Goal: Task Accomplishment & Management: Complete application form

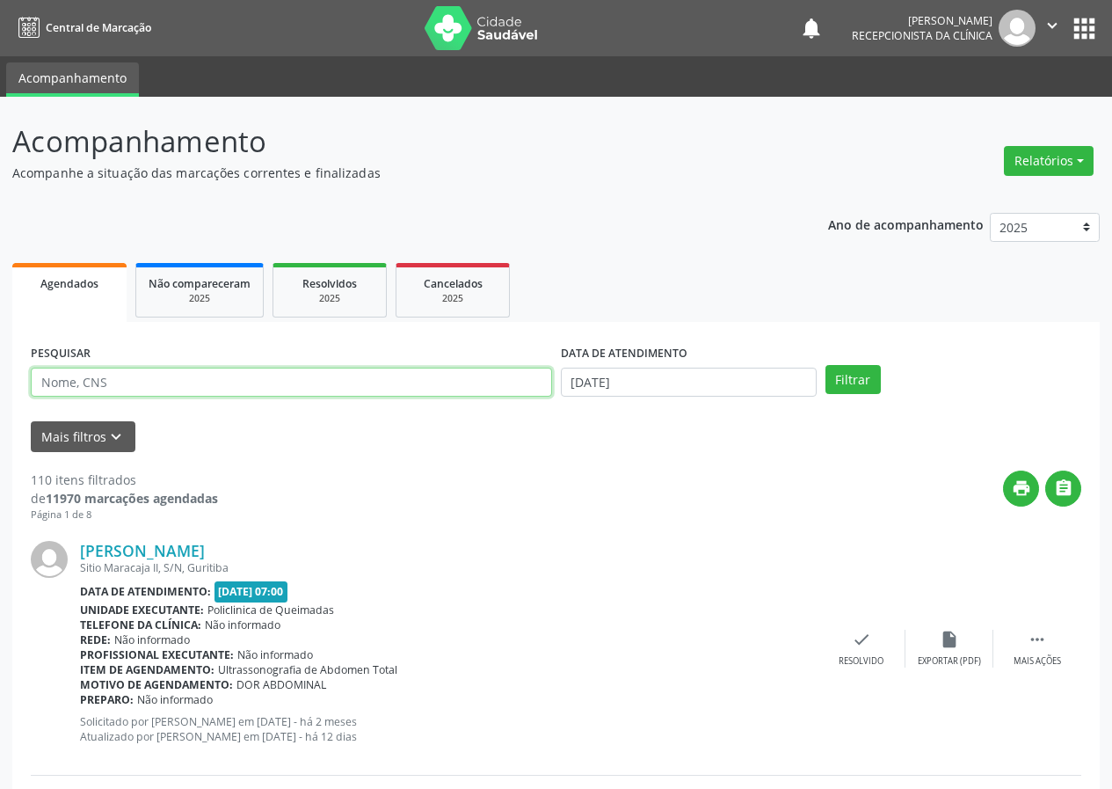
click at [103, 387] on input "text" at bounding box center [291, 383] width 521 height 30
click at [315, 396] on input "text" at bounding box center [291, 383] width 521 height 30
click at [450, 448] on div "Mais filtros keyboard_arrow_down" at bounding box center [556, 436] width 1060 height 31
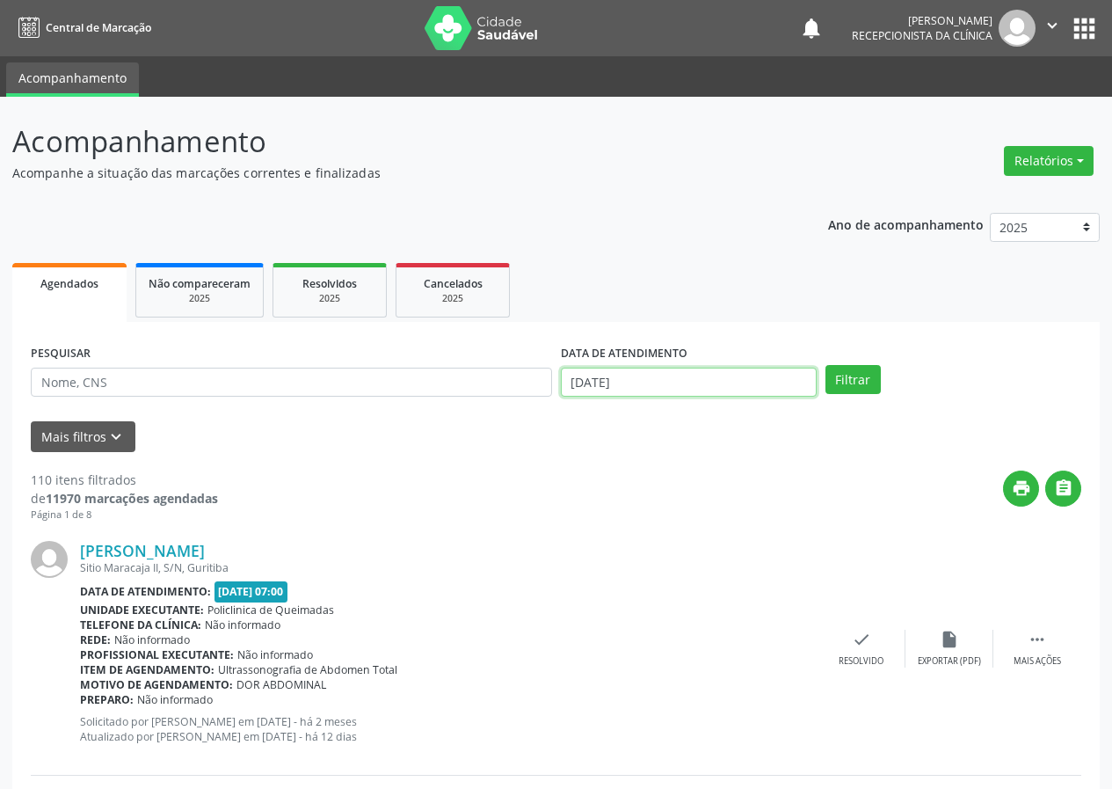
click at [733, 384] on input "[DATE]" at bounding box center [689, 383] width 256 height 30
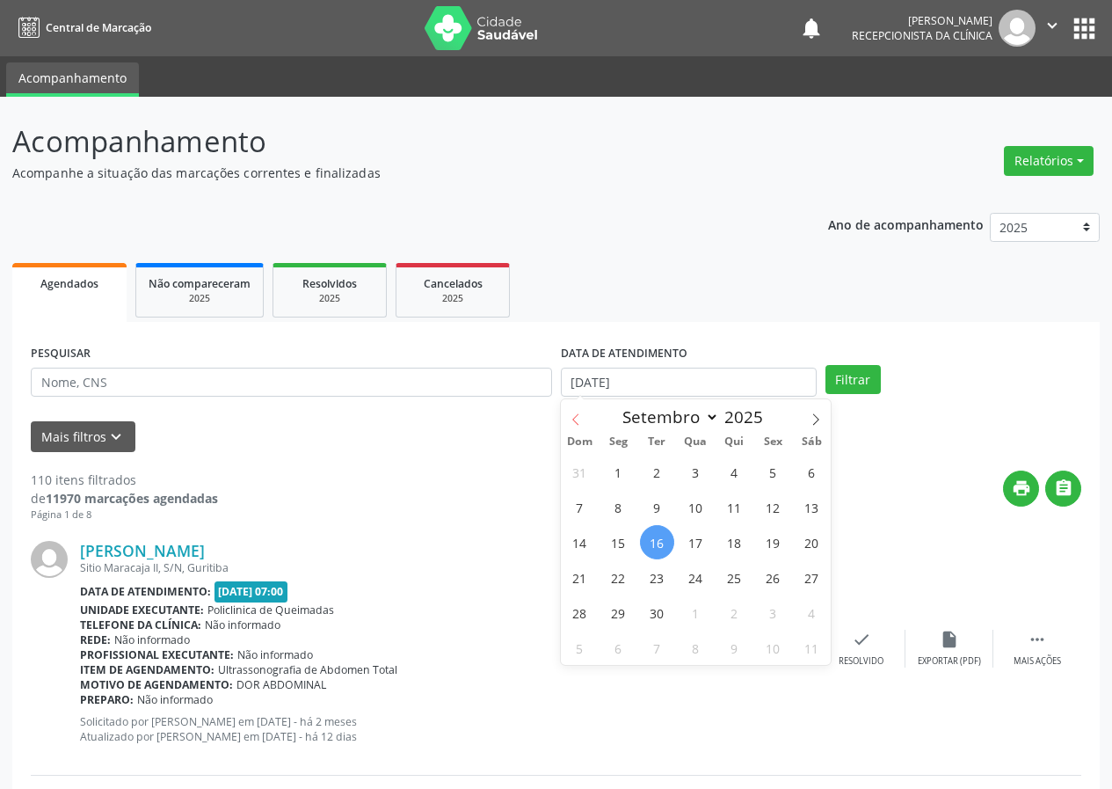
click at [576, 419] on icon at bounding box center [576, 419] width 12 height 12
select select "7"
click at [764, 477] on span "1" at bounding box center [773, 472] width 34 height 34
type input "[DATE]"
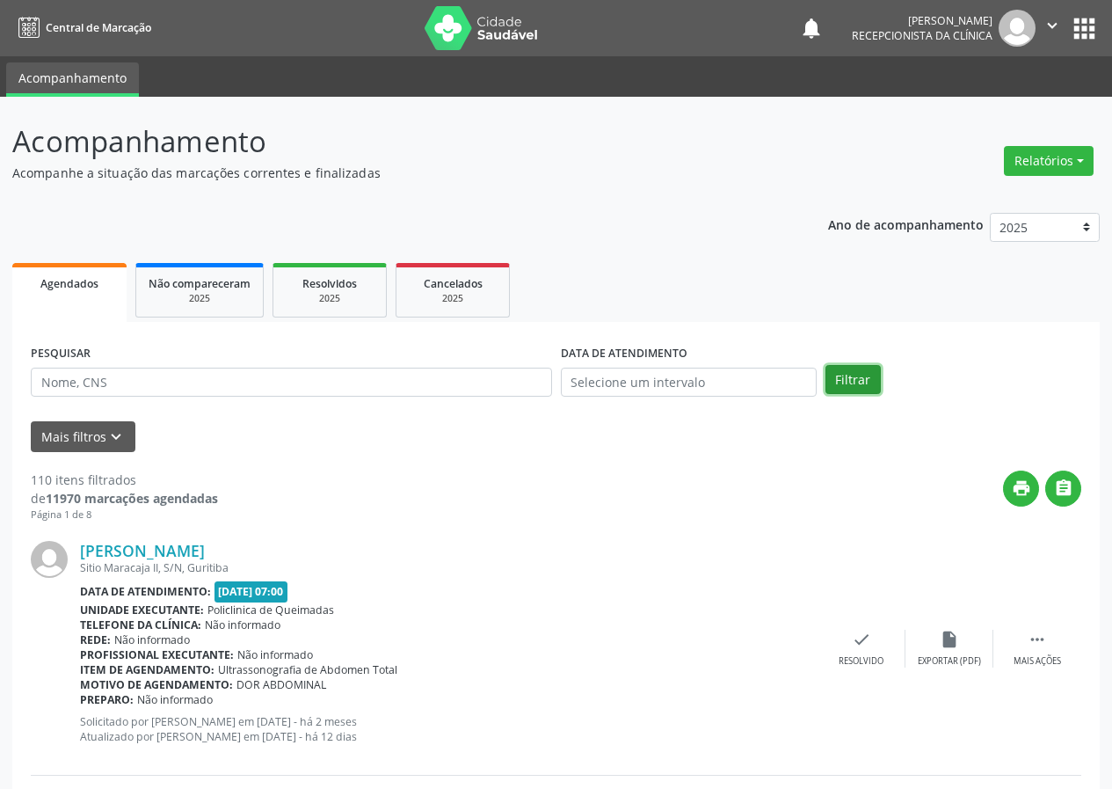
click at [857, 376] on button "Filtrar" at bounding box center [853, 380] width 55 height 30
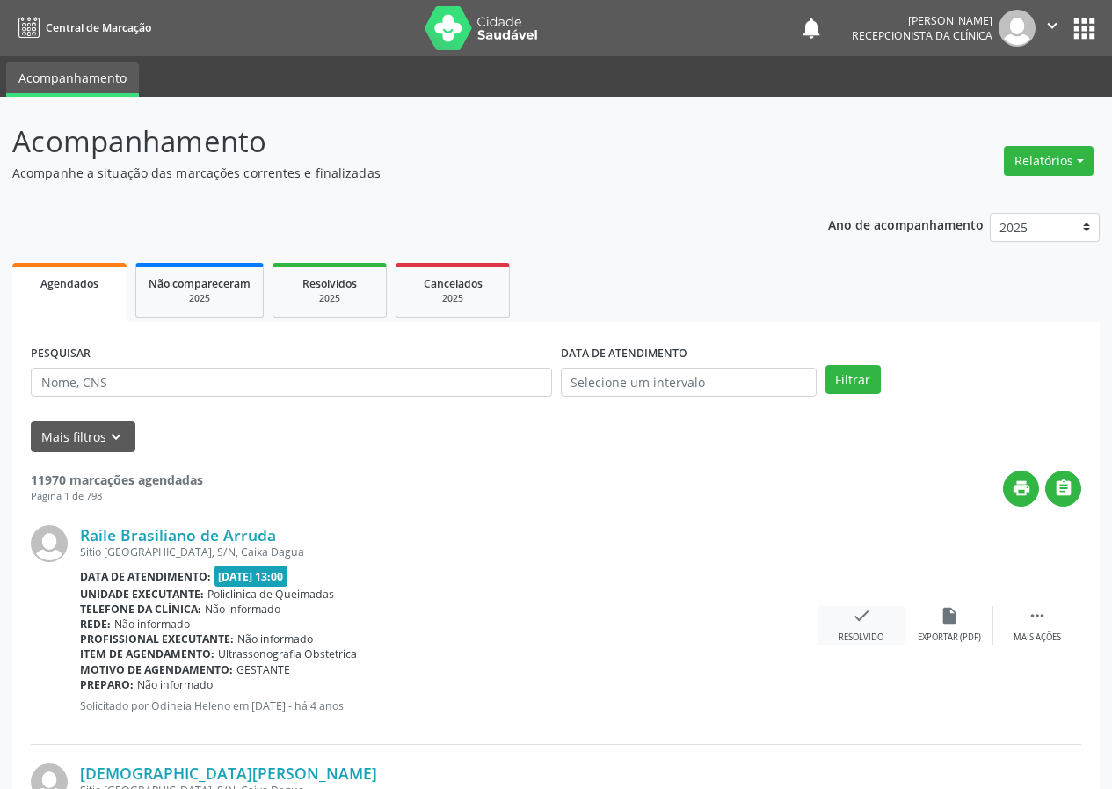
click at [867, 617] on icon "check" at bounding box center [861, 615] width 19 height 19
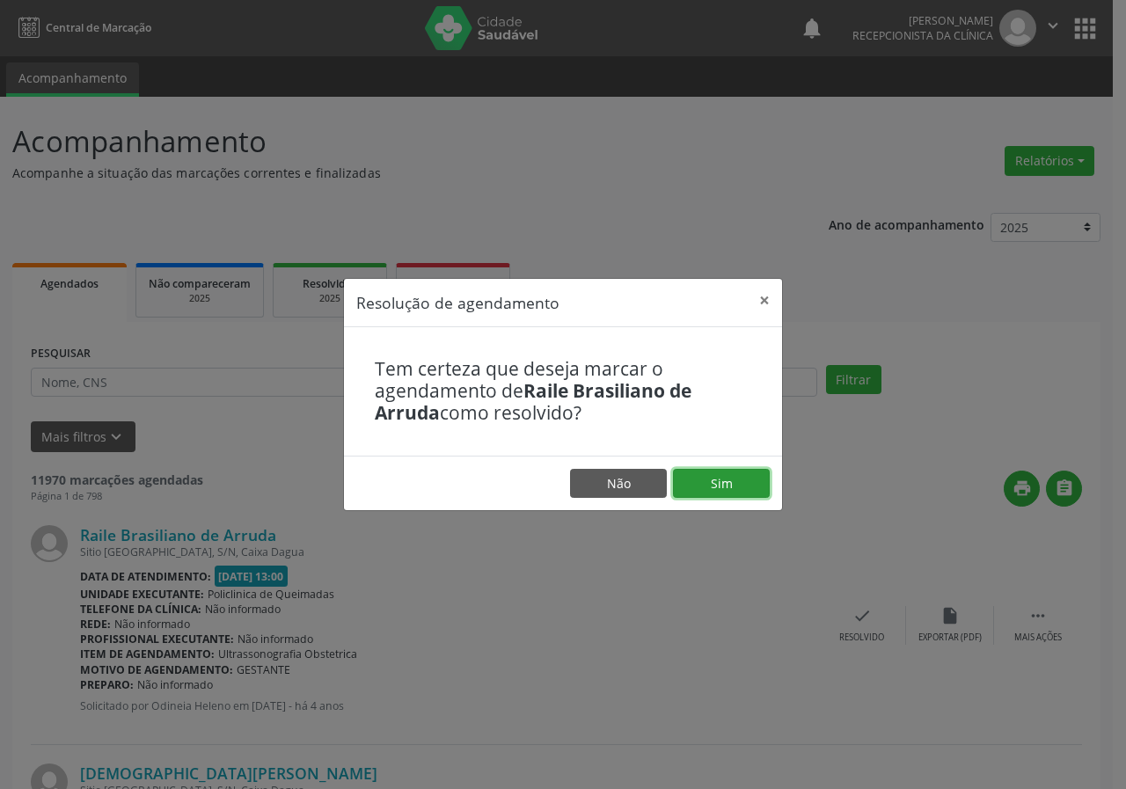
click at [721, 485] on button "Sim" at bounding box center [721, 484] width 97 height 30
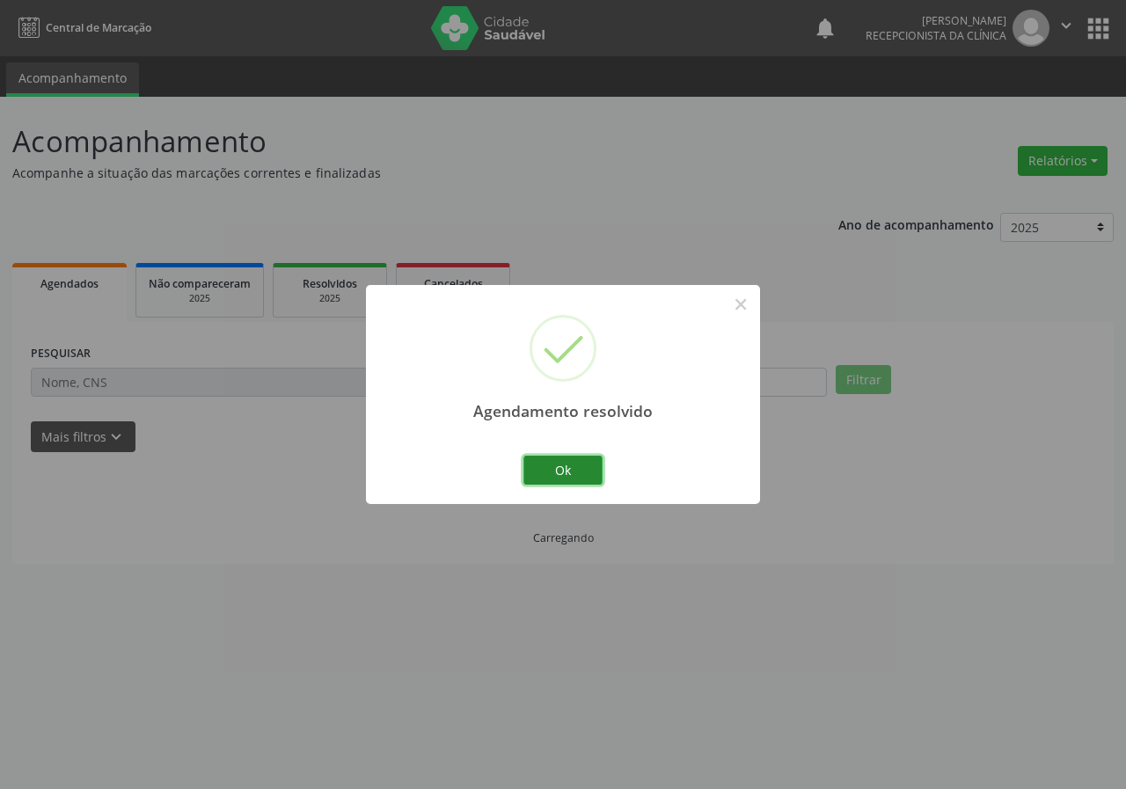
click at [567, 470] on button "Ok" at bounding box center [562, 471] width 79 height 30
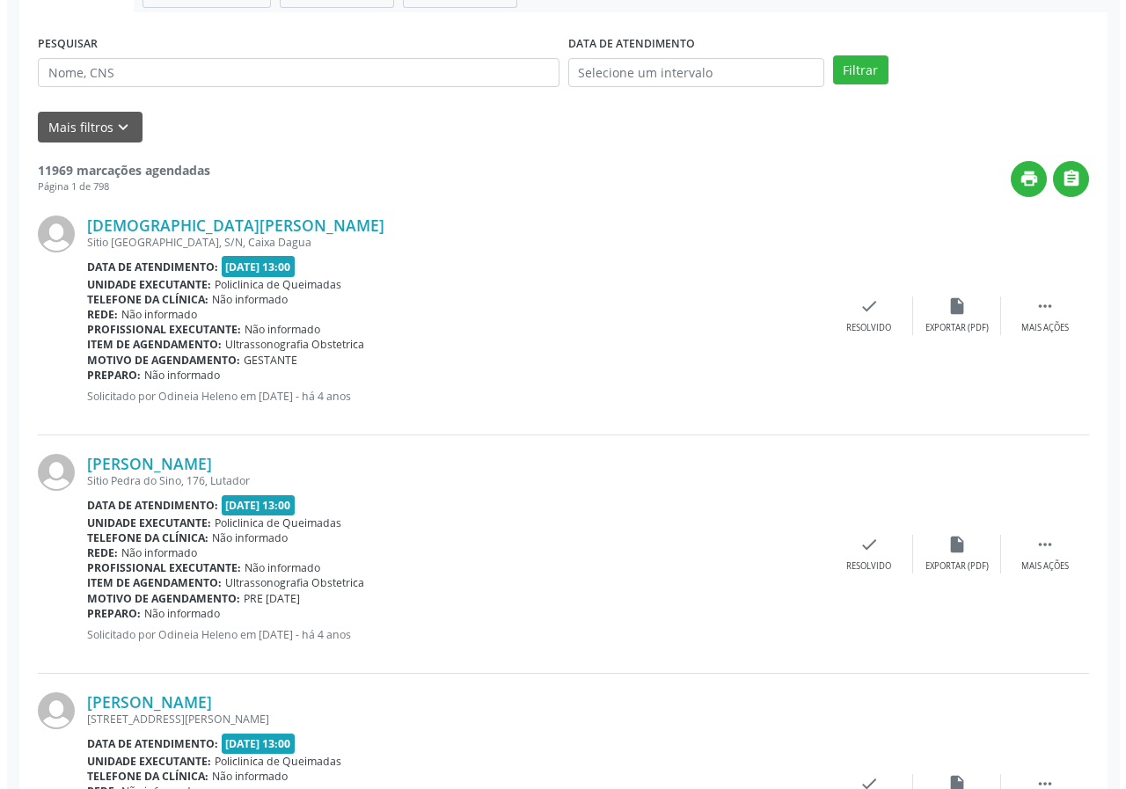
scroll to position [352, 0]
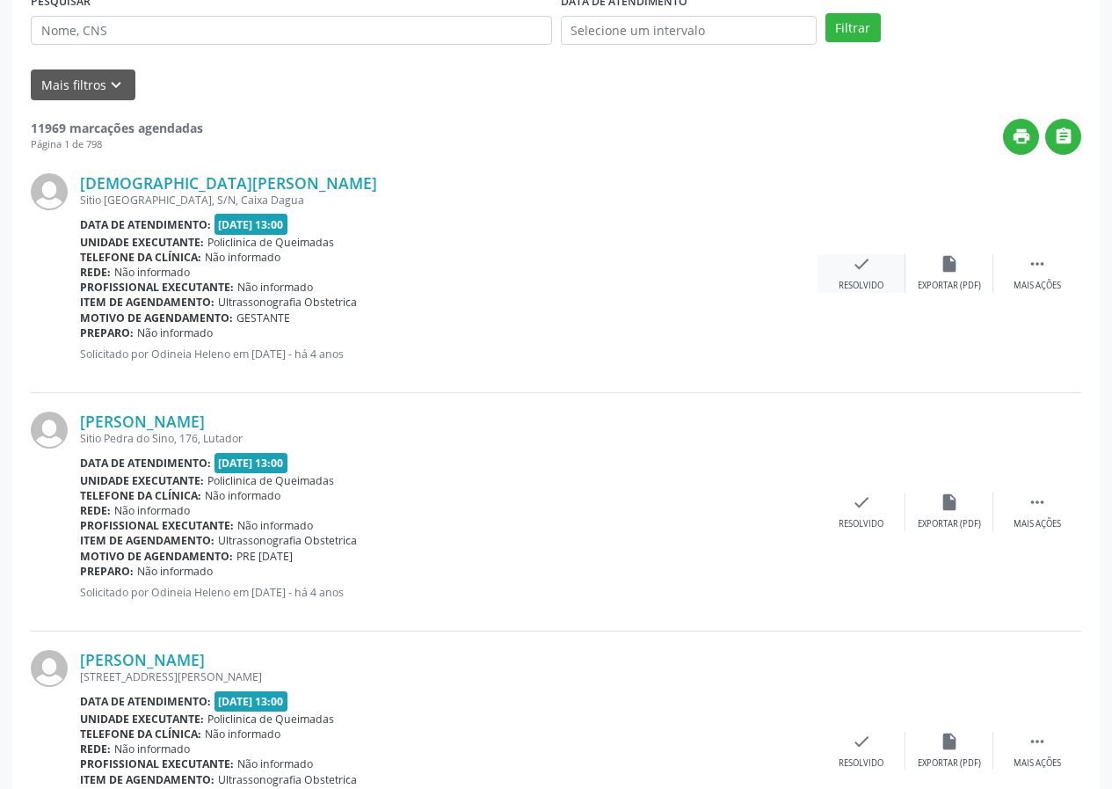
click at [852, 280] on div "Resolvido" at bounding box center [861, 286] width 45 height 12
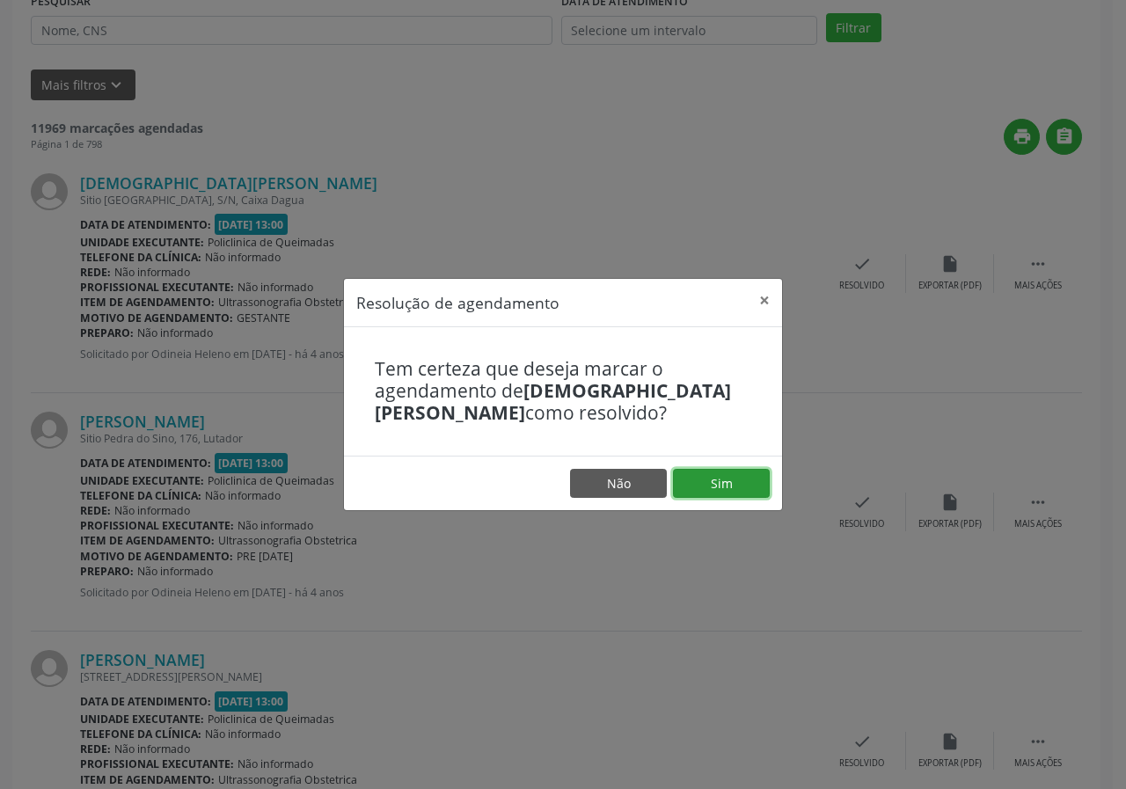
click at [740, 478] on button "Sim" at bounding box center [721, 484] width 97 height 30
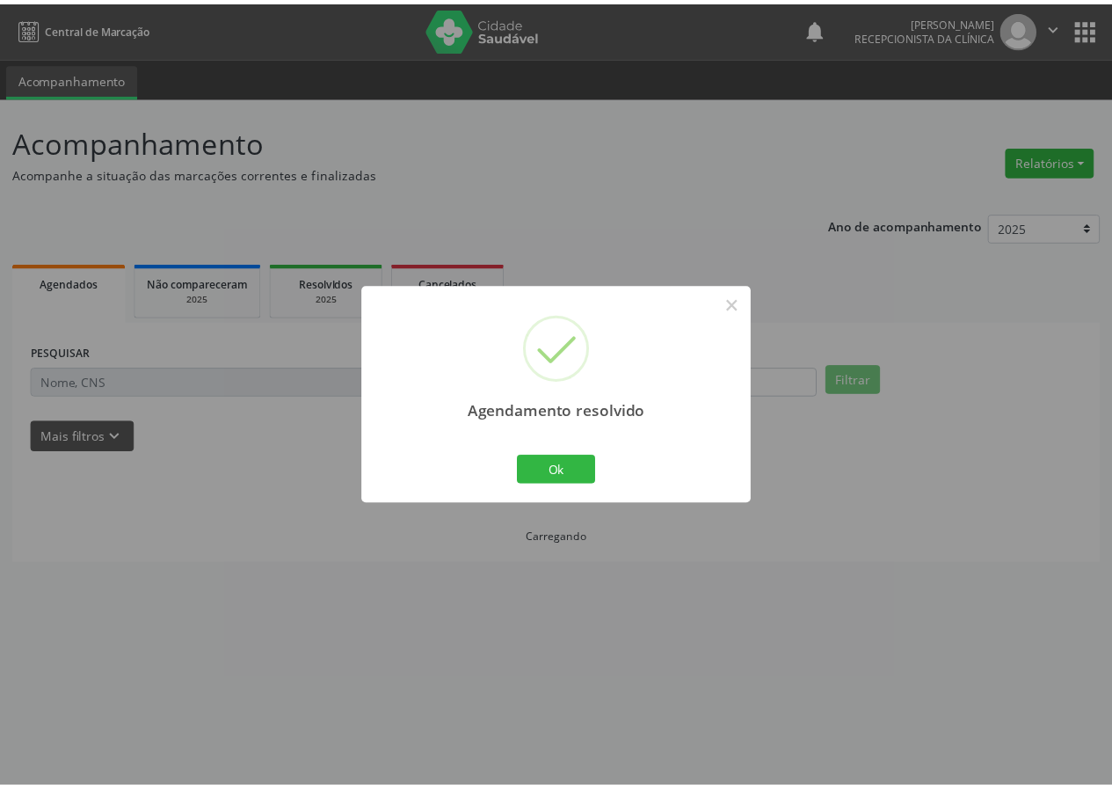
scroll to position [0, 0]
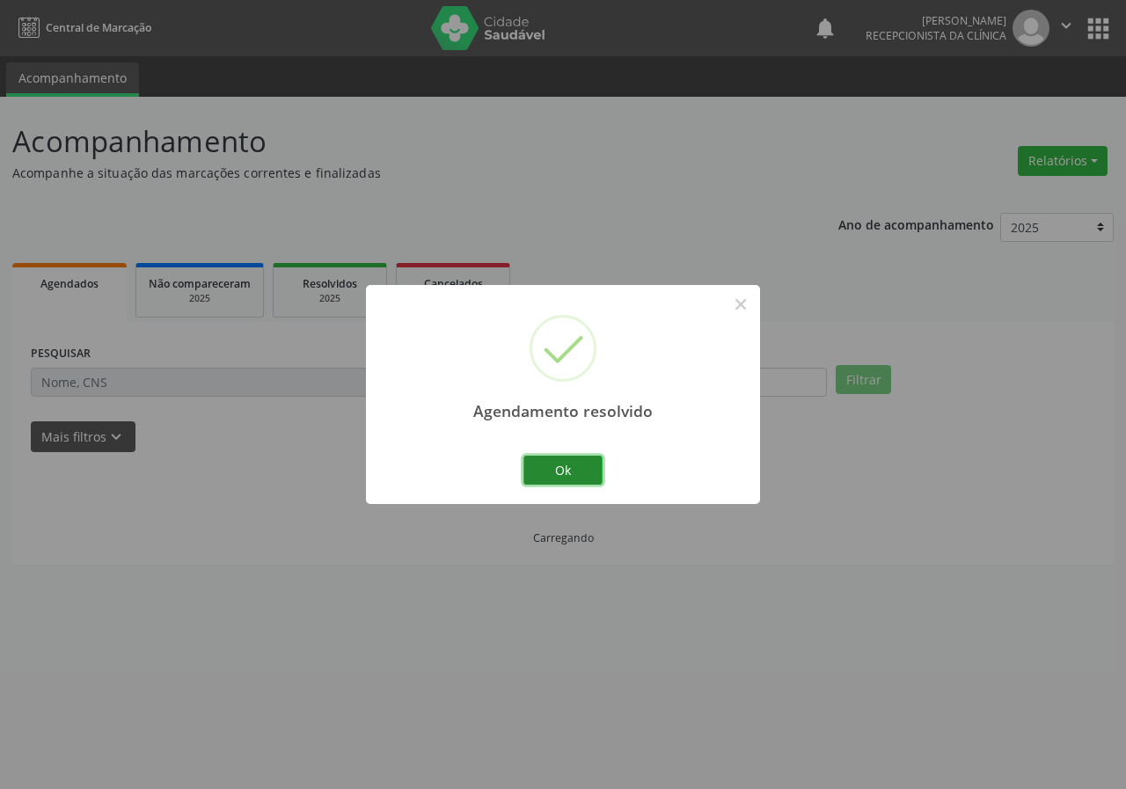
click at [574, 471] on button "Ok" at bounding box center [562, 471] width 79 height 30
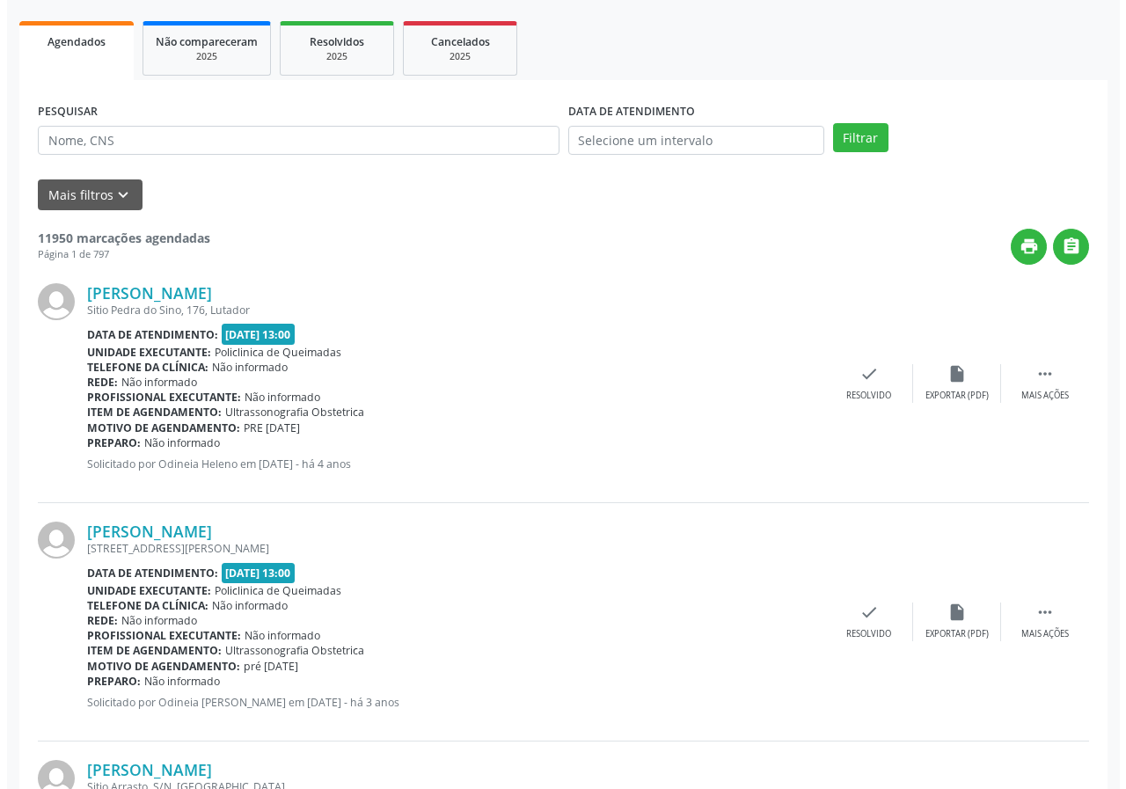
scroll to position [264, 0]
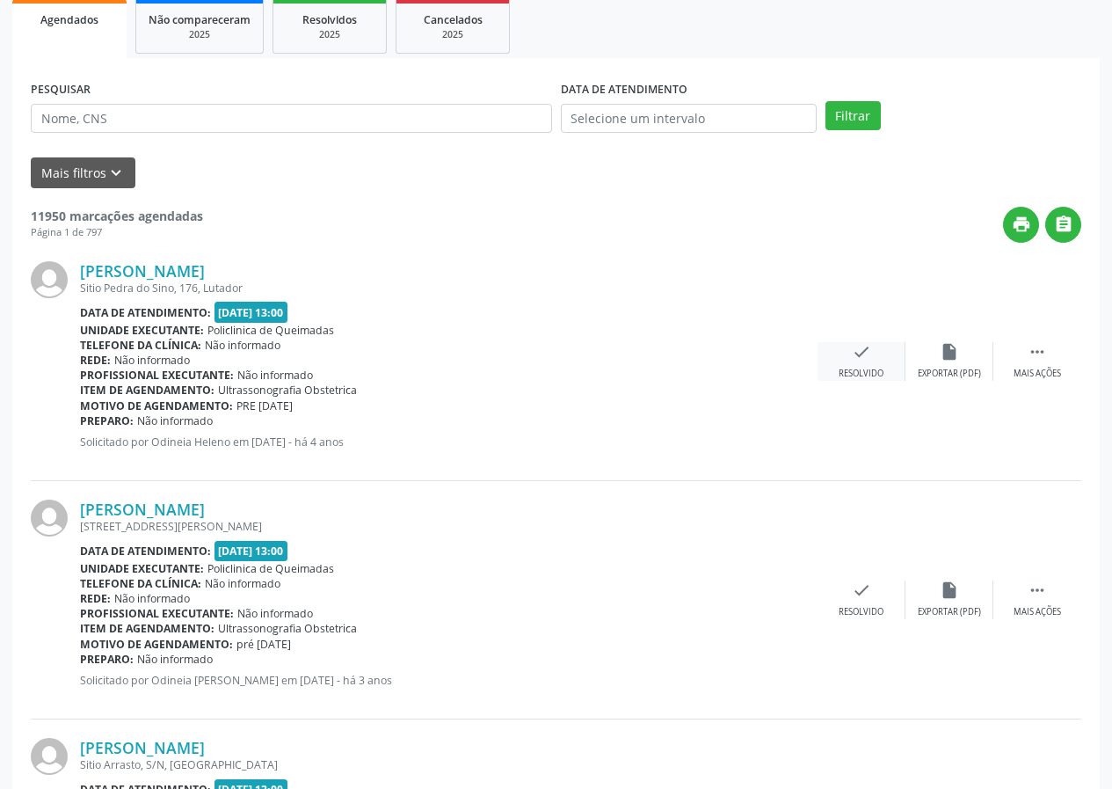
click at [863, 365] on div "check Resolvido" at bounding box center [862, 361] width 88 height 38
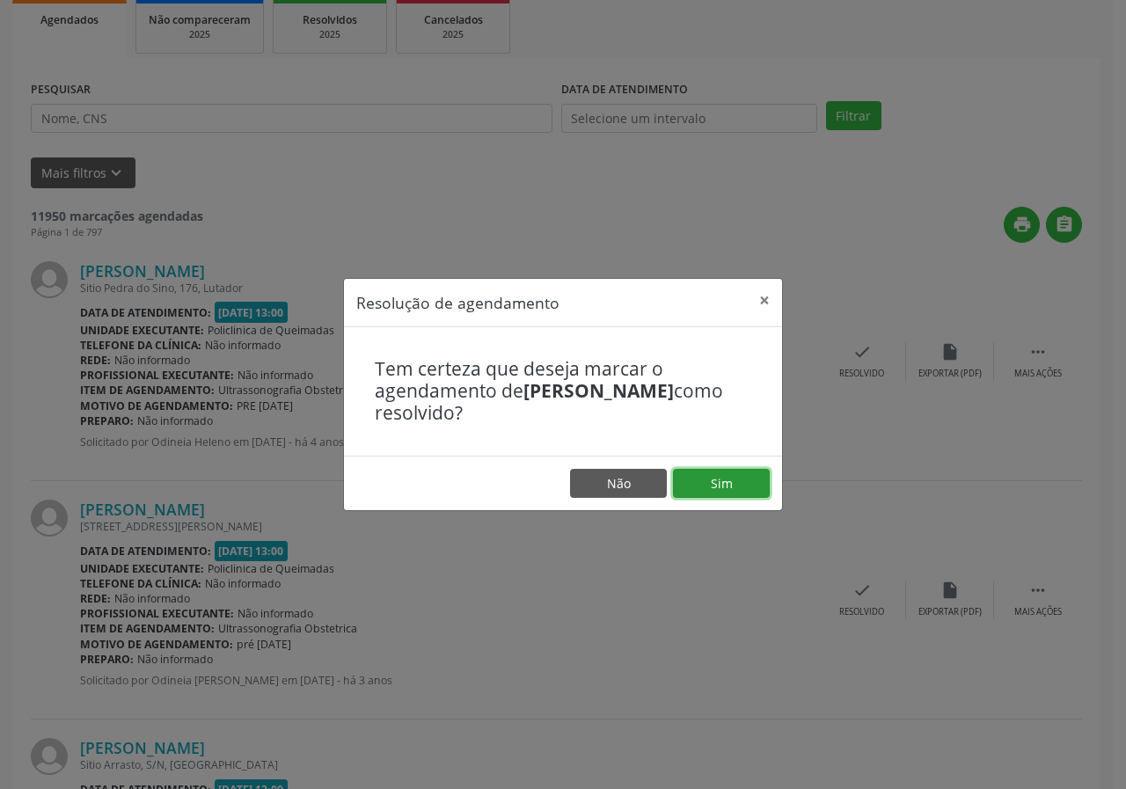
click at [690, 493] on button "Sim" at bounding box center [721, 484] width 97 height 30
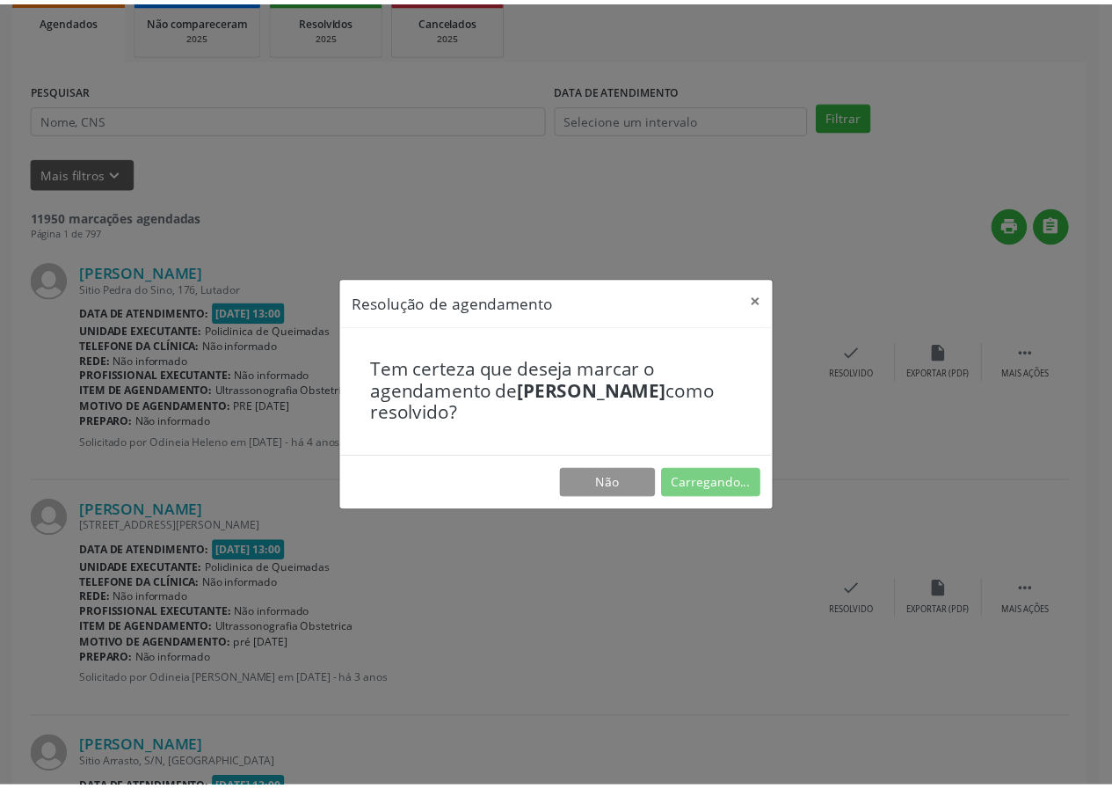
scroll to position [0, 0]
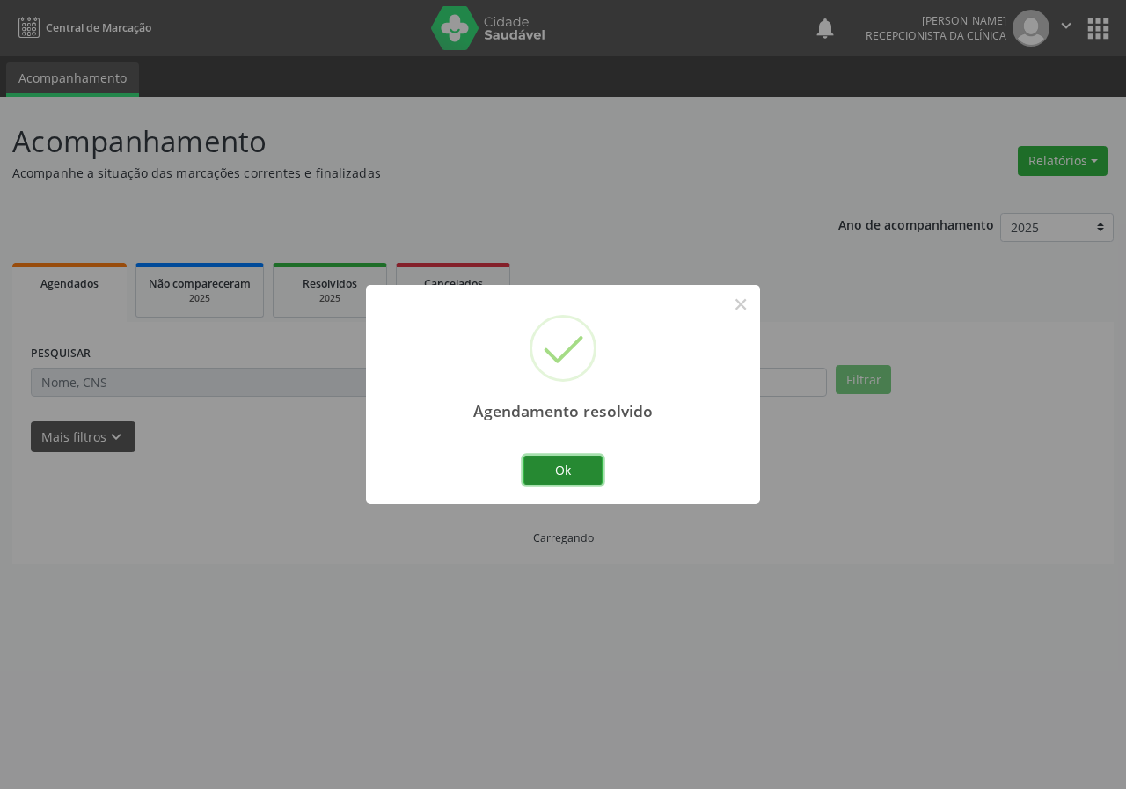
click at [590, 476] on button "Ok" at bounding box center [562, 471] width 79 height 30
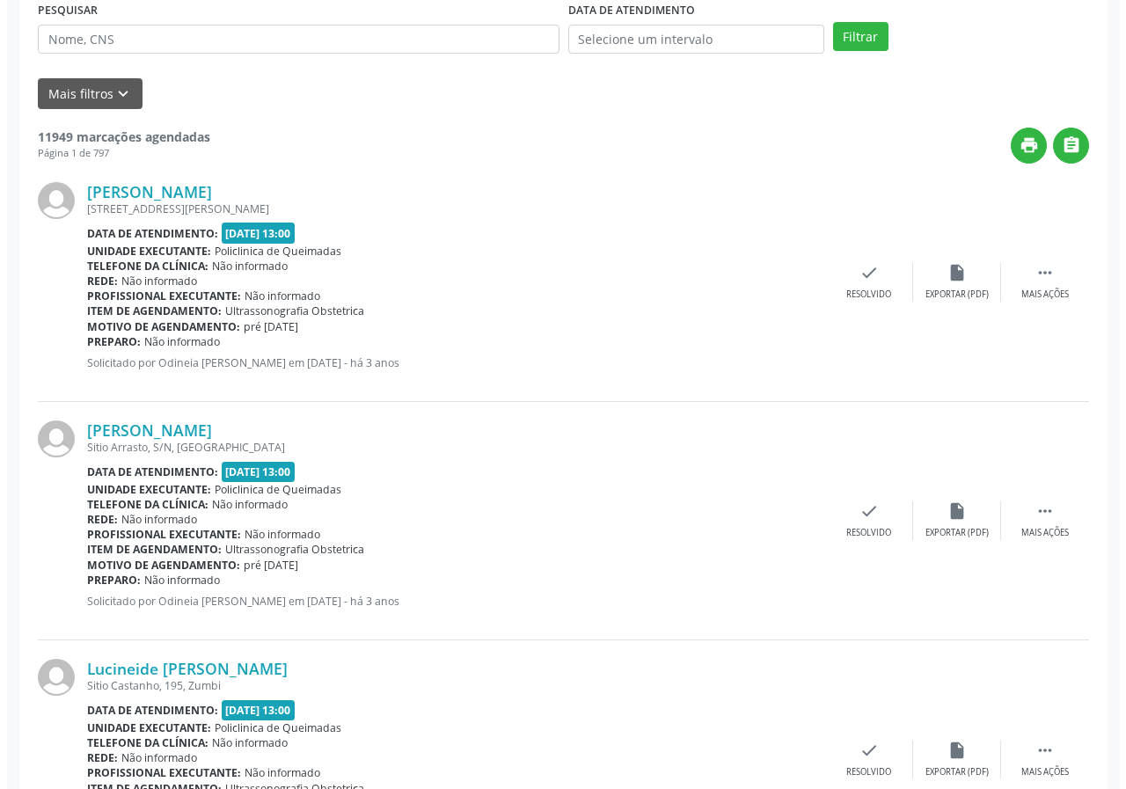
scroll to position [352, 0]
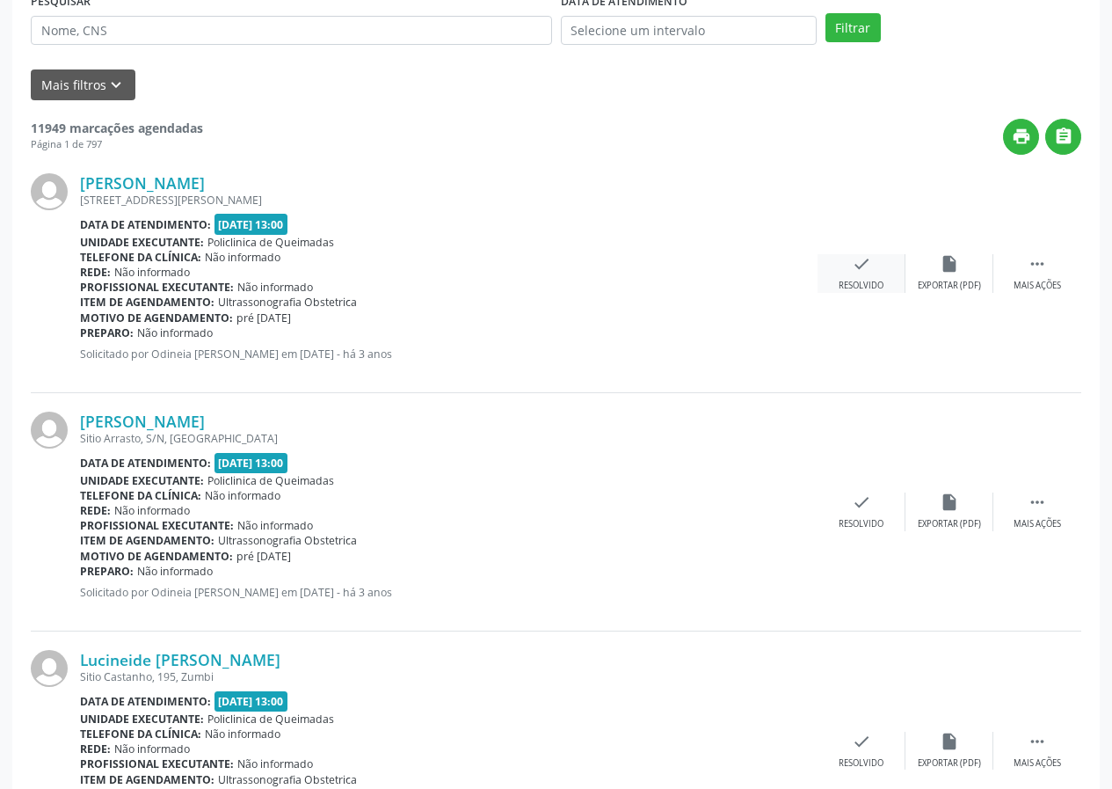
click at [854, 276] on div "check Resolvido" at bounding box center [862, 273] width 88 height 38
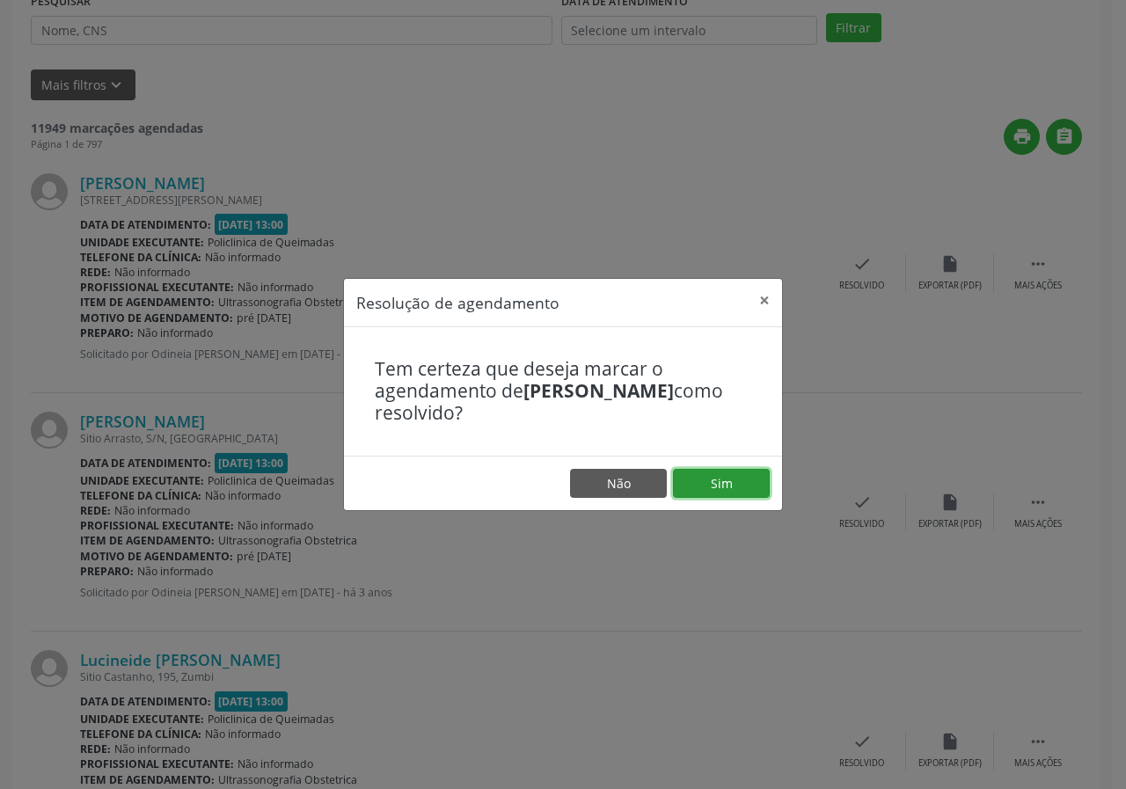
click at [728, 484] on button "Sim" at bounding box center [721, 484] width 97 height 30
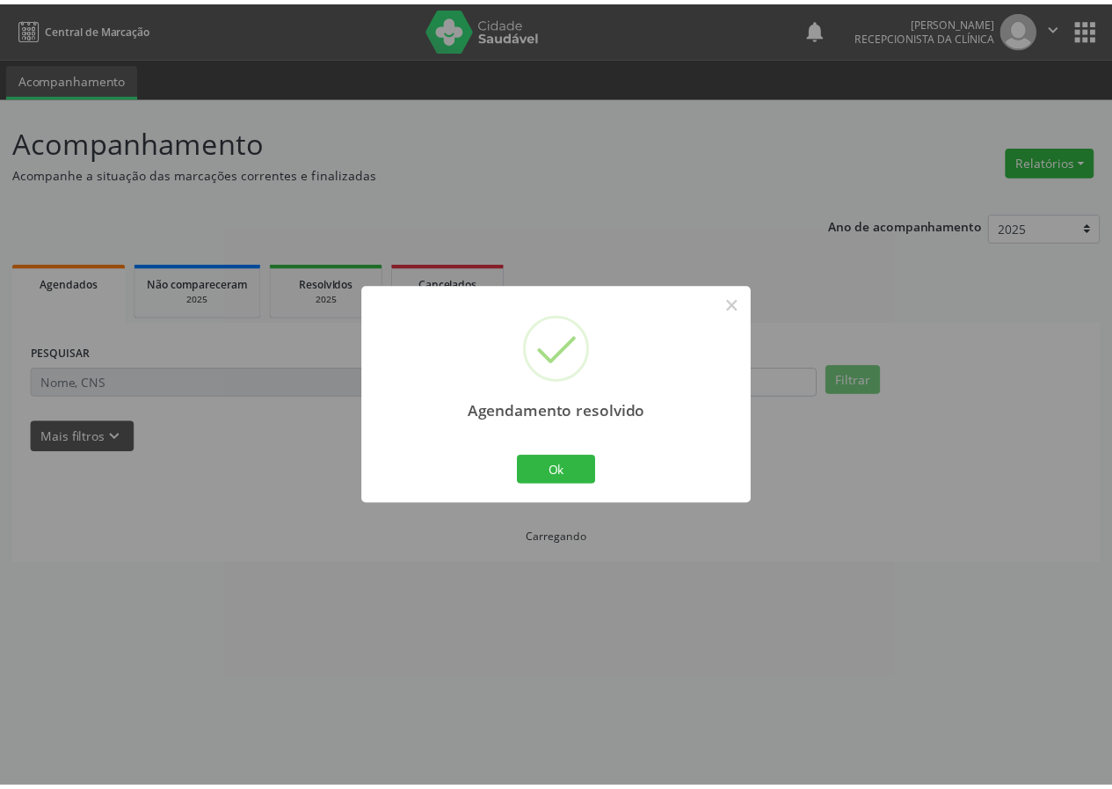
scroll to position [0, 0]
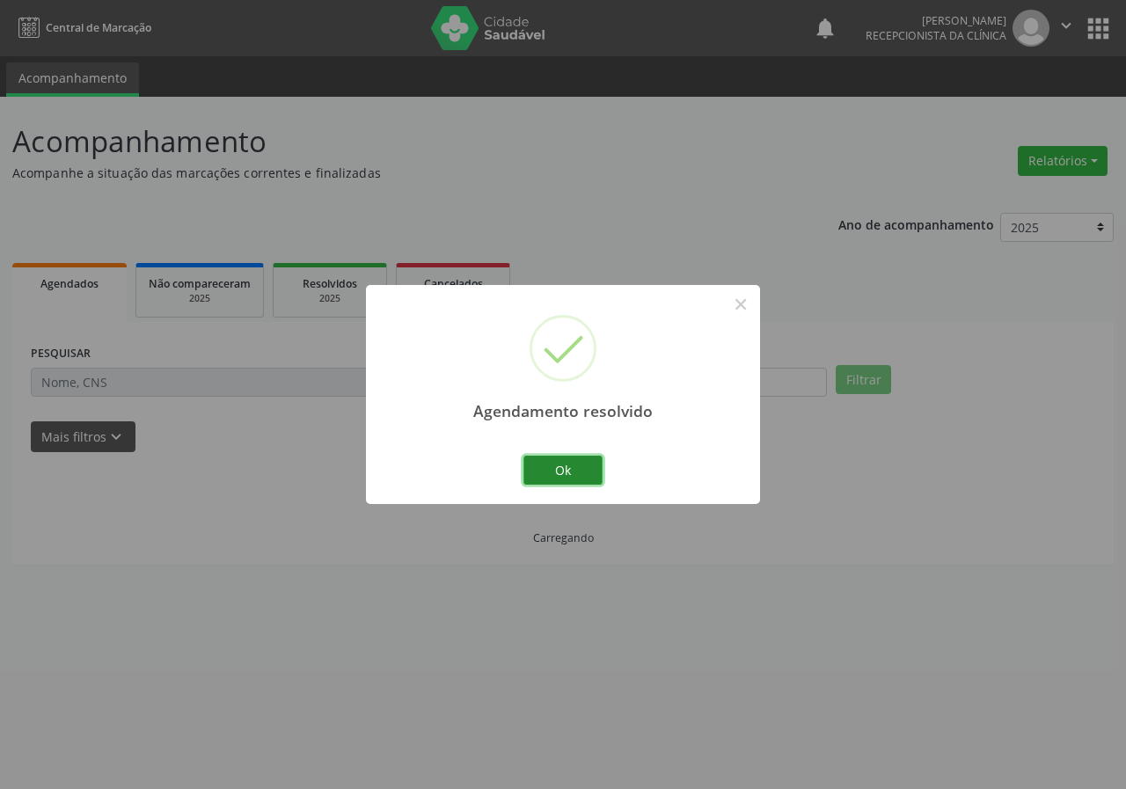
click at [538, 467] on button "Ok" at bounding box center [562, 471] width 79 height 30
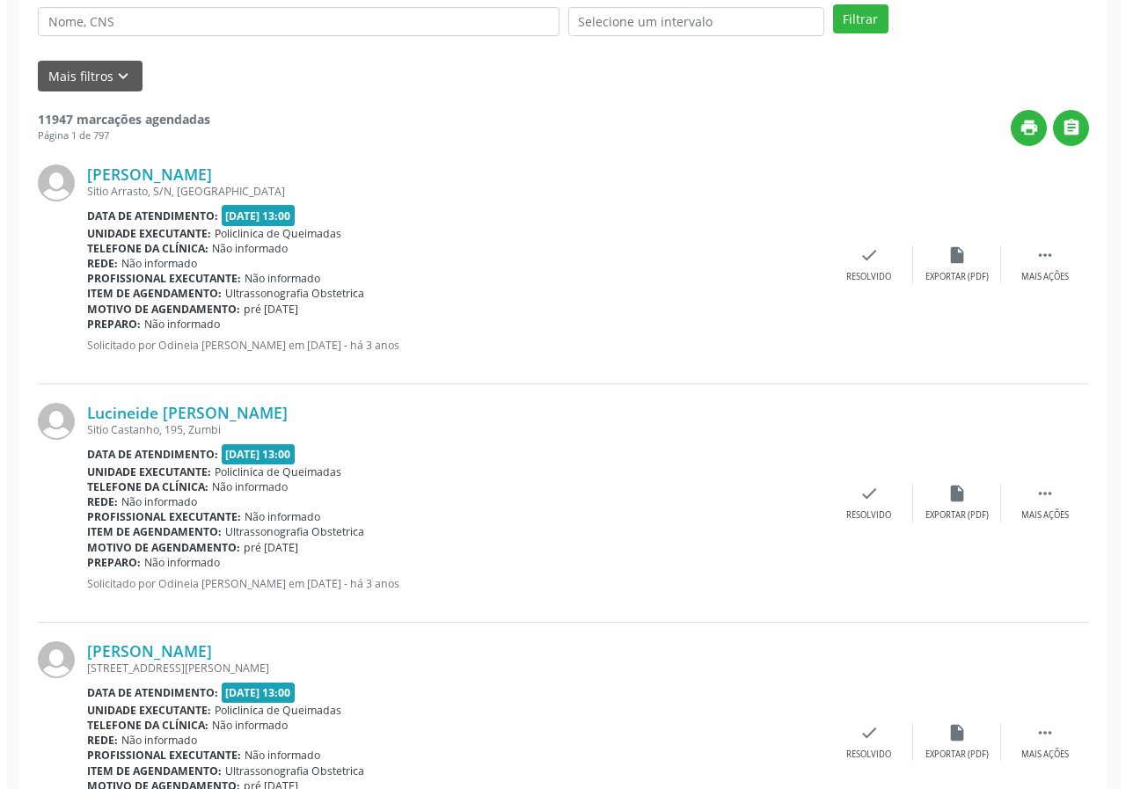
scroll to position [528, 0]
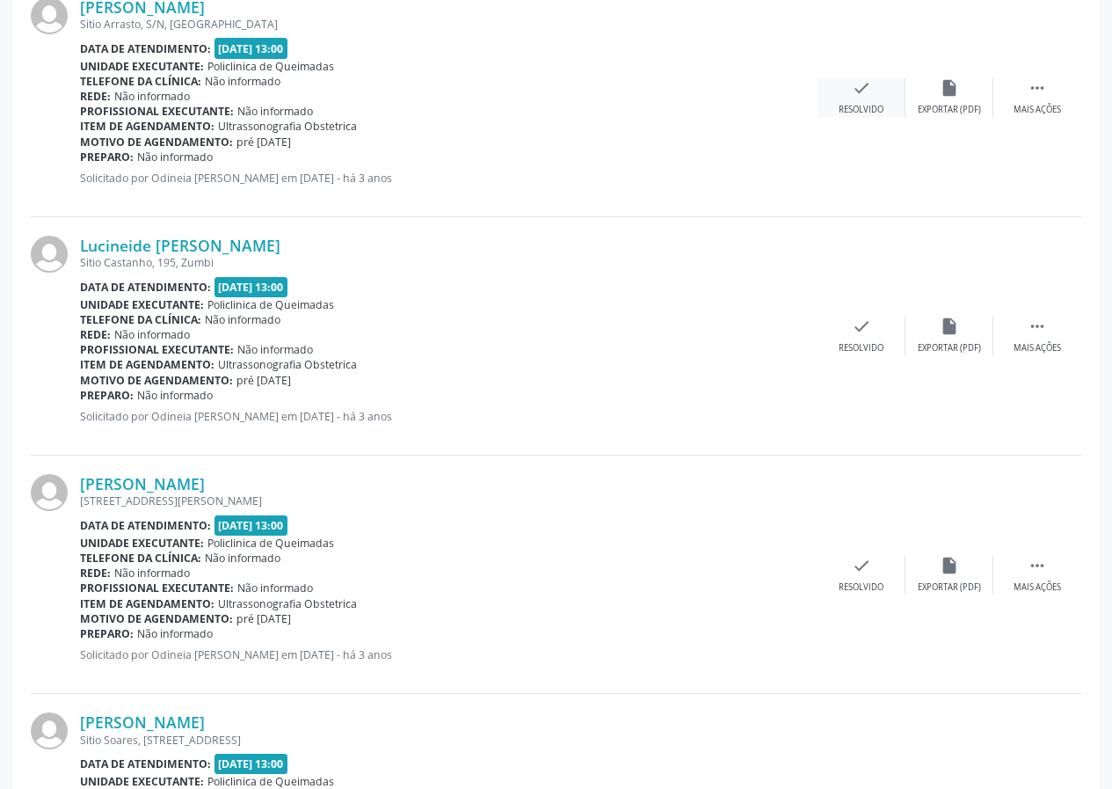
click at [870, 93] on icon "check" at bounding box center [861, 87] width 19 height 19
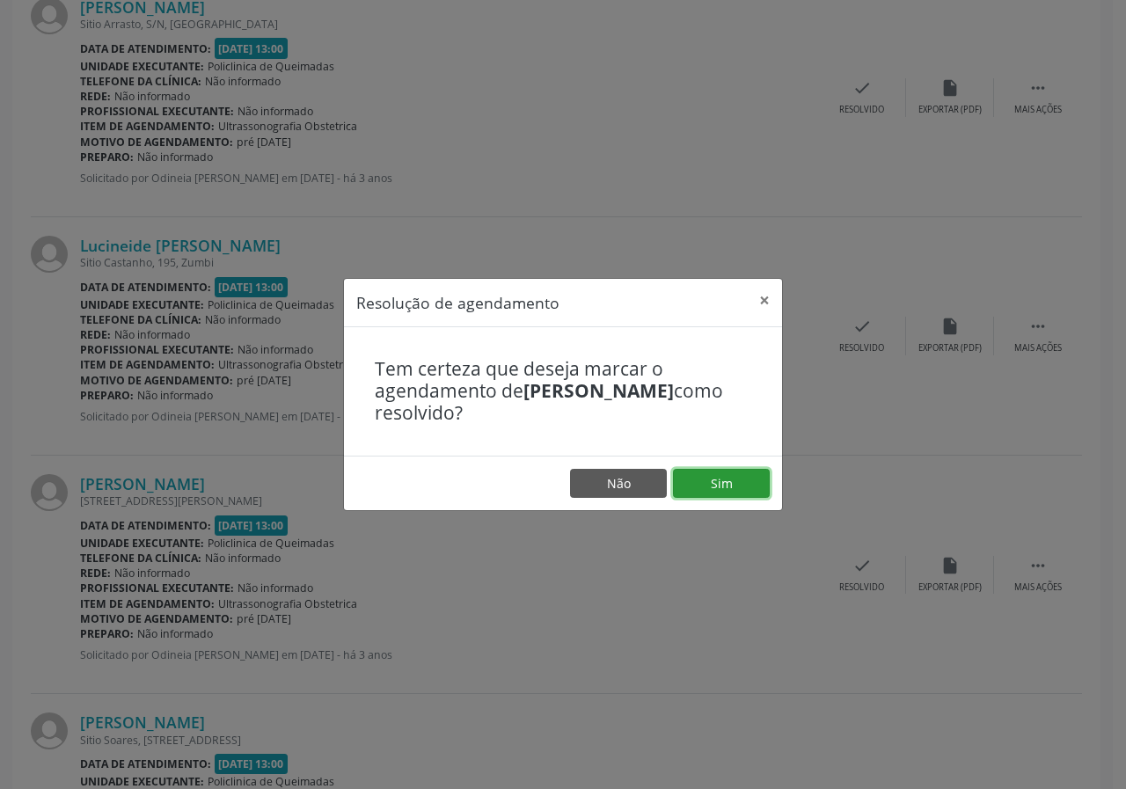
click at [724, 490] on button "Sim" at bounding box center [721, 484] width 97 height 30
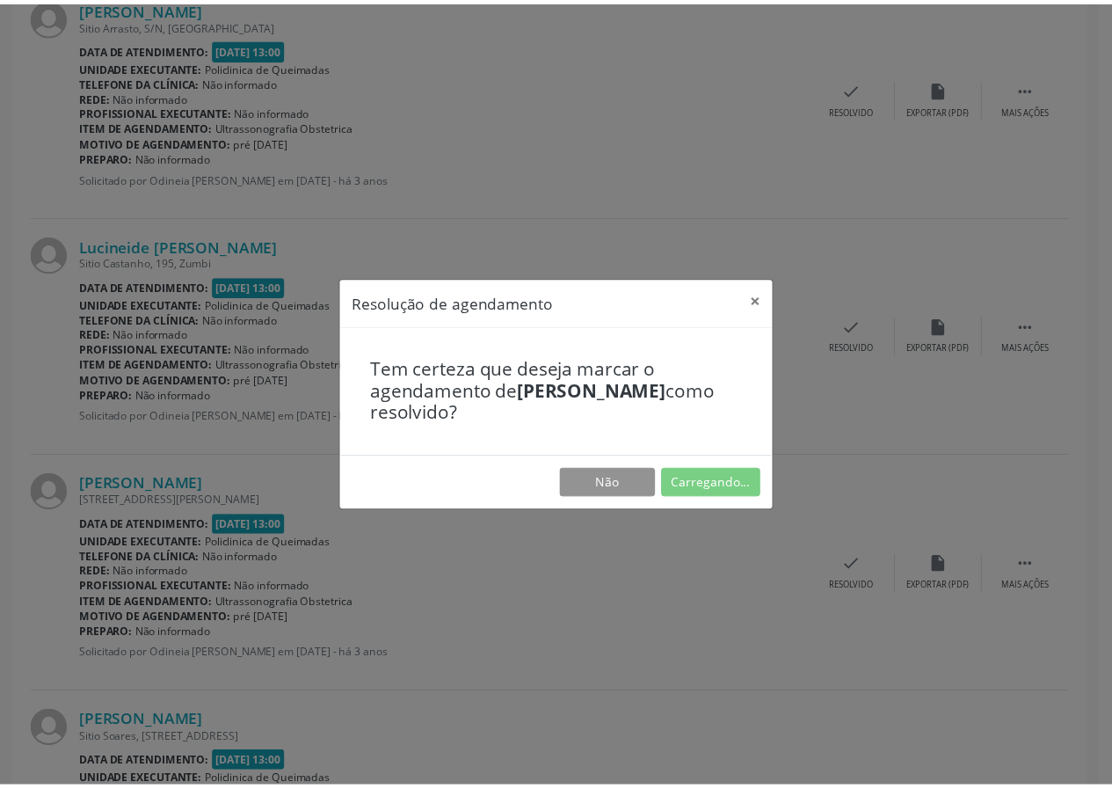
scroll to position [0, 0]
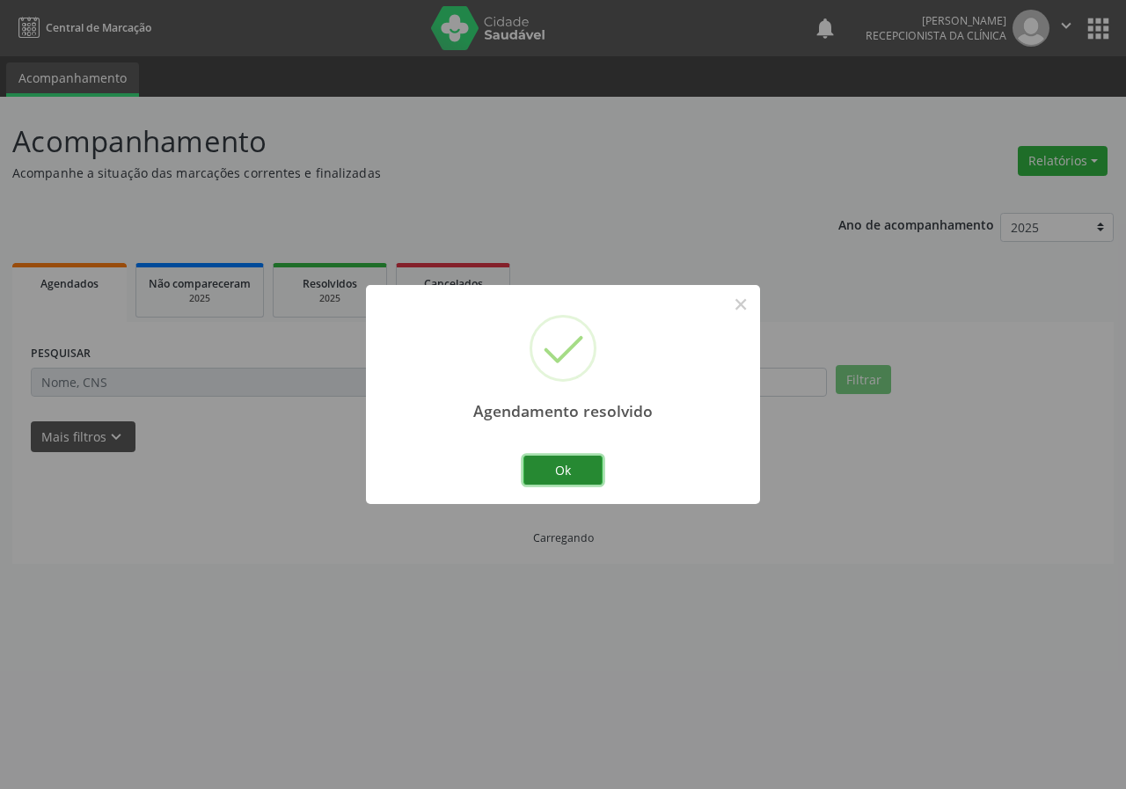
click at [547, 483] on button "Ok" at bounding box center [562, 471] width 79 height 30
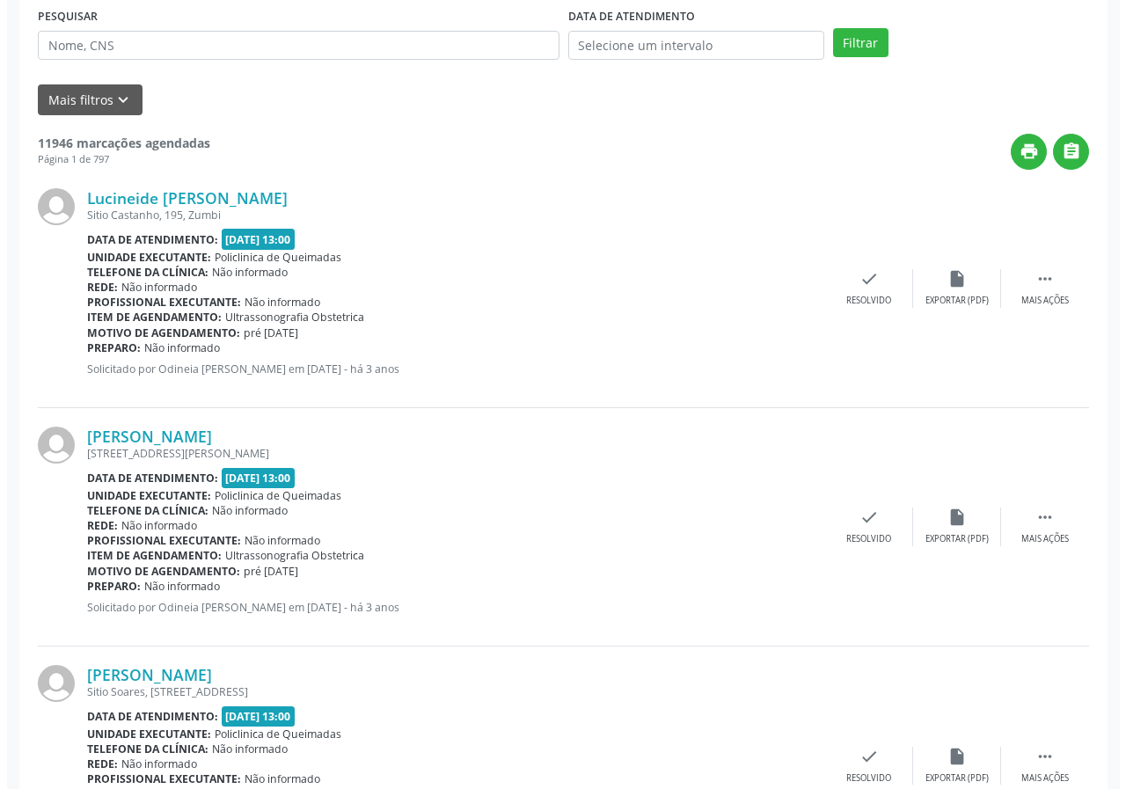
scroll to position [352, 0]
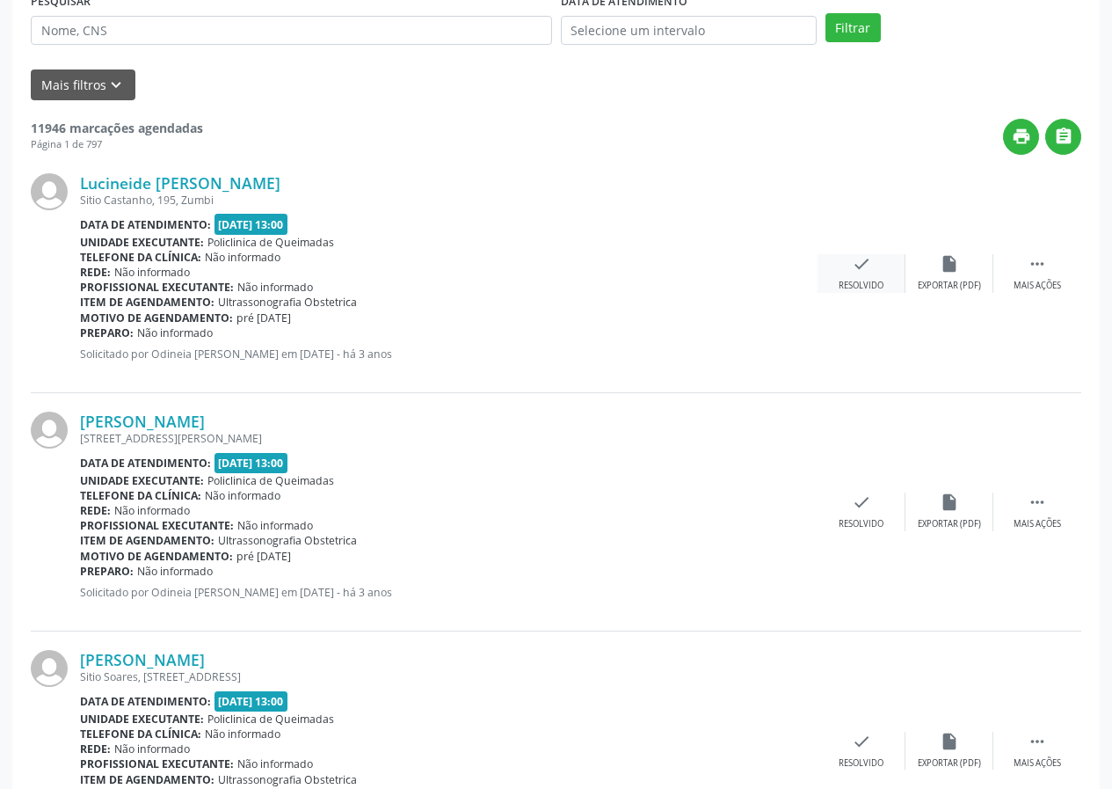
click at [837, 273] on div "check Resolvido" at bounding box center [862, 273] width 88 height 38
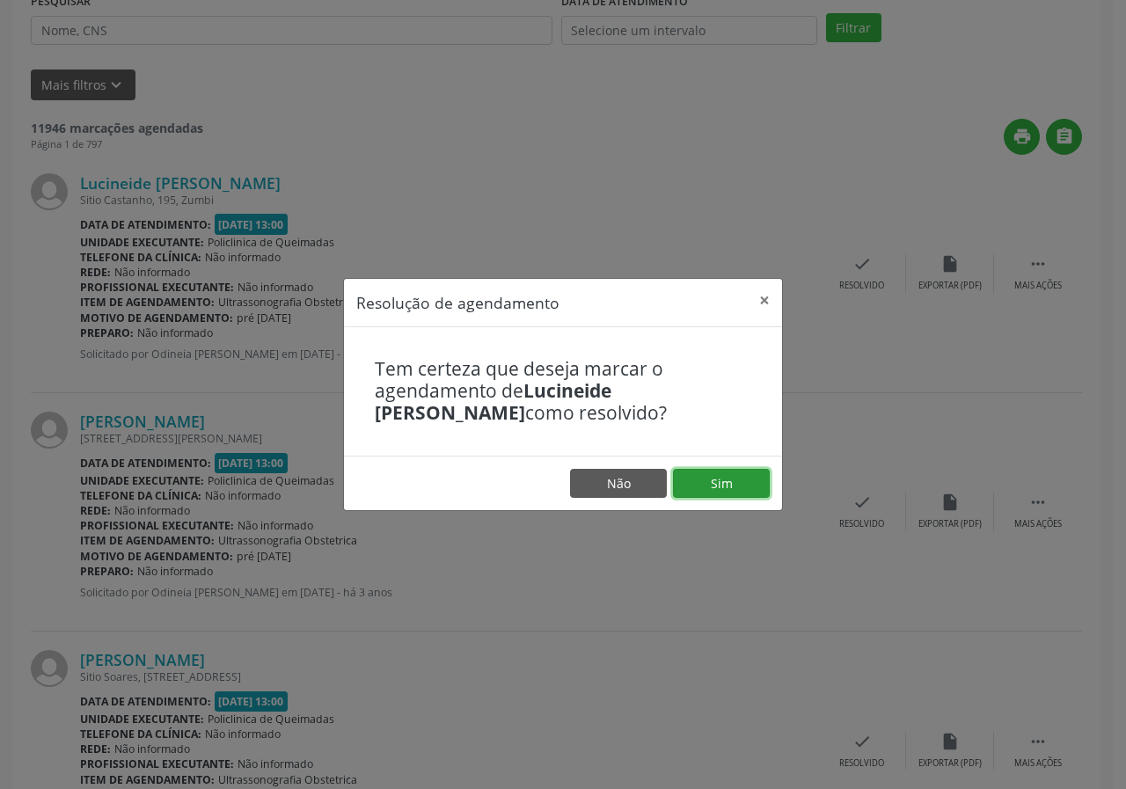
click at [733, 489] on button "Sim" at bounding box center [721, 484] width 97 height 30
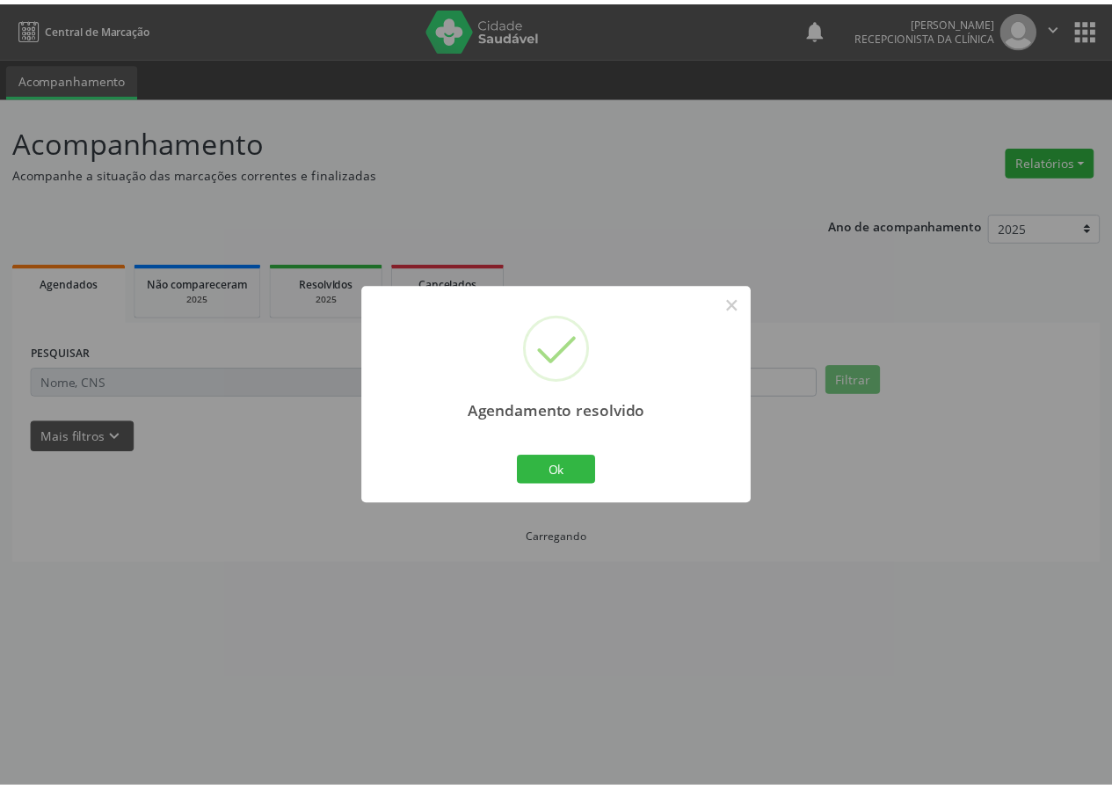
scroll to position [0, 0]
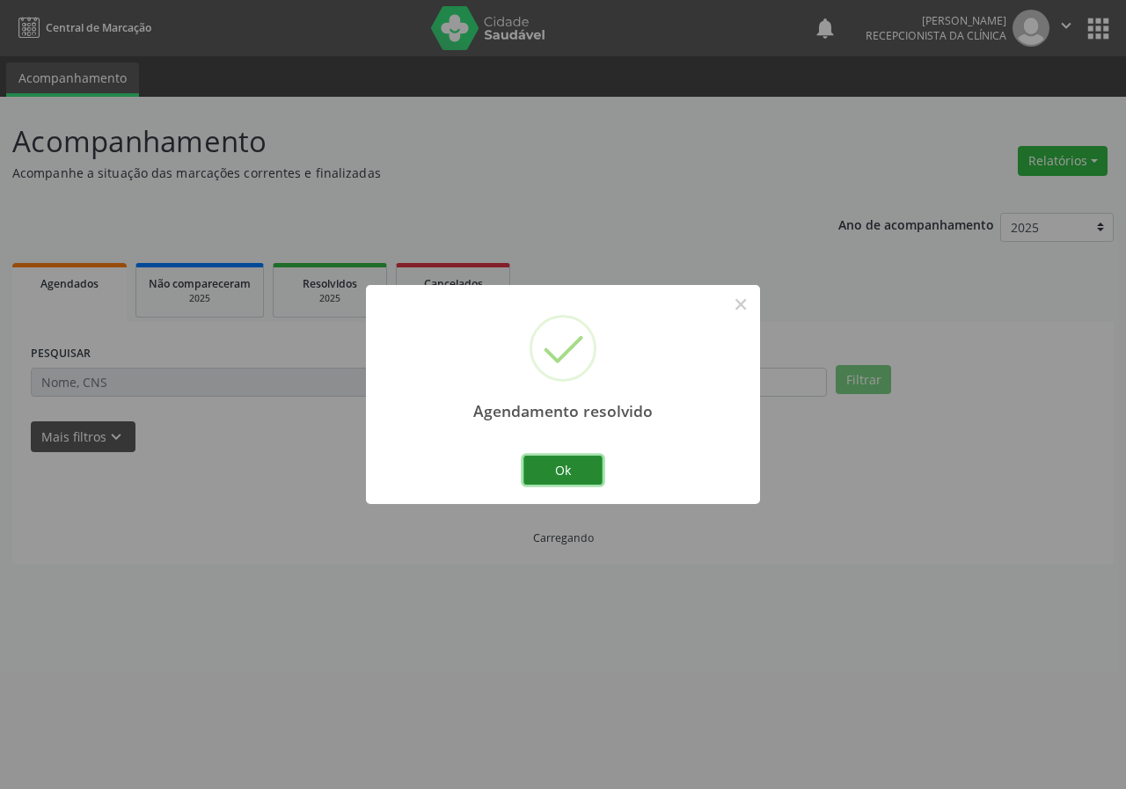
click at [540, 459] on button "Ok" at bounding box center [562, 471] width 79 height 30
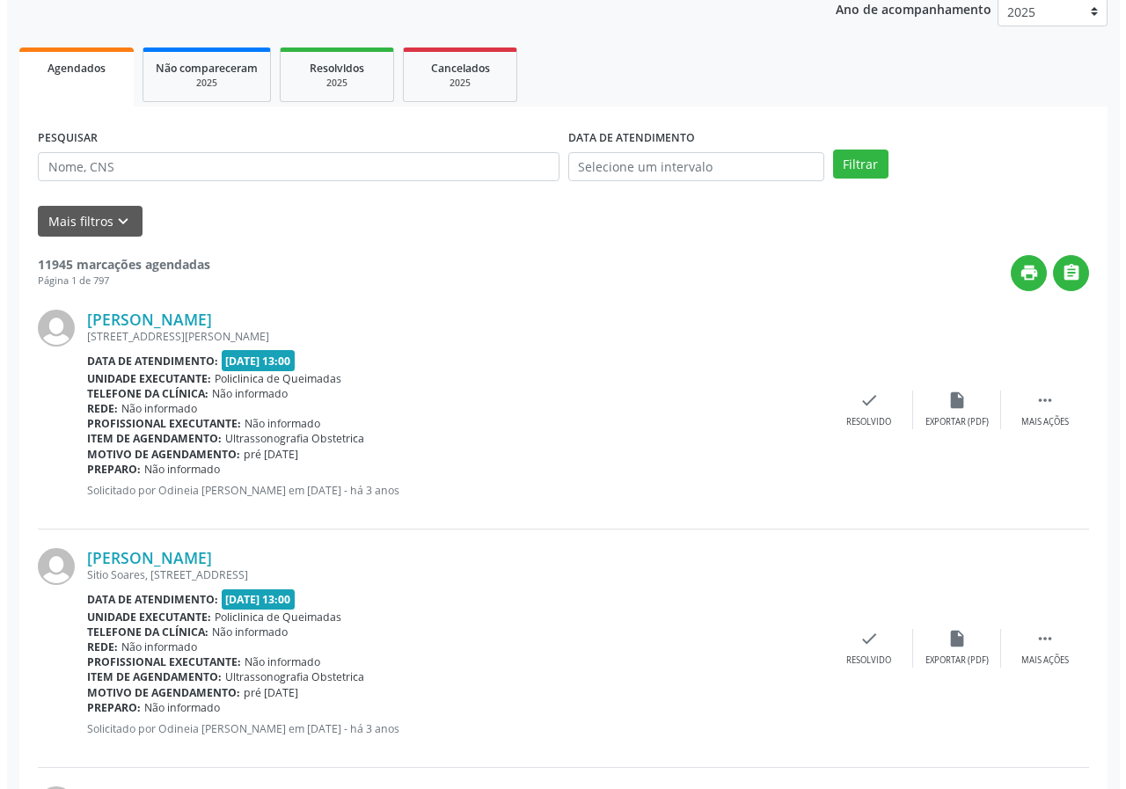
scroll to position [264, 0]
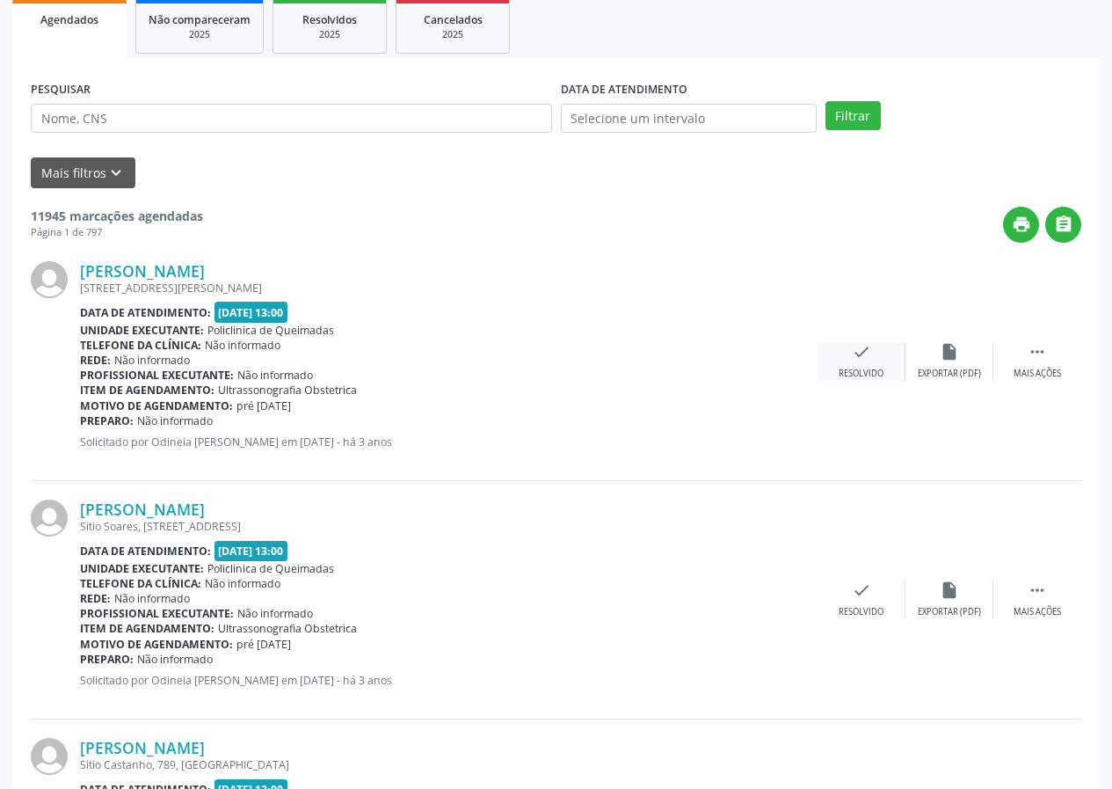
click at [881, 352] on div "check Resolvido" at bounding box center [862, 361] width 88 height 38
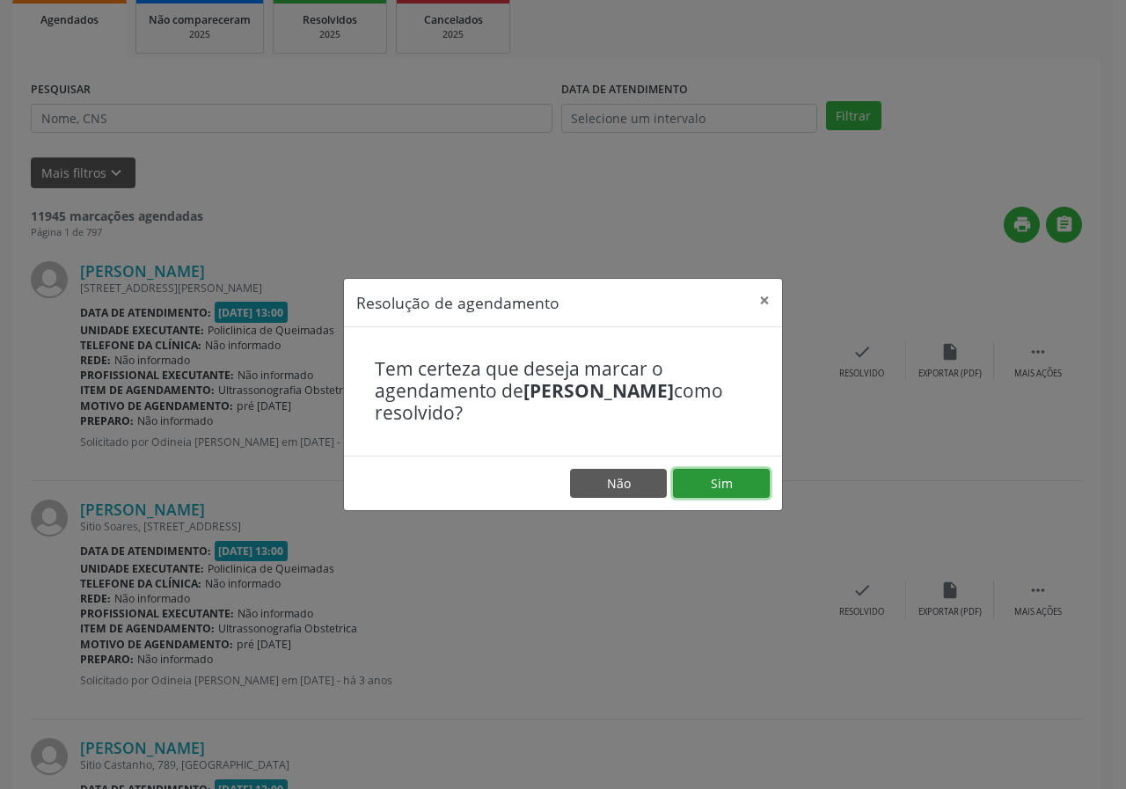
click at [696, 474] on button "Sim" at bounding box center [721, 484] width 97 height 30
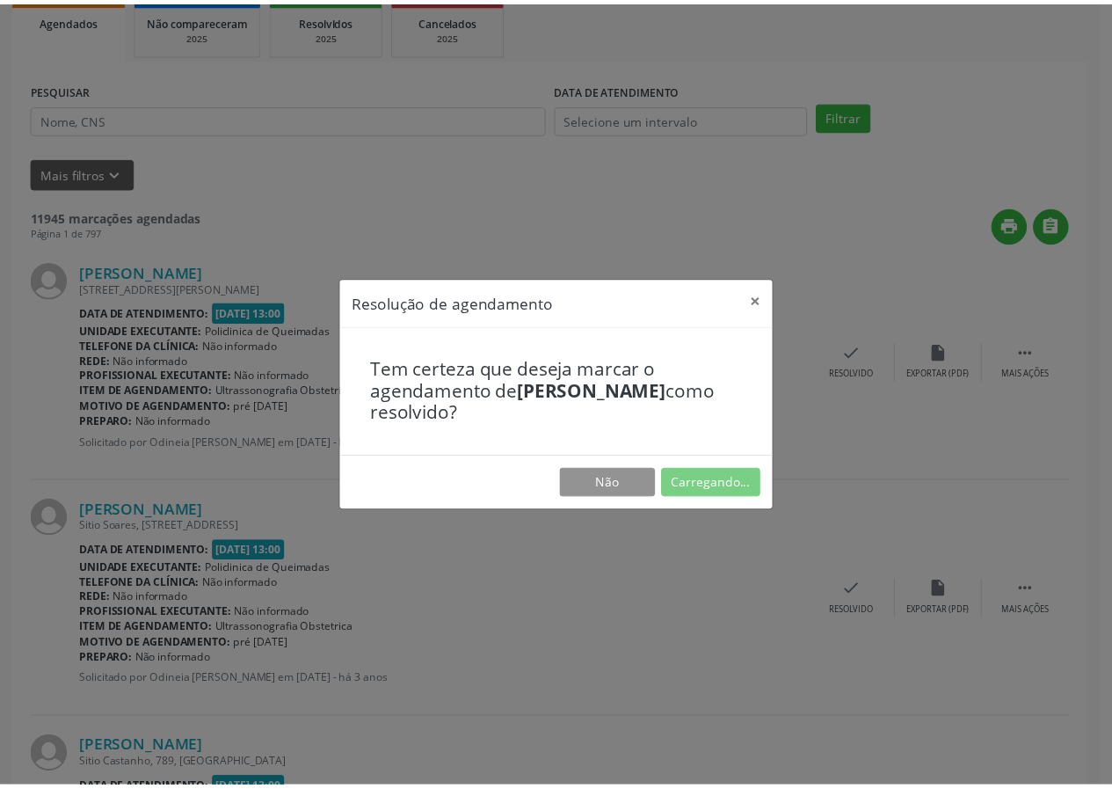
scroll to position [0, 0]
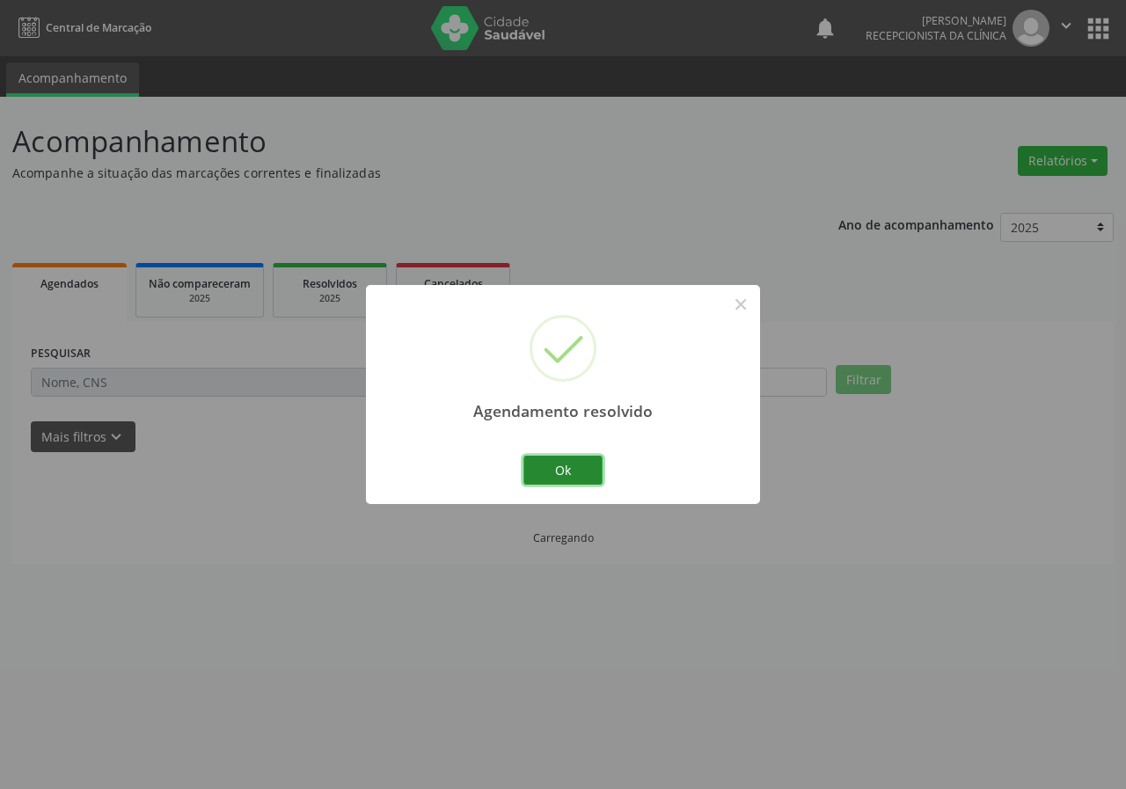
click at [588, 468] on button "Ok" at bounding box center [562, 471] width 79 height 30
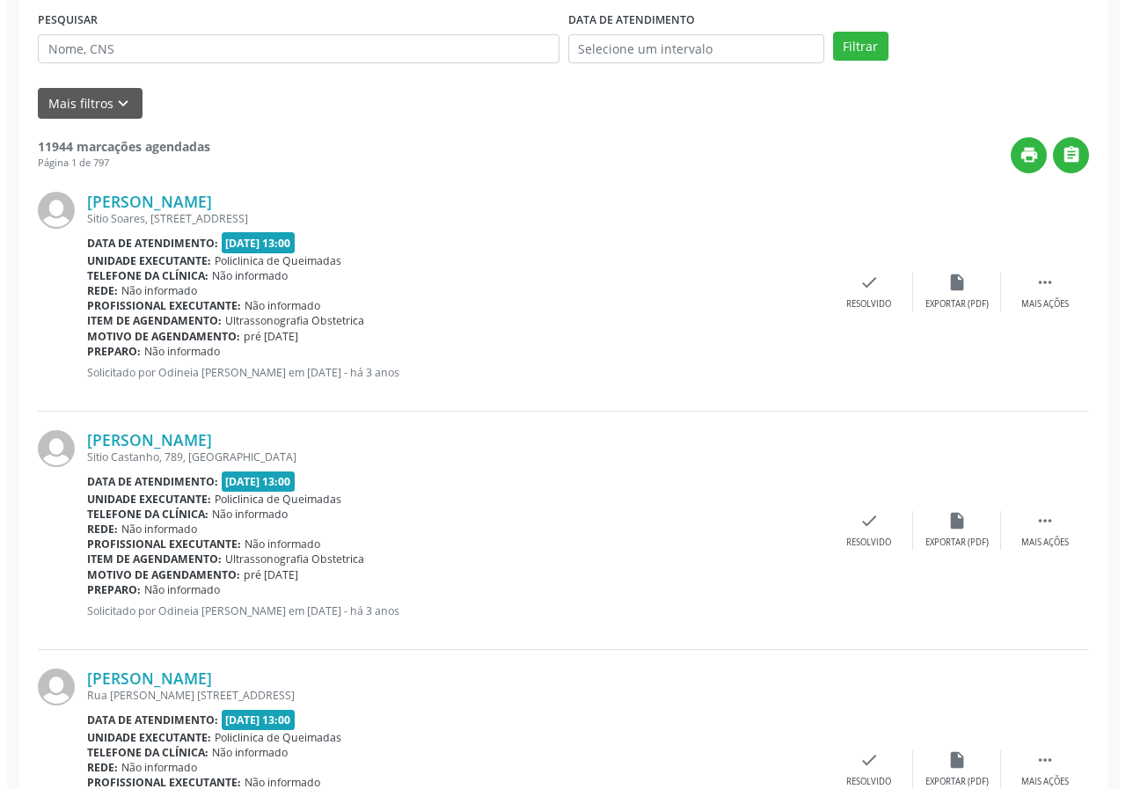
scroll to position [352, 0]
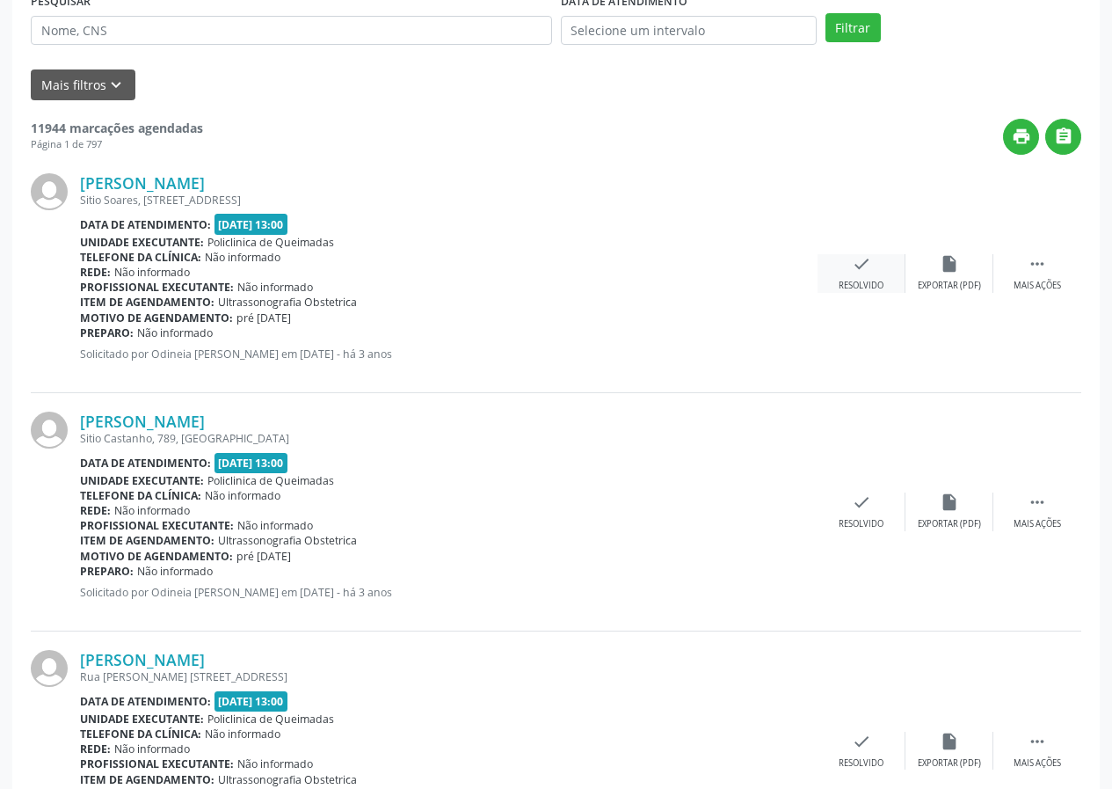
click at [870, 274] on div "check Resolvido" at bounding box center [862, 273] width 88 height 38
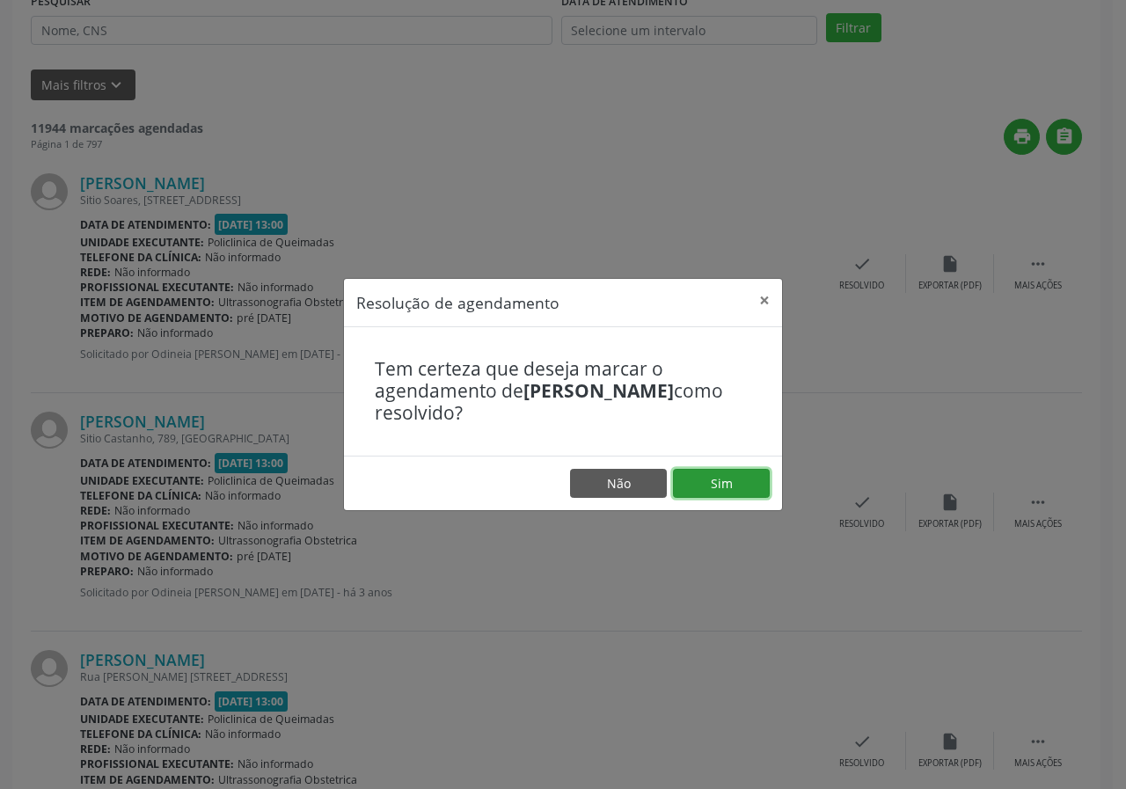
click at [714, 469] on button "Sim" at bounding box center [721, 484] width 97 height 30
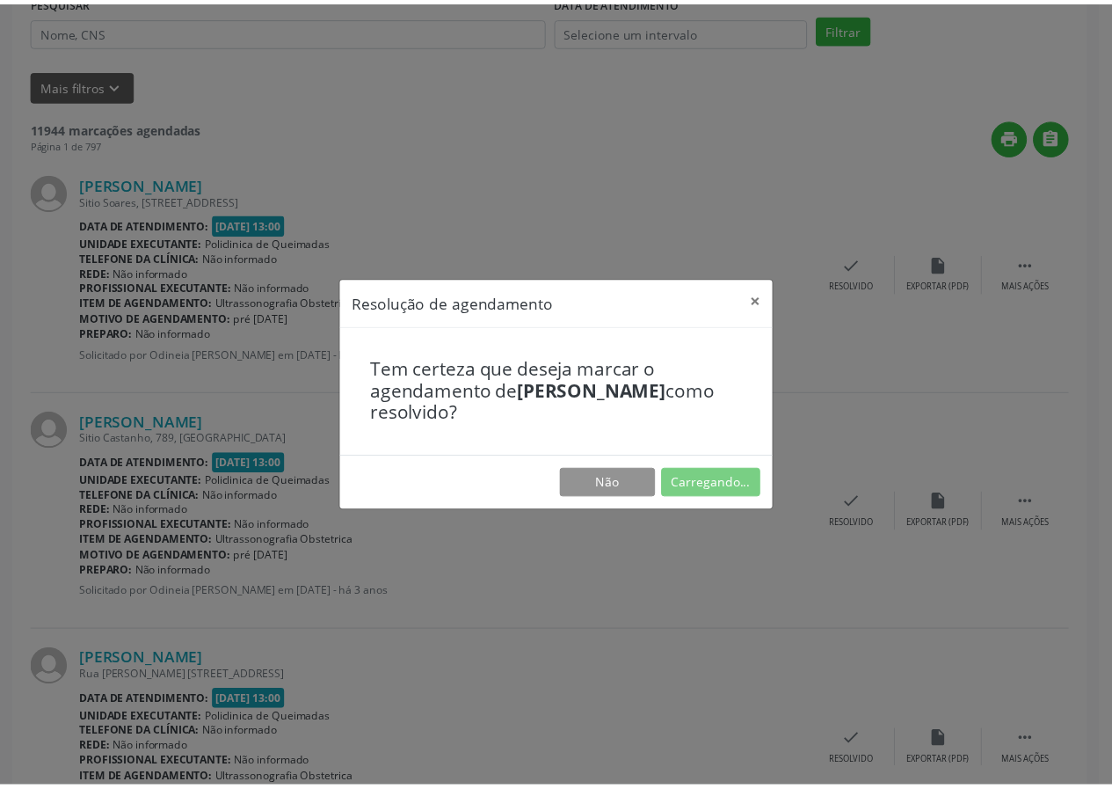
scroll to position [0, 0]
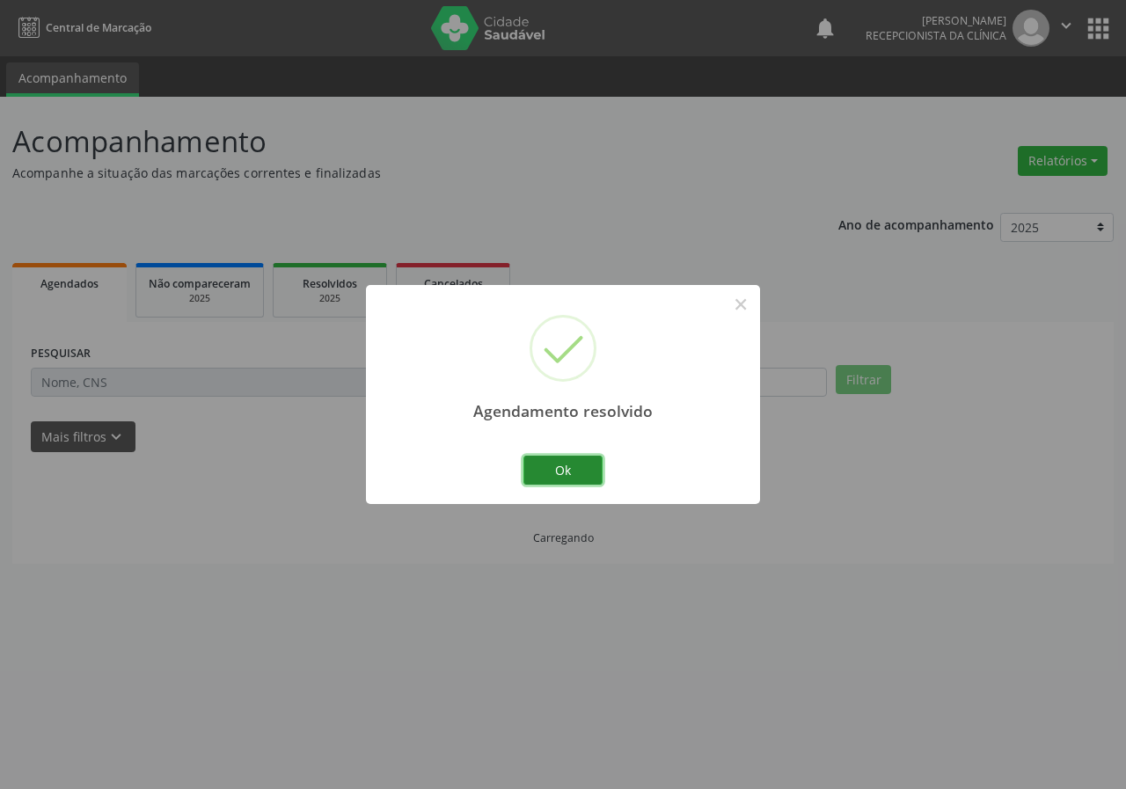
click at [592, 466] on button "Ok" at bounding box center [562, 471] width 79 height 30
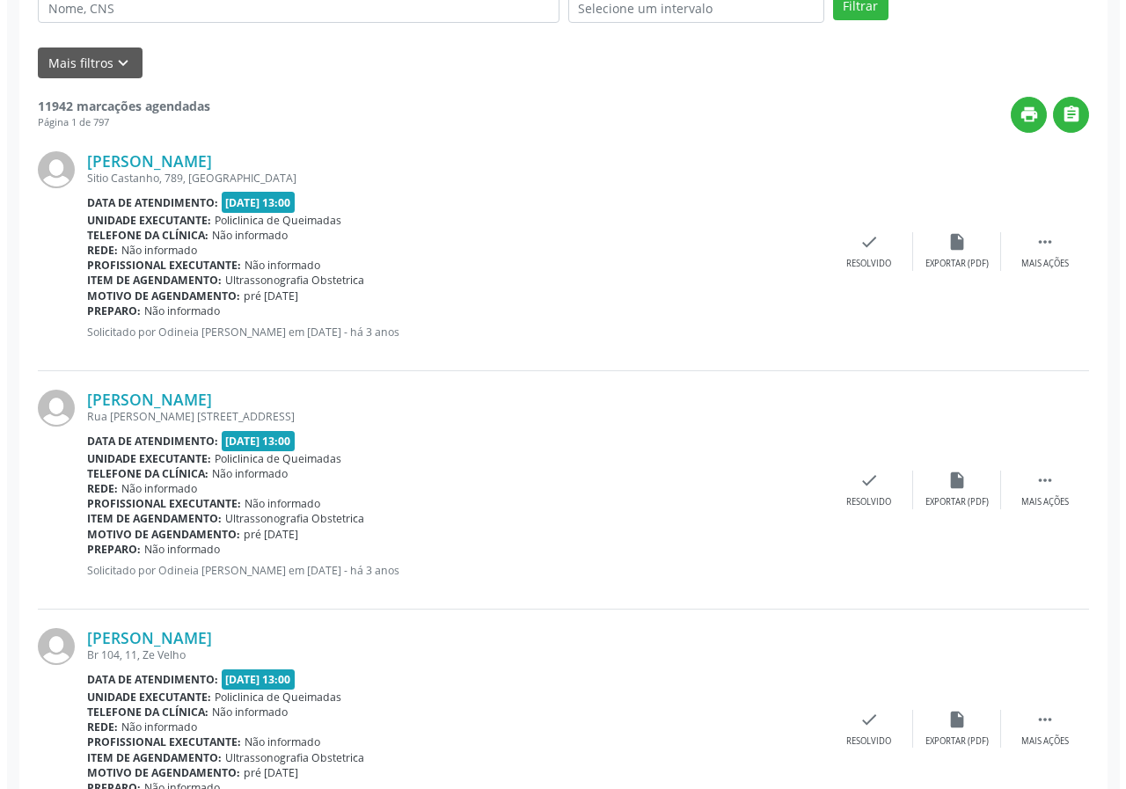
scroll to position [440, 0]
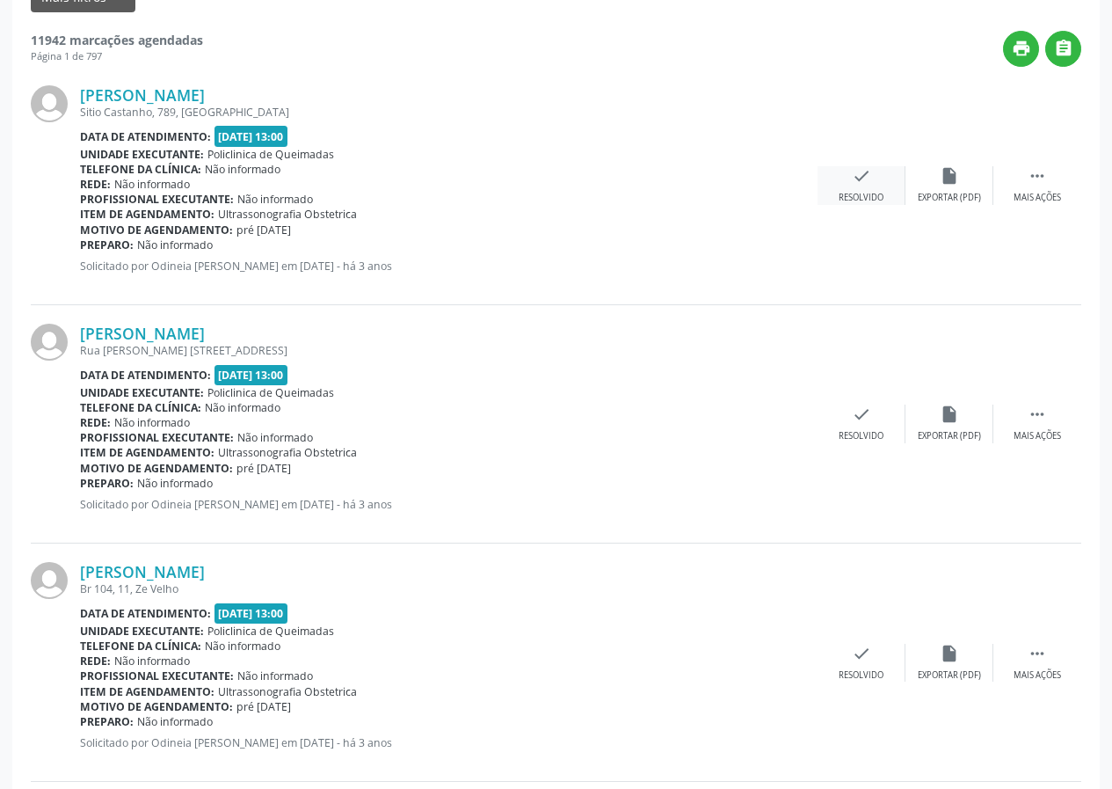
click at [870, 195] on div "Resolvido" at bounding box center [861, 198] width 45 height 12
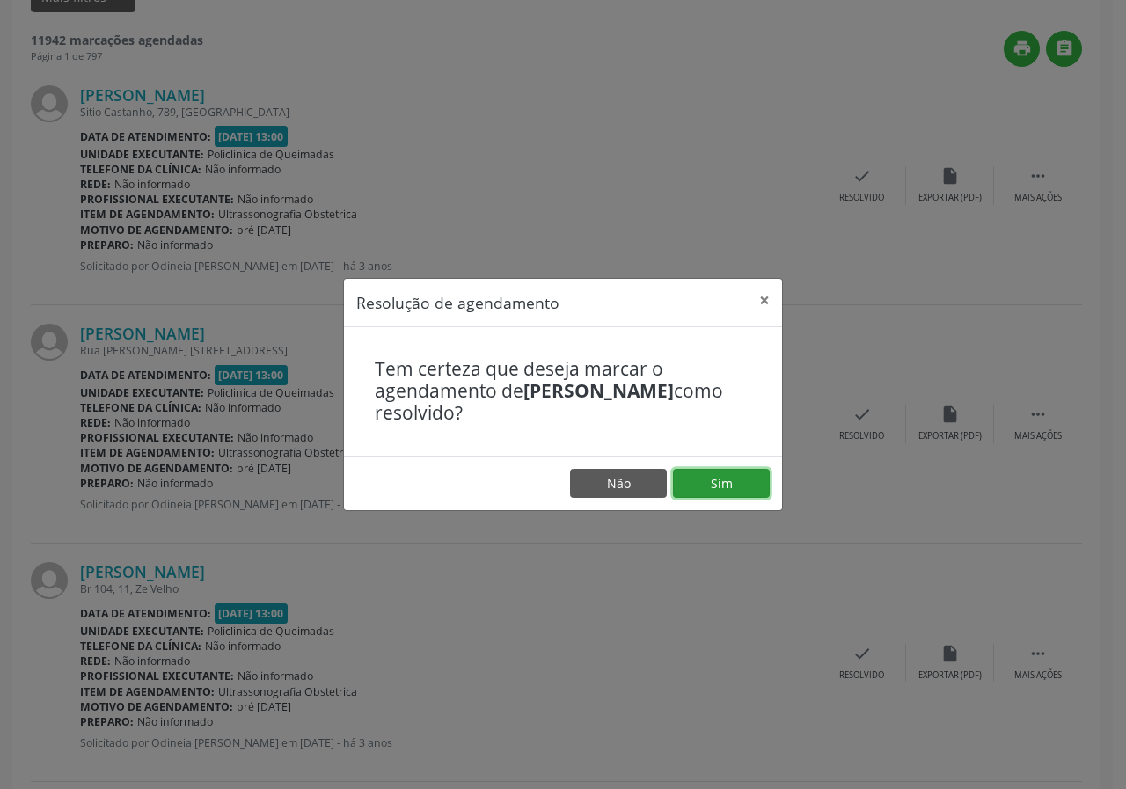
click at [733, 480] on button "Sim" at bounding box center [721, 484] width 97 height 30
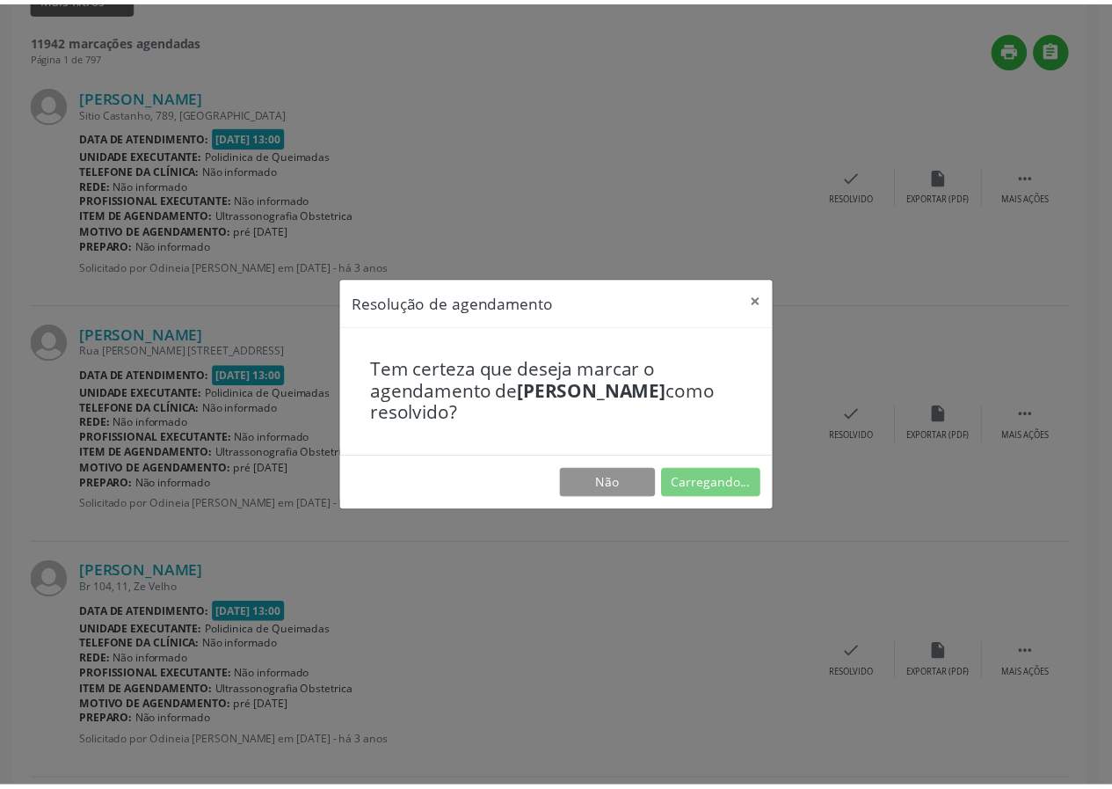
scroll to position [0, 0]
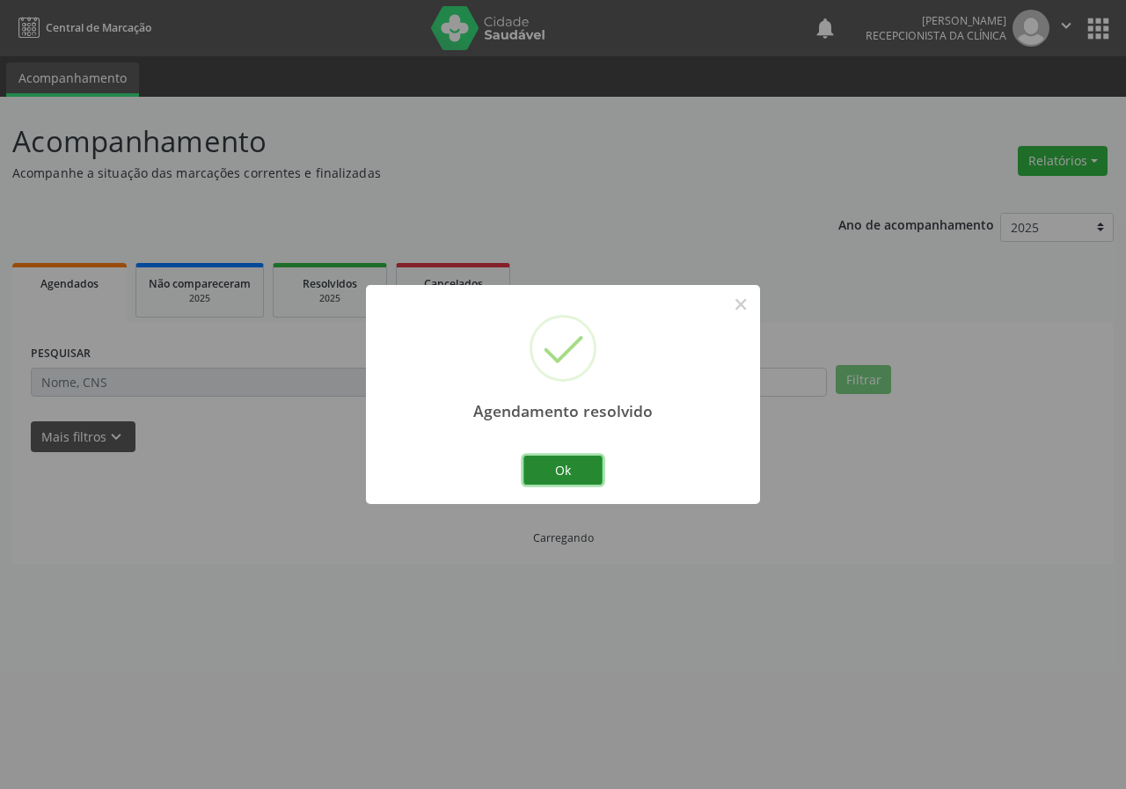
click at [577, 475] on button "Ok" at bounding box center [562, 471] width 79 height 30
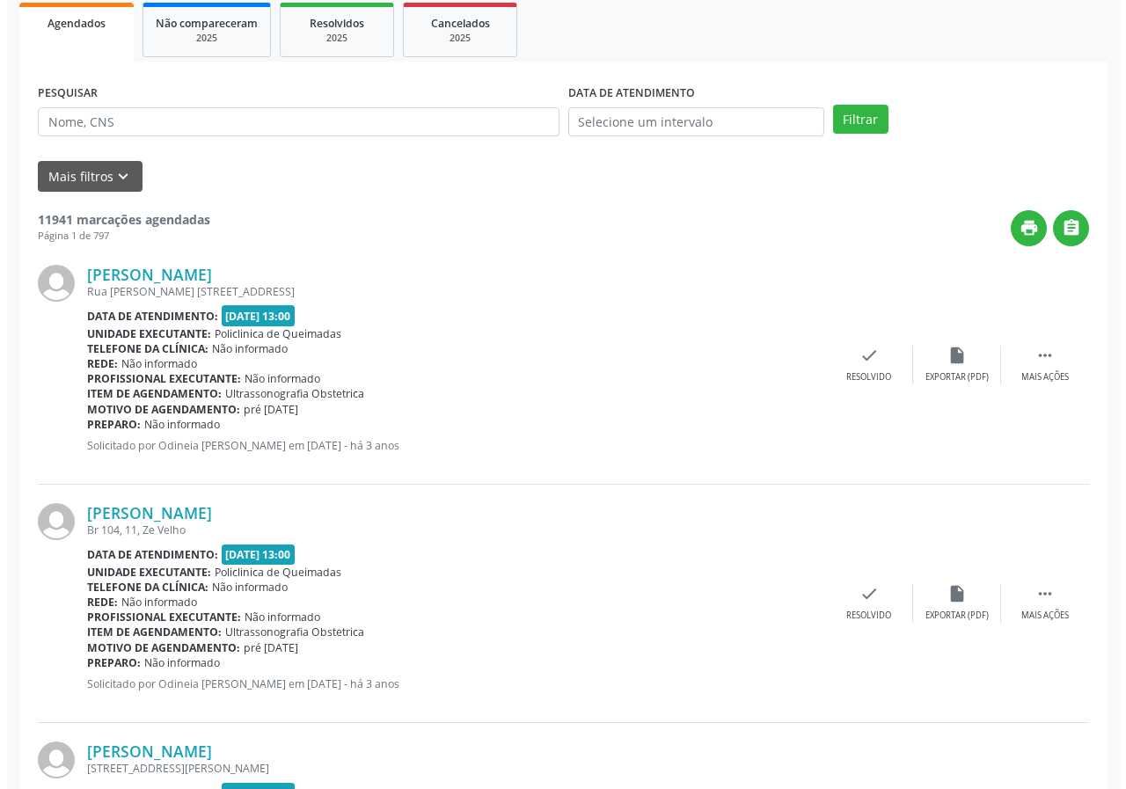
scroll to position [264, 0]
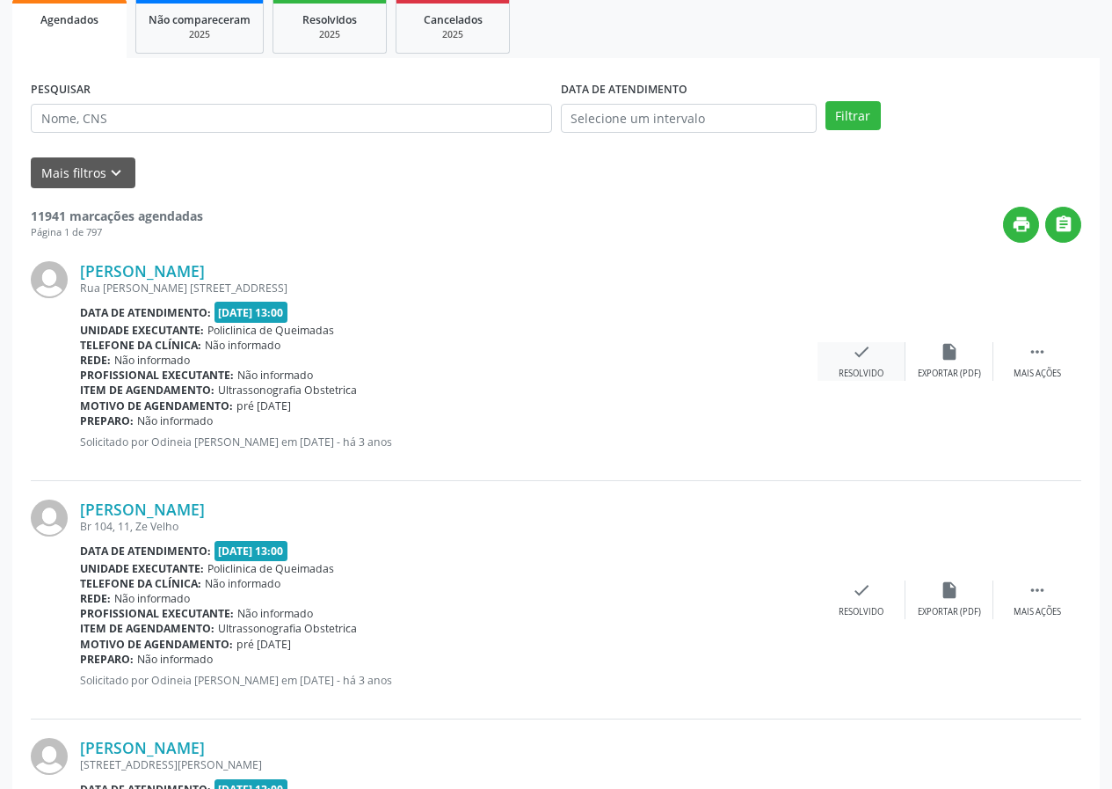
click at [860, 352] on icon "check" at bounding box center [861, 351] width 19 height 19
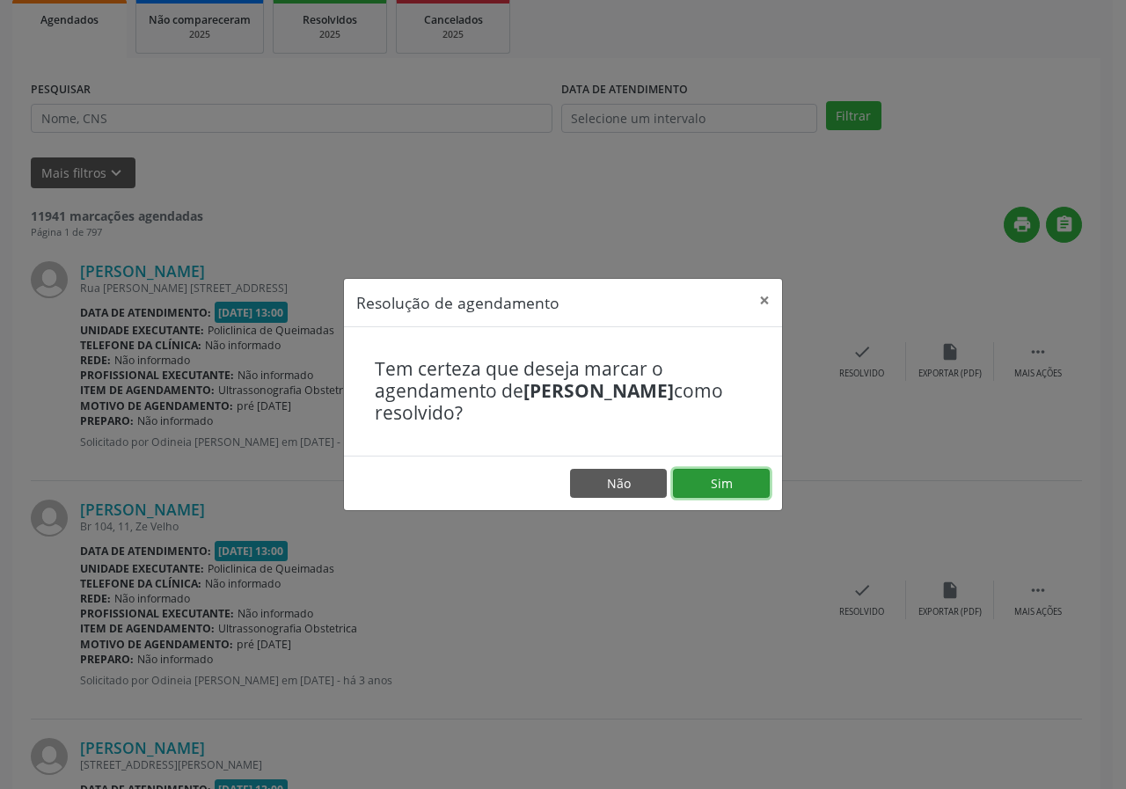
click at [731, 477] on button "Sim" at bounding box center [721, 484] width 97 height 30
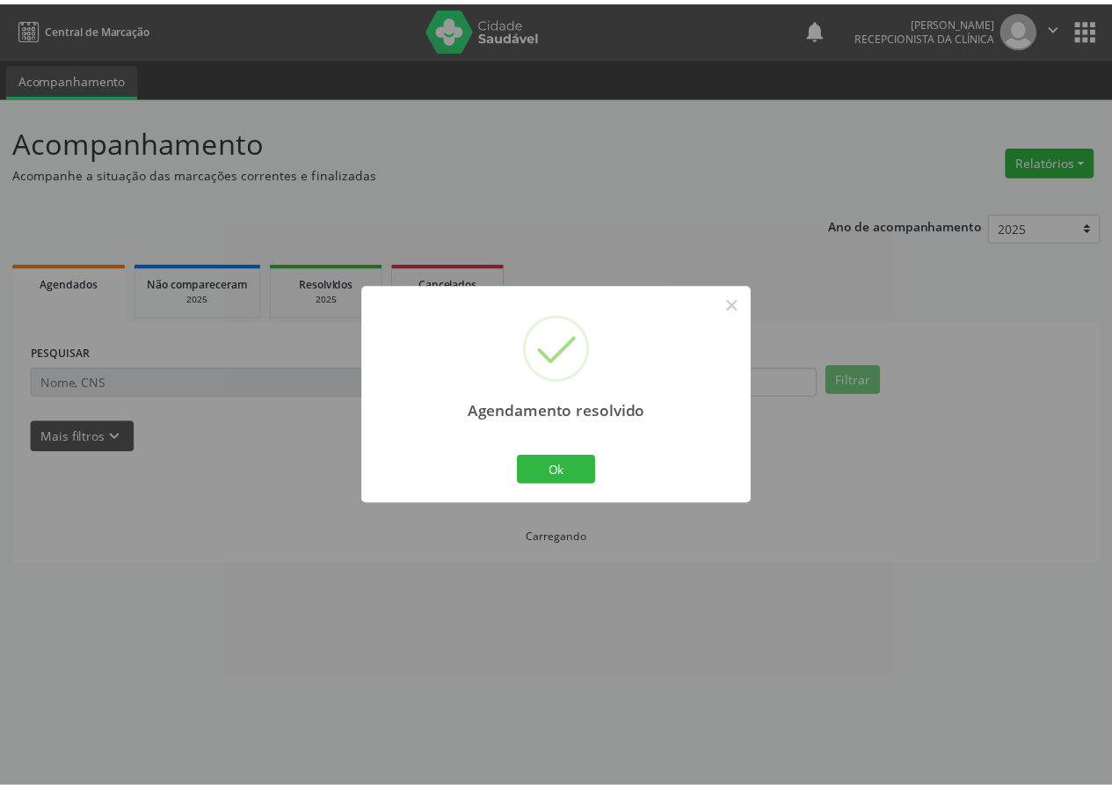
scroll to position [0, 0]
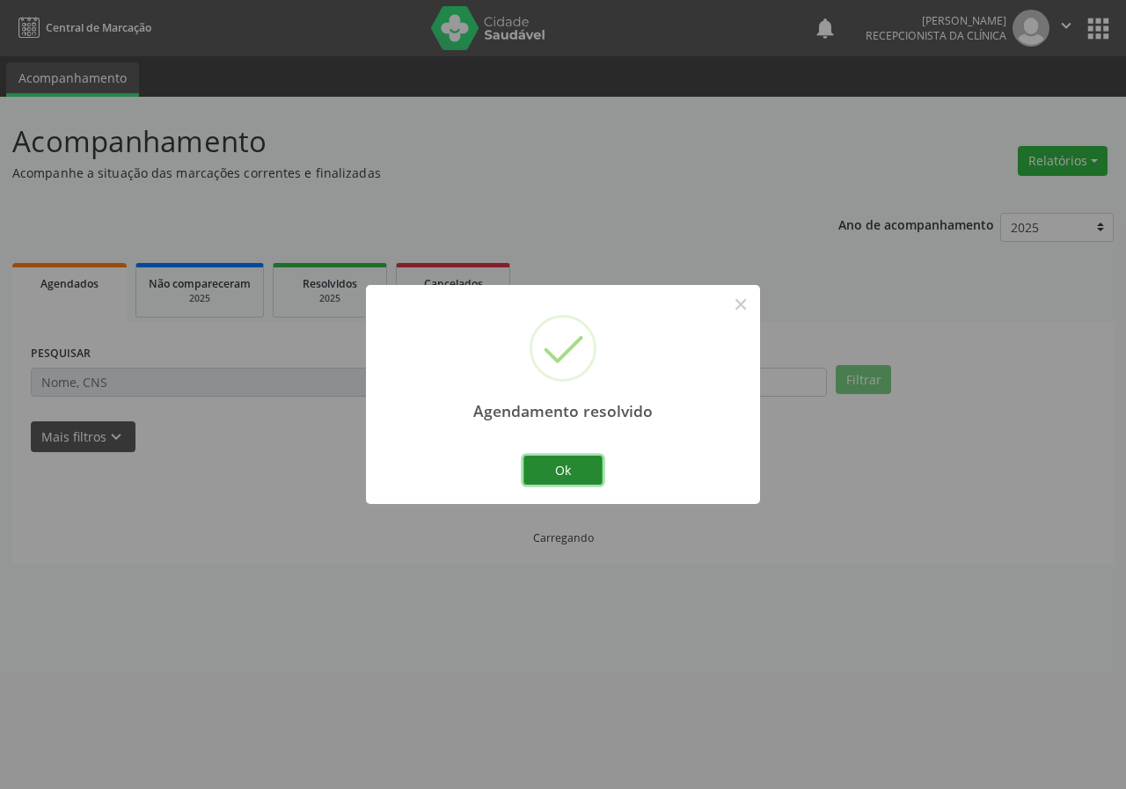
click at [549, 462] on button "Ok" at bounding box center [562, 471] width 79 height 30
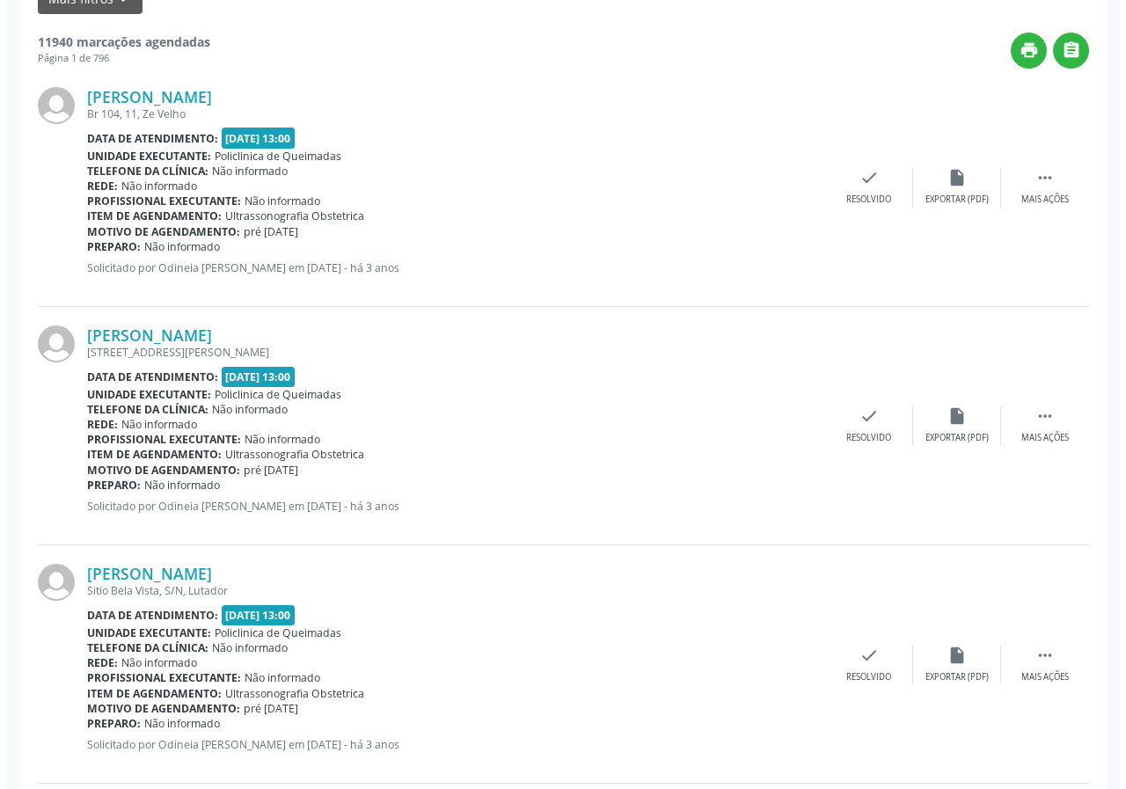
scroll to position [440, 0]
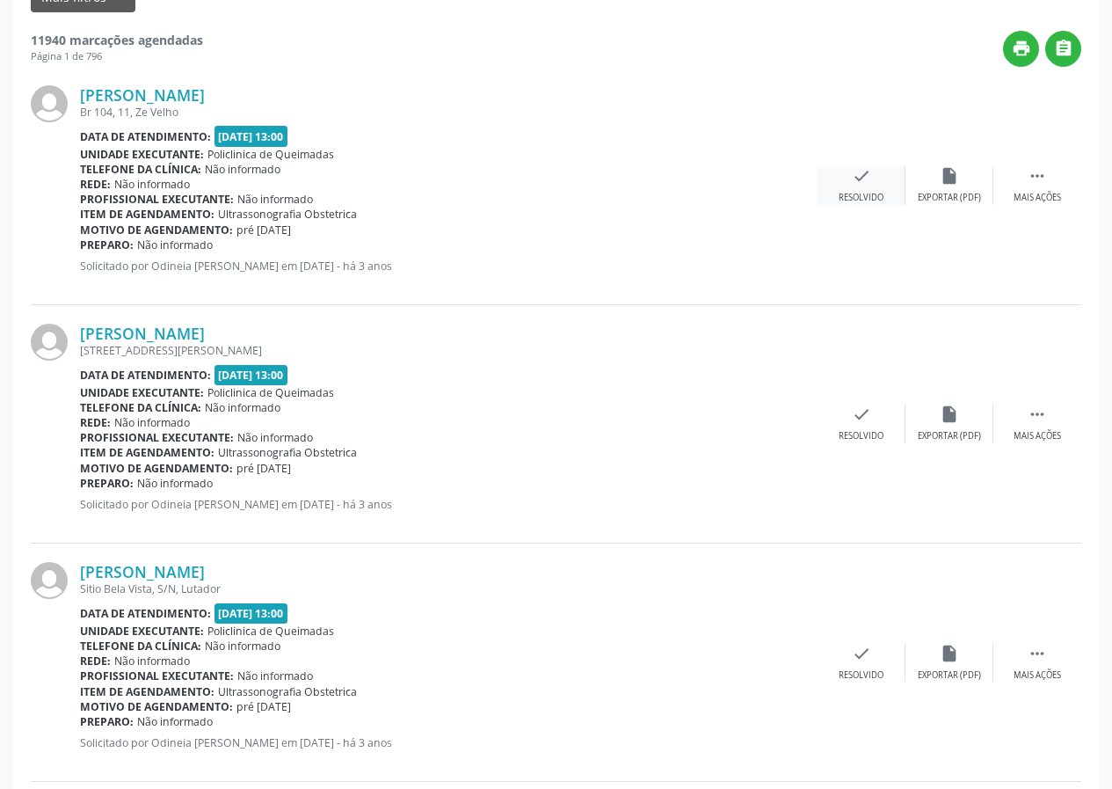
click at [861, 181] on icon "check" at bounding box center [861, 175] width 19 height 19
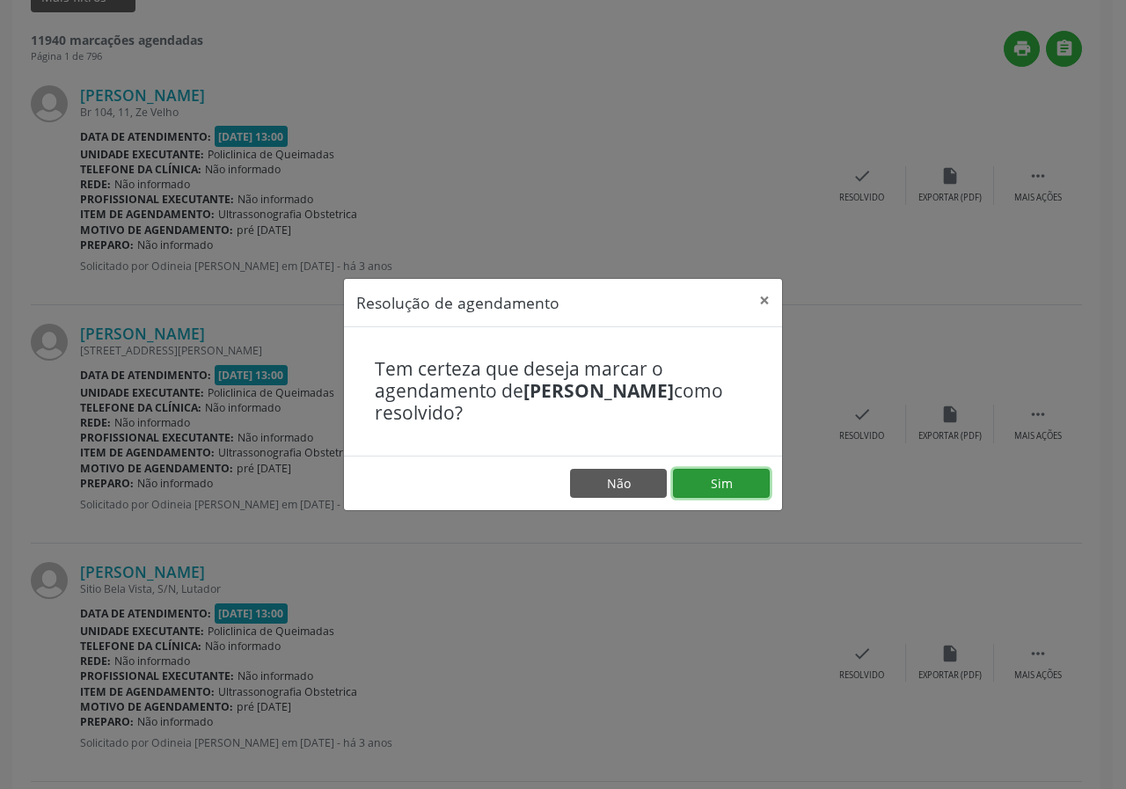
click at [769, 491] on button "Sim" at bounding box center [721, 484] width 97 height 30
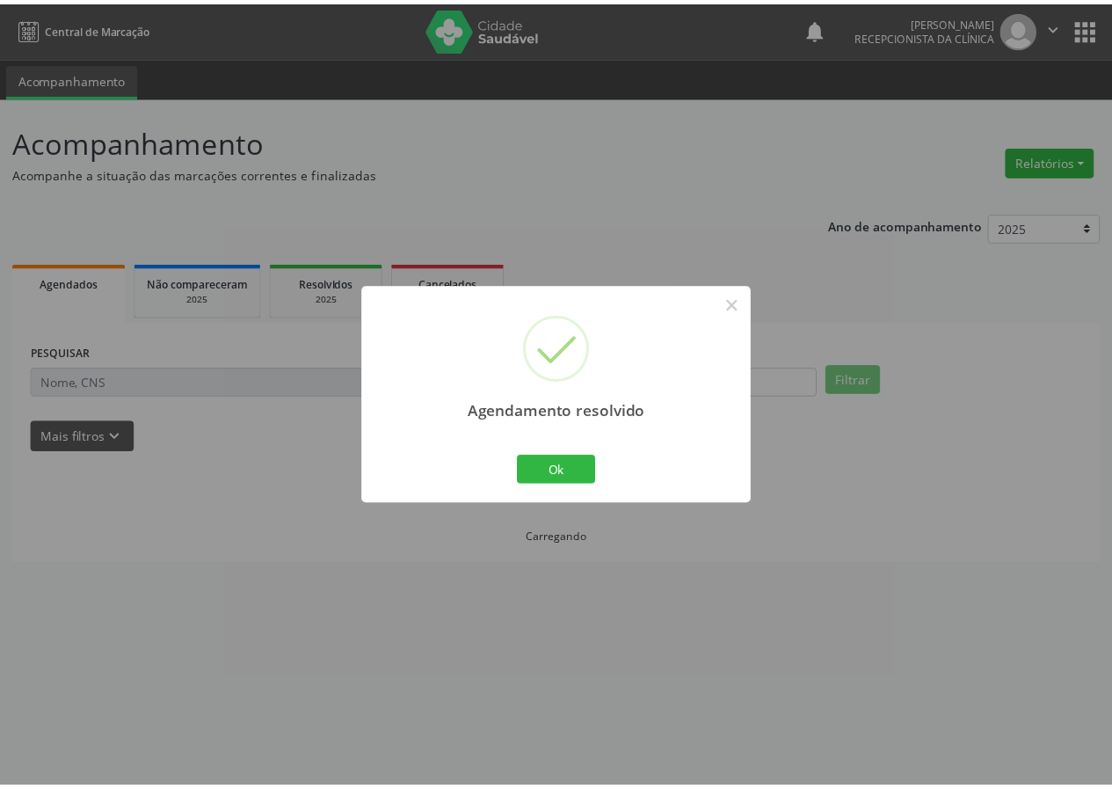
scroll to position [0, 0]
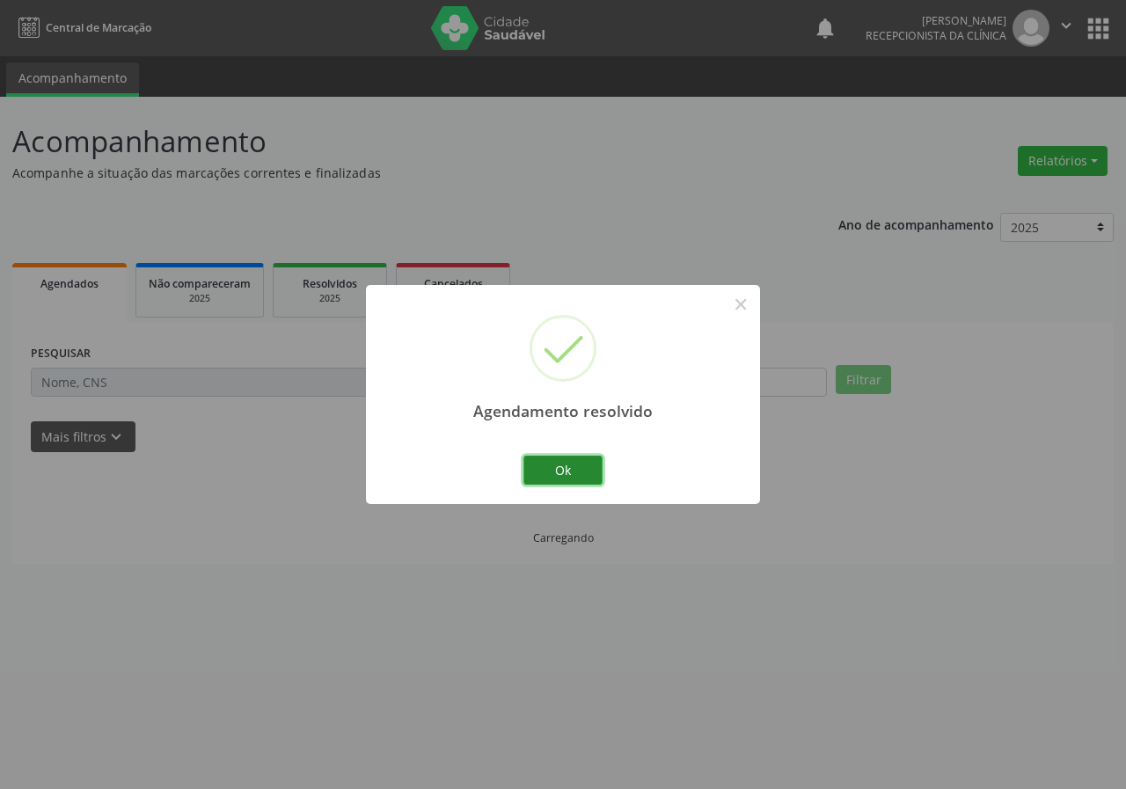
click at [553, 470] on button "Ok" at bounding box center [562, 471] width 79 height 30
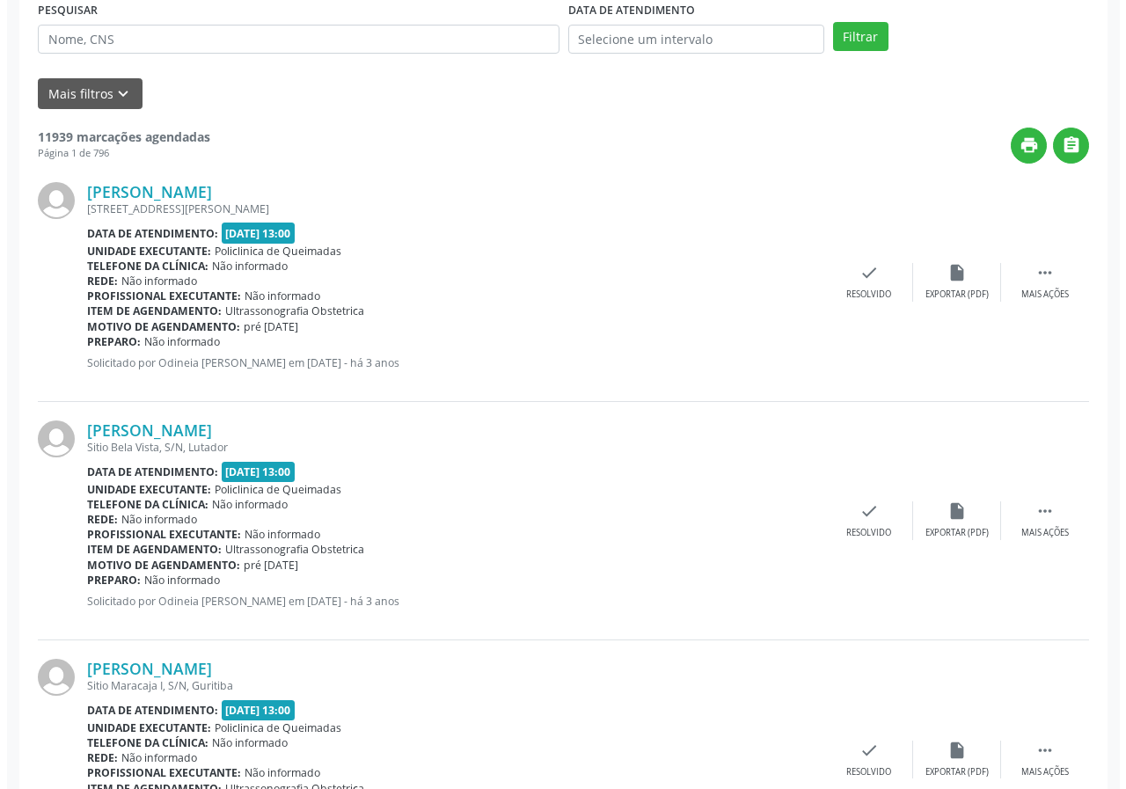
scroll to position [352, 0]
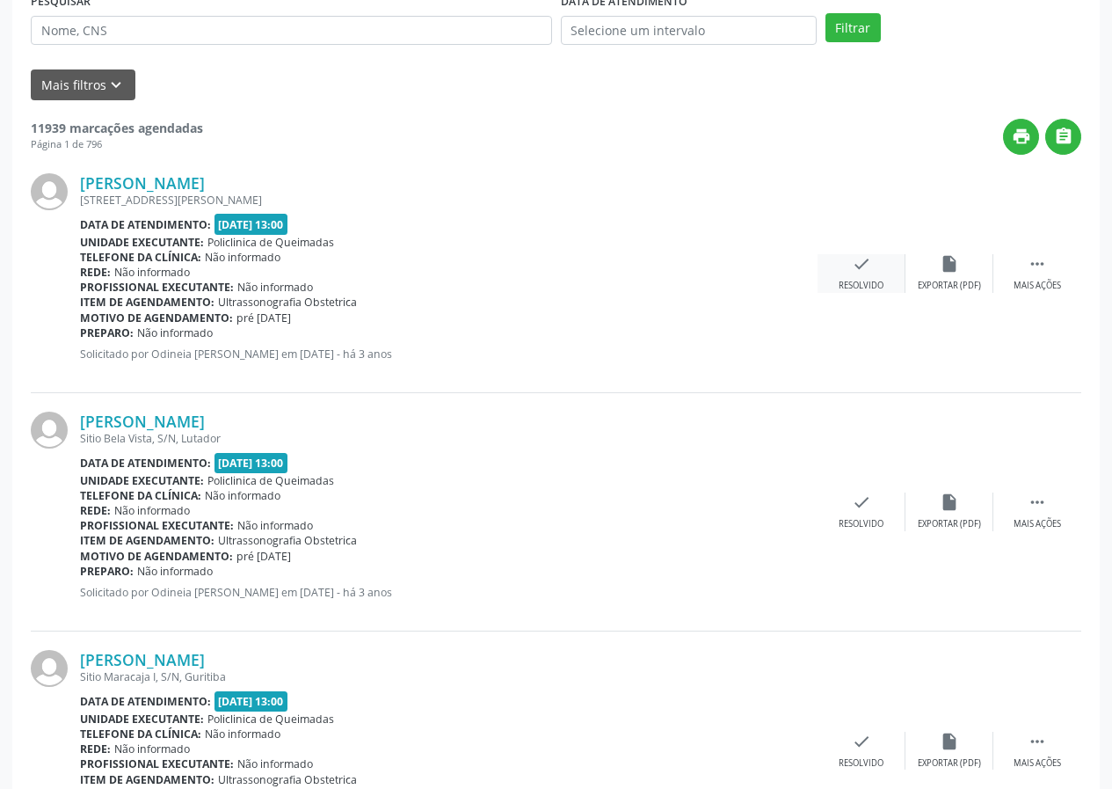
click at [864, 268] on icon "check" at bounding box center [861, 263] width 19 height 19
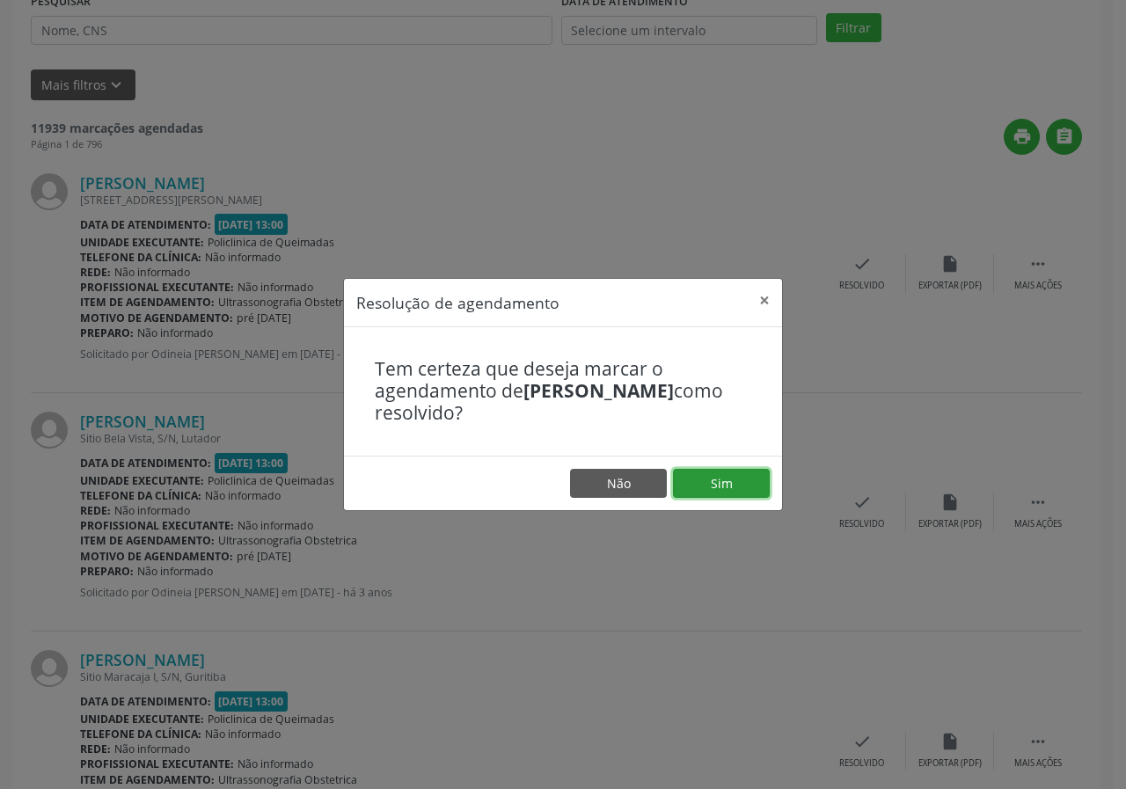
click at [705, 487] on button "Sim" at bounding box center [721, 484] width 97 height 30
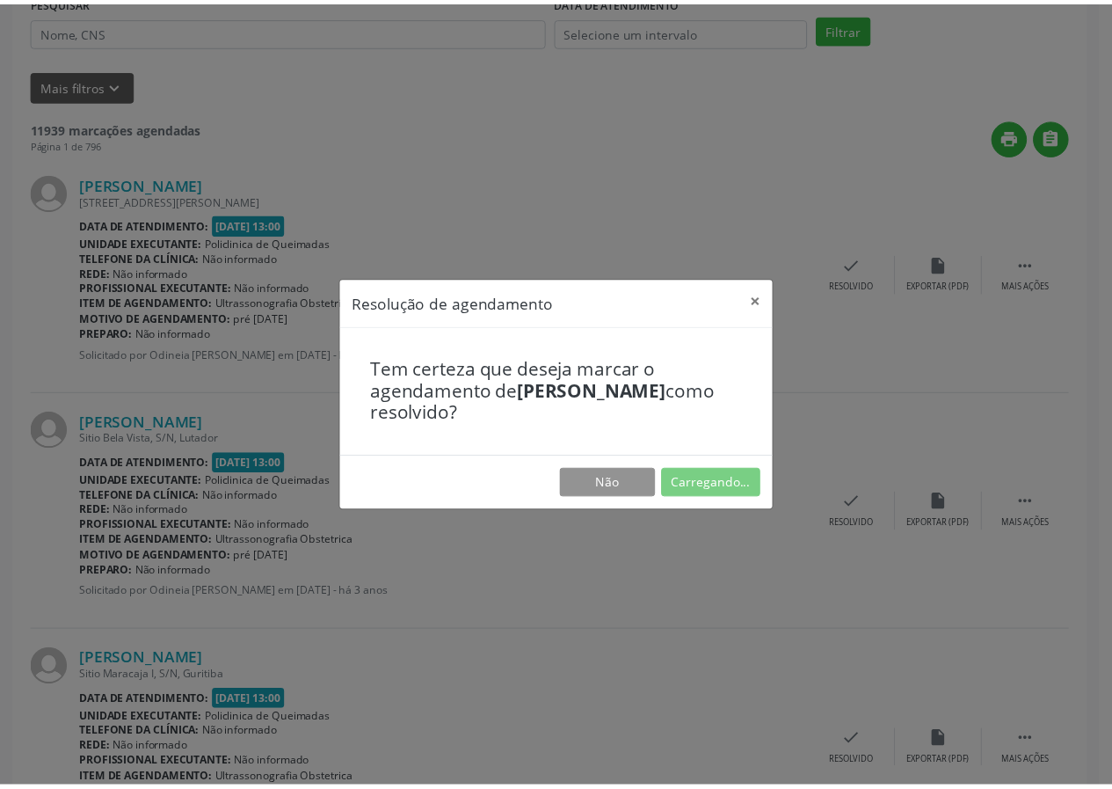
scroll to position [0, 0]
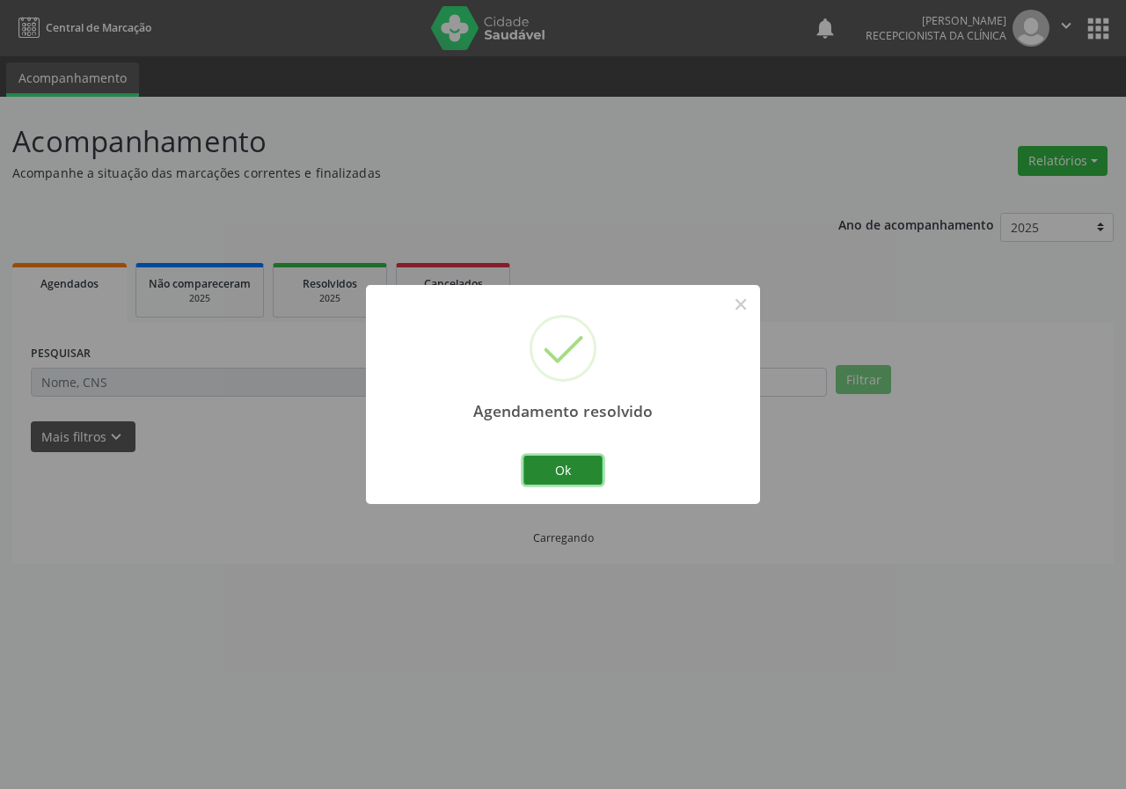
click at [589, 460] on button "Ok" at bounding box center [562, 471] width 79 height 30
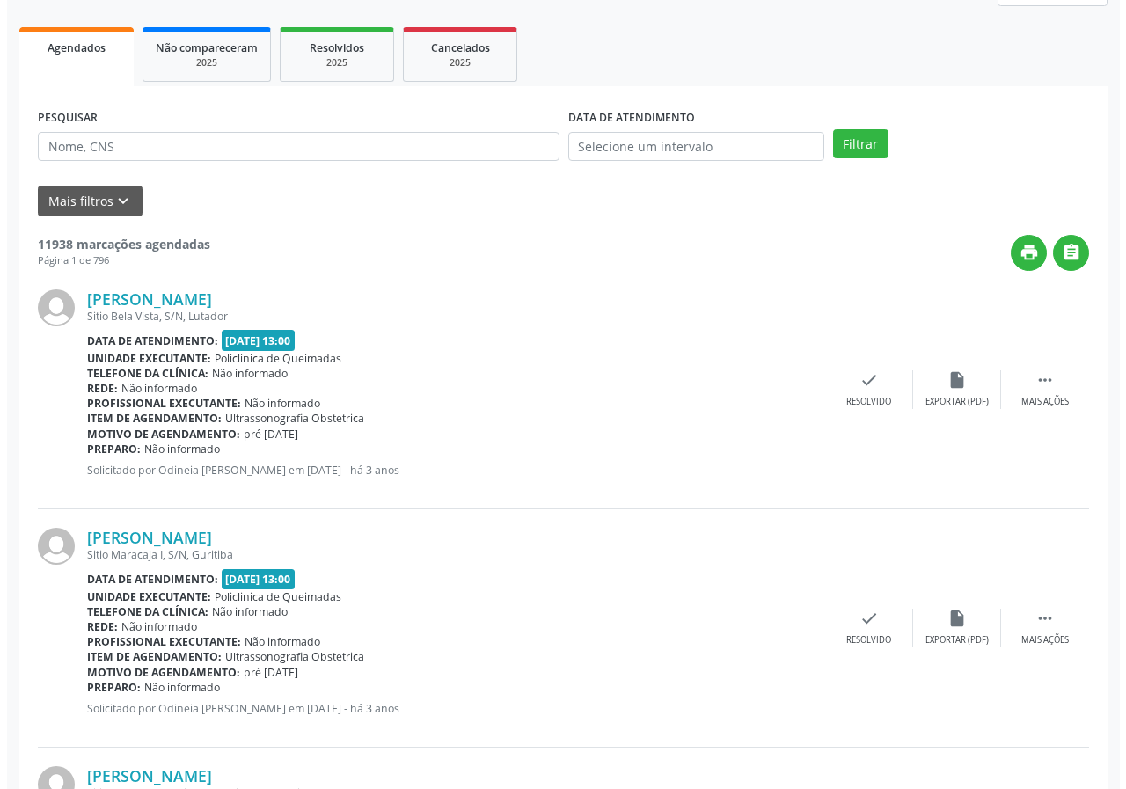
scroll to position [264, 0]
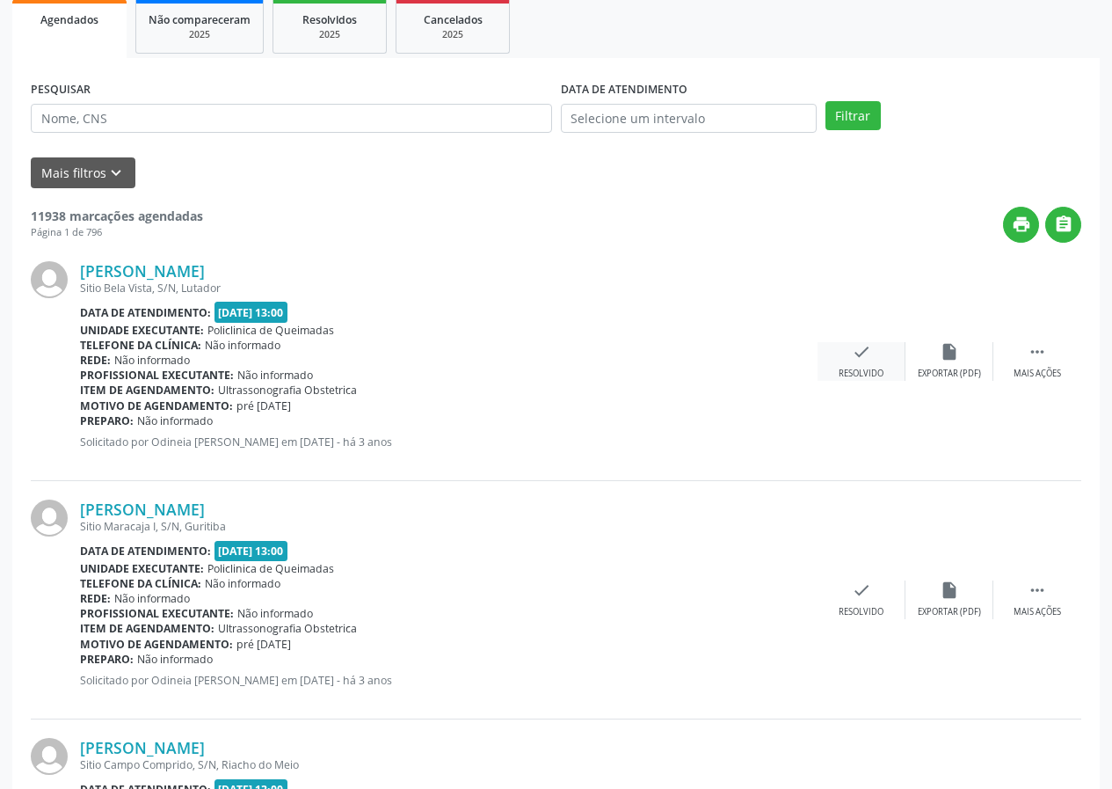
click at [853, 355] on icon "check" at bounding box center [861, 351] width 19 height 19
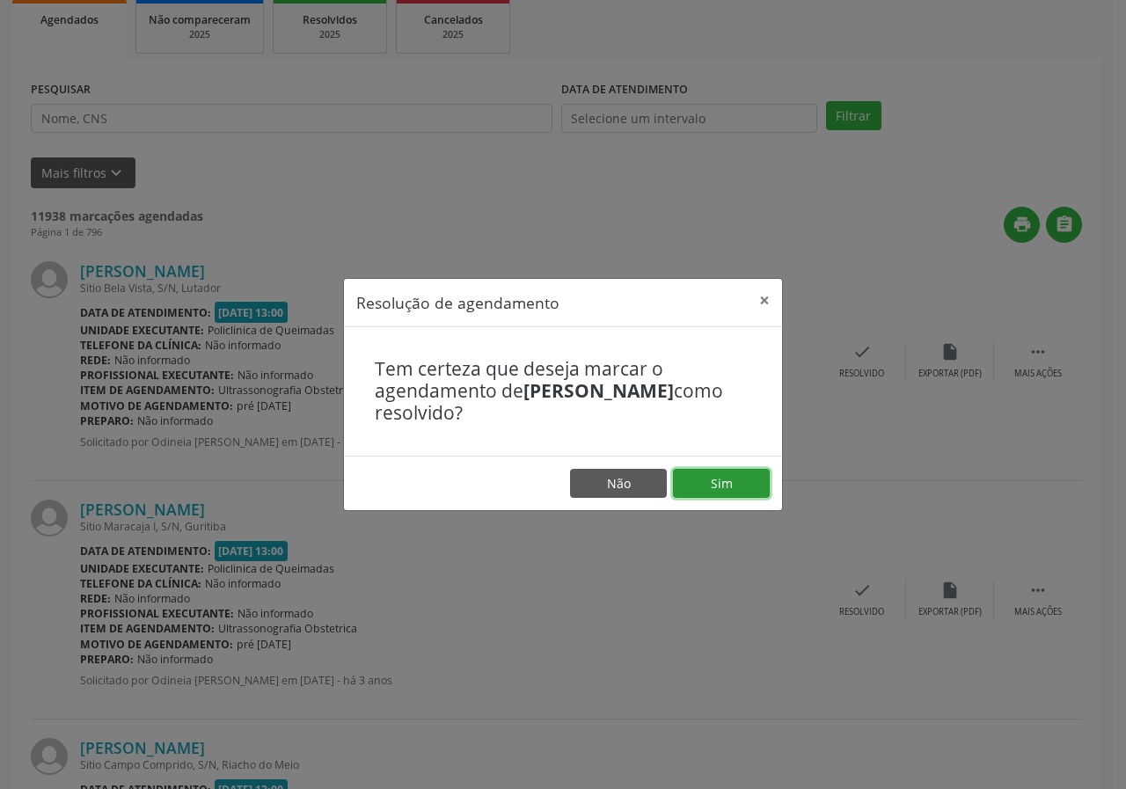
click at [759, 478] on button "Sim" at bounding box center [721, 484] width 97 height 30
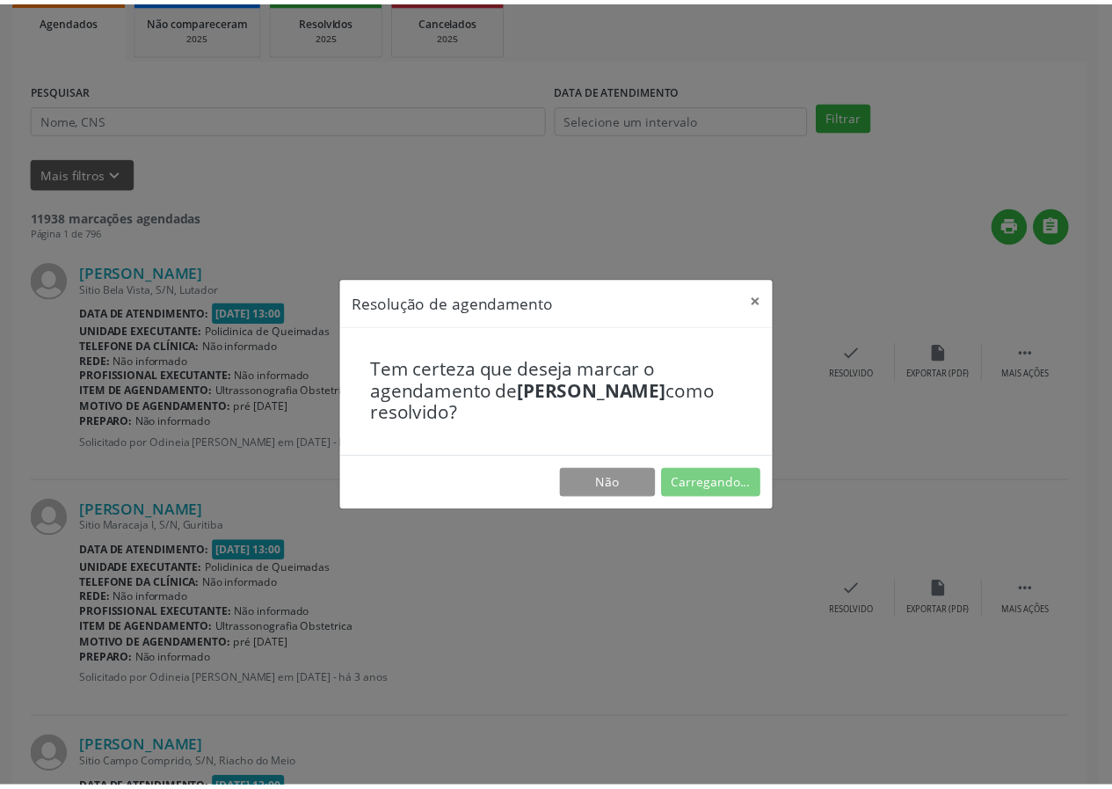
scroll to position [0, 0]
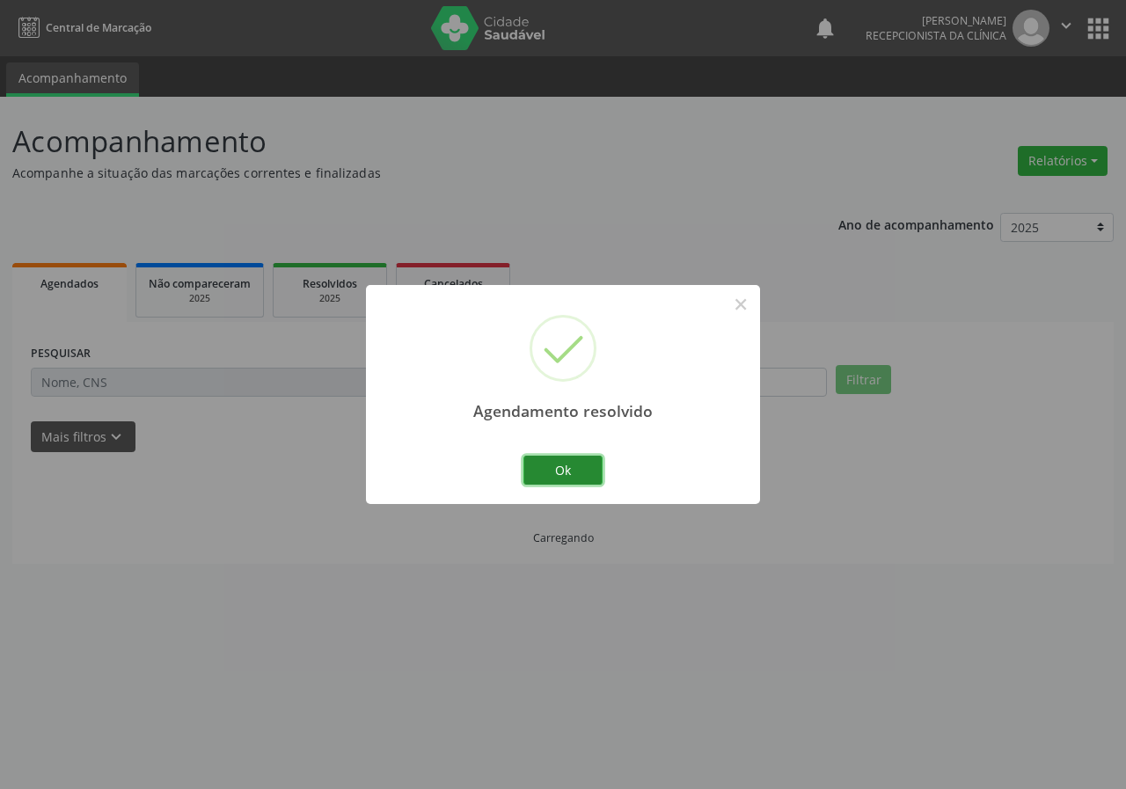
click at [545, 478] on button "Ok" at bounding box center [562, 471] width 79 height 30
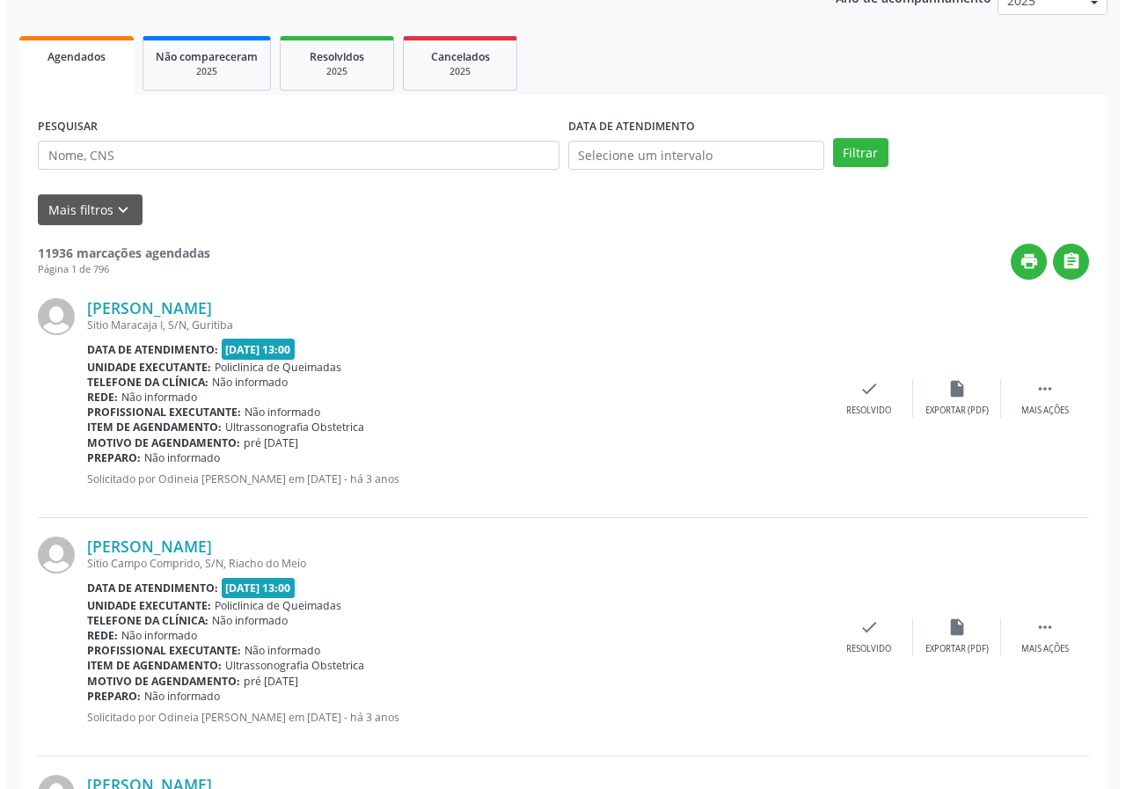
scroll to position [352, 0]
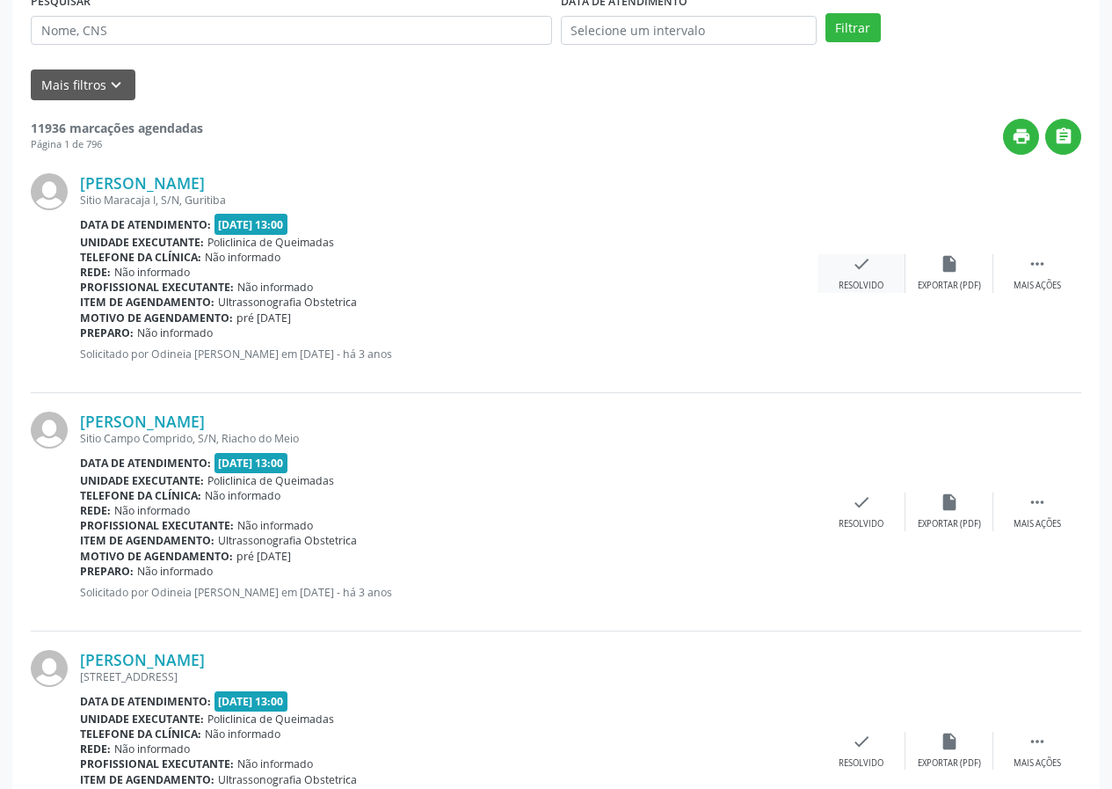
click at [869, 277] on div "check Resolvido" at bounding box center [862, 273] width 88 height 38
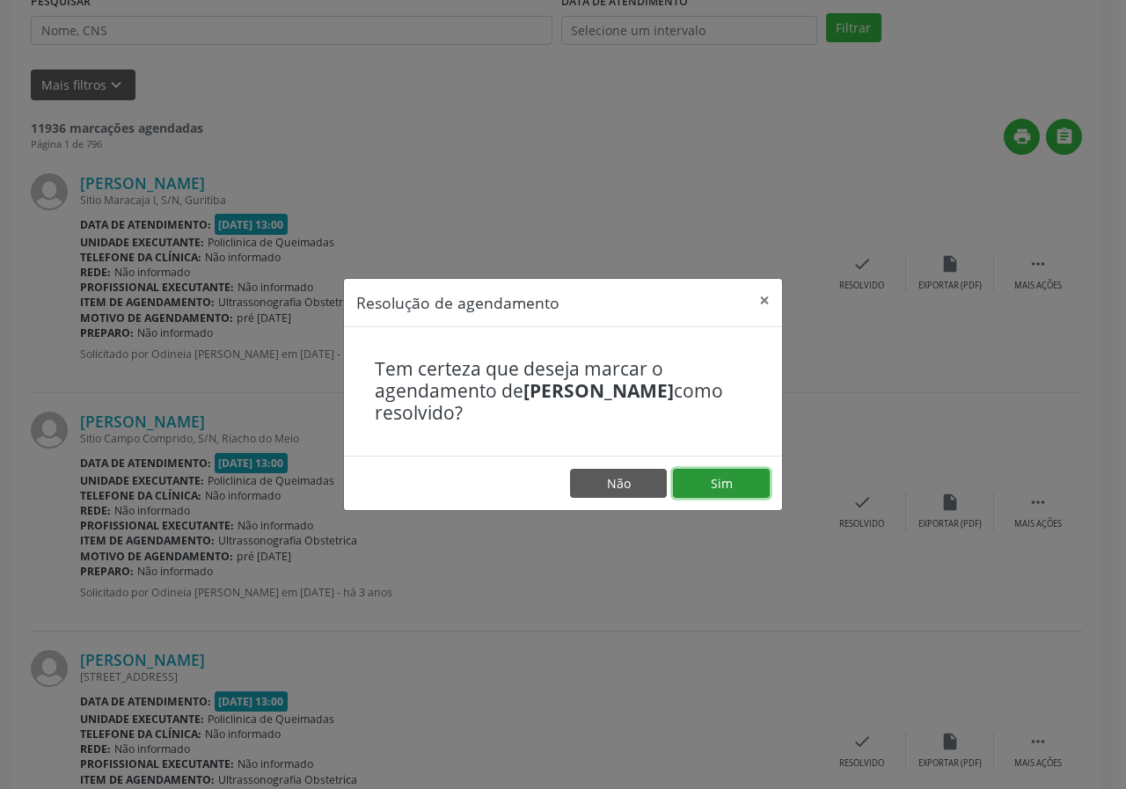
click at [721, 492] on button "Sim" at bounding box center [721, 484] width 97 height 30
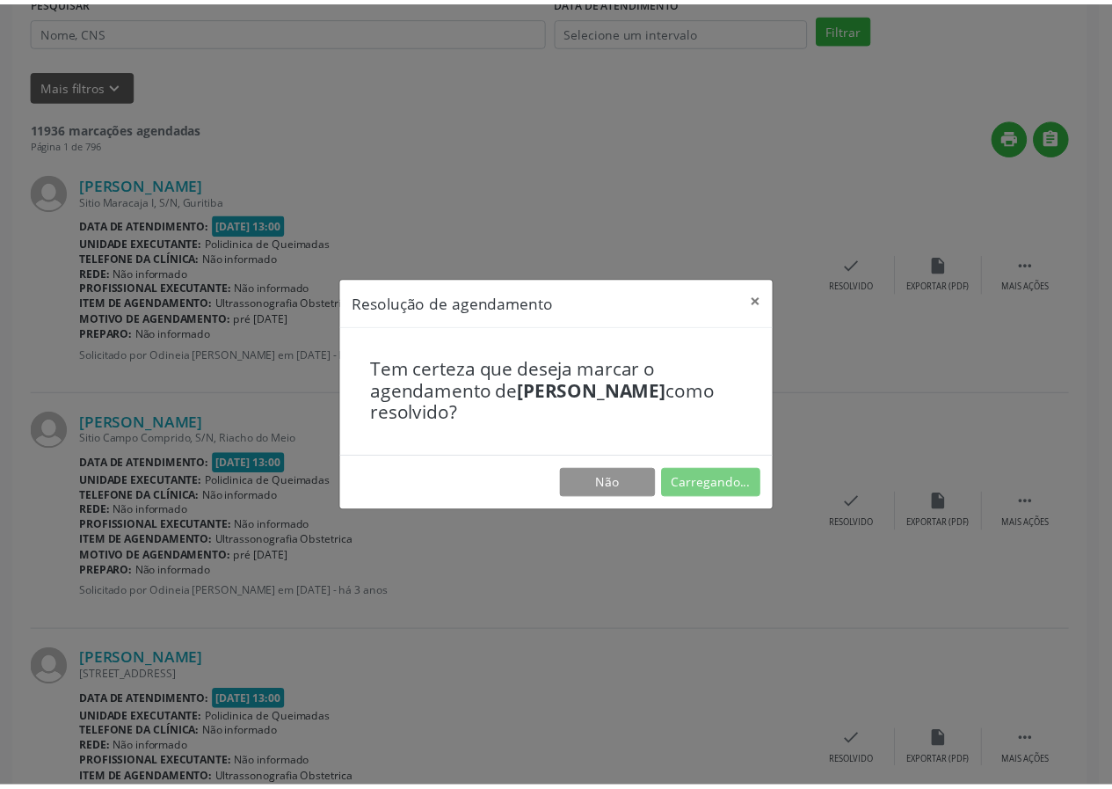
scroll to position [0, 0]
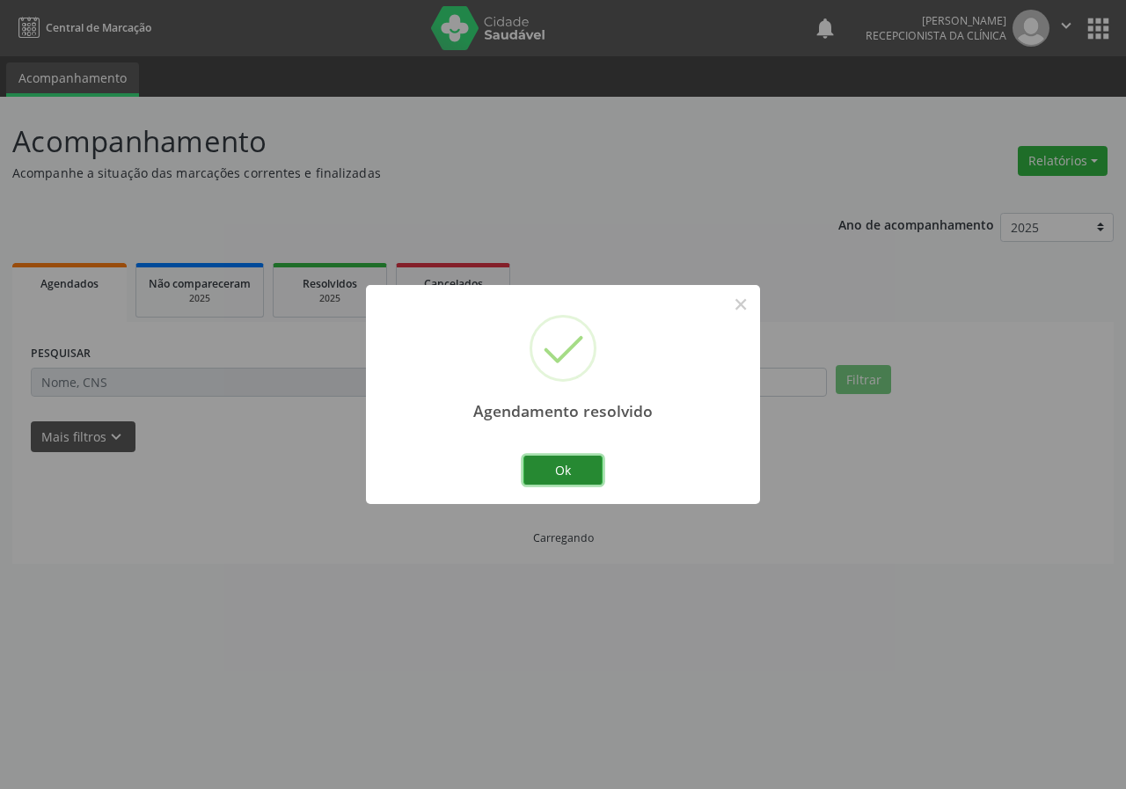
click at [559, 470] on button "Ok" at bounding box center [562, 471] width 79 height 30
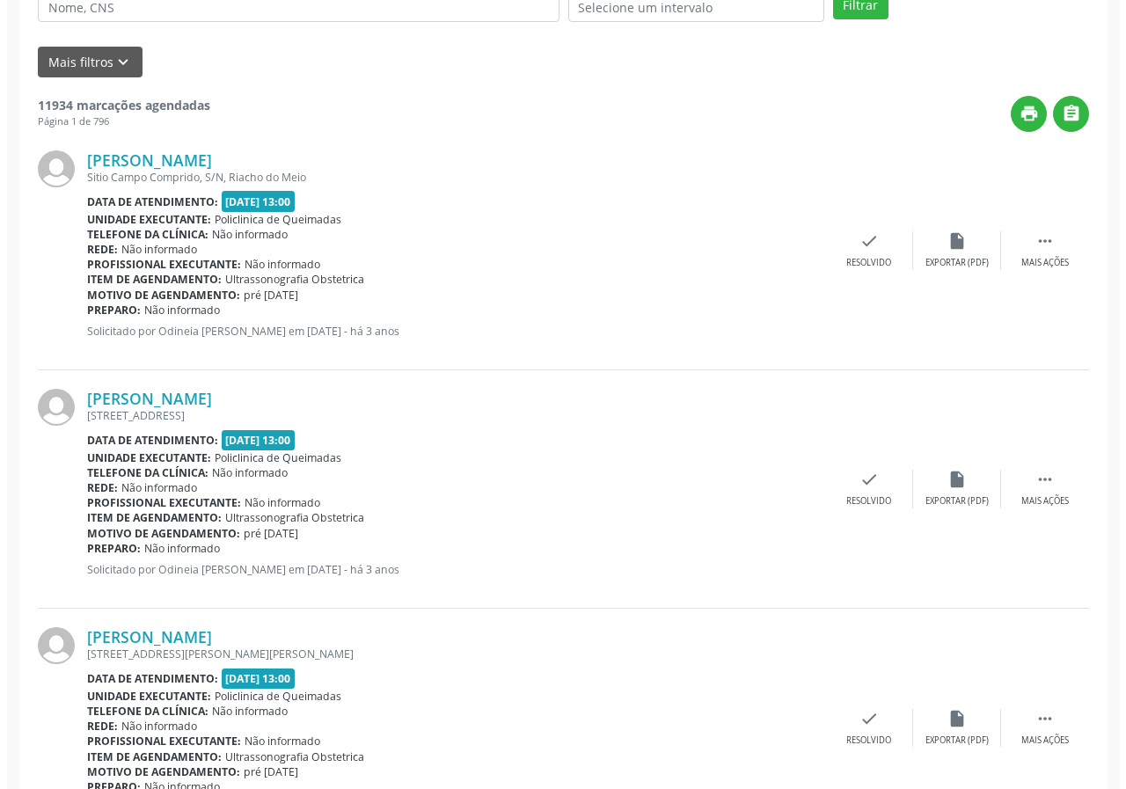
scroll to position [352, 0]
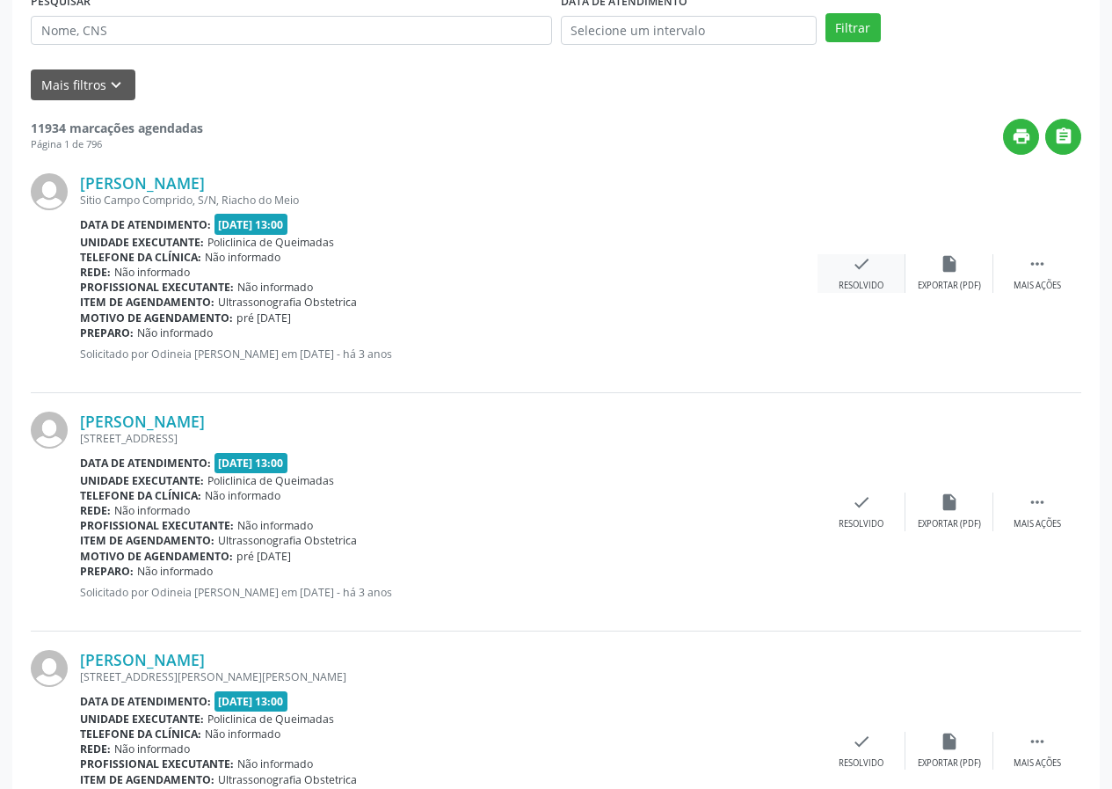
click at [851, 282] on div "Resolvido" at bounding box center [861, 286] width 45 height 12
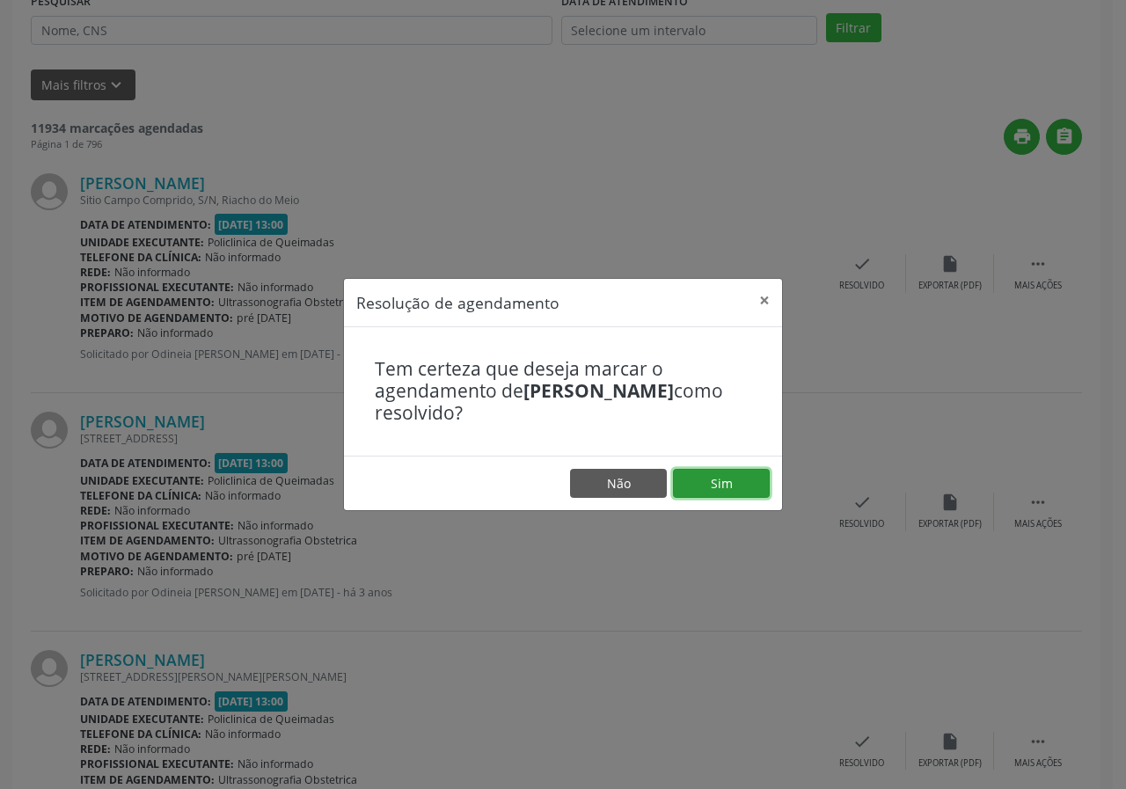
click at [720, 485] on button "Sim" at bounding box center [721, 484] width 97 height 30
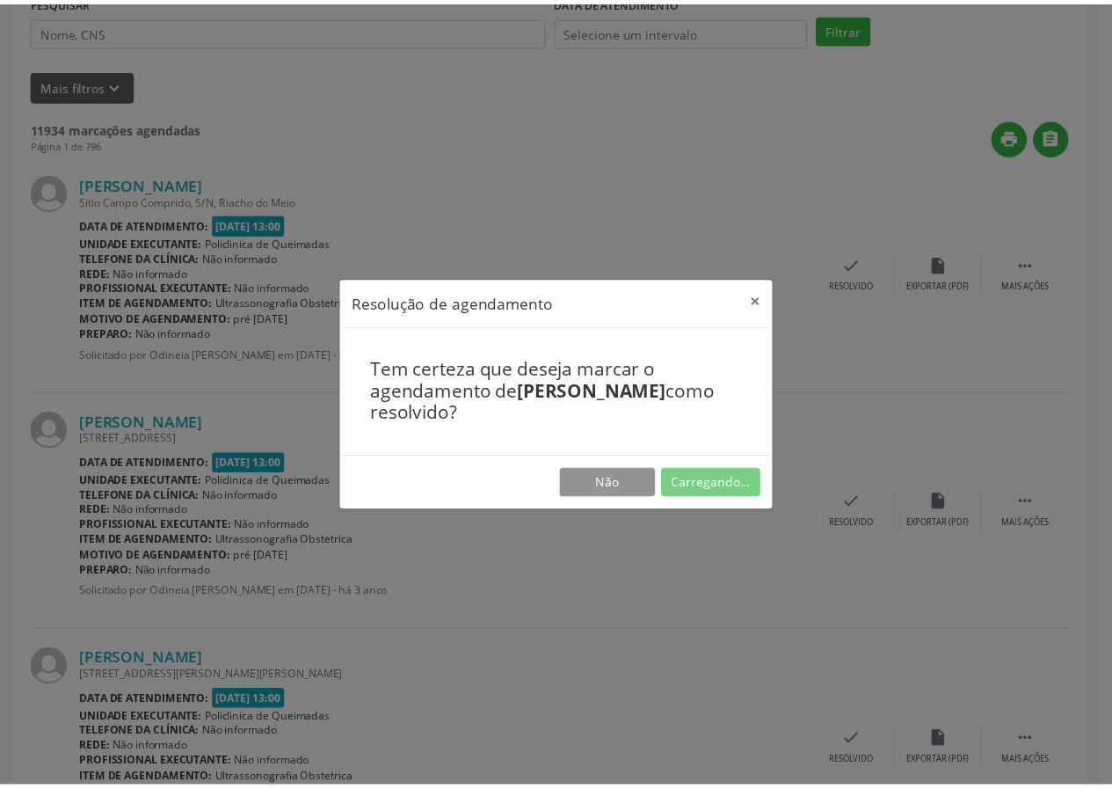
scroll to position [0, 0]
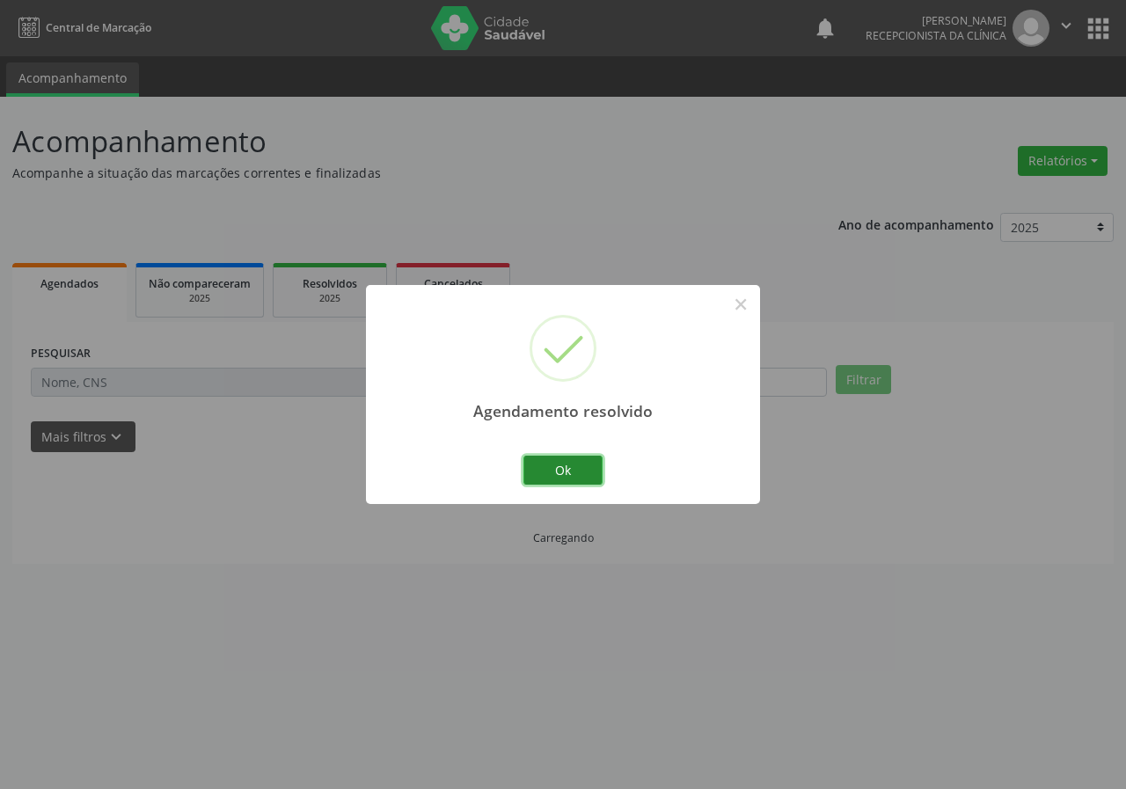
click at [543, 466] on button "Ok" at bounding box center [562, 471] width 79 height 30
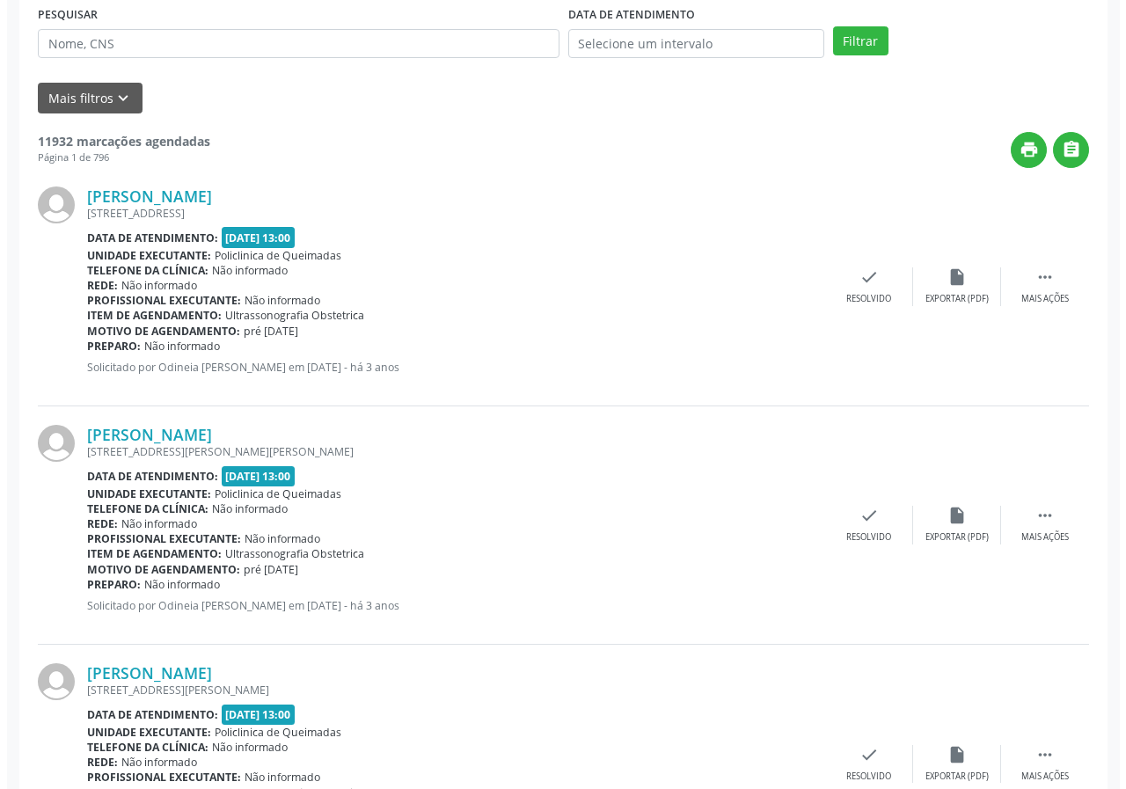
scroll to position [352, 0]
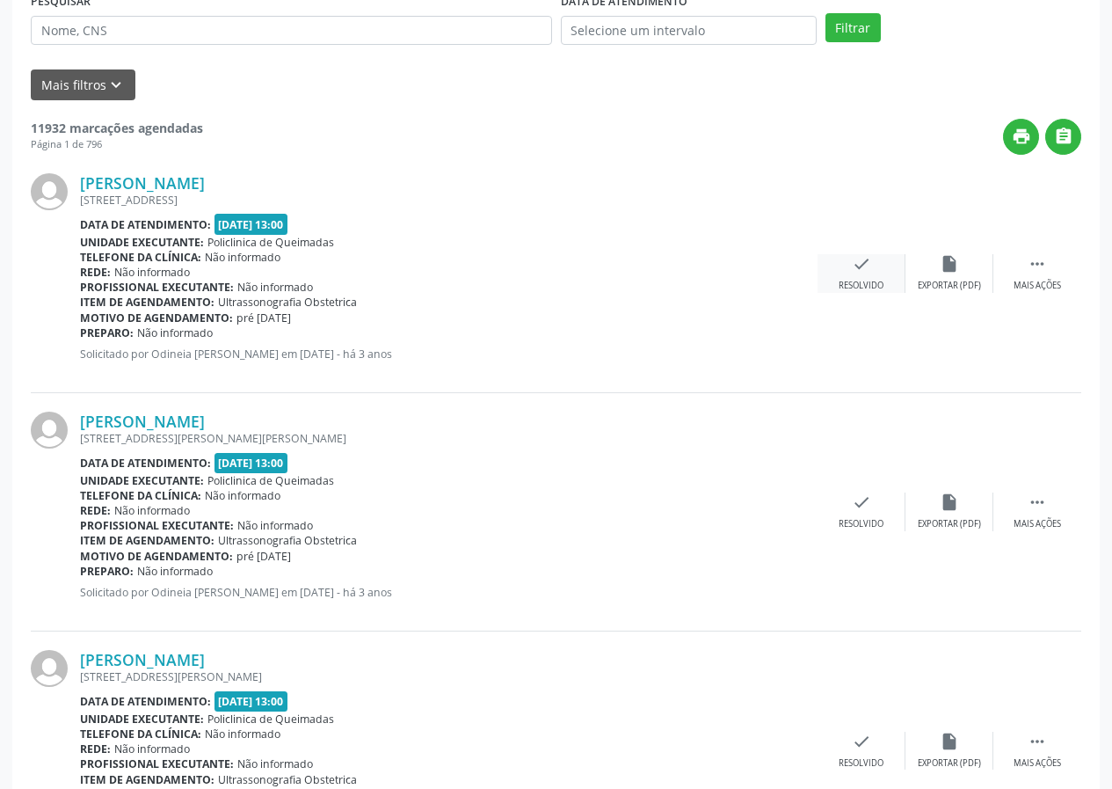
click at [861, 275] on div "check Resolvido" at bounding box center [862, 273] width 88 height 38
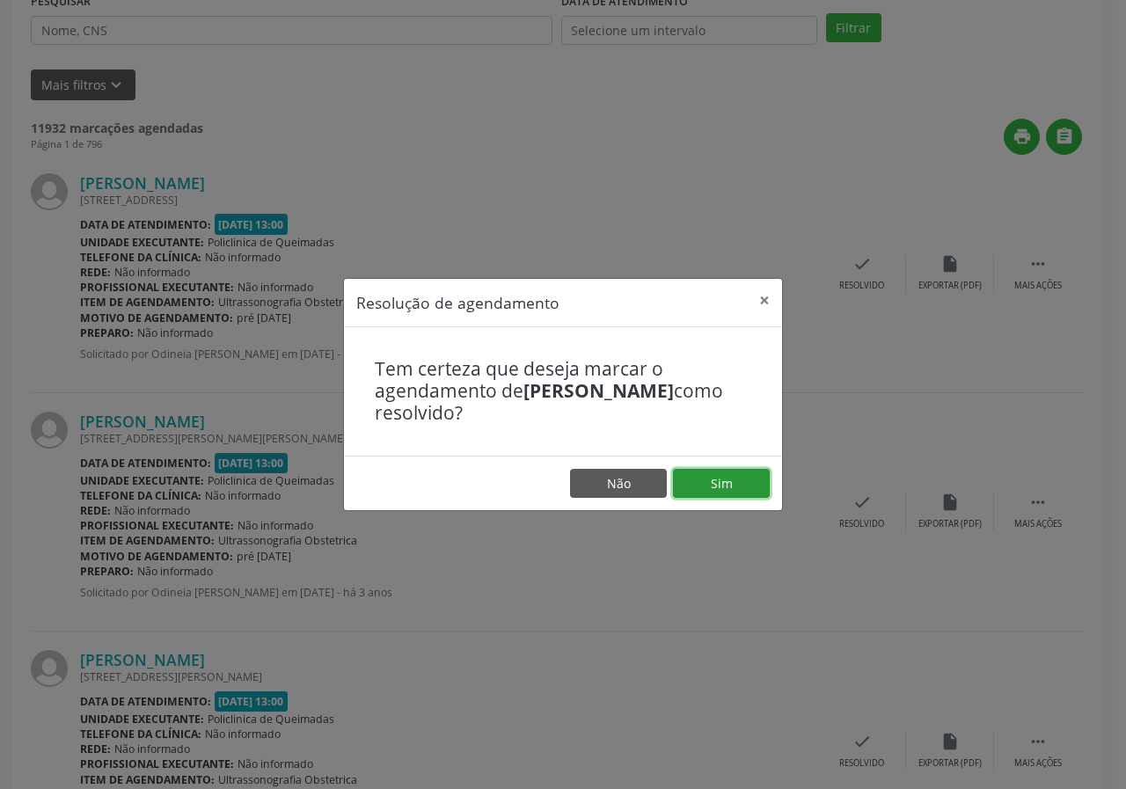
click at [740, 485] on button "Sim" at bounding box center [721, 484] width 97 height 30
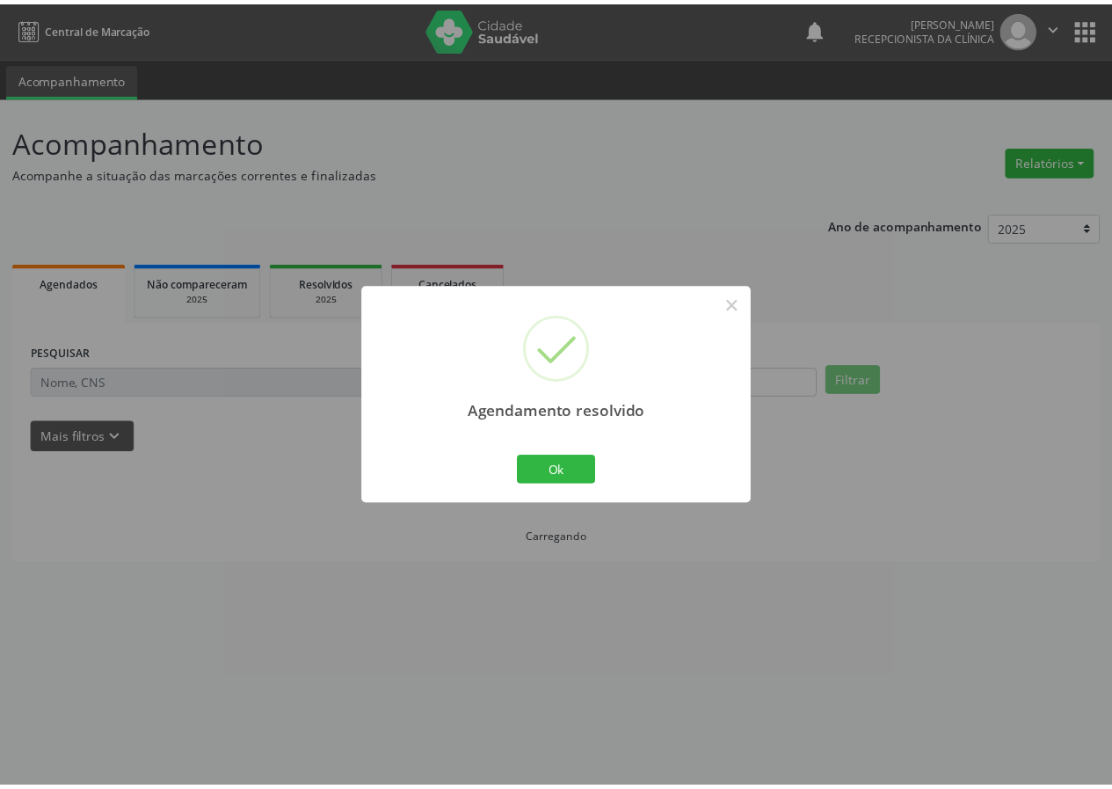
scroll to position [0, 0]
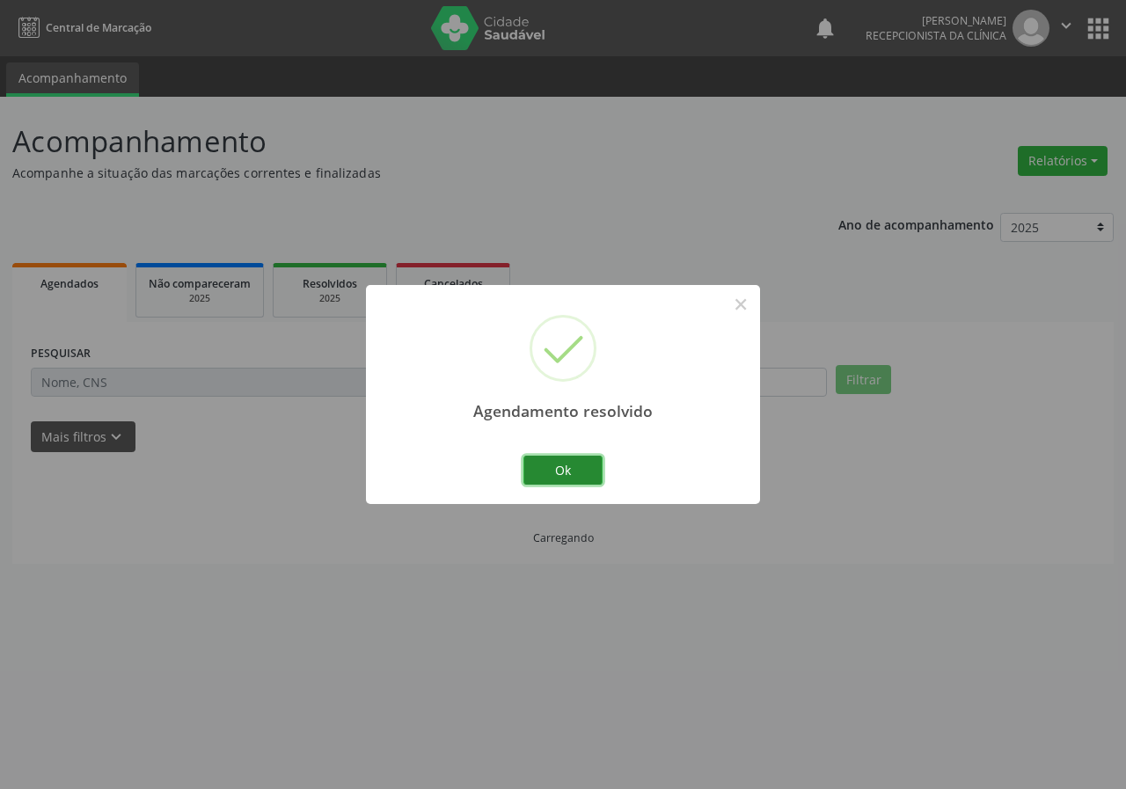
click at [568, 461] on button "Ok" at bounding box center [562, 471] width 79 height 30
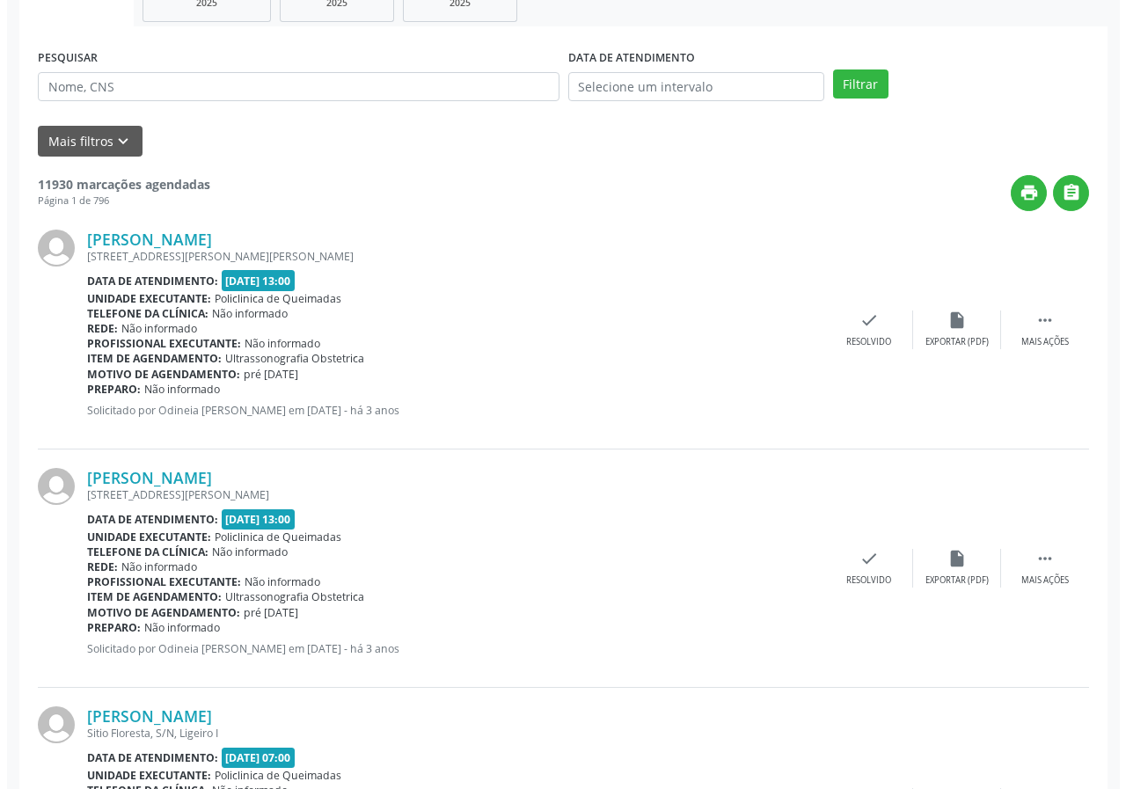
scroll to position [352, 0]
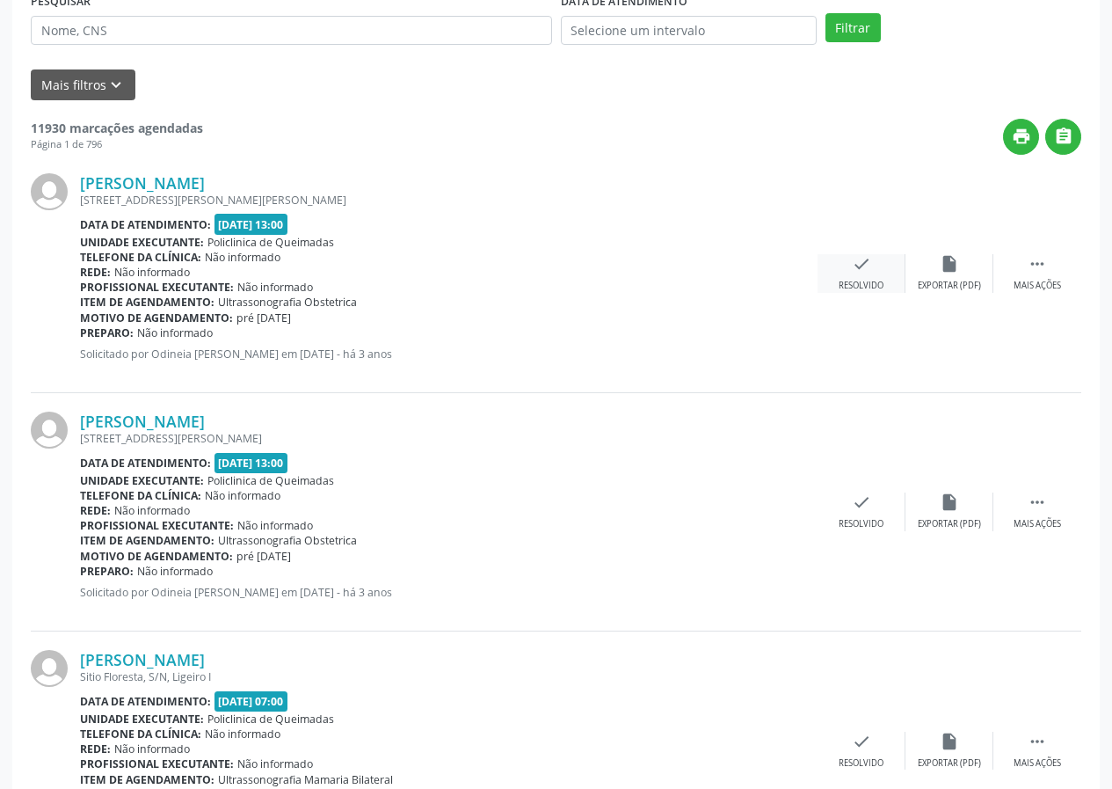
click at [876, 280] on div "Resolvido" at bounding box center [861, 286] width 45 height 12
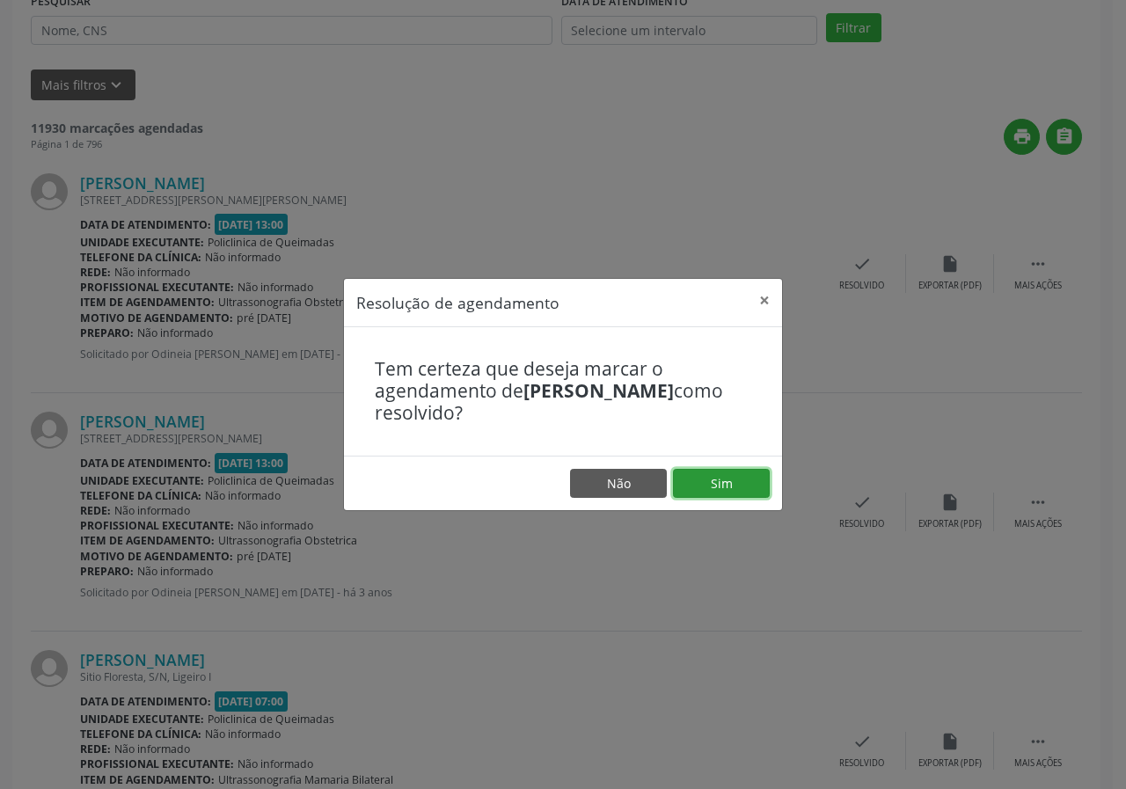
click at [699, 477] on button "Sim" at bounding box center [721, 484] width 97 height 30
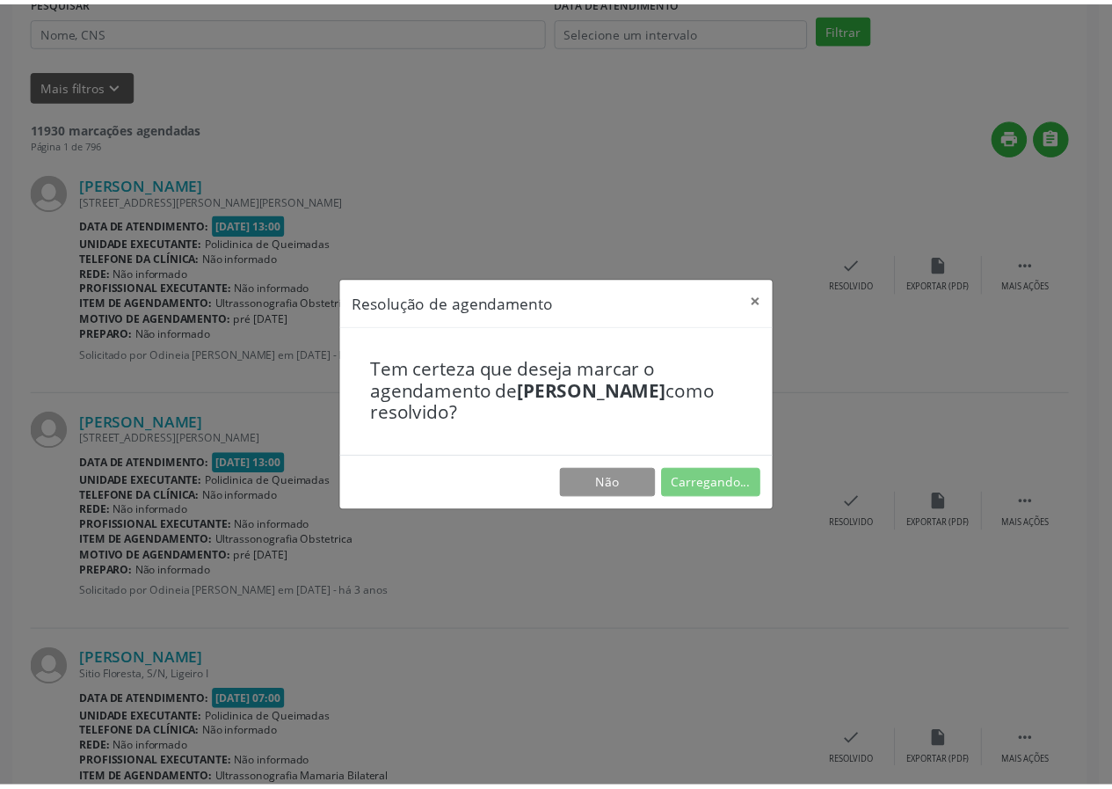
scroll to position [0, 0]
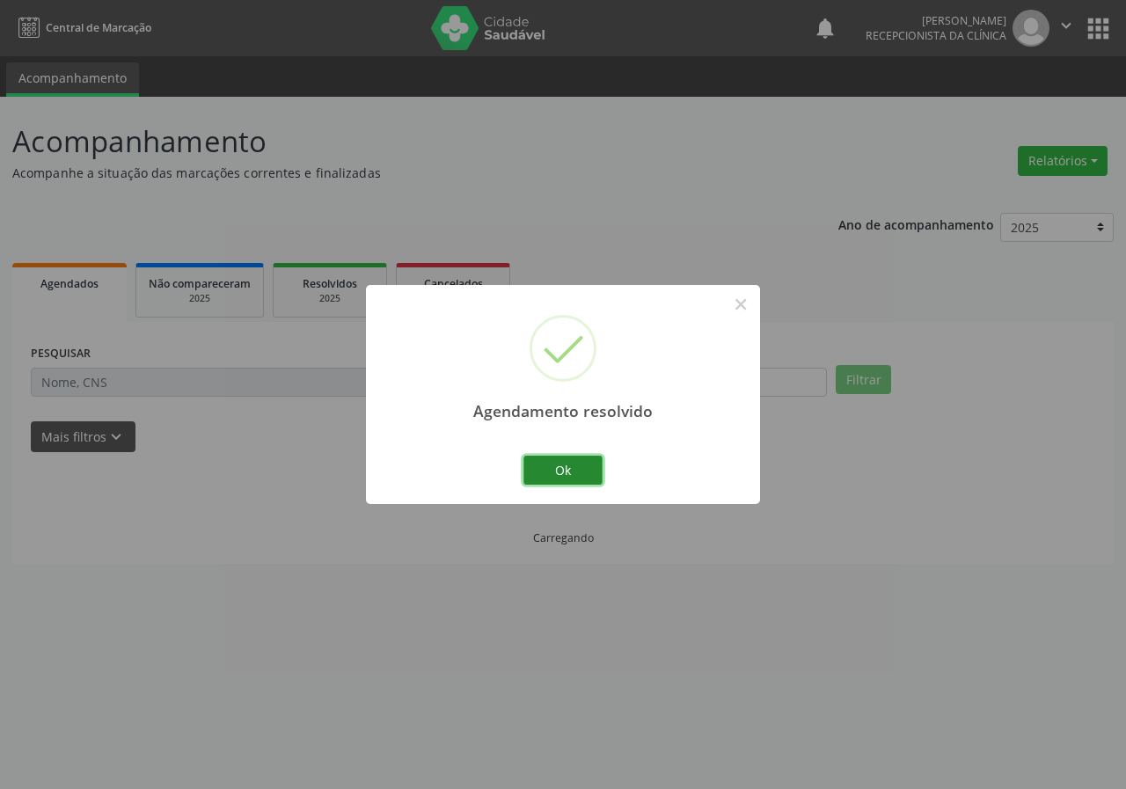
click at [598, 477] on button "Ok" at bounding box center [562, 471] width 79 height 30
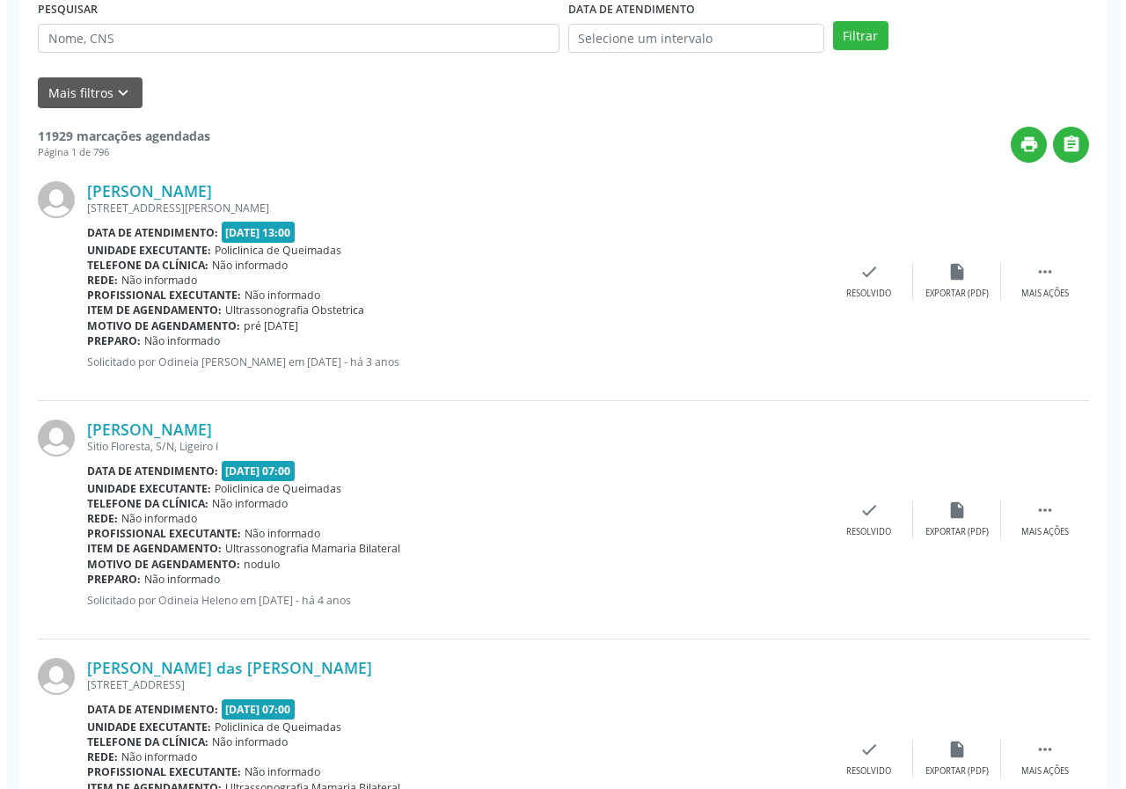
scroll to position [440, 0]
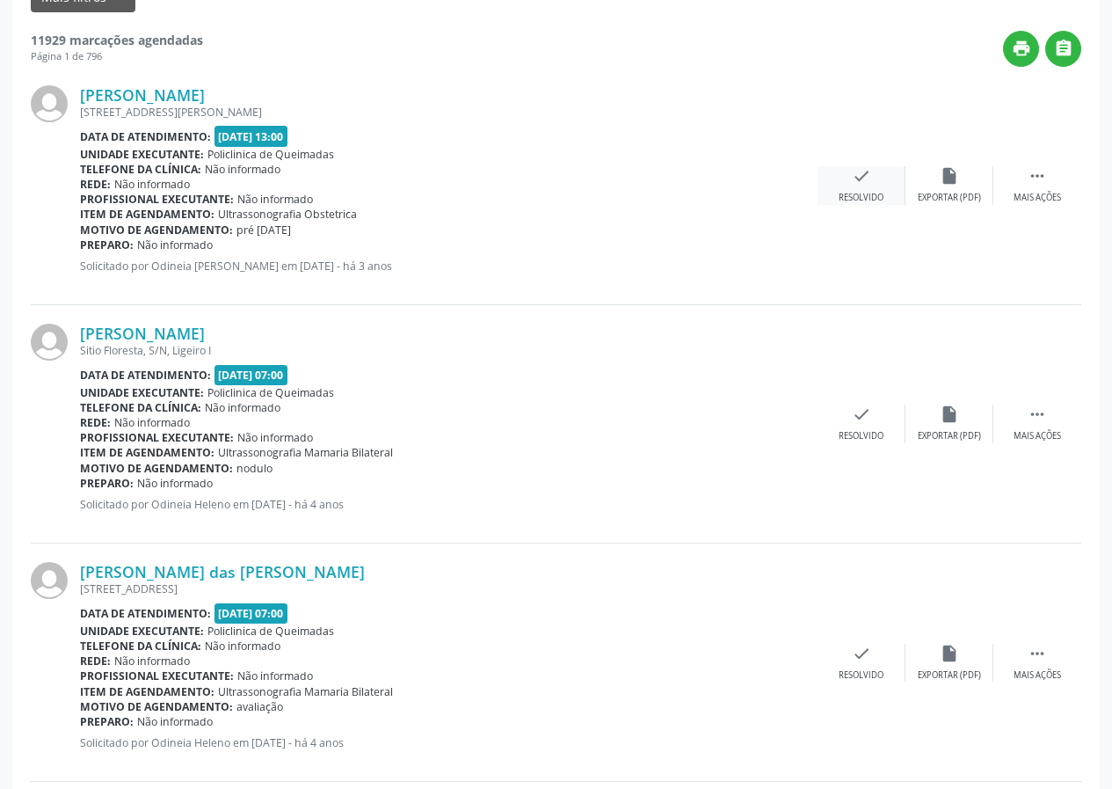
click at [846, 174] on div "check Resolvido" at bounding box center [862, 185] width 88 height 38
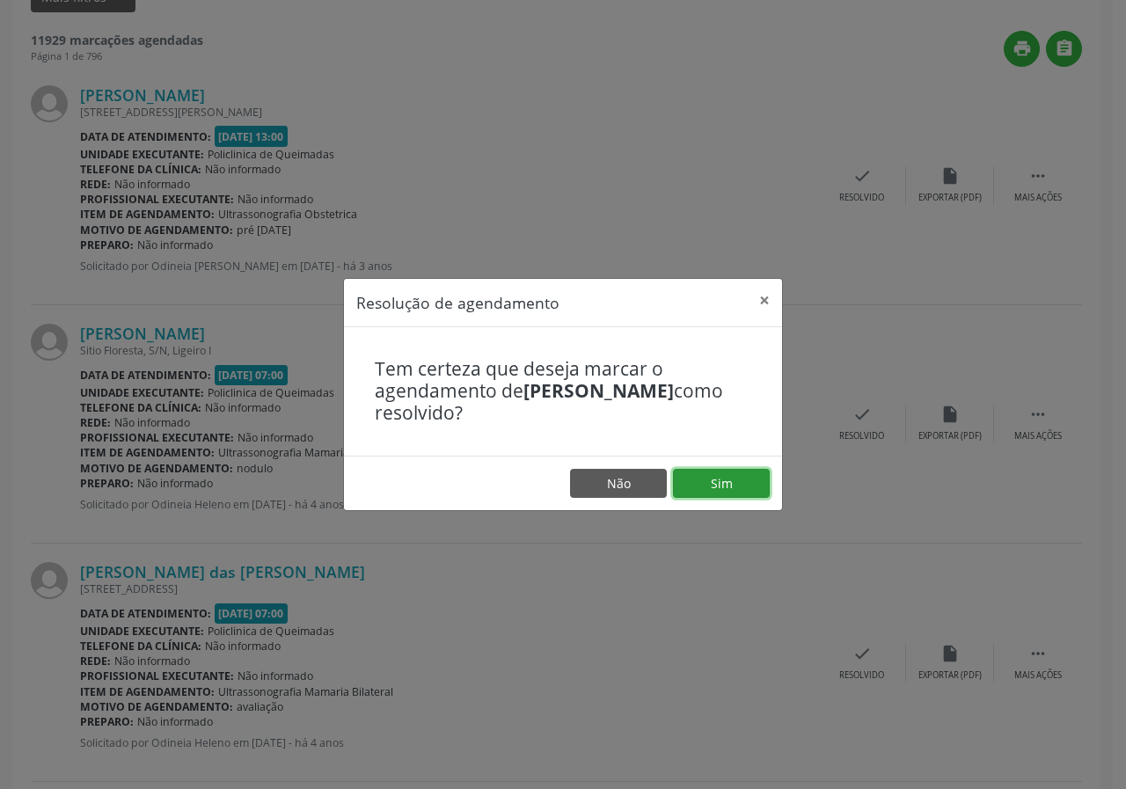
click at [690, 484] on button "Sim" at bounding box center [721, 484] width 97 height 30
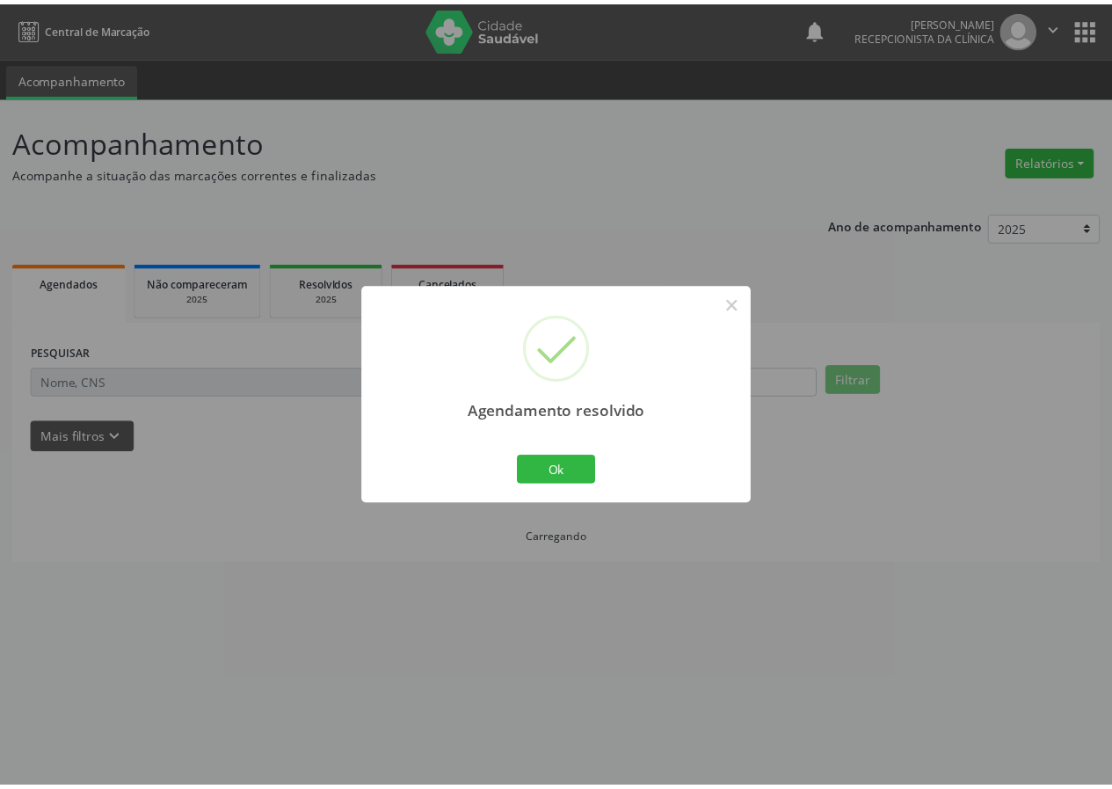
scroll to position [0, 0]
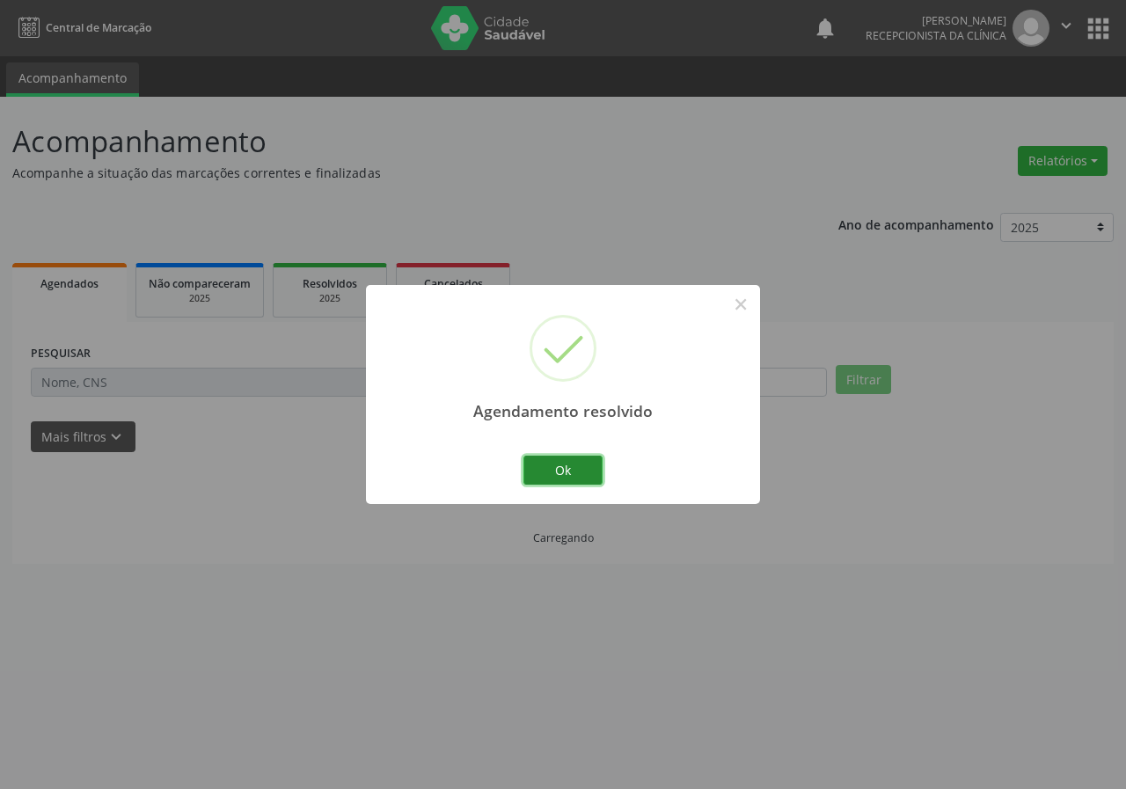
click at [565, 465] on button "Ok" at bounding box center [562, 471] width 79 height 30
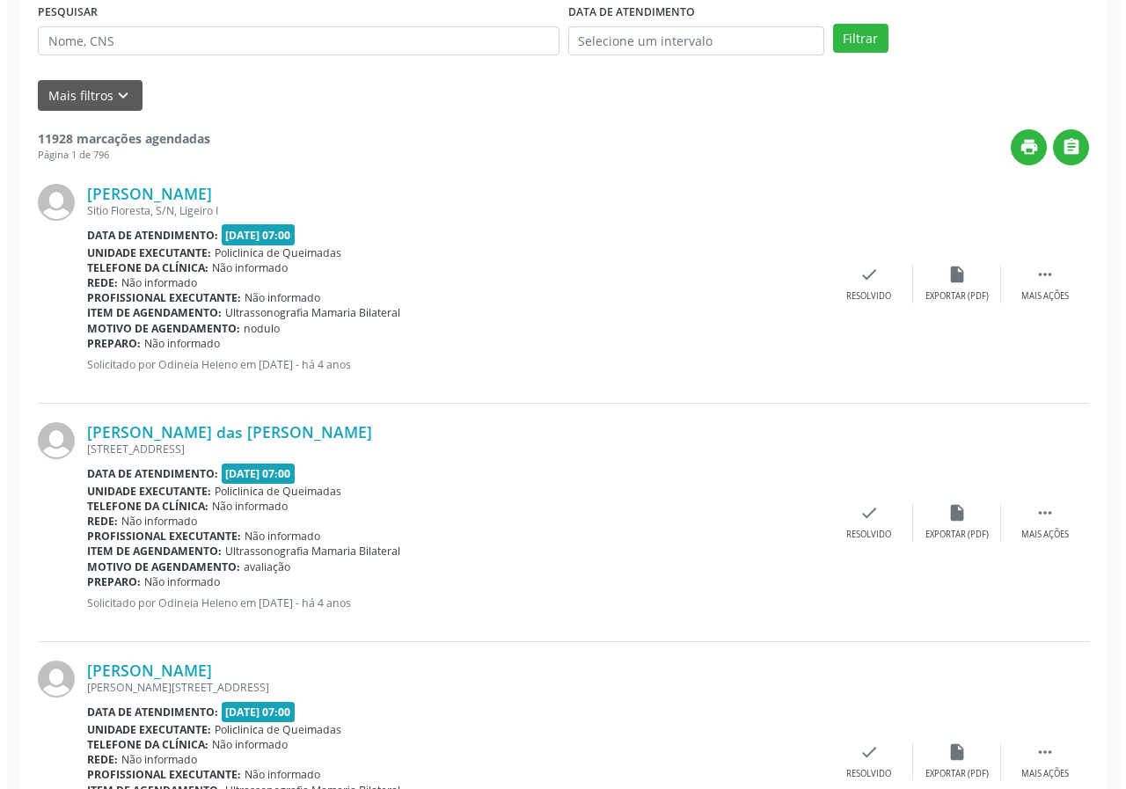
scroll to position [352, 0]
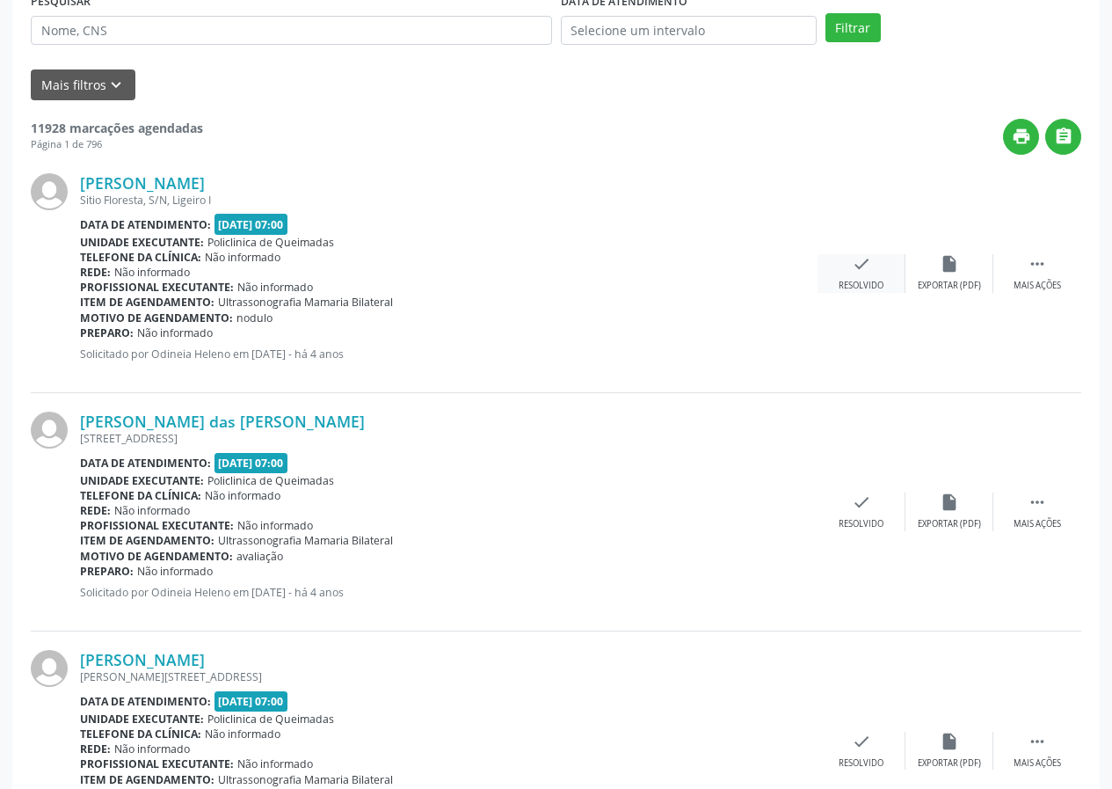
click at [872, 265] on div "check Resolvido" at bounding box center [862, 273] width 88 height 38
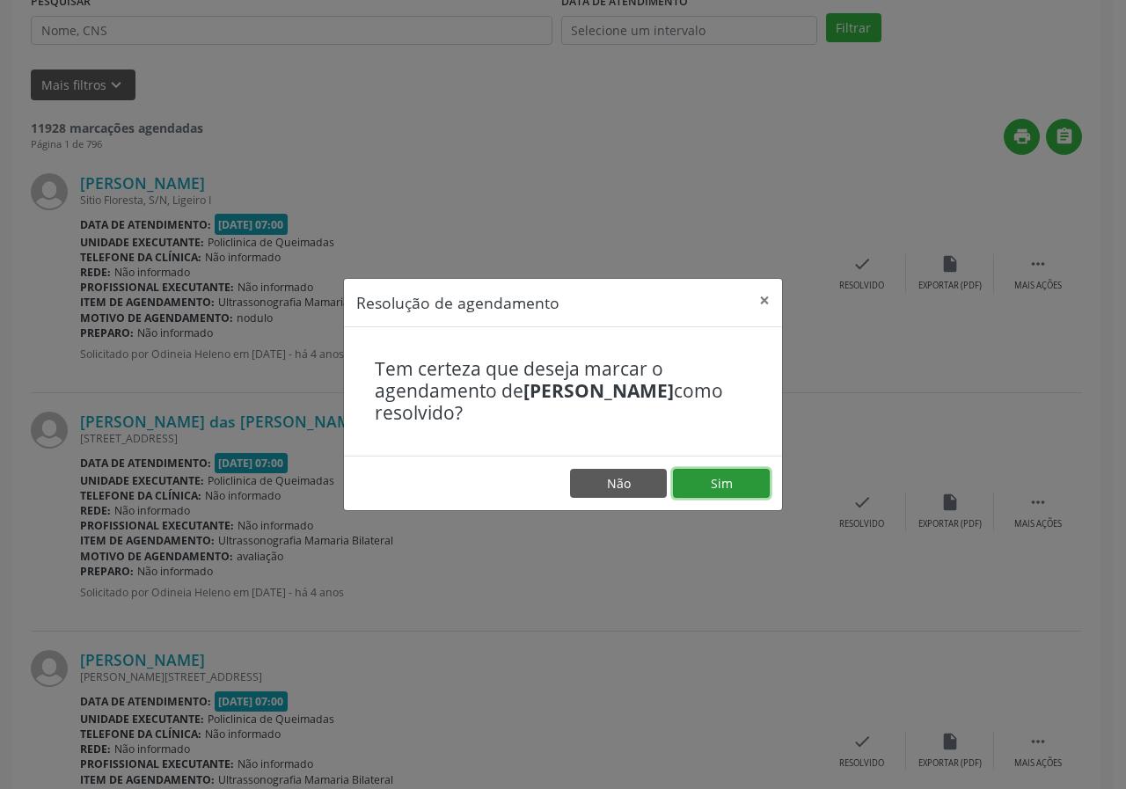
click at [769, 480] on button "Sim" at bounding box center [721, 484] width 97 height 30
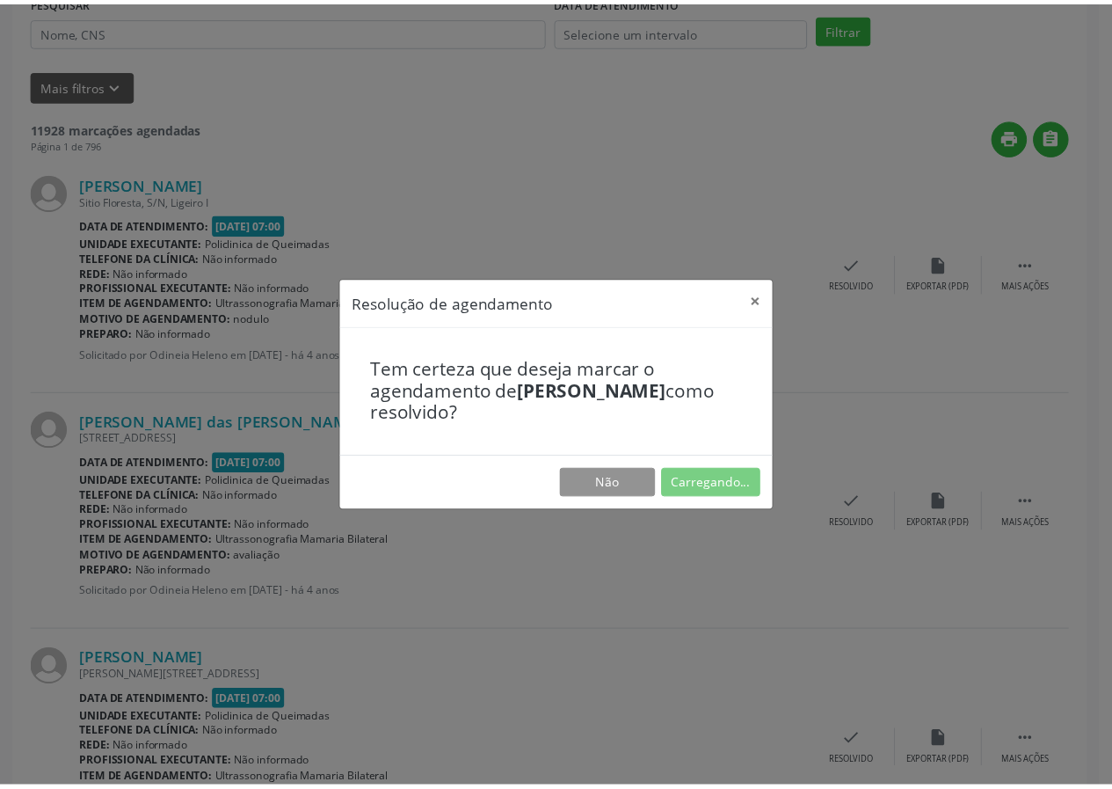
scroll to position [0, 0]
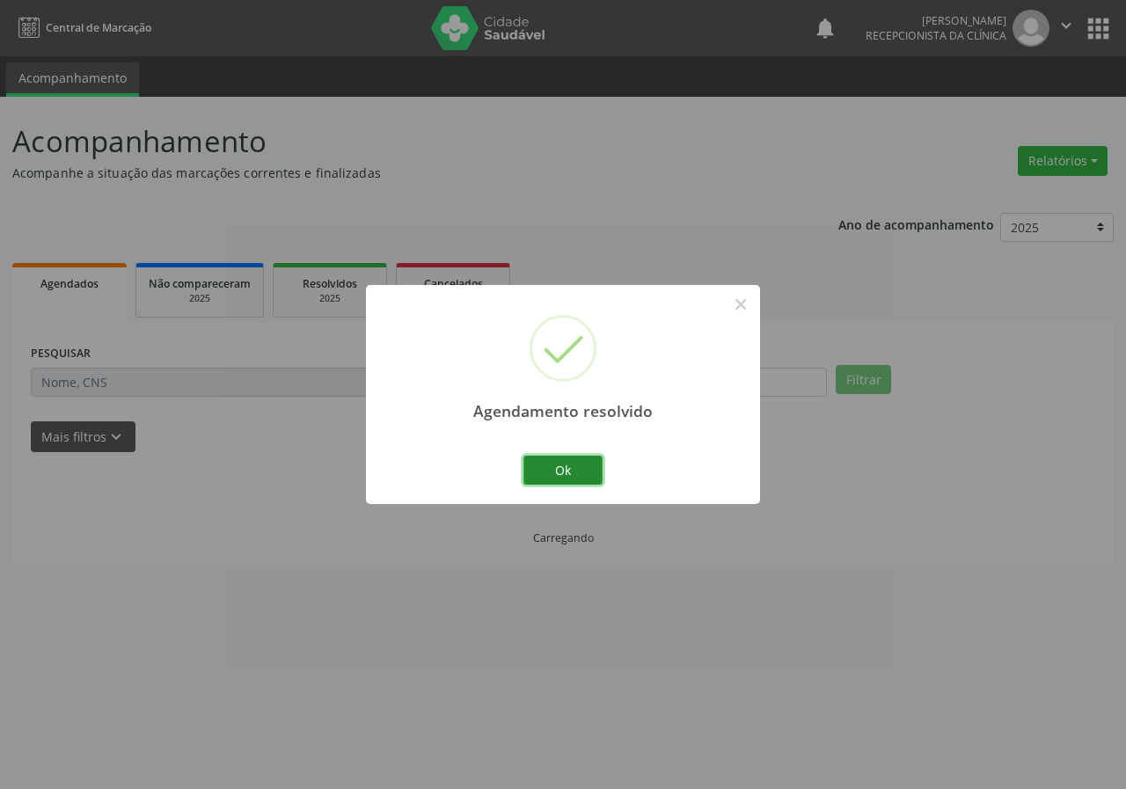
click at [558, 480] on button "Ok" at bounding box center [562, 471] width 79 height 30
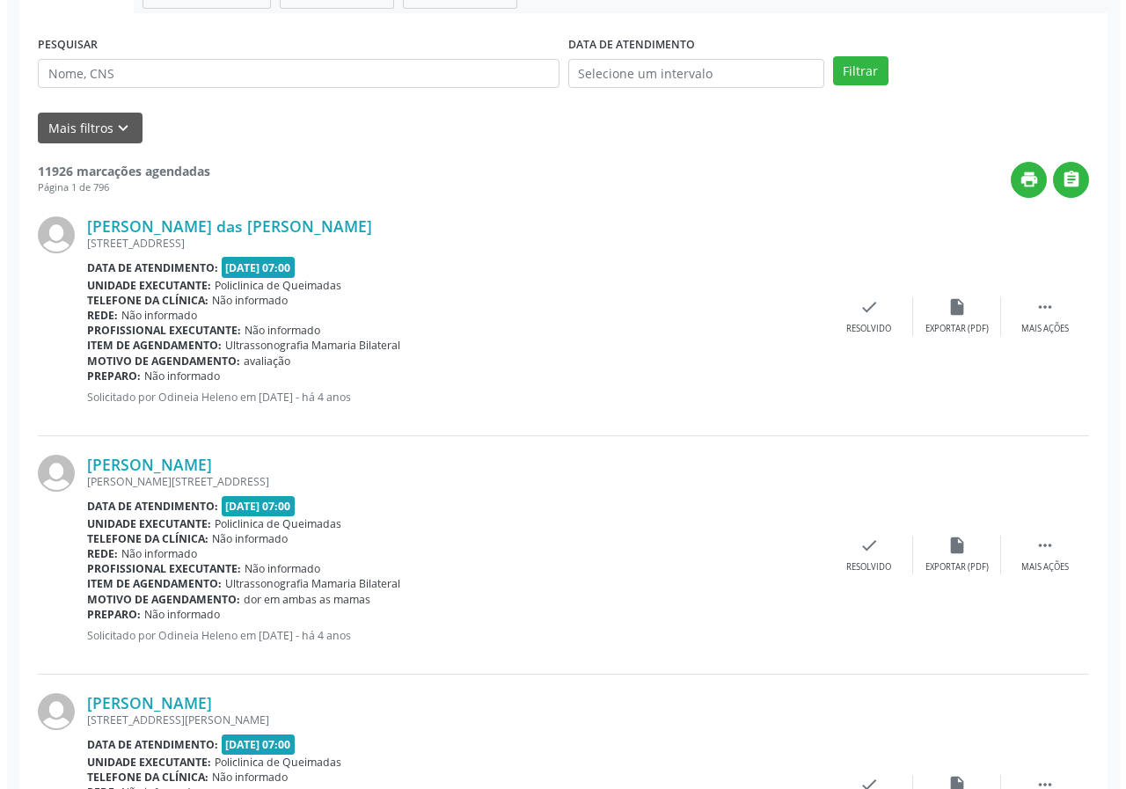
scroll to position [384, 0]
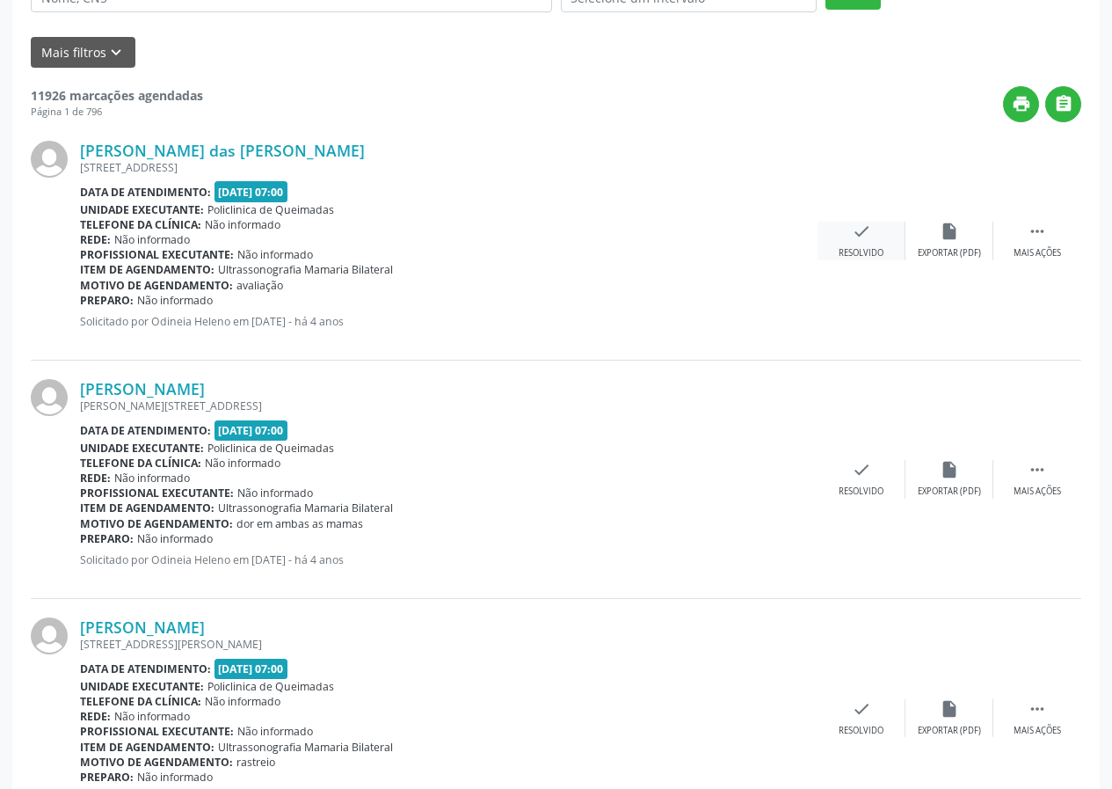
click at [852, 235] on icon "check" at bounding box center [861, 231] width 19 height 19
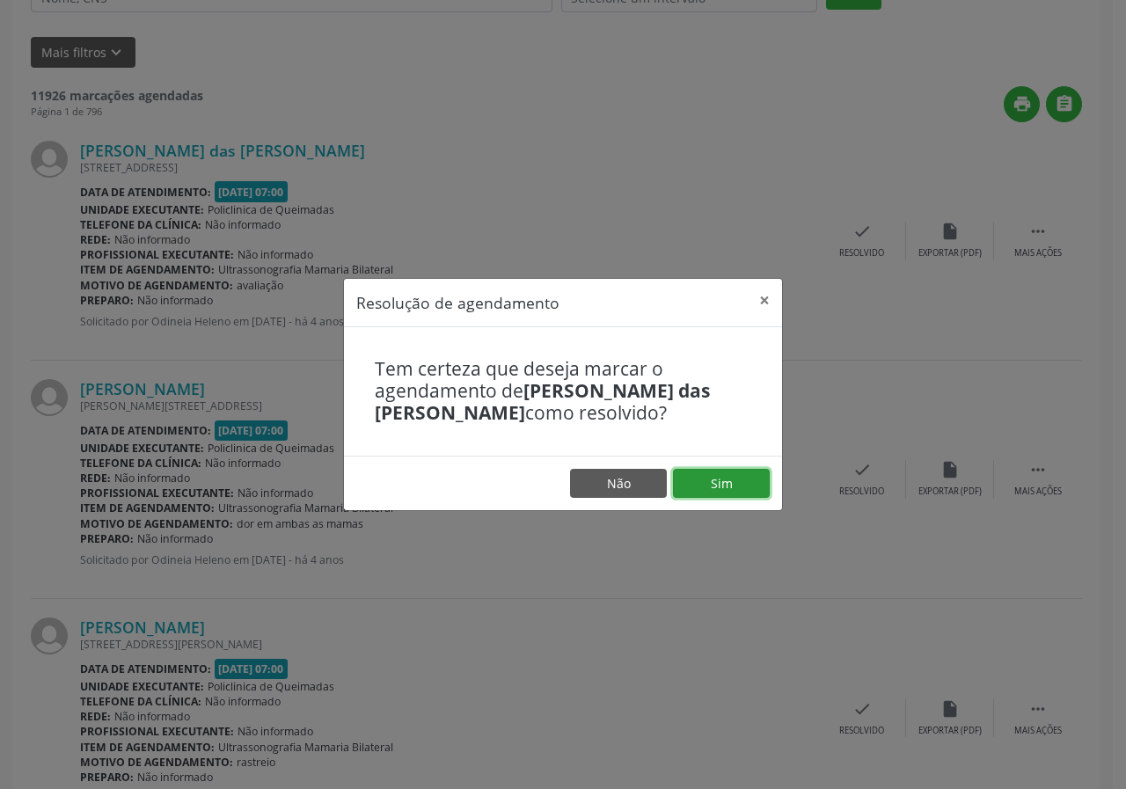
drag, startPoint x: 726, startPoint y: 485, endPoint x: 722, endPoint y: 469, distance: 16.2
click at [724, 482] on button "Sim" at bounding box center [721, 484] width 97 height 30
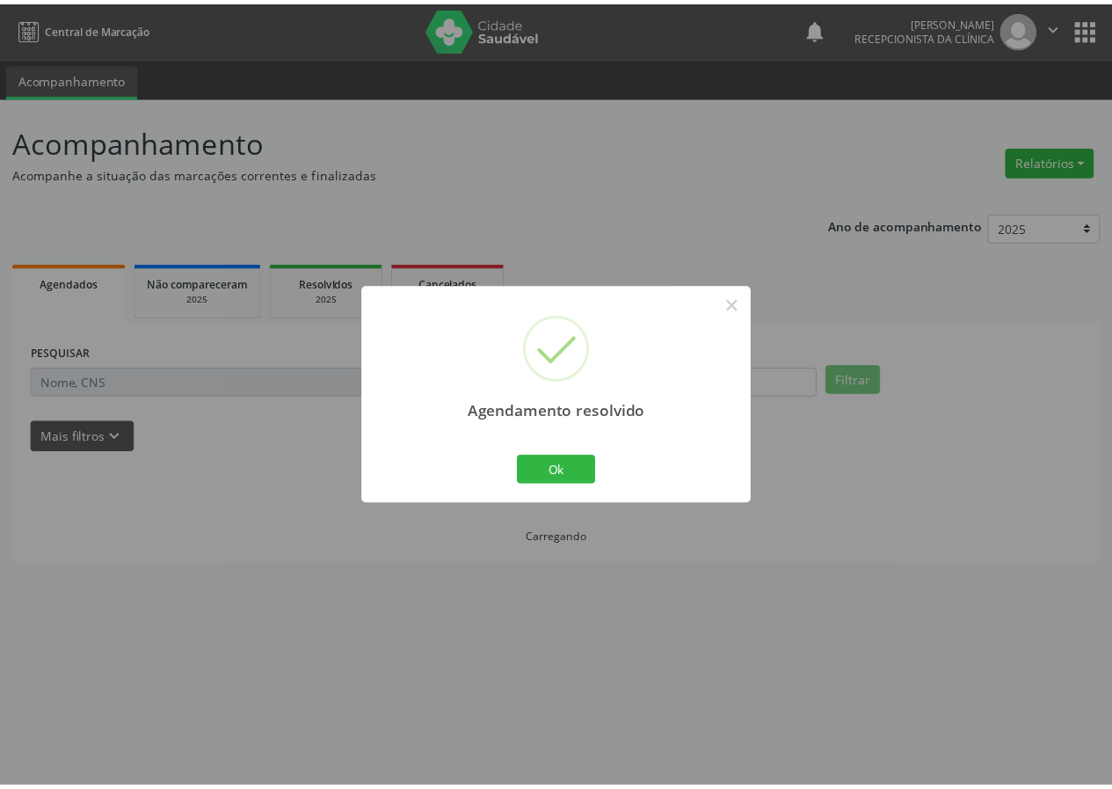
scroll to position [0, 0]
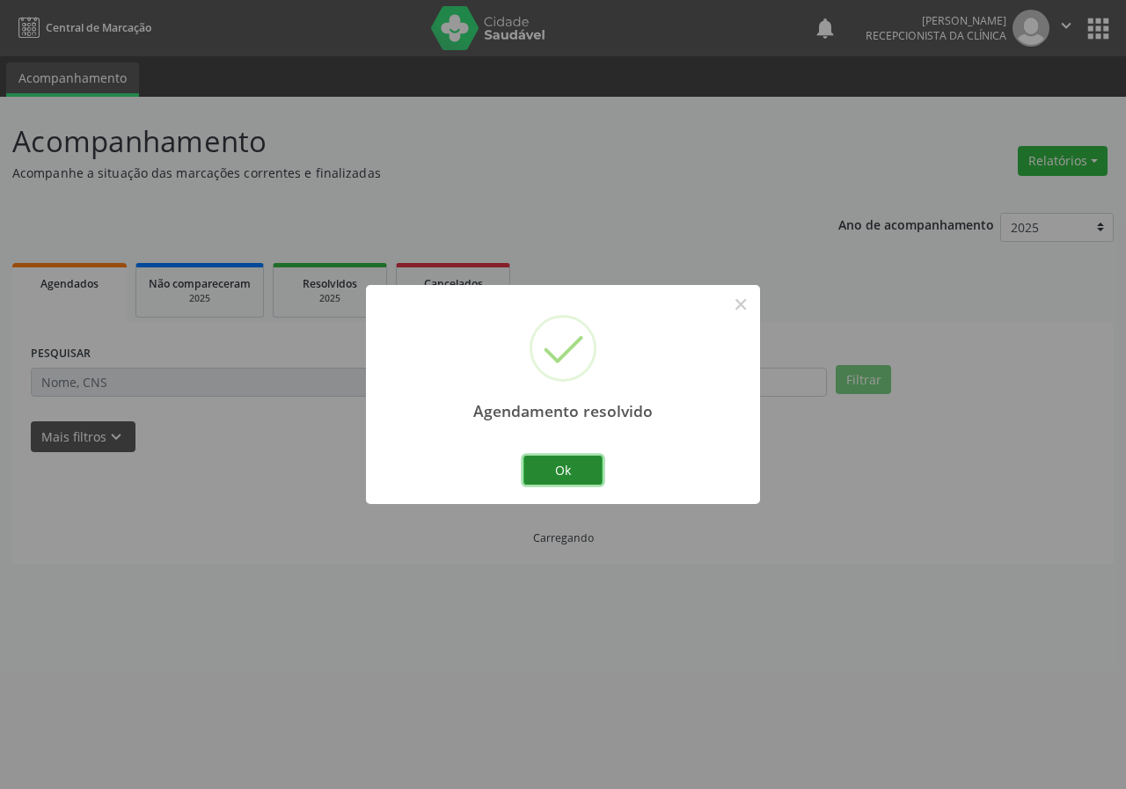
click at [584, 456] on button "Ok" at bounding box center [562, 471] width 79 height 30
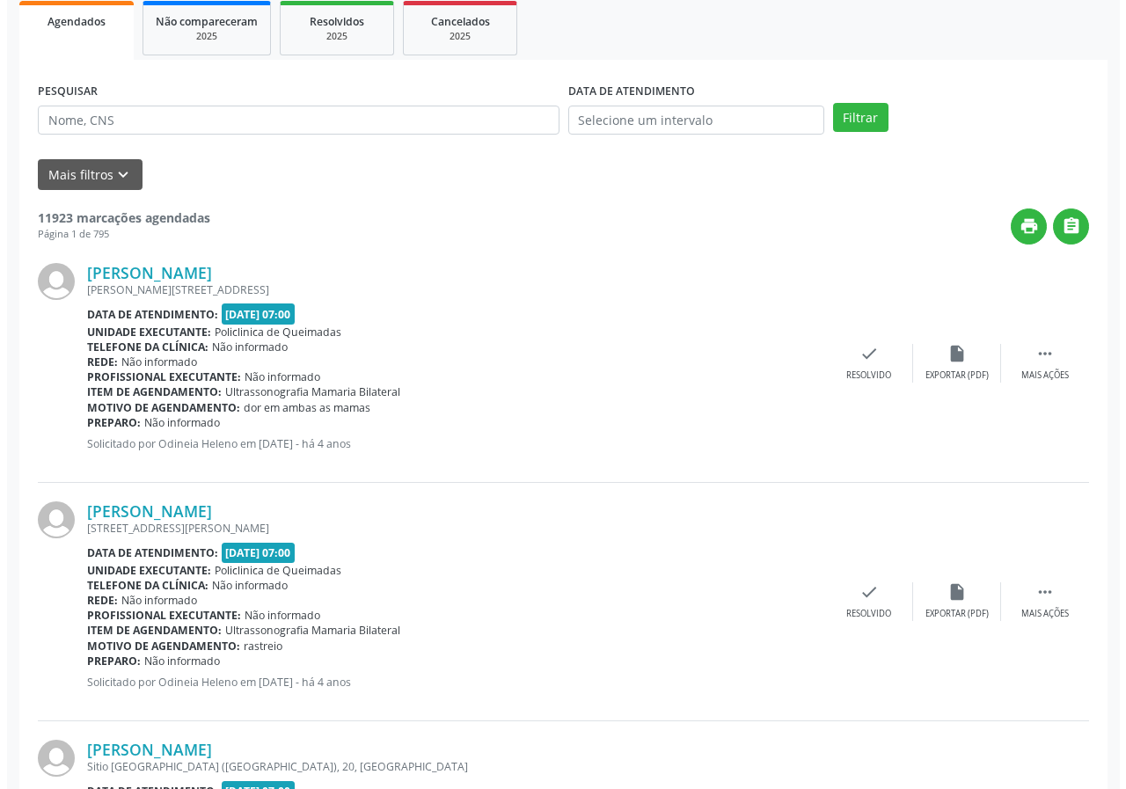
scroll to position [264, 0]
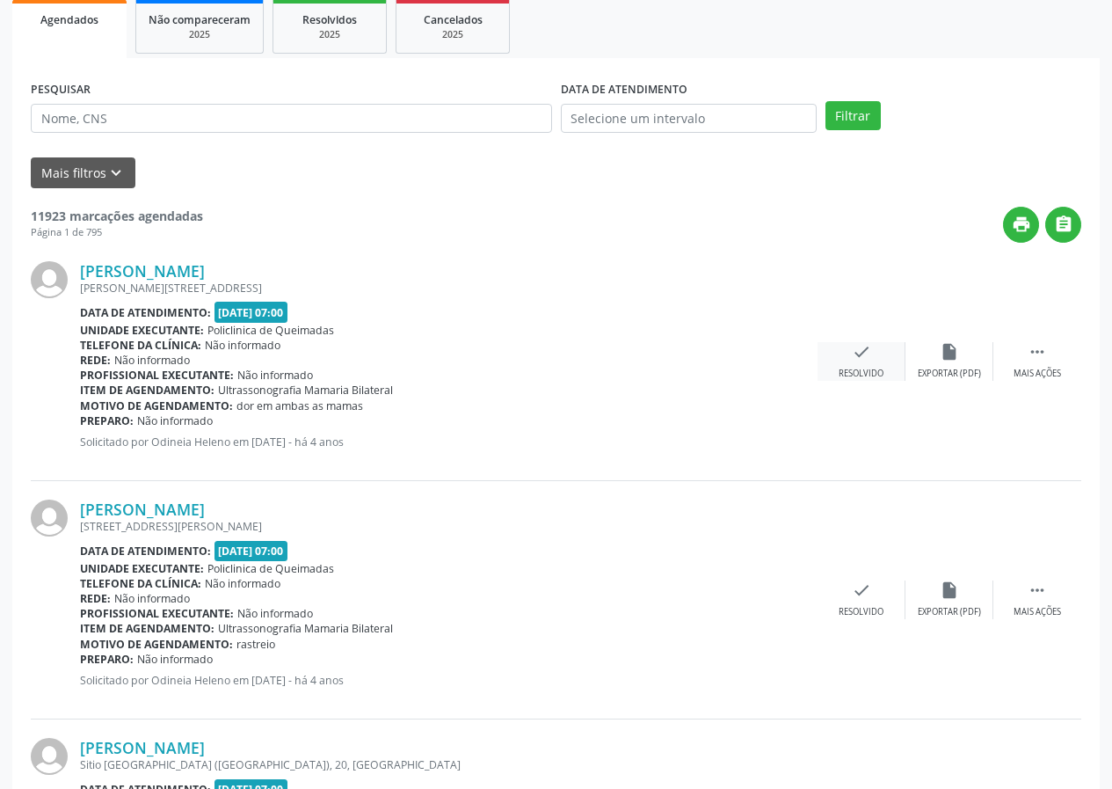
click at [850, 367] on div "check Resolvido" at bounding box center [862, 361] width 88 height 38
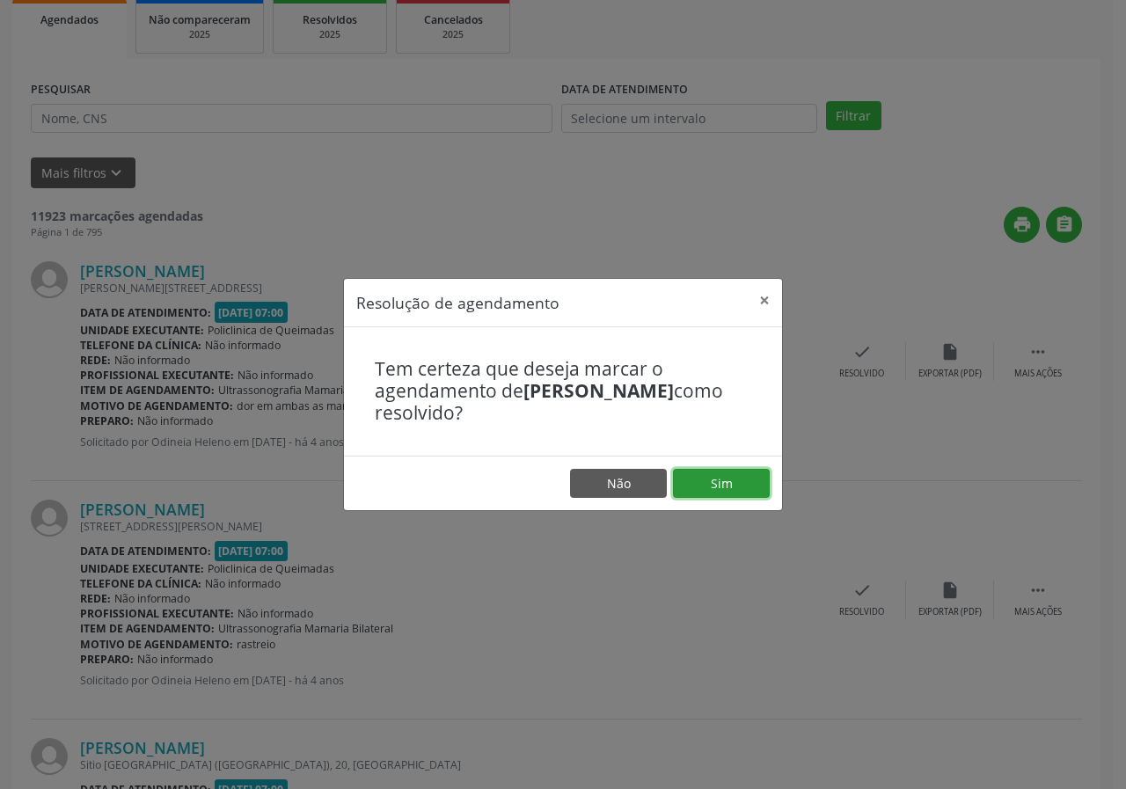
click at [713, 472] on button "Sim" at bounding box center [721, 484] width 97 height 30
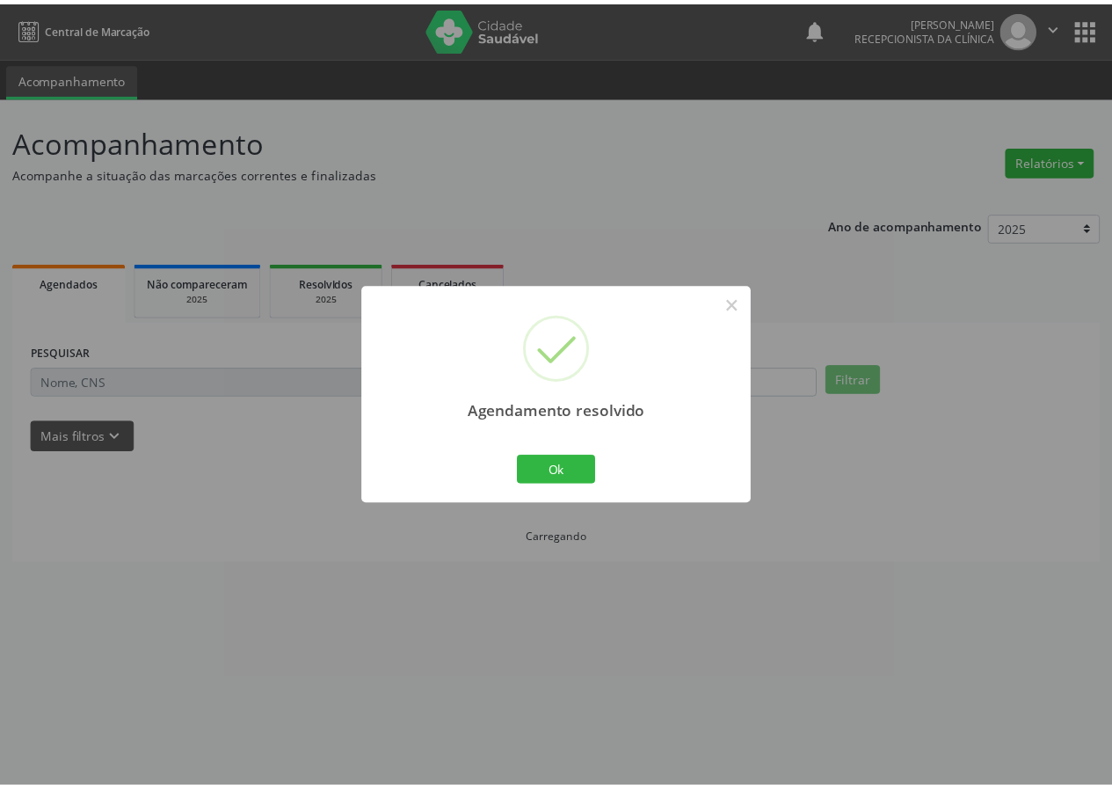
scroll to position [0, 0]
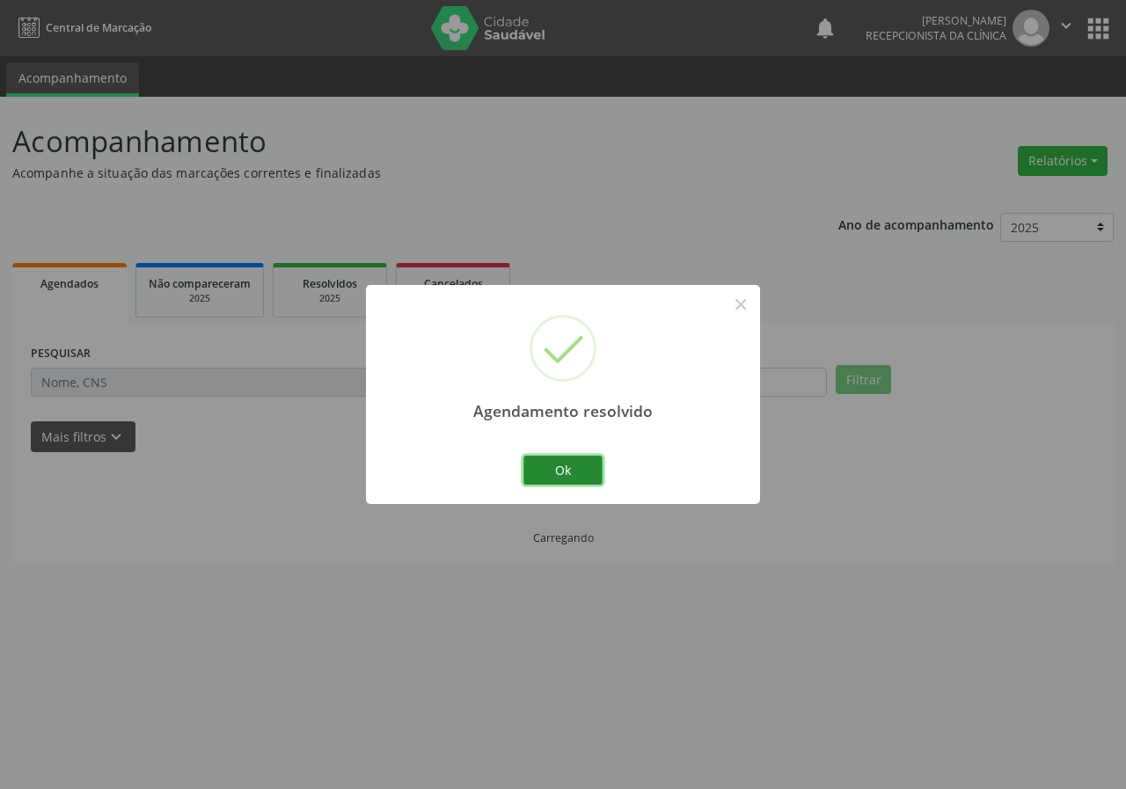
click at [536, 470] on button "Ok" at bounding box center [562, 471] width 79 height 30
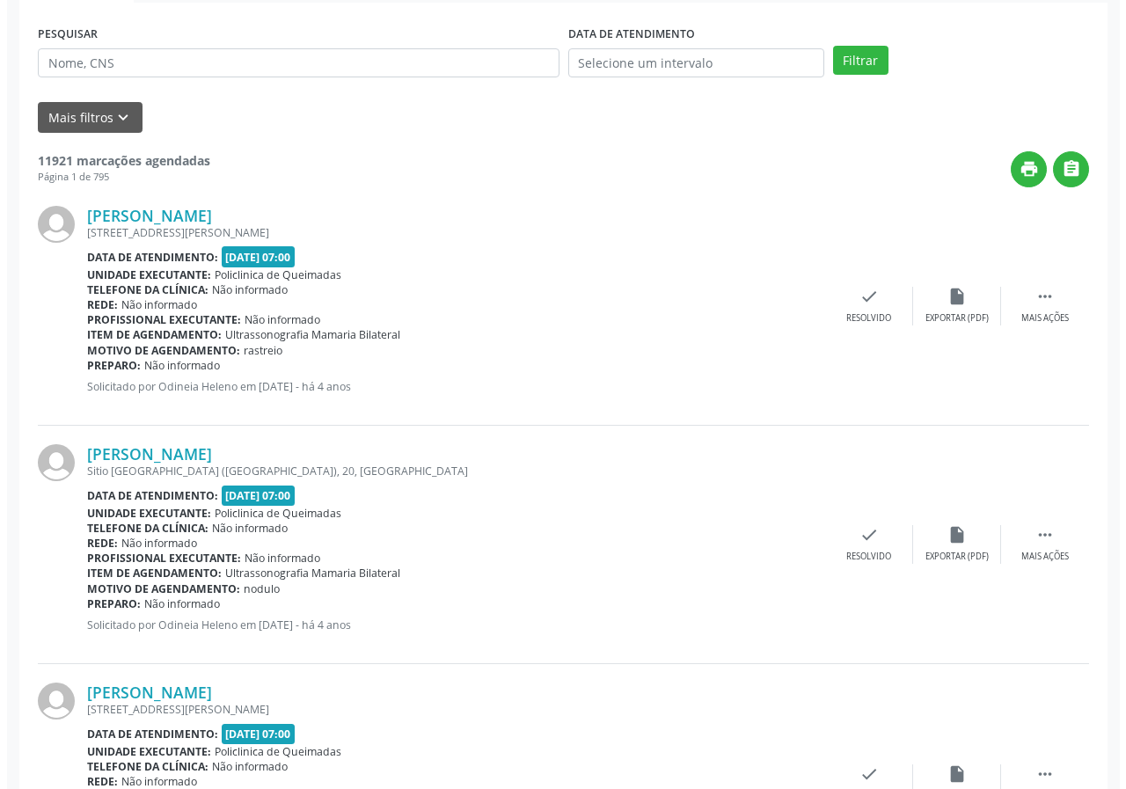
scroll to position [440, 0]
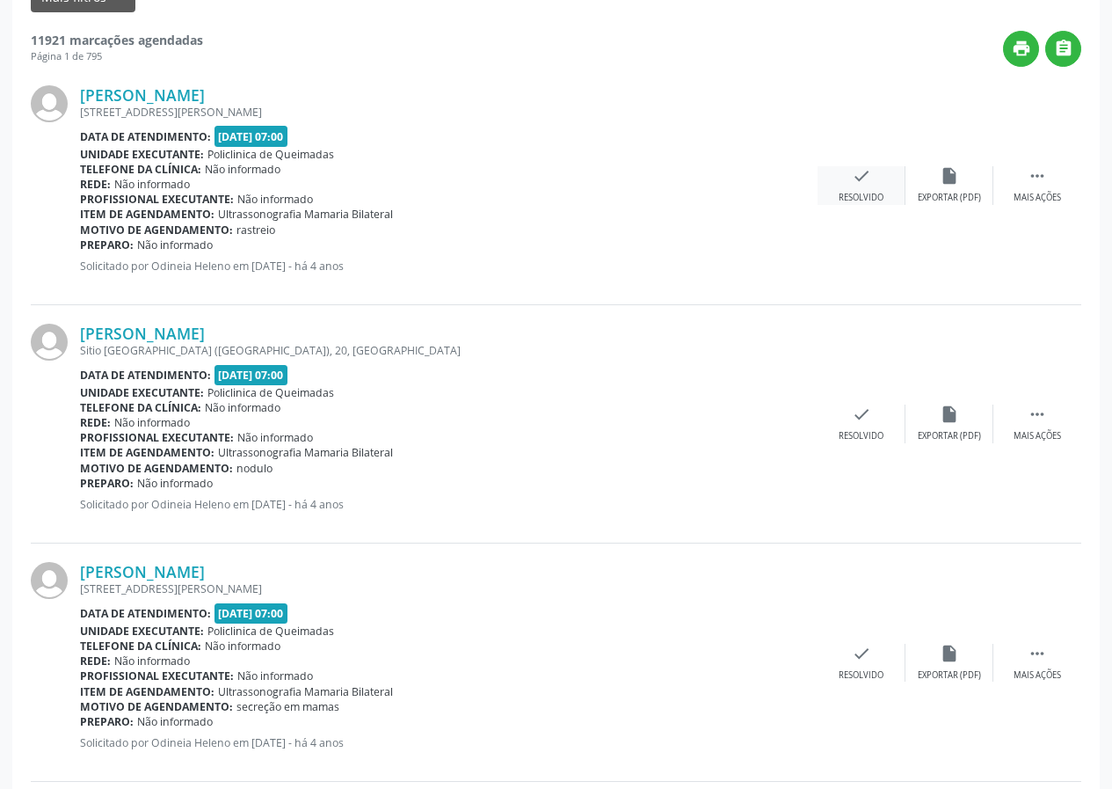
click at [864, 190] on div "check Resolvido" at bounding box center [862, 185] width 88 height 38
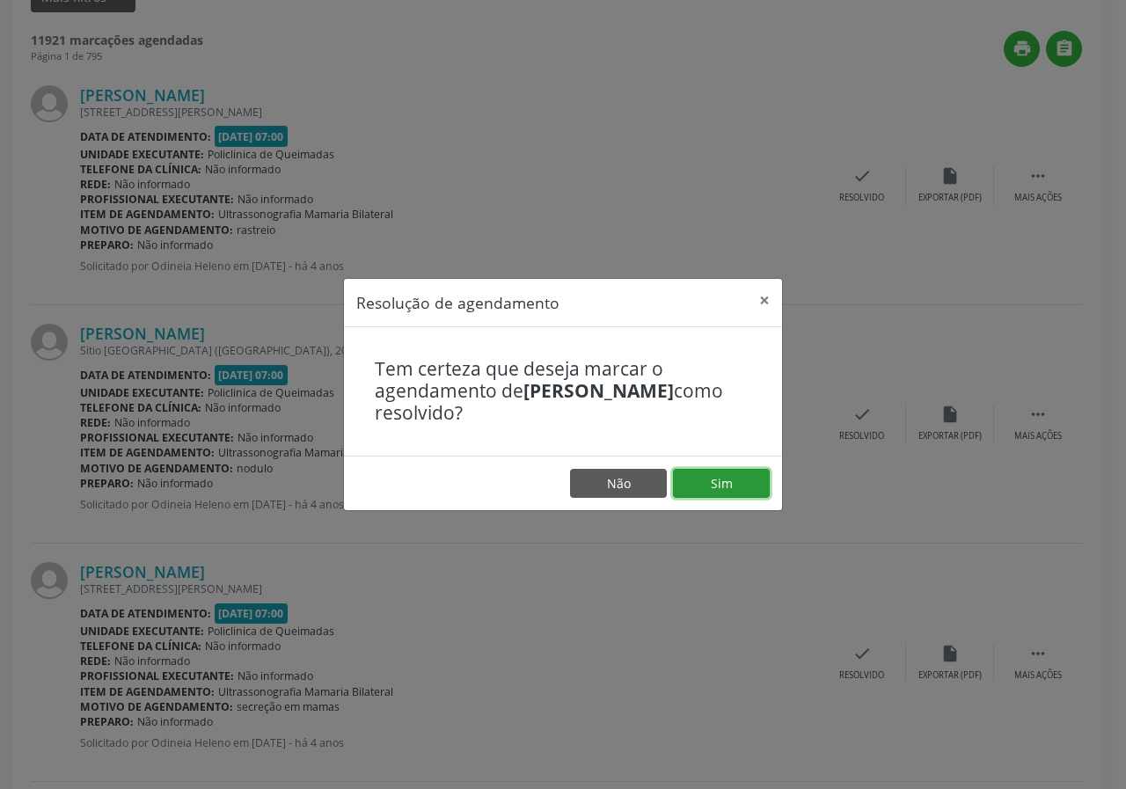
click at [762, 477] on button "Sim" at bounding box center [721, 484] width 97 height 30
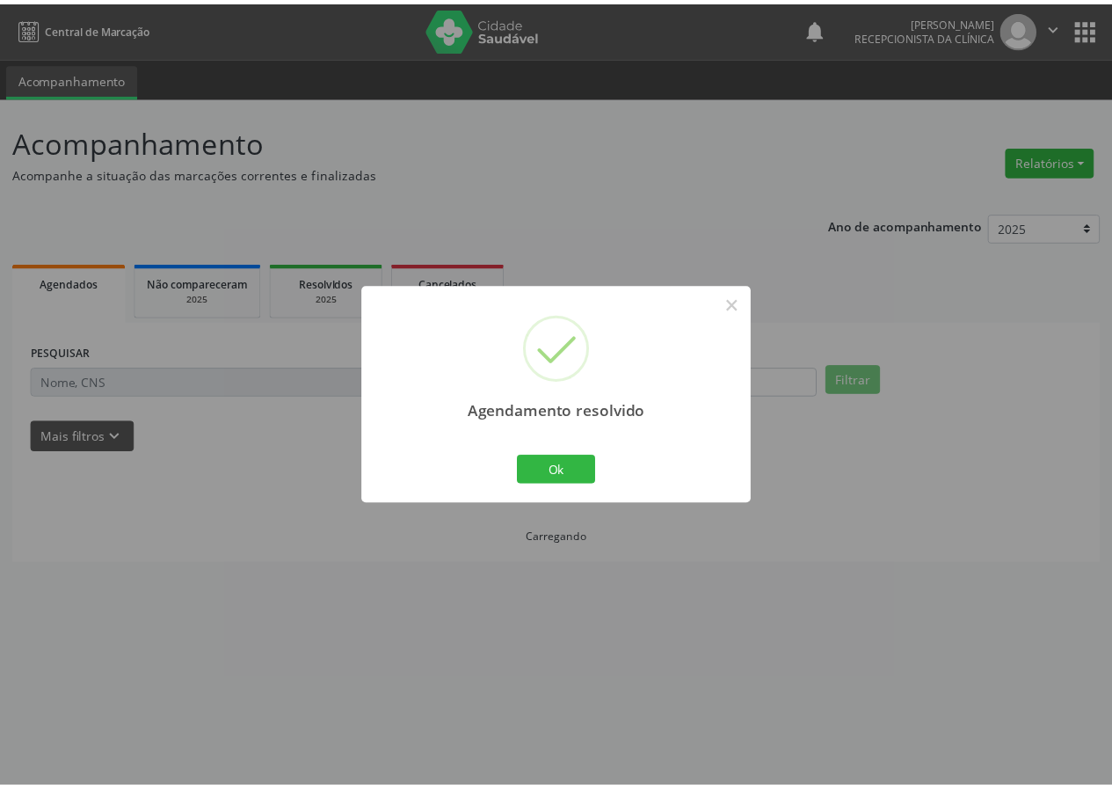
scroll to position [0, 0]
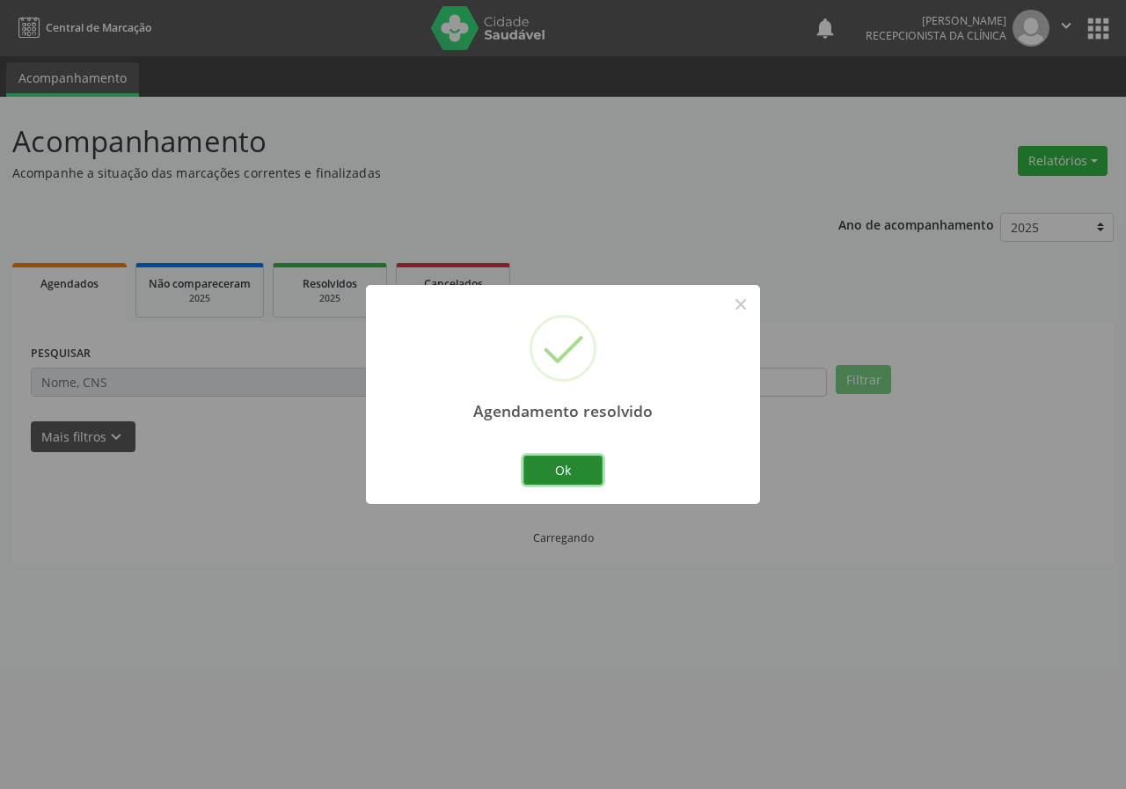
click at [580, 468] on button "Ok" at bounding box center [562, 471] width 79 height 30
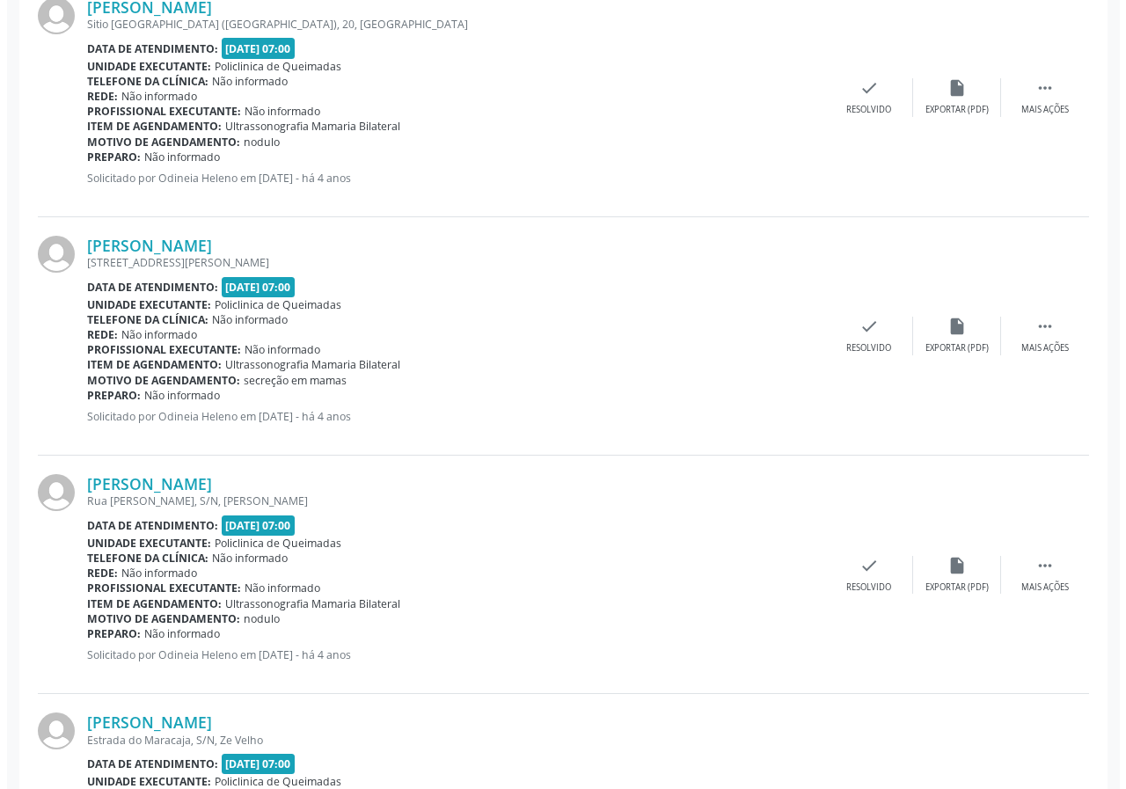
scroll to position [440, 0]
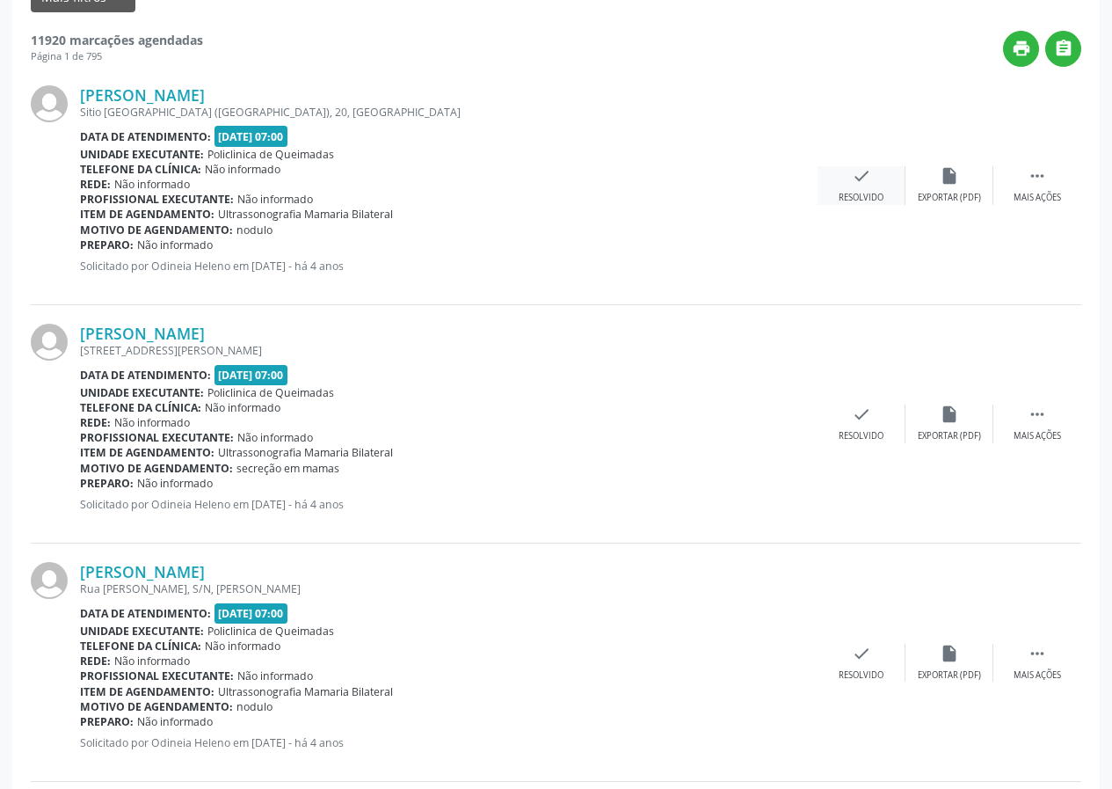
click at [865, 177] on icon "check" at bounding box center [861, 175] width 19 height 19
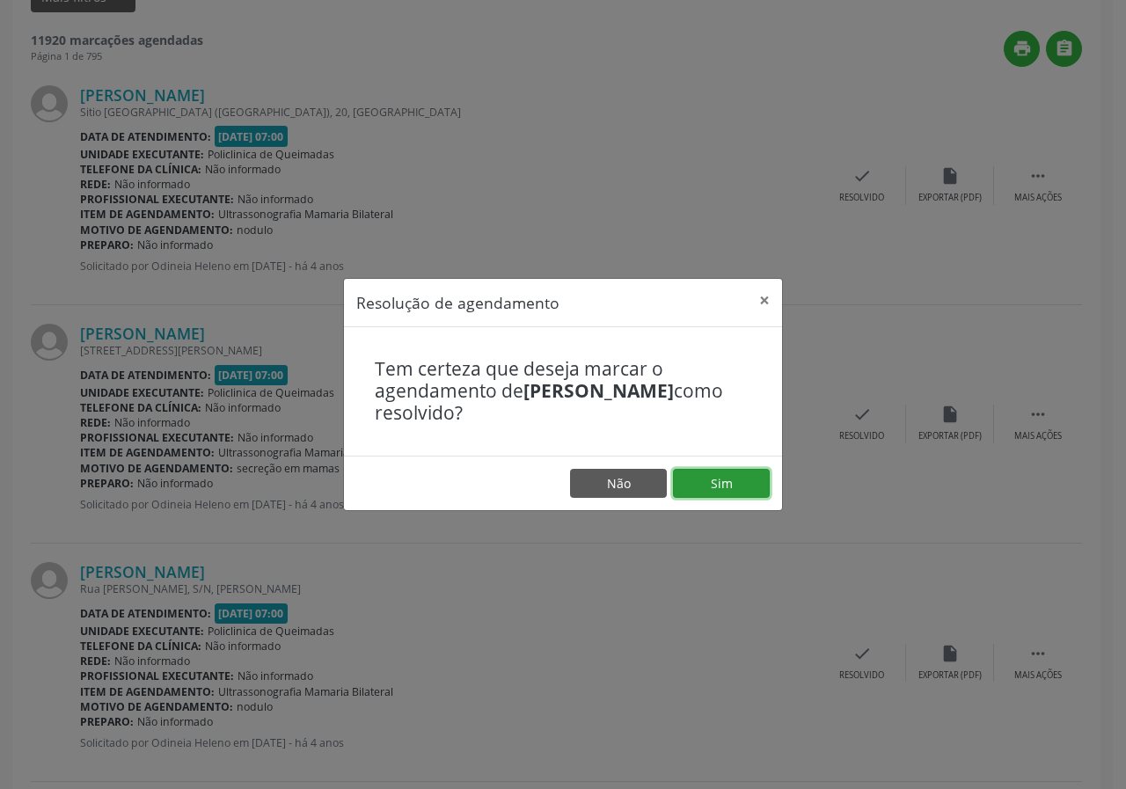
click at [741, 478] on button "Sim" at bounding box center [721, 484] width 97 height 30
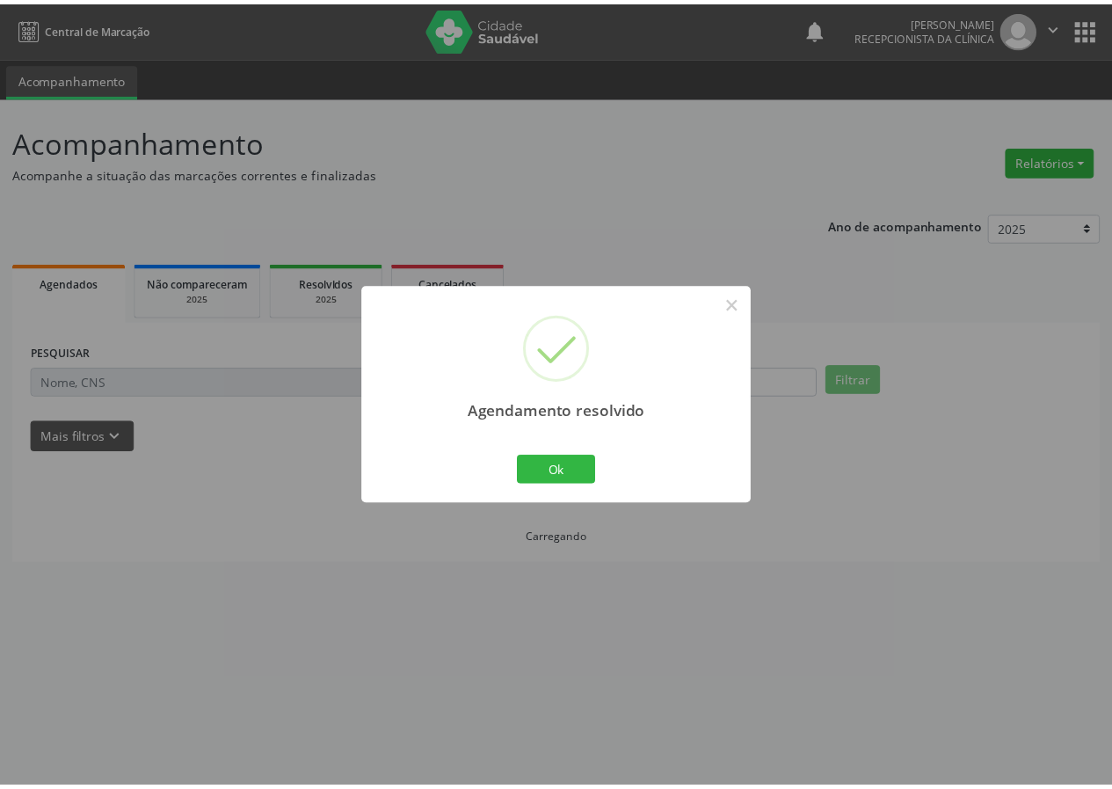
scroll to position [0, 0]
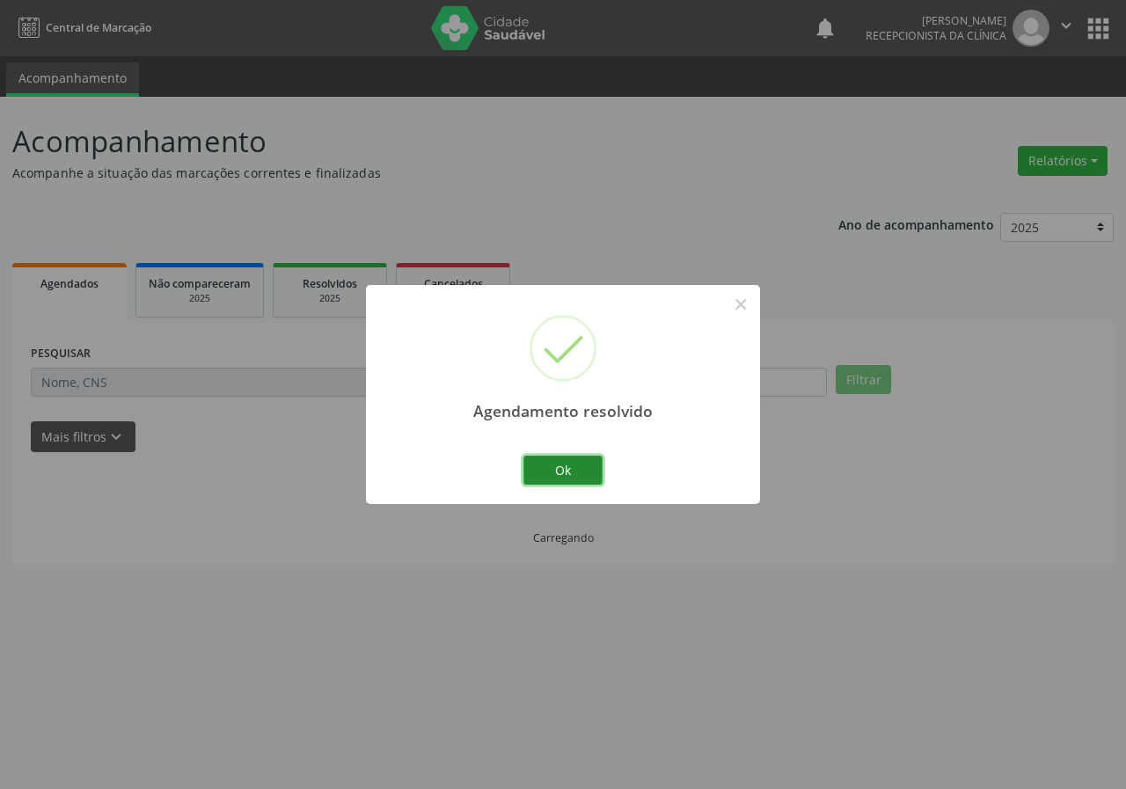
click at [530, 470] on button "Ok" at bounding box center [562, 471] width 79 height 30
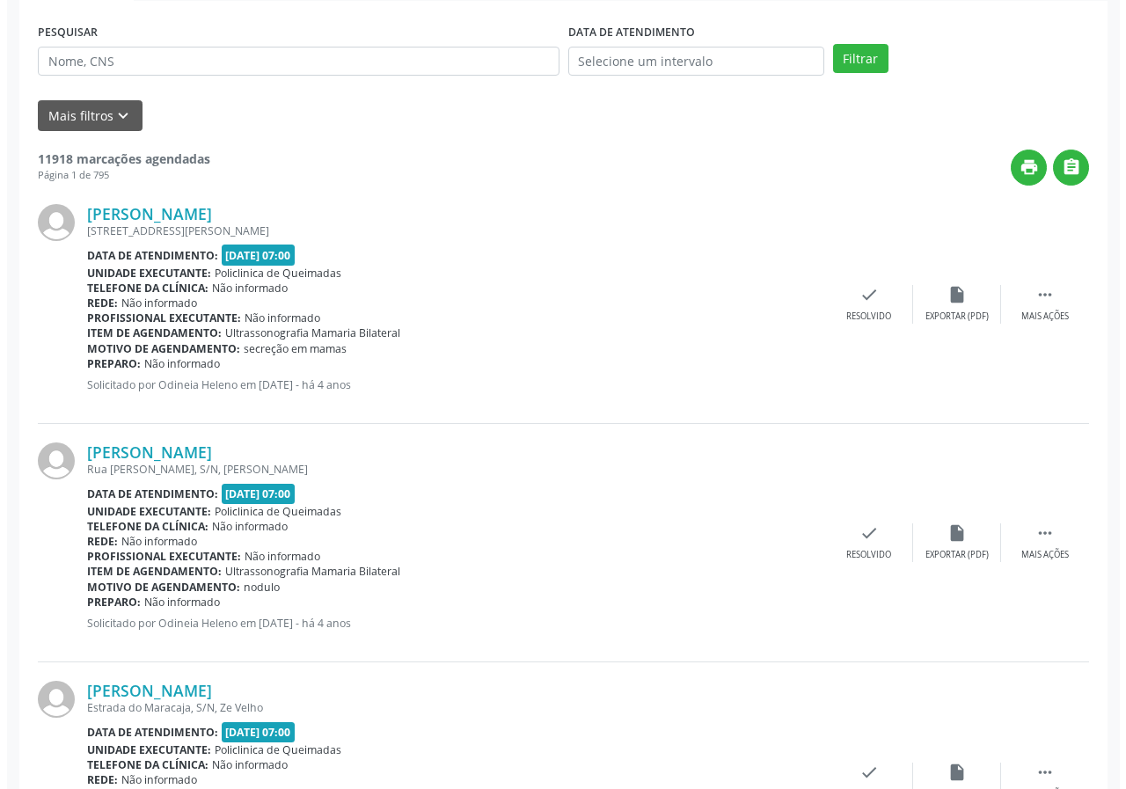
scroll to position [352, 0]
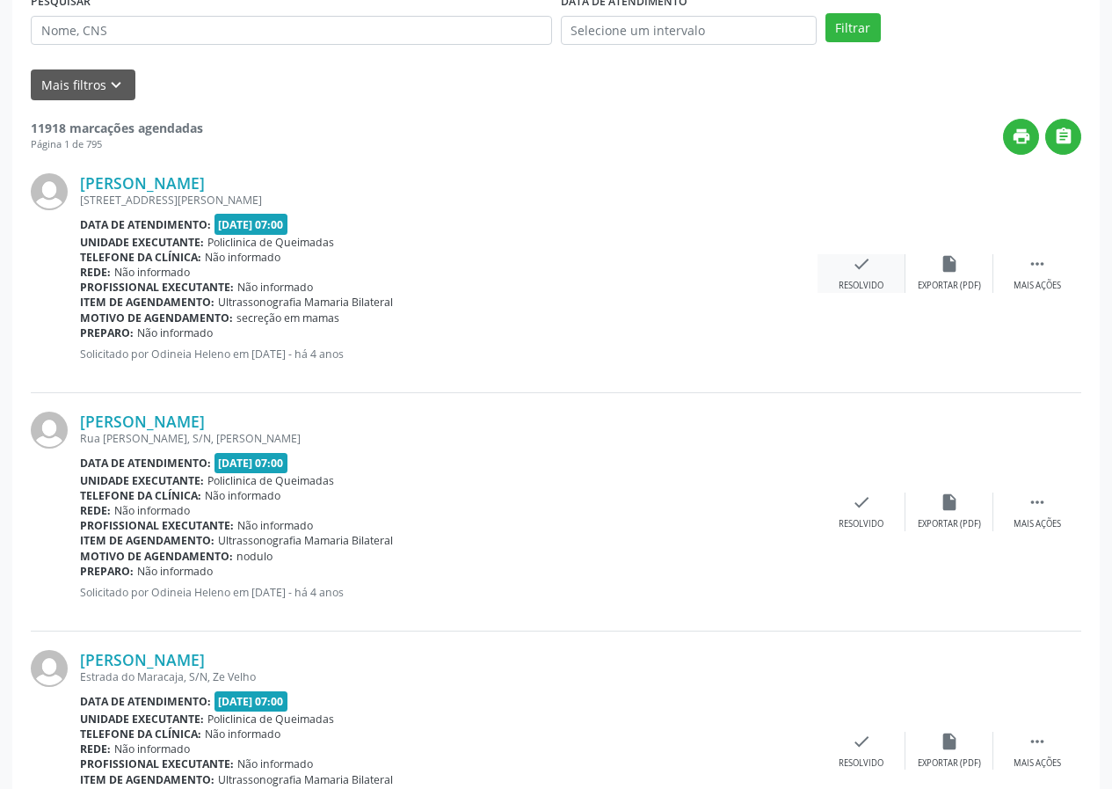
click at [873, 266] on div "check Resolvido" at bounding box center [862, 273] width 88 height 38
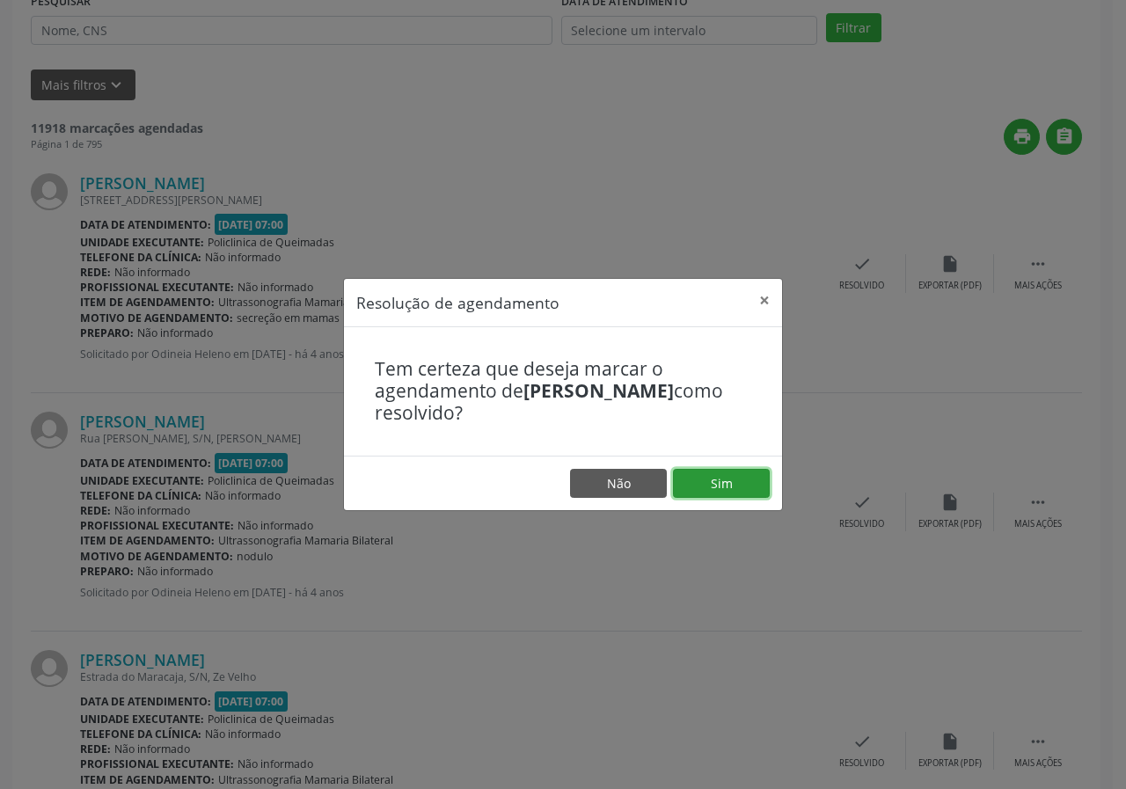
click at [718, 485] on button "Sim" at bounding box center [721, 484] width 97 height 30
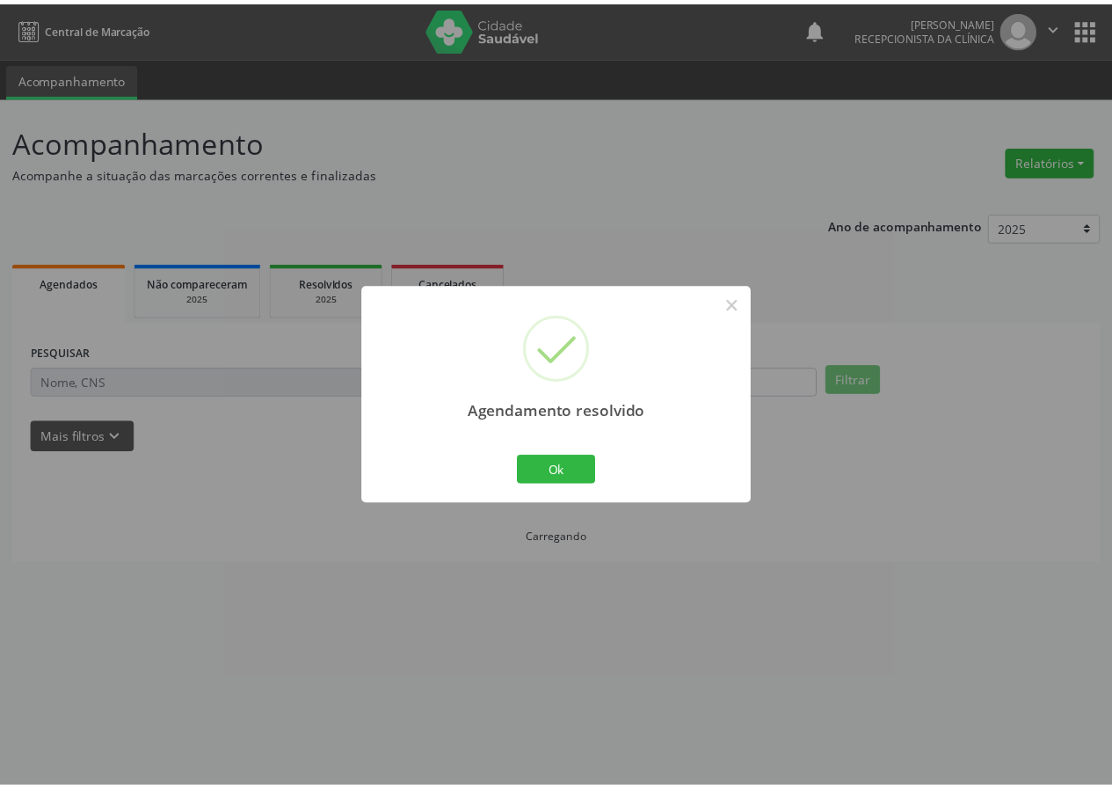
scroll to position [0, 0]
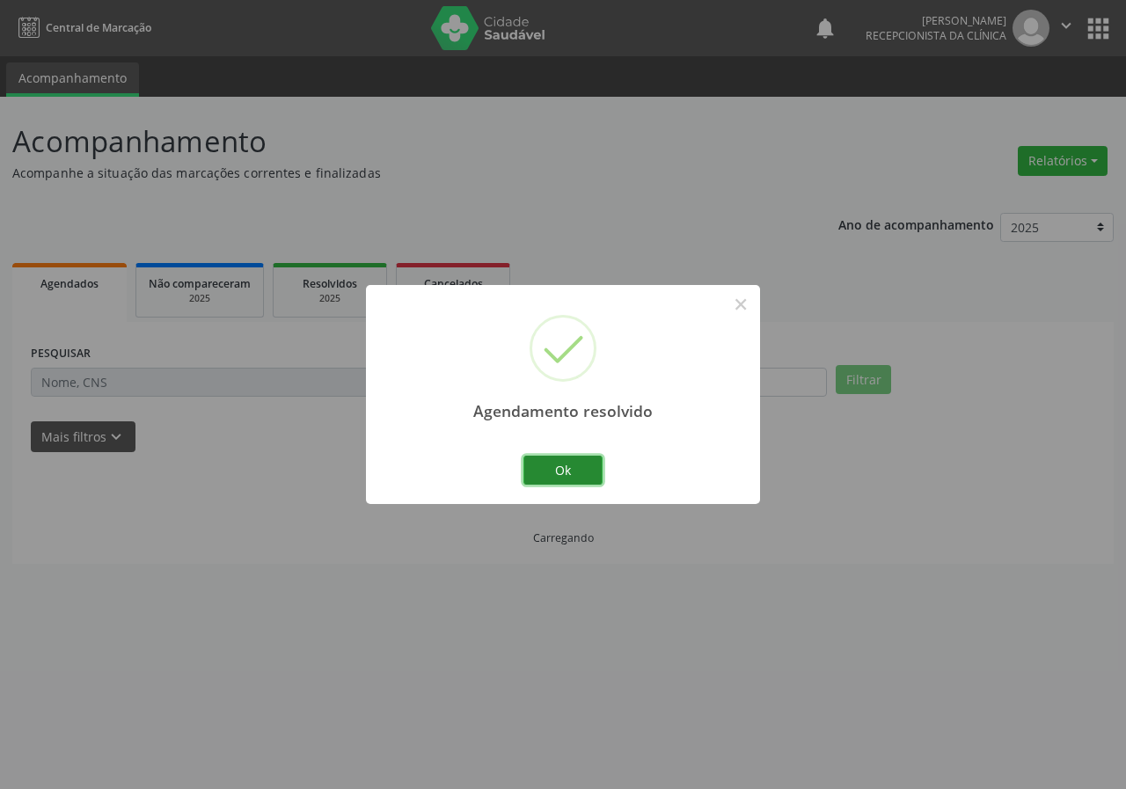
click at [524, 469] on button "Ok" at bounding box center [562, 471] width 79 height 30
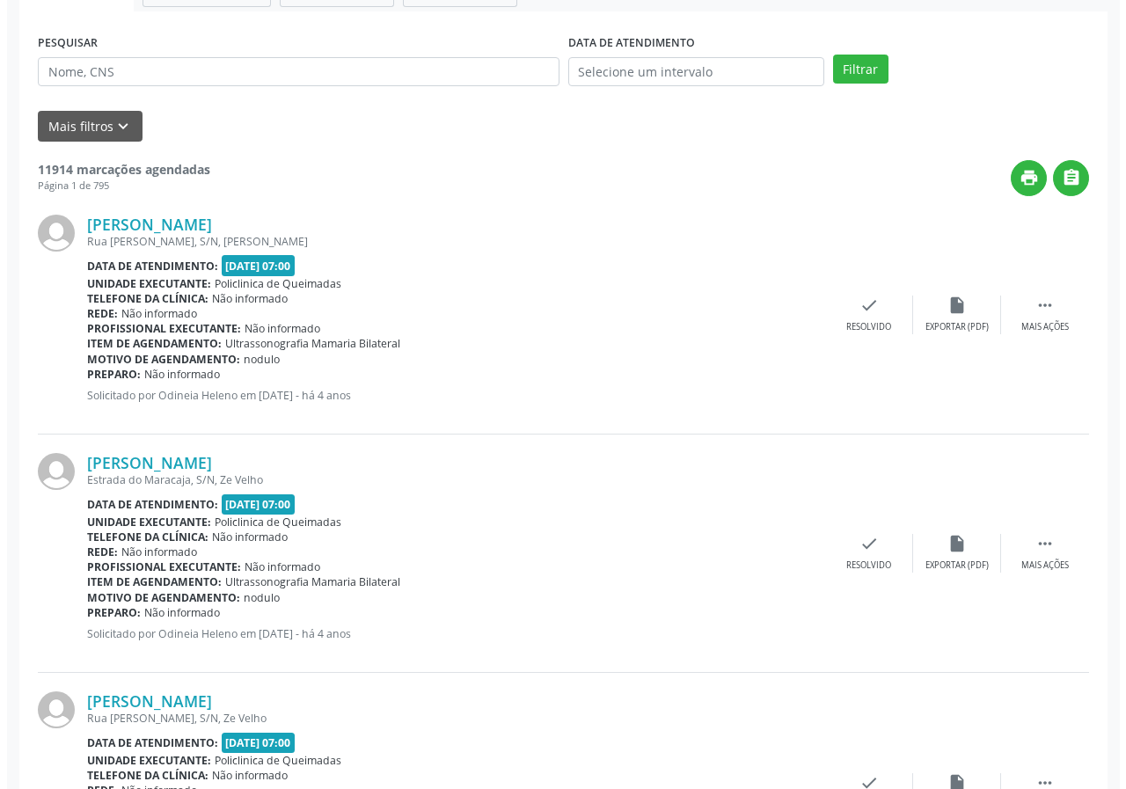
scroll to position [352, 0]
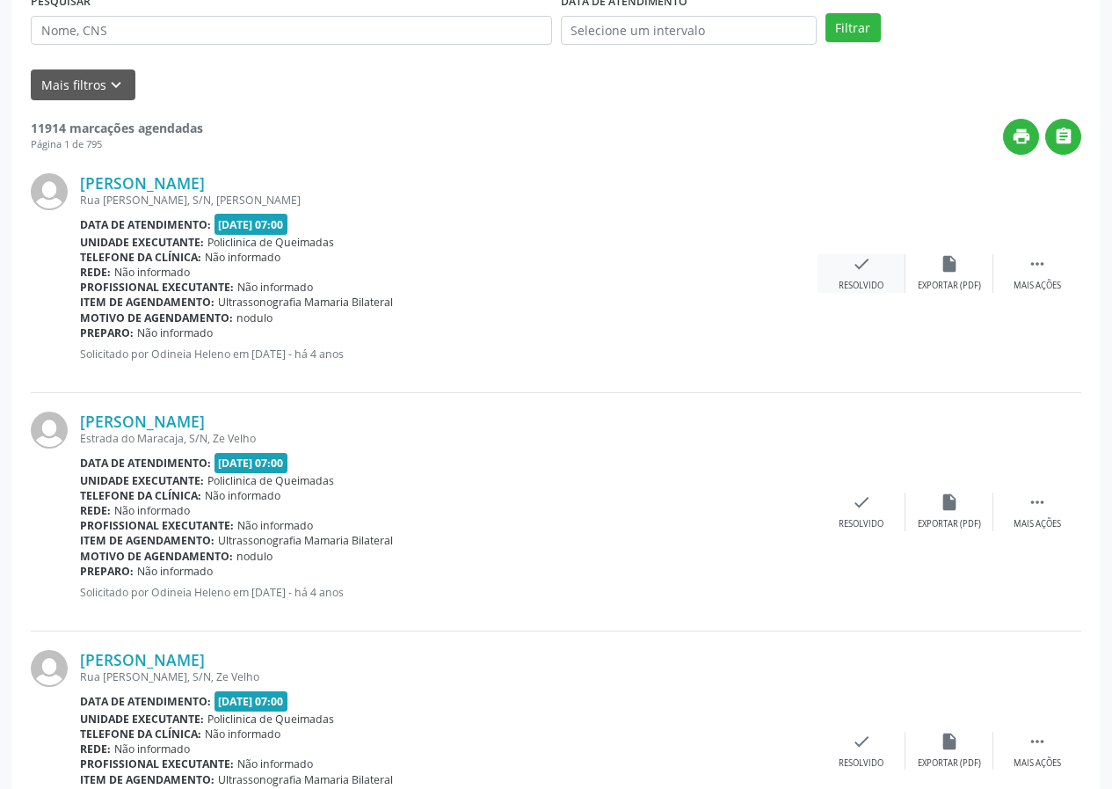
click at [864, 268] on icon "check" at bounding box center [861, 263] width 19 height 19
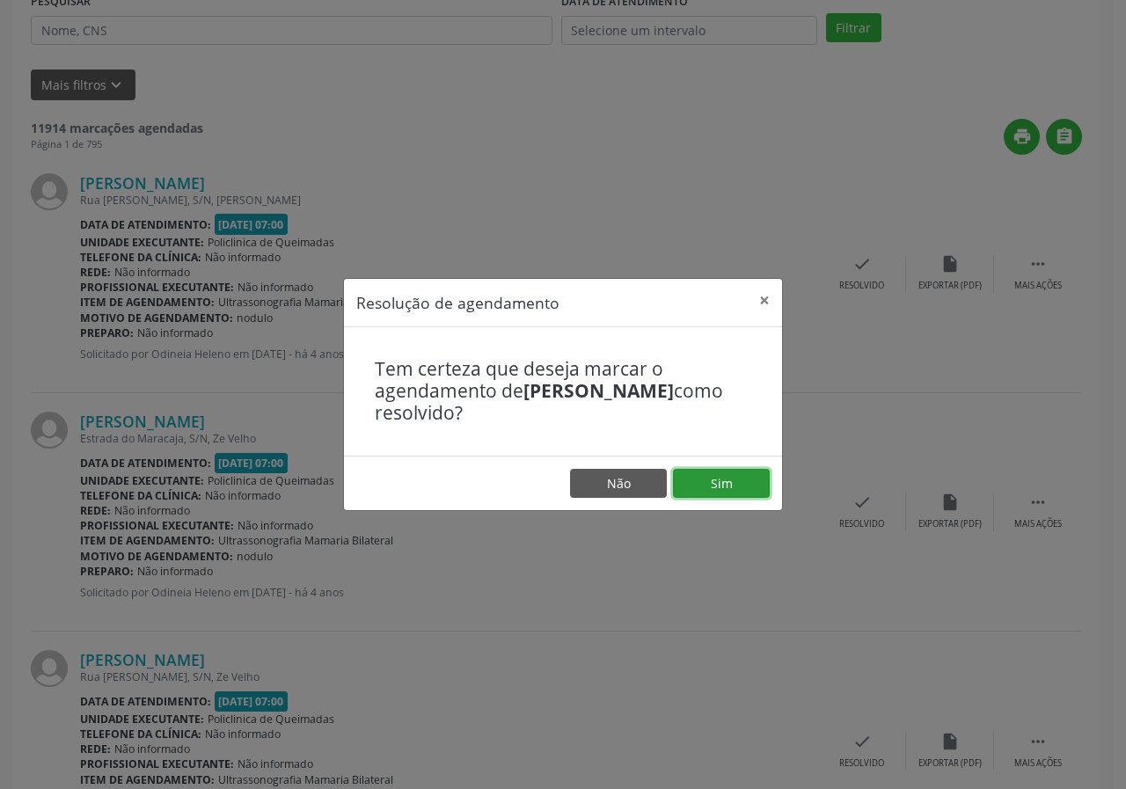
click at [752, 497] on button "Sim" at bounding box center [721, 484] width 97 height 30
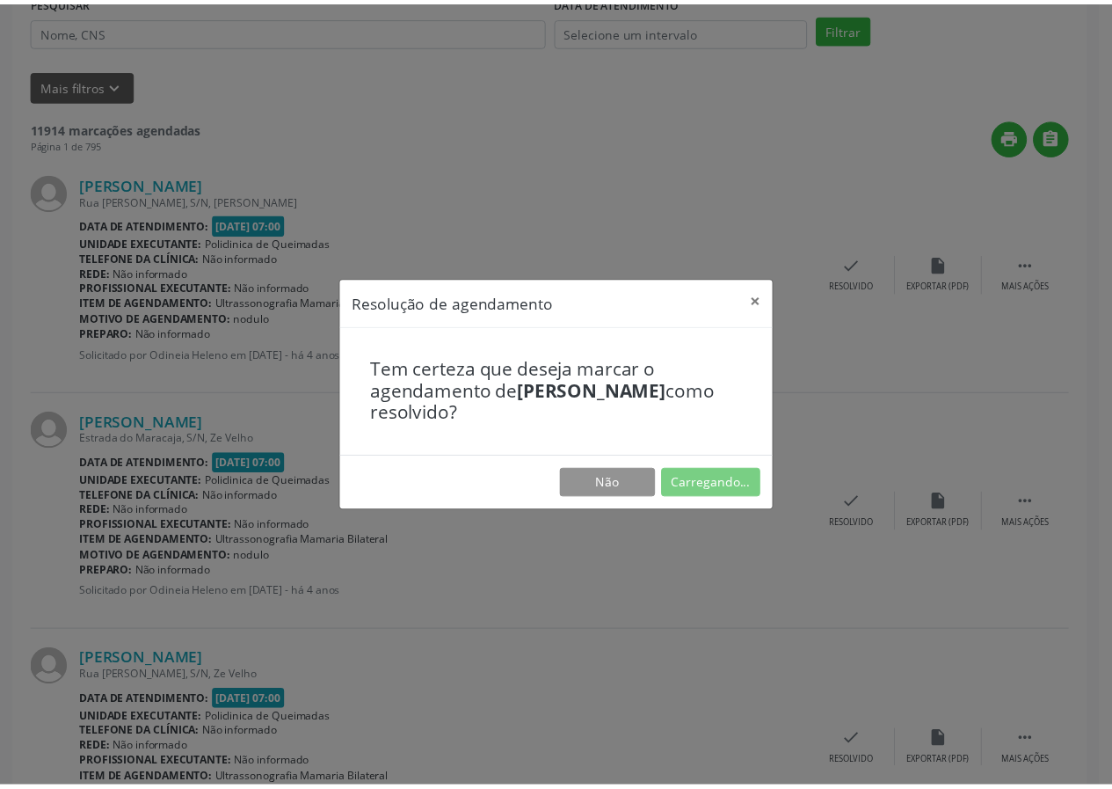
scroll to position [0, 0]
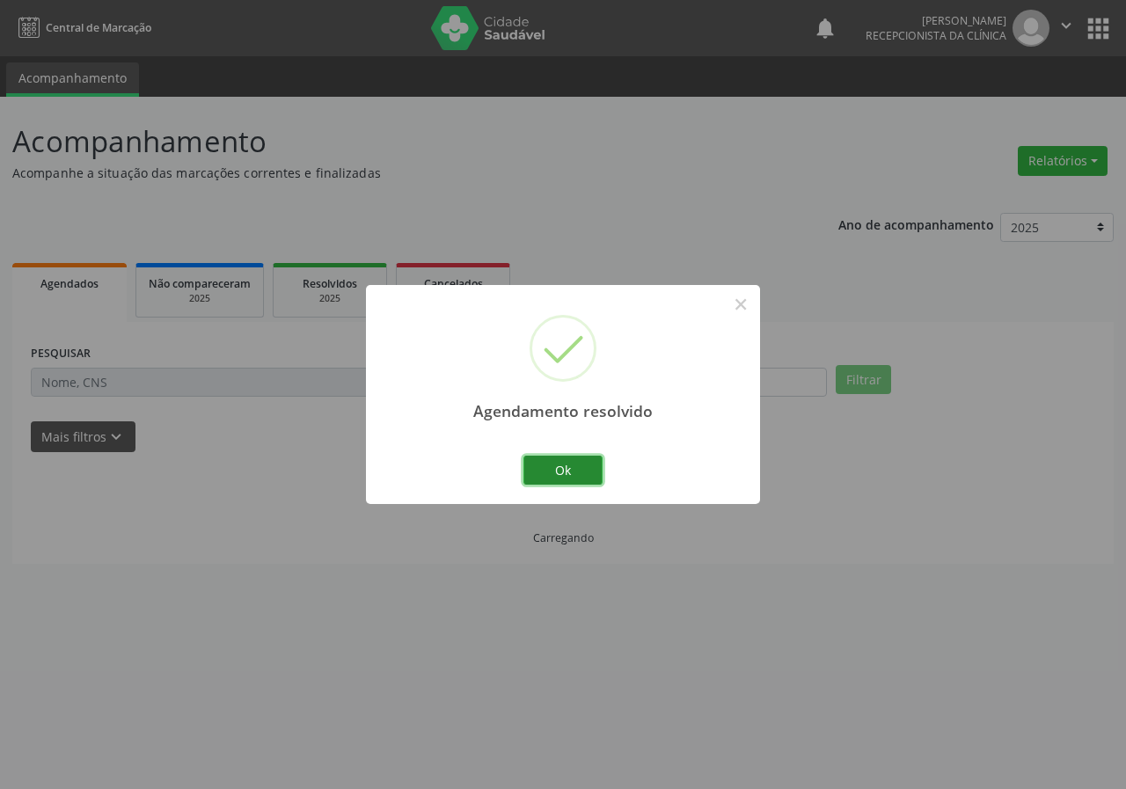
click at [572, 467] on button "Ok" at bounding box center [562, 471] width 79 height 30
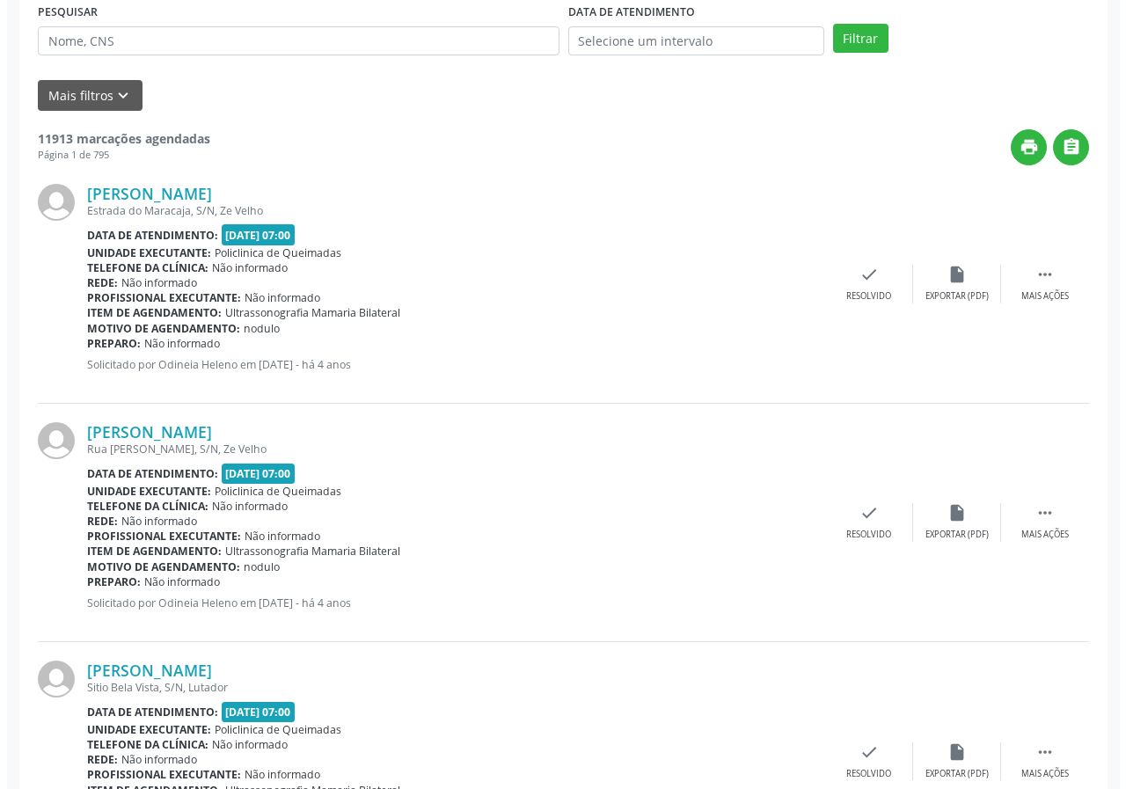
scroll to position [352, 0]
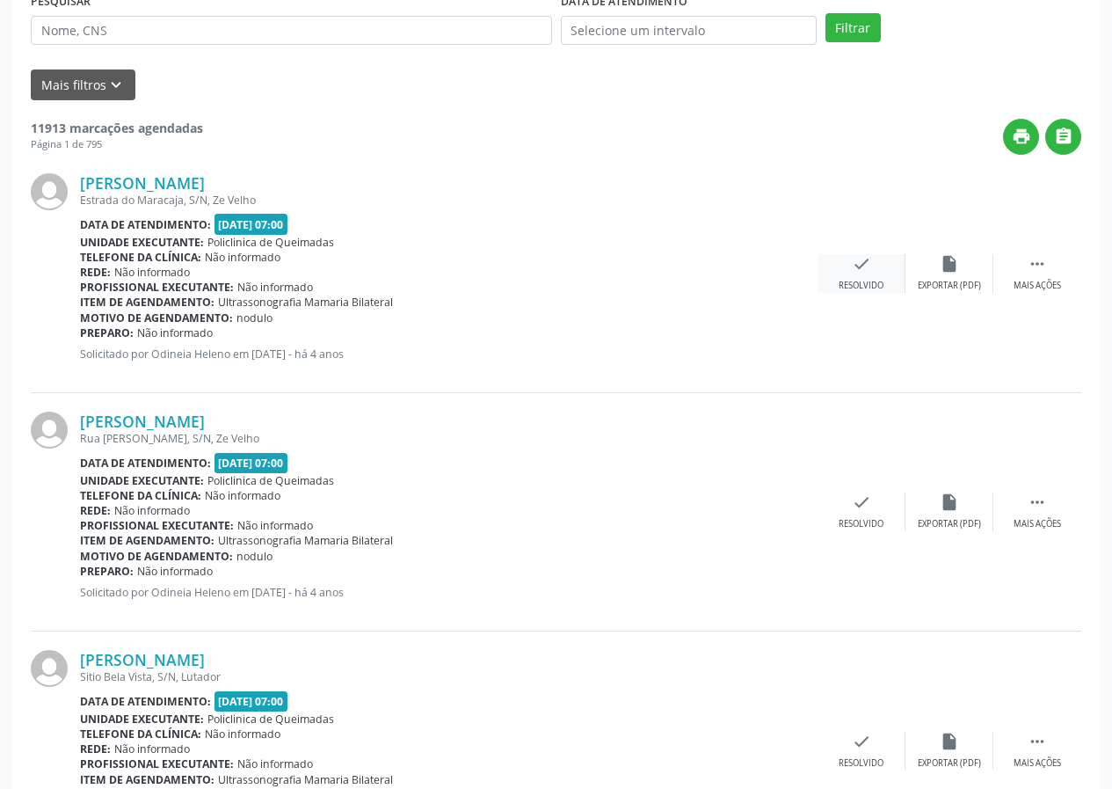
click at [843, 273] on div "check Resolvido" at bounding box center [862, 273] width 88 height 38
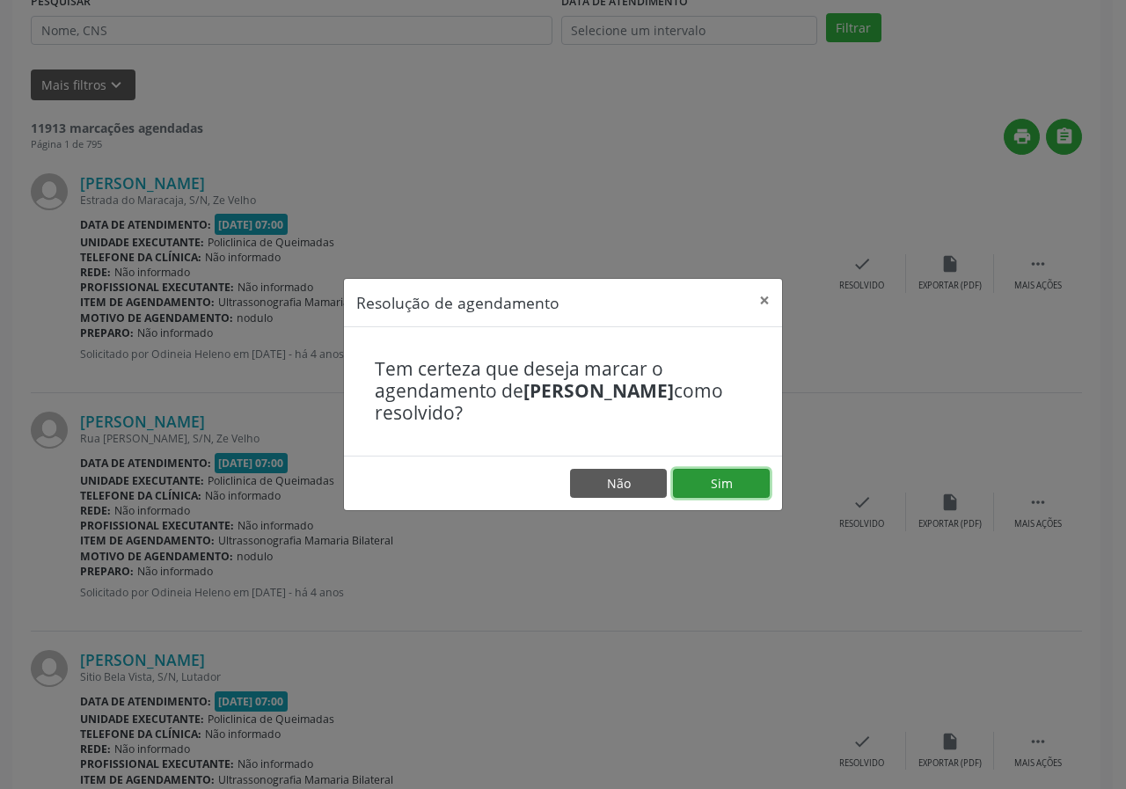
click at [769, 475] on button "Sim" at bounding box center [721, 484] width 97 height 30
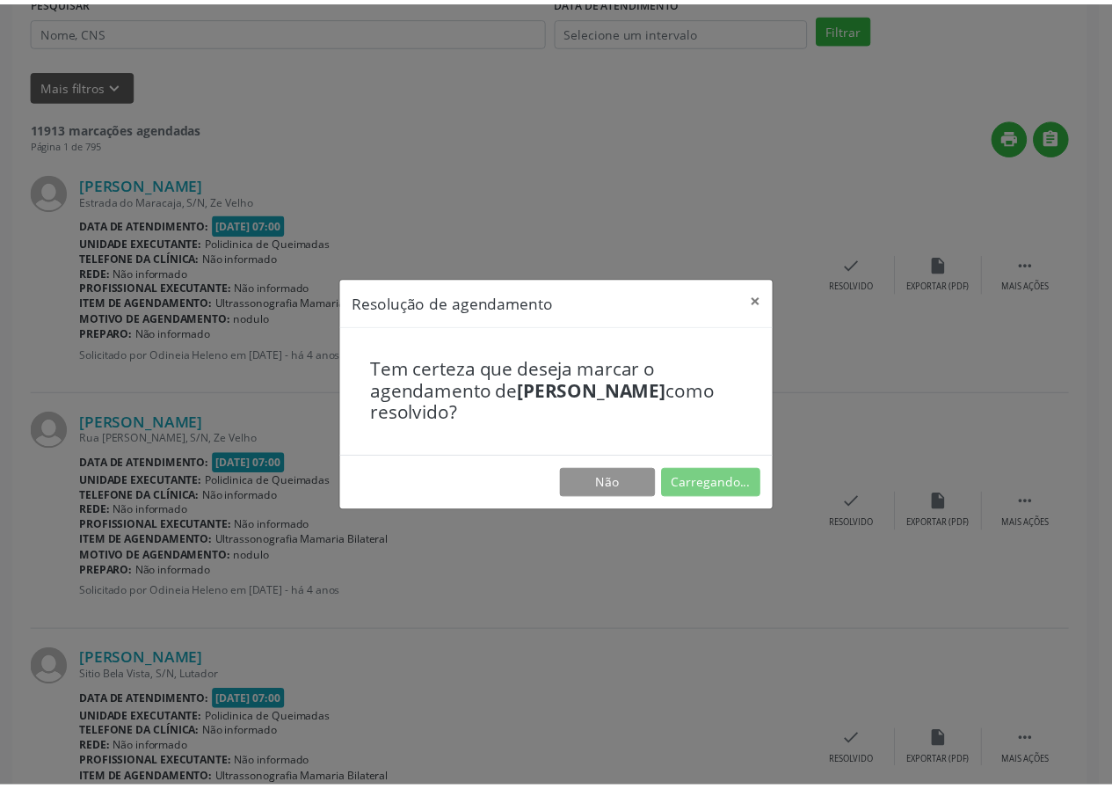
scroll to position [0, 0]
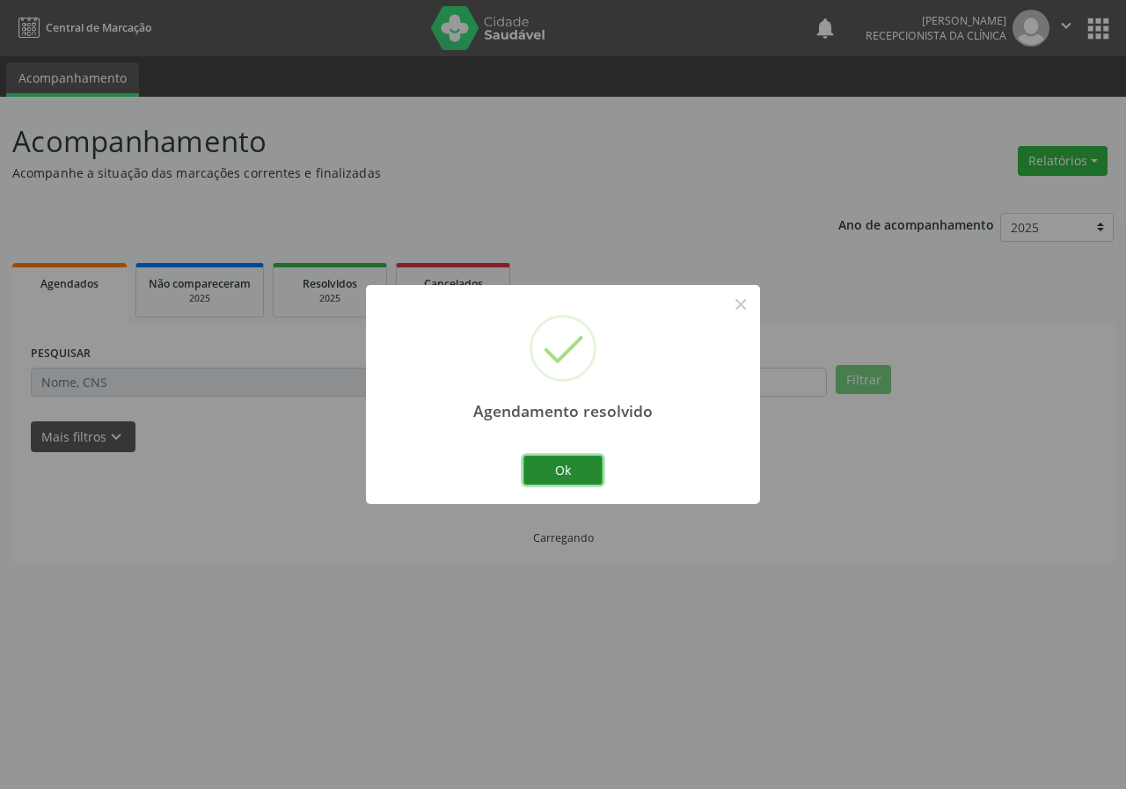
click at [576, 473] on button "Ok" at bounding box center [562, 471] width 79 height 30
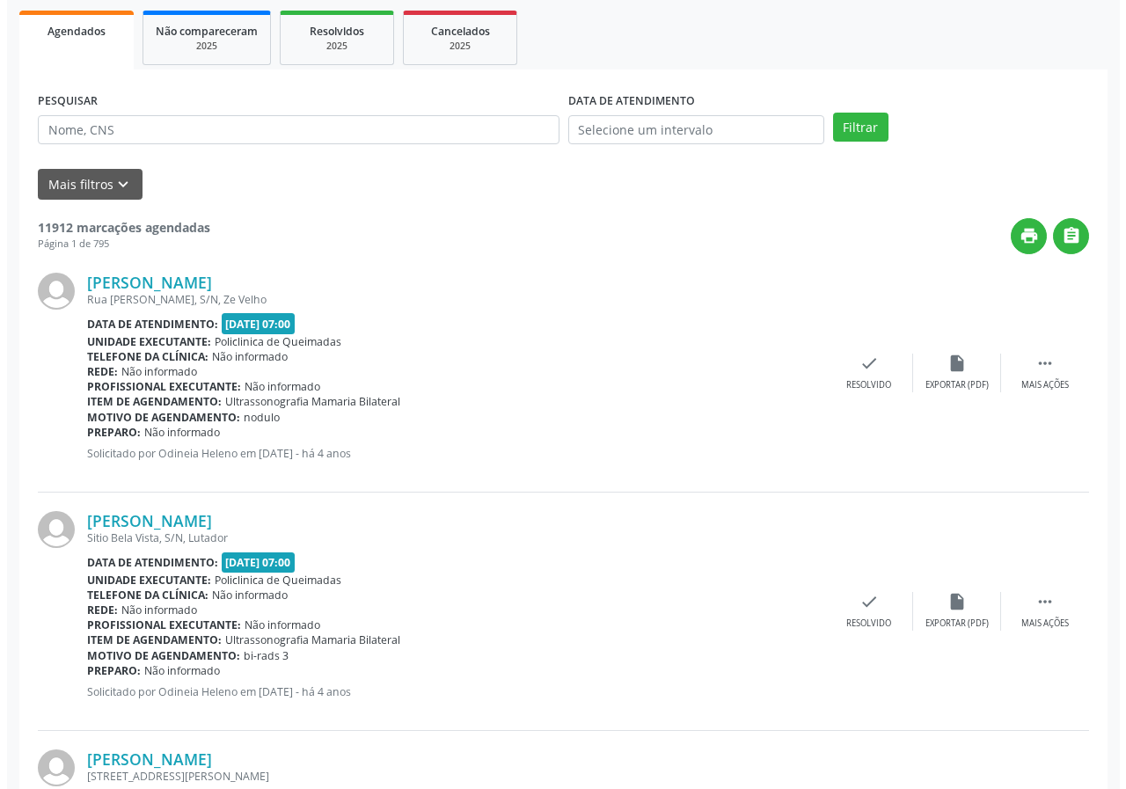
scroll to position [352, 0]
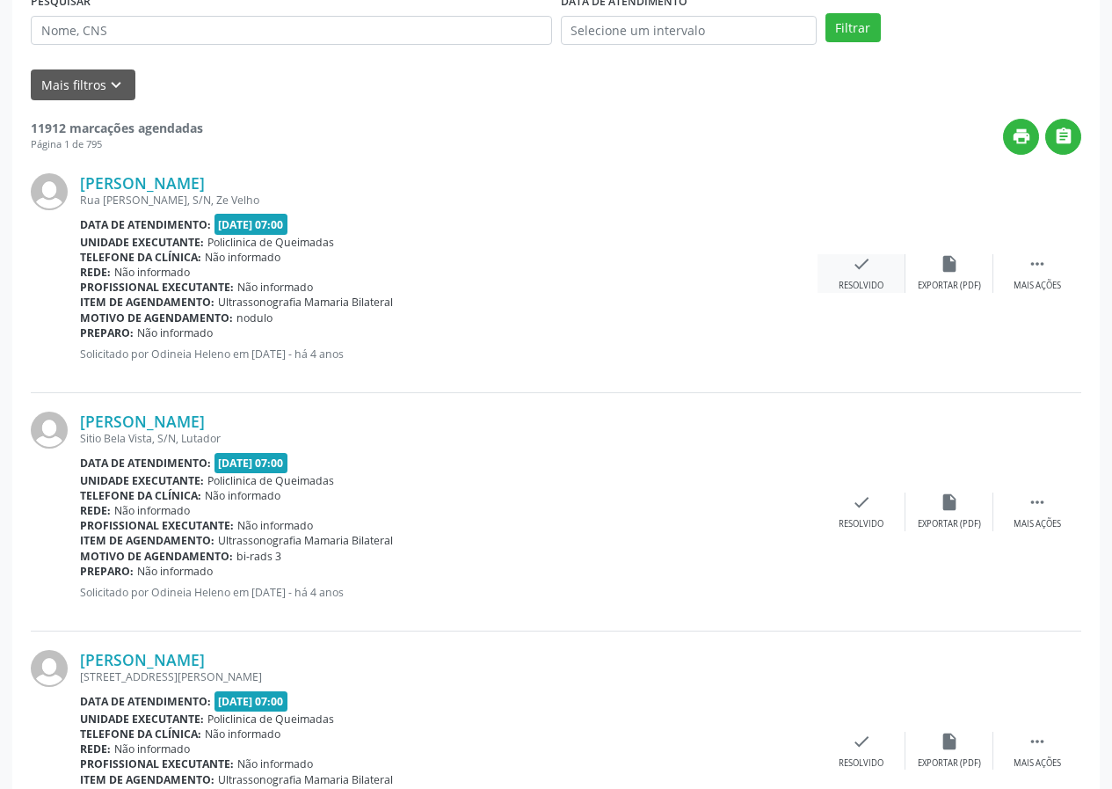
click at [843, 273] on div "check Resolvido" at bounding box center [862, 273] width 88 height 38
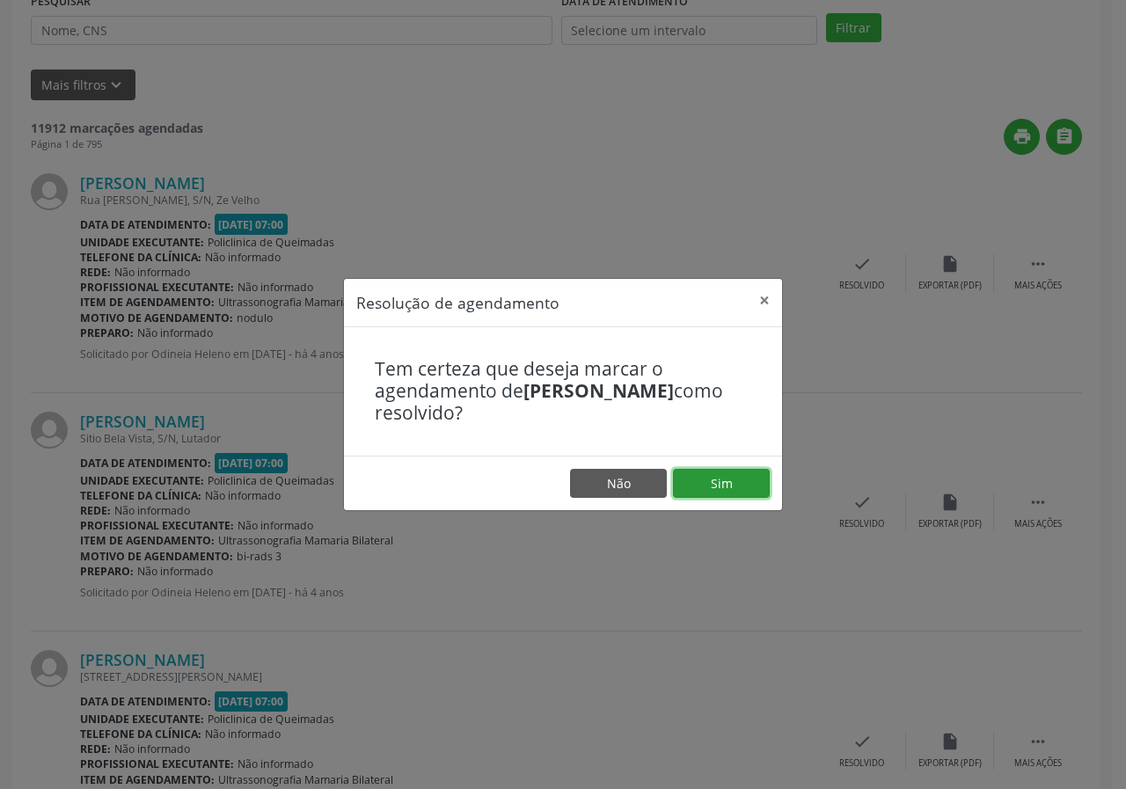
click at [732, 478] on button "Sim" at bounding box center [721, 484] width 97 height 30
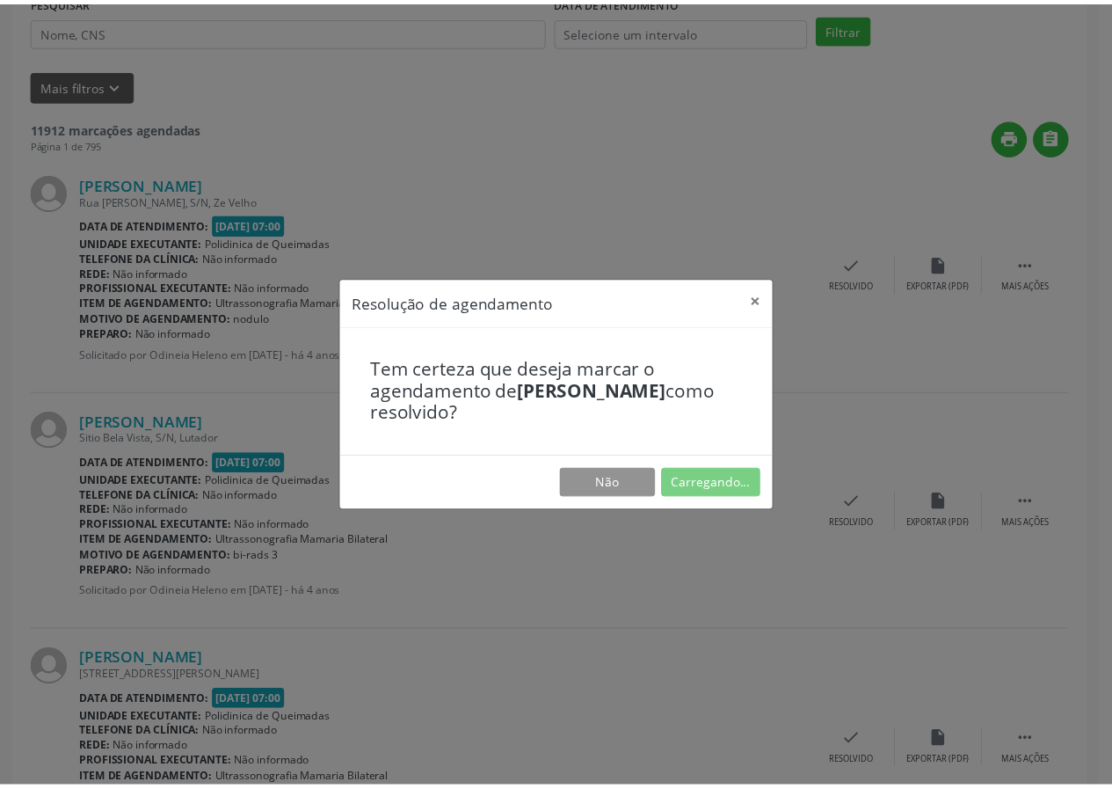
scroll to position [0, 0]
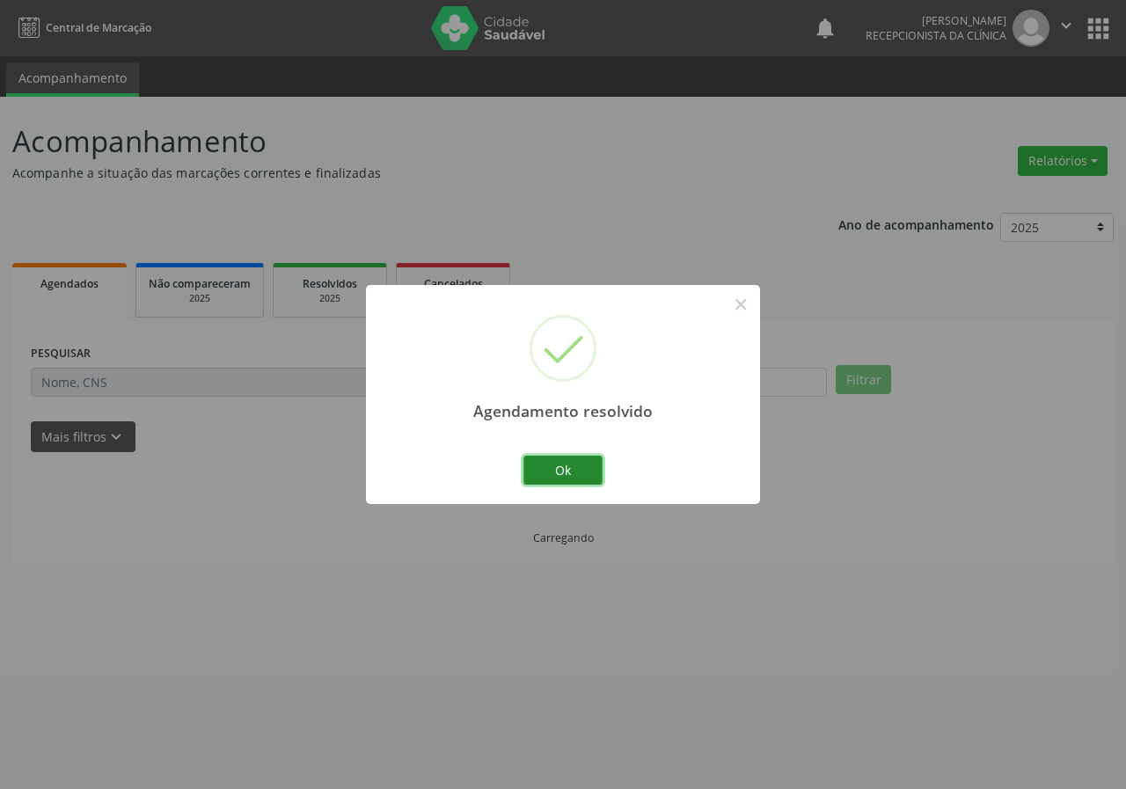
click at [598, 470] on button "Ok" at bounding box center [562, 471] width 79 height 30
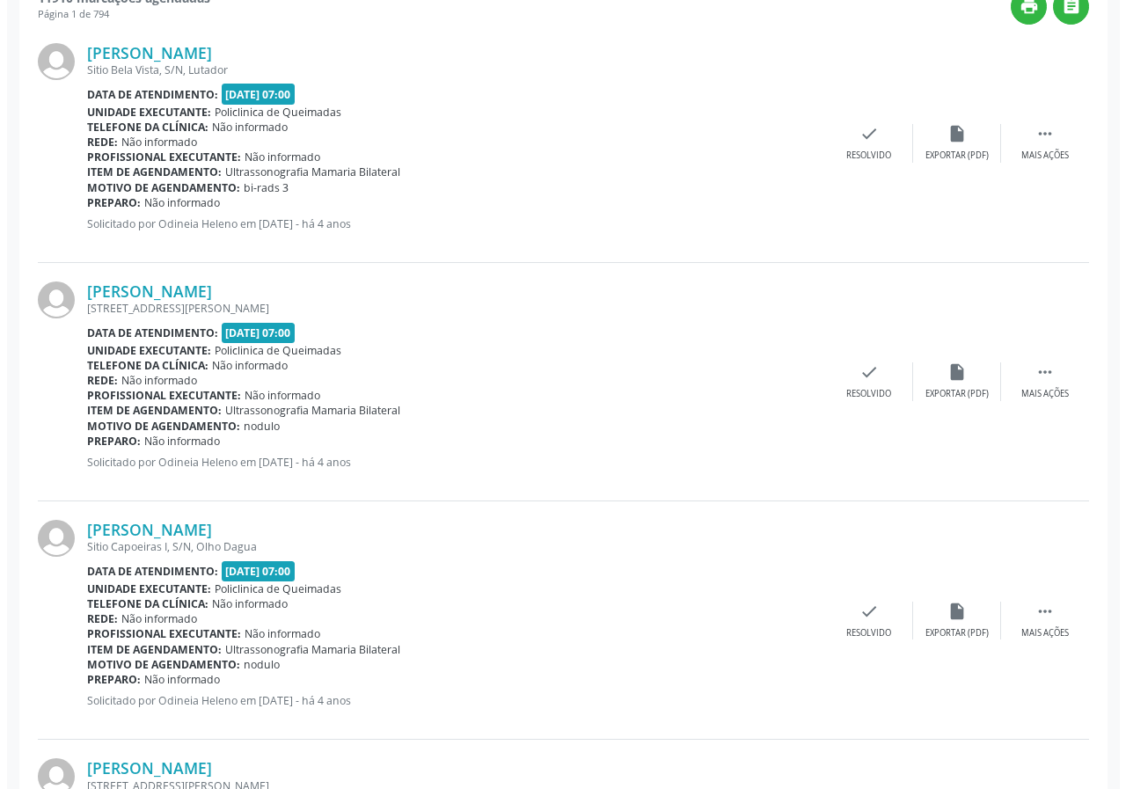
scroll to position [528, 0]
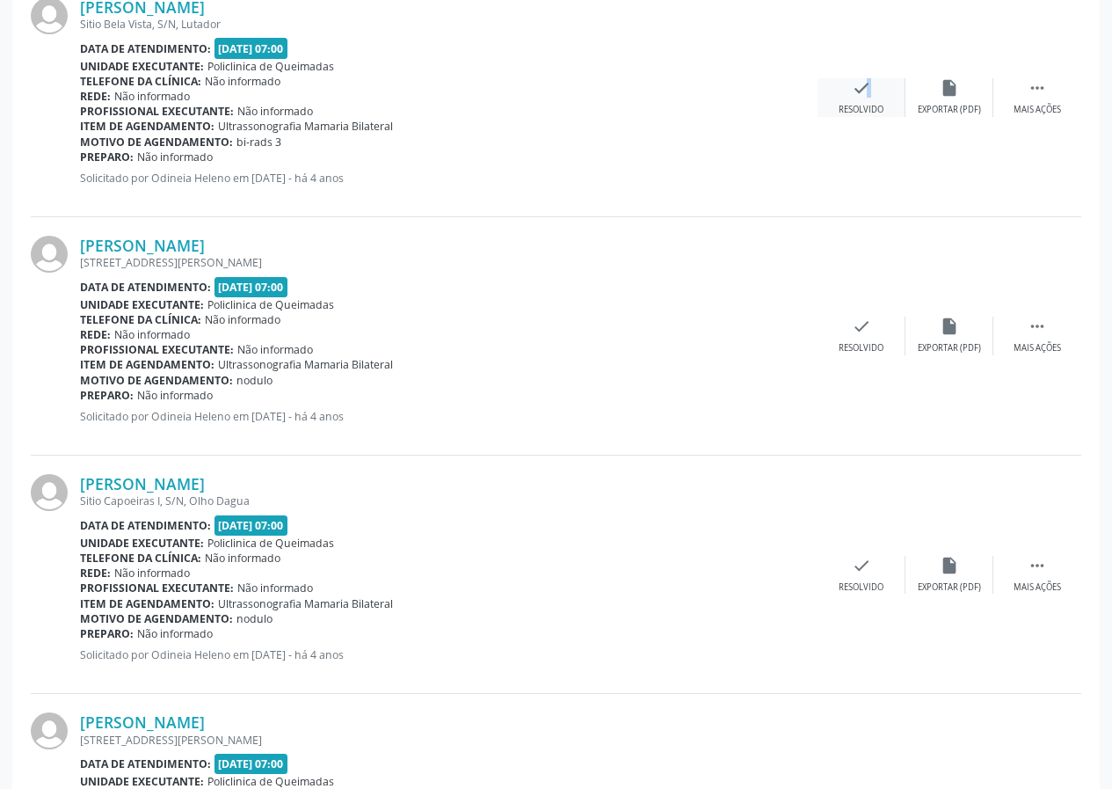
click at [859, 89] on icon "check" at bounding box center [861, 87] width 19 height 19
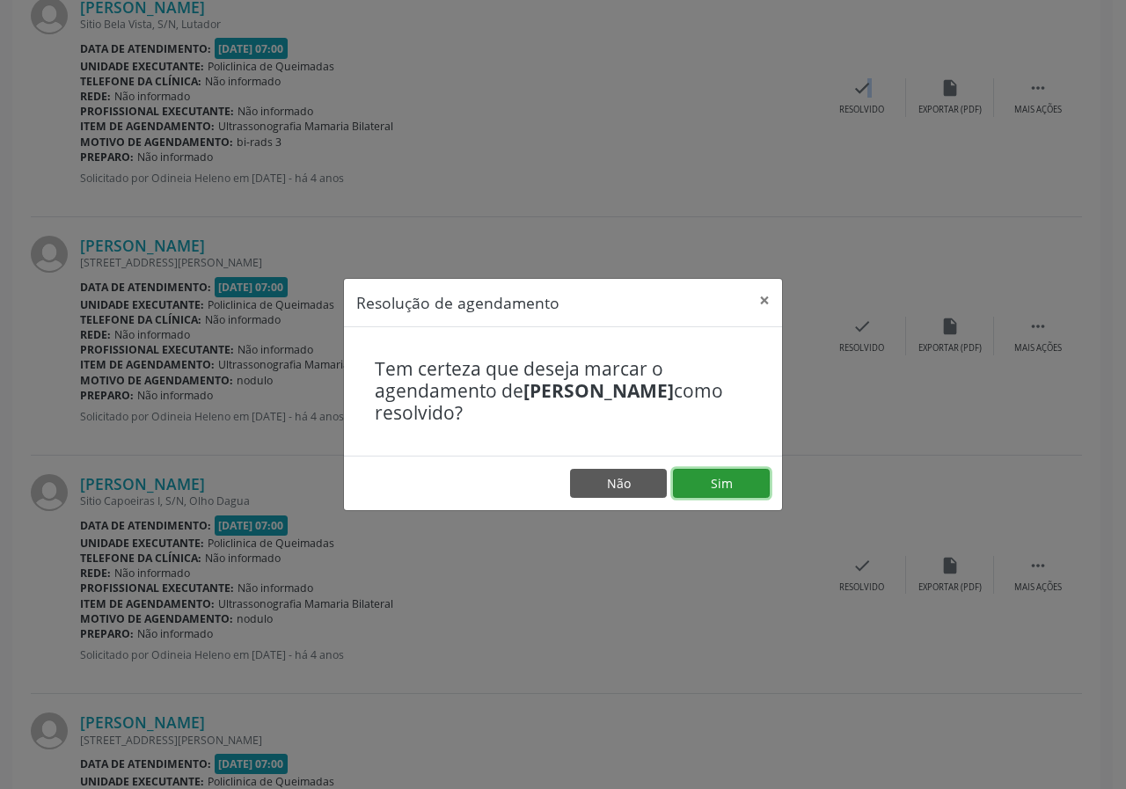
click at [738, 490] on button "Sim" at bounding box center [721, 484] width 97 height 30
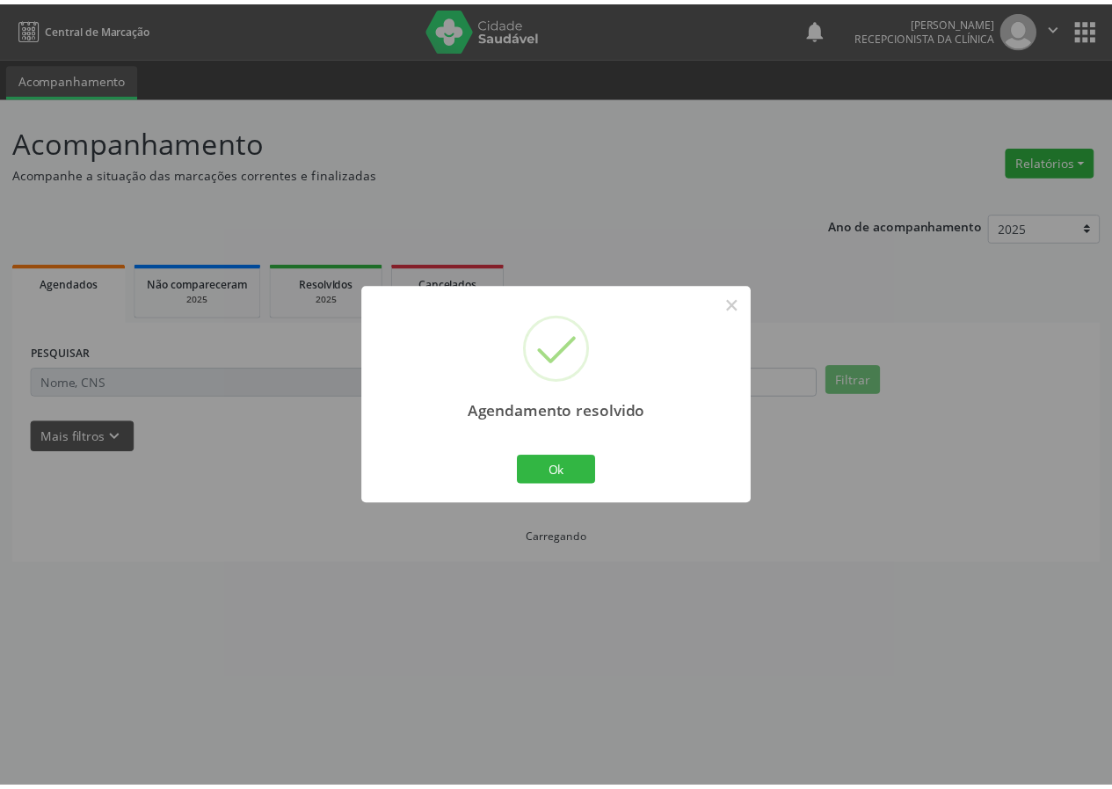
scroll to position [0, 0]
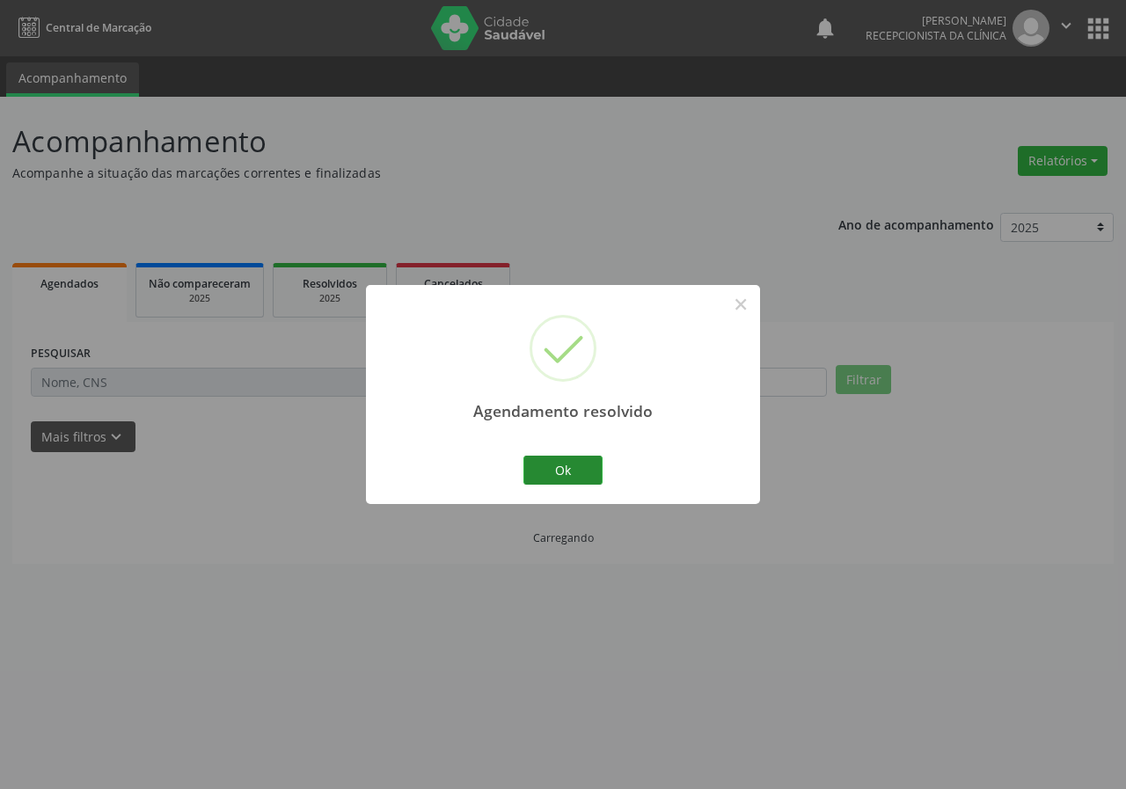
click at [601, 463] on div "Ok Cancel" at bounding box center [563, 469] width 87 height 37
click at [561, 459] on button "Ok" at bounding box center [562, 471] width 79 height 30
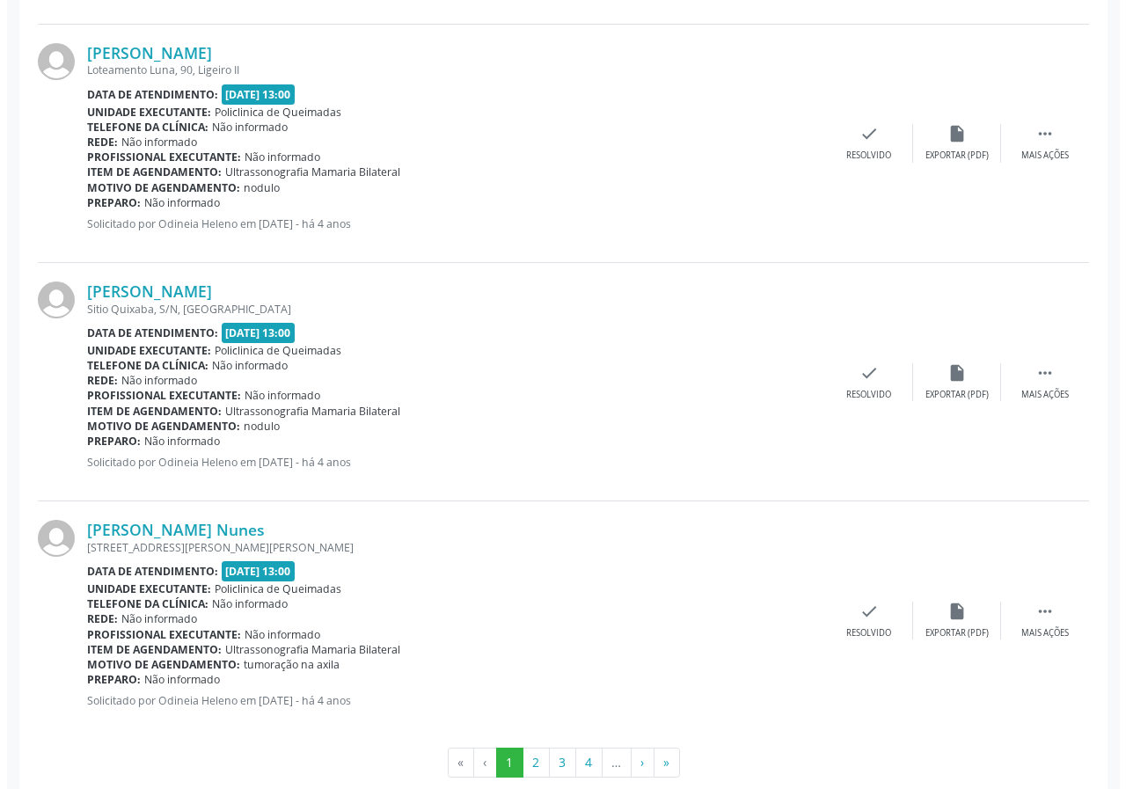
scroll to position [3374, 0]
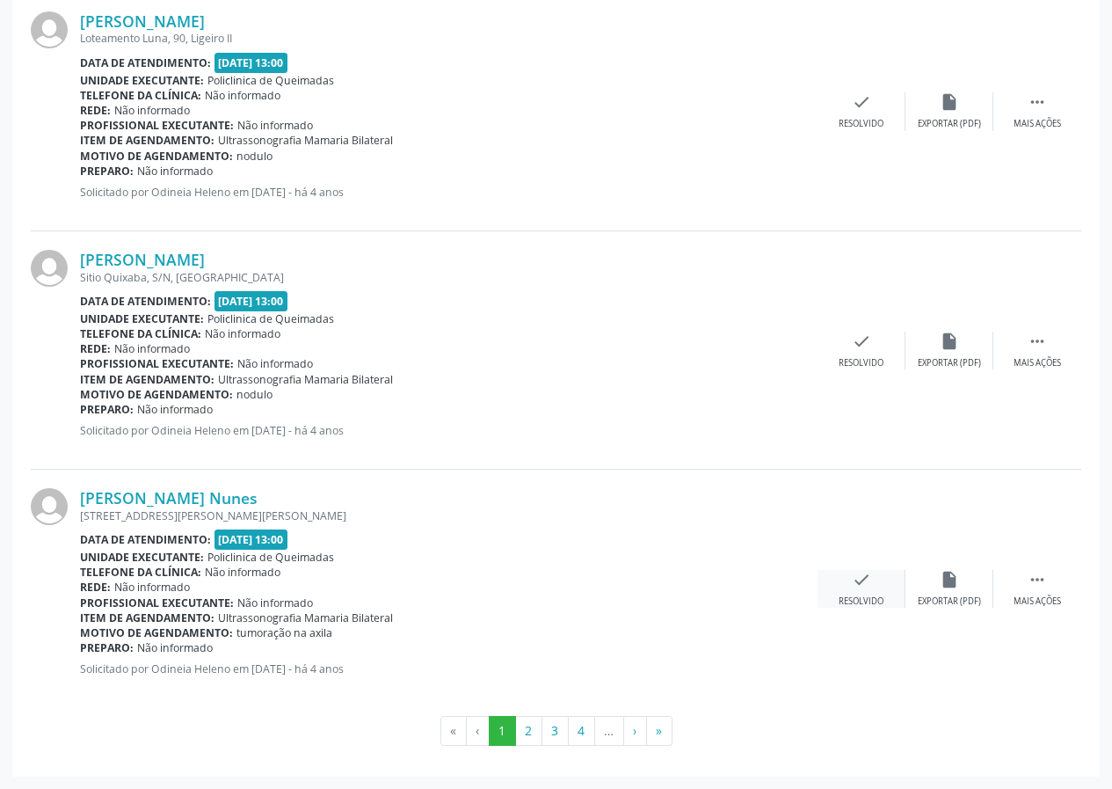
click at [868, 592] on div "check Resolvido" at bounding box center [862, 589] width 88 height 38
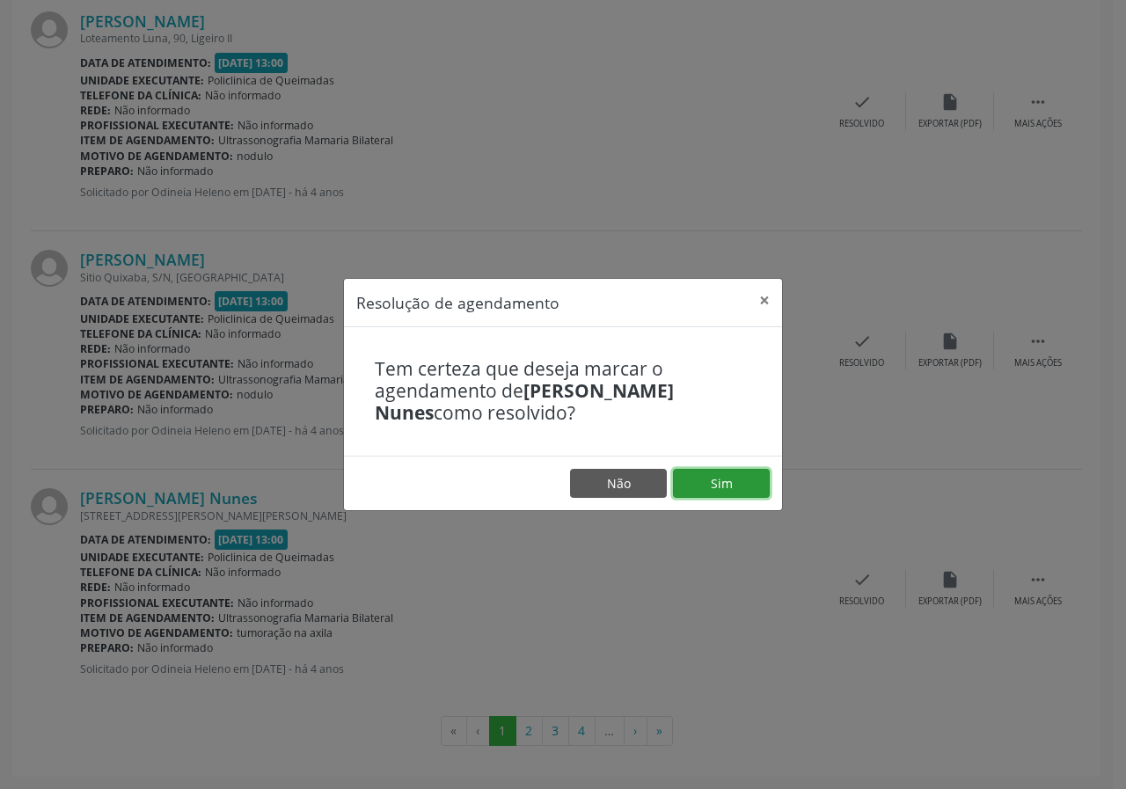
click at [698, 483] on button "Sim" at bounding box center [721, 484] width 97 height 30
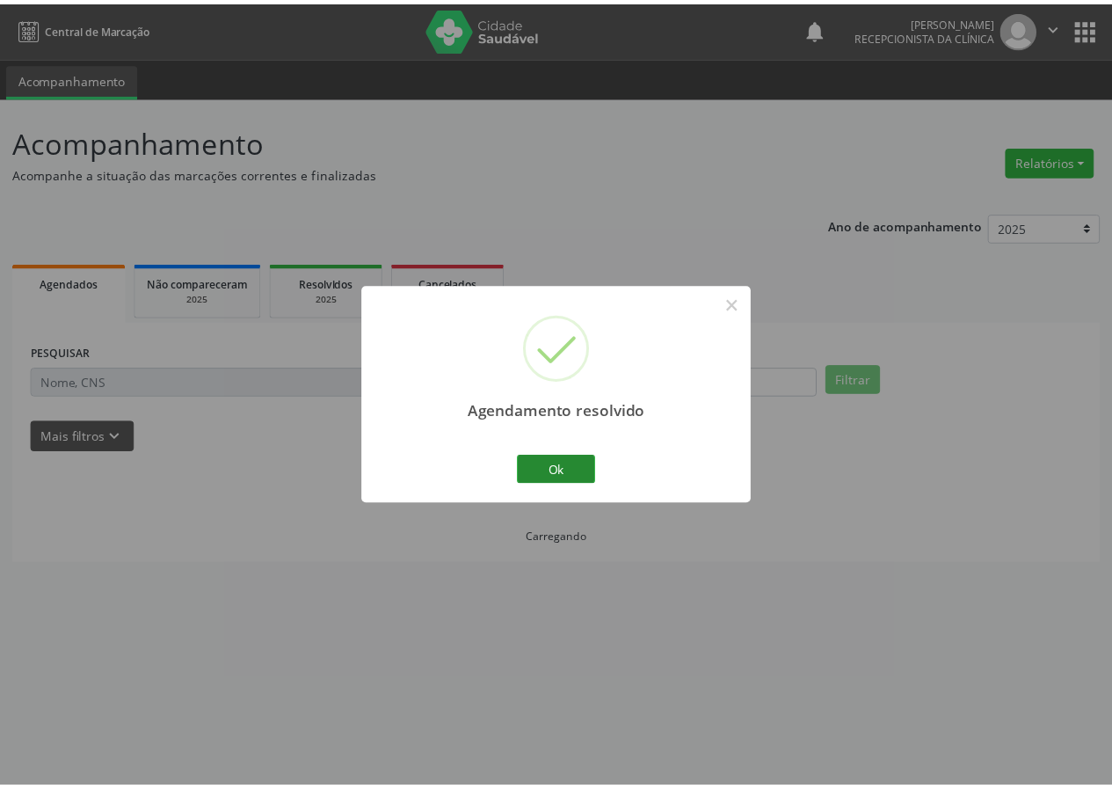
scroll to position [0, 0]
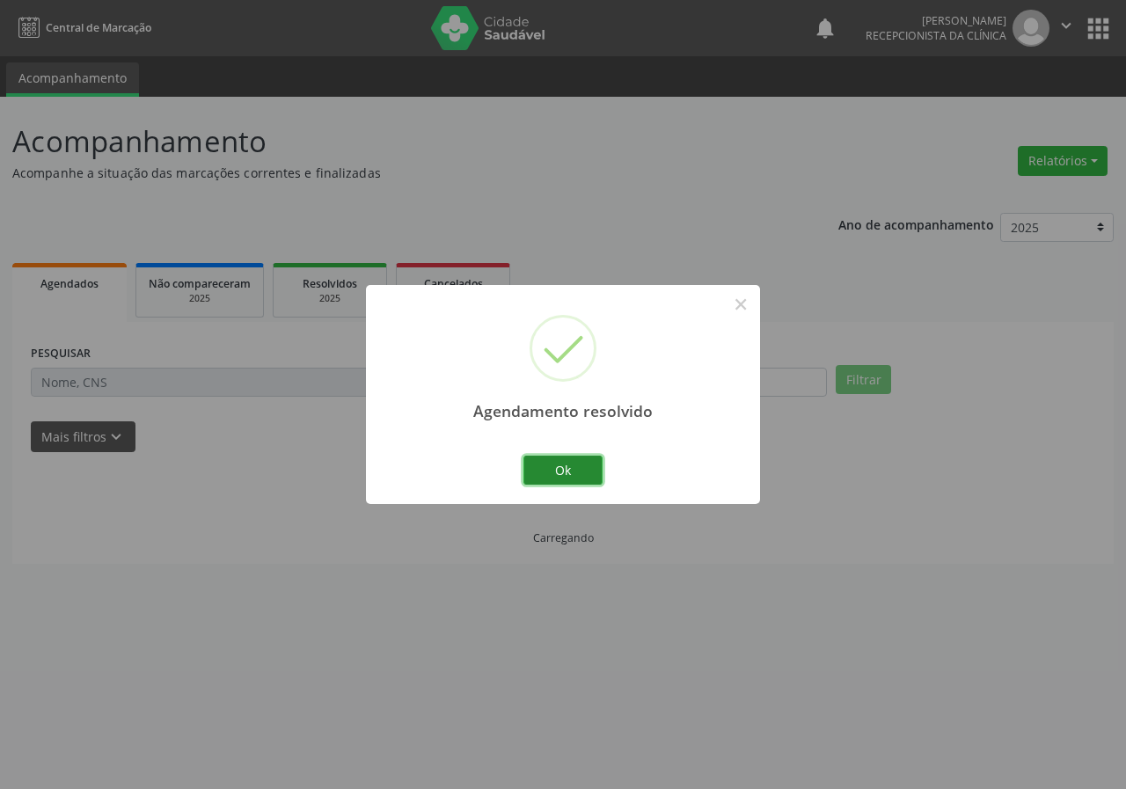
click at [579, 478] on button "Ok" at bounding box center [562, 471] width 79 height 30
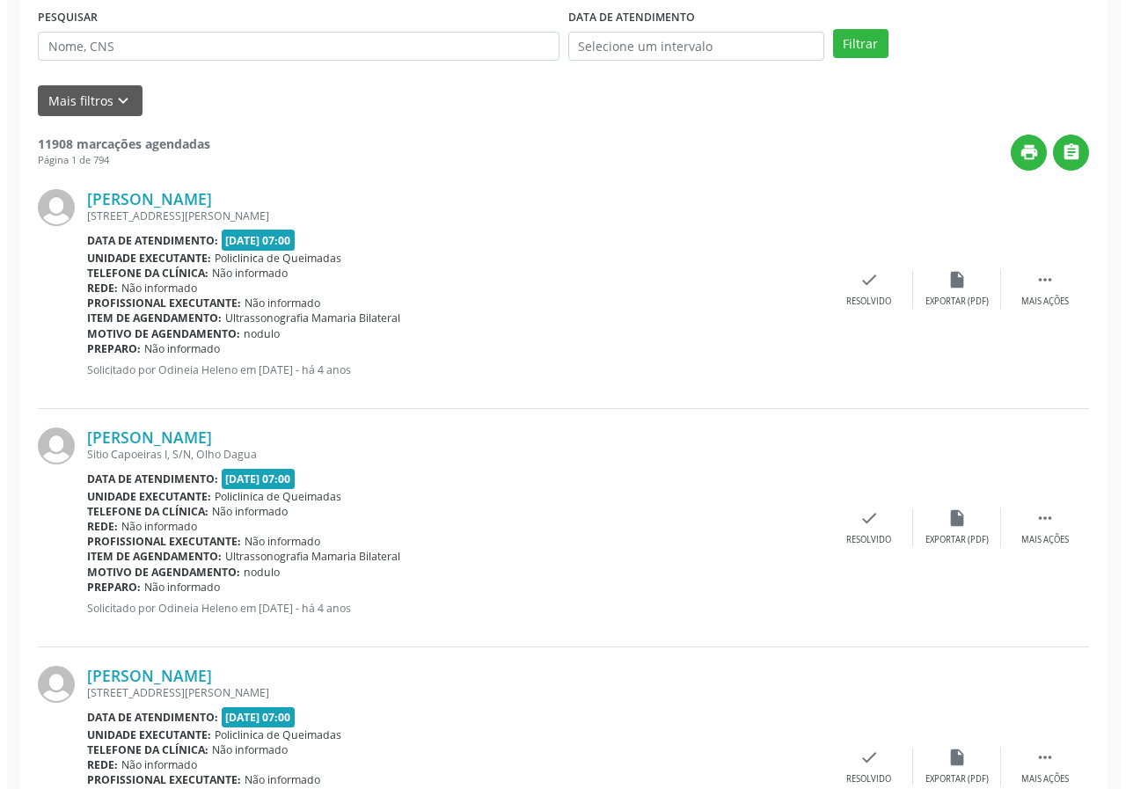
scroll to position [352, 0]
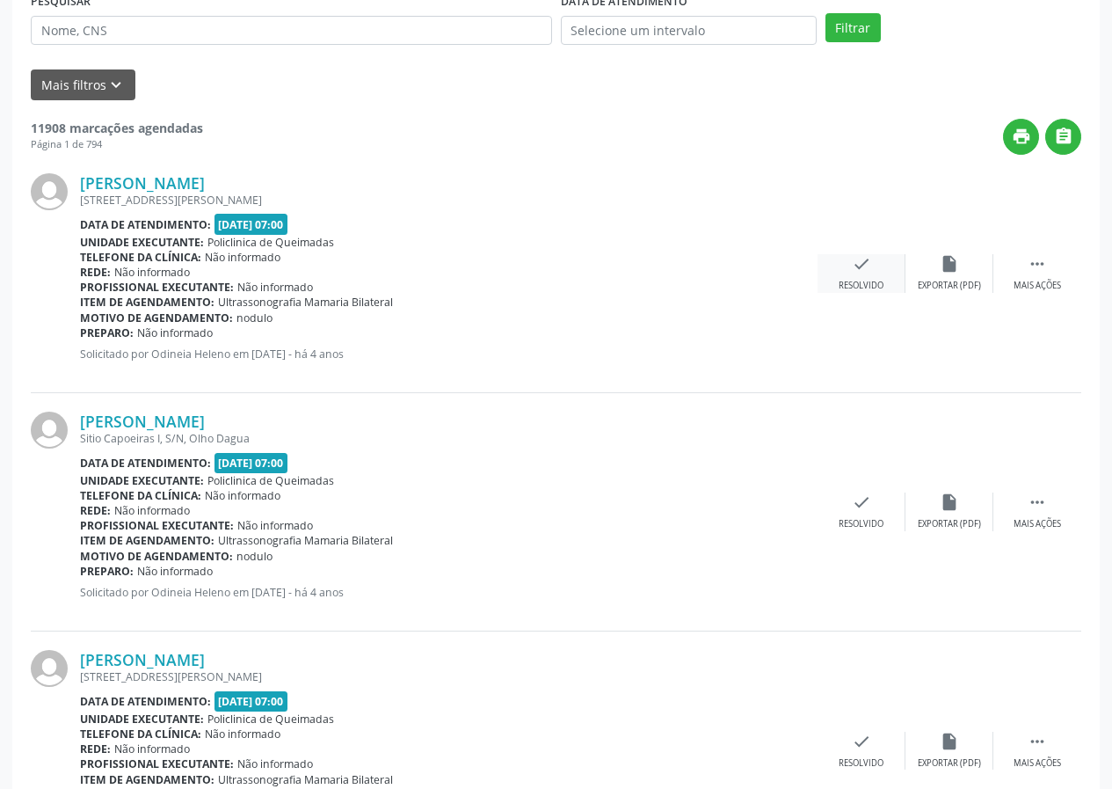
click at [854, 272] on icon "check" at bounding box center [861, 263] width 19 height 19
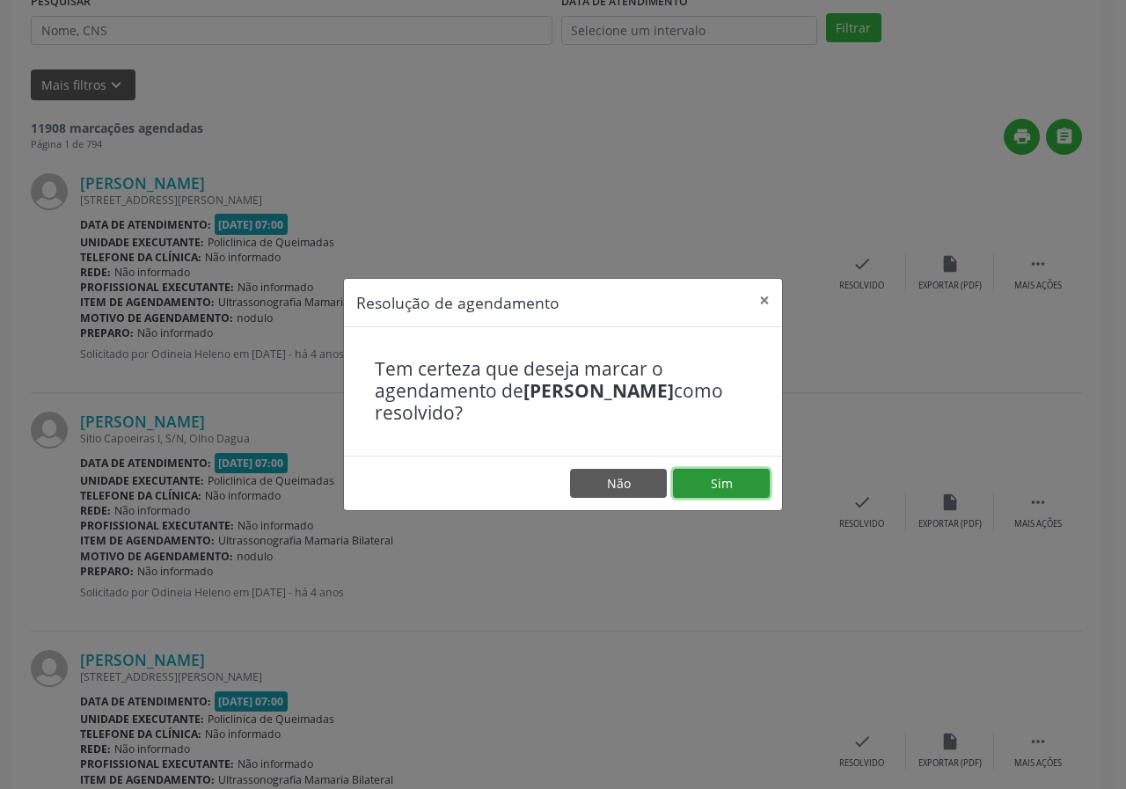
click at [762, 492] on button "Sim" at bounding box center [721, 484] width 97 height 30
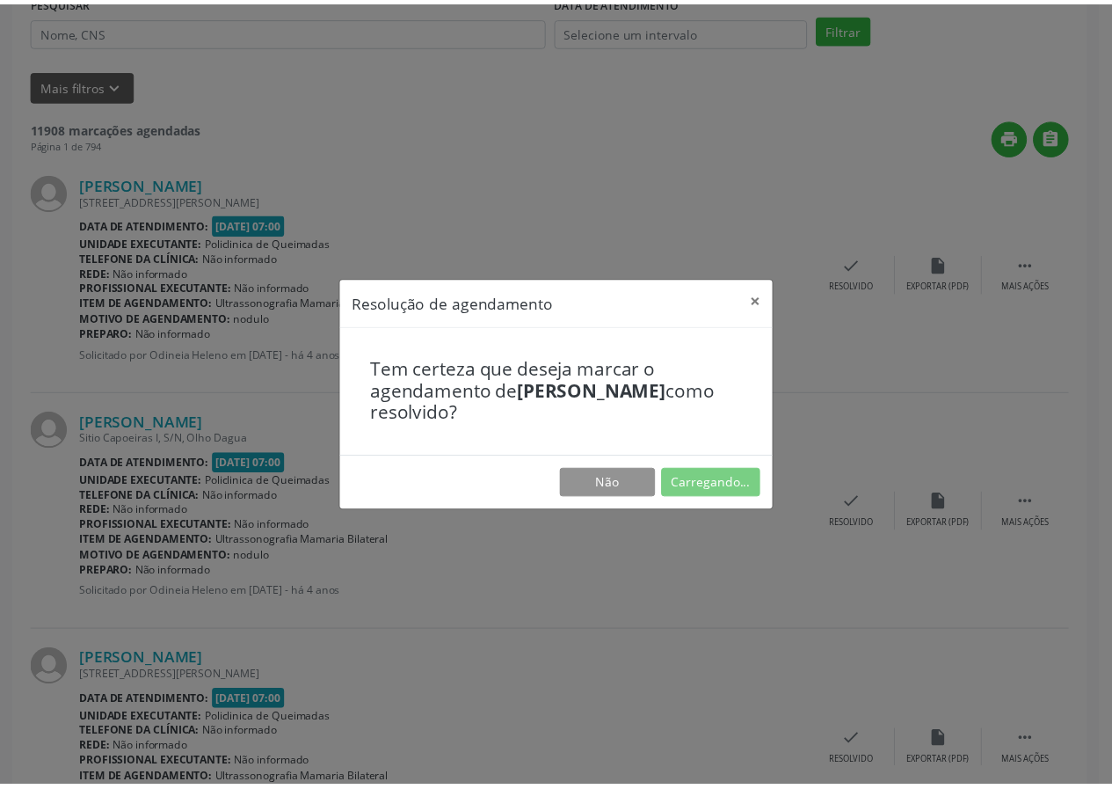
scroll to position [0, 0]
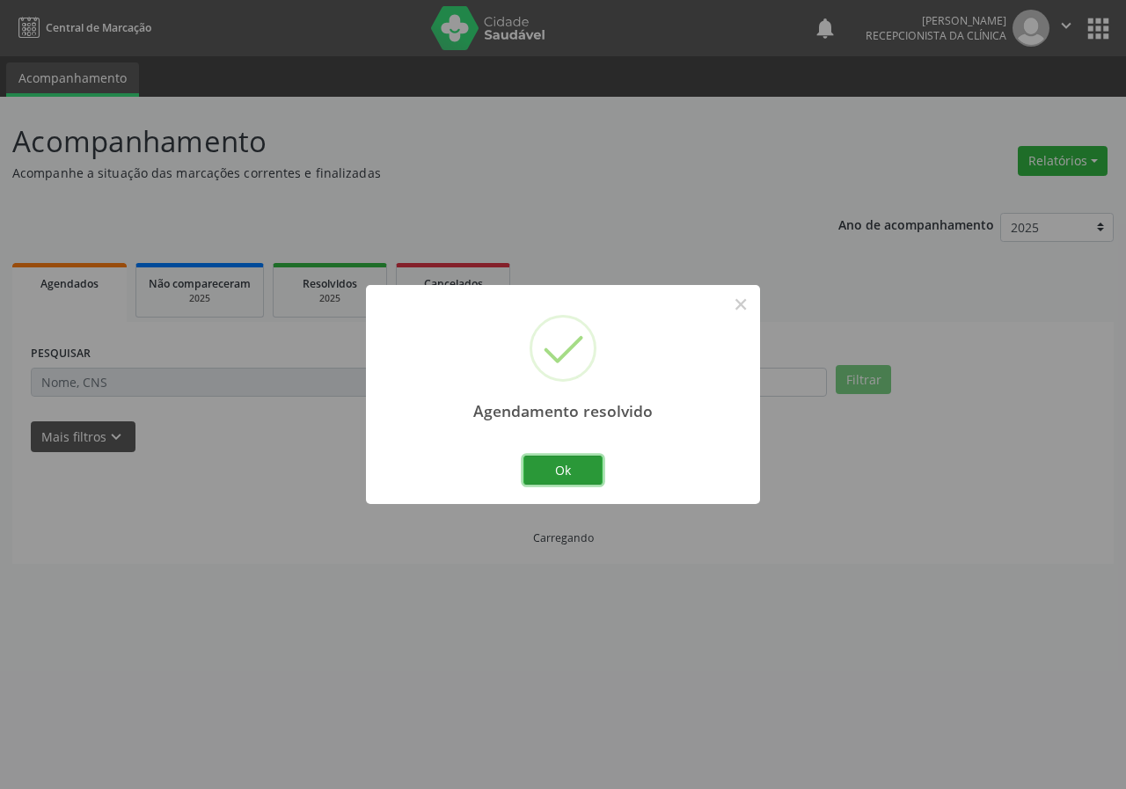
click at [574, 472] on button "Ok" at bounding box center [562, 471] width 79 height 30
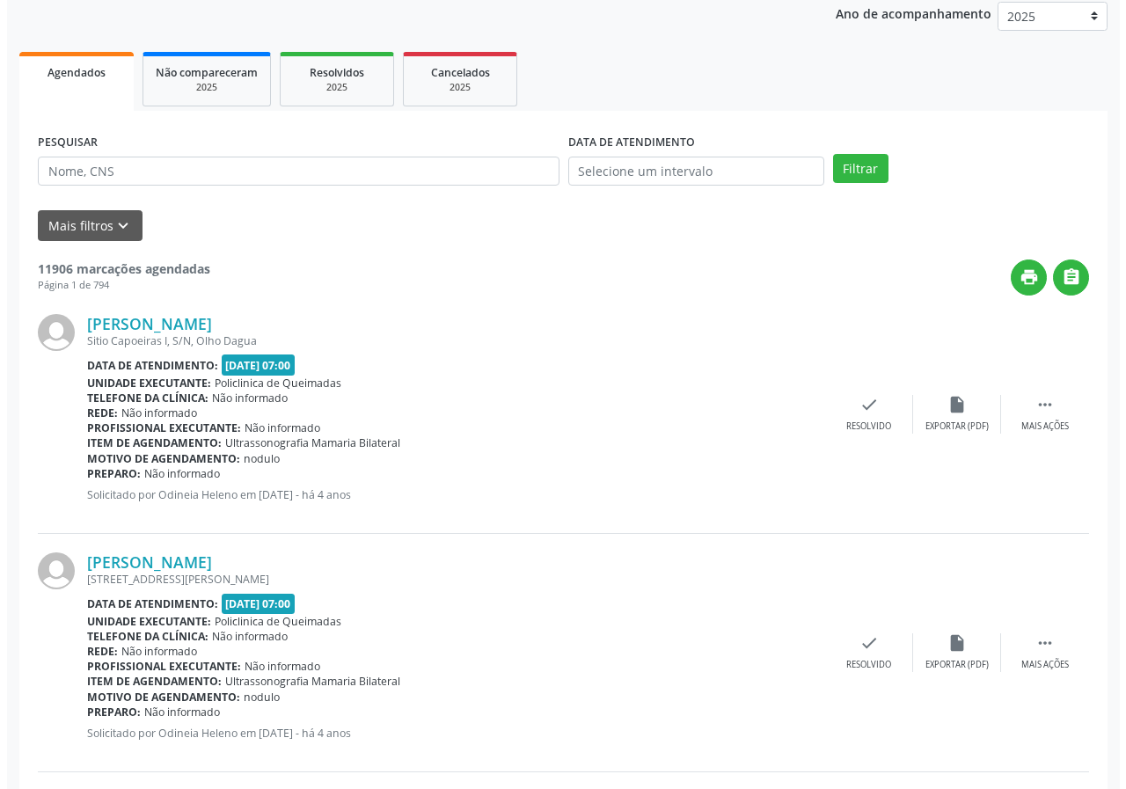
scroll to position [264, 0]
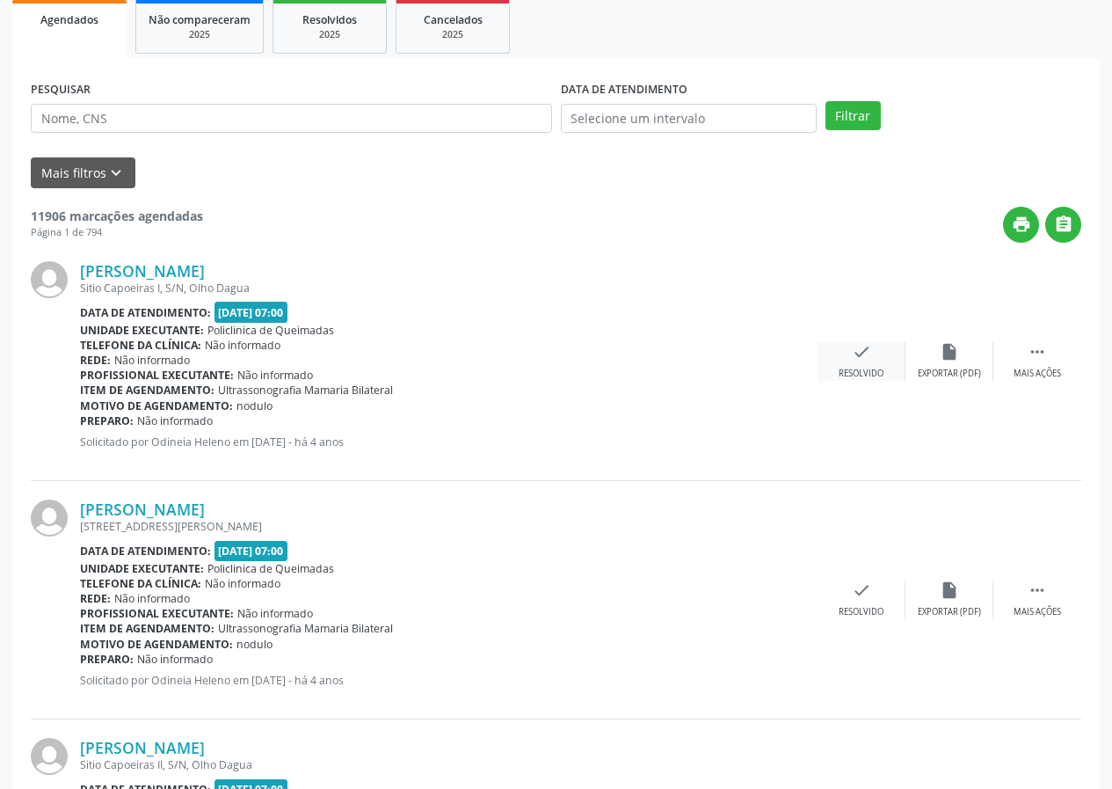
click at [851, 368] on div "Resolvido" at bounding box center [861, 374] width 45 height 12
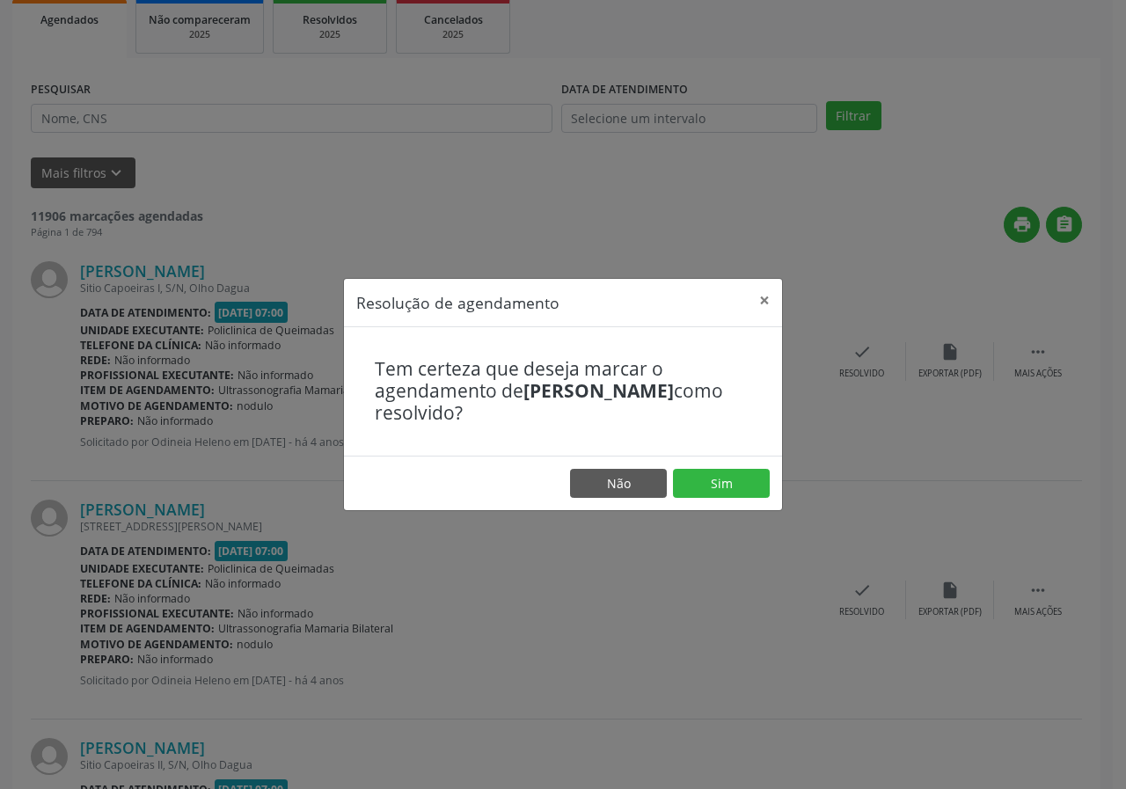
click at [757, 465] on footer "Não Sim" at bounding box center [563, 483] width 438 height 55
click at [757, 466] on footer "Não Sim" at bounding box center [563, 483] width 438 height 55
click at [741, 477] on button "Sim" at bounding box center [721, 484] width 97 height 30
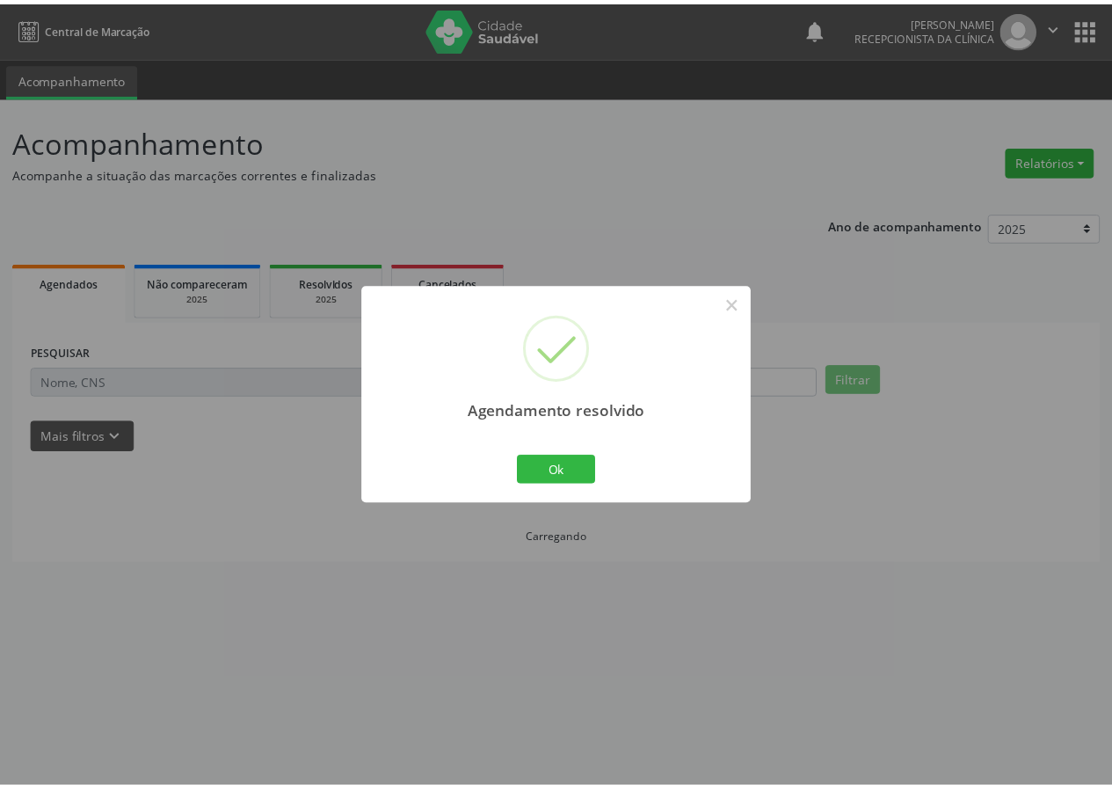
scroll to position [0, 0]
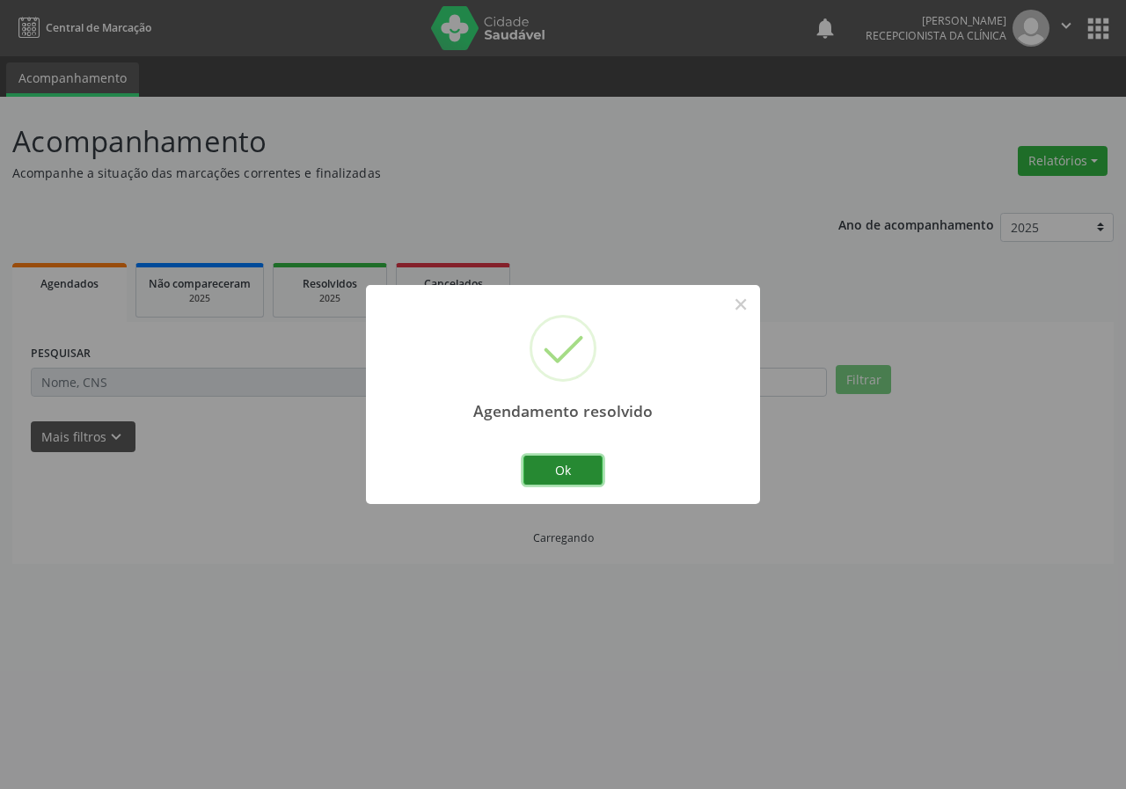
click at [529, 483] on button "Ok" at bounding box center [562, 471] width 79 height 30
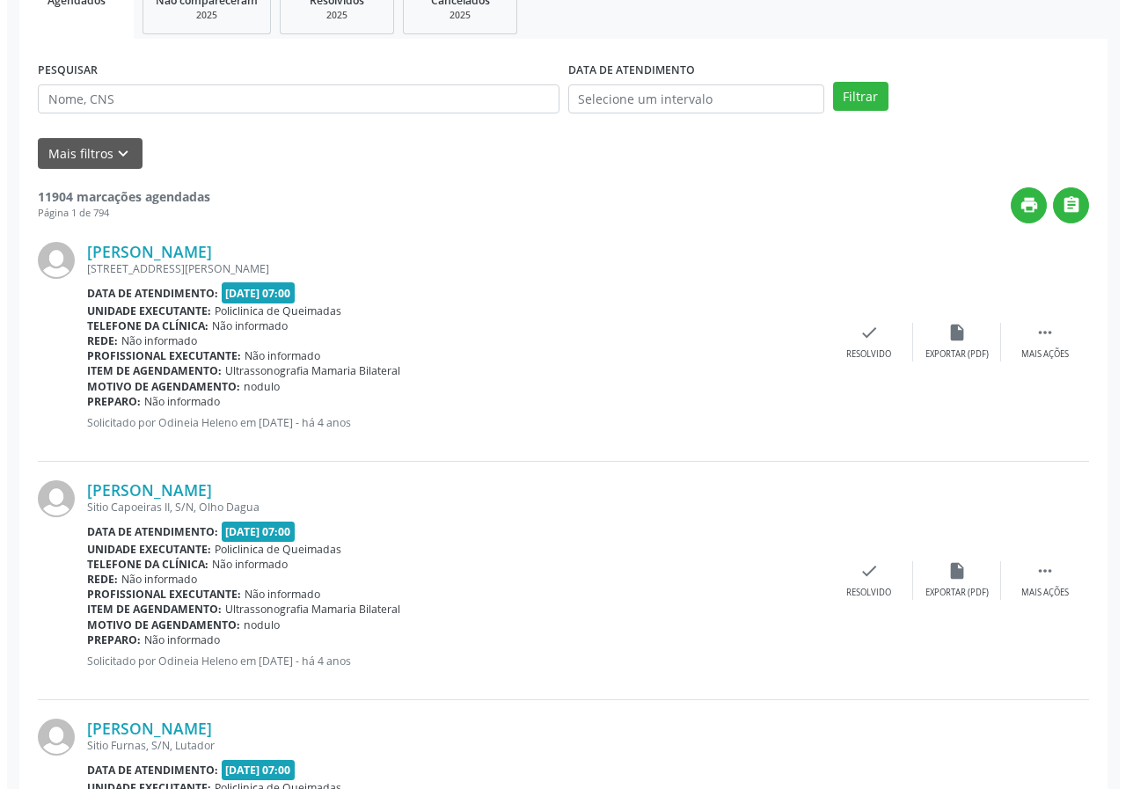
scroll to position [352, 0]
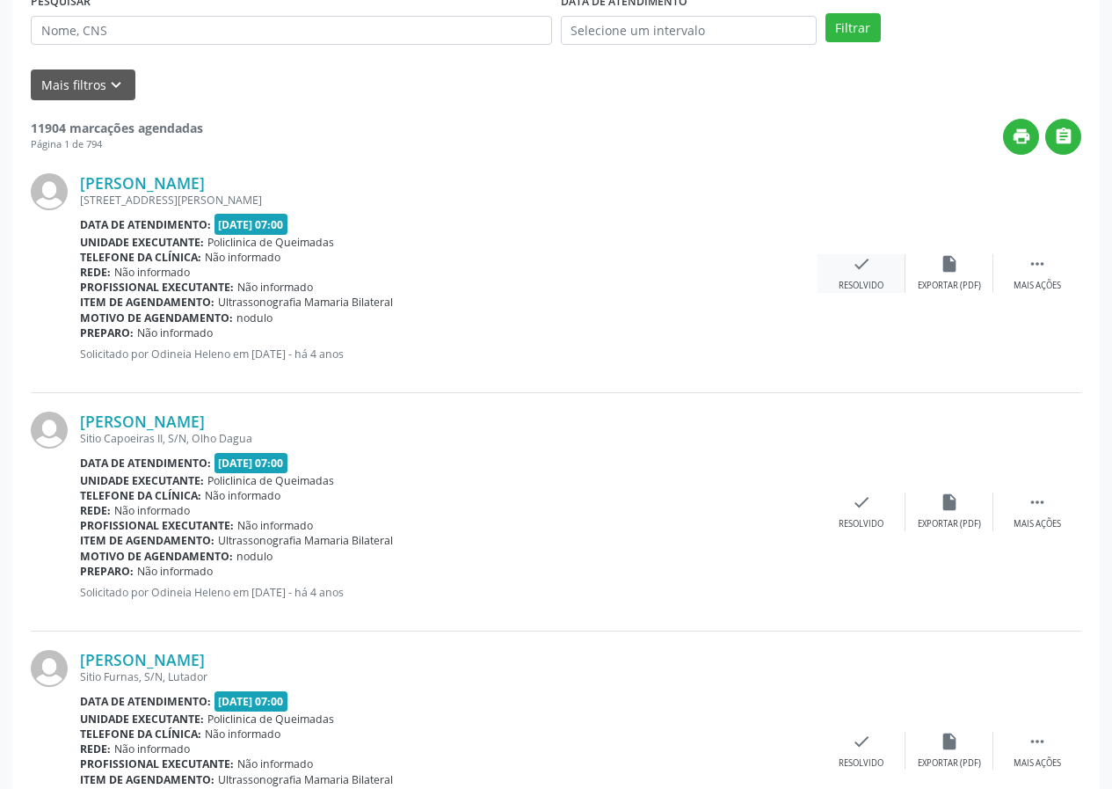
click at [869, 260] on icon "check" at bounding box center [861, 263] width 19 height 19
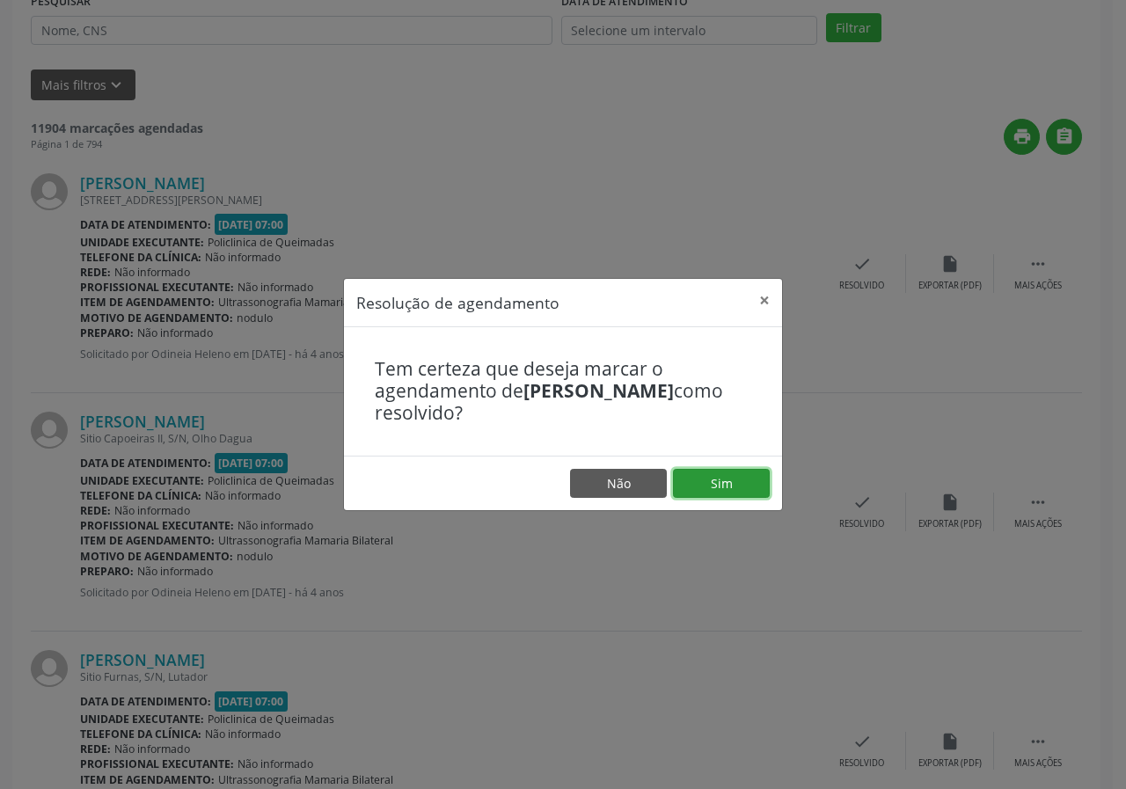
click at [740, 486] on button "Sim" at bounding box center [721, 484] width 97 height 30
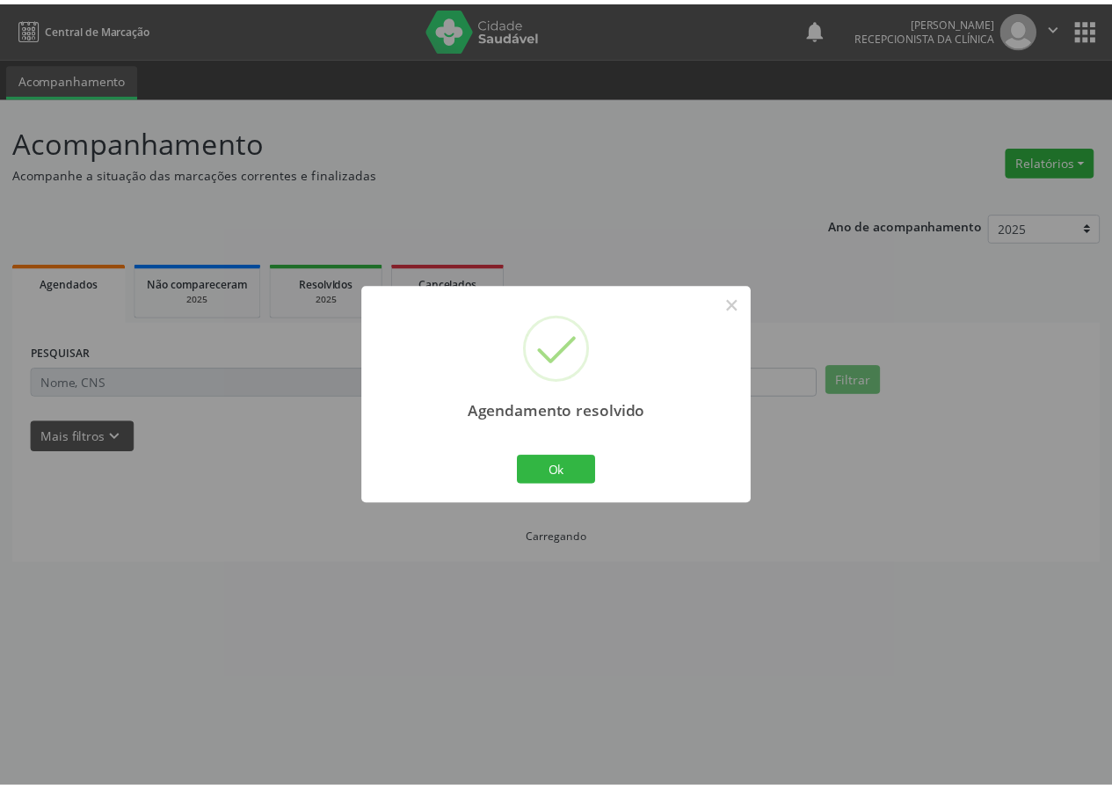
scroll to position [0, 0]
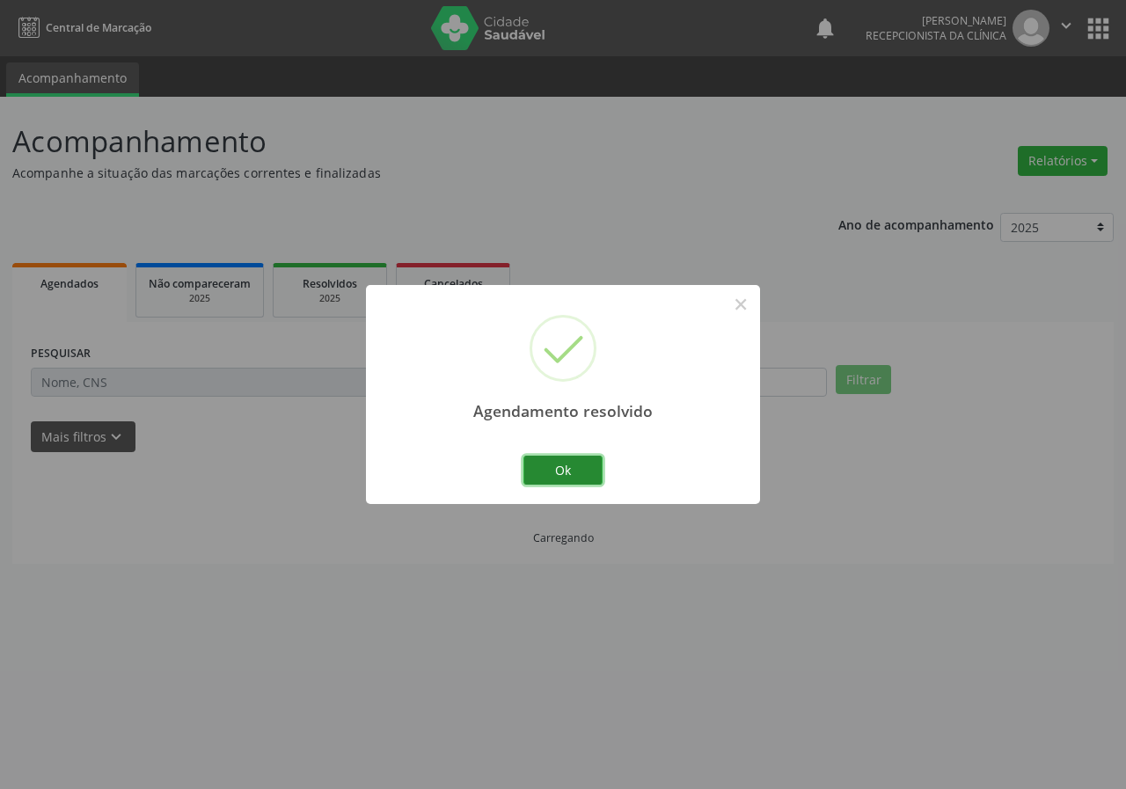
click at [577, 461] on button "Ok" at bounding box center [562, 471] width 79 height 30
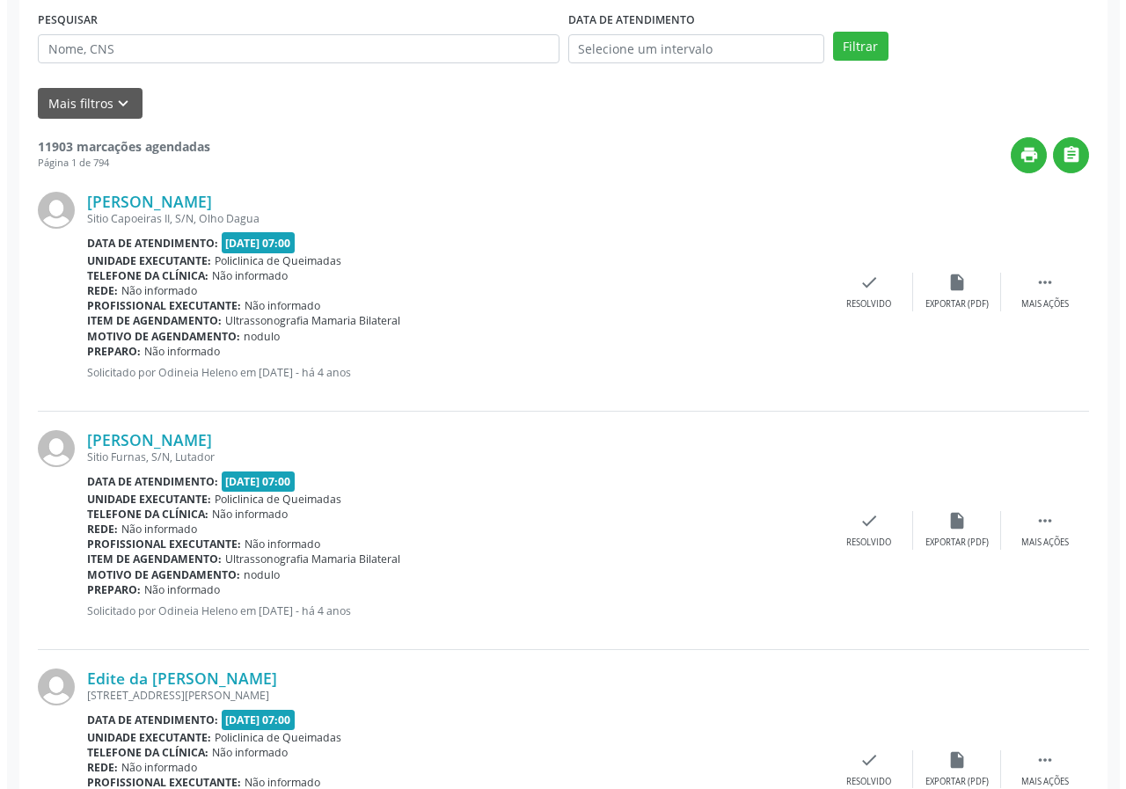
scroll to position [352, 0]
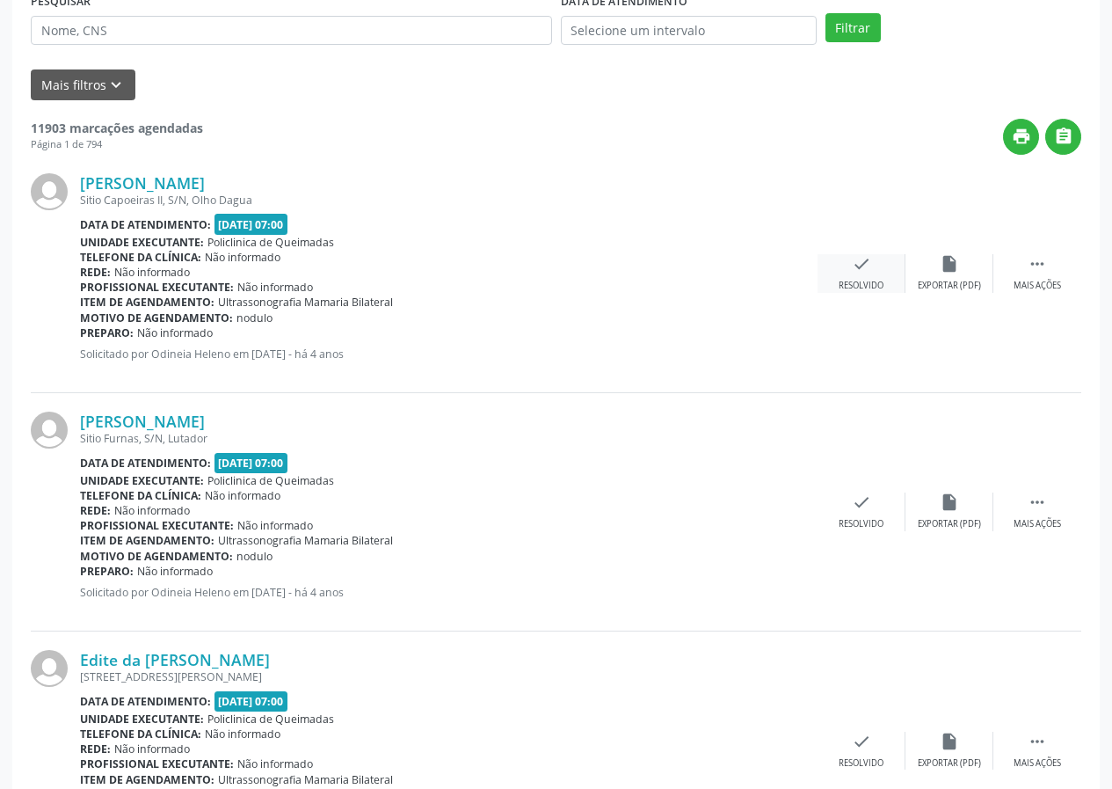
click at [883, 270] on div "check Resolvido" at bounding box center [862, 273] width 88 height 38
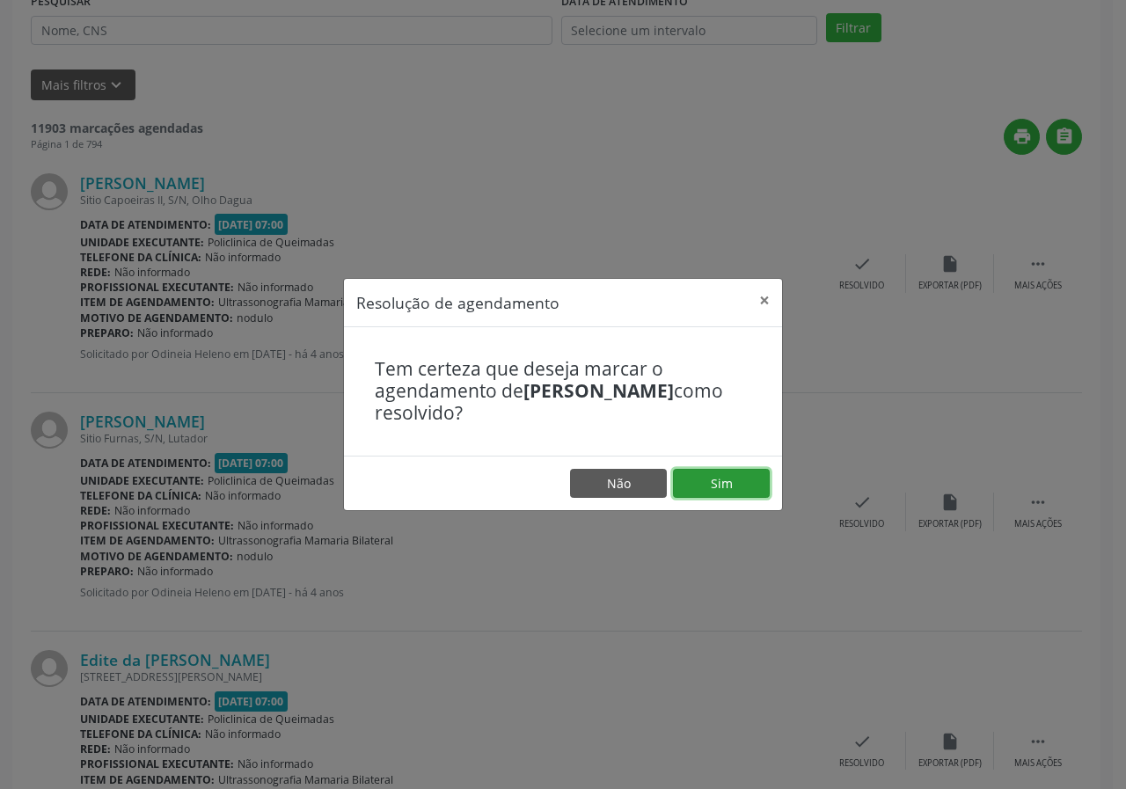
click at [745, 471] on button "Sim" at bounding box center [721, 484] width 97 height 30
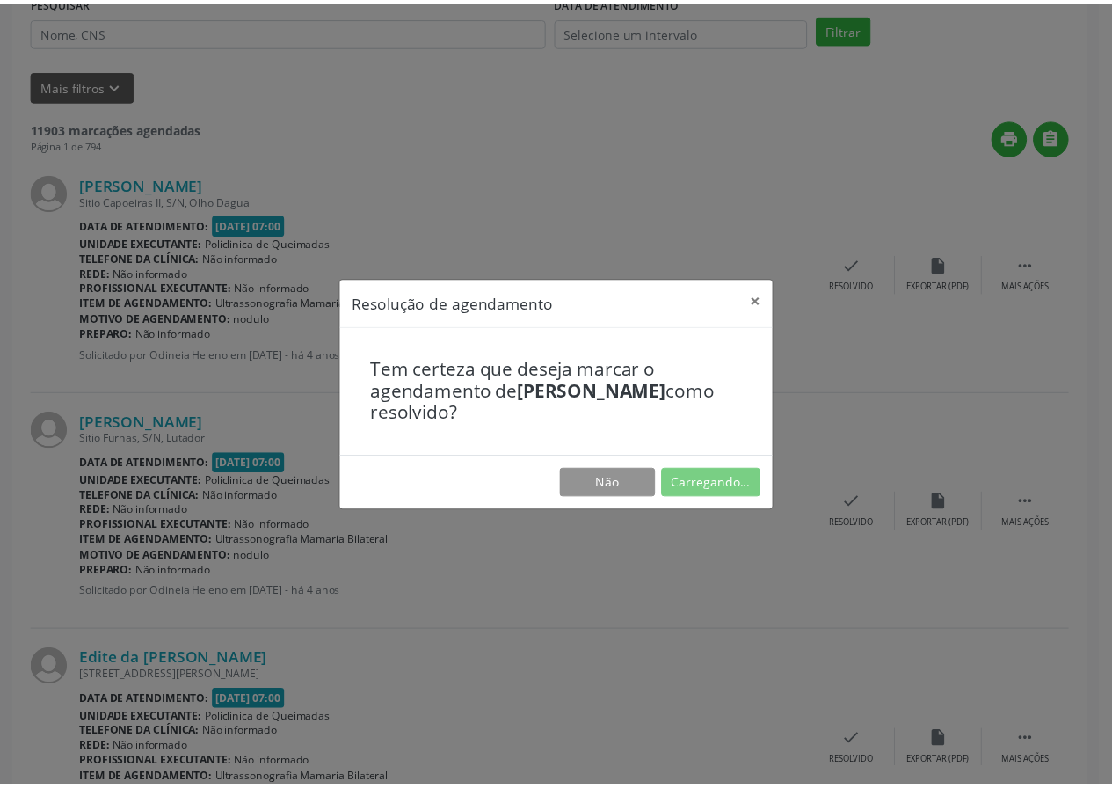
scroll to position [0, 0]
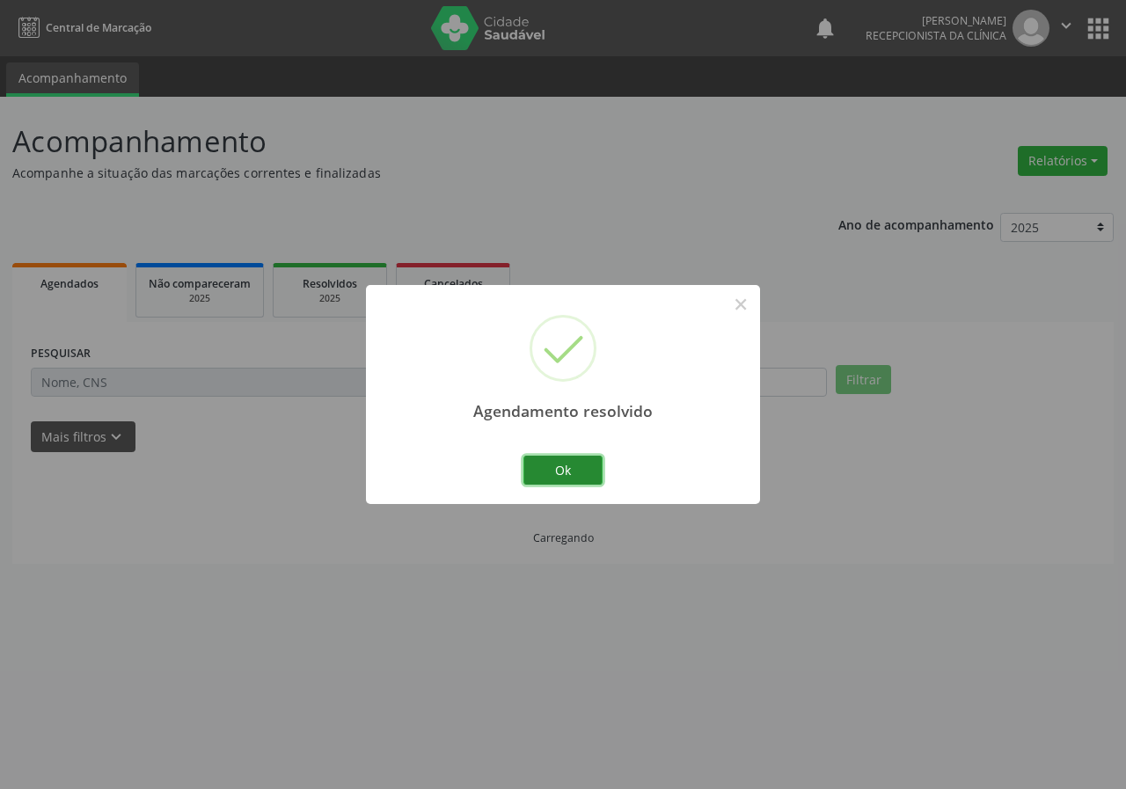
click at [541, 475] on button "Ok" at bounding box center [562, 471] width 79 height 30
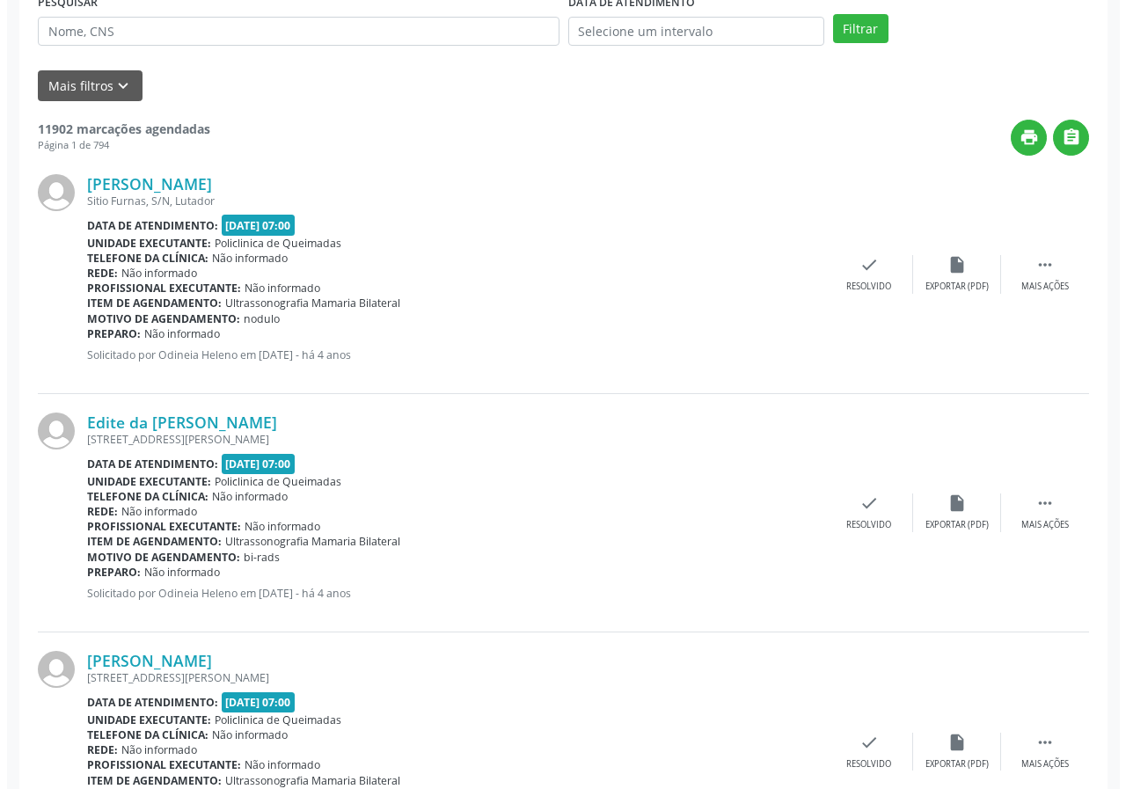
scroll to position [352, 0]
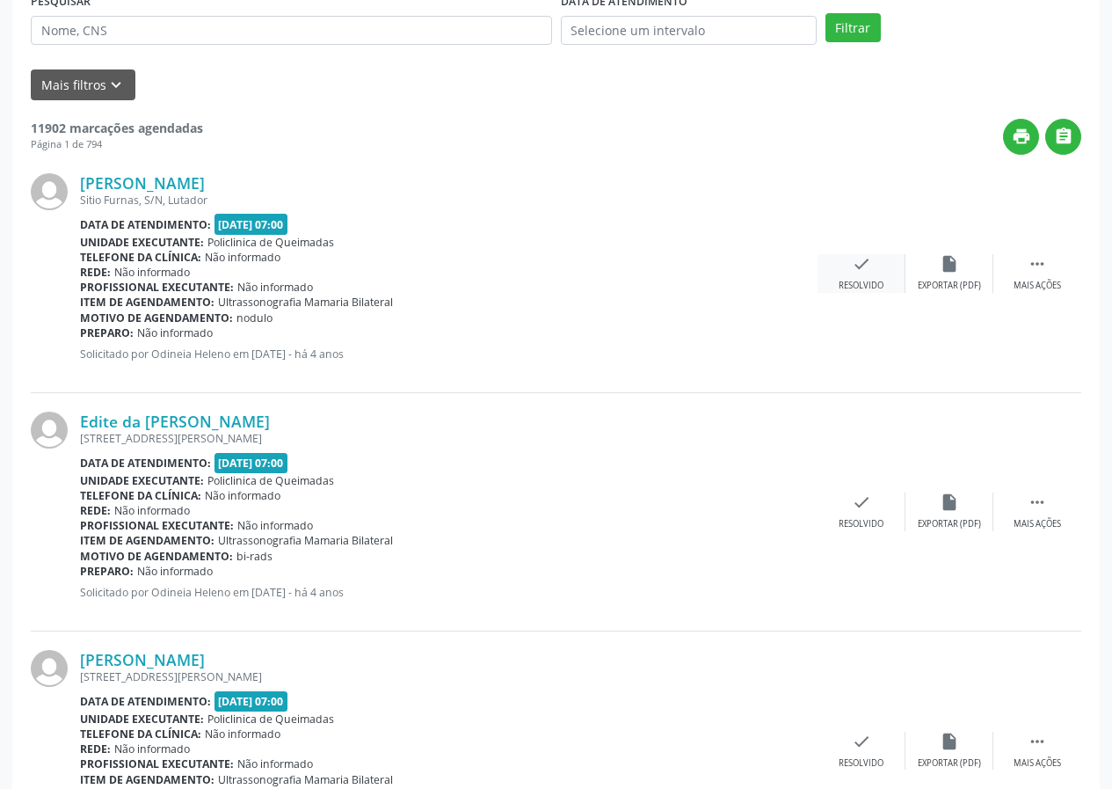
click at [855, 271] on icon "check" at bounding box center [861, 263] width 19 height 19
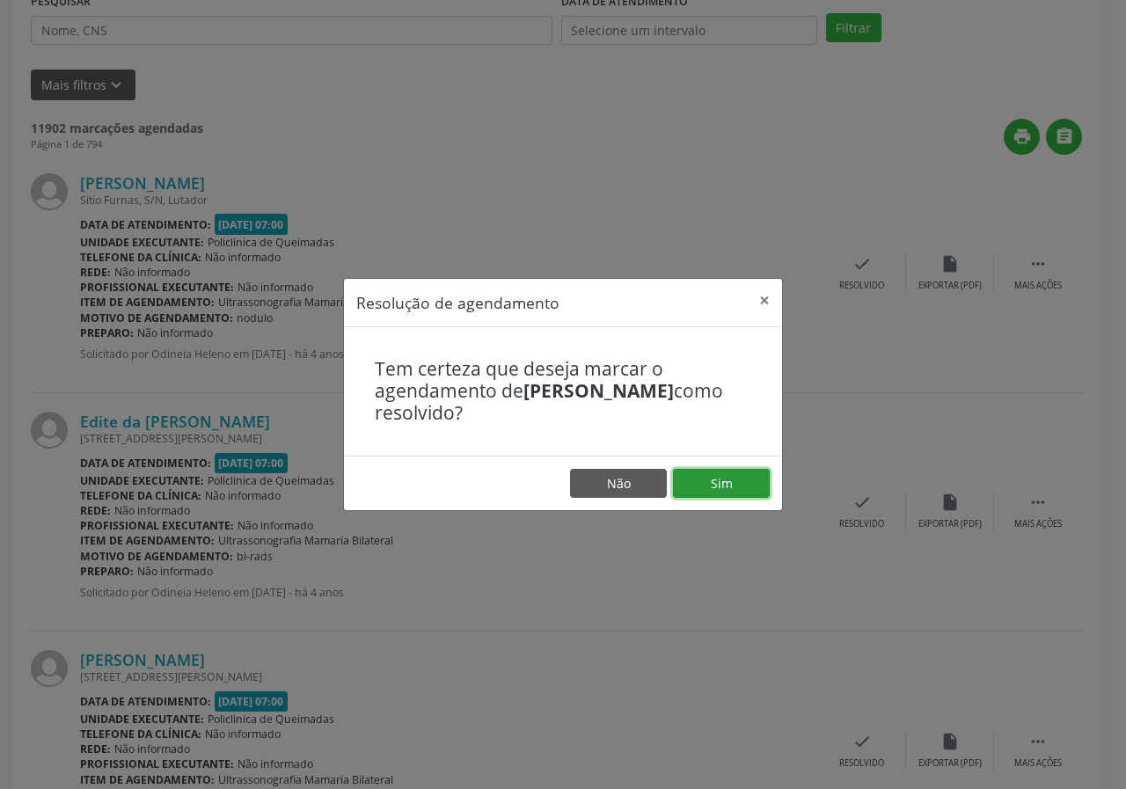
click at [716, 497] on button "Sim" at bounding box center [721, 484] width 97 height 30
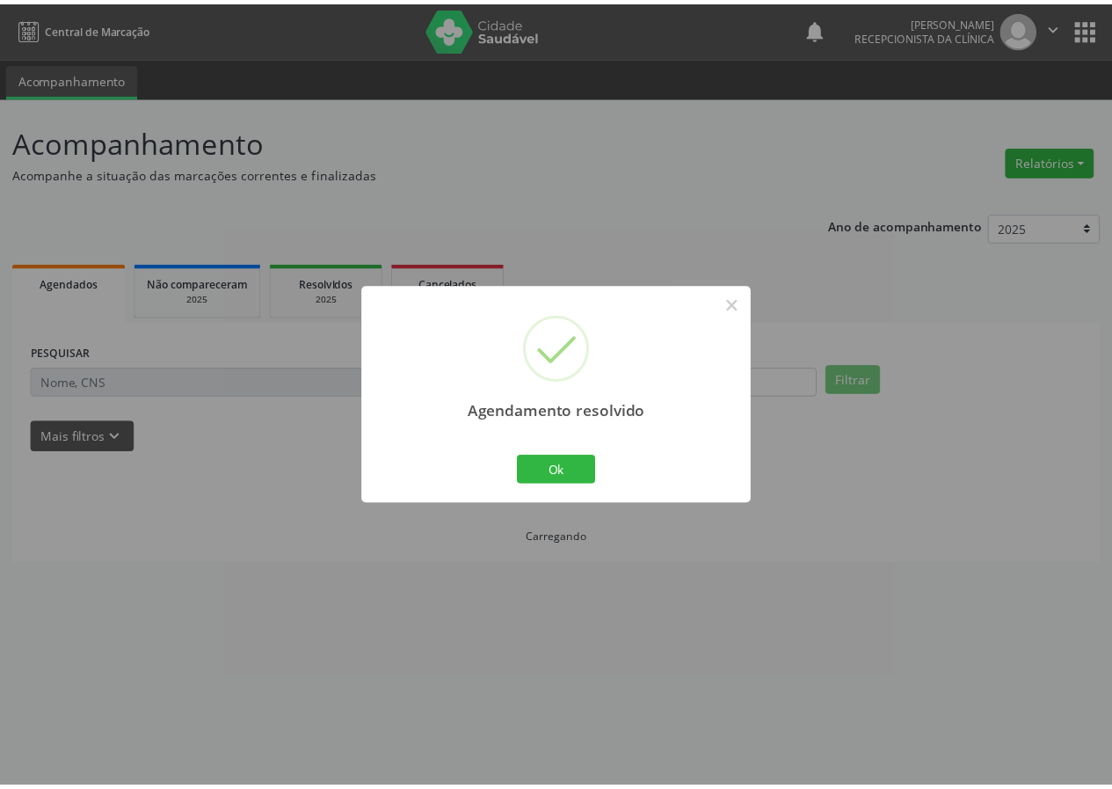
scroll to position [0, 0]
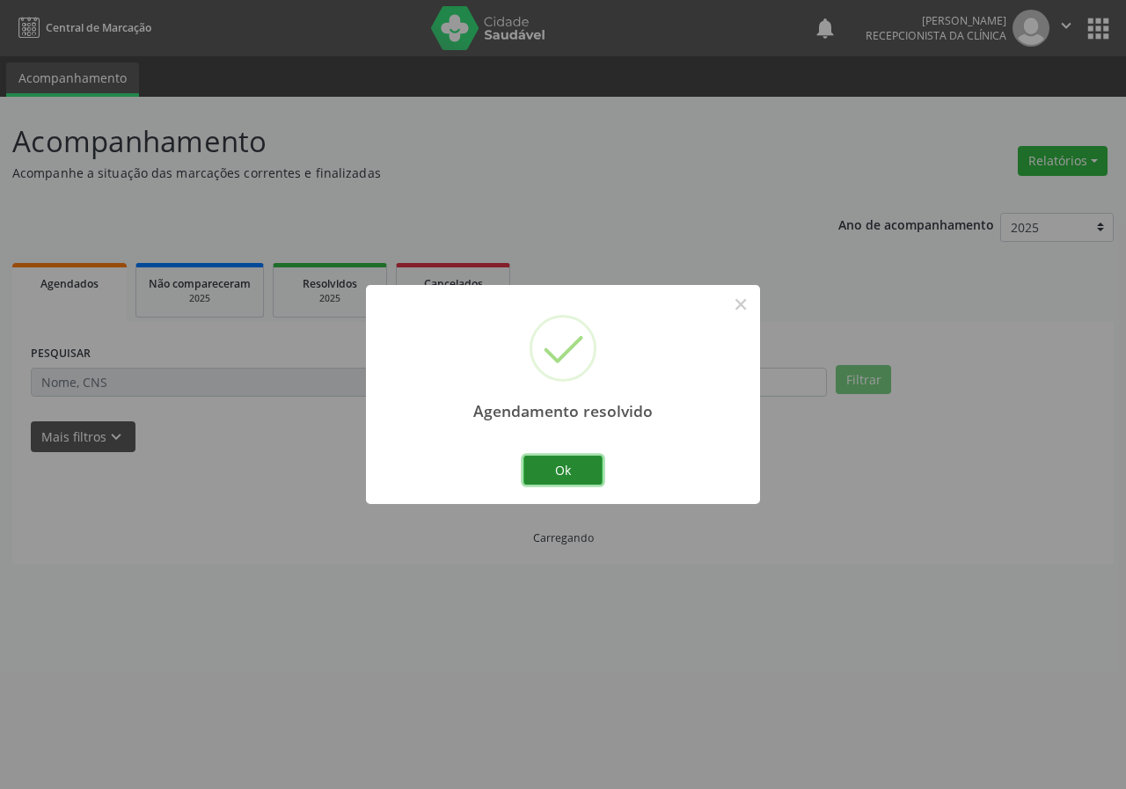
click at [587, 479] on button "Ok" at bounding box center [562, 471] width 79 height 30
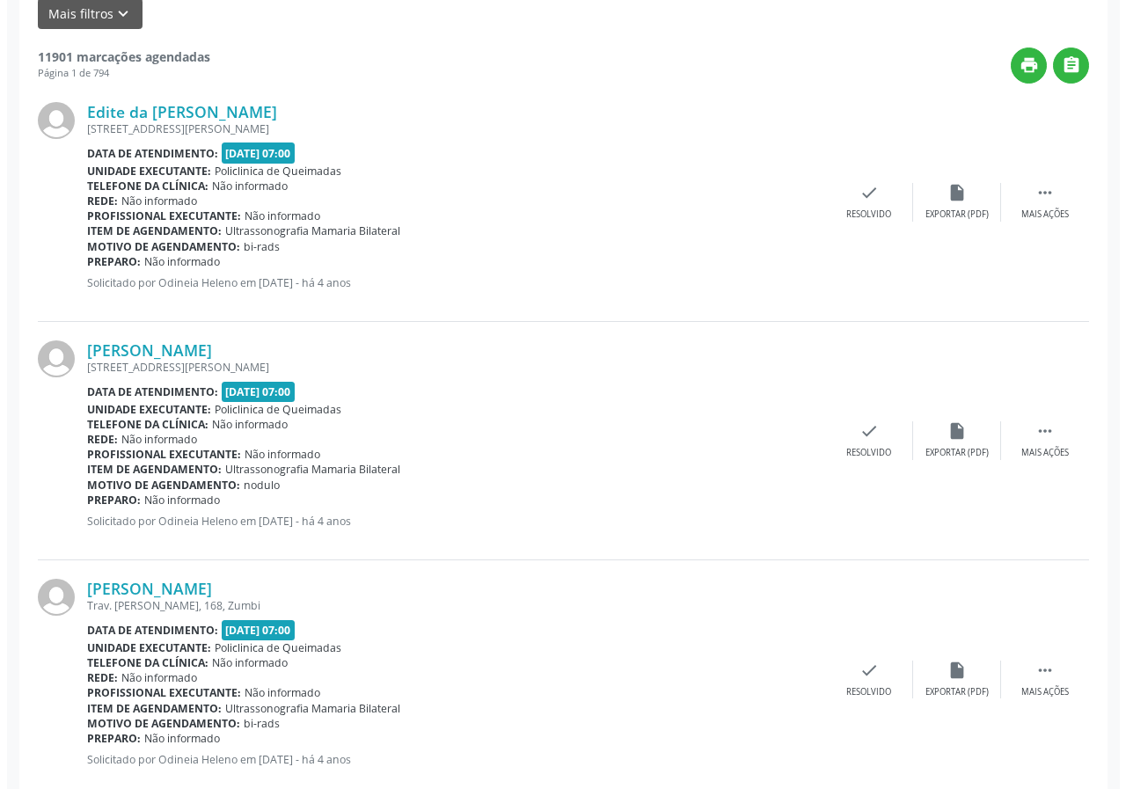
scroll to position [440, 0]
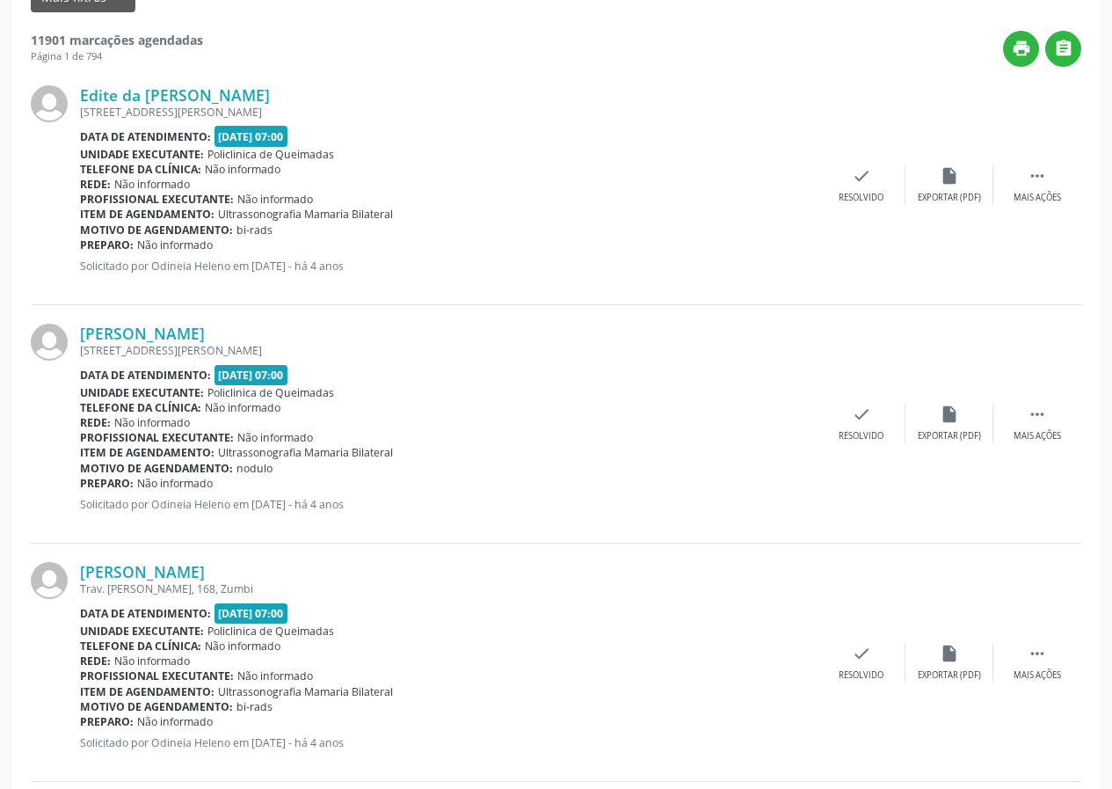
click at [862, 158] on div "Edite da [PERSON_NAME] [STREET_ADDRESS][PERSON_NAME] Data de atendimento: [DATE…" at bounding box center [556, 186] width 1051 height 238
click at [860, 168] on icon "check" at bounding box center [861, 175] width 19 height 19
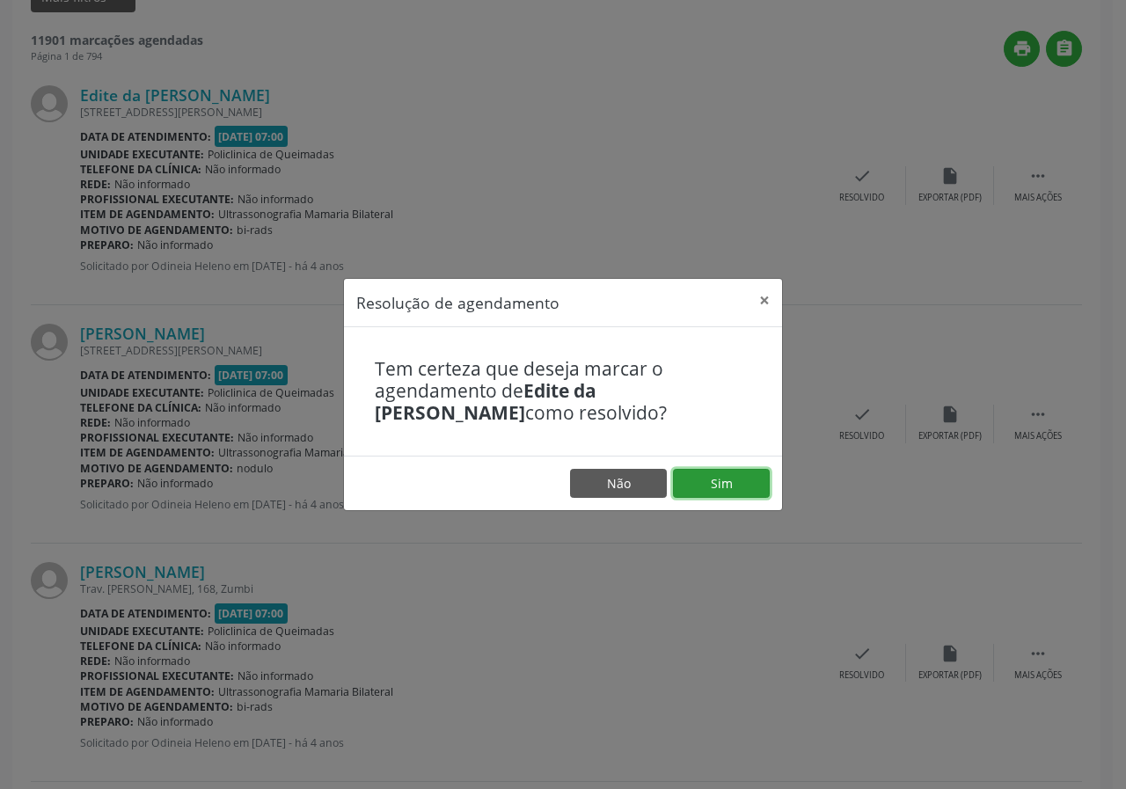
click at [701, 478] on button "Sim" at bounding box center [721, 484] width 97 height 30
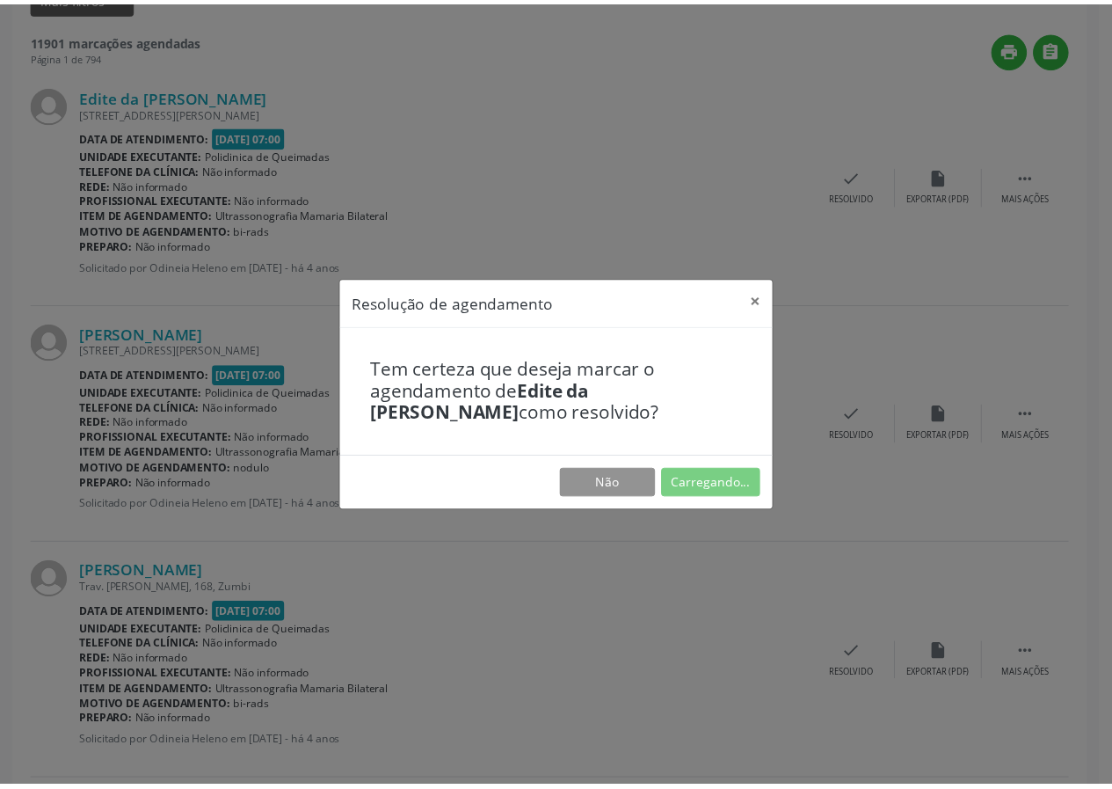
scroll to position [0, 0]
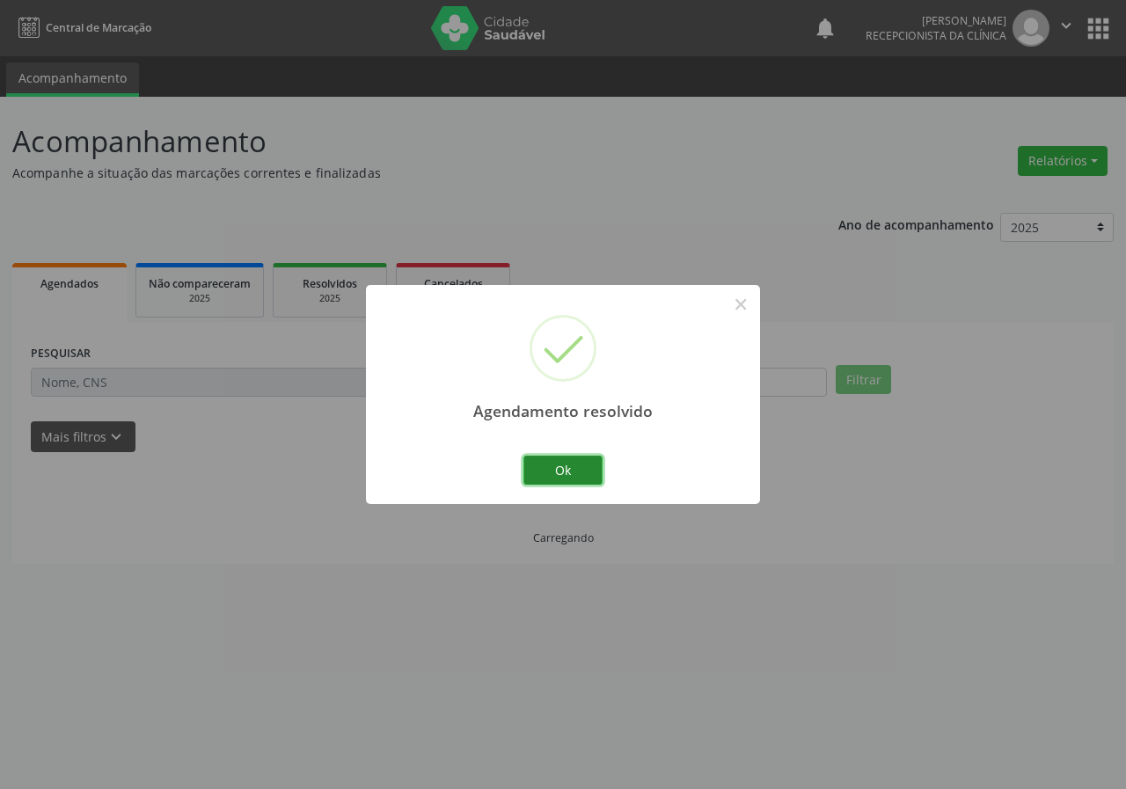
click at [556, 478] on button "Ok" at bounding box center [562, 471] width 79 height 30
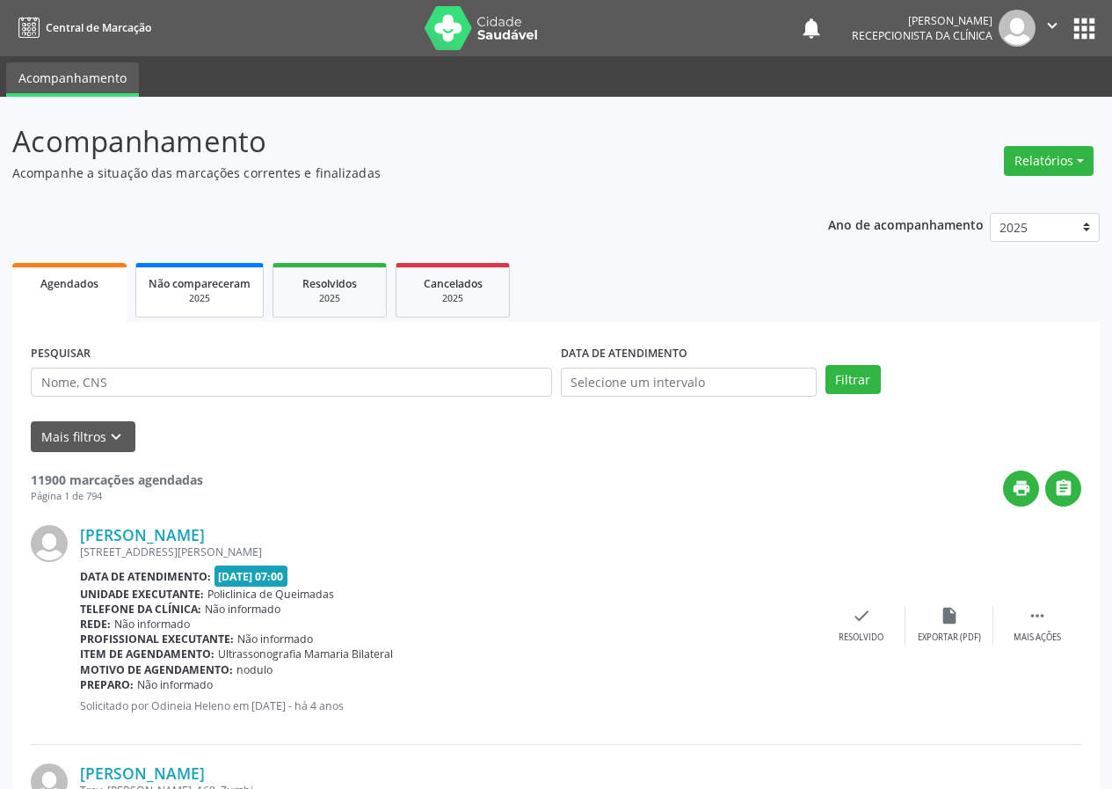
click at [202, 289] on span "Não compareceram" at bounding box center [200, 283] width 102 height 15
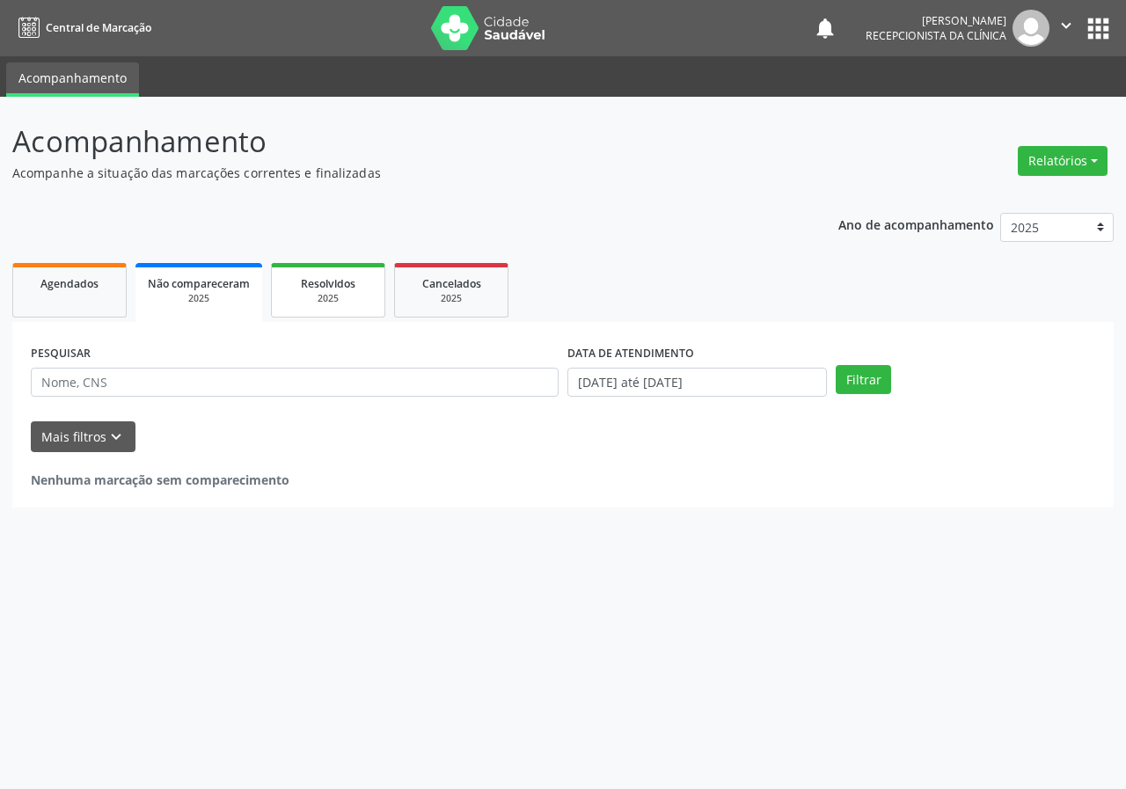
click at [333, 288] on span "Resolvidos" at bounding box center [328, 283] width 55 height 15
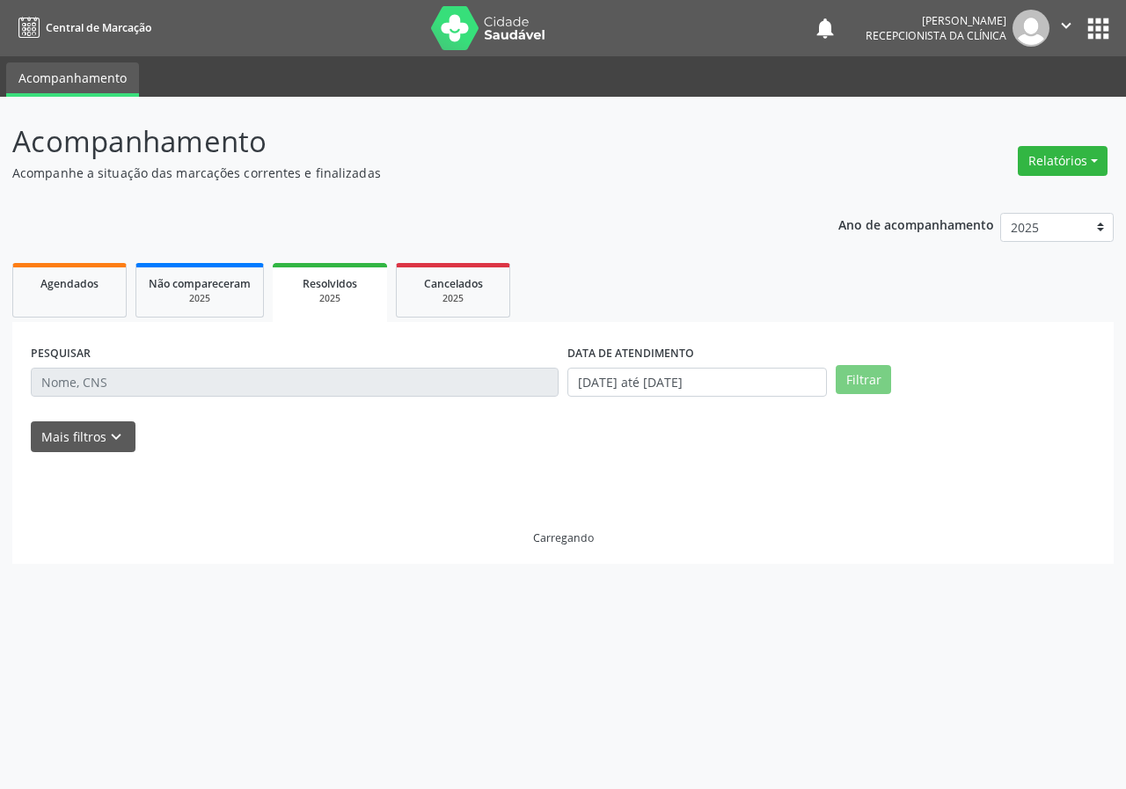
click at [332, 290] on span "Resolvidos" at bounding box center [330, 283] width 55 height 15
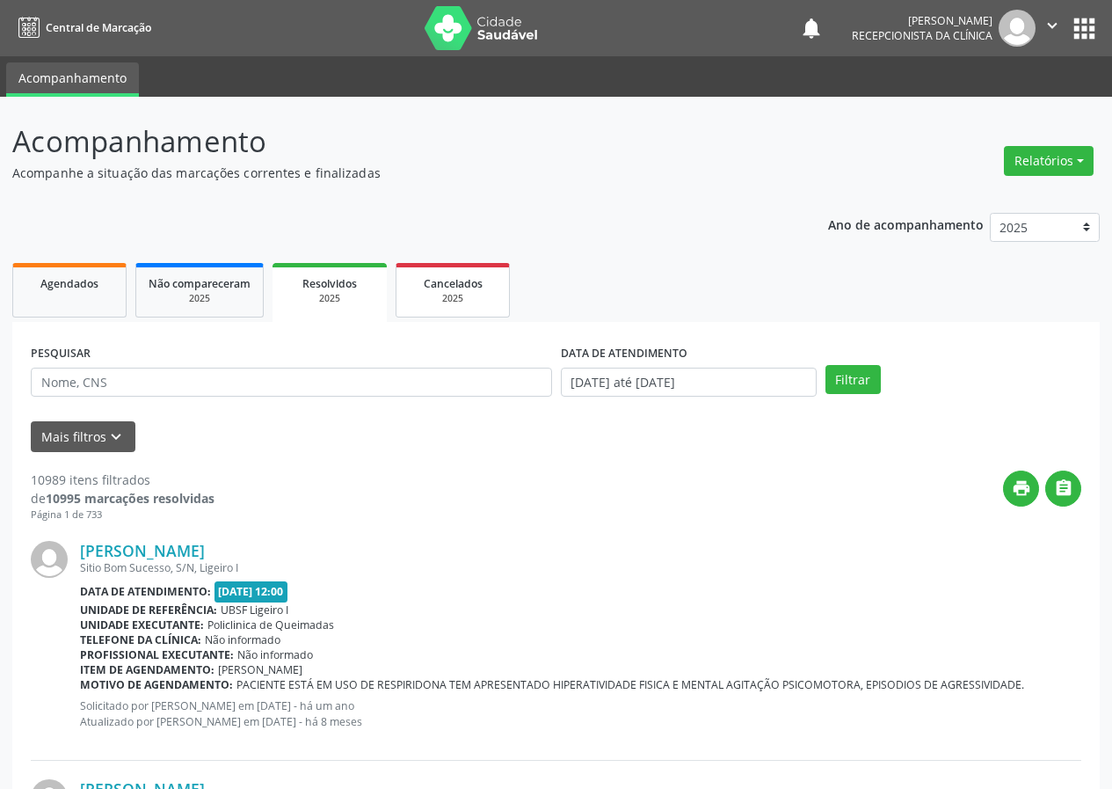
click at [448, 304] on div "2025" at bounding box center [453, 298] width 88 height 13
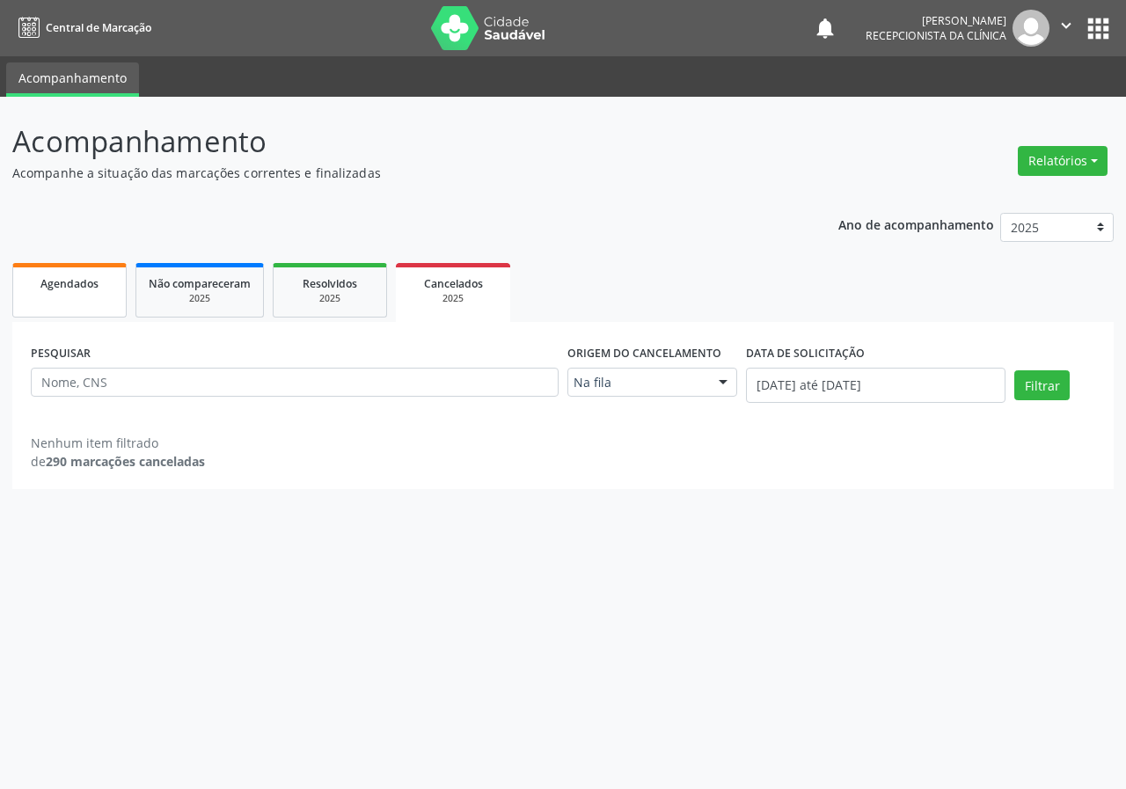
click at [102, 303] on link "Agendados" at bounding box center [69, 290] width 114 height 55
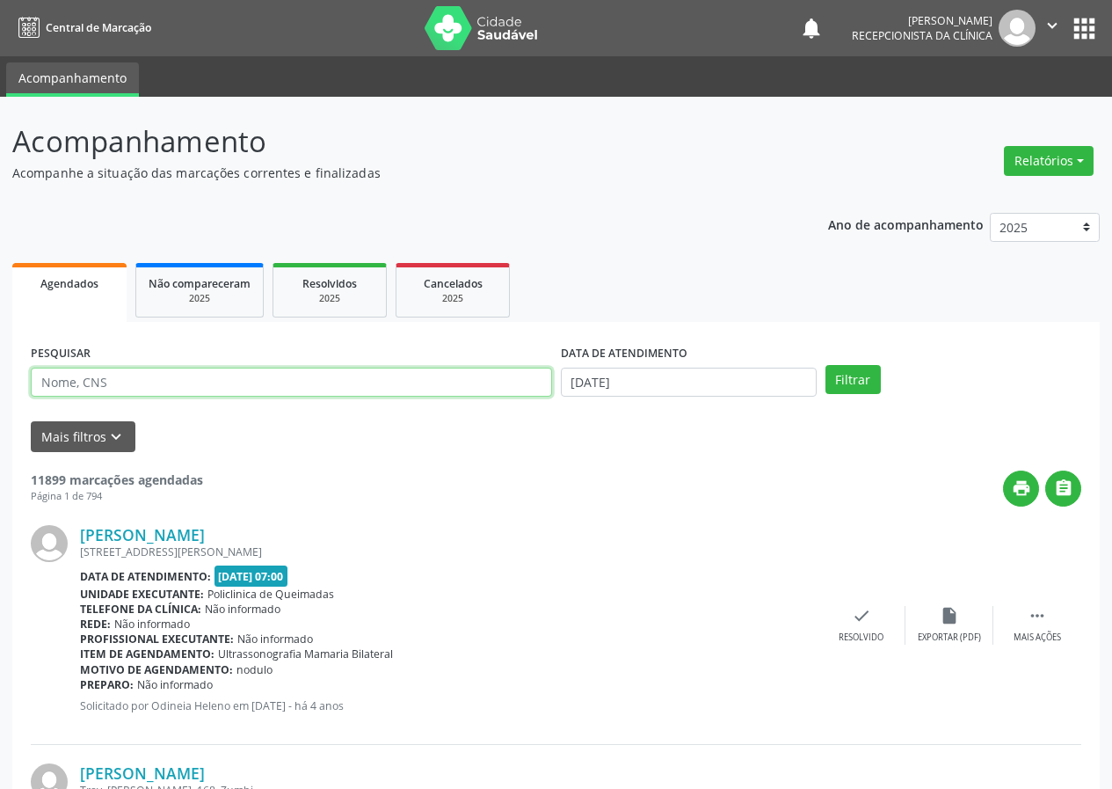
click at [230, 395] on input "text" at bounding box center [291, 383] width 521 height 30
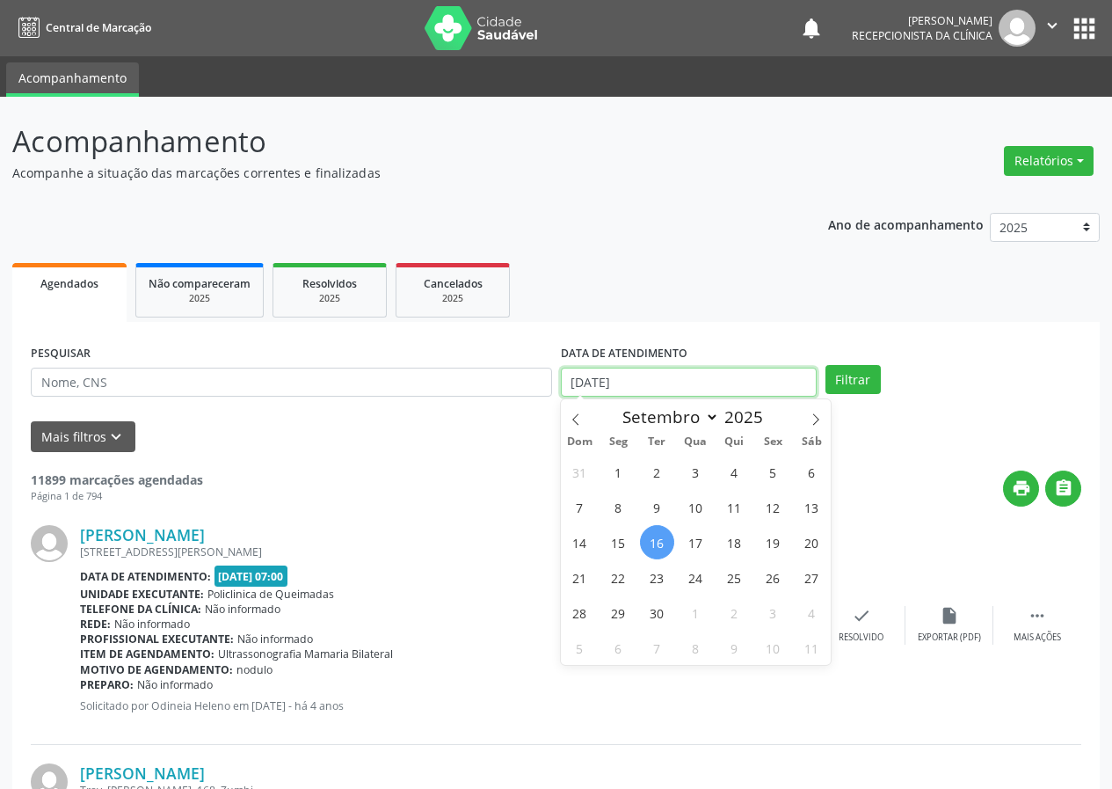
click at [734, 378] on input "[DATE]" at bounding box center [689, 383] width 256 height 30
click at [733, 378] on input "[DATE]" at bounding box center [689, 383] width 256 height 30
drag, startPoint x: 726, startPoint y: 381, endPoint x: 714, endPoint y: 381, distance: 11.4
click at [722, 381] on input "[DATE]" at bounding box center [689, 383] width 256 height 30
click at [713, 381] on input "[DATE]" at bounding box center [689, 383] width 256 height 30
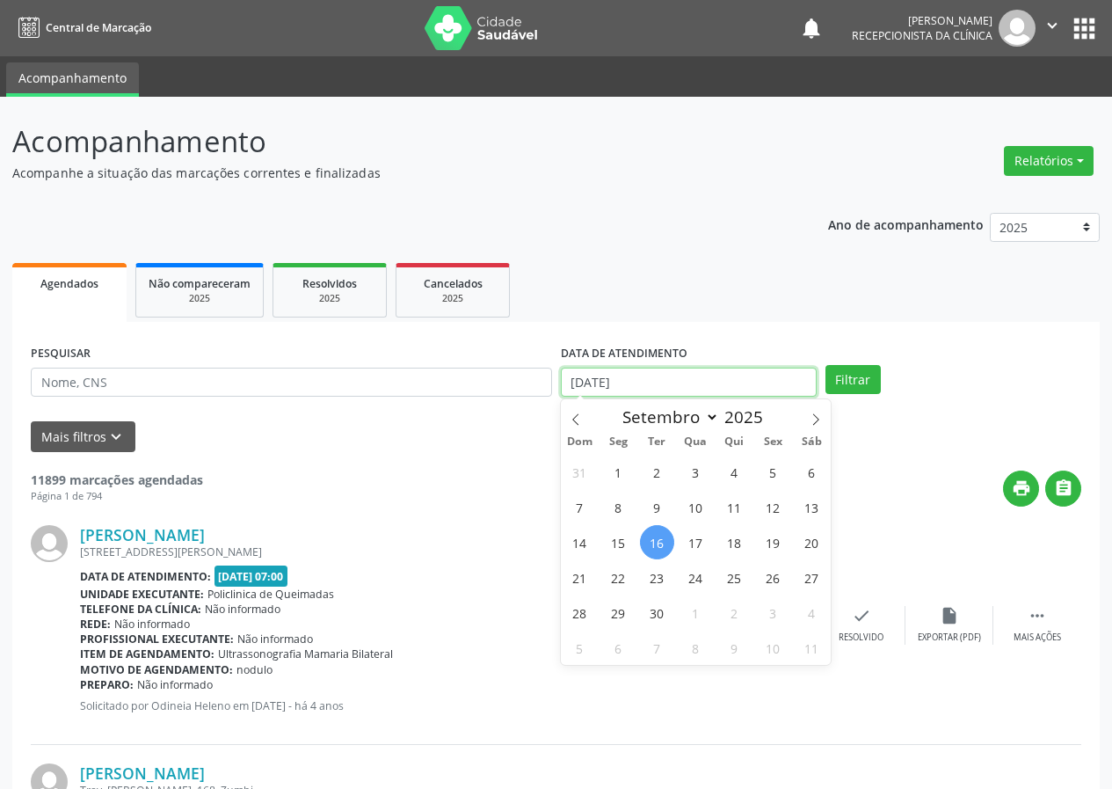
click at [711, 381] on input "[DATE]" at bounding box center [689, 383] width 256 height 30
click at [710, 382] on input "[DATE]" at bounding box center [689, 383] width 256 height 30
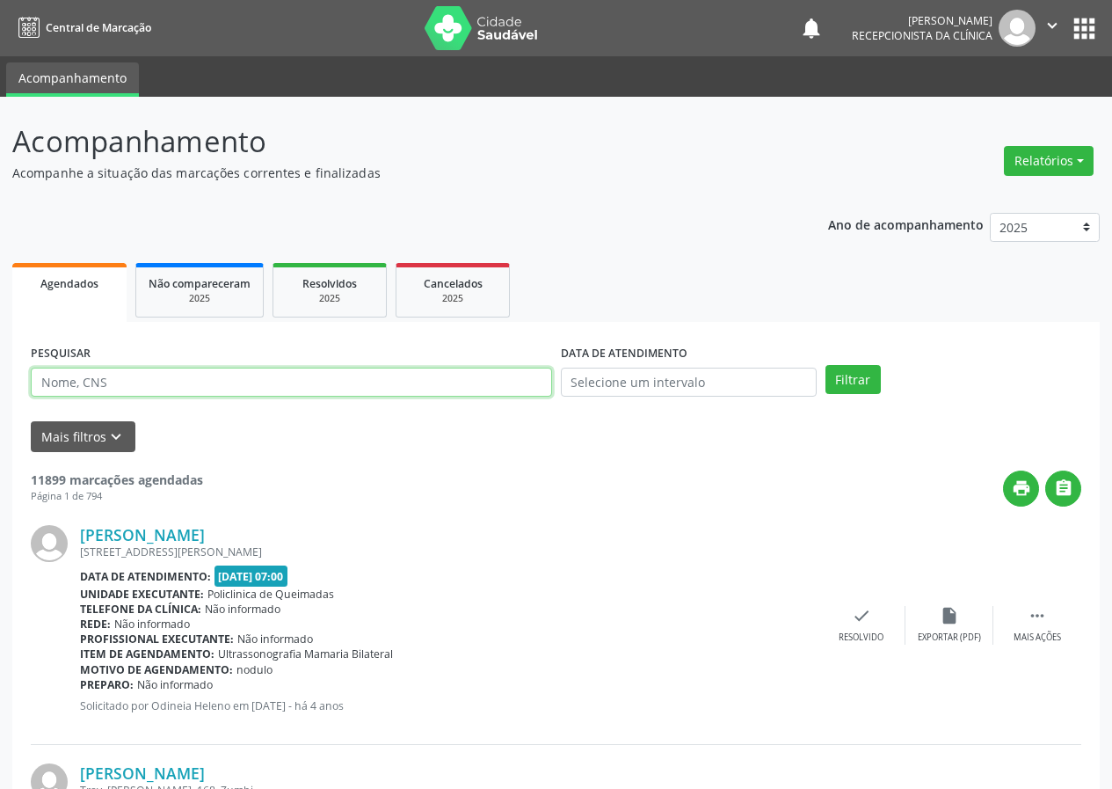
click at [105, 375] on input "text" at bounding box center [291, 383] width 521 height 30
click at [826, 365] on button "Filtrar" at bounding box center [853, 380] width 55 height 30
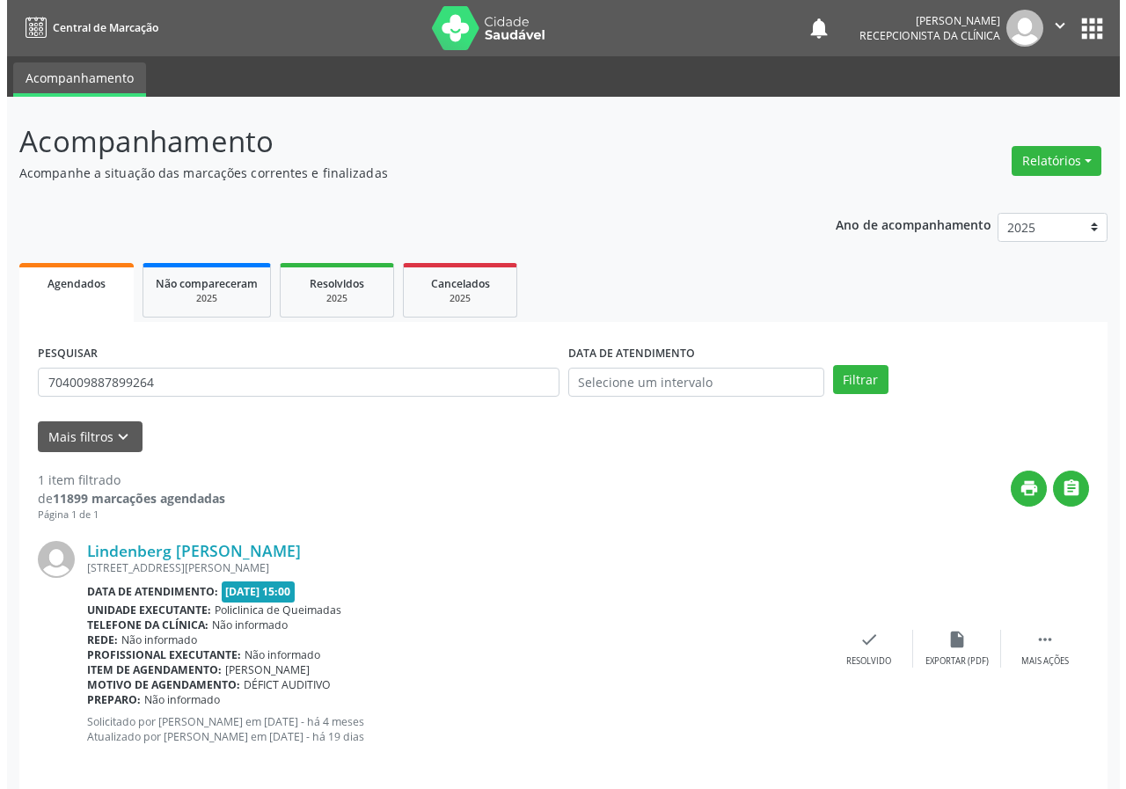
scroll to position [17, 0]
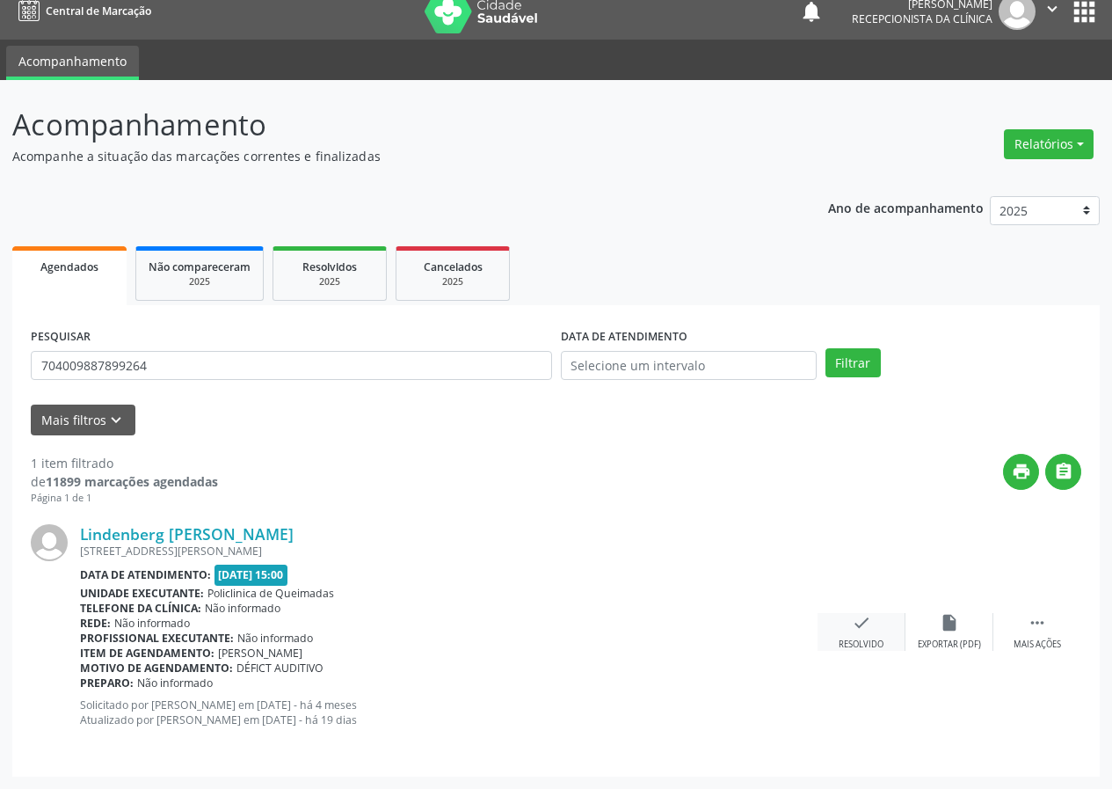
click at [864, 624] on icon "check" at bounding box center [861, 622] width 19 height 19
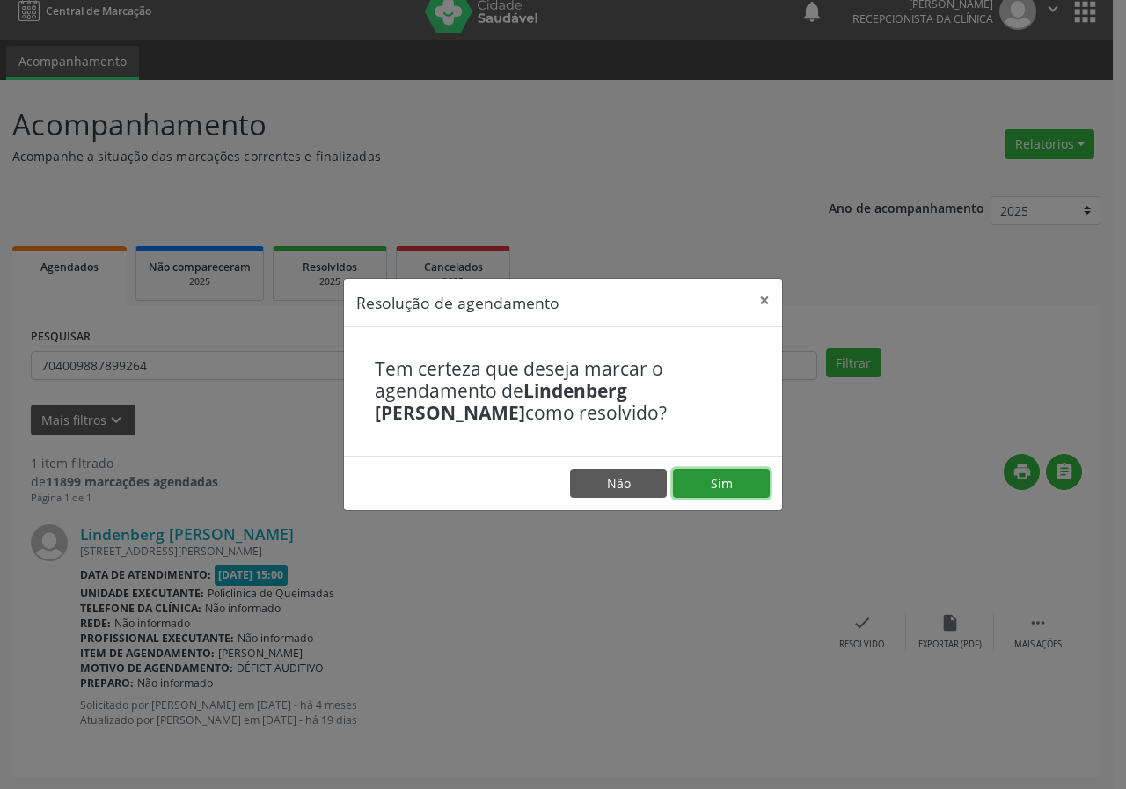
click at [726, 493] on button "Sim" at bounding box center [721, 484] width 97 height 30
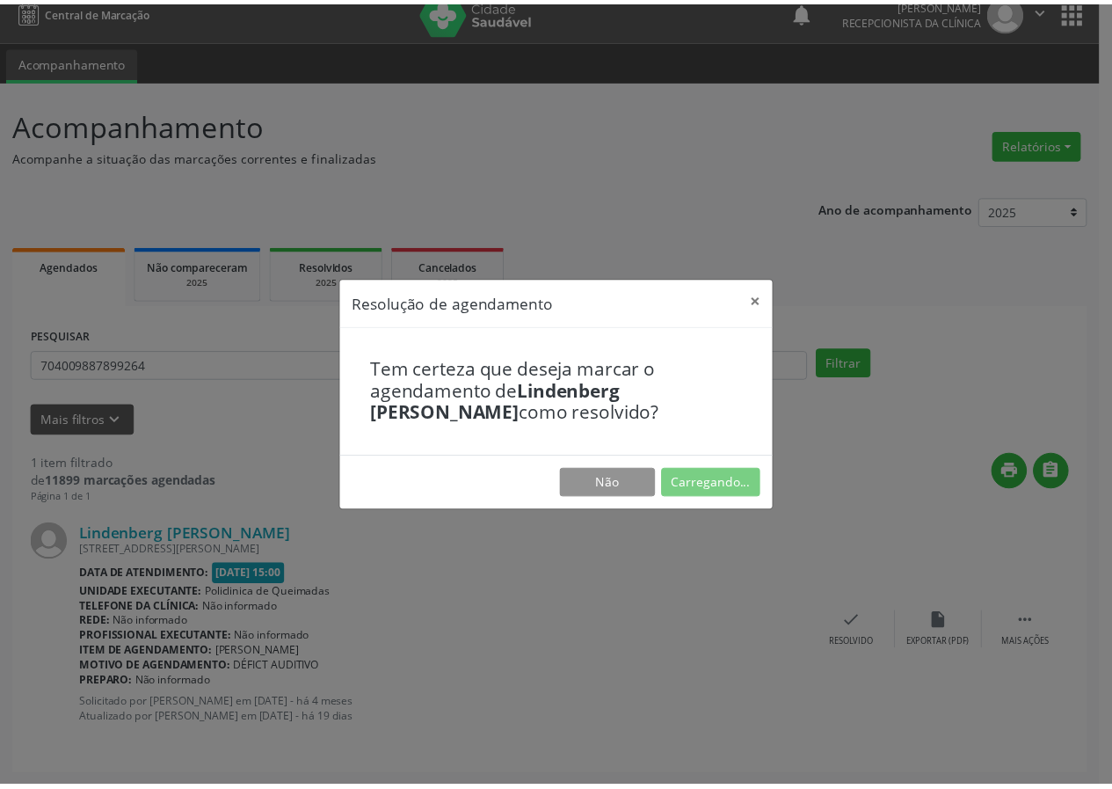
scroll to position [0, 0]
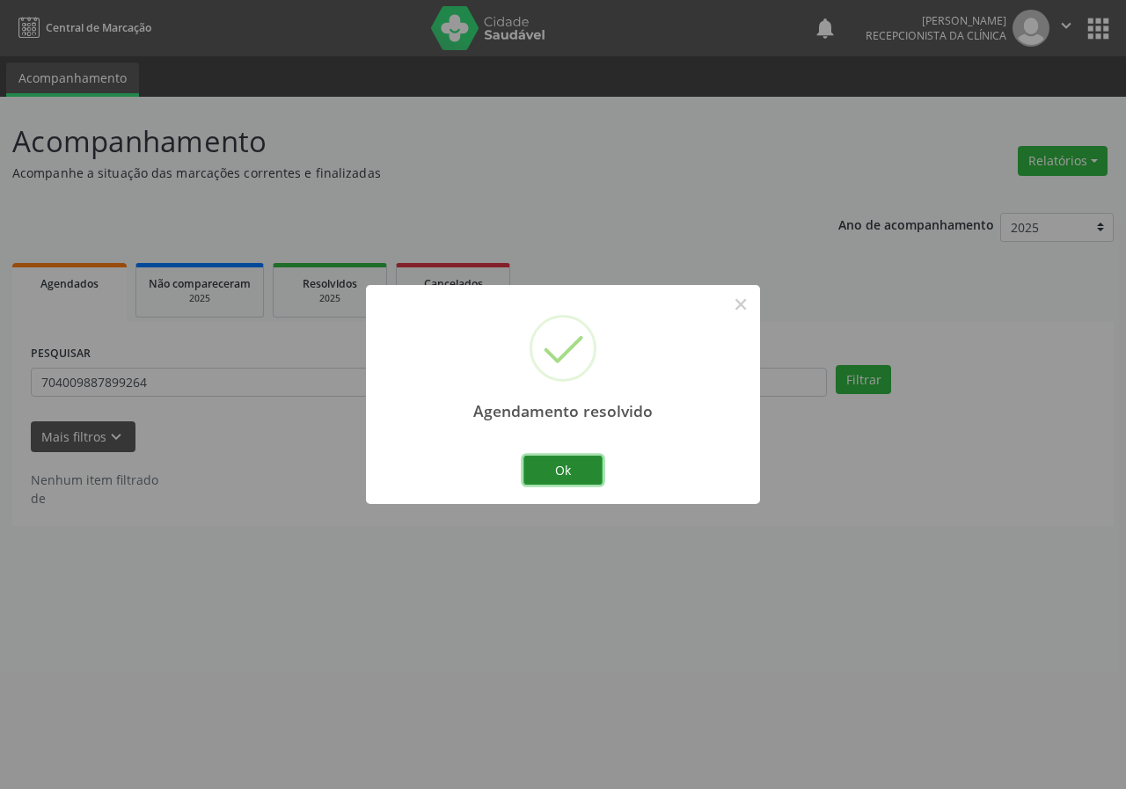
click at [558, 469] on button "Ok" at bounding box center [562, 471] width 79 height 30
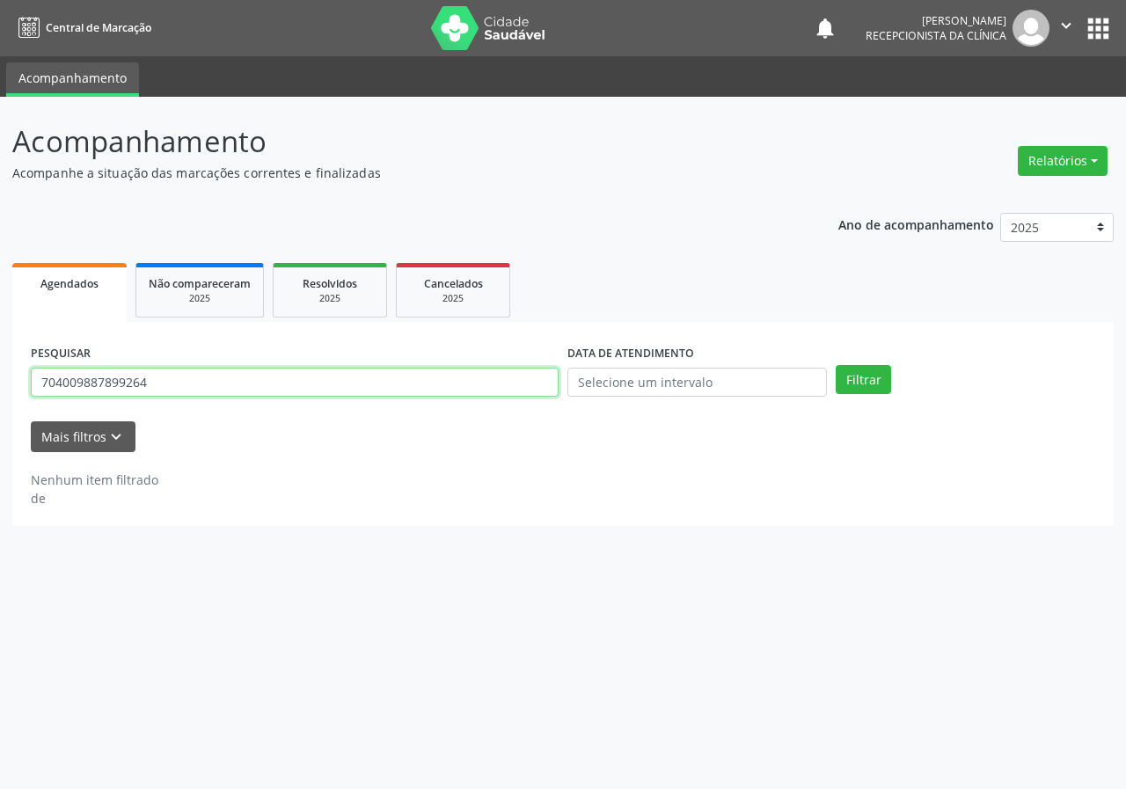
click at [341, 390] on input "704009887899264" at bounding box center [295, 383] width 528 height 30
click at [835, 365] on button "Filtrar" at bounding box center [862, 380] width 55 height 30
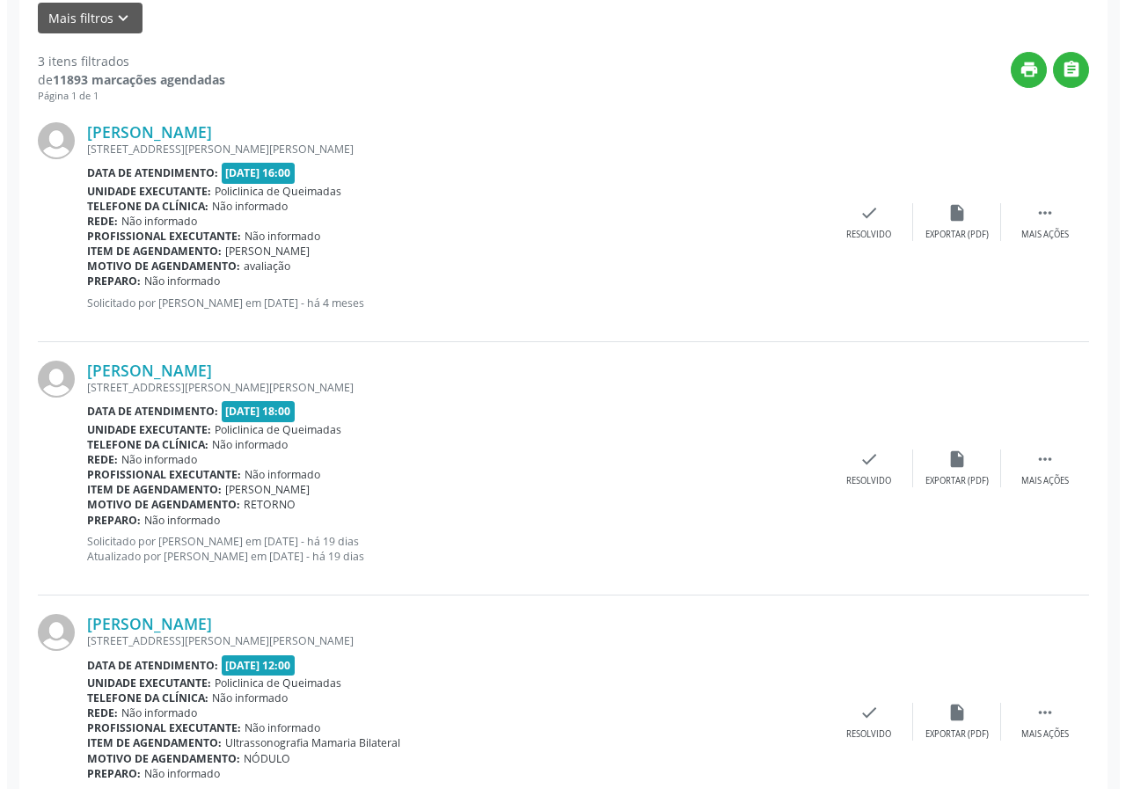
scroll to position [508, 0]
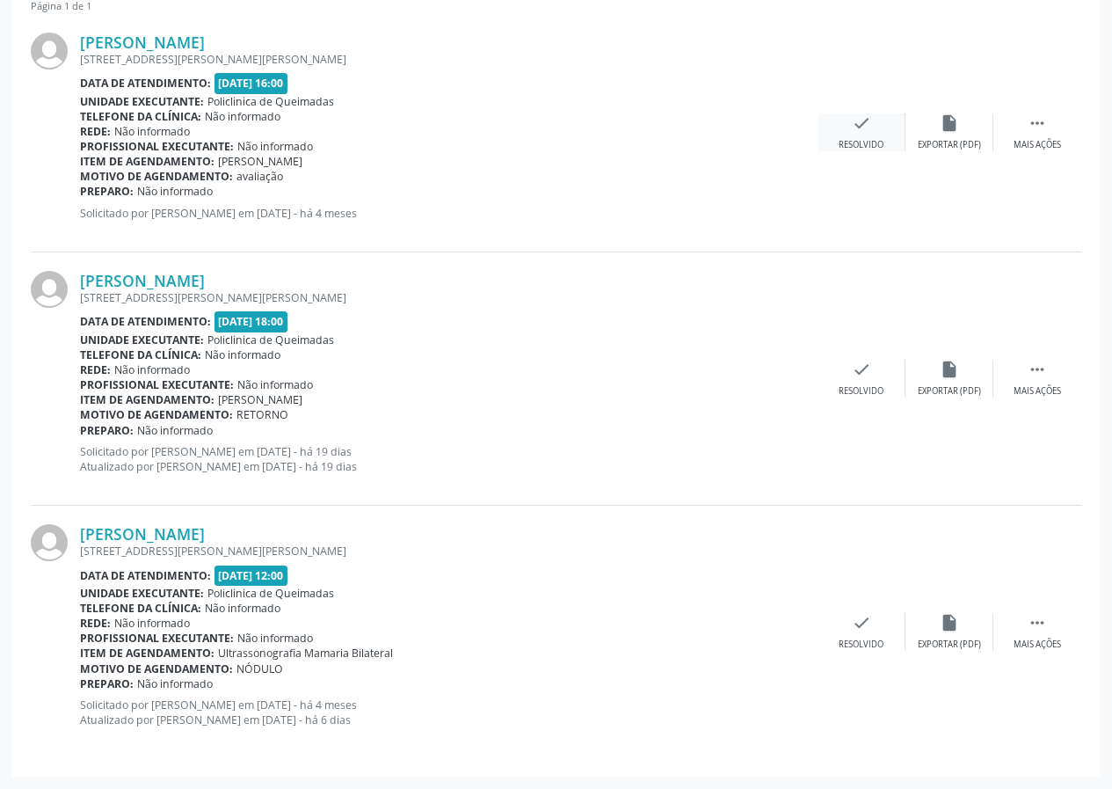
click at [872, 132] on div "check Resolvido" at bounding box center [862, 132] width 88 height 38
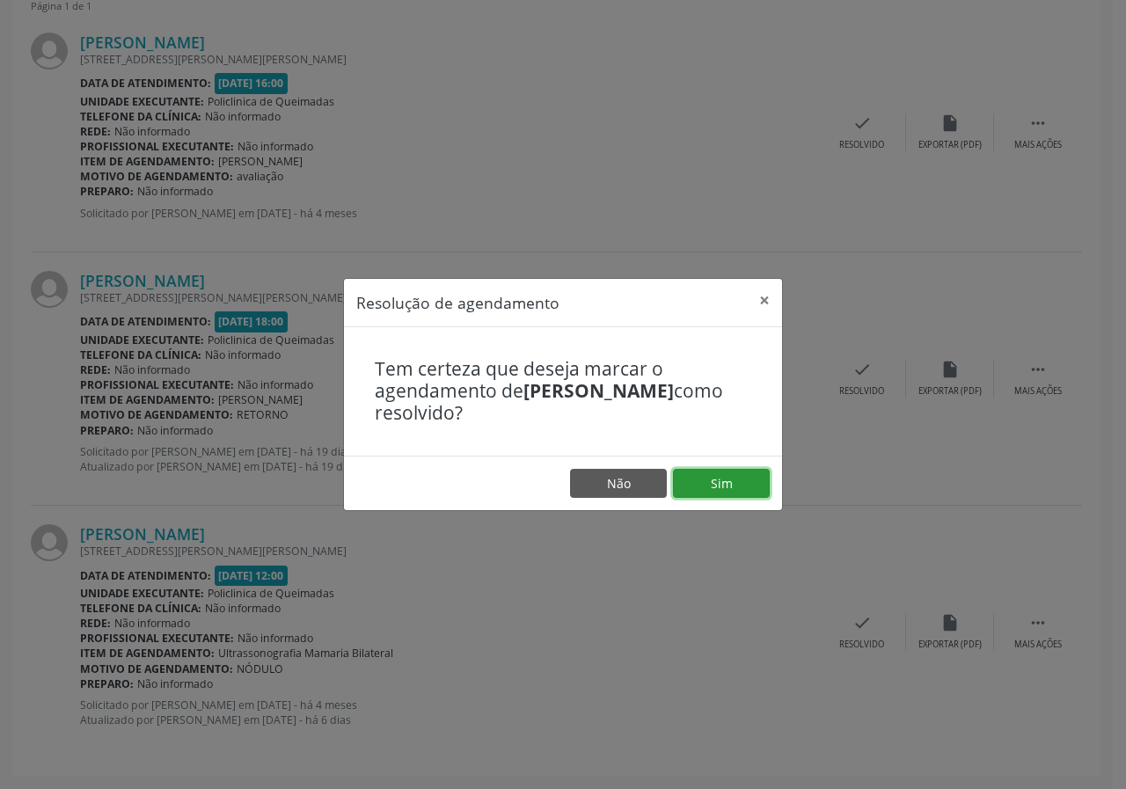
click at [749, 485] on button "Sim" at bounding box center [721, 484] width 97 height 30
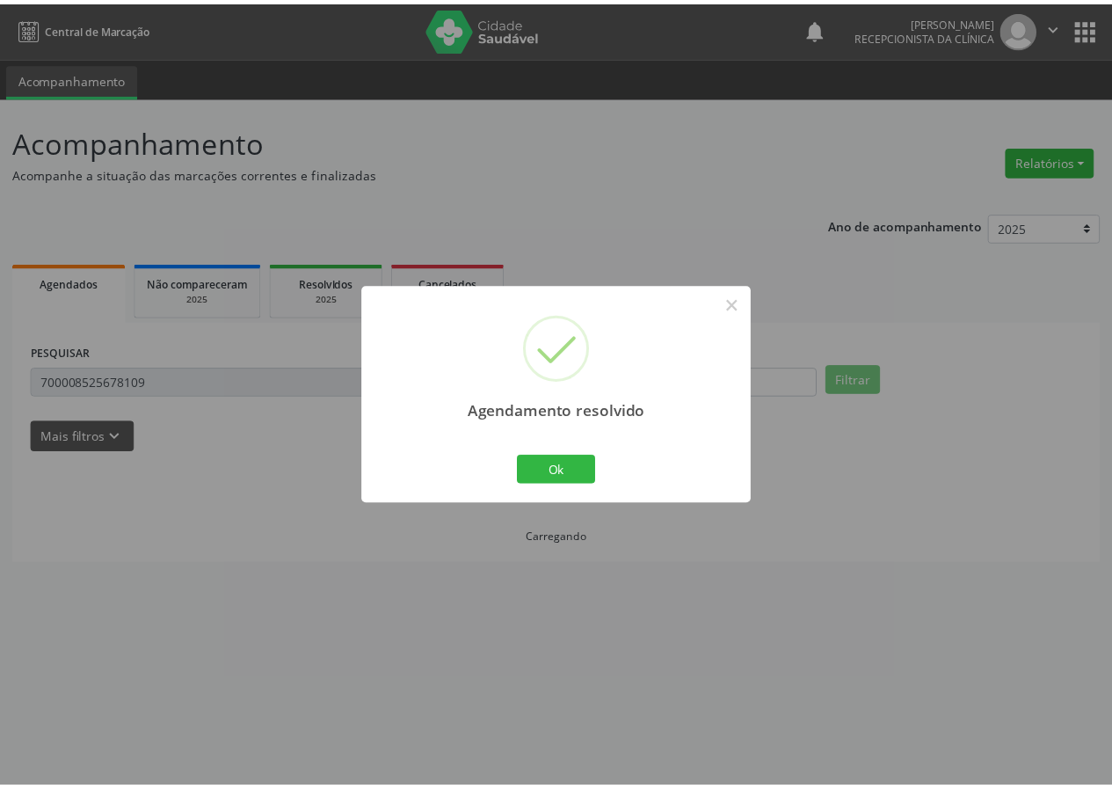
scroll to position [0, 0]
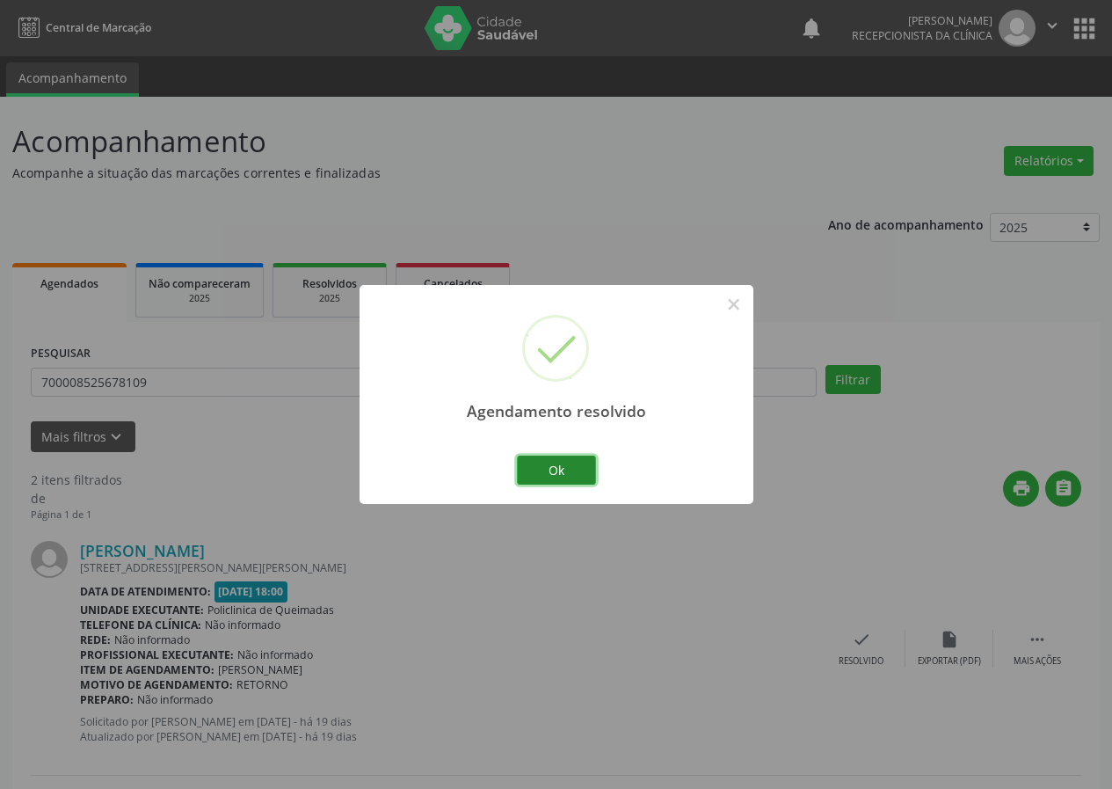
click at [563, 482] on button "Ok" at bounding box center [556, 471] width 79 height 30
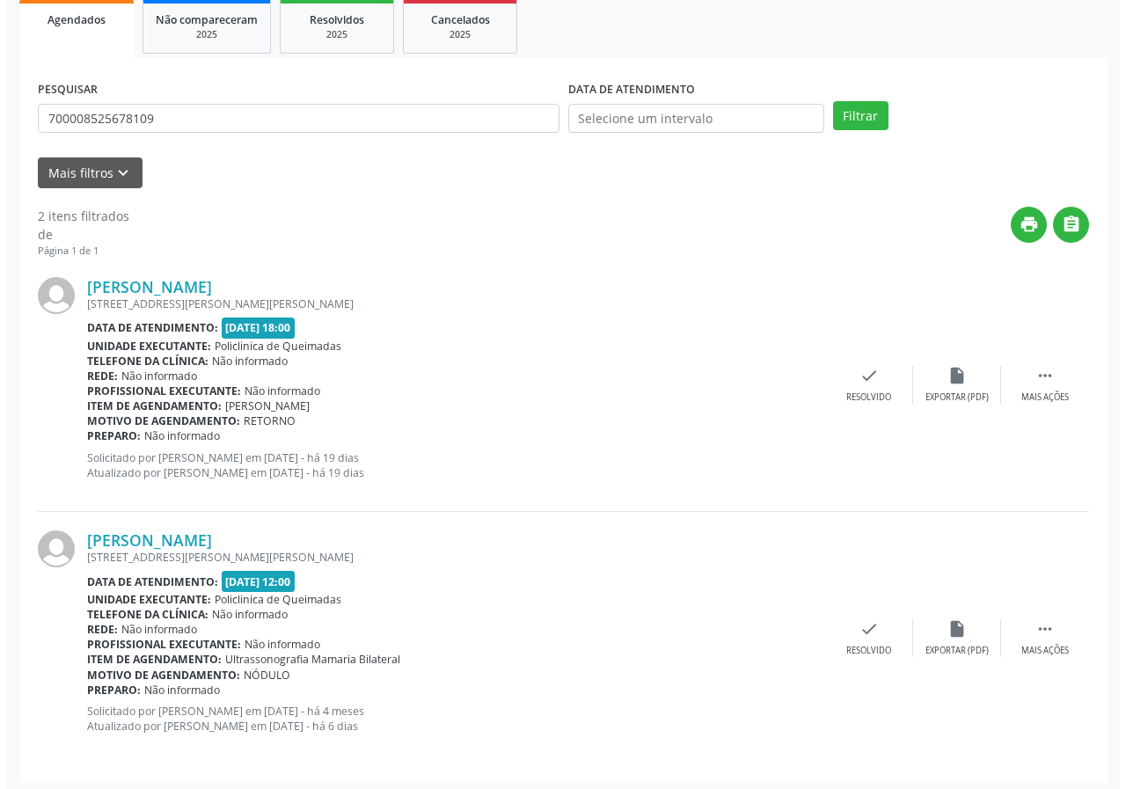
scroll to position [270, 0]
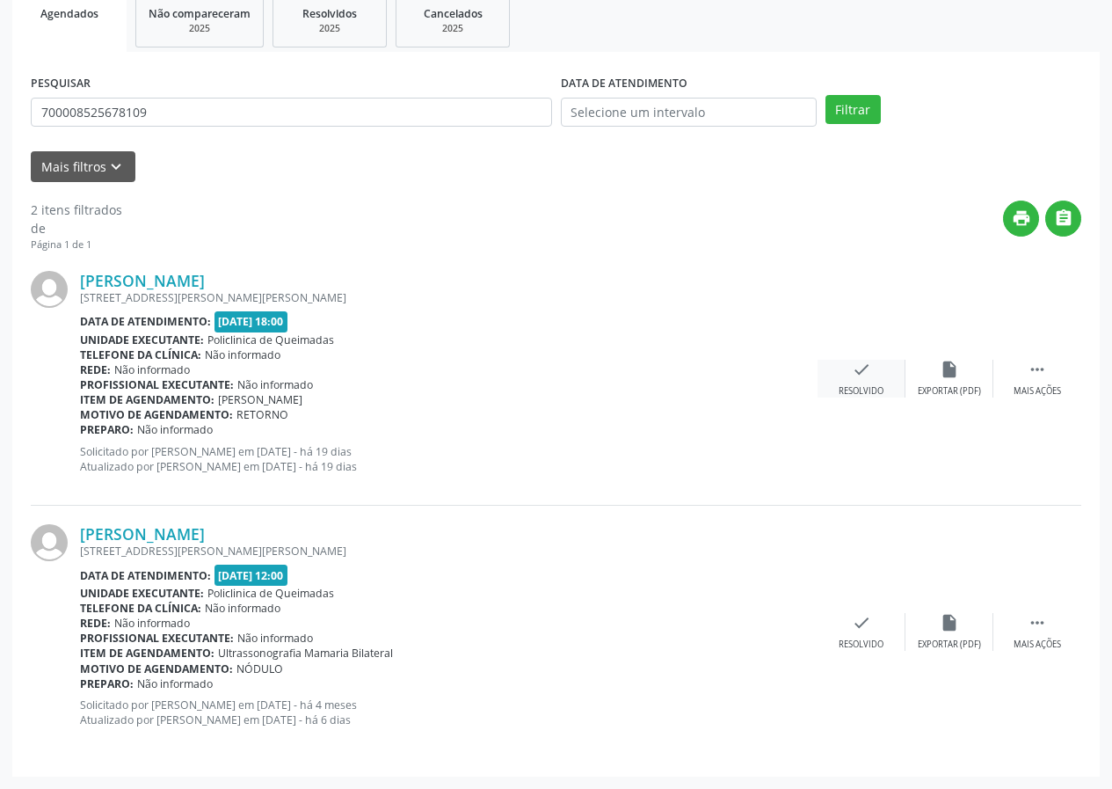
click at [857, 361] on icon "check" at bounding box center [861, 369] width 19 height 19
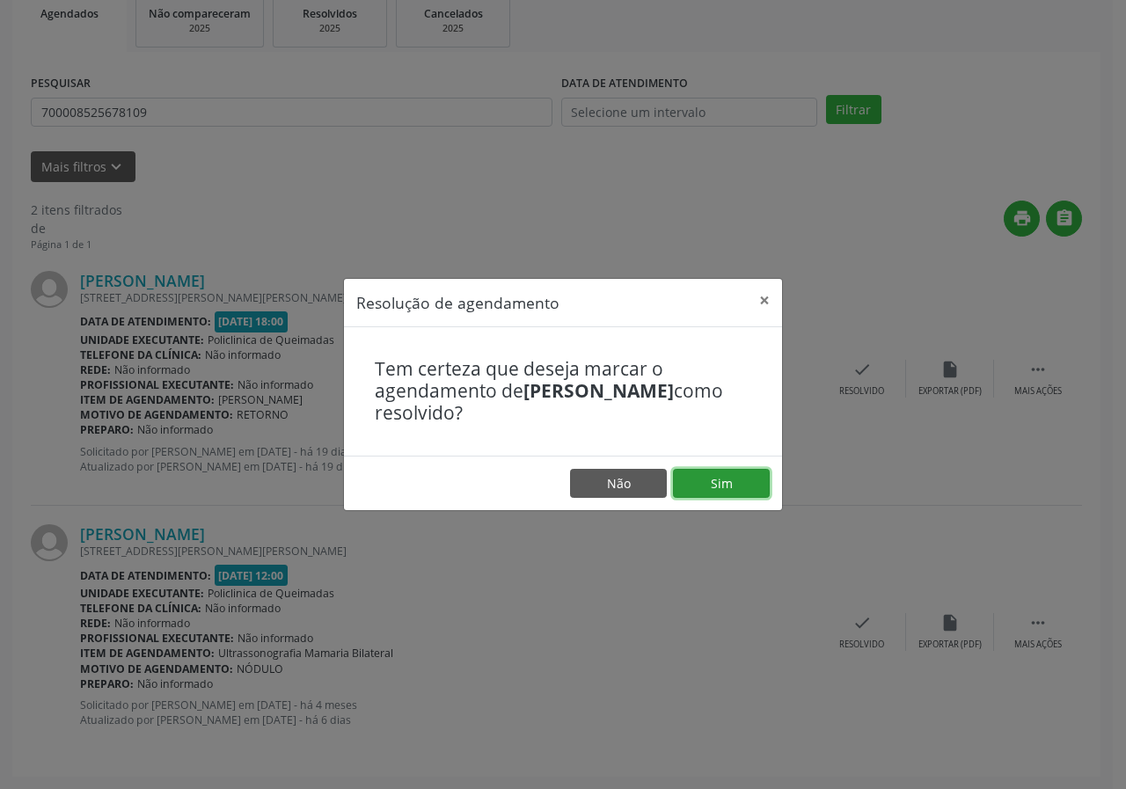
click at [729, 475] on button "Sim" at bounding box center [721, 484] width 97 height 30
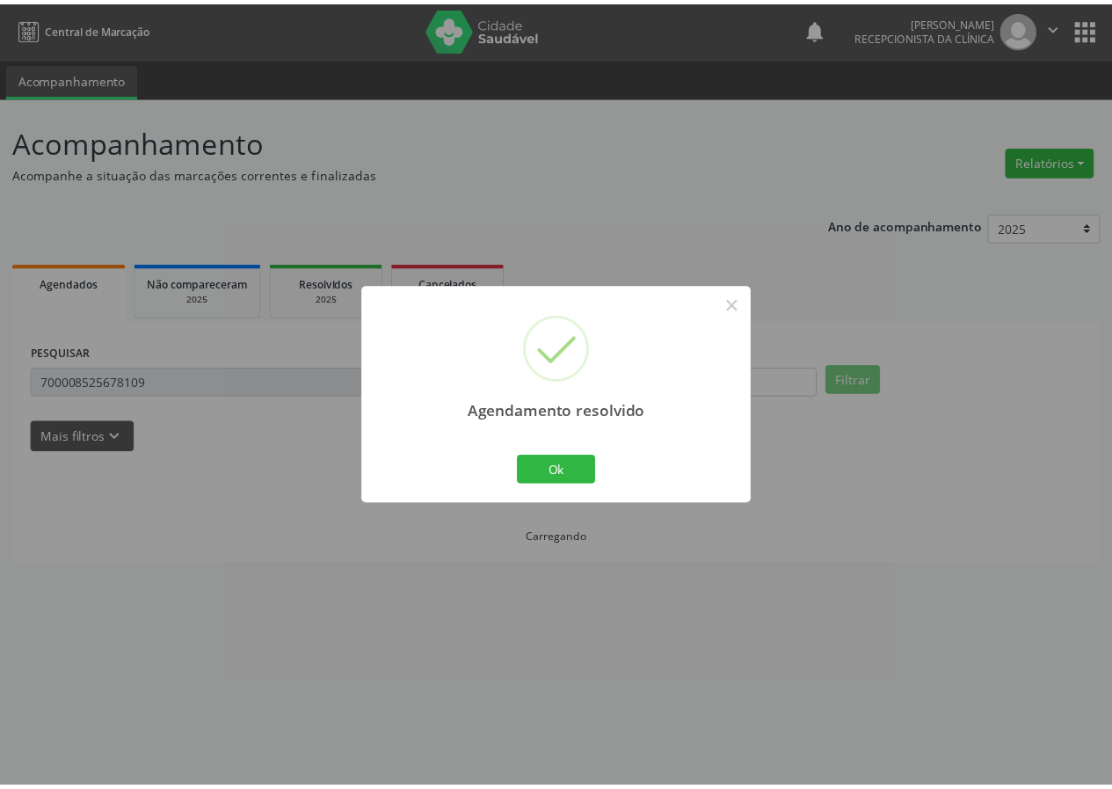
scroll to position [0, 0]
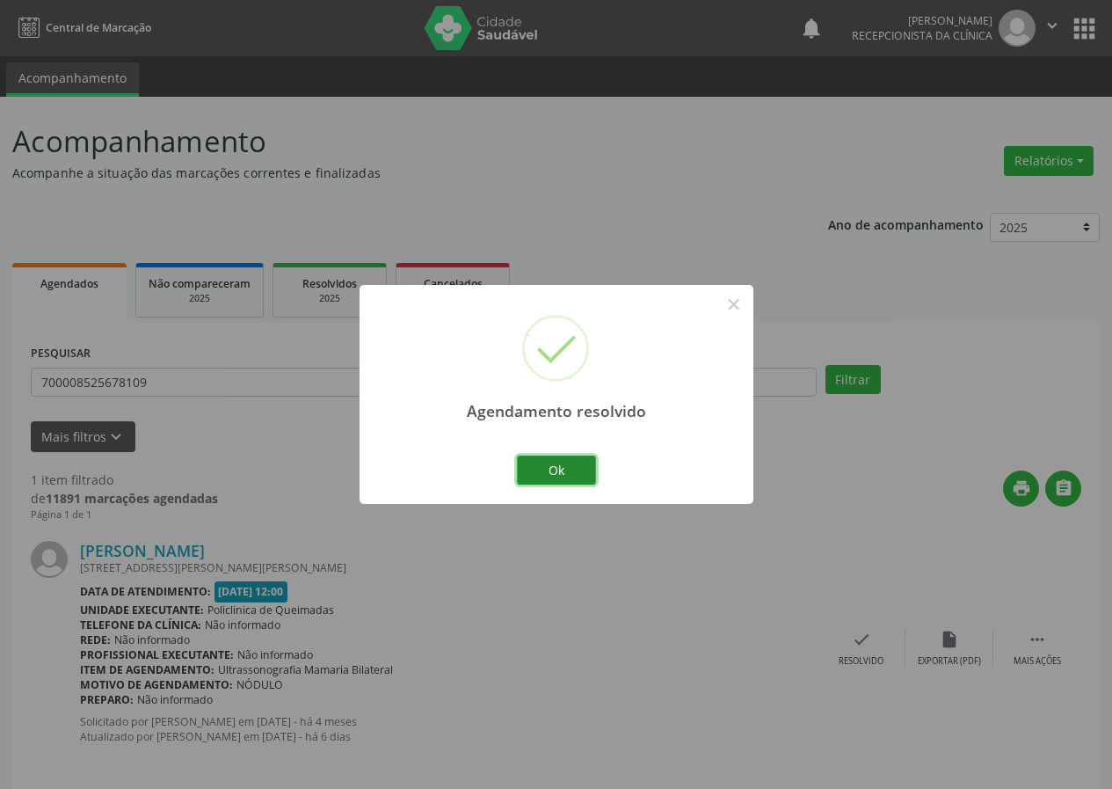
click at [561, 471] on button "Ok" at bounding box center [556, 471] width 79 height 30
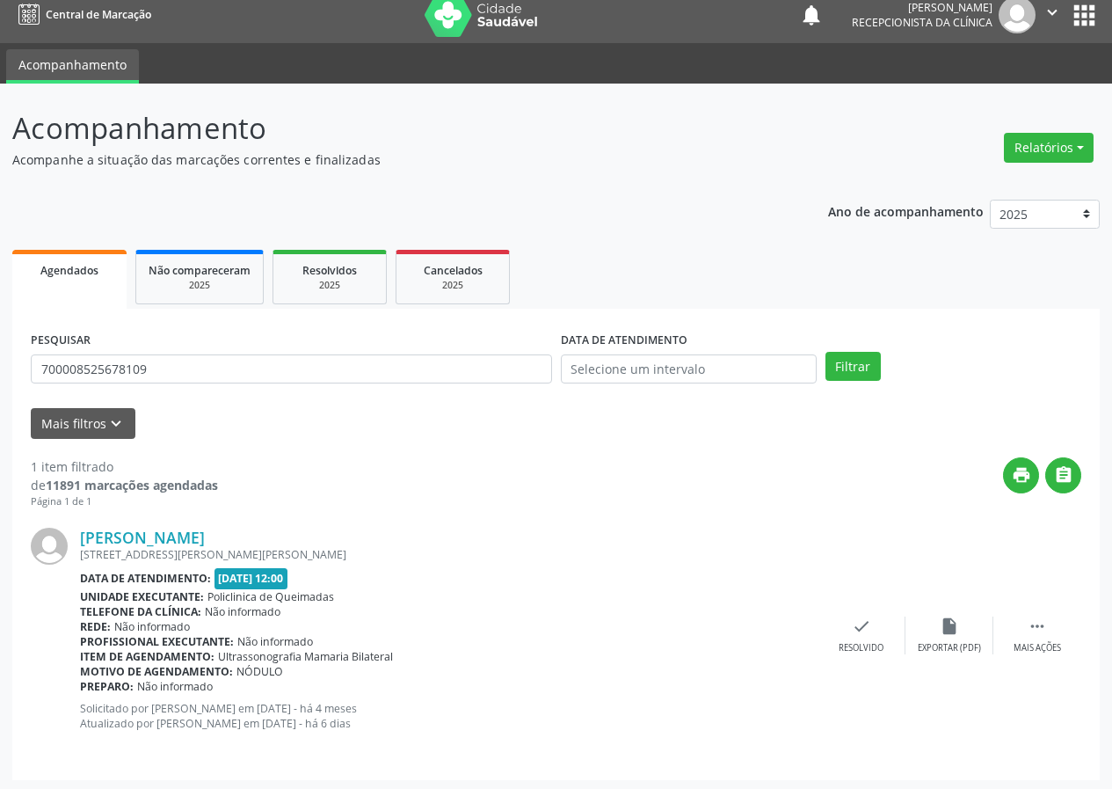
scroll to position [17, 0]
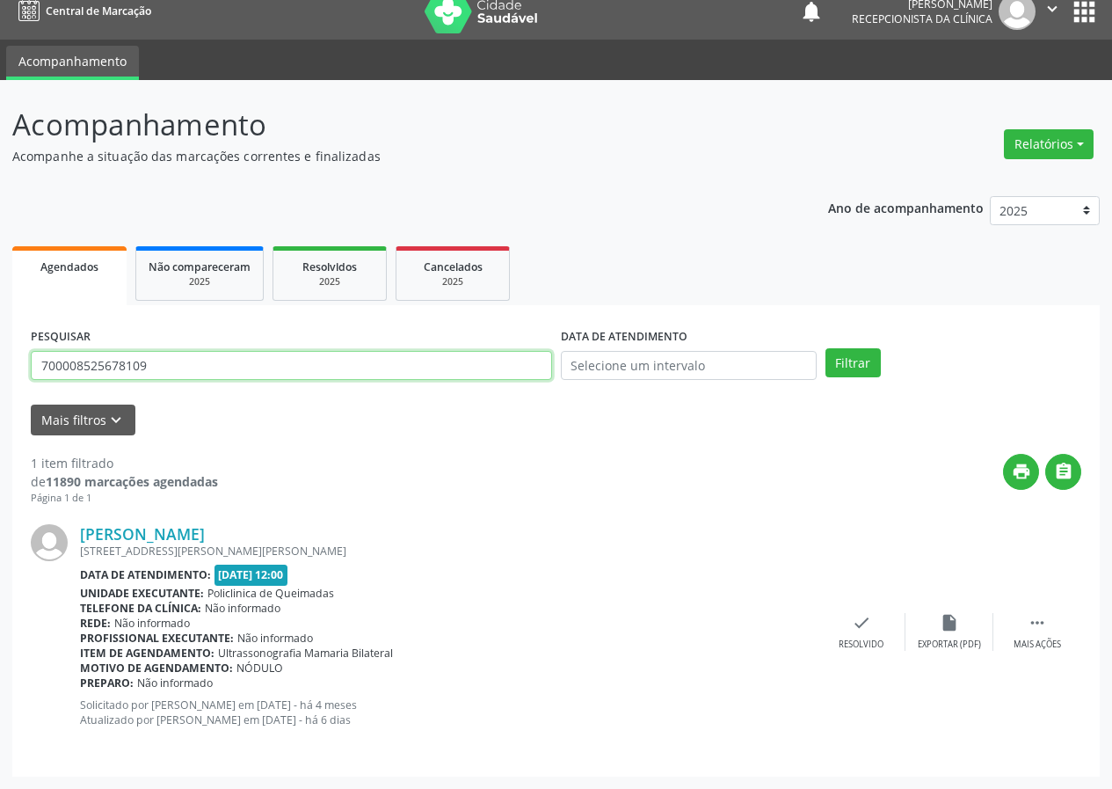
click at [317, 377] on input "700008525678109" at bounding box center [291, 366] width 521 height 30
click at [826, 348] on button "Filtrar" at bounding box center [853, 363] width 55 height 30
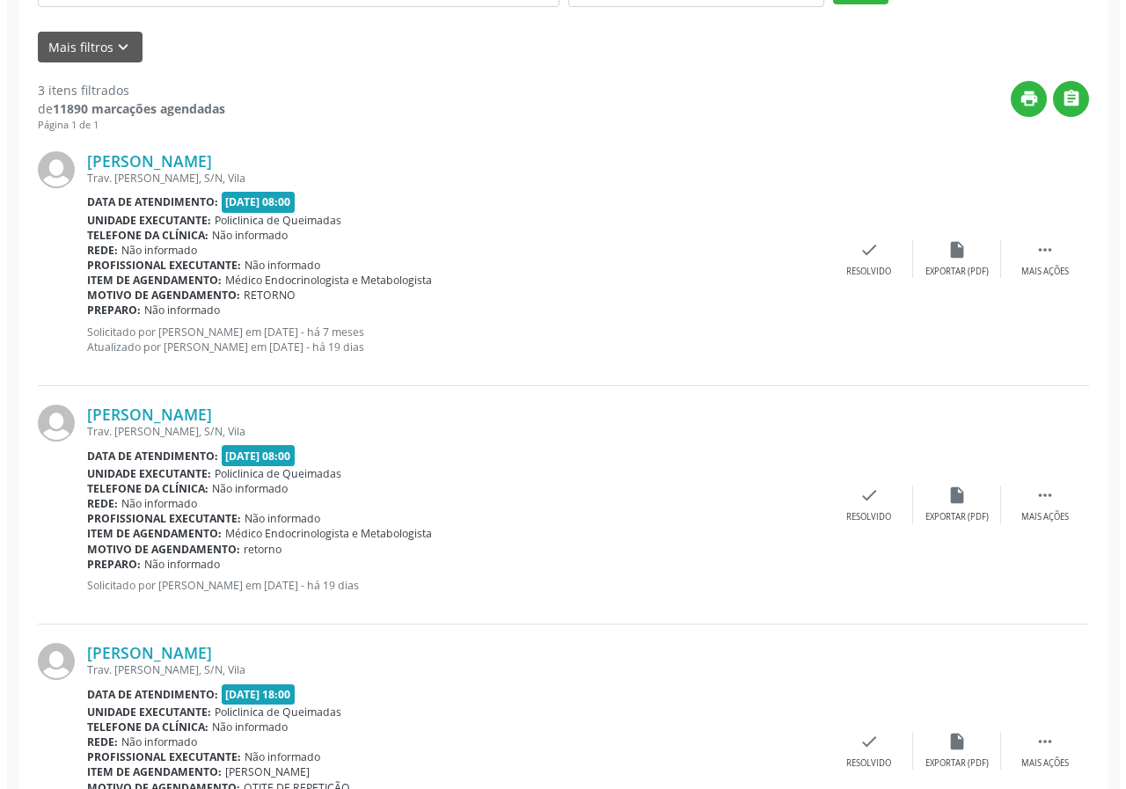
scroll to position [420, 0]
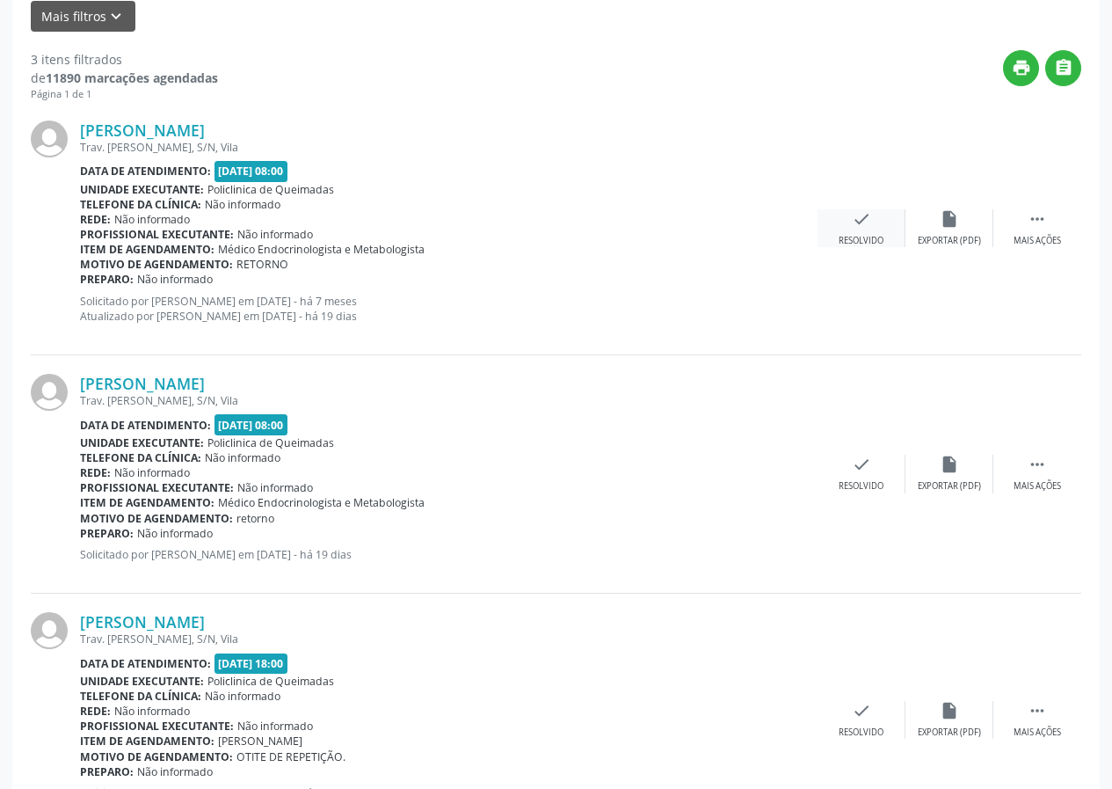
click at [859, 235] on div "Resolvido" at bounding box center [861, 241] width 45 height 12
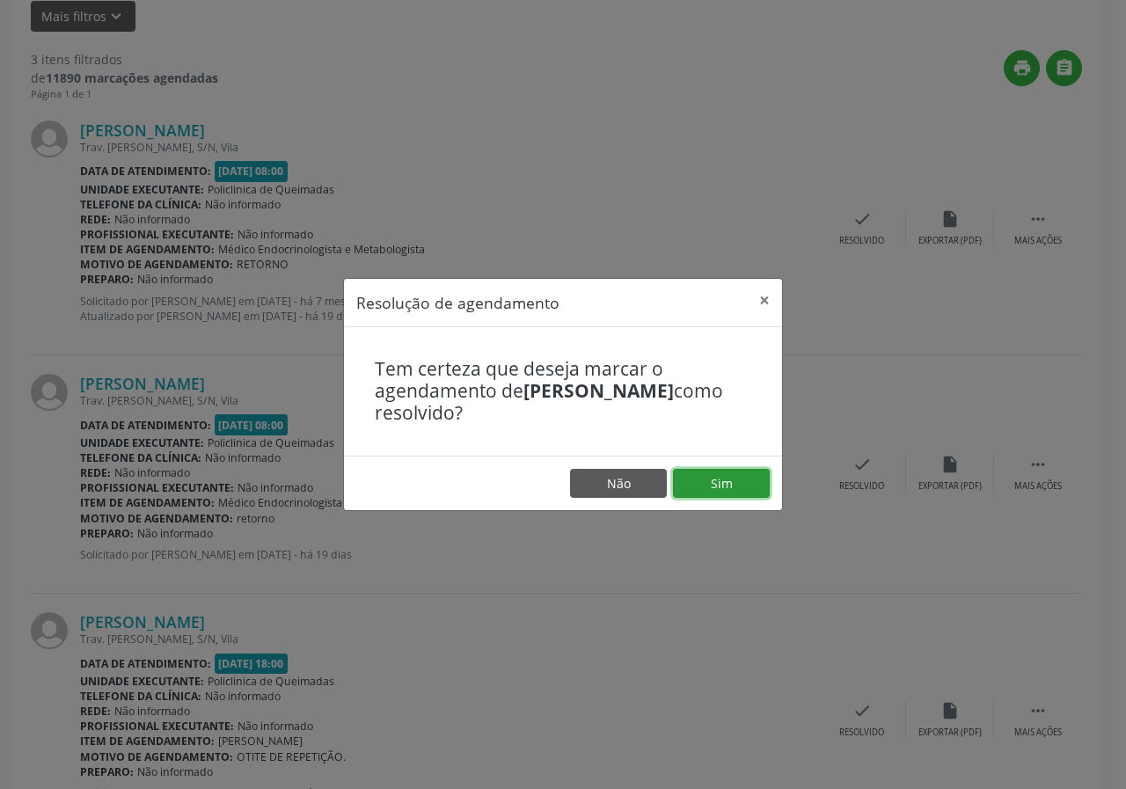
click at [750, 489] on button "Sim" at bounding box center [721, 484] width 97 height 30
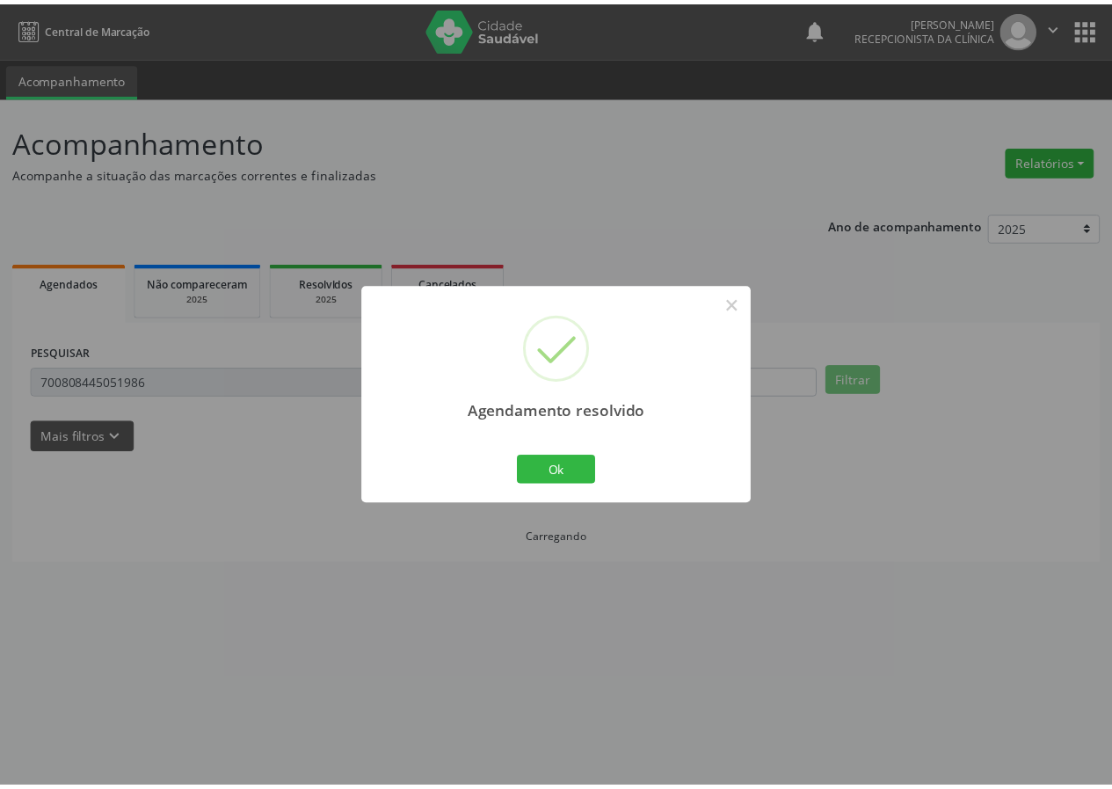
scroll to position [0, 0]
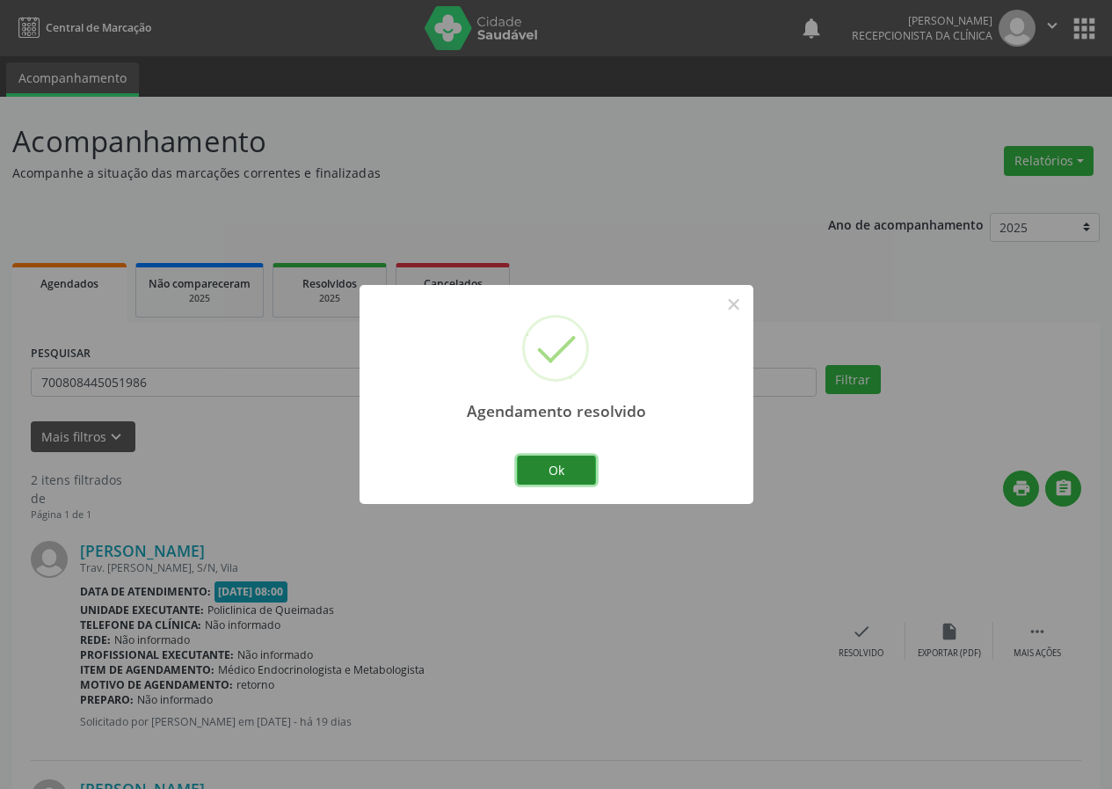
click at [576, 481] on button "Ok" at bounding box center [556, 471] width 79 height 30
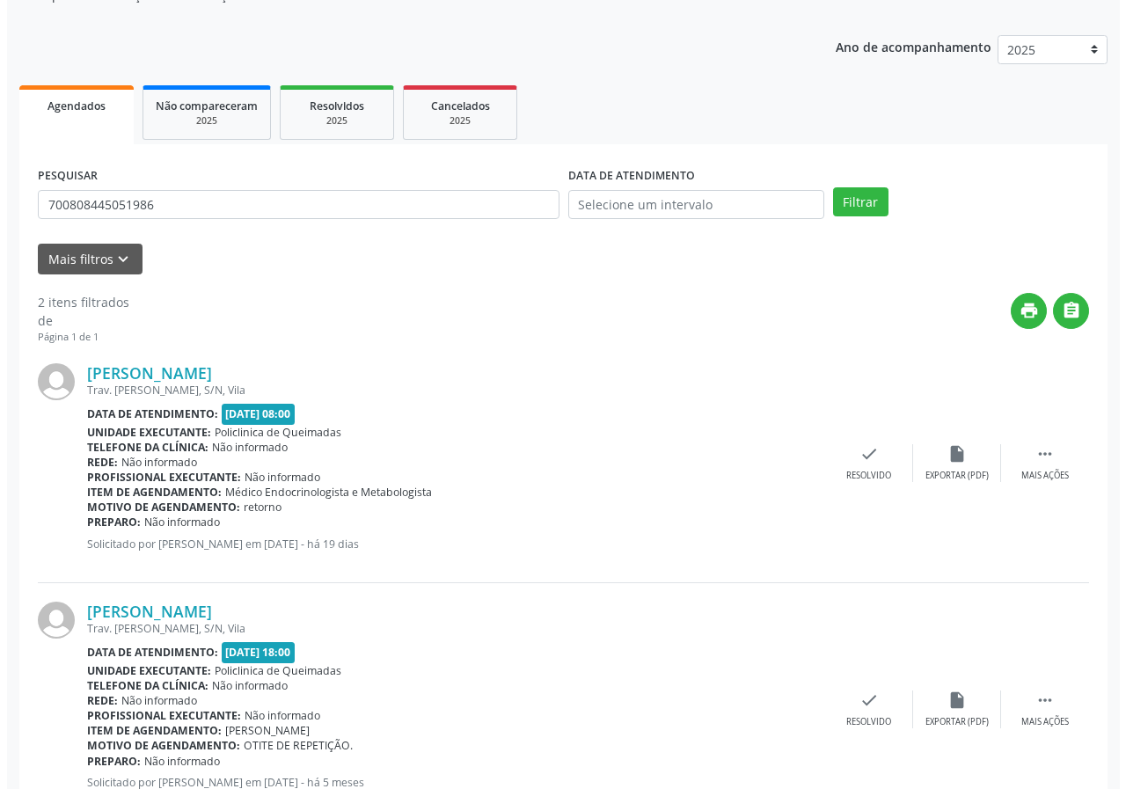
scroll to position [255, 0]
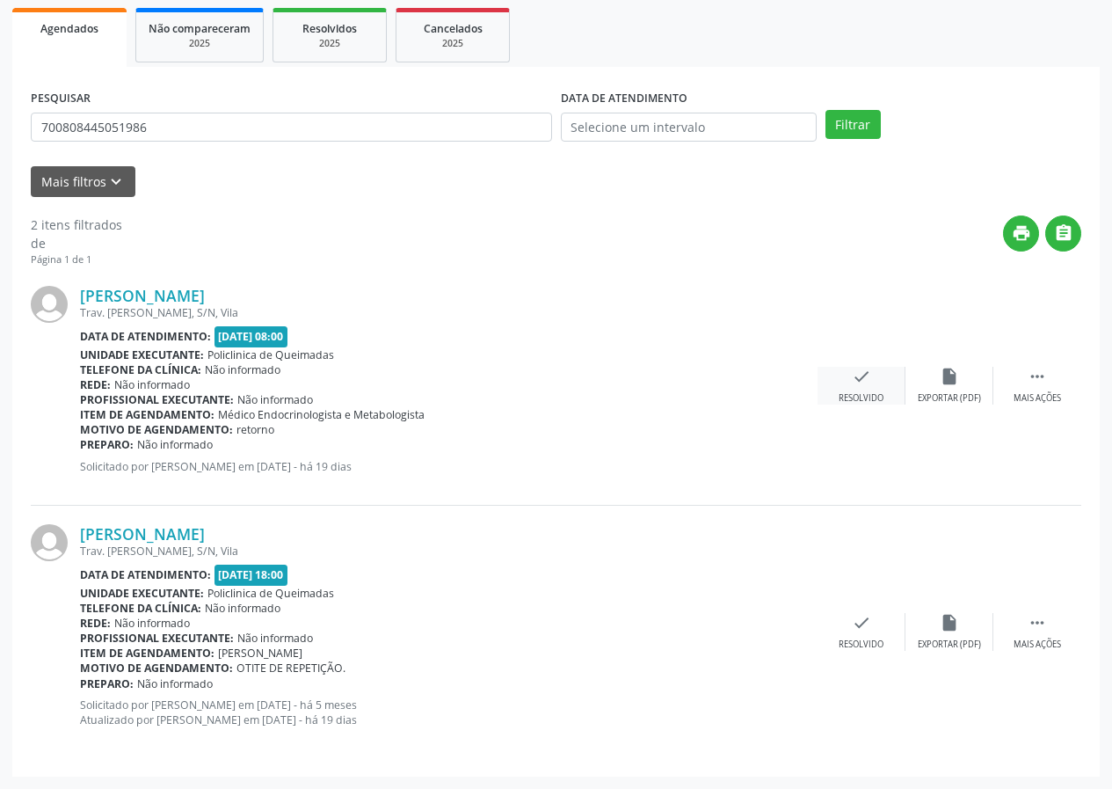
click at [877, 383] on div "check Resolvido" at bounding box center [862, 386] width 88 height 38
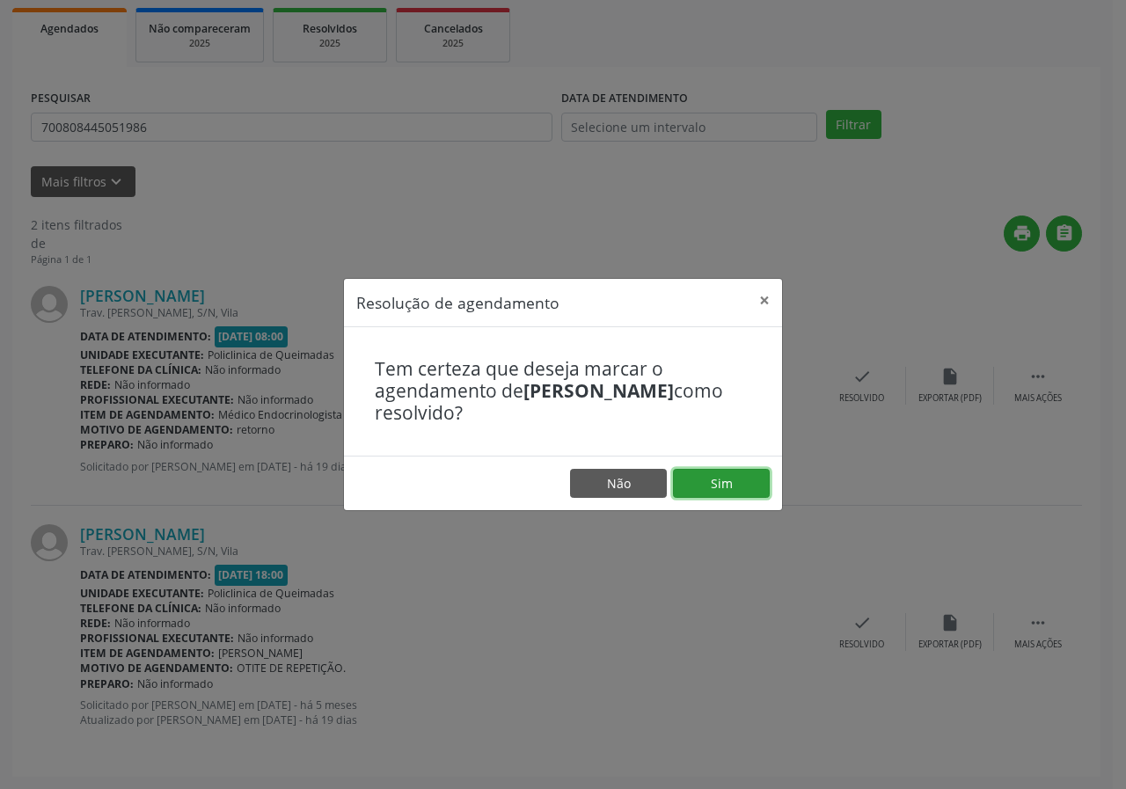
click at [733, 498] on button "Sim" at bounding box center [721, 484] width 97 height 30
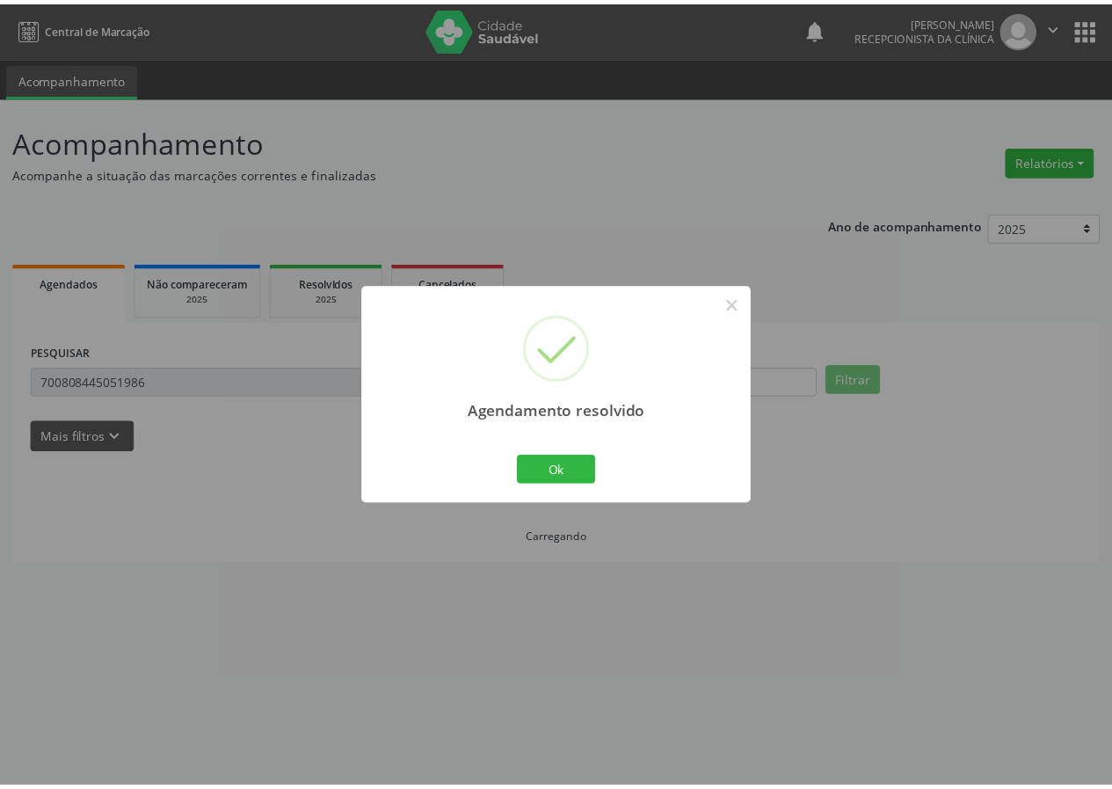
scroll to position [0, 0]
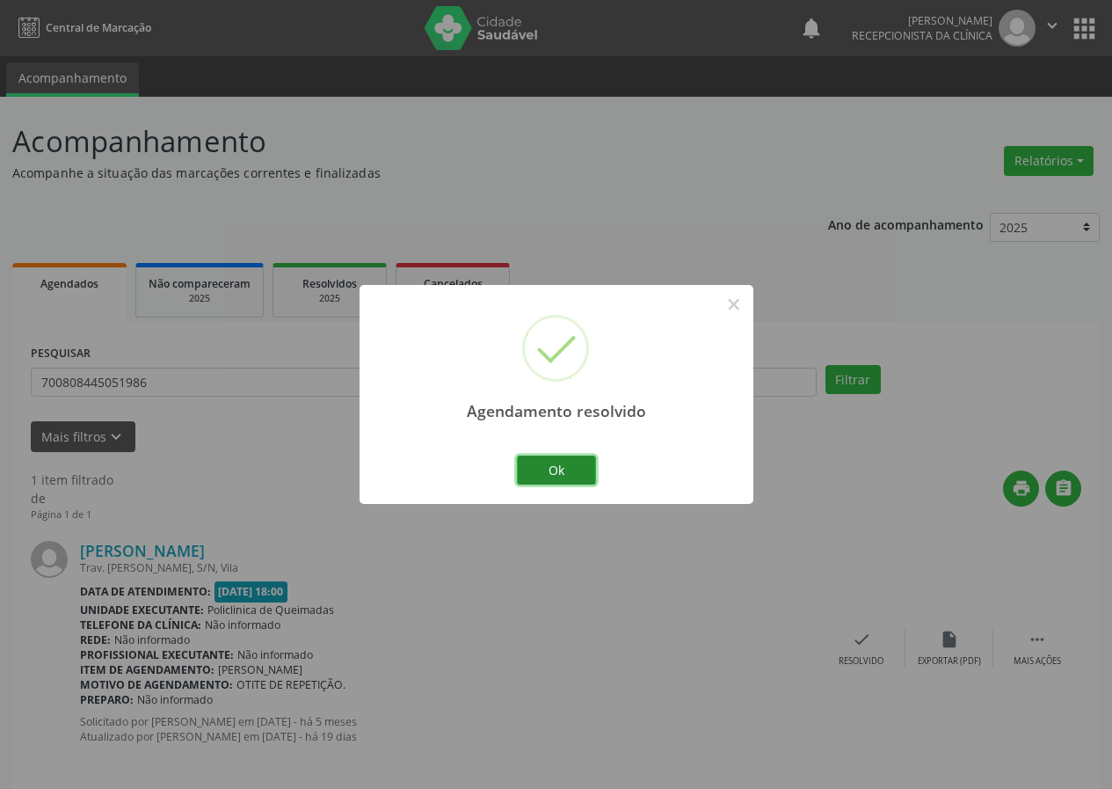
click at [575, 484] on button "Ok" at bounding box center [556, 471] width 79 height 30
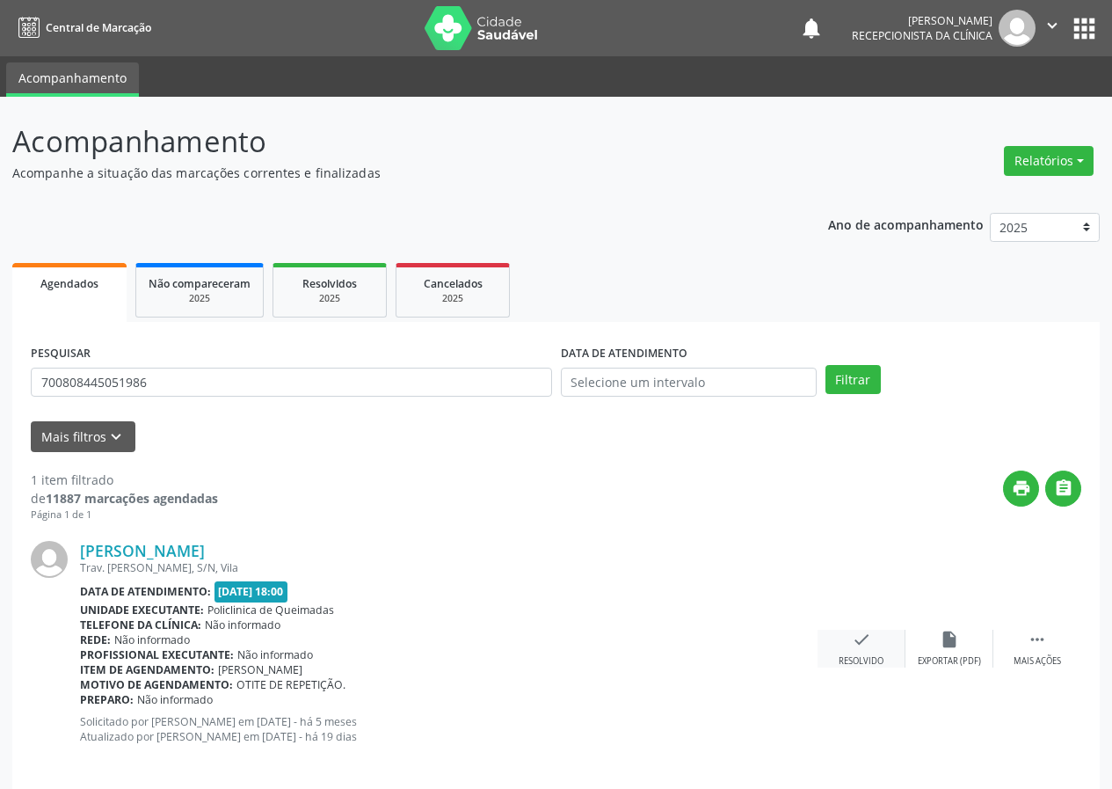
drag, startPoint x: 857, startPoint y: 637, endPoint x: 864, endPoint y: 646, distance: 12.0
click at [864, 646] on icon "check" at bounding box center [861, 639] width 19 height 19
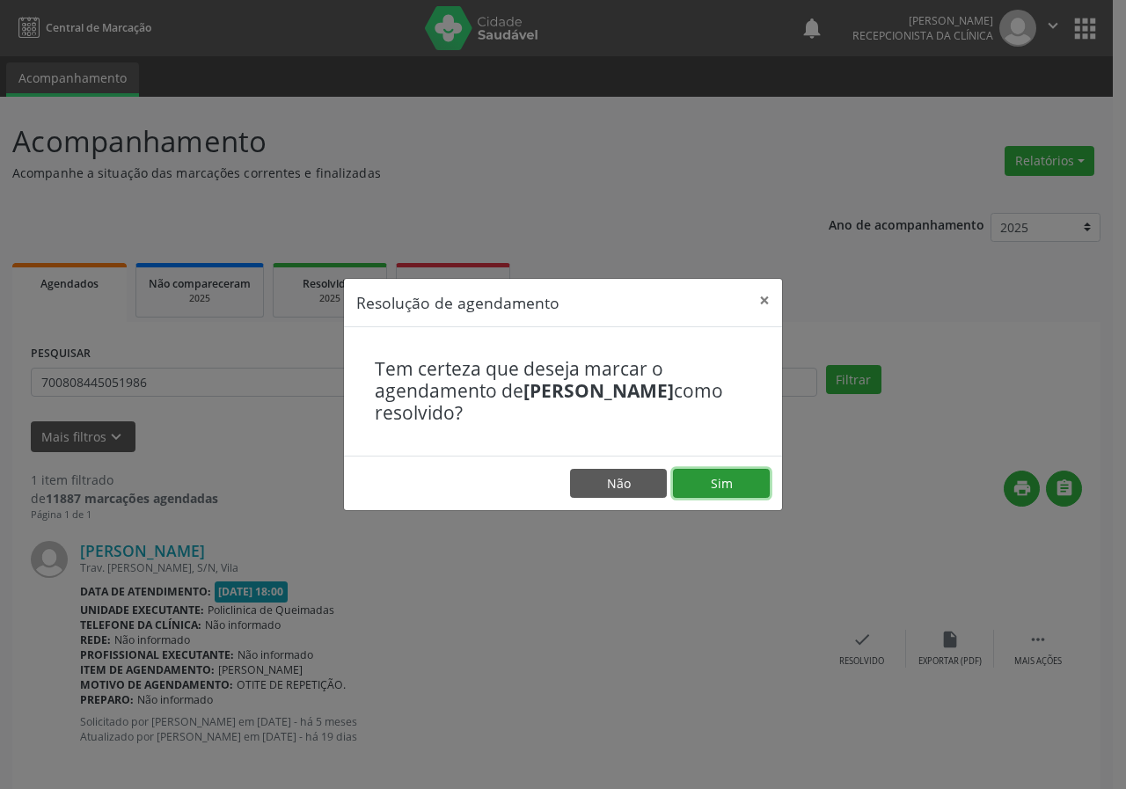
click at [726, 487] on button "Sim" at bounding box center [721, 484] width 97 height 30
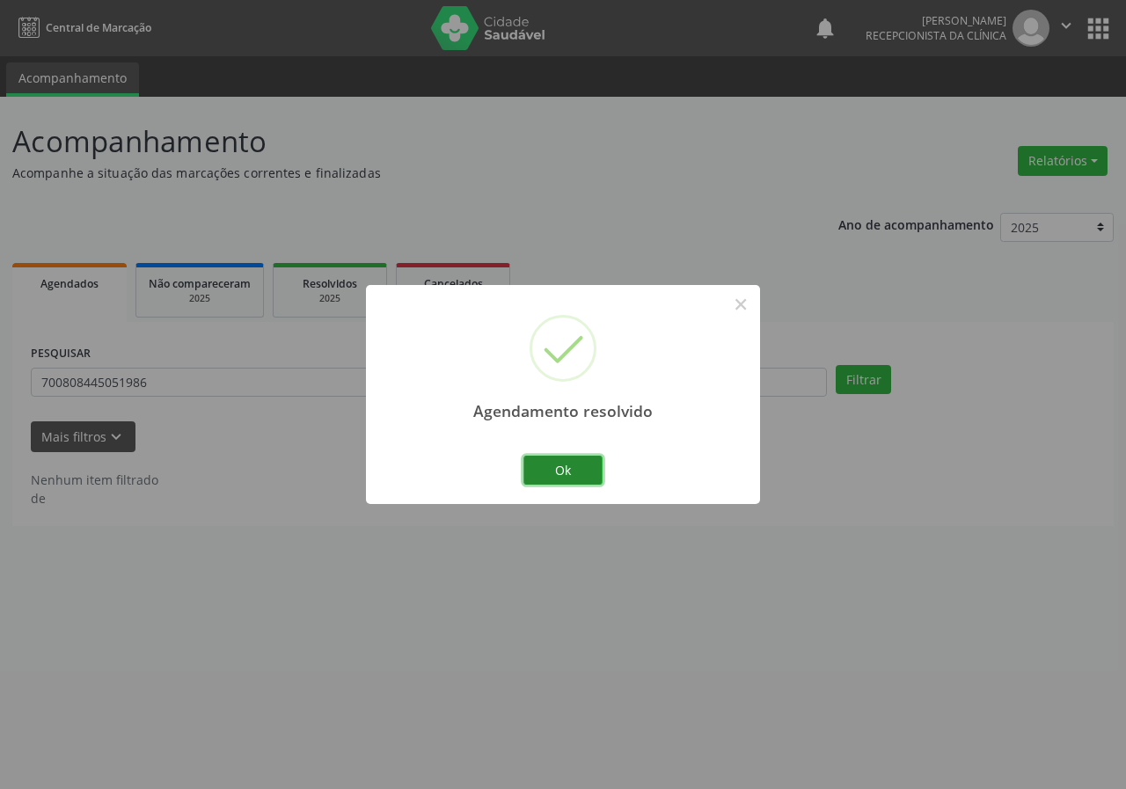
click at [565, 472] on button "Ok" at bounding box center [562, 471] width 79 height 30
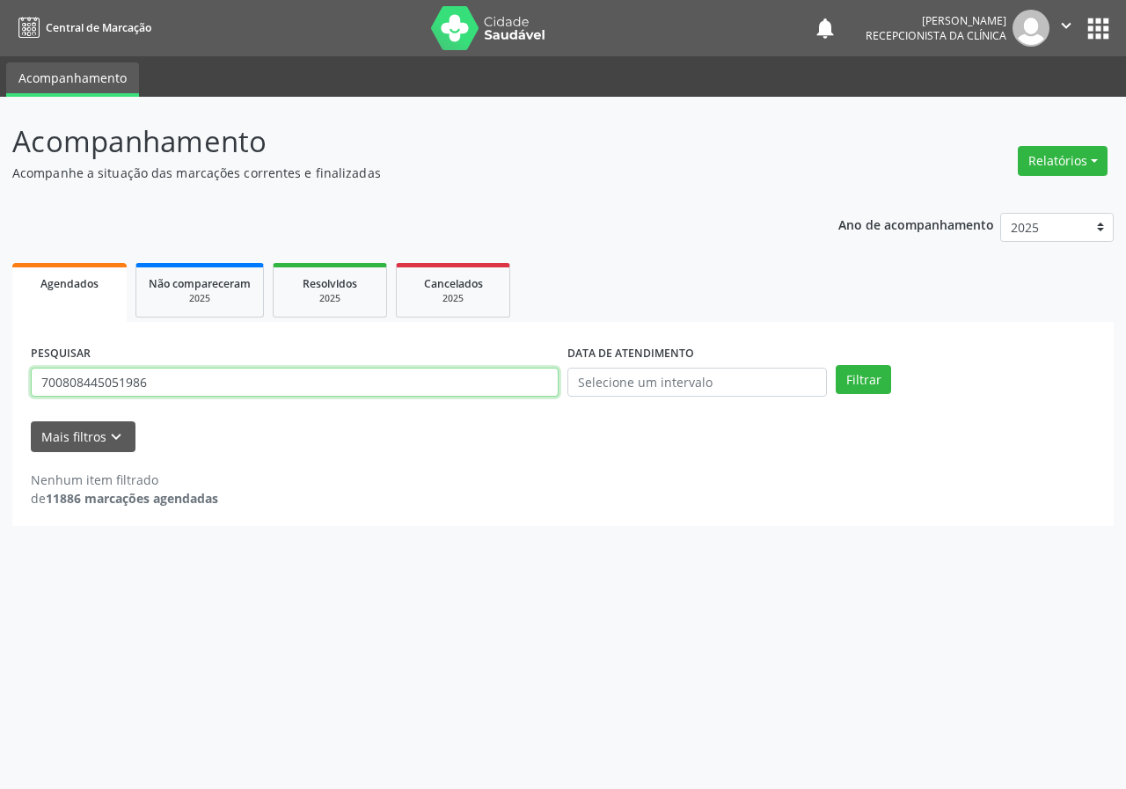
click at [273, 378] on input "700808445051986" at bounding box center [295, 383] width 528 height 30
click at [835, 365] on button "Filtrar" at bounding box center [862, 380] width 55 height 30
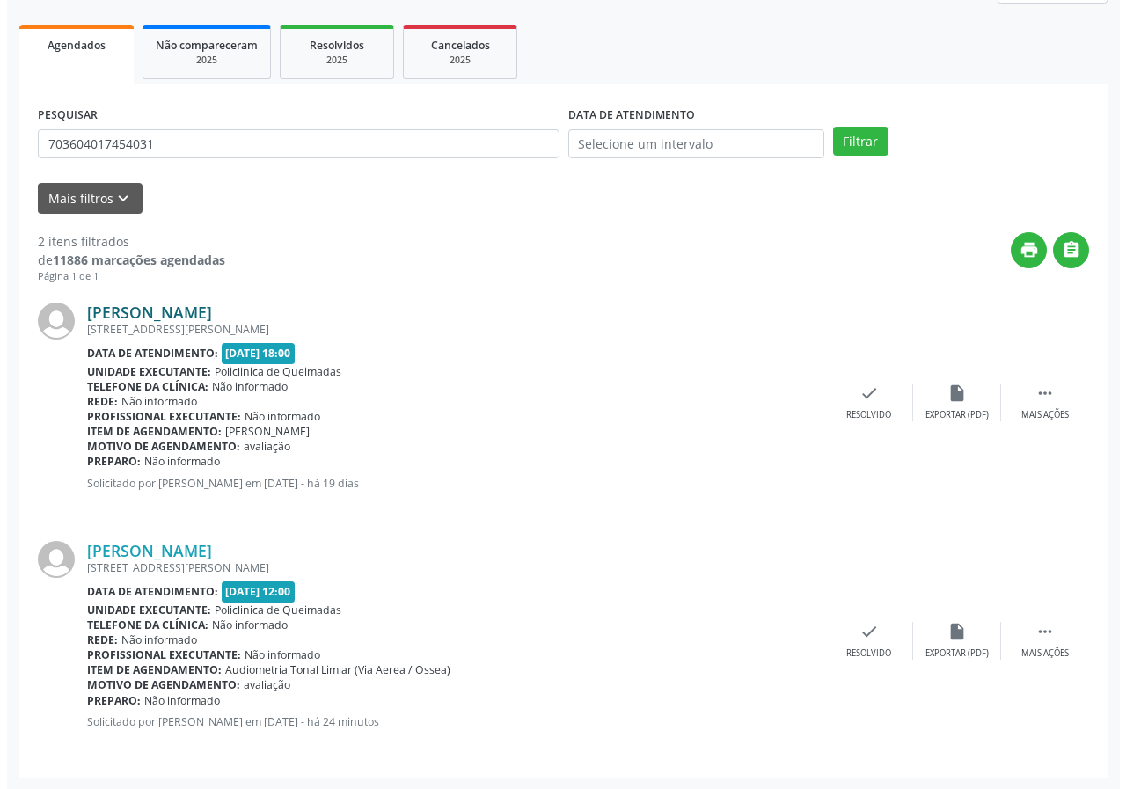
scroll to position [240, 0]
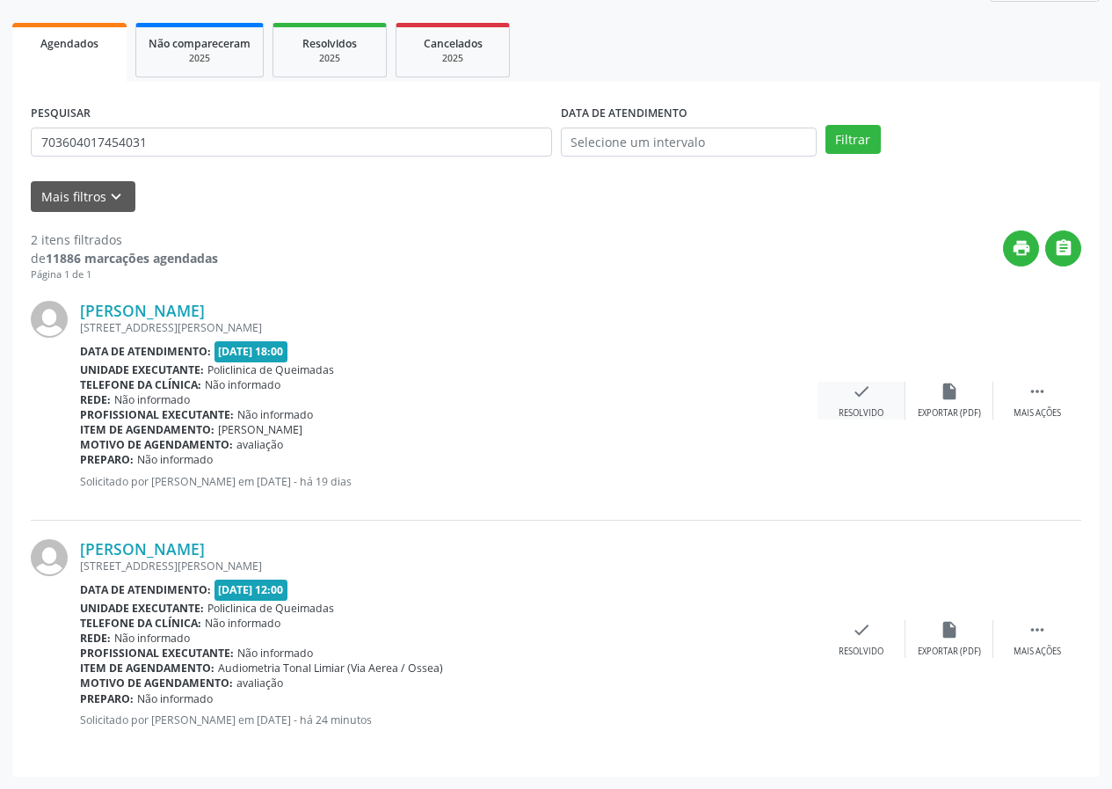
click at [855, 390] on icon "check" at bounding box center [861, 391] width 19 height 19
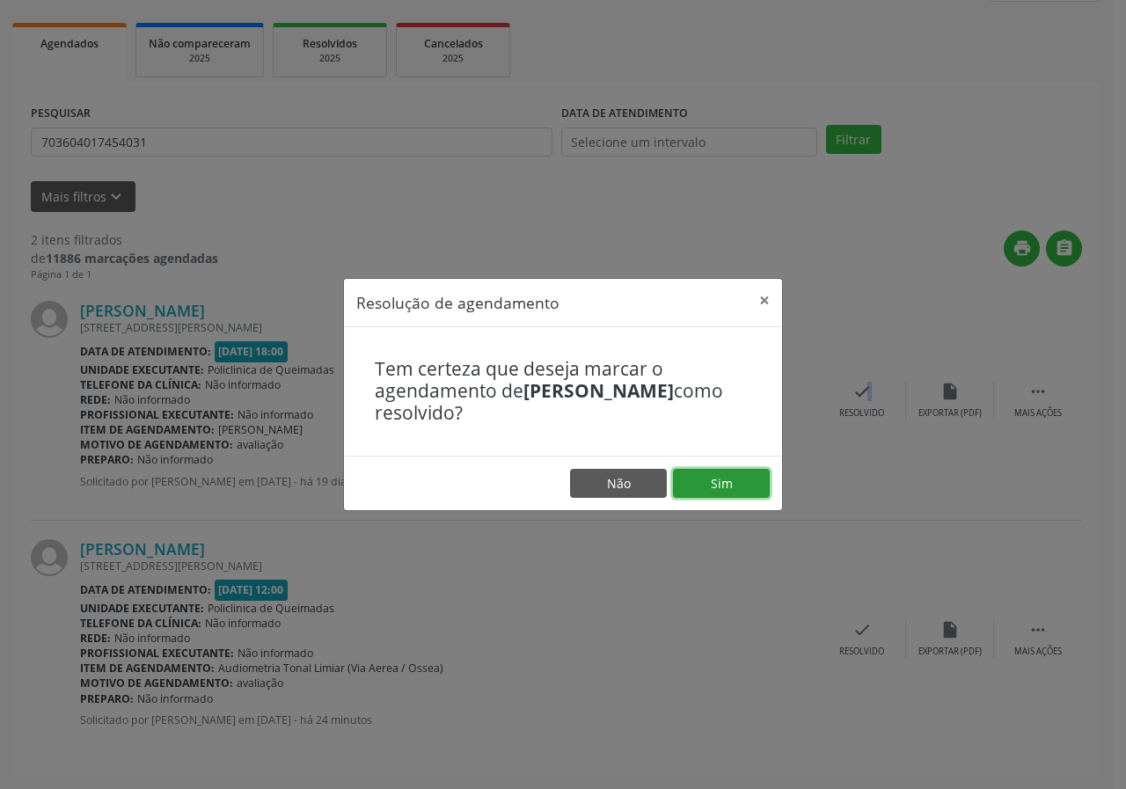
click at [727, 474] on button "Sim" at bounding box center [721, 484] width 97 height 30
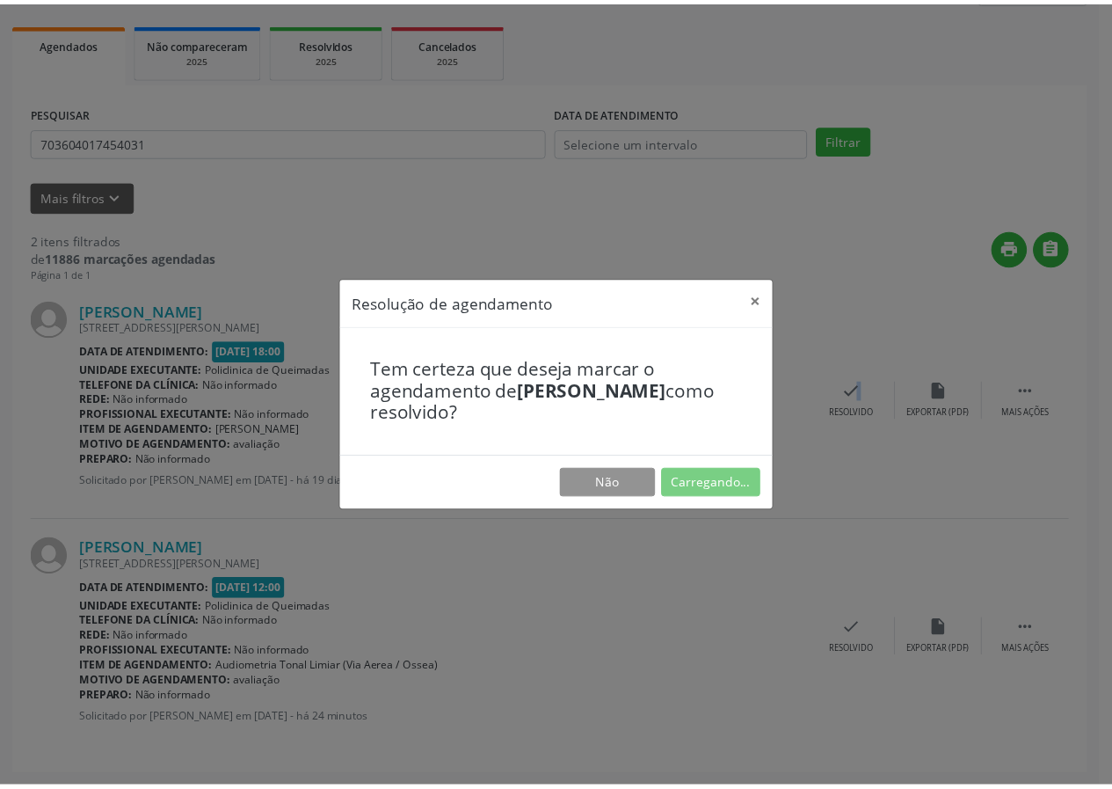
scroll to position [0, 0]
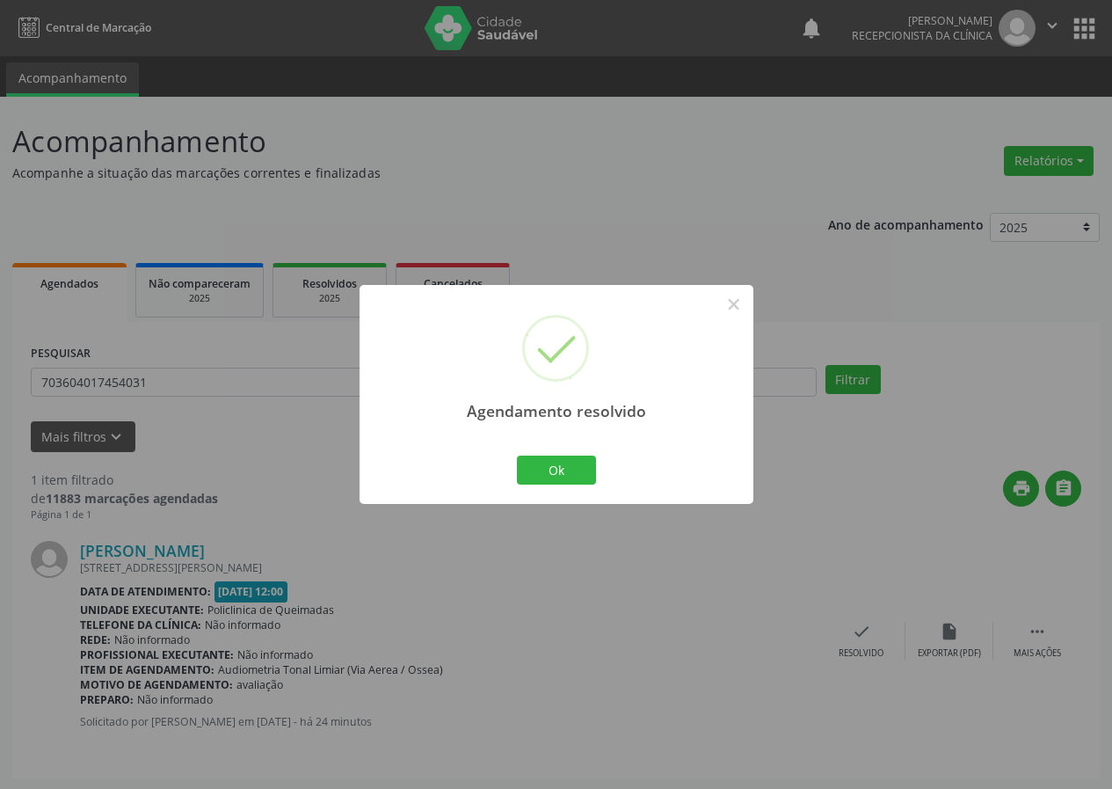
click at [599, 469] on div "Agendamento resolvido × Ok Cancel" at bounding box center [557, 394] width 394 height 219
click at [570, 463] on button "Ok" at bounding box center [556, 471] width 79 height 30
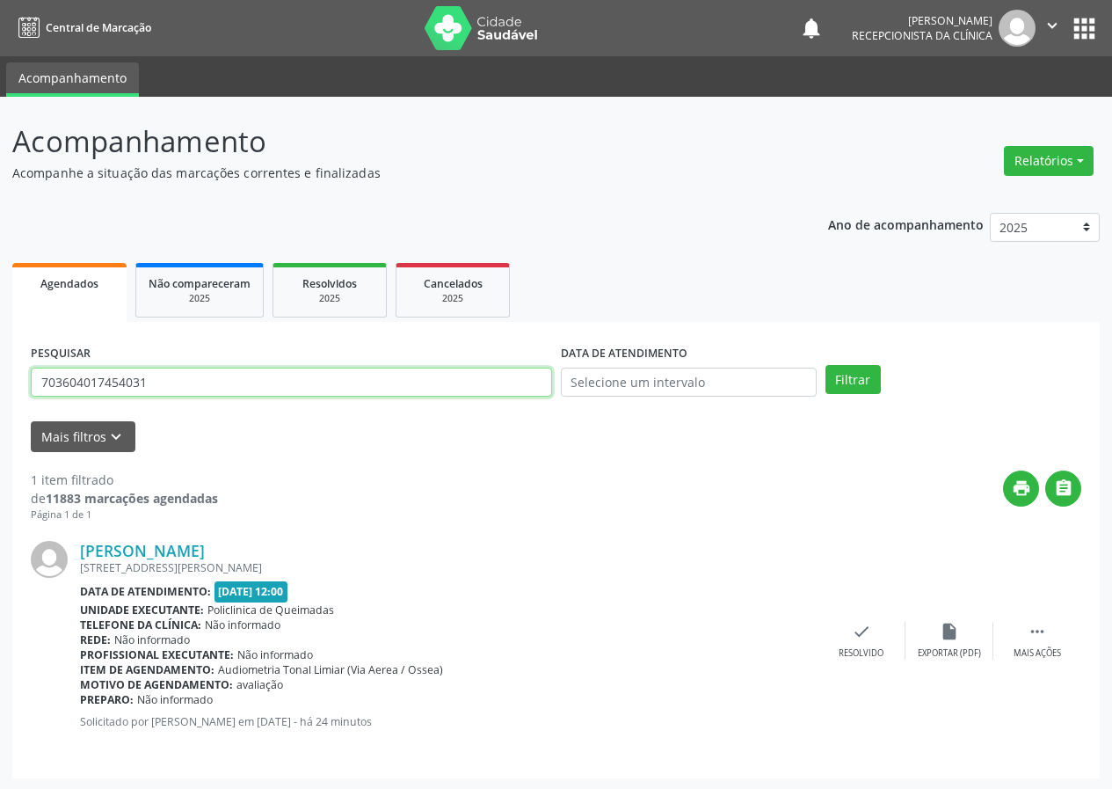
click at [198, 380] on input "703604017454031" at bounding box center [291, 383] width 521 height 30
click at [193, 380] on input "703604017454031" at bounding box center [291, 383] width 521 height 30
click at [190, 383] on input "703604017454031" at bounding box center [291, 383] width 521 height 30
click at [189, 383] on input "703604017454031" at bounding box center [291, 383] width 521 height 30
click at [826, 365] on button "Filtrar" at bounding box center [853, 380] width 55 height 30
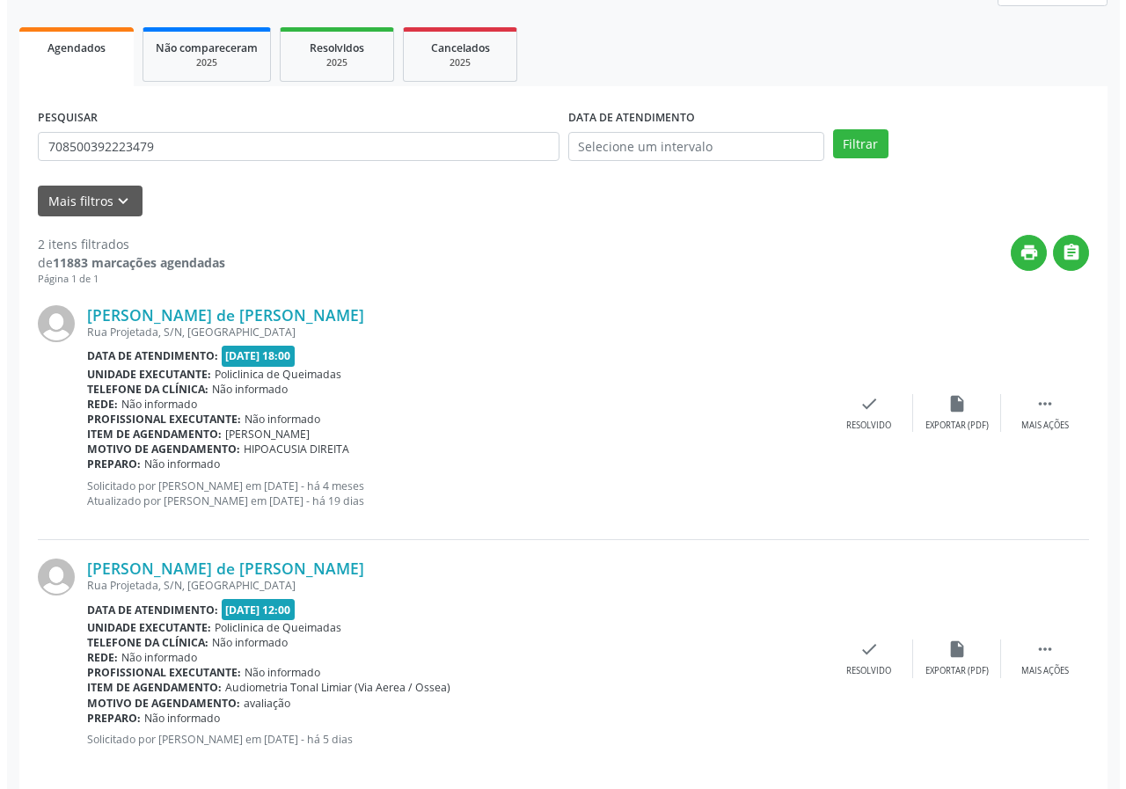
scroll to position [255, 0]
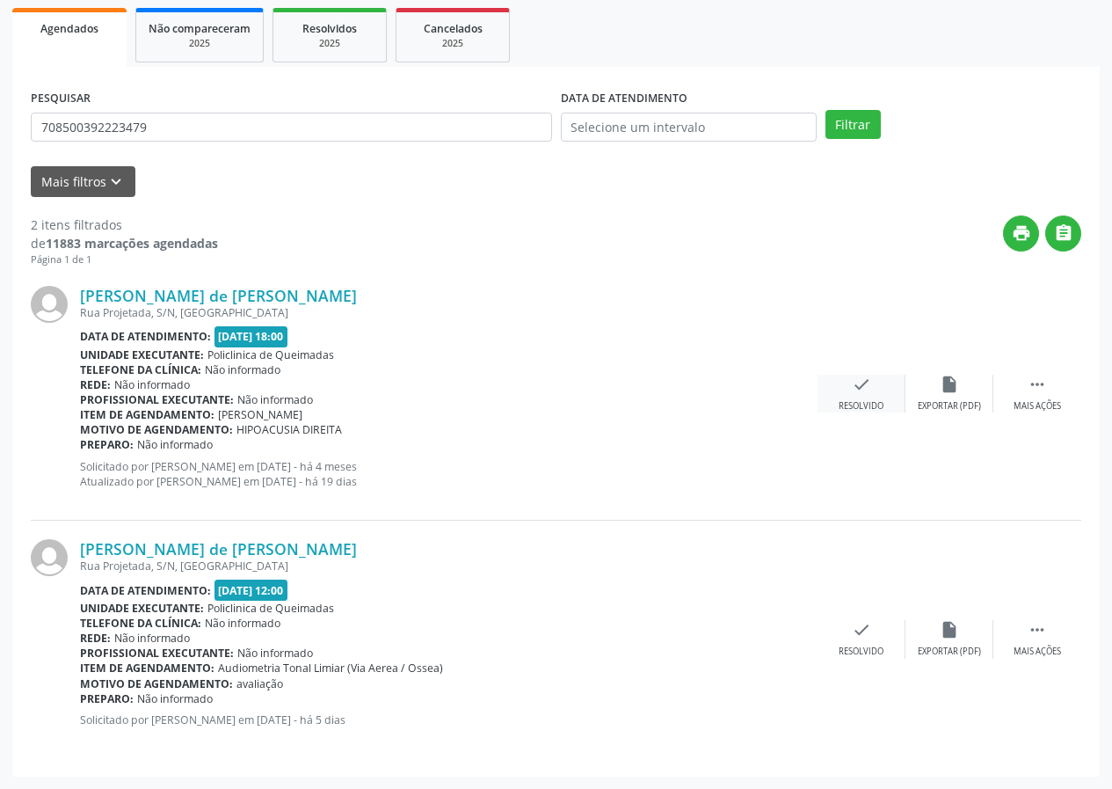
click at [857, 392] on icon "check" at bounding box center [861, 384] width 19 height 19
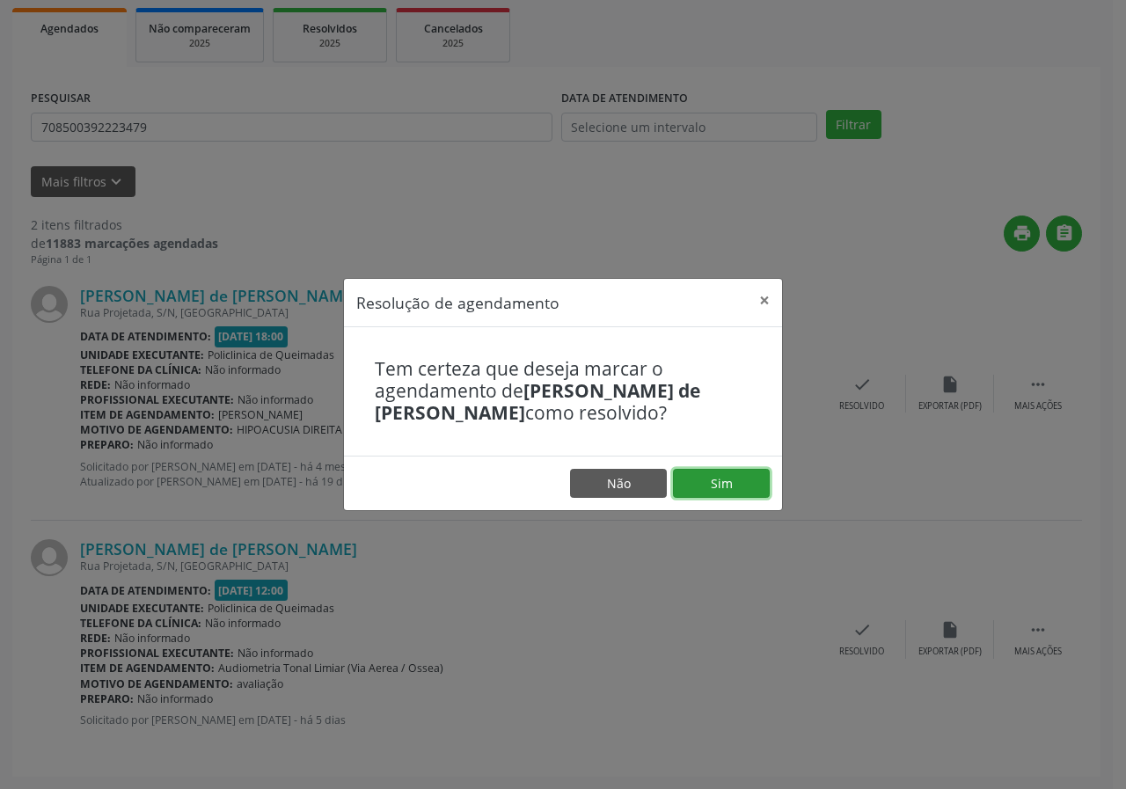
click at [757, 481] on button "Sim" at bounding box center [721, 484] width 97 height 30
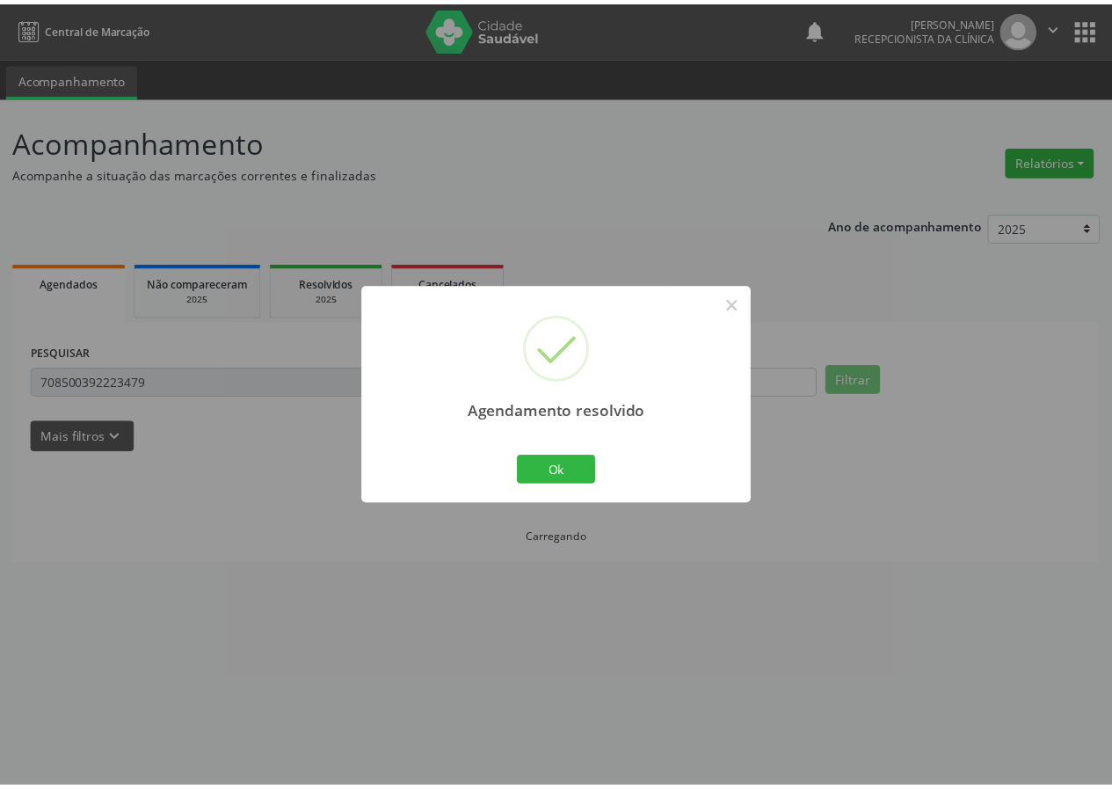
scroll to position [0, 0]
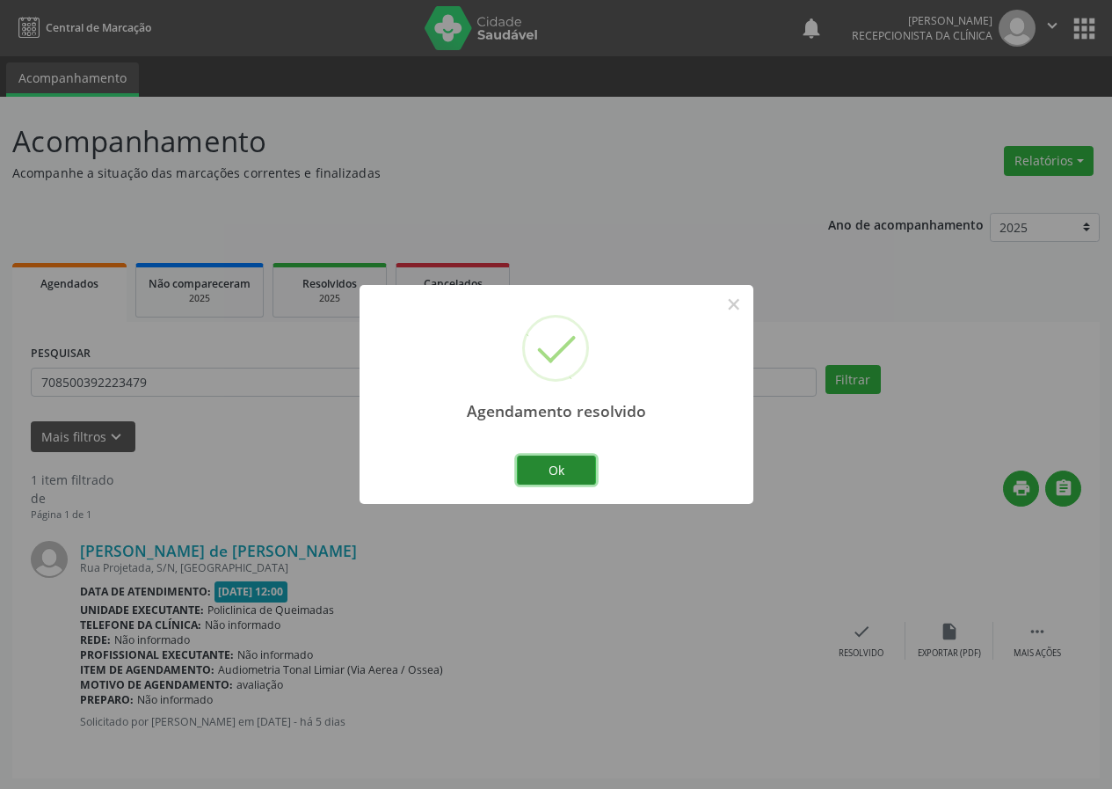
click at [587, 479] on button "Ok" at bounding box center [556, 471] width 79 height 30
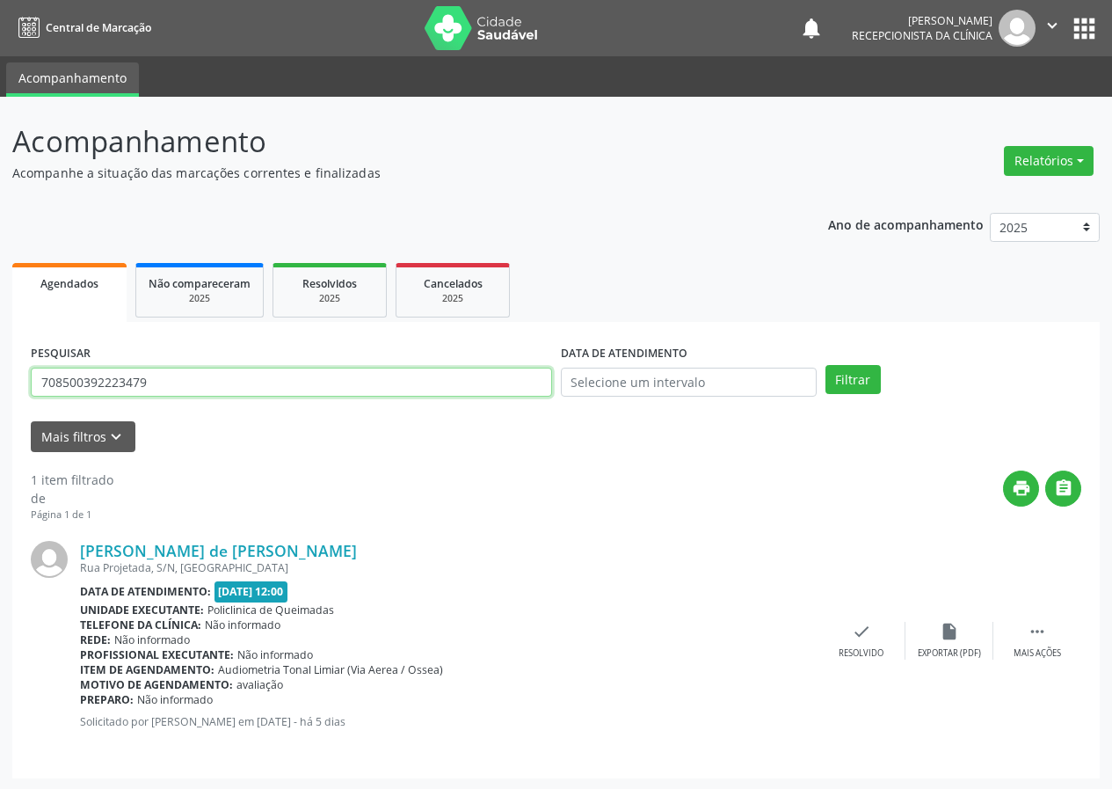
click at [203, 387] on input "708500392223479" at bounding box center [291, 383] width 521 height 30
click at [826, 365] on button "Filtrar" at bounding box center [853, 380] width 55 height 30
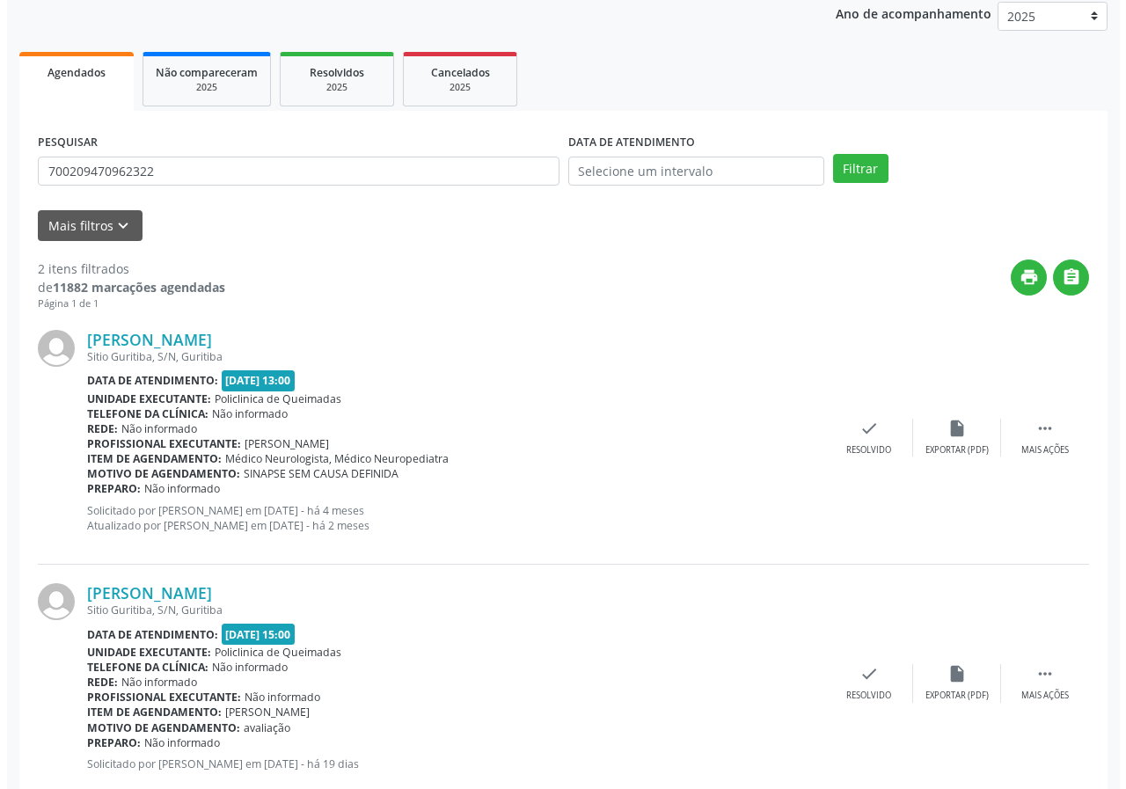
scroll to position [255, 0]
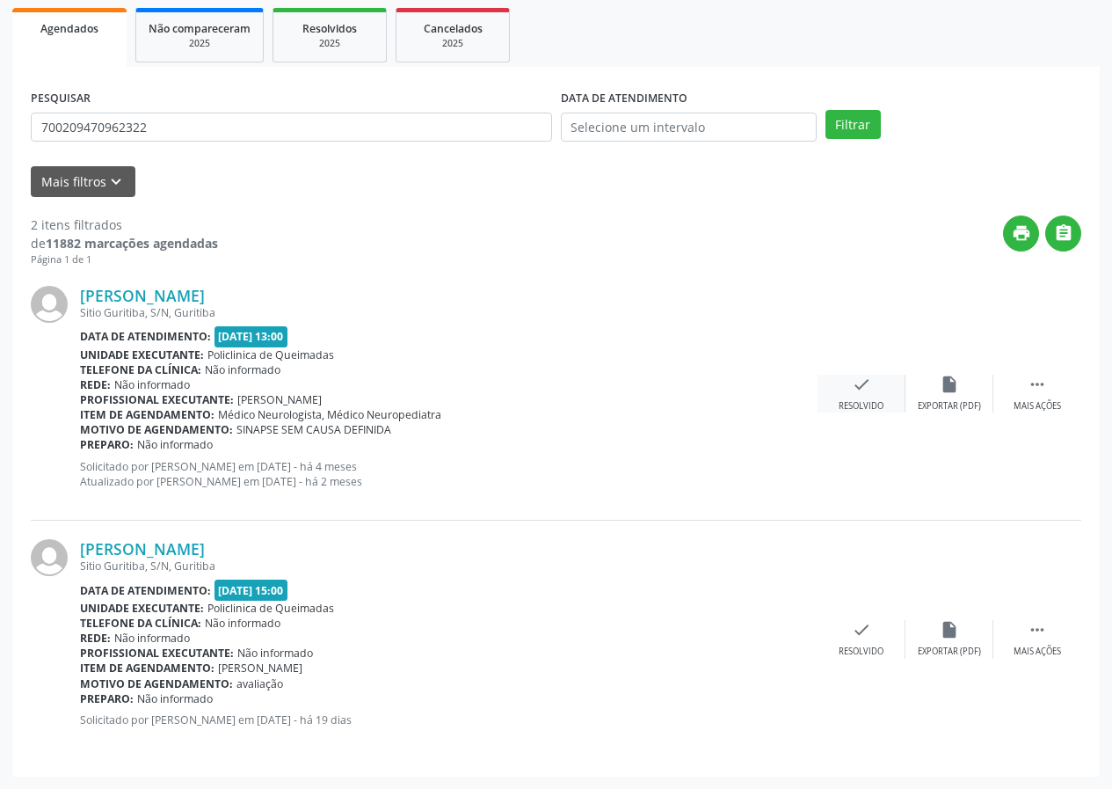
click at [864, 390] on icon "check" at bounding box center [861, 384] width 19 height 19
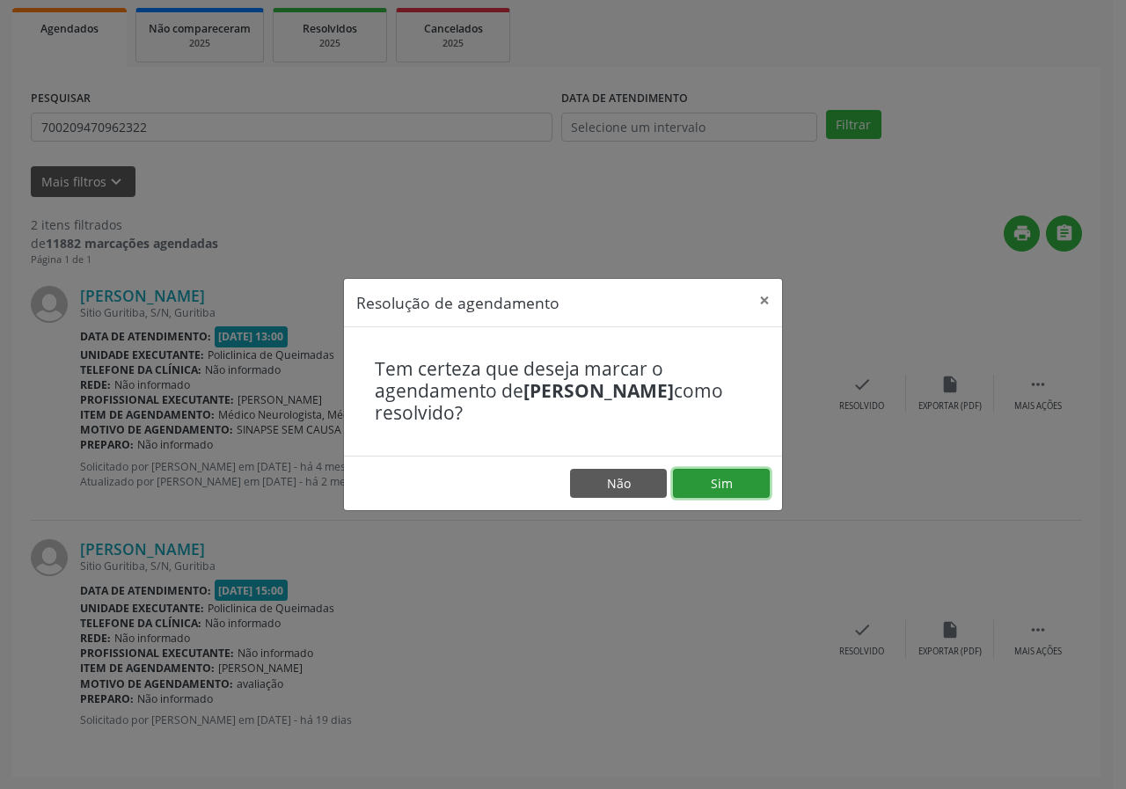
click at [733, 478] on button "Sim" at bounding box center [721, 484] width 97 height 30
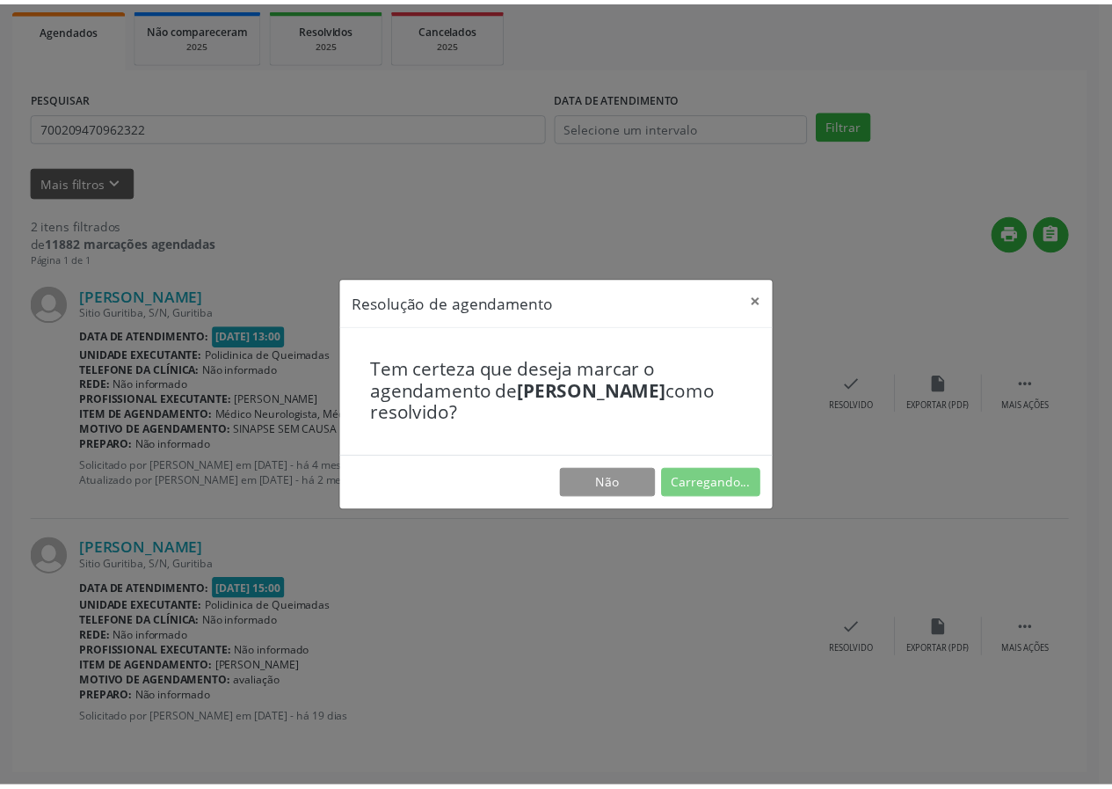
scroll to position [0, 0]
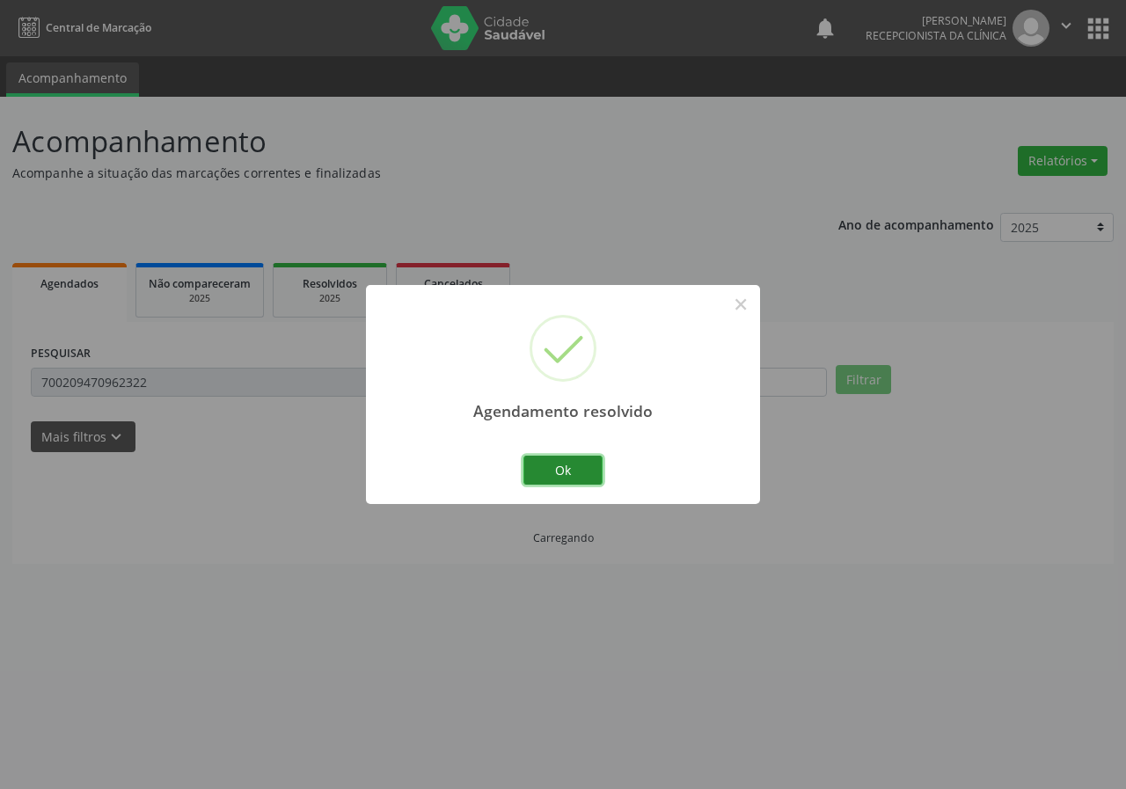
click at [588, 466] on button "Ok" at bounding box center [562, 471] width 79 height 30
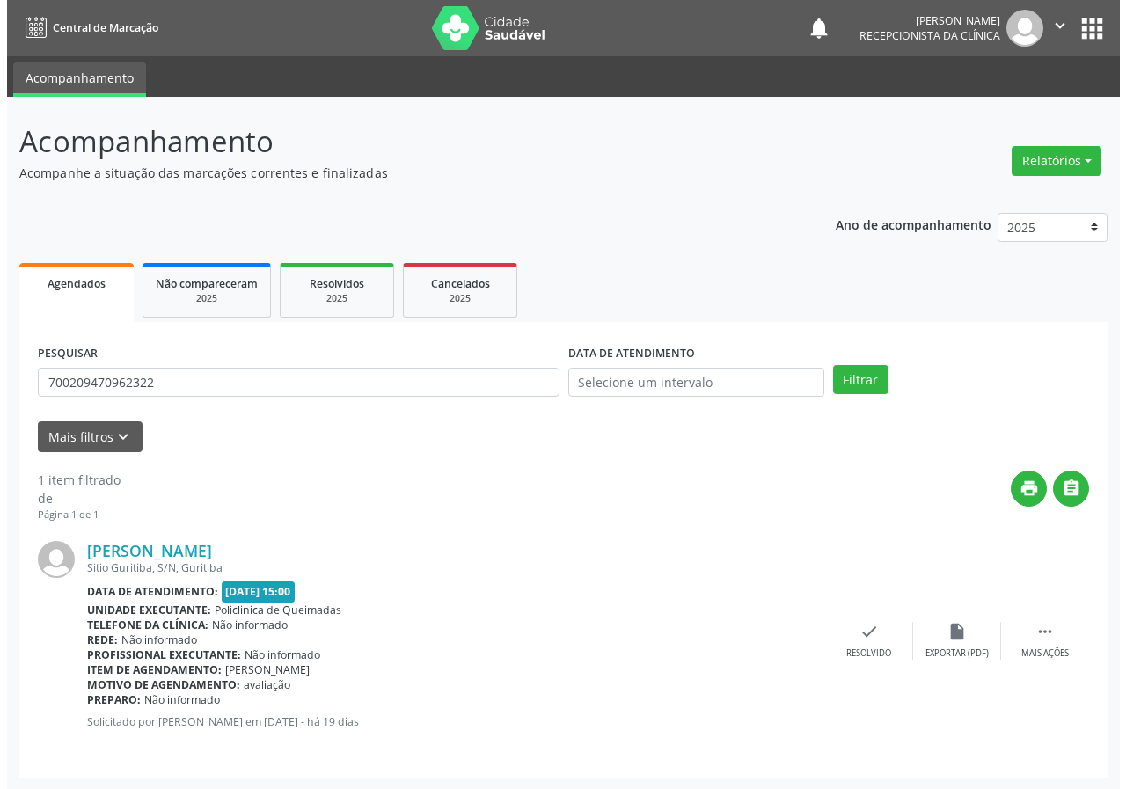
scroll to position [2, 0]
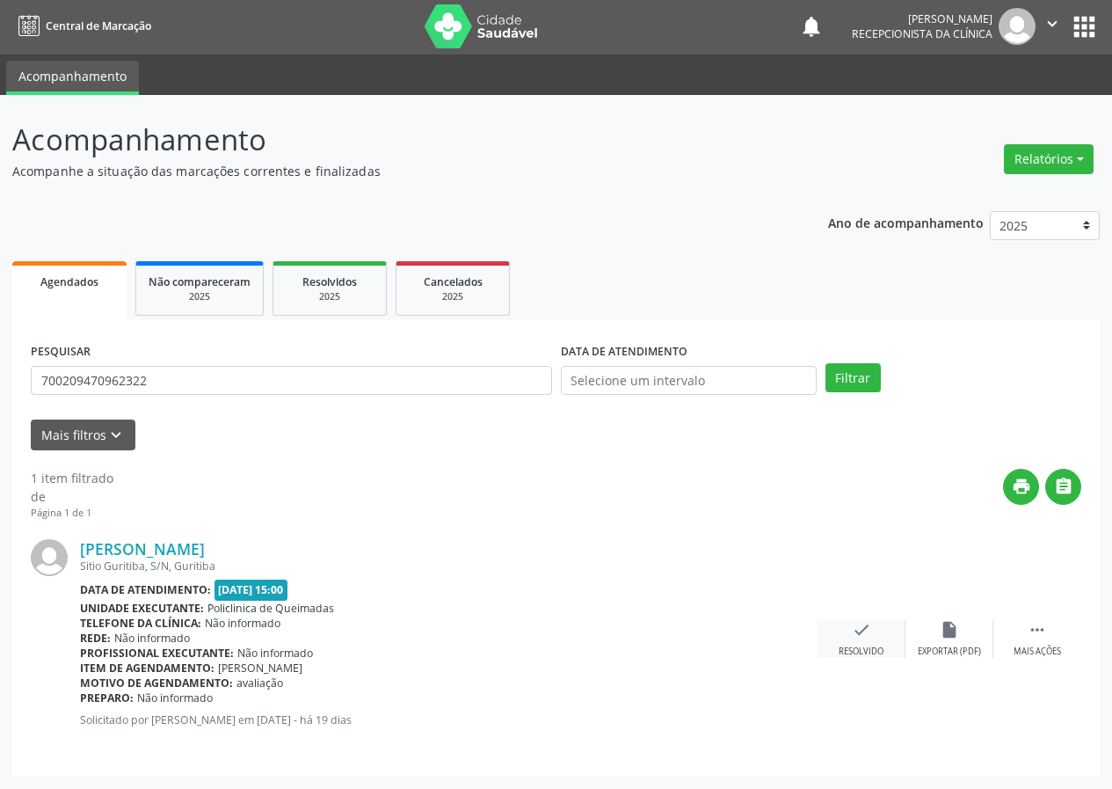
click at [872, 628] on div "check Resolvido" at bounding box center [862, 639] width 88 height 38
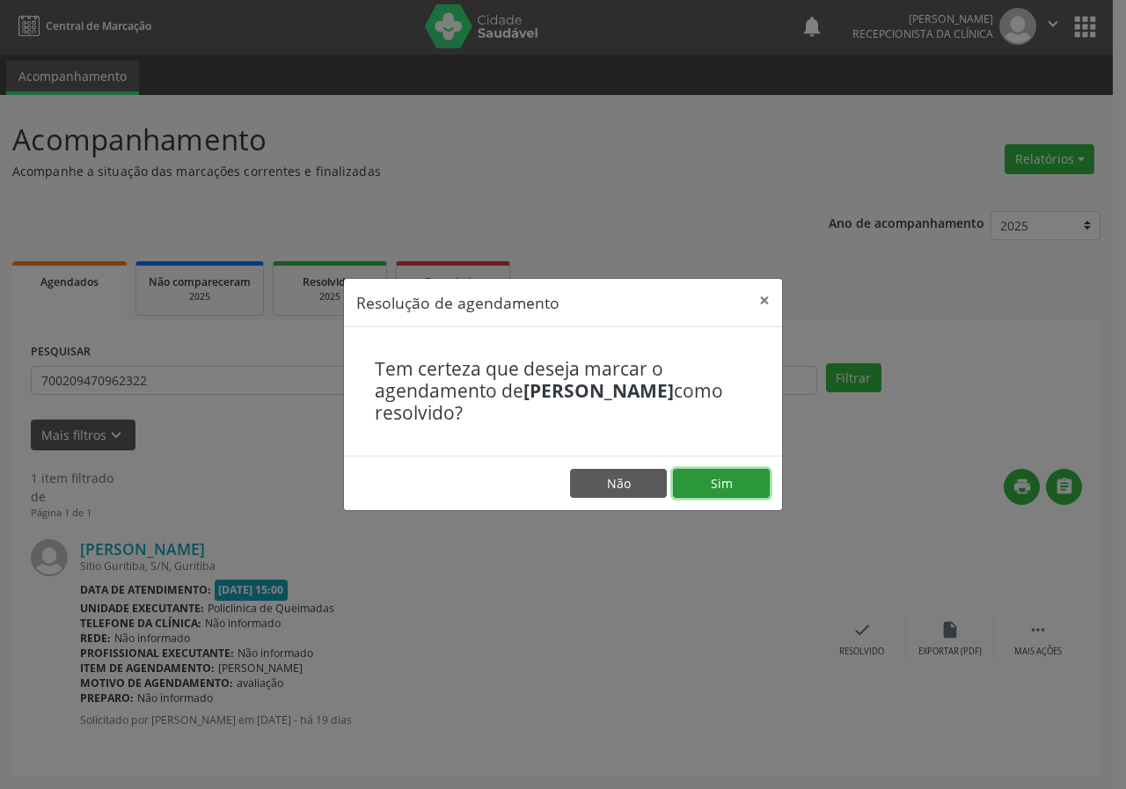
click at [718, 487] on button "Sim" at bounding box center [721, 484] width 97 height 30
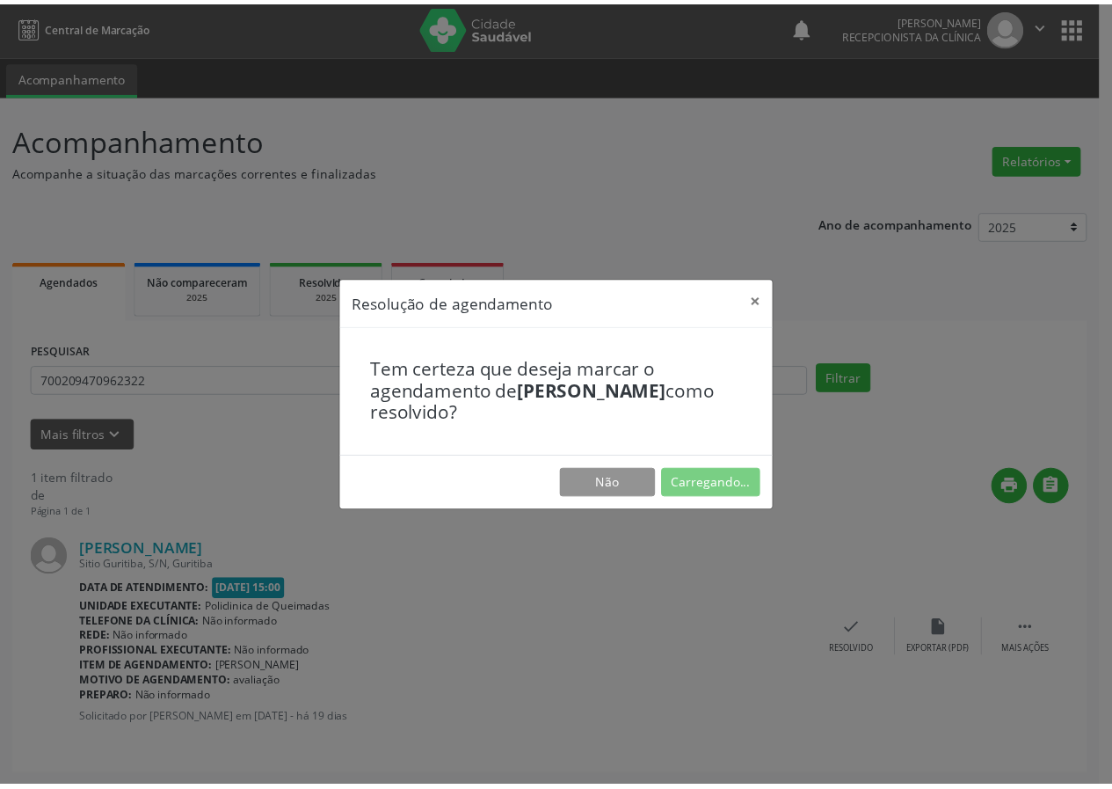
scroll to position [0, 0]
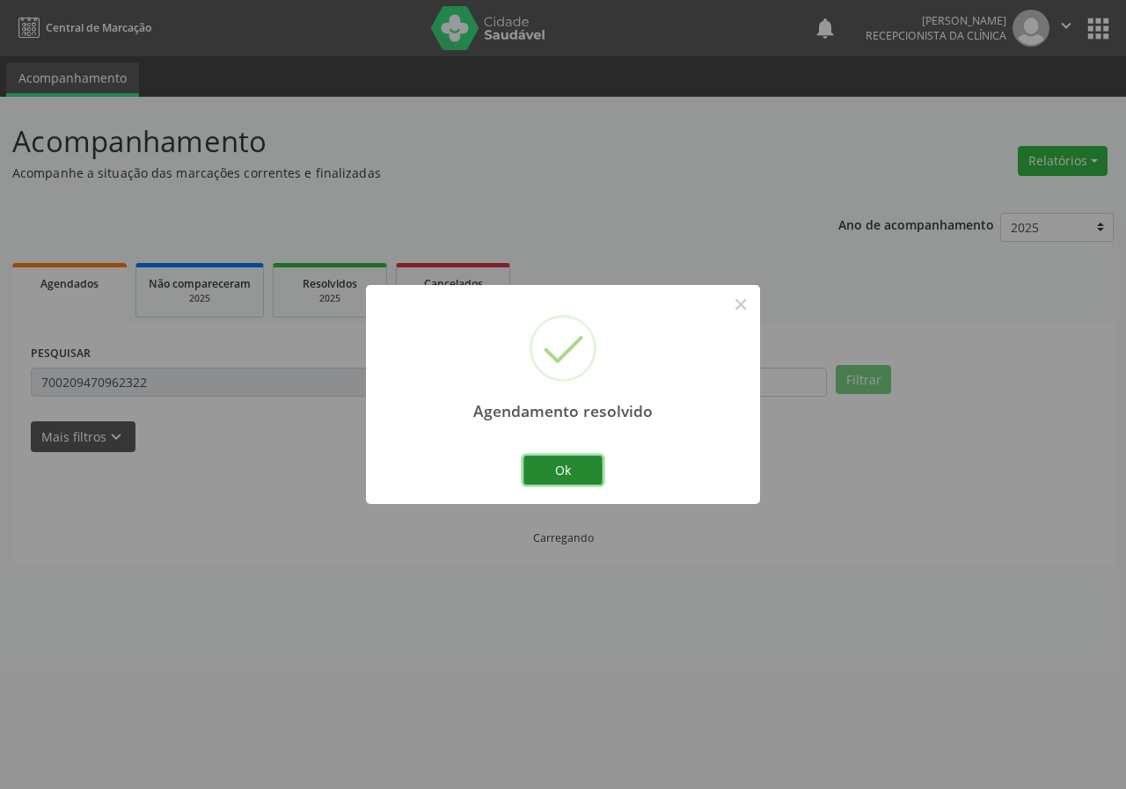
click at [549, 468] on button "Ok" at bounding box center [562, 471] width 79 height 30
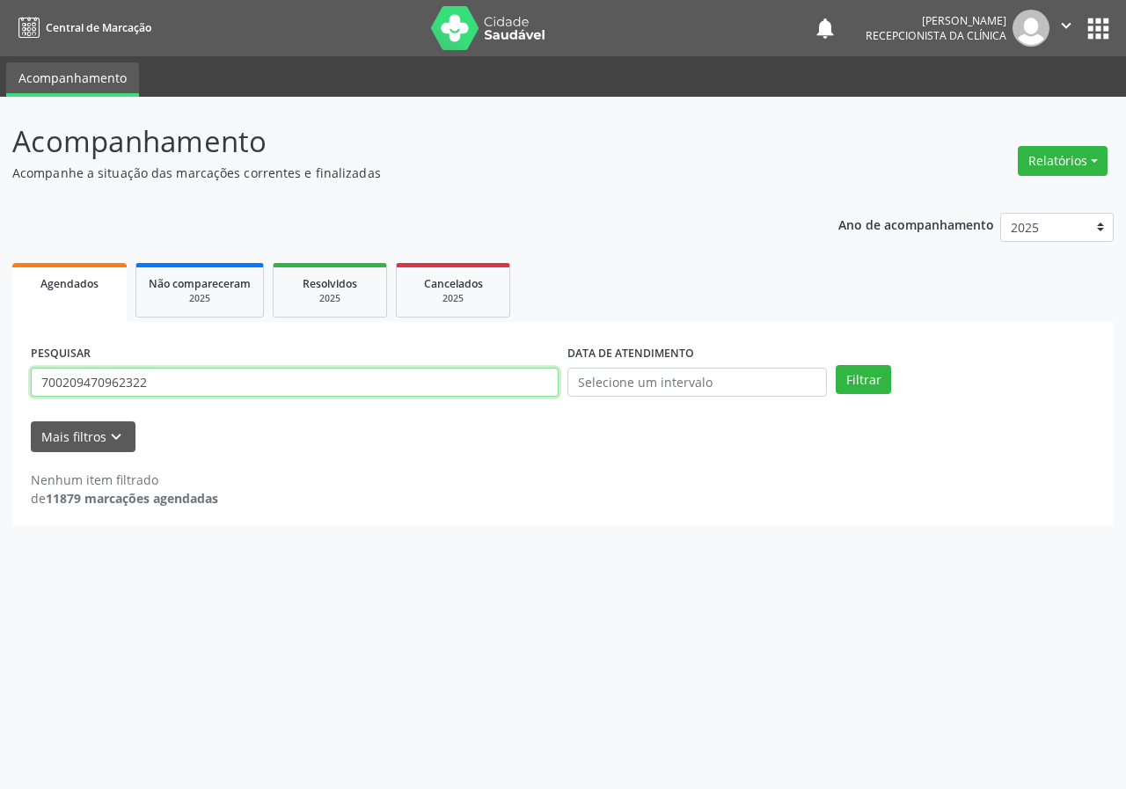
click at [190, 392] on input "700209470962322" at bounding box center [295, 383] width 528 height 30
click at [835, 365] on button "Filtrar" at bounding box center [862, 380] width 55 height 30
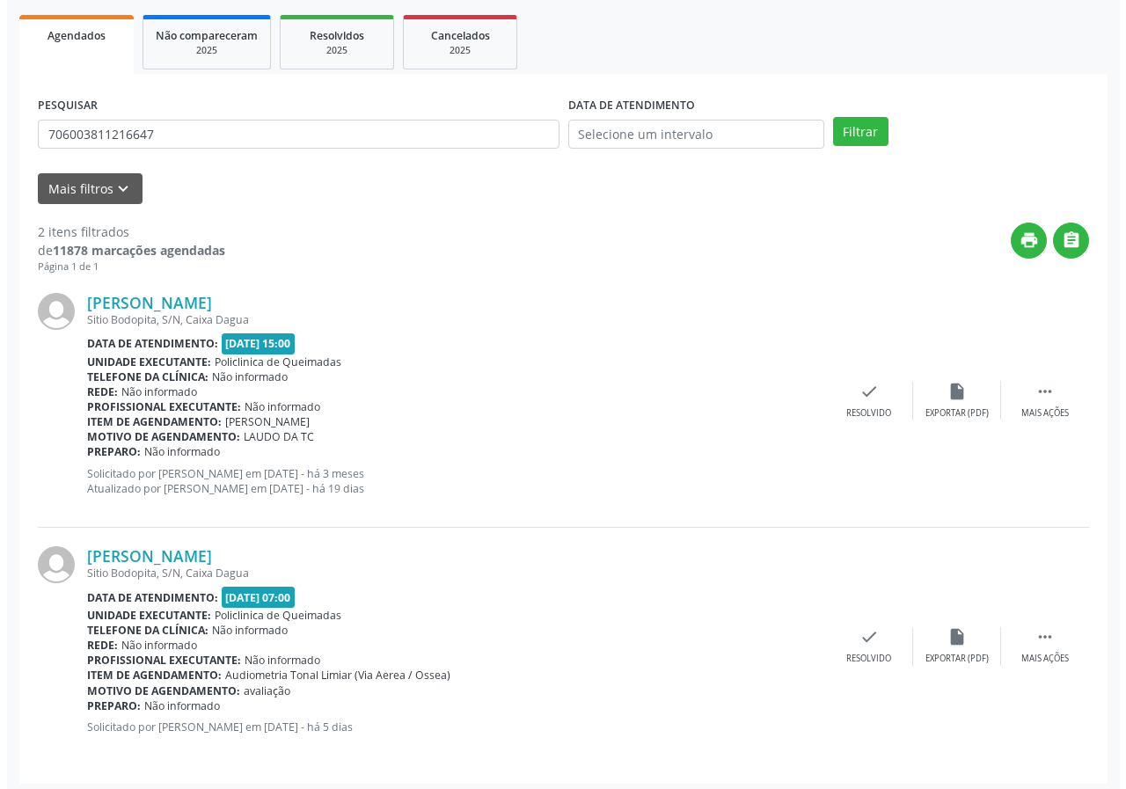
scroll to position [255, 0]
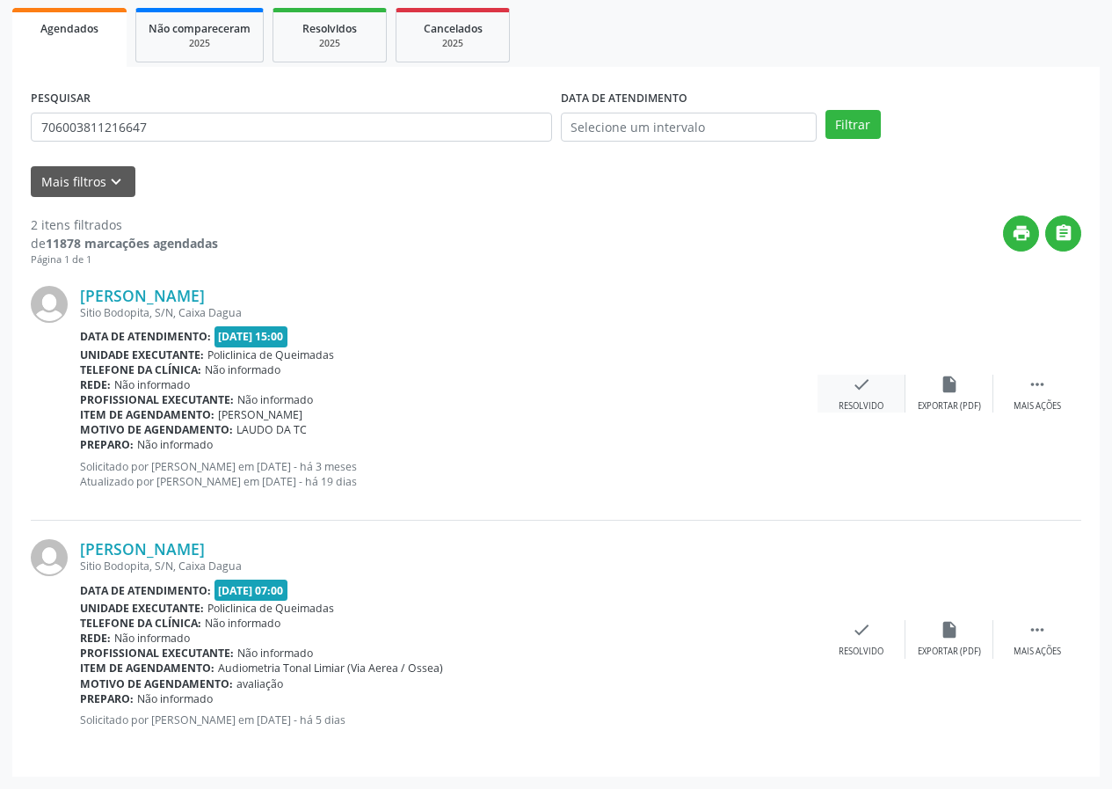
click at [870, 400] on div "Resolvido" at bounding box center [861, 406] width 45 height 12
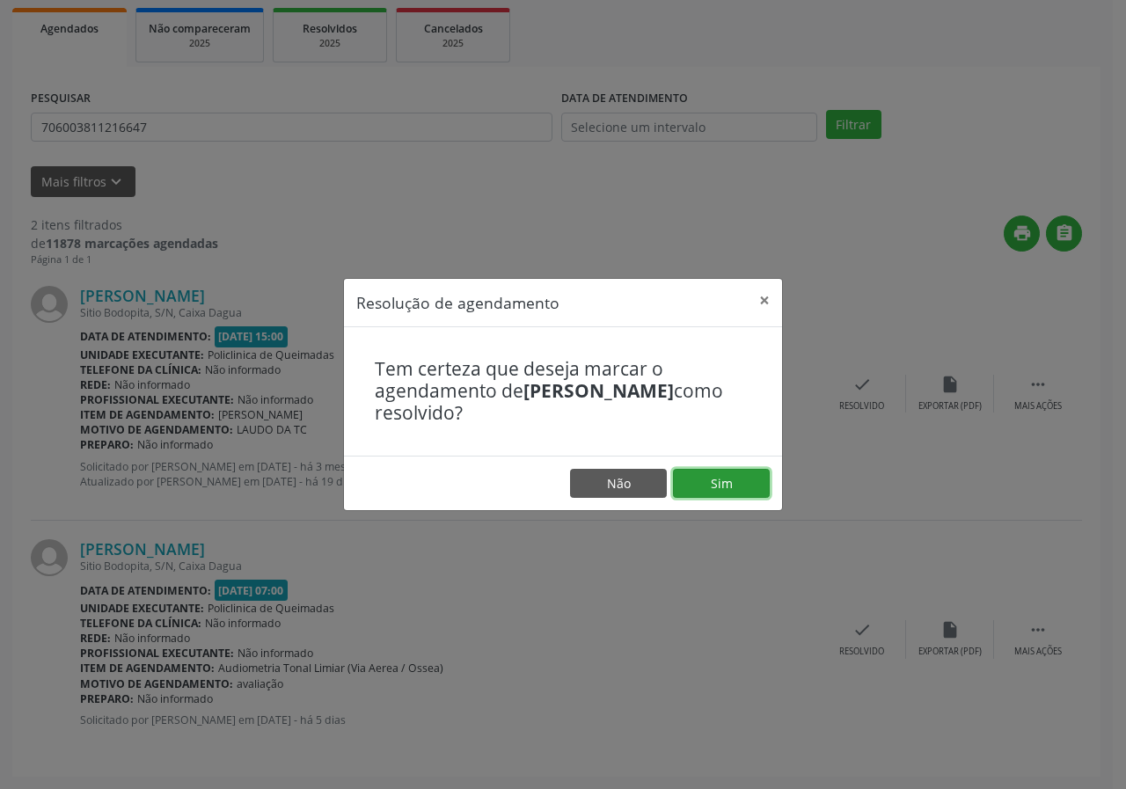
click at [755, 470] on button "Sim" at bounding box center [721, 484] width 97 height 30
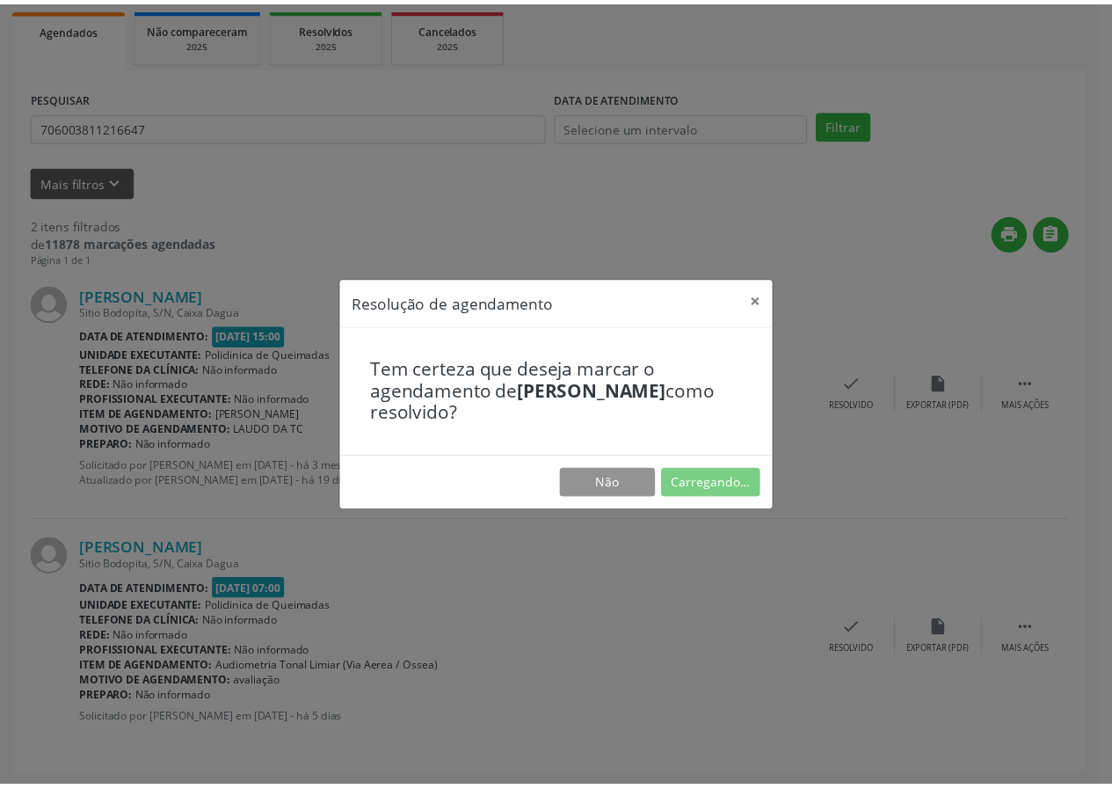
scroll to position [0, 0]
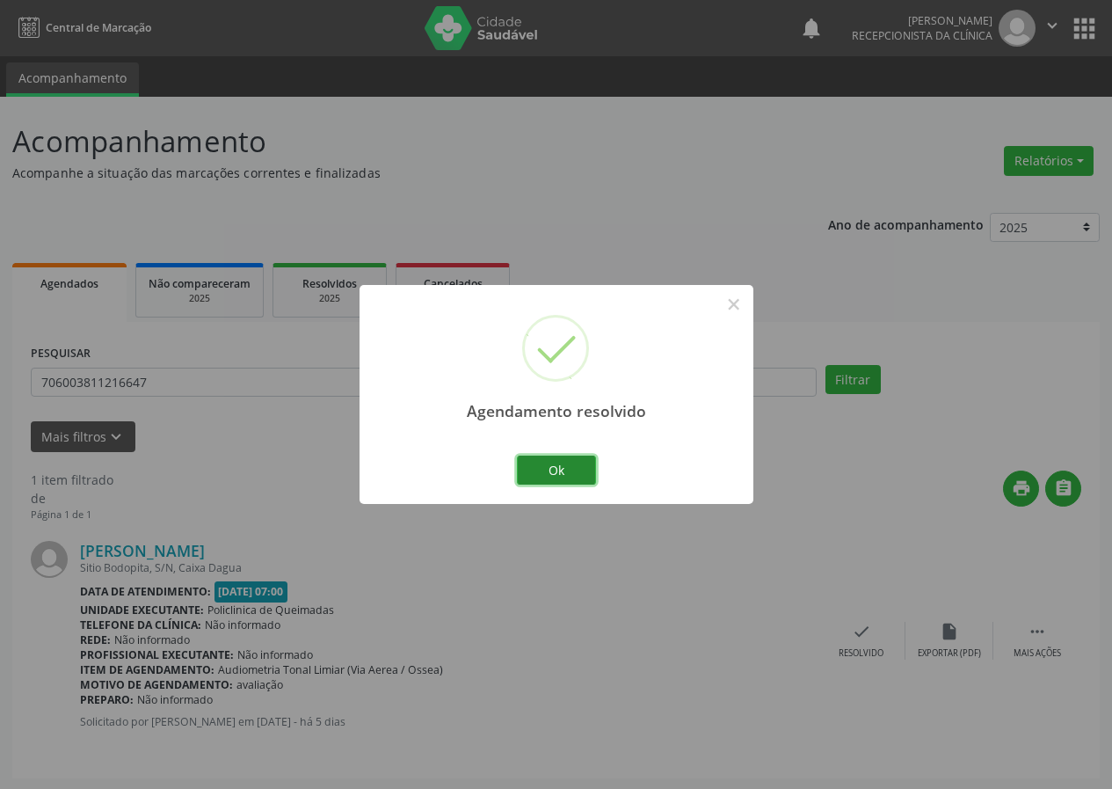
drag, startPoint x: 582, startPoint y: 465, endPoint x: 545, endPoint y: 469, distance: 37.1
click at [580, 465] on button "Ok" at bounding box center [556, 471] width 79 height 30
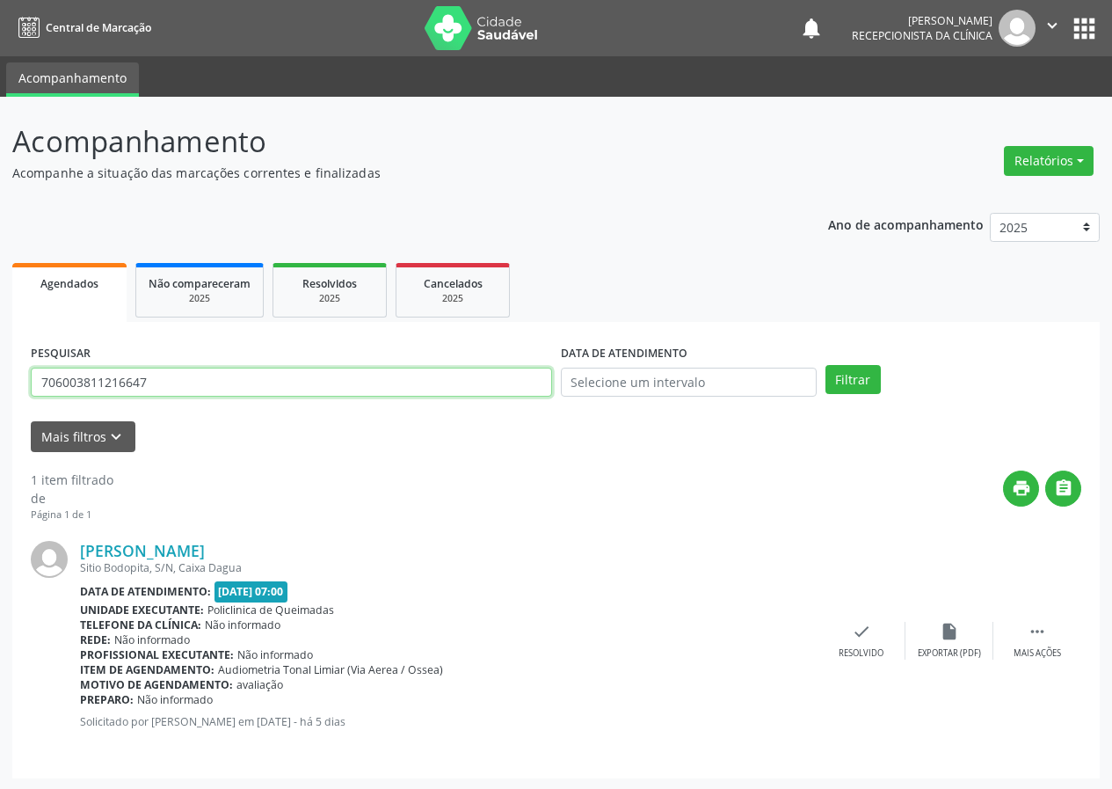
click at [260, 374] on input "706003811216647" at bounding box center [291, 383] width 521 height 30
click at [259, 374] on input "706003811216647" at bounding box center [291, 383] width 521 height 30
click at [826, 365] on button "Filtrar" at bounding box center [853, 380] width 55 height 30
click at [259, 377] on input "70520240108697" at bounding box center [291, 383] width 521 height 30
click at [826, 365] on button "Filtrar" at bounding box center [853, 380] width 55 height 30
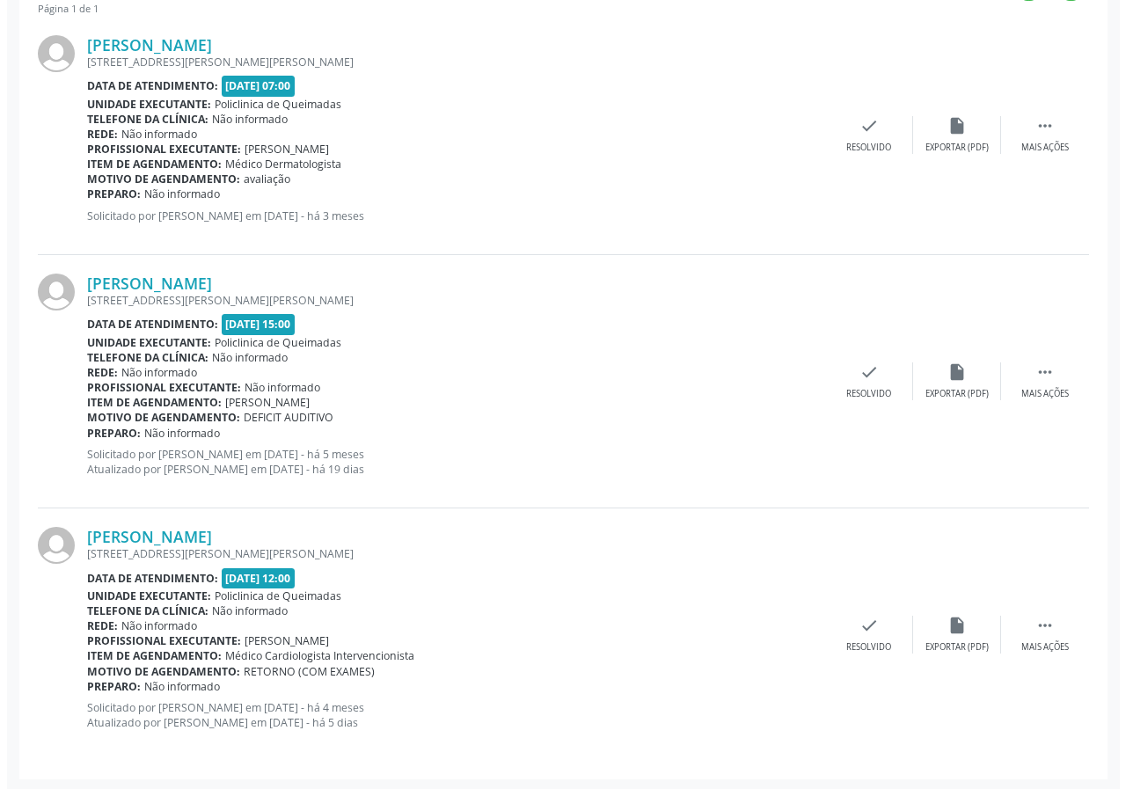
scroll to position [508, 0]
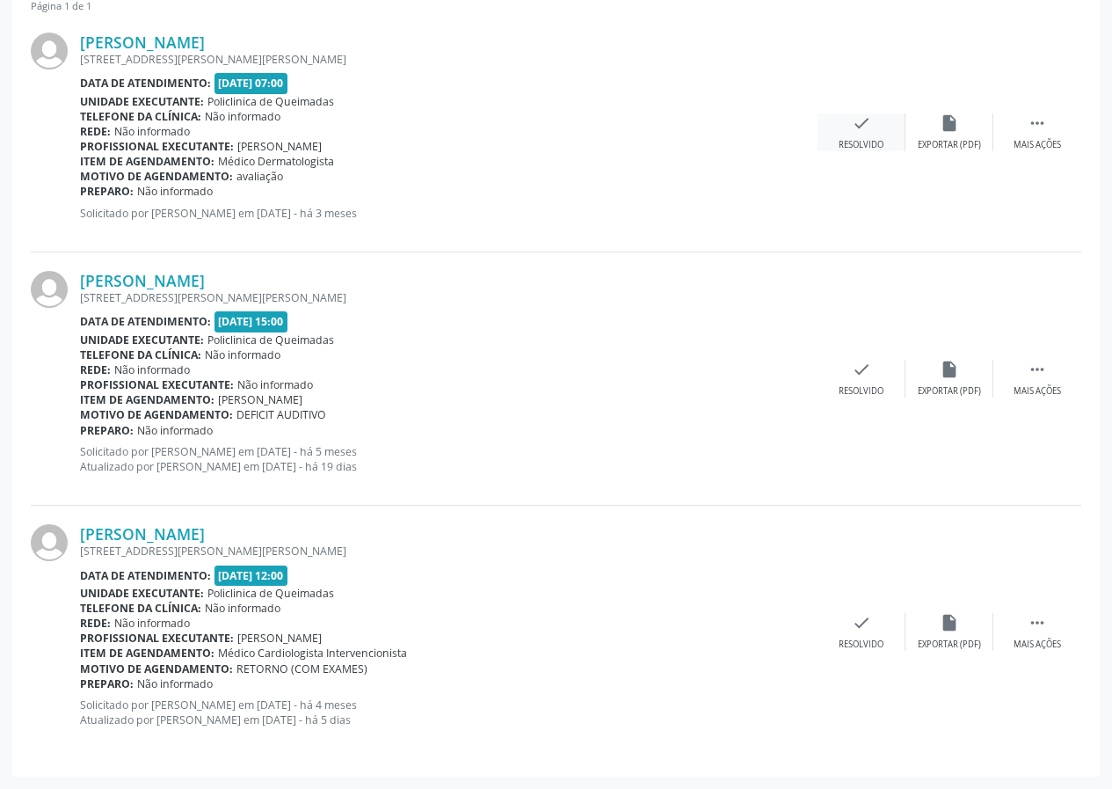
click at [847, 126] on div "check Resolvido" at bounding box center [862, 132] width 88 height 38
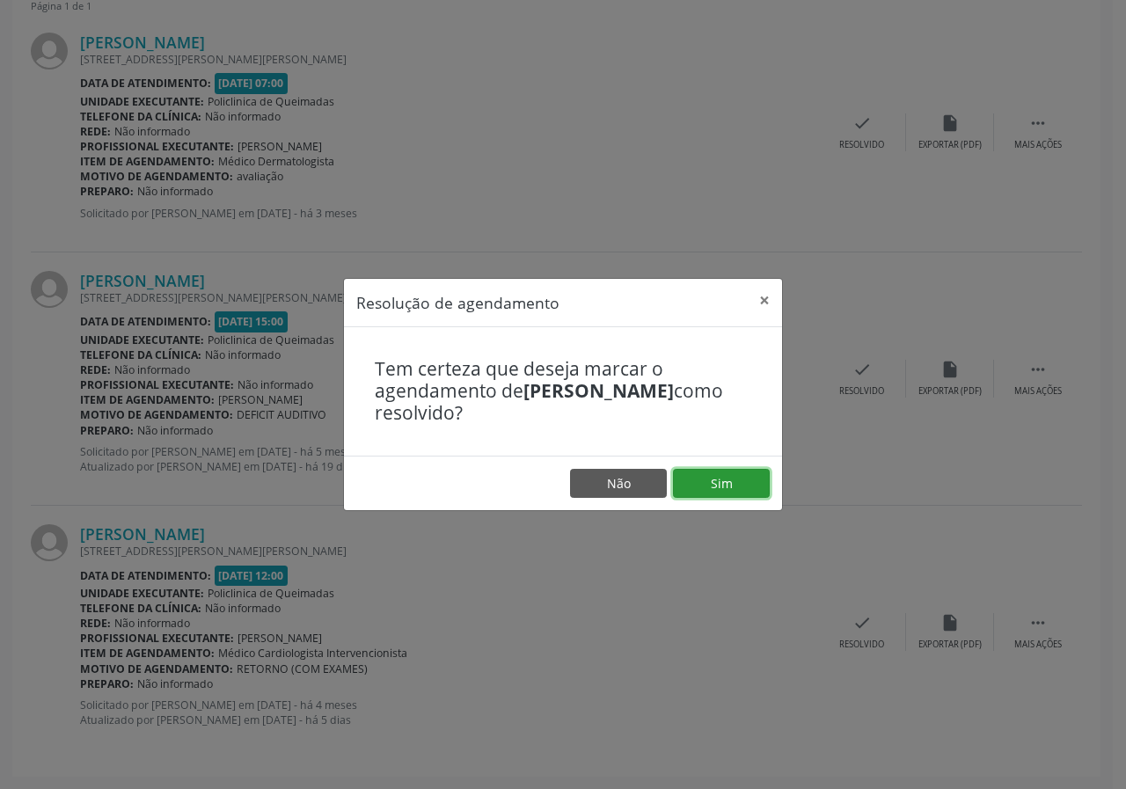
click at [747, 490] on button "Sim" at bounding box center [721, 484] width 97 height 30
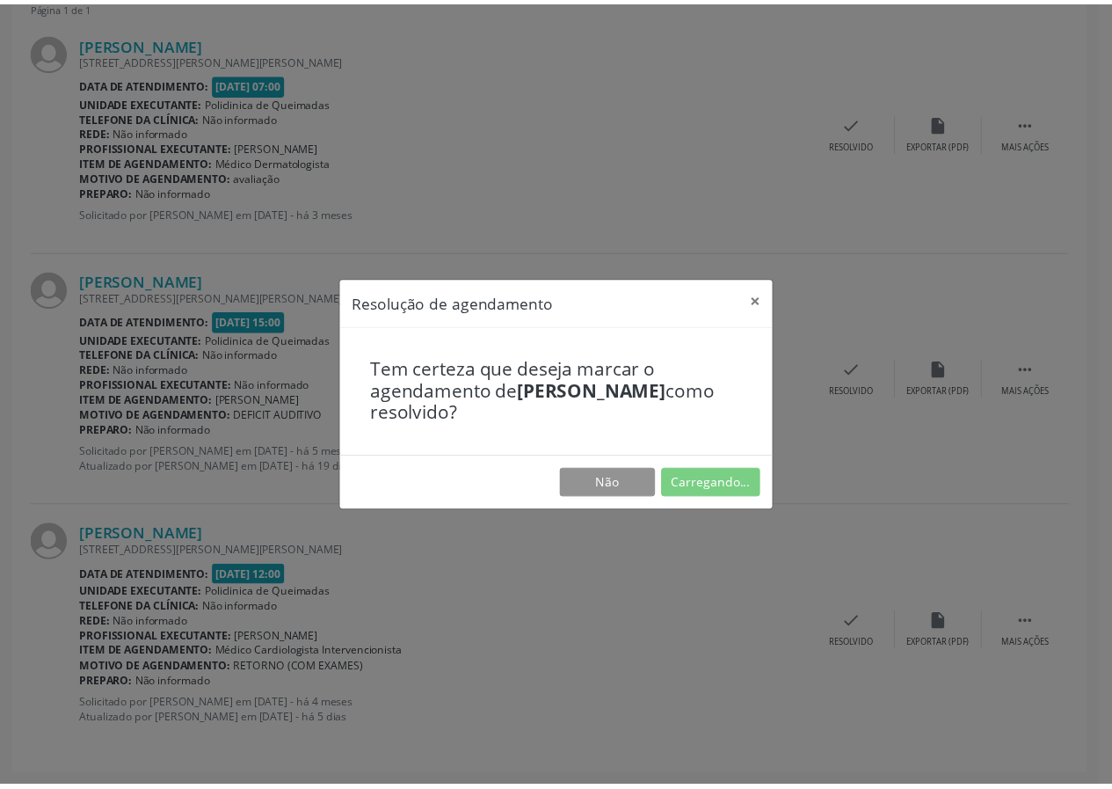
scroll to position [0, 0]
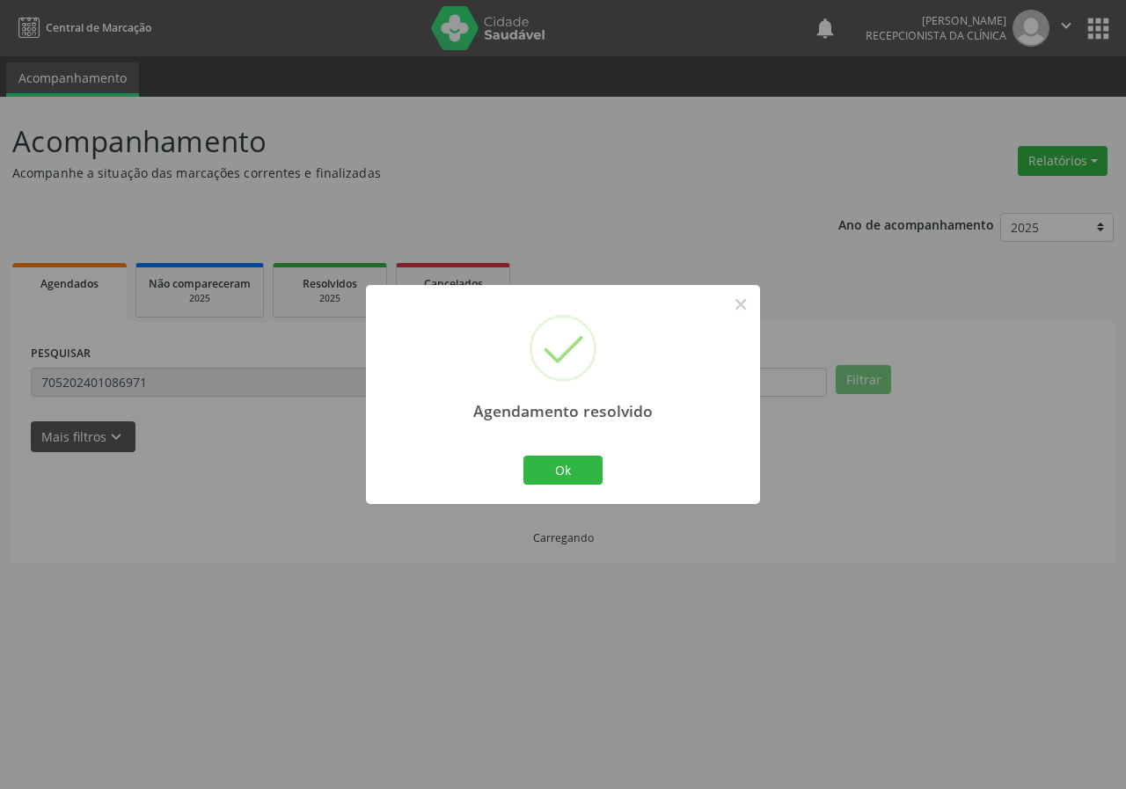
click at [517, 465] on div "Agendamento resolvido × Ok Cancel" at bounding box center [563, 394] width 394 height 219
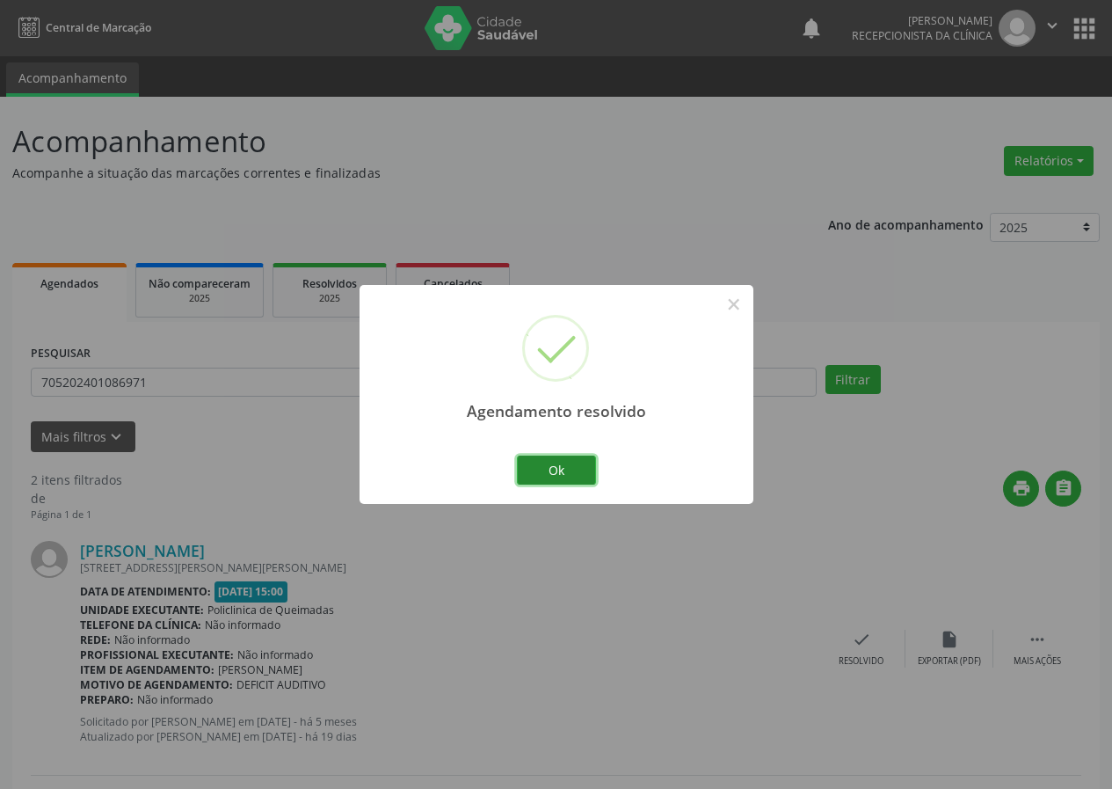
click at [539, 472] on button "Ok" at bounding box center [556, 471] width 79 height 30
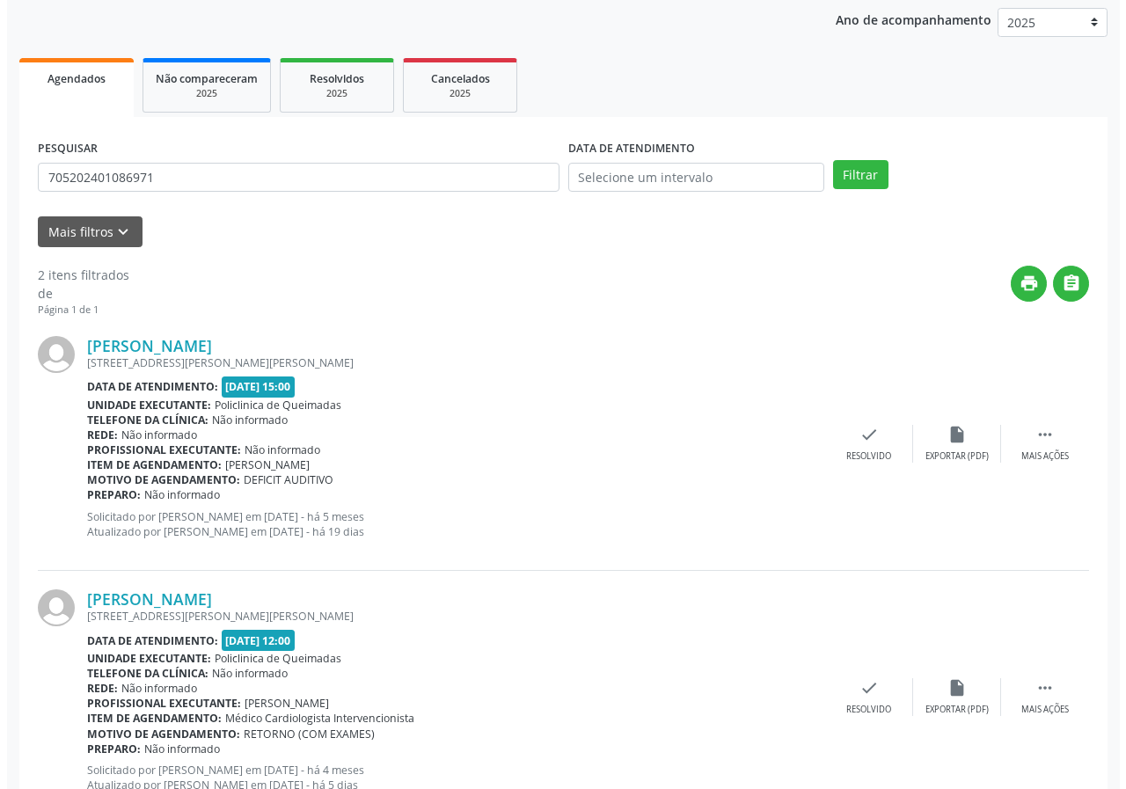
scroll to position [270, 0]
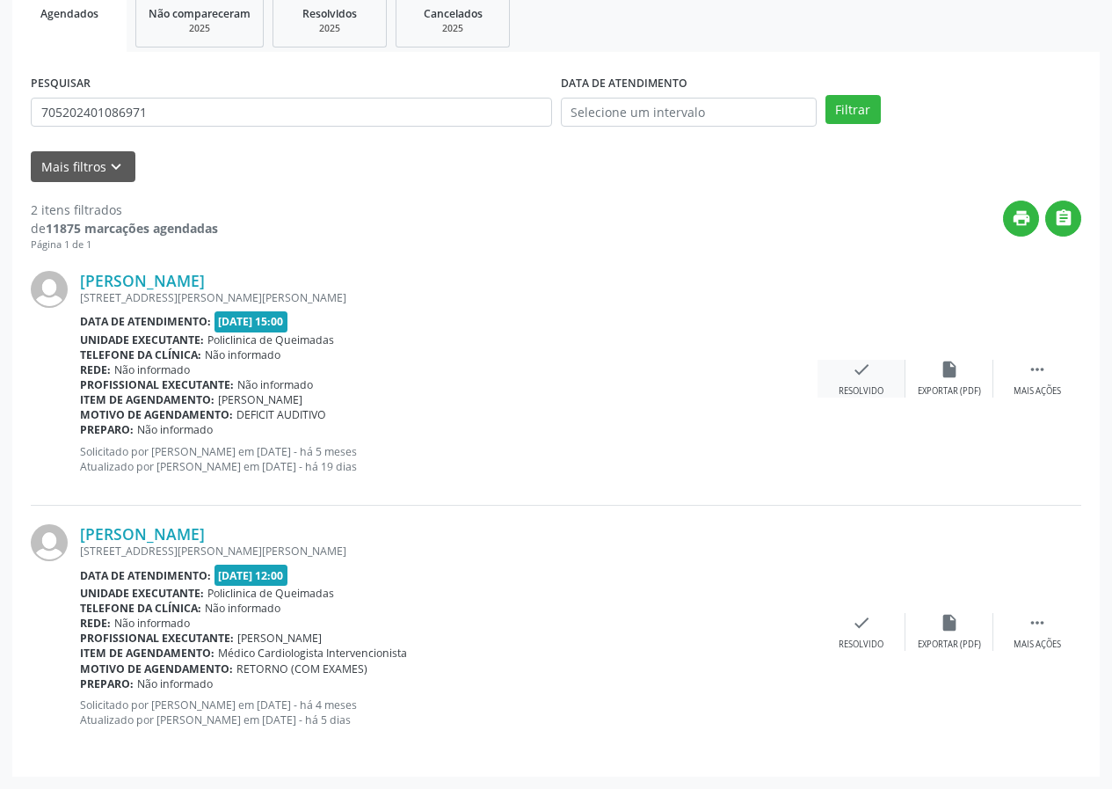
click at [864, 379] on div "check Resolvido" at bounding box center [862, 379] width 88 height 38
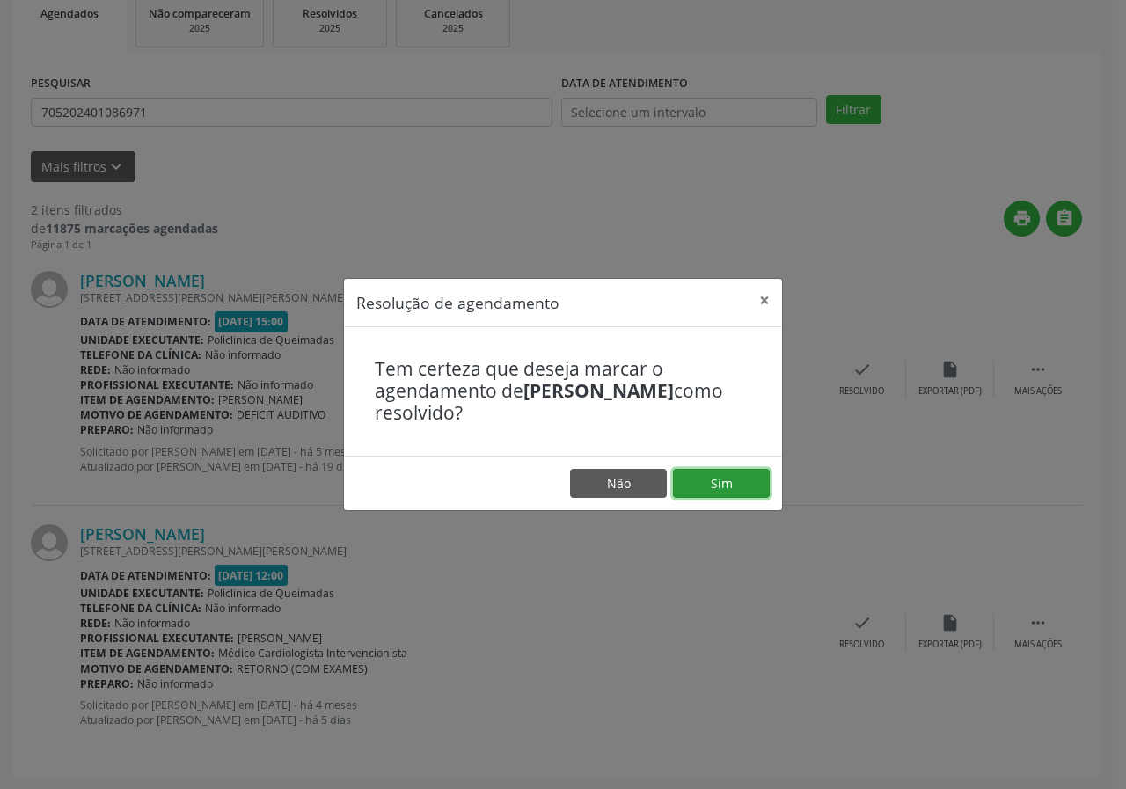
click at [733, 470] on button "Sim" at bounding box center [721, 484] width 97 height 30
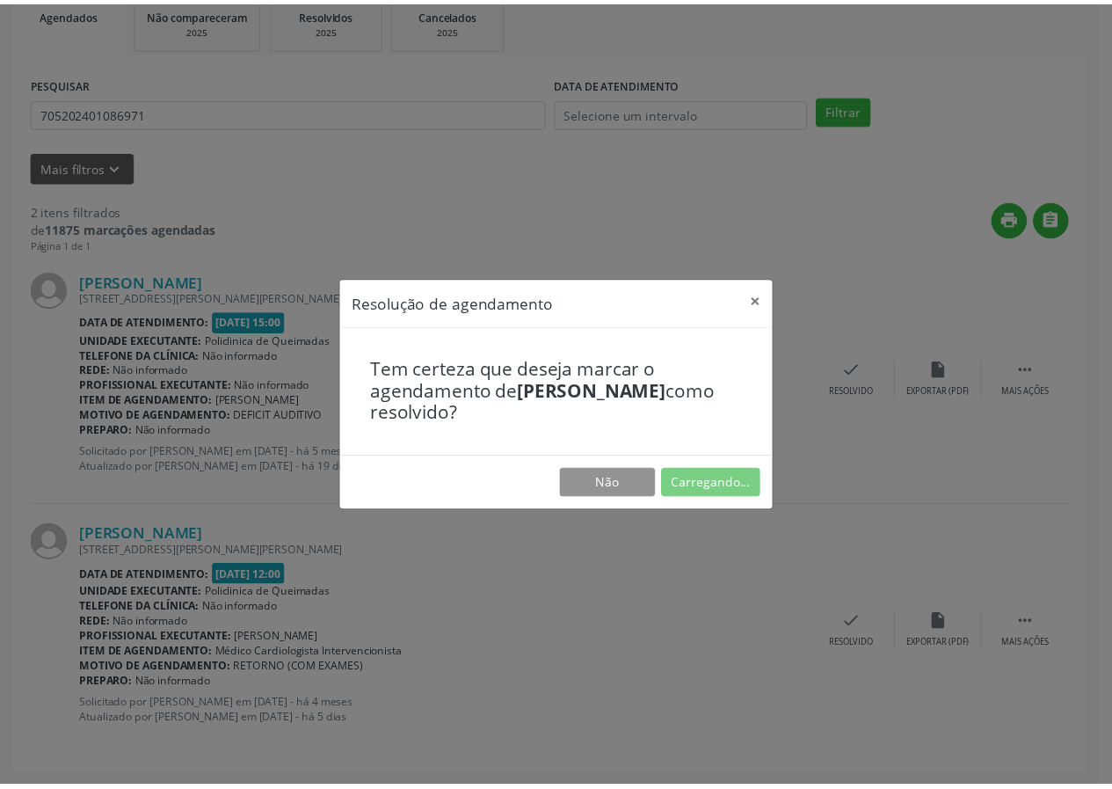
scroll to position [0, 0]
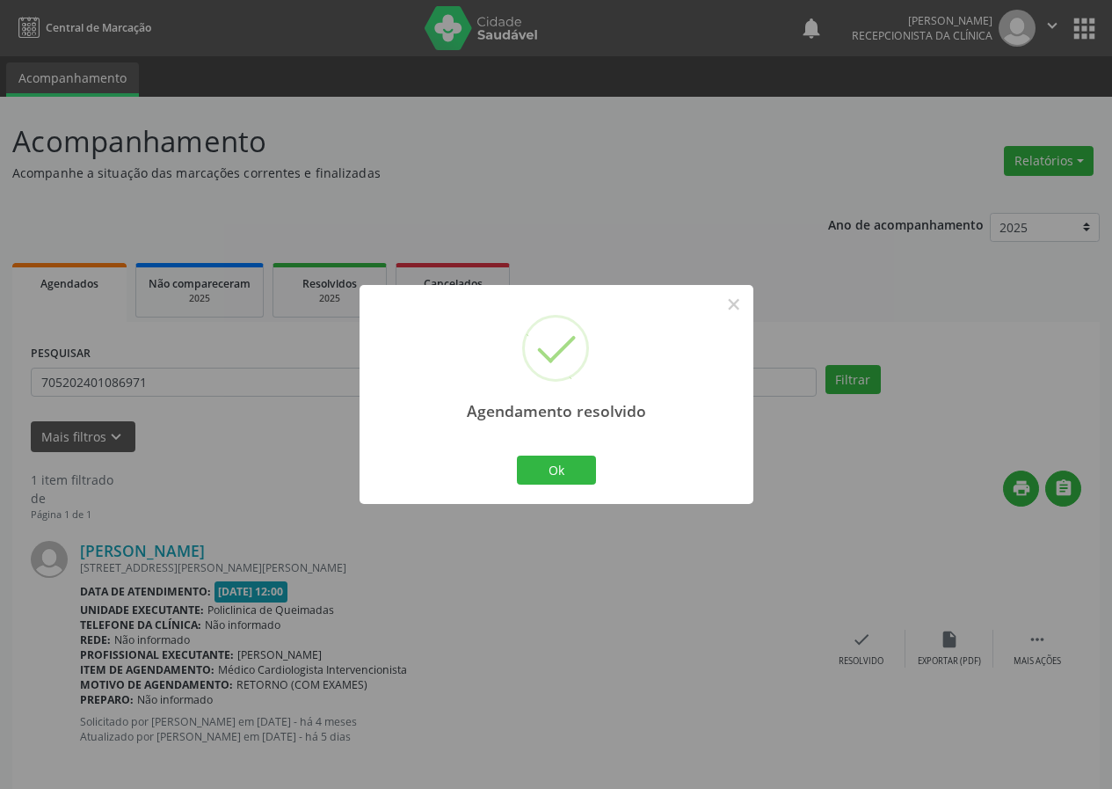
click at [346, 332] on div "Agendamento resolvido × Ok Cancel" at bounding box center [556, 394] width 1112 height 789
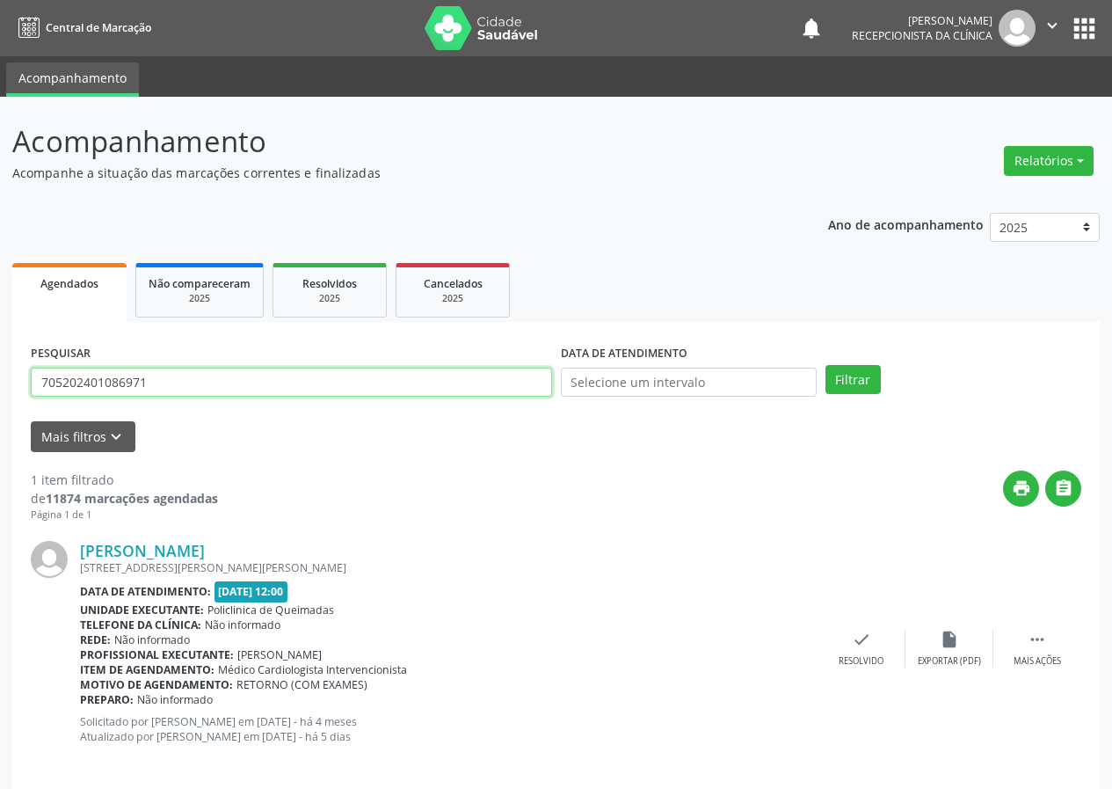
click at [288, 387] on input "705202401086971" at bounding box center [291, 383] width 521 height 30
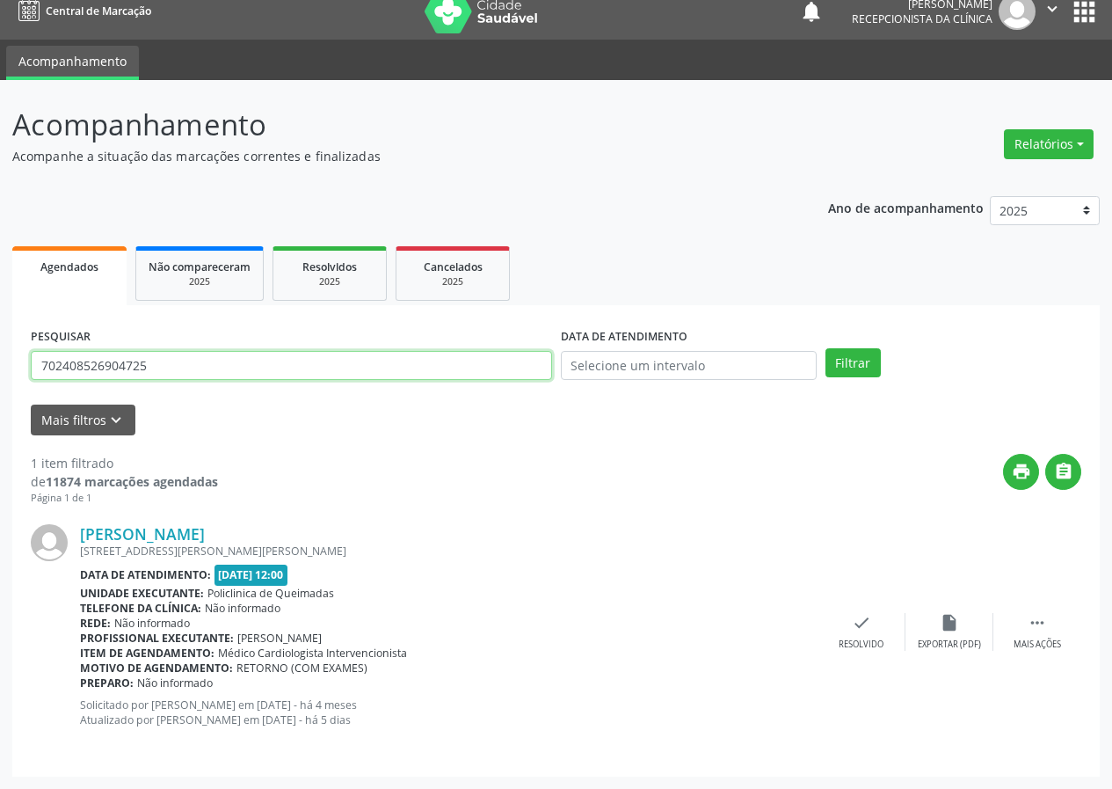
click at [826, 348] on button "Filtrar" at bounding box center [853, 363] width 55 height 30
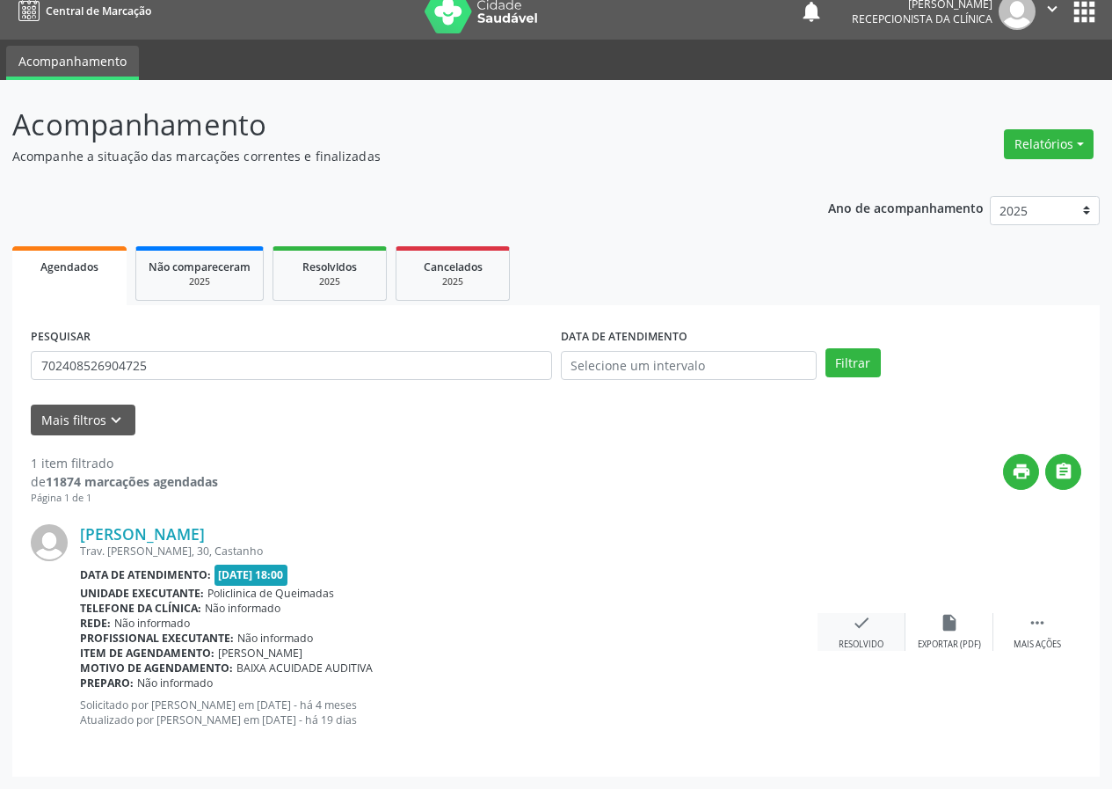
click at [869, 629] on icon "check" at bounding box center [861, 622] width 19 height 19
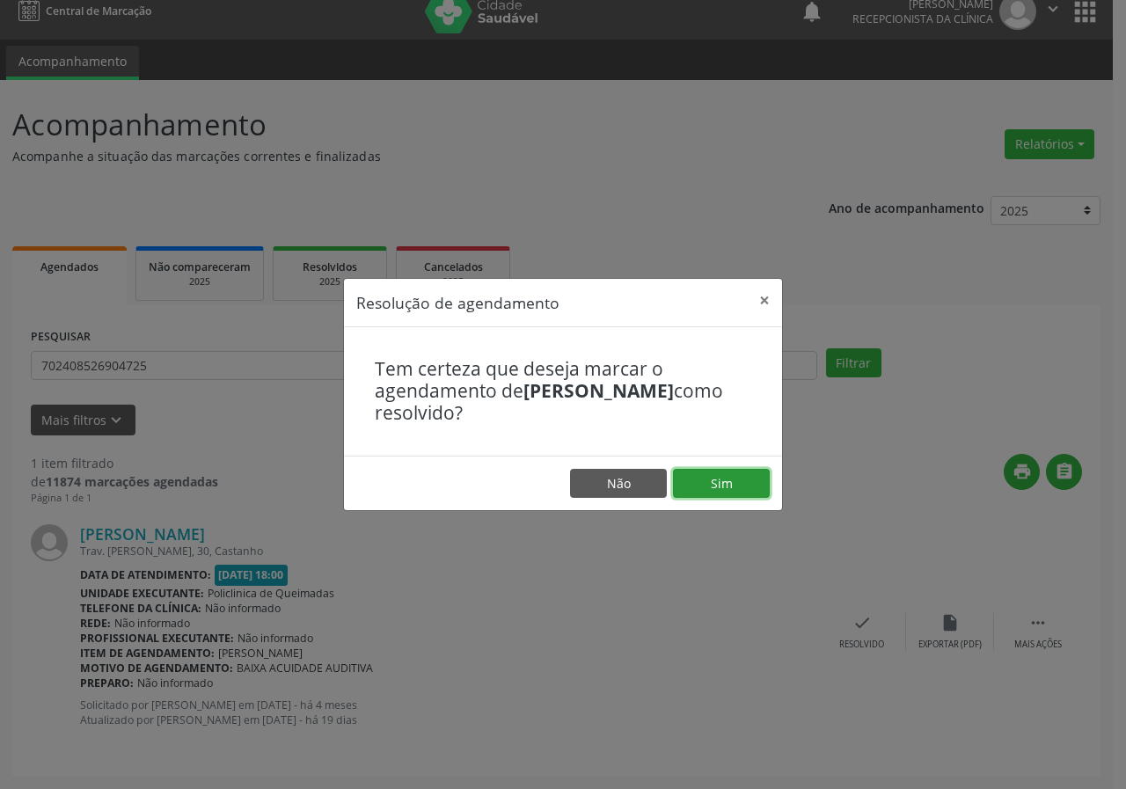
click at [743, 472] on button "Sim" at bounding box center [721, 484] width 97 height 30
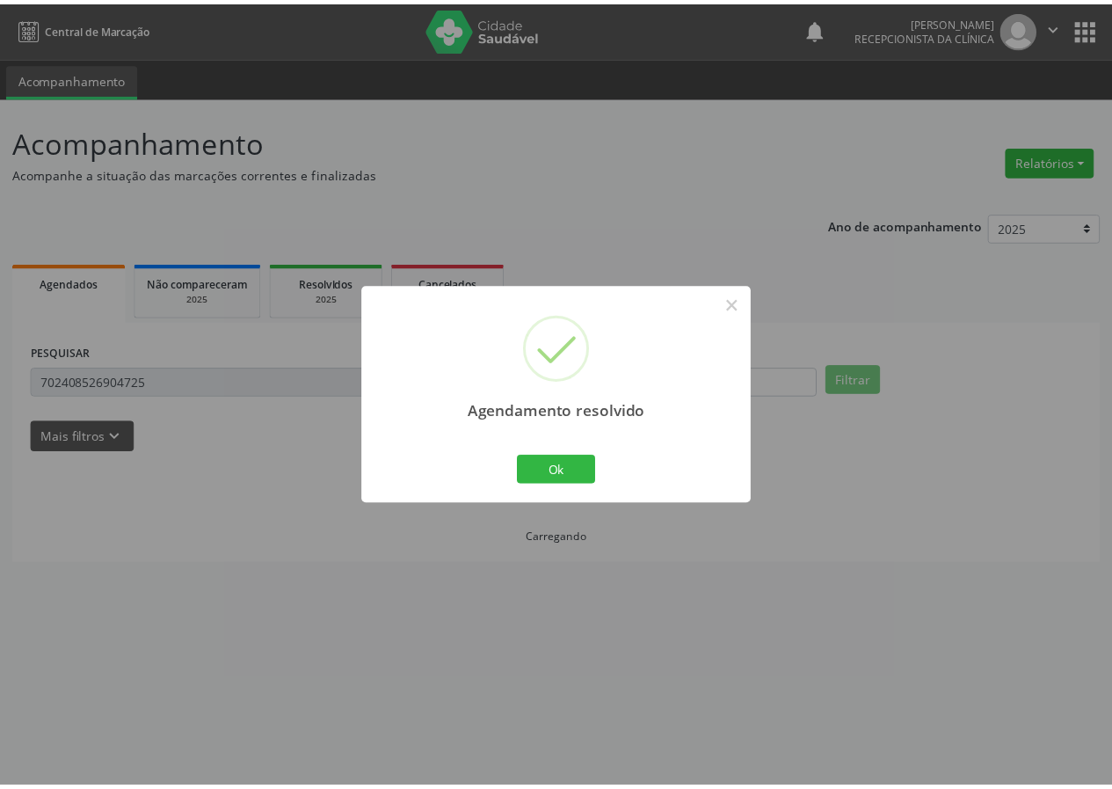
scroll to position [0, 0]
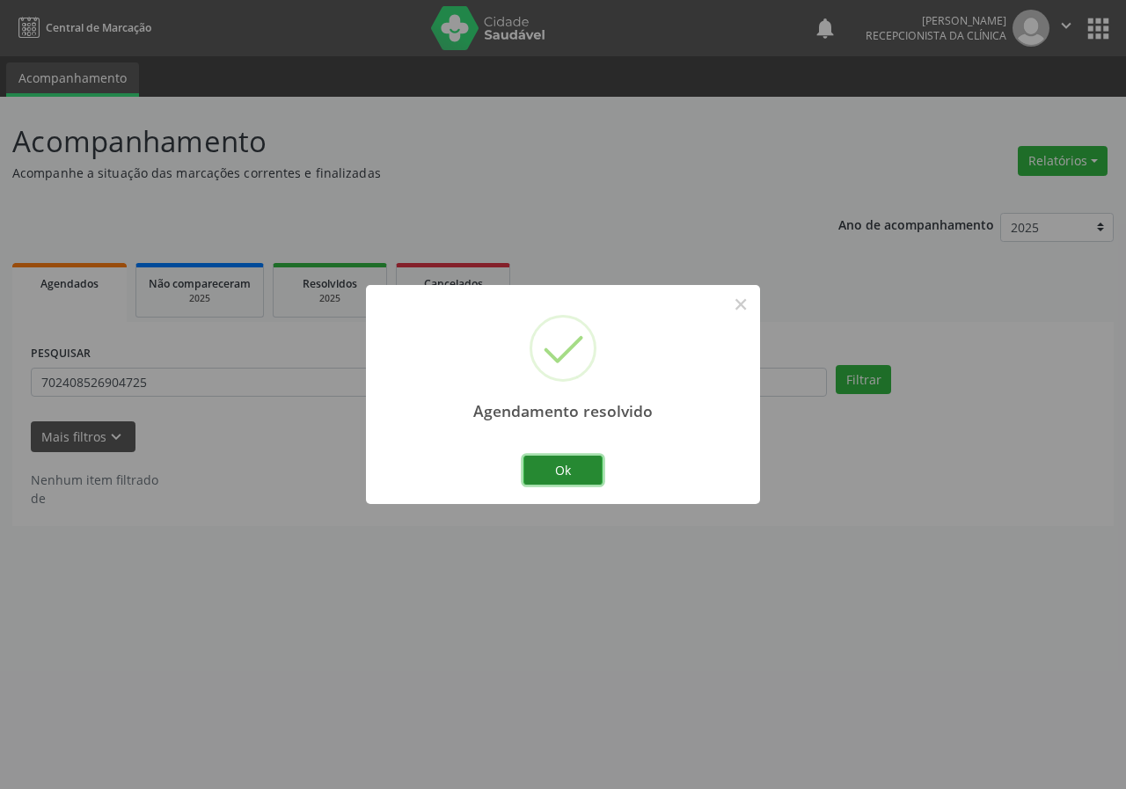
click at [563, 475] on button "Ok" at bounding box center [562, 471] width 79 height 30
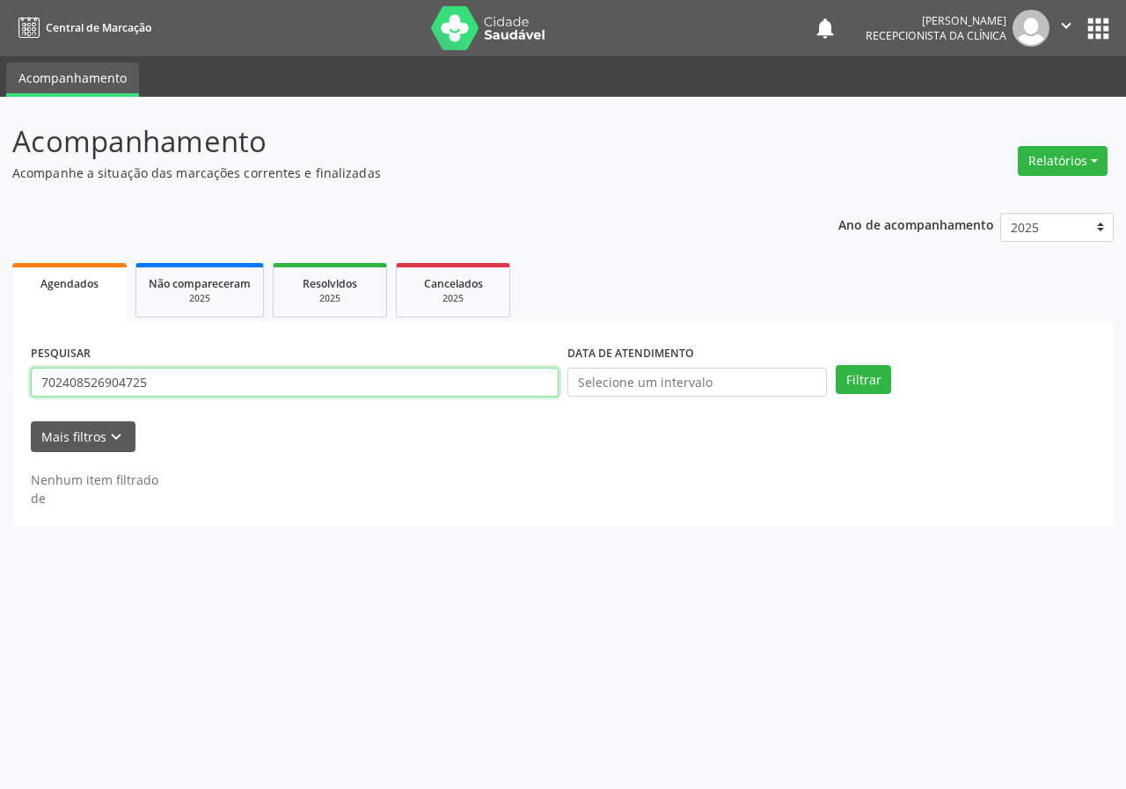
click at [206, 381] on input "702408526904725" at bounding box center [295, 383] width 528 height 30
click at [835, 365] on button "Filtrar" at bounding box center [862, 380] width 55 height 30
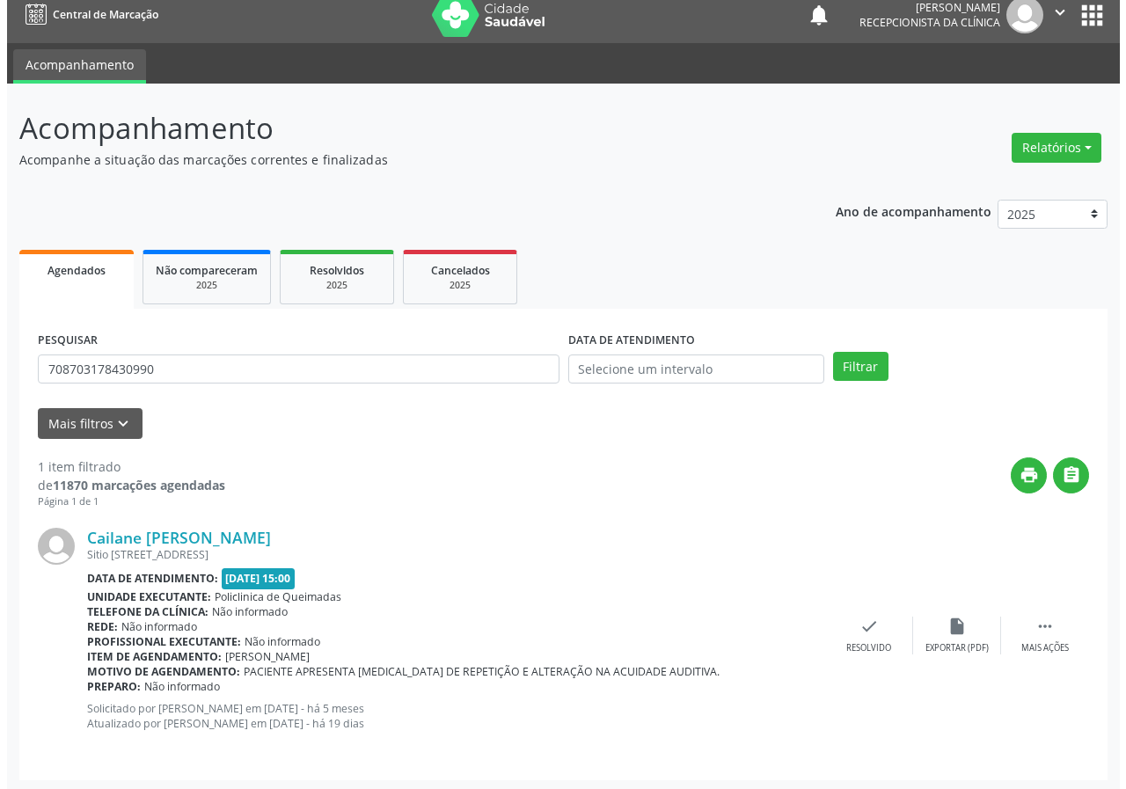
scroll to position [17, 0]
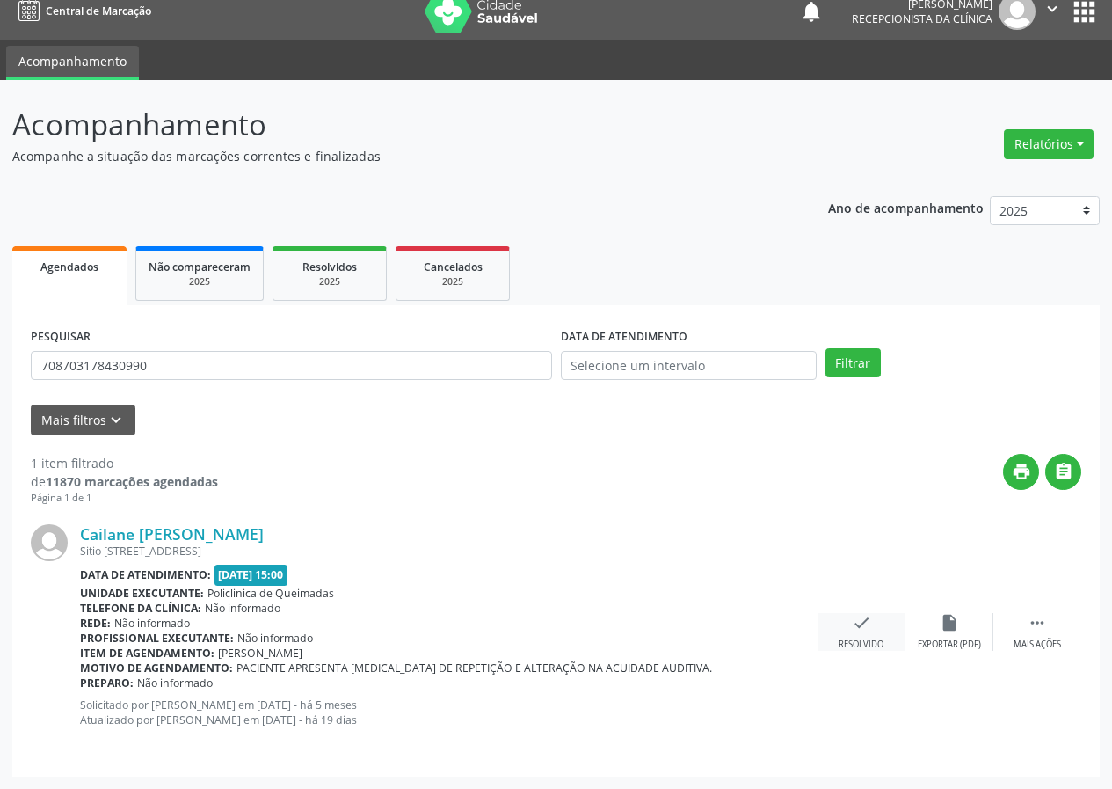
click at [855, 624] on icon "check" at bounding box center [861, 622] width 19 height 19
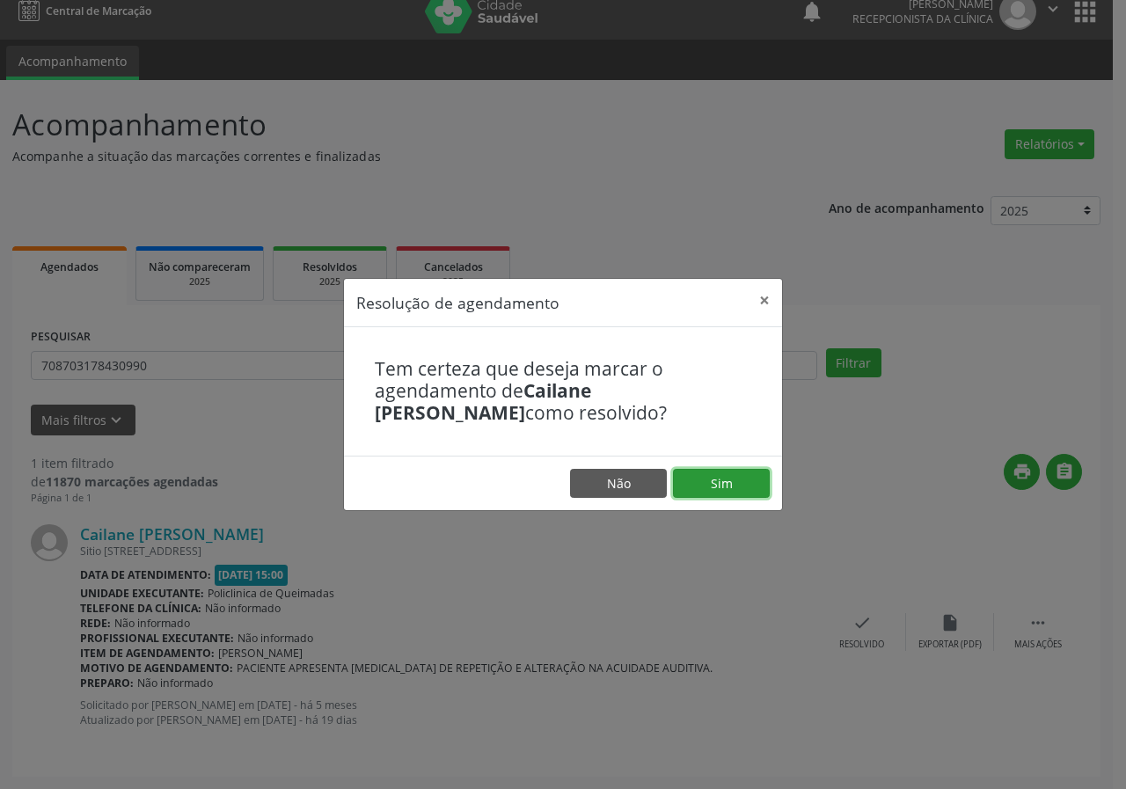
click at [726, 492] on button "Sim" at bounding box center [721, 484] width 97 height 30
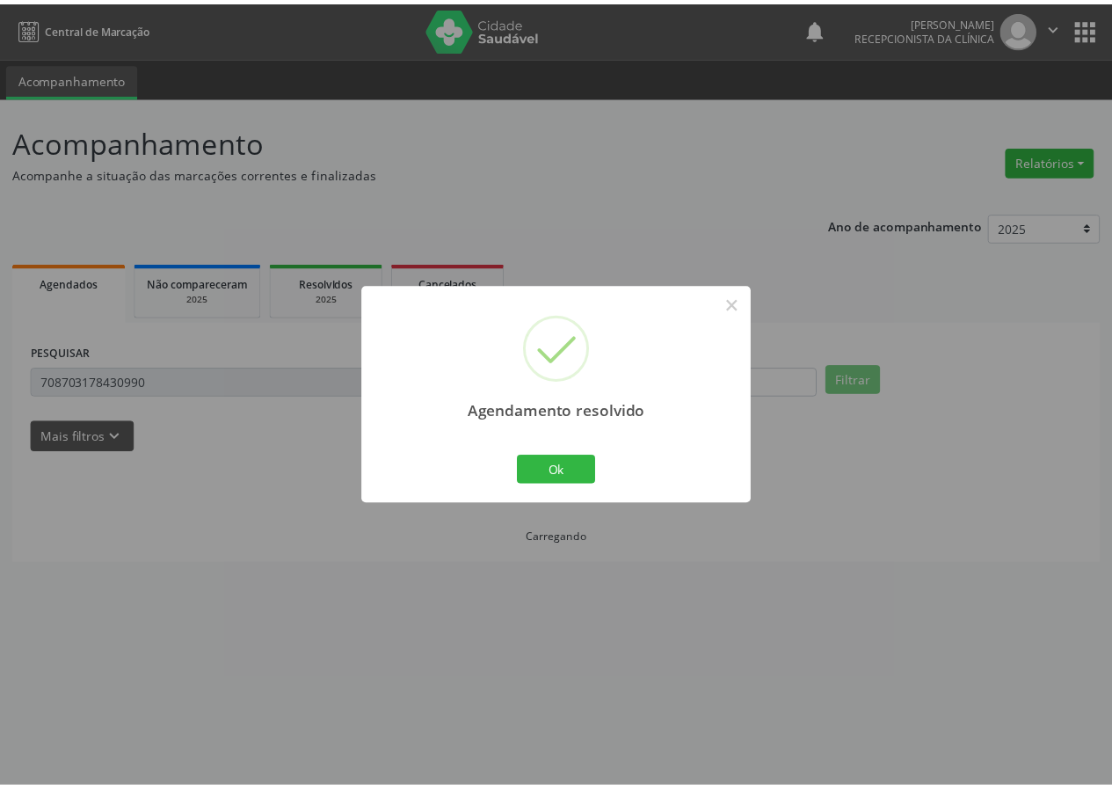
scroll to position [0, 0]
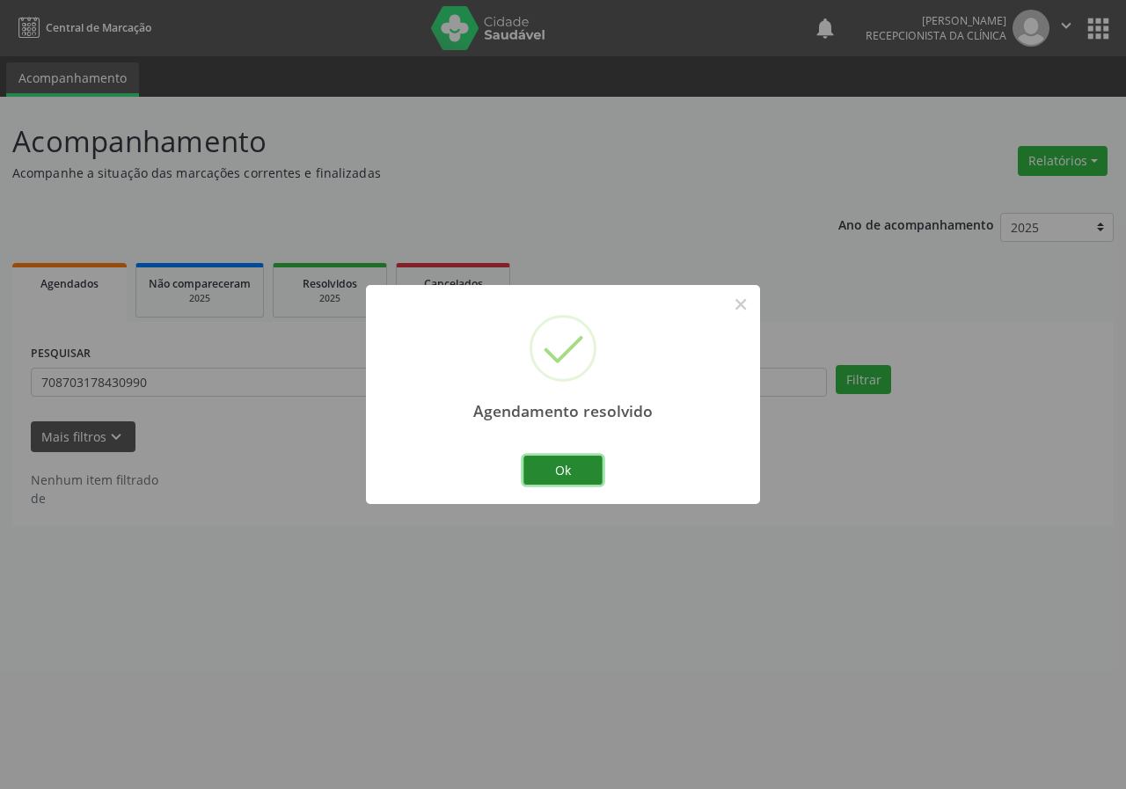
click at [543, 478] on button "Ok" at bounding box center [562, 471] width 79 height 30
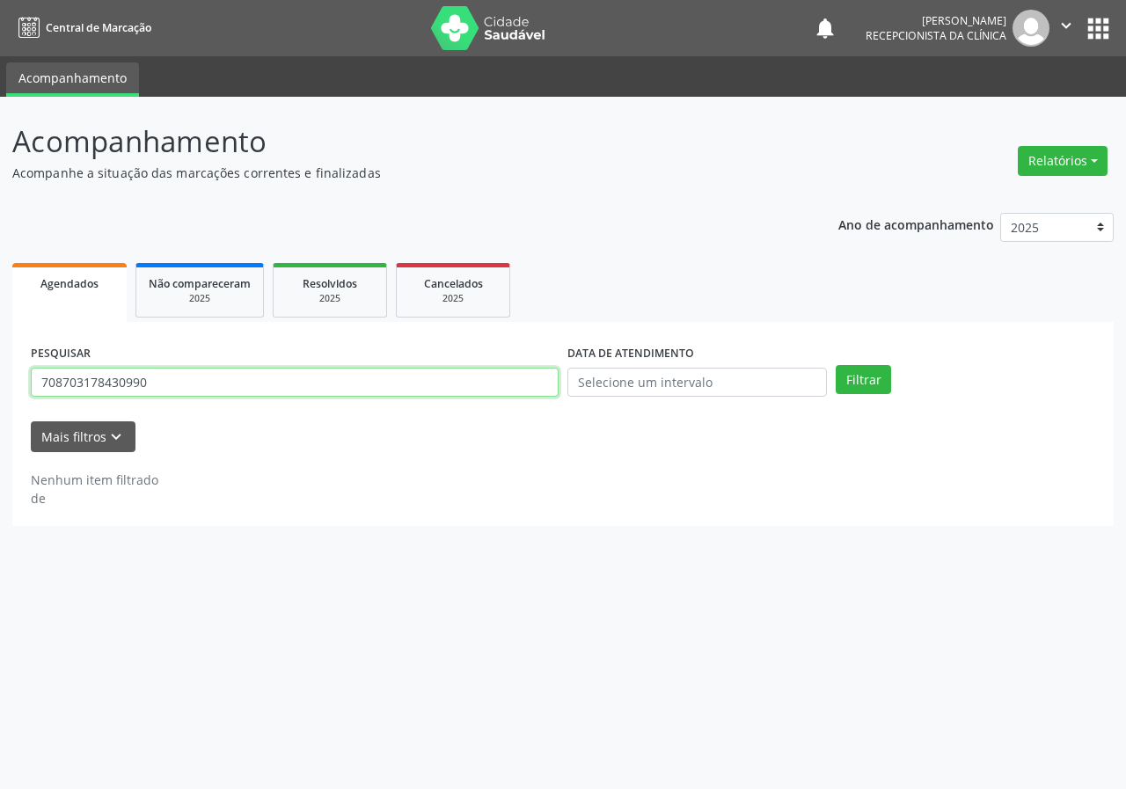
click at [296, 382] on input "708703178430990" at bounding box center [295, 383] width 528 height 30
click at [835, 365] on button "Filtrar" at bounding box center [862, 380] width 55 height 30
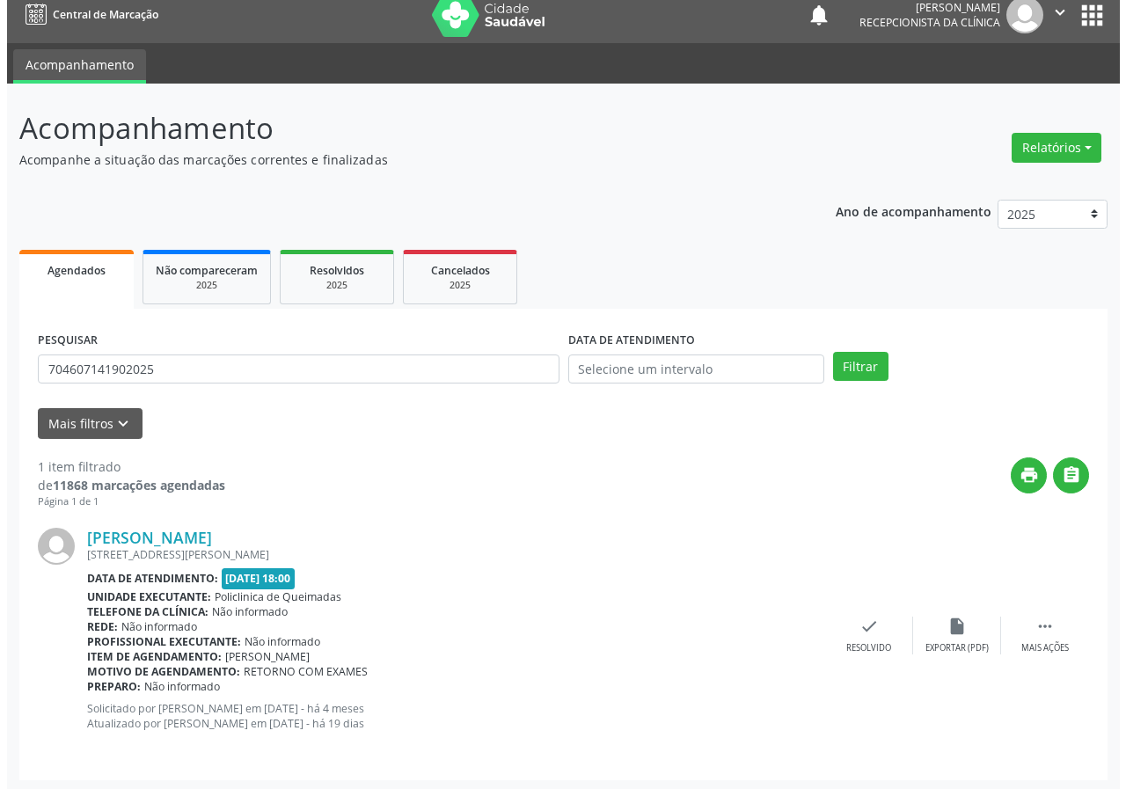
scroll to position [17, 0]
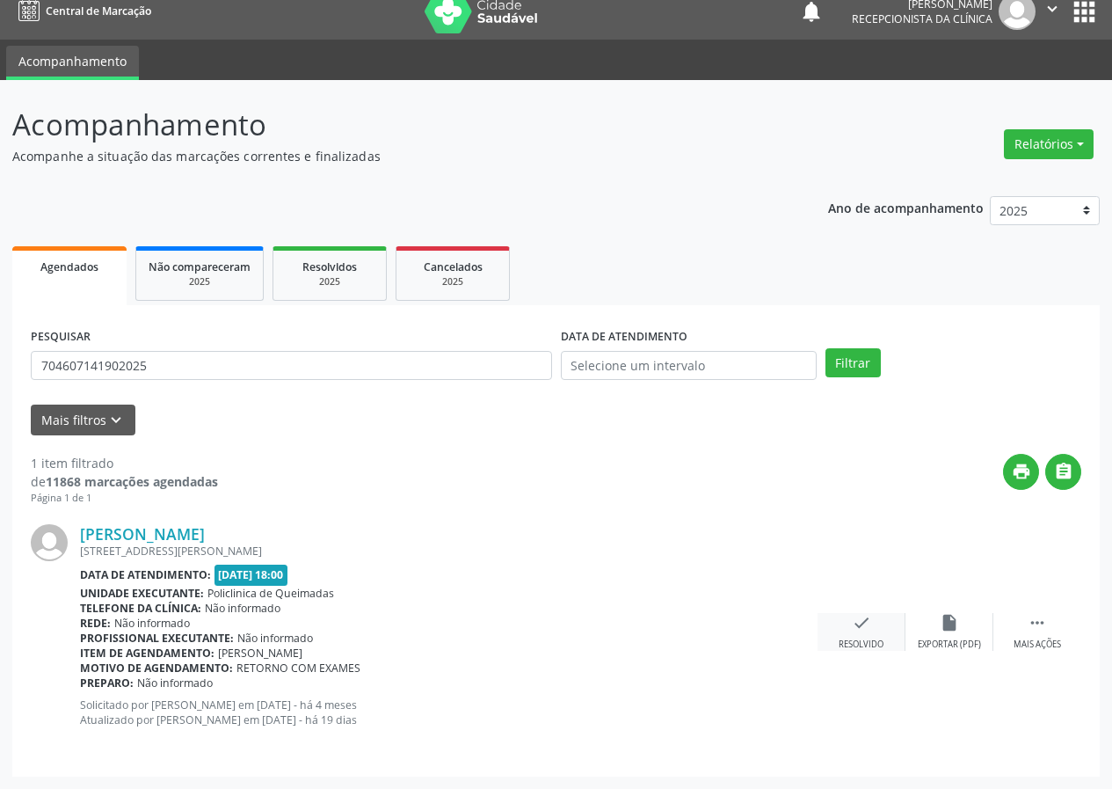
click at [871, 619] on div "check Resolvido" at bounding box center [862, 632] width 88 height 38
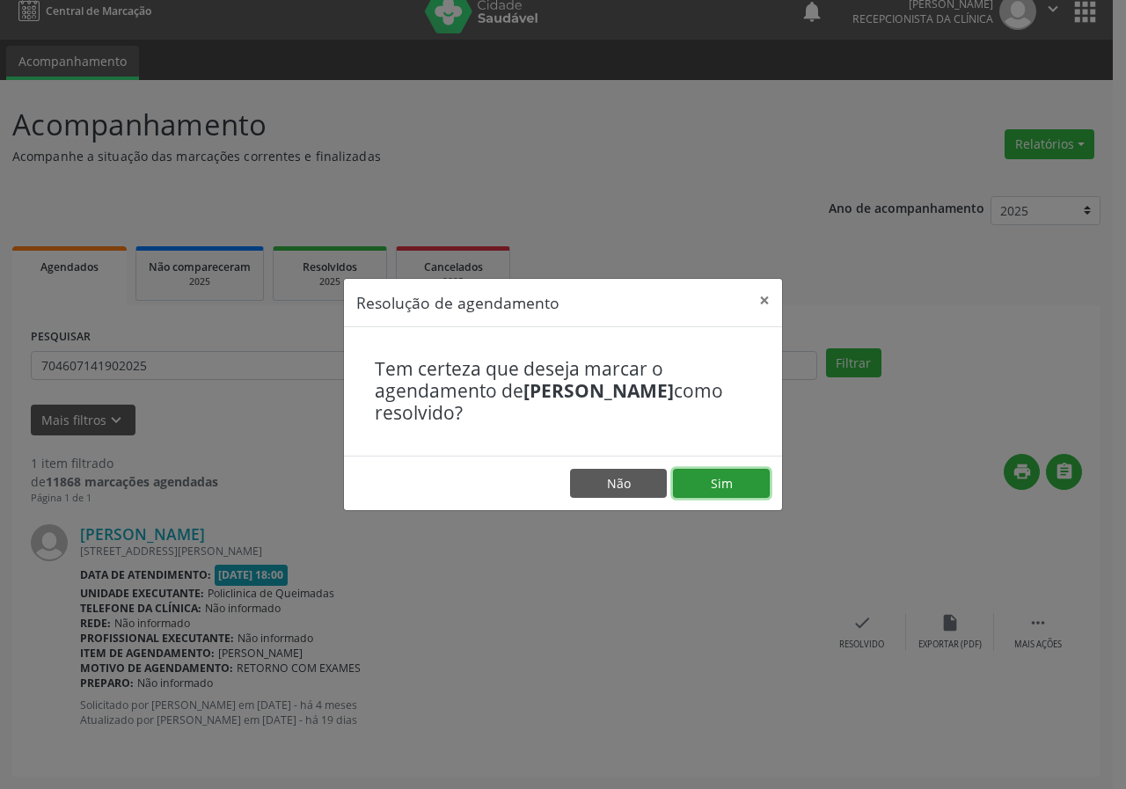
click at [694, 479] on button "Sim" at bounding box center [721, 484] width 97 height 30
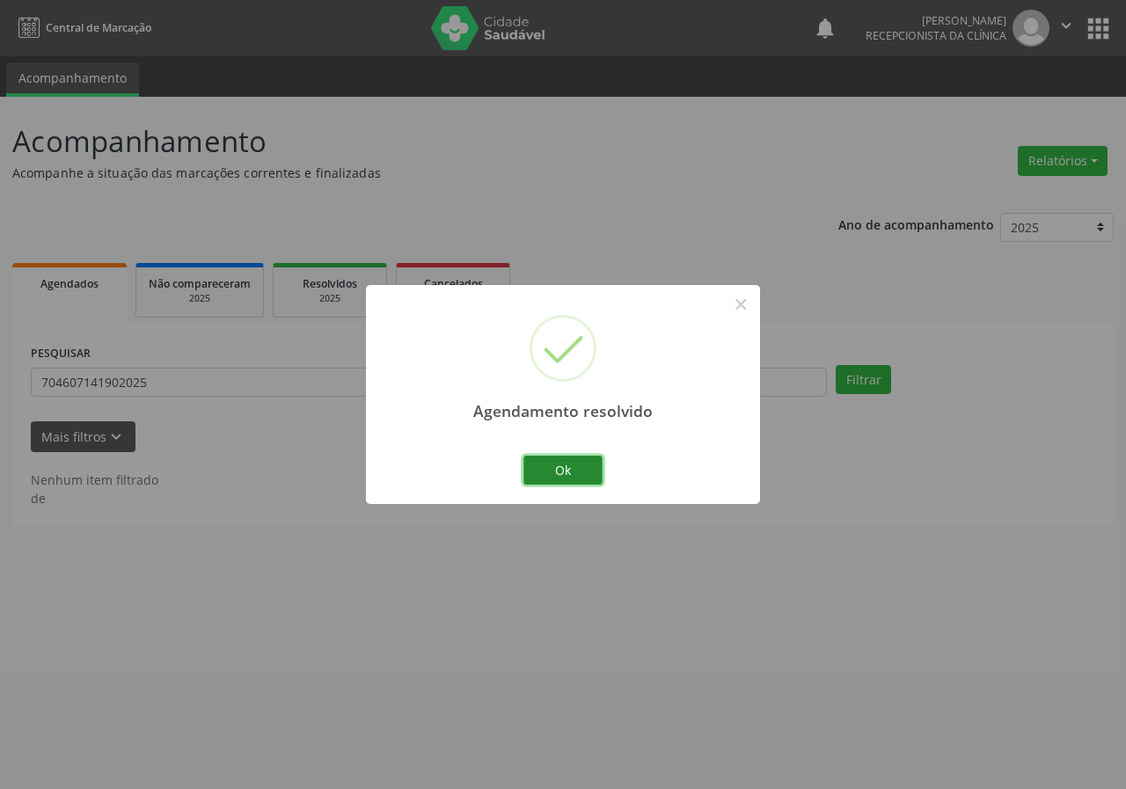
click at [558, 468] on button "Ok" at bounding box center [562, 471] width 79 height 30
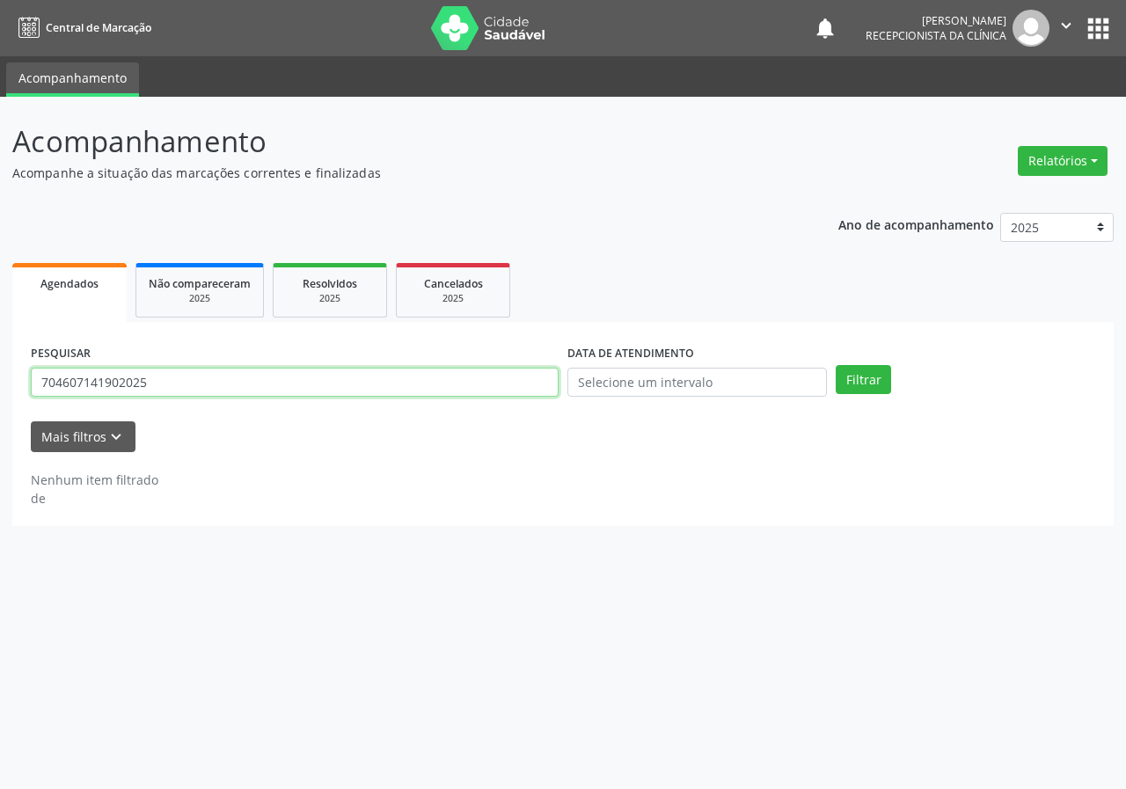
click at [276, 389] on input "704607141902025" at bounding box center [295, 383] width 528 height 30
click at [835, 365] on button "Filtrar" at bounding box center [862, 380] width 55 height 30
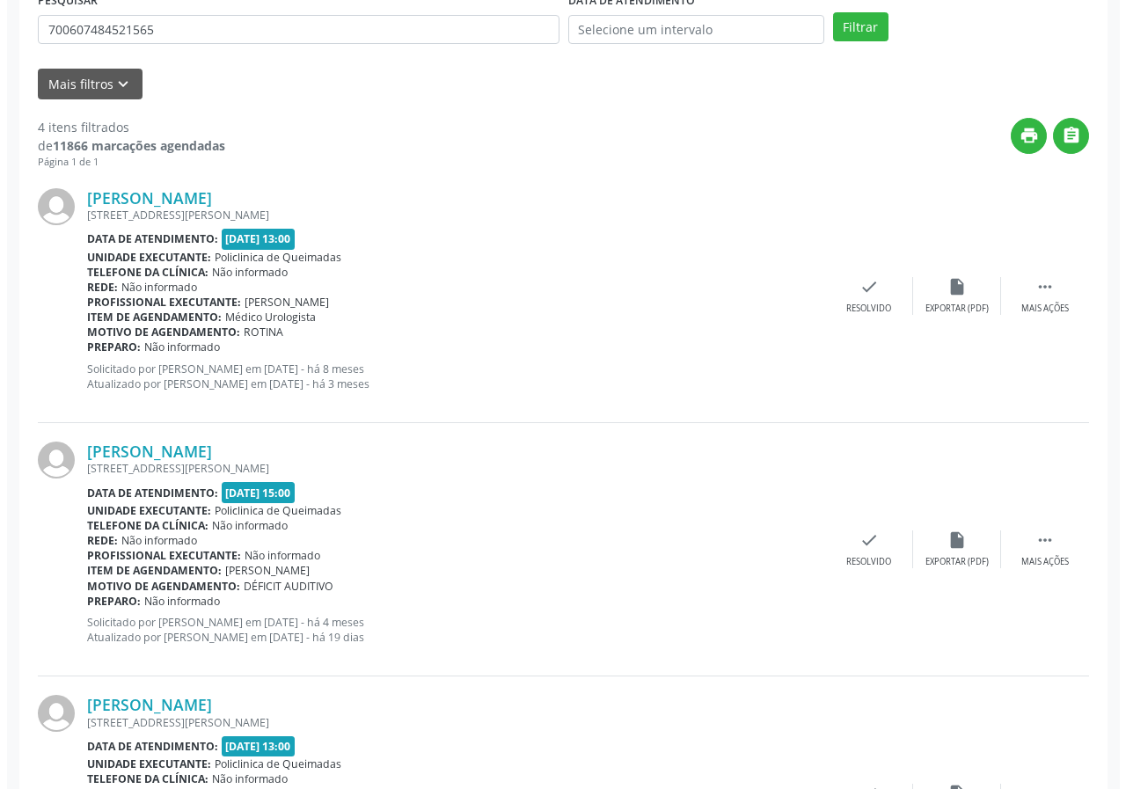
scroll to position [352, 0]
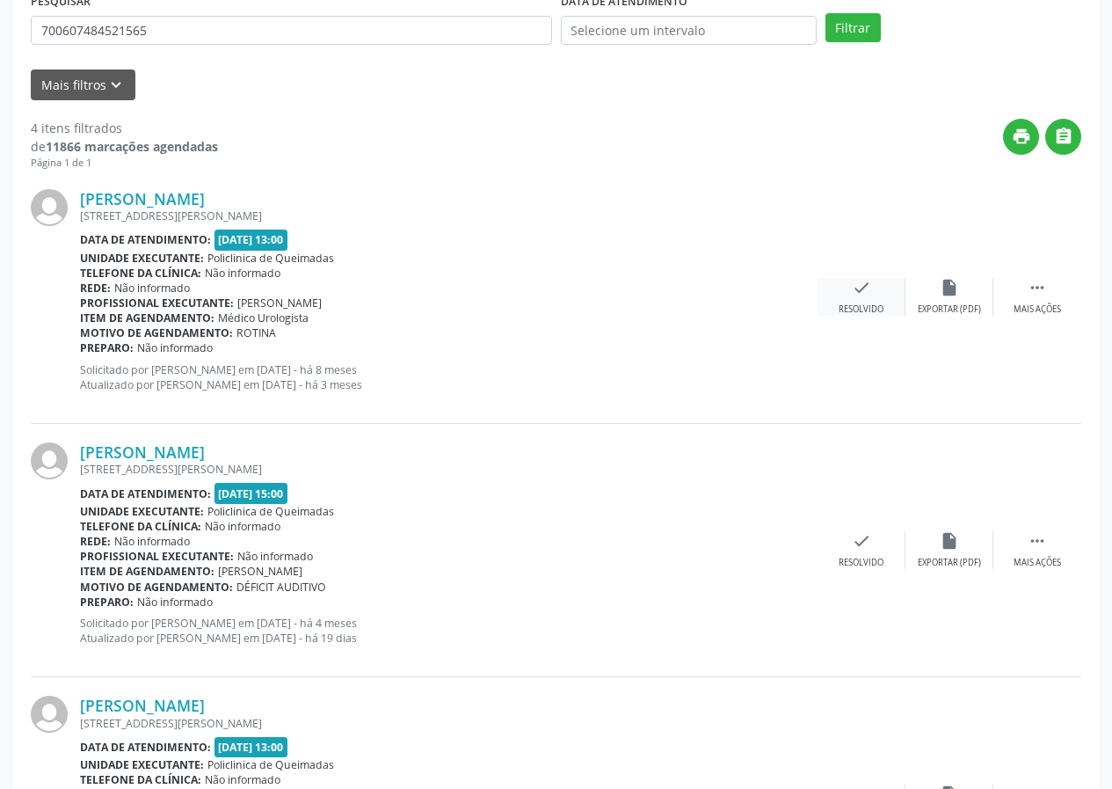
click at [878, 286] on div "check Resolvido" at bounding box center [862, 297] width 88 height 38
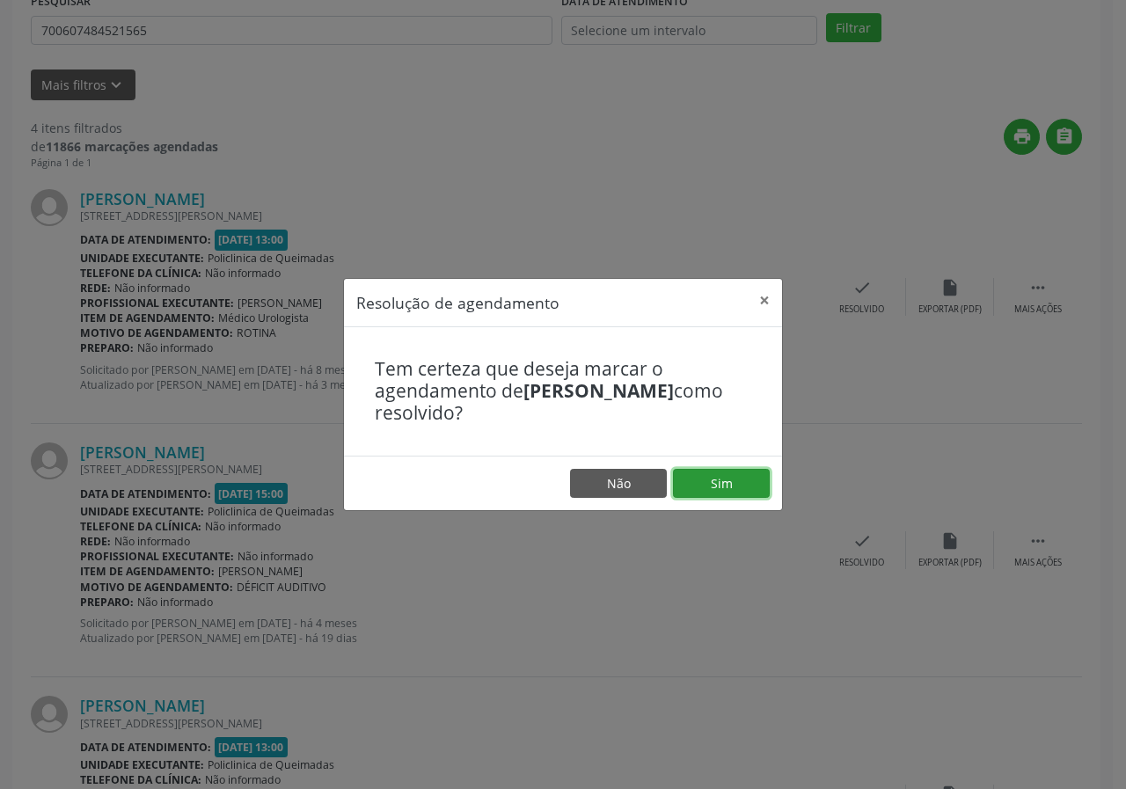
click at [725, 473] on button "Sim" at bounding box center [721, 484] width 97 height 30
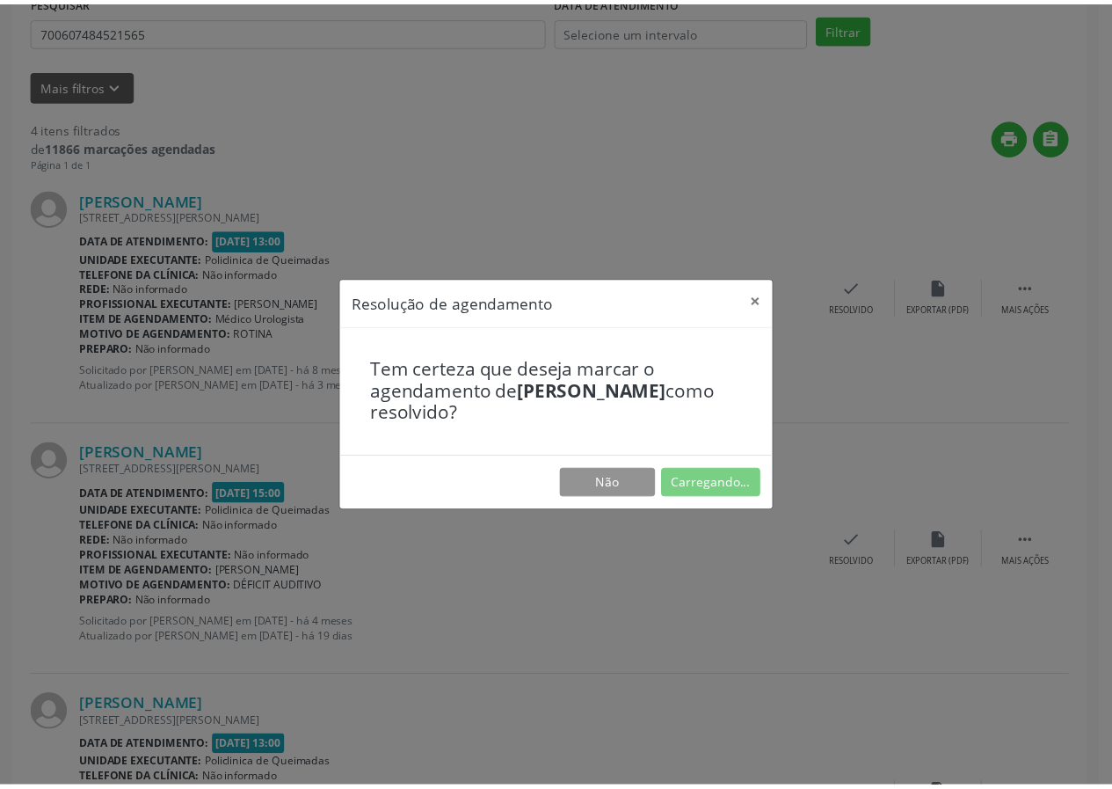
scroll to position [0, 0]
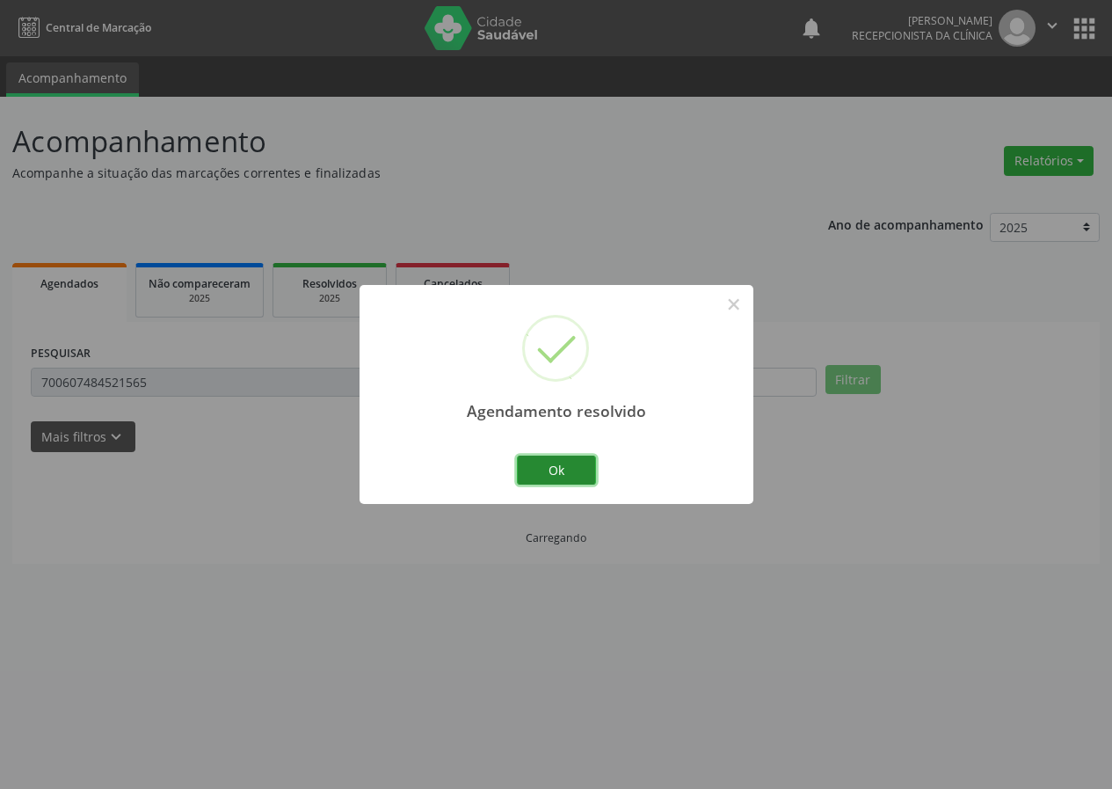
click at [583, 463] on button "Ok" at bounding box center [556, 471] width 79 height 30
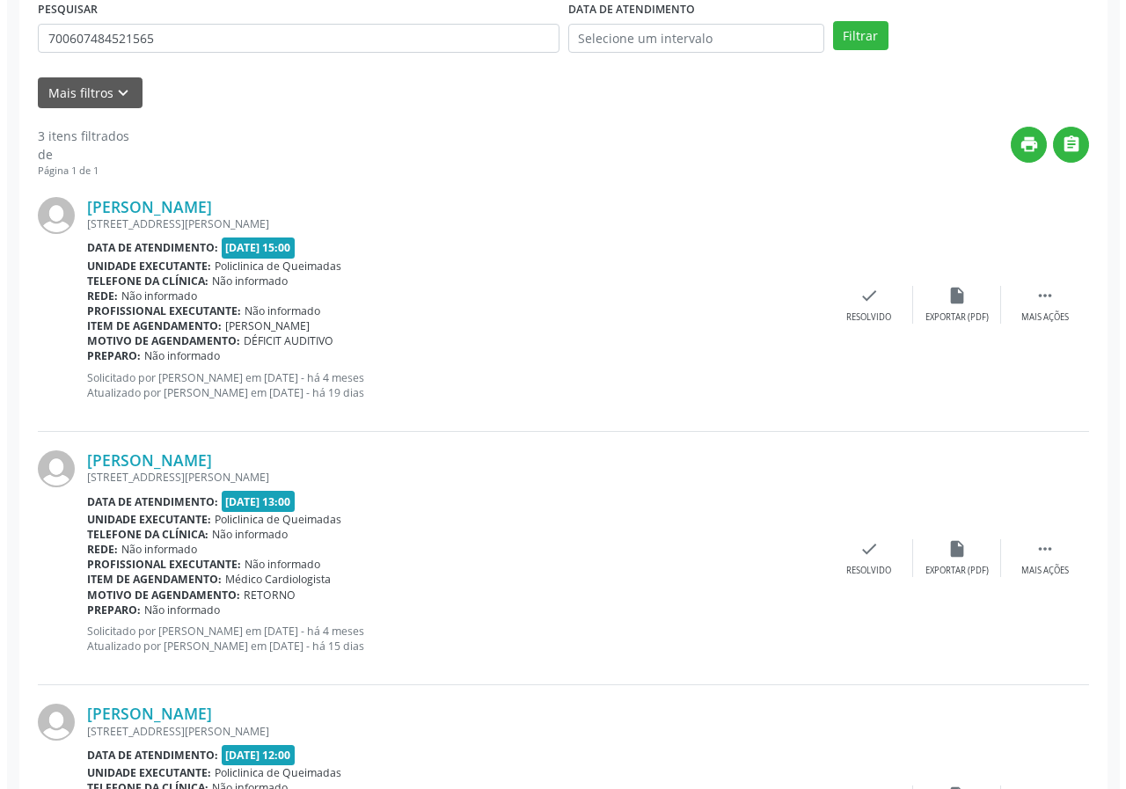
scroll to position [352, 0]
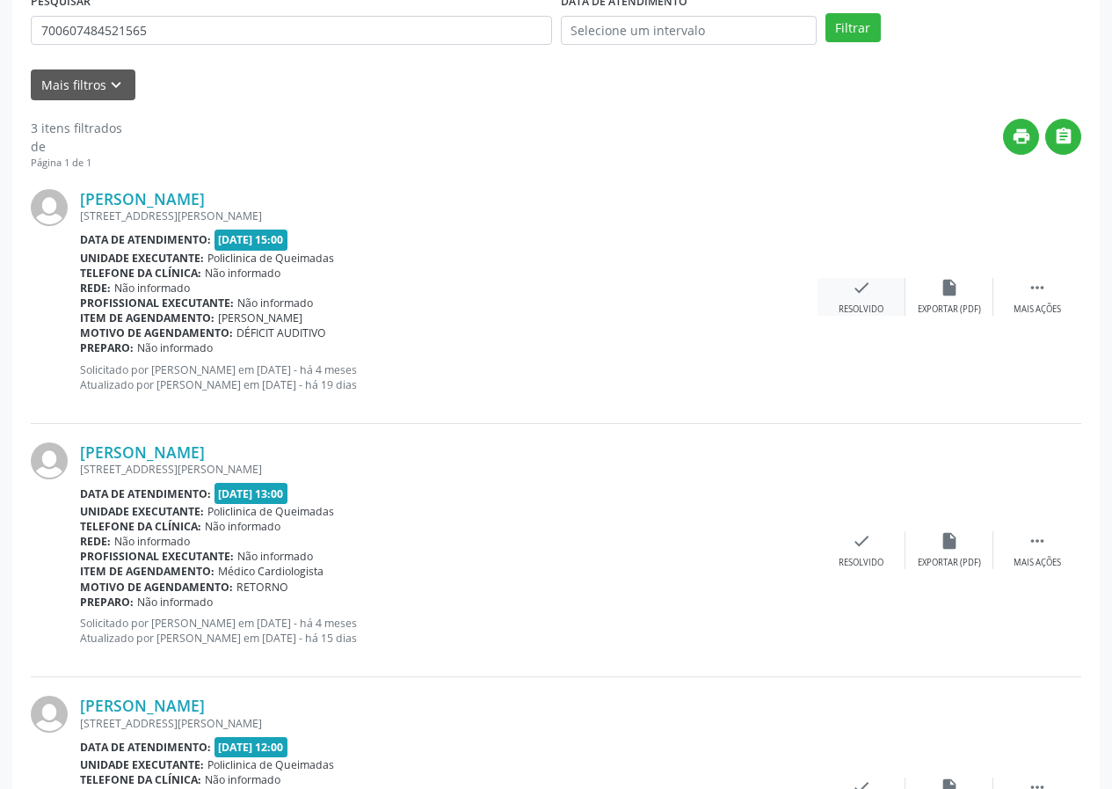
click at [877, 297] on div "check Resolvido" at bounding box center [862, 297] width 88 height 38
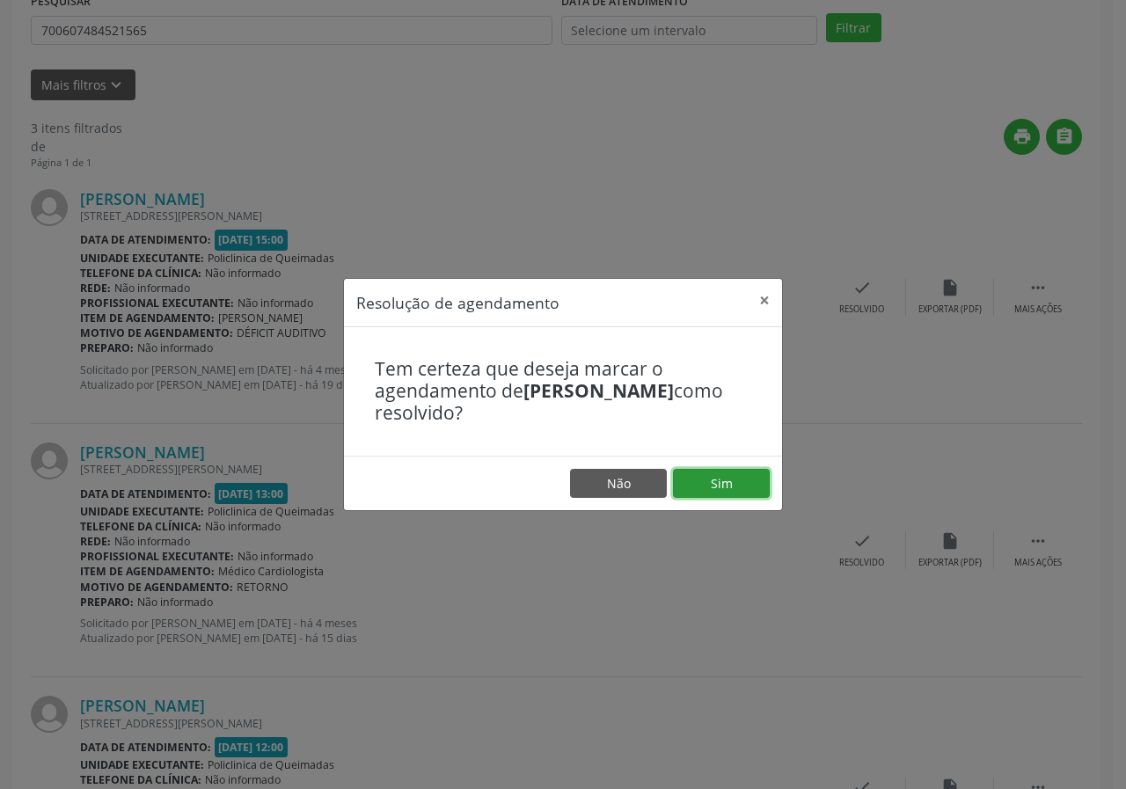
click at [747, 490] on button "Sim" at bounding box center [721, 484] width 97 height 30
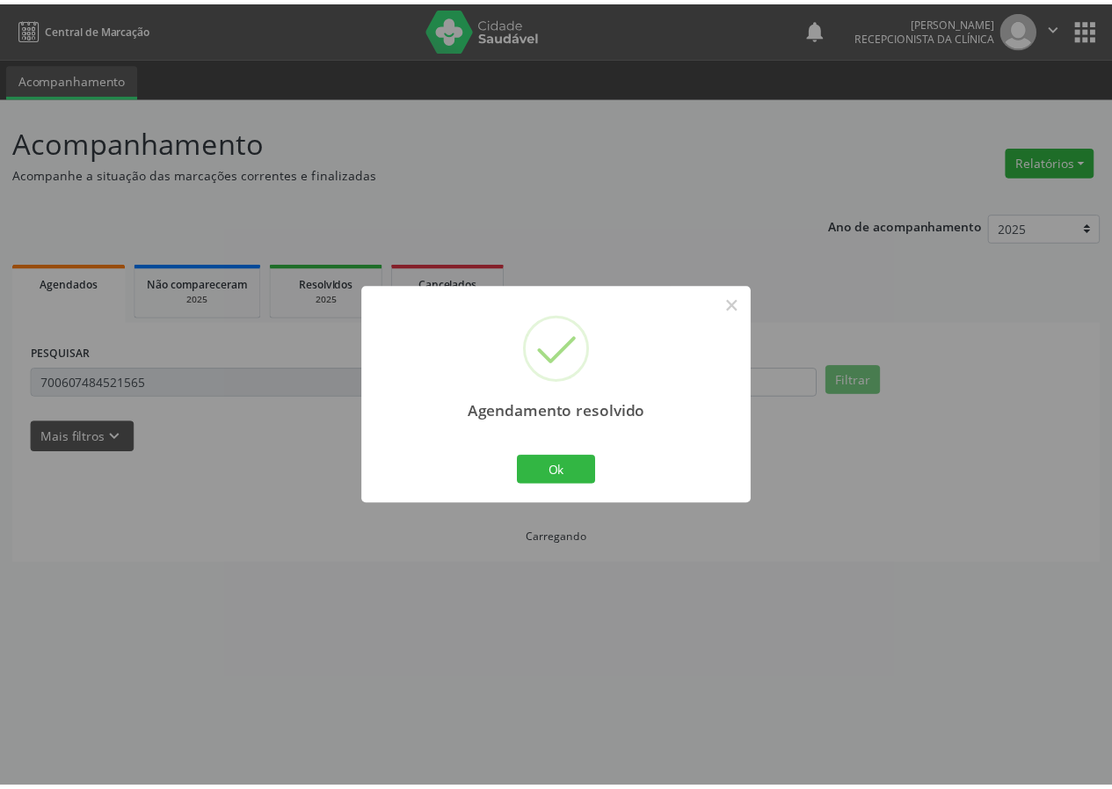
scroll to position [0, 0]
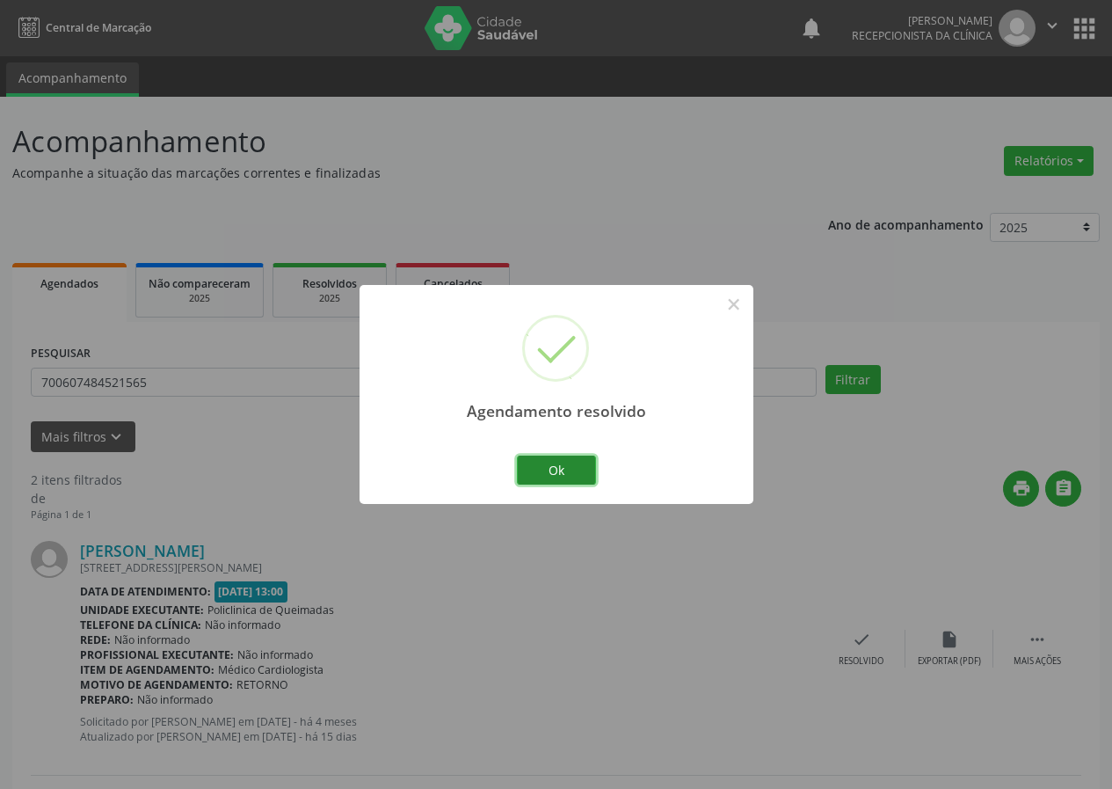
click at [581, 456] on button "Ok" at bounding box center [556, 471] width 79 height 30
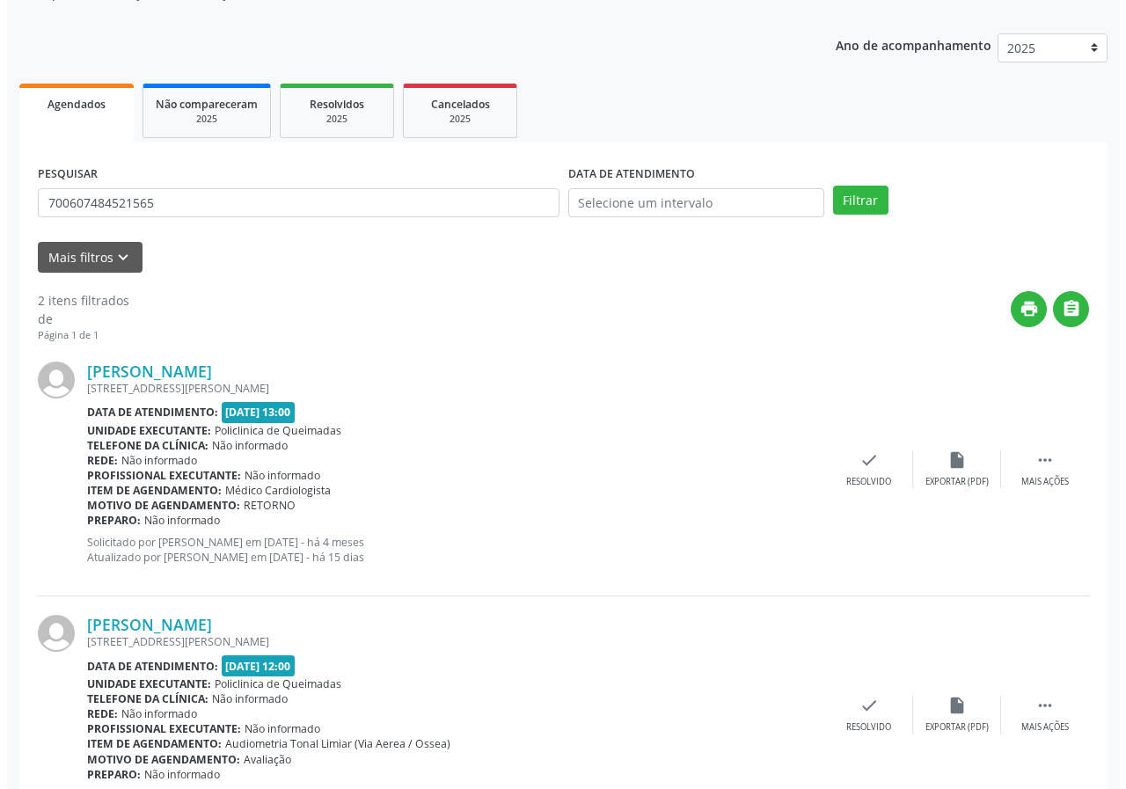
scroll to position [255, 0]
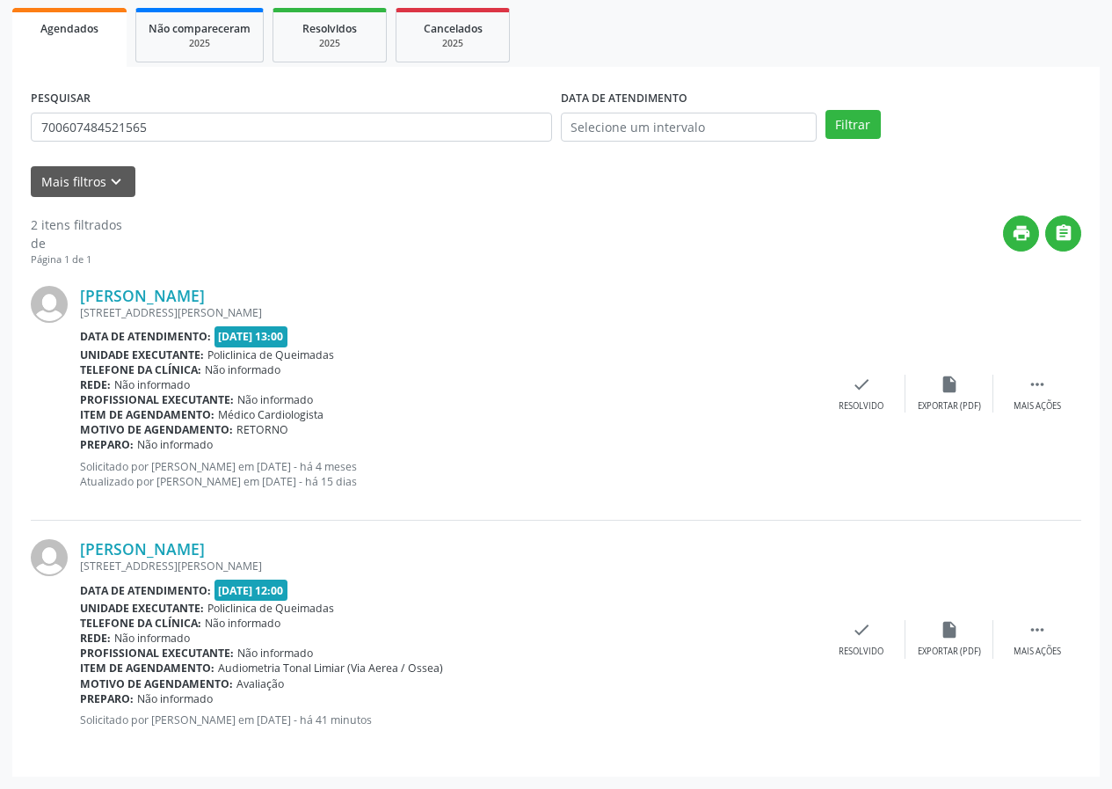
click at [864, 371] on div "[PERSON_NAME] [STREET_ADDRESS][PERSON_NAME] Data de atendimento: [DATE] 13:00 U…" at bounding box center [556, 393] width 1051 height 253
click at [867, 396] on div "check Resolvido" at bounding box center [862, 394] width 88 height 38
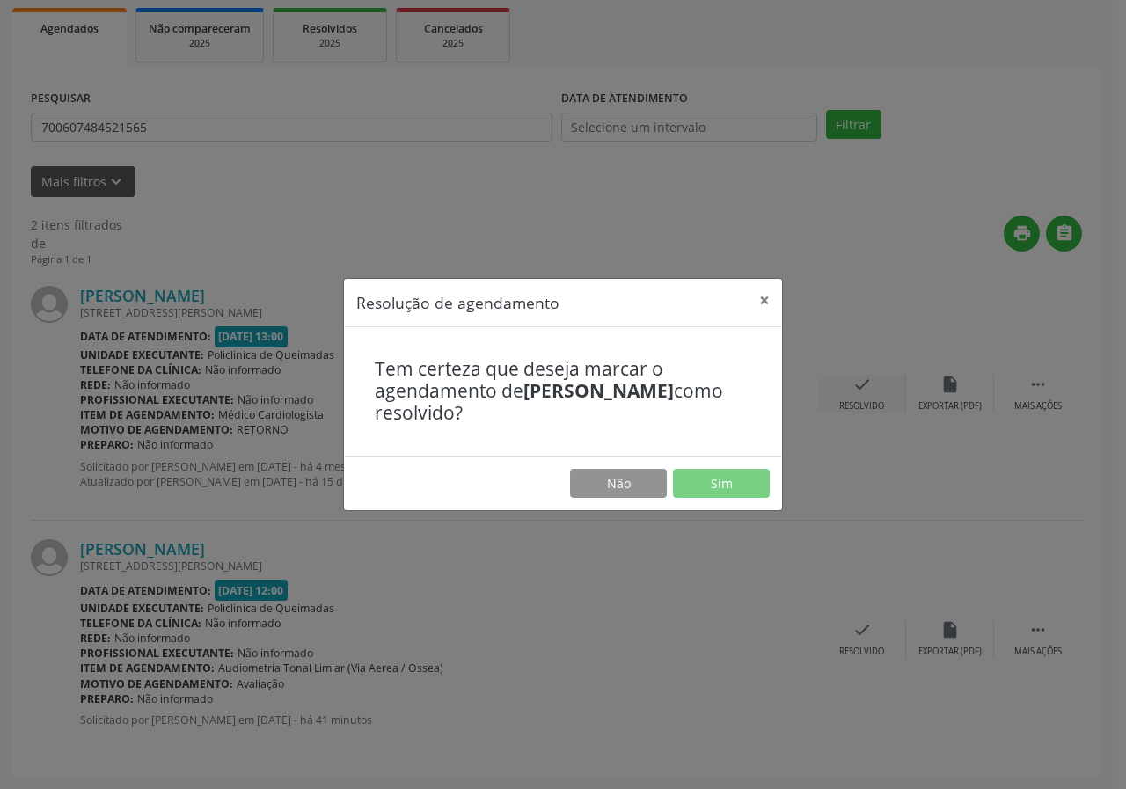
click at [864, 394] on div "Resolução de agendamento × Tem certeza que deseja marcar o agendamento de [PERS…" at bounding box center [563, 394] width 1126 height 789
click at [706, 487] on button "Sim" at bounding box center [721, 484] width 97 height 30
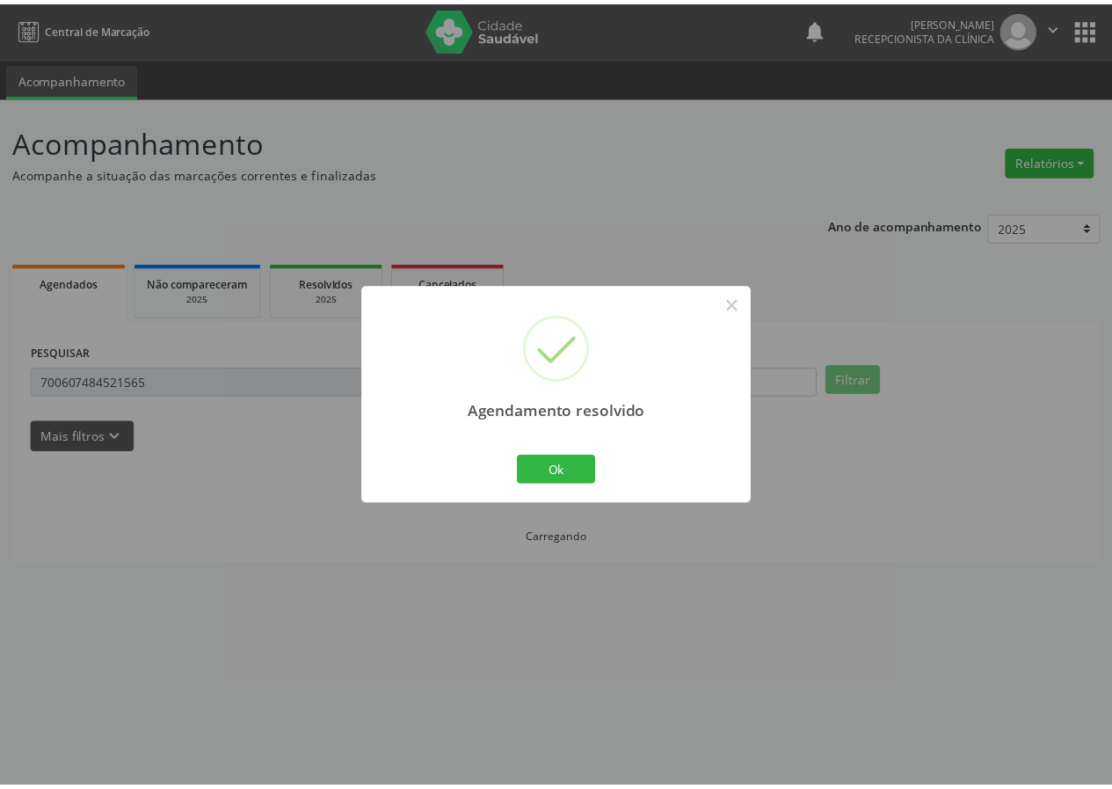
scroll to position [0, 0]
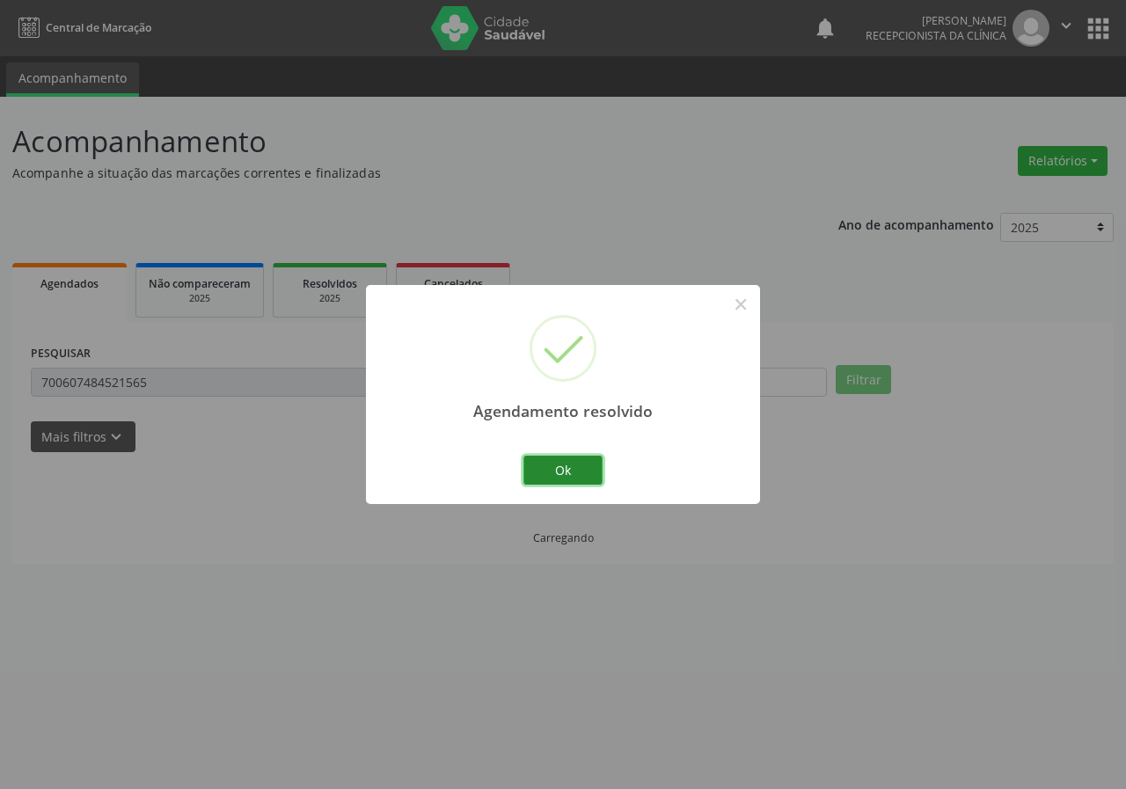
click at [592, 457] on button "Ok" at bounding box center [562, 471] width 79 height 30
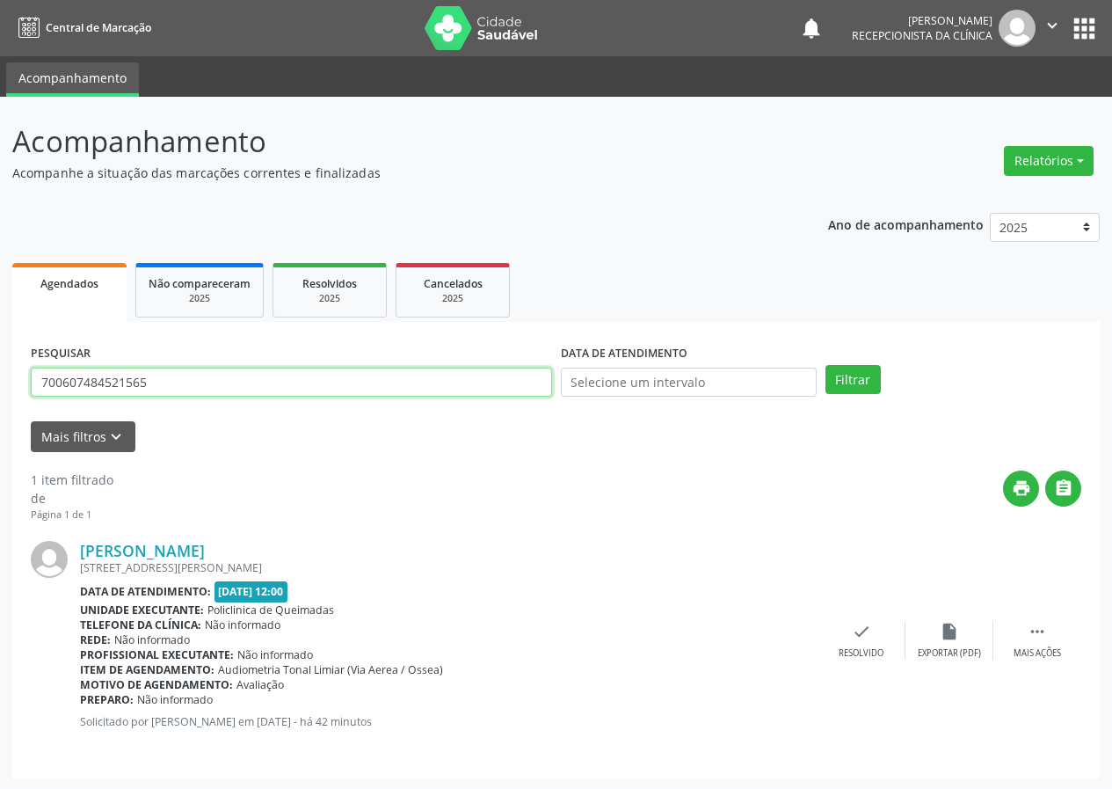
click at [368, 382] on input "700607484521565" at bounding box center [291, 383] width 521 height 30
click at [826, 365] on button "Filtrar" at bounding box center [853, 380] width 55 height 30
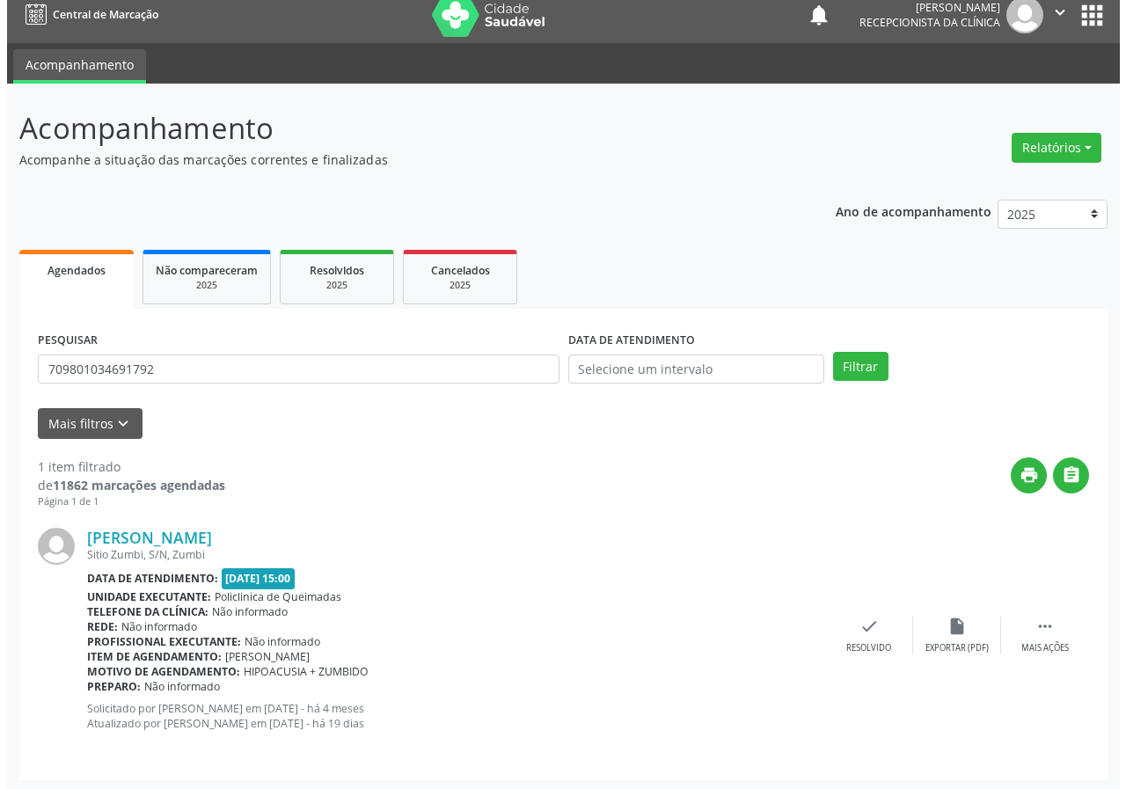
scroll to position [17, 0]
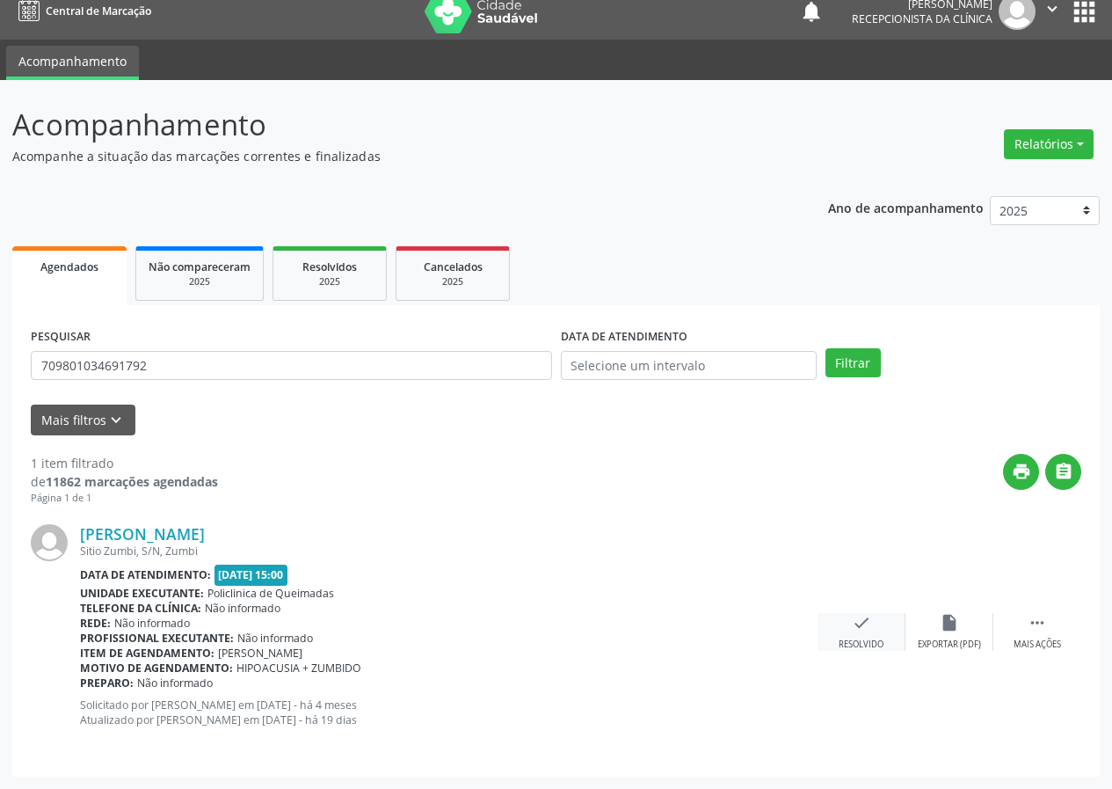
click at [862, 614] on icon "check" at bounding box center [861, 622] width 19 height 19
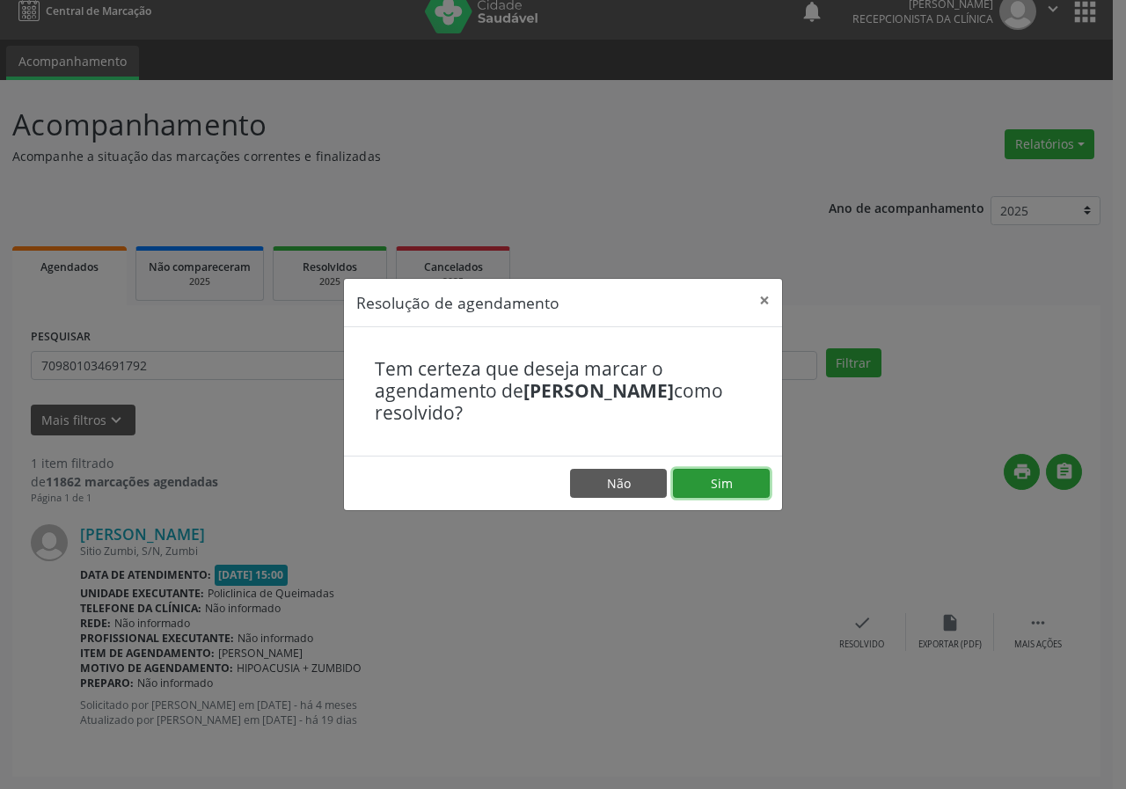
click at [720, 496] on button "Sim" at bounding box center [721, 484] width 97 height 30
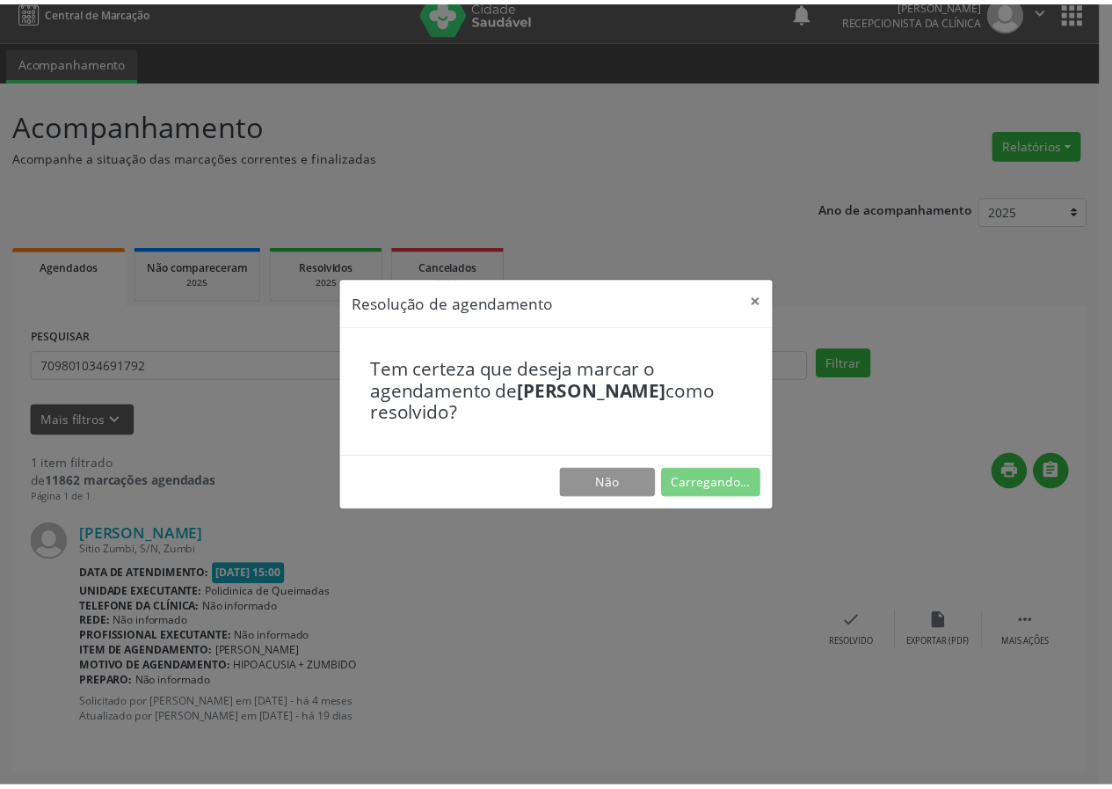
scroll to position [0, 0]
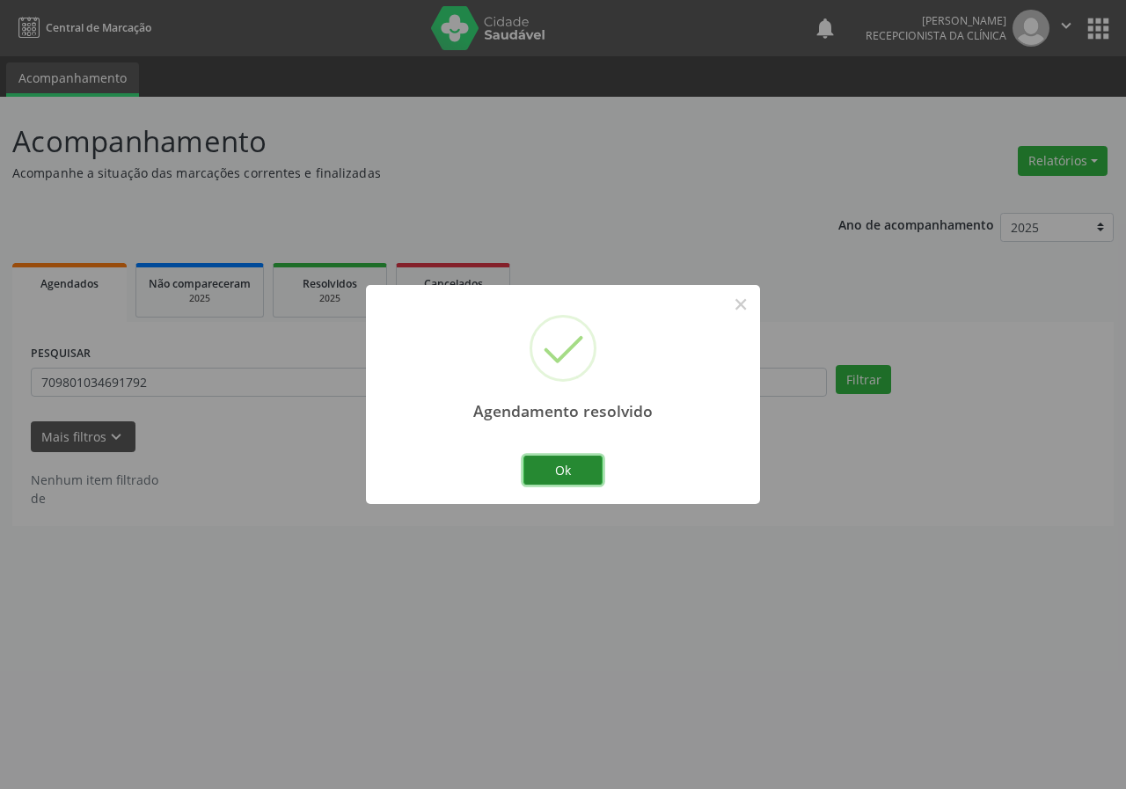
click at [534, 473] on button "Ok" at bounding box center [562, 471] width 79 height 30
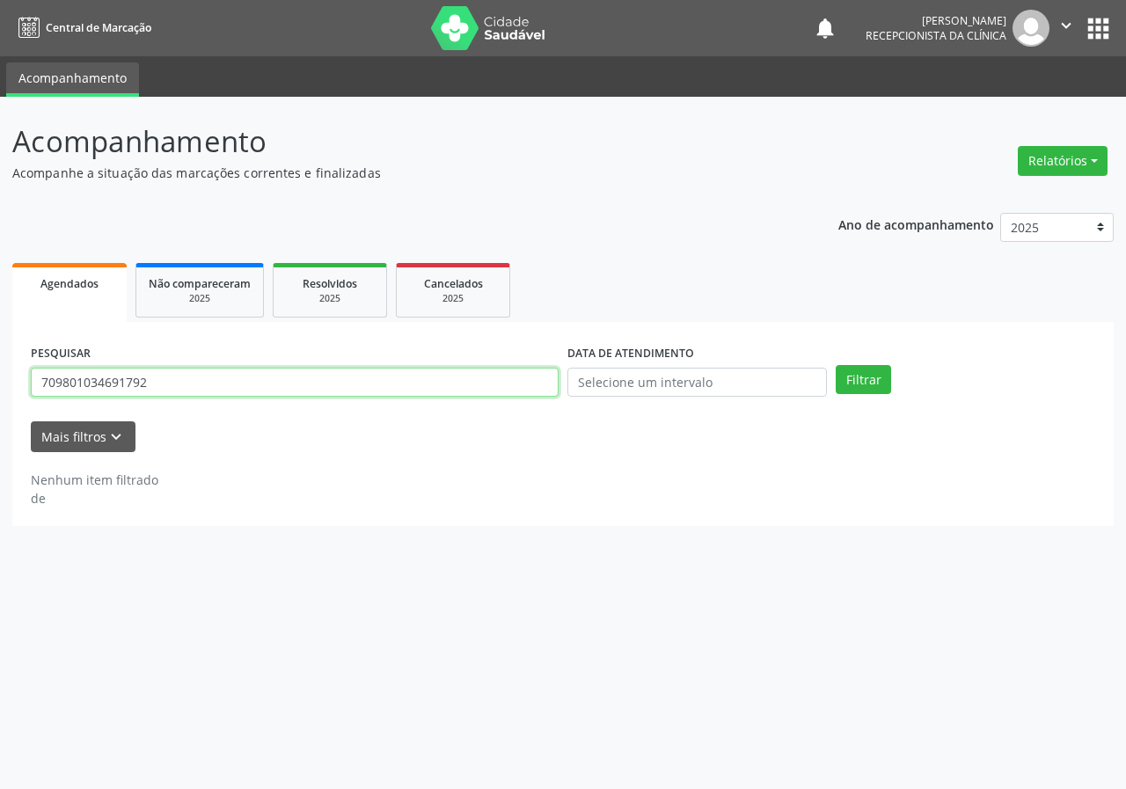
click at [269, 388] on input "709801034691792" at bounding box center [295, 383] width 528 height 30
click at [835, 365] on button "Filtrar" at bounding box center [862, 380] width 55 height 30
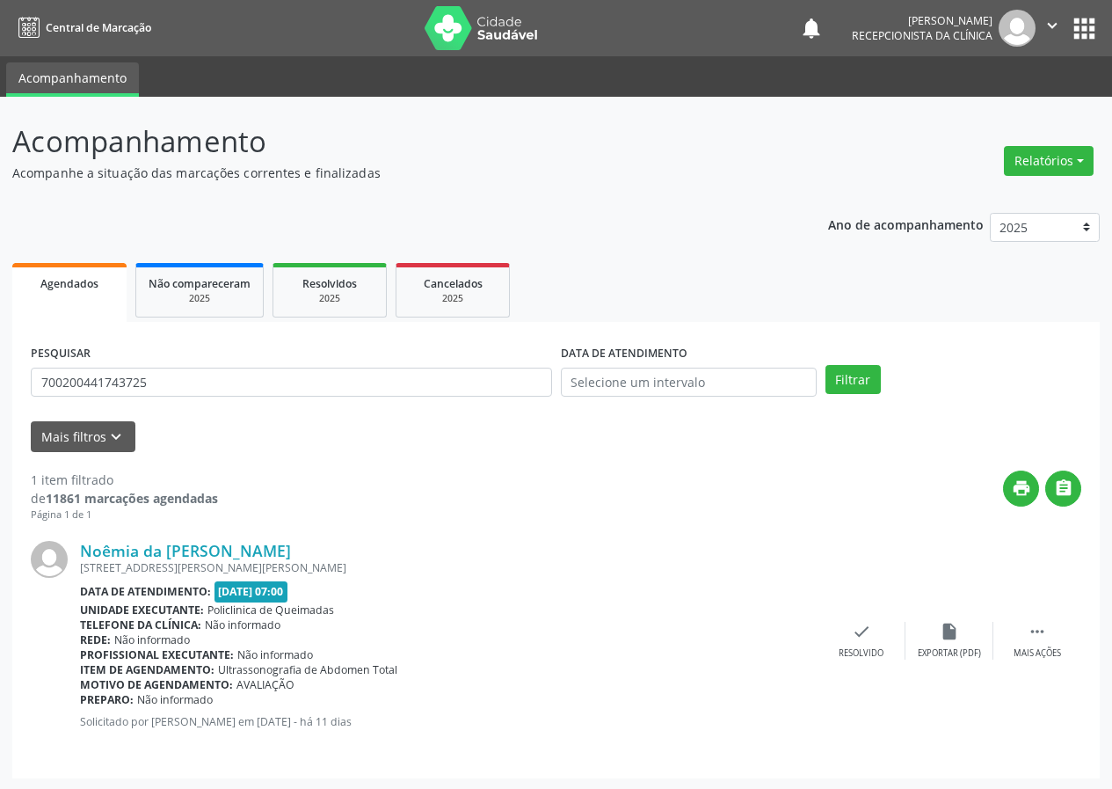
scroll to position [2, 0]
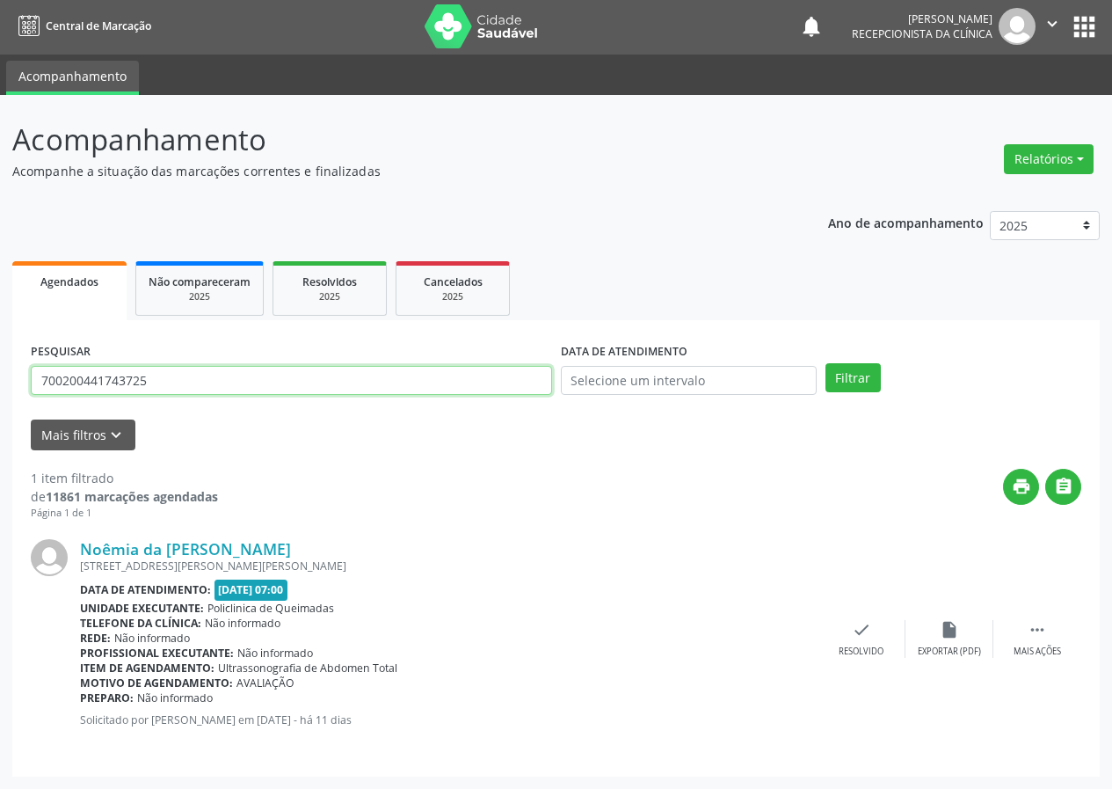
click at [218, 373] on input "700200441743725" at bounding box center [291, 381] width 521 height 30
click at [826, 363] on button "Filtrar" at bounding box center [853, 378] width 55 height 30
click at [325, 372] on input "708405237896967" at bounding box center [291, 381] width 521 height 30
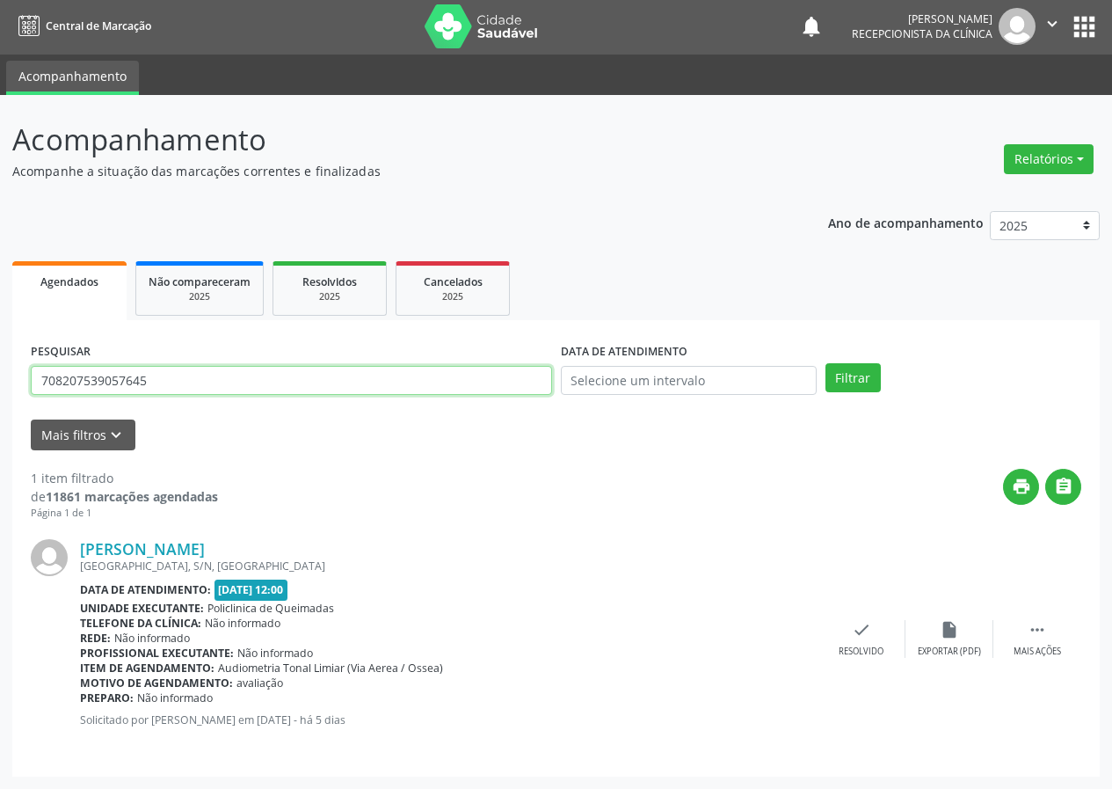
click at [826, 363] on button "Filtrar" at bounding box center [853, 378] width 55 height 30
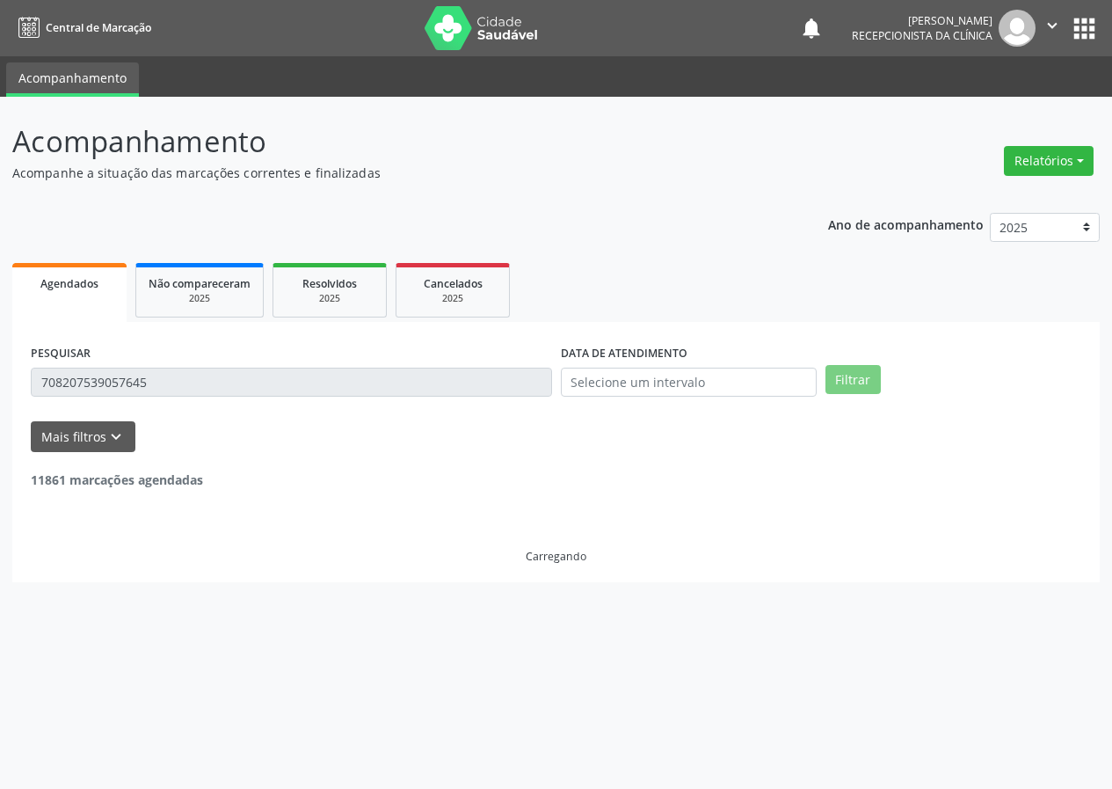
scroll to position [0, 0]
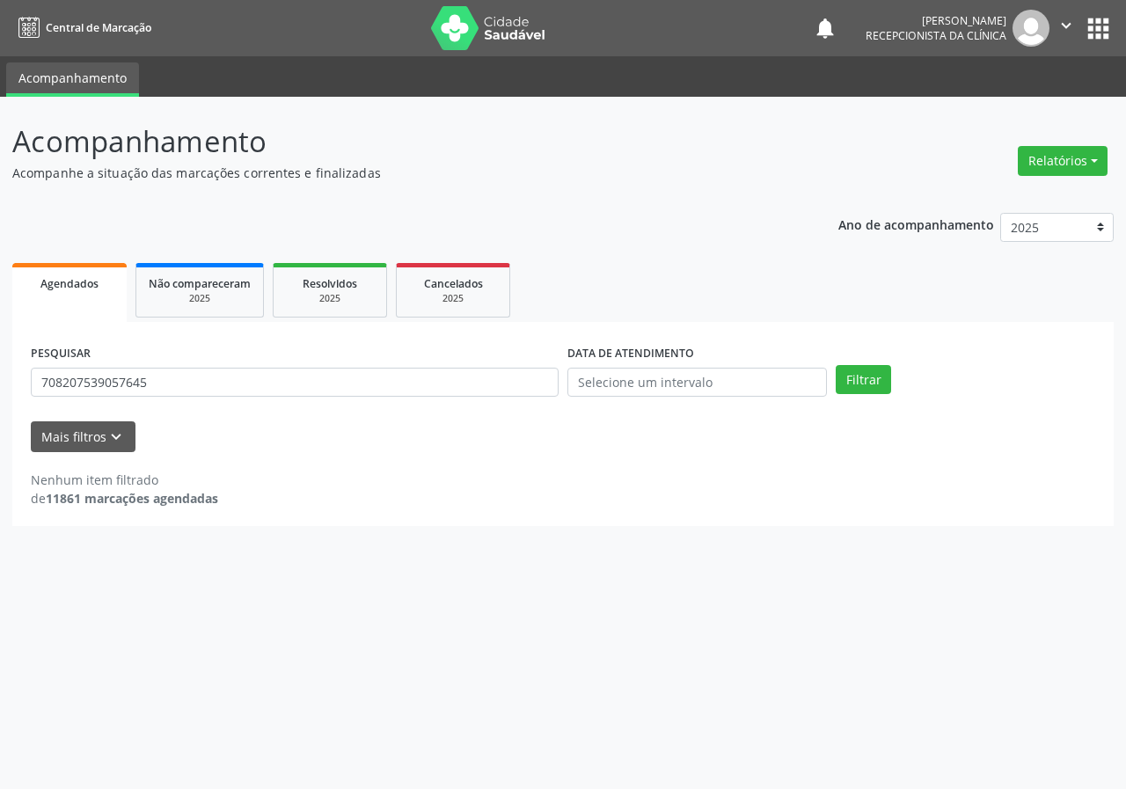
click at [311, 354] on div "PESQUISAR 708207539057645" at bounding box center [294, 374] width 536 height 69
click at [345, 386] on input "708207539057645" at bounding box center [295, 383] width 528 height 30
click at [835, 365] on button "Filtrar" at bounding box center [862, 380] width 55 height 30
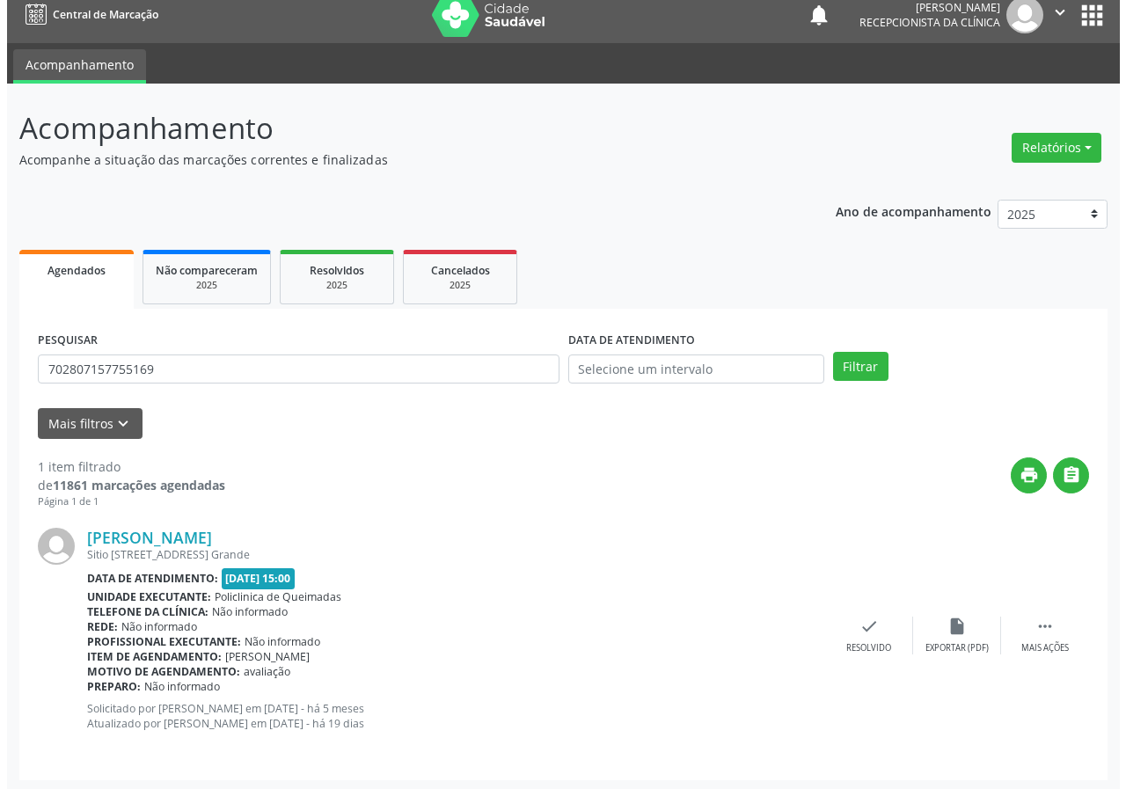
scroll to position [17, 0]
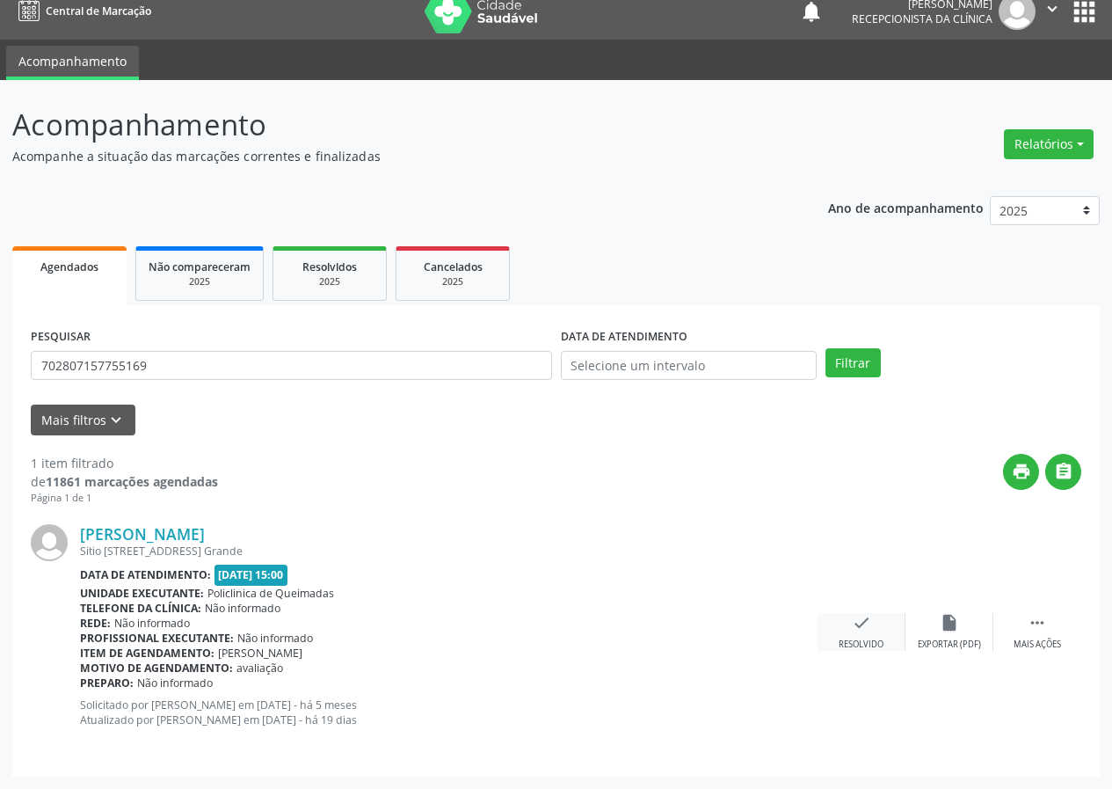
click at [869, 643] on div "Resolvido" at bounding box center [861, 644] width 45 height 12
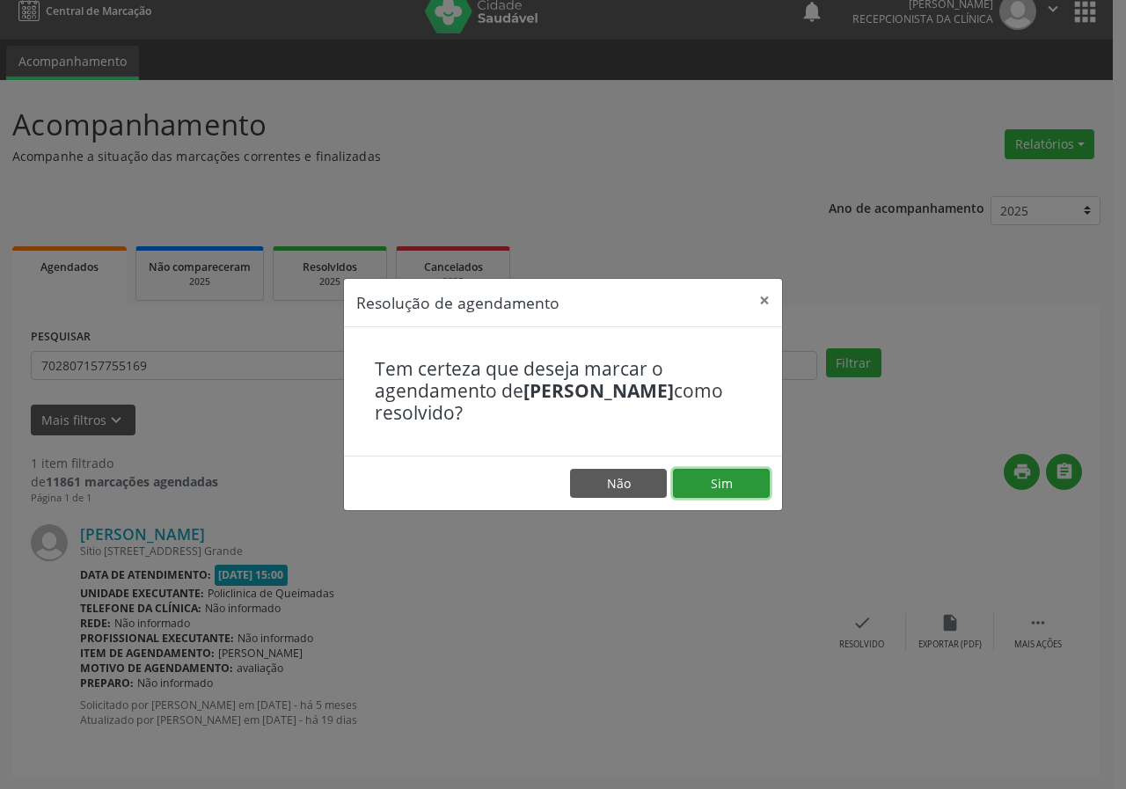
click at [732, 489] on button "Sim" at bounding box center [721, 484] width 97 height 30
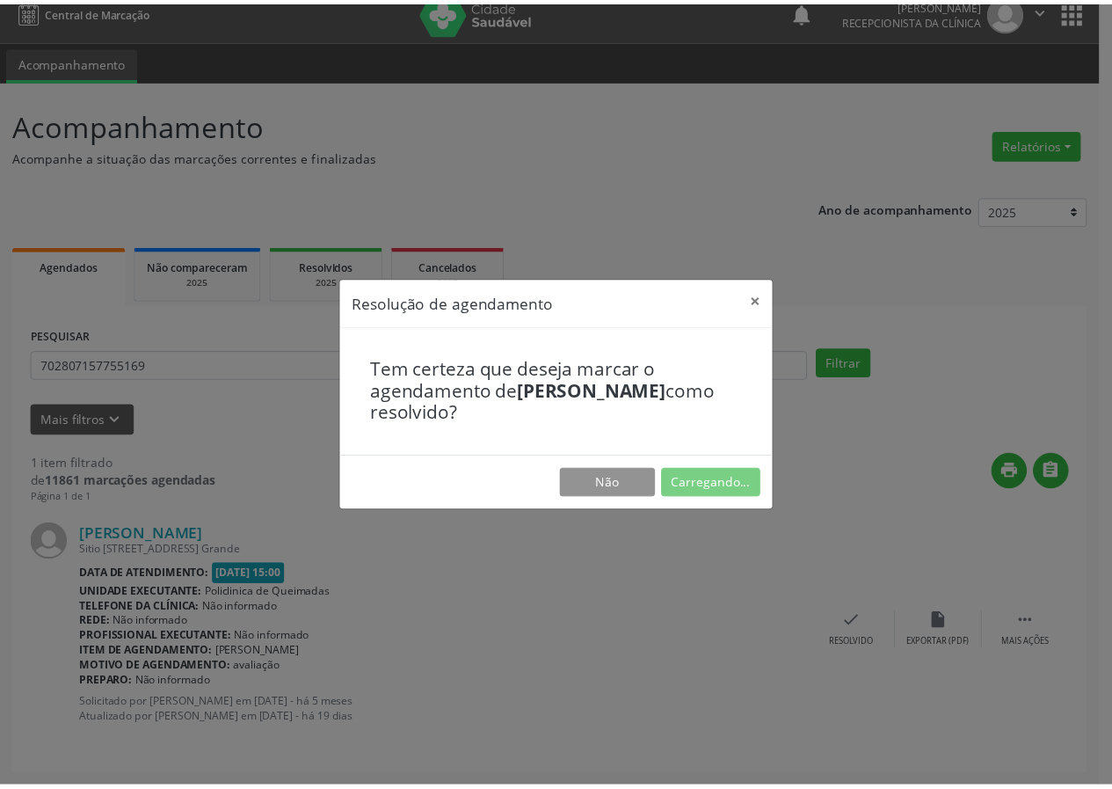
scroll to position [0, 0]
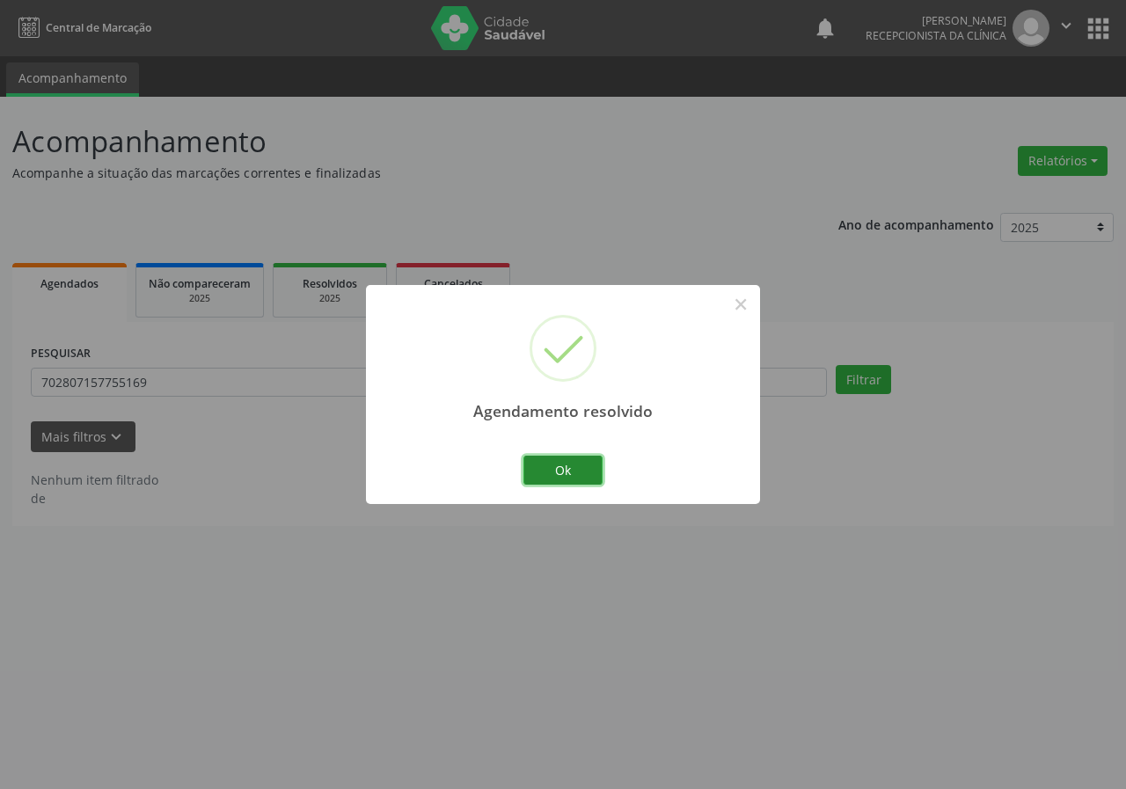
click at [525, 477] on button "Ok" at bounding box center [562, 471] width 79 height 30
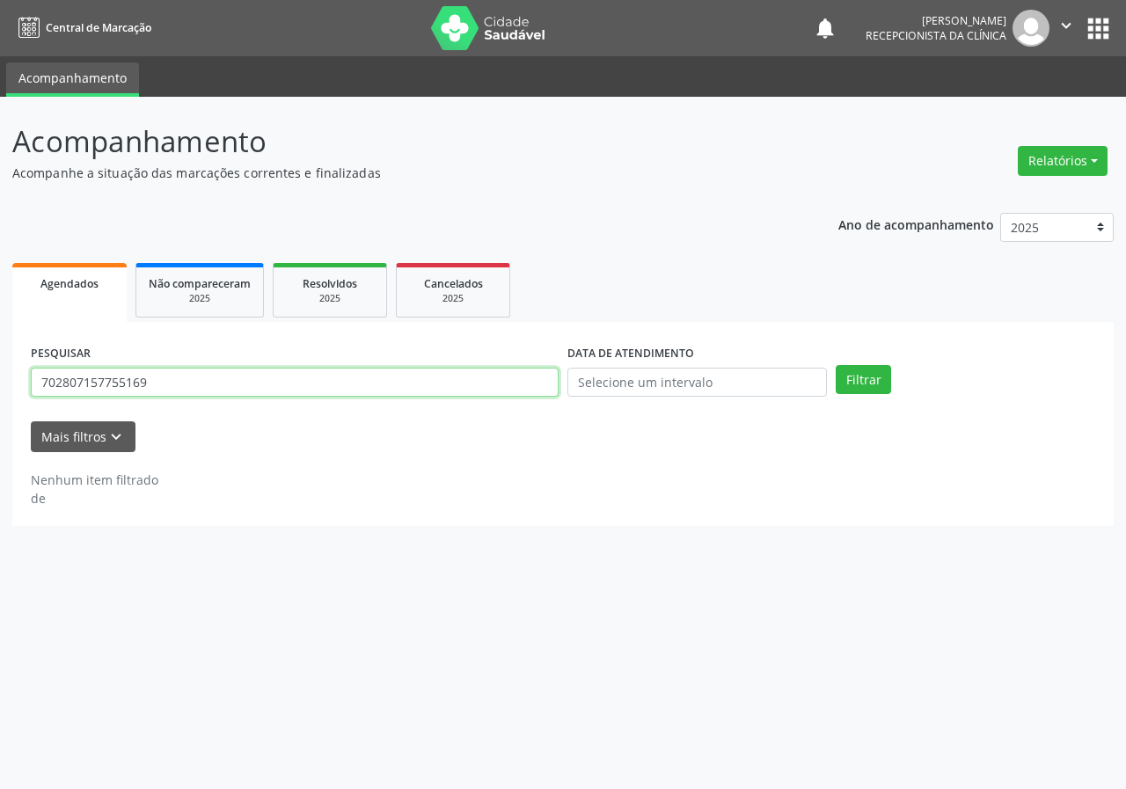
click at [293, 383] on input "702807157755169" at bounding box center [295, 383] width 528 height 30
click at [835, 365] on button "Filtrar" at bounding box center [862, 380] width 55 height 30
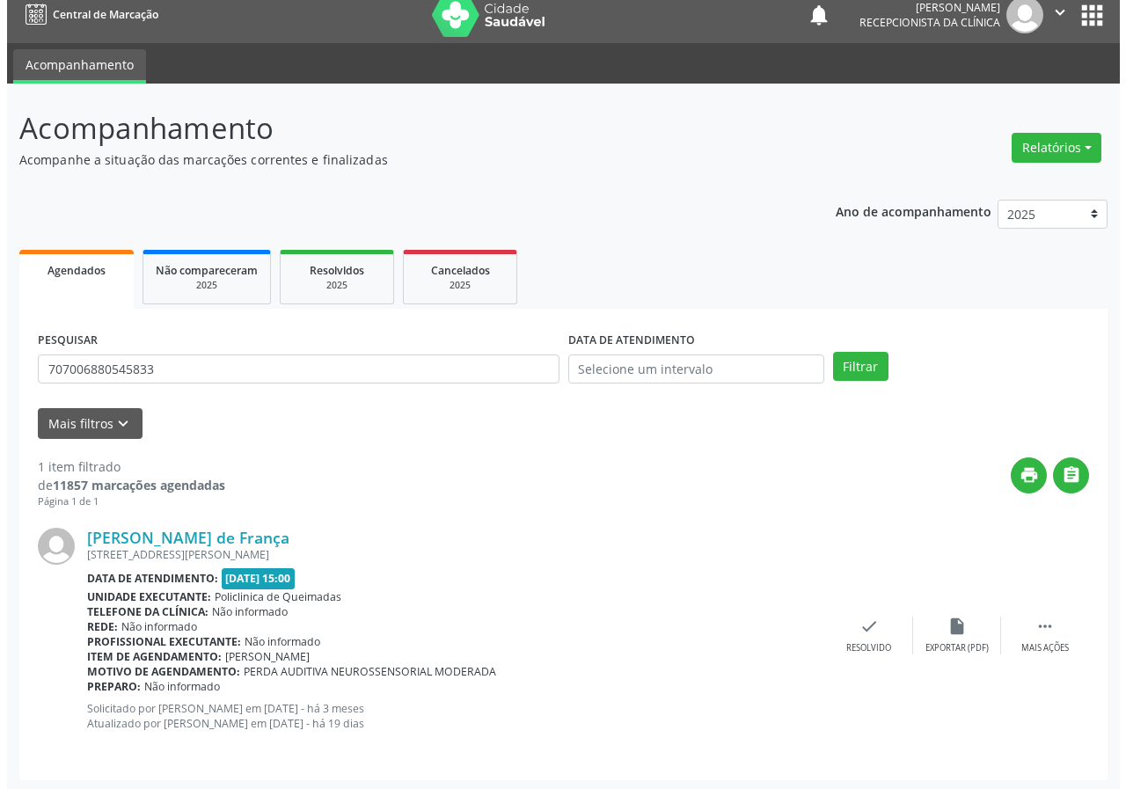
scroll to position [17, 0]
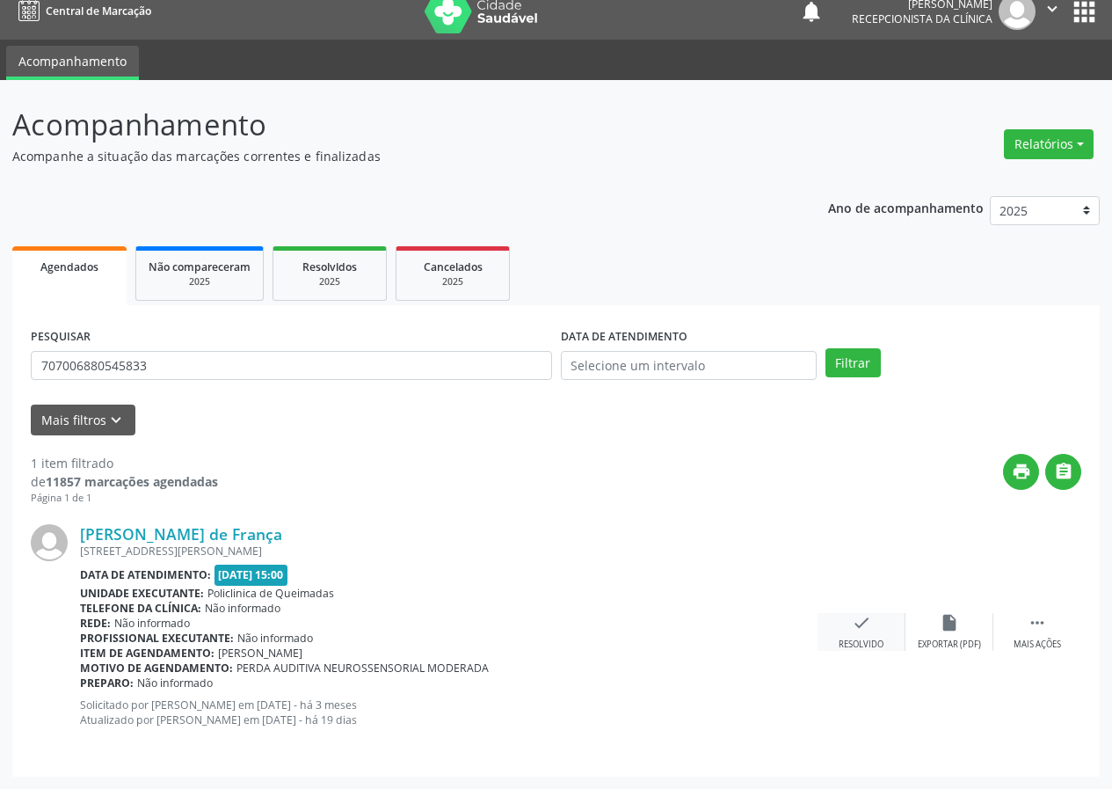
click at [855, 624] on icon "check" at bounding box center [861, 622] width 19 height 19
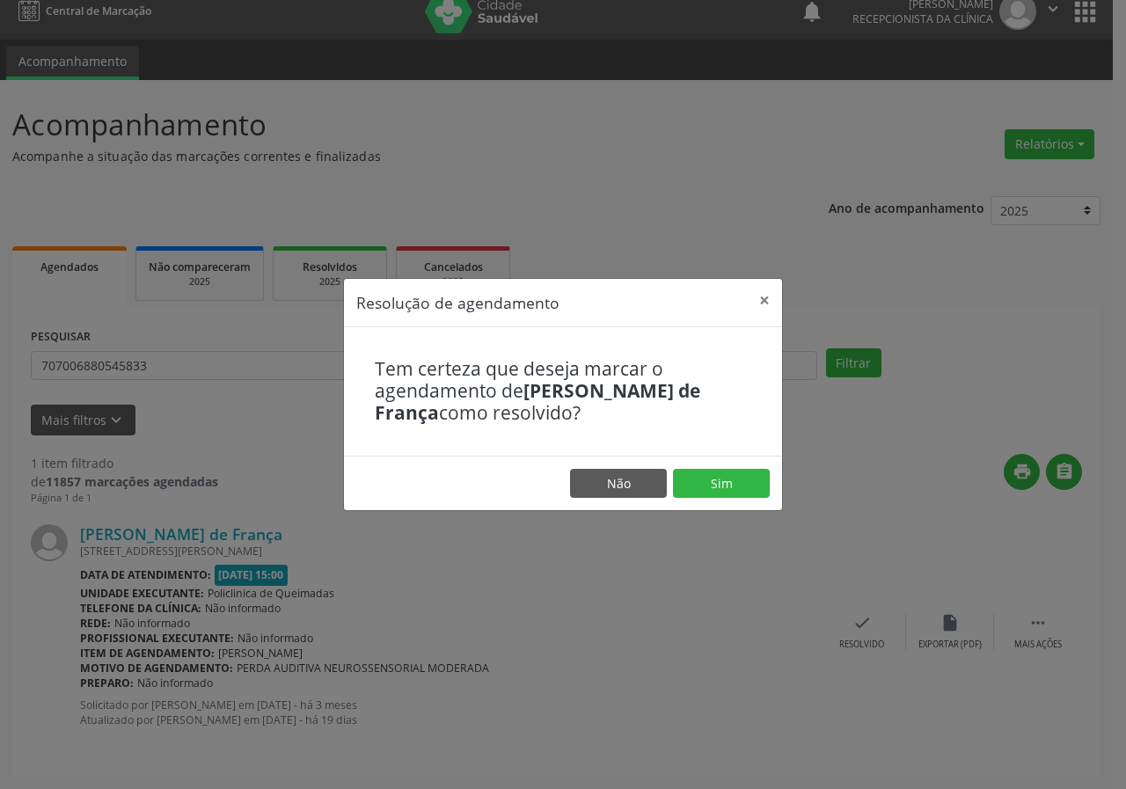
click at [743, 499] on footer "Não Sim" at bounding box center [563, 483] width 438 height 55
click at [745, 492] on button "Sim" at bounding box center [721, 484] width 97 height 30
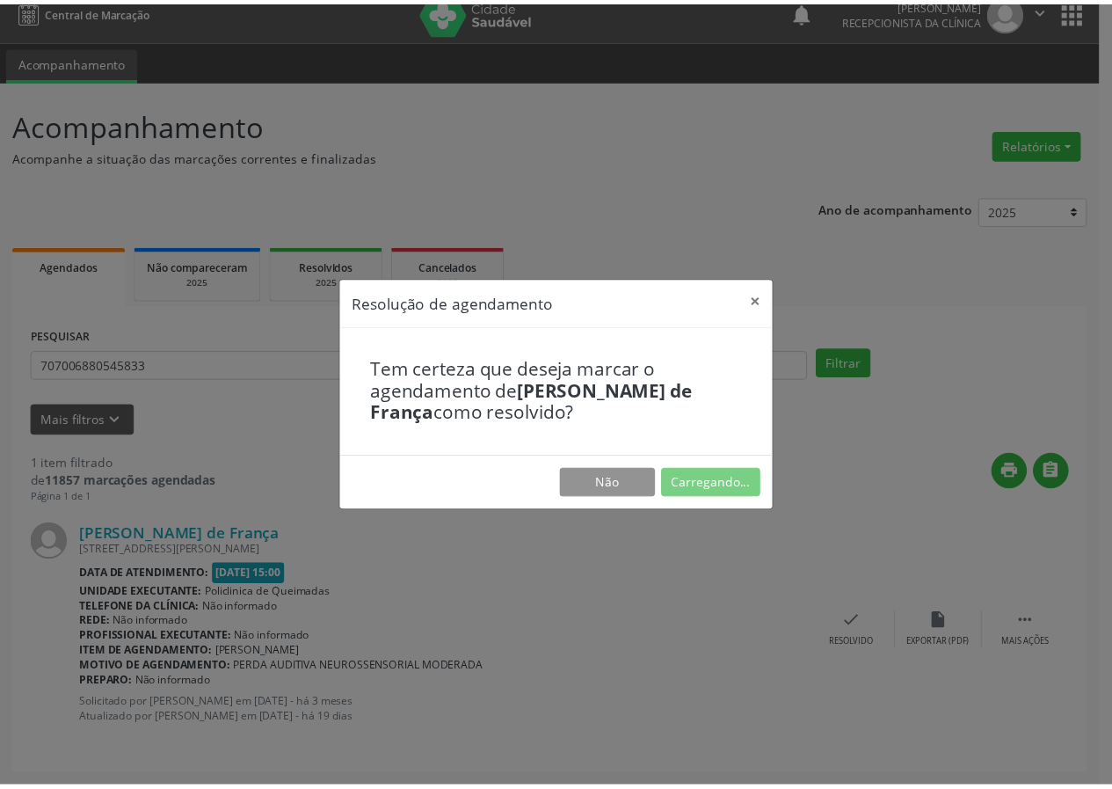
scroll to position [0, 0]
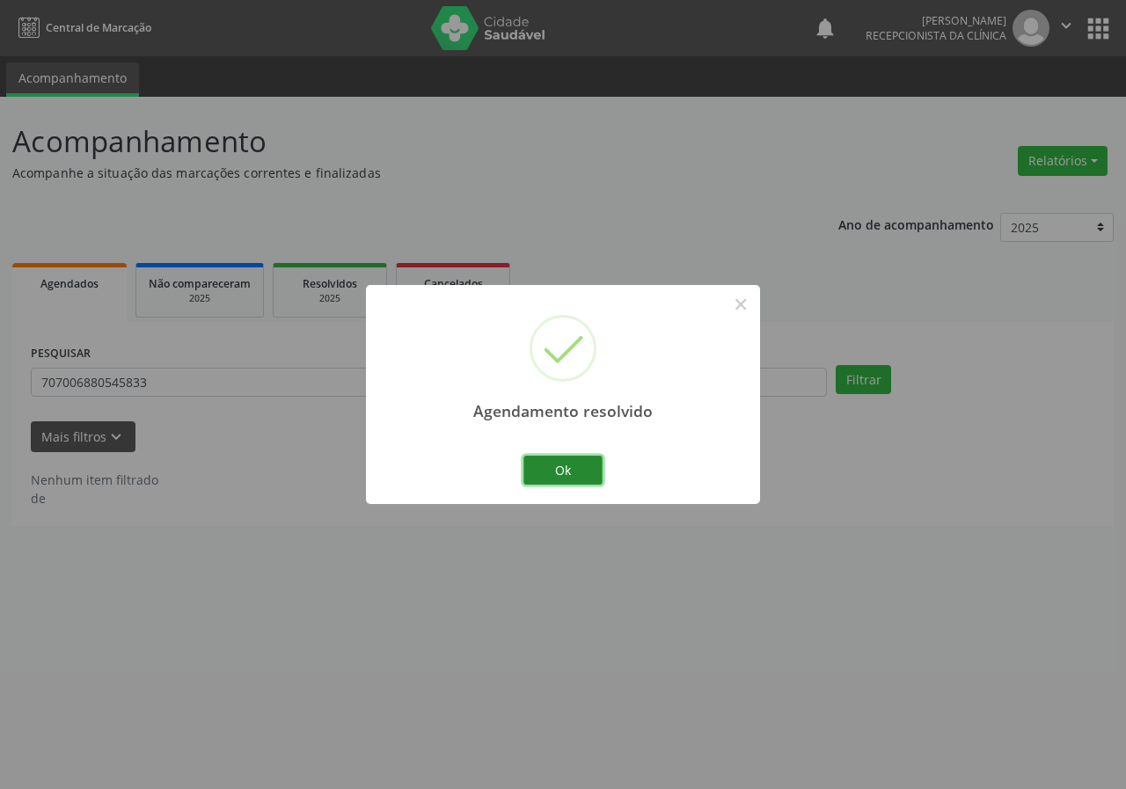
click at [591, 463] on button "Ok" at bounding box center [562, 471] width 79 height 30
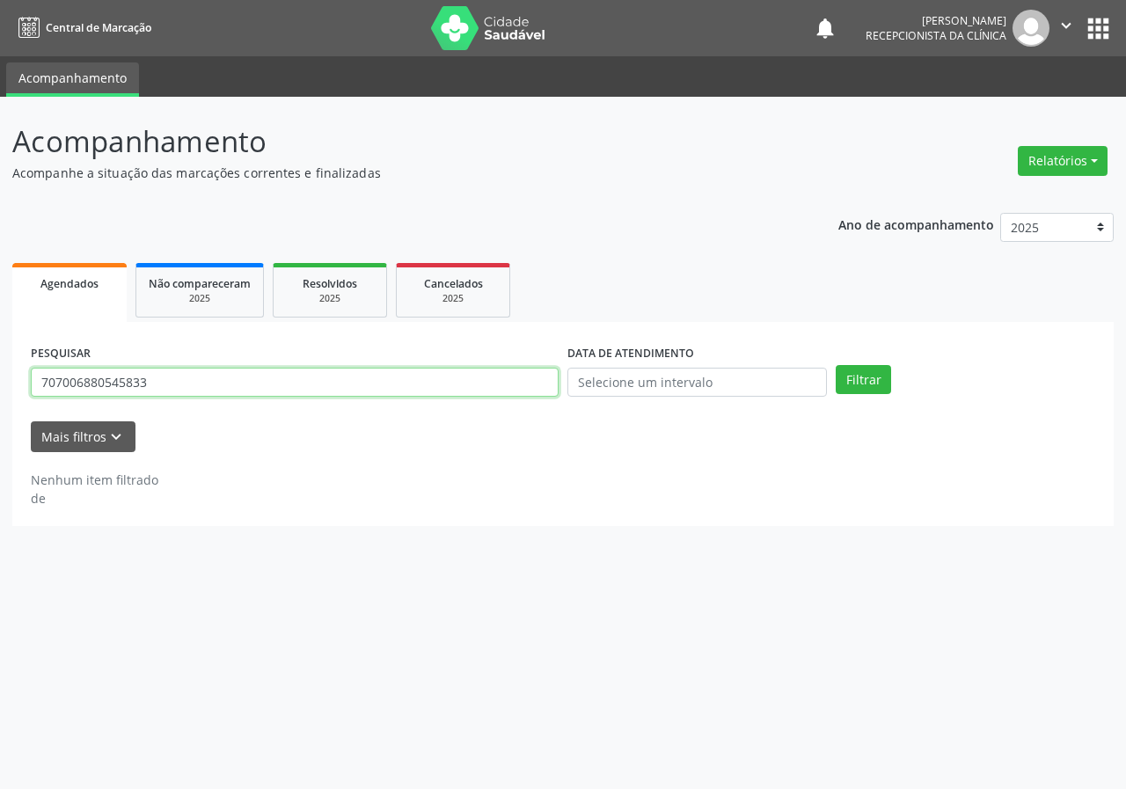
click at [388, 389] on input "707006880545833" at bounding box center [295, 383] width 528 height 30
click at [835, 365] on button "Filtrar" at bounding box center [862, 380] width 55 height 30
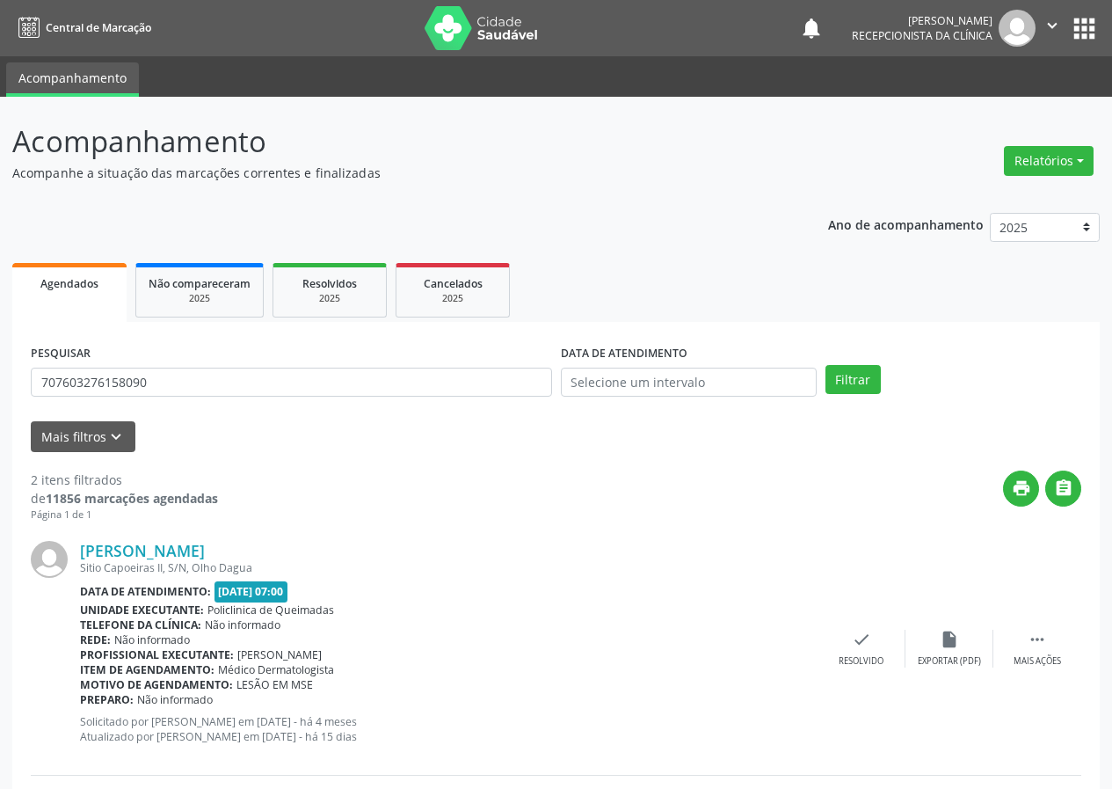
click at [865, 619] on div "[PERSON_NAME] Sitio Capoeiras II, S/N, Olho Dagua Data de atendimento: [DATE] 0…" at bounding box center [556, 648] width 1051 height 253
click at [864, 645] on icon "check" at bounding box center [861, 639] width 19 height 19
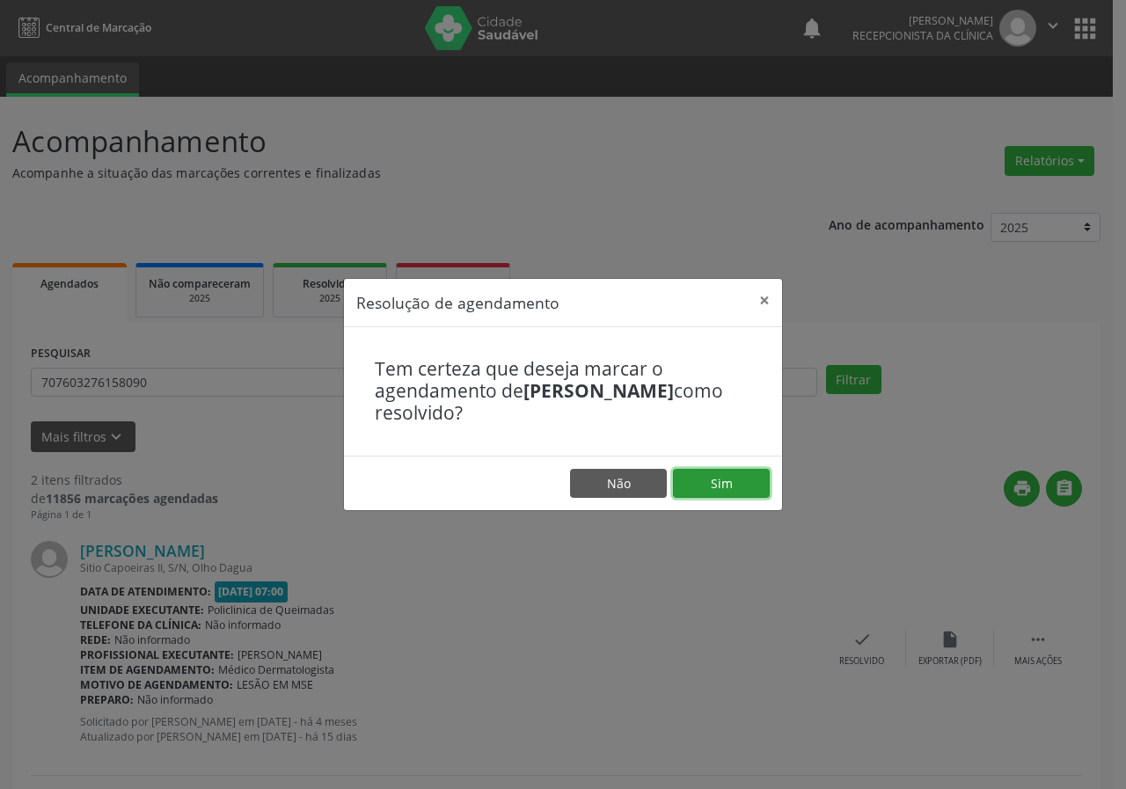
click at [720, 492] on button "Sim" at bounding box center [721, 484] width 97 height 30
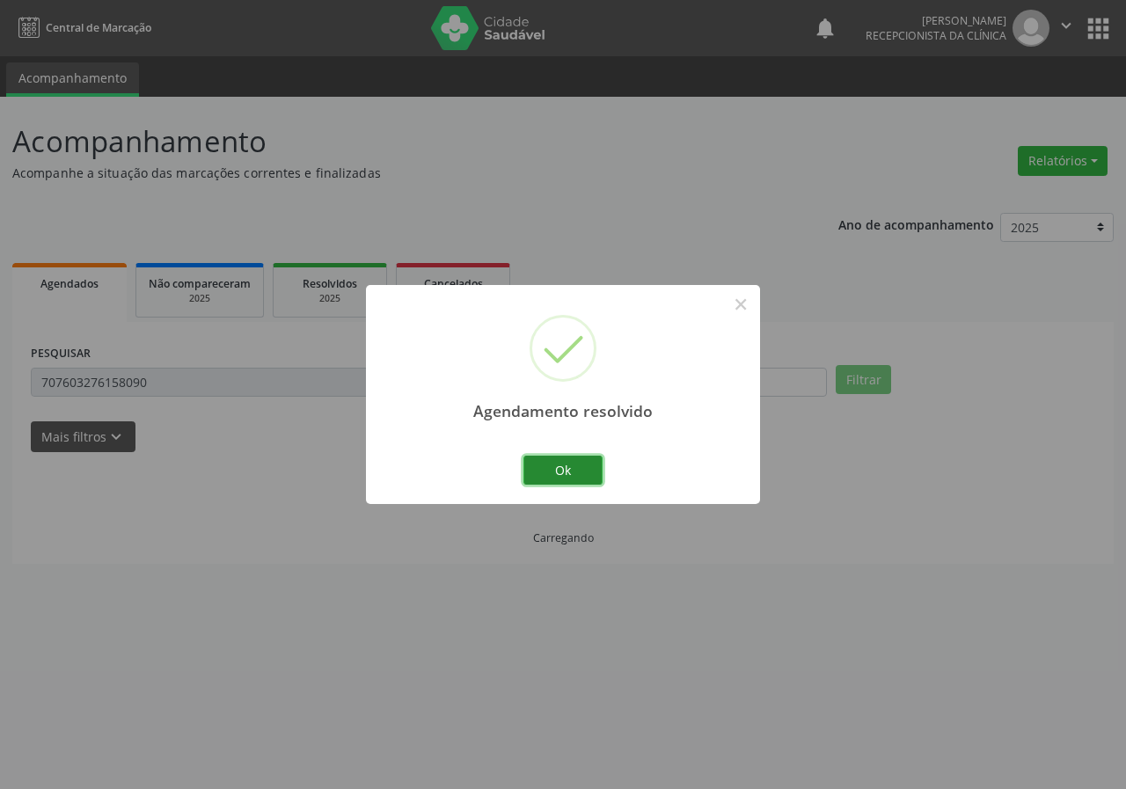
click at [559, 480] on button "Ok" at bounding box center [562, 471] width 79 height 30
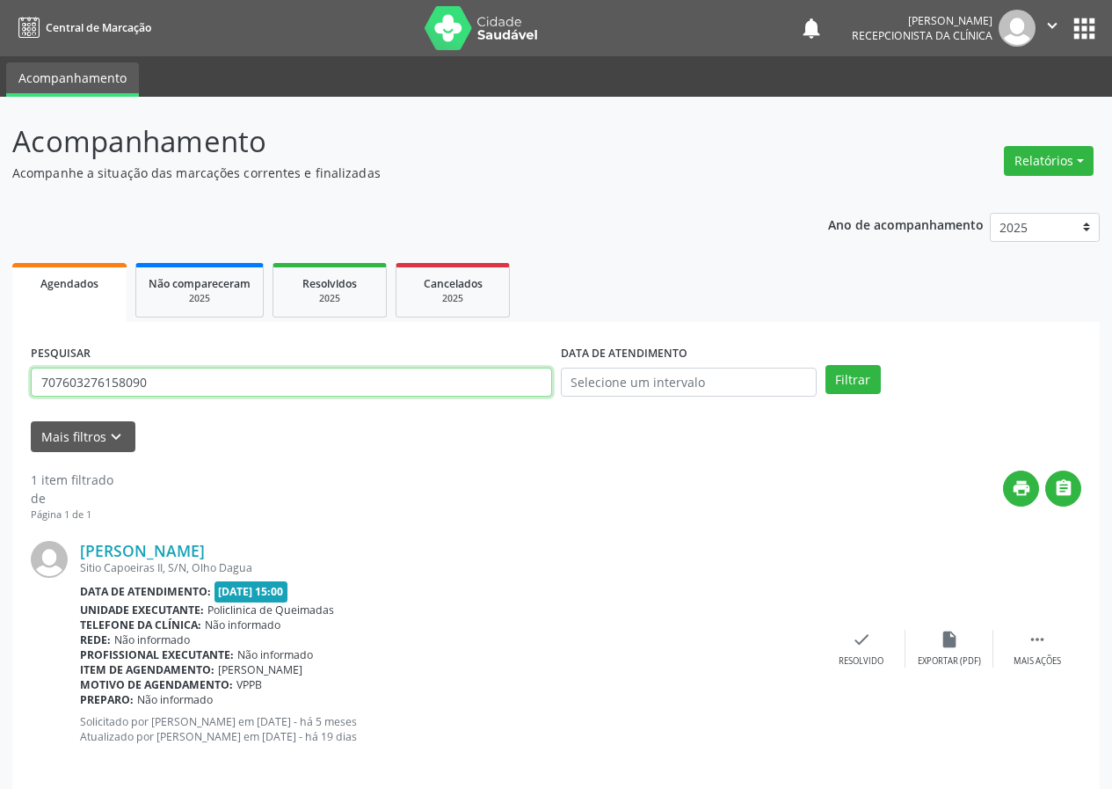
click at [353, 388] on input "707603276158090" at bounding box center [291, 383] width 521 height 30
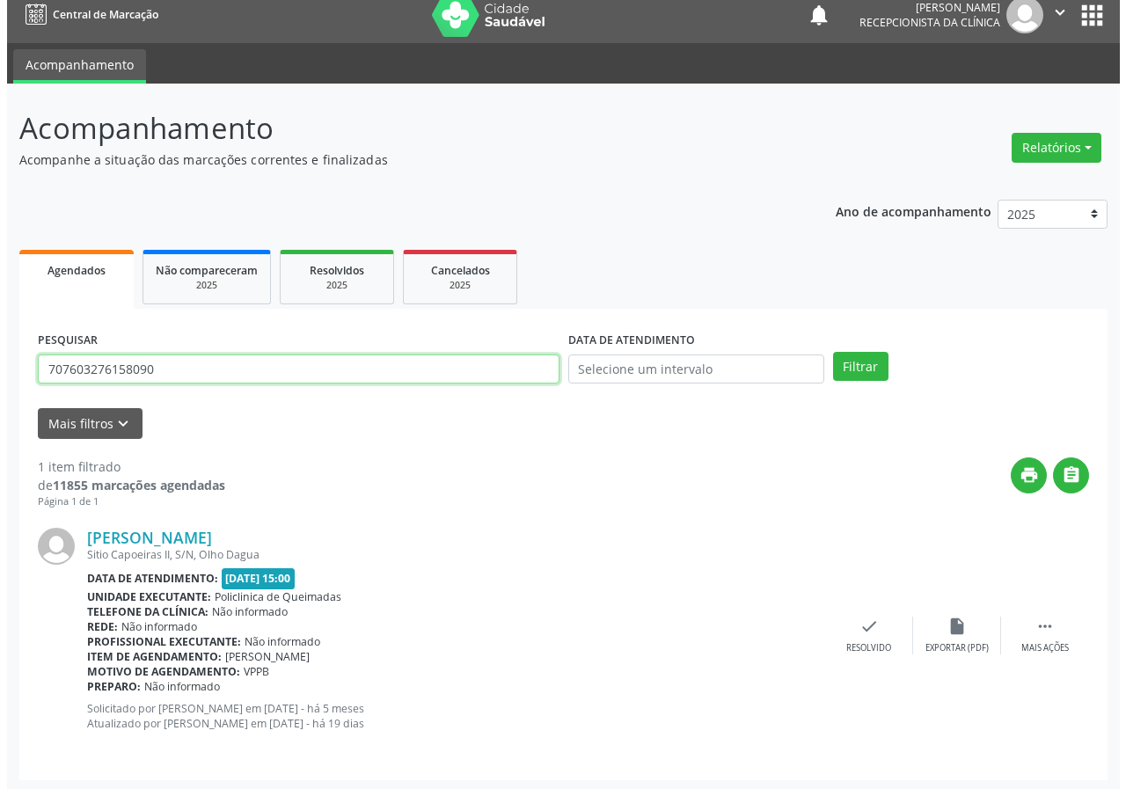
scroll to position [17, 0]
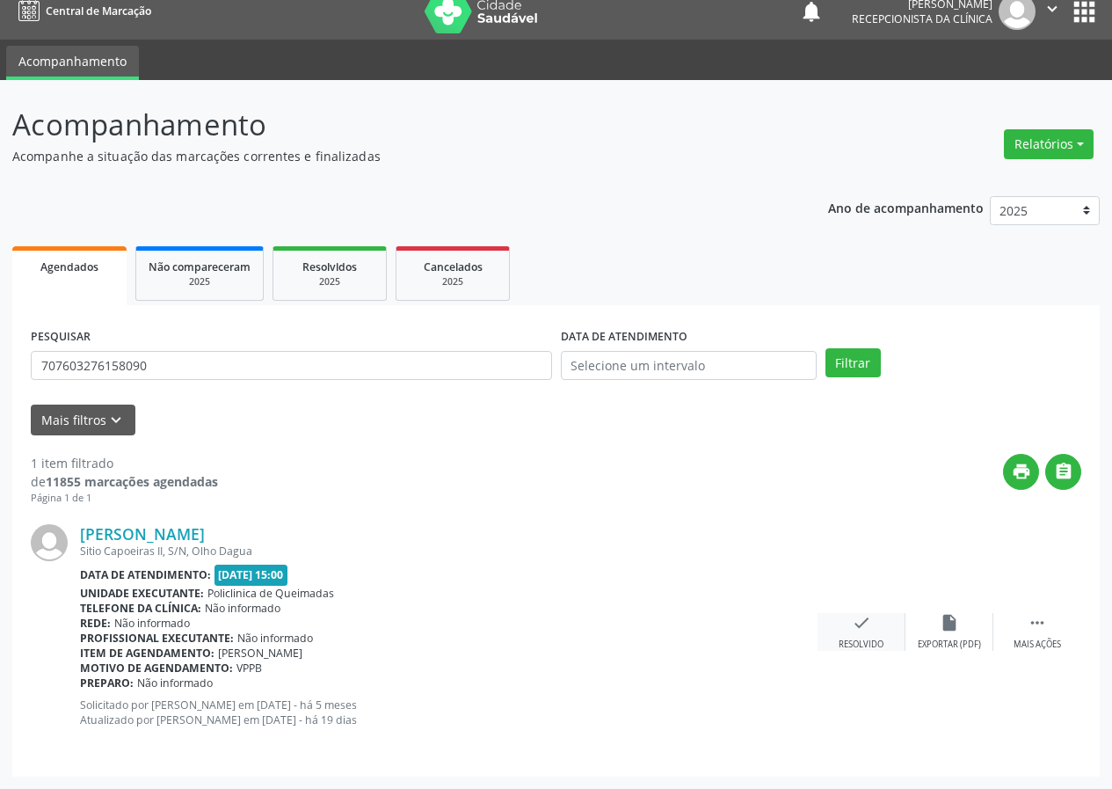
click at [850, 638] on div "Resolvido" at bounding box center [861, 644] width 45 height 12
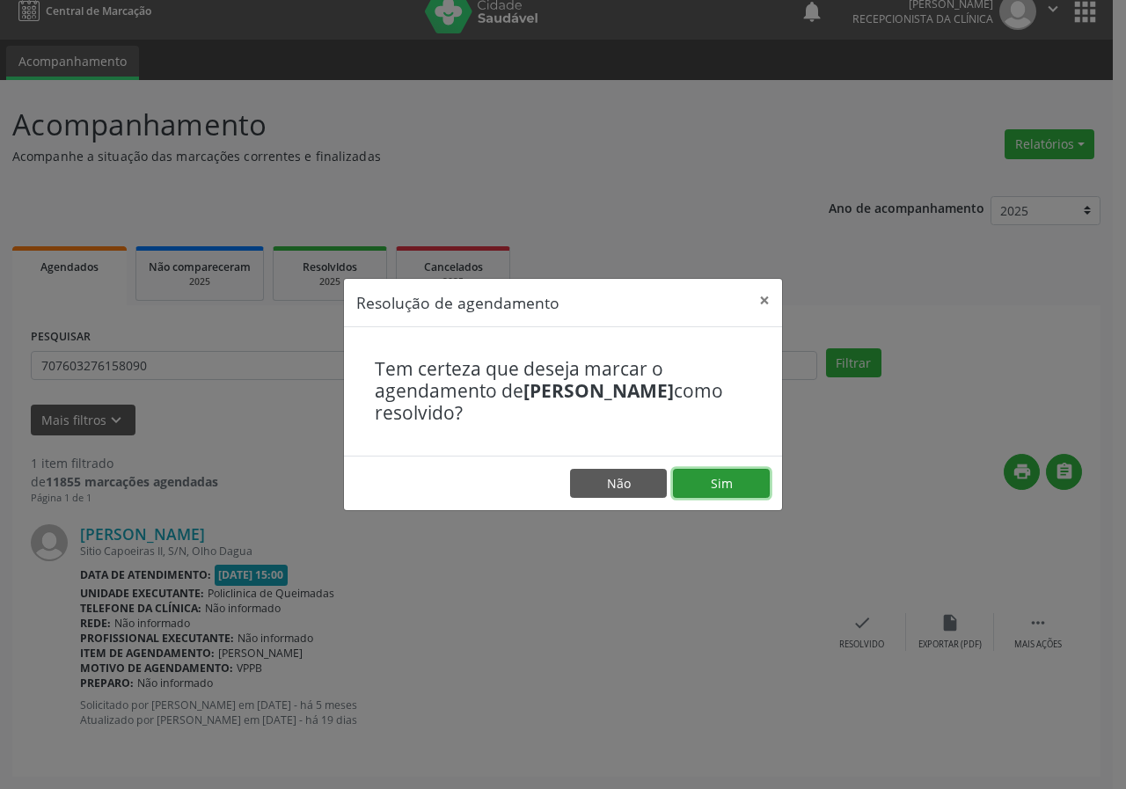
click at [718, 478] on button "Sim" at bounding box center [721, 484] width 97 height 30
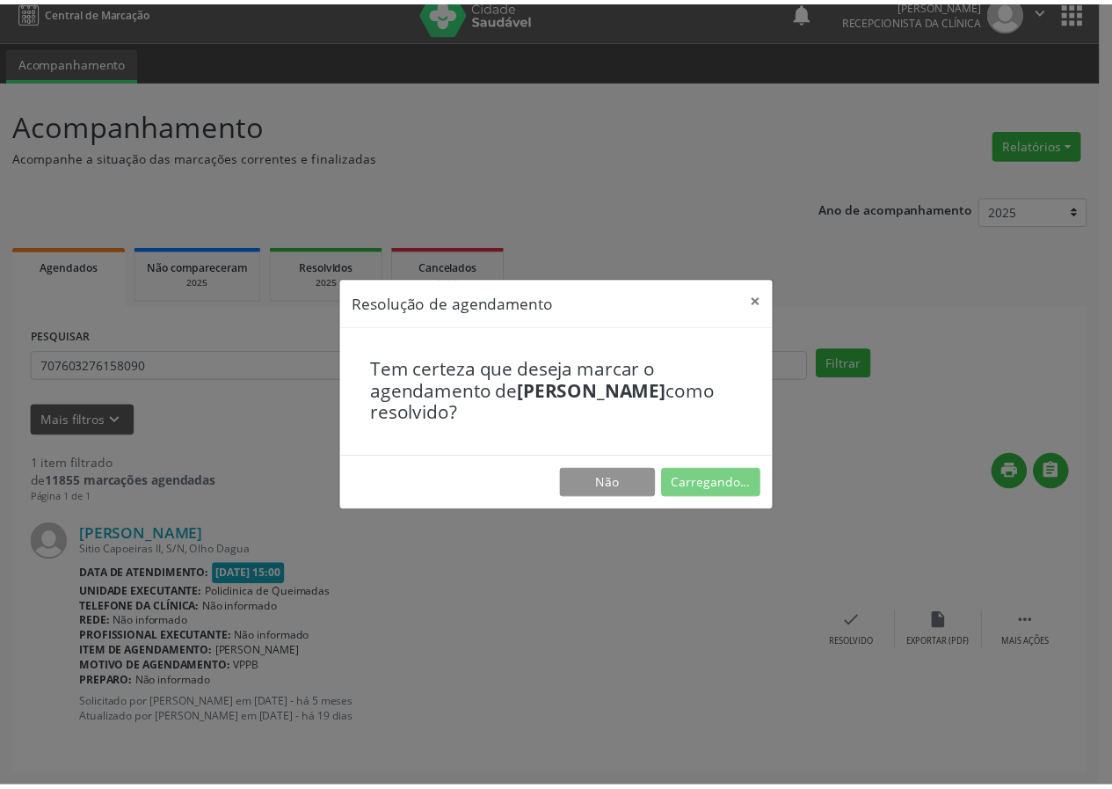
scroll to position [0, 0]
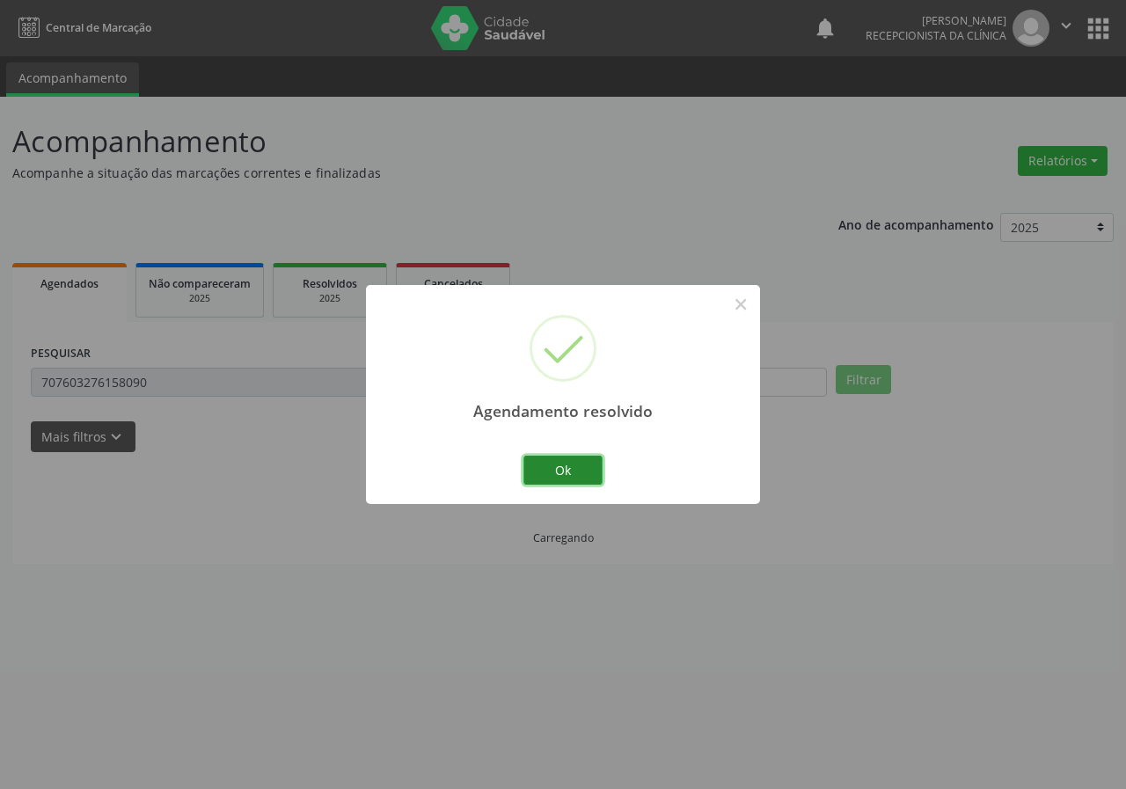
click at [583, 473] on button "Ok" at bounding box center [562, 471] width 79 height 30
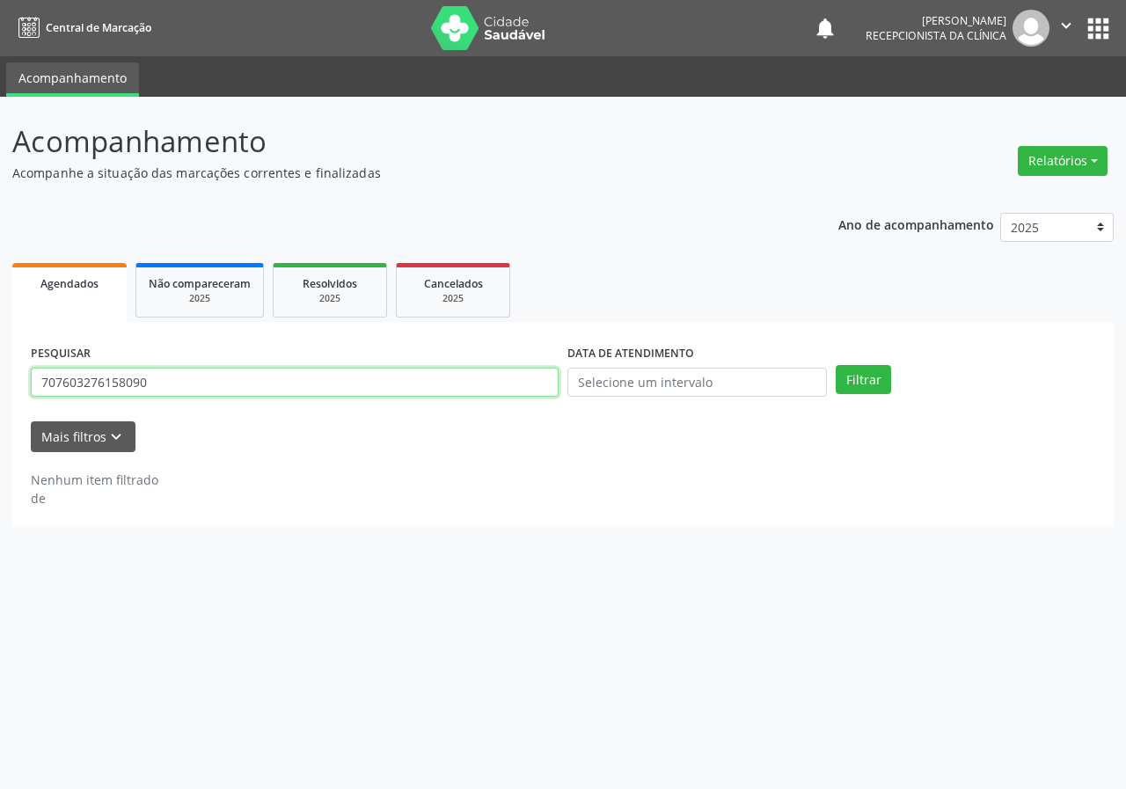
click at [247, 373] on input "707603276158090" at bounding box center [295, 383] width 528 height 30
click at [835, 365] on button "Filtrar" at bounding box center [862, 380] width 55 height 30
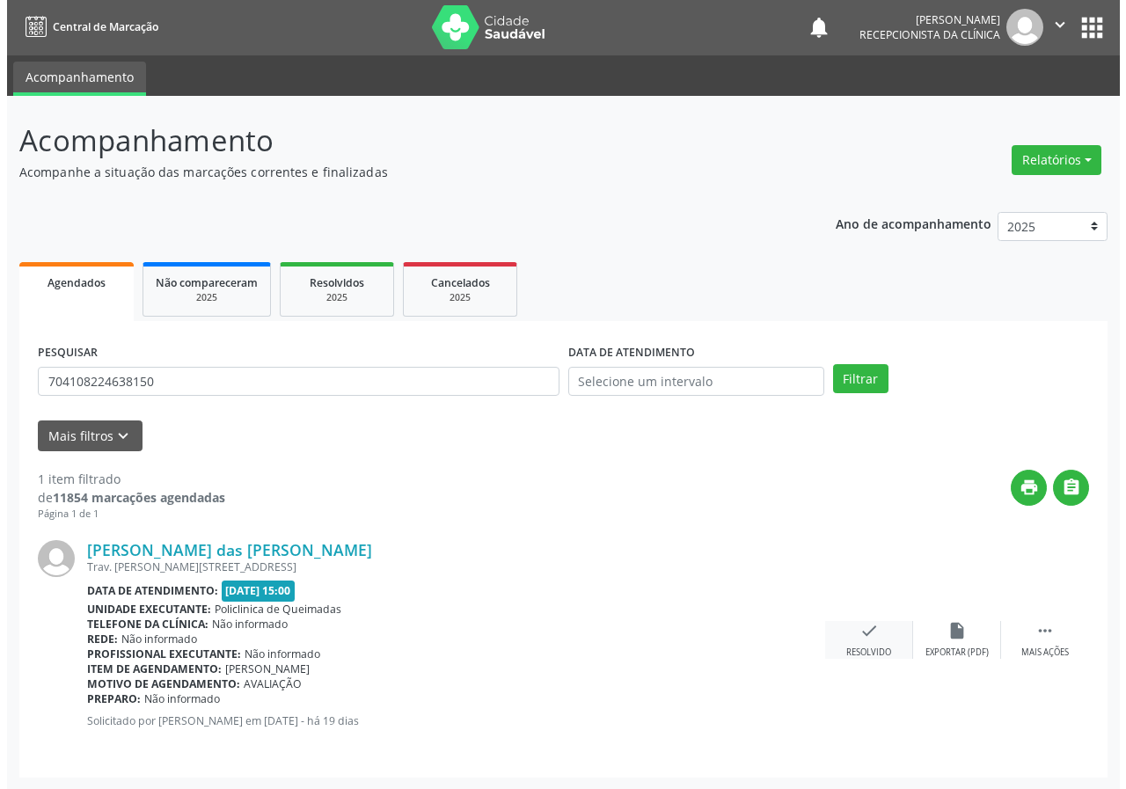
scroll to position [2, 0]
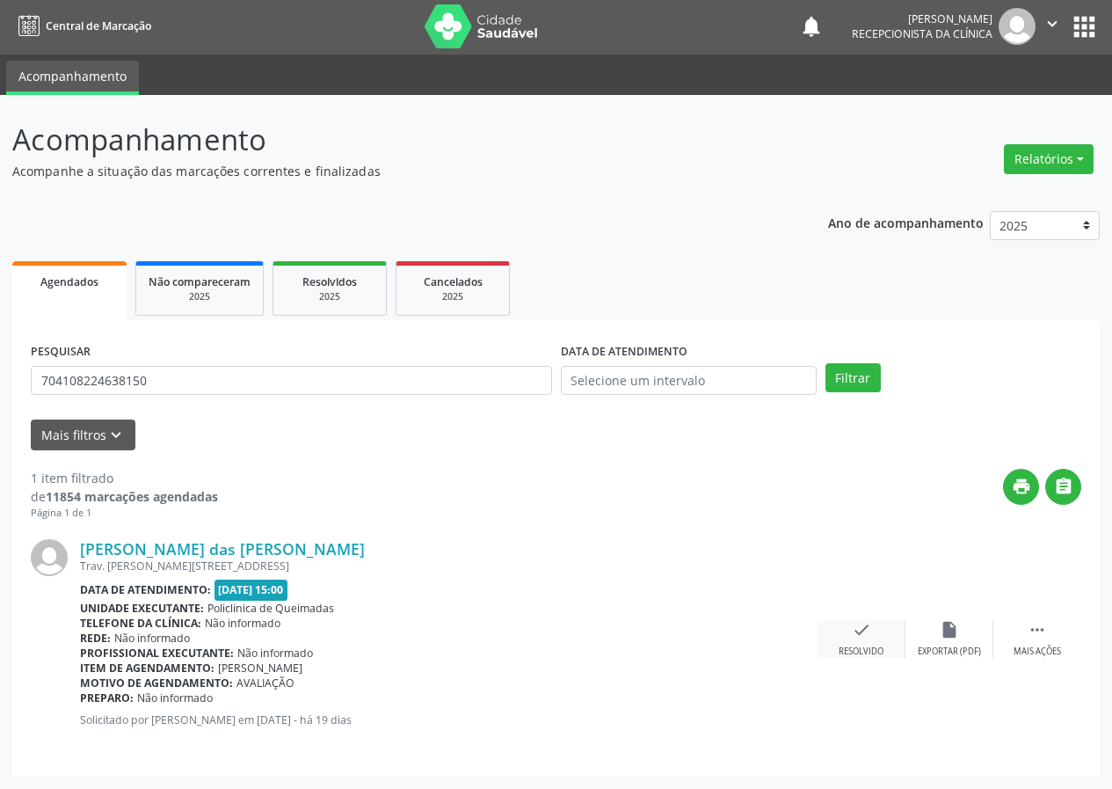
click at [871, 631] on div "check Resolvido" at bounding box center [862, 639] width 88 height 38
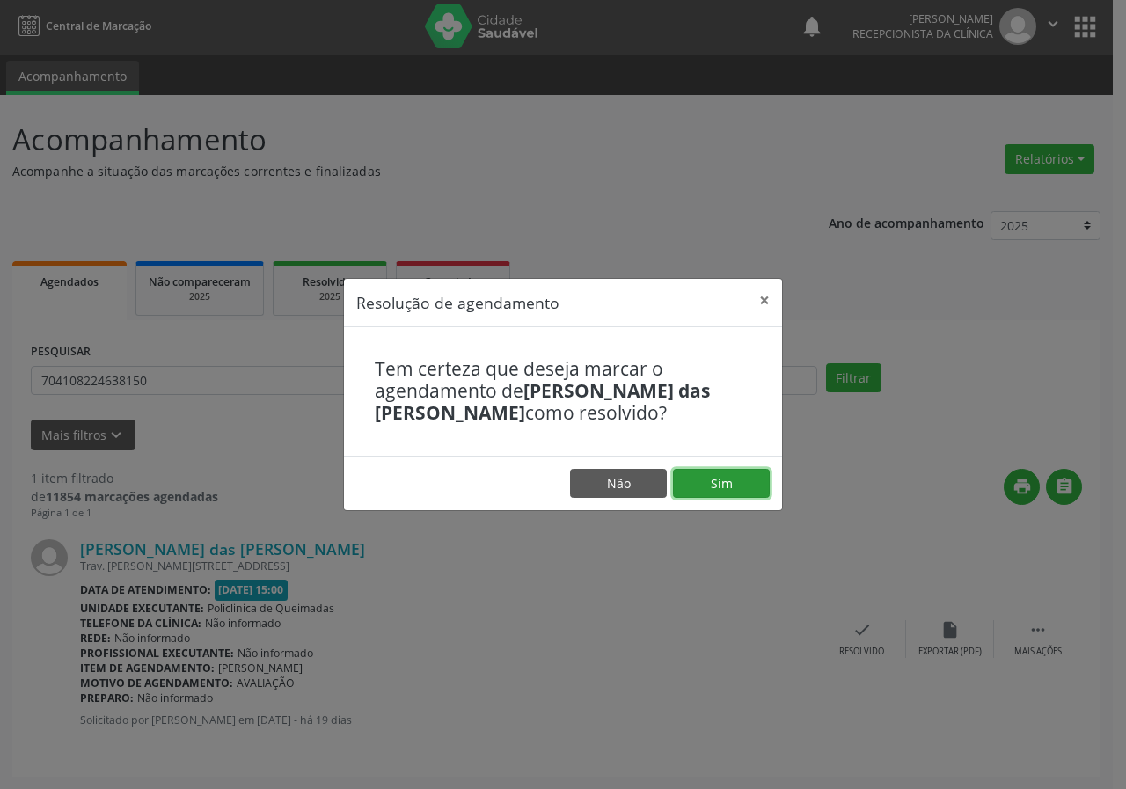
click at [744, 475] on button "Sim" at bounding box center [721, 484] width 97 height 30
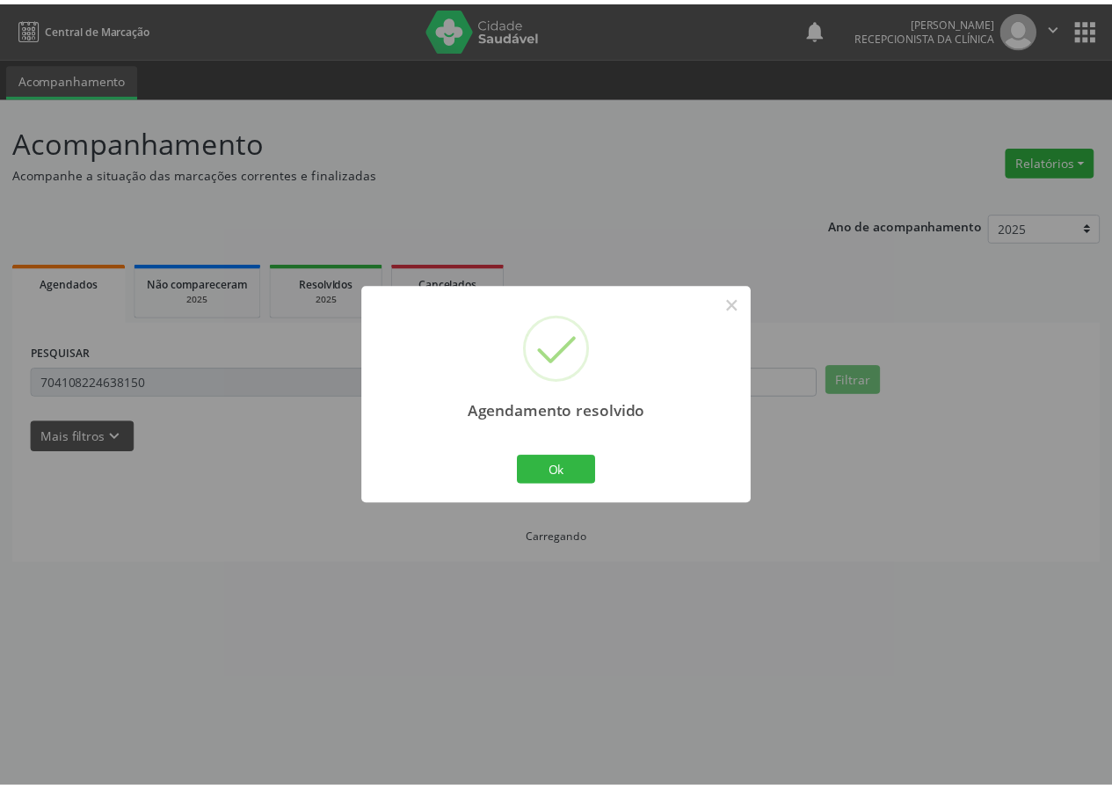
scroll to position [0, 0]
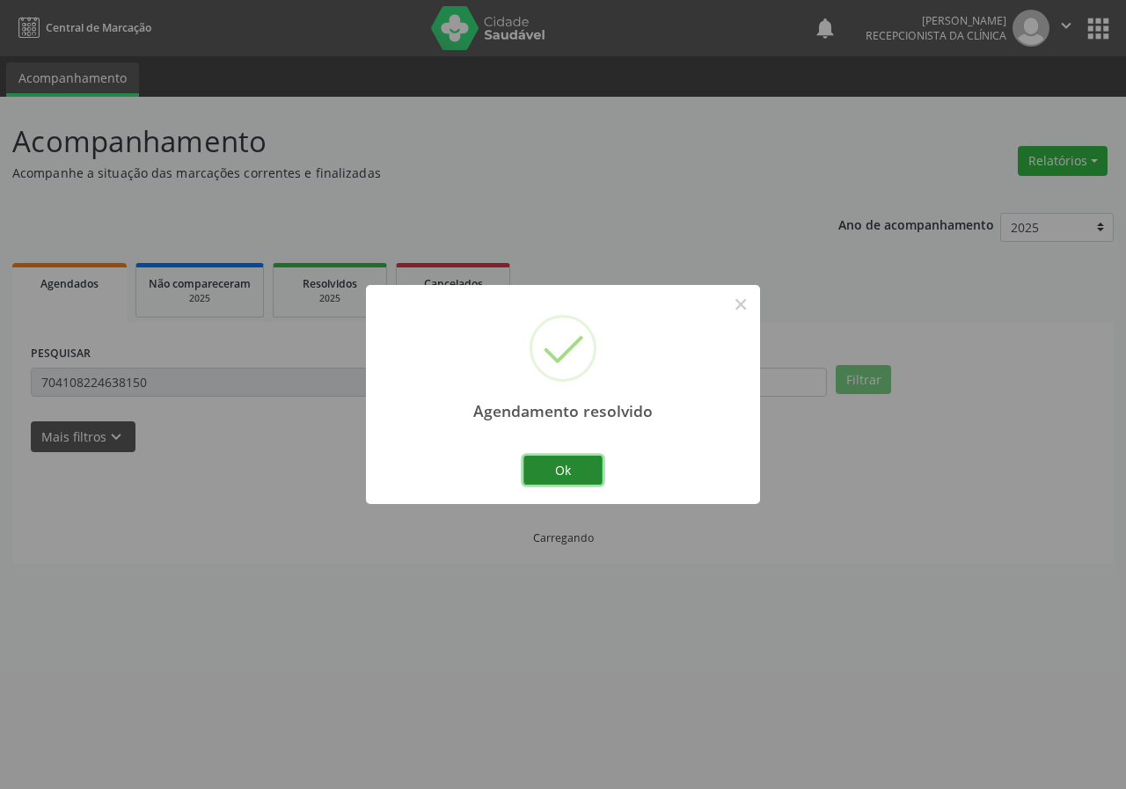
click at [552, 468] on button "Ok" at bounding box center [562, 471] width 79 height 30
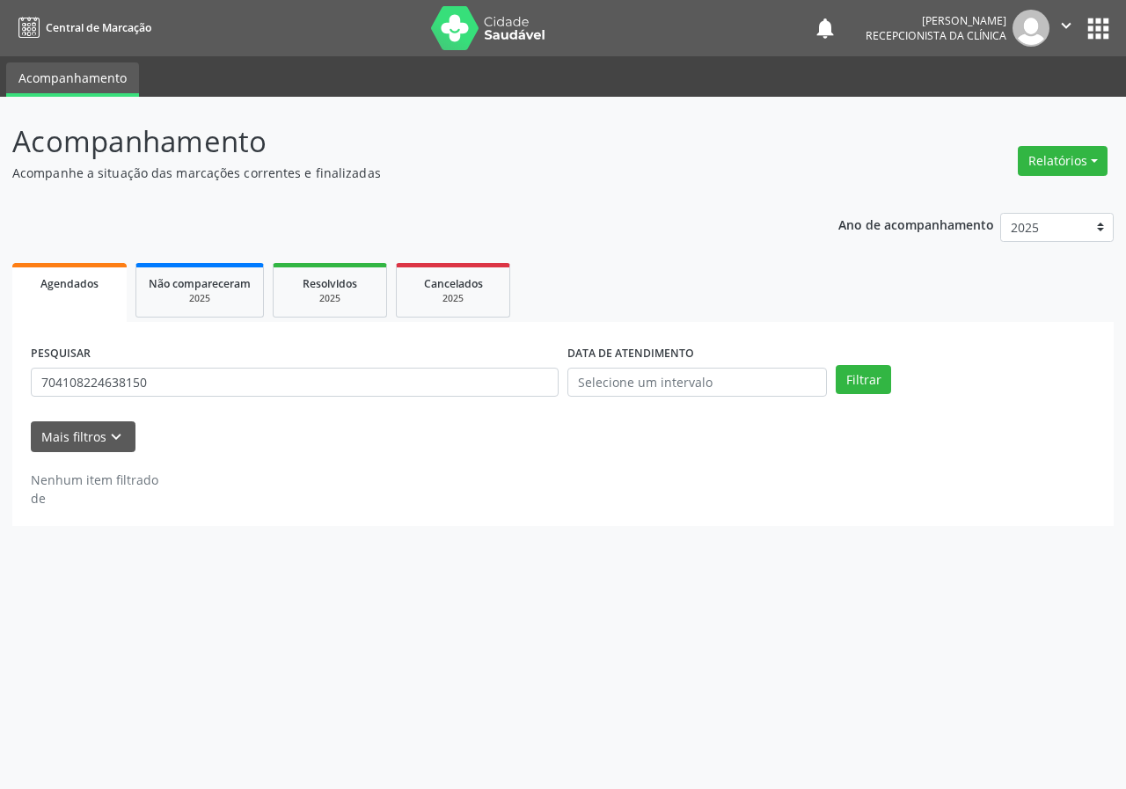
click at [390, 361] on div "PESQUISAR 704108224638150" at bounding box center [294, 374] width 536 height 69
drag, startPoint x: 390, startPoint y: 366, endPoint x: 388, endPoint y: 376, distance: 10.7
click at [390, 368] on div "PESQUISAR 704108224638150" at bounding box center [294, 374] width 536 height 69
click at [388, 376] on input "704108224638150" at bounding box center [295, 383] width 528 height 30
click at [387, 376] on input "704108224638150" at bounding box center [295, 383] width 528 height 30
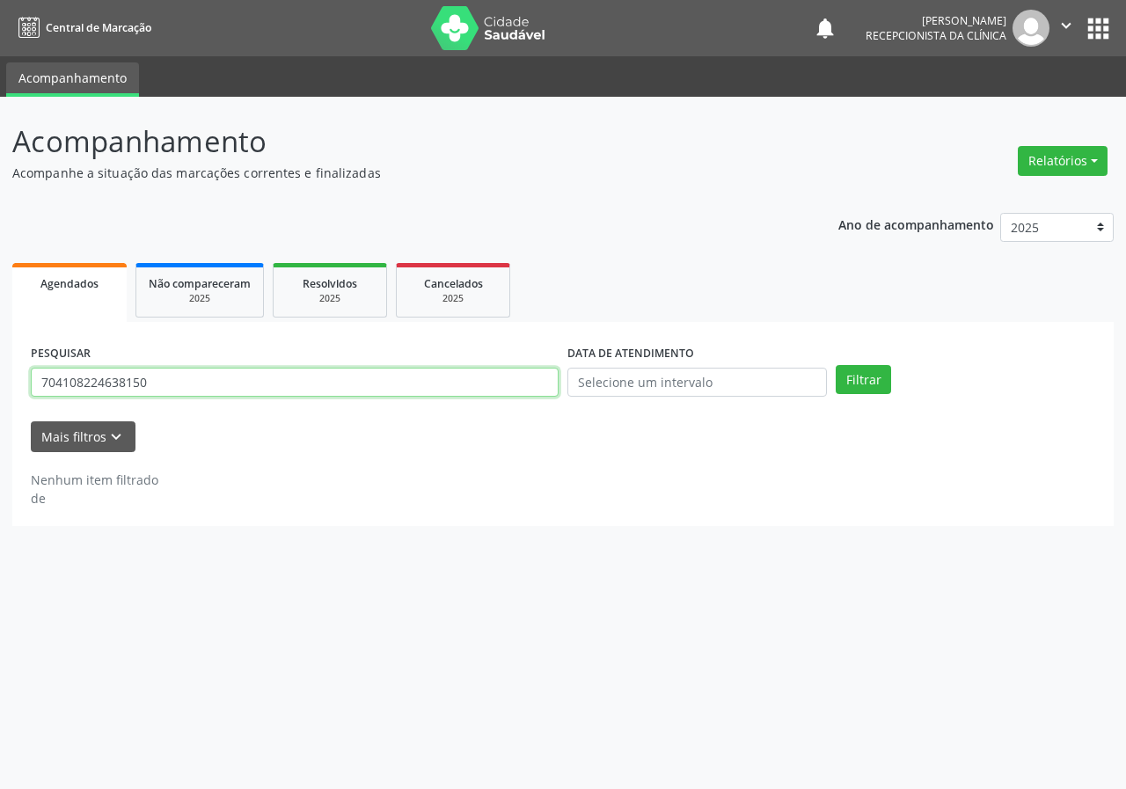
click at [387, 376] on input "704108224638150" at bounding box center [295, 383] width 528 height 30
click at [835, 365] on button "Filtrar" at bounding box center [862, 380] width 55 height 30
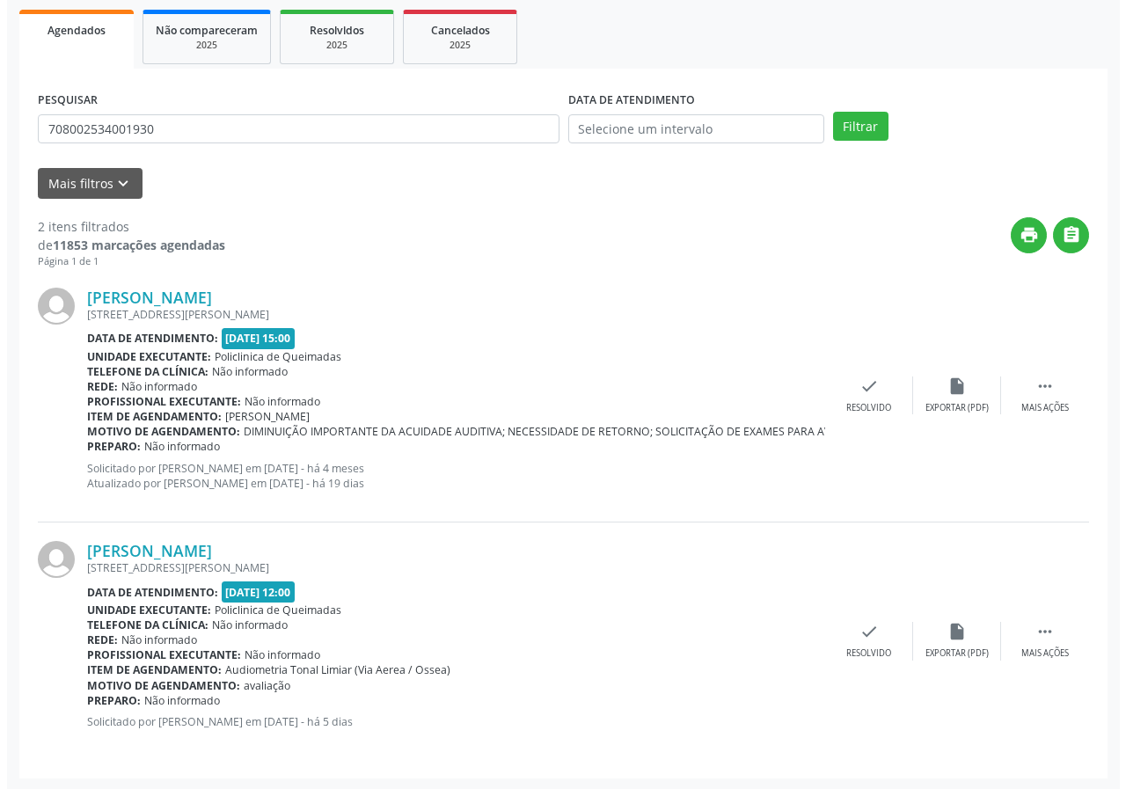
scroll to position [255, 0]
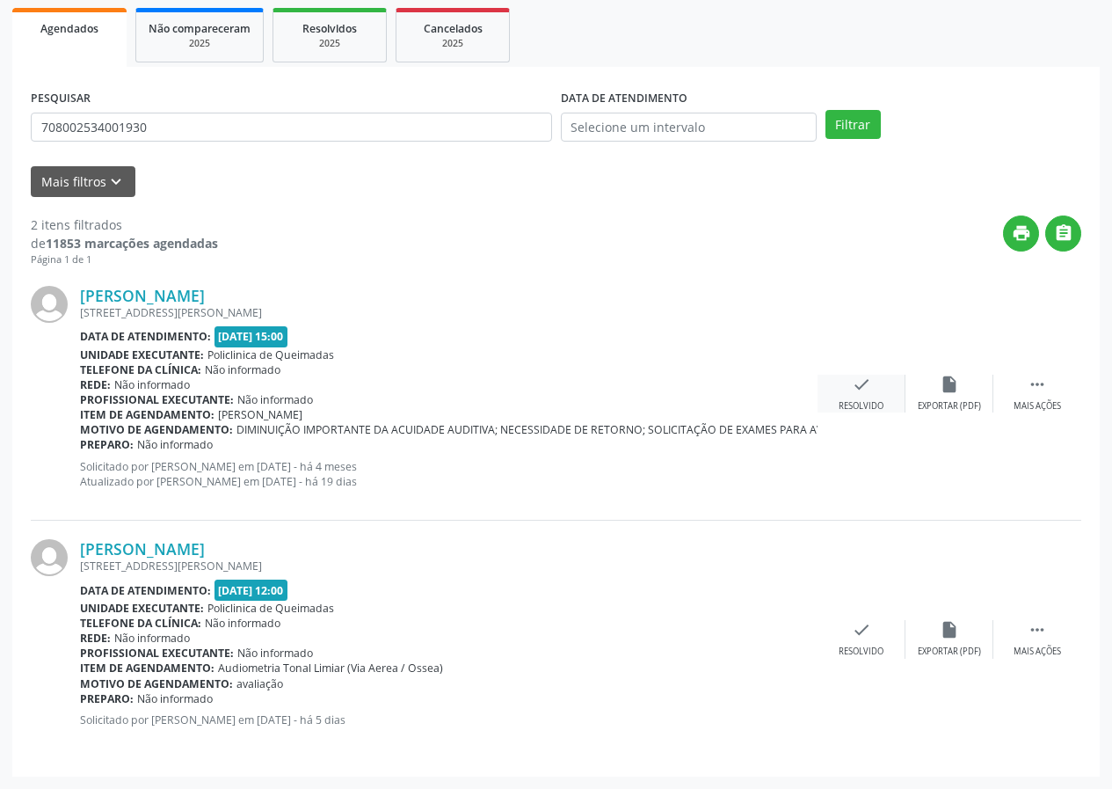
click at [866, 395] on div "check Resolvido" at bounding box center [862, 394] width 88 height 38
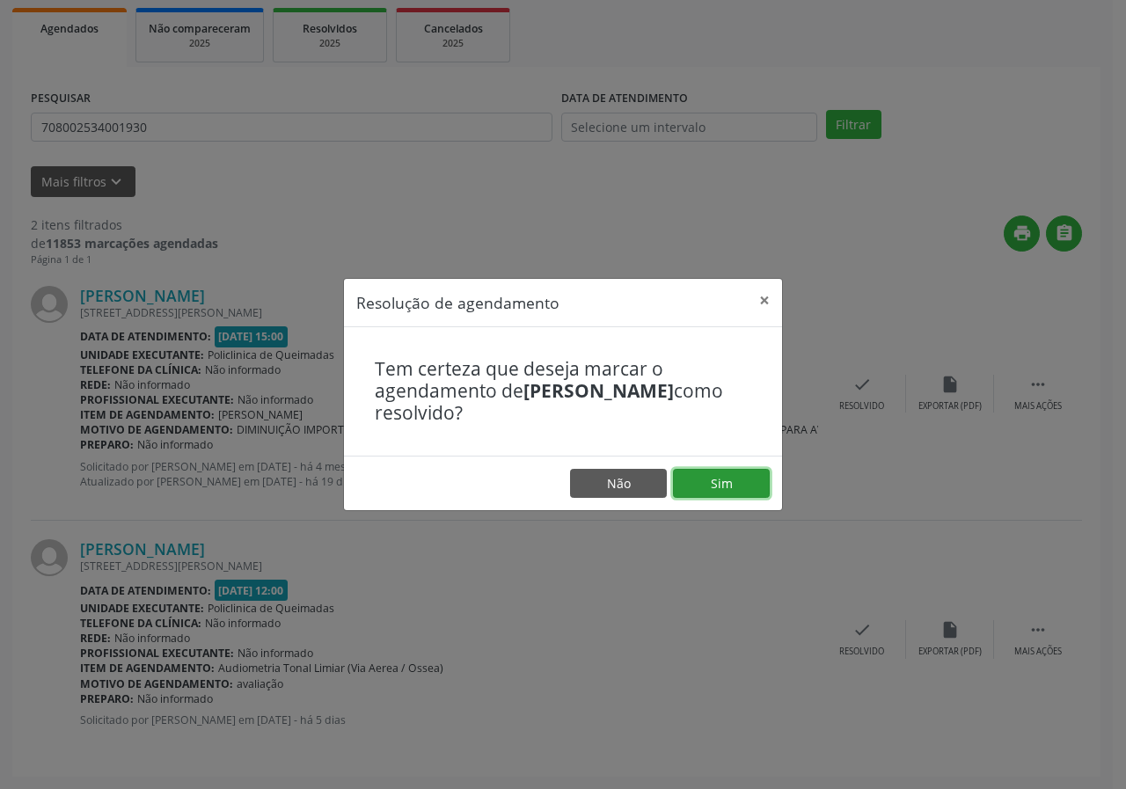
click at [735, 498] on button "Sim" at bounding box center [721, 484] width 97 height 30
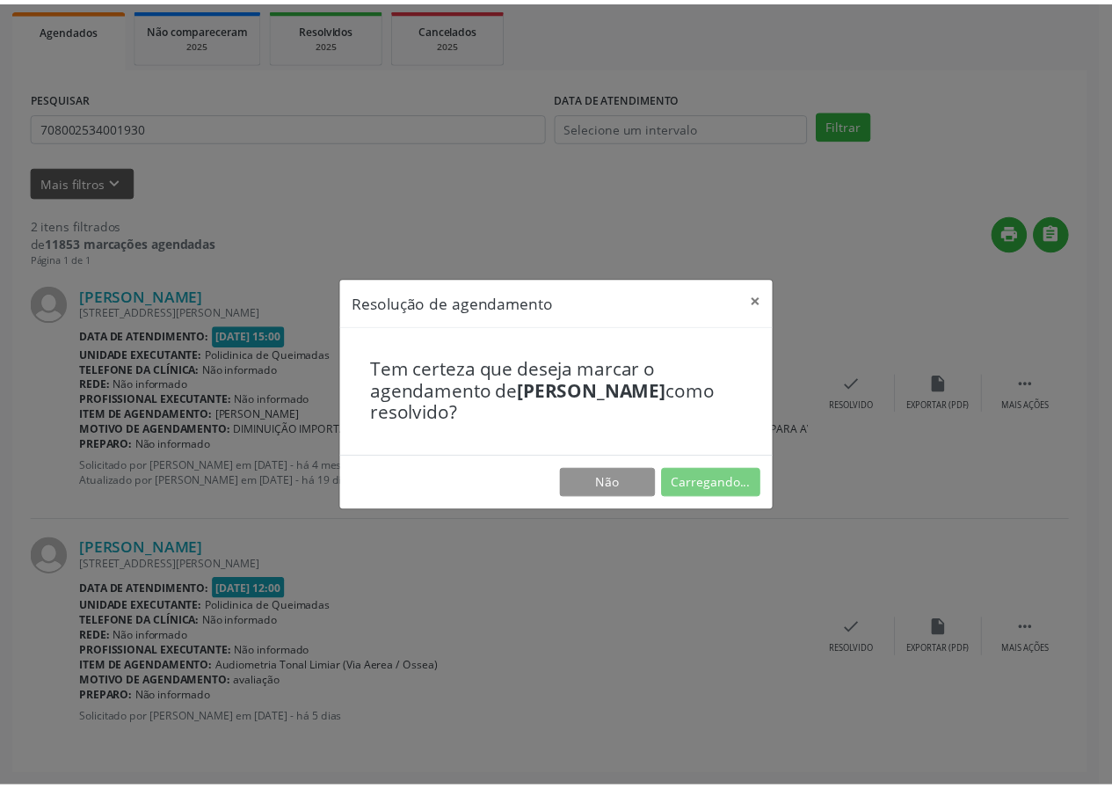
scroll to position [0, 0]
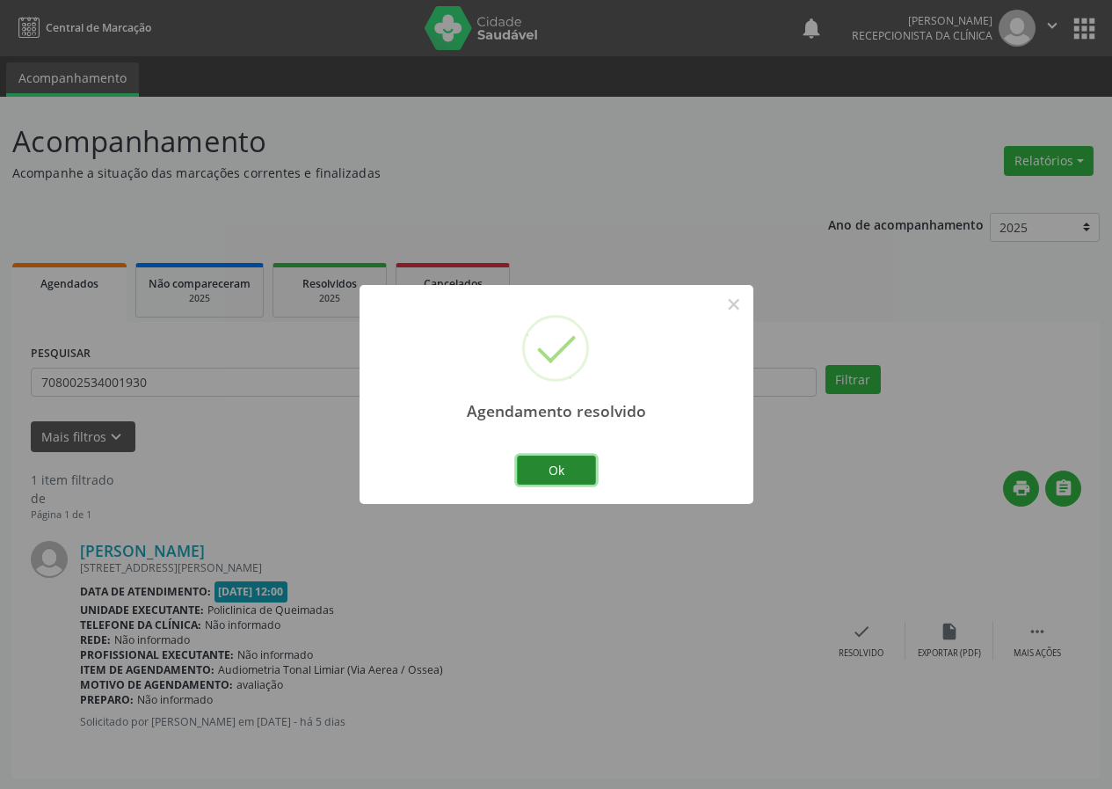
click at [568, 469] on button "Ok" at bounding box center [556, 471] width 79 height 30
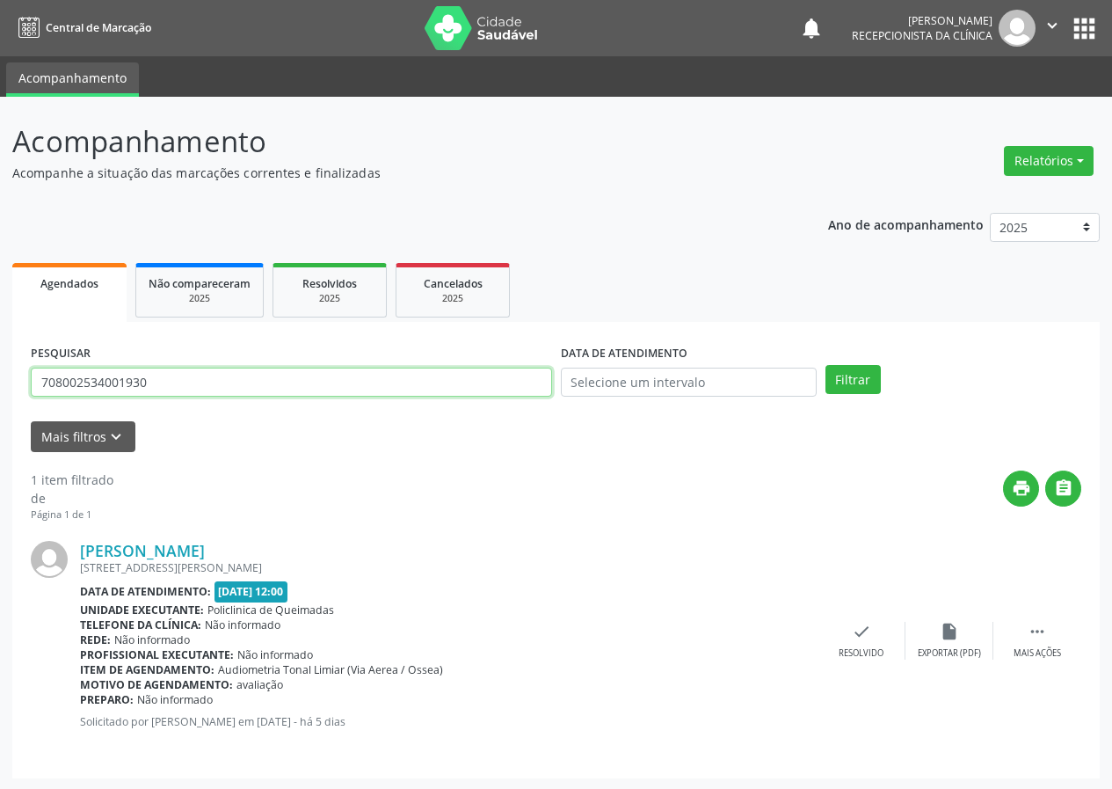
click at [383, 376] on input "708002534001930" at bounding box center [291, 383] width 521 height 30
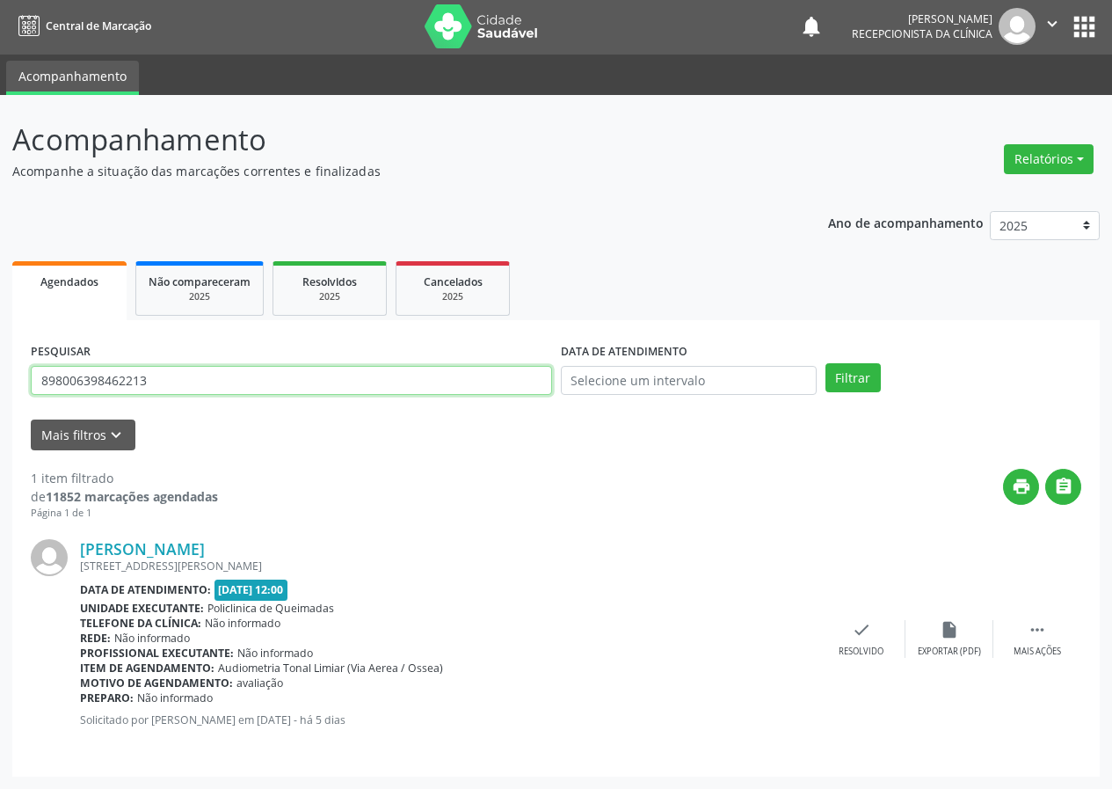
click at [826, 363] on button "Filtrar" at bounding box center [853, 378] width 55 height 30
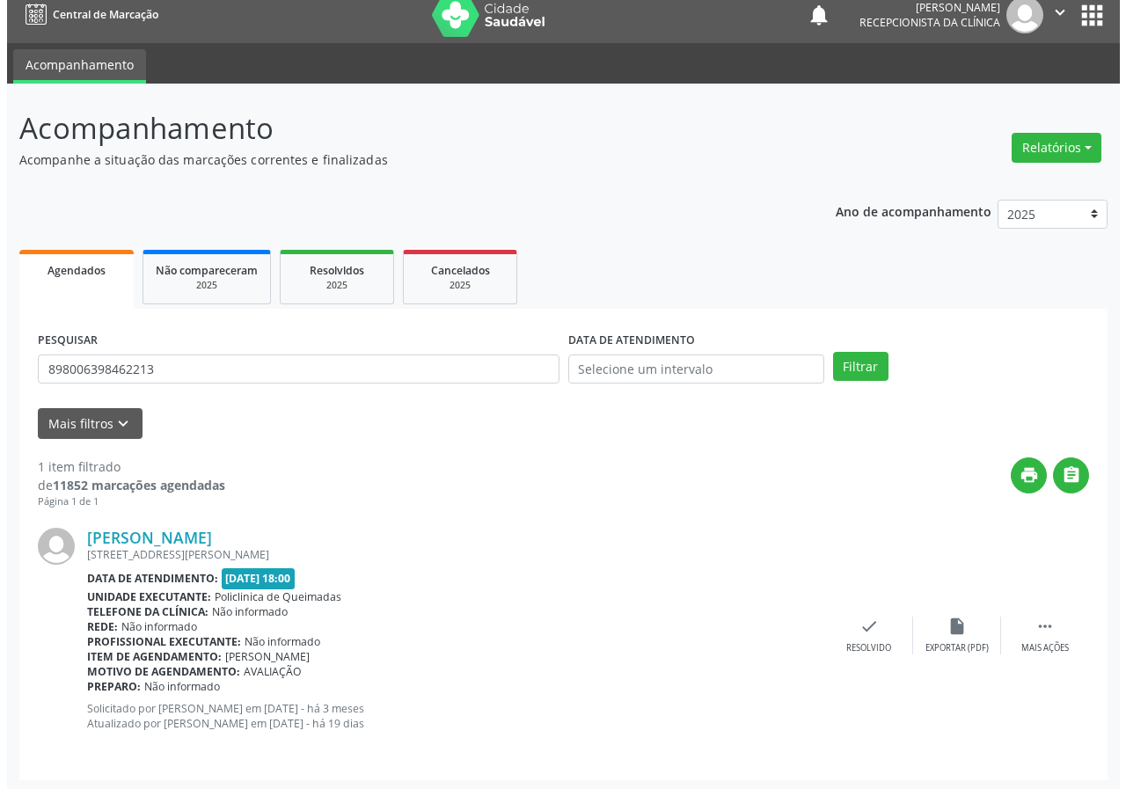
scroll to position [17, 0]
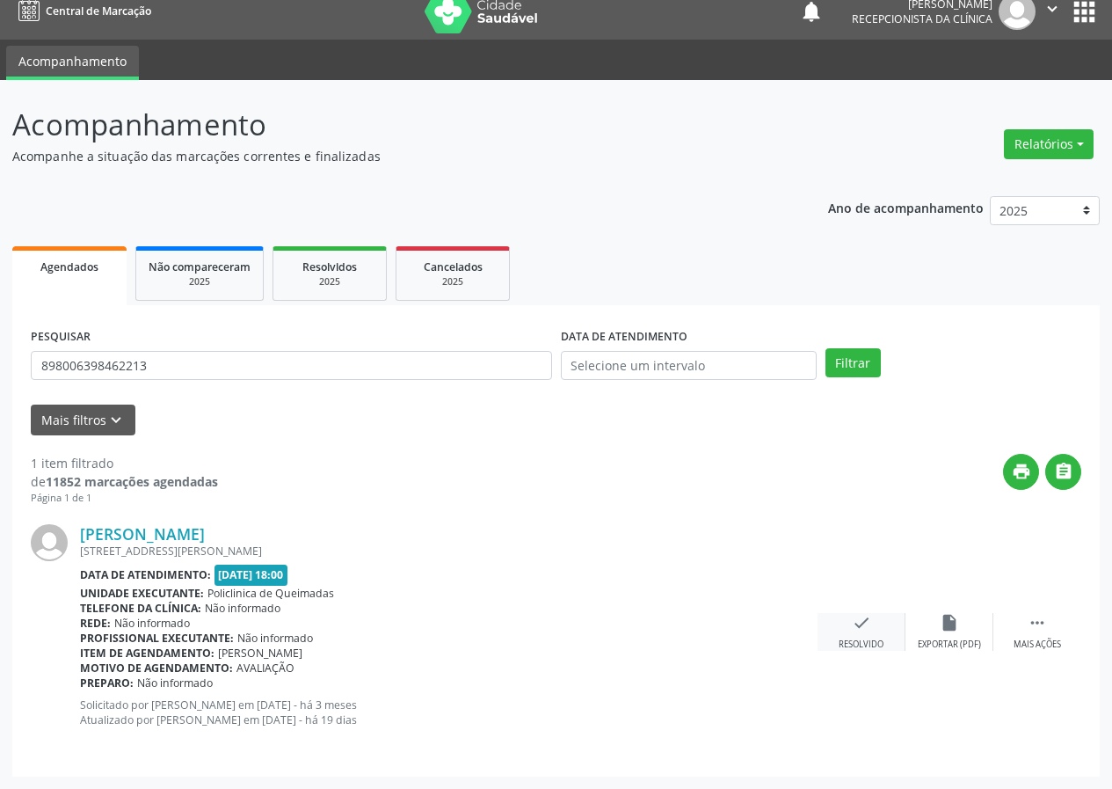
click at [868, 637] on div "check Resolvido" at bounding box center [862, 632] width 88 height 38
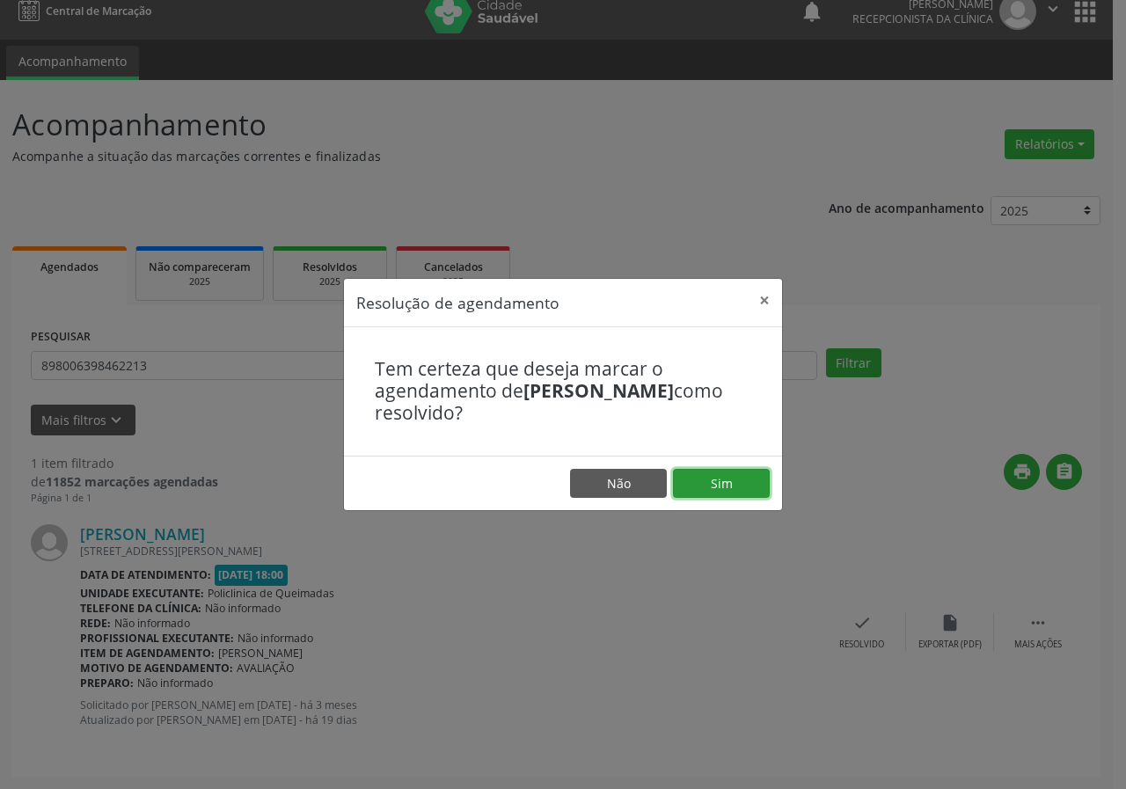
click at [754, 487] on button "Sim" at bounding box center [721, 484] width 97 height 30
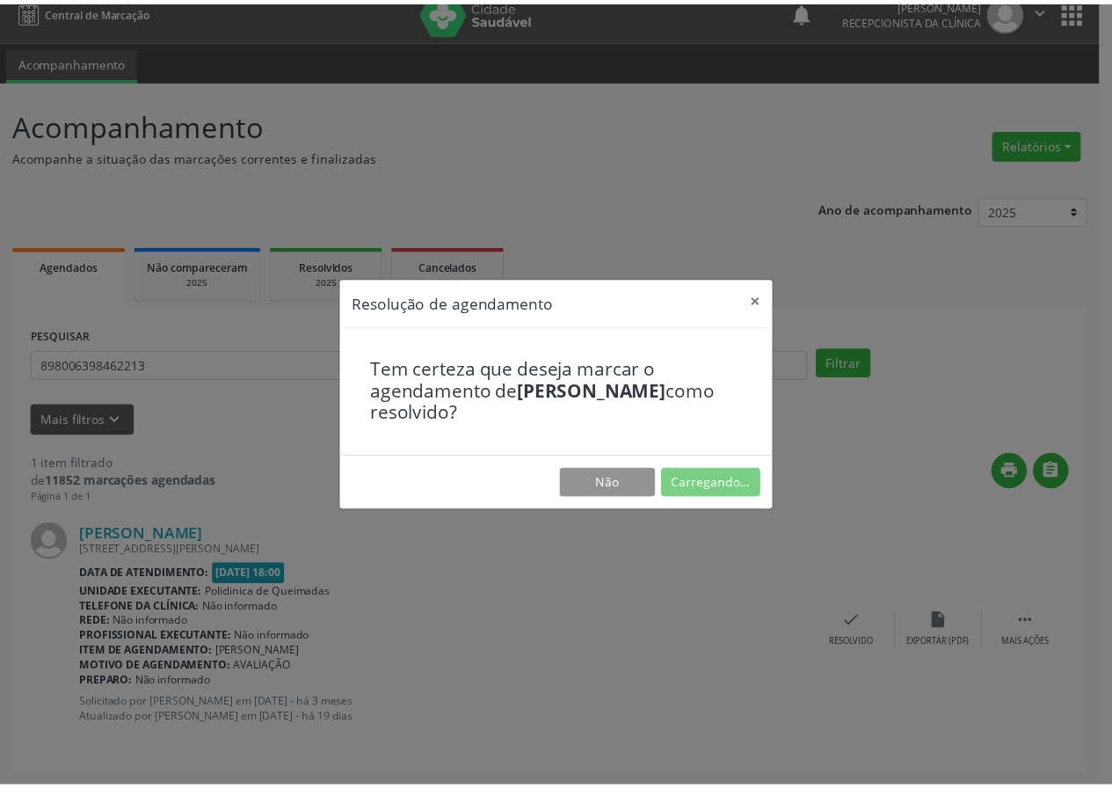
scroll to position [0, 0]
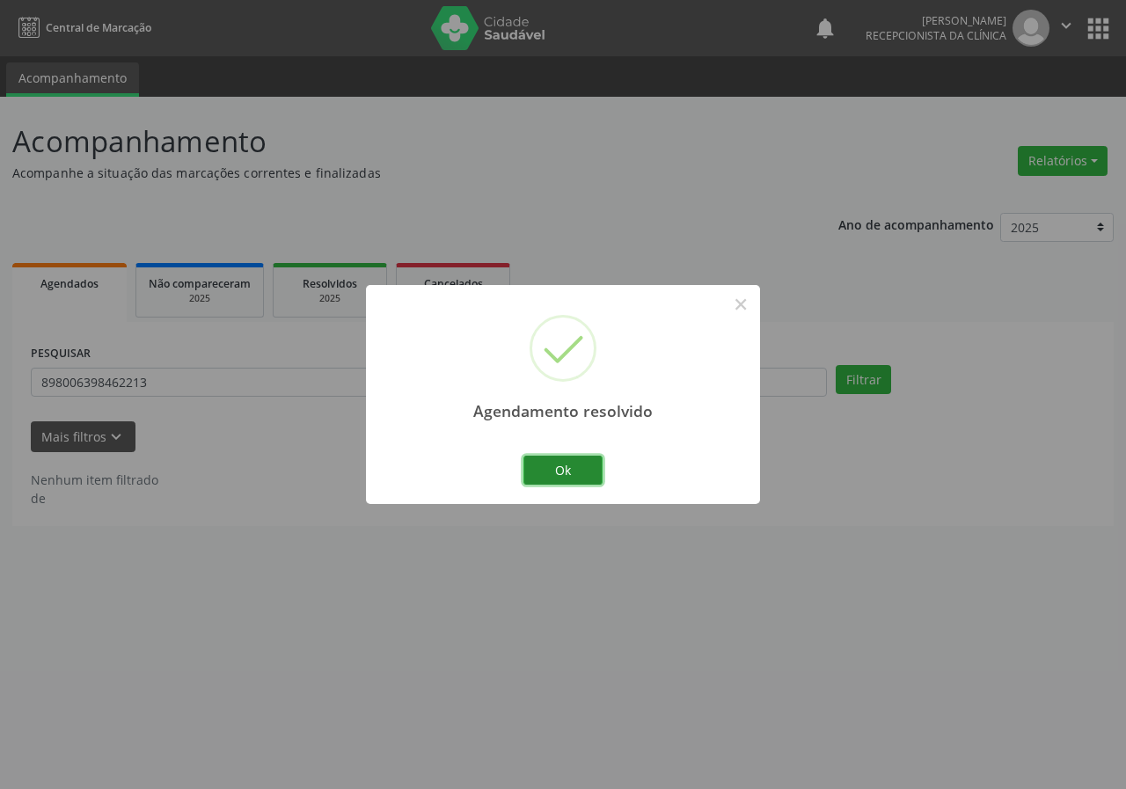
click at [571, 472] on button "Ok" at bounding box center [562, 471] width 79 height 30
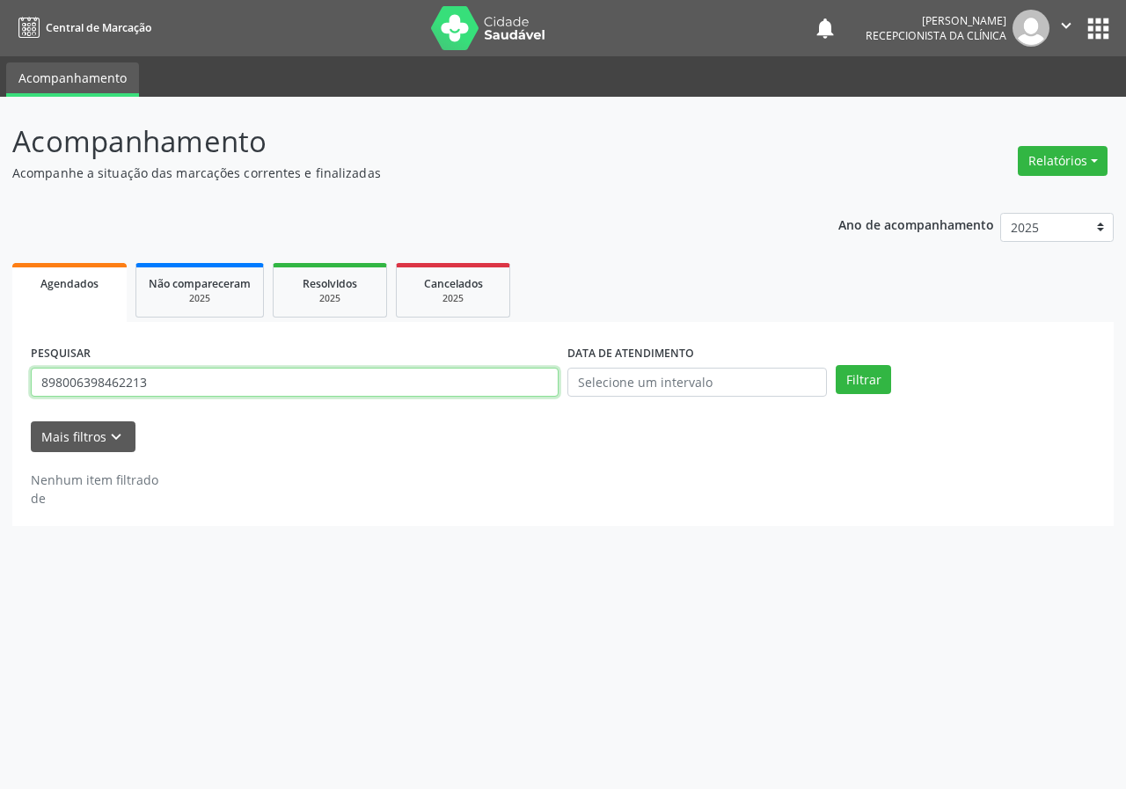
click at [345, 380] on input "898006398462213" at bounding box center [295, 383] width 528 height 30
click at [835, 365] on button "Filtrar" at bounding box center [862, 380] width 55 height 30
click at [211, 384] on input "702705630371260" at bounding box center [295, 383] width 528 height 30
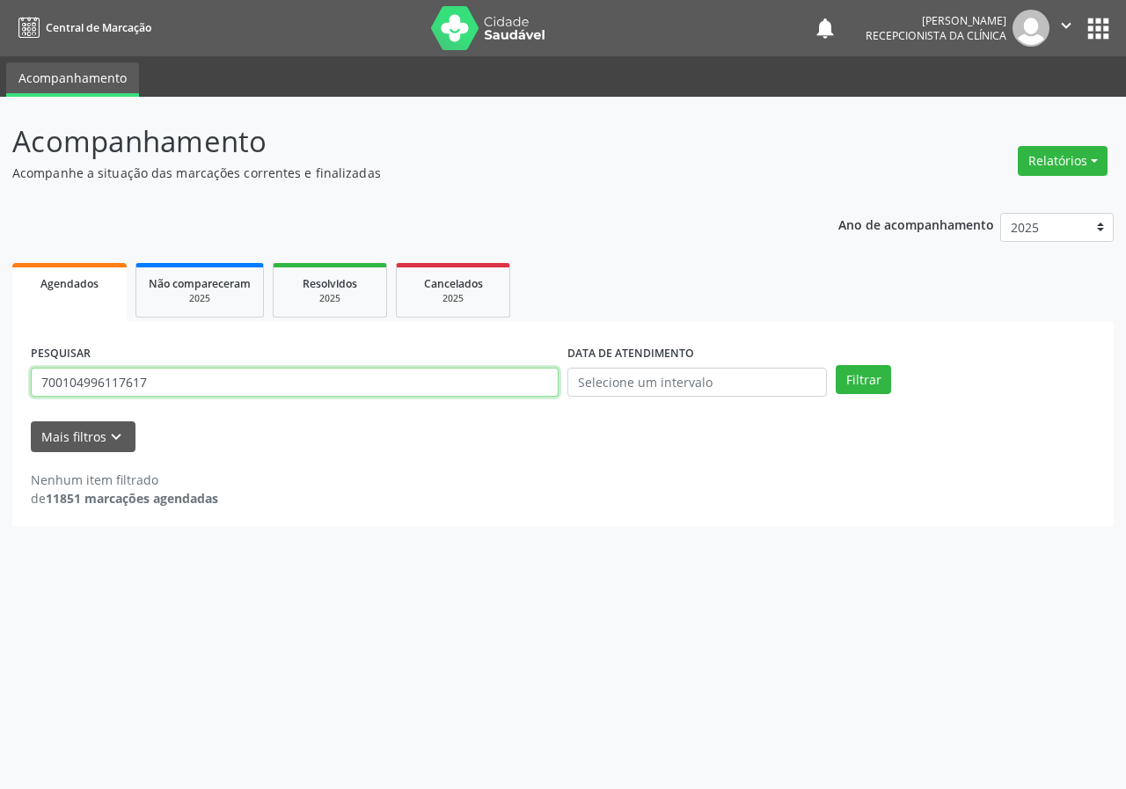
click at [835, 365] on button "Filtrar" at bounding box center [862, 380] width 55 height 30
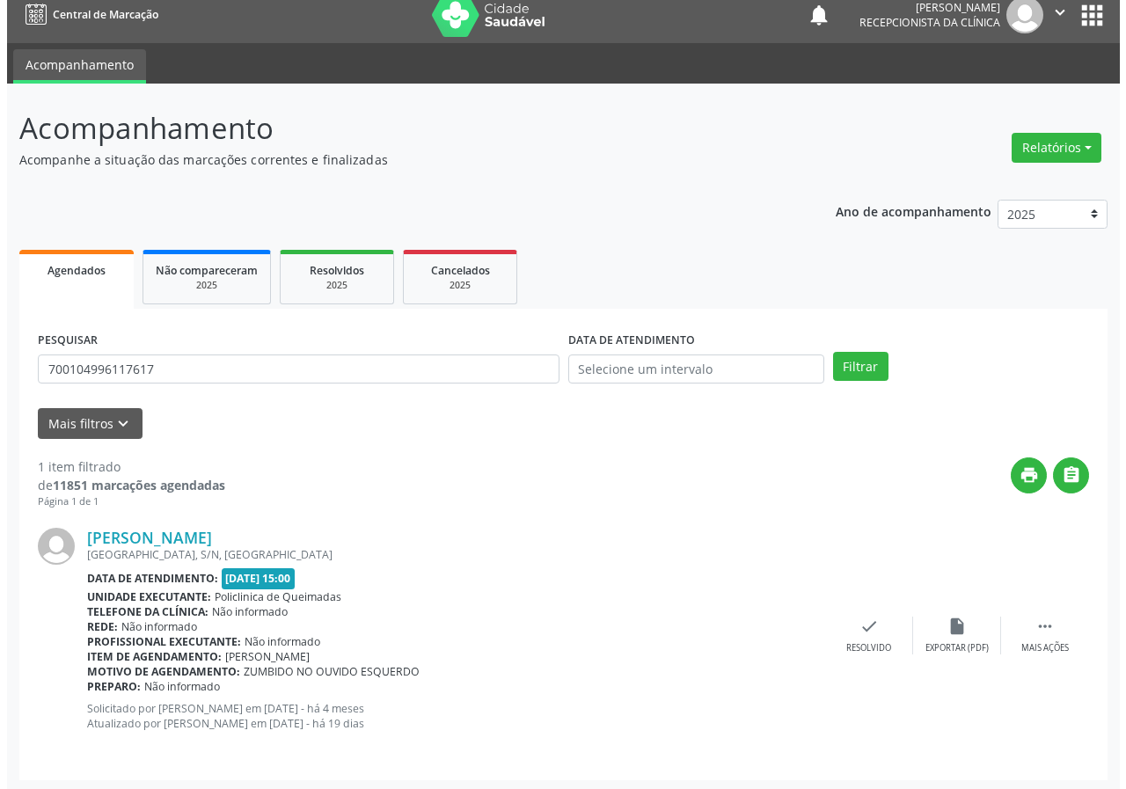
scroll to position [17, 0]
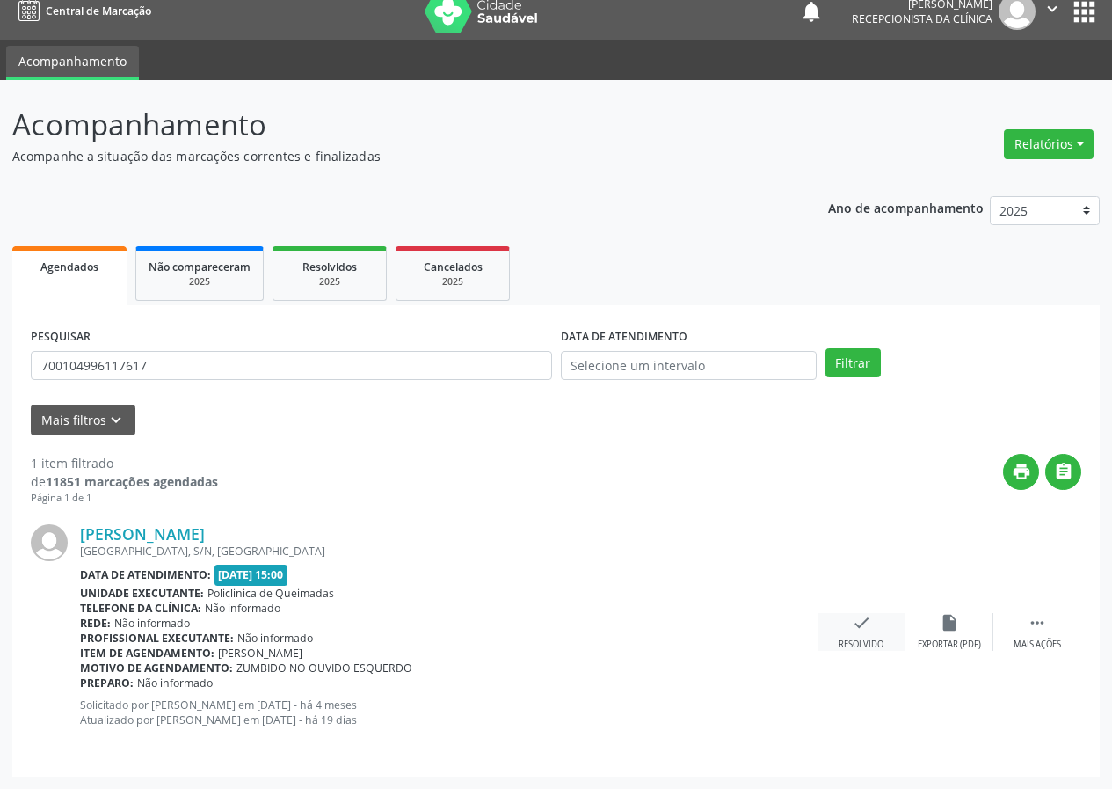
click at [848, 633] on div "check Resolvido" at bounding box center [862, 632] width 88 height 38
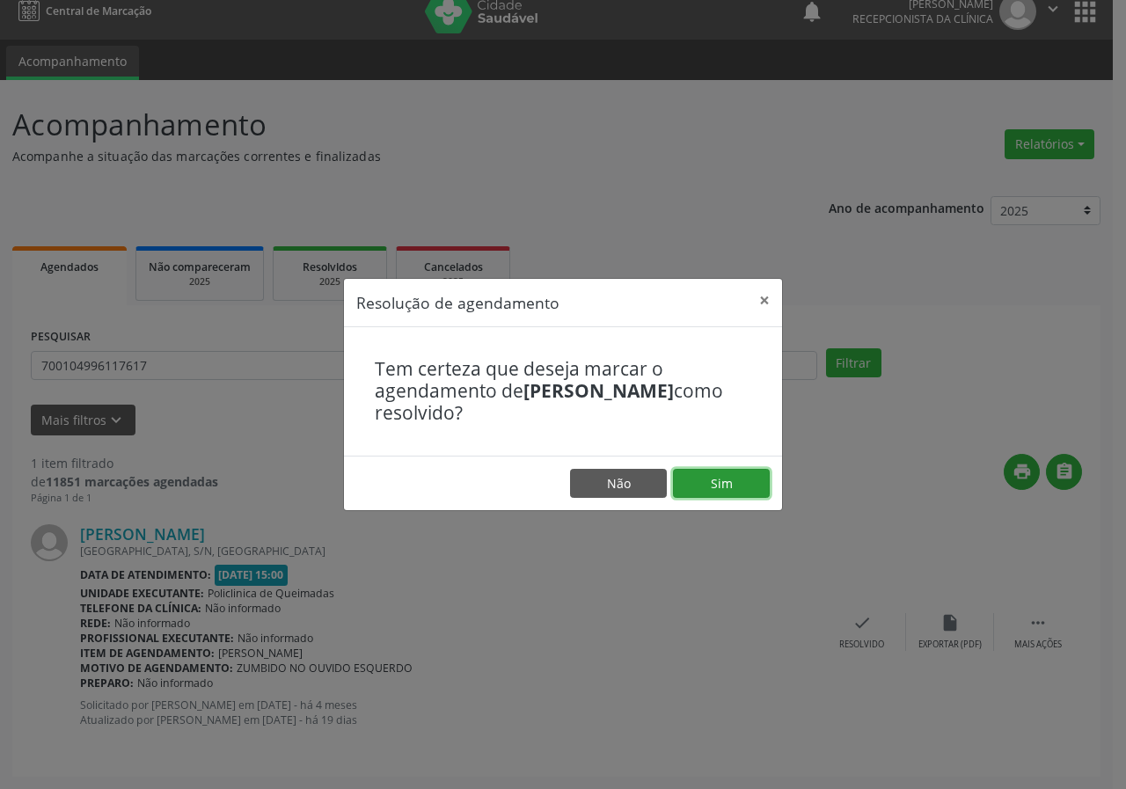
click at [747, 473] on button "Sim" at bounding box center [721, 484] width 97 height 30
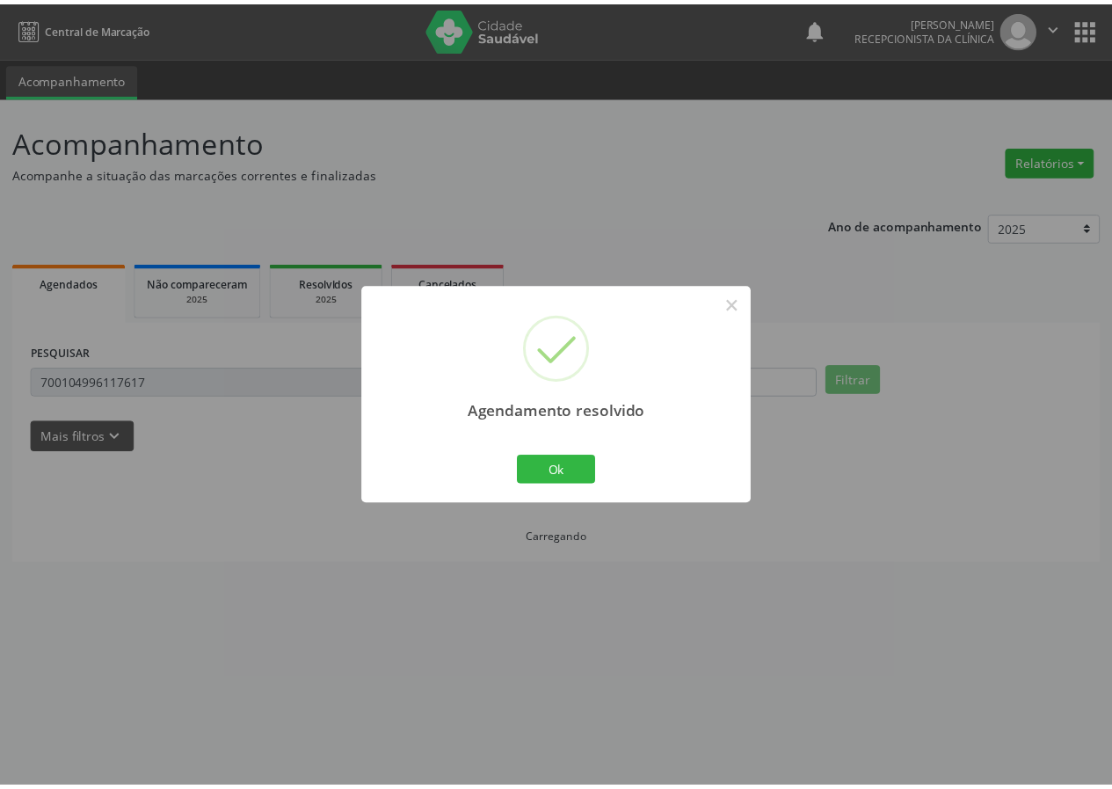
scroll to position [0, 0]
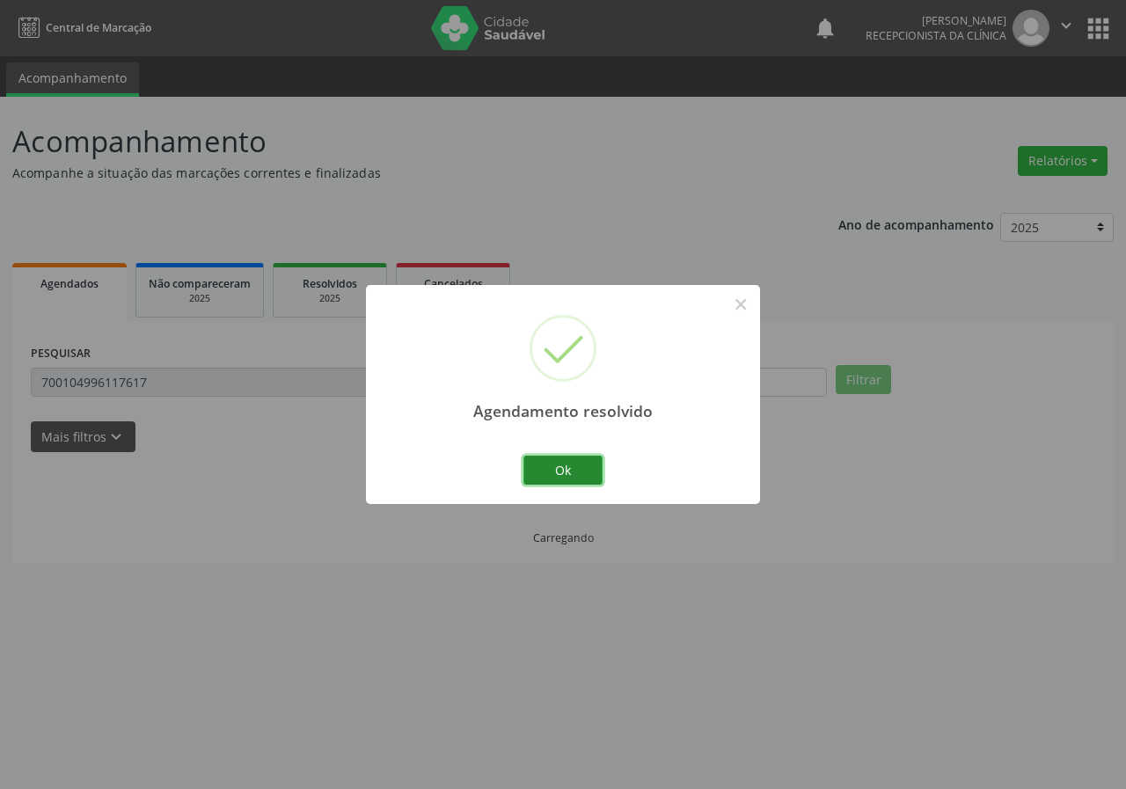
click at [562, 465] on button "Ok" at bounding box center [562, 471] width 79 height 30
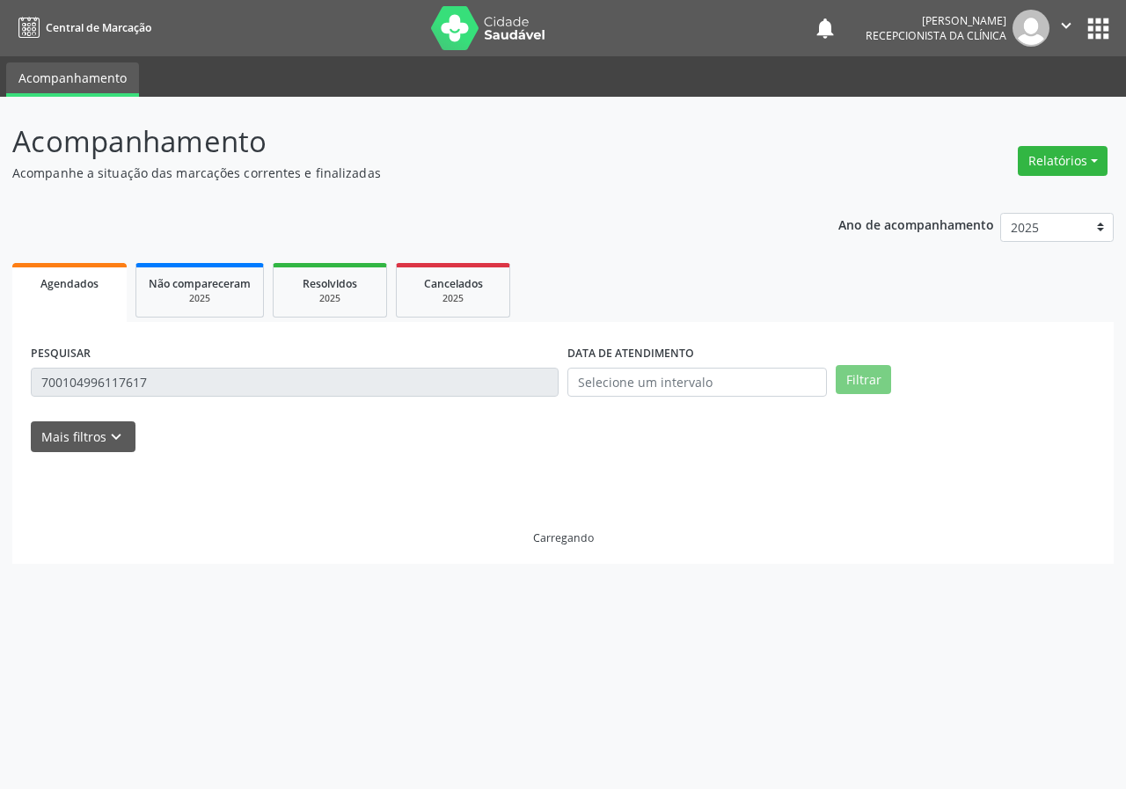
click at [302, 379] on input "700104996117617" at bounding box center [295, 383] width 528 height 30
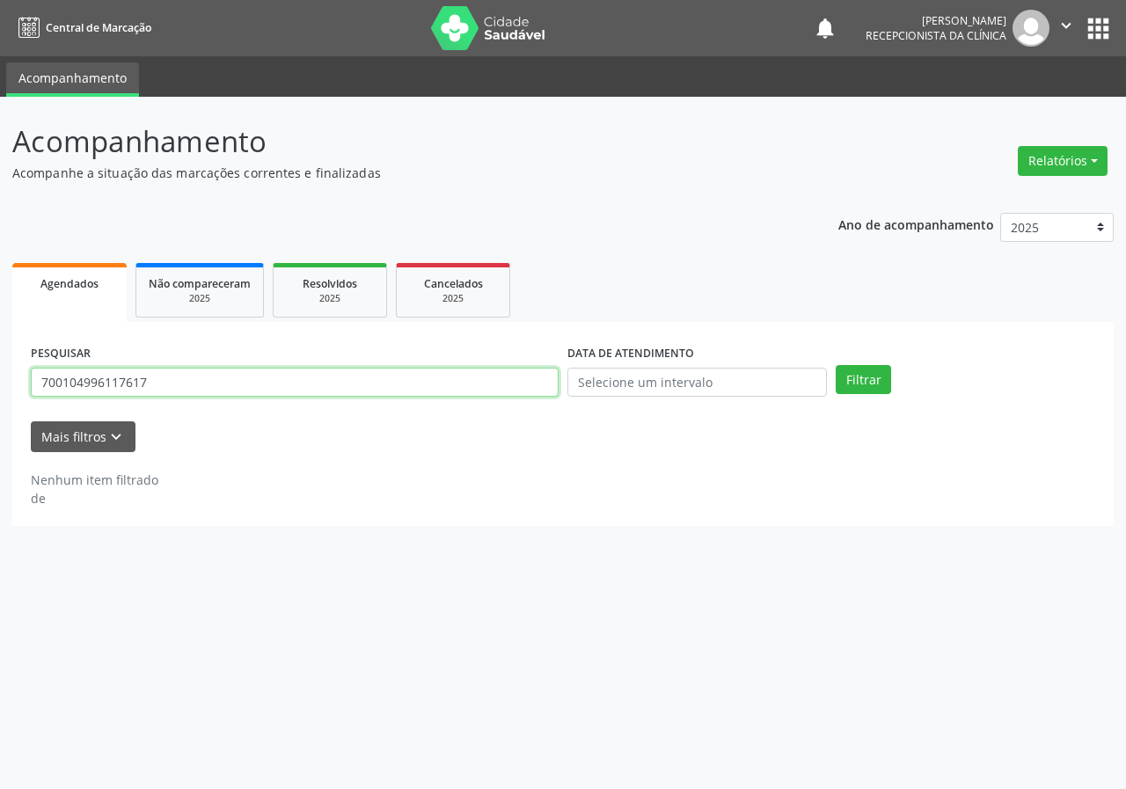
click at [302, 379] on input "700104996117617" at bounding box center [295, 383] width 528 height 30
click at [835, 365] on button "Filtrar" at bounding box center [862, 380] width 55 height 30
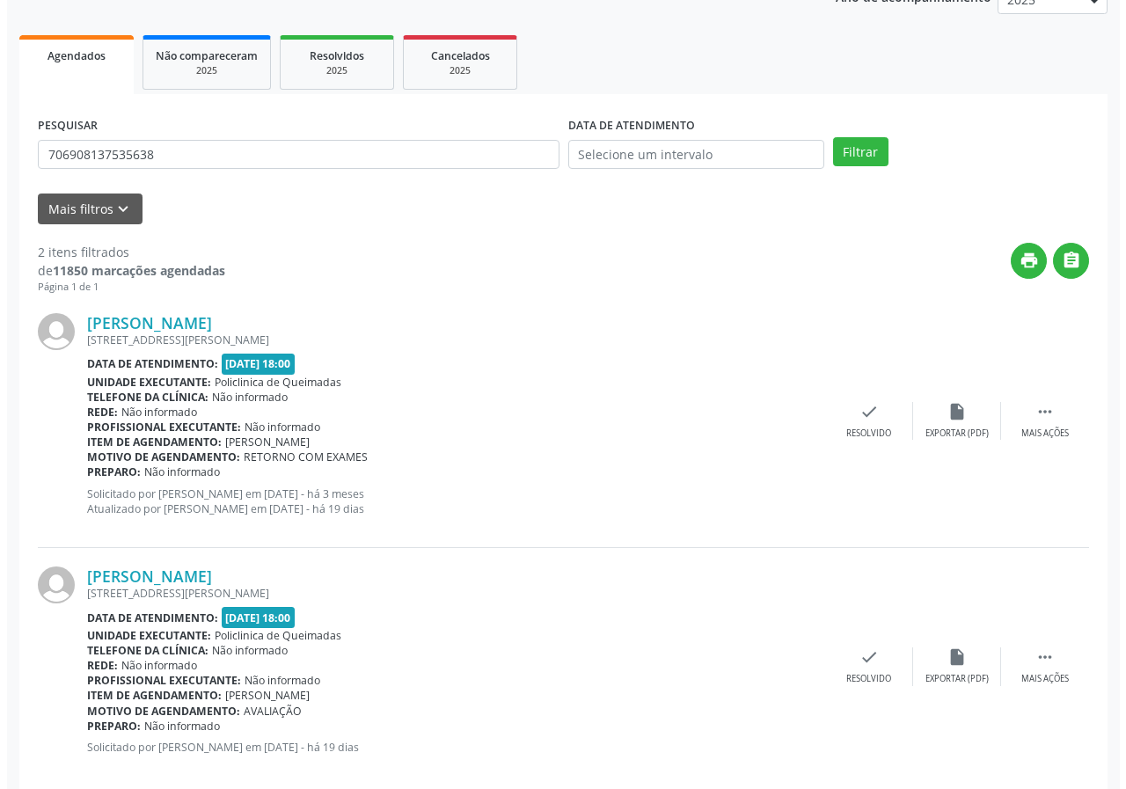
scroll to position [255, 0]
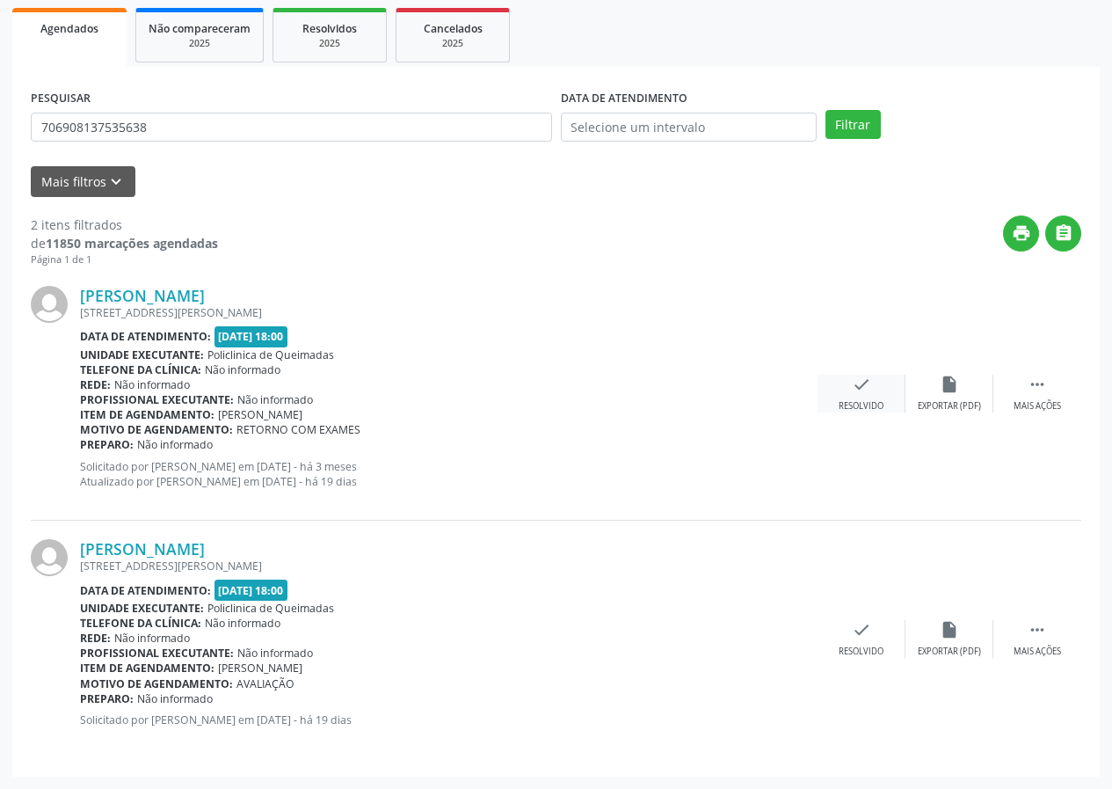
click at [876, 392] on div "check Resolvido" at bounding box center [862, 394] width 88 height 38
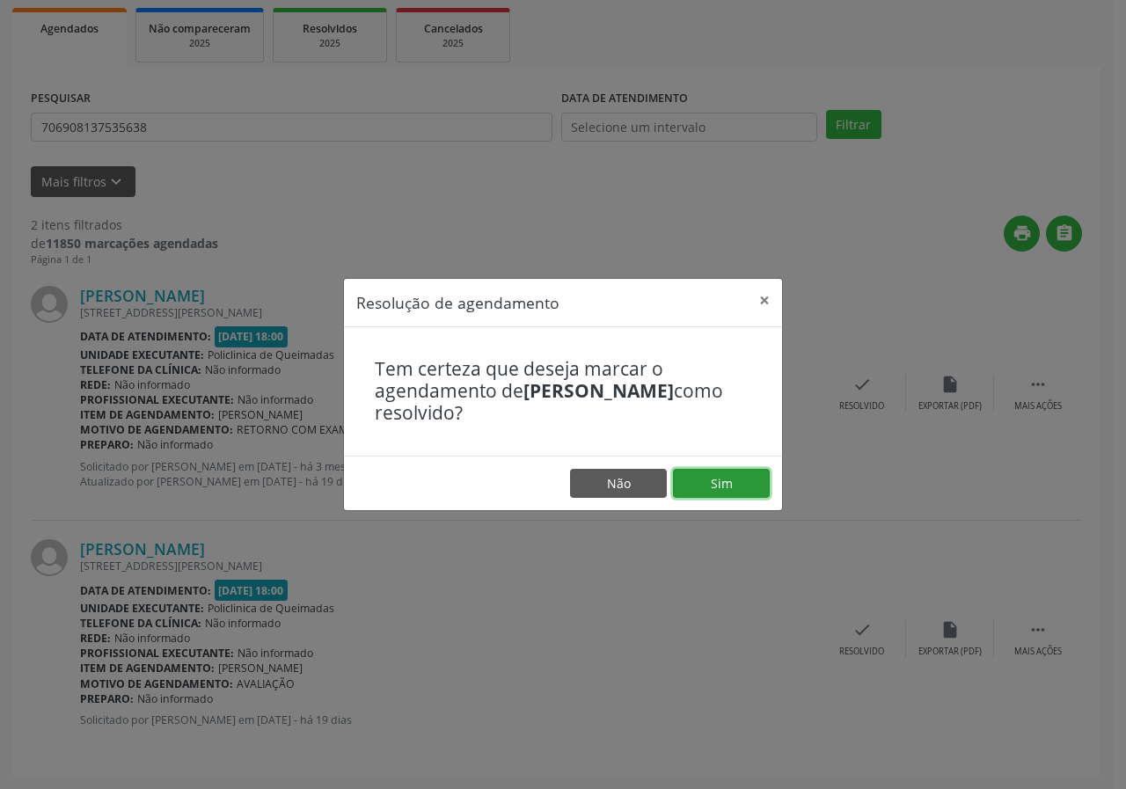
click at [725, 485] on button "Sim" at bounding box center [721, 484] width 97 height 30
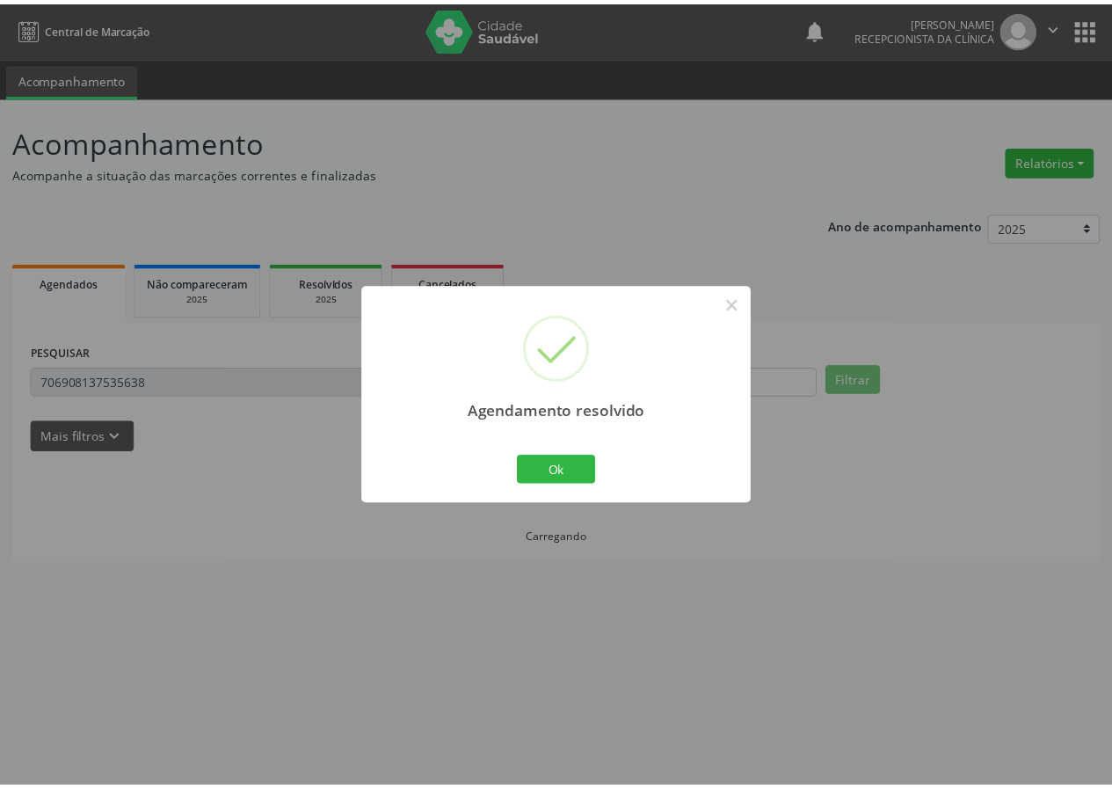
scroll to position [0, 0]
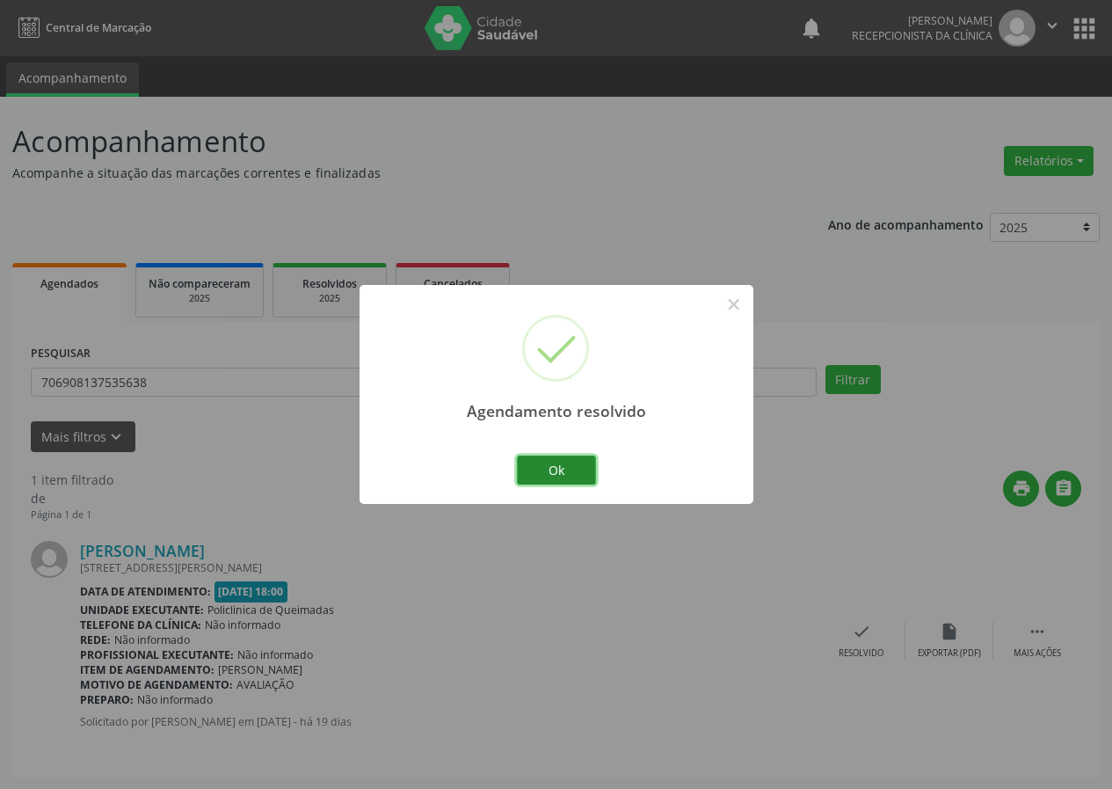
click at [575, 468] on button "Ok" at bounding box center [556, 471] width 79 height 30
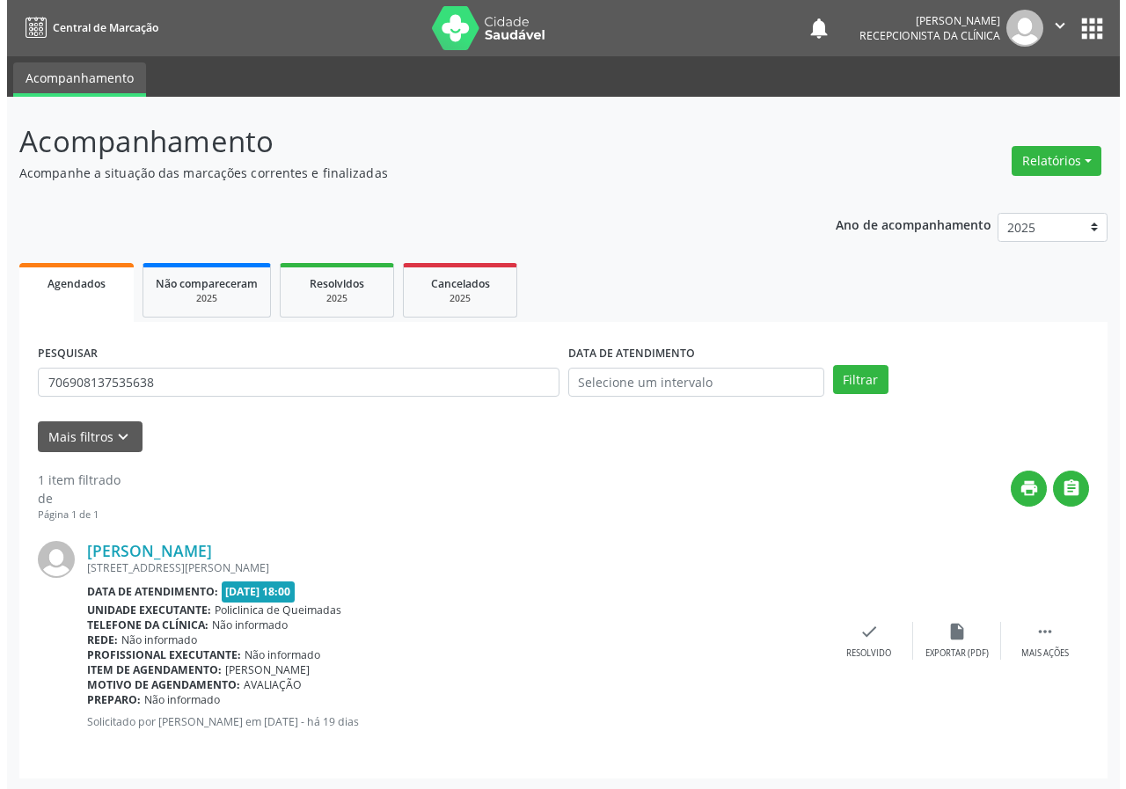
scroll to position [2, 0]
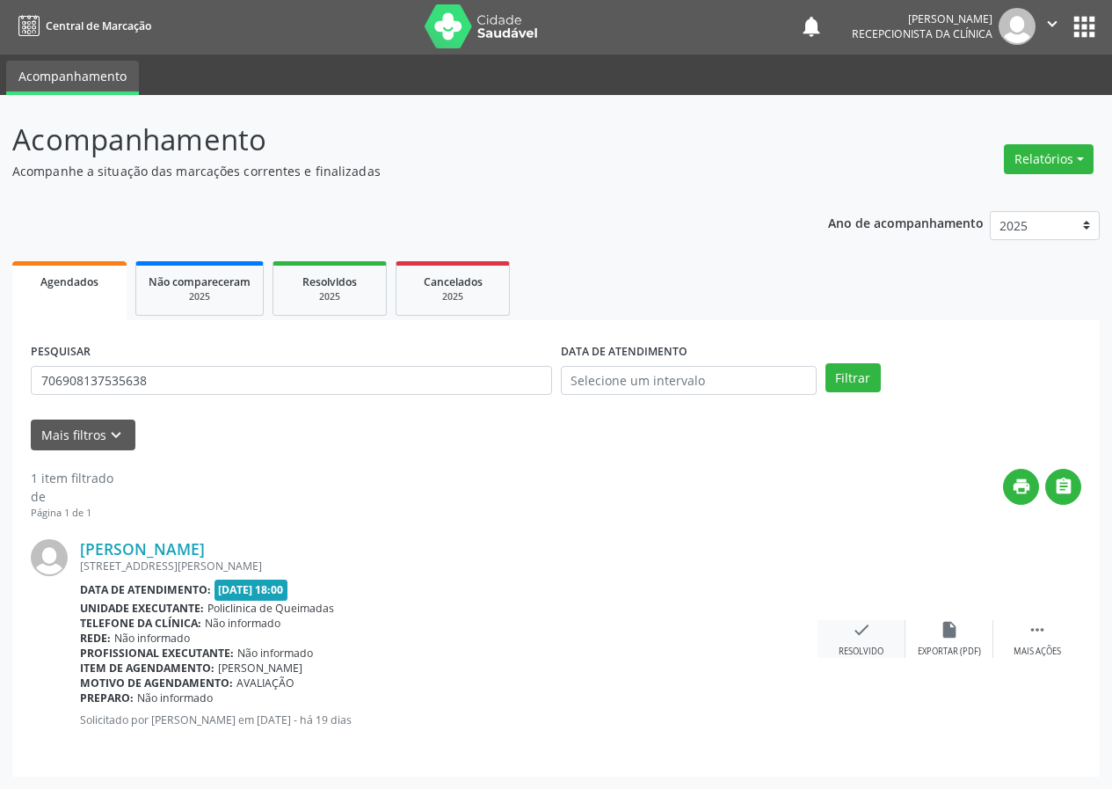
click at [872, 635] on div "check Resolvido" at bounding box center [862, 639] width 88 height 38
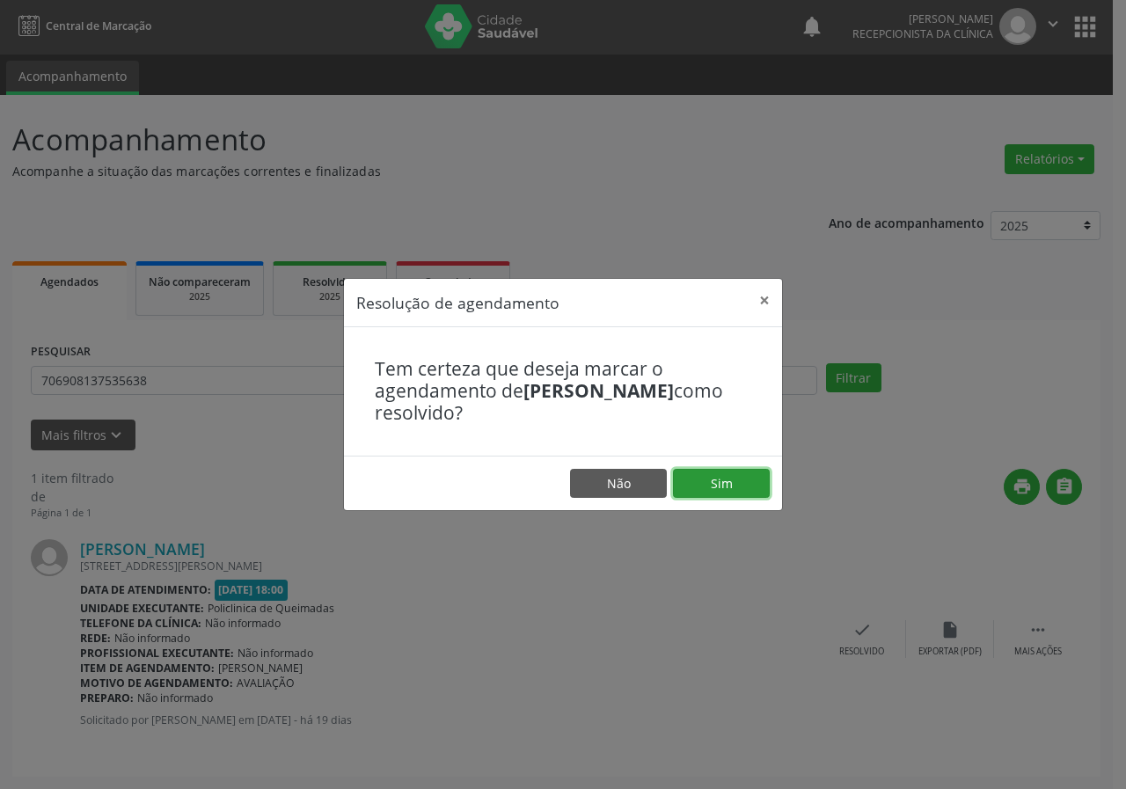
click at [702, 489] on button "Sim" at bounding box center [721, 484] width 97 height 30
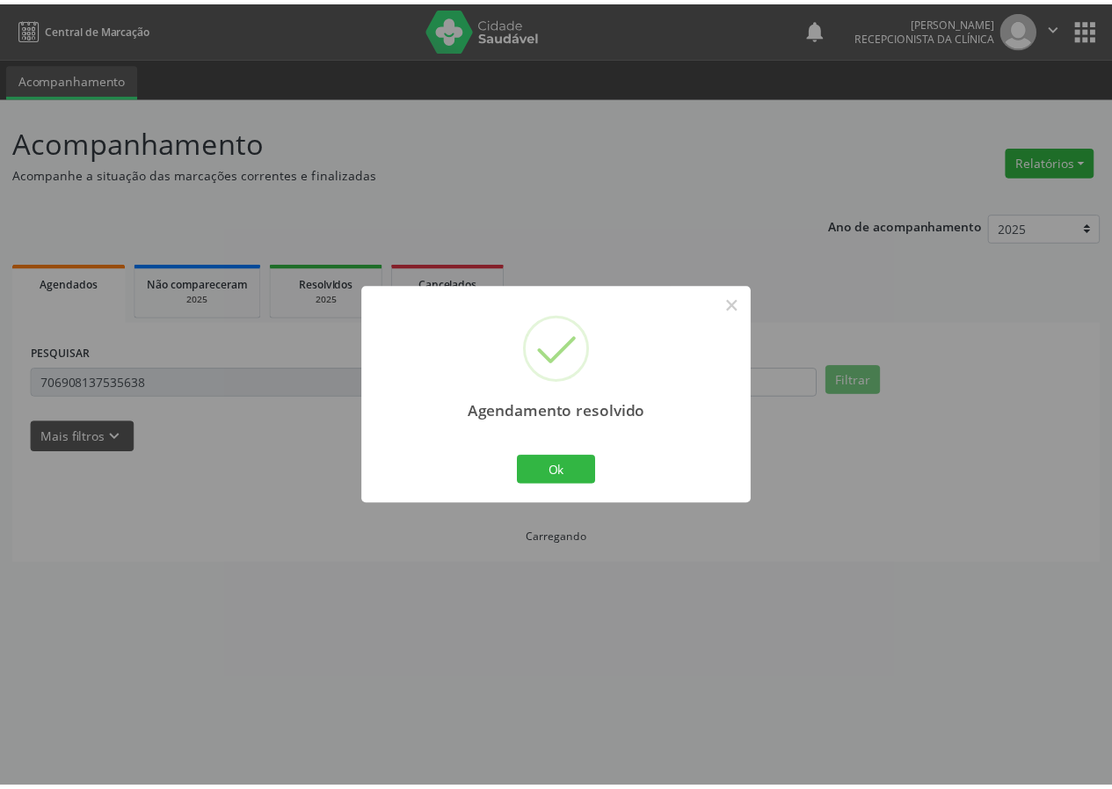
scroll to position [0, 0]
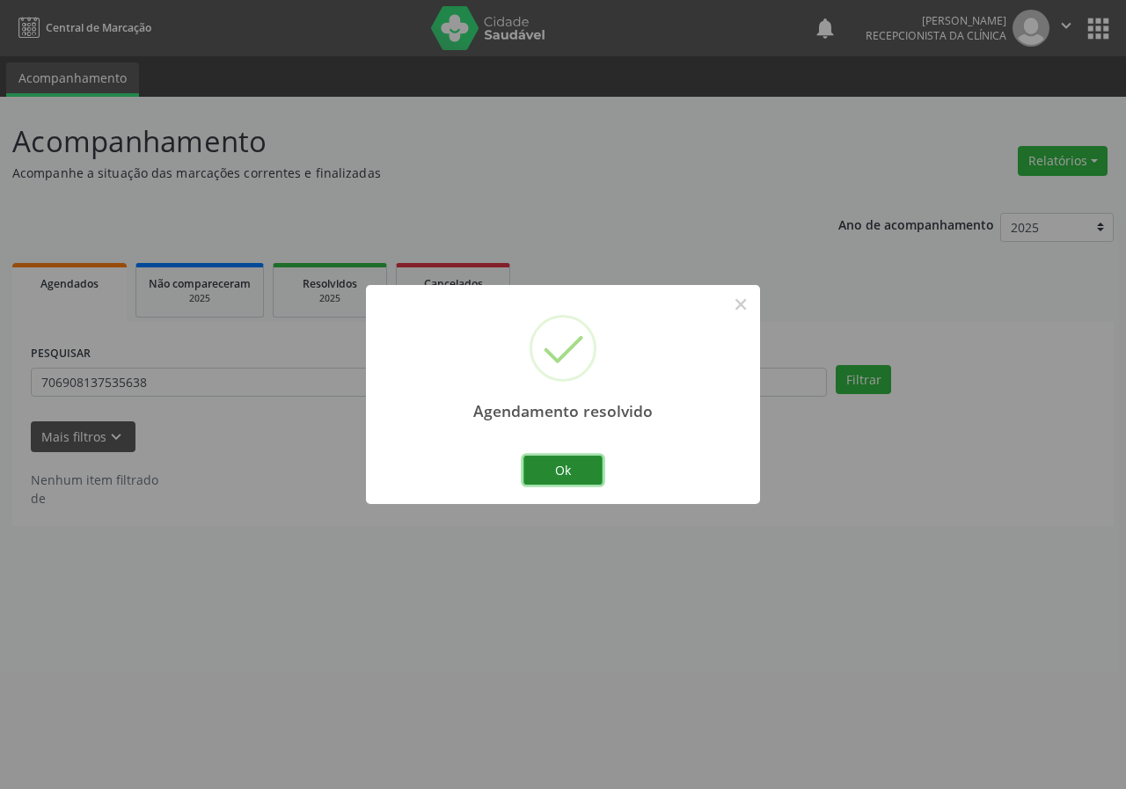
click at [565, 474] on button "Ok" at bounding box center [562, 471] width 79 height 30
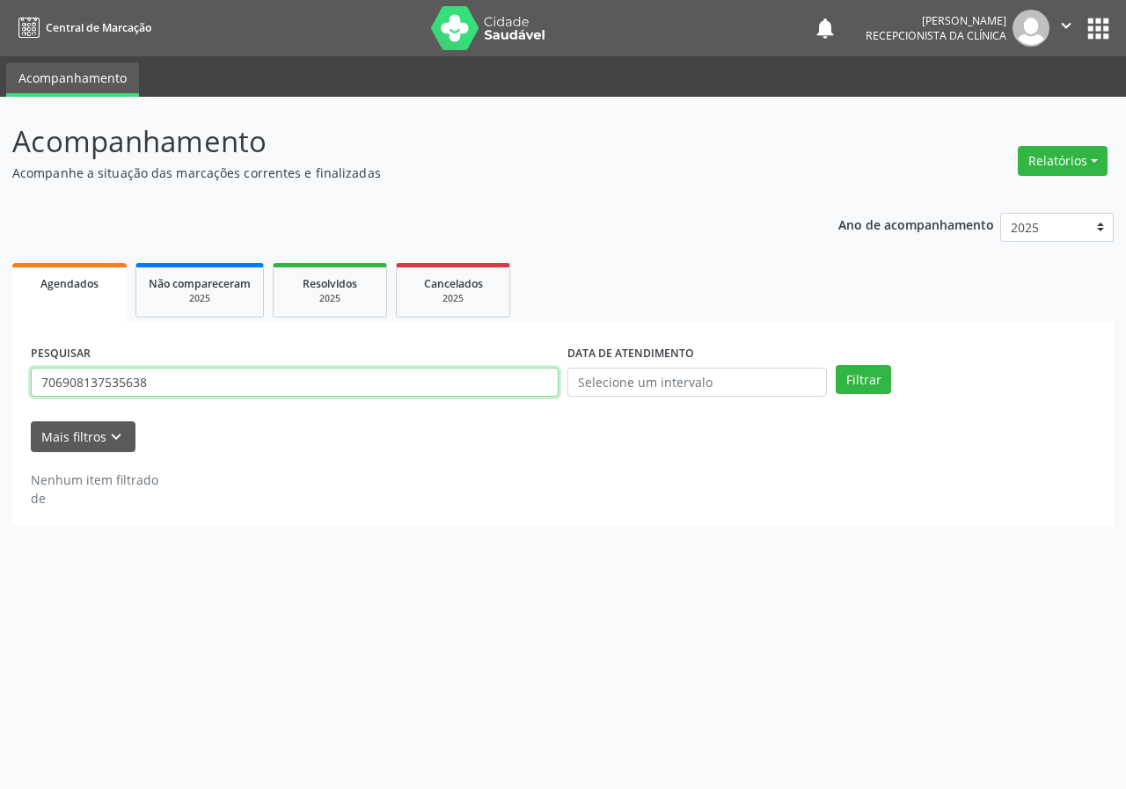
click at [279, 385] on input "706908137535638" at bounding box center [295, 383] width 528 height 30
click at [835, 365] on button "Filtrar" at bounding box center [862, 380] width 55 height 30
click at [273, 387] on input "706908137535638" at bounding box center [295, 383] width 528 height 30
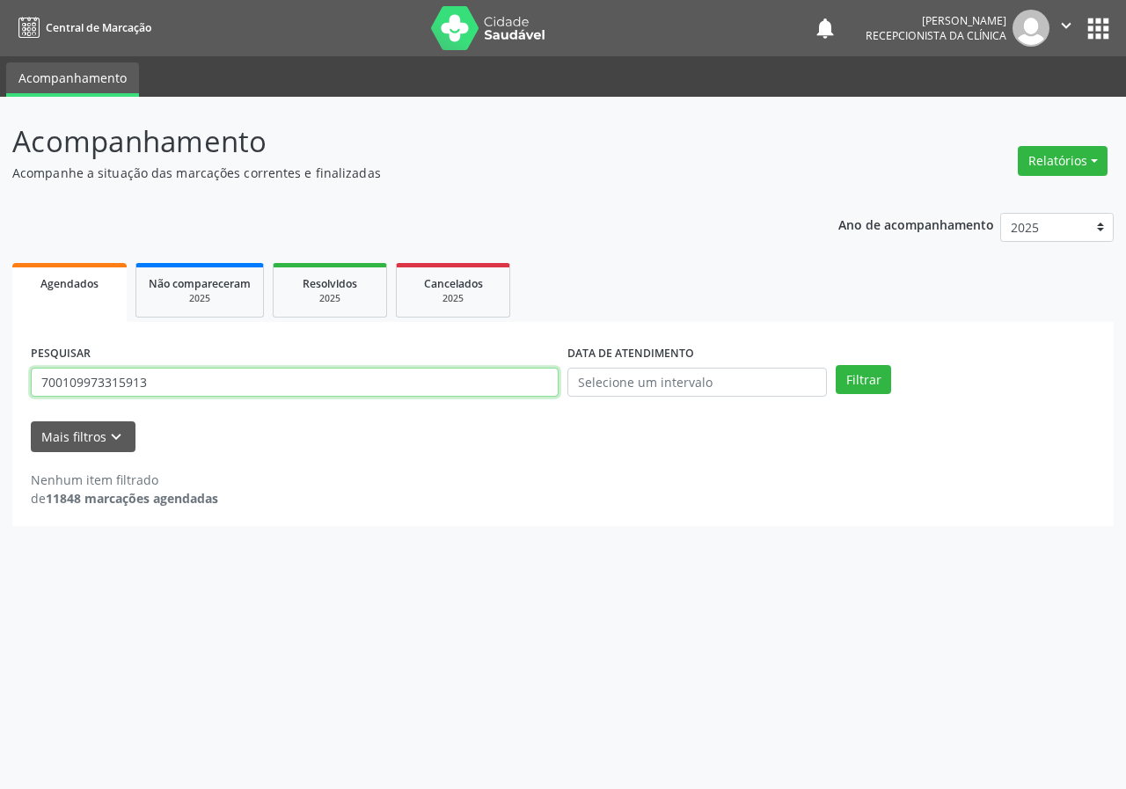
click at [835, 365] on button "Filtrar" at bounding box center [862, 380] width 55 height 30
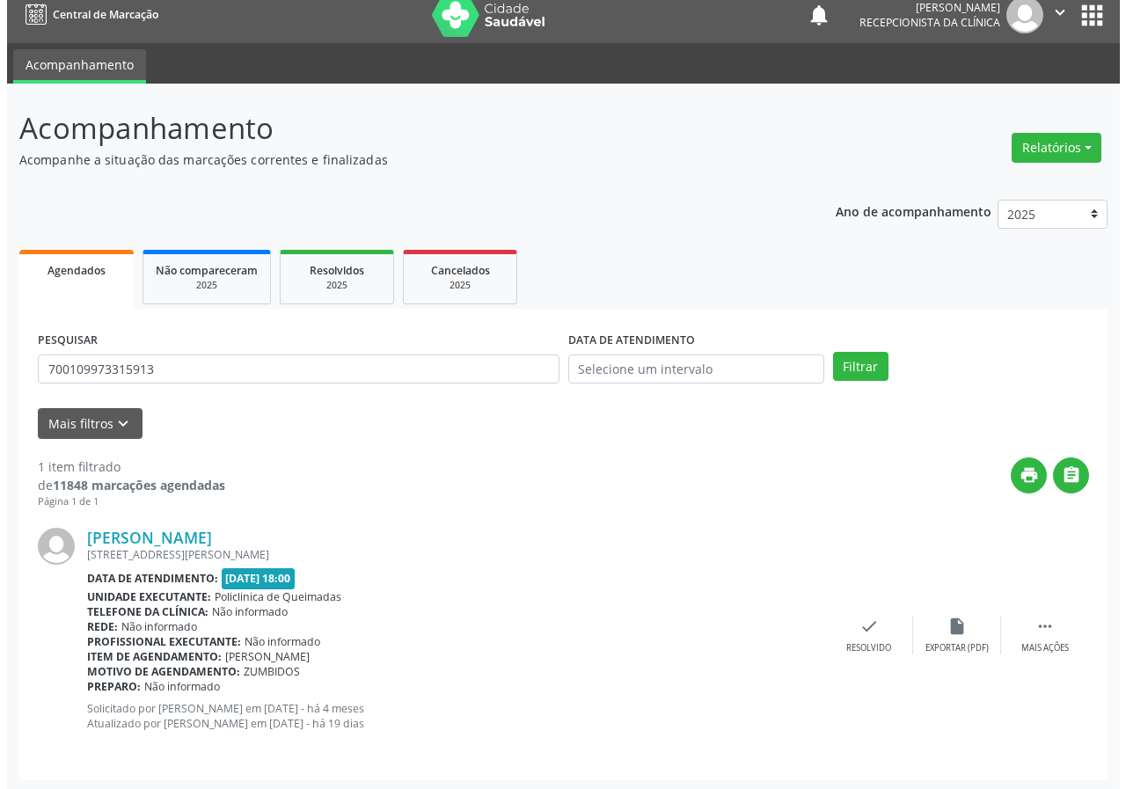
scroll to position [17, 0]
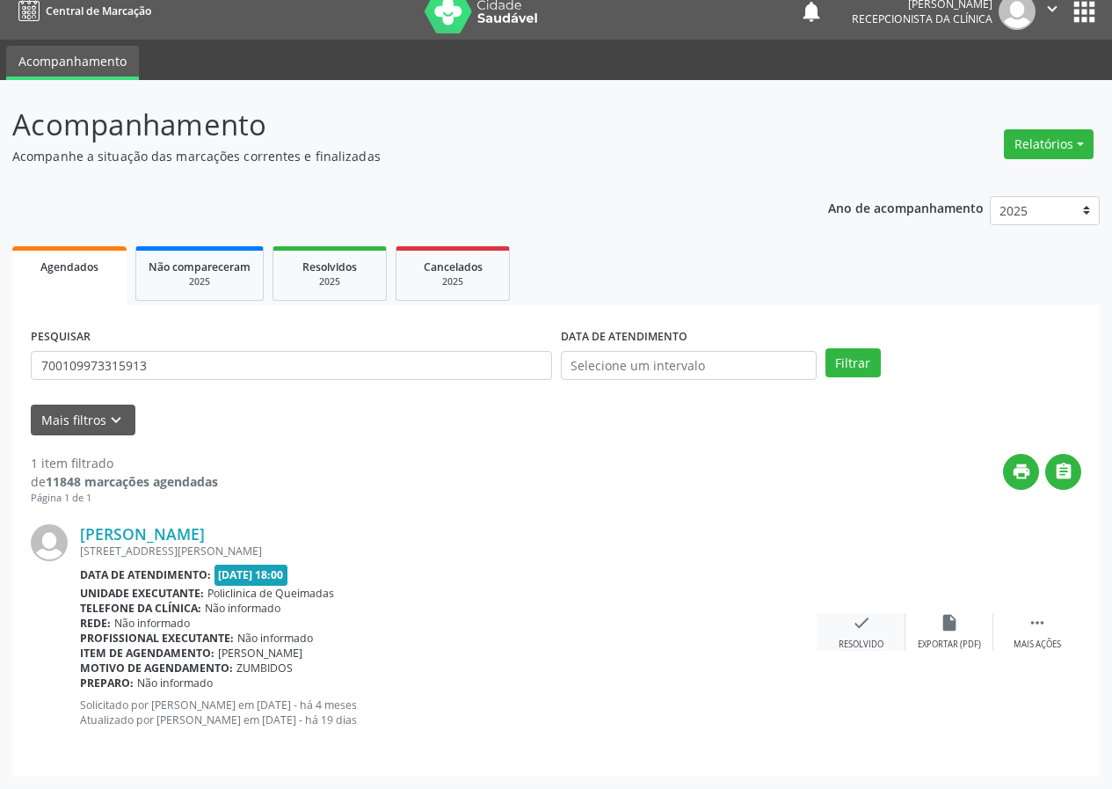
click at [885, 624] on div "check Resolvido" at bounding box center [862, 632] width 88 height 38
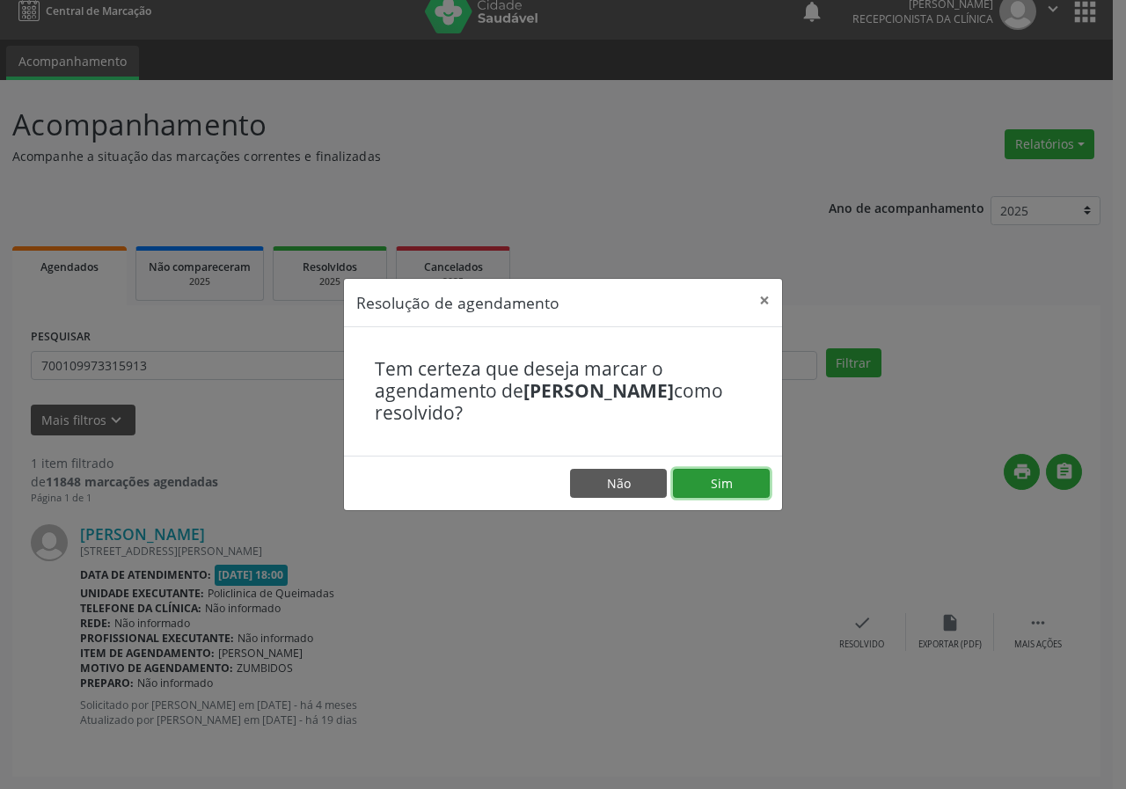
click at [735, 491] on button "Sim" at bounding box center [721, 484] width 97 height 30
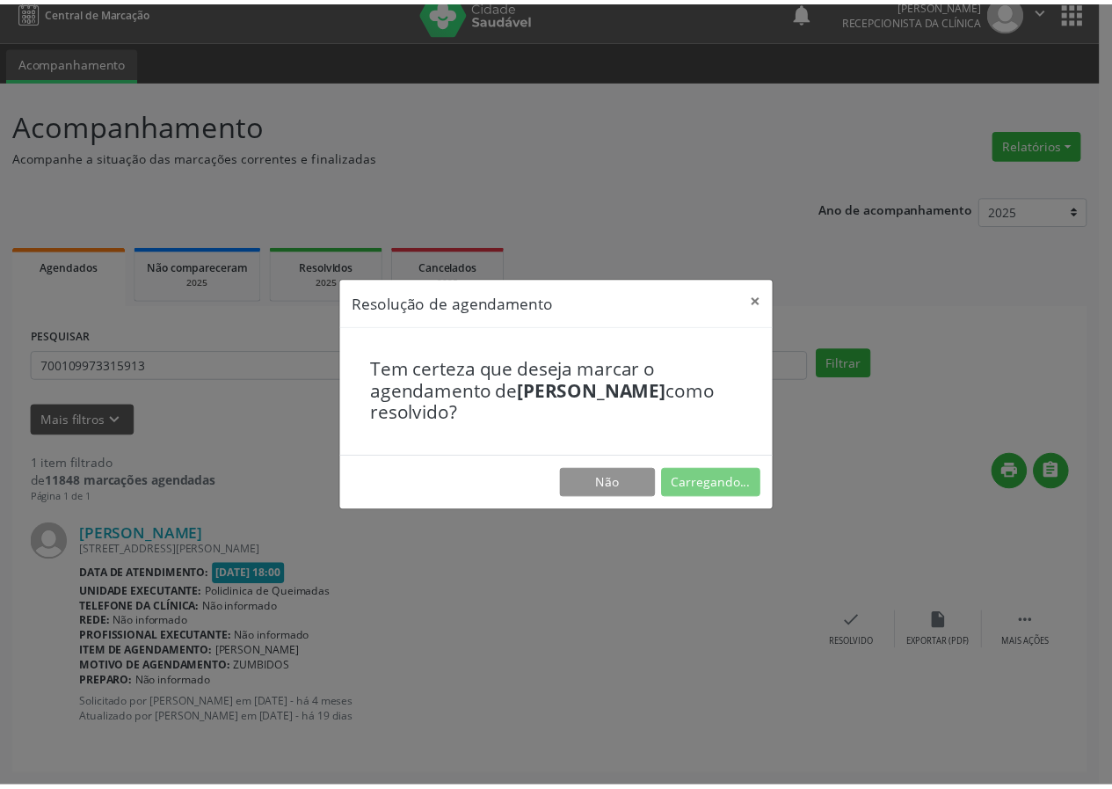
scroll to position [0, 0]
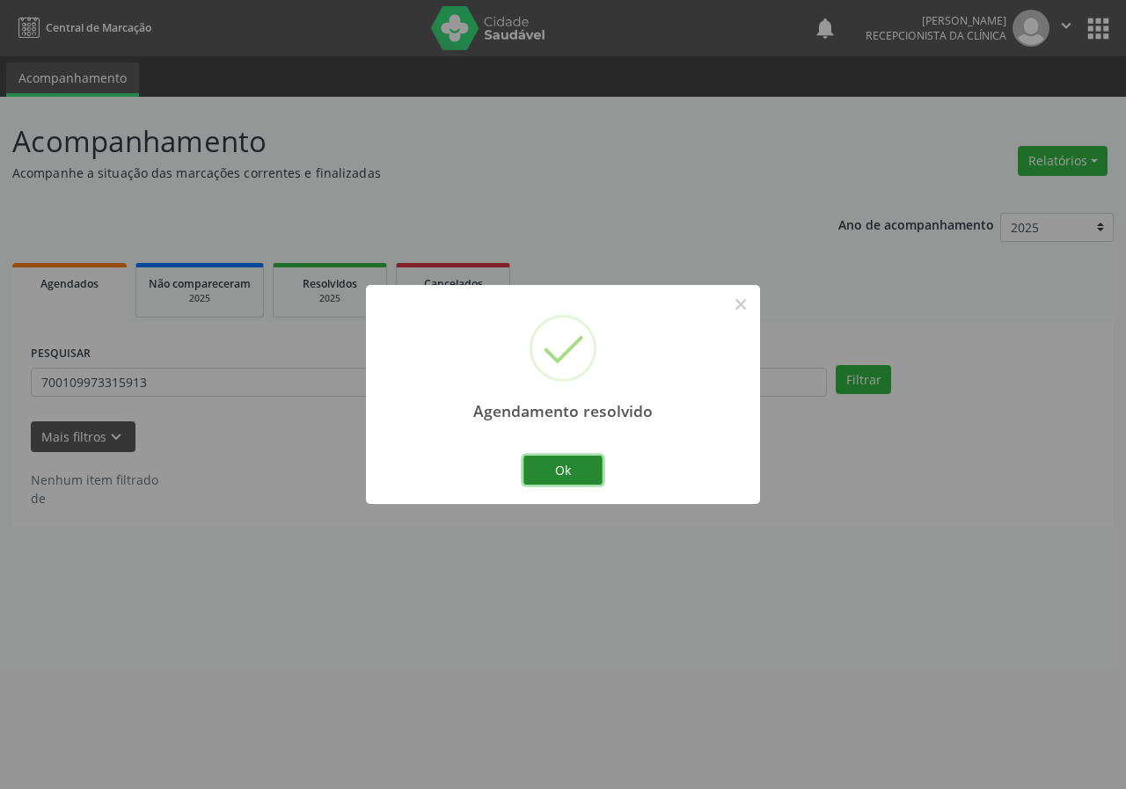
click at [564, 467] on button "Ok" at bounding box center [562, 471] width 79 height 30
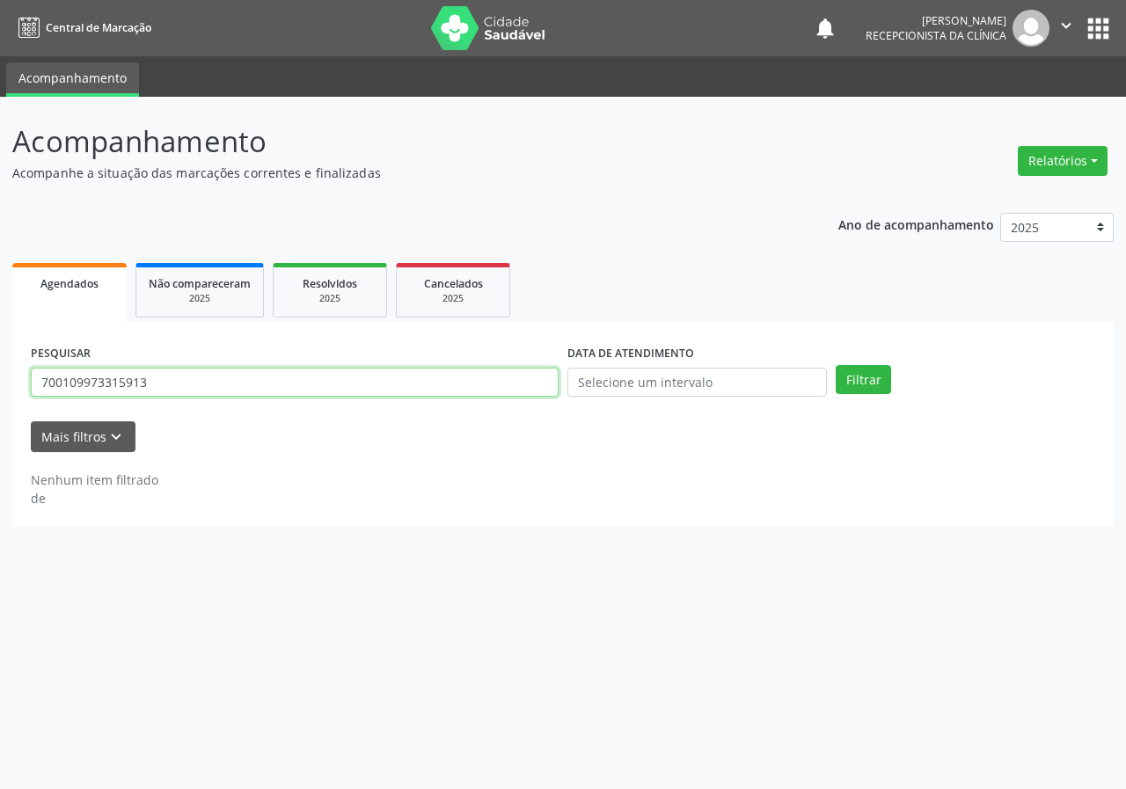
click at [394, 383] on input "700109973315913" at bounding box center [295, 383] width 528 height 30
click at [835, 365] on button "Filtrar" at bounding box center [862, 380] width 55 height 30
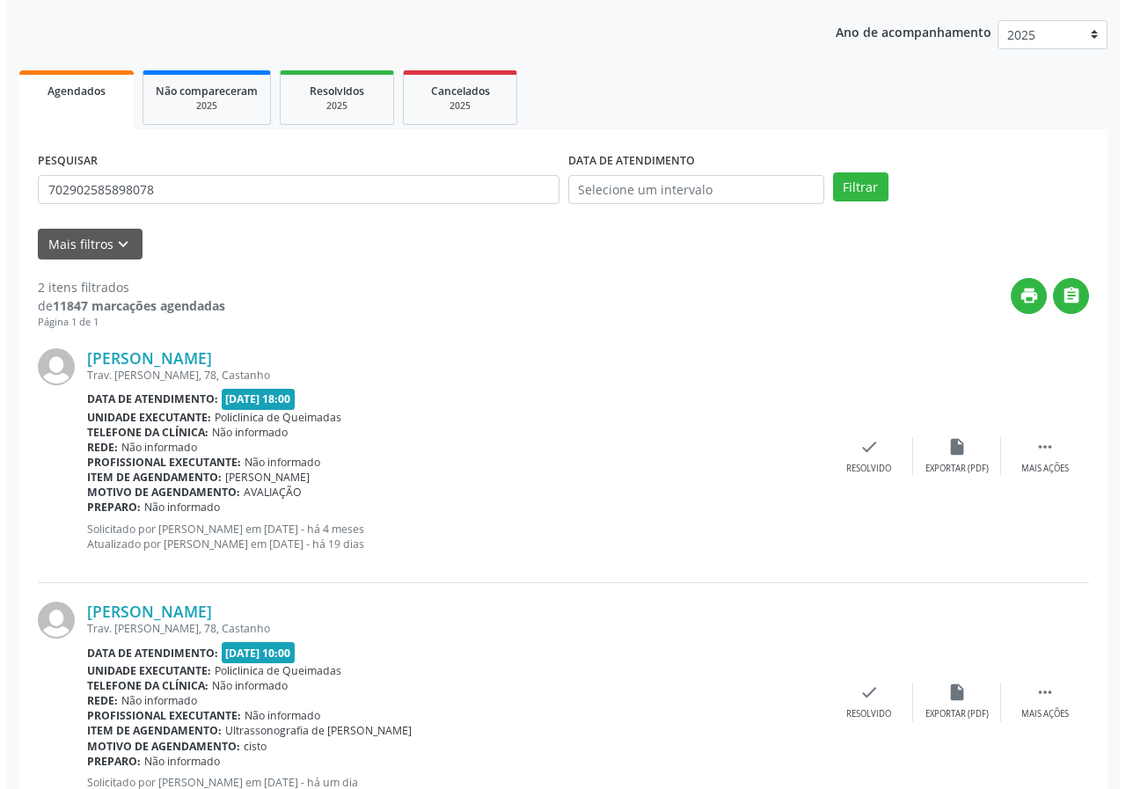
scroll to position [255, 0]
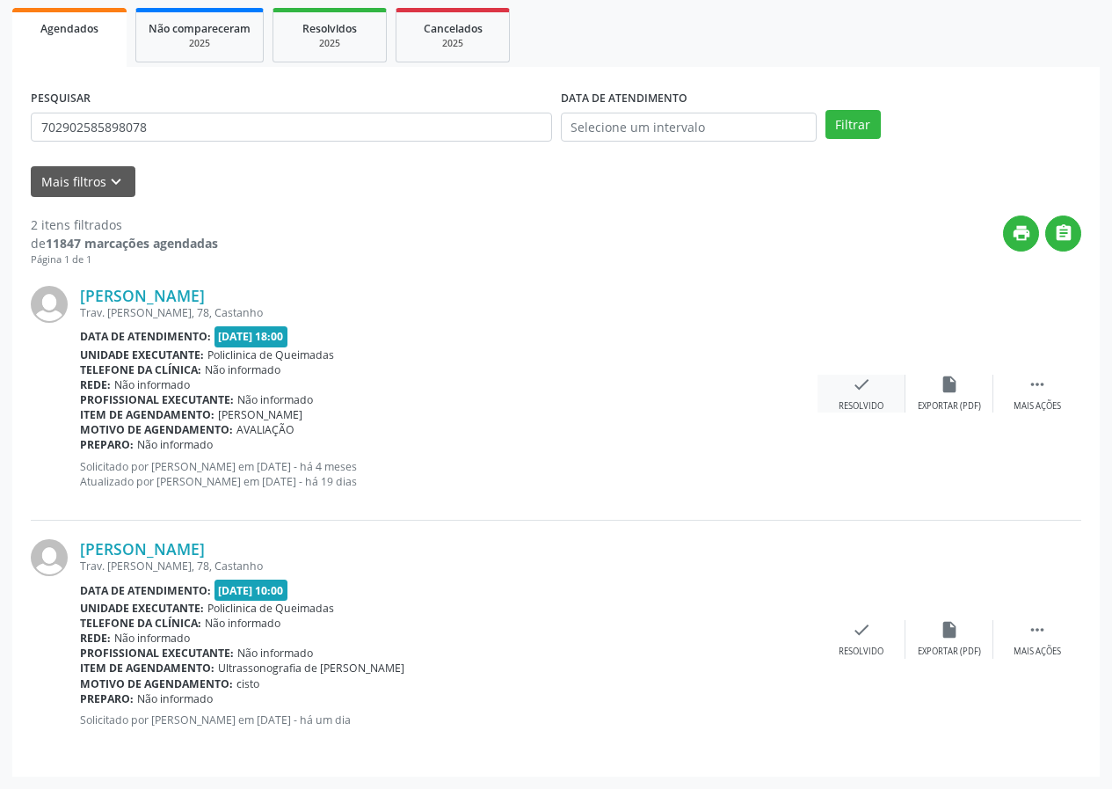
click at [871, 382] on icon "check" at bounding box center [861, 384] width 19 height 19
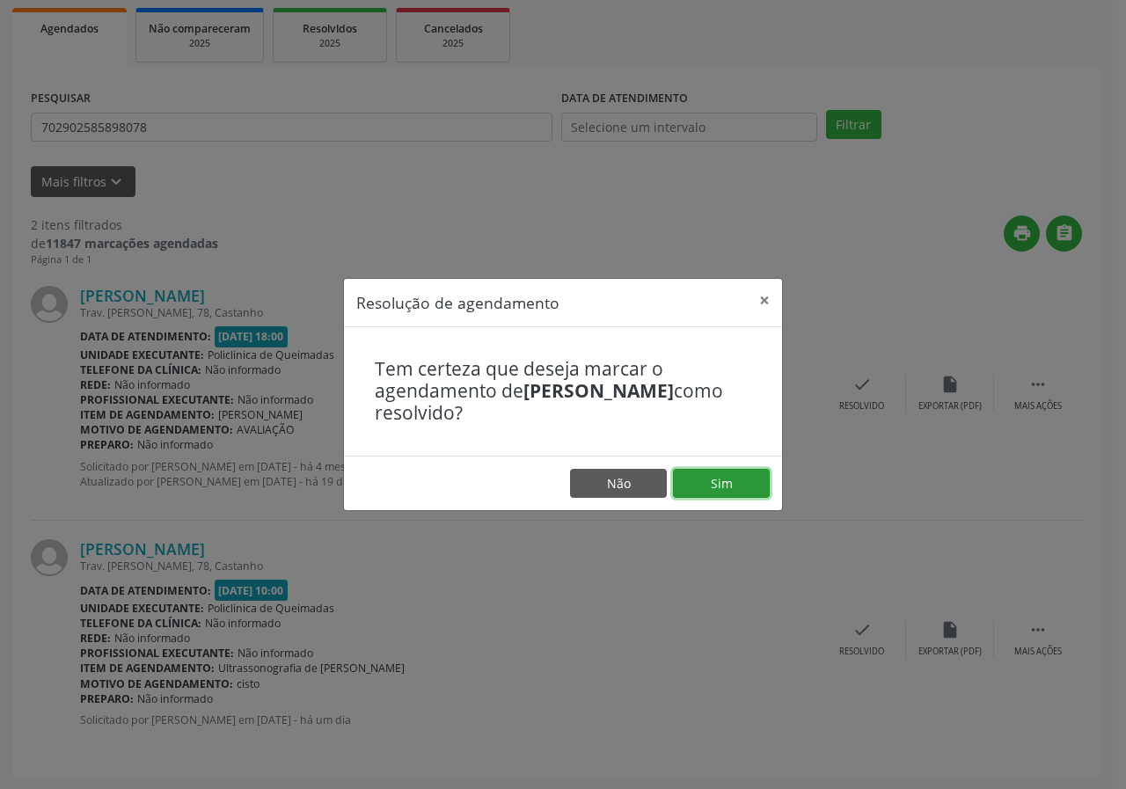
click at [711, 486] on button "Sim" at bounding box center [721, 484] width 97 height 30
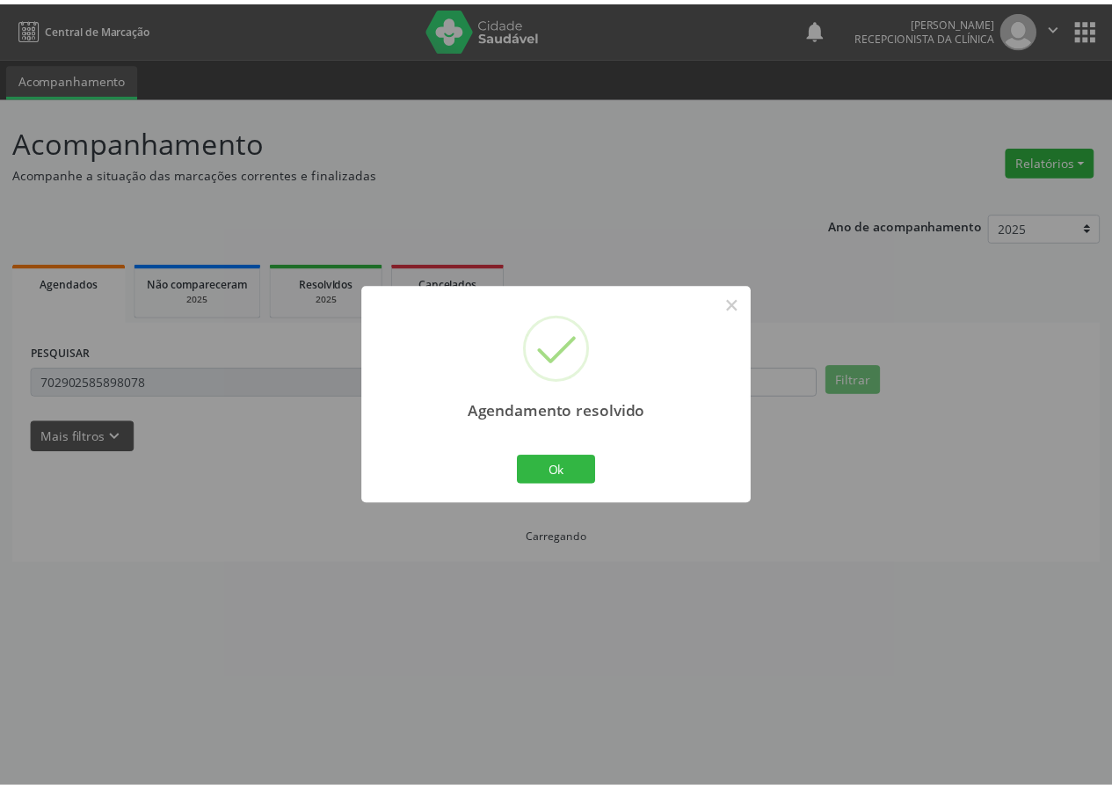
scroll to position [0, 0]
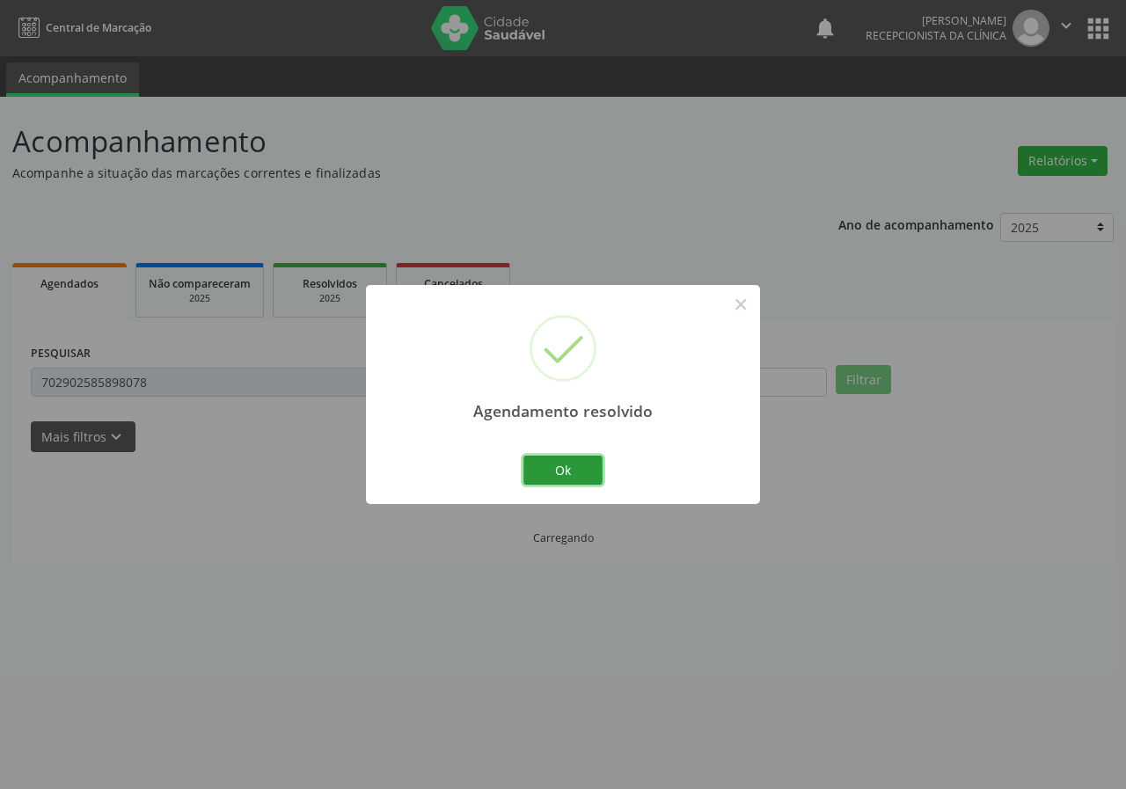
click at [594, 461] on button "Ok" at bounding box center [562, 471] width 79 height 30
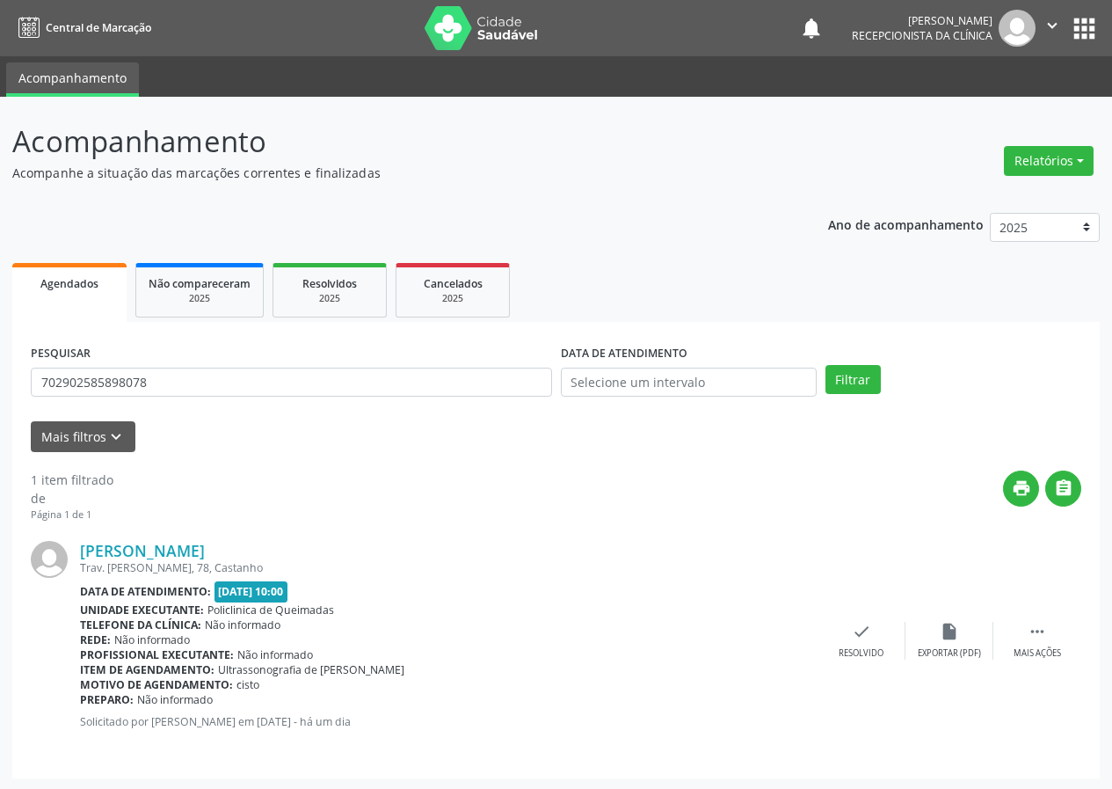
scroll to position [2, 0]
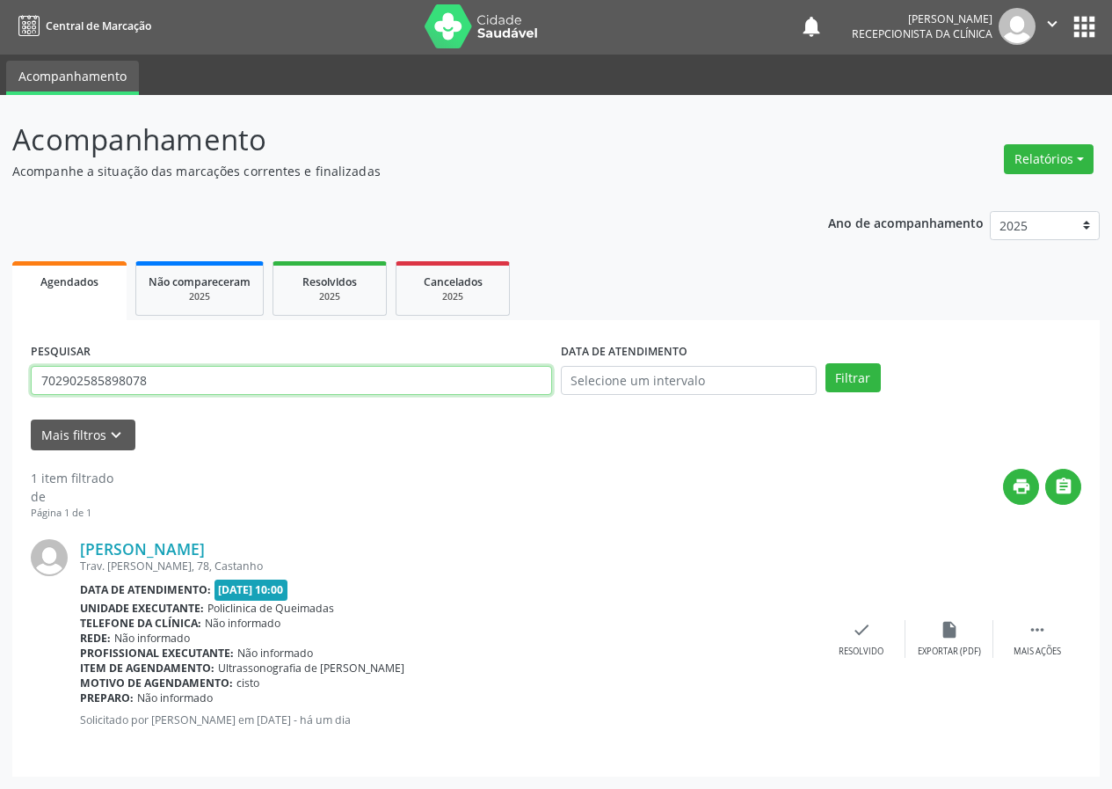
click at [225, 390] on input "702902585898078" at bounding box center [291, 381] width 521 height 30
click at [826, 363] on button "Filtrar" at bounding box center [853, 378] width 55 height 30
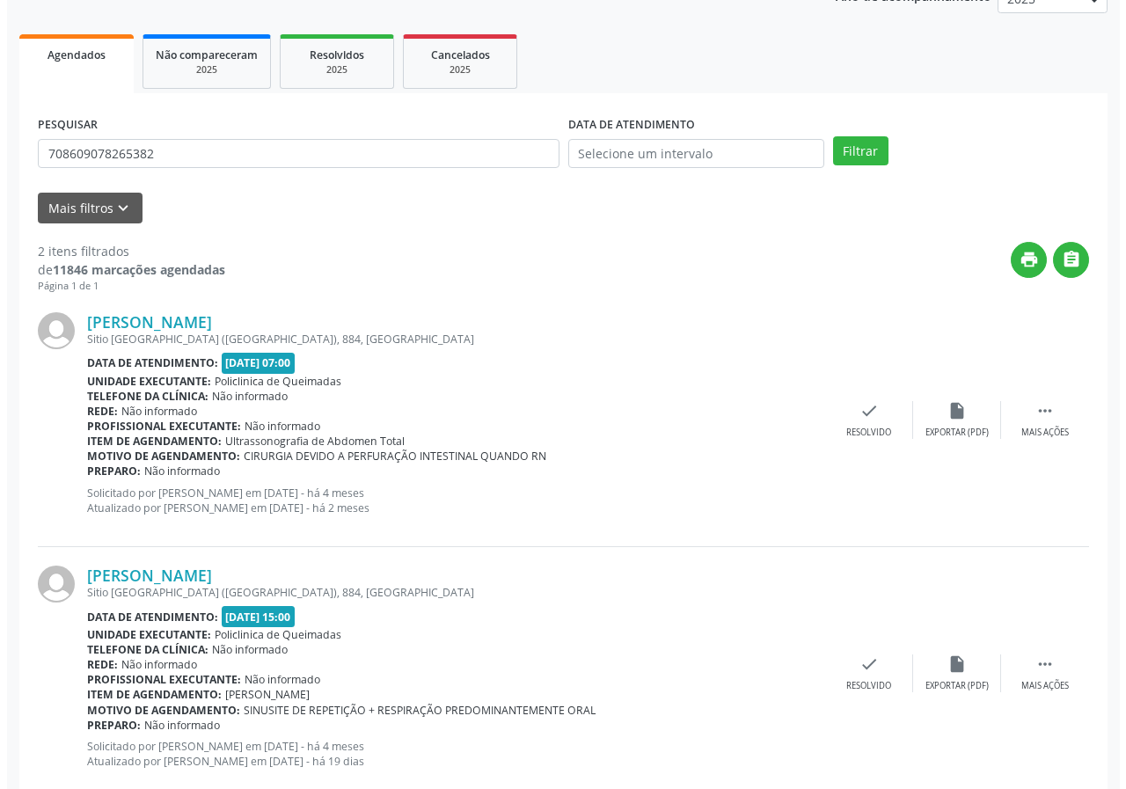
scroll to position [270, 0]
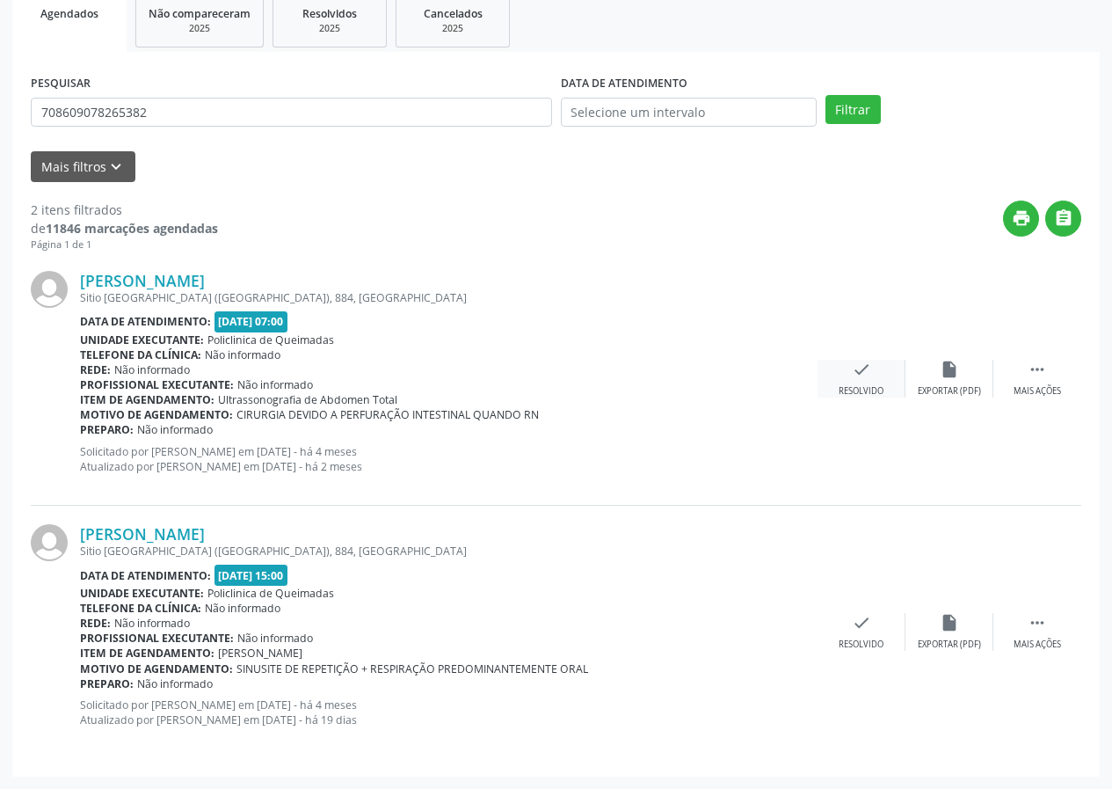
click at [850, 379] on div "check Resolvido" at bounding box center [862, 379] width 88 height 38
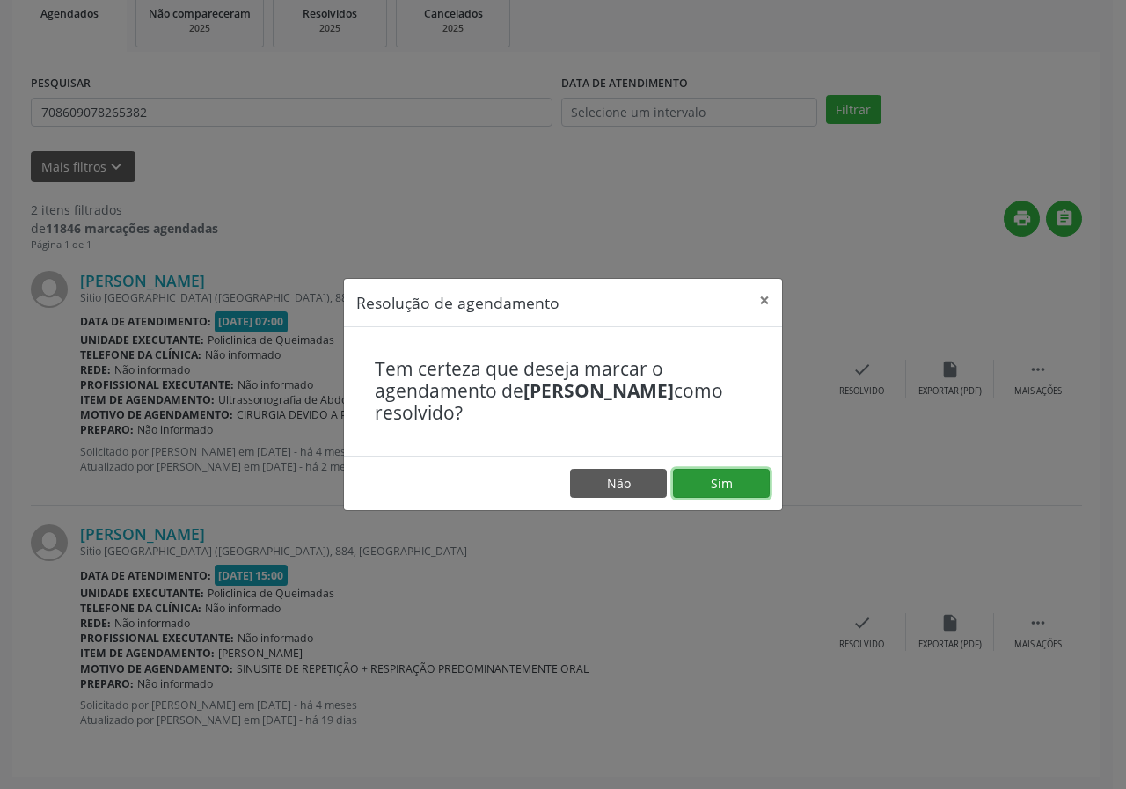
click at [755, 478] on button "Sim" at bounding box center [721, 484] width 97 height 30
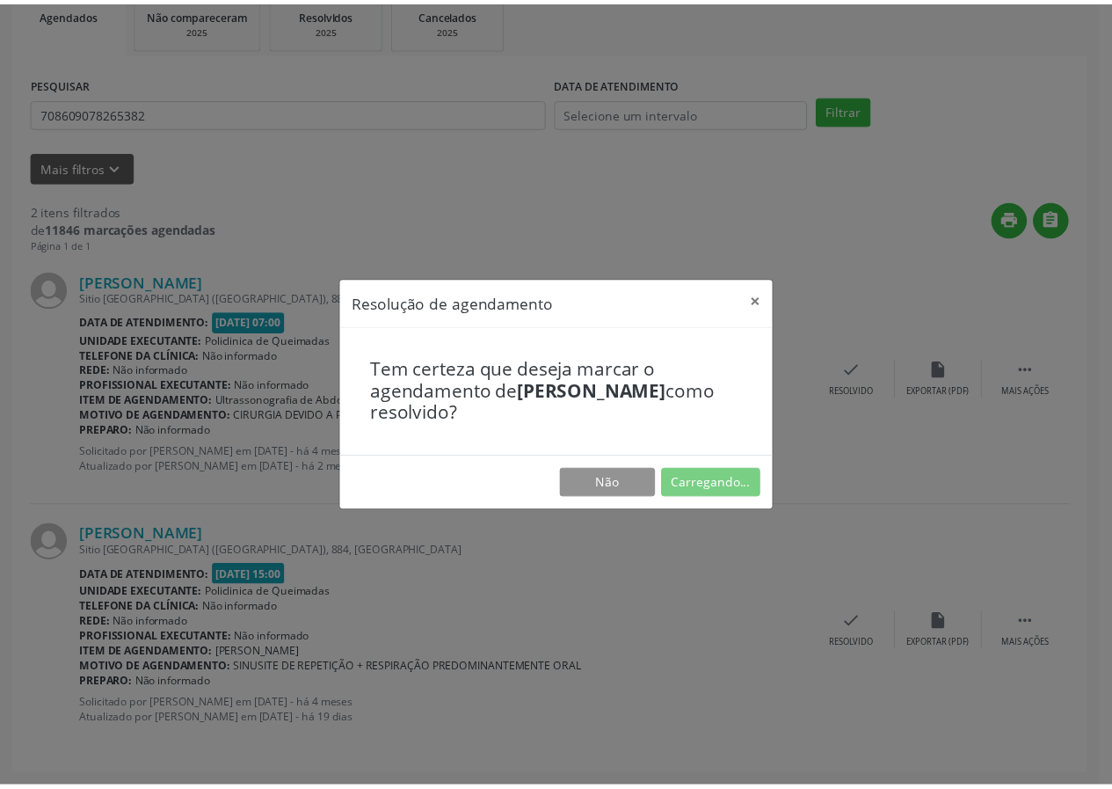
scroll to position [0, 0]
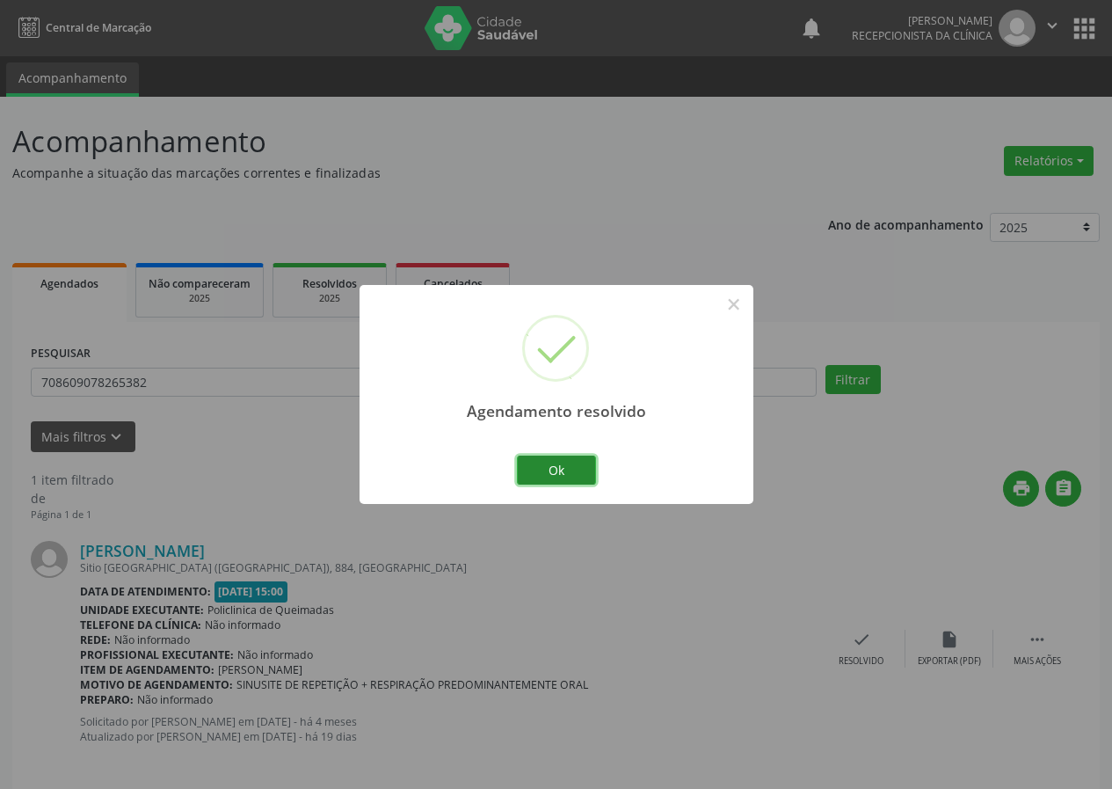
click at [571, 470] on button "Ok" at bounding box center [556, 471] width 79 height 30
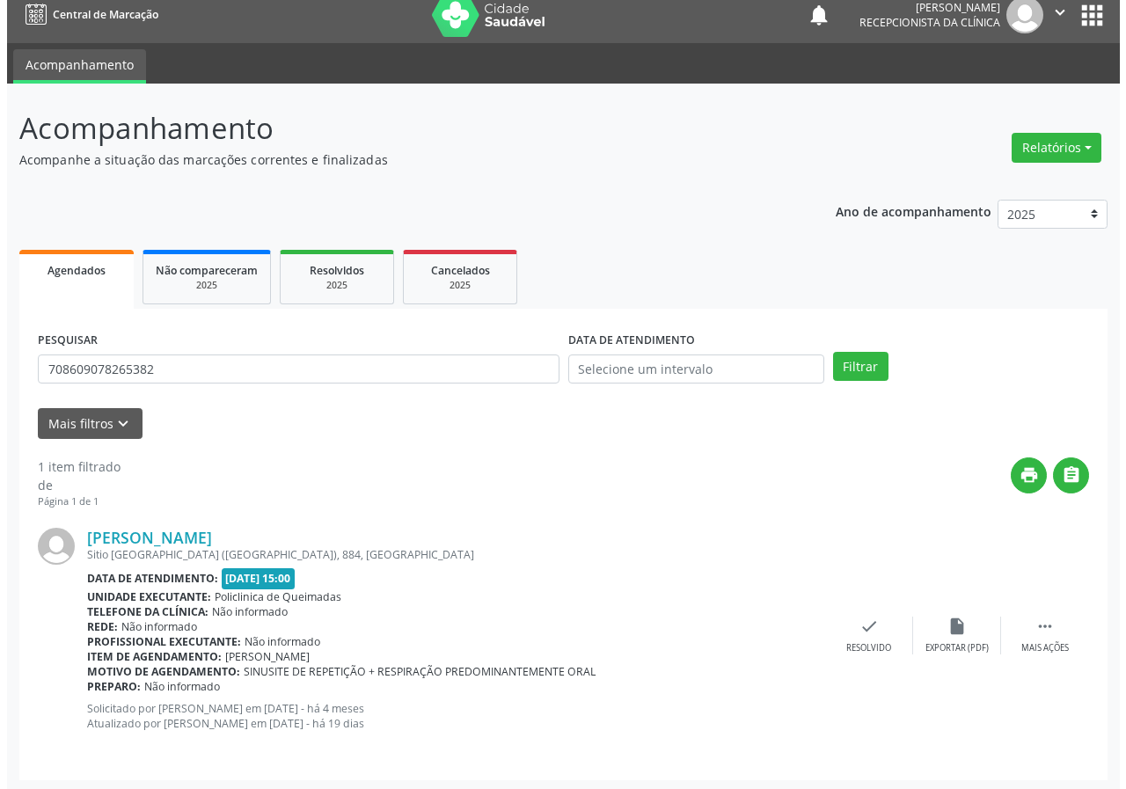
scroll to position [17, 0]
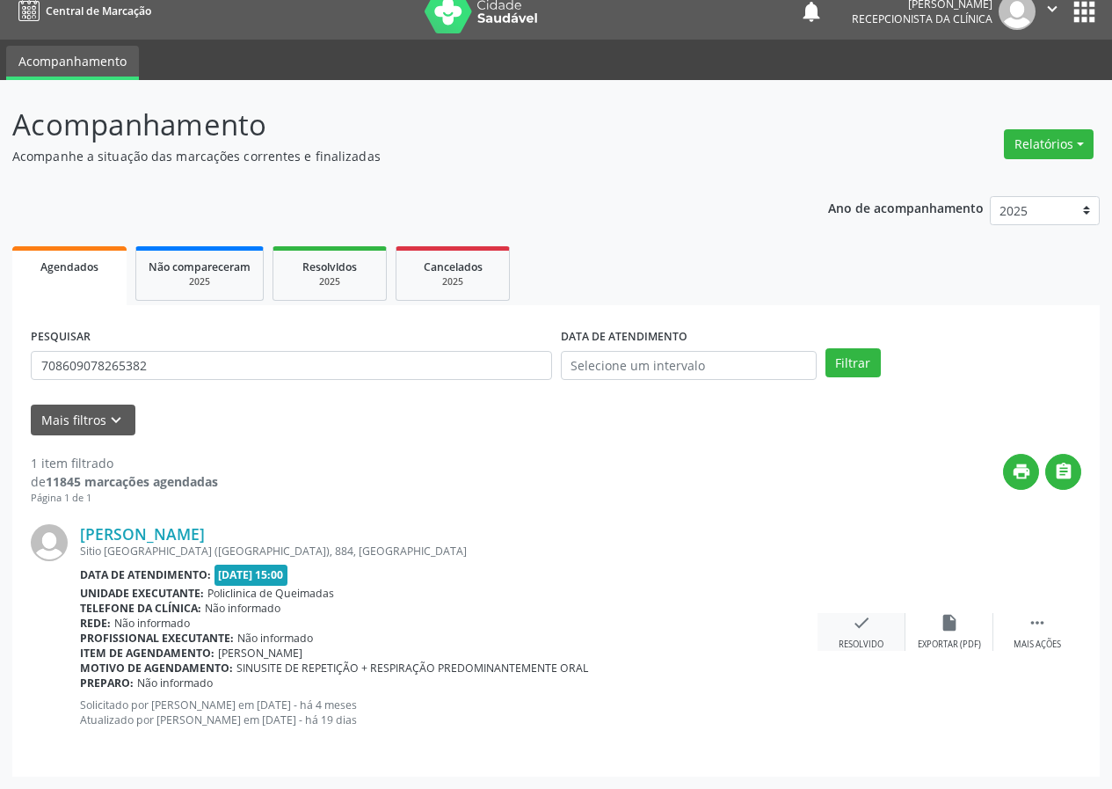
click at [857, 627] on icon "check" at bounding box center [861, 622] width 19 height 19
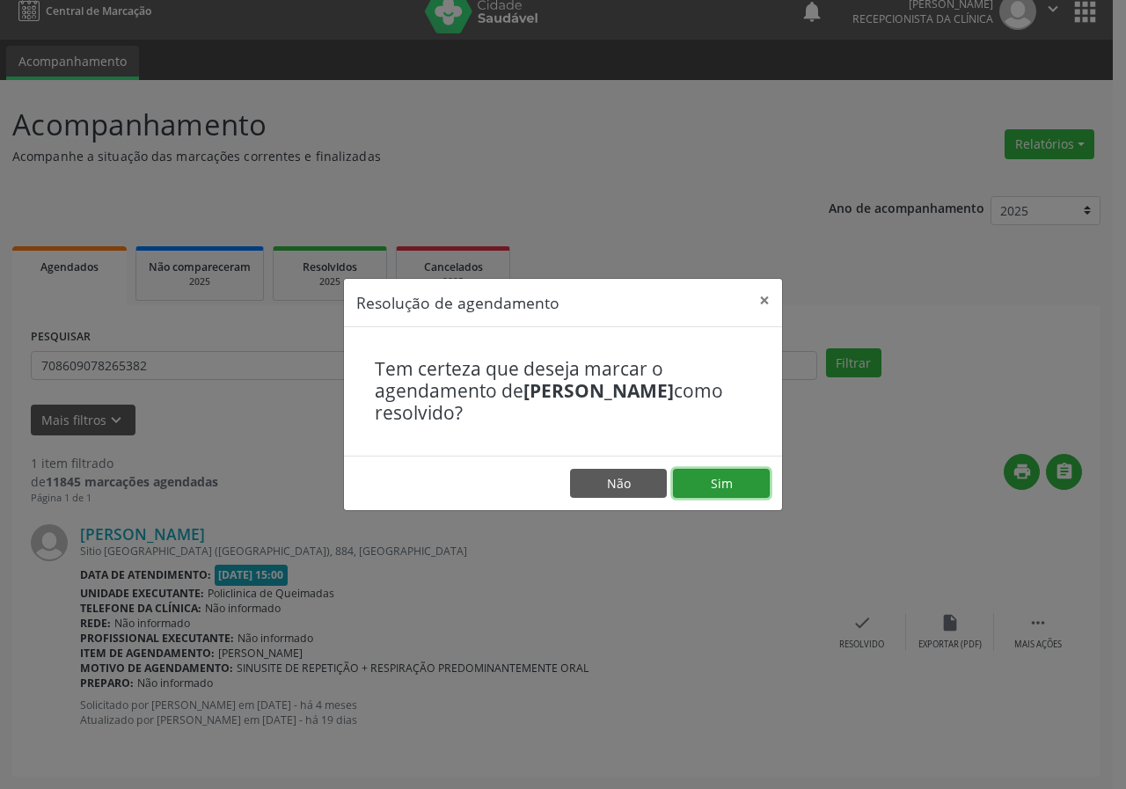
click at [709, 475] on button "Sim" at bounding box center [721, 484] width 97 height 30
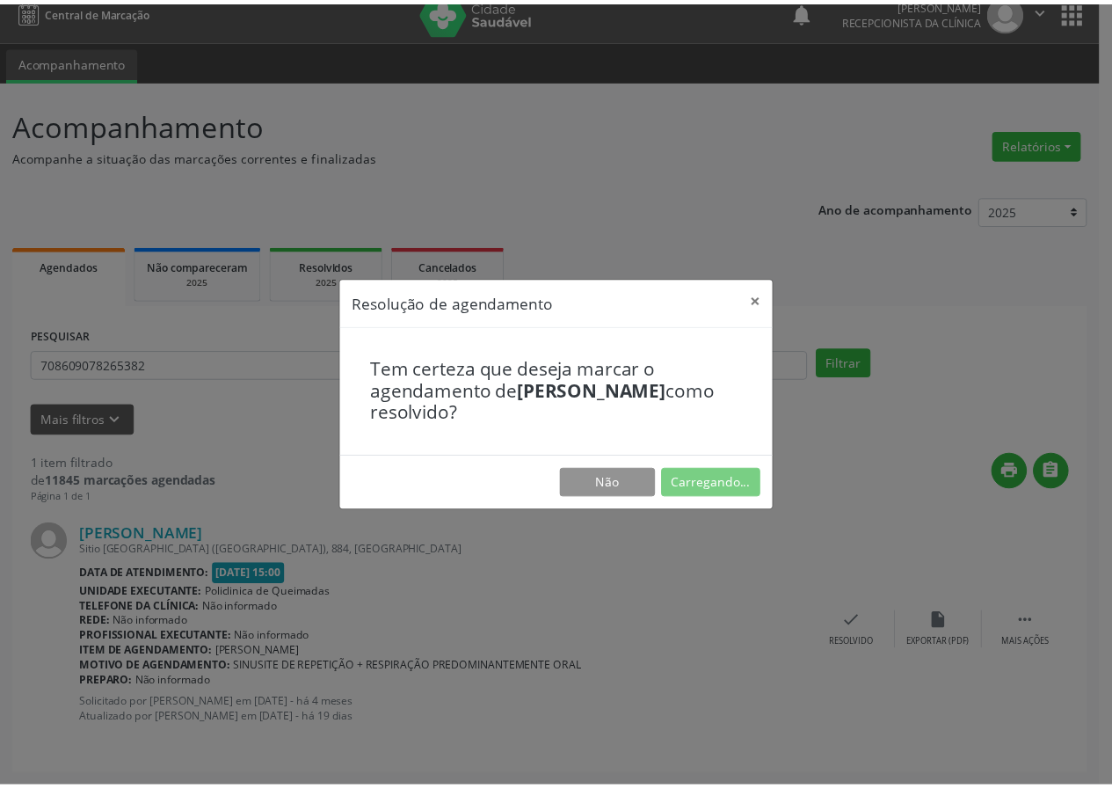
scroll to position [0, 0]
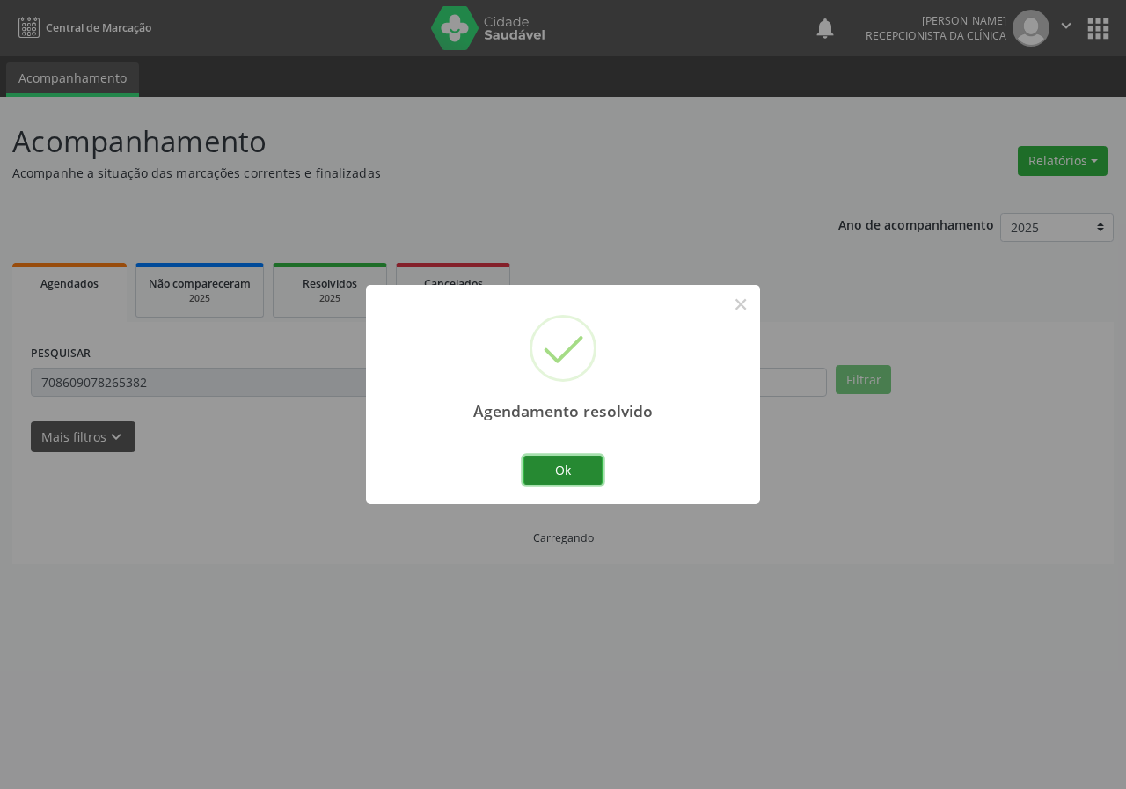
click at [544, 475] on button "Ok" at bounding box center [562, 471] width 79 height 30
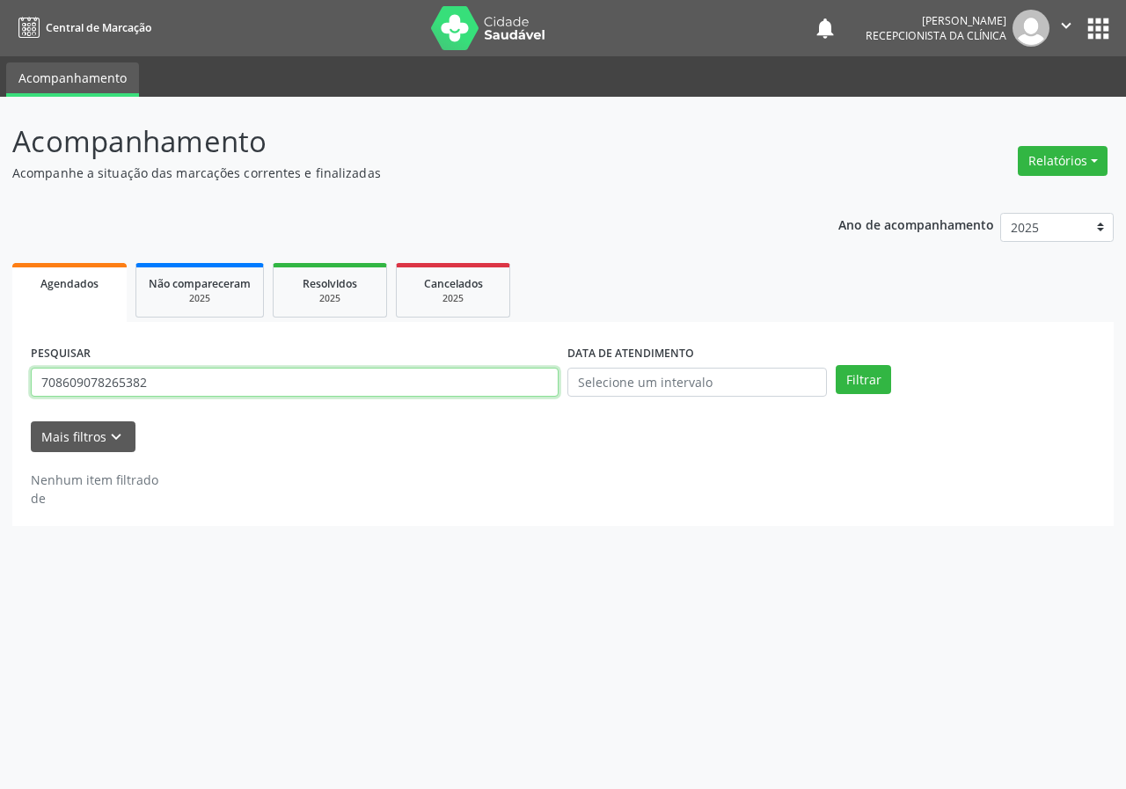
click at [413, 391] on input "708609078265382" at bounding box center [295, 383] width 528 height 30
click at [835, 365] on button "Filtrar" at bounding box center [862, 380] width 55 height 30
click at [121, 376] on input "70980304279898" at bounding box center [295, 383] width 528 height 30
click at [126, 379] on input "70980304279898" at bounding box center [295, 383] width 528 height 30
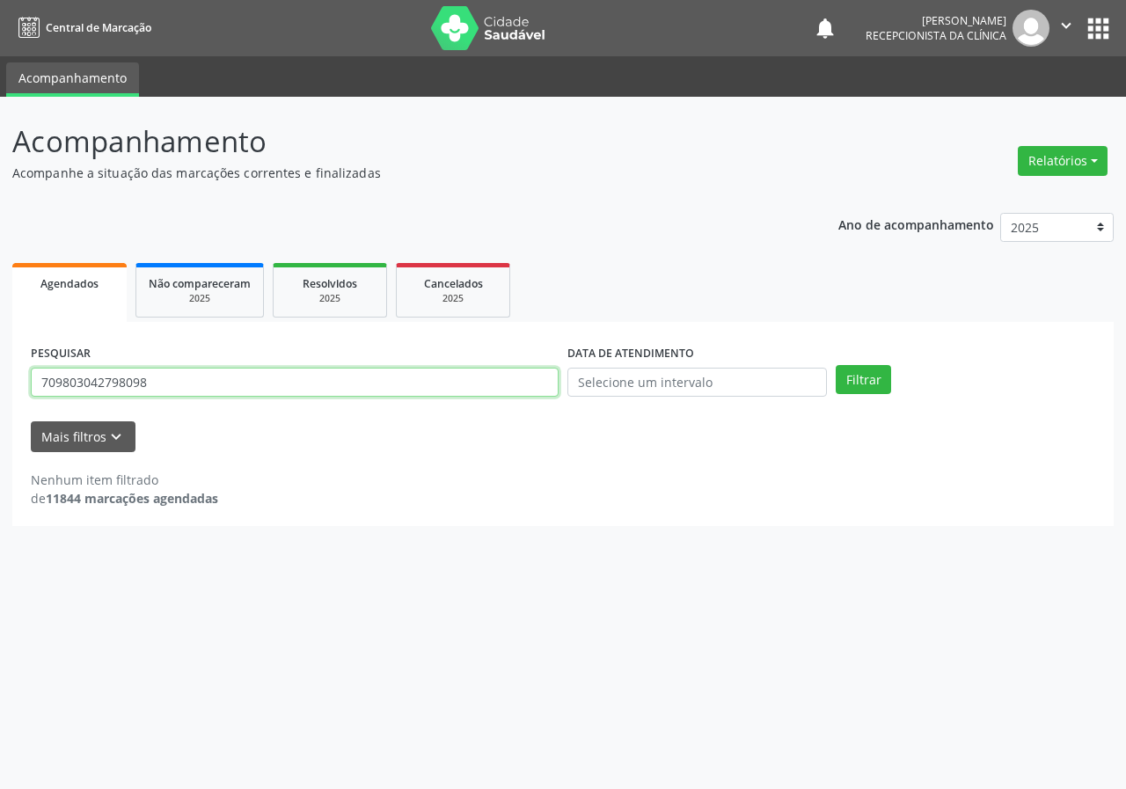
click at [835, 365] on button "Filtrar" at bounding box center [862, 380] width 55 height 30
click at [164, 388] on input "709803042798098" at bounding box center [295, 383] width 528 height 30
click at [835, 365] on button "Filtrar" at bounding box center [862, 380] width 55 height 30
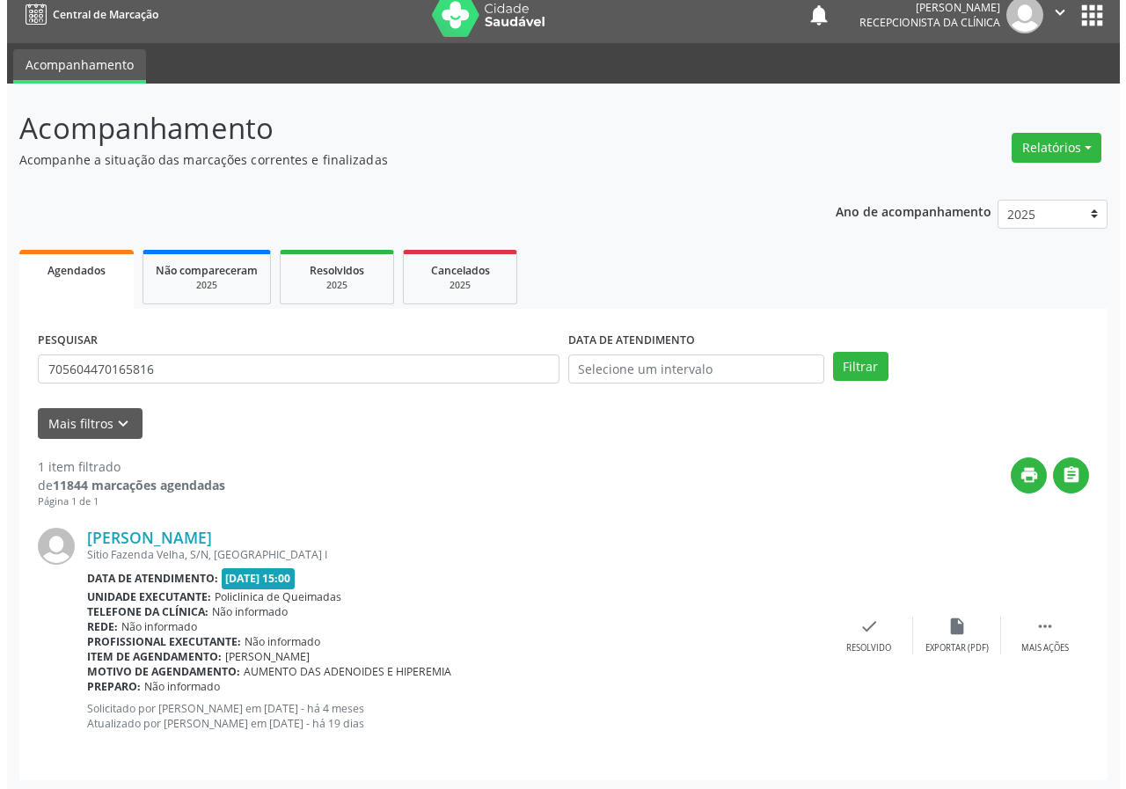
scroll to position [17, 0]
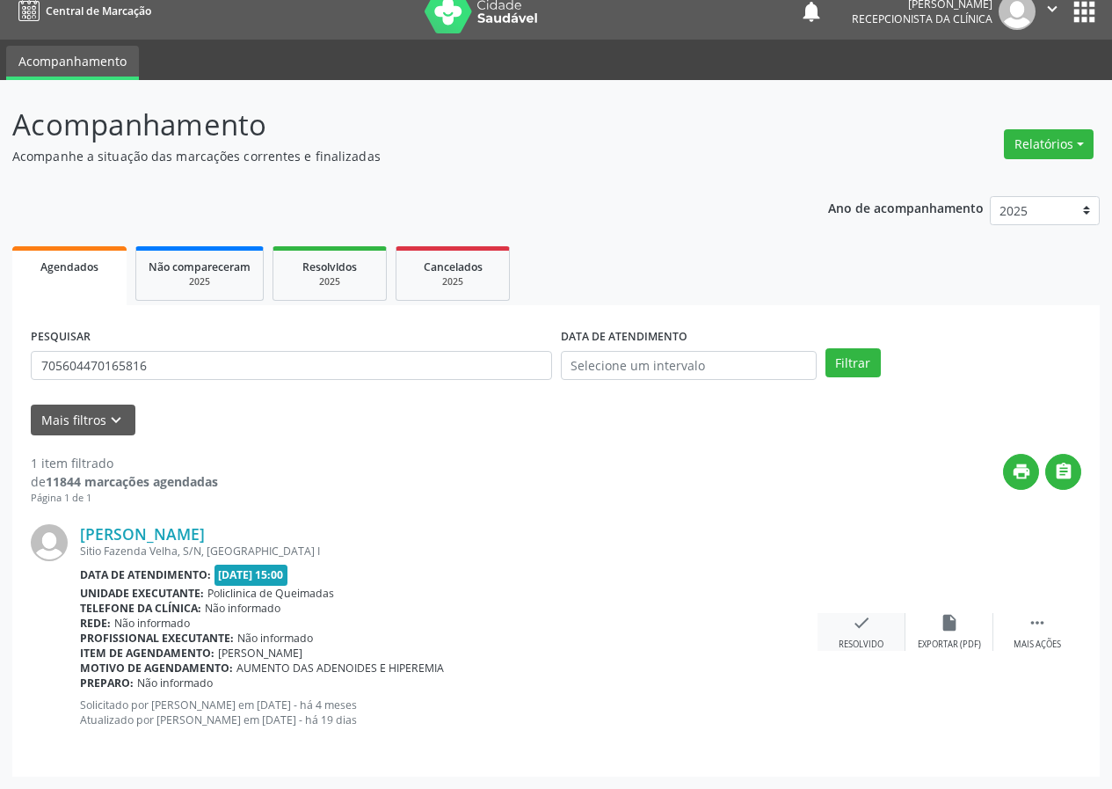
click at [865, 627] on icon "check" at bounding box center [861, 622] width 19 height 19
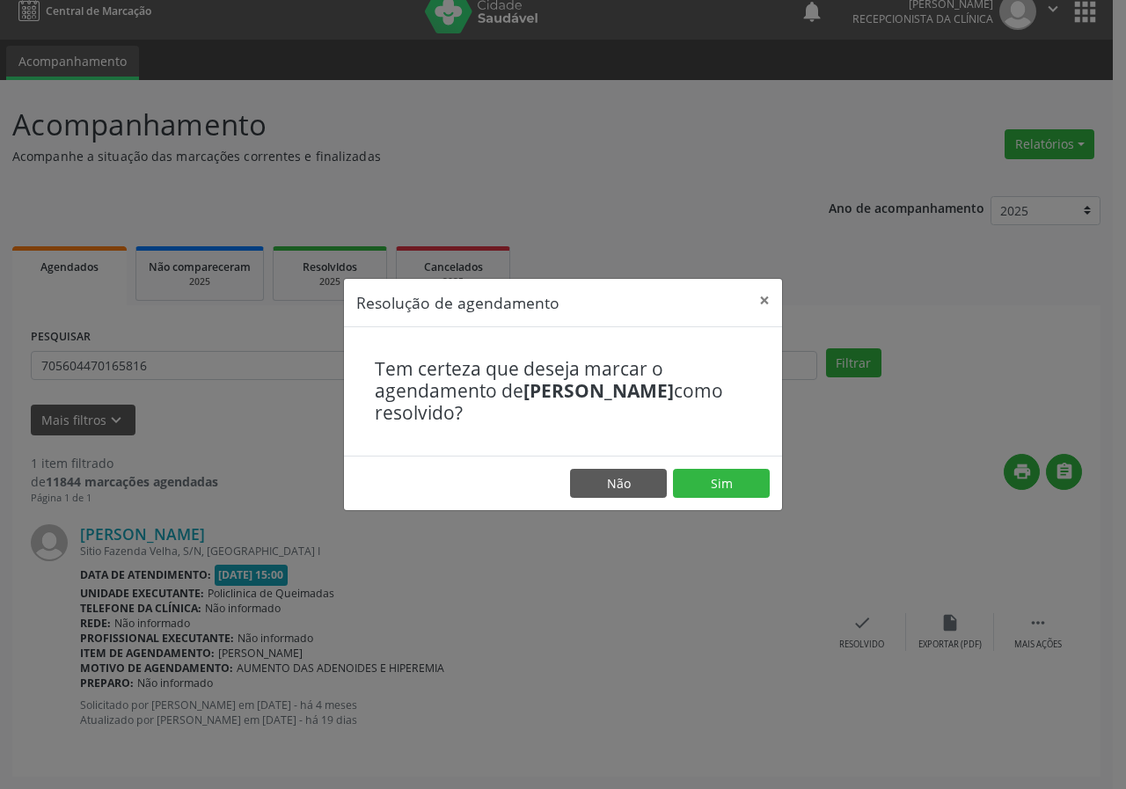
click at [774, 510] on footer "Não Sim" at bounding box center [563, 483] width 438 height 55
click at [747, 481] on button "Sim" at bounding box center [721, 484] width 97 height 30
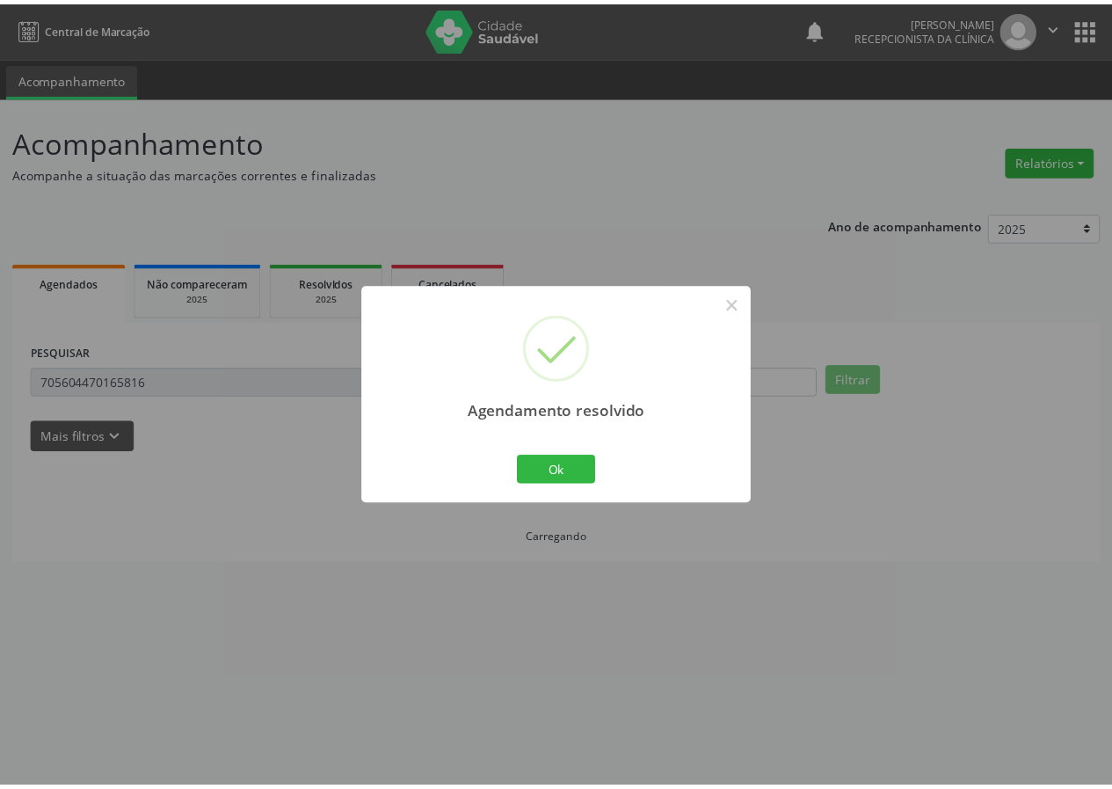
scroll to position [0, 0]
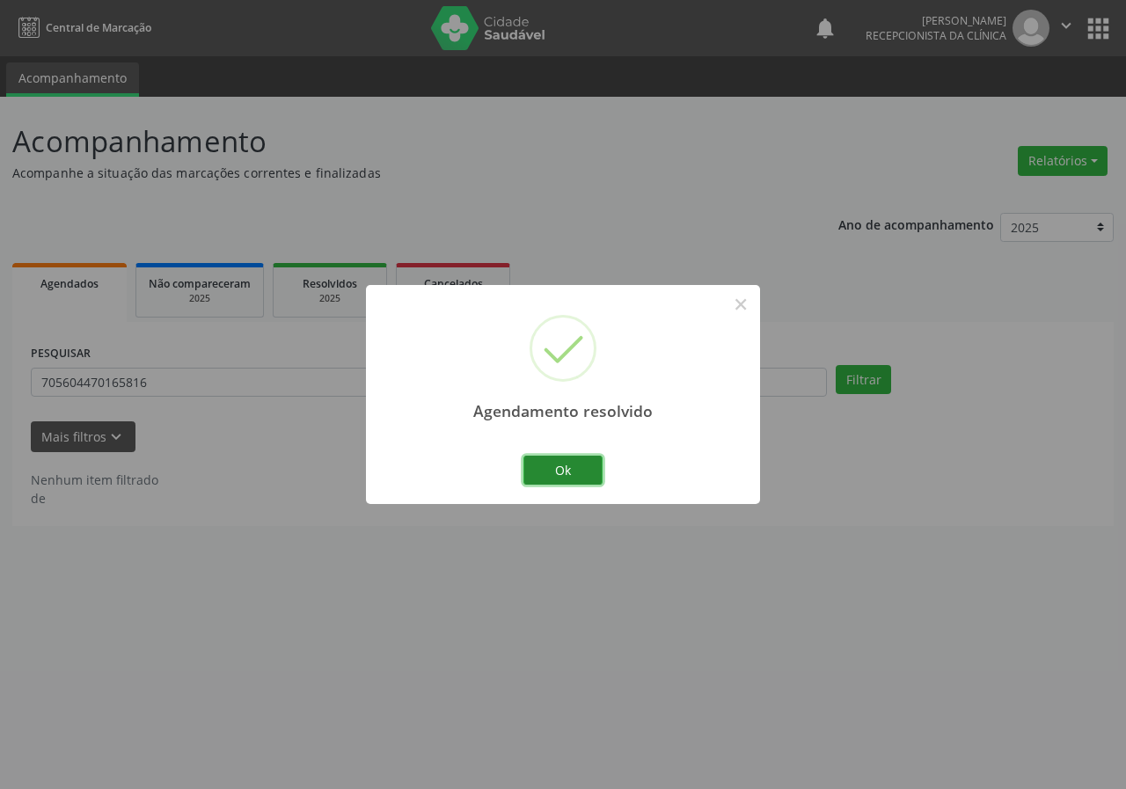
click at [601, 468] on button "Ok" at bounding box center [562, 471] width 79 height 30
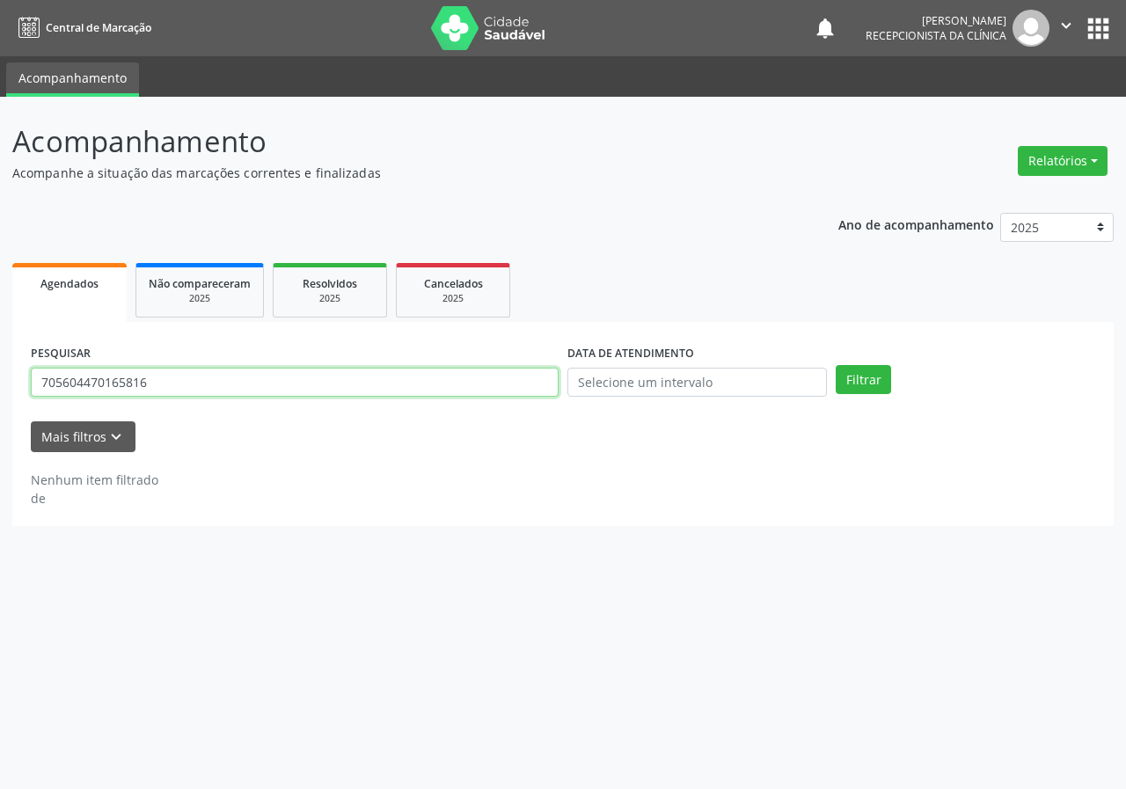
click at [408, 395] on input "705604470165816" at bounding box center [295, 383] width 528 height 30
click at [835, 365] on button "Filtrar" at bounding box center [862, 380] width 55 height 30
click at [100, 377] on input "7082026513745" at bounding box center [295, 383] width 528 height 30
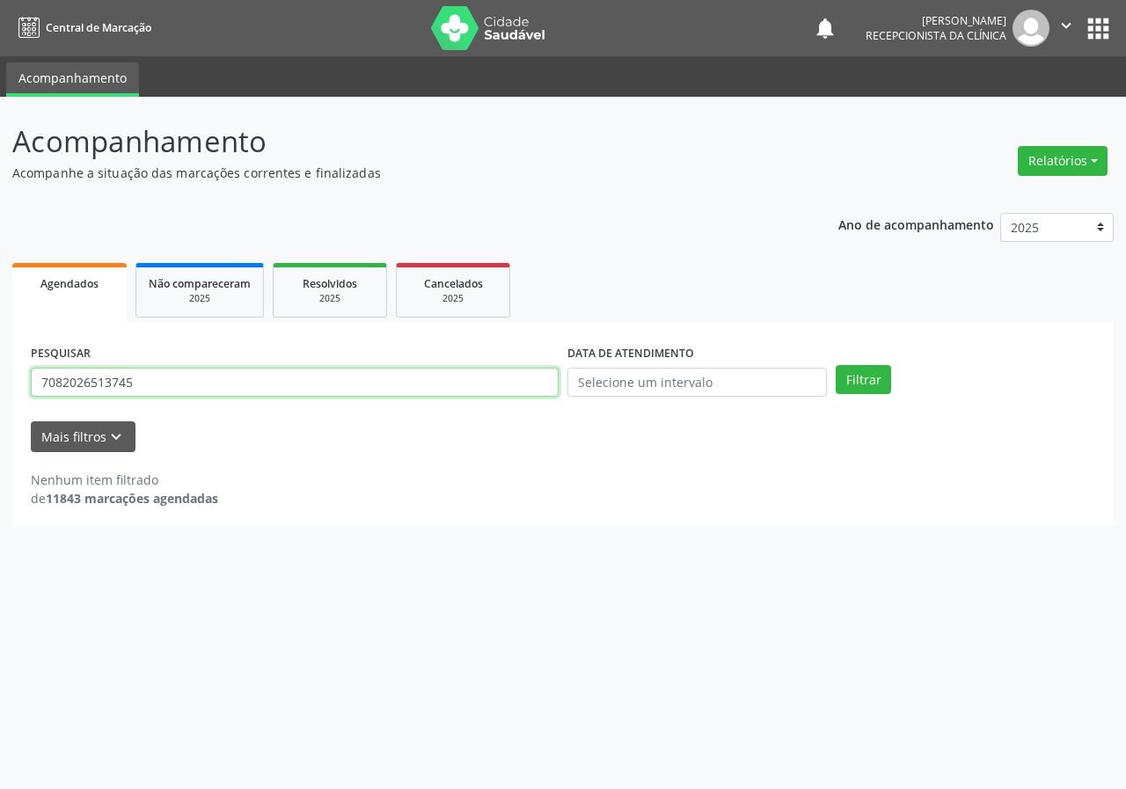
click at [106, 378] on input "7082026513745" at bounding box center [295, 383] width 528 height 30
click at [835, 365] on button "Filtrar" at bounding box center [862, 380] width 55 height 30
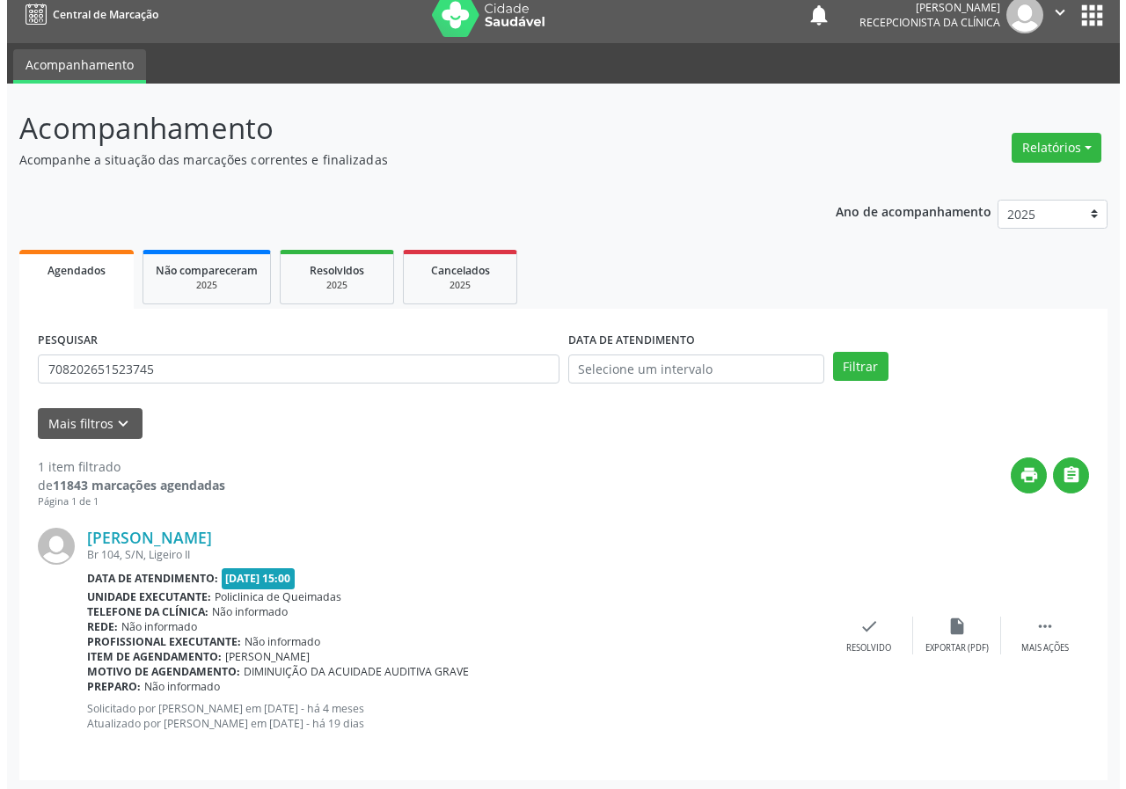
scroll to position [17, 0]
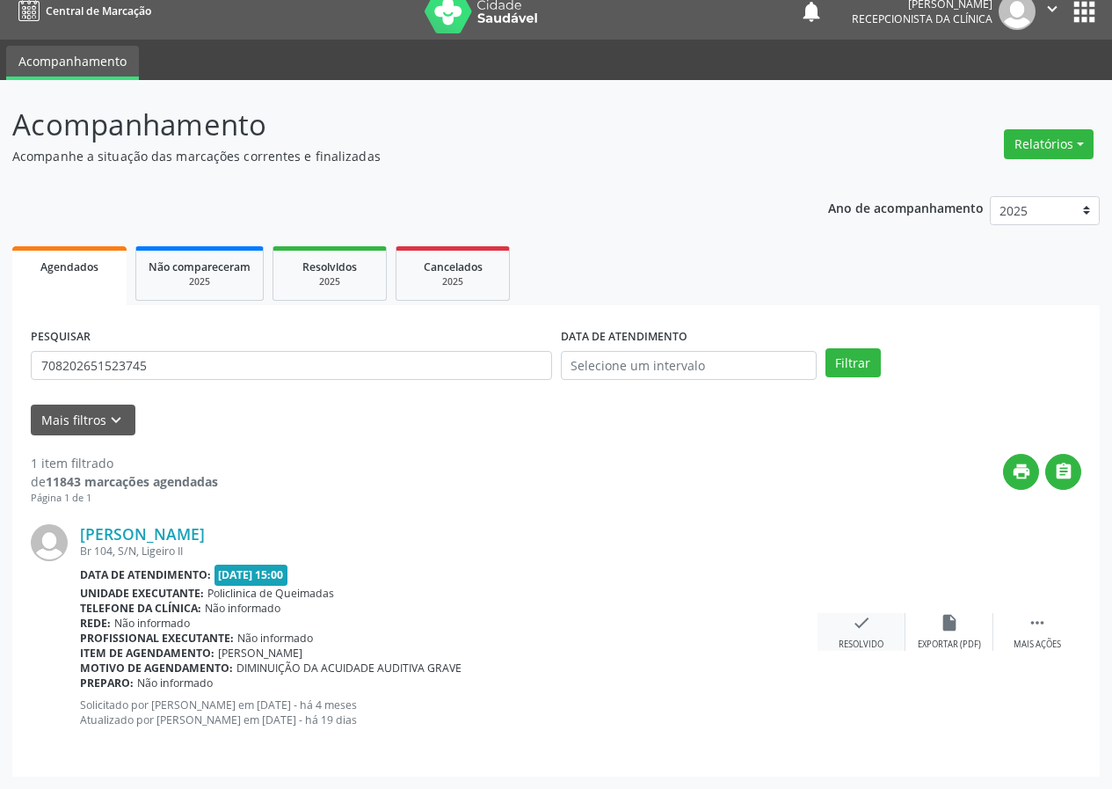
click at [877, 626] on div "check Resolvido" at bounding box center [862, 632] width 88 height 38
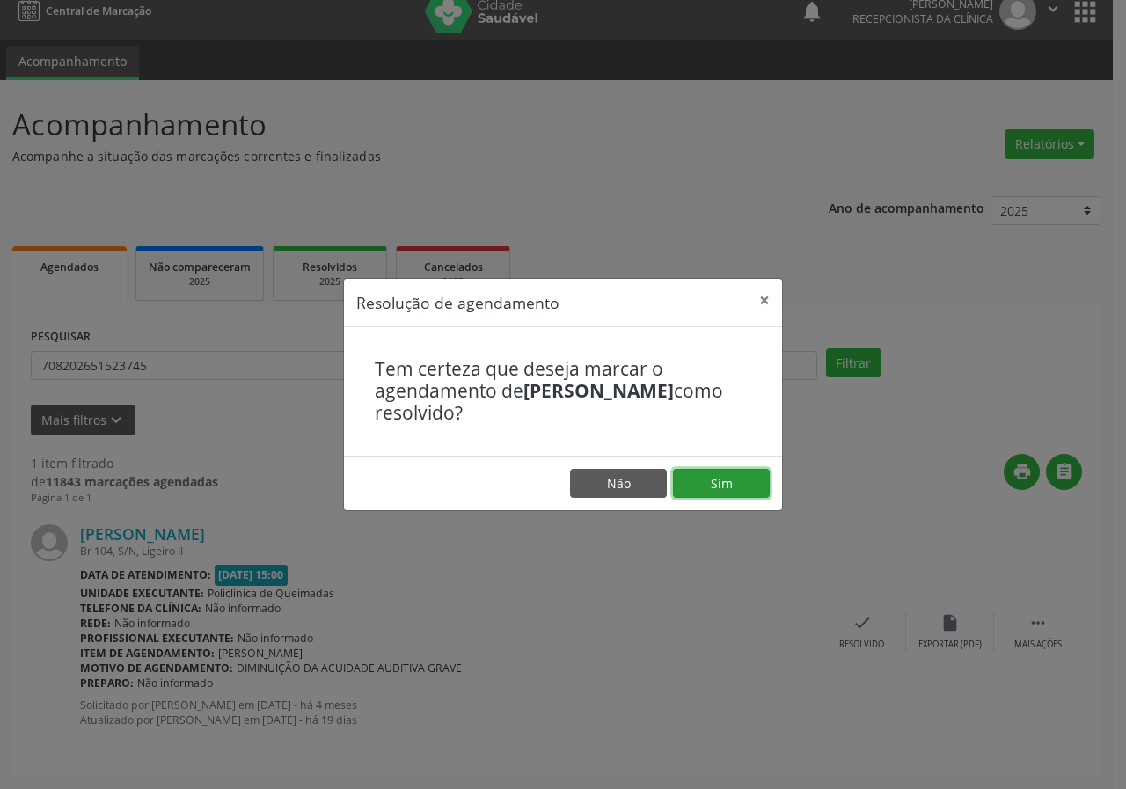
click at [755, 488] on button "Sim" at bounding box center [721, 484] width 97 height 30
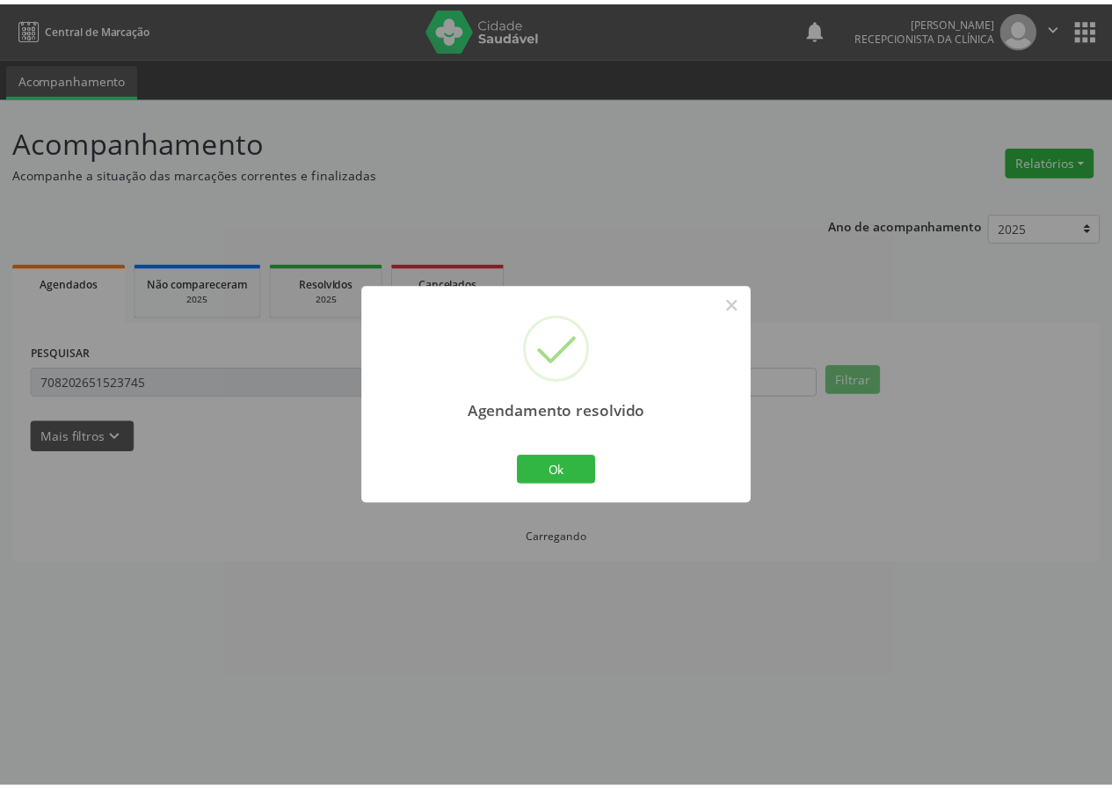
scroll to position [0, 0]
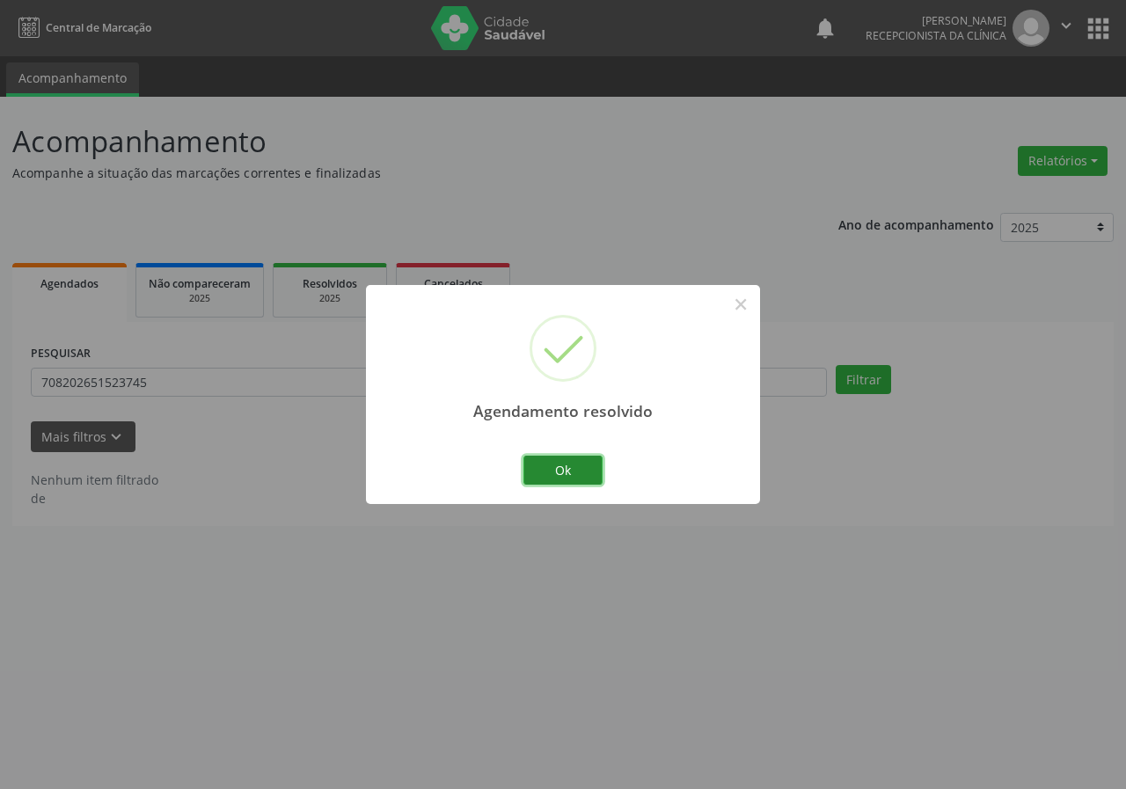
click at [576, 461] on button "Ok" at bounding box center [562, 471] width 79 height 30
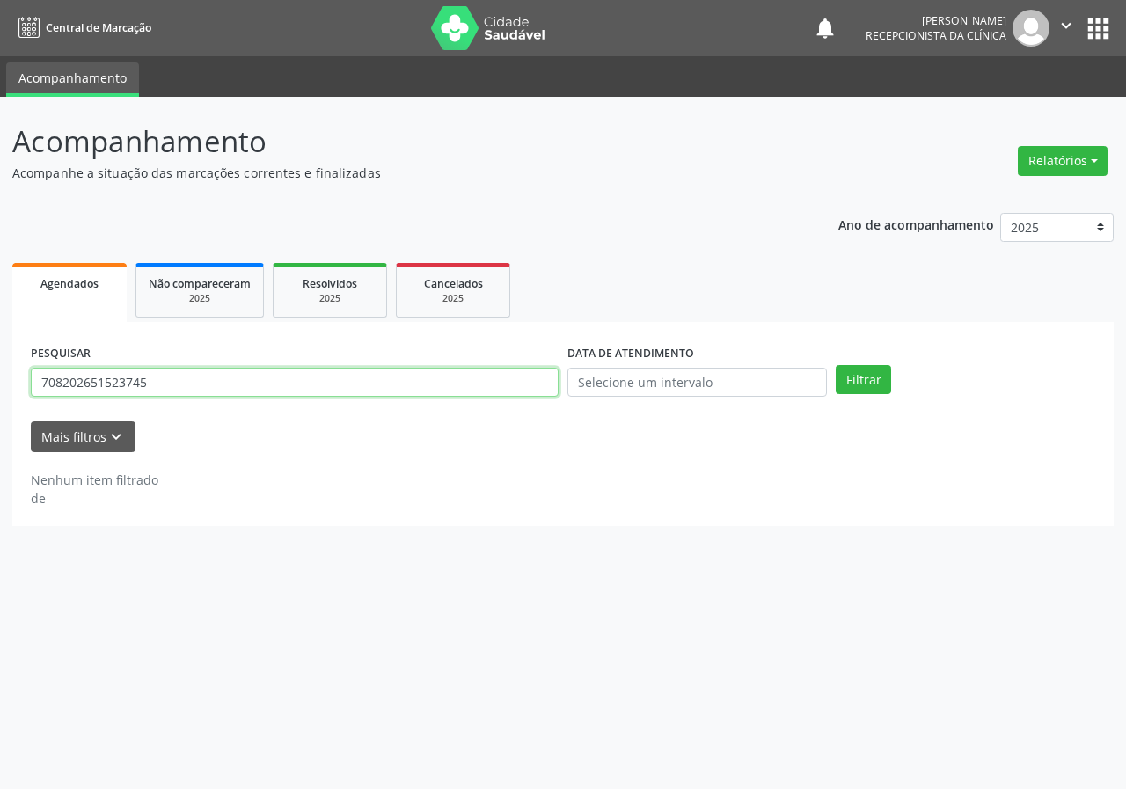
click at [353, 383] on input "708202651523745" at bounding box center [295, 383] width 528 height 30
click at [835, 365] on button "Filtrar" at bounding box center [862, 380] width 55 height 30
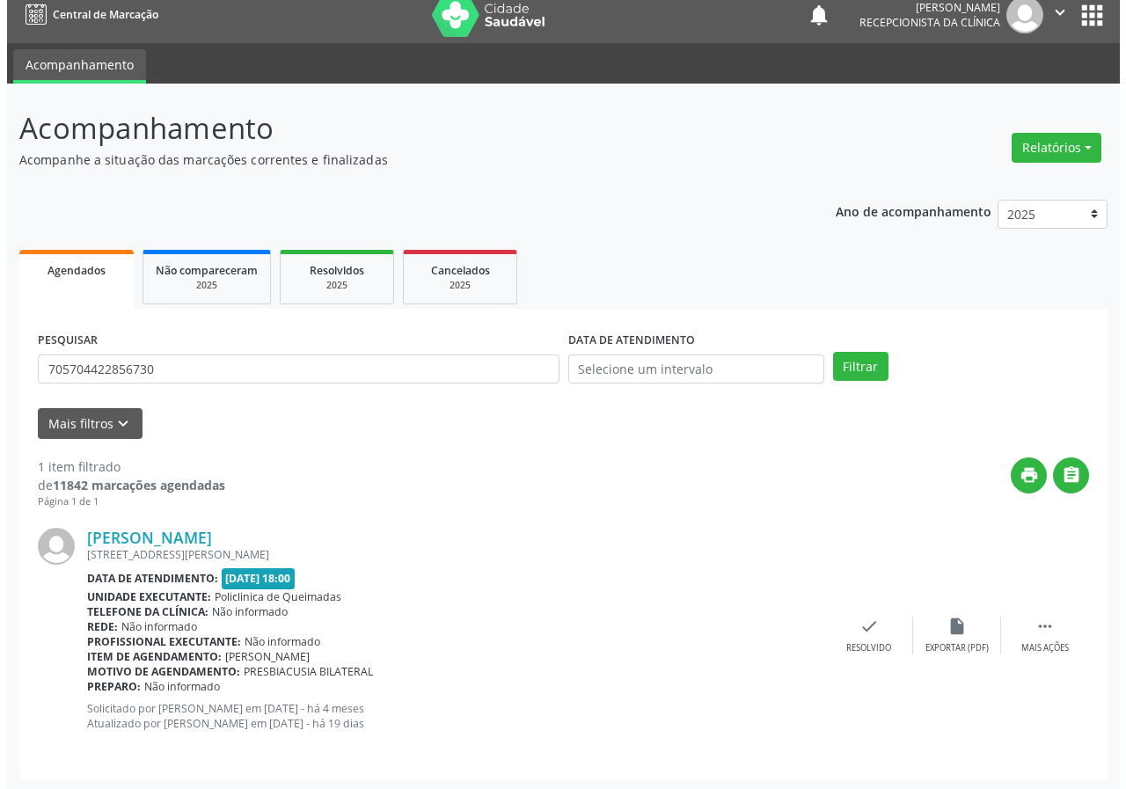
scroll to position [17, 0]
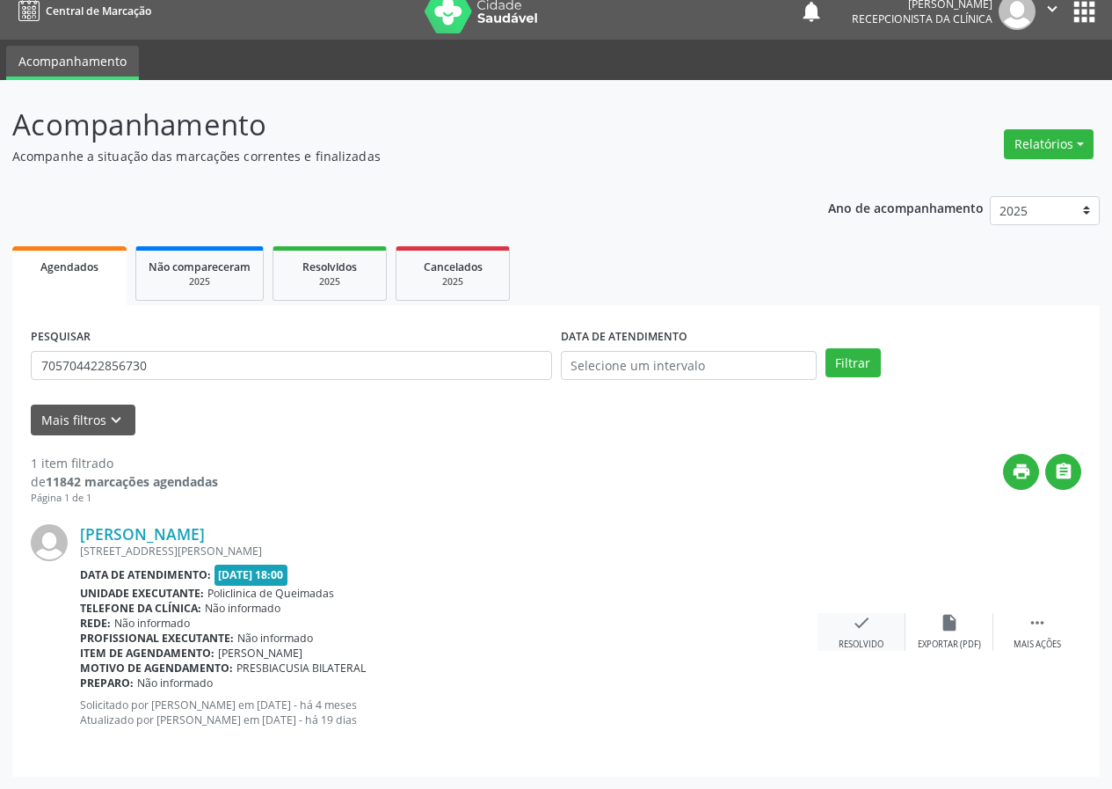
click at [870, 614] on icon "check" at bounding box center [861, 622] width 19 height 19
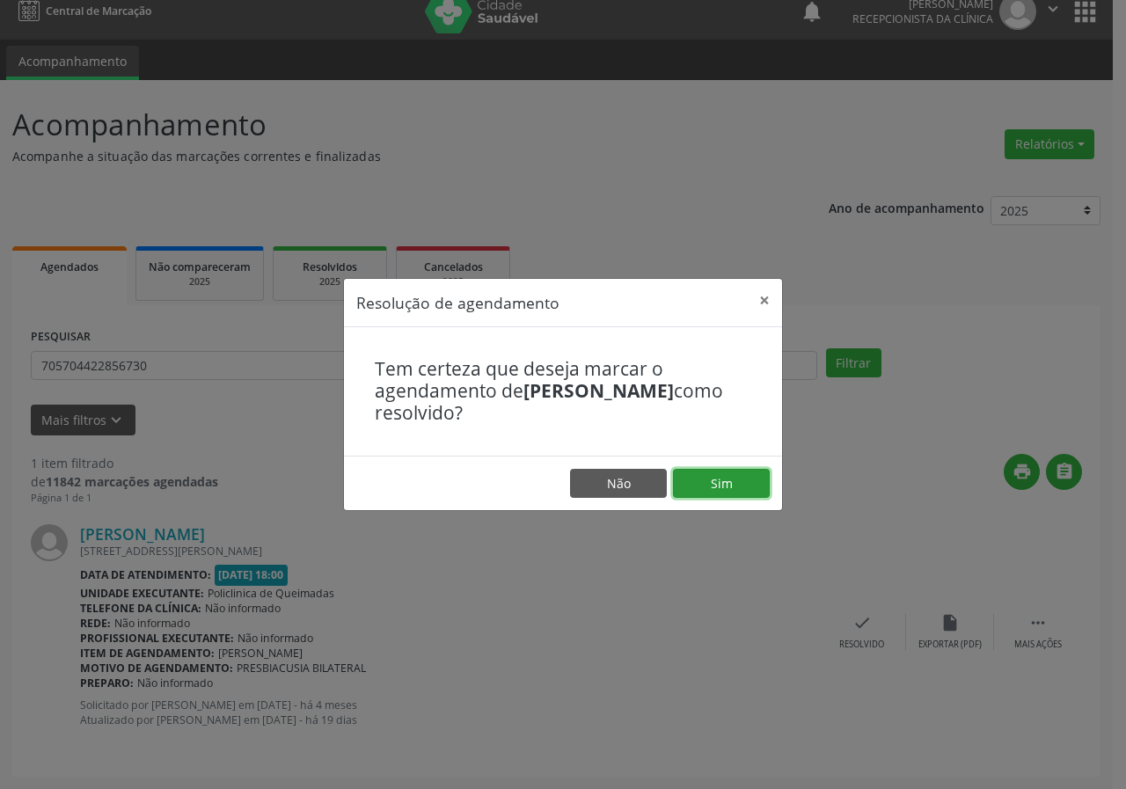
click at [717, 494] on button "Sim" at bounding box center [721, 484] width 97 height 30
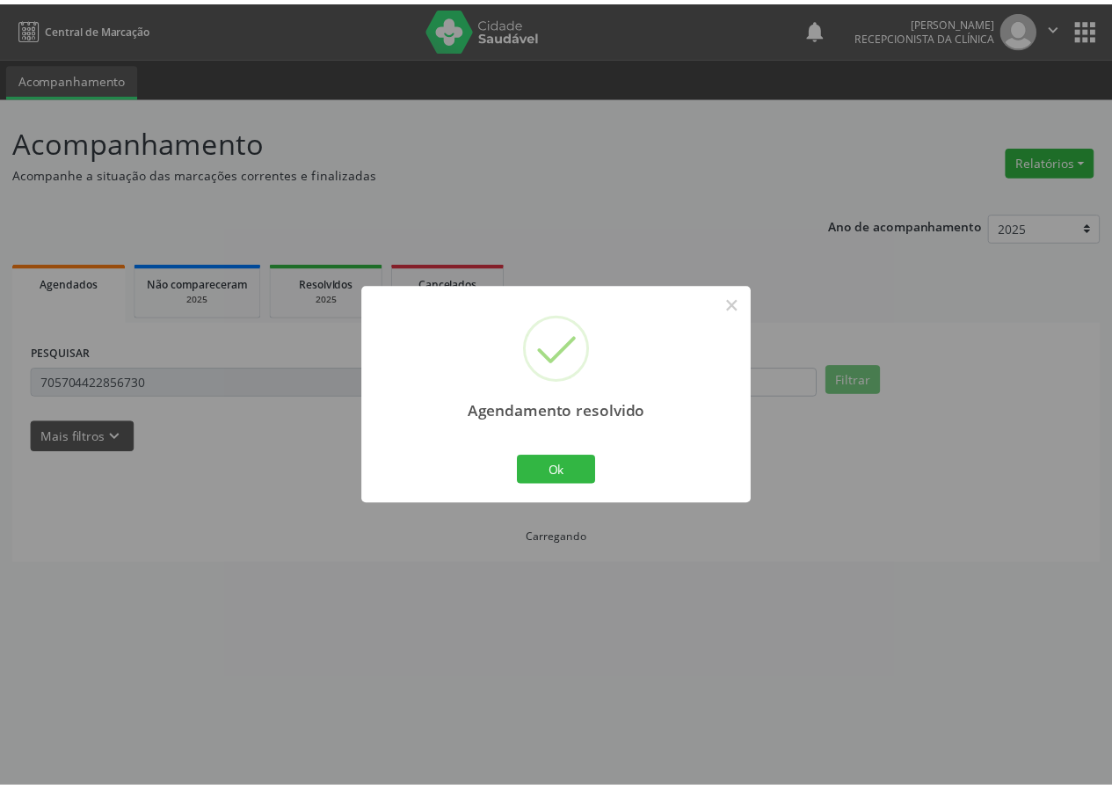
scroll to position [0, 0]
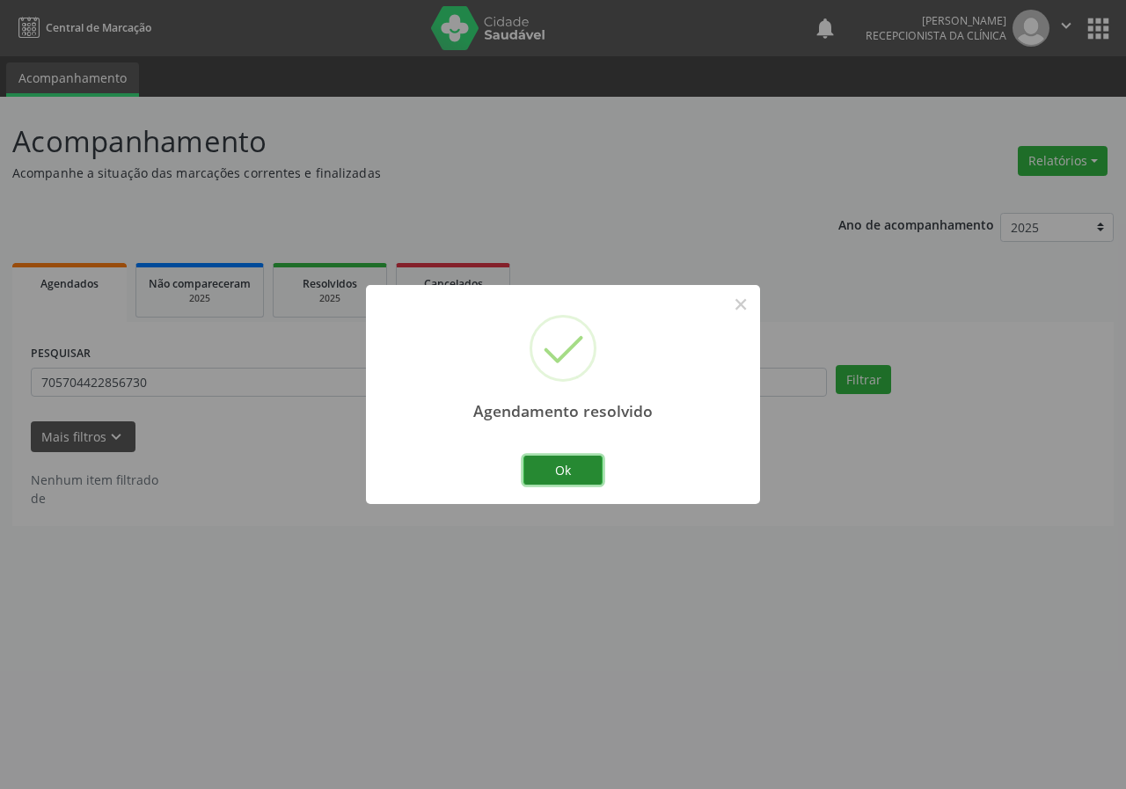
click at [547, 470] on button "Ok" at bounding box center [562, 471] width 79 height 30
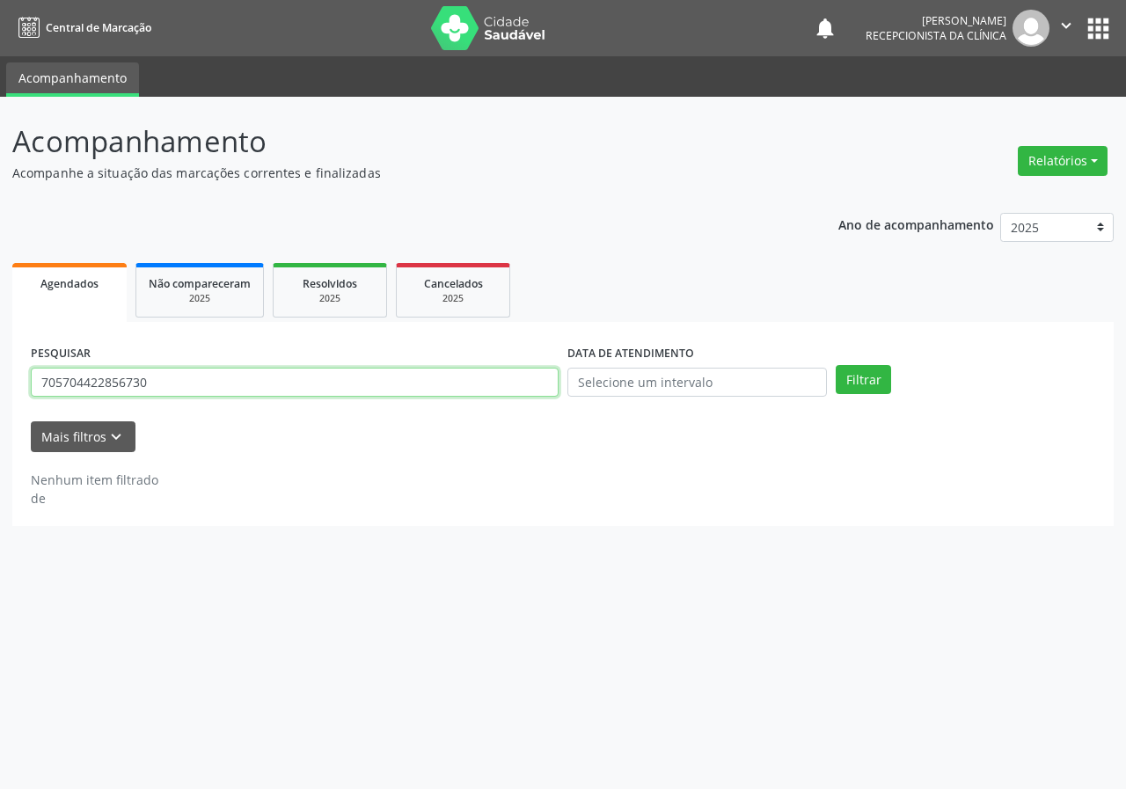
click at [438, 393] on input "705704422856730" at bounding box center [295, 383] width 528 height 30
click at [835, 365] on button "Filtrar" at bounding box center [862, 380] width 55 height 30
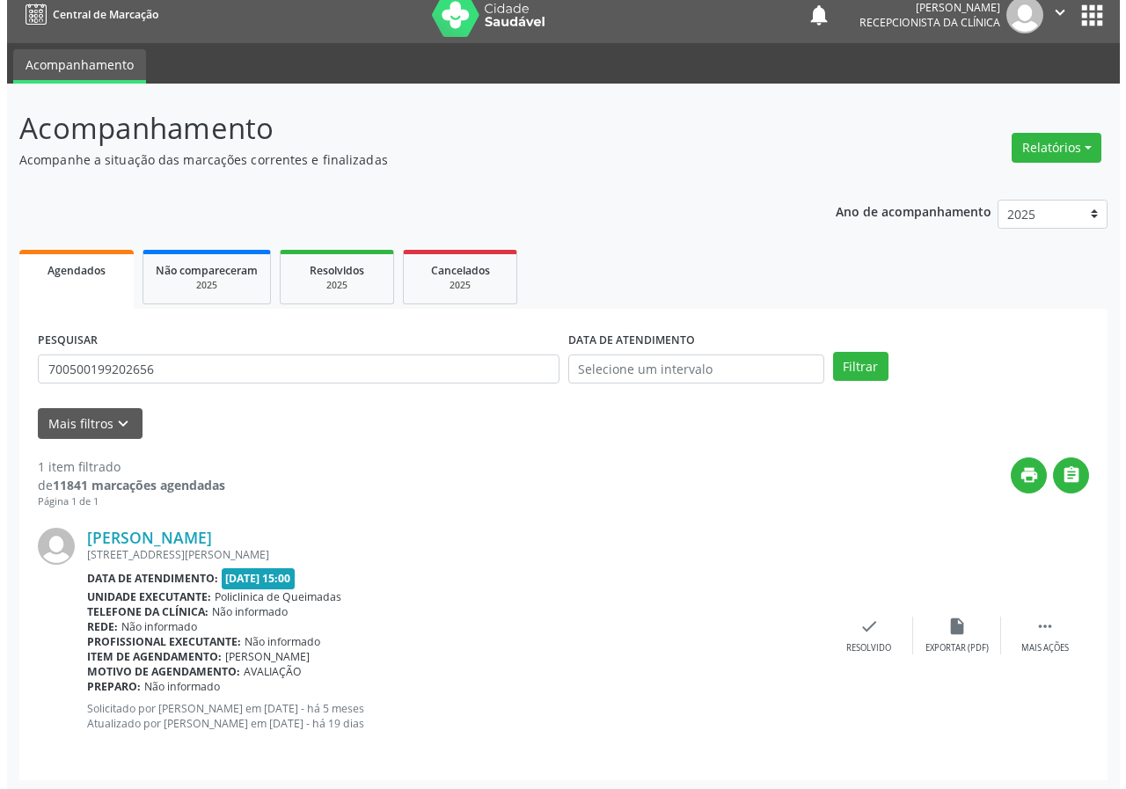
scroll to position [17, 0]
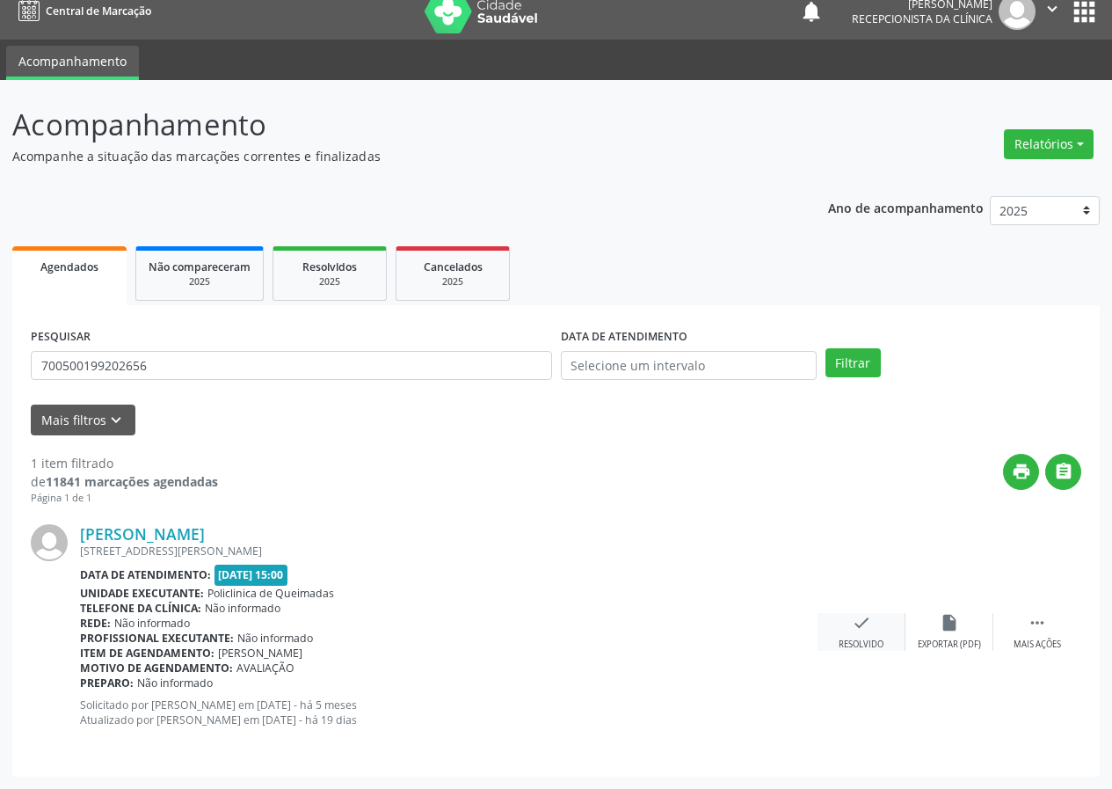
click at [869, 637] on div "check Resolvido" at bounding box center [862, 632] width 88 height 38
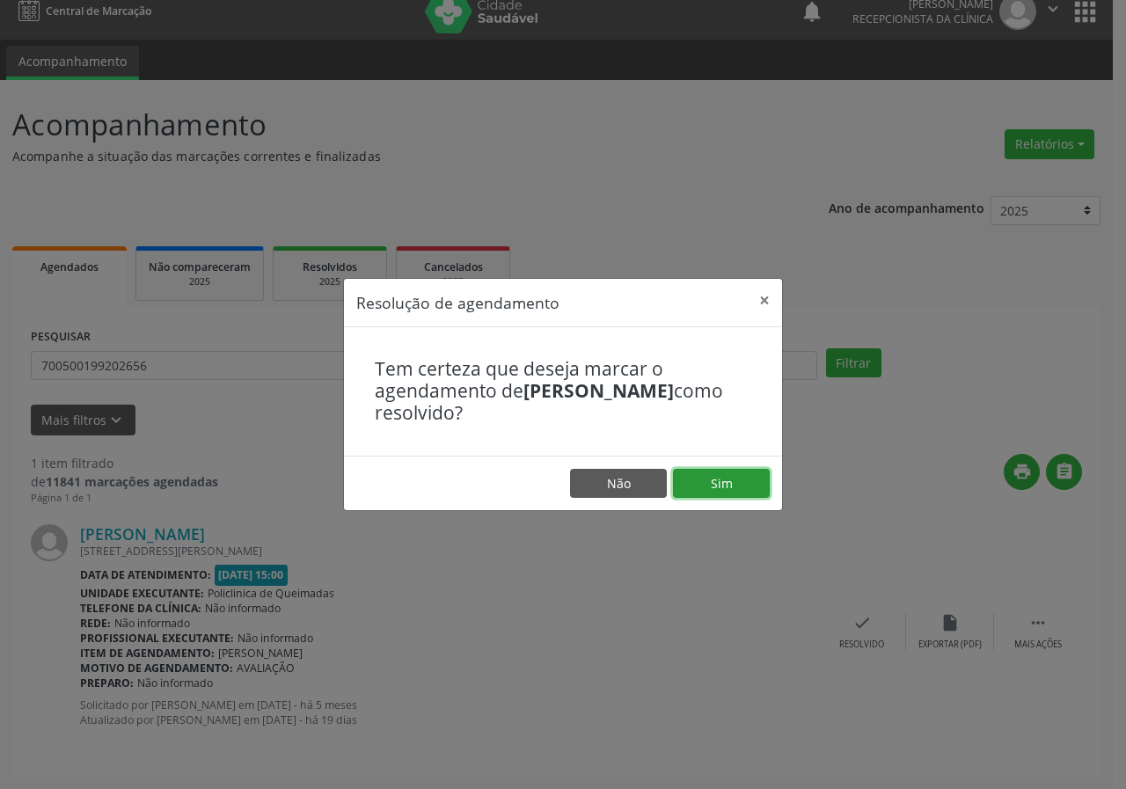
click at [747, 486] on button "Sim" at bounding box center [721, 484] width 97 height 30
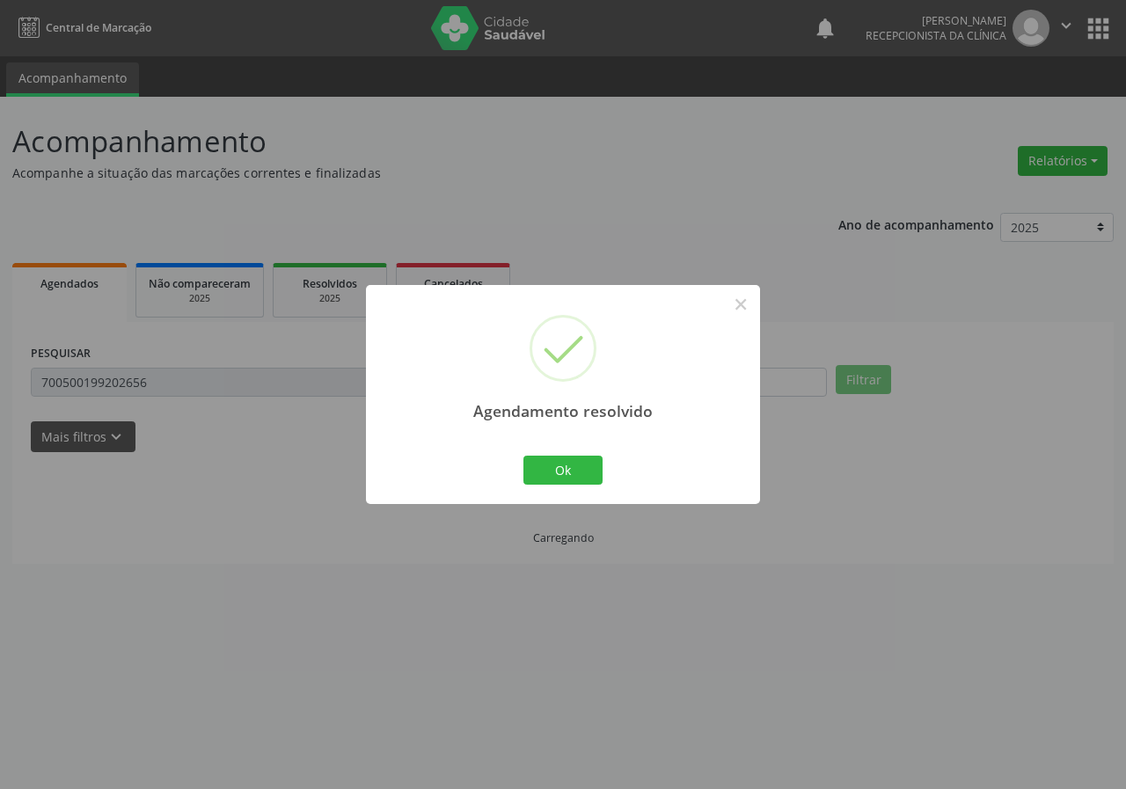
scroll to position [0, 0]
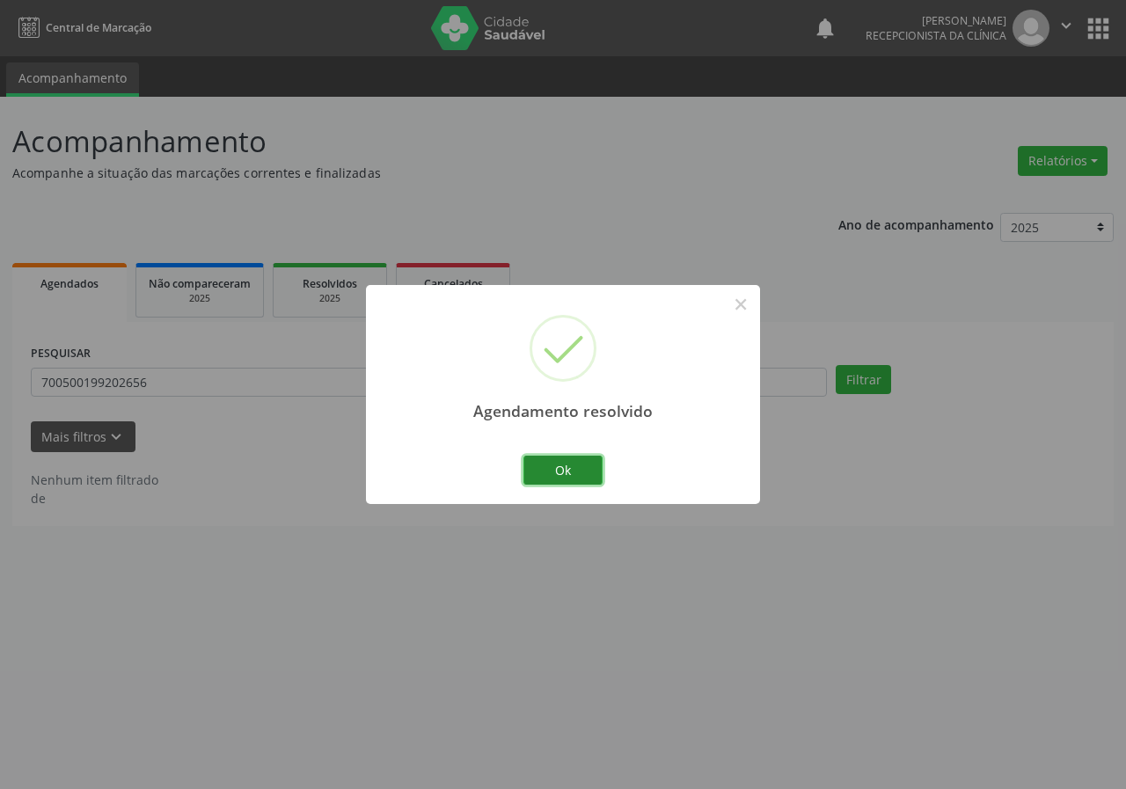
click at [528, 466] on button "Ok" at bounding box center [562, 471] width 79 height 30
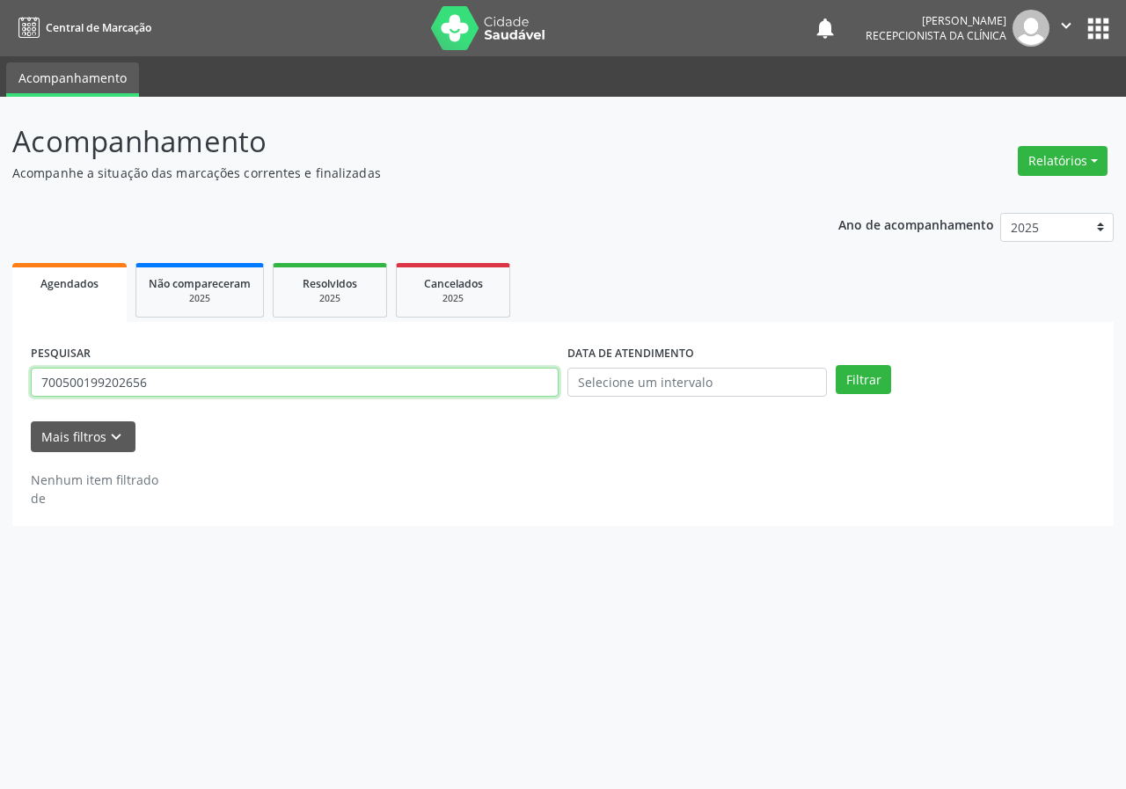
click at [396, 378] on input "700500199202656" at bounding box center [295, 383] width 528 height 30
click at [835, 365] on button "Filtrar" at bounding box center [862, 380] width 55 height 30
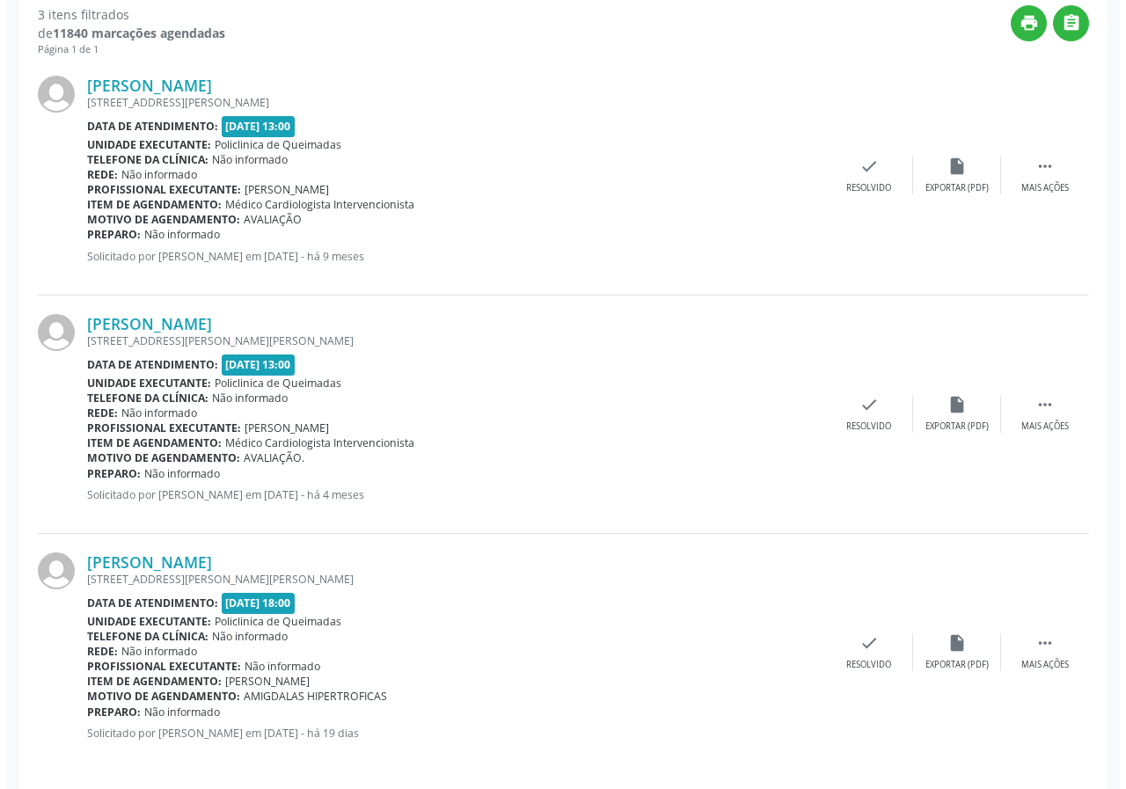
scroll to position [478, 0]
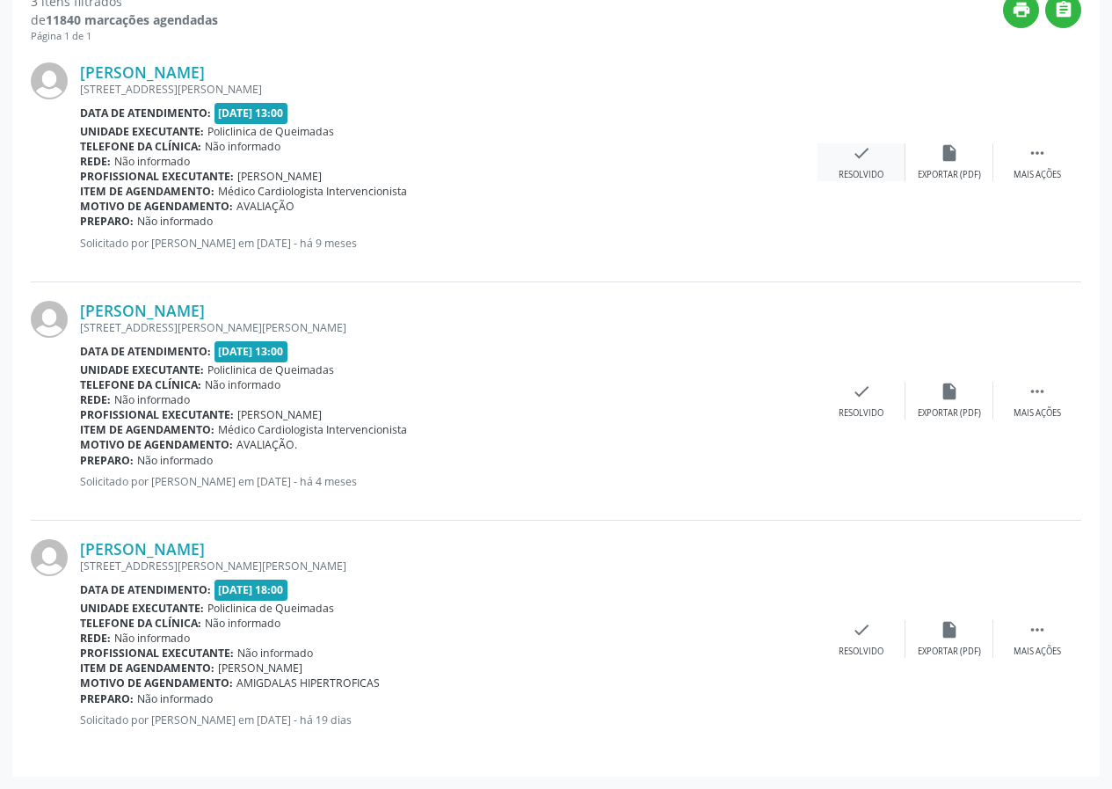
click at [852, 158] on icon "check" at bounding box center [861, 152] width 19 height 19
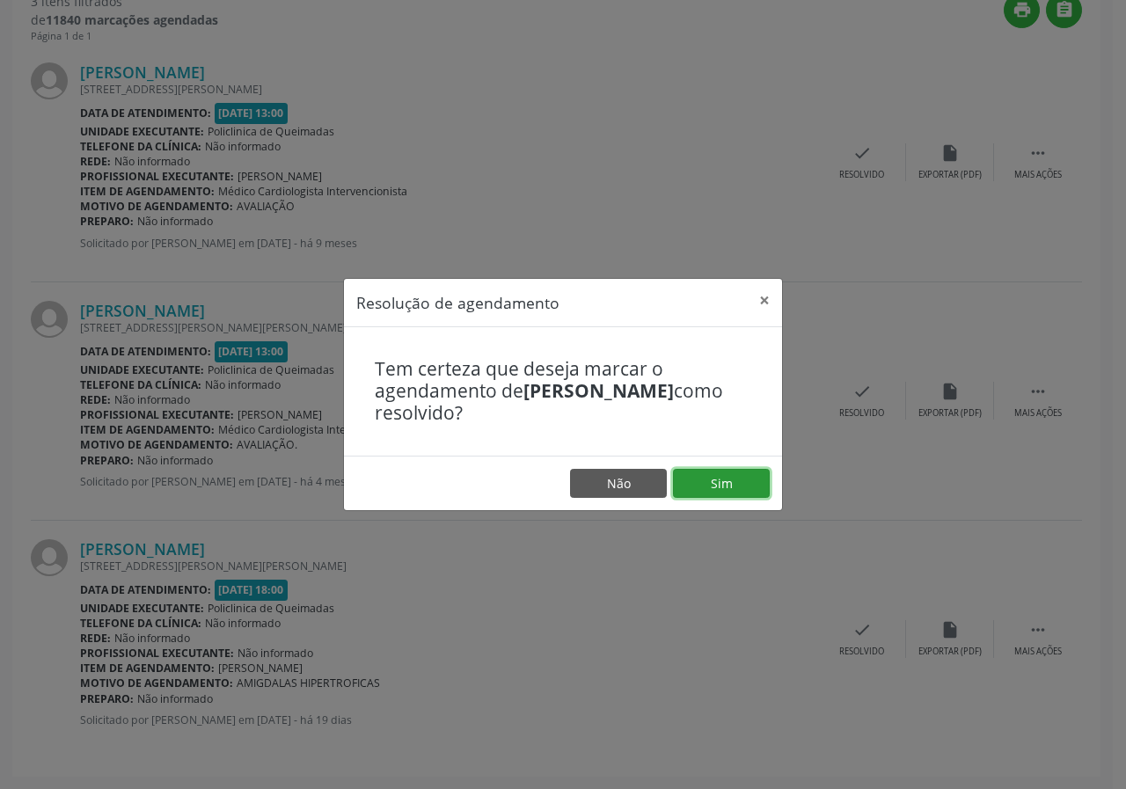
click at [729, 496] on button "Sim" at bounding box center [721, 484] width 97 height 30
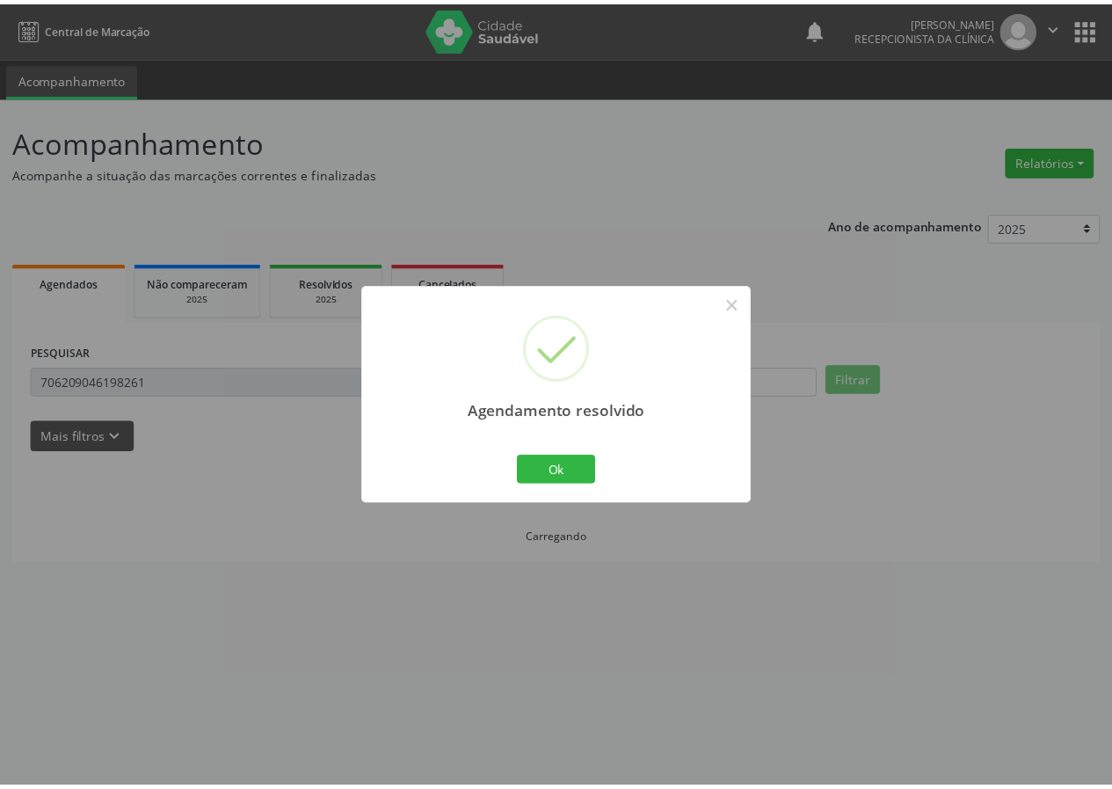
scroll to position [0, 0]
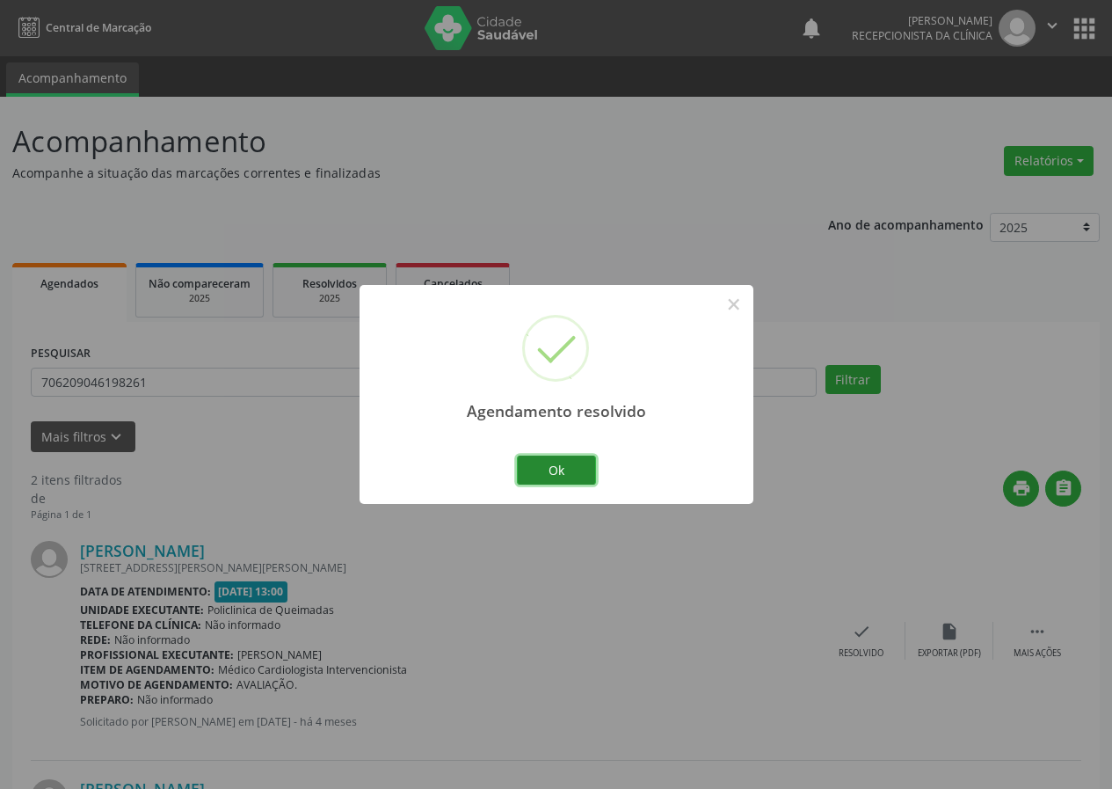
click at [555, 474] on button "Ok" at bounding box center [556, 471] width 79 height 30
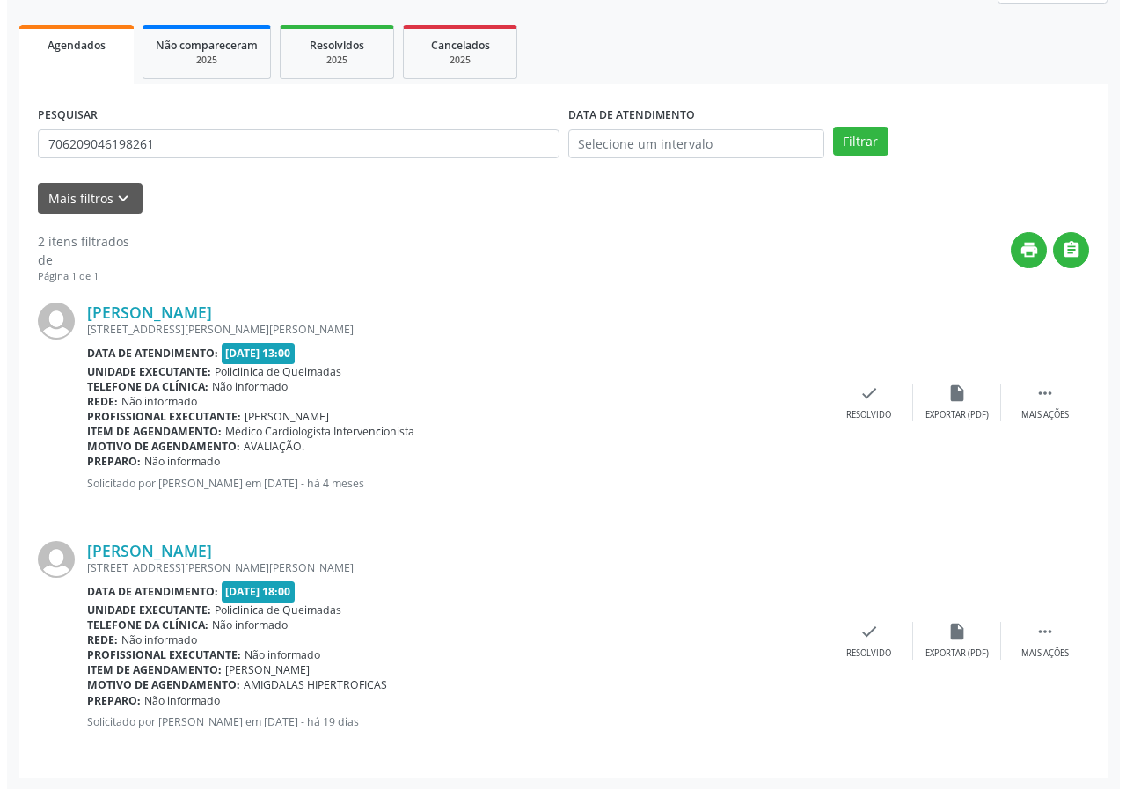
scroll to position [240, 0]
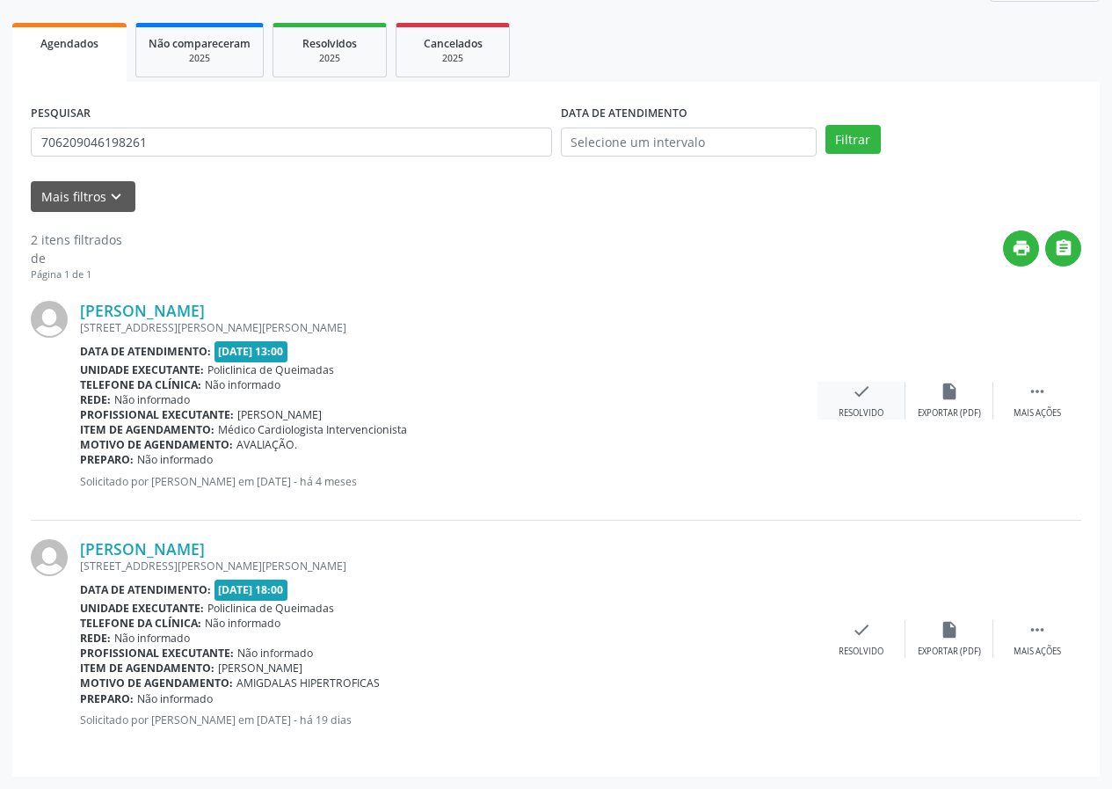
click at [857, 390] on icon "check" at bounding box center [861, 391] width 19 height 19
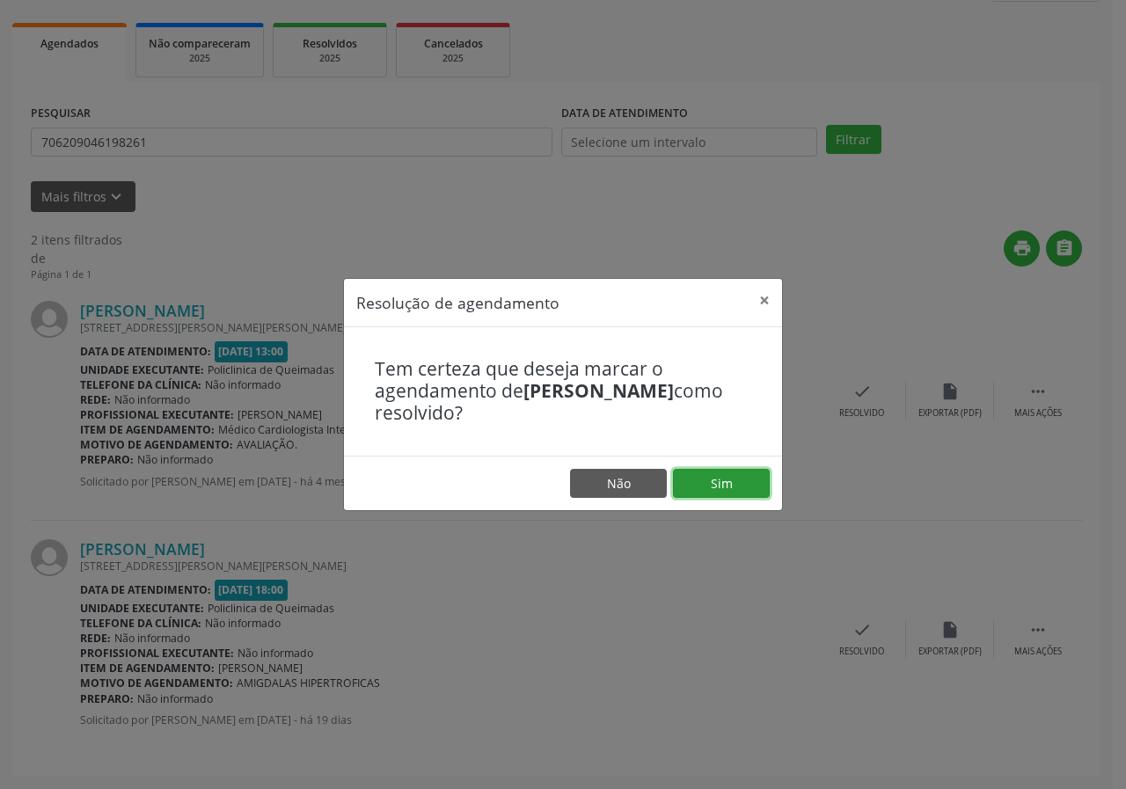
click at [747, 481] on button "Sim" at bounding box center [721, 484] width 97 height 30
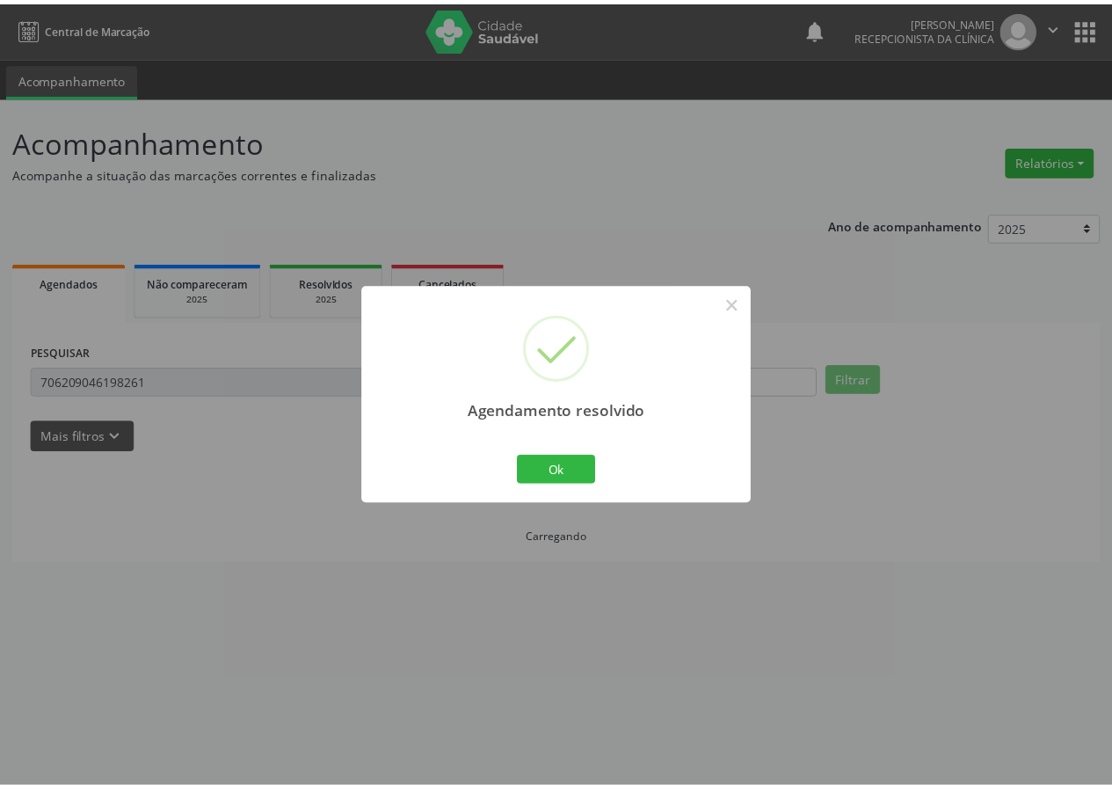
scroll to position [0, 0]
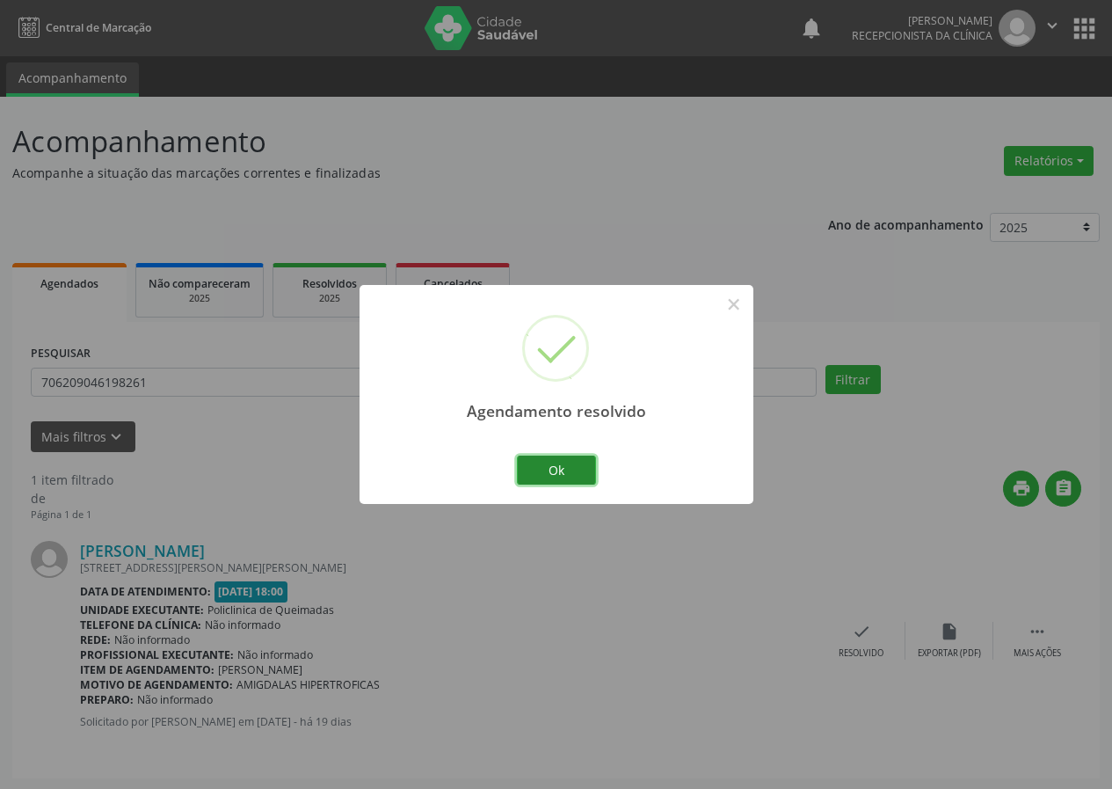
click at [592, 458] on button "Ok" at bounding box center [556, 471] width 79 height 30
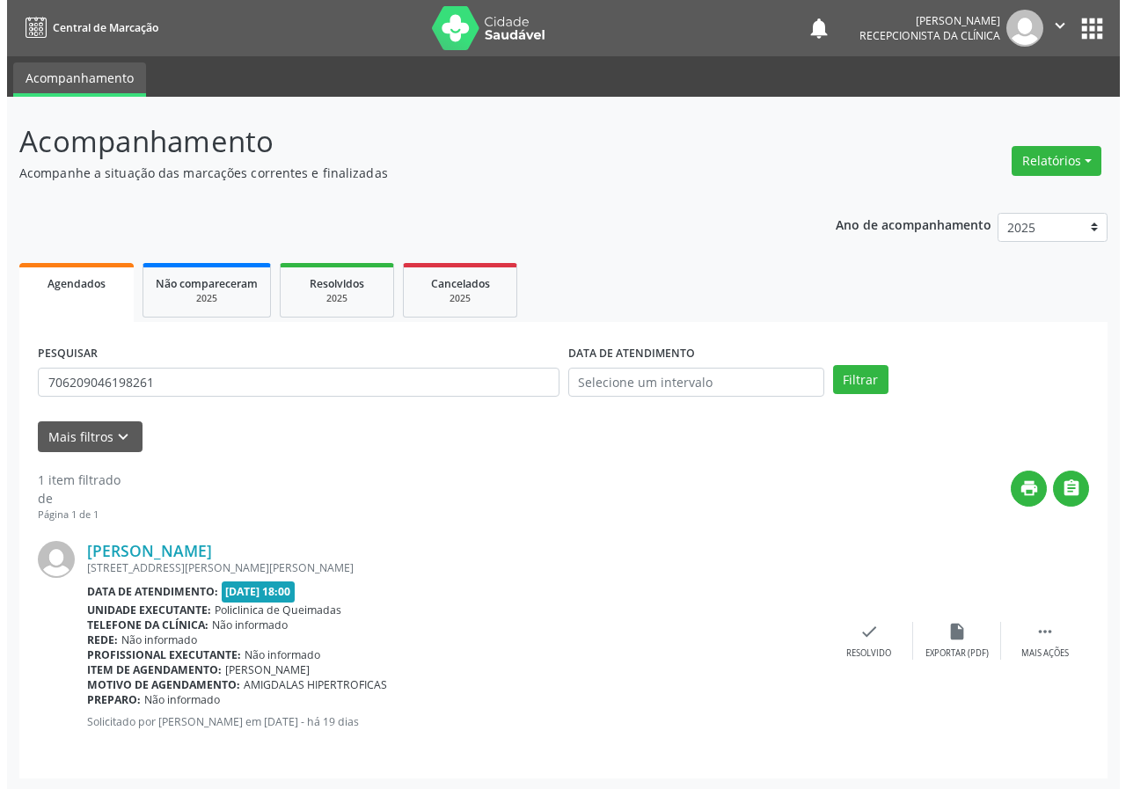
scroll to position [2, 0]
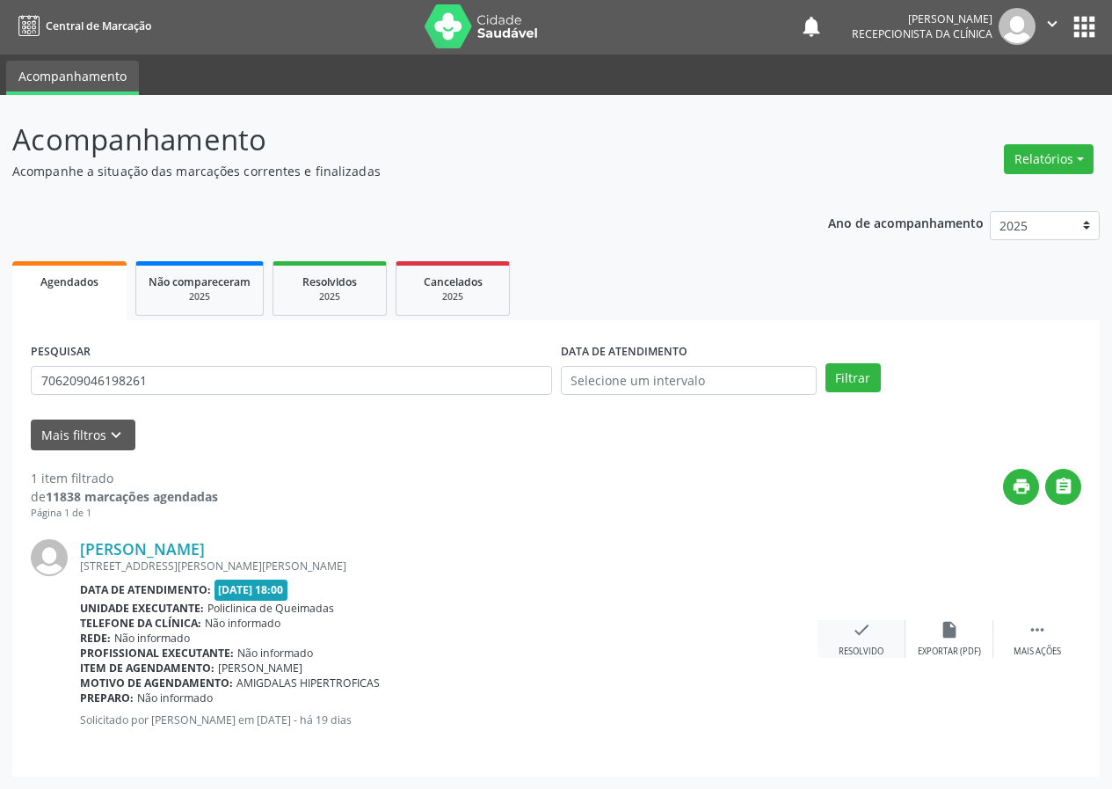
click at [864, 642] on div "check Resolvido" at bounding box center [862, 639] width 88 height 38
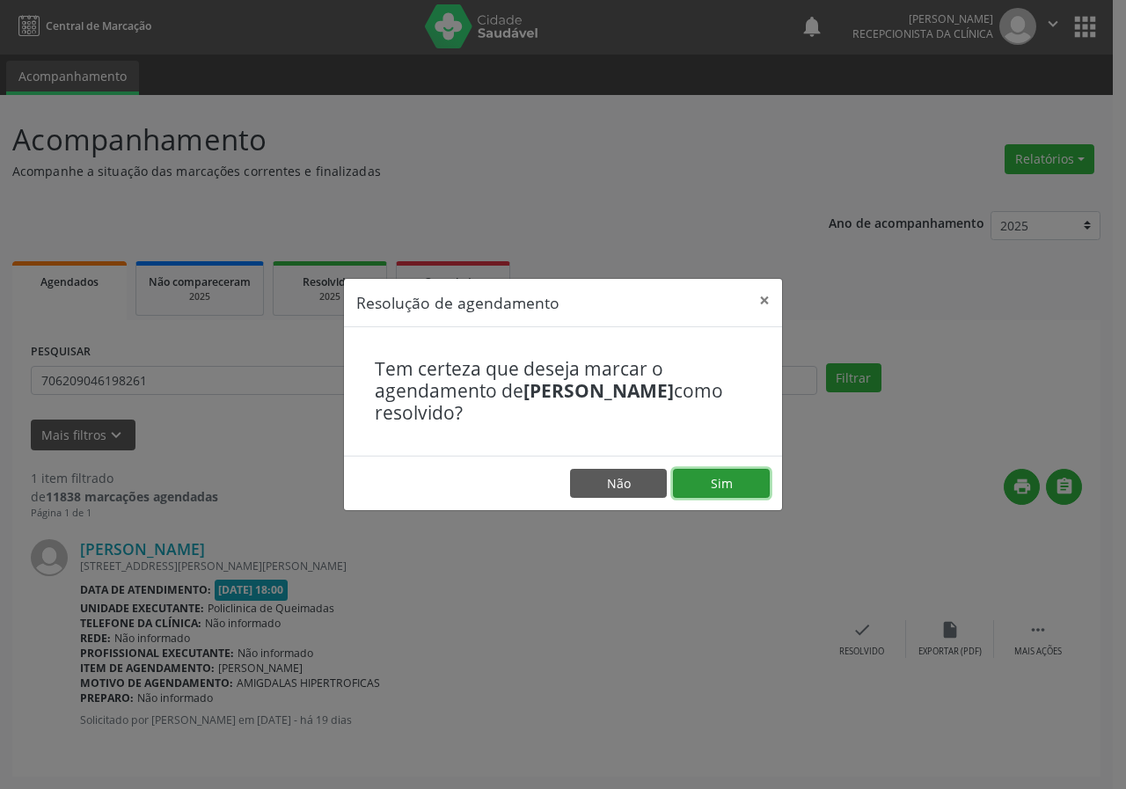
click at [731, 492] on button "Sim" at bounding box center [721, 484] width 97 height 30
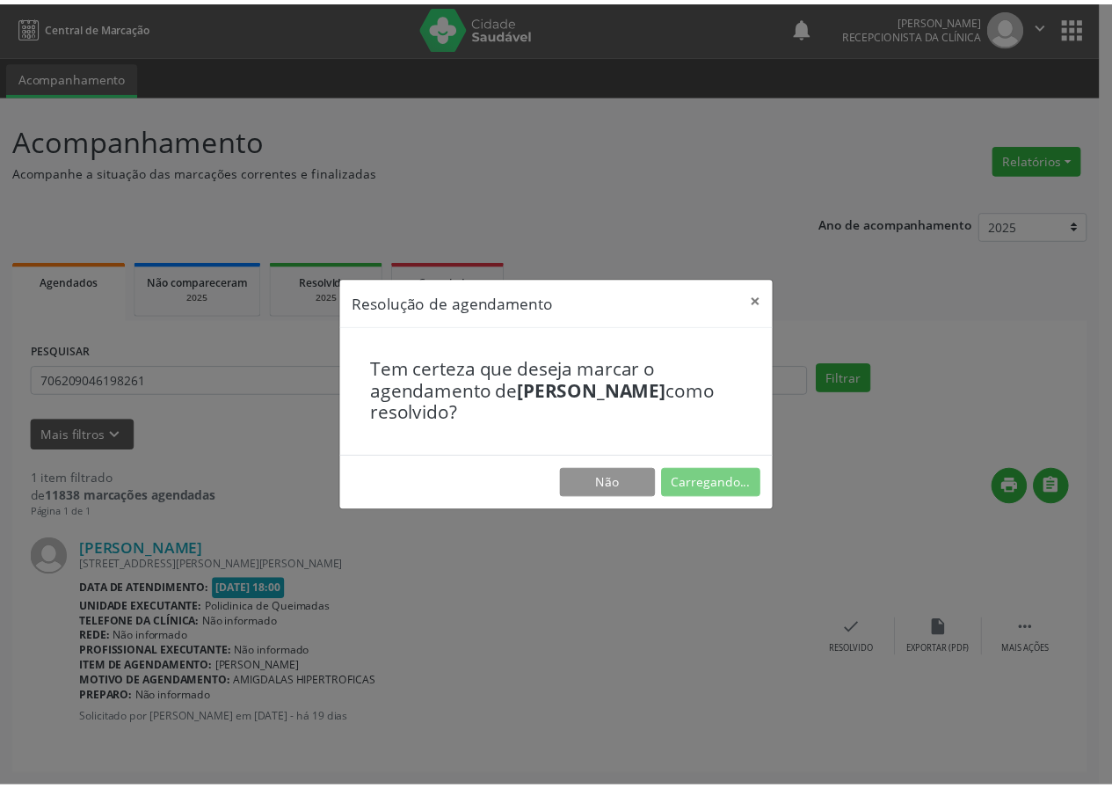
scroll to position [0, 0]
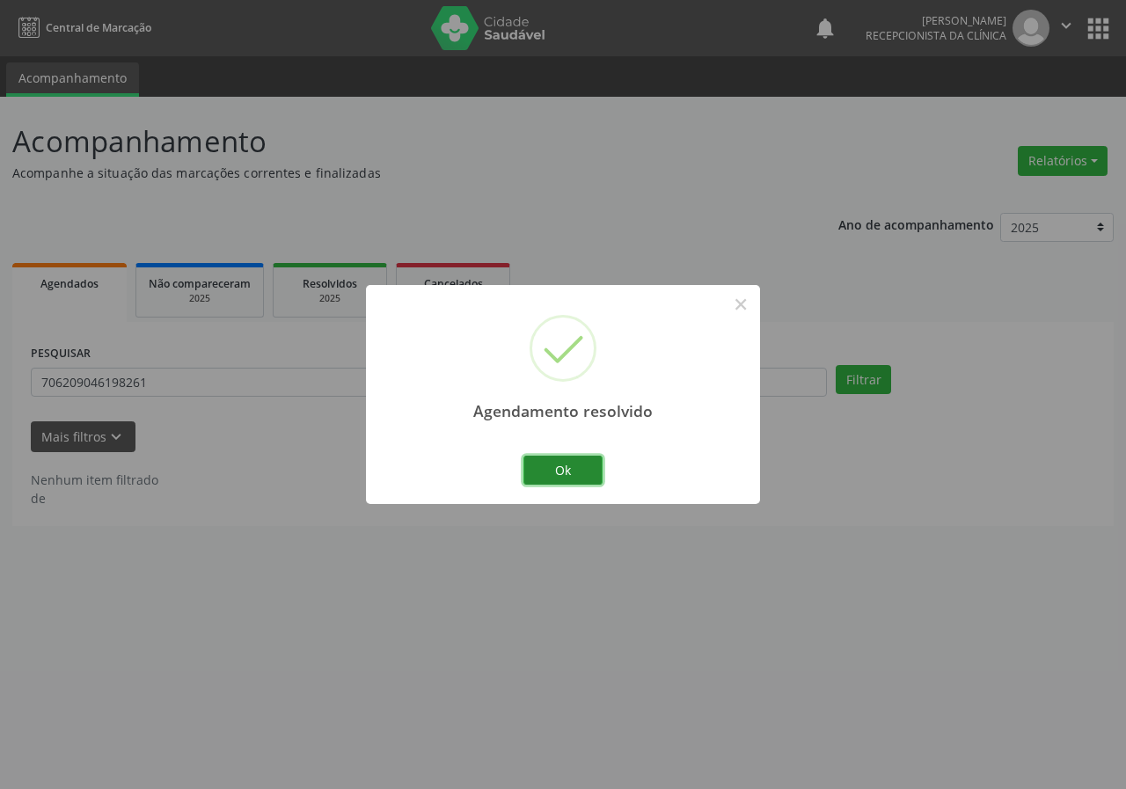
click at [578, 470] on button "Ok" at bounding box center [562, 471] width 79 height 30
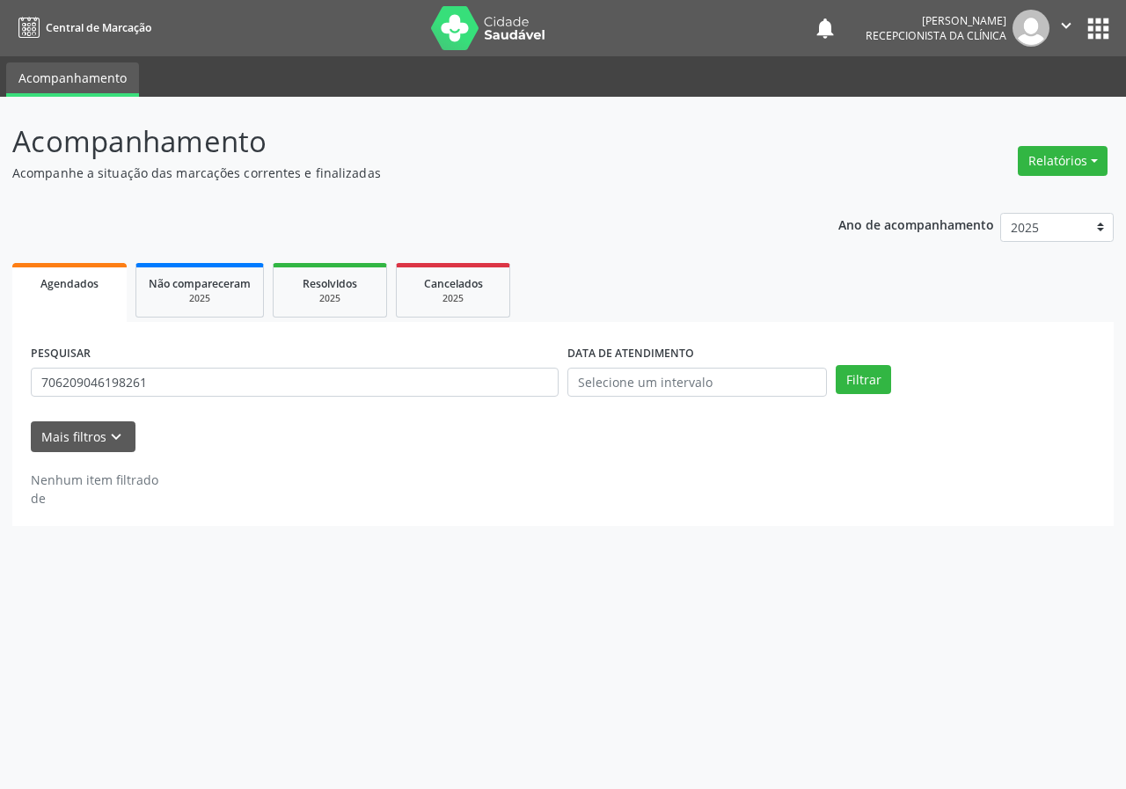
click at [370, 358] on div "PESQUISAR 706209046198261" at bounding box center [294, 374] width 536 height 69
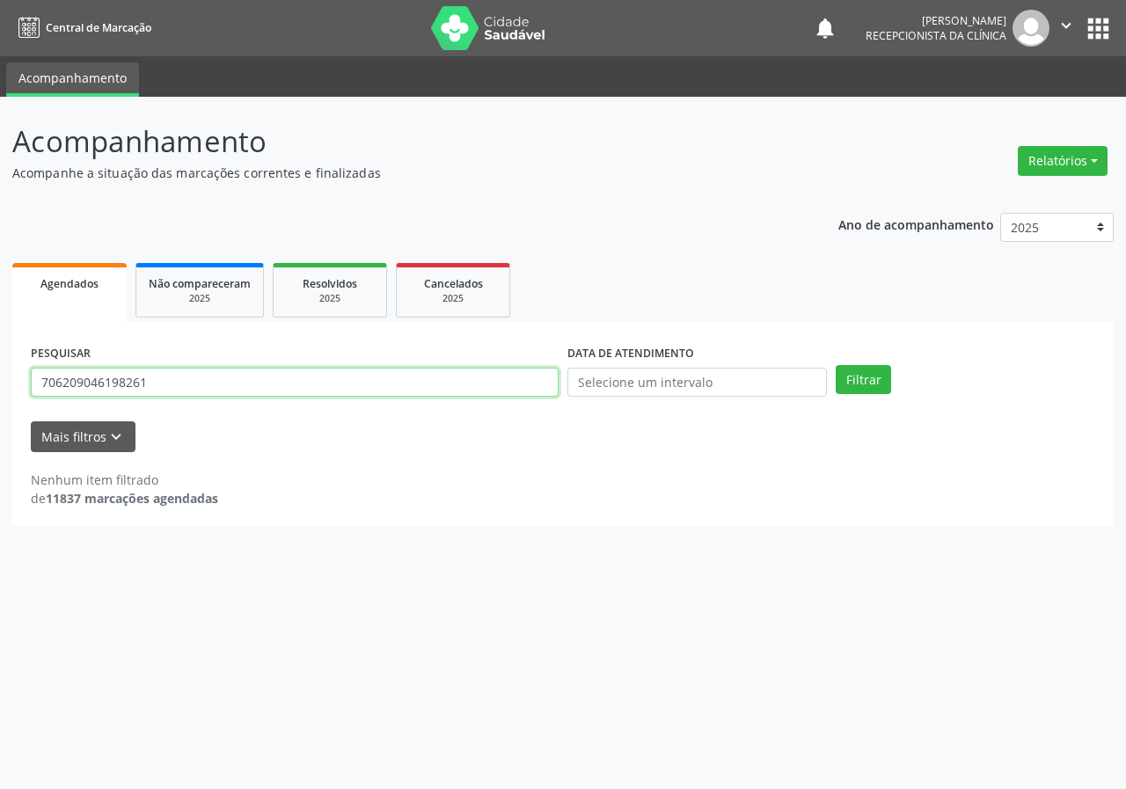
click at [370, 380] on input "706209046198261" at bounding box center [295, 383] width 528 height 30
click at [835, 365] on button "Filtrar" at bounding box center [862, 380] width 55 height 30
click at [86, 373] on input "706202558749161" at bounding box center [295, 383] width 528 height 30
click at [835, 365] on button "Filtrar" at bounding box center [862, 380] width 55 height 30
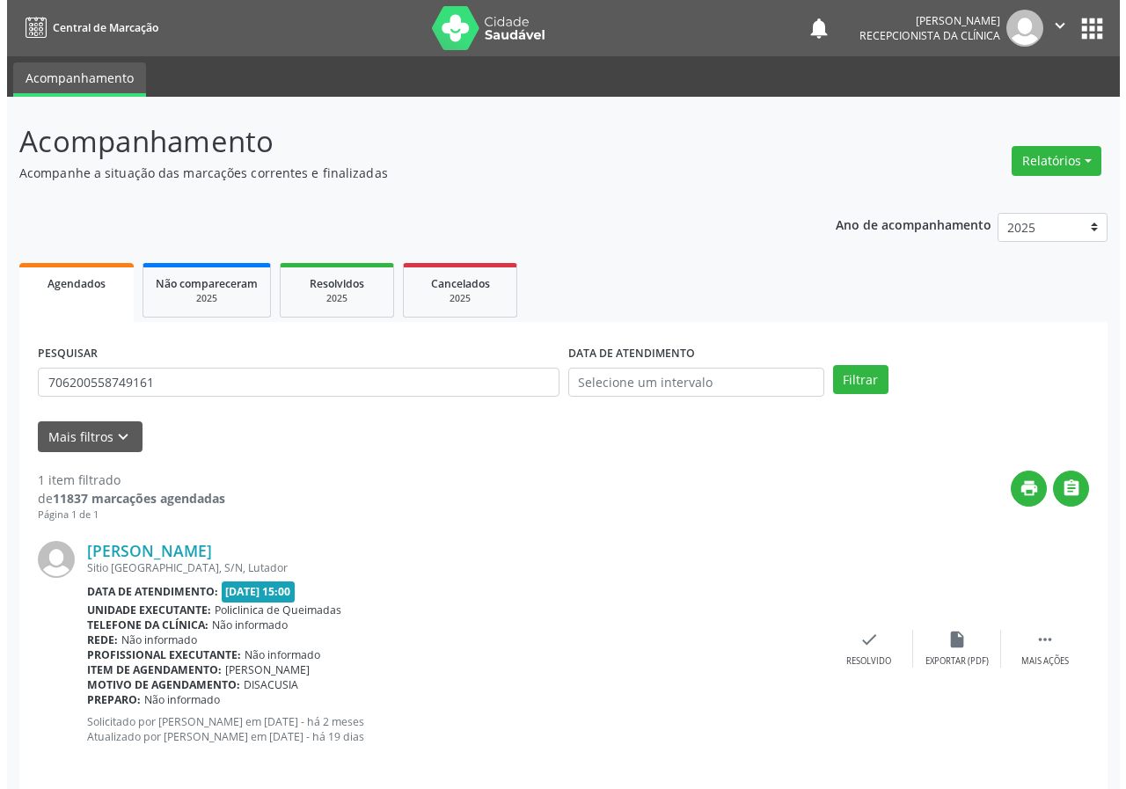
scroll to position [17, 0]
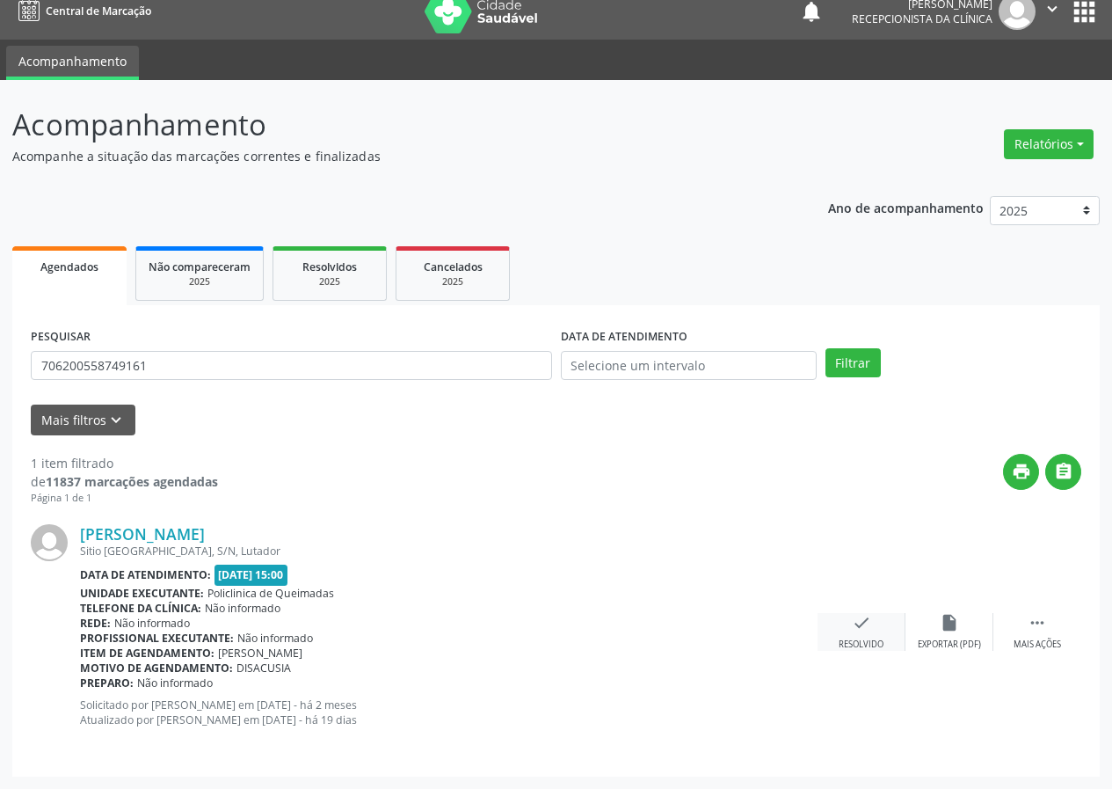
click at [858, 624] on icon "check" at bounding box center [861, 622] width 19 height 19
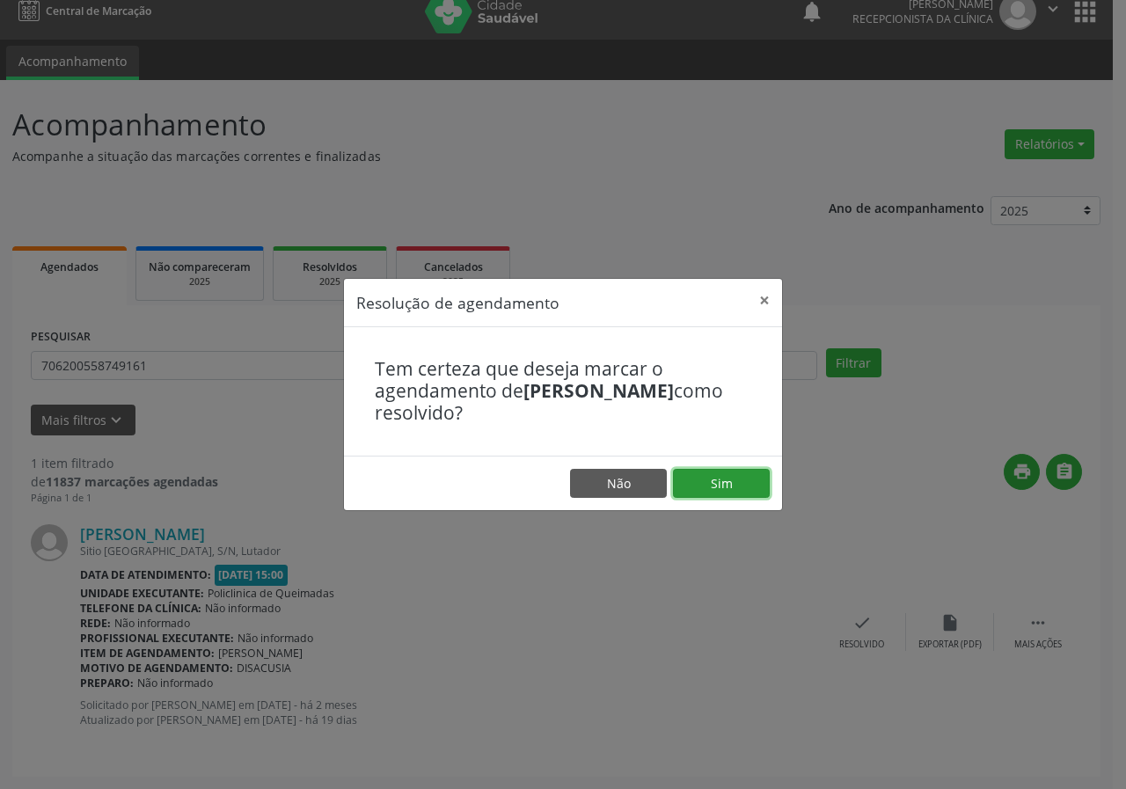
click at [712, 498] on button "Sim" at bounding box center [721, 484] width 97 height 30
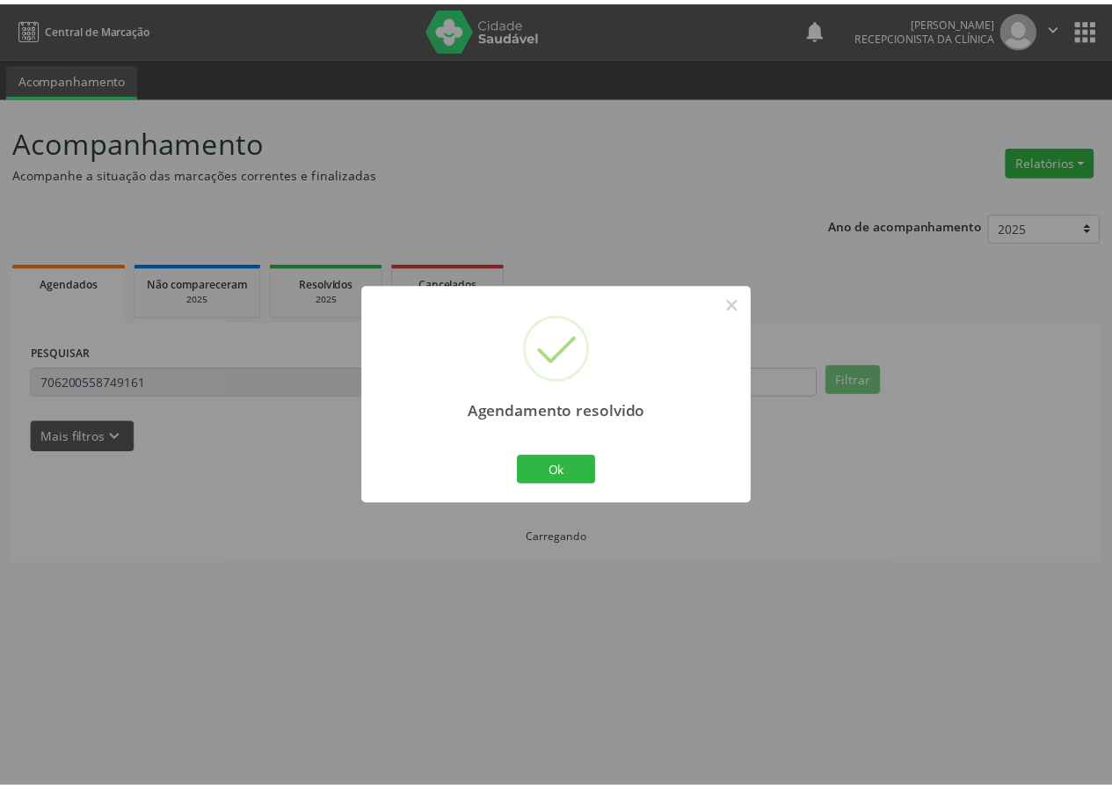
scroll to position [0, 0]
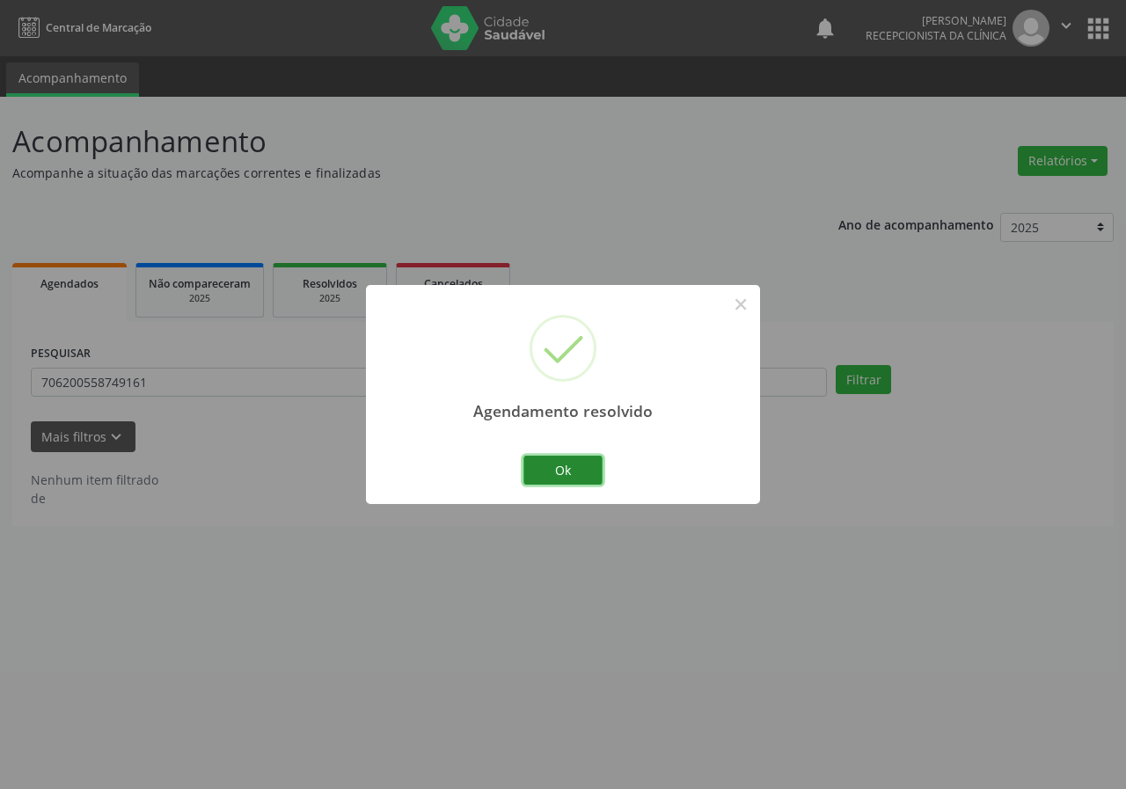
click at [553, 475] on button "Ok" at bounding box center [562, 471] width 79 height 30
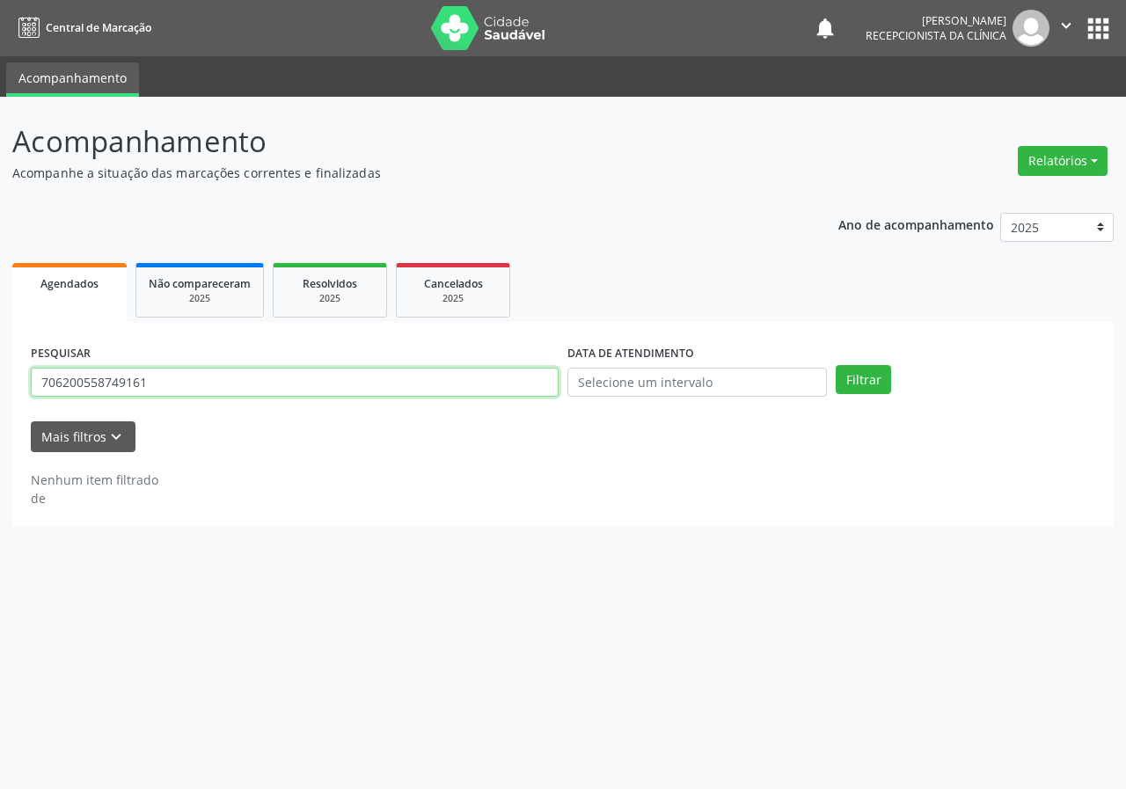
click at [174, 376] on input "706200558749161" at bounding box center [295, 383] width 528 height 30
click at [835, 365] on button "Filtrar" at bounding box center [862, 380] width 55 height 30
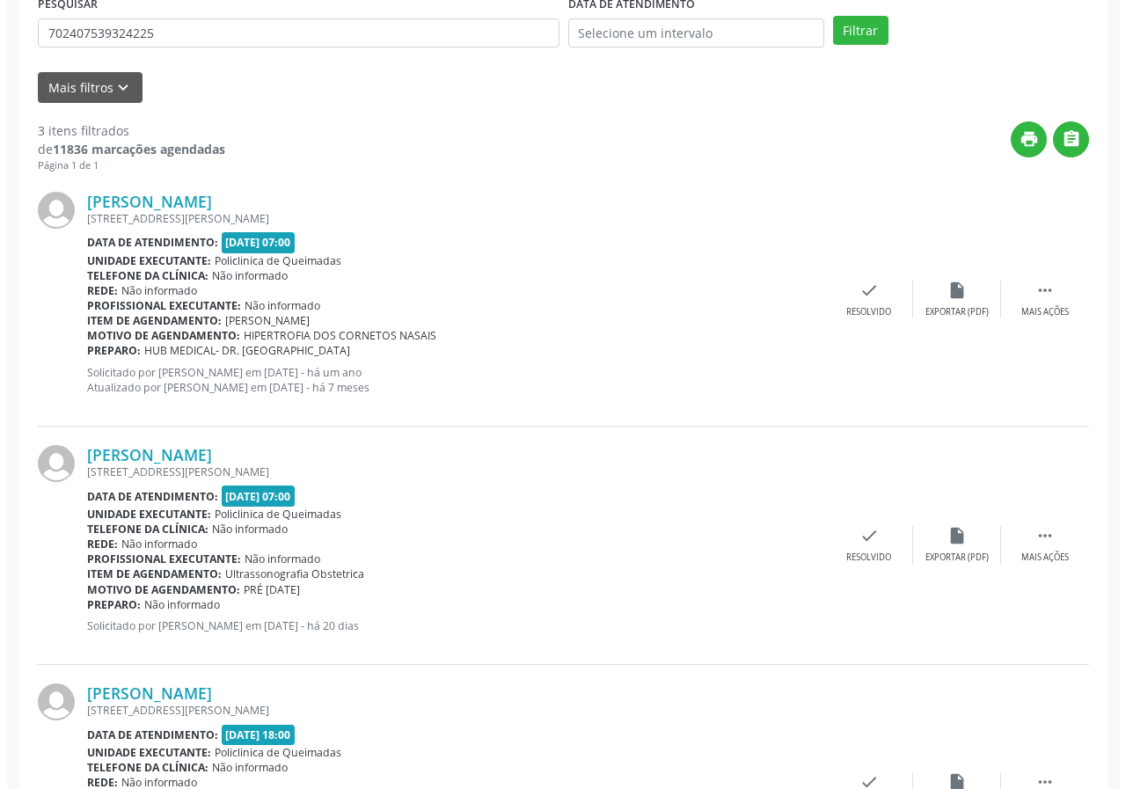
scroll to position [332, 0]
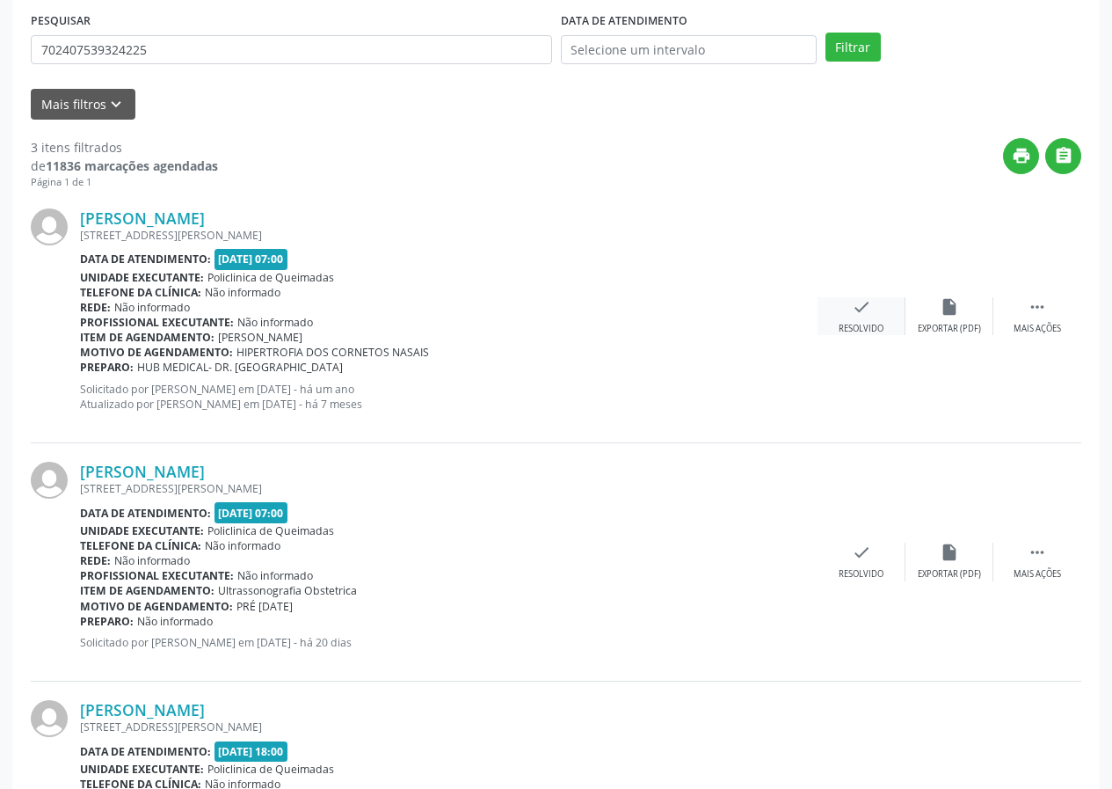
click at [860, 318] on div "check Resolvido" at bounding box center [862, 316] width 88 height 38
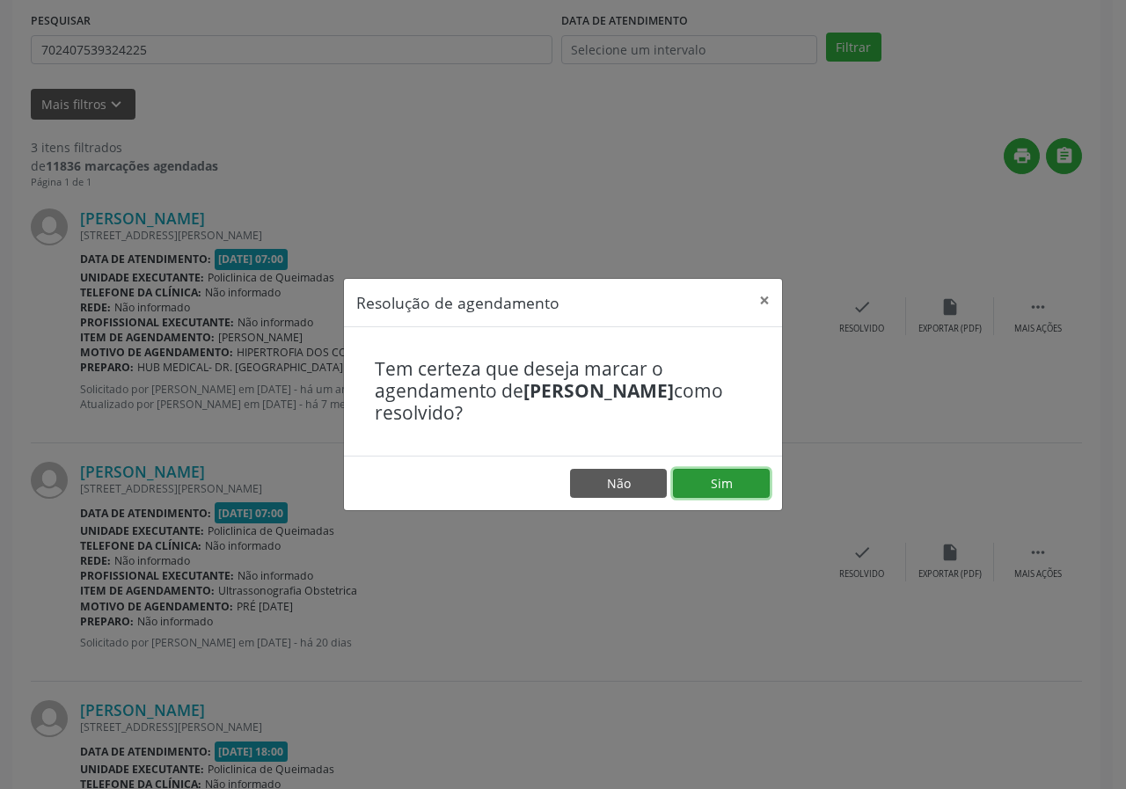
click at [720, 495] on button "Sim" at bounding box center [721, 484] width 97 height 30
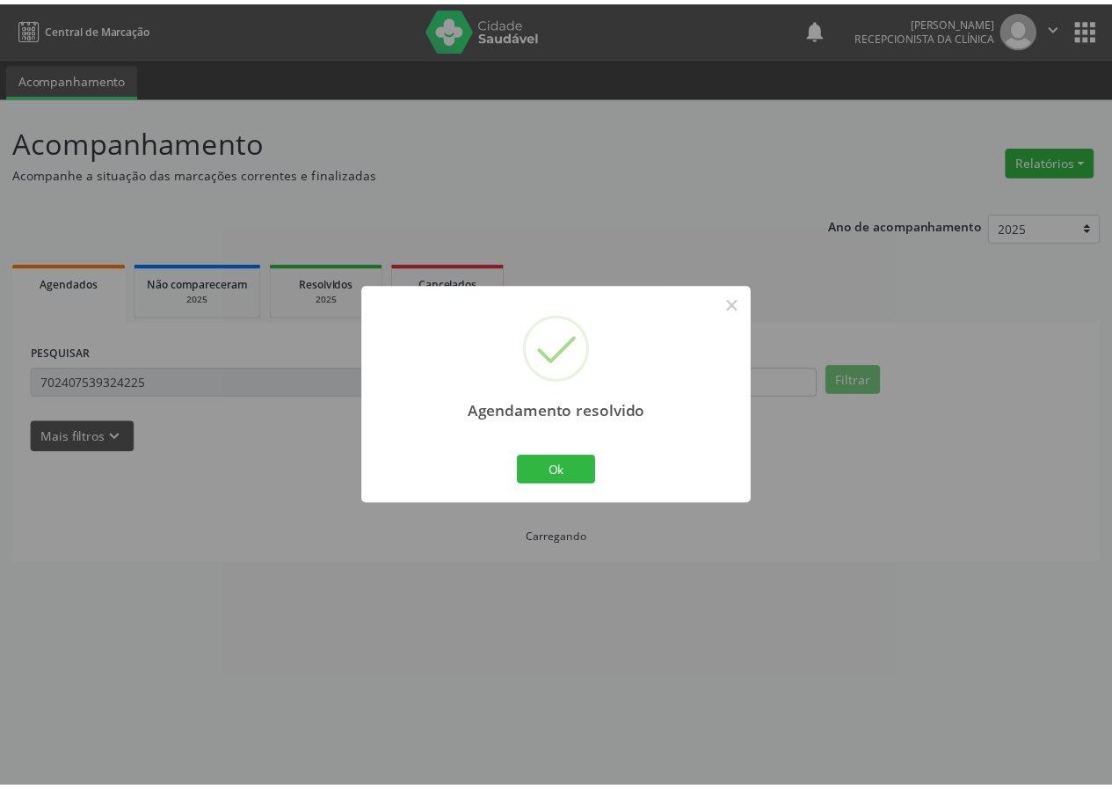
scroll to position [0, 0]
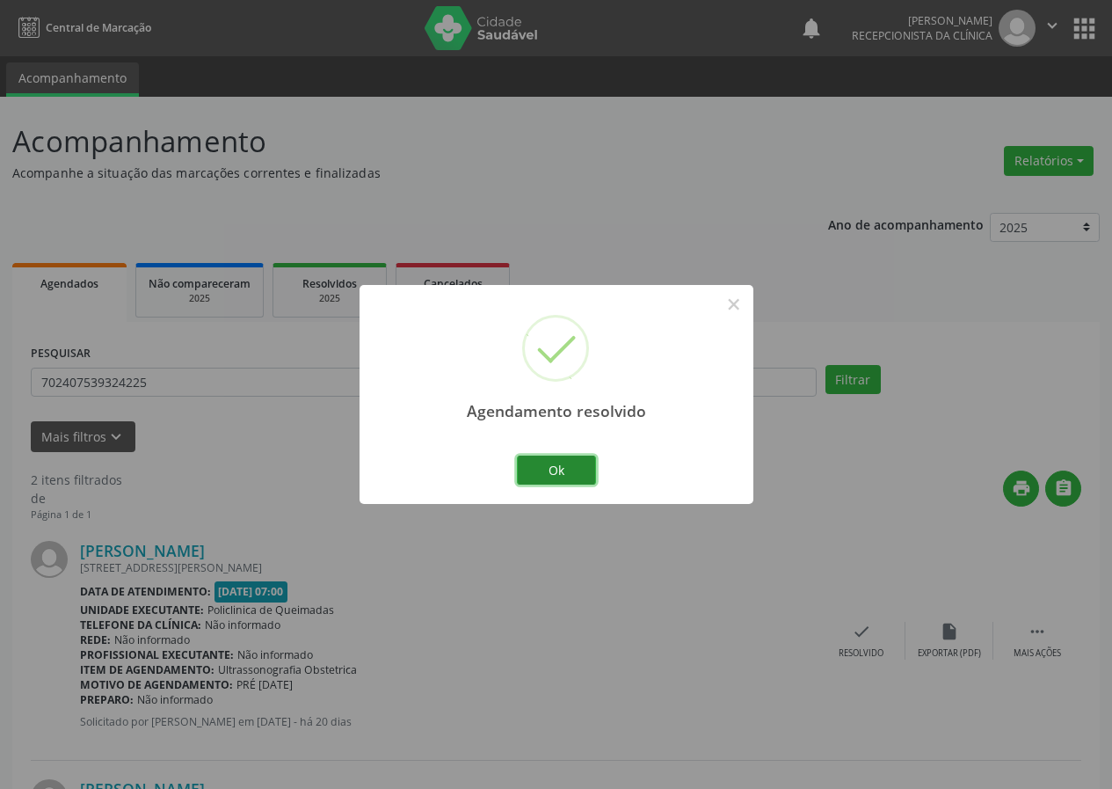
click at [579, 472] on button "Ok" at bounding box center [556, 471] width 79 height 30
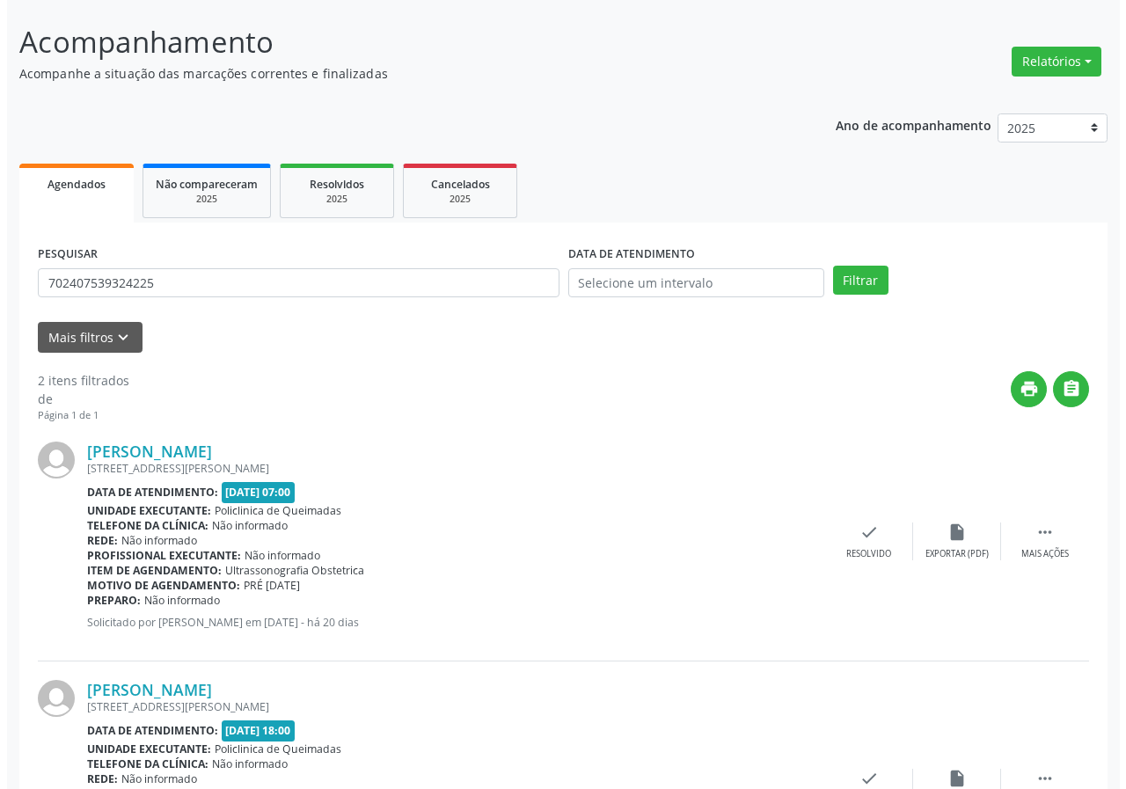
scroll to position [255, 0]
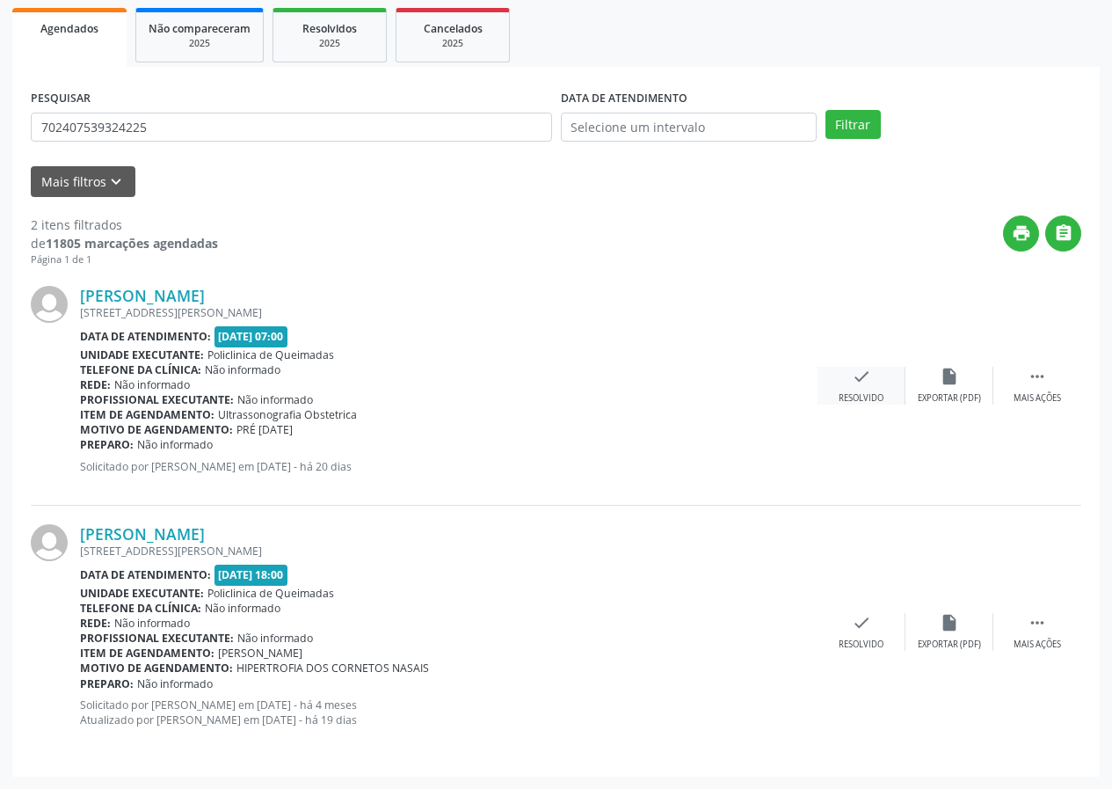
click at [850, 376] on div "check Resolvido" at bounding box center [862, 386] width 88 height 38
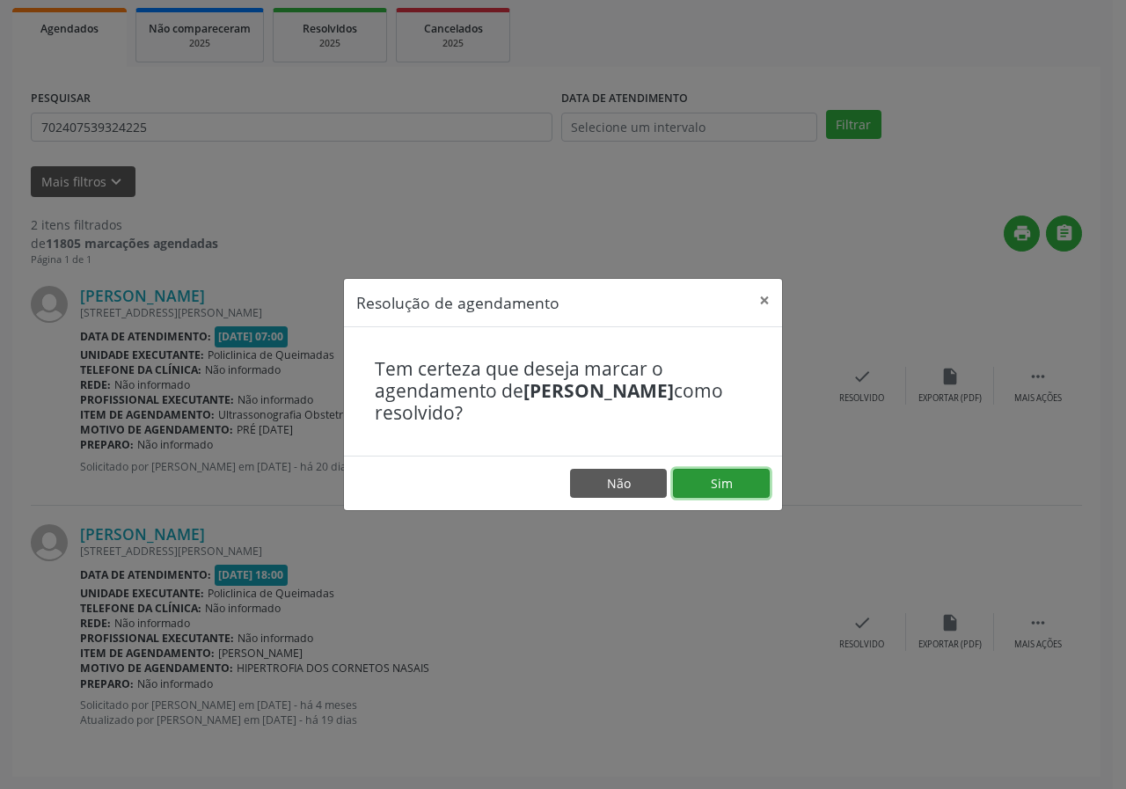
click at [730, 492] on button "Sim" at bounding box center [721, 484] width 97 height 30
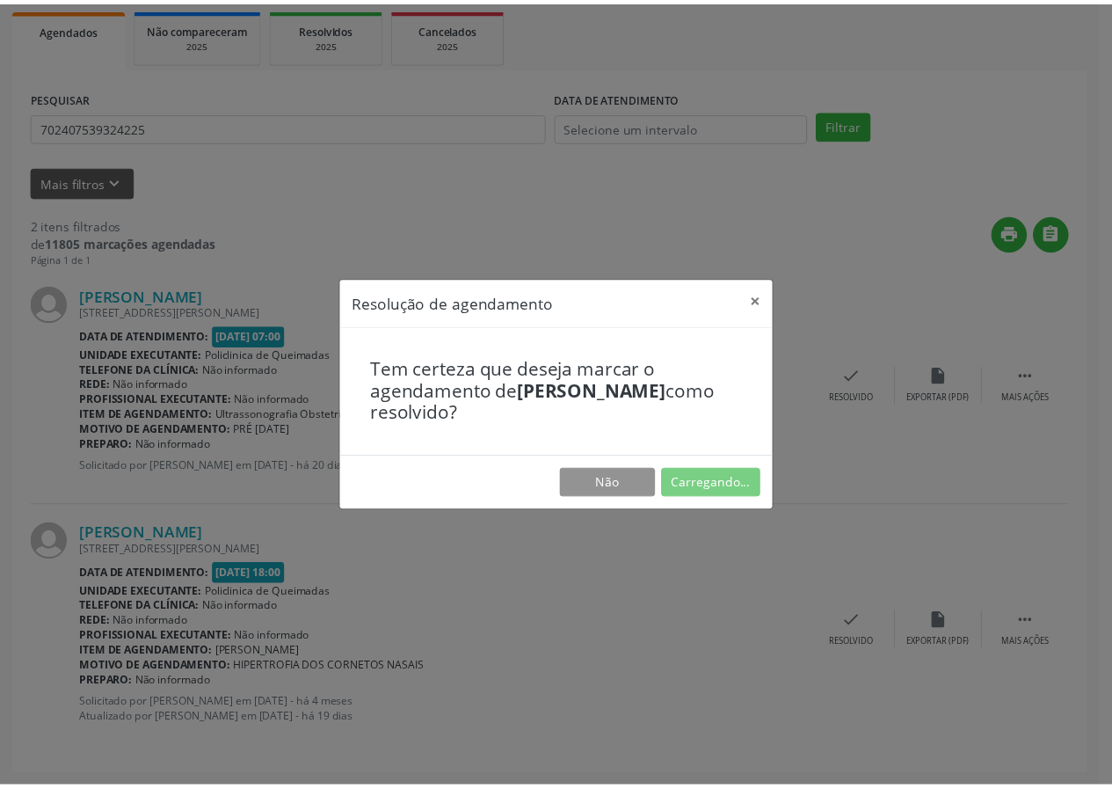
scroll to position [0, 0]
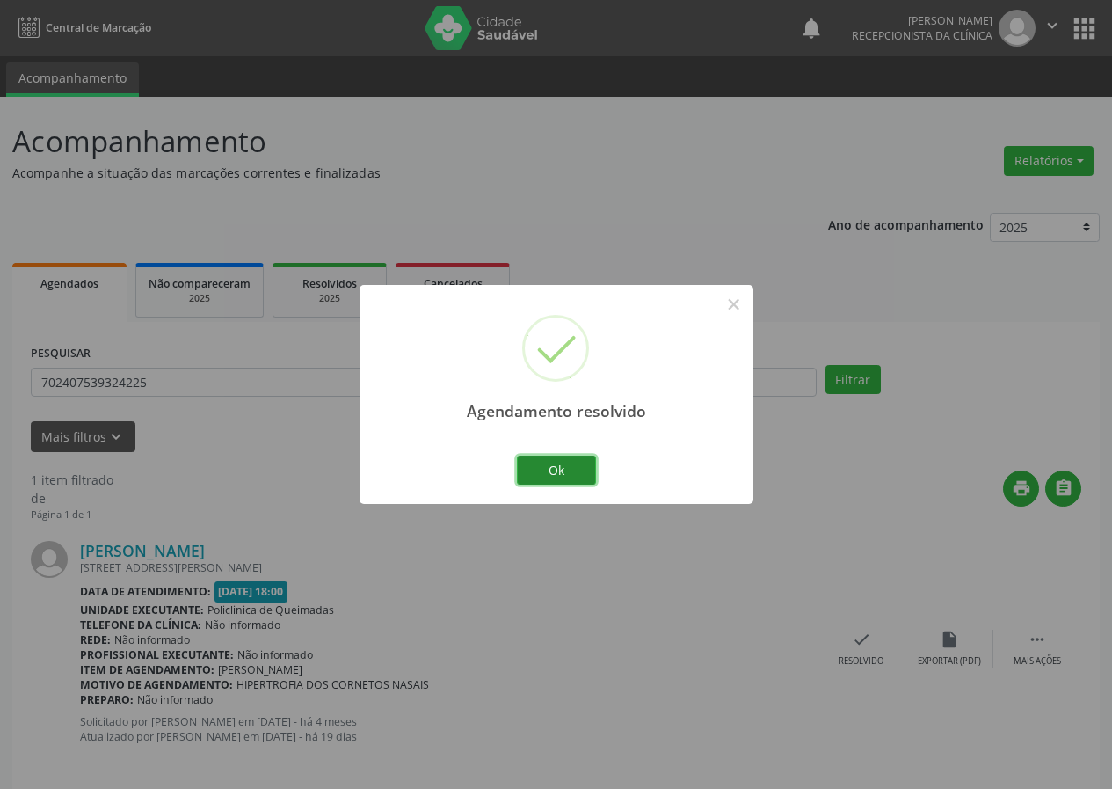
click at [576, 471] on button "Ok" at bounding box center [556, 471] width 79 height 30
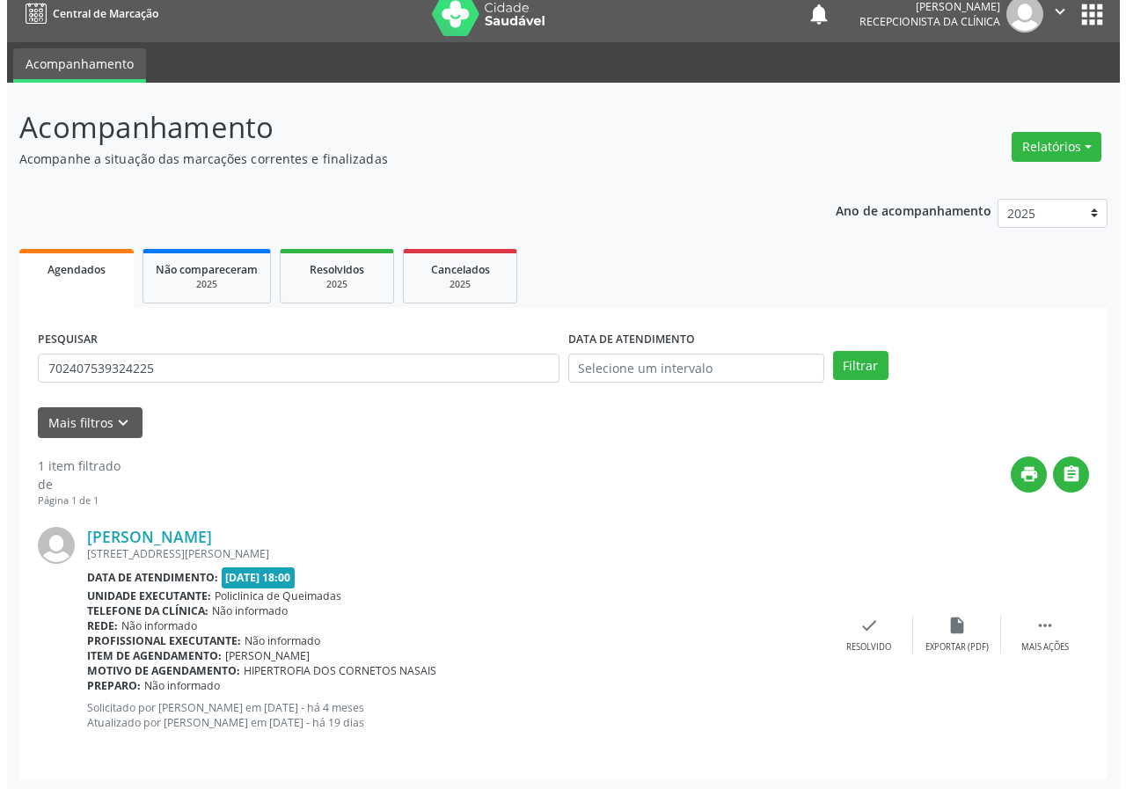
scroll to position [17, 0]
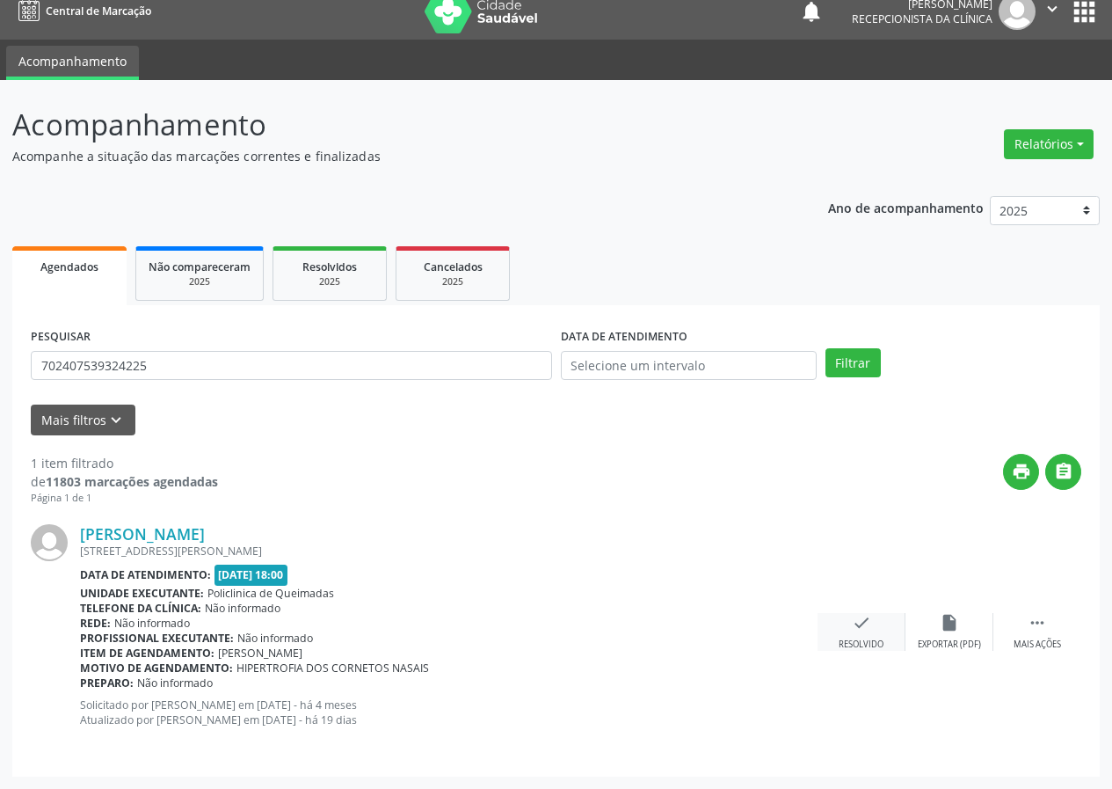
click at [863, 645] on div "Resolvido" at bounding box center [861, 644] width 45 height 12
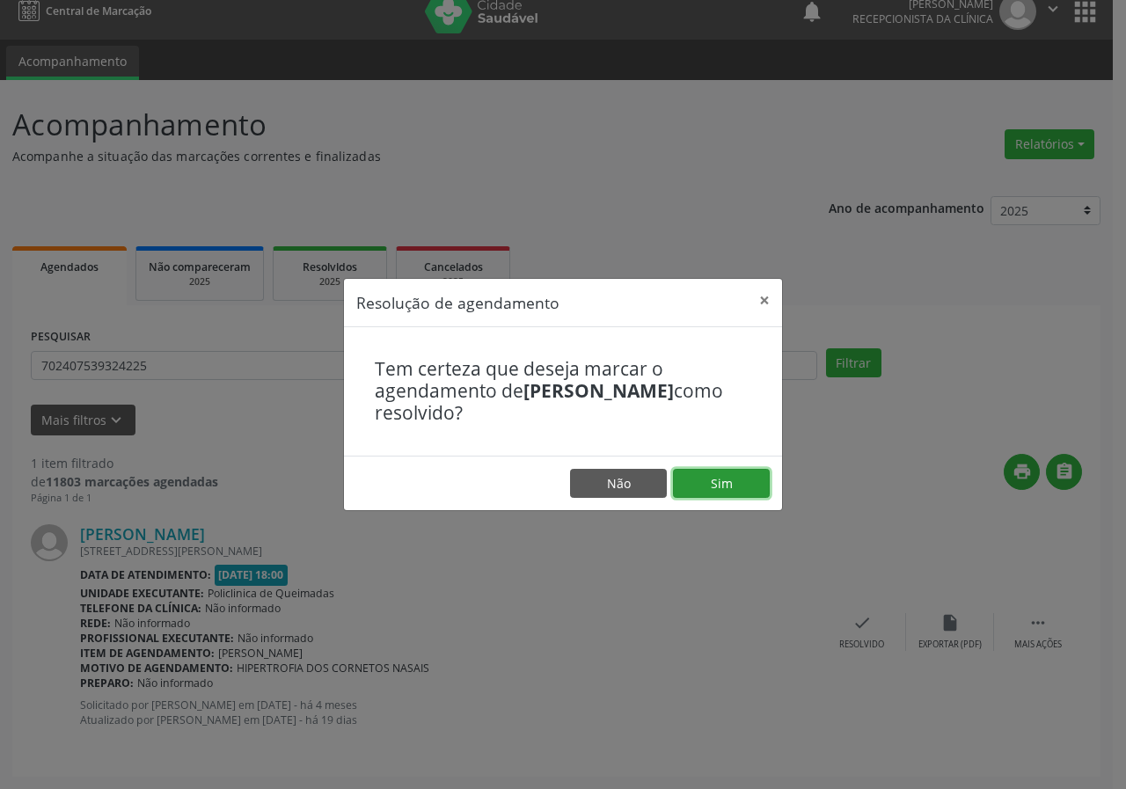
click at [709, 485] on button "Sim" at bounding box center [721, 484] width 97 height 30
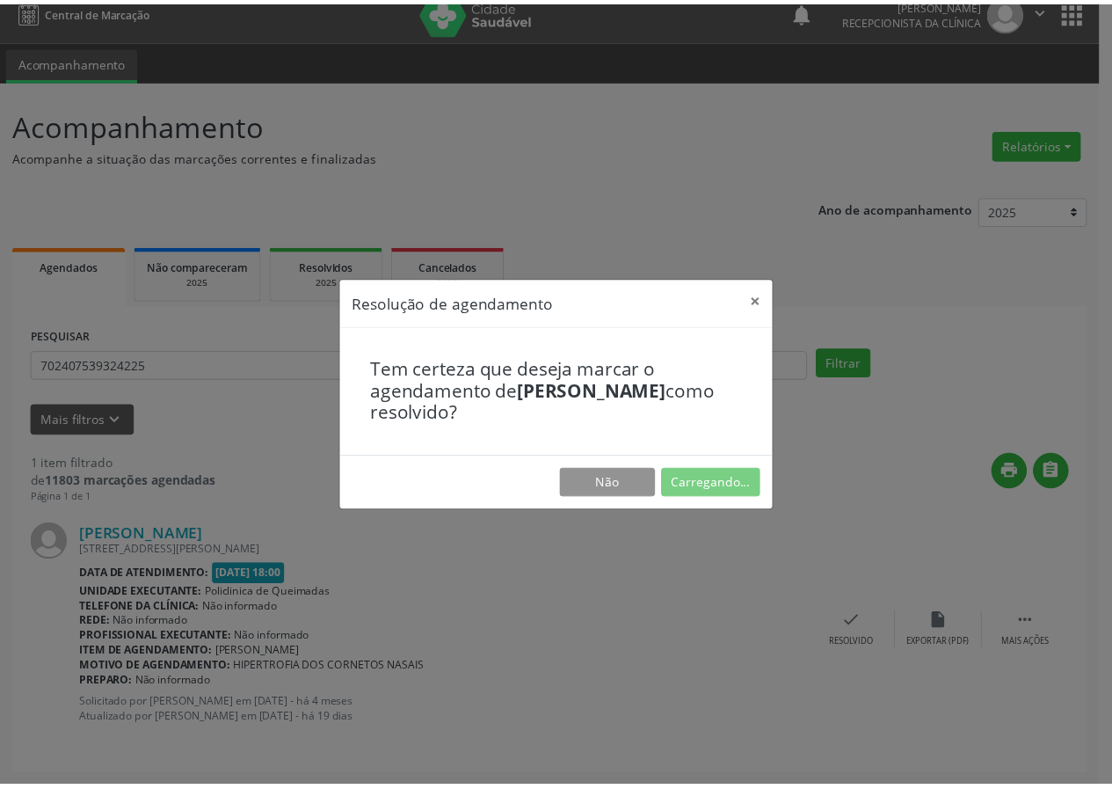
scroll to position [0, 0]
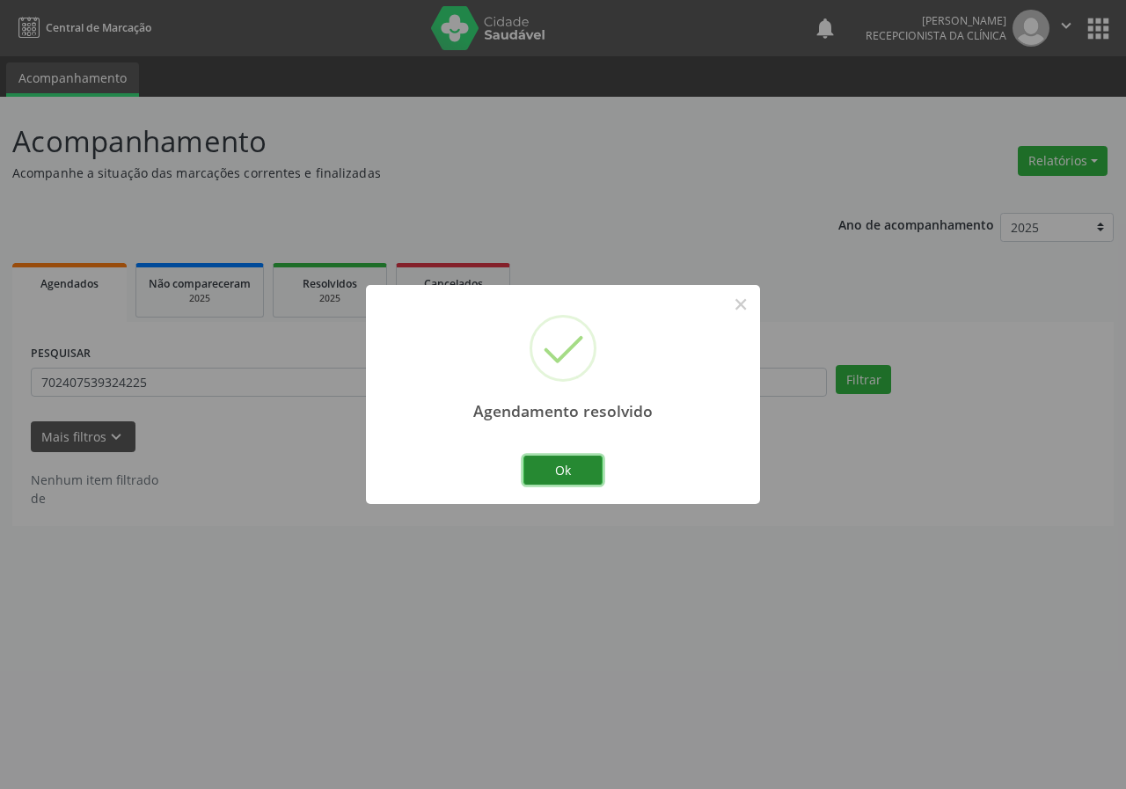
click at [590, 470] on button "Ok" at bounding box center [562, 471] width 79 height 30
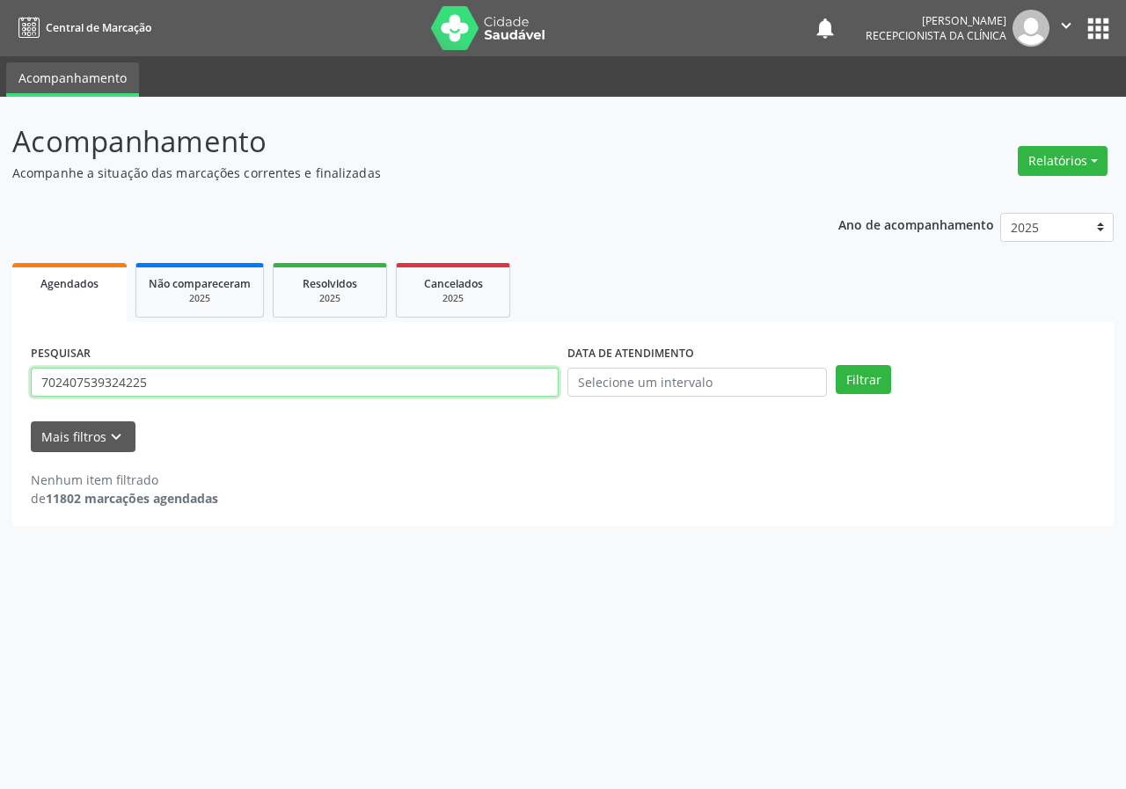
click at [216, 376] on input "702407539324225" at bounding box center [295, 383] width 528 height 30
click at [835, 365] on button "Filtrar" at bounding box center [862, 380] width 55 height 30
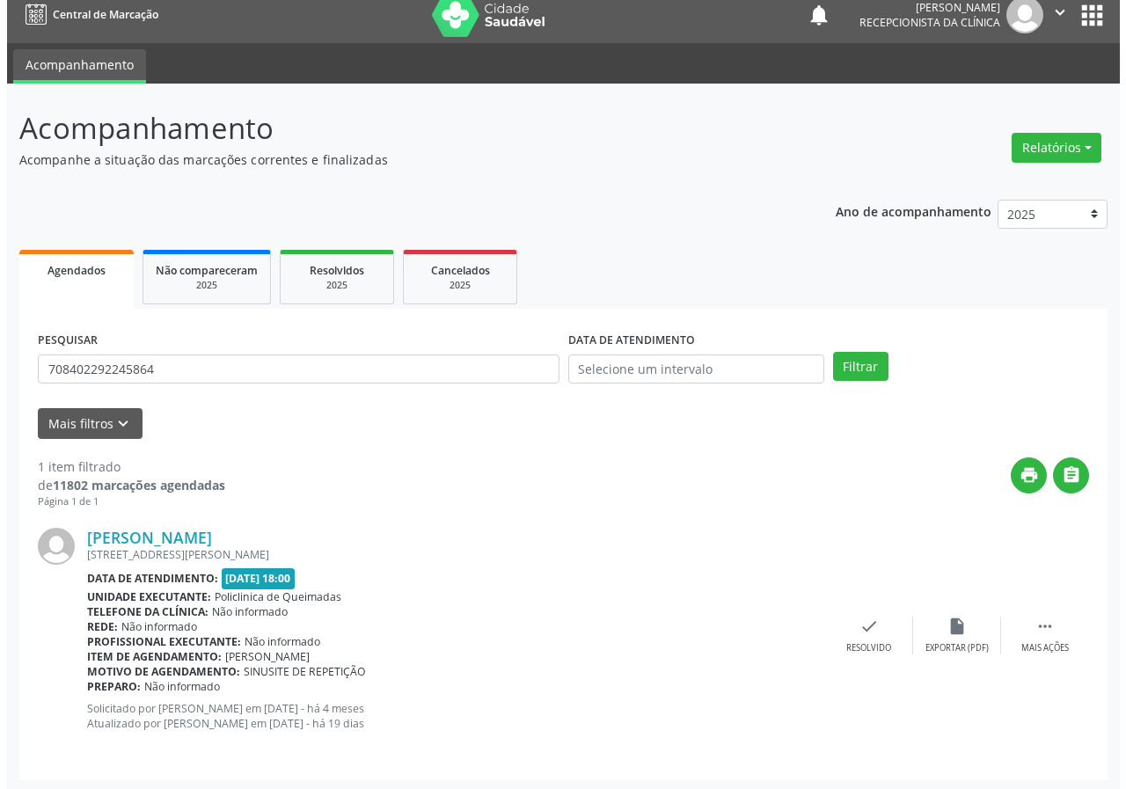
scroll to position [17, 0]
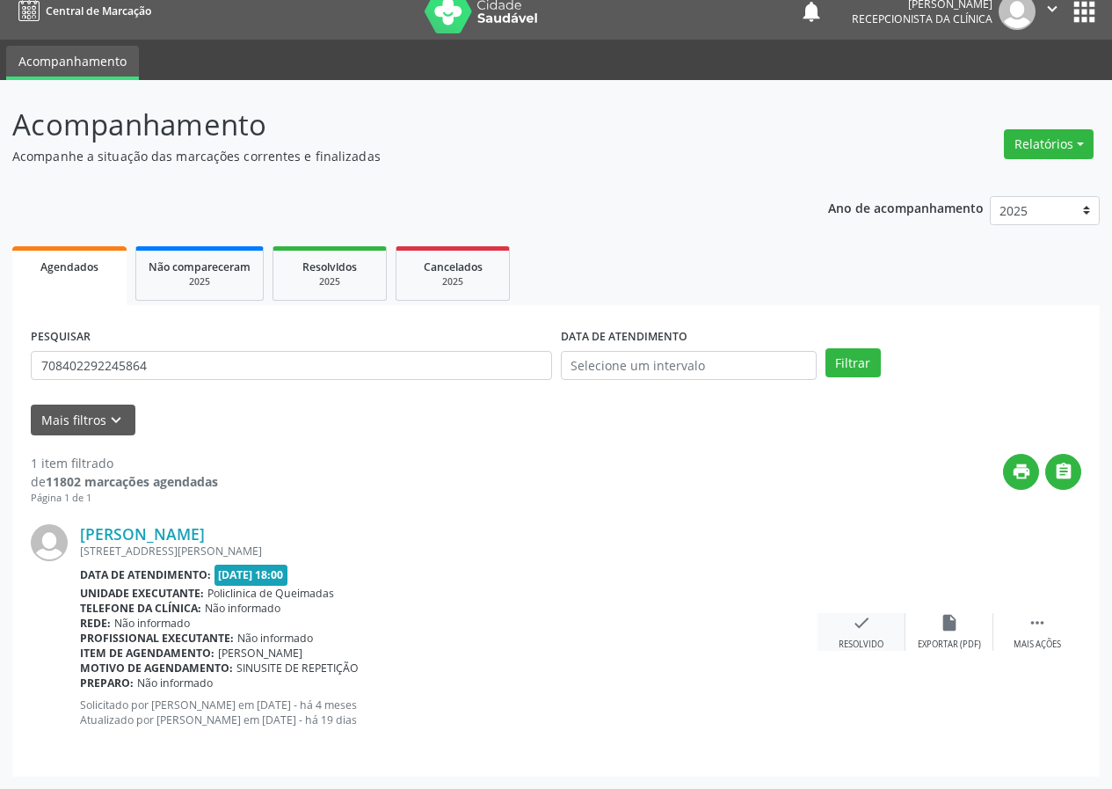
click at [850, 627] on div "check Resolvido" at bounding box center [862, 632] width 88 height 38
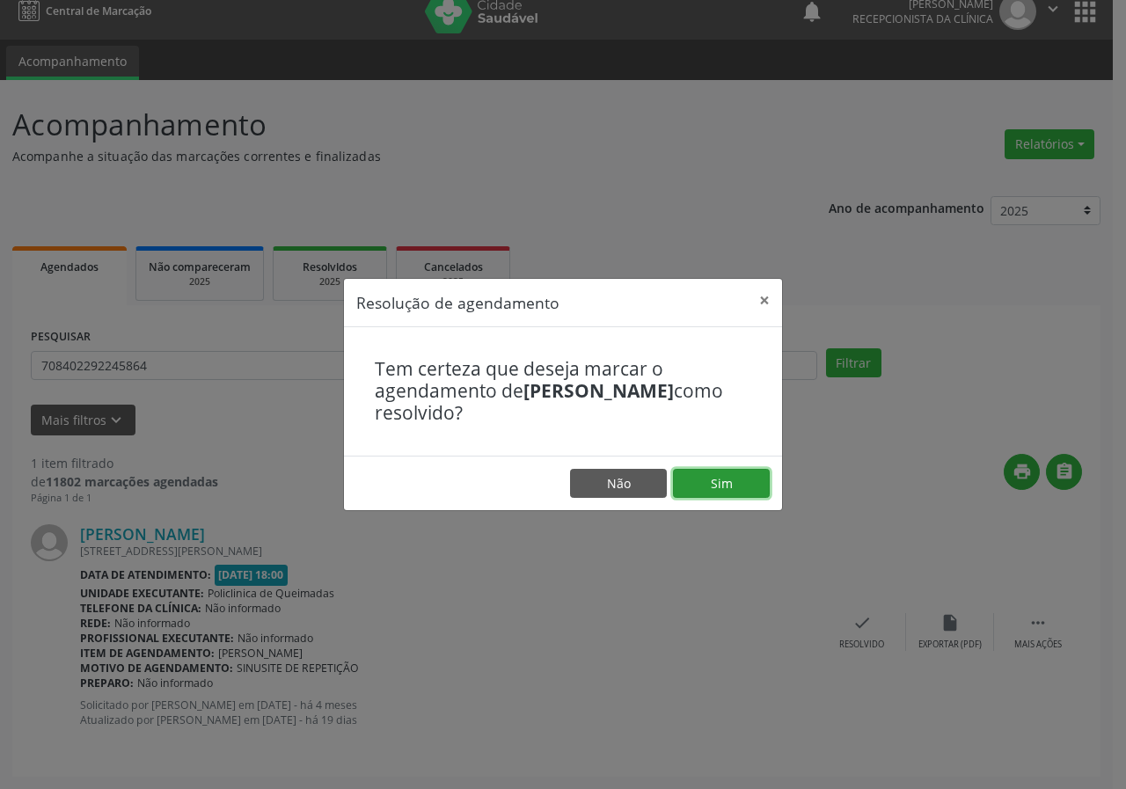
click at [734, 478] on button "Sim" at bounding box center [721, 484] width 97 height 30
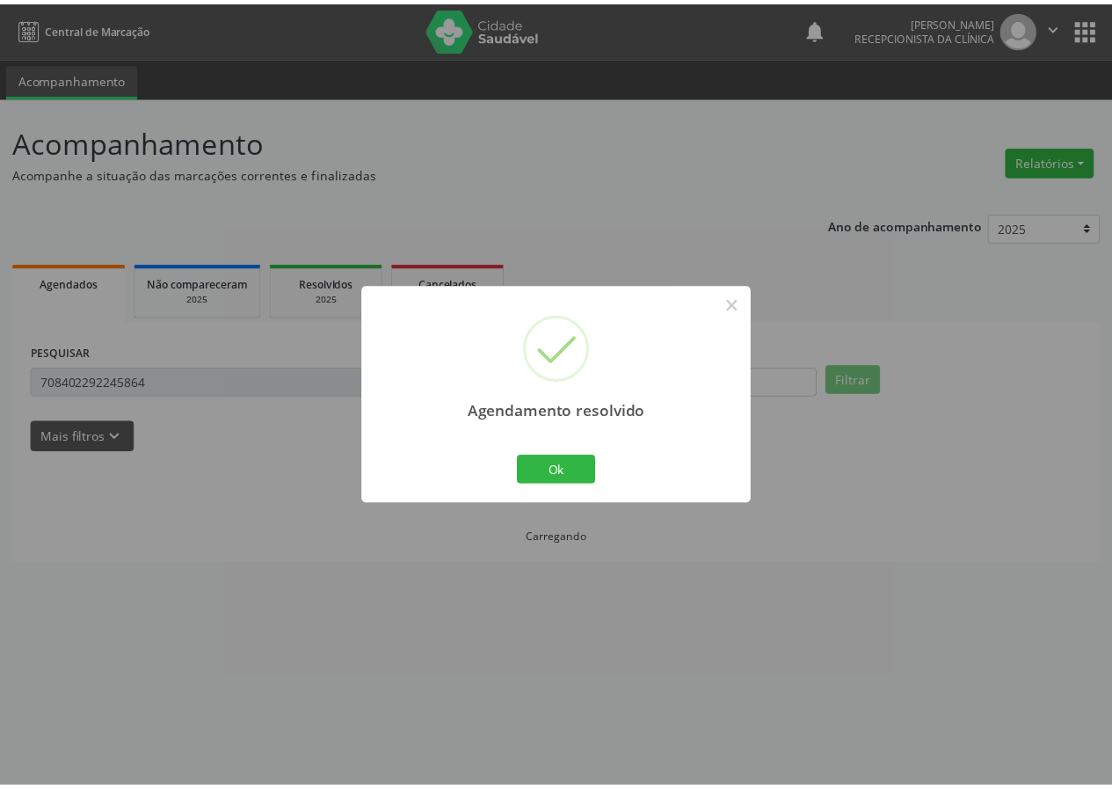
scroll to position [0, 0]
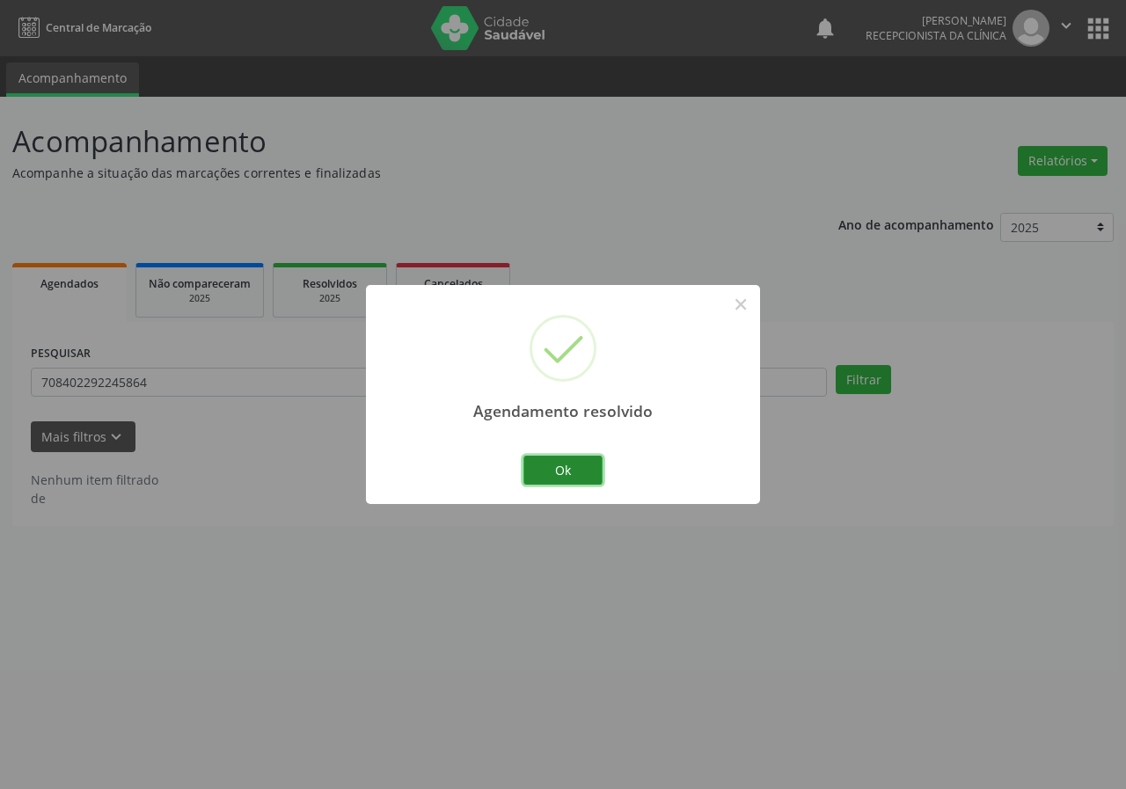
click at [575, 470] on button "Ok" at bounding box center [562, 471] width 79 height 30
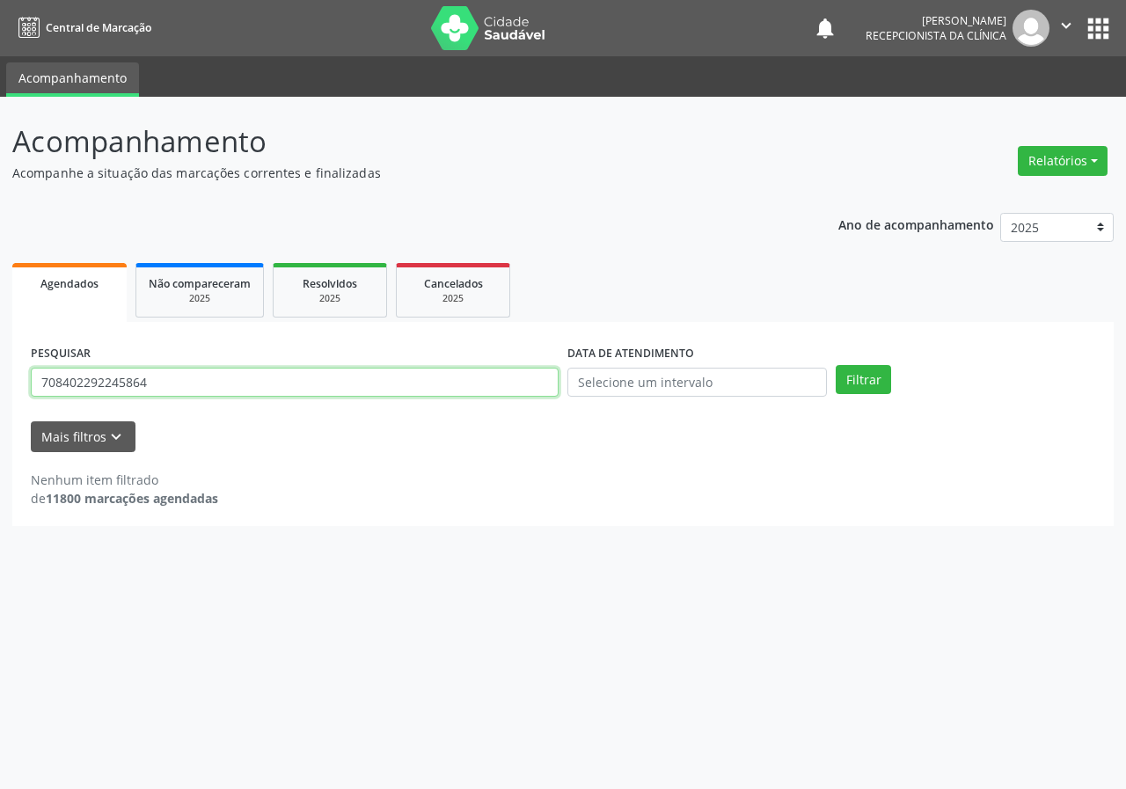
click at [348, 372] on input "708402292245864" at bounding box center [295, 383] width 528 height 30
click at [835, 365] on button "Filtrar" at bounding box center [862, 380] width 55 height 30
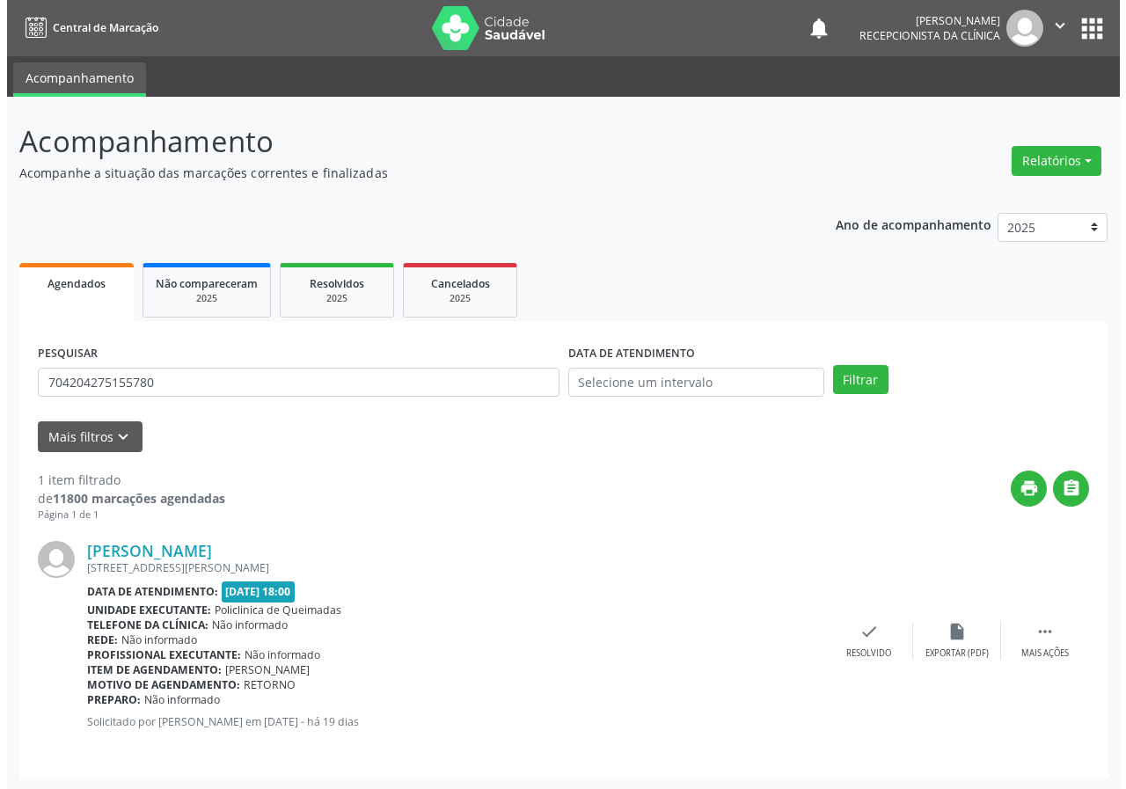
scroll to position [2, 0]
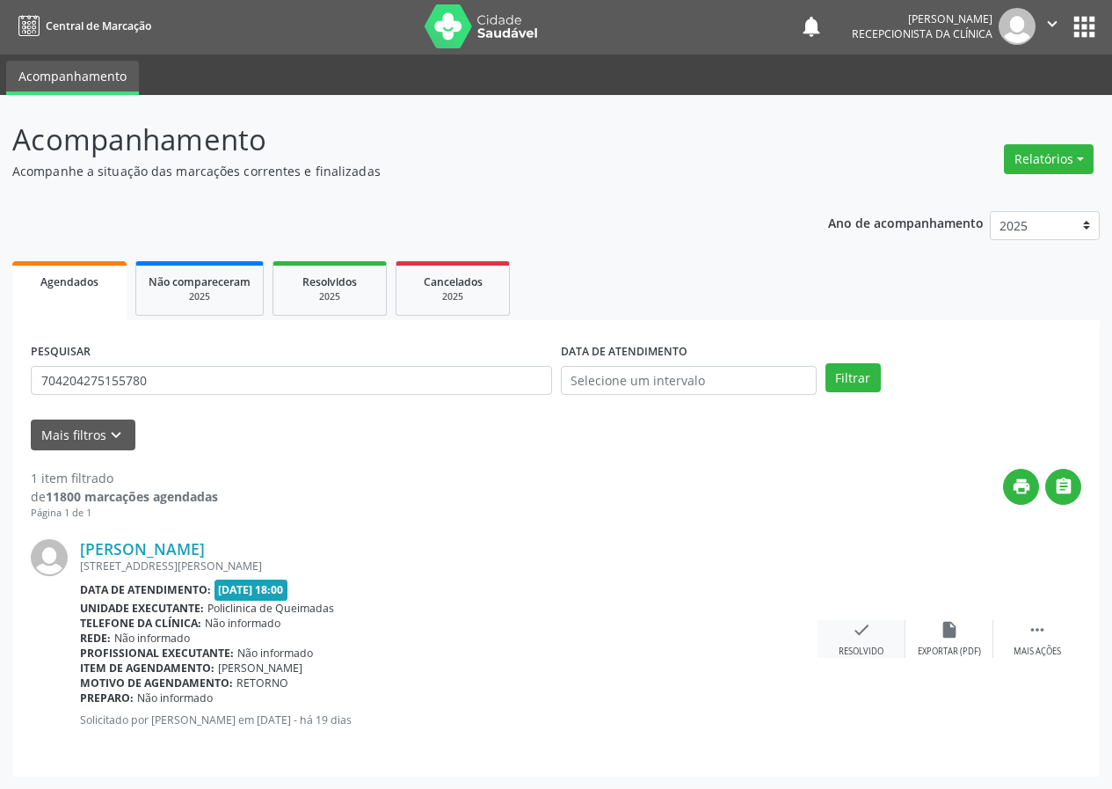
click at [855, 636] on icon "check" at bounding box center [861, 629] width 19 height 19
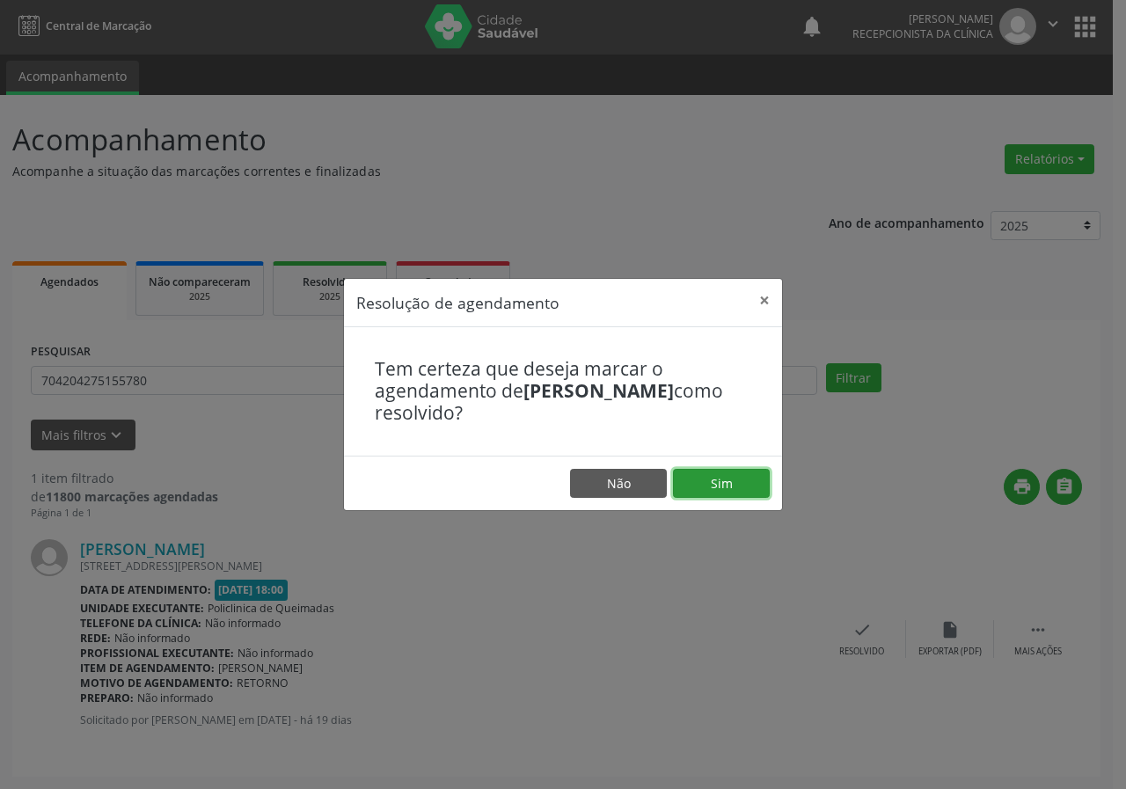
click at [702, 472] on button "Sim" at bounding box center [721, 484] width 97 height 30
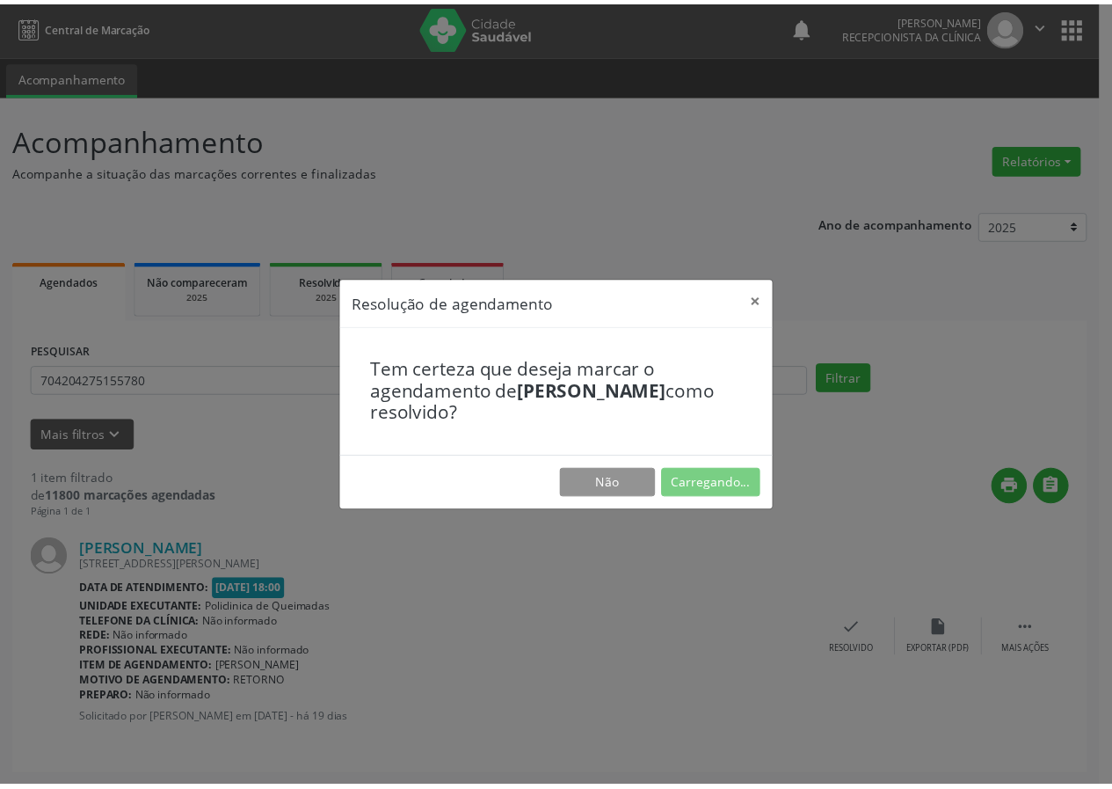
scroll to position [0, 0]
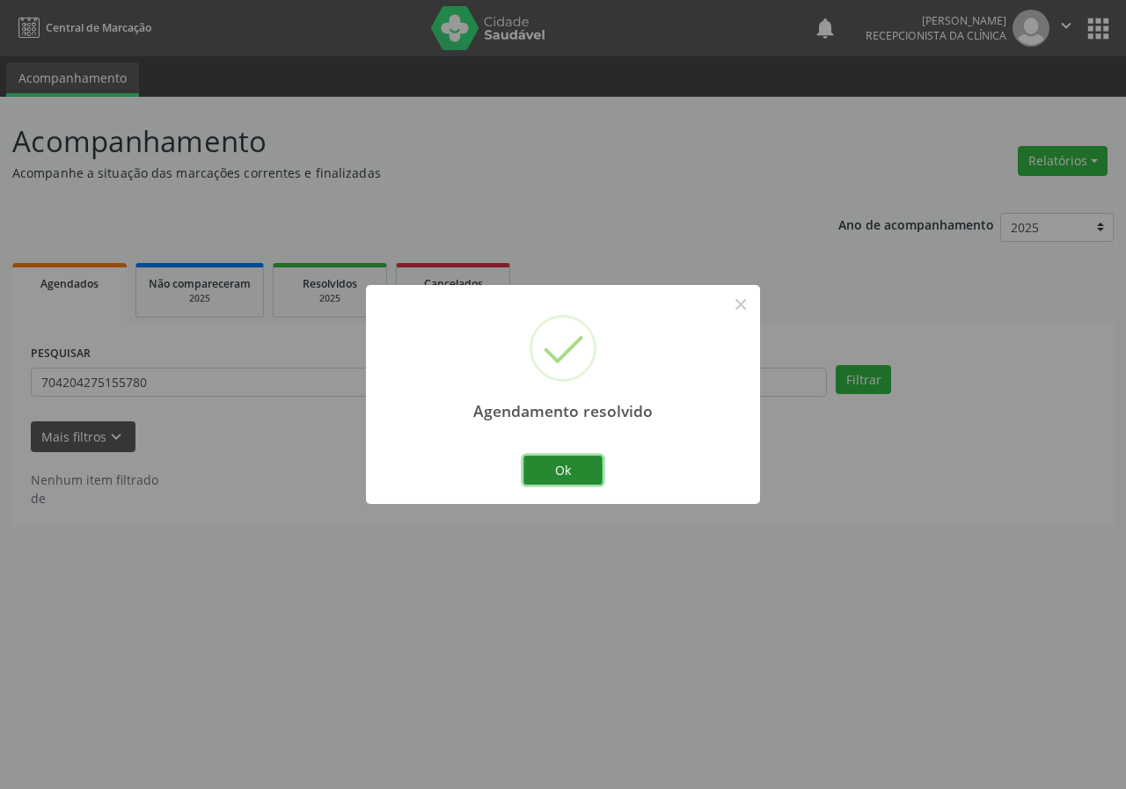
click at [529, 469] on button "Ok" at bounding box center [562, 471] width 79 height 30
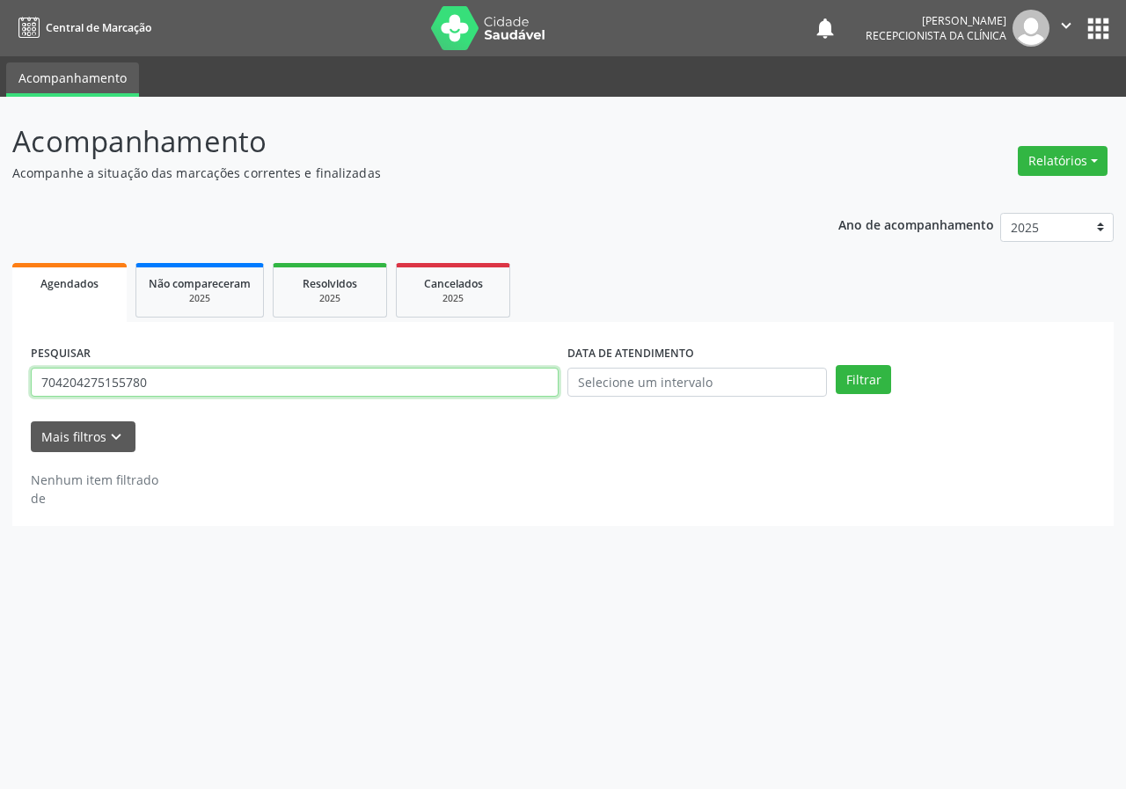
click at [157, 384] on input "704204275155780" at bounding box center [295, 383] width 528 height 30
click at [835, 365] on button "Filtrar" at bounding box center [862, 380] width 55 height 30
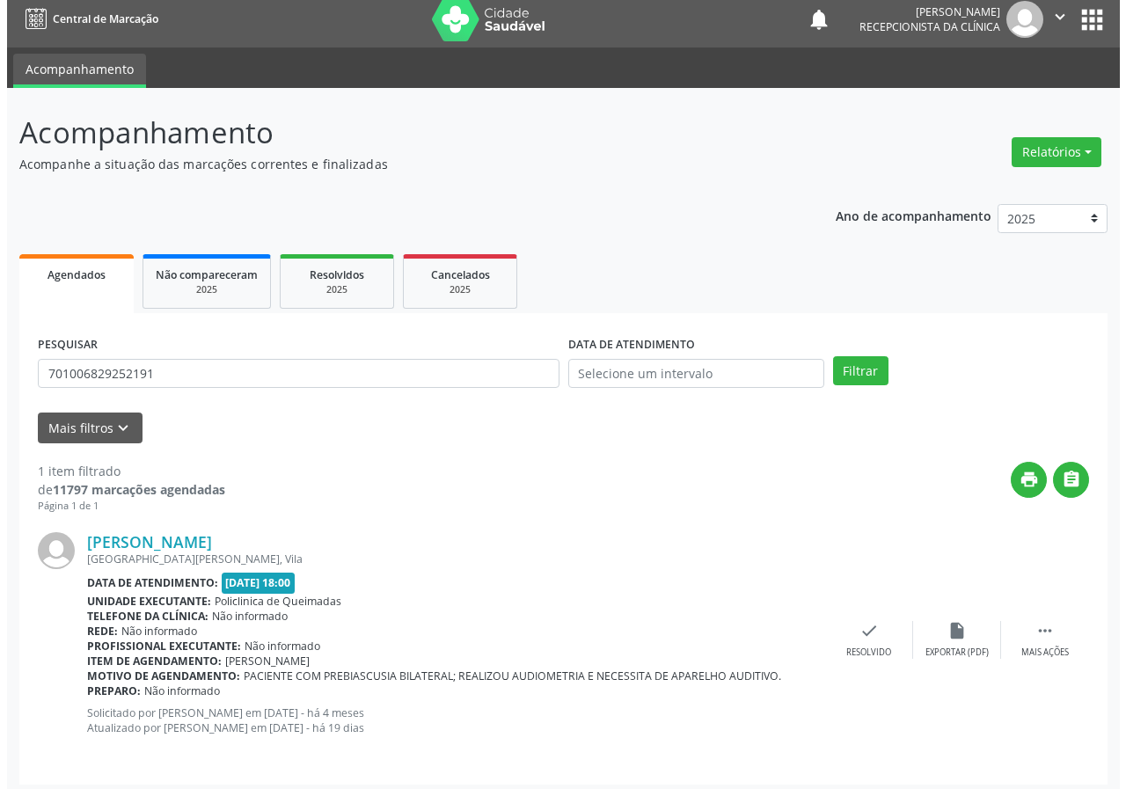
scroll to position [17, 0]
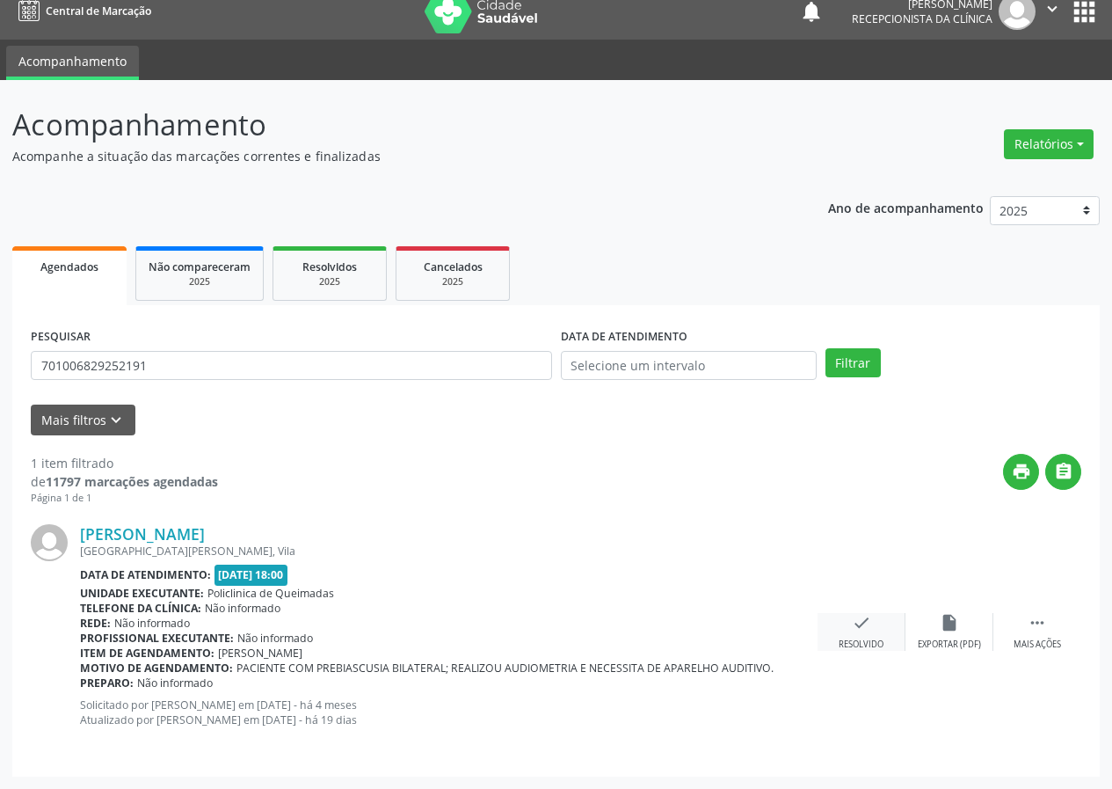
click at [871, 634] on div "check Resolvido" at bounding box center [862, 632] width 88 height 38
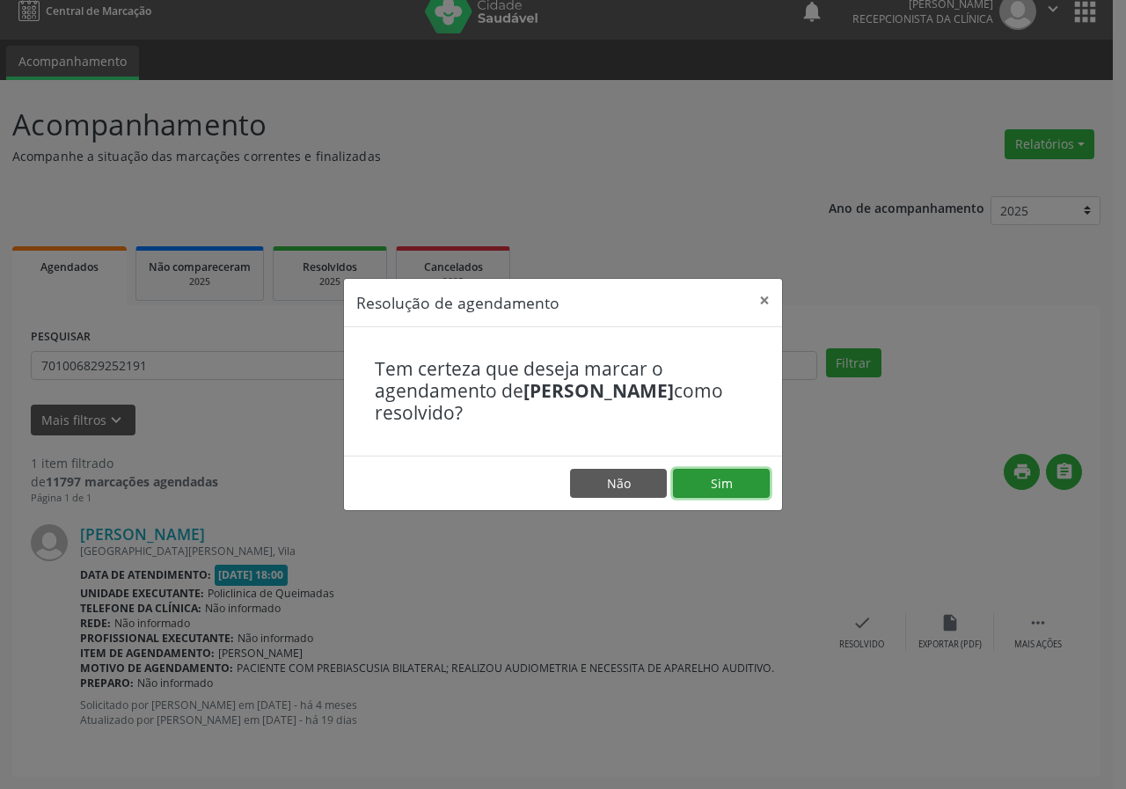
click at [747, 481] on button "Sim" at bounding box center [721, 484] width 97 height 30
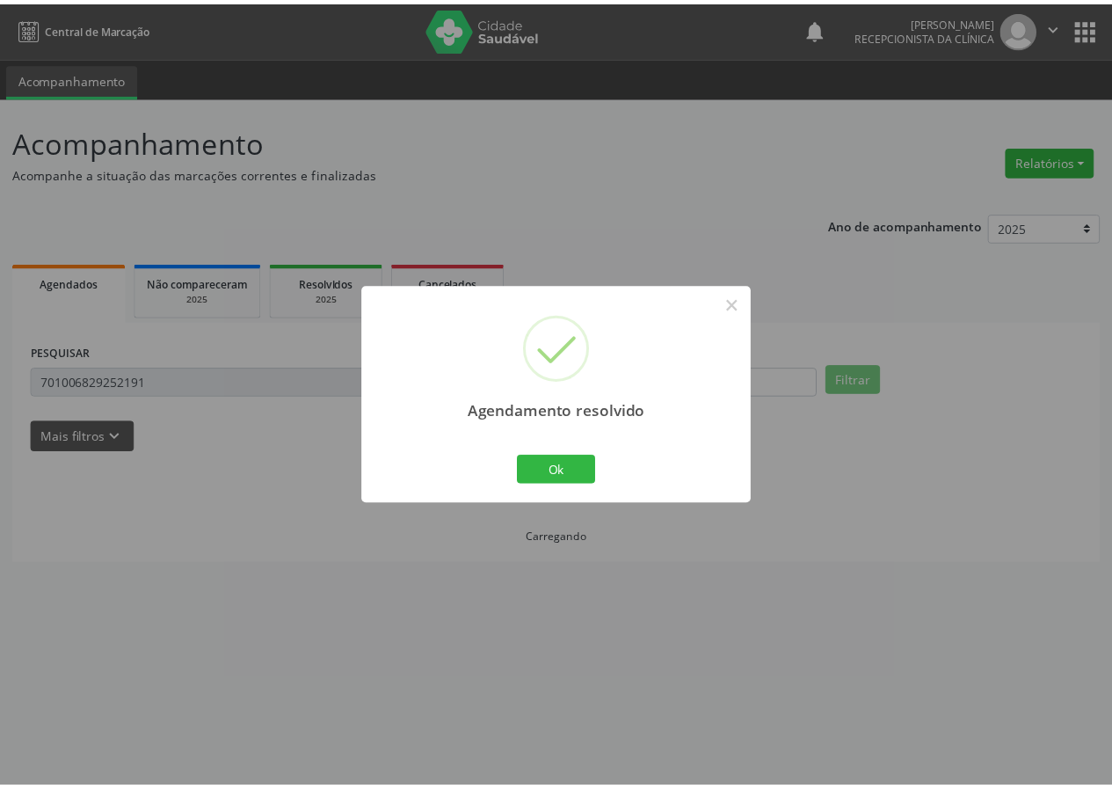
scroll to position [0, 0]
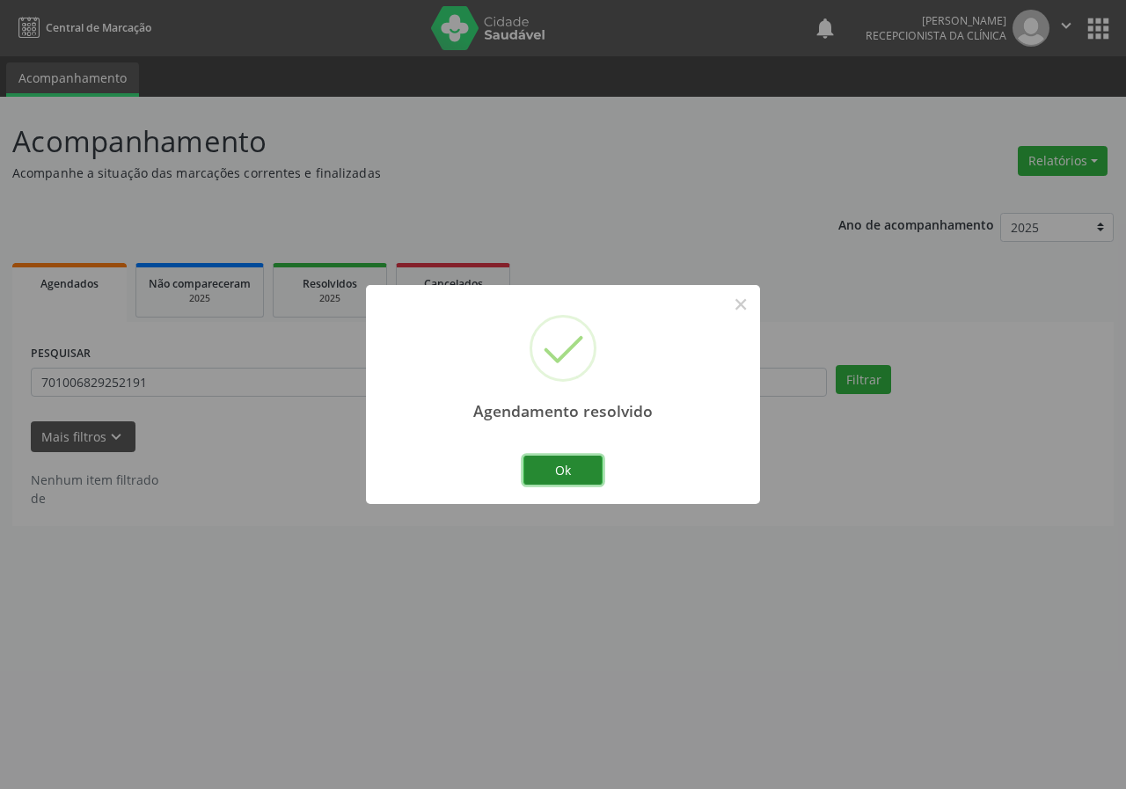
click at [572, 464] on button "Ok" at bounding box center [562, 471] width 79 height 30
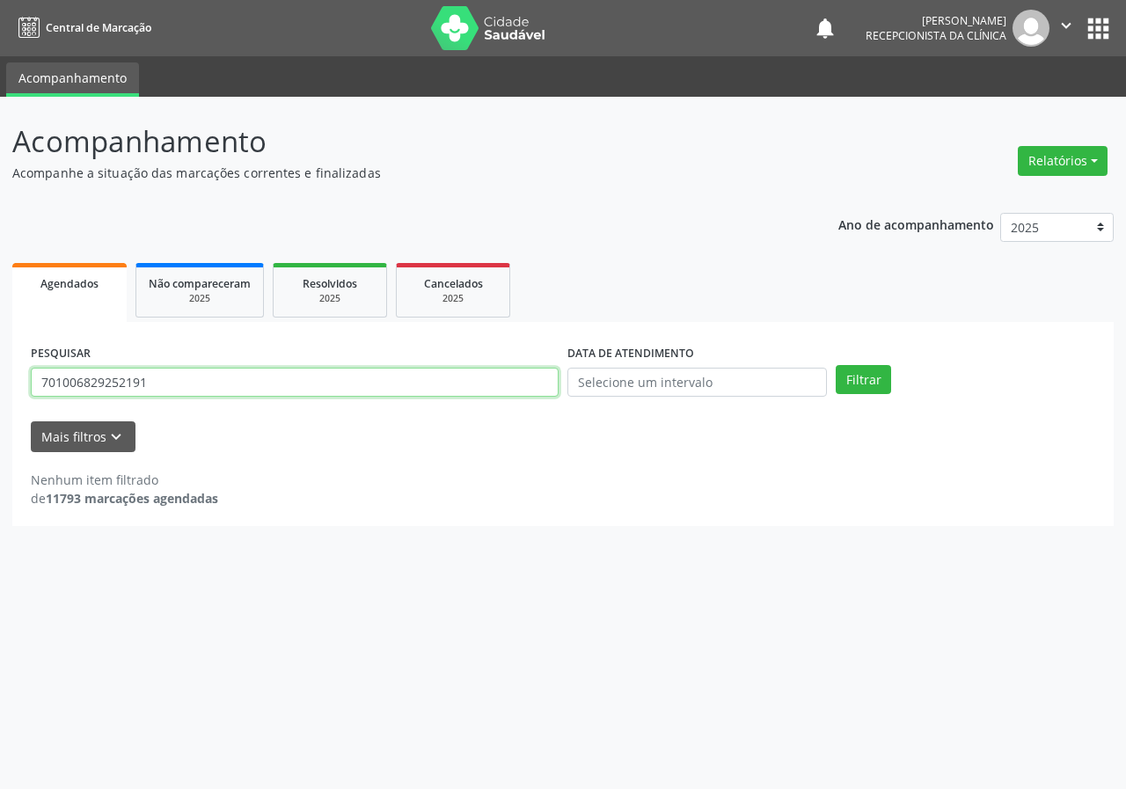
click at [191, 369] on input "701006829252191" at bounding box center [295, 383] width 528 height 30
click at [835, 365] on button "Filtrar" at bounding box center [862, 380] width 55 height 30
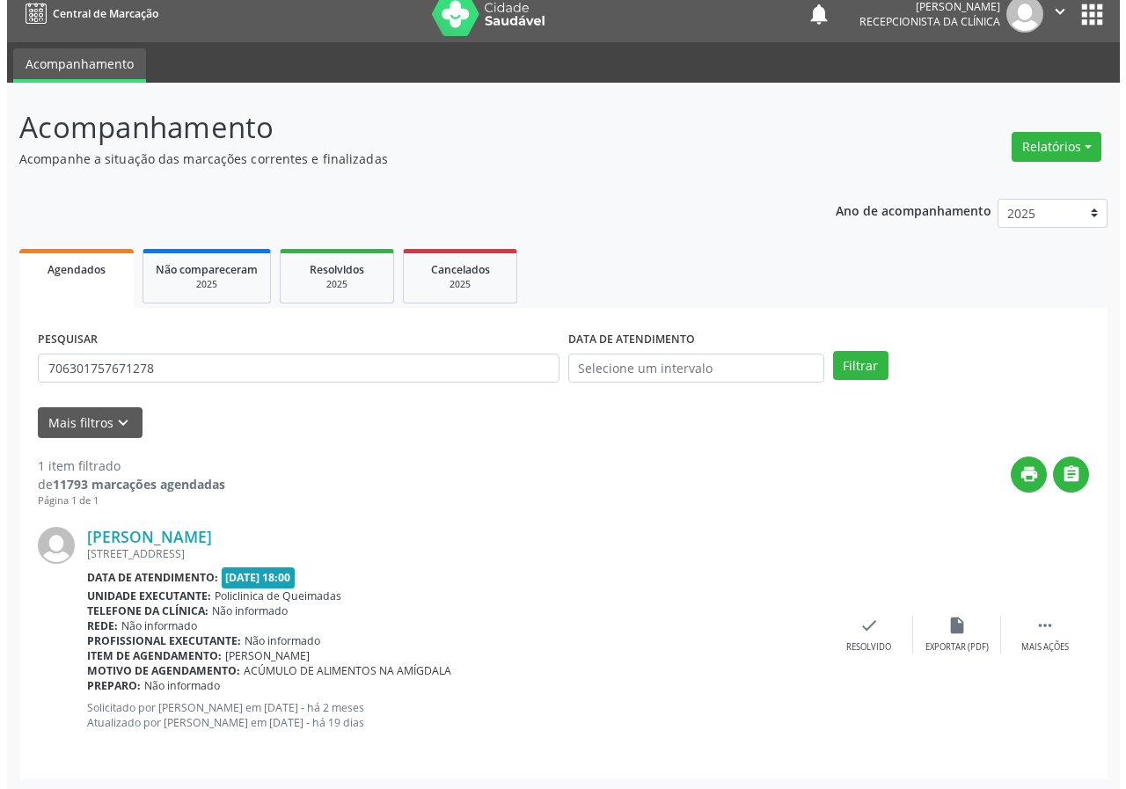
scroll to position [17, 0]
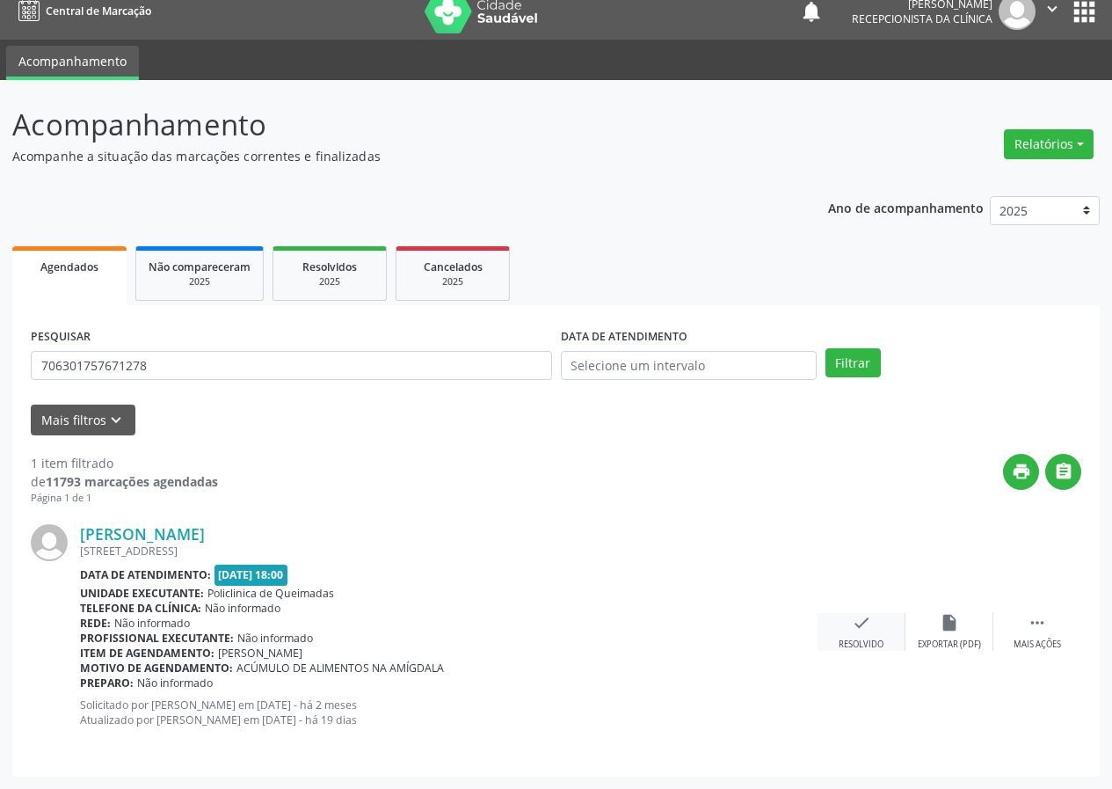
click at [864, 622] on icon "check" at bounding box center [861, 622] width 19 height 19
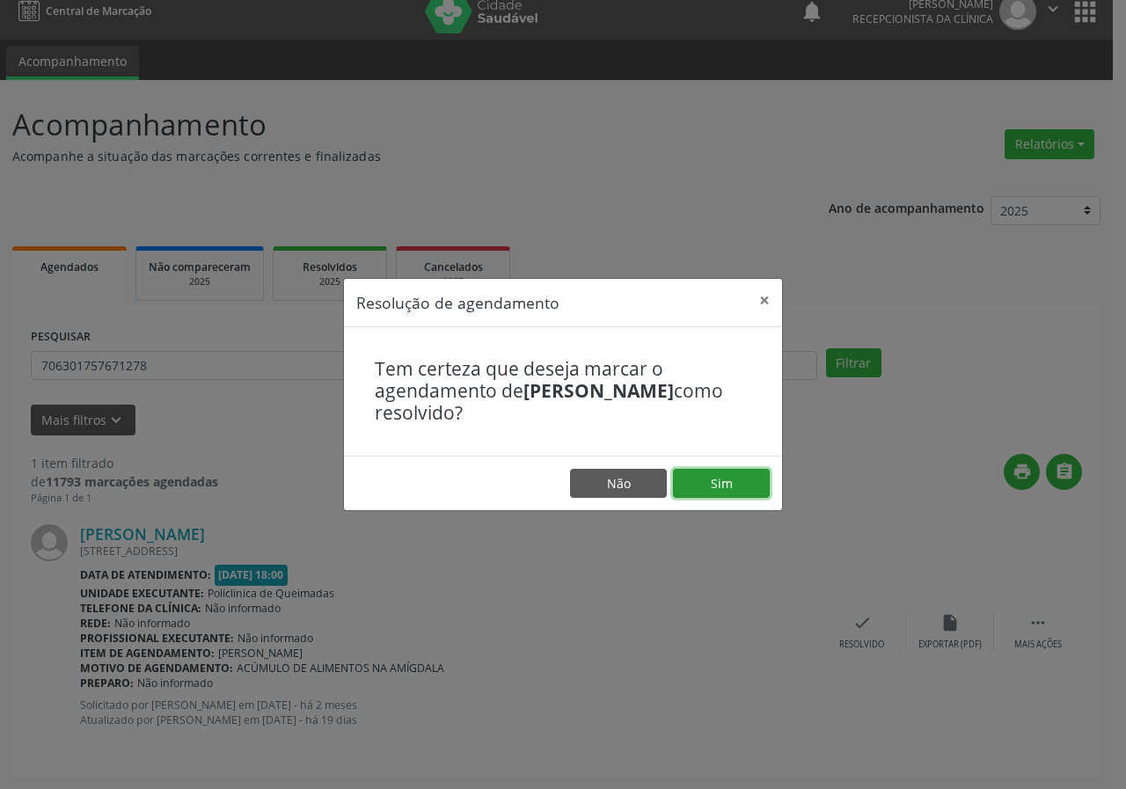
click at [733, 490] on button "Sim" at bounding box center [721, 484] width 97 height 30
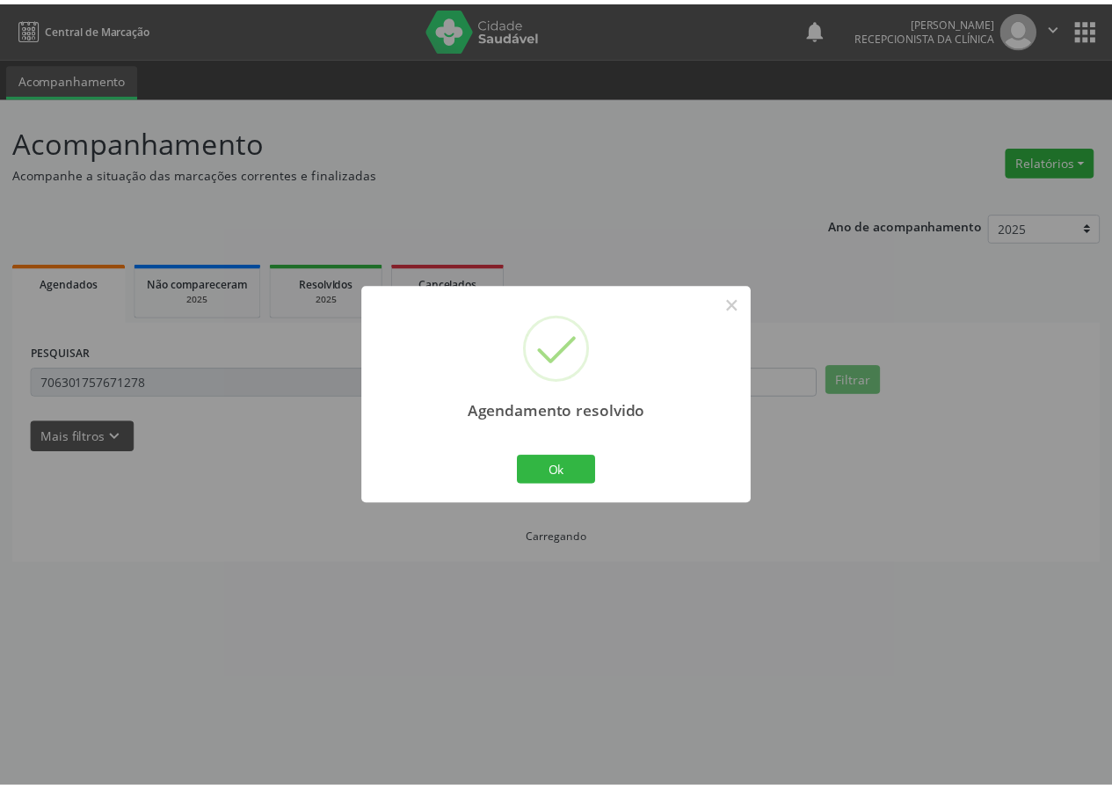
scroll to position [0, 0]
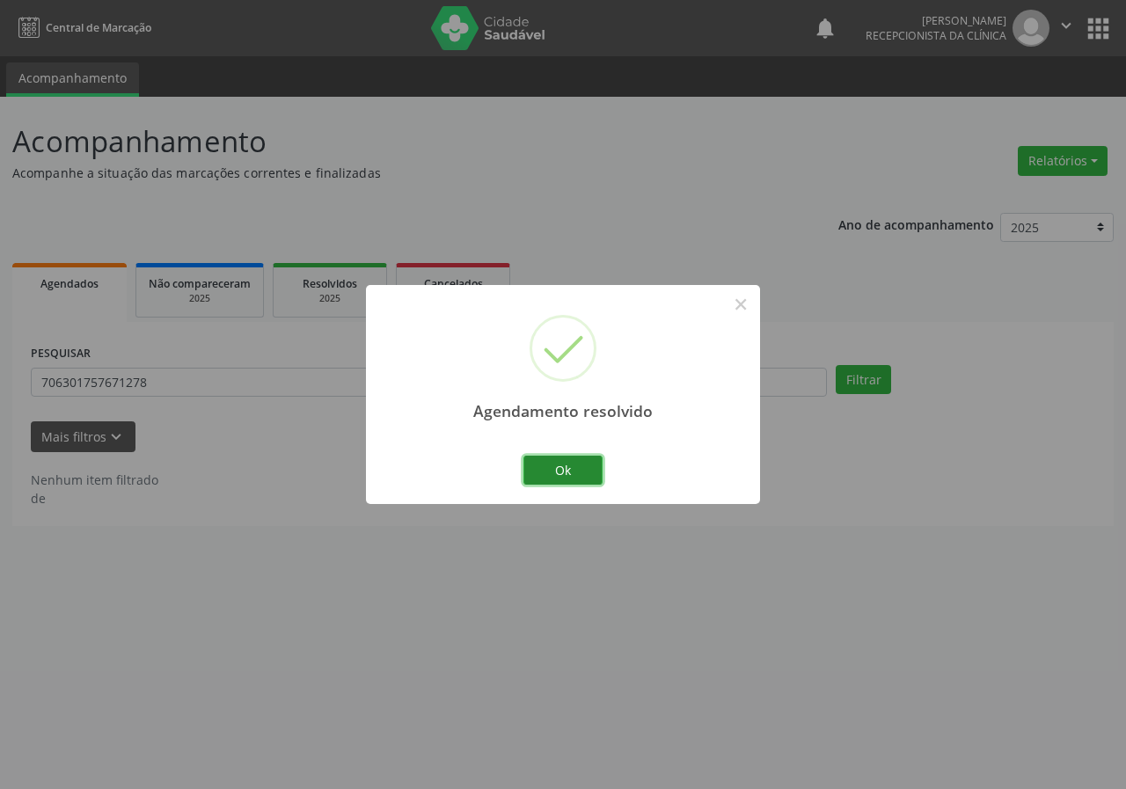
click at [582, 480] on button "Ok" at bounding box center [562, 471] width 79 height 30
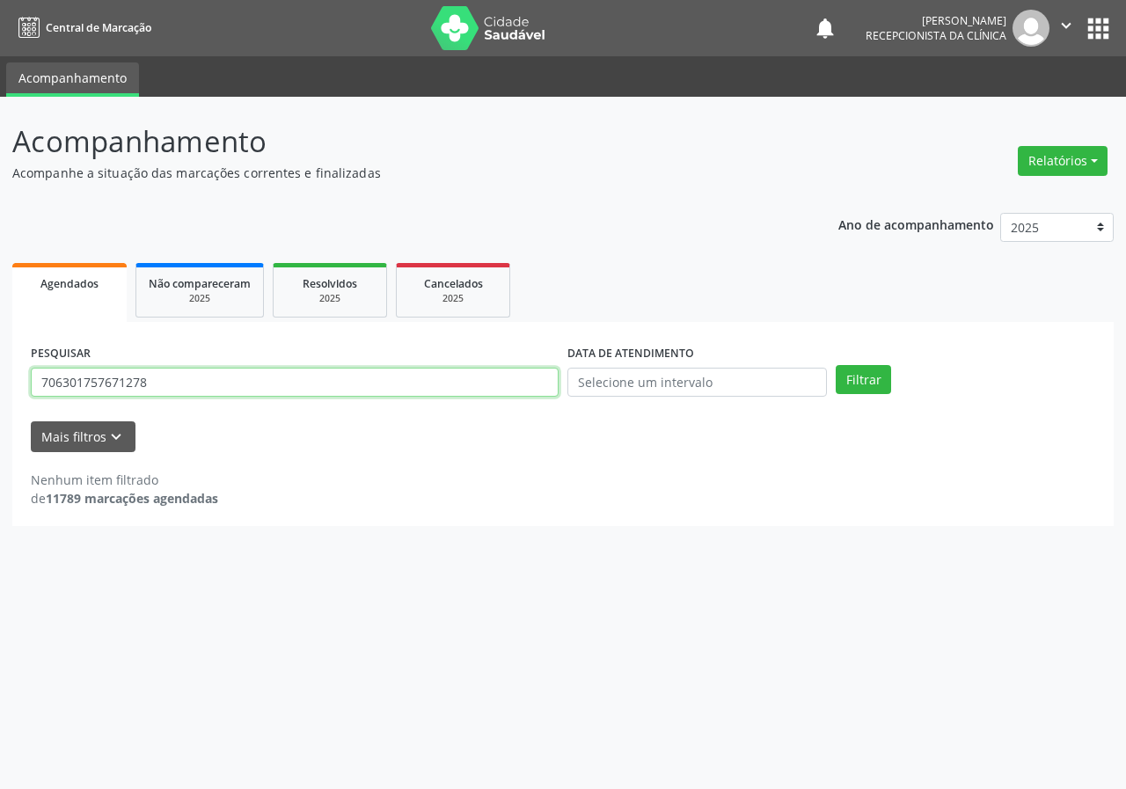
click at [156, 383] on input "706301757671278" at bounding box center [295, 383] width 528 height 30
click at [158, 383] on input "706301757671278" at bounding box center [295, 383] width 528 height 30
click at [835, 365] on button "Filtrar" at bounding box center [862, 380] width 55 height 30
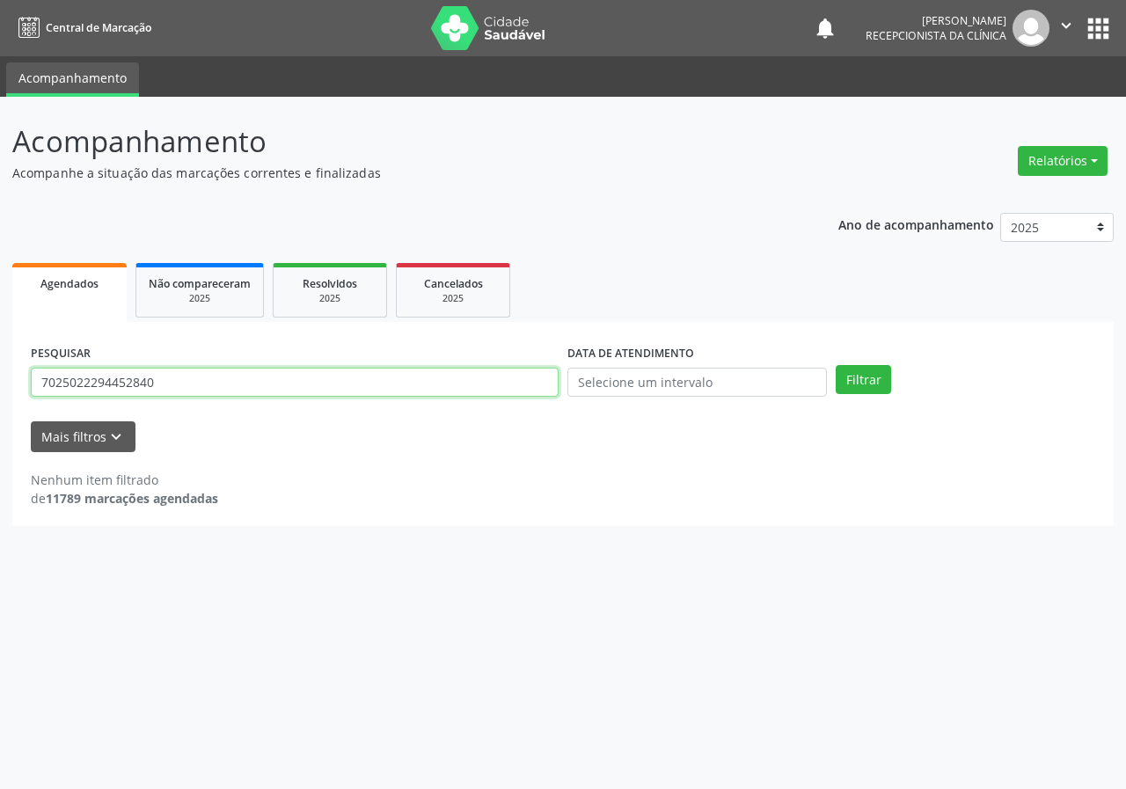
click at [95, 383] on input "7025022294452840" at bounding box center [295, 383] width 528 height 30
click at [835, 365] on button "Filtrar" at bounding box center [862, 380] width 55 height 30
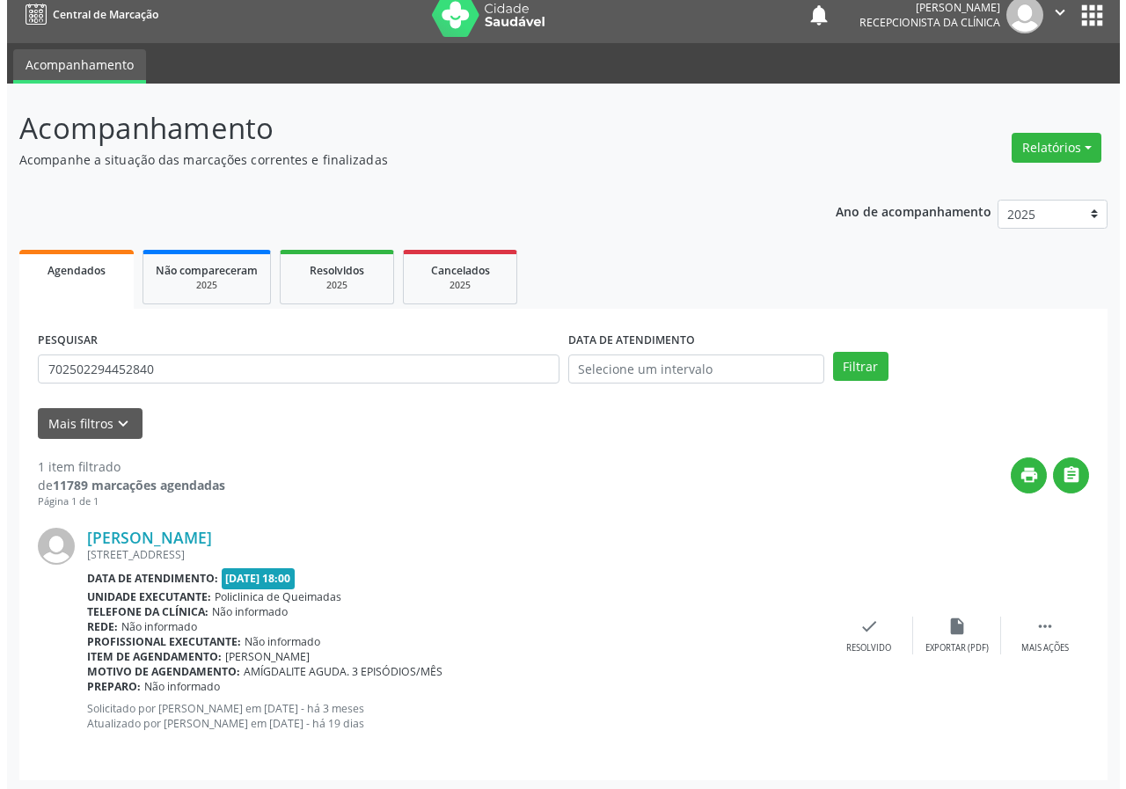
scroll to position [17, 0]
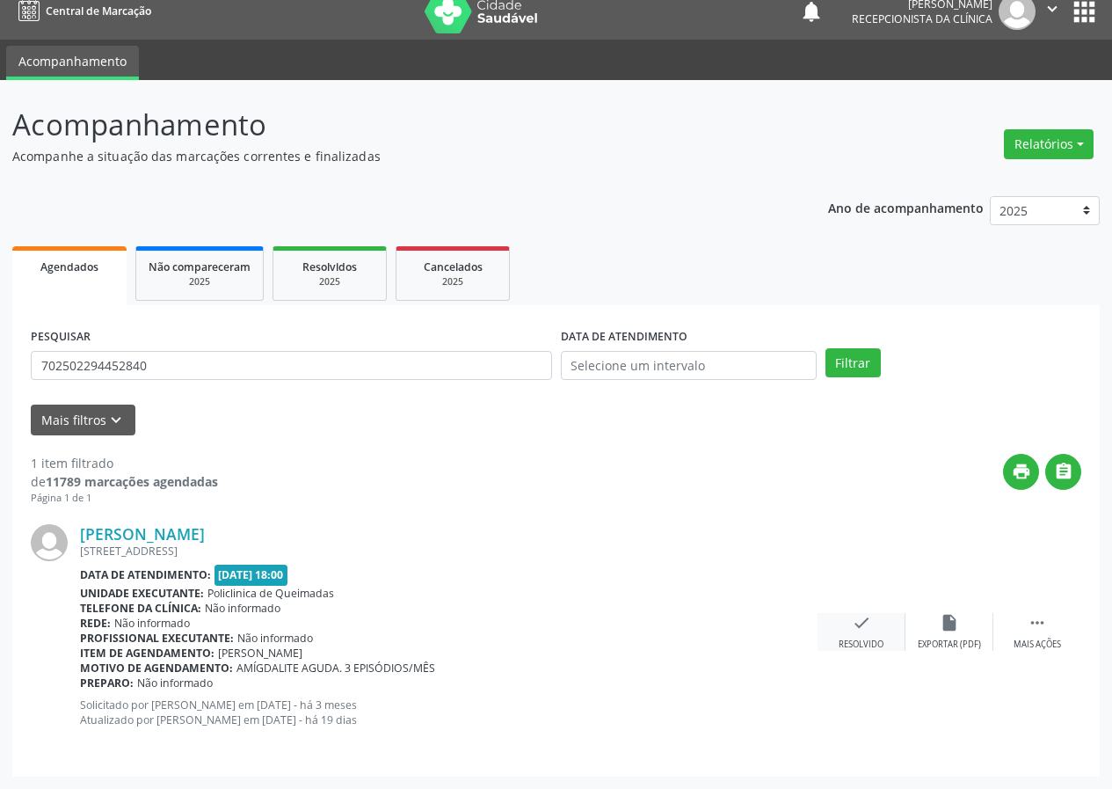
click at [869, 627] on icon "check" at bounding box center [861, 622] width 19 height 19
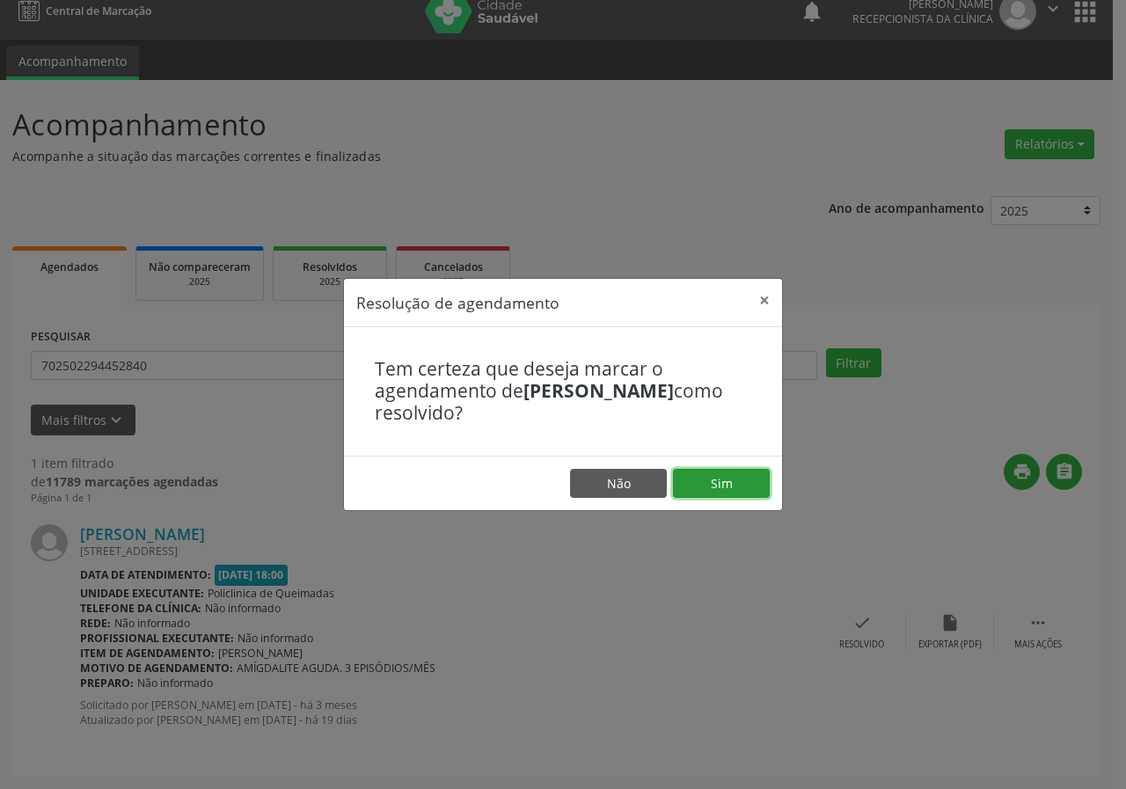
click at [733, 484] on button "Sim" at bounding box center [721, 484] width 97 height 30
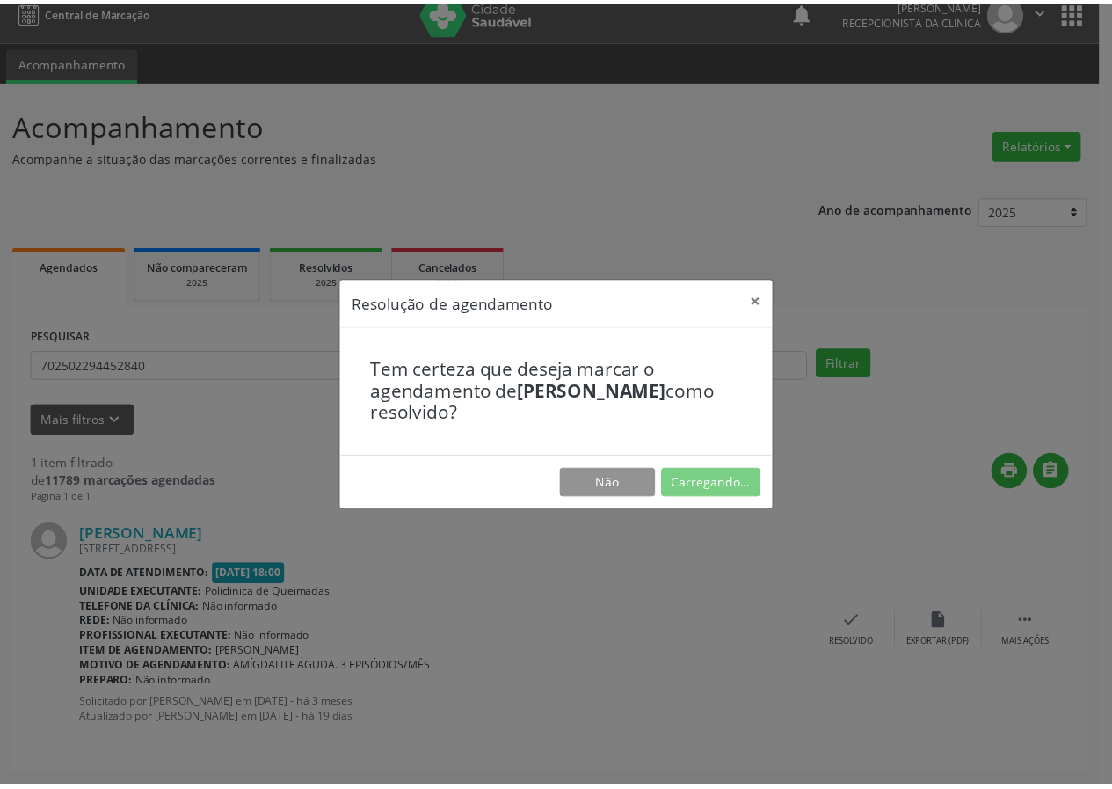
scroll to position [0, 0]
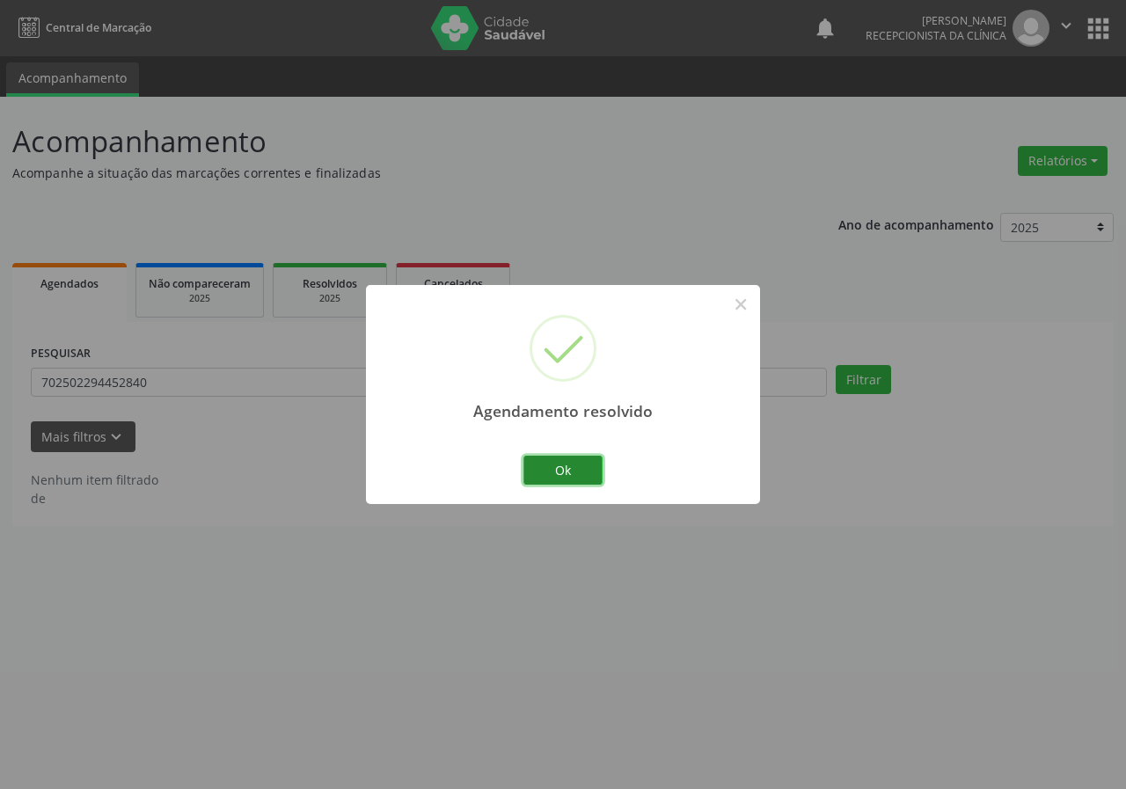
click at [547, 477] on button "Ok" at bounding box center [562, 471] width 79 height 30
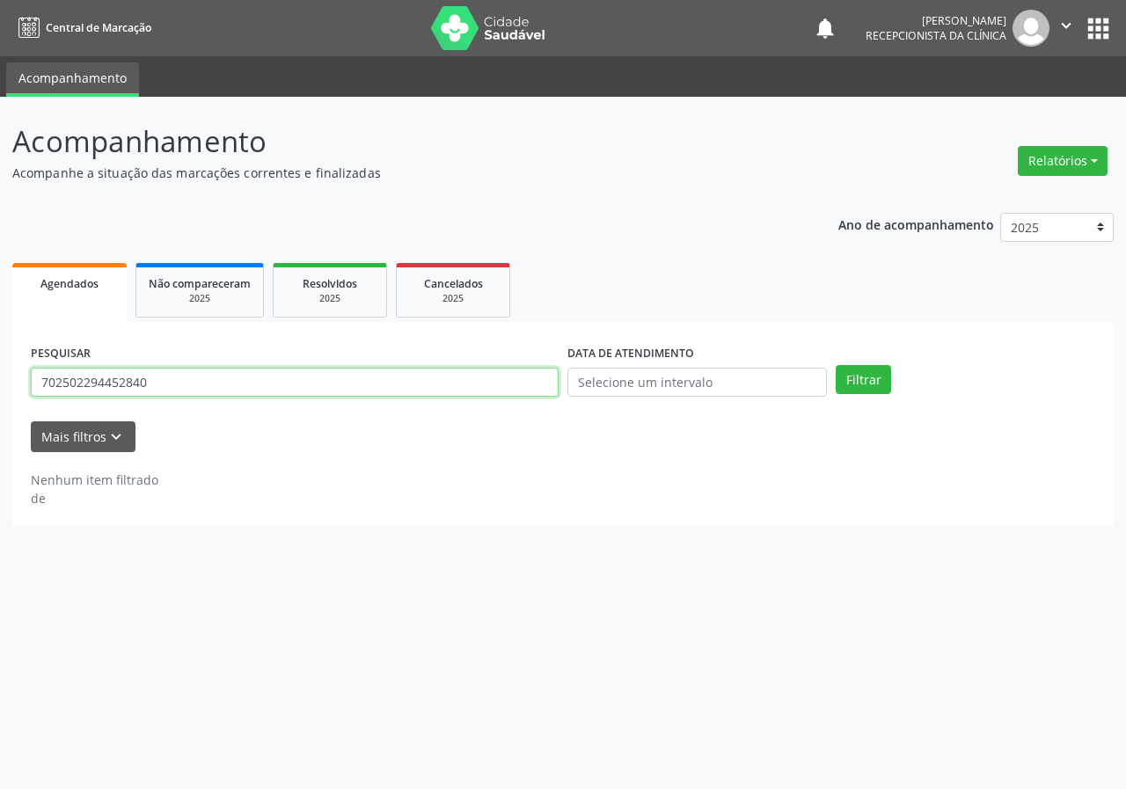
click at [287, 391] on input "702502294452840" at bounding box center [295, 383] width 528 height 30
click at [835, 365] on button "Filtrar" at bounding box center [862, 380] width 55 height 30
click at [219, 377] on input "704603640179120" at bounding box center [295, 383] width 528 height 30
click at [835, 365] on button "Filtrar" at bounding box center [862, 380] width 55 height 30
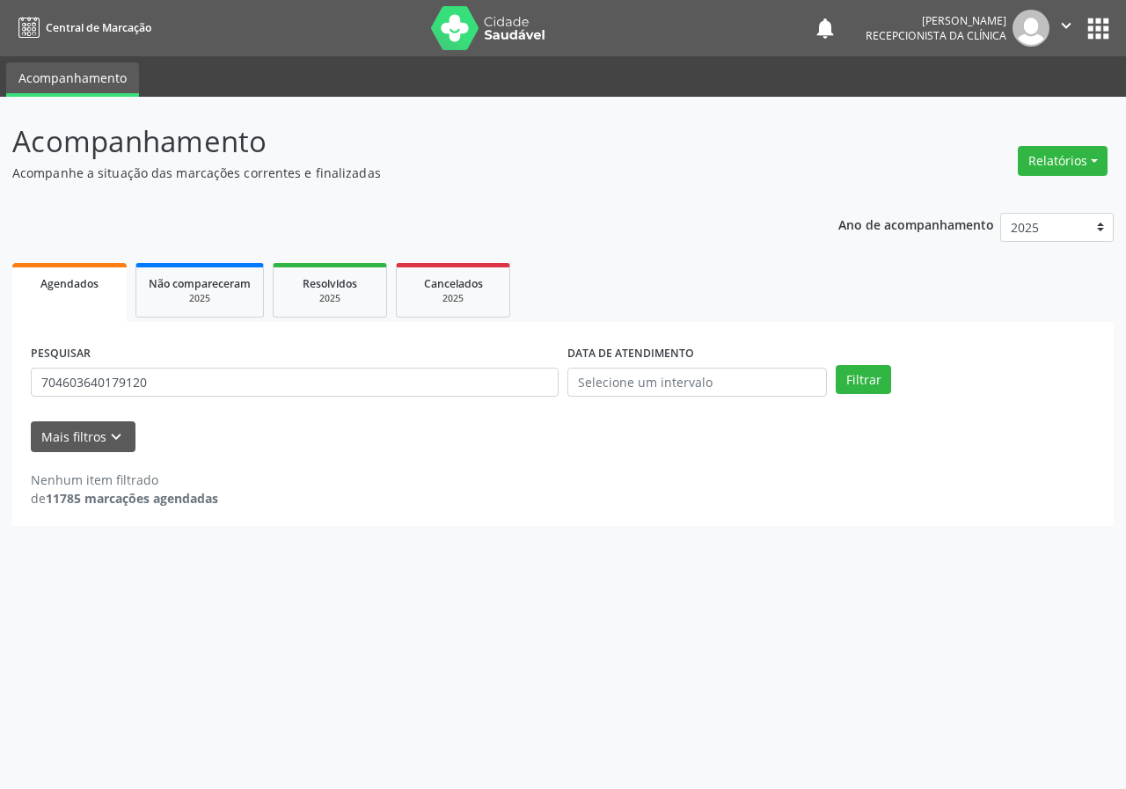
click at [266, 362] on div "PESQUISAR 704603640179120" at bounding box center [294, 374] width 536 height 69
click at [262, 374] on input "704603640179120" at bounding box center [295, 383] width 528 height 30
click at [835, 365] on button "Filtrar" at bounding box center [862, 380] width 55 height 30
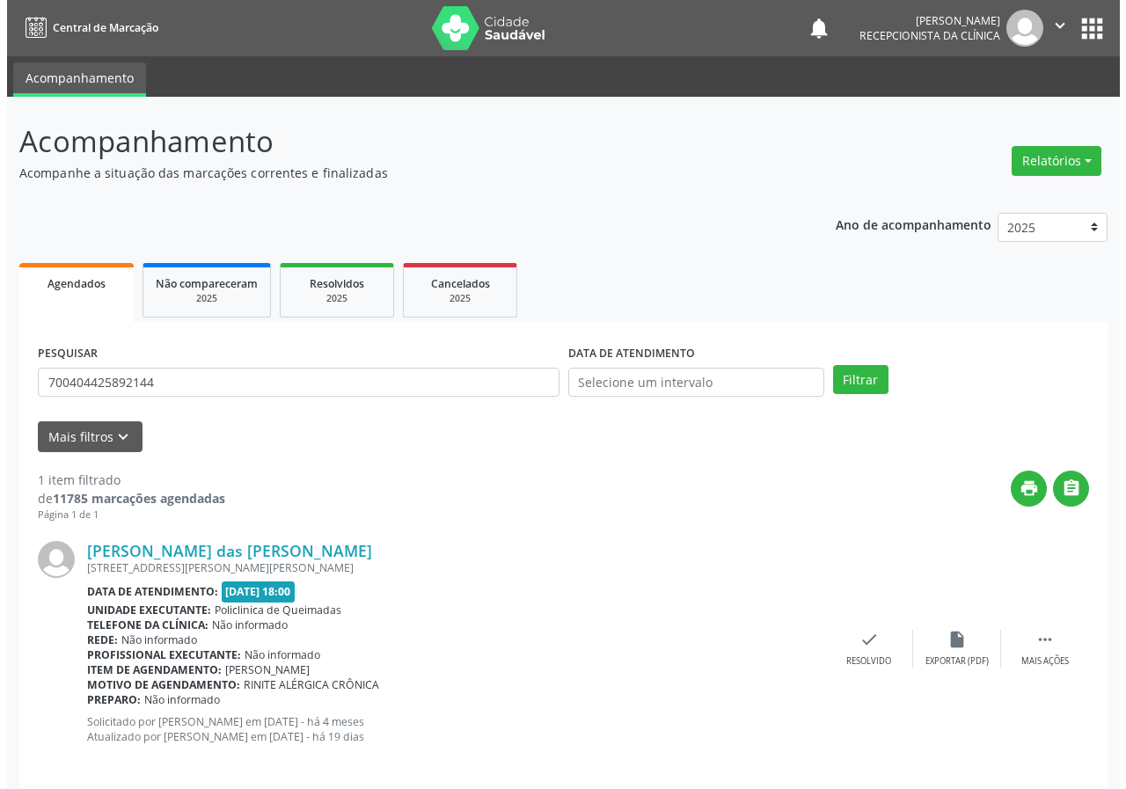
scroll to position [17, 0]
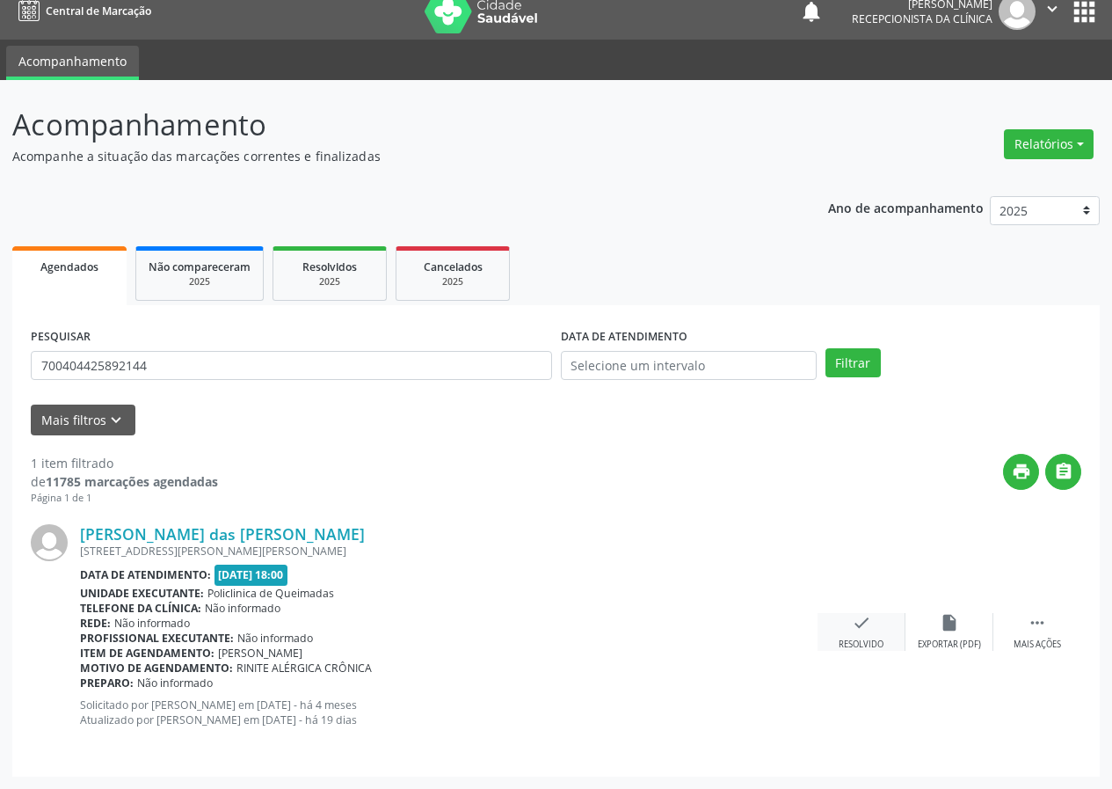
click at [857, 633] on div "check Resolvido" at bounding box center [862, 632] width 88 height 38
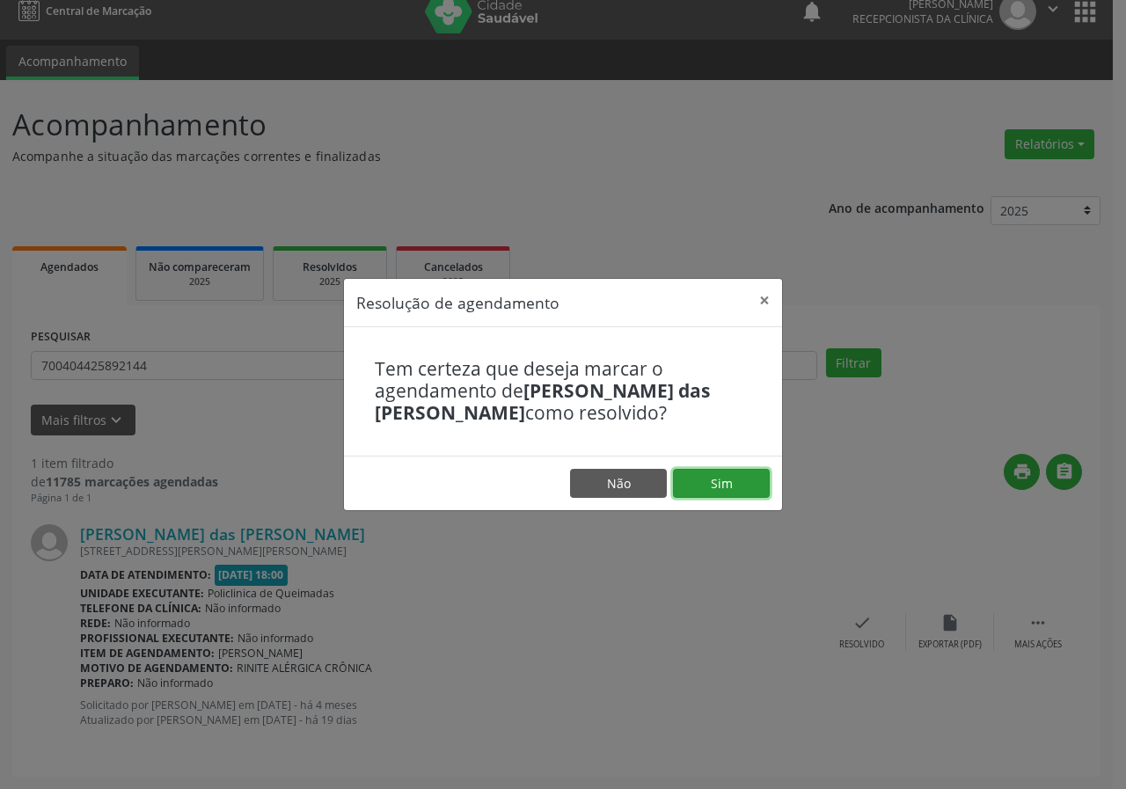
click at [718, 491] on button "Sim" at bounding box center [721, 484] width 97 height 30
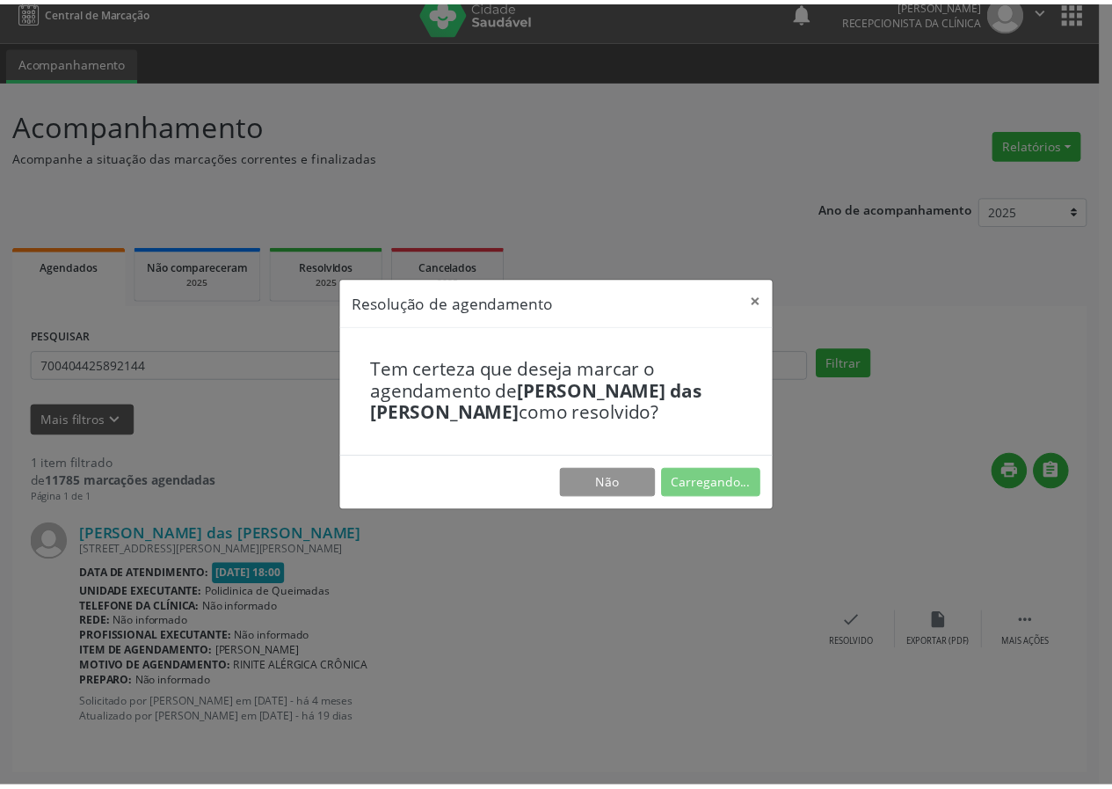
scroll to position [0, 0]
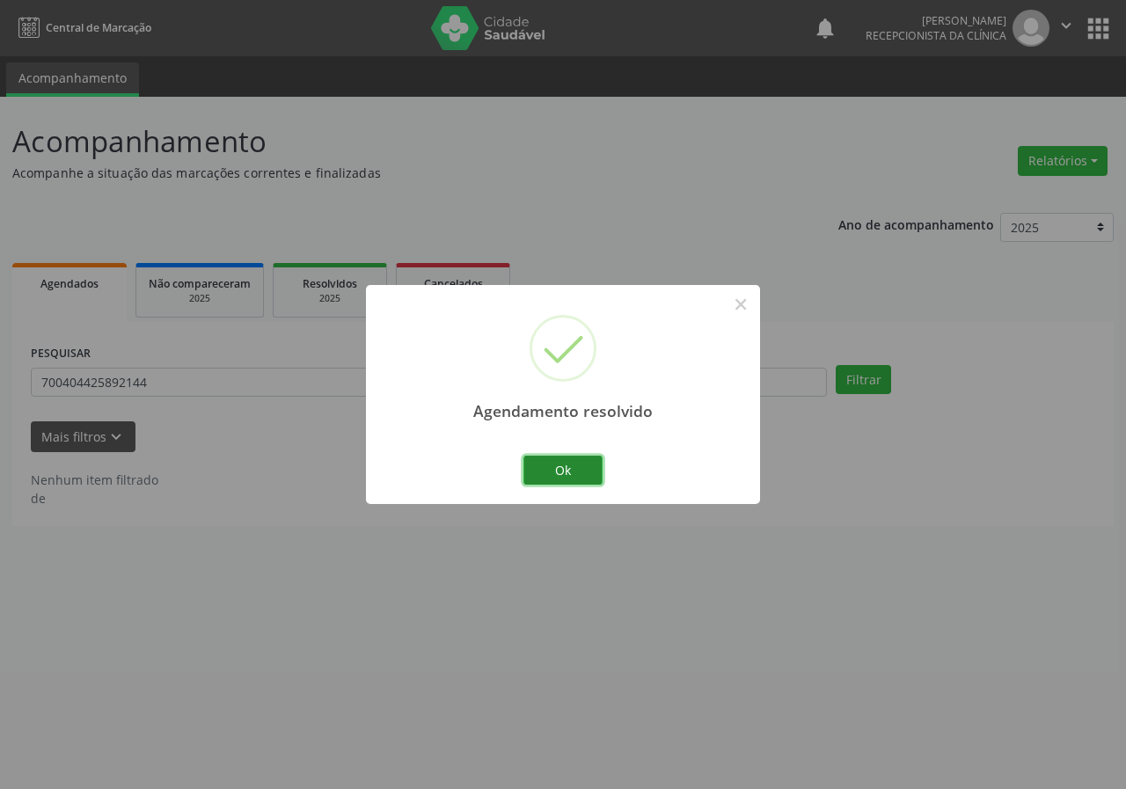
click at [577, 460] on button "Ok" at bounding box center [562, 471] width 79 height 30
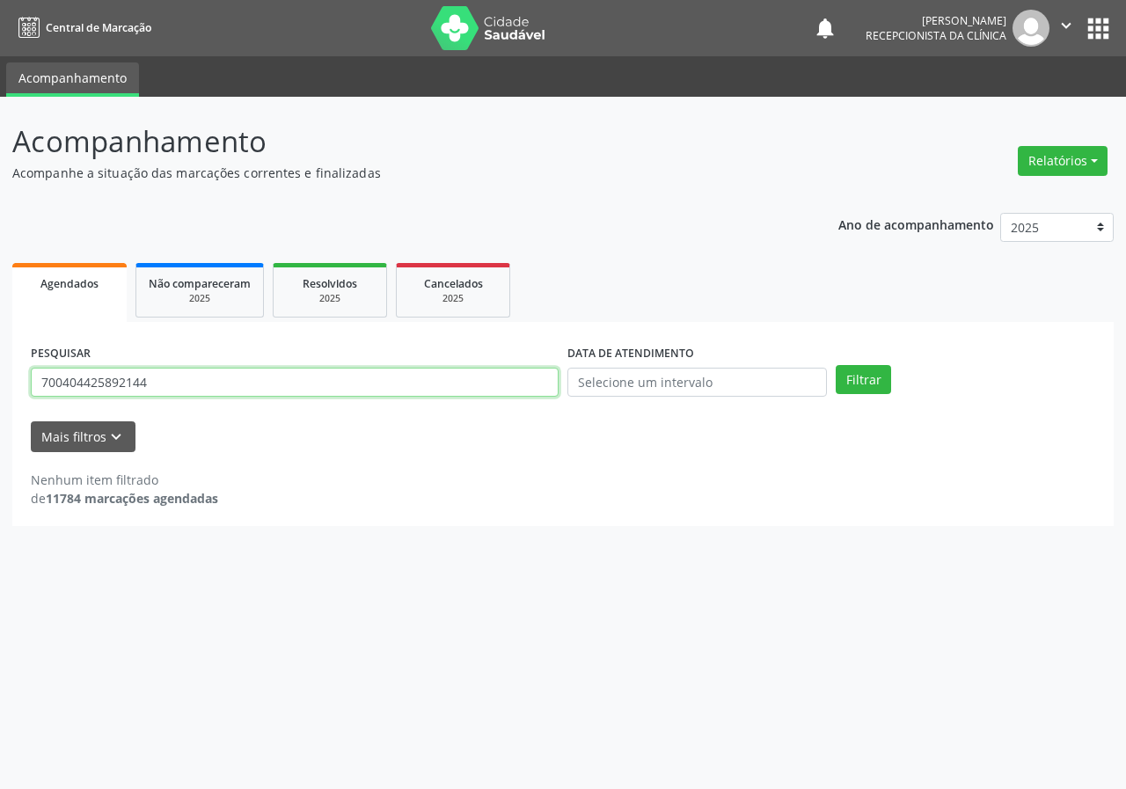
click at [284, 390] on input "700404425892144" at bounding box center [295, 383] width 528 height 30
click at [835, 365] on button "Filtrar" at bounding box center [862, 380] width 55 height 30
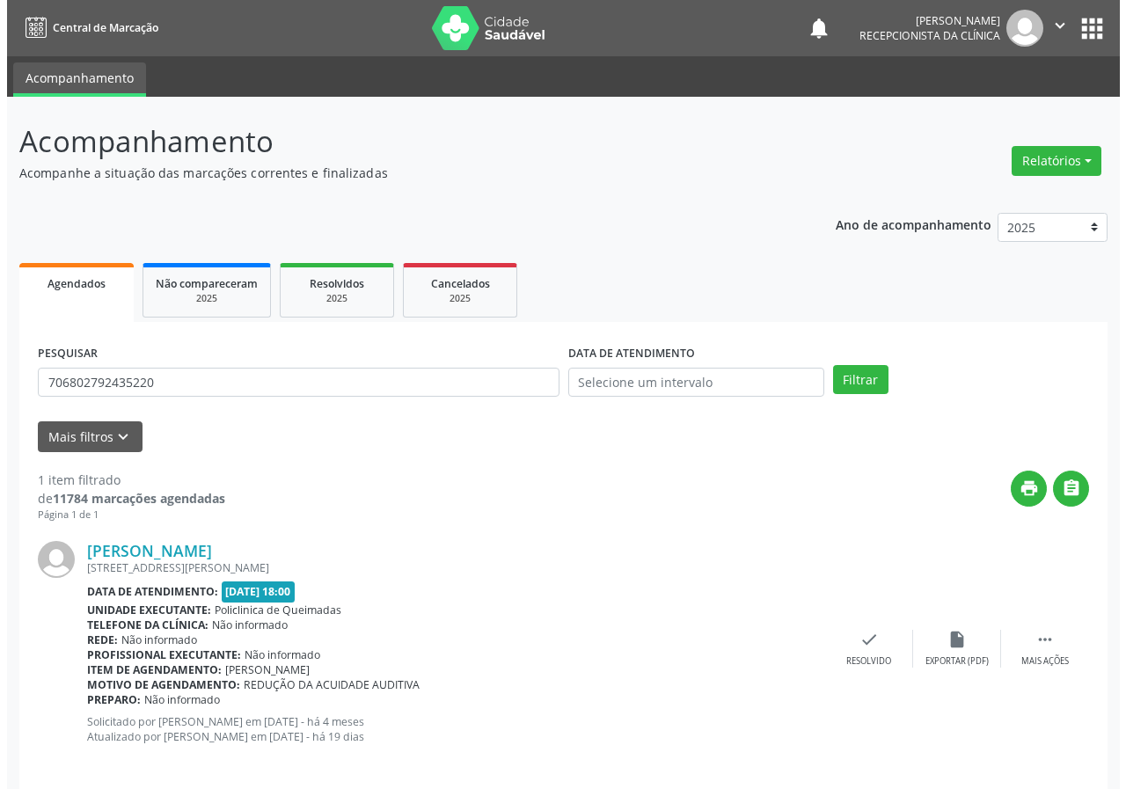
scroll to position [17, 0]
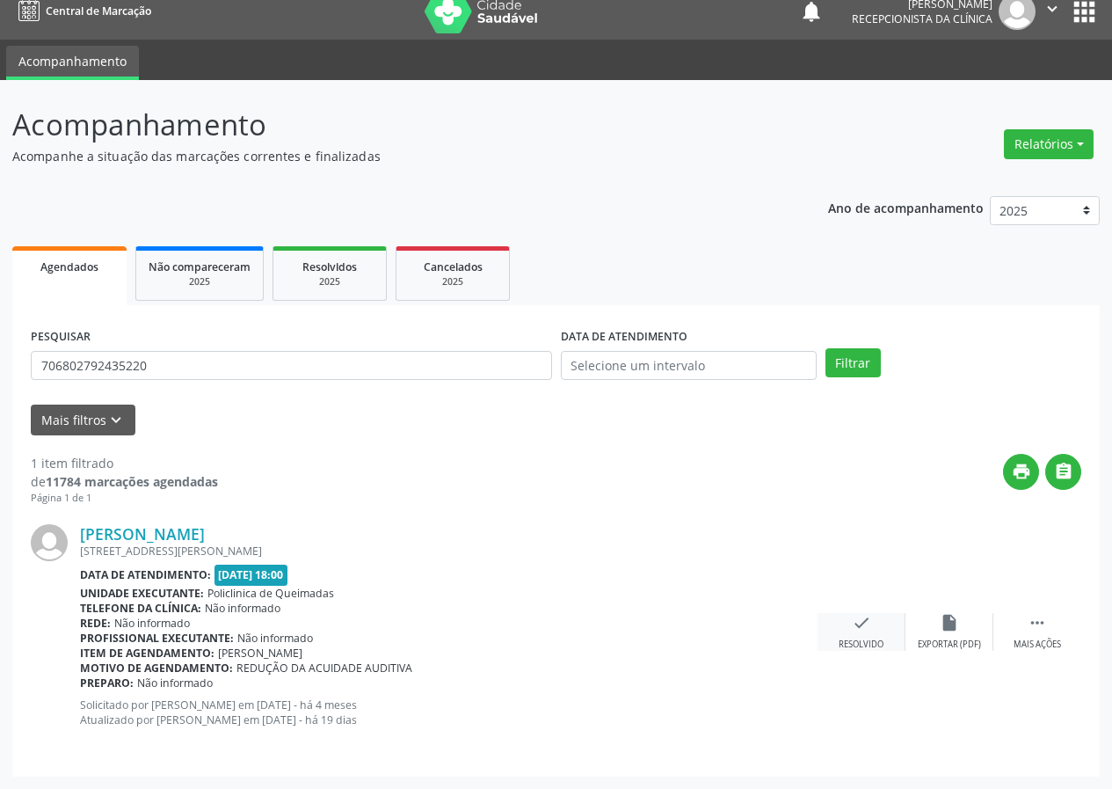
click at [869, 634] on div "check Resolvido" at bounding box center [862, 632] width 88 height 38
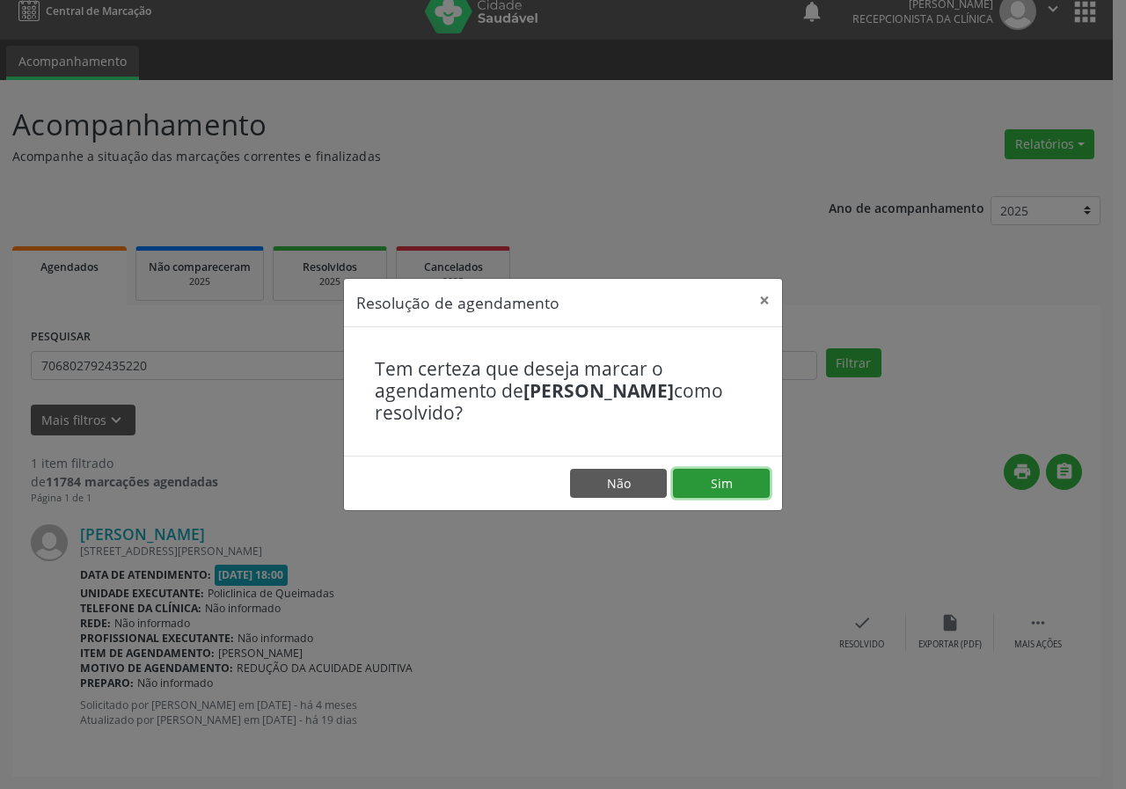
click at [714, 482] on button "Sim" at bounding box center [721, 484] width 97 height 30
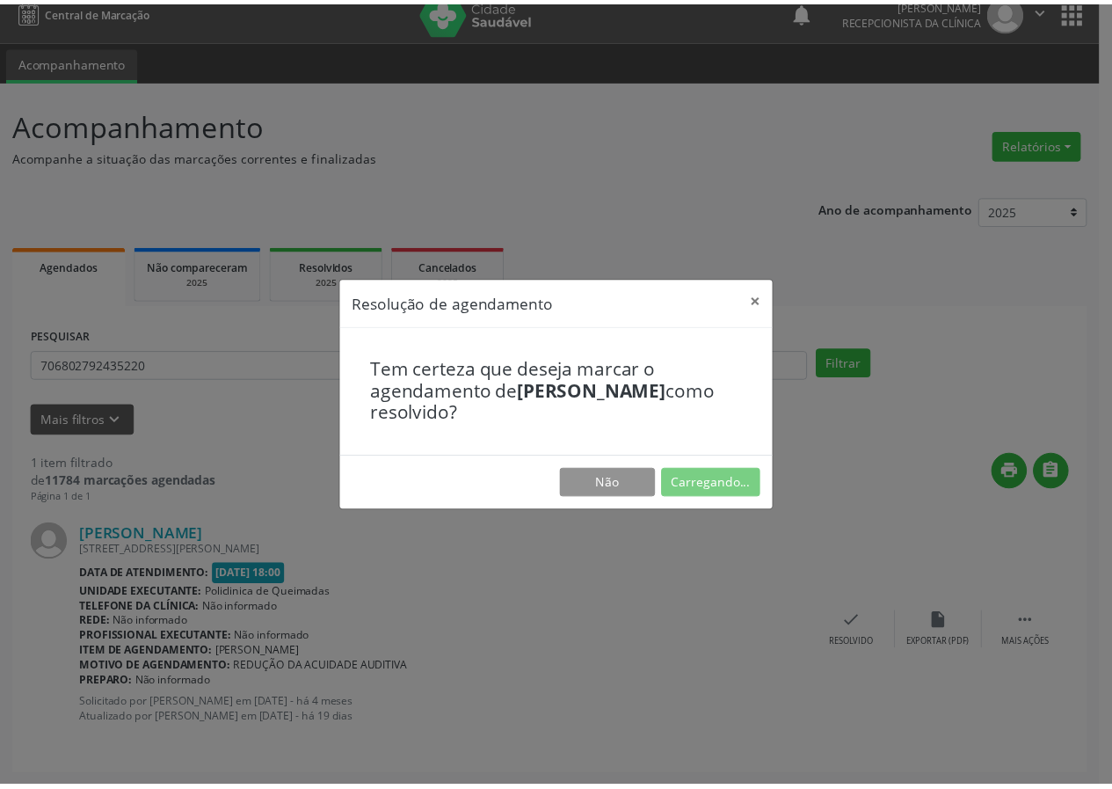
scroll to position [0, 0]
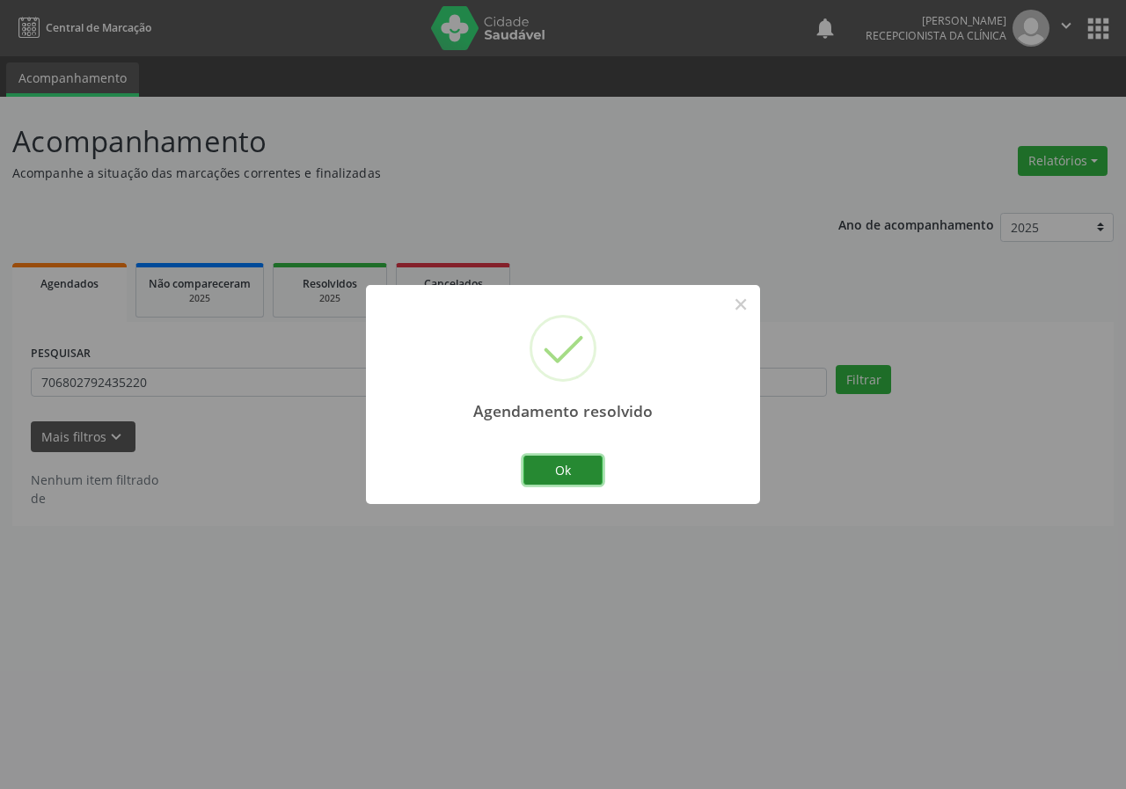
click at [547, 472] on button "Ok" at bounding box center [562, 471] width 79 height 30
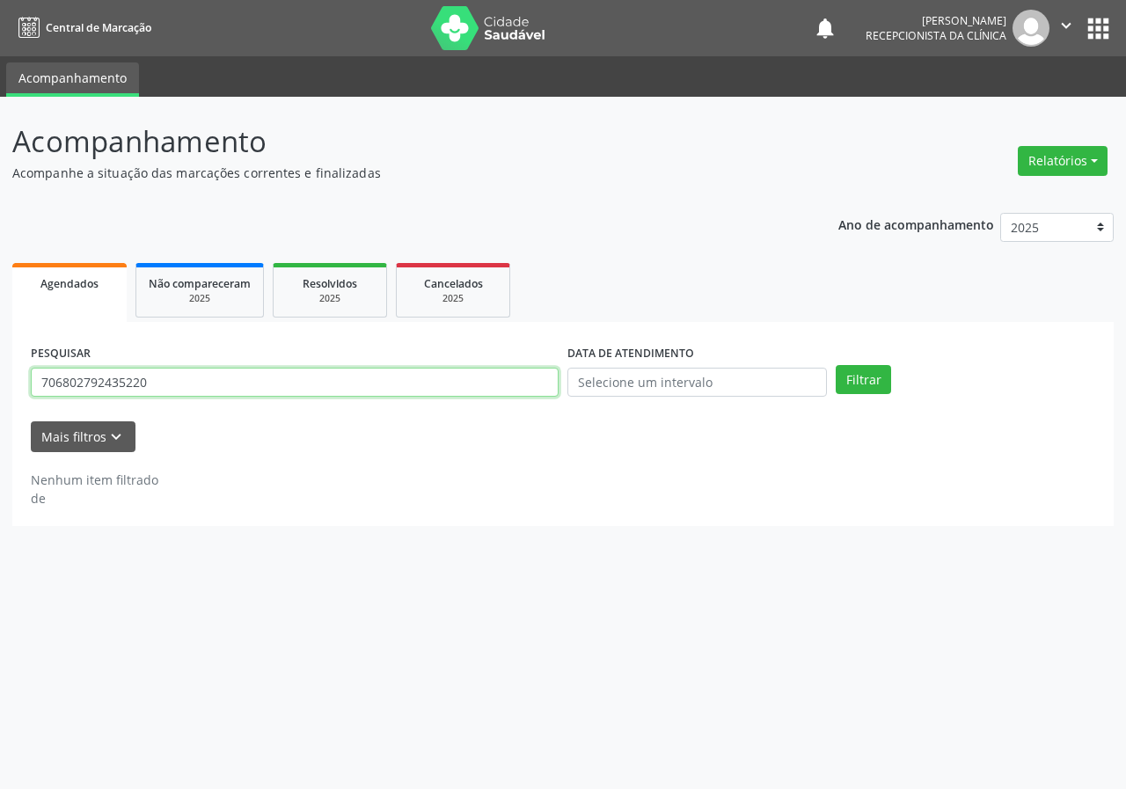
click at [324, 387] on input "706802792435220" at bounding box center [295, 383] width 528 height 30
click at [835, 365] on button "Filtrar" at bounding box center [862, 380] width 55 height 30
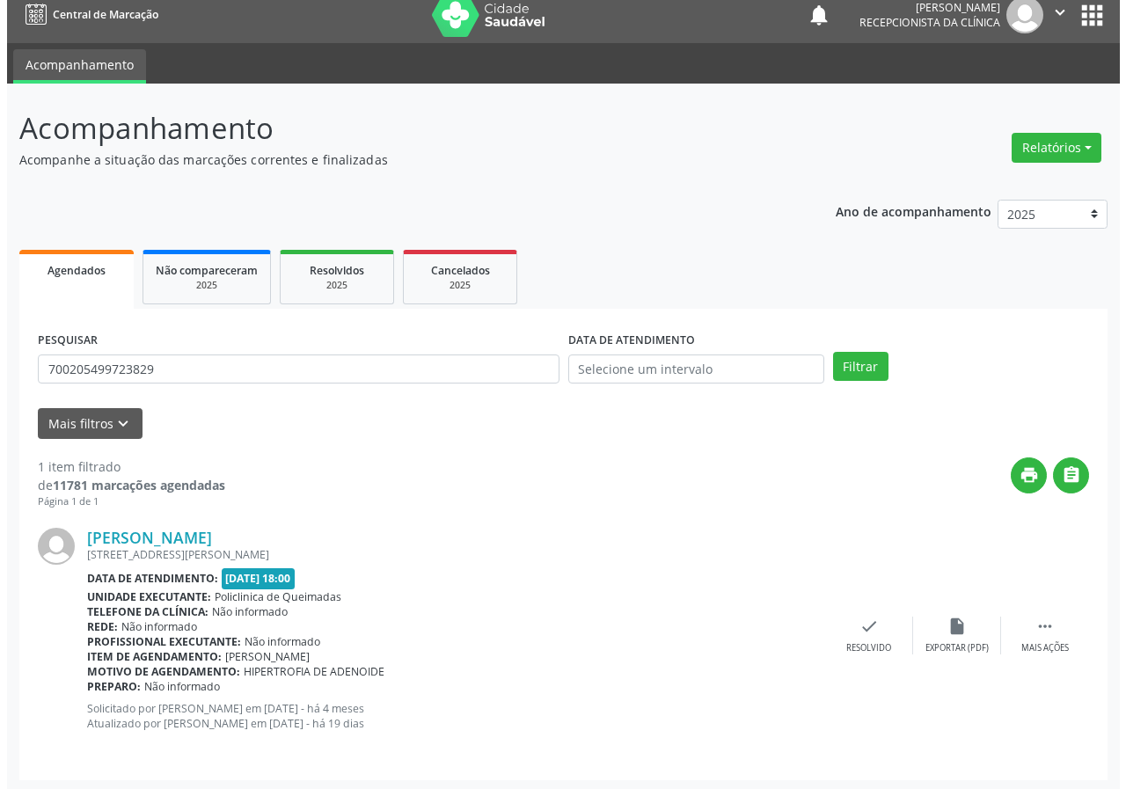
scroll to position [17, 0]
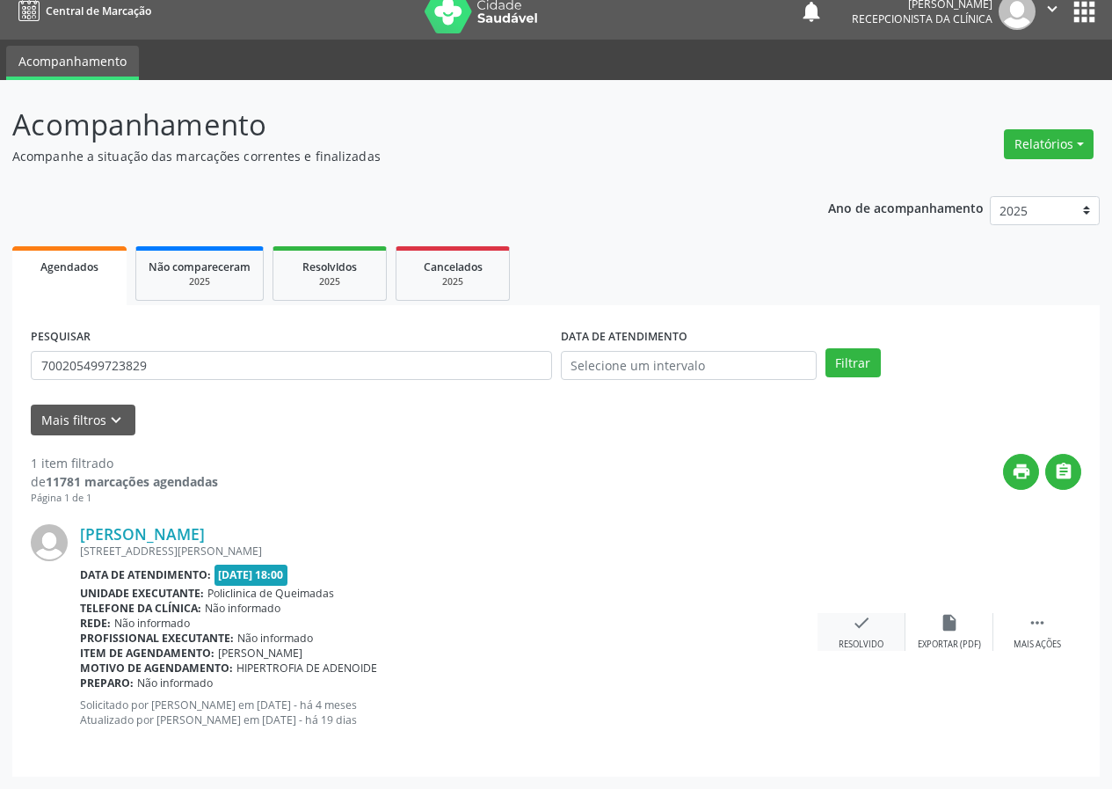
click at [845, 630] on div "check Resolvido" at bounding box center [862, 632] width 88 height 38
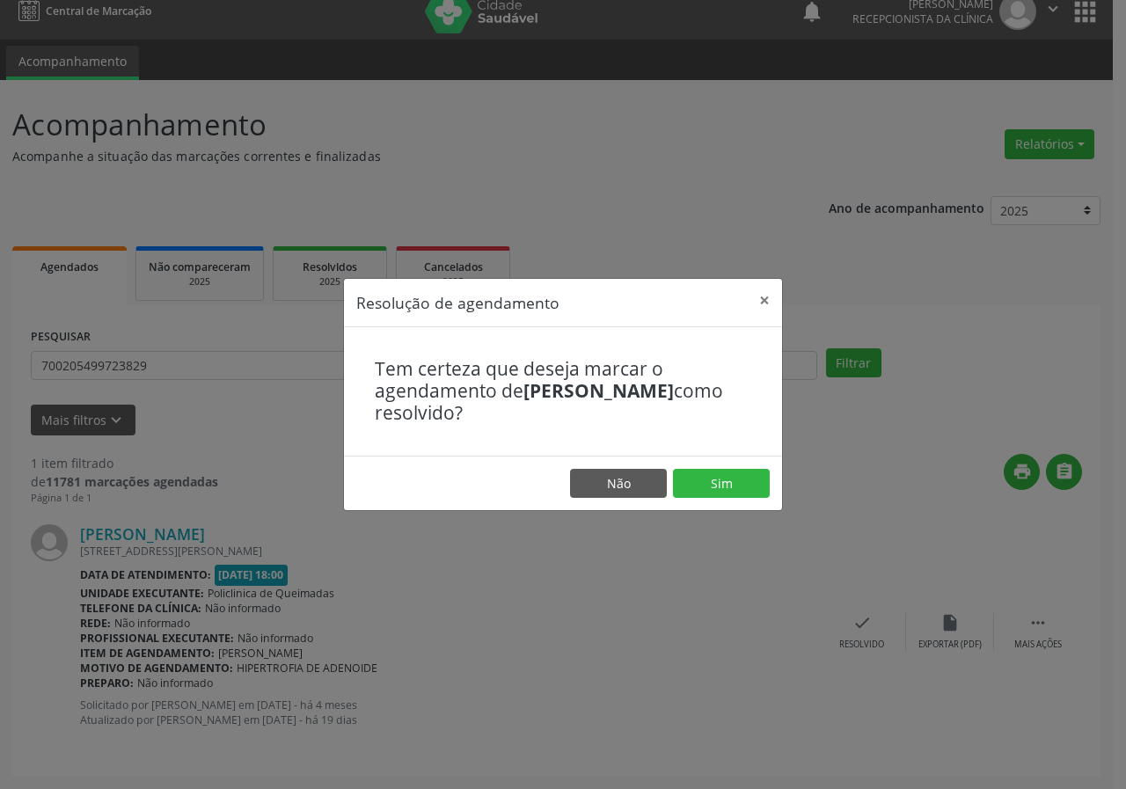
click at [722, 507] on footer "Não Sim" at bounding box center [563, 483] width 438 height 55
click at [714, 478] on button "Sim" at bounding box center [721, 484] width 97 height 30
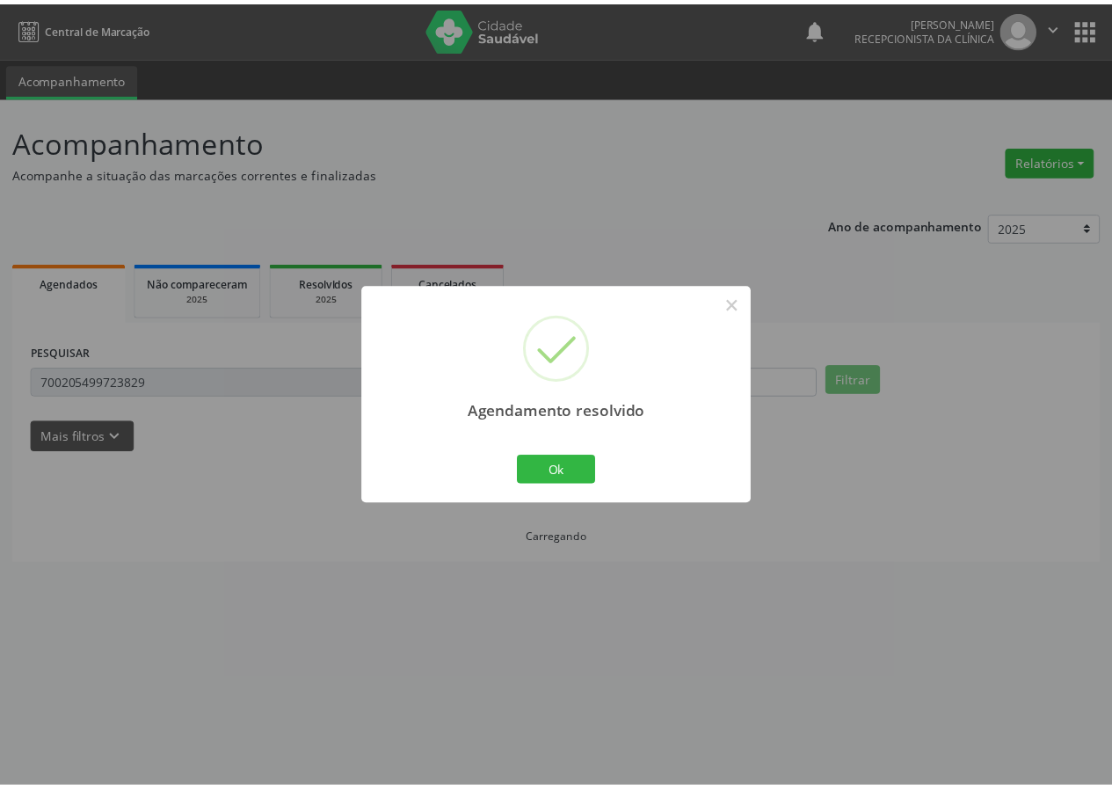
scroll to position [0, 0]
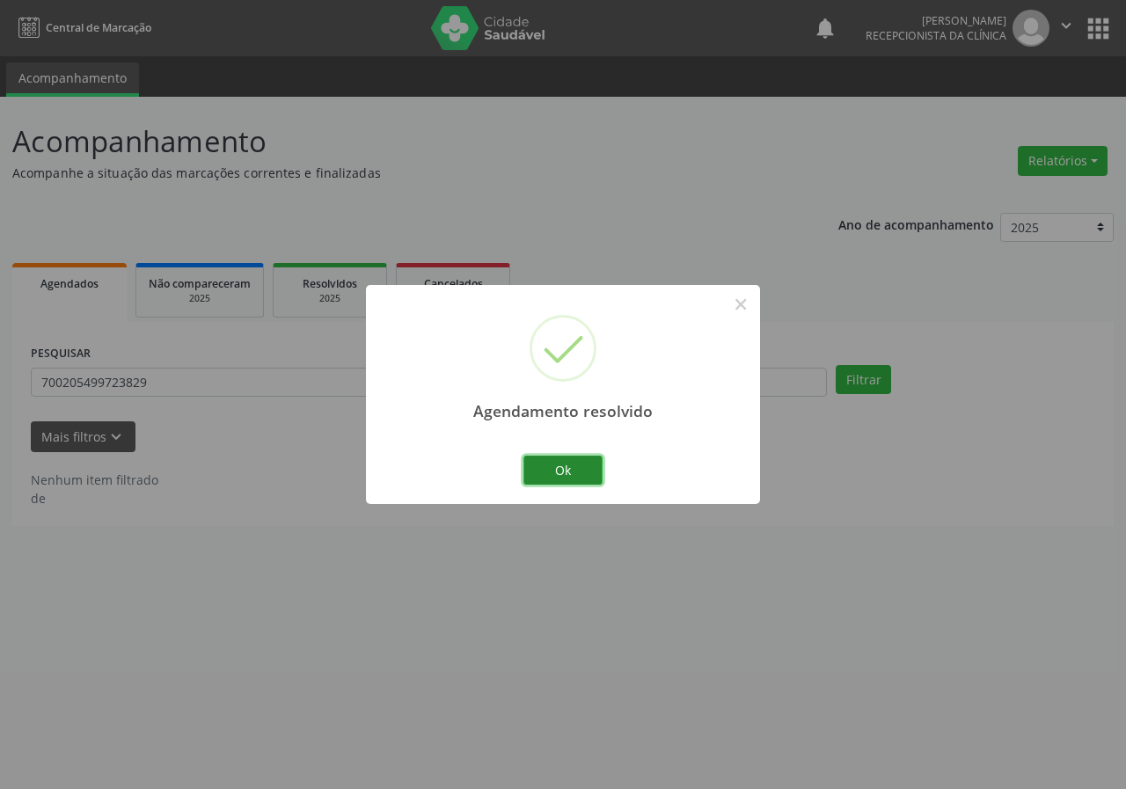
click at [551, 475] on button "Ok" at bounding box center [562, 471] width 79 height 30
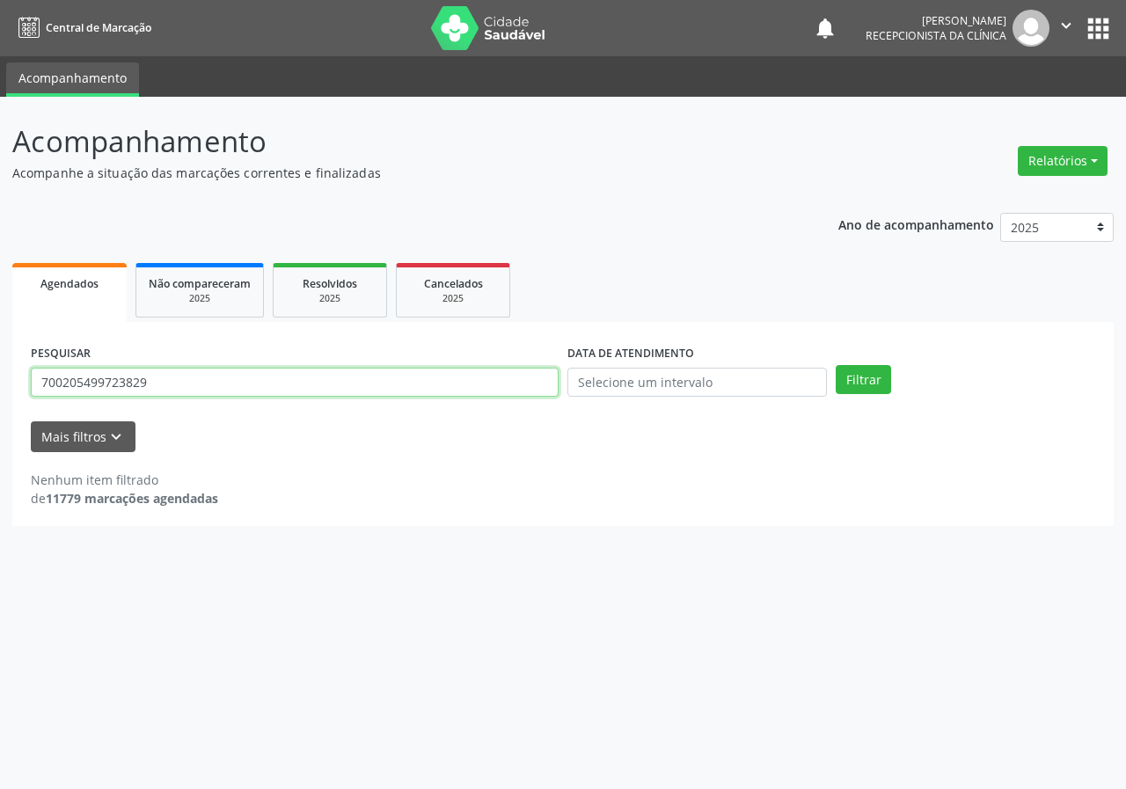
click at [201, 376] on input "700205499723829" at bounding box center [295, 383] width 528 height 30
click at [835, 365] on button "Filtrar" at bounding box center [862, 380] width 55 height 30
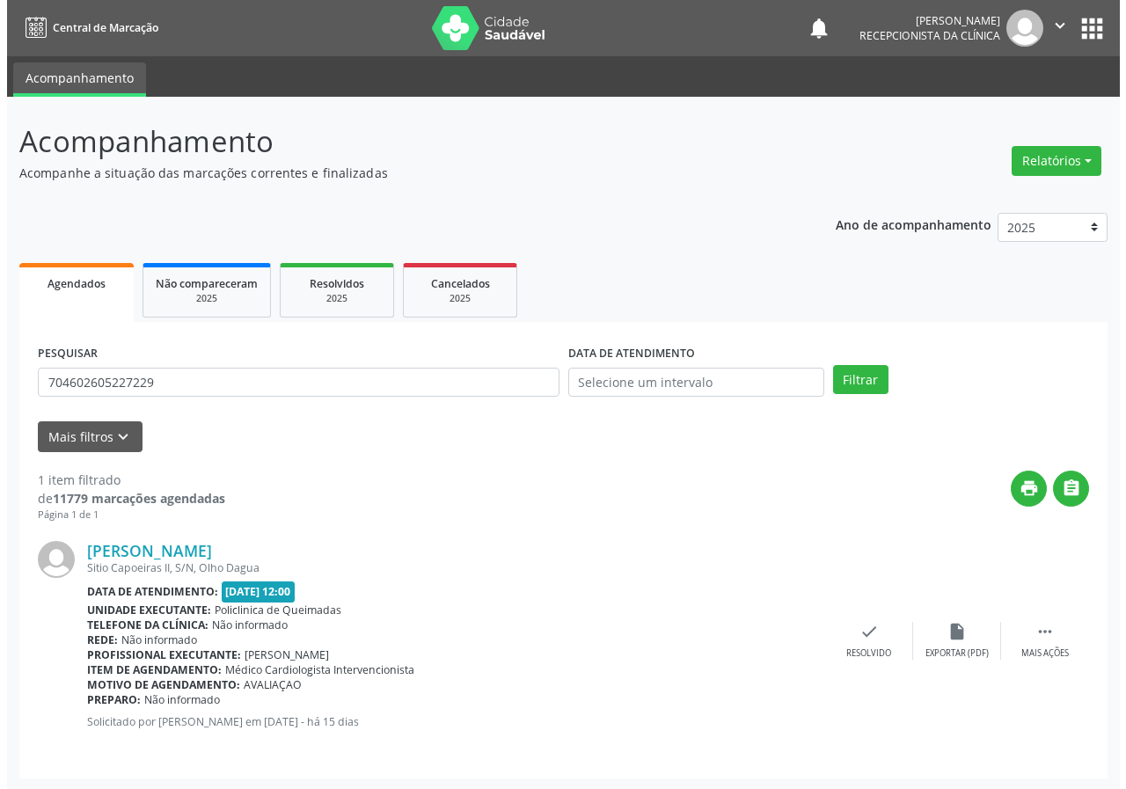
scroll to position [2, 0]
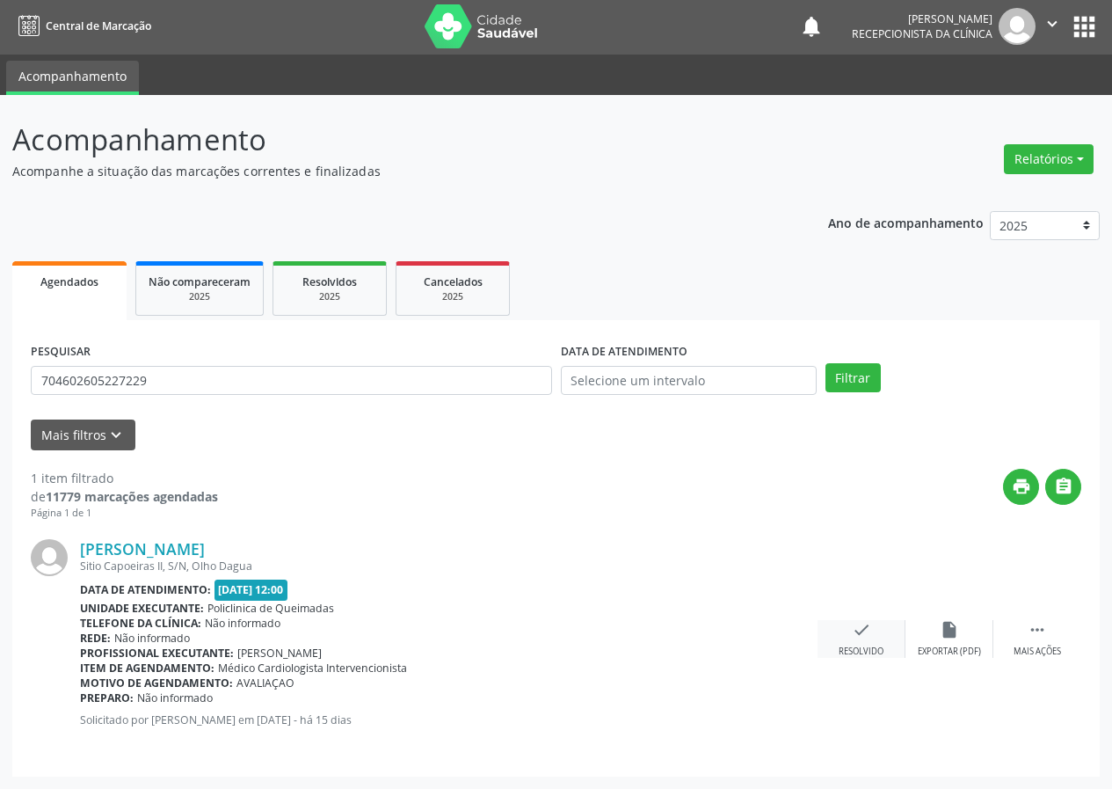
click at [856, 636] on icon "check" at bounding box center [861, 629] width 19 height 19
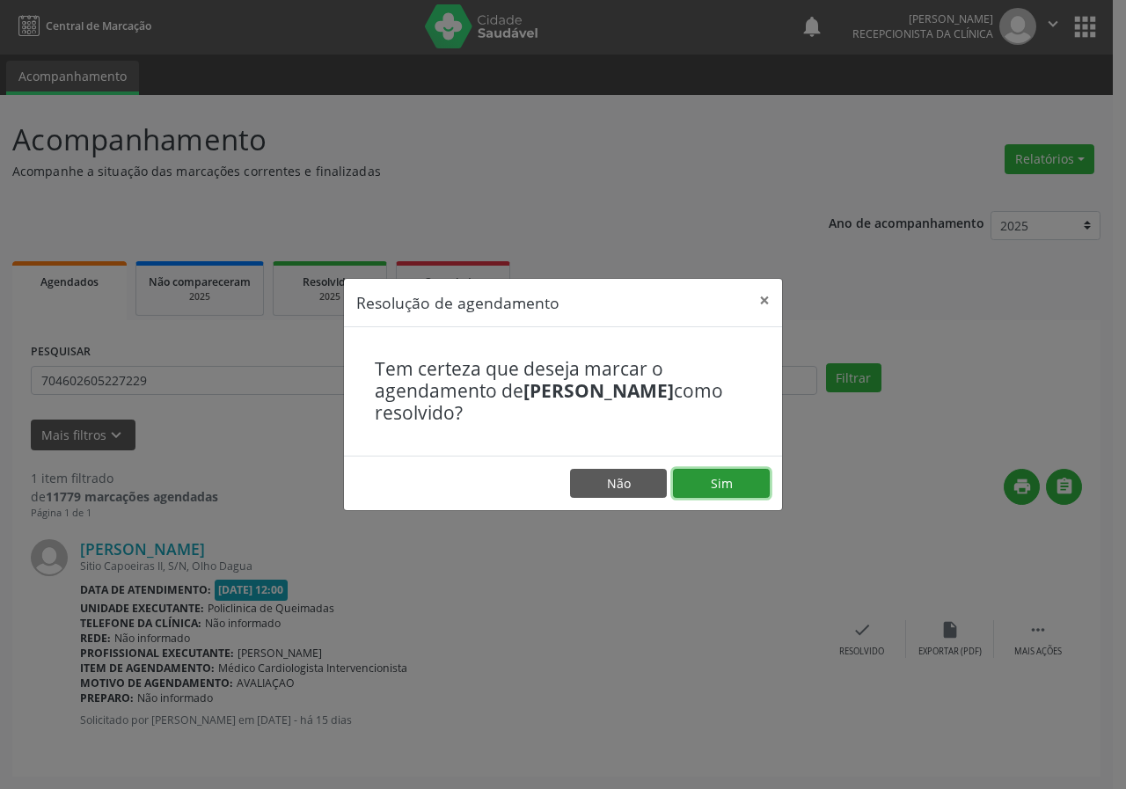
click at [742, 484] on button "Sim" at bounding box center [721, 484] width 97 height 30
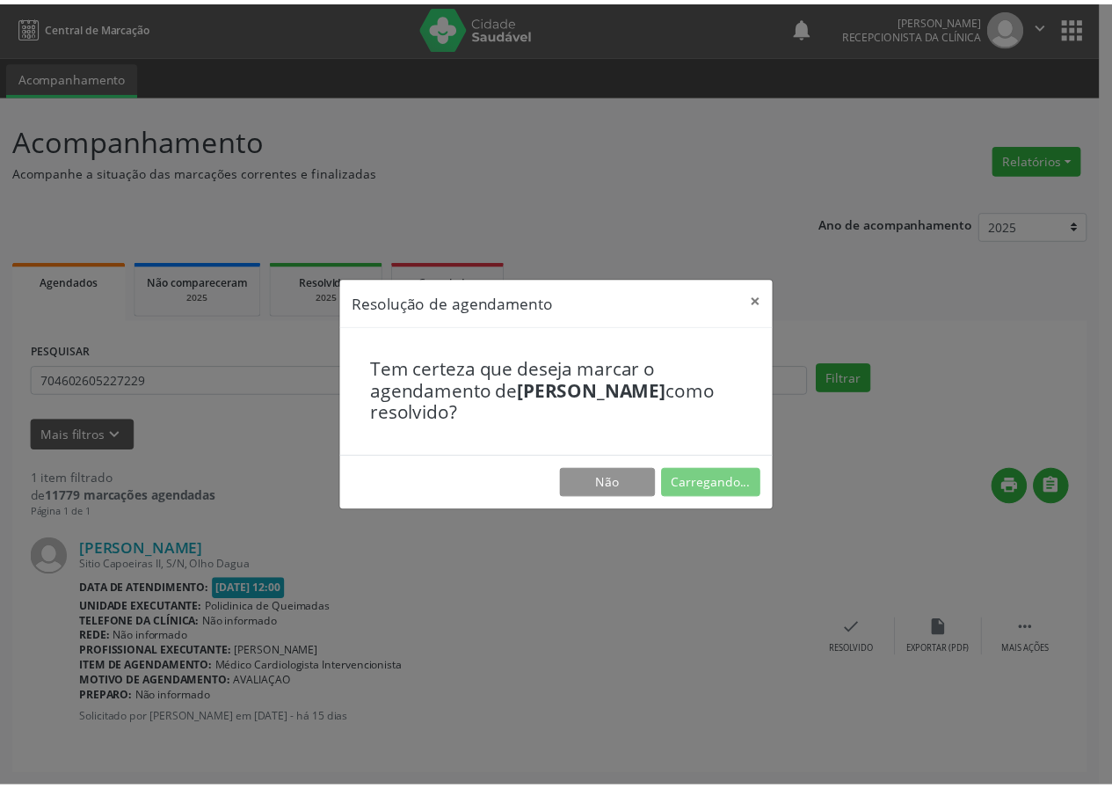
scroll to position [0, 0]
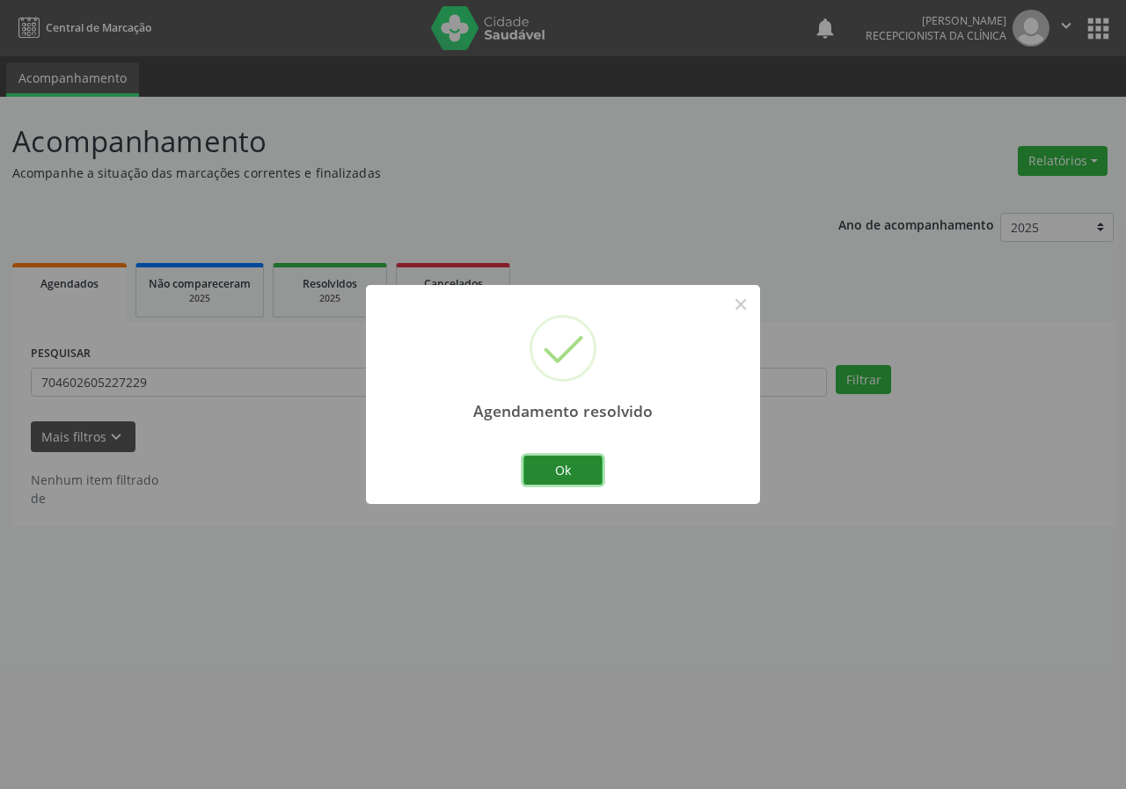
click at [528, 470] on button "Ok" at bounding box center [562, 471] width 79 height 30
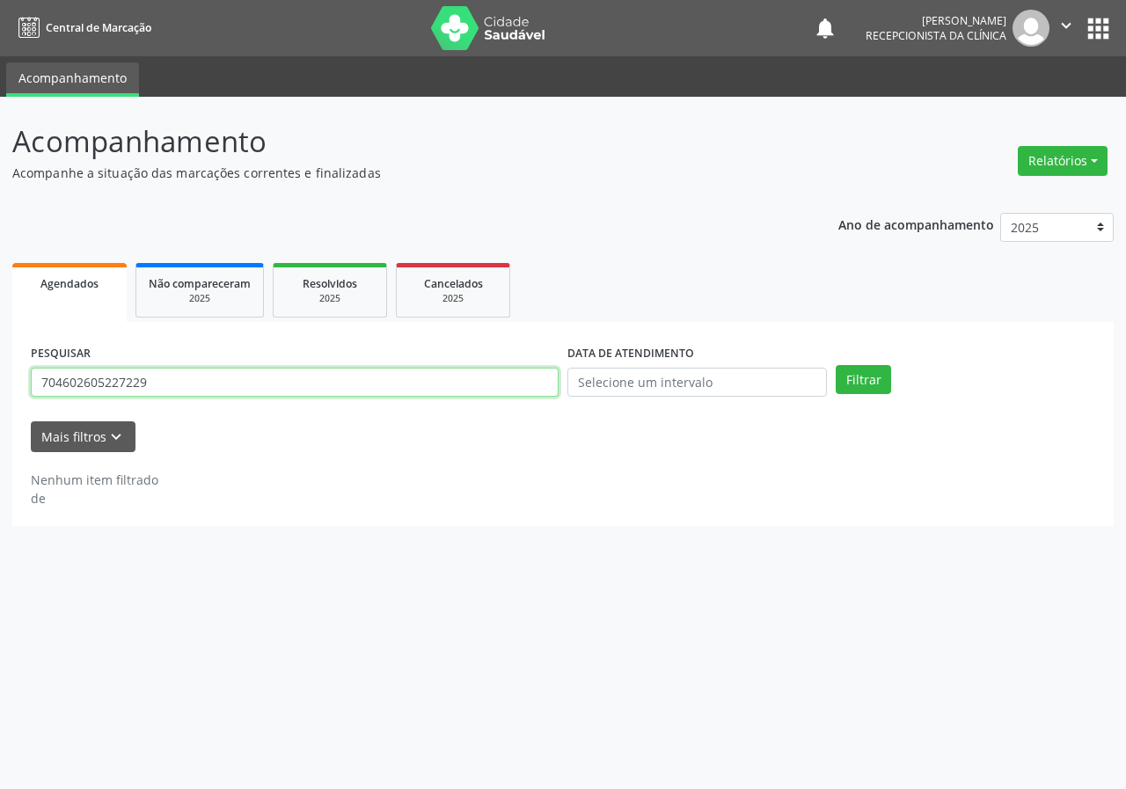
click at [265, 394] on input "704602605227229" at bounding box center [295, 383] width 528 height 30
click at [835, 365] on button "Filtrar" at bounding box center [862, 380] width 55 height 30
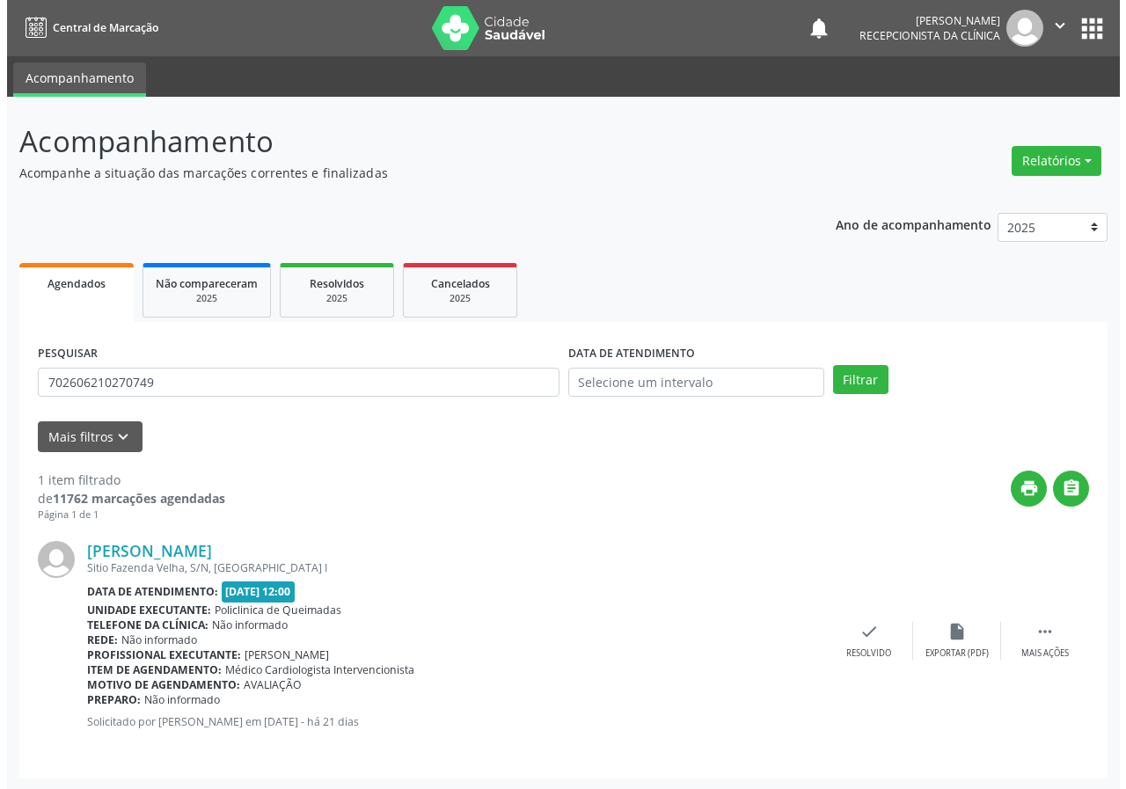
scroll to position [2, 0]
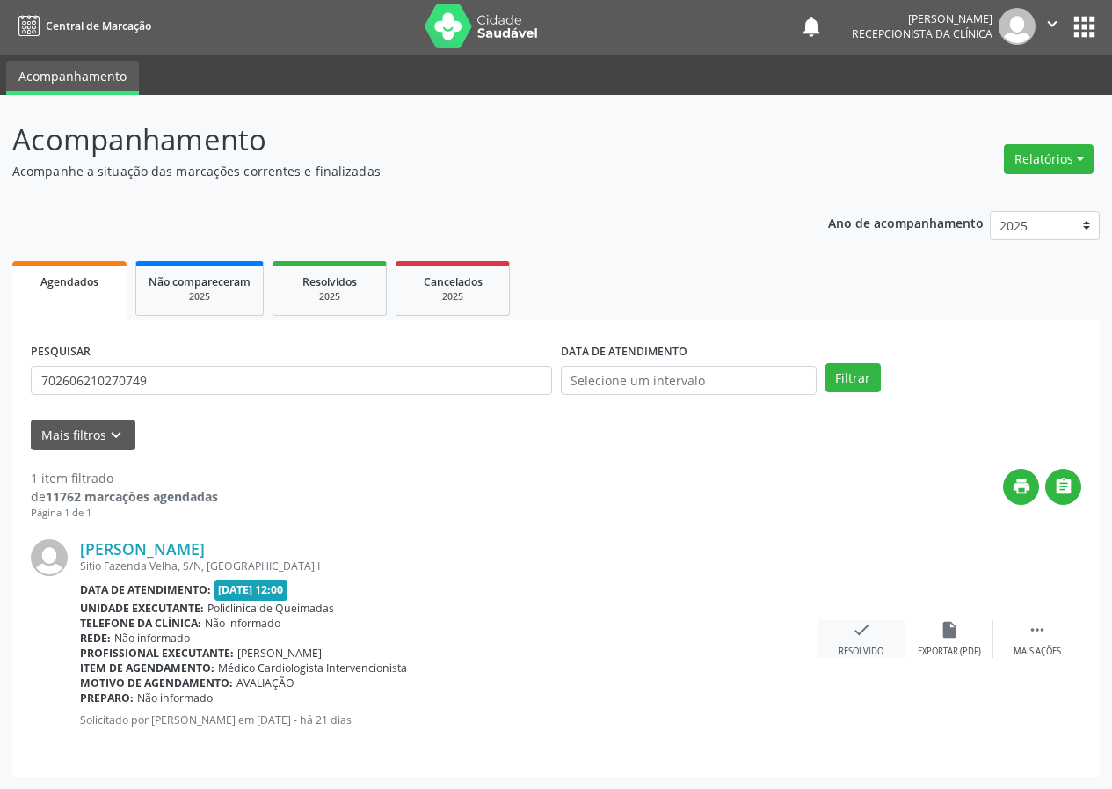
click at [862, 644] on div "check Resolvido" at bounding box center [862, 639] width 88 height 38
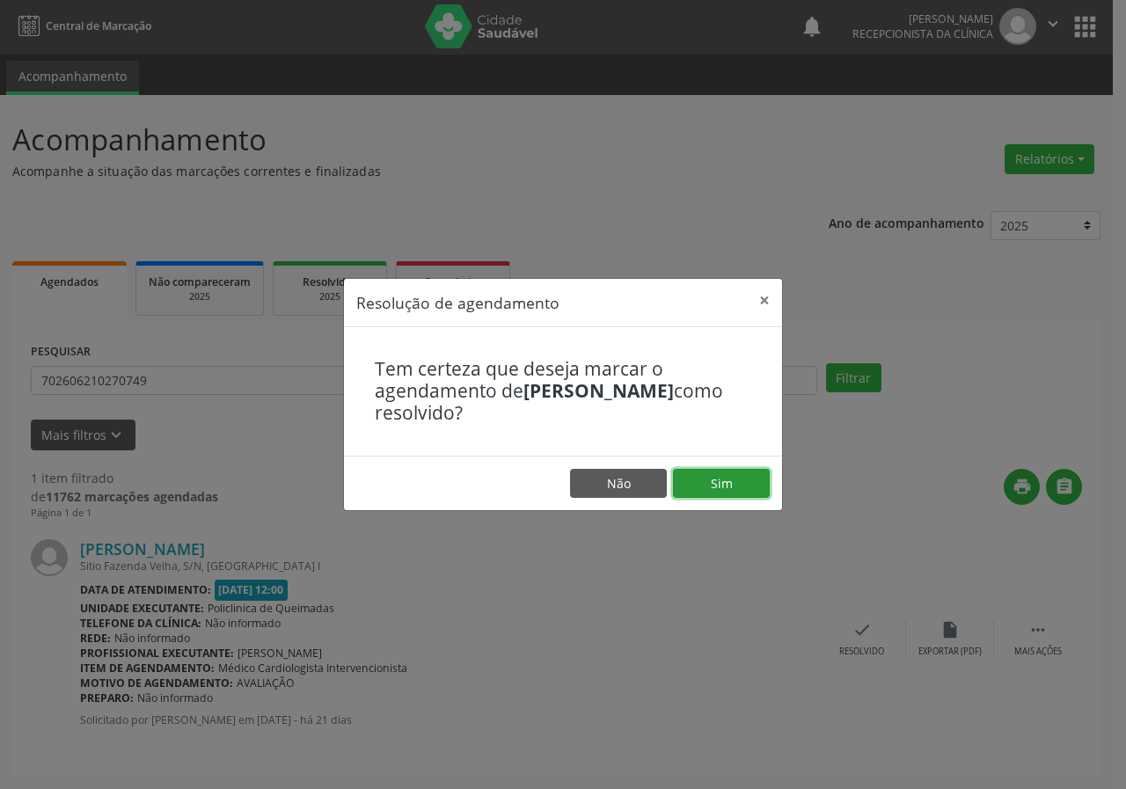
click at [718, 490] on button "Sim" at bounding box center [721, 484] width 97 height 30
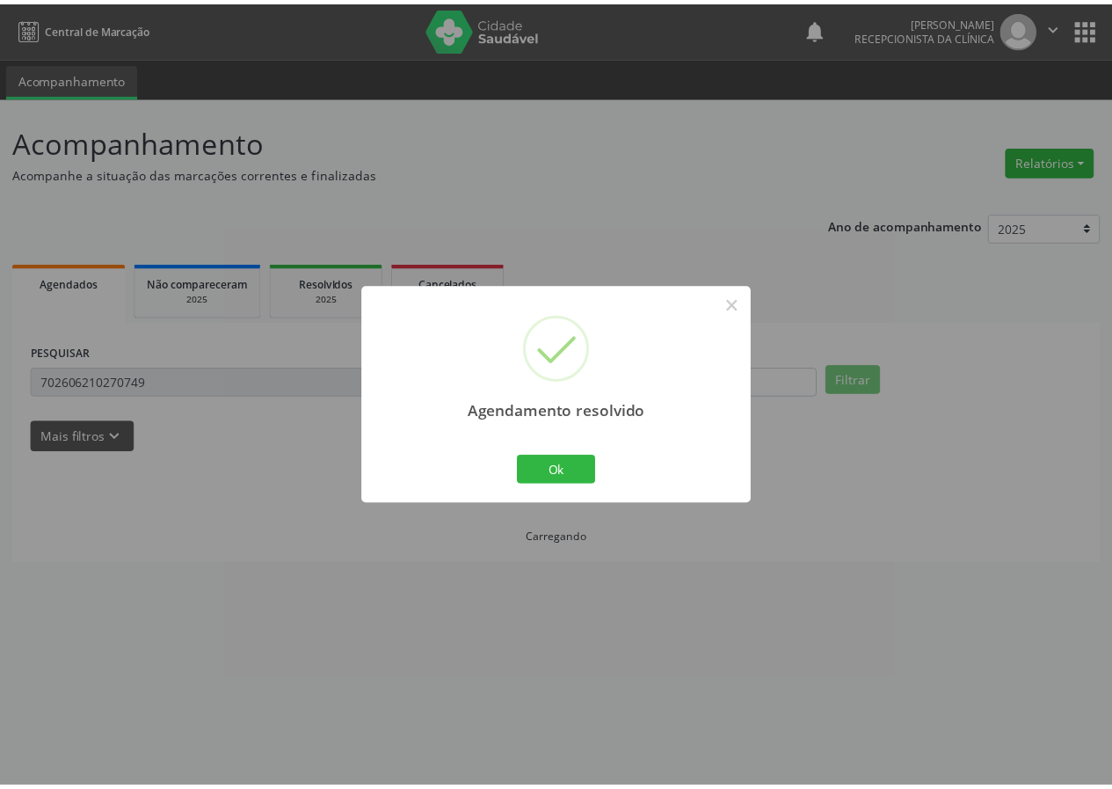
scroll to position [0, 0]
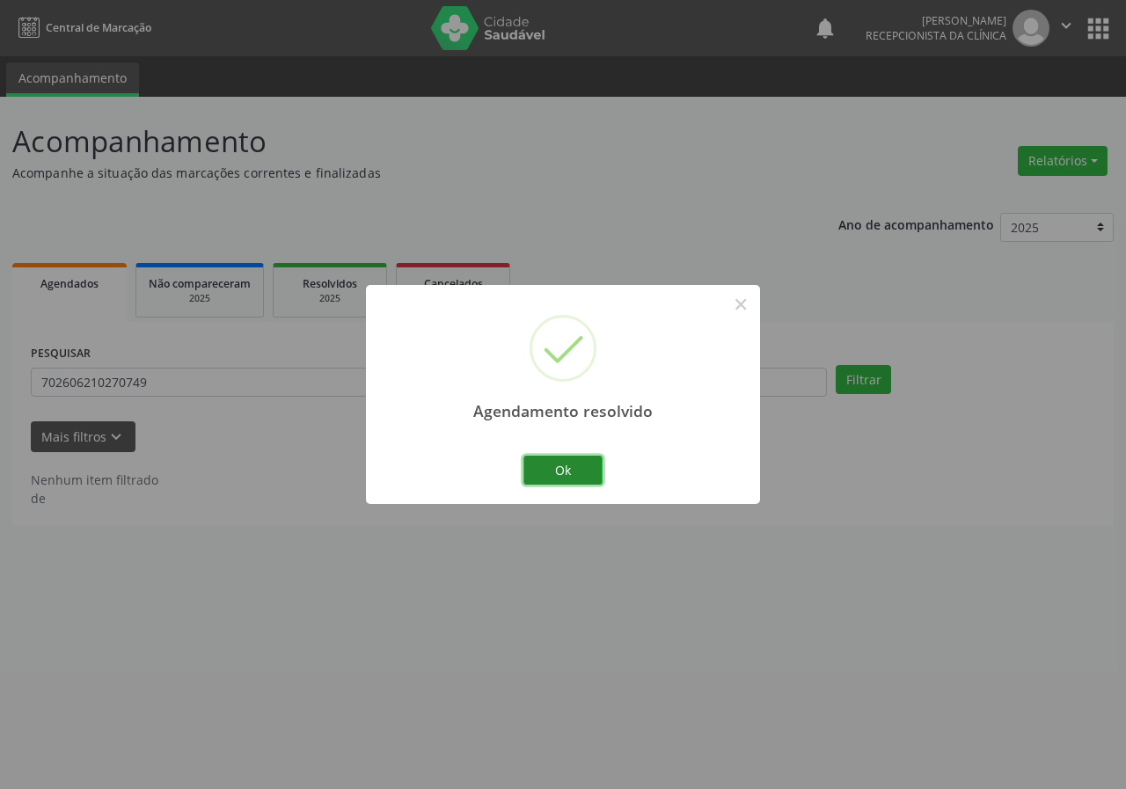
click at [560, 459] on button "Ok" at bounding box center [562, 471] width 79 height 30
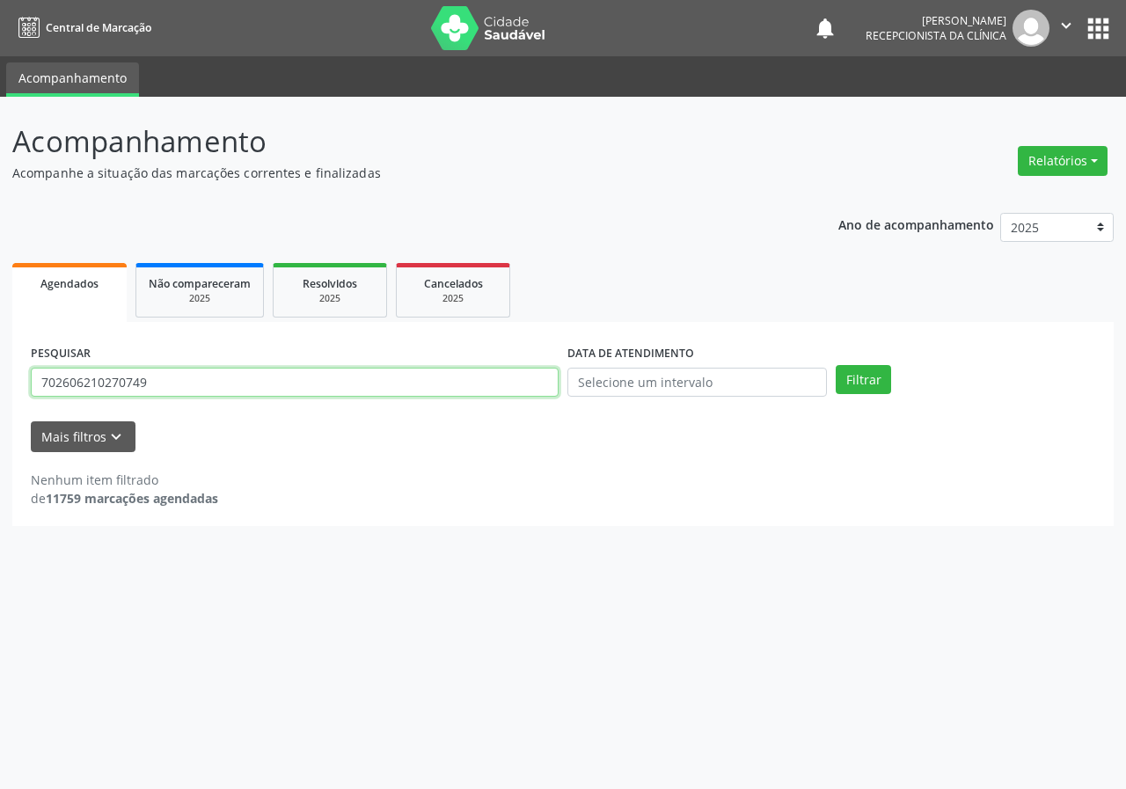
click at [270, 385] on input "702606210270749" at bounding box center [295, 383] width 528 height 30
click at [835, 365] on button "Filtrar" at bounding box center [862, 380] width 55 height 30
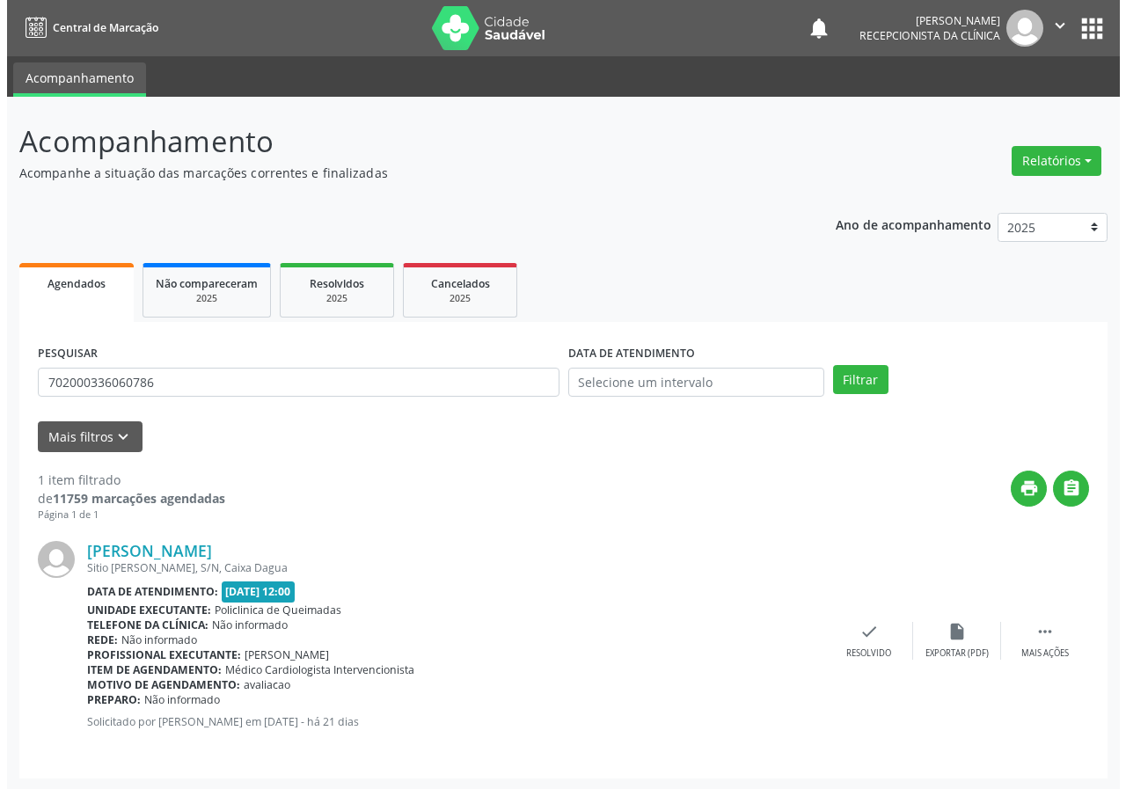
scroll to position [2, 0]
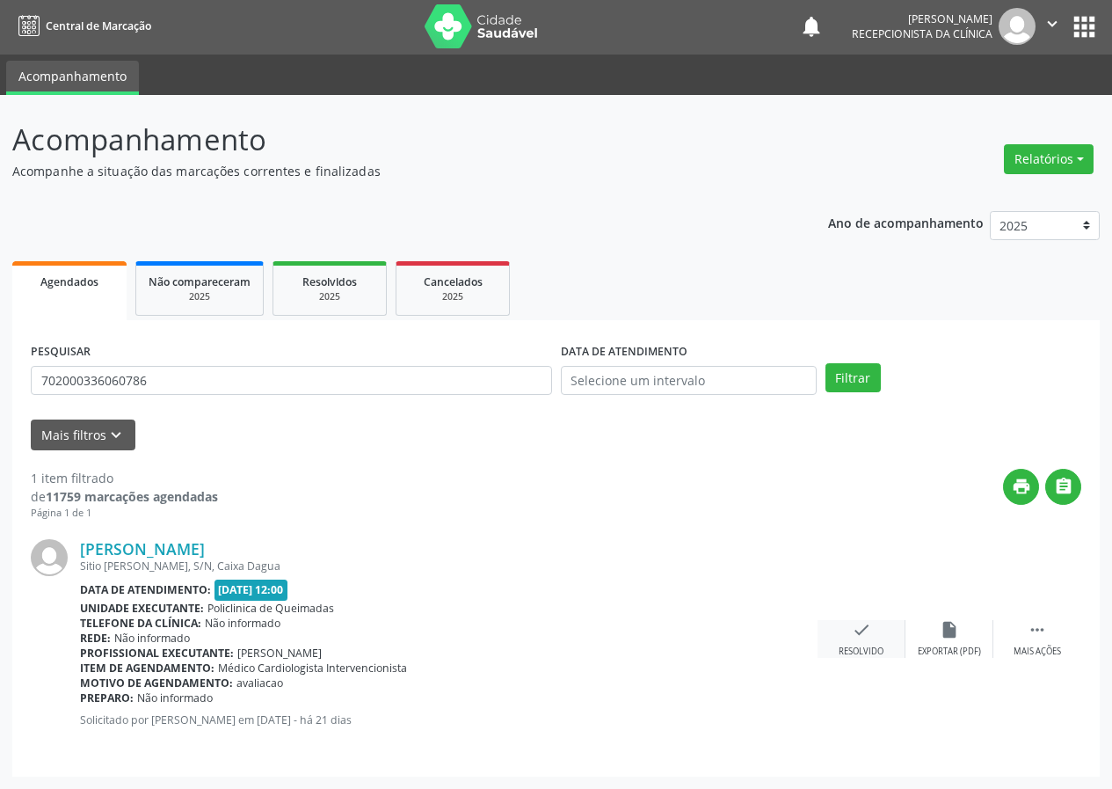
click at [887, 635] on div "check Resolvido" at bounding box center [862, 639] width 88 height 38
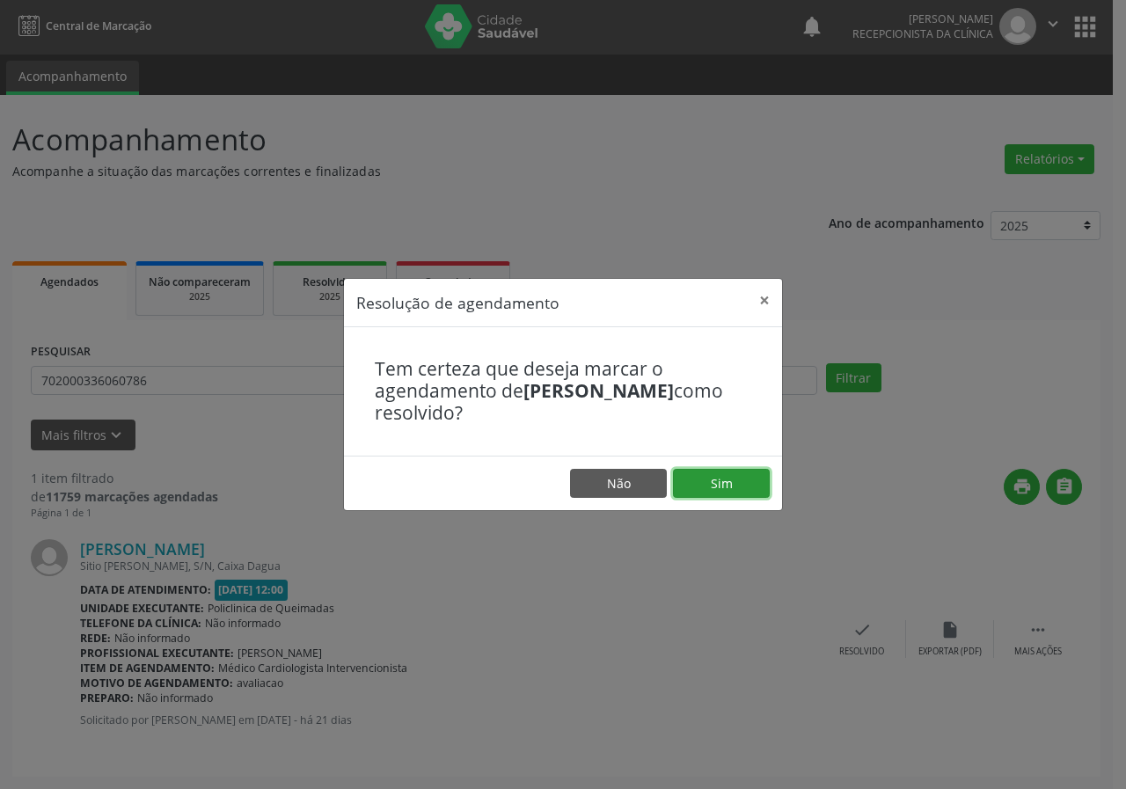
click at [715, 474] on button "Sim" at bounding box center [721, 484] width 97 height 30
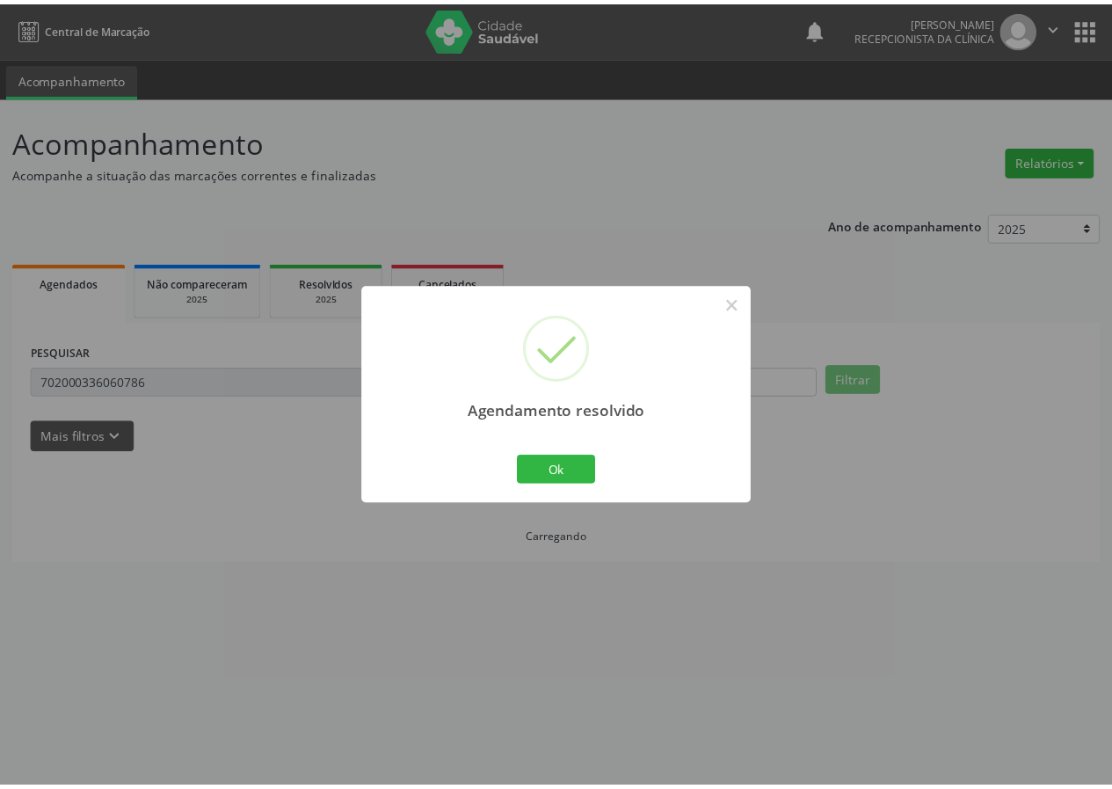
scroll to position [0, 0]
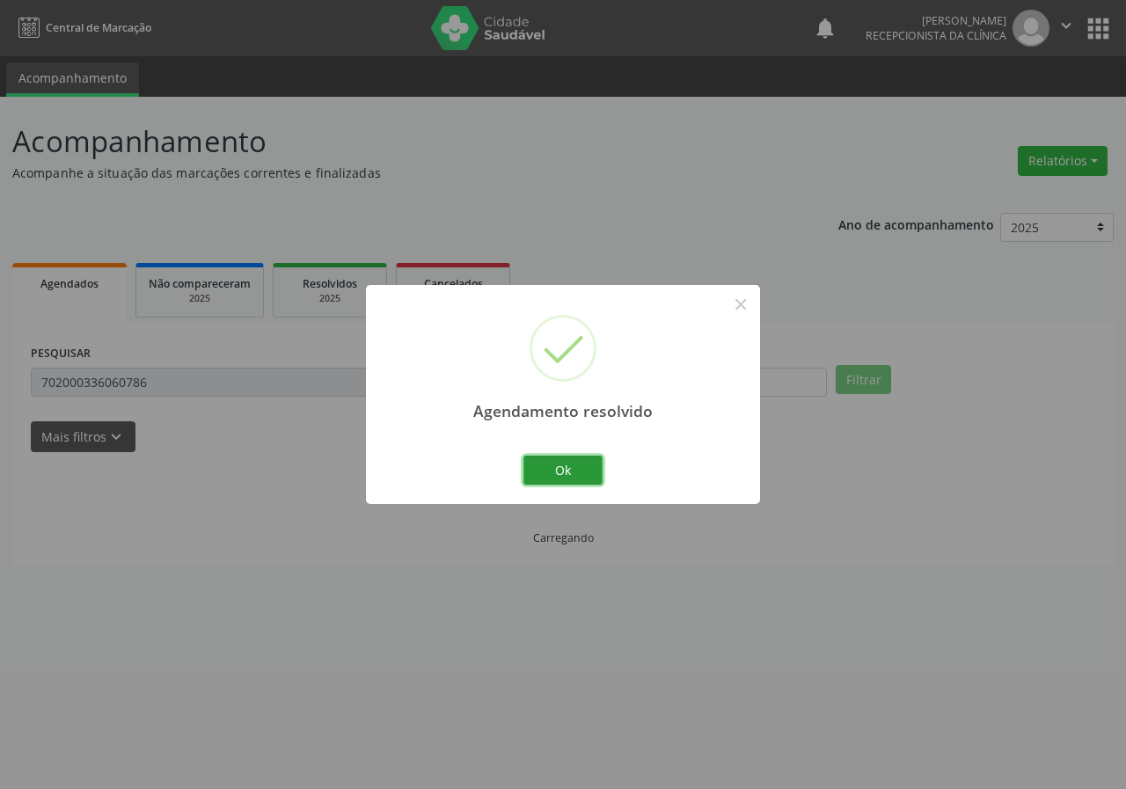
click at [543, 463] on button "Ok" at bounding box center [562, 471] width 79 height 30
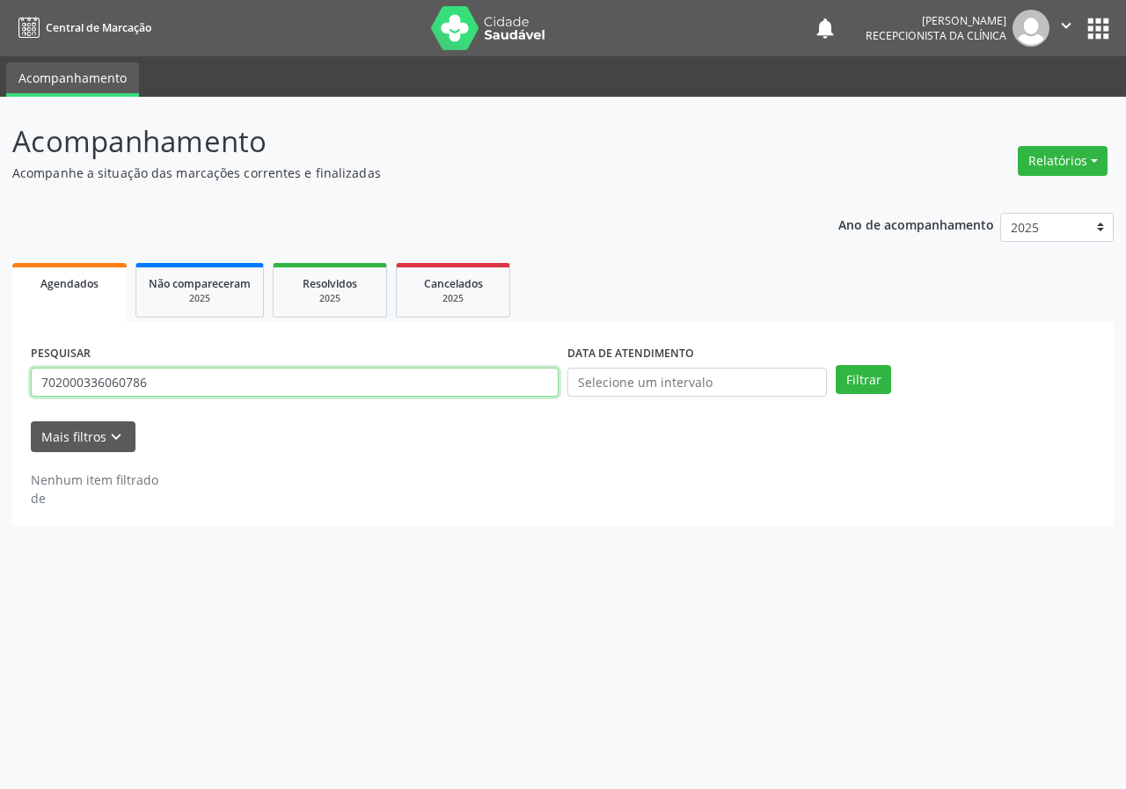
click at [324, 389] on input "702000336060786" at bounding box center [295, 383] width 528 height 30
click at [323, 389] on input "702000336060786" at bounding box center [295, 383] width 528 height 30
click at [835, 365] on button "Filtrar" at bounding box center [862, 380] width 55 height 30
click at [104, 385] on input "70050237016558" at bounding box center [295, 383] width 528 height 30
click at [835, 365] on button "Filtrar" at bounding box center [862, 380] width 55 height 30
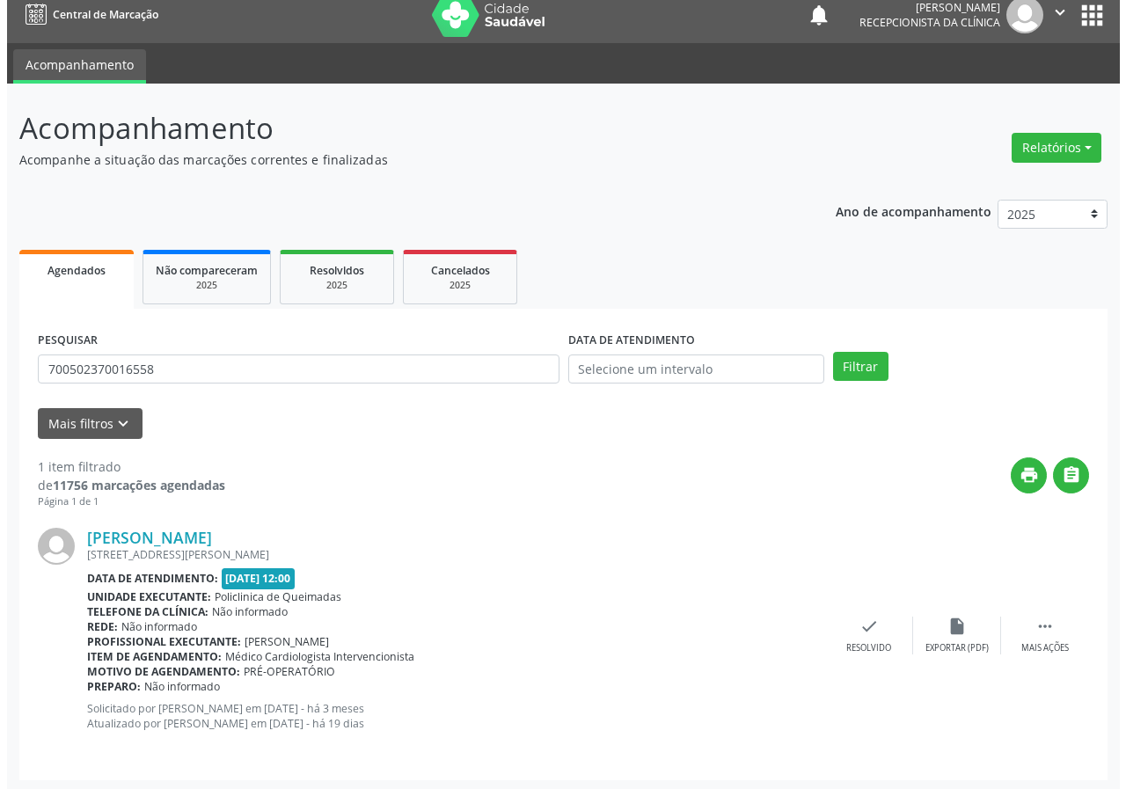
scroll to position [17, 0]
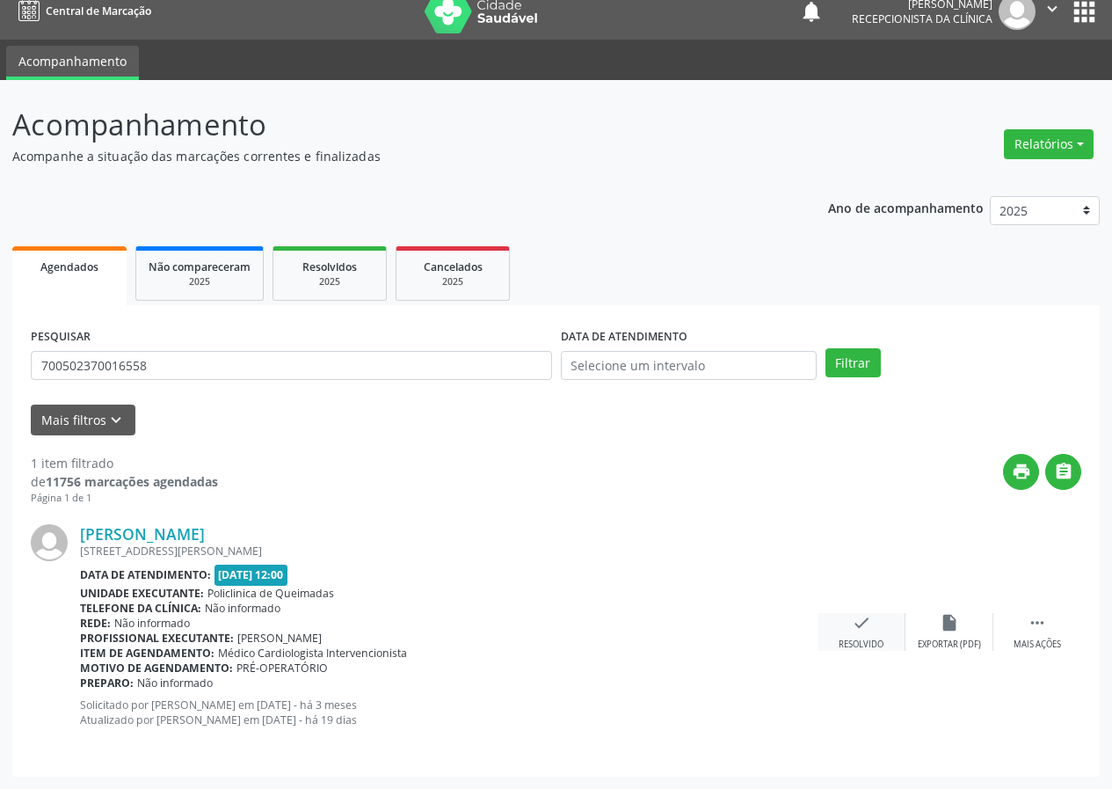
click at [860, 636] on div "check Resolvido" at bounding box center [862, 632] width 88 height 38
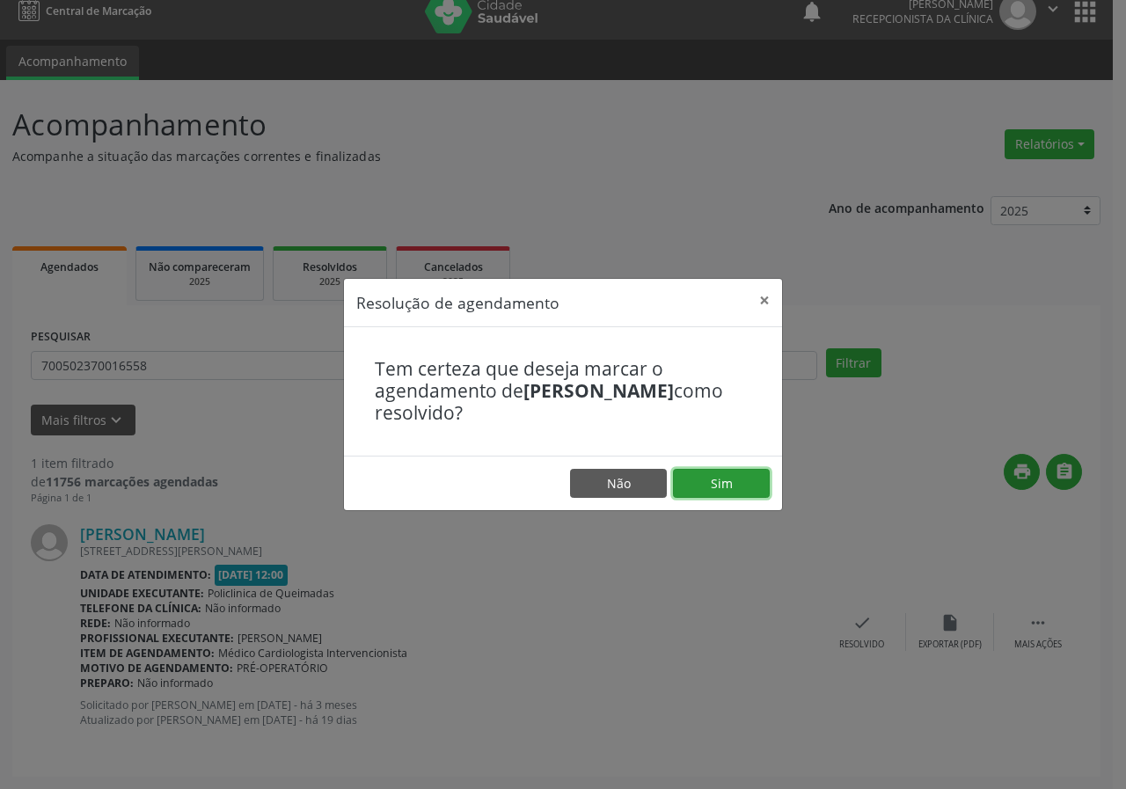
click at [686, 485] on button "Sim" at bounding box center [721, 484] width 97 height 30
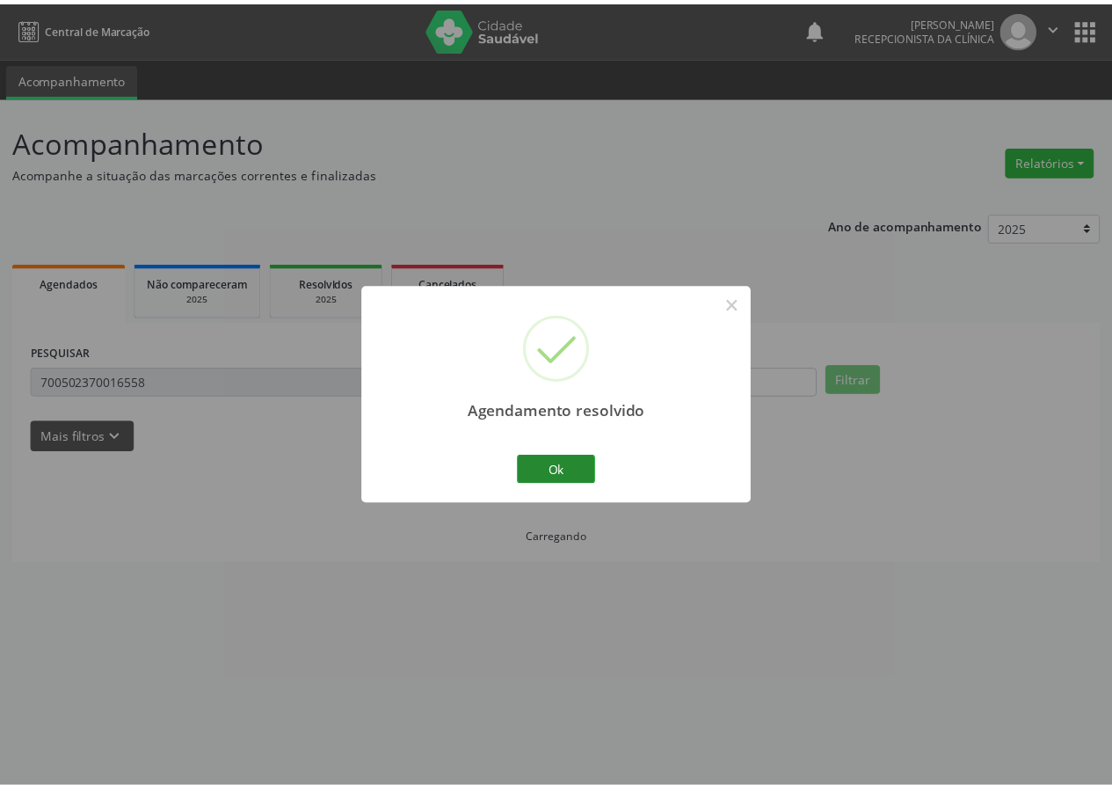
scroll to position [0, 0]
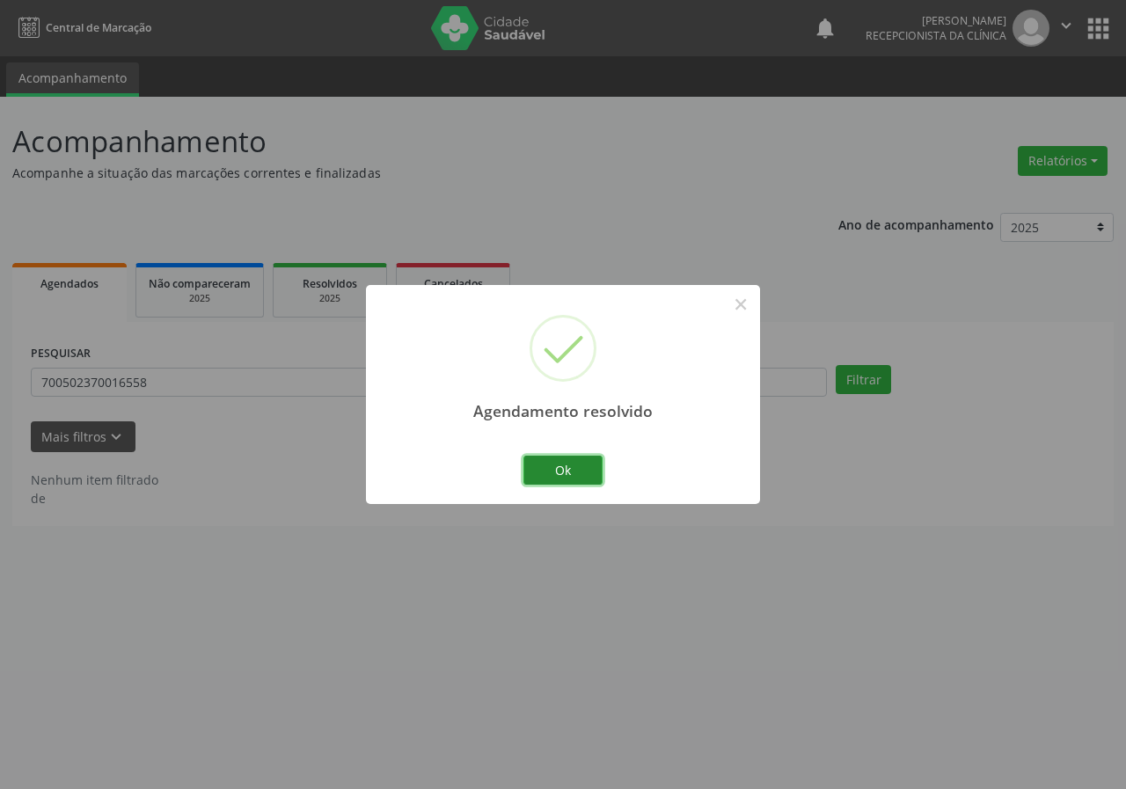
click at [536, 471] on button "Ok" at bounding box center [562, 471] width 79 height 30
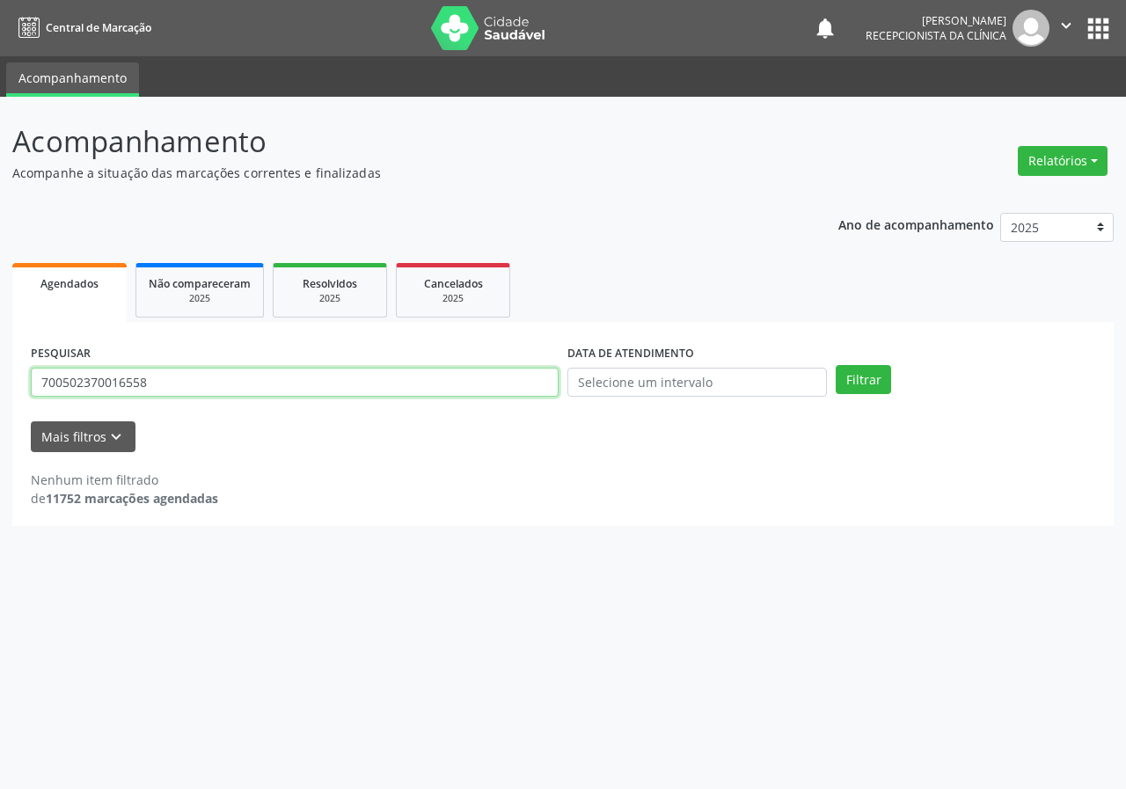
click at [208, 374] on input "700502370016558" at bounding box center [295, 383] width 528 height 30
click at [835, 365] on button "Filtrar" at bounding box center [862, 380] width 55 height 30
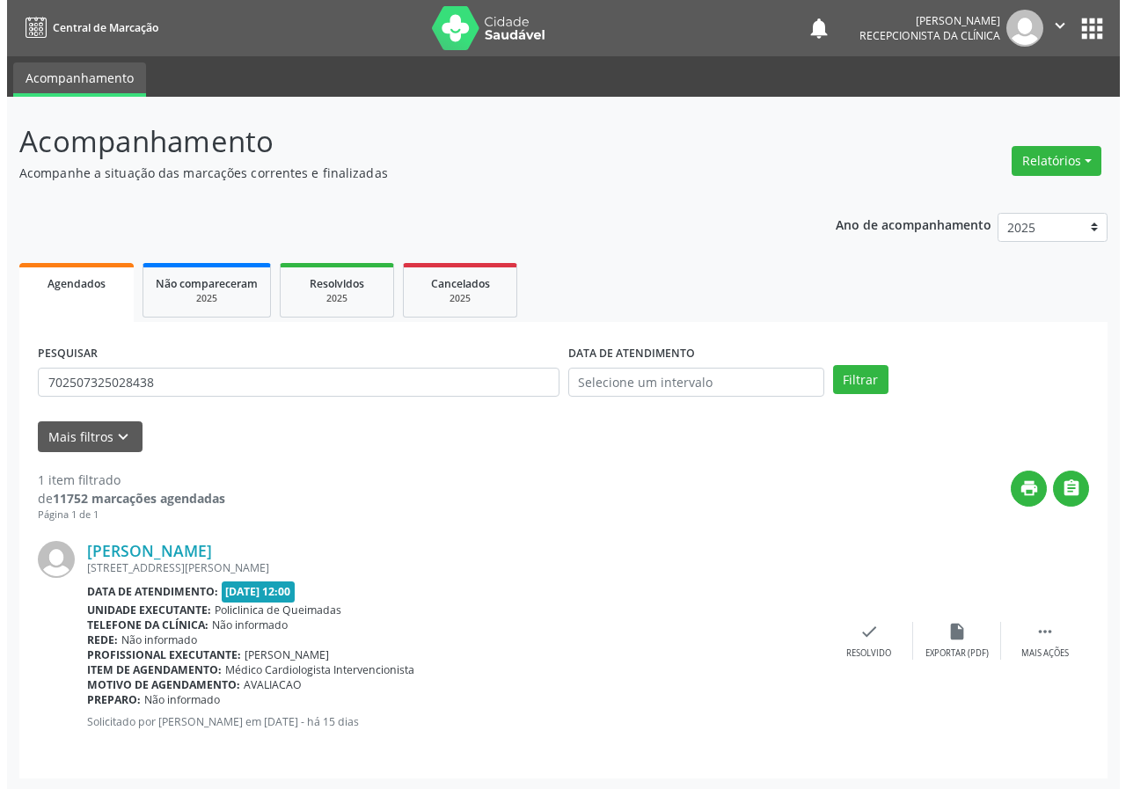
scroll to position [2, 0]
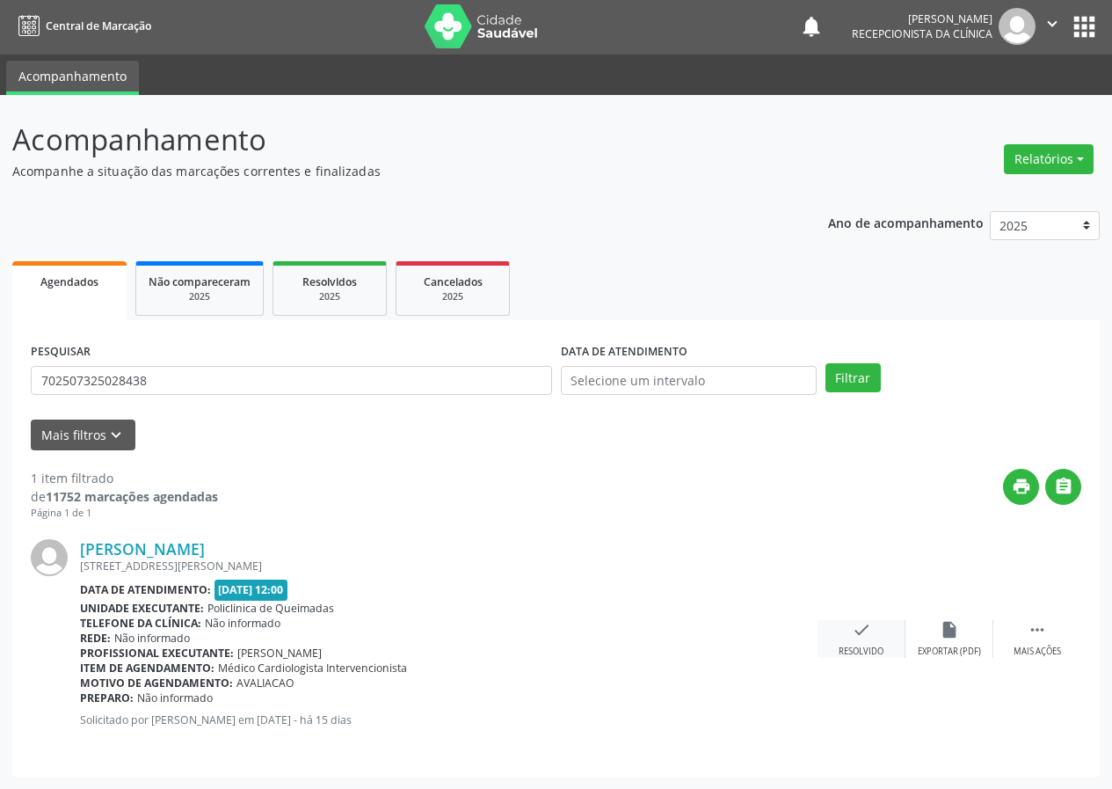
click at [854, 629] on icon "check" at bounding box center [861, 629] width 19 height 19
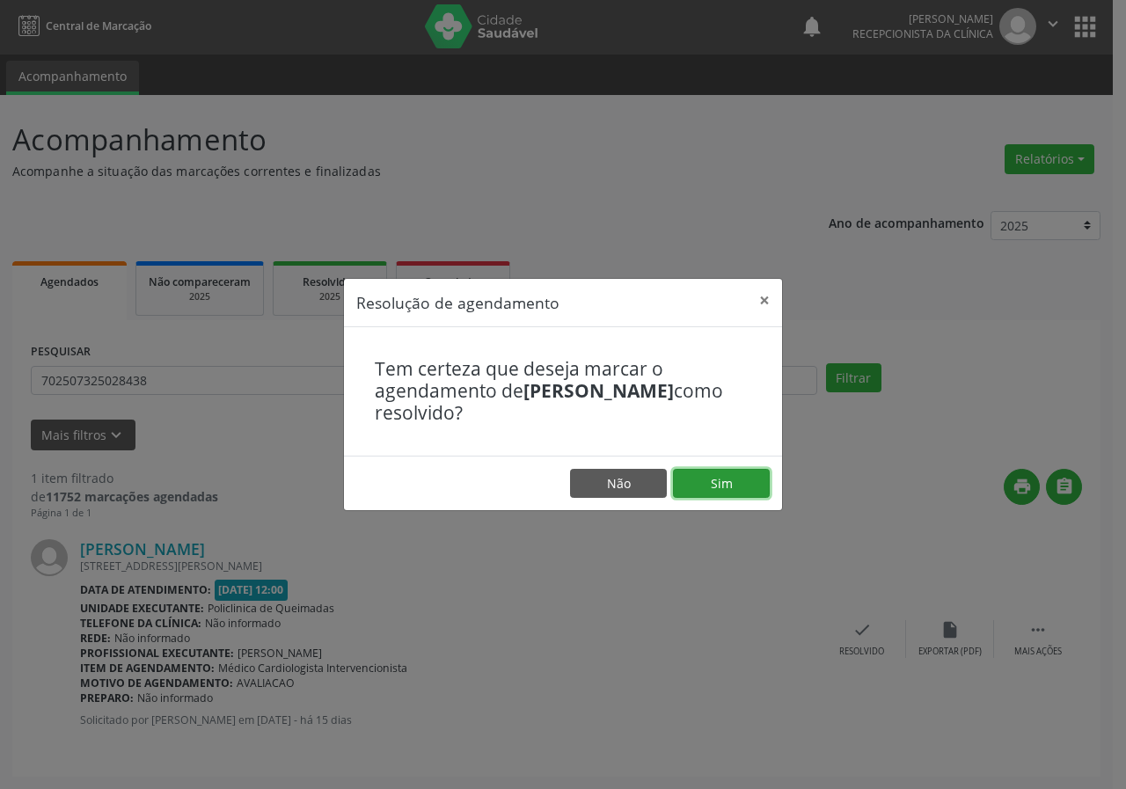
click at [749, 470] on button "Sim" at bounding box center [721, 484] width 97 height 30
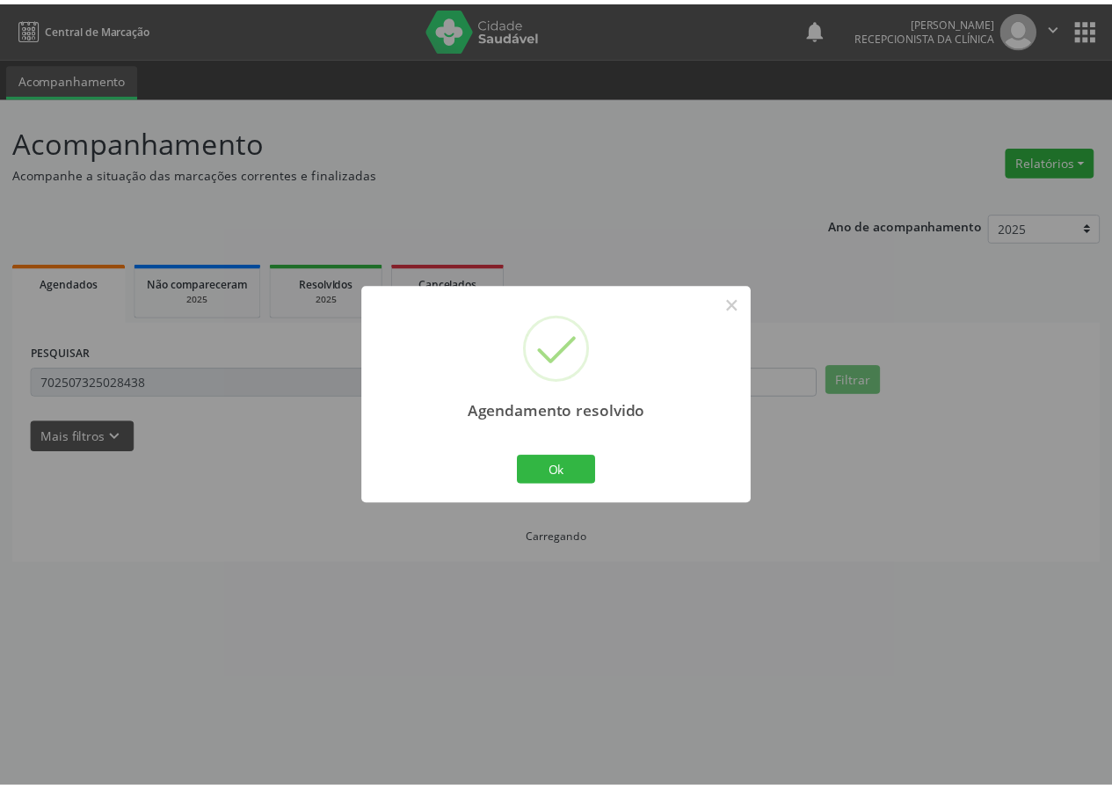
scroll to position [0, 0]
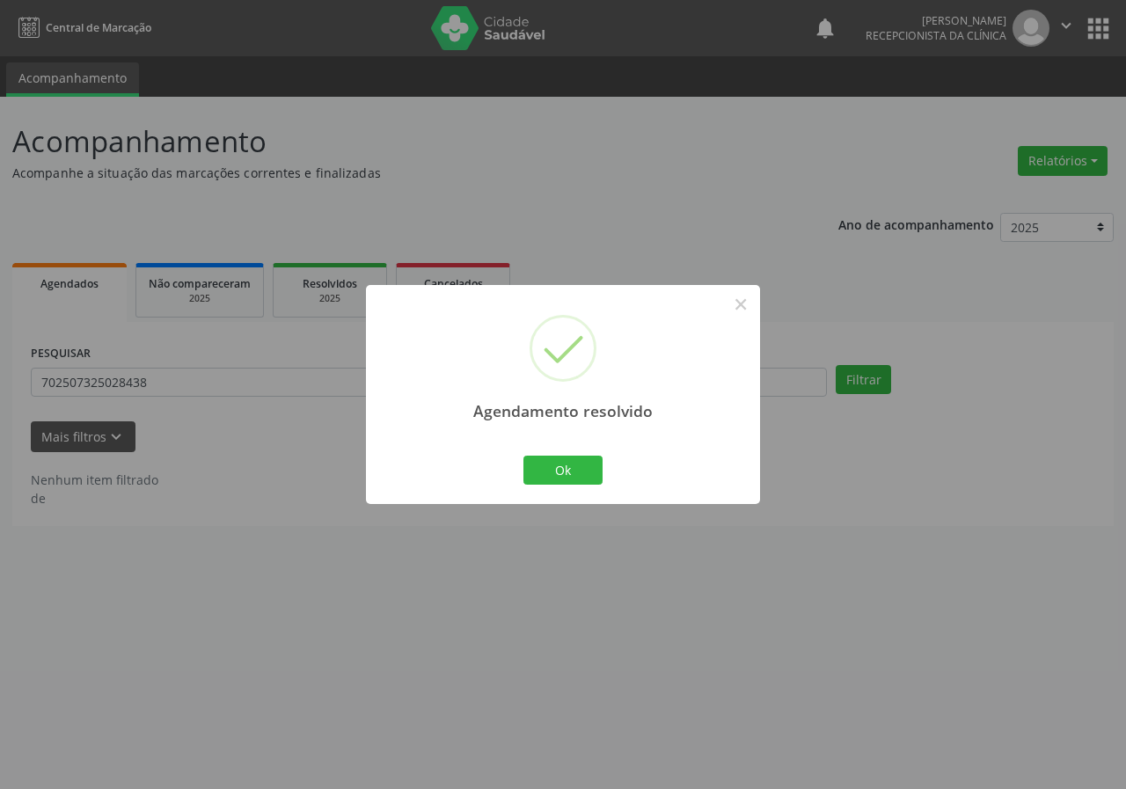
click at [565, 490] on div "Agendamento resolvido × Ok Cancel" at bounding box center [563, 394] width 394 height 219
click at [564, 475] on button "Ok" at bounding box center [562, 471] width 79 height 30
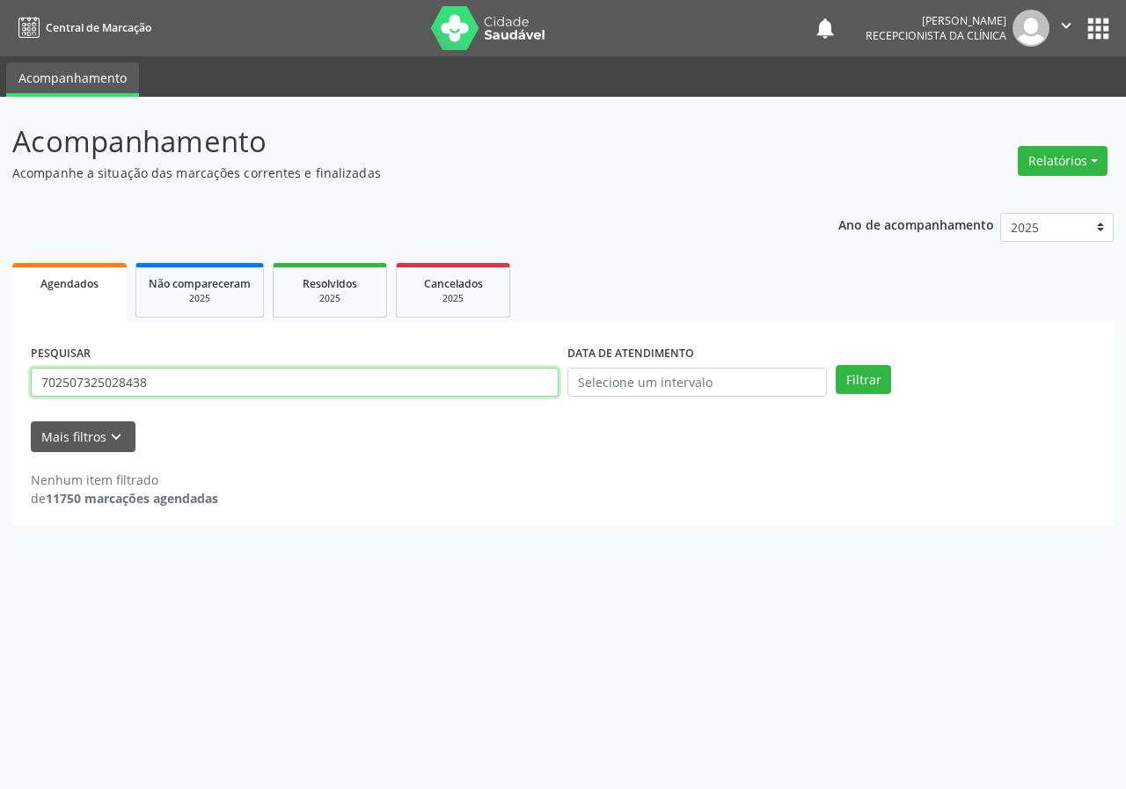
click at [183, 394] on input "702507325028438" at bounding box center [295, 383] width 528 height 30
click at [835, 365] on button "Filtrar" at bounding box center [862, 380] width 55 height 30
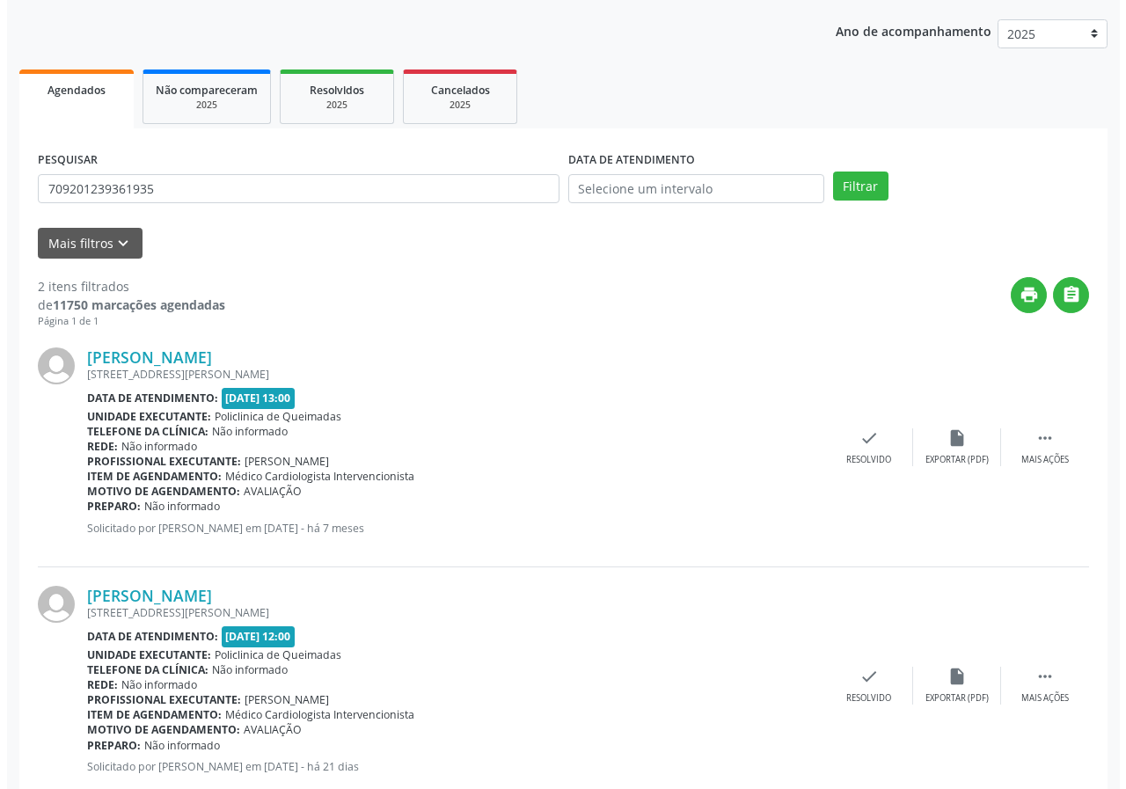
scroll to position [240, 0]
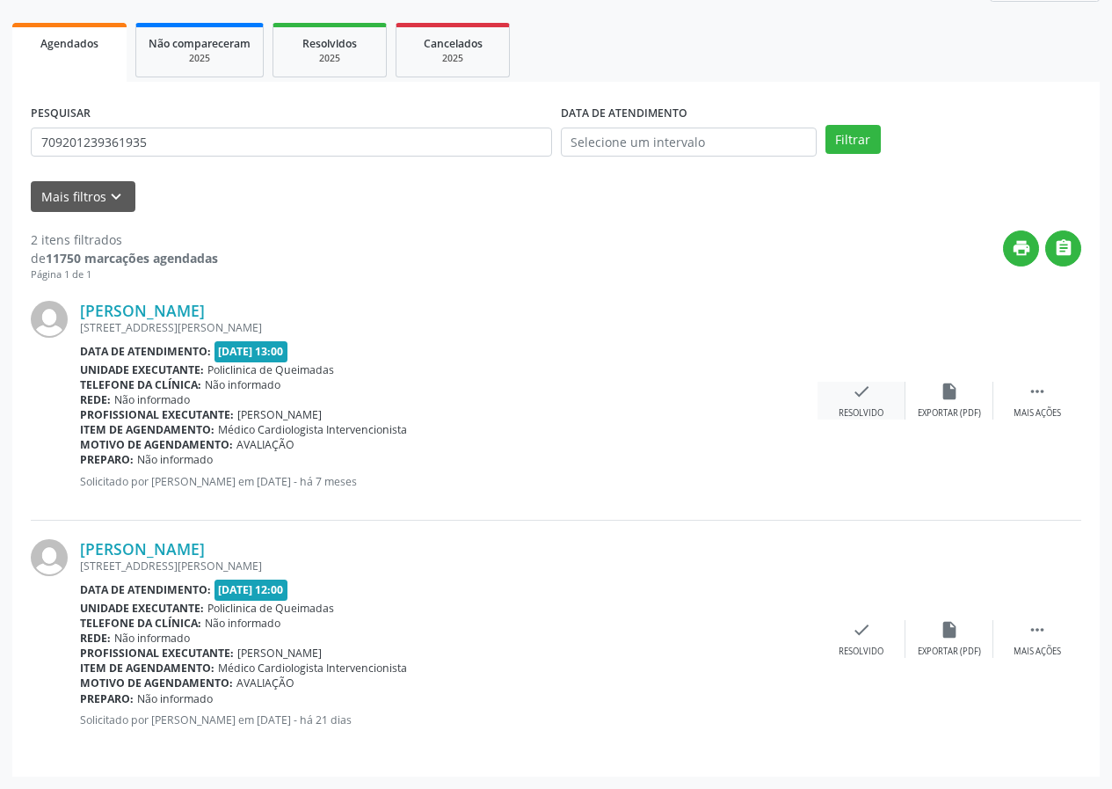
click at [870, 384] on icon "check" at bounding box center [861, 391] width 19 height 19
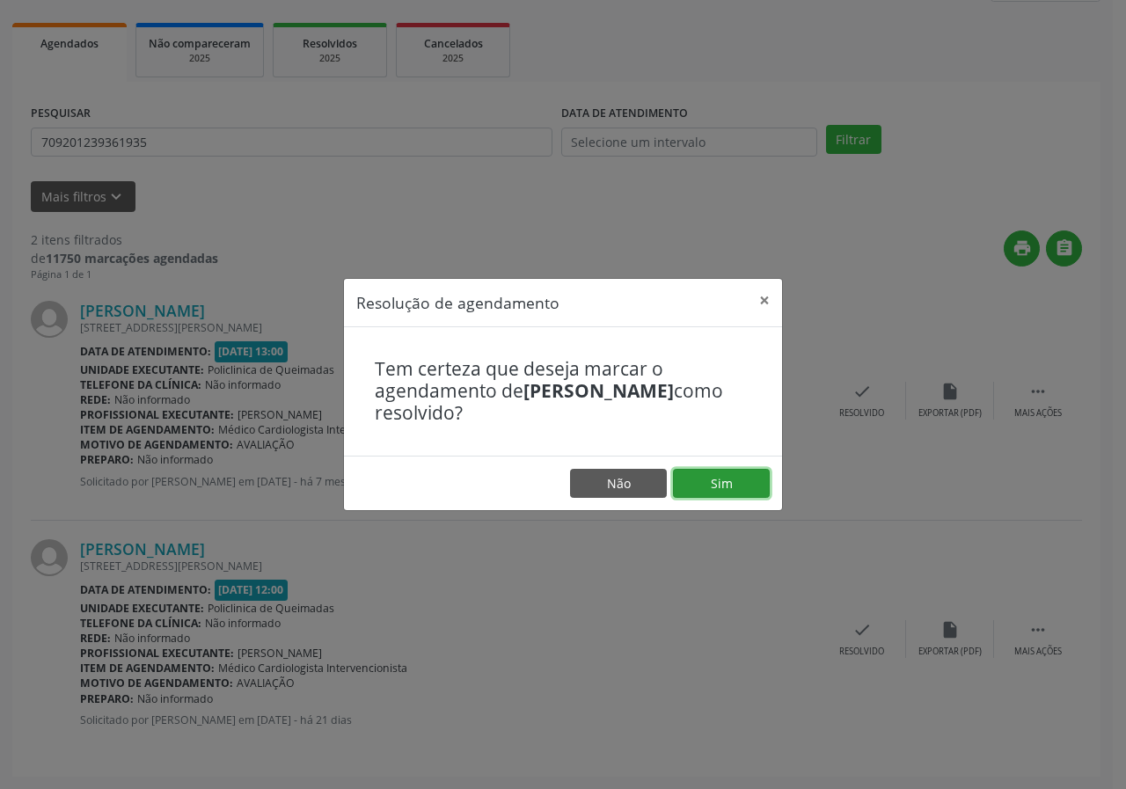
click at [711, 482] on button "Sim" at bounding box center [721, 484] width 97 height 30
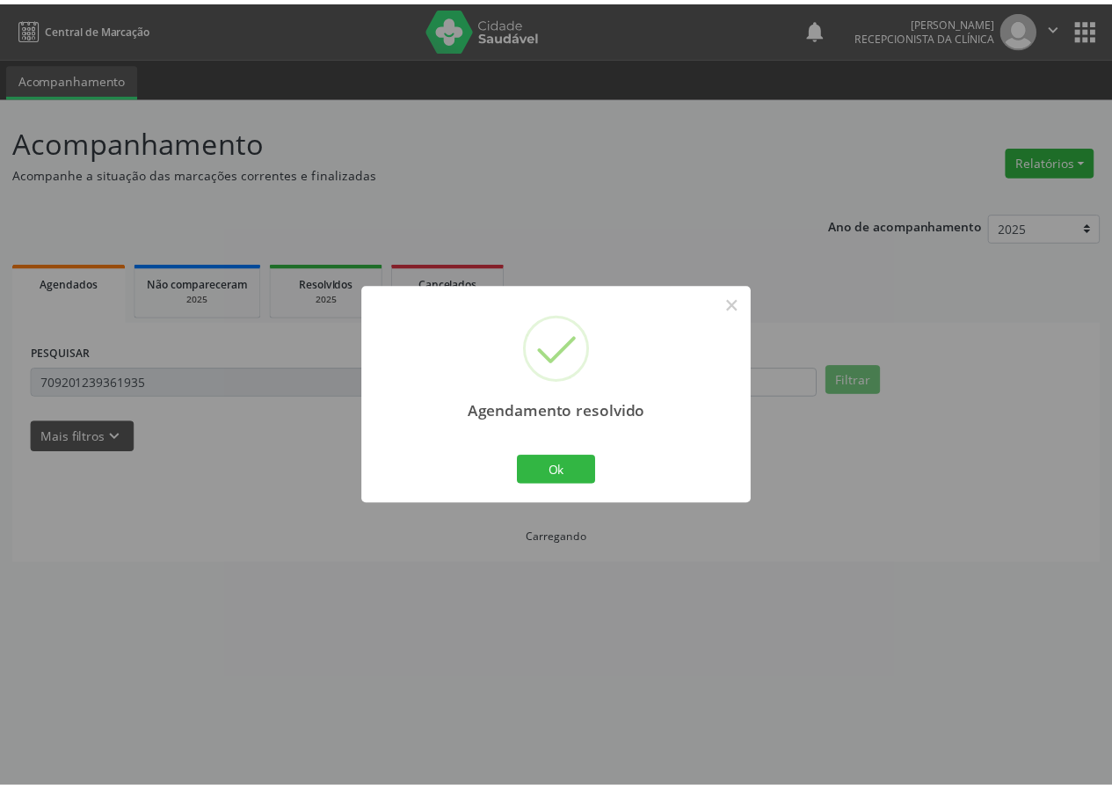
scroll to position [0, 0]
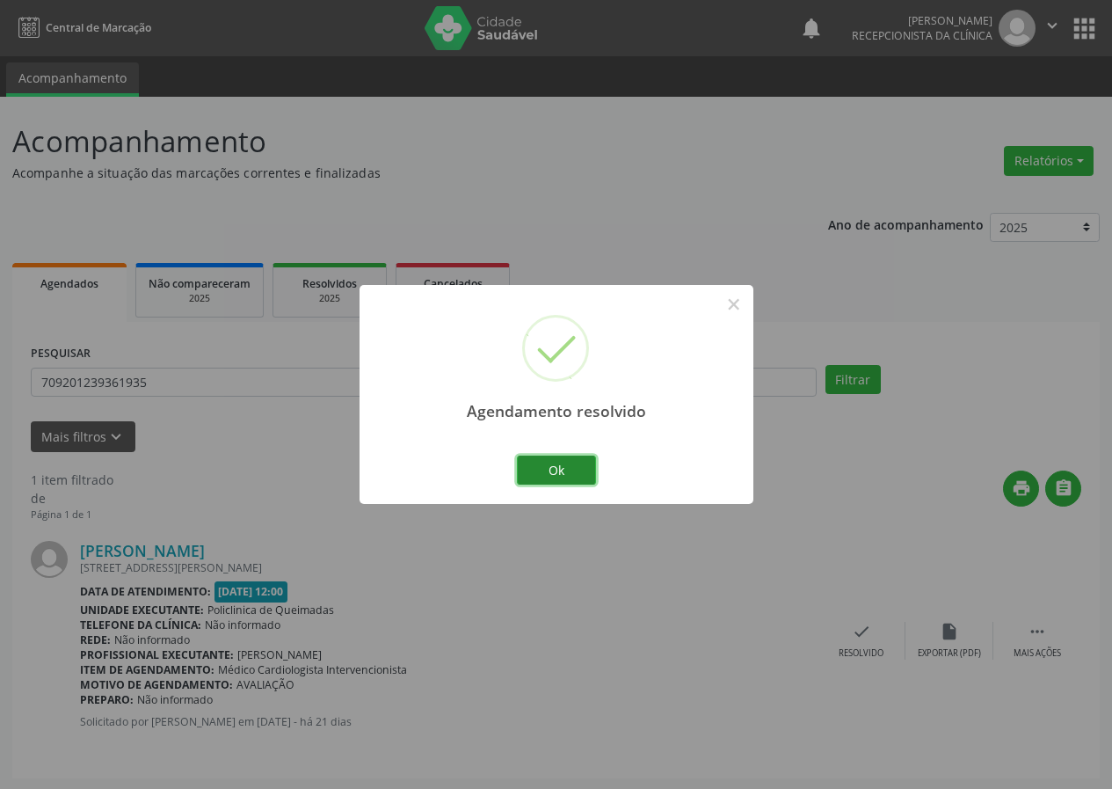
click at [563, 477] on button "Ok" at bounding box center [556, 471] width 79 height 30
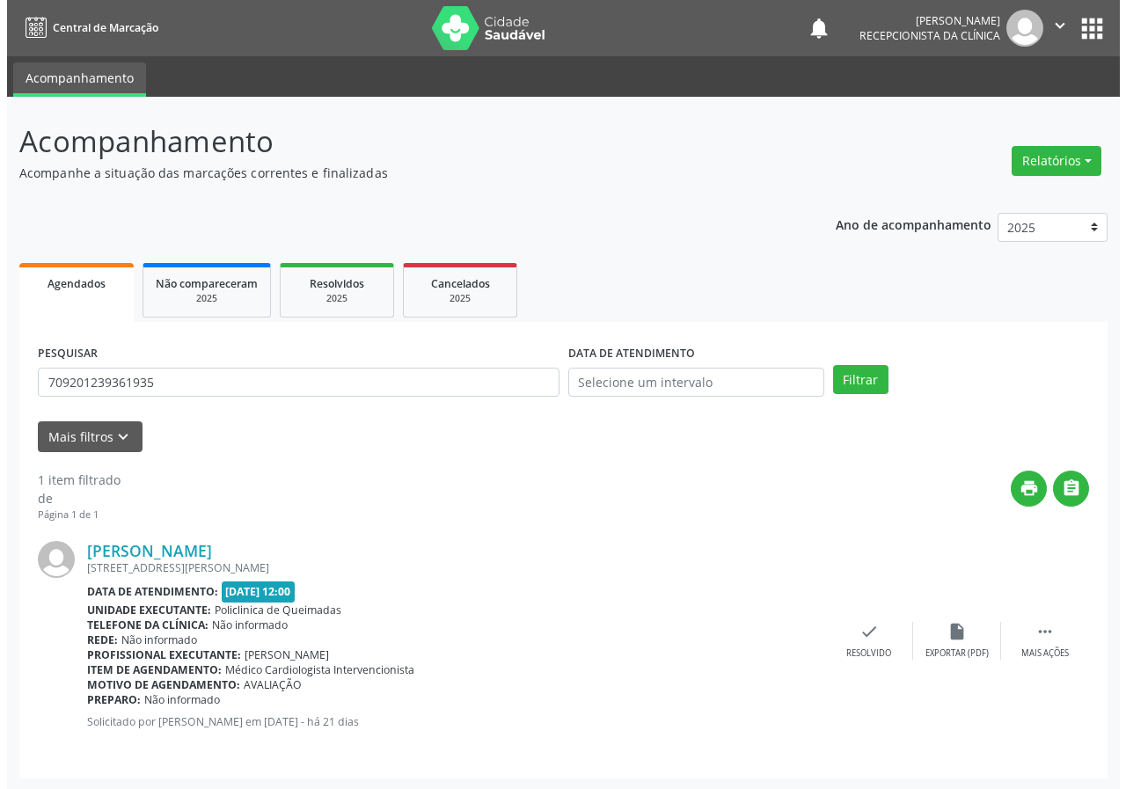
scroll to position [2, 0]
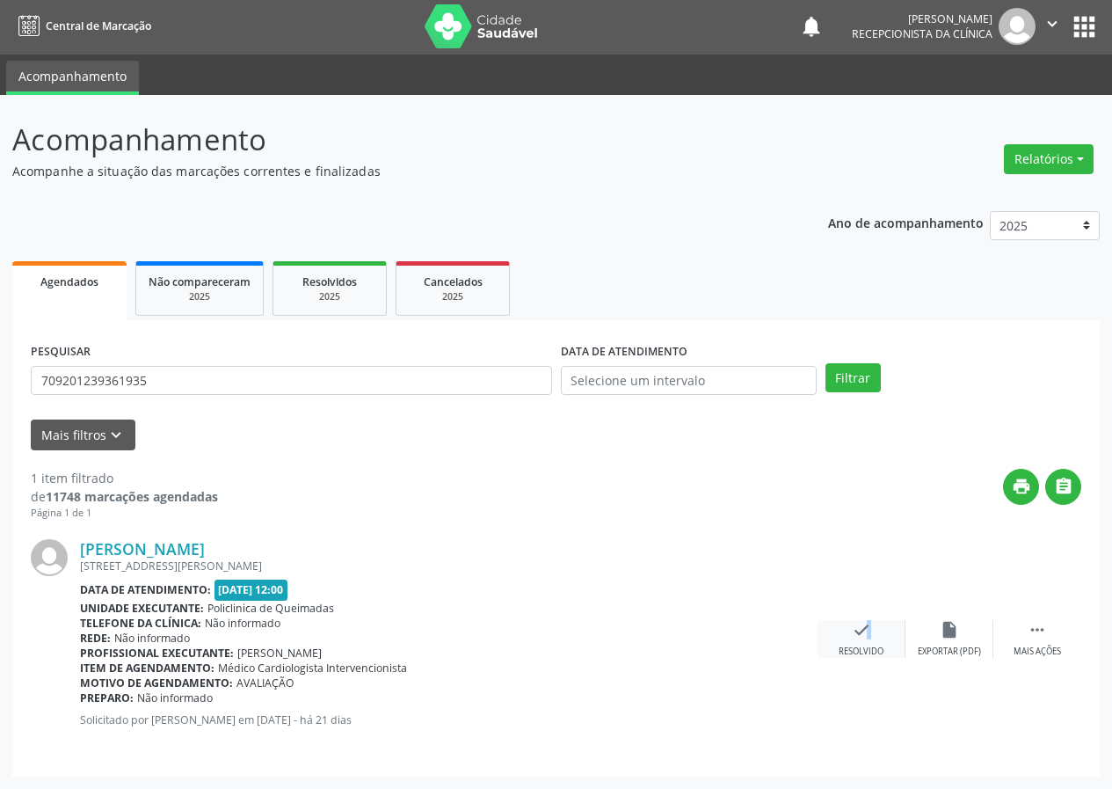
click at [858, 632] on icon "check" at bounding box center [861, 629] width 19 height 19
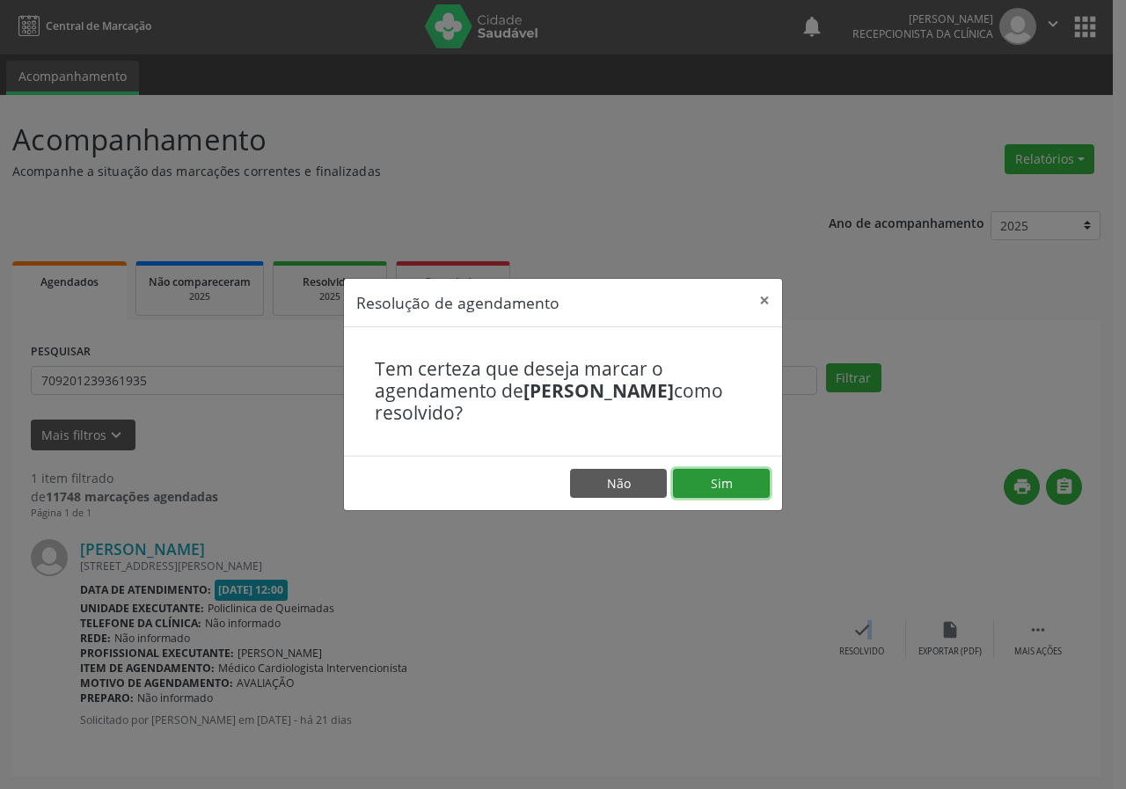
click at [722, 481] on button "Sim" at bounding box center [721, 484] width 97 height 30
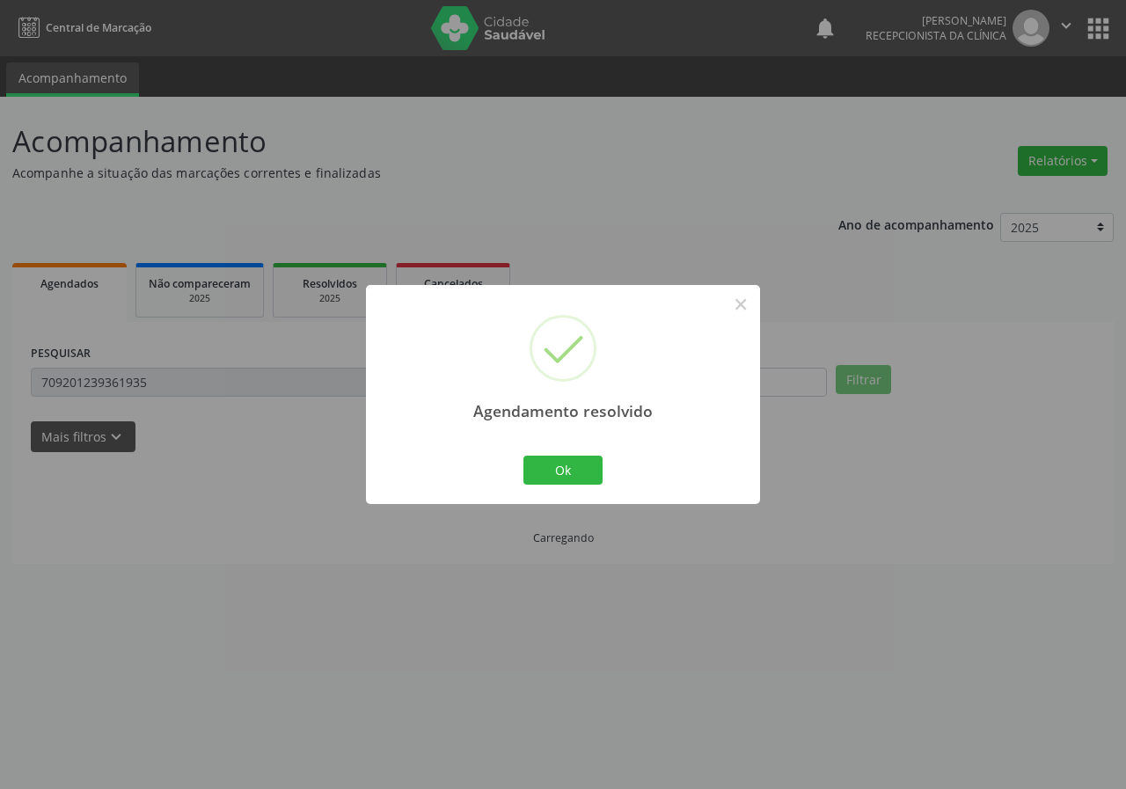
scroll to position [0, 0]
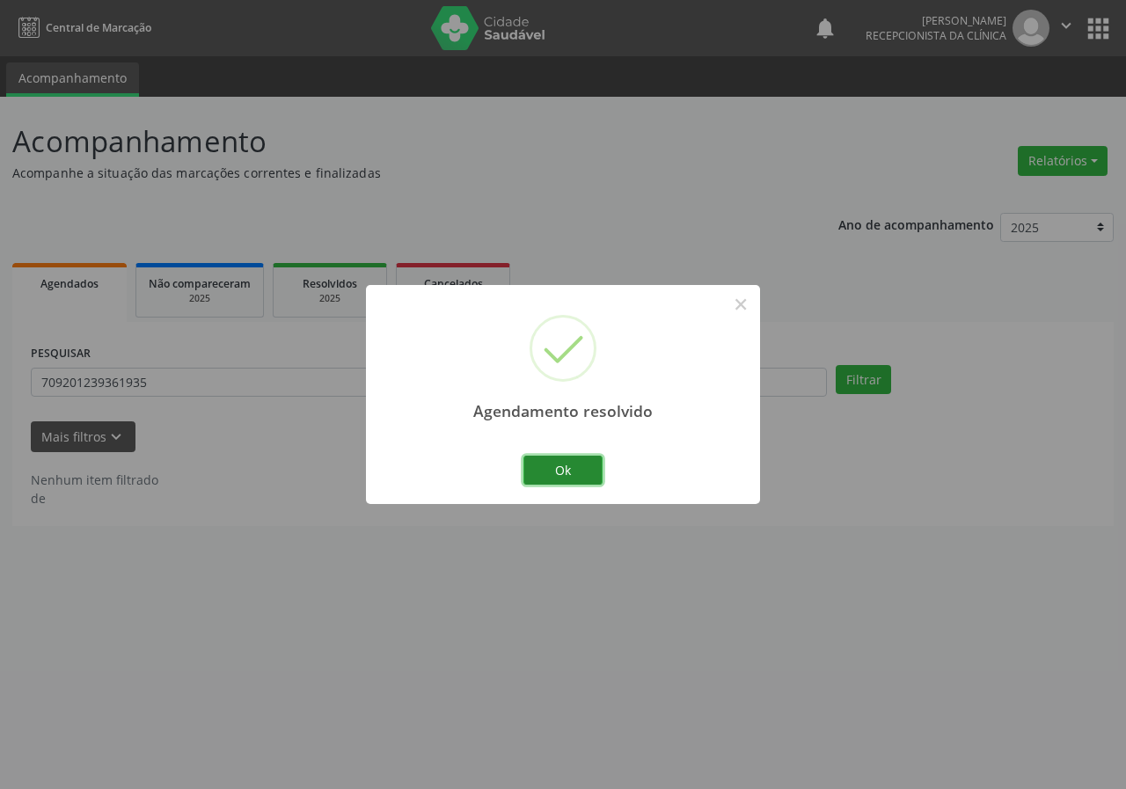
click at [584, 471] on button "Ok" at bounding box center [562, 471] width 79 height 30
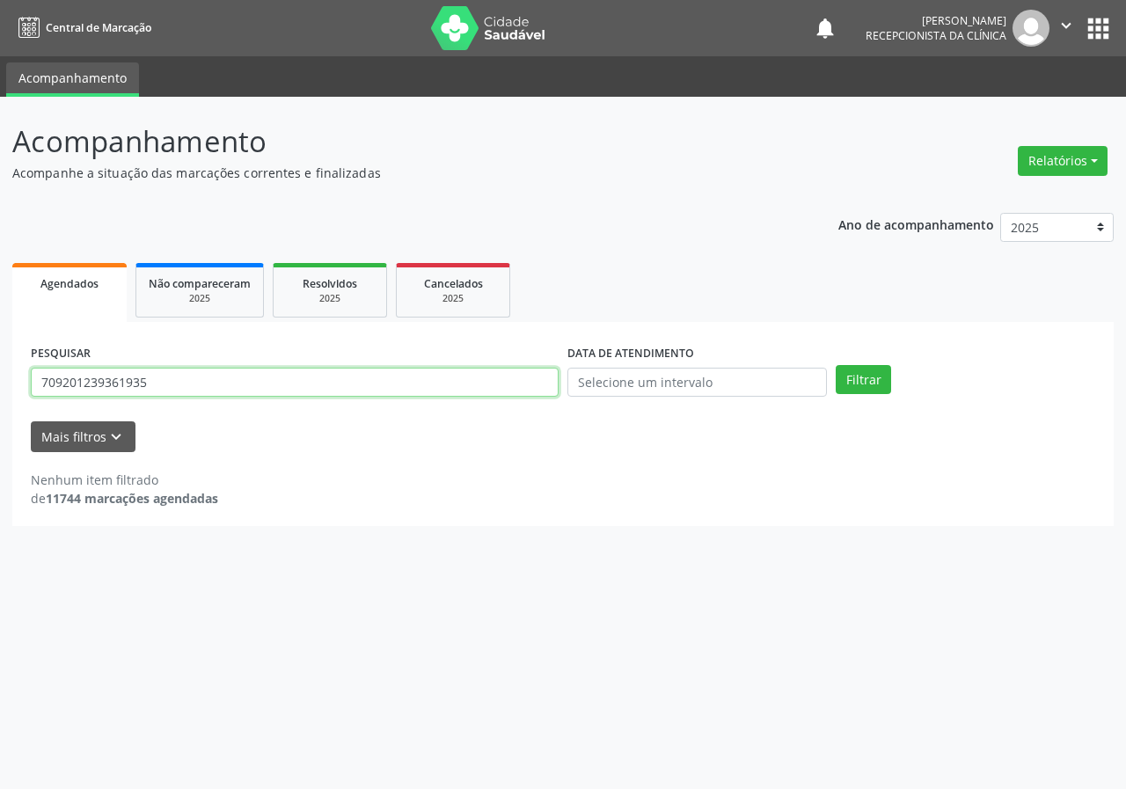
click at [409, 385] on input "709201239361935" at bounding box center [295, 383] width 528 height 30
click at [835, 365] on button "Filtrar" at bounding box center [862, 380] width 55 height 30
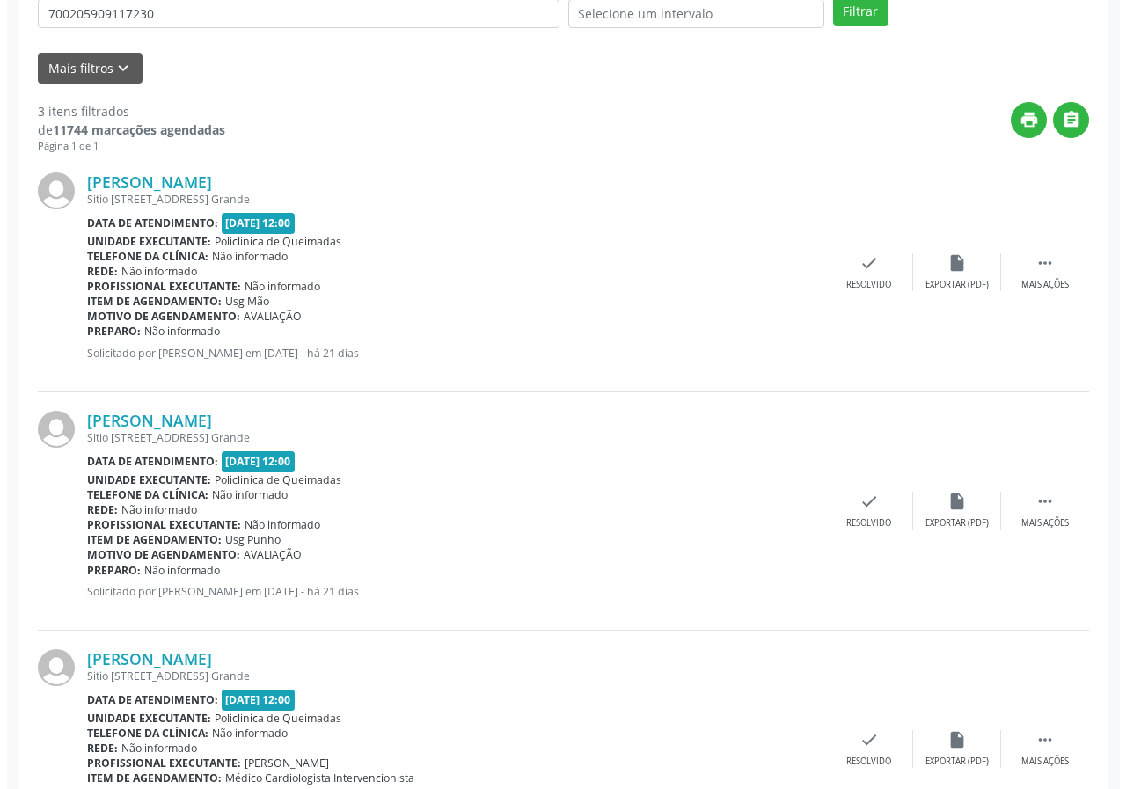
scroll to position [478, 0]
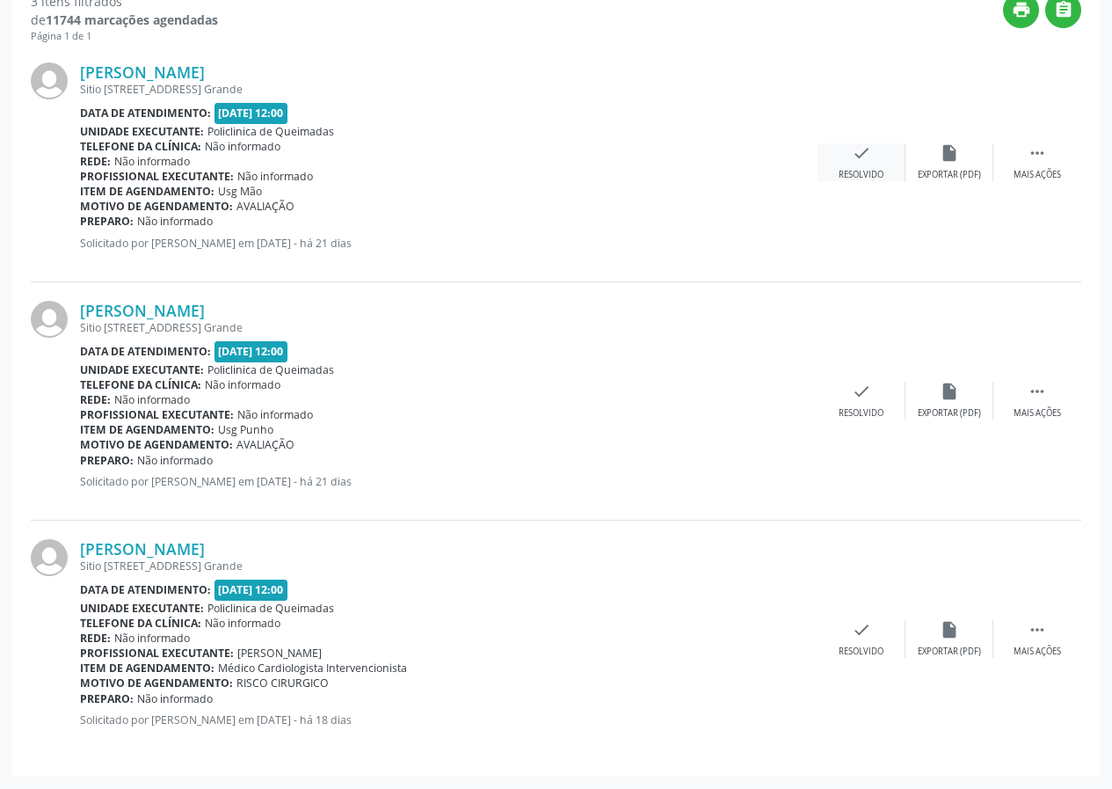
click at [857, 152] on icon "check" at bounding box center [861, 152] width 19 height 19
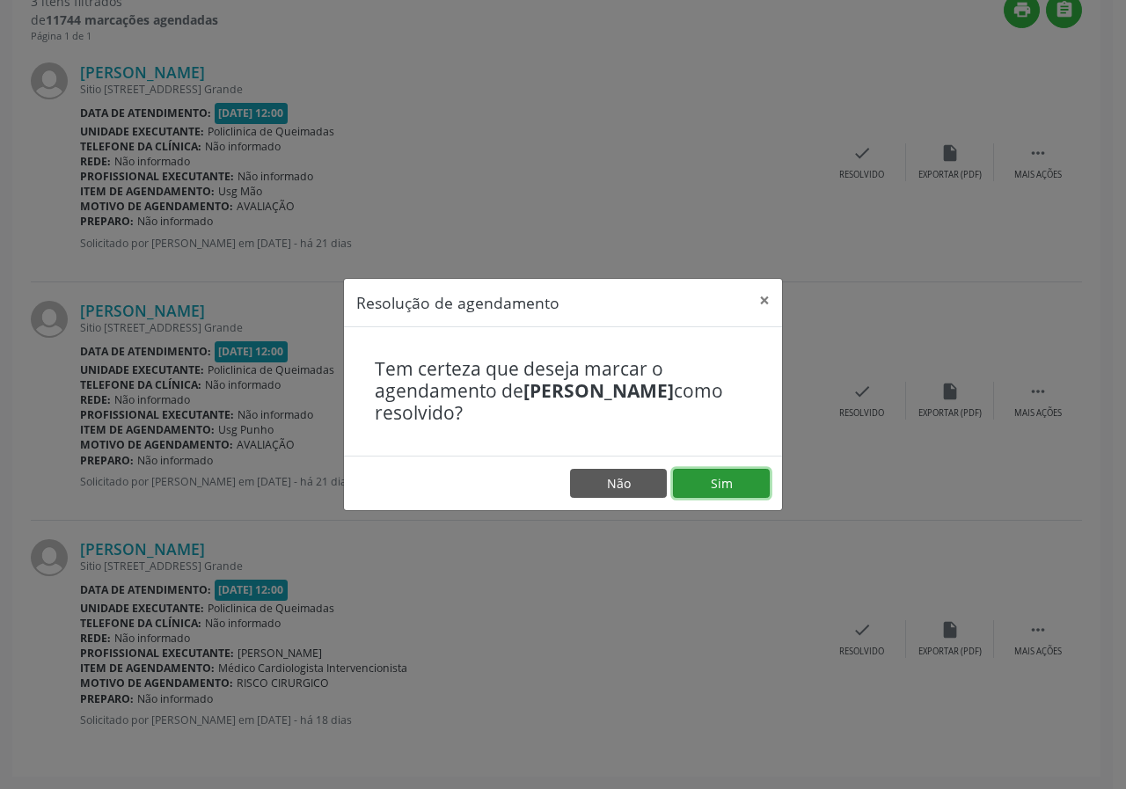
click at [708, 486] on button "Sim" at bounding box center [721, 484] width 97 height 30
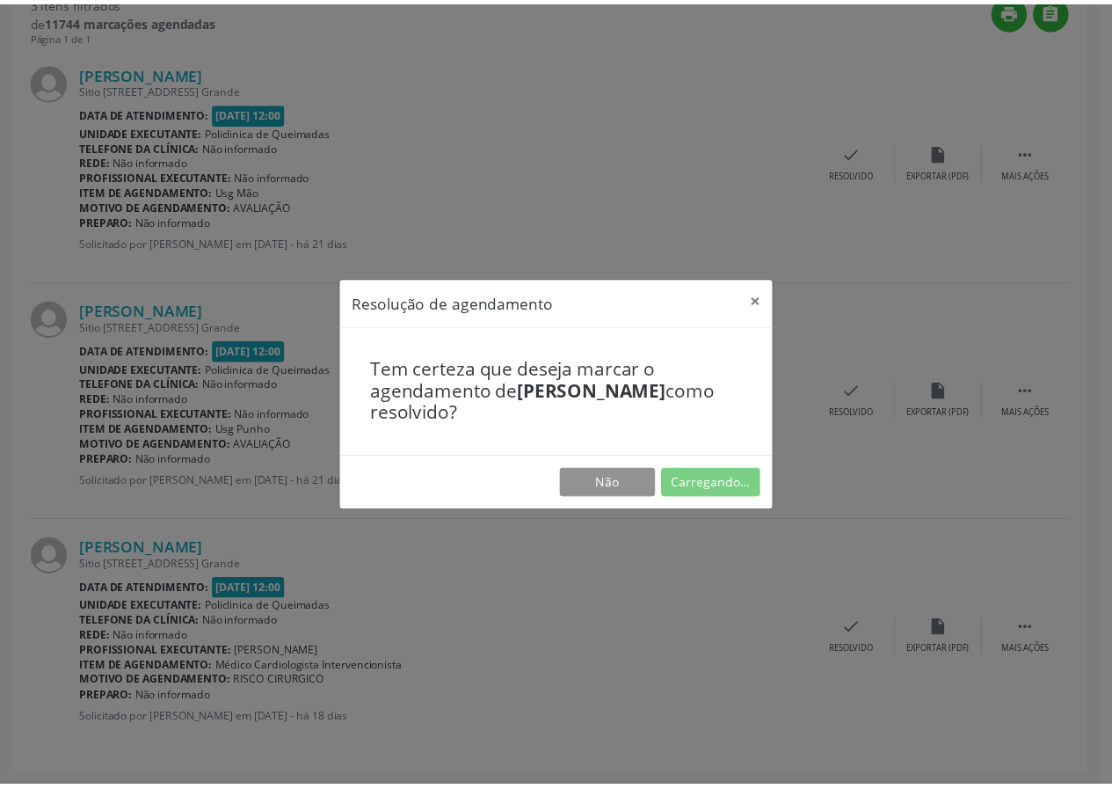
scroll to position [0, 0]
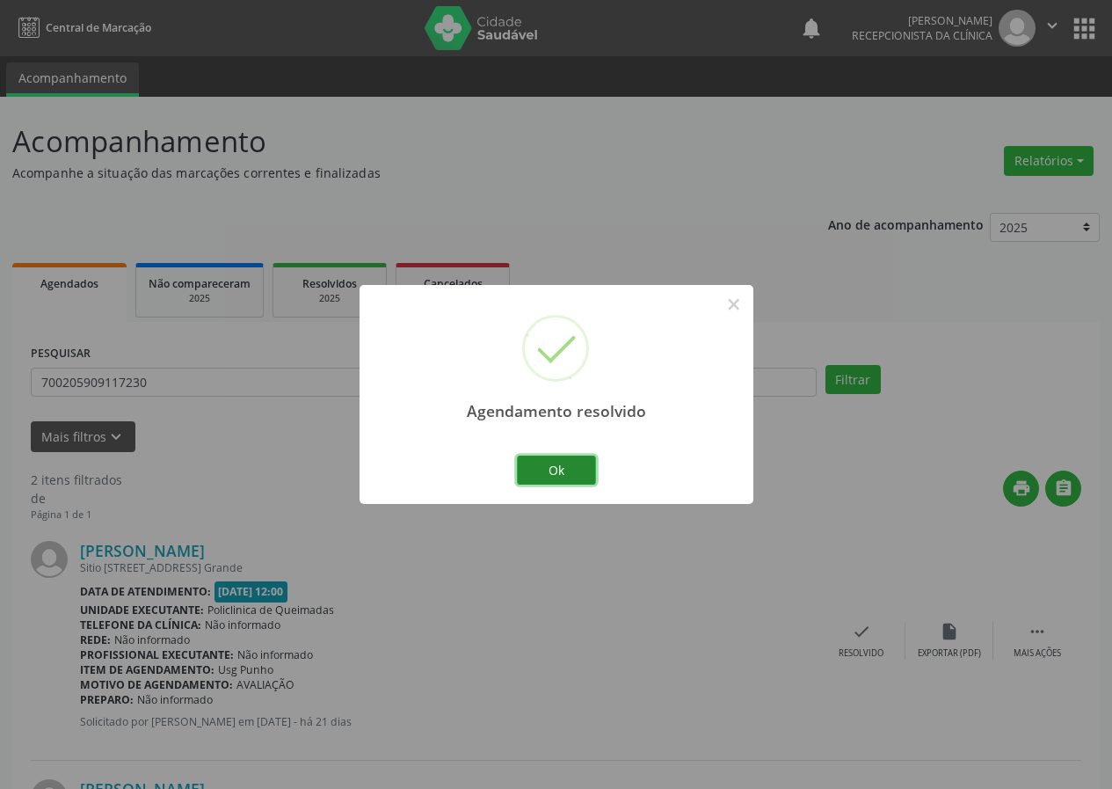
click at [555, 469] on button "Ok" at bounding box center [556, 471] width 79 height 30
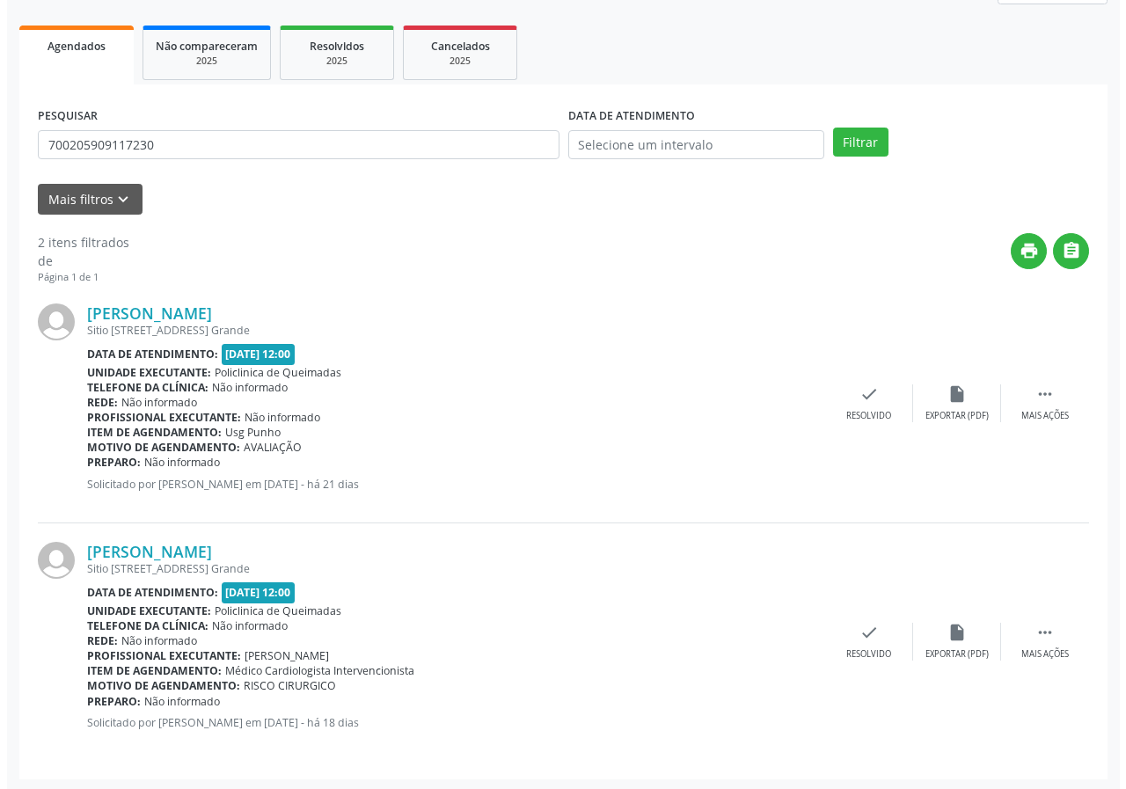
scroll to position [240, 0]
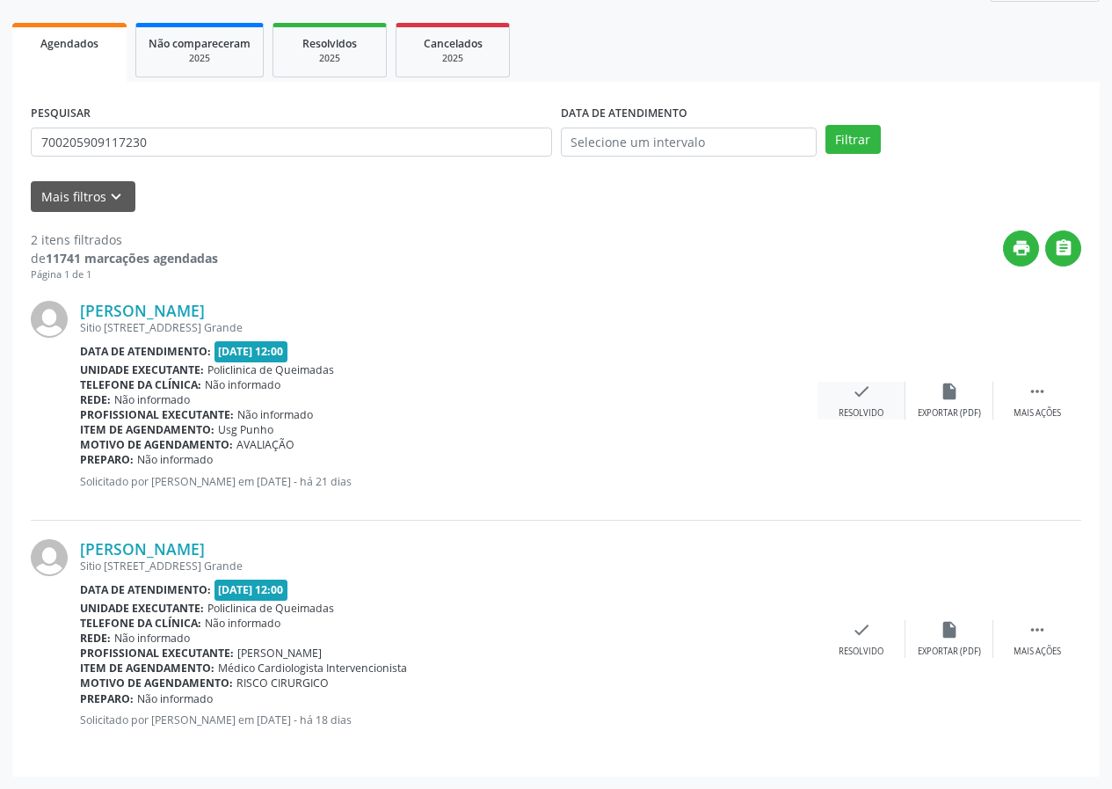
click at [860, 398] on icon "check" at bounding box center [861, 391] width 19 height 19
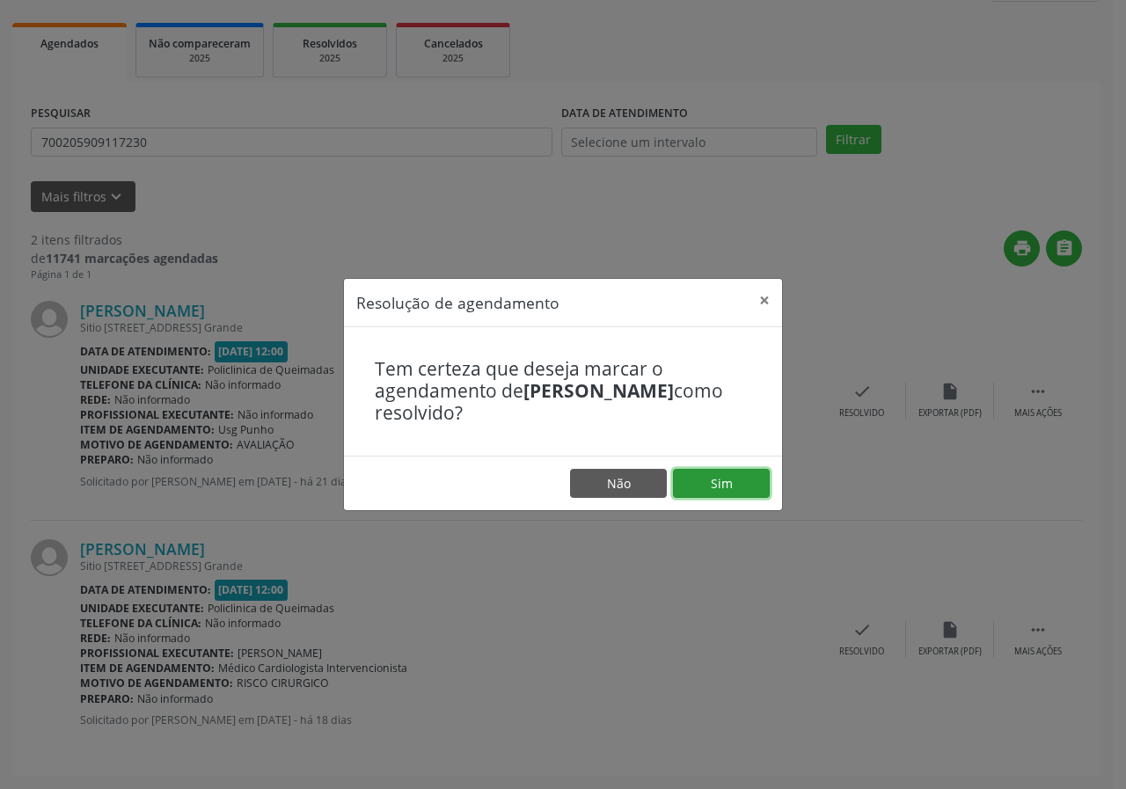
click at [694, 488] on button "Sim" at bounding box center [721, 484] width 97 height 30
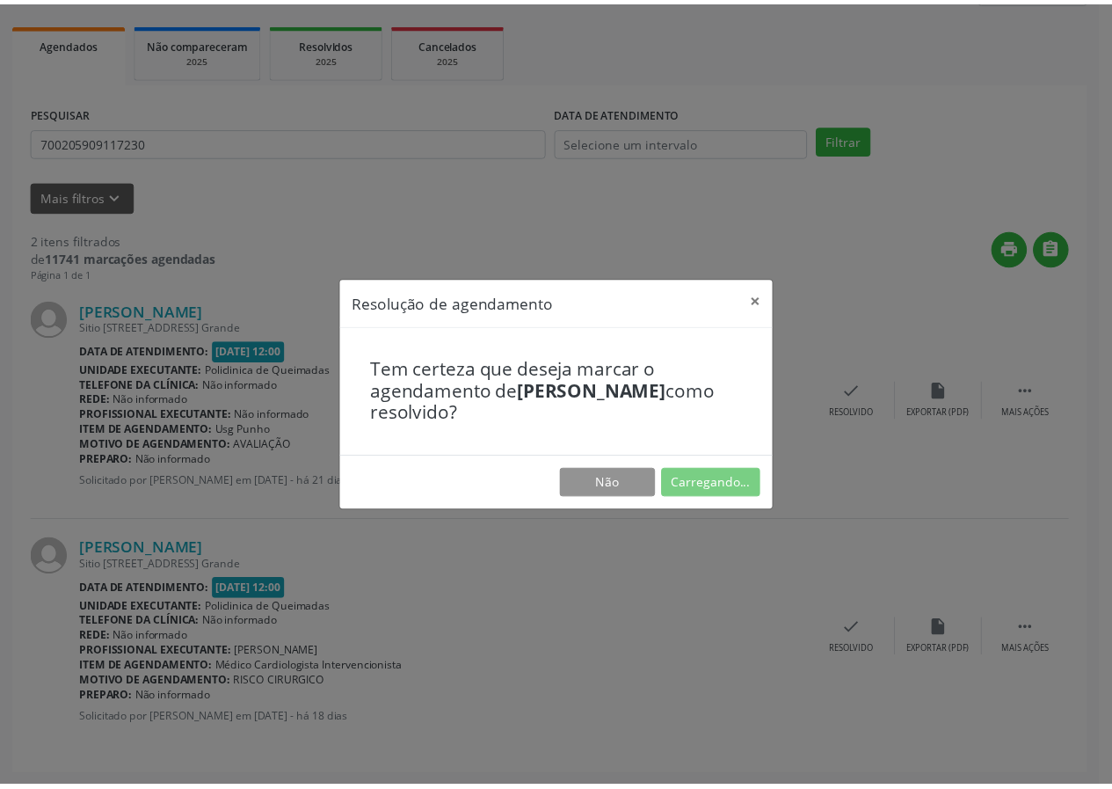
scroll to position [0, 0]
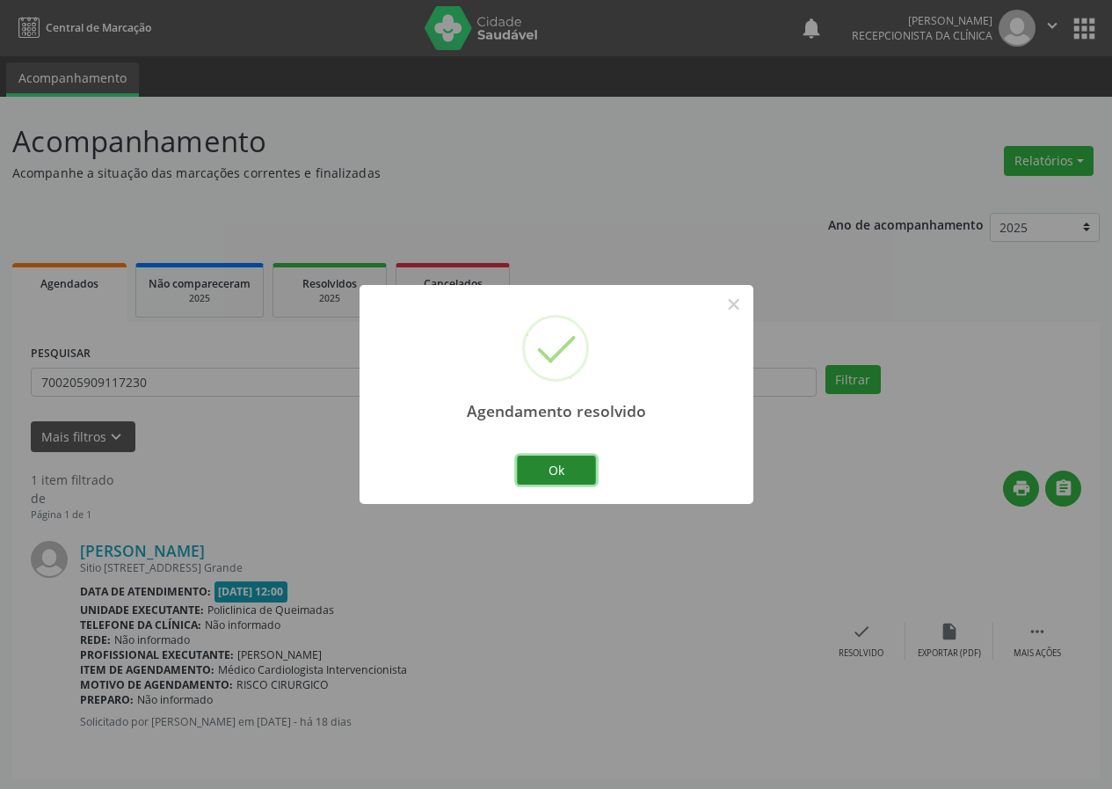
click at [580, 474] on button "Ok" at bounding box center [556, 471] width 79 height 30
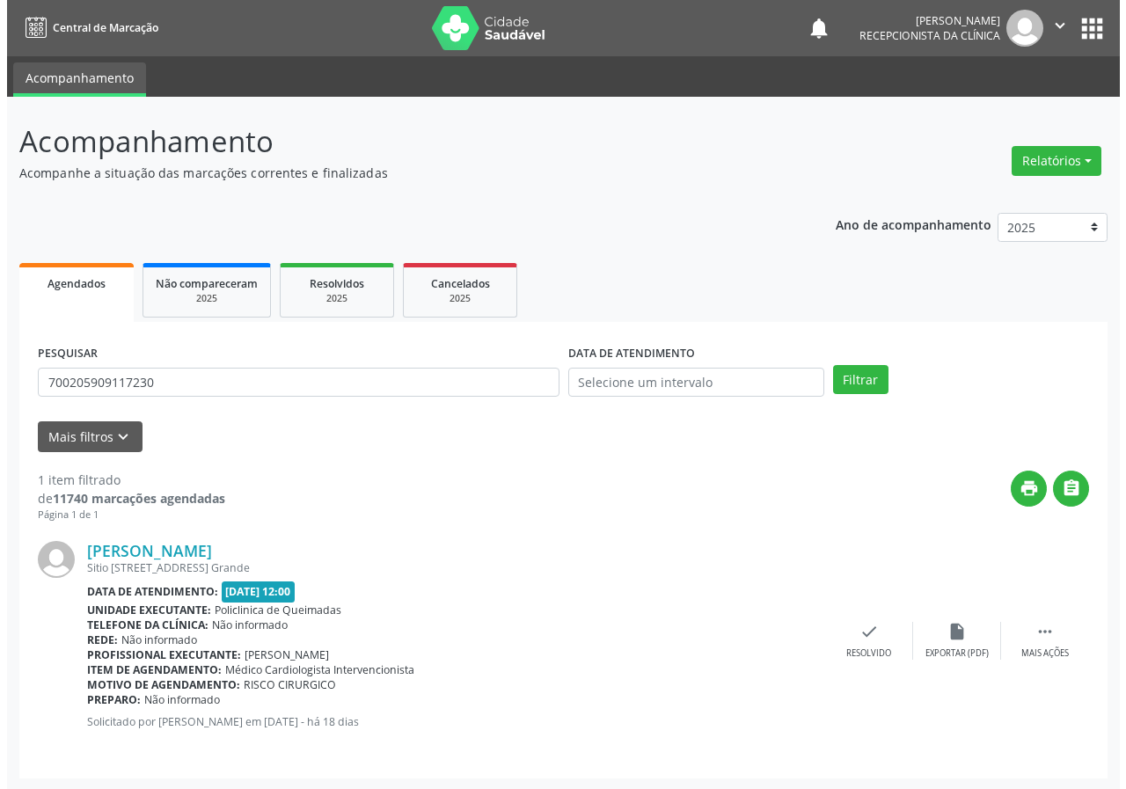
scroll to position [2, 0]
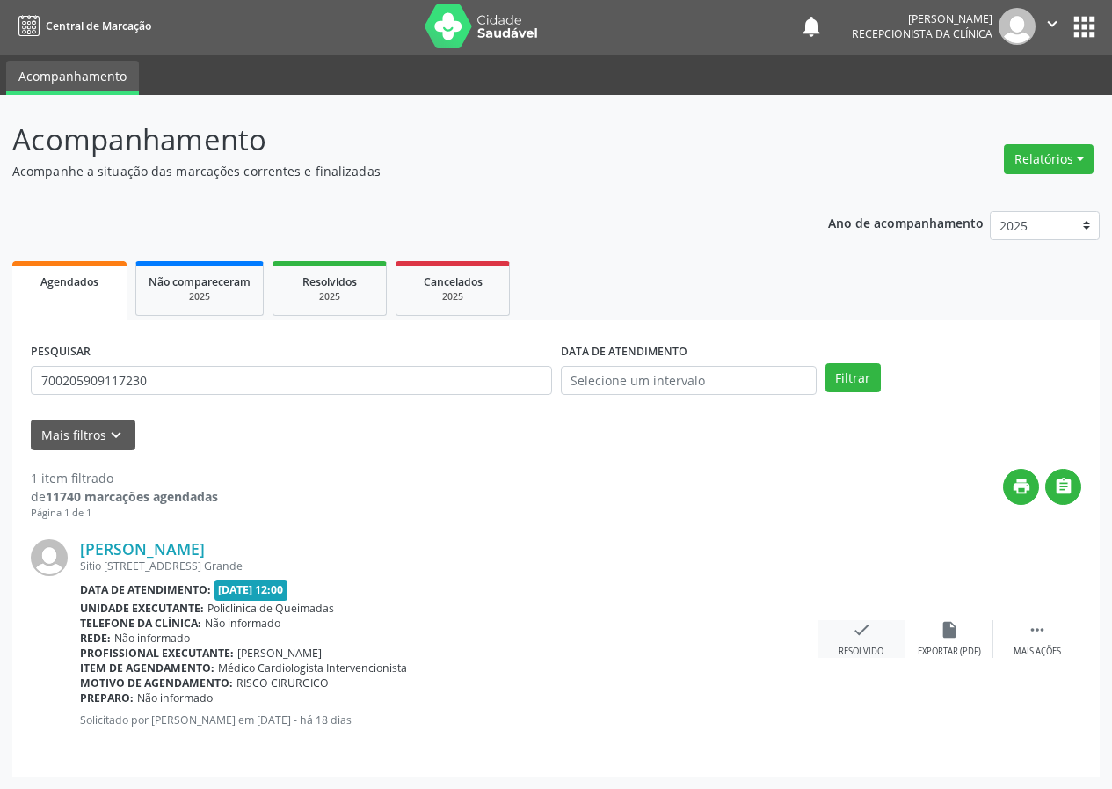
click at [866, 636] on icon "check" at bounding box center [861, 629] width 19 height 19
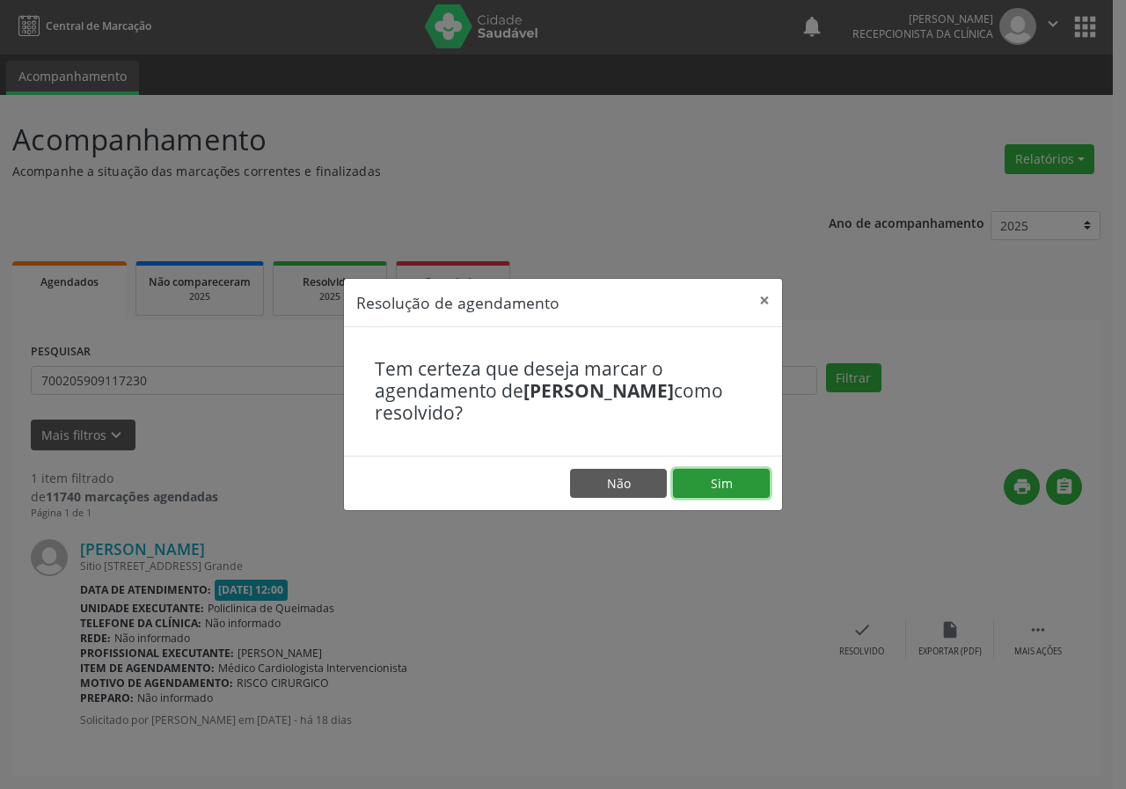
click at [762, 472] on button "Sim" at bounding box center [721, 484] width 97 height 30
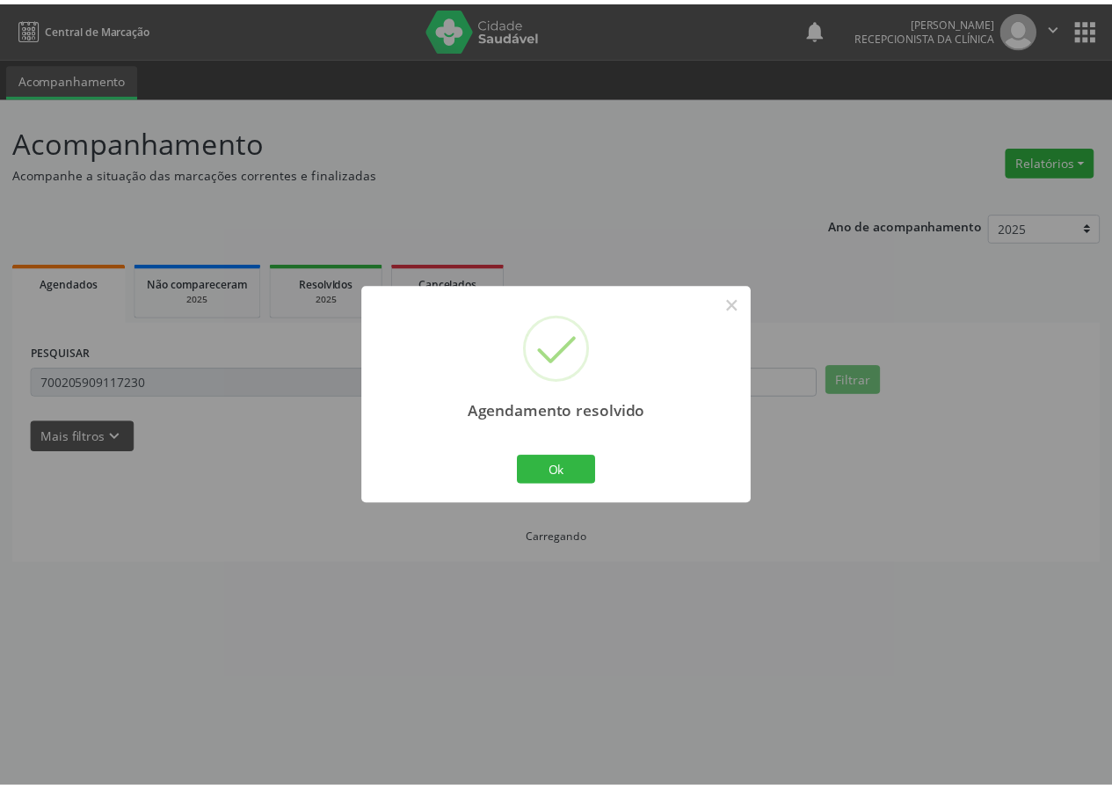
scroll to position [0, 0]
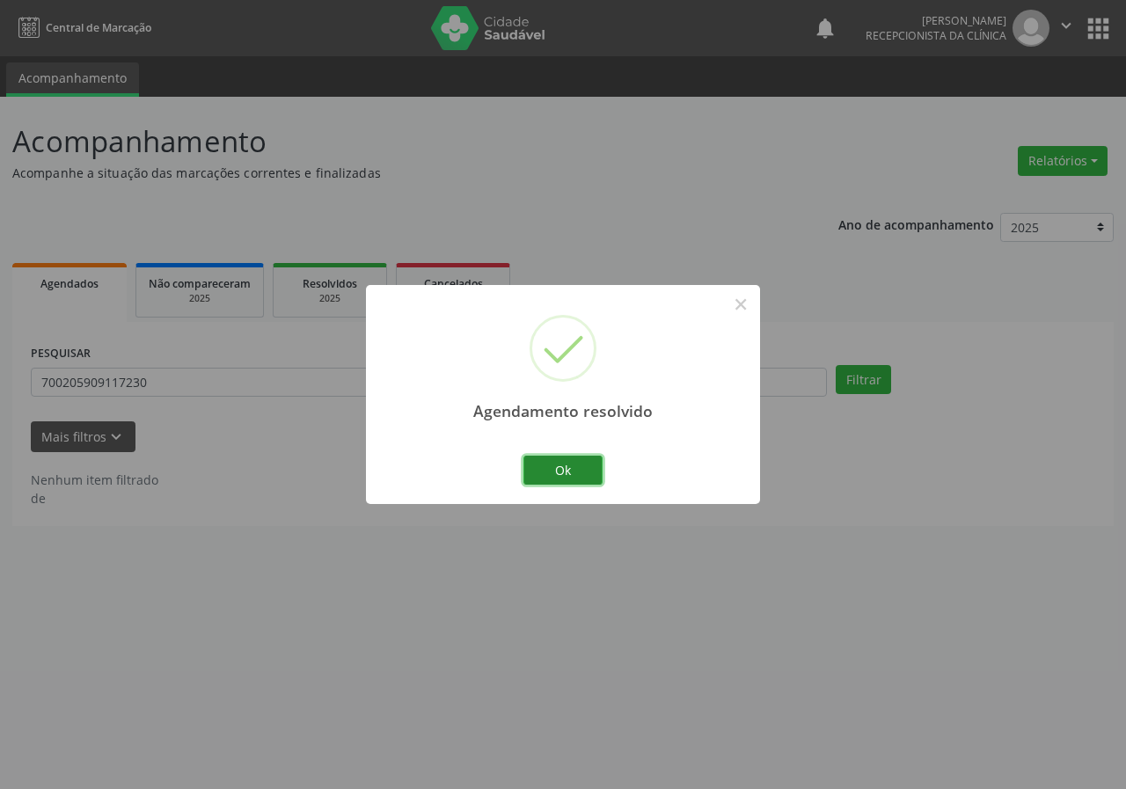
click at [538, 477] on button "Ok" at bounding box center [562, 471] width 79 height 30
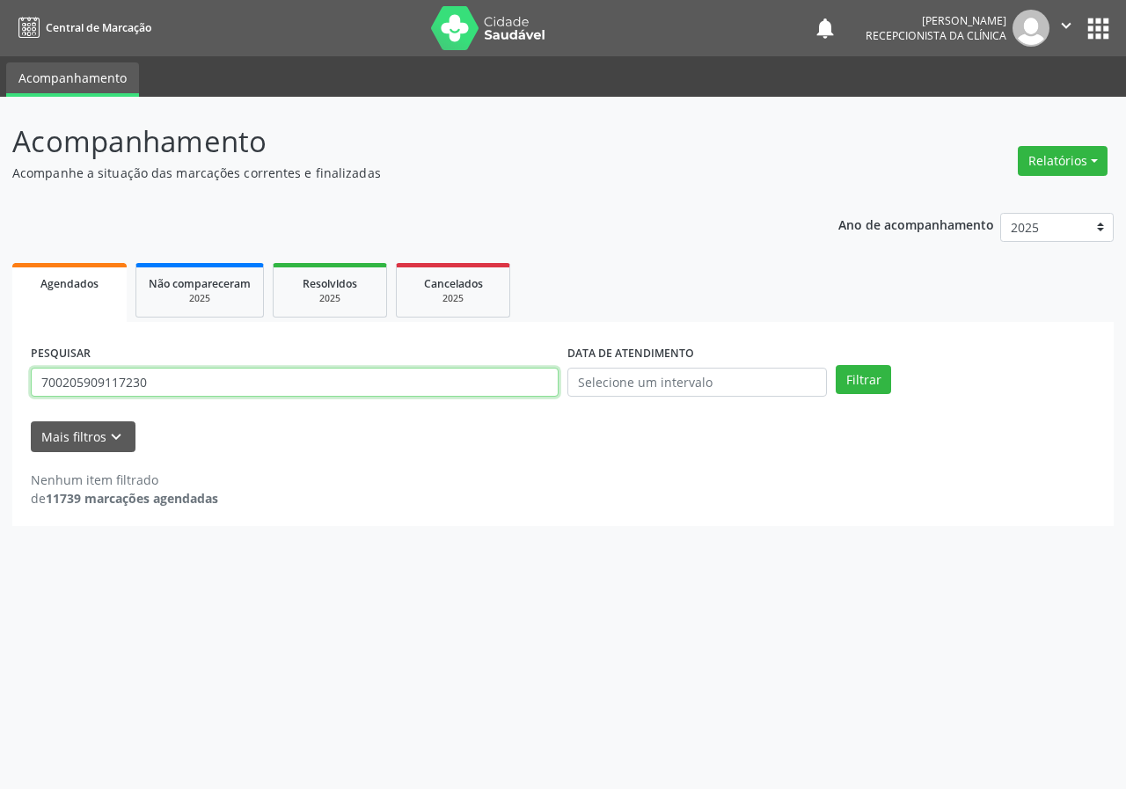
click at [241, 391] on input "700205909117230" at bounding box center [295, 383] width 528 height 30
click at [835, 365] on button "Filtrar" at bounding box center [862, 380] width 55 height 30
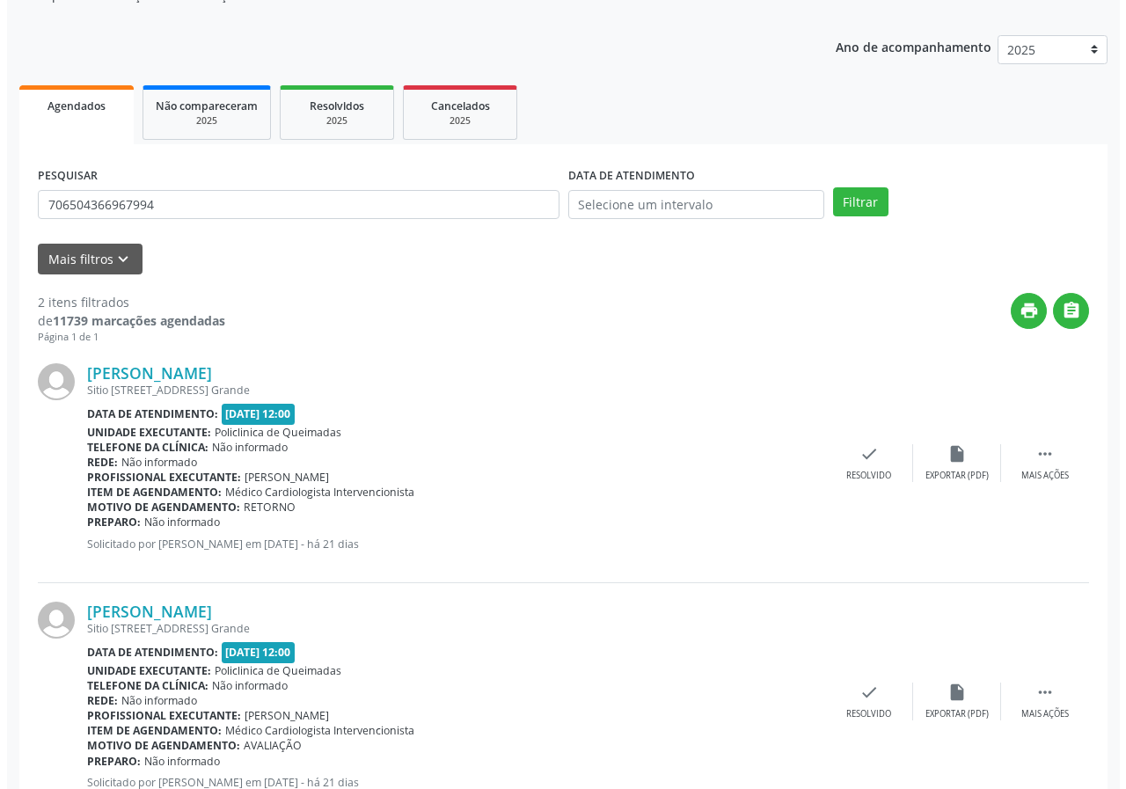
scroll to position [240, 0]
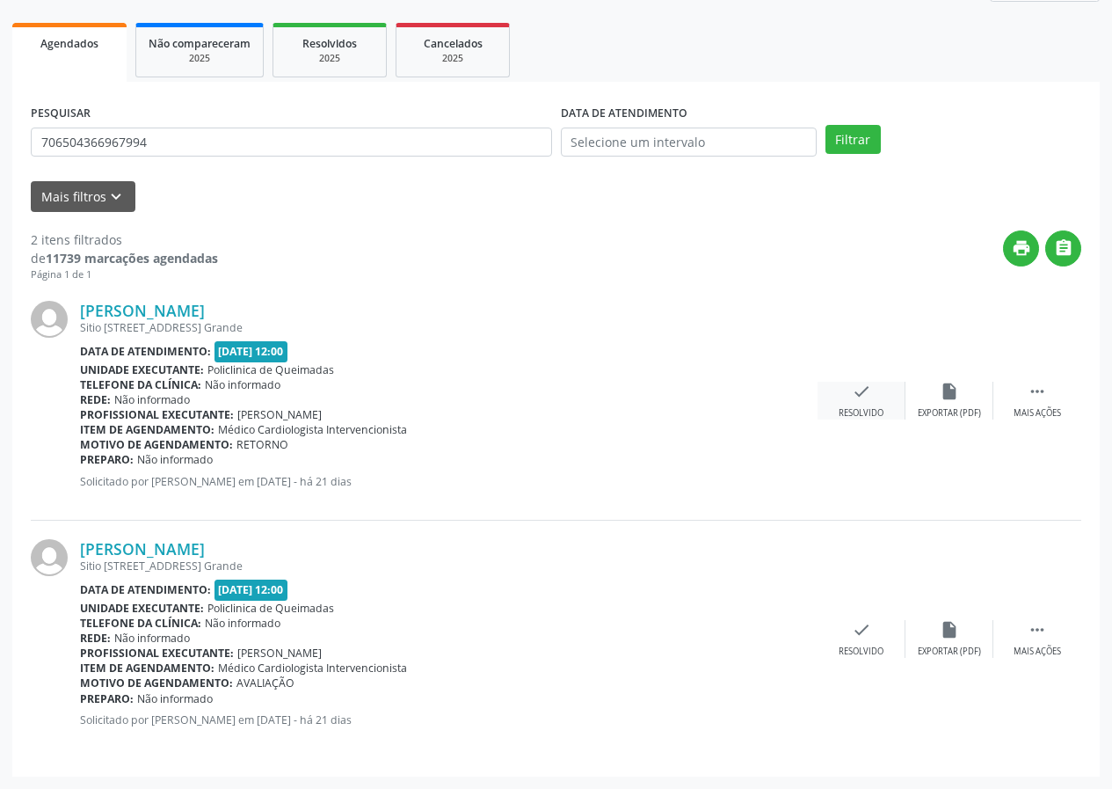
click at [864, 412] on div "Resolvido" at bounding box center [861, 413] width 45 height 12
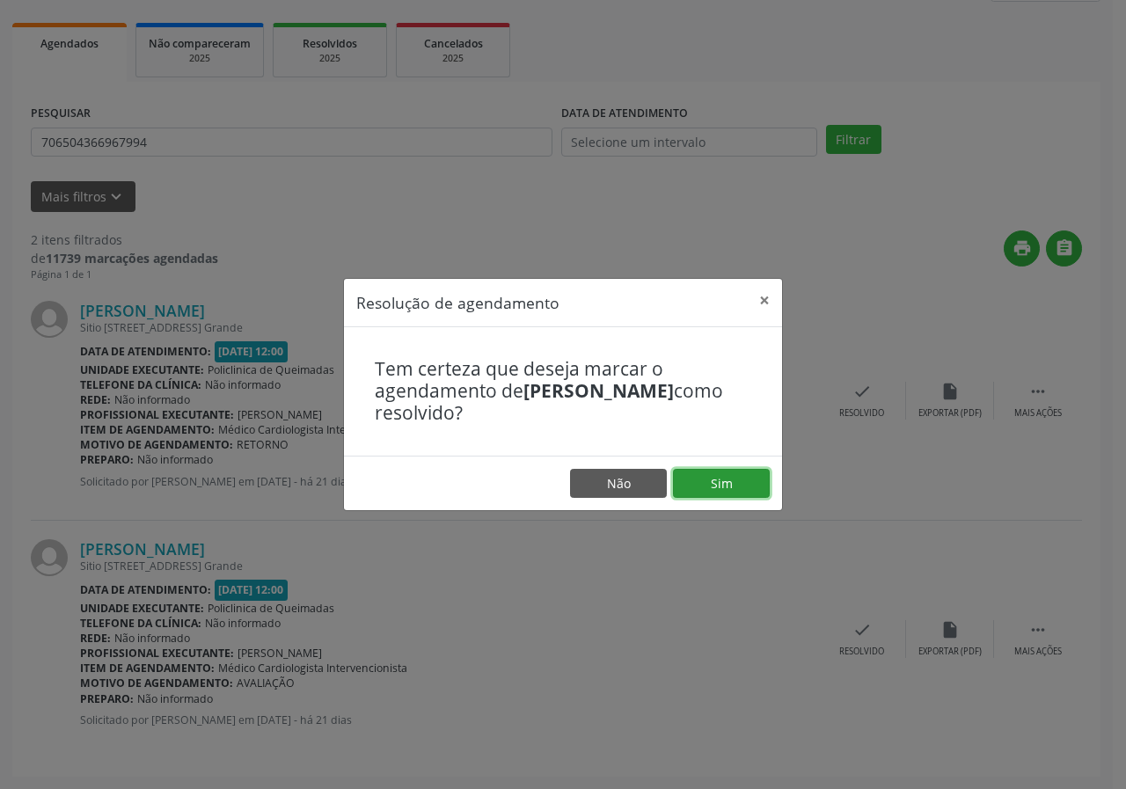
click at [740, 492] on button "Sim" at bounding box center [721, 484] width 97 height 30
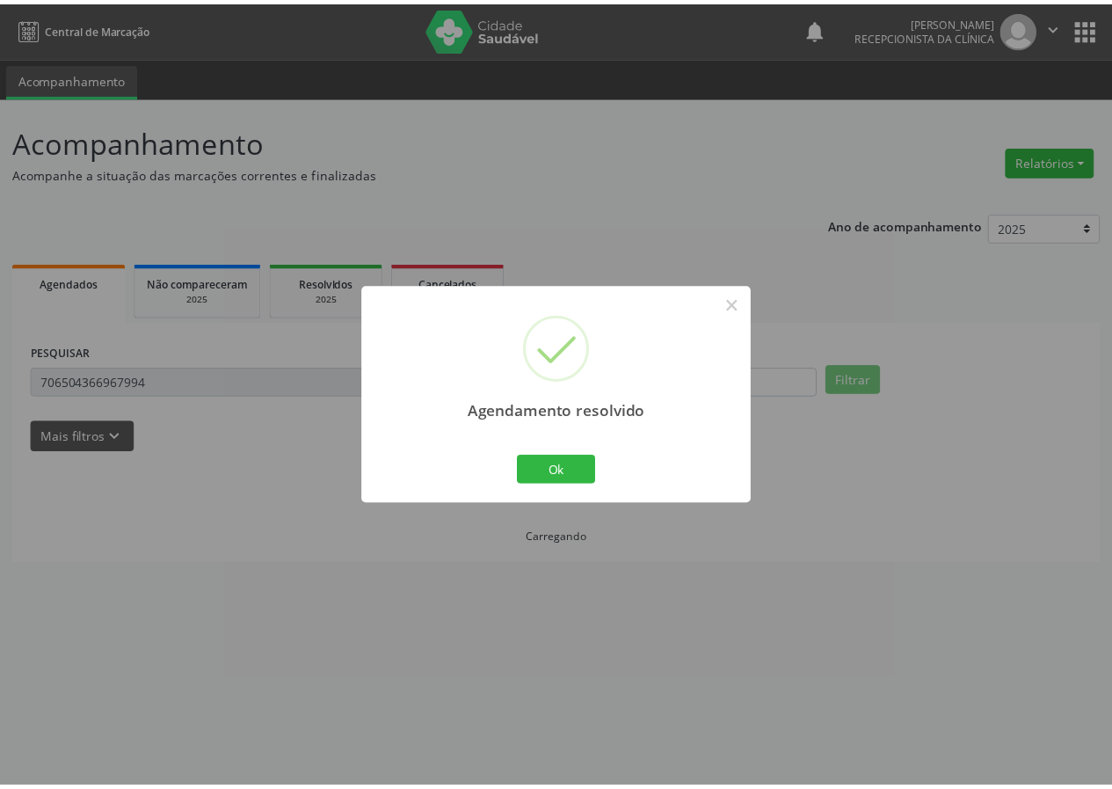
scroll to position [0, 0]
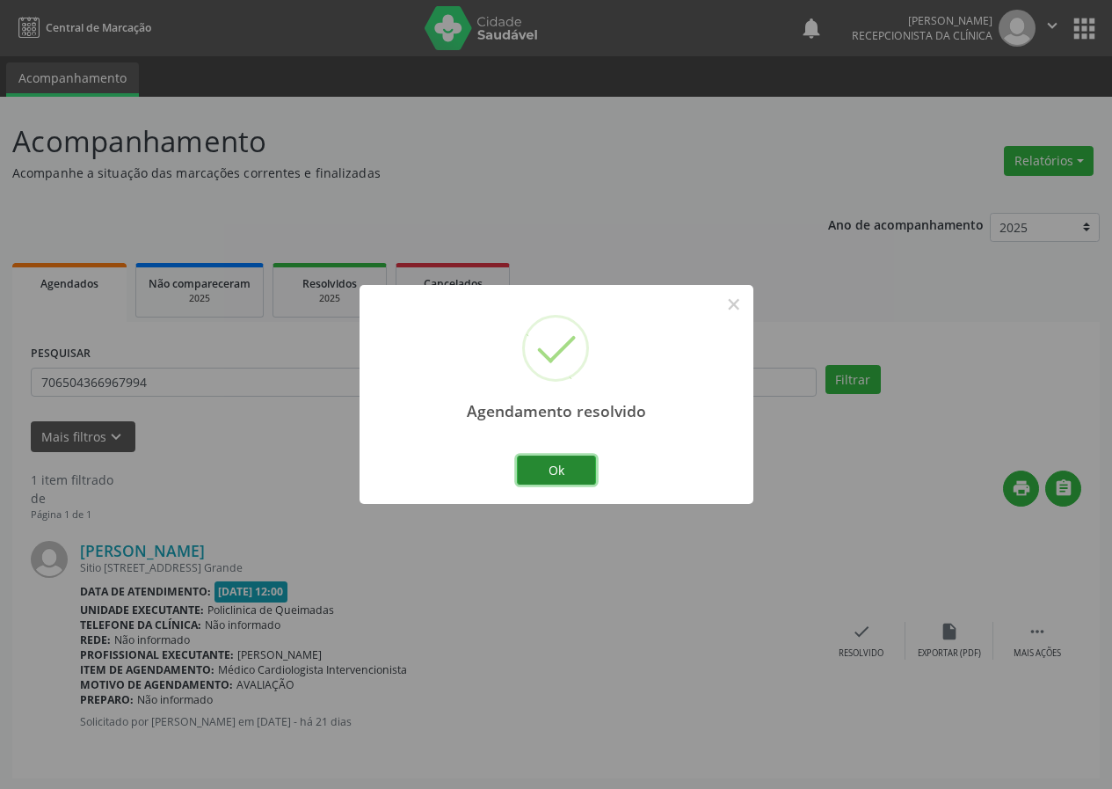
click at [587, 473] on button "Ok" at bounding box center [556, 471] width 79 height 30
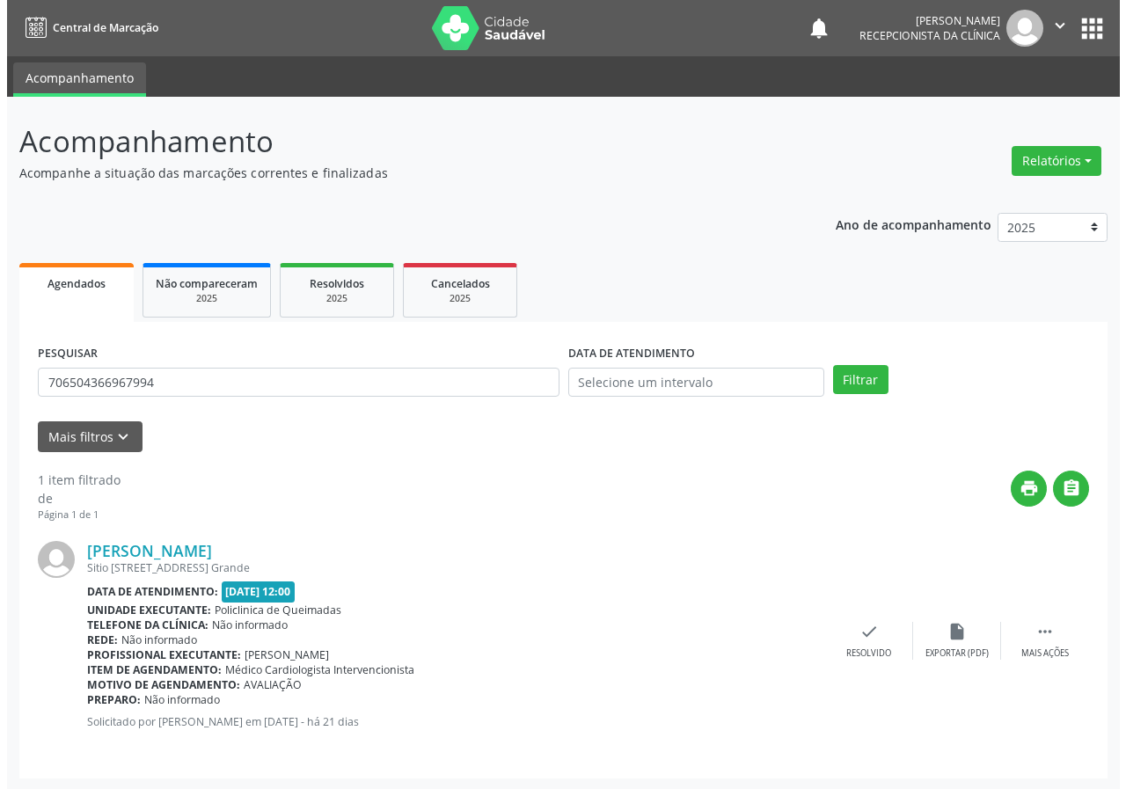
scroll to position [2, 0]
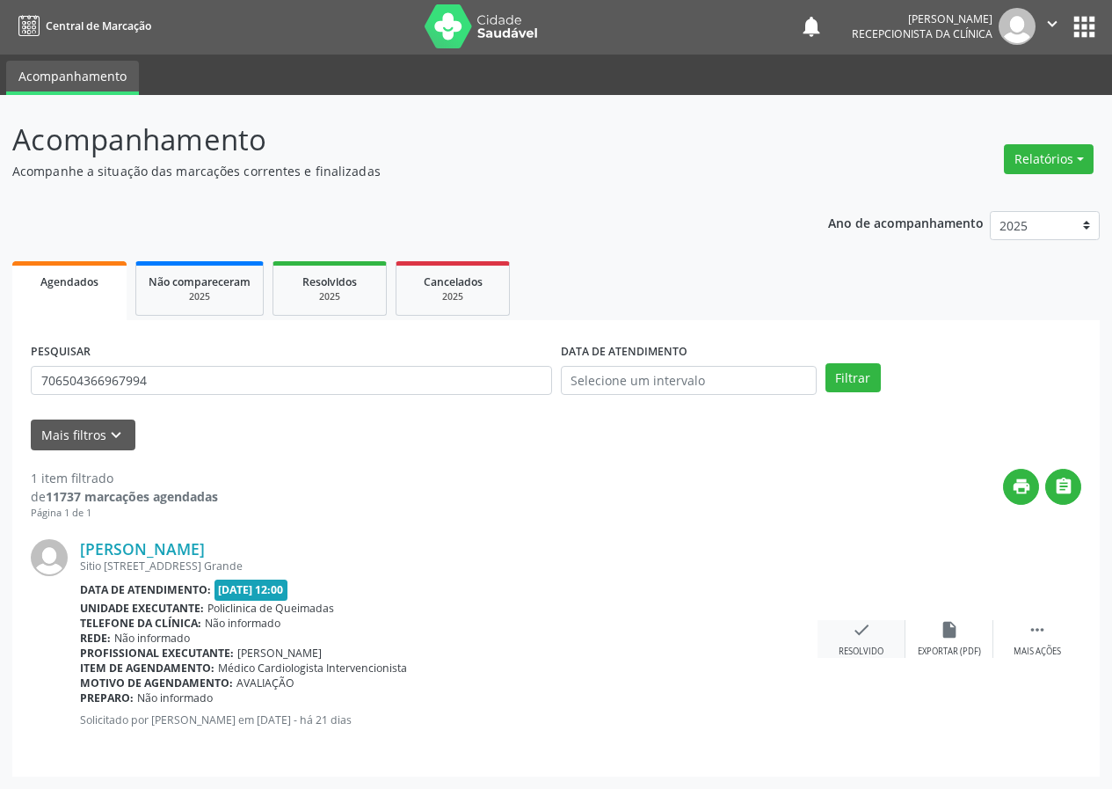
click at [861, 636] on icon "check" at bounding box center [861, 629] width 19 height 19
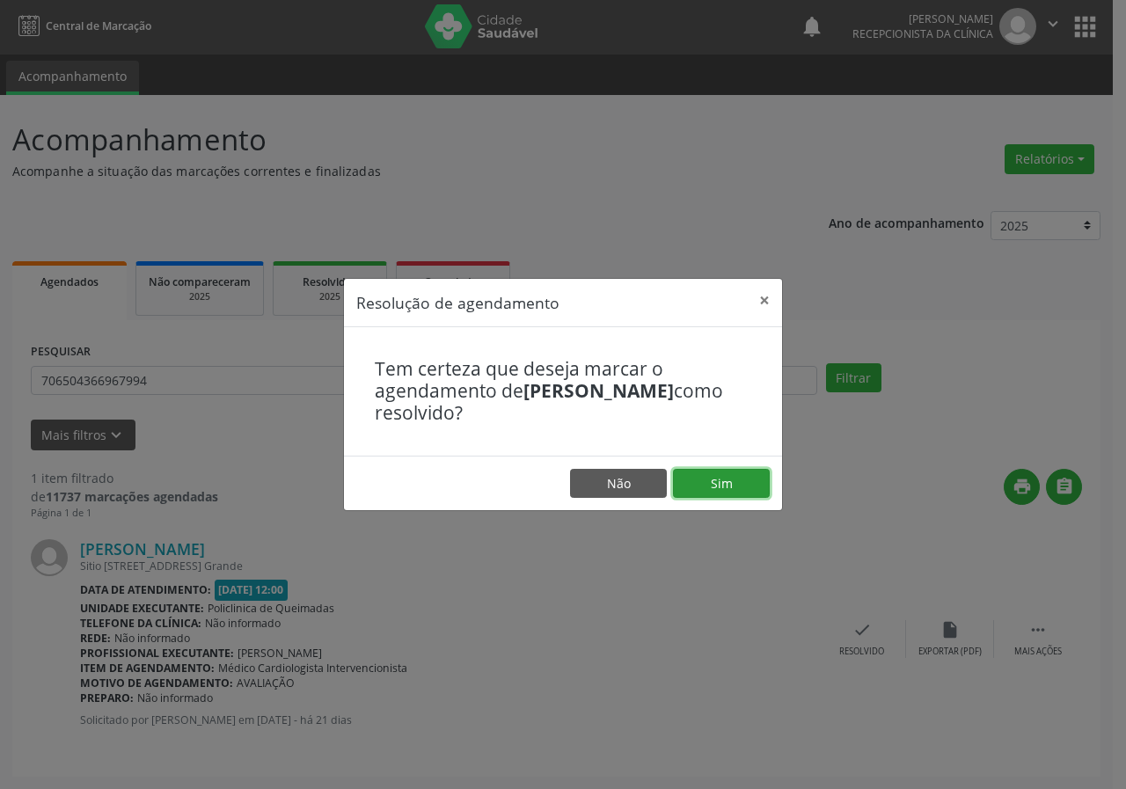
click at [698, 488] on button "Sim" at bounding box center [721, 484] width 97 height 30
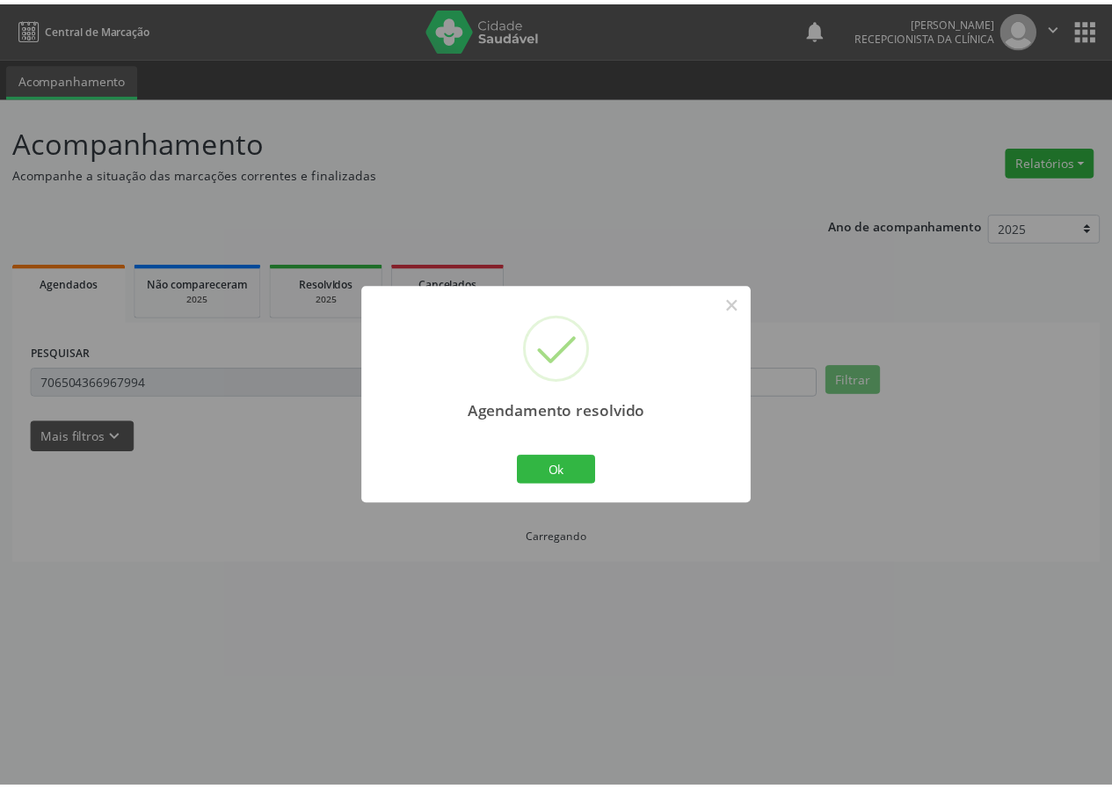
scroll to position [0, 0]
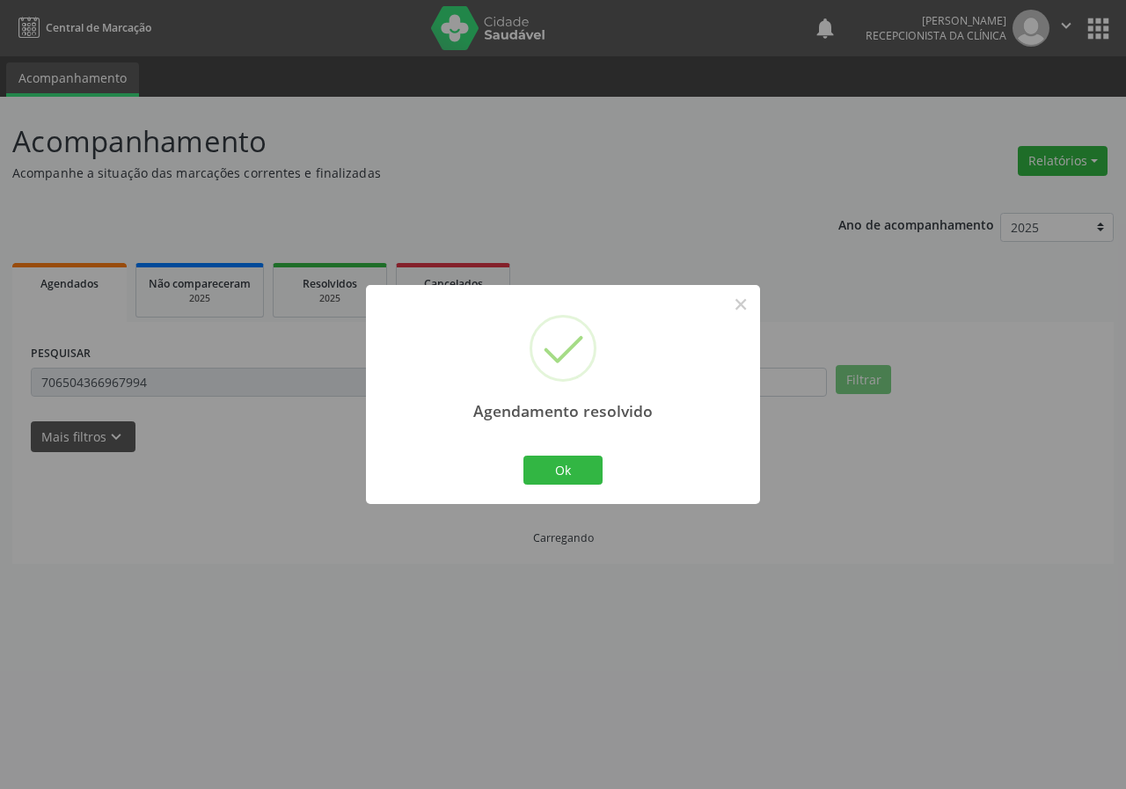
click at [558, 486] on div "Ok Cancel" at bounding box center [563, 469] width 87 height 37
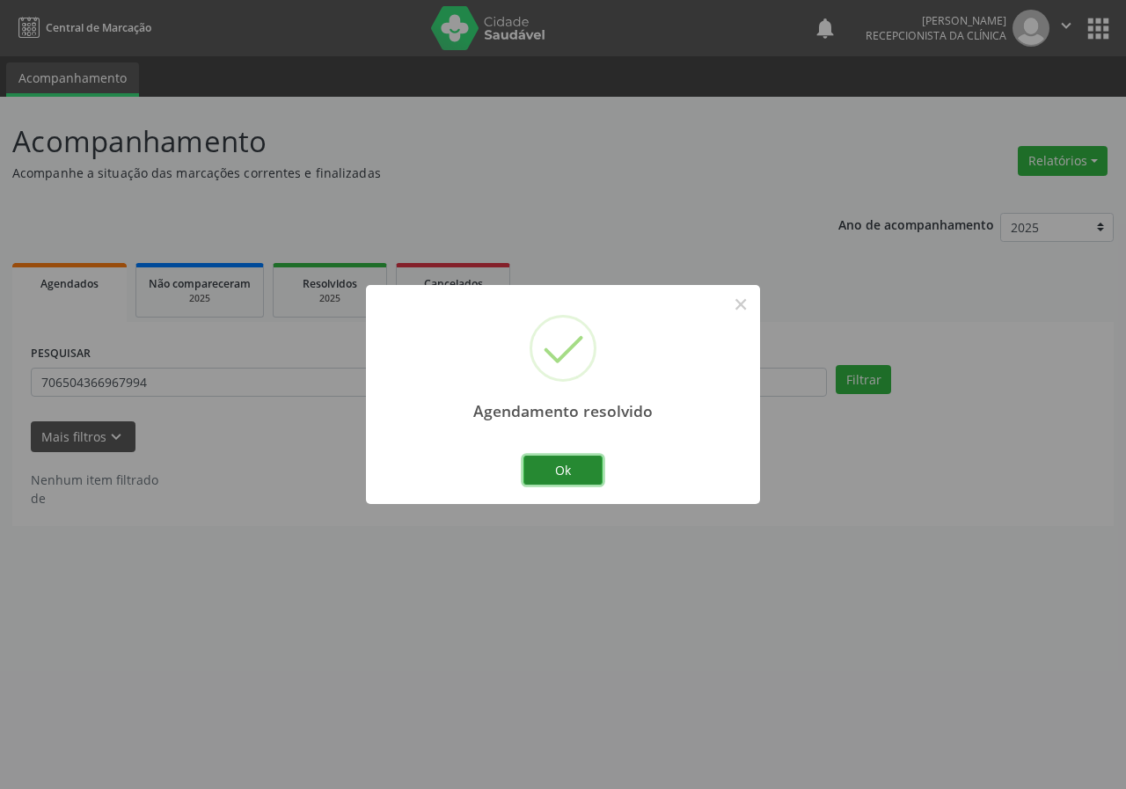
click at [558, 461] on button "Ok" at bounding box center [562, 471] width 79 height 30
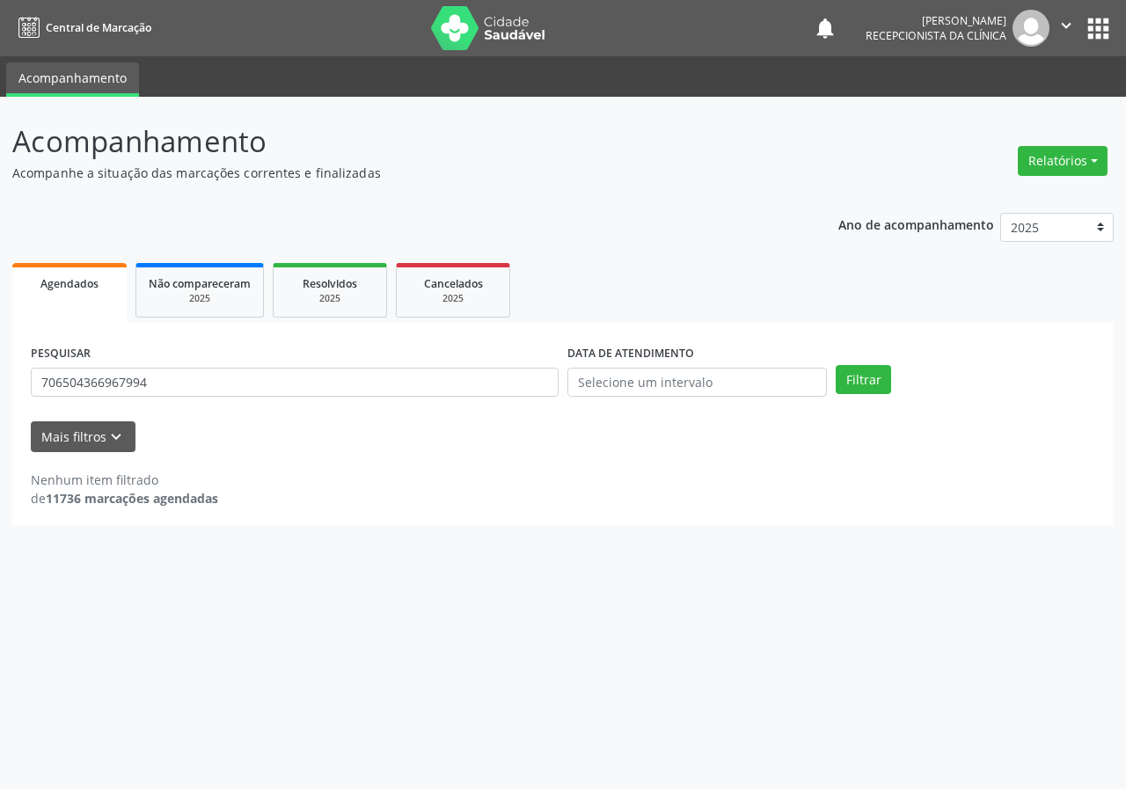
click at [238, 400] on div "PESQUISAR 706504366967994" at bounding box center [294, 374] width 536 height 69
click at [234, 381] on input "706504366967994" at bounding box center [295, 383] width 528 height 30
click at [835, 365] on button "Filtrar" at bounding box center [862, 380] width 55 height 30
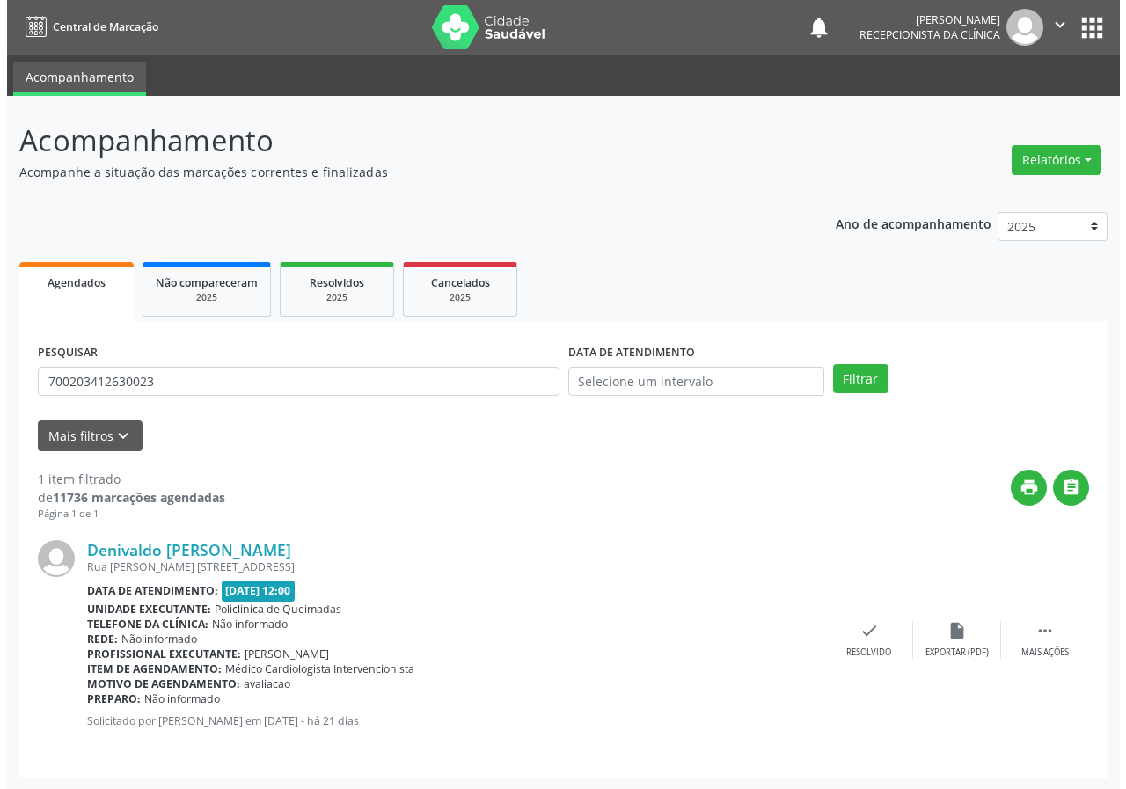
scroll to position [2, 0]
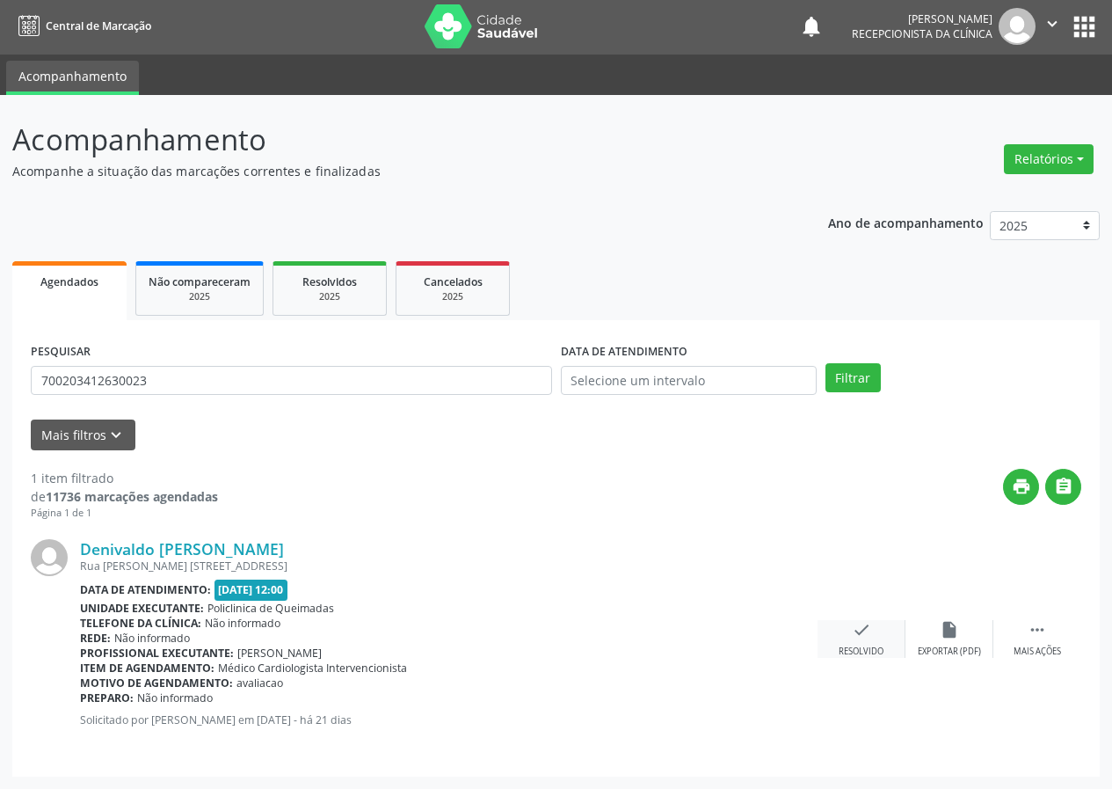
click at [855, 643] on div "check Resolvido" at bounding box center [862, 639] width 88 height 38
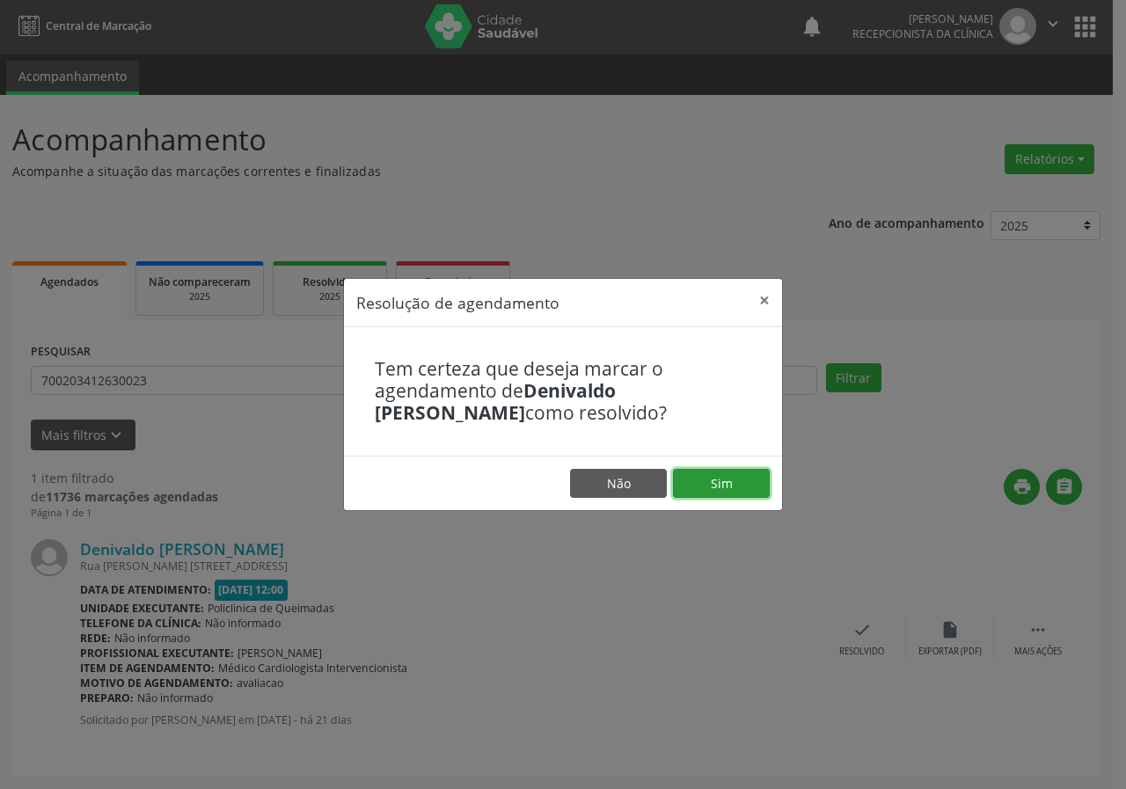
click at [726, 492] on button "Sim" at bounding box center [721, 484] width 97 height 30
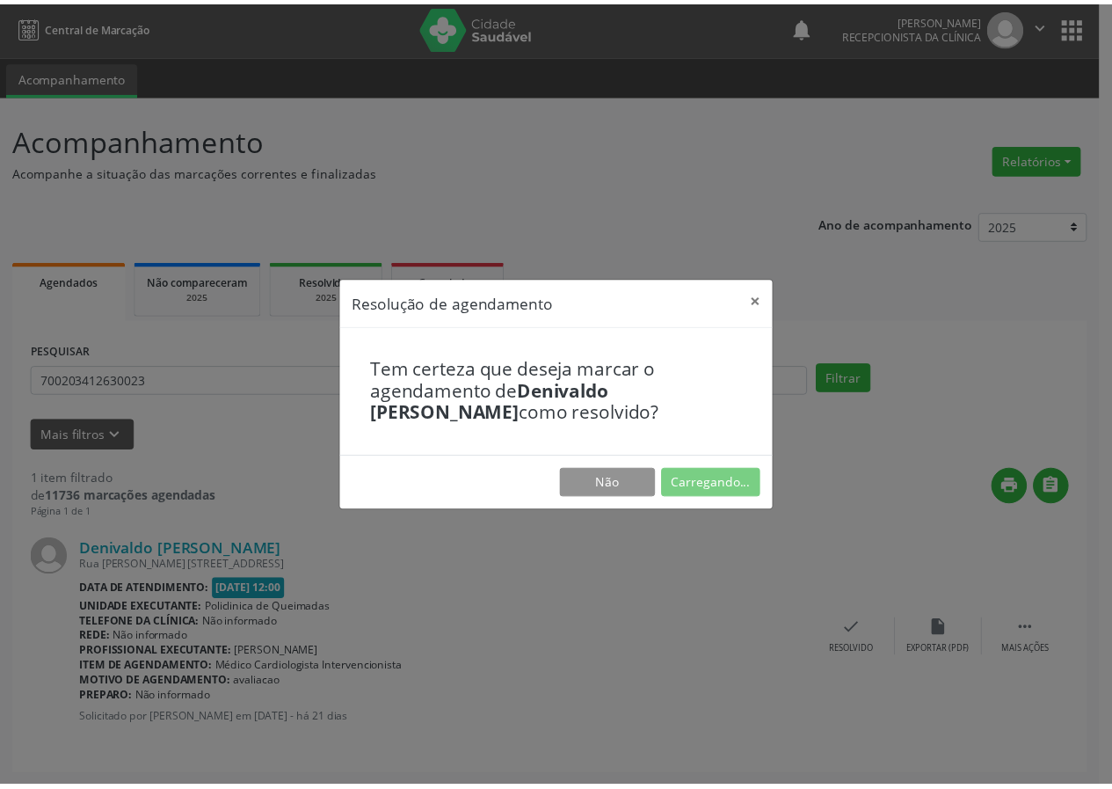
scroll to position [0, 0]
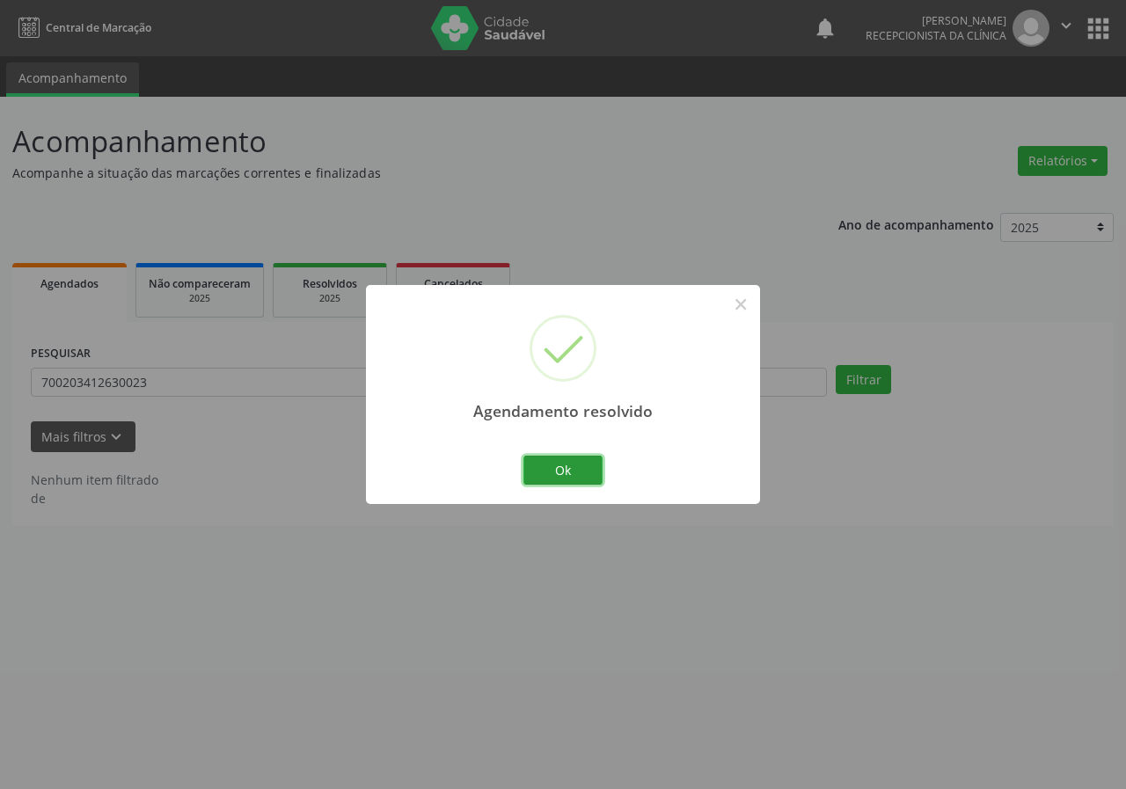
click at [544, 463] on button "Ok" at bounding box center [562, 471] width 79 height 30
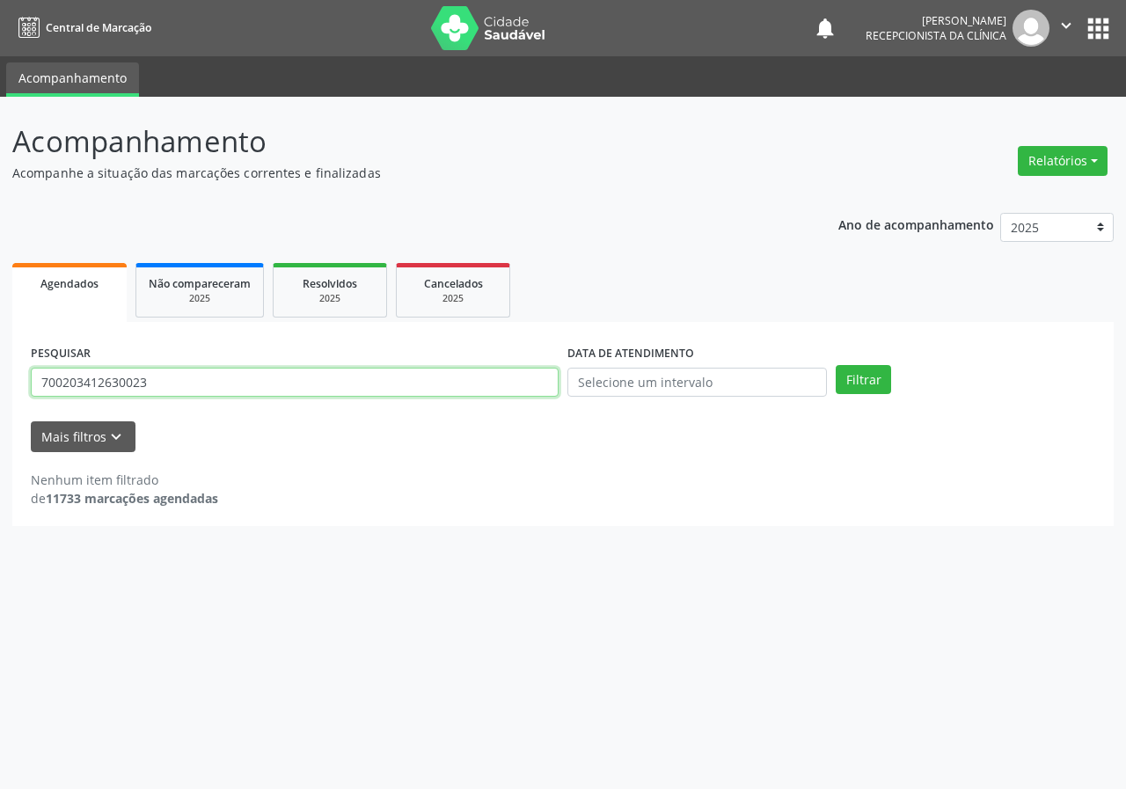
click at [246, 385] on input "700203412630023" at bounding box center [295, 383] width 528 height 30
click at [835, 365] on button "Filtrar" at bounding box center [862, 380] width 55 height 30
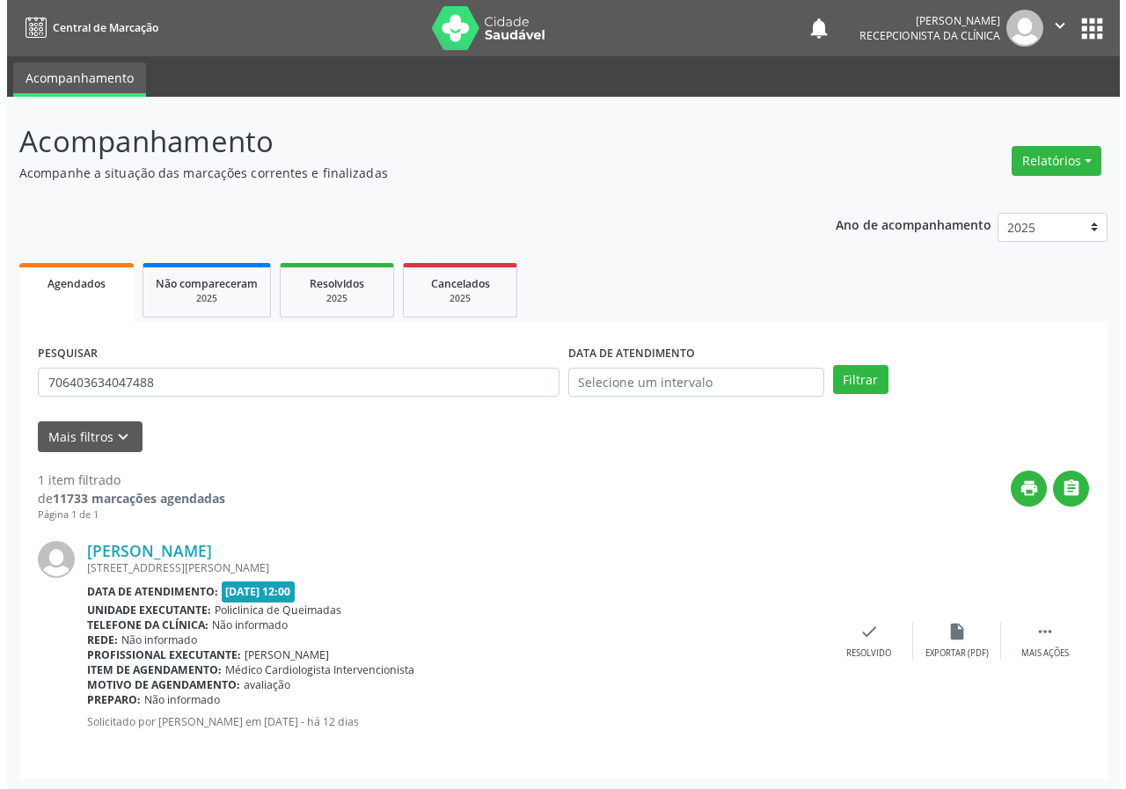
scroll to position [2, 0]
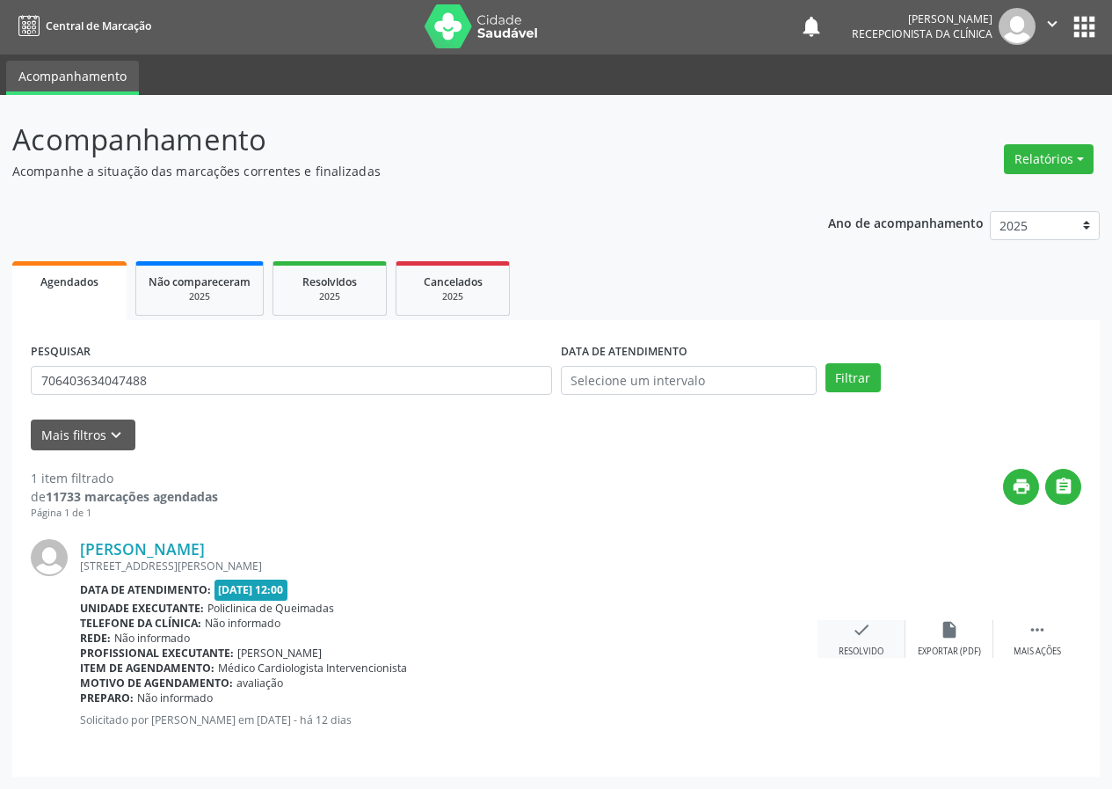
click at [866, 634] on icon "check" at bounding box center [861, 629] width 19 height 19
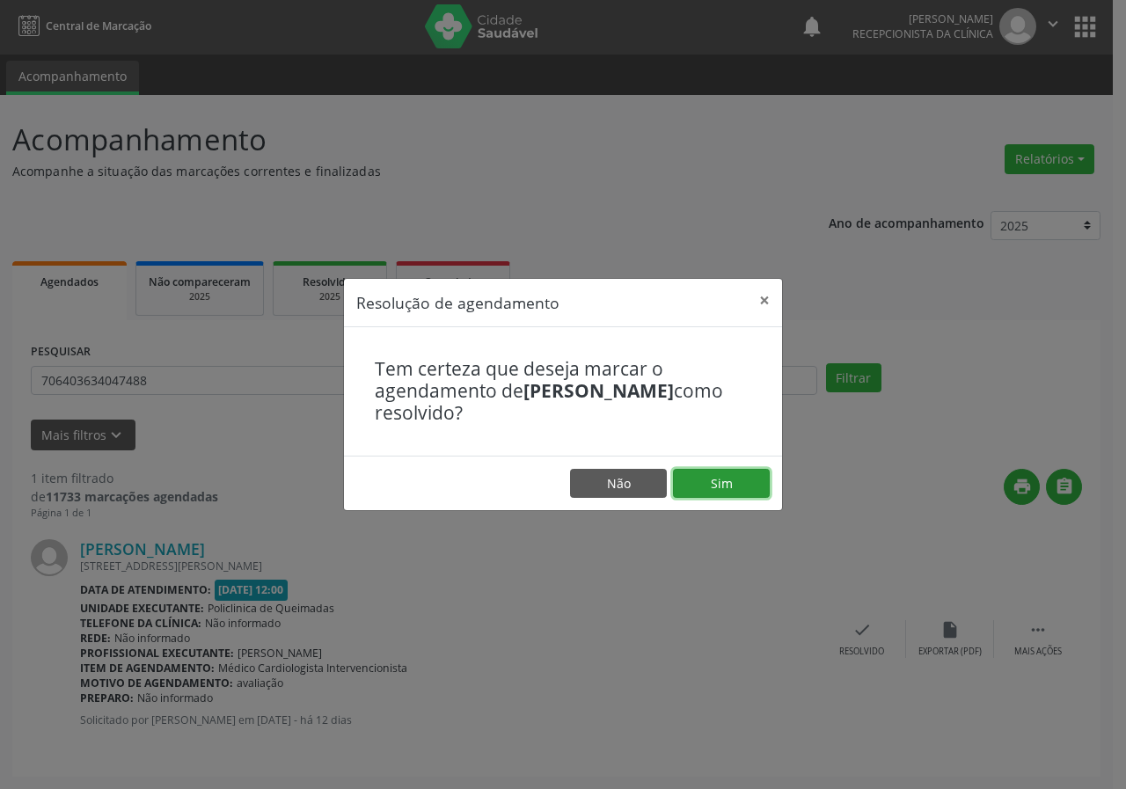
click at [734, 480] on button "Sim" at bounding box center [721, 484] width 97 height 30
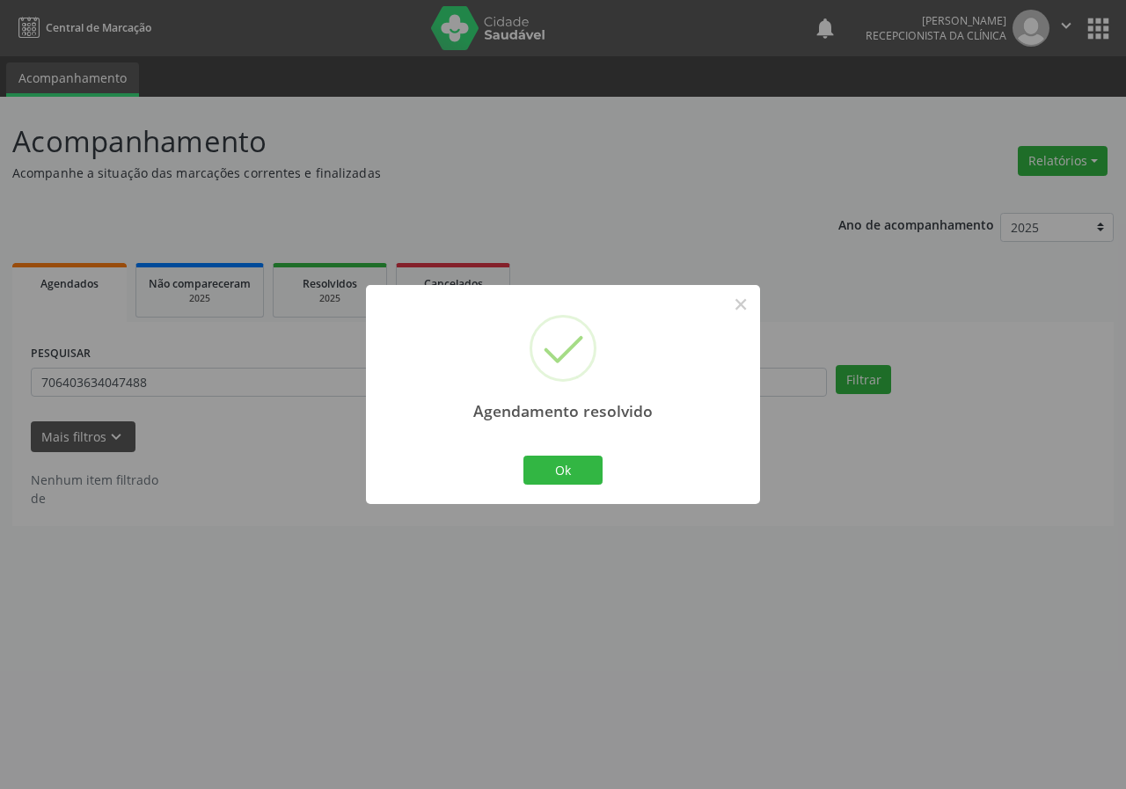
drag, startPoint x: 508, startPoint y: 474, endPoint x: 531, endPoint y: 480, distance: 23.7
click at [508, 475] on div "Agendamento resolvido × Ok Cancel" at bounding box center [563, 394] width 394 height 219
click at [532, 480] on button "Ok" at bounding box center [562, 471] width 79 height 30
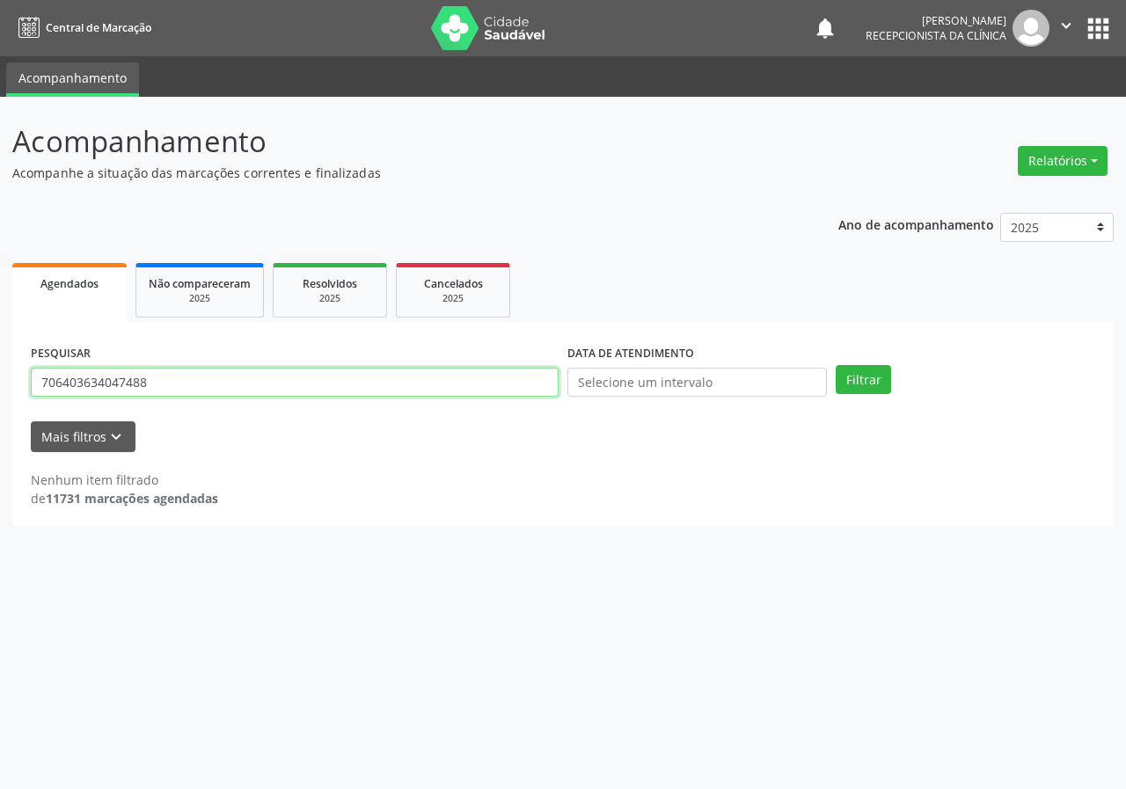
click at [302, 378] on input "706403634047488" at bounding box center [295, 383] width 528 height 30
click at [302, 377] on input "706403634047488" at bounding box center [295, 383] width 528 height 30
click at [835, 365] on button "Filtrar" at bounding box center [862, 380] width 55 height 30
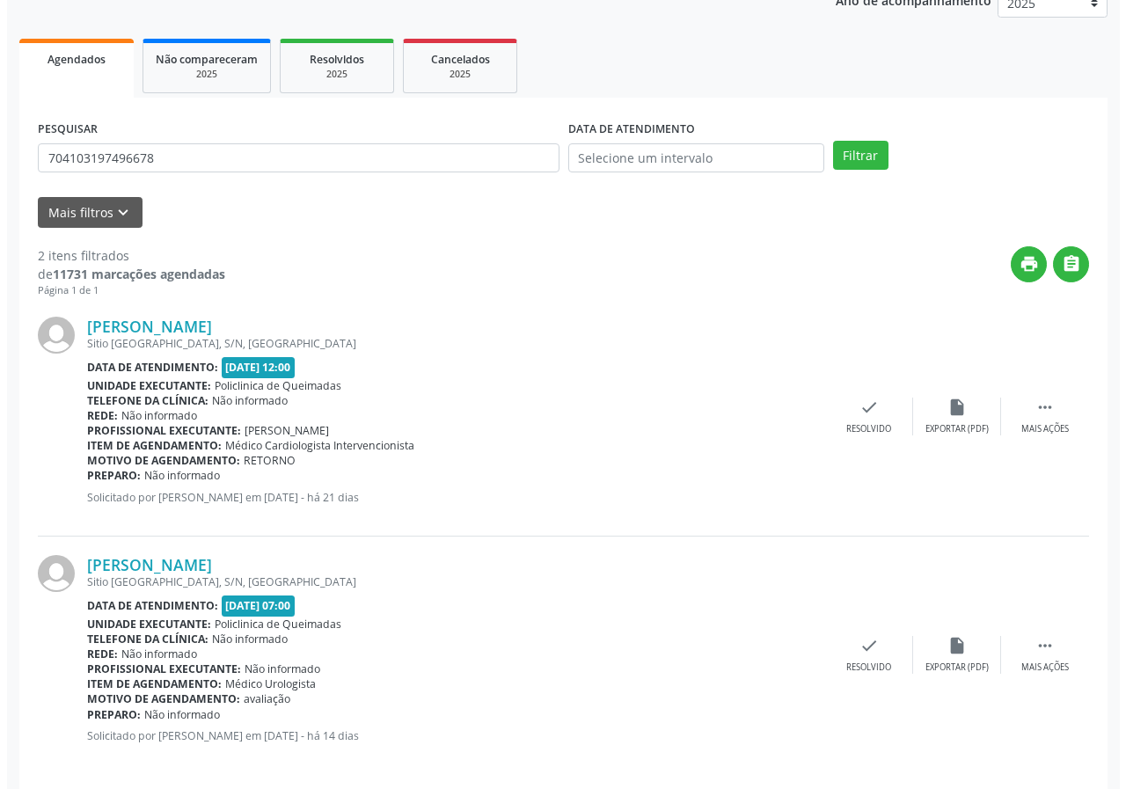
scroll to position [240, 0]
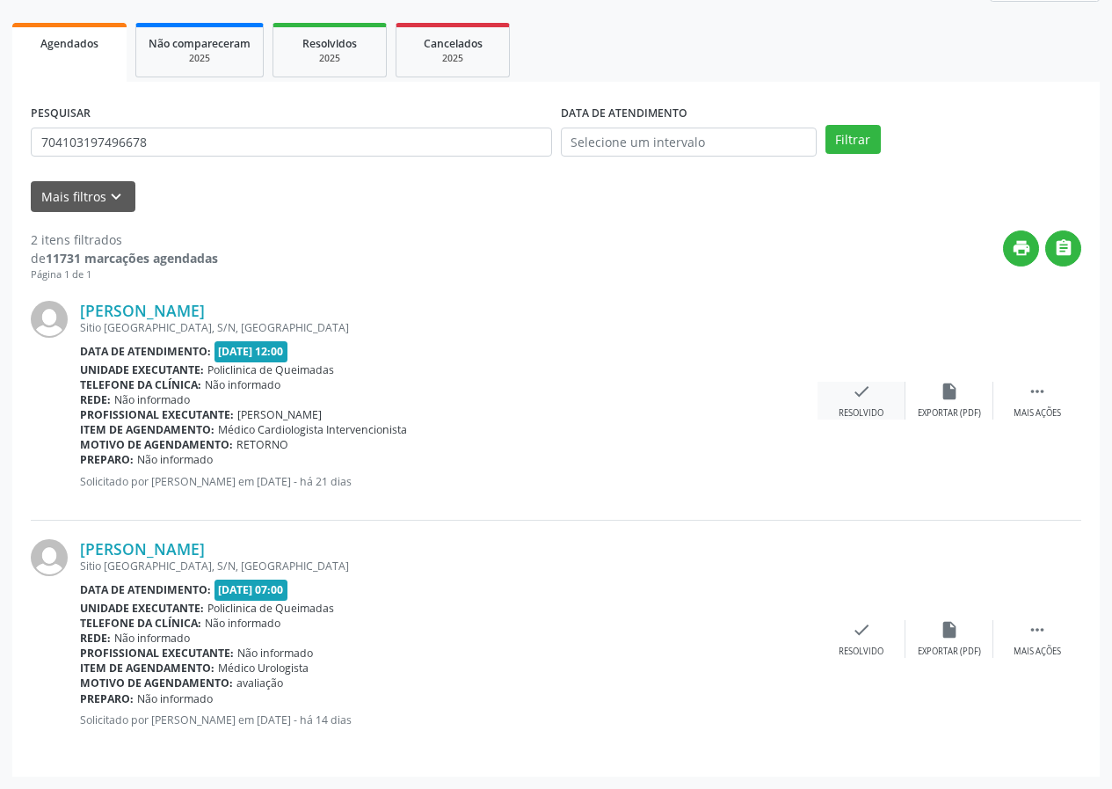
click at [843, 397] on div "check Resolvido" at bounding box center [862, 401] width 88 height 38
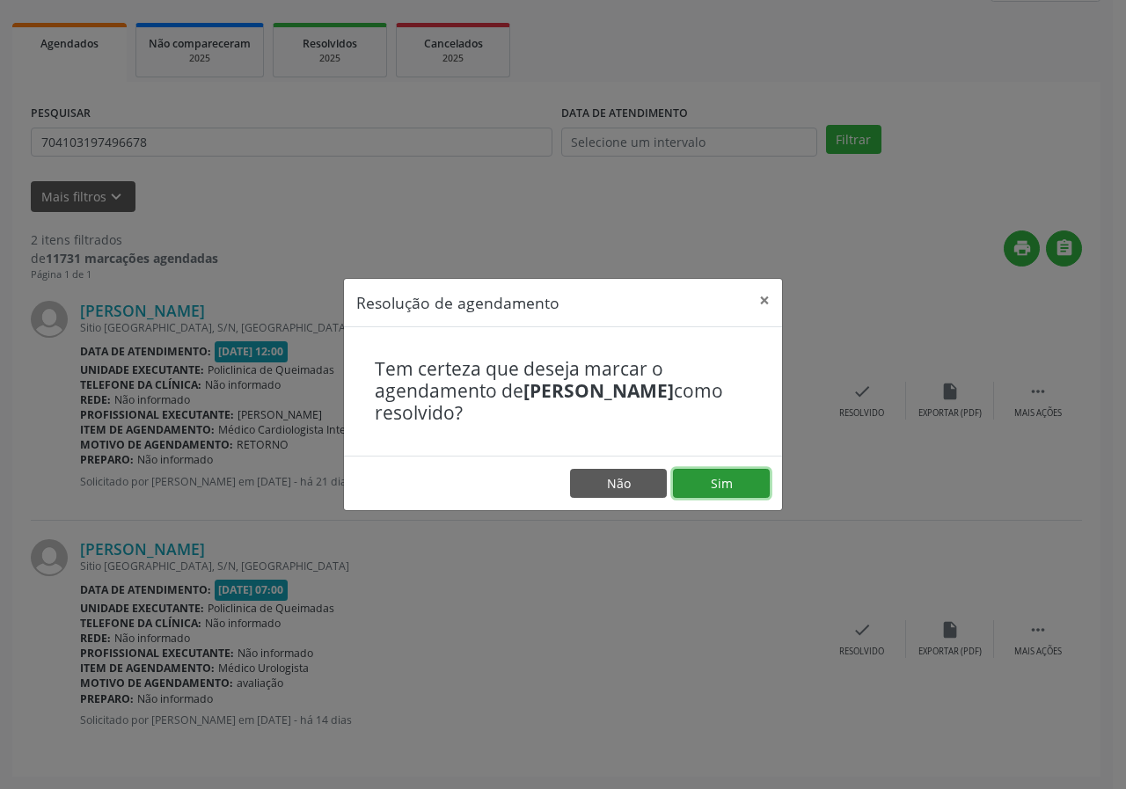
click at [702, 485] on button "Sim" at bounding box center [721, 484] width 97 height 30
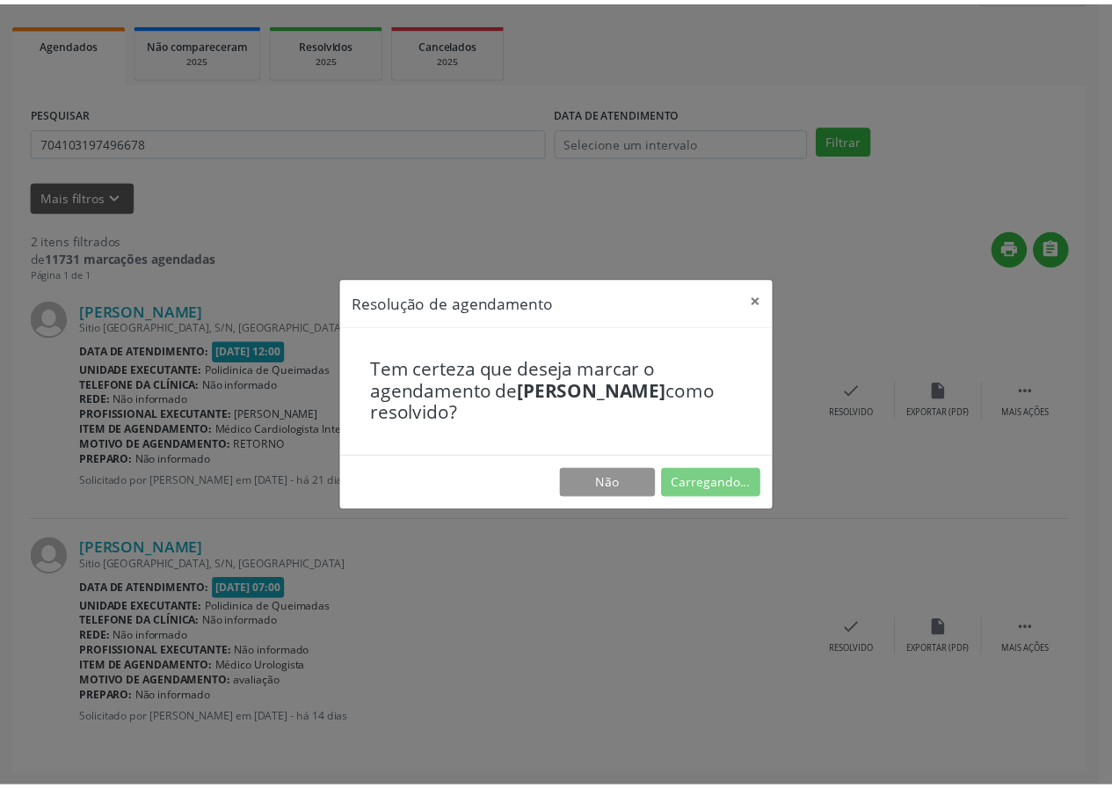
scroll to position [0, 0]
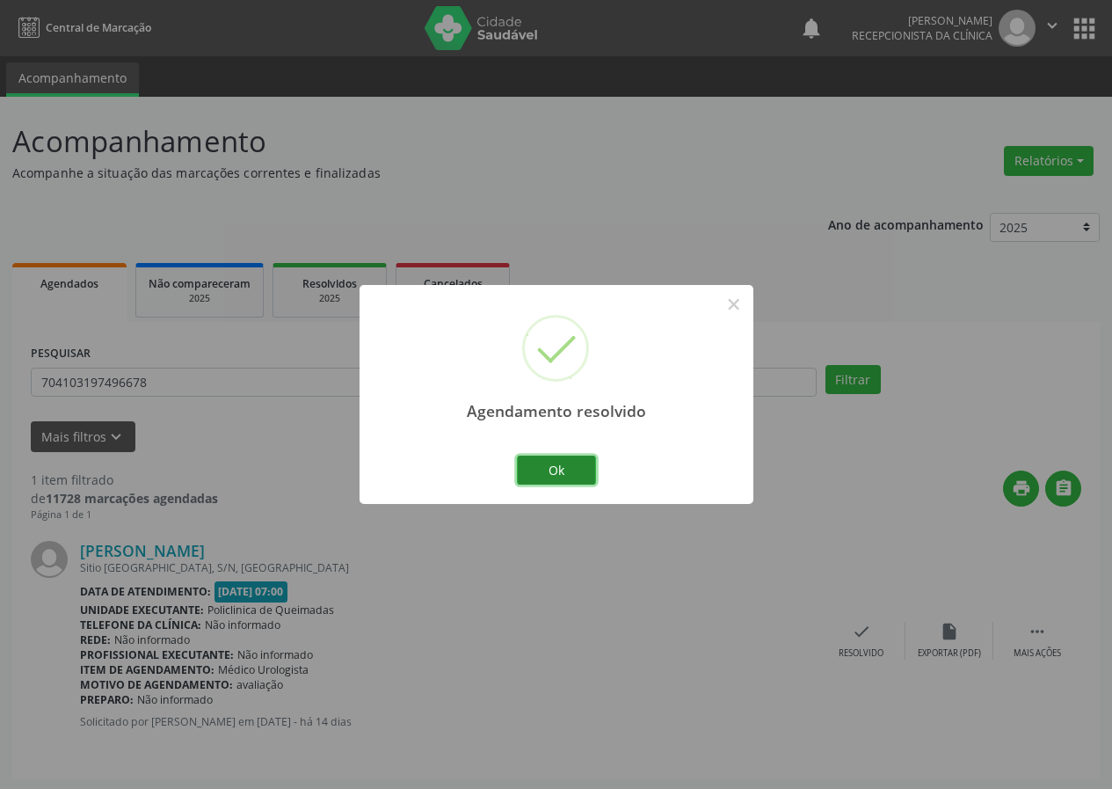
click at [589, 466] on button "Ok" at bounding box center [556, 471] width 79 height 30
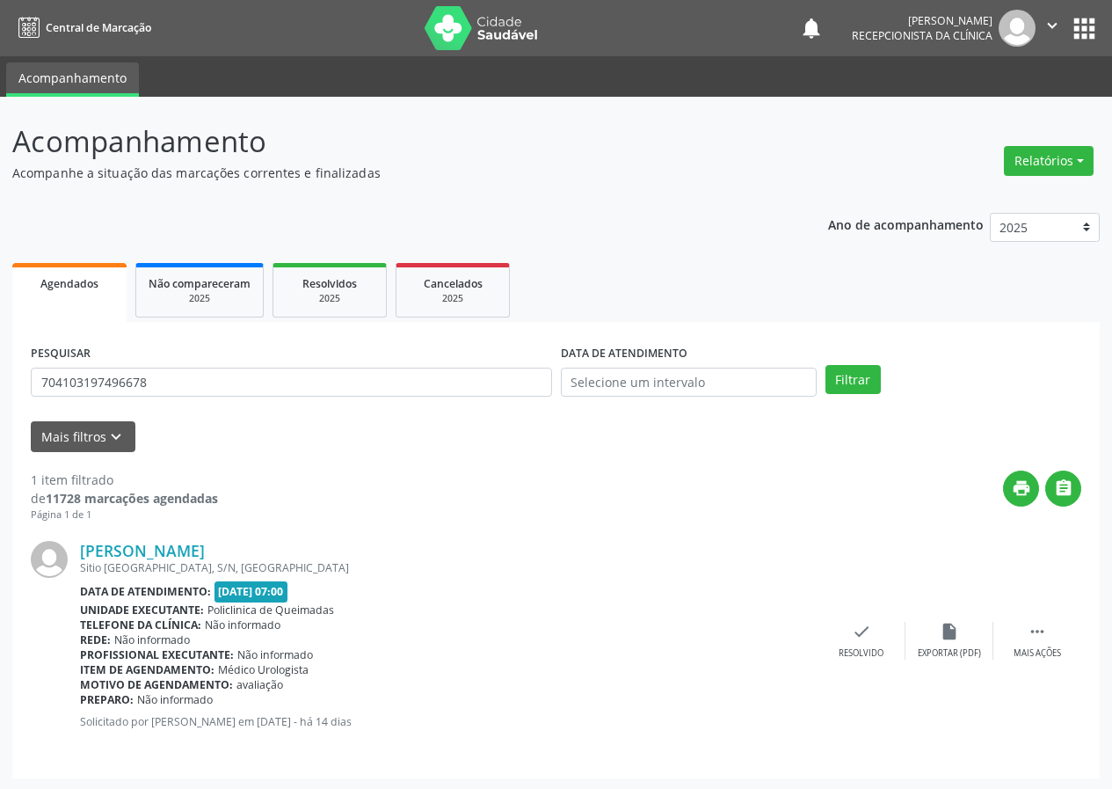
scroll to position [2, 0]
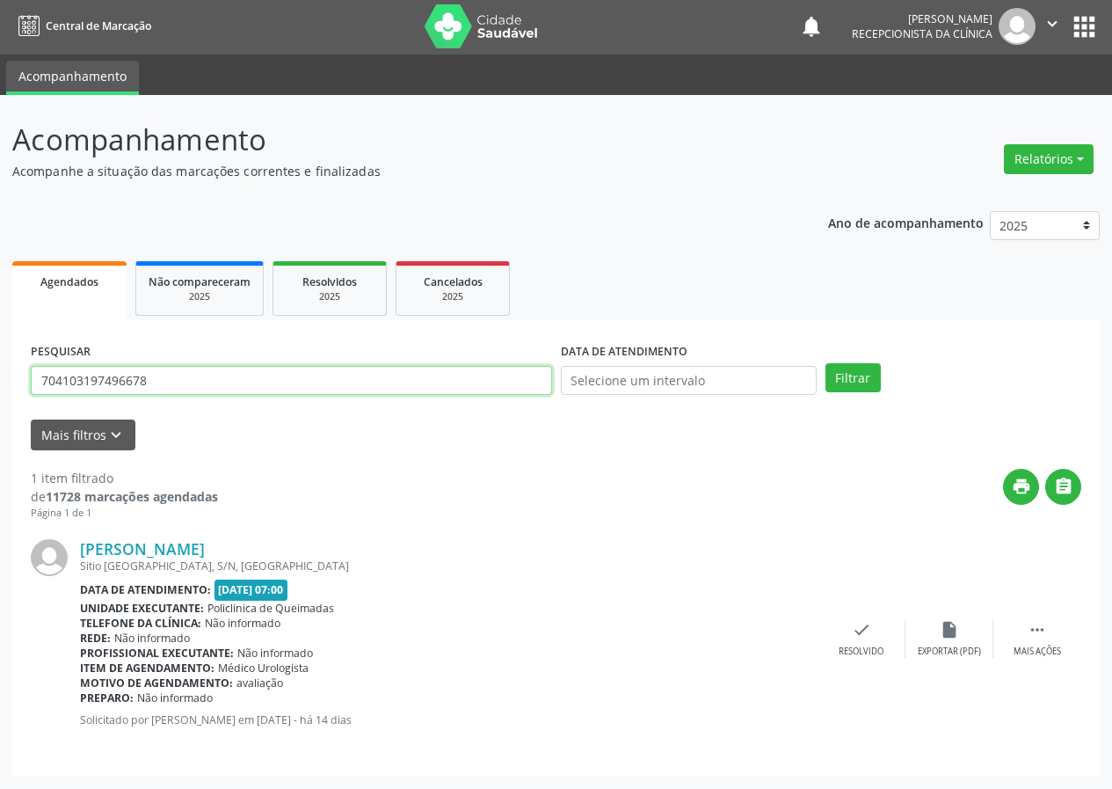
click at [168, 368] on input "704103197496678" at bounding box center [291, 381] width 521 height 30
click at [171, 376] on input "704103197496678" at bounding box center [291, 381] width 521 height 30
click at [826, 363] on button "Filtrar" at bounding box center [853, 378] width 55 height 30
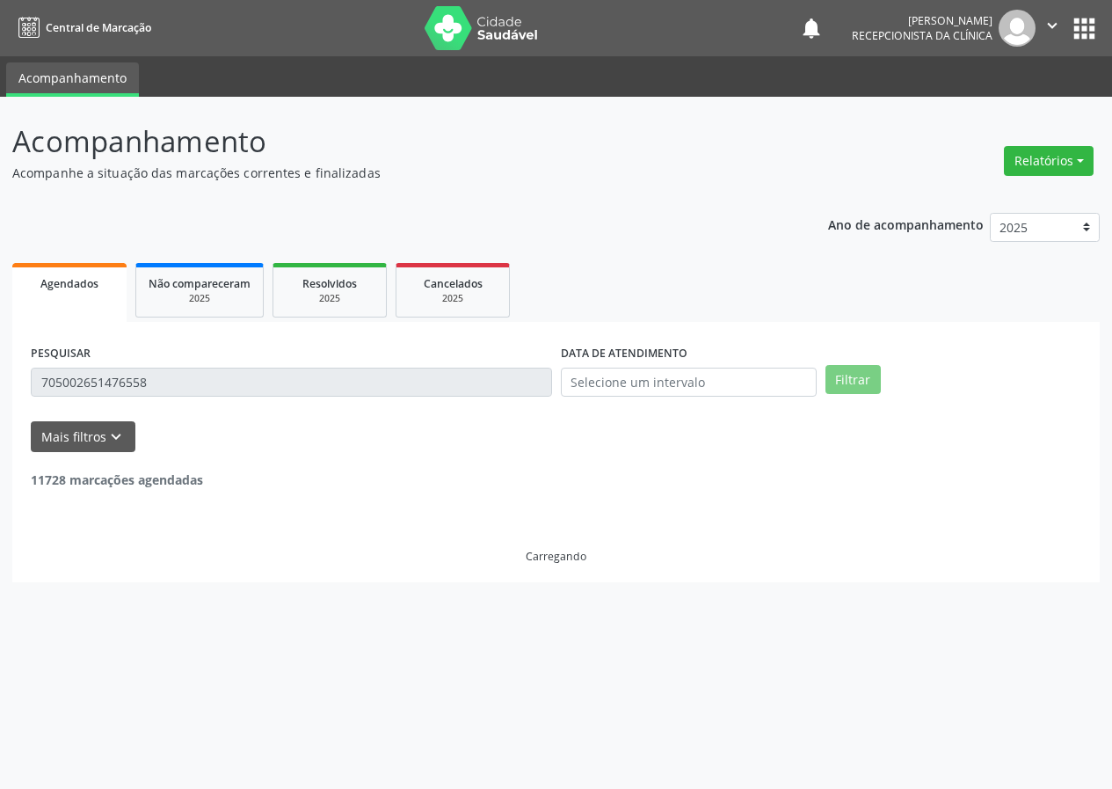
scroll to position [0, 0]
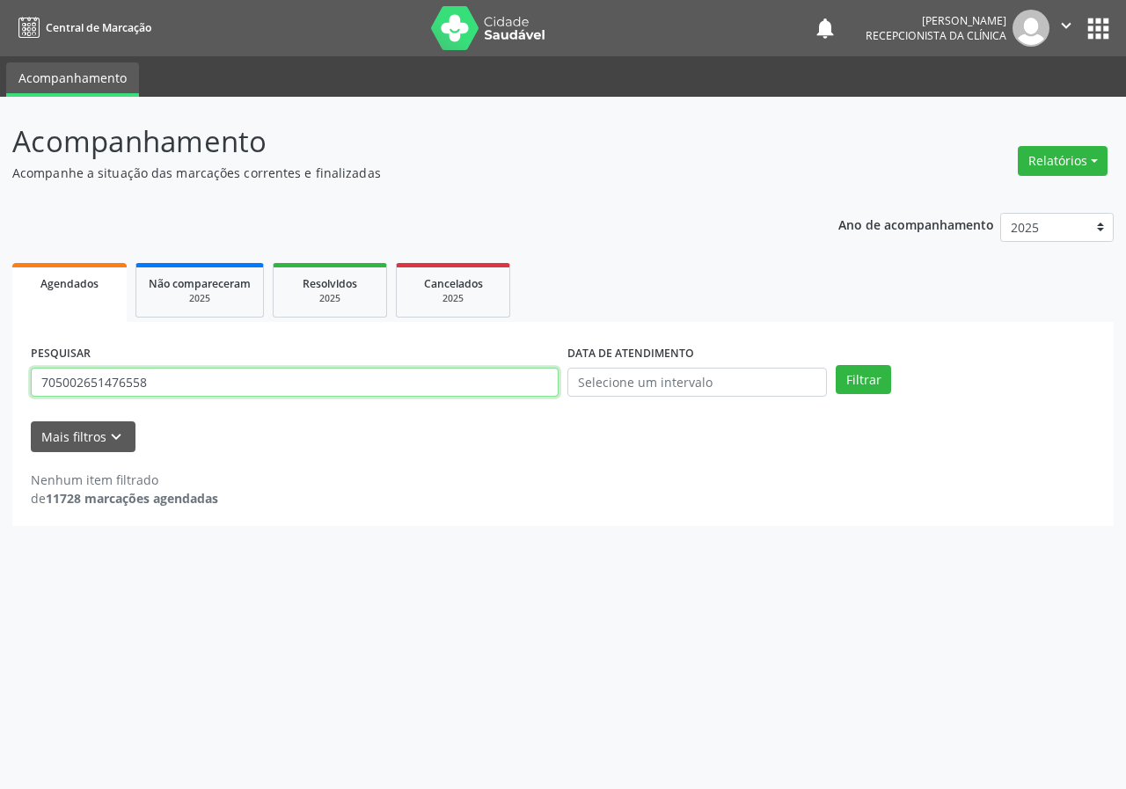
click at [191, 391] on input "705002651476558" at bounding box center [295, 383] width 528 height 30
click at [189, 387] on input "705002651476558" at bounding box center [295, 383] width 528 height 30
click at [835, 365] on button "Filtrar" at bounding box center [862, 380] width 55 height 30
click at [96, 381] on input "70050550455354" at bounding box center [295, 383] width 528 height 30
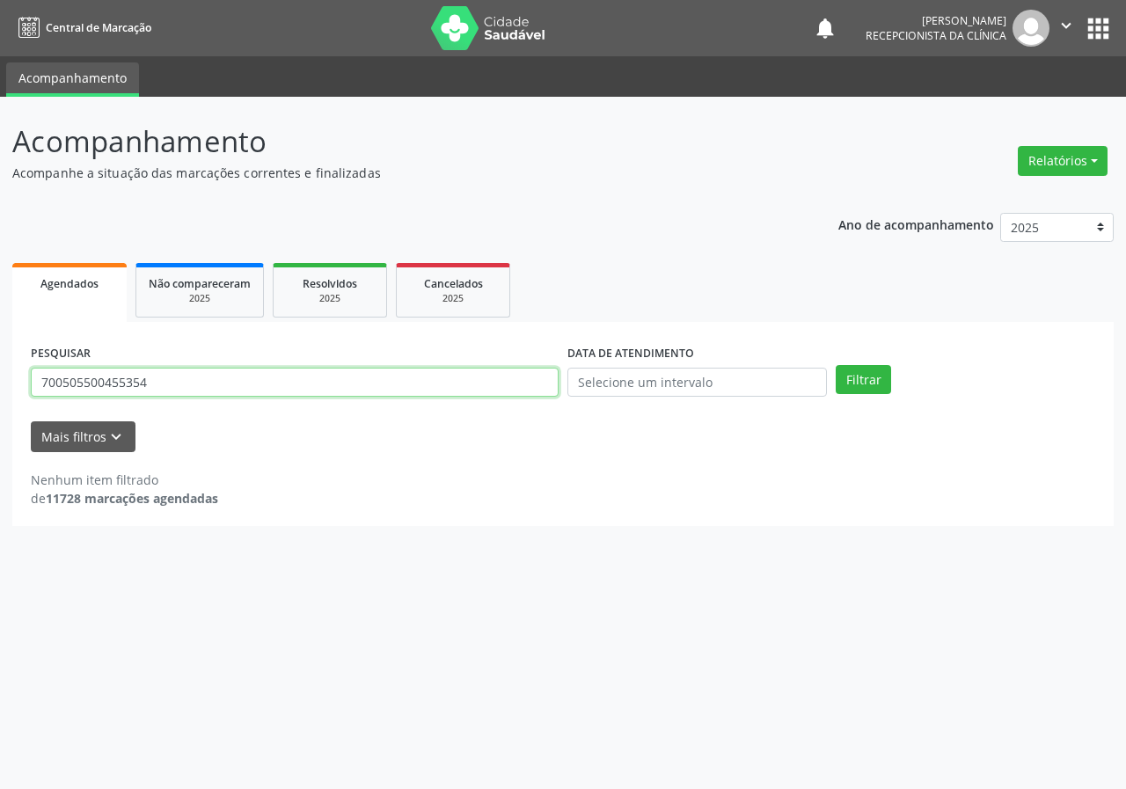
click at [835, 365] on button "Filtrar" at bounding box center [862, 380] width 55 height 30
click at [211, 395] on input "700505500455354" at bounding box center [295, 383] width 528 height 30
click at [835, 365] on button "Filtrar" at bounding box center [862, 380] width 55 height 30
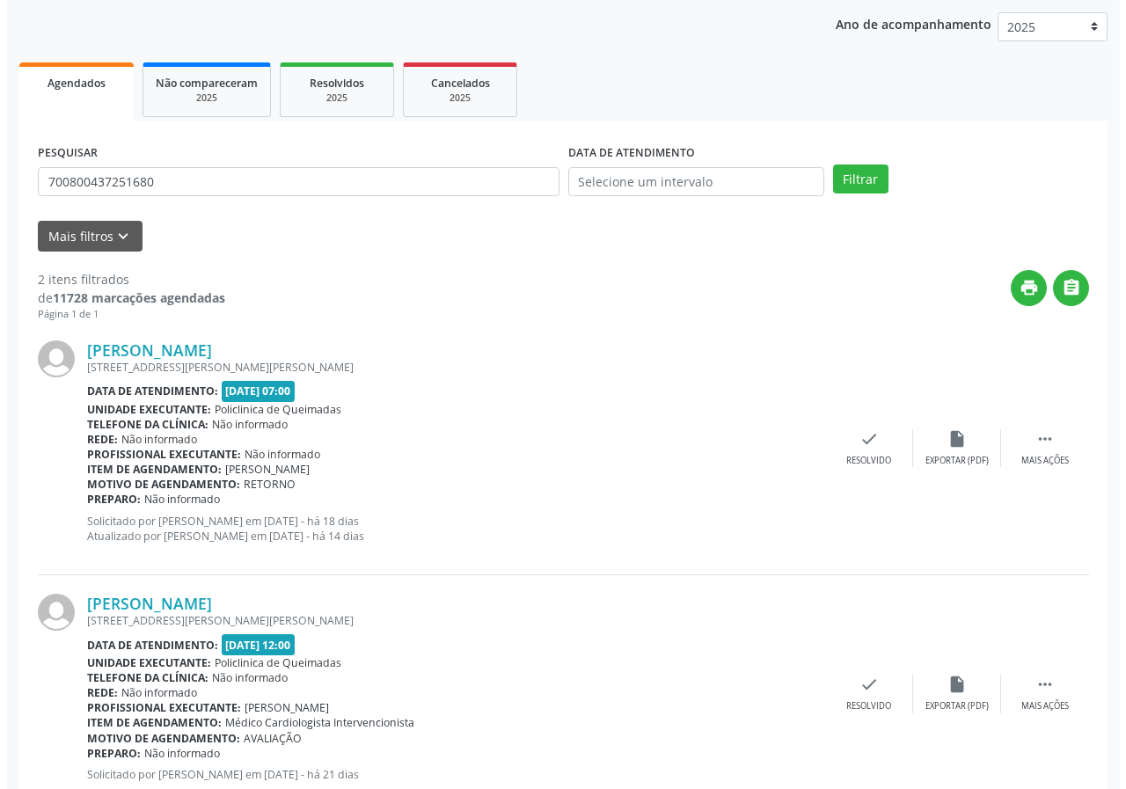
scroll to position [255, 0]
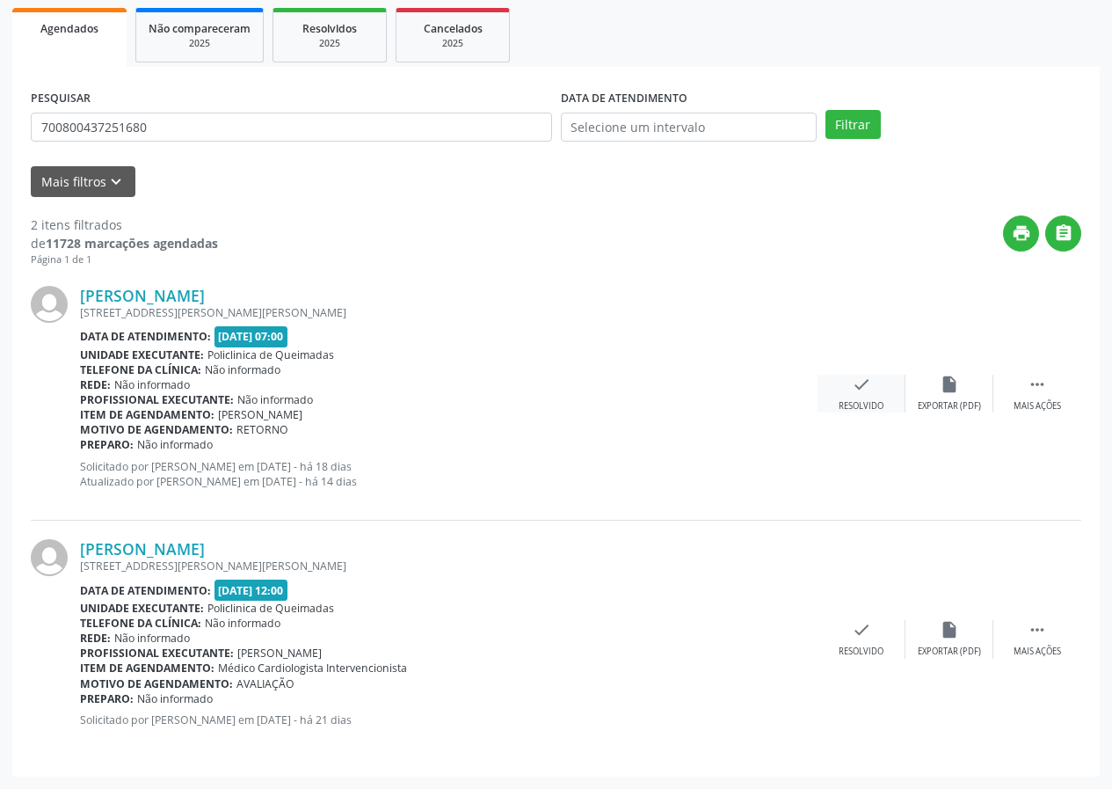
click at [860, 389] on icon "check" at bounding box center [861, 384] width 19 height 19
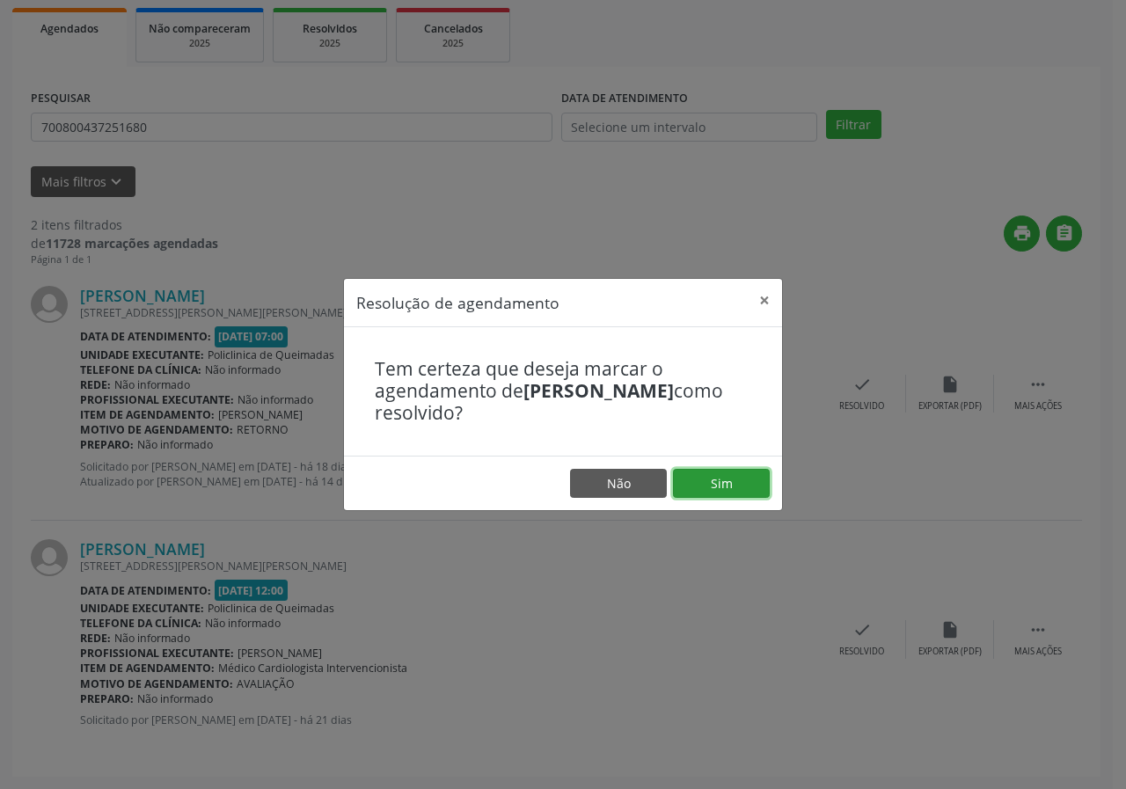
click at [760, 472] on button "Sim" at bounding box center [721, 484] width 97 height 30
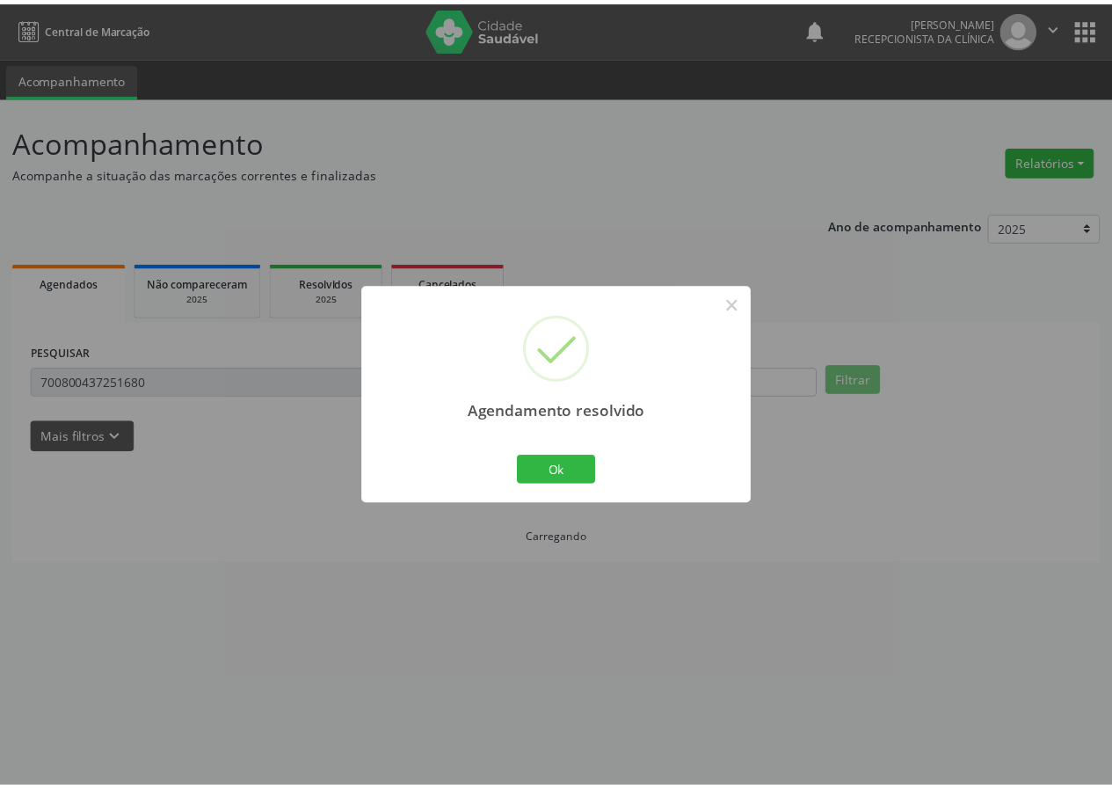
scroll to position [0, 0]
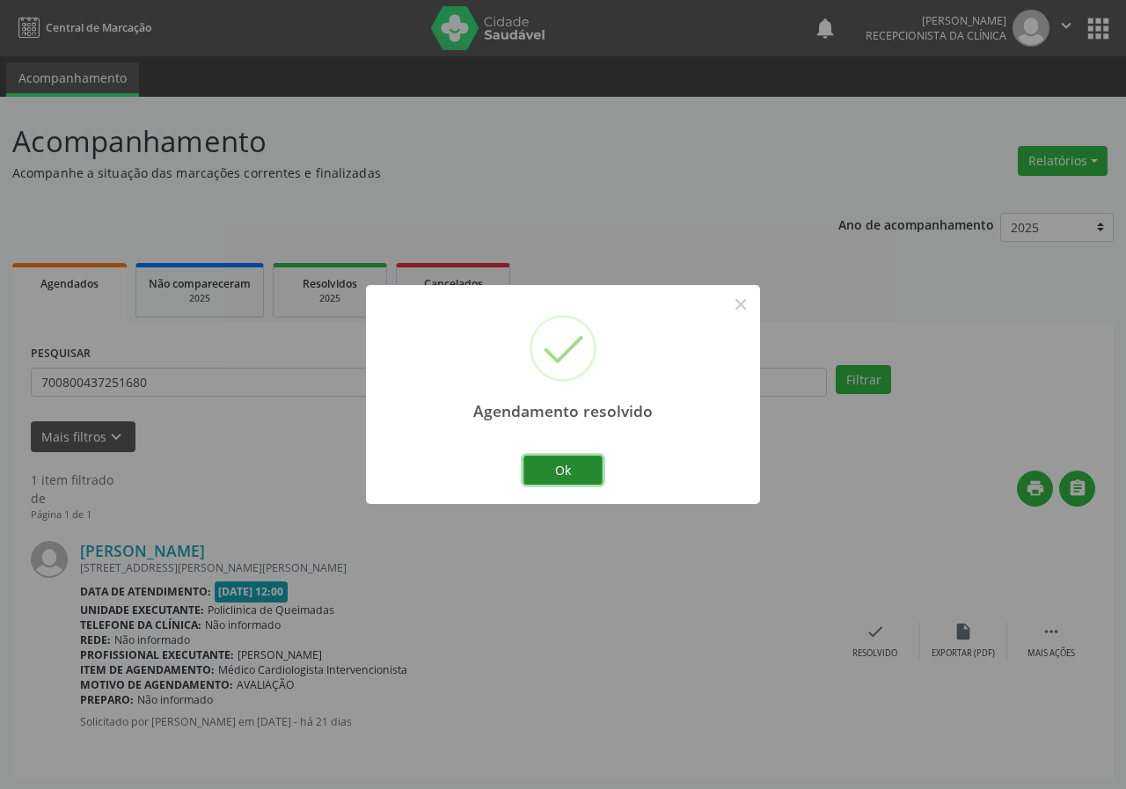
click at [556, 458] on button "Ok" at bounding box center [562, 471] width 79 height 30
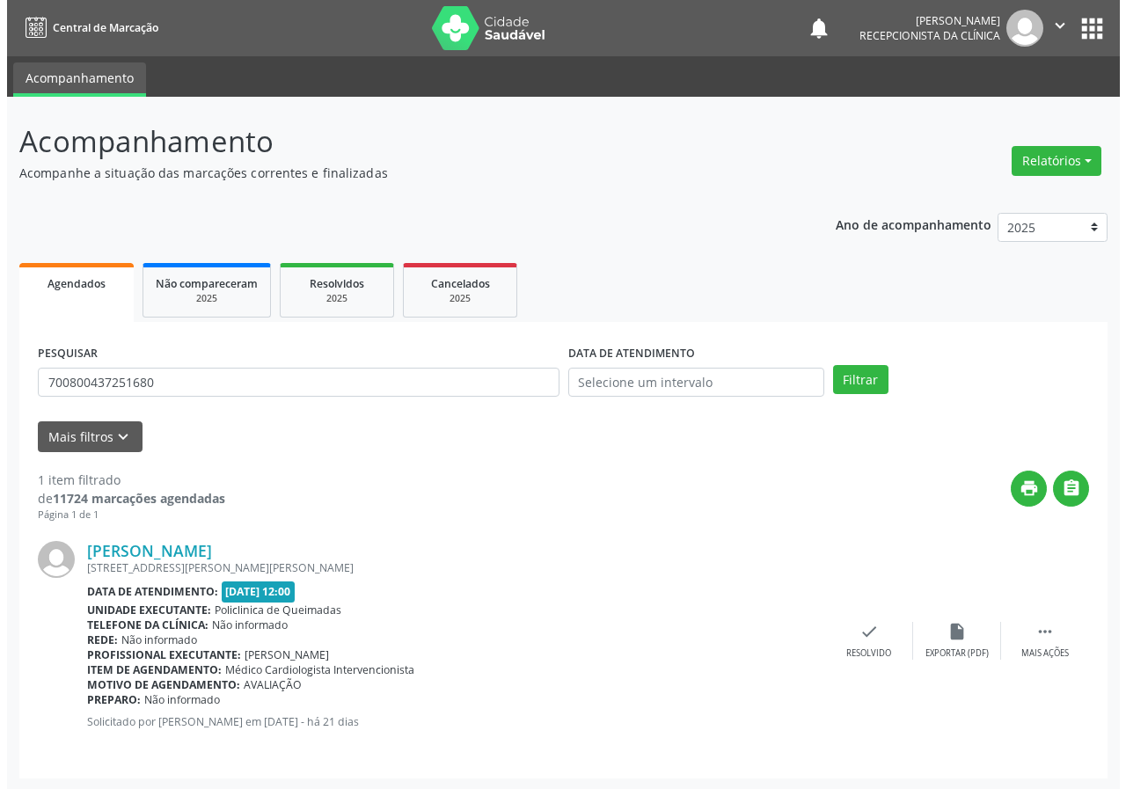
scroll to position [2, 0]
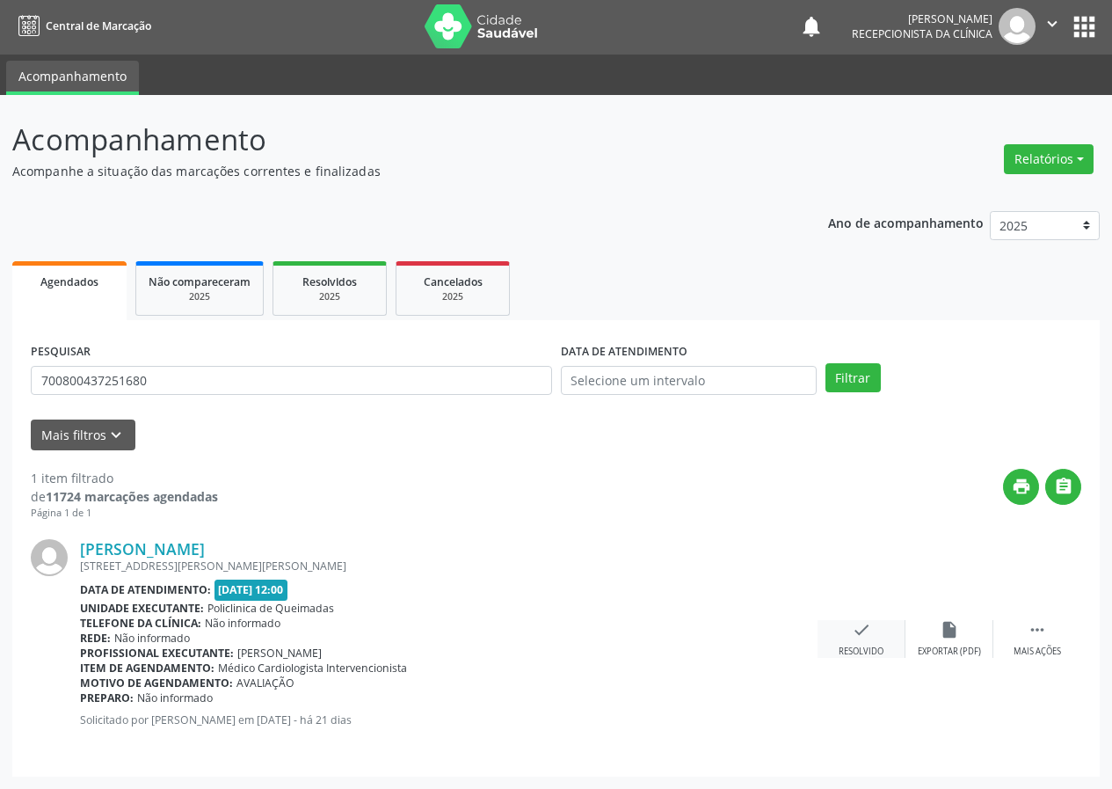
click at [855, 632] on icon "check" at bounding box center [861, 629] width 19 height 19
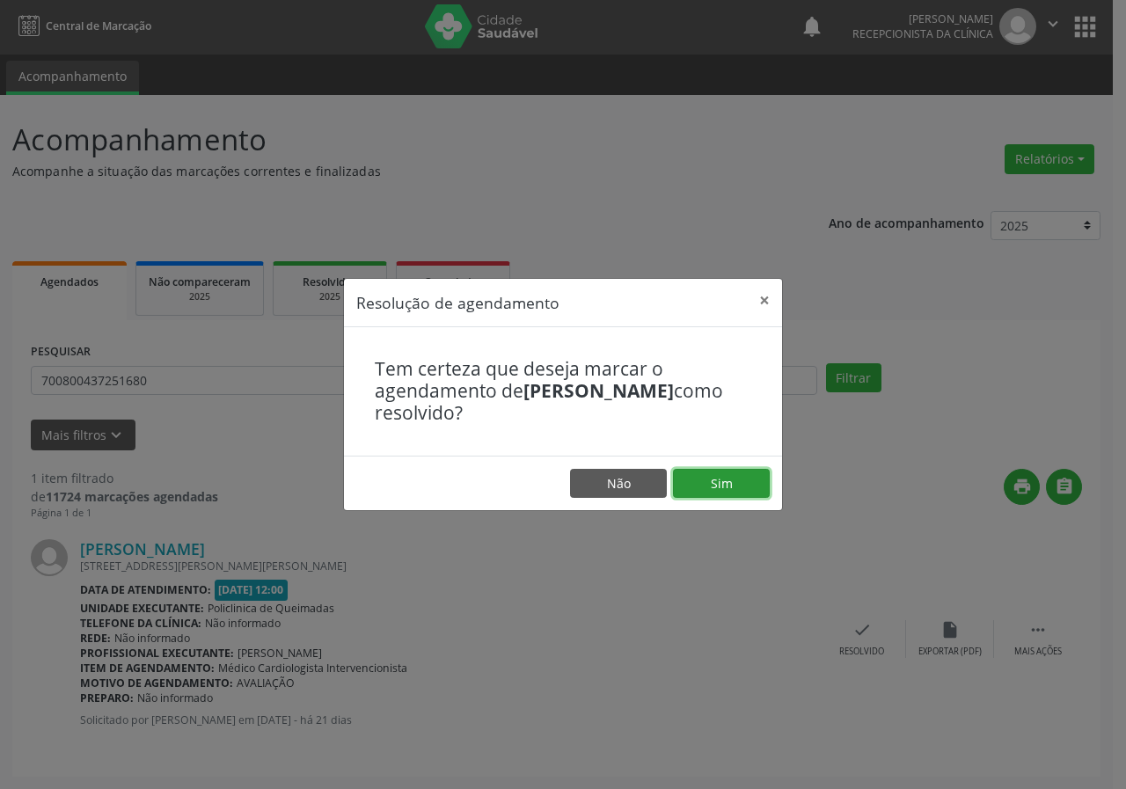
click at [682, 483] on button "Sim" at bounding box center [721, 484] width 97 height 30
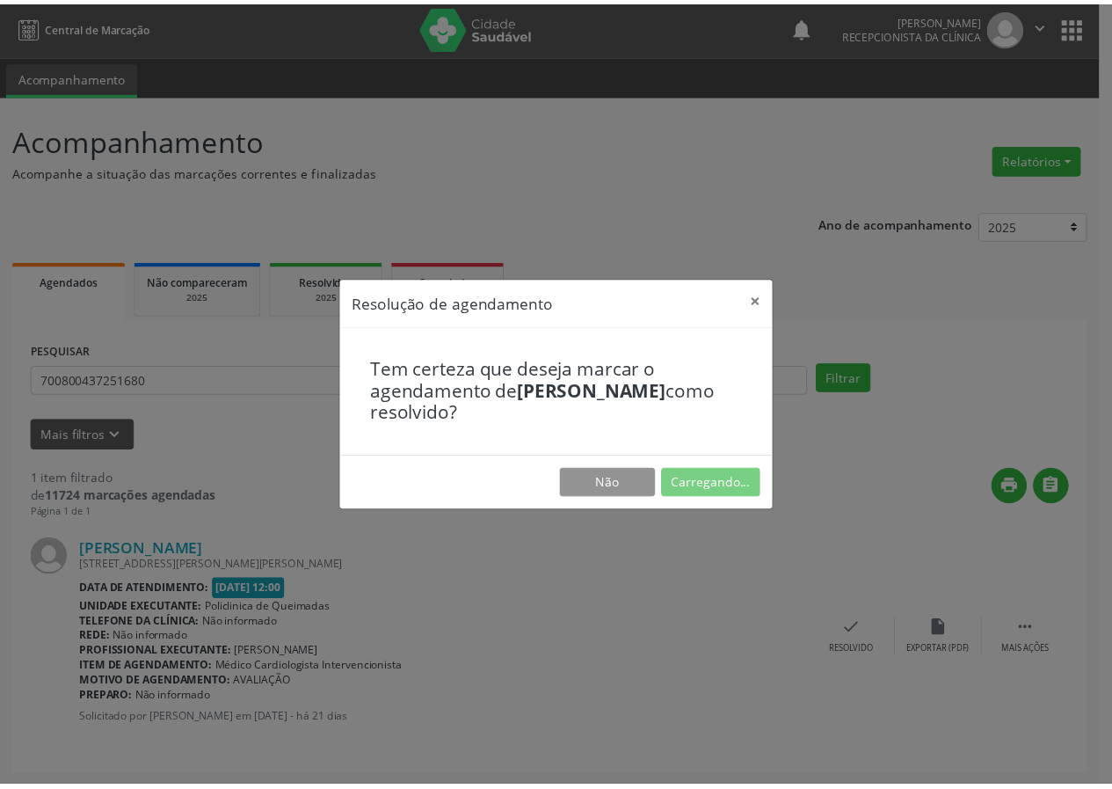
scroll to position [0, 0]
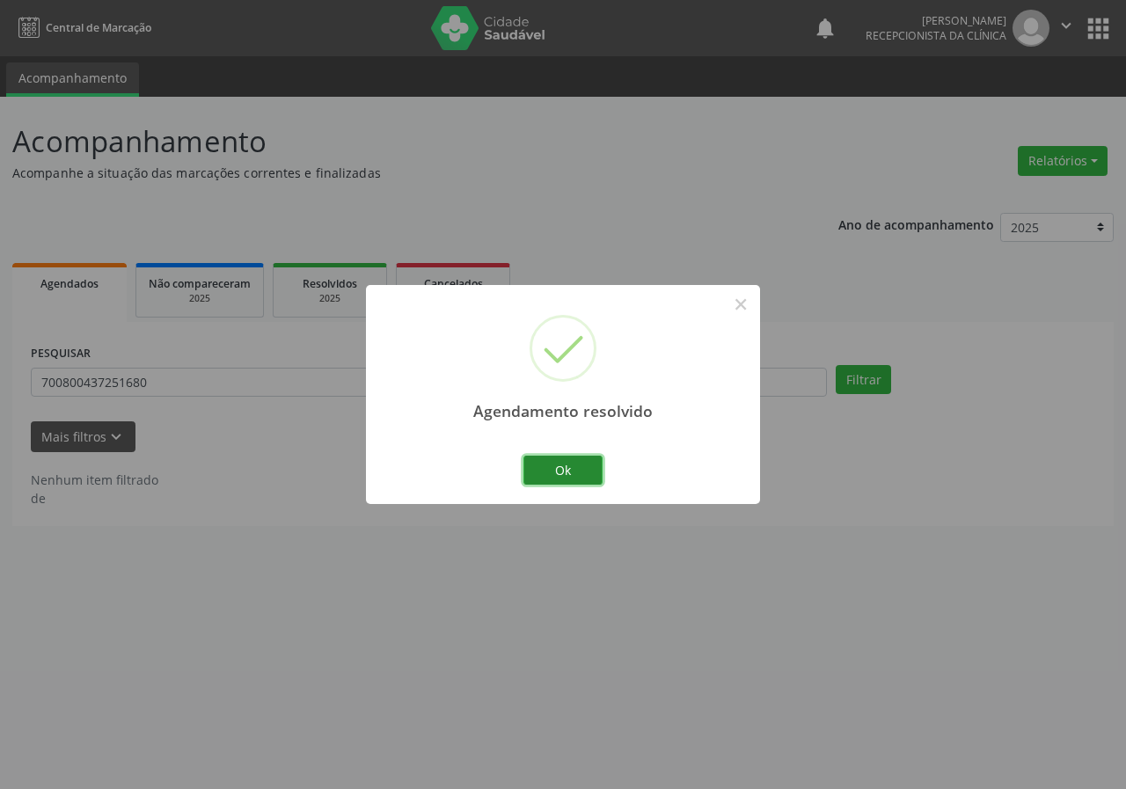
click at [538, 470] on button "Ok" at bounding box center [562, 471] width 79 height 30
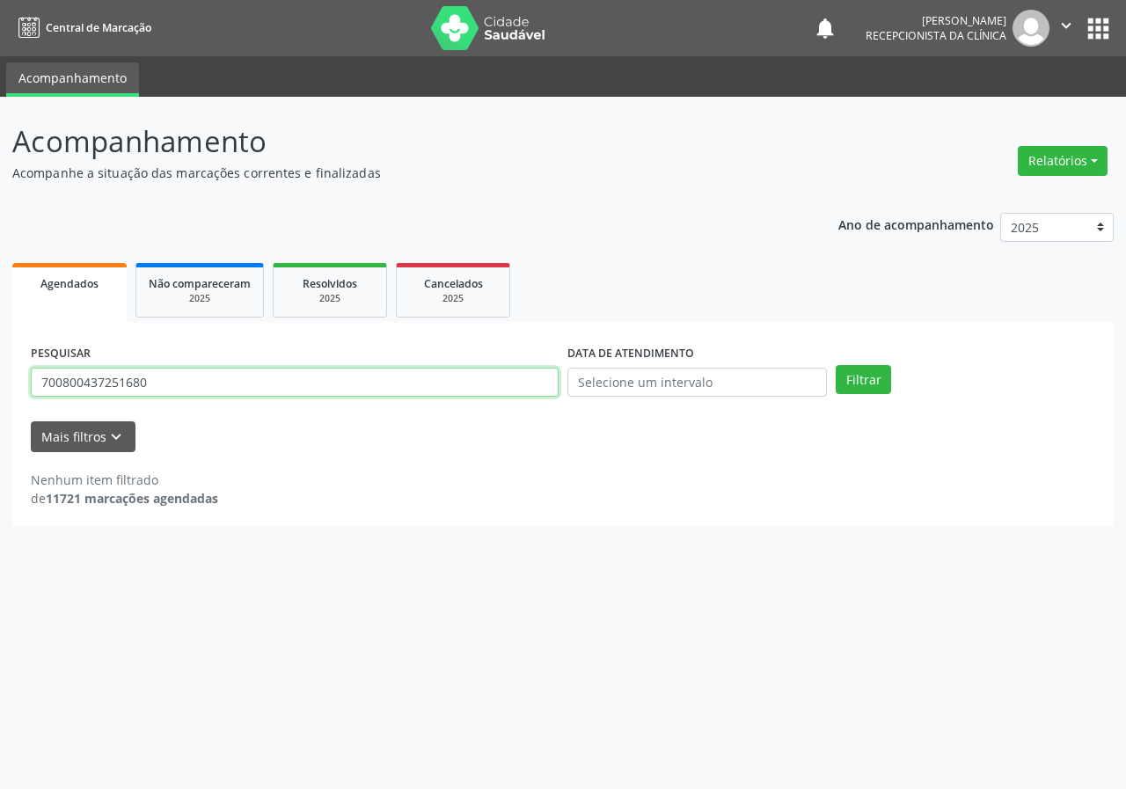
click at [397, 381] on input "700800437251680" at bounding box center [295, 383] width 528 height 30
click at [396, 380] on input "700800437251680" at bounding box center [295, 383] width 528 height 30
click at [835, 365] on button "Filtrar" at bounding box center [862, 380] width 55 height 30
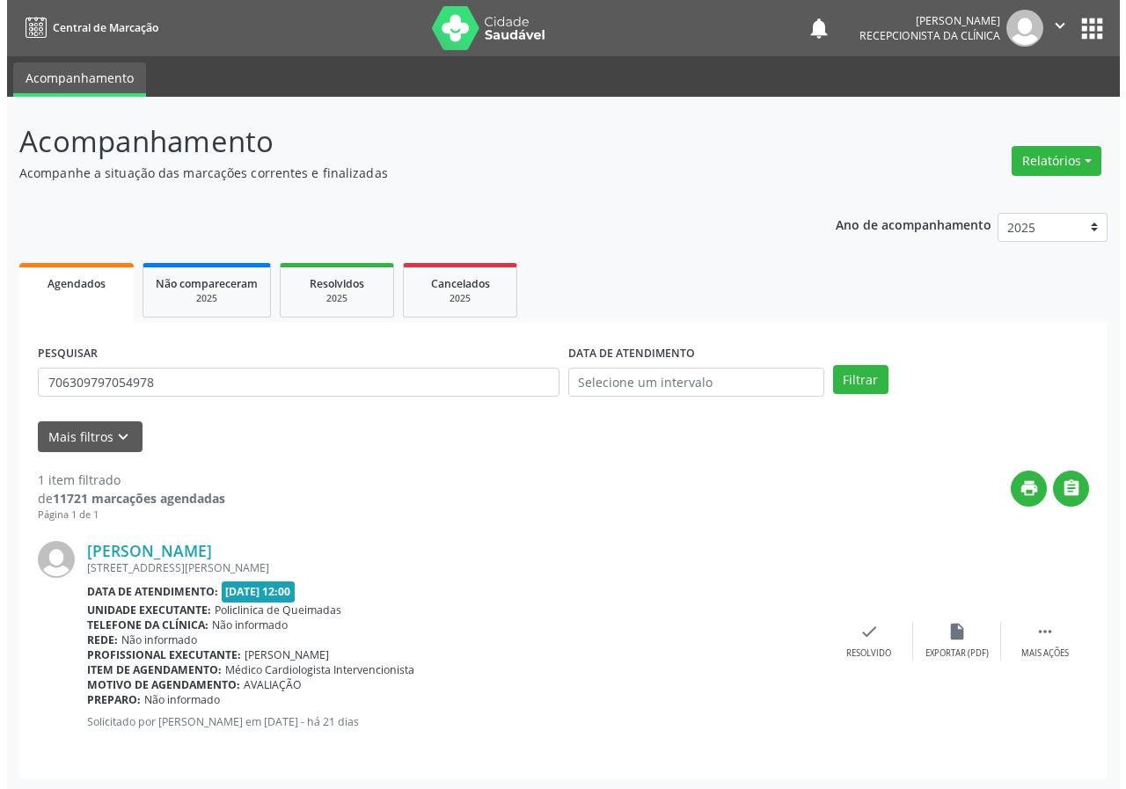
scroll to position [2, 0]
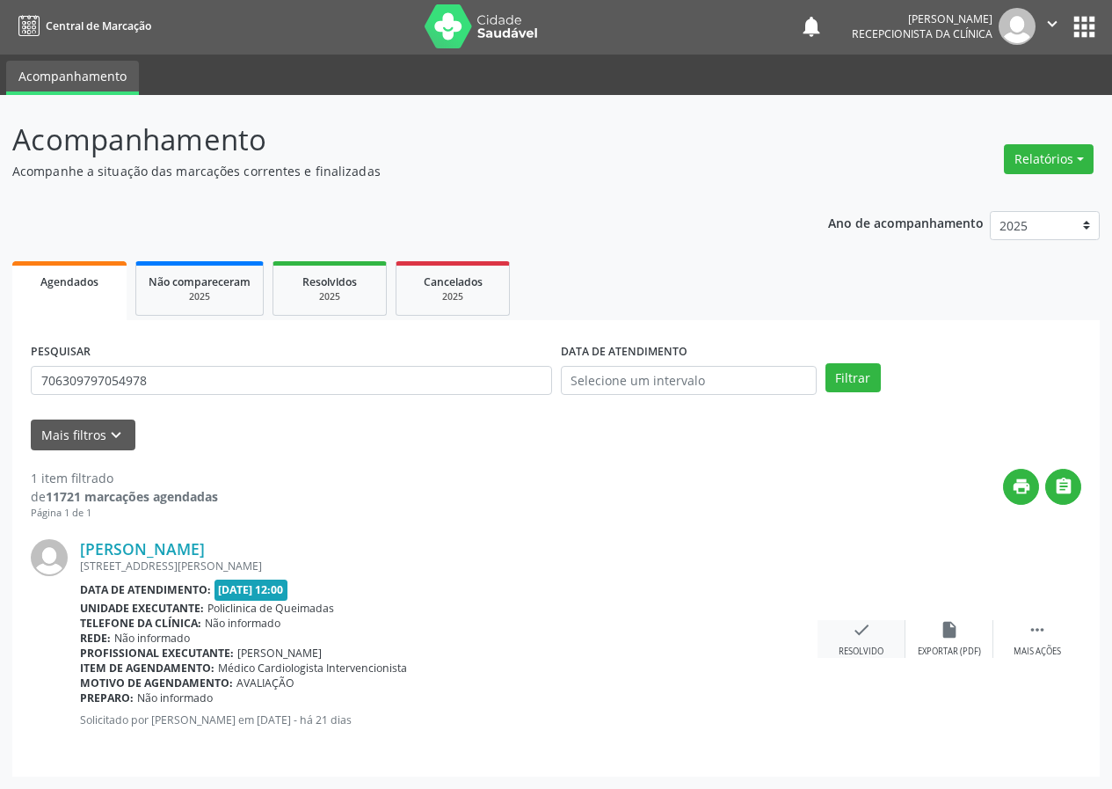
click at [848, 629] on div "check Resolvido" at bounding box center [862, 639] width 88 height 38
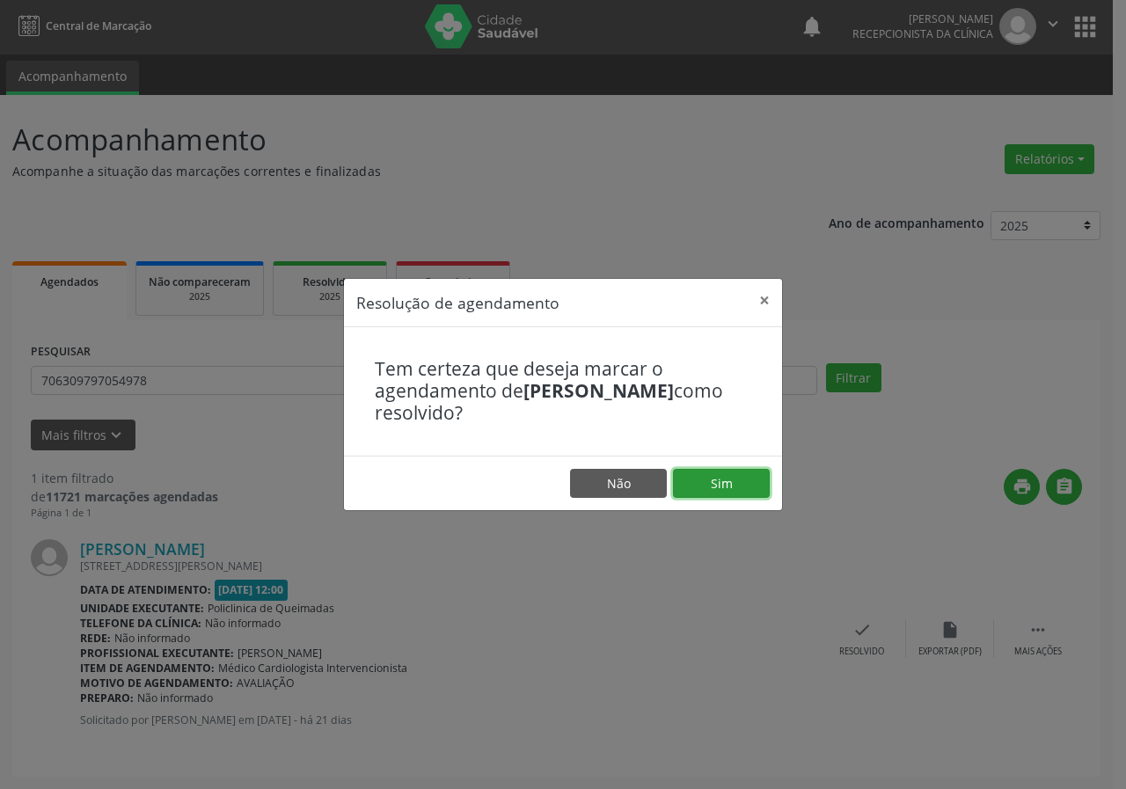
click at [716, 491] on button "Sim" at bounding box center [721, 484] width 97 height 30
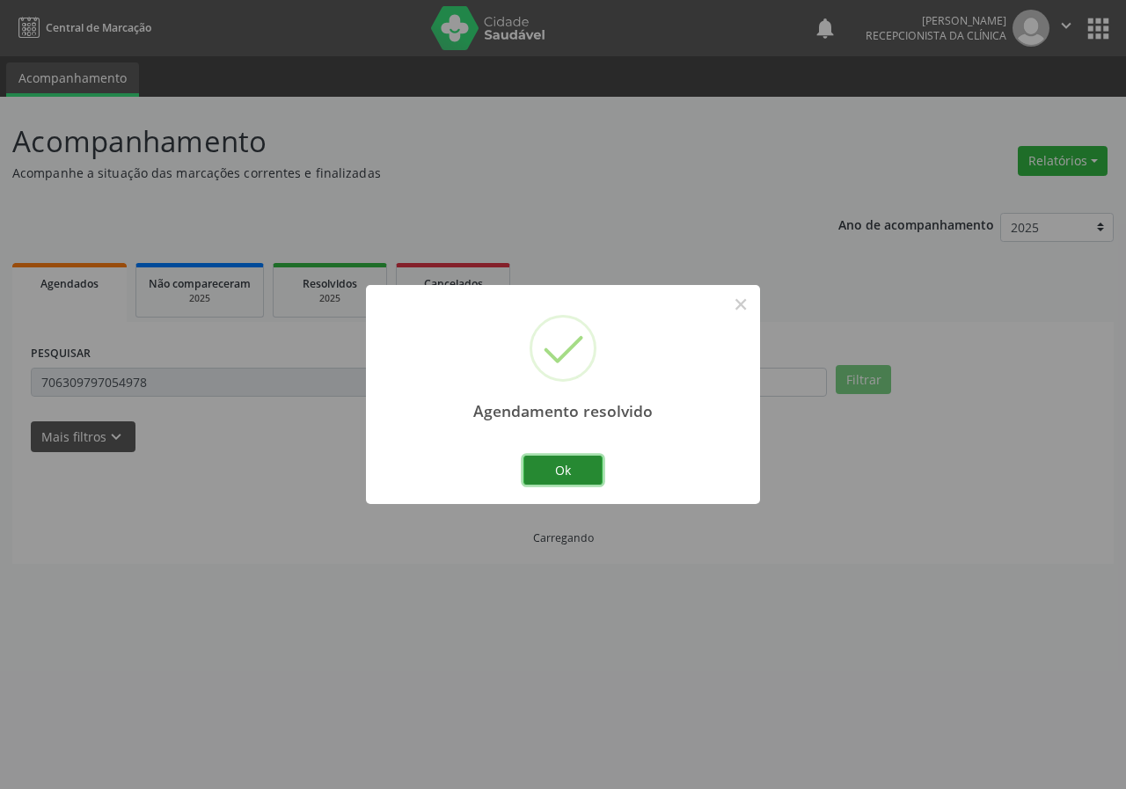
drag, startPoint x: 587, startPoint y: 449, endPoint x: 573, endPoint y: 465, distance: 21.2
click at [587, 465] on button "Ok" at bounding box center [562, 471] width 79 height 30
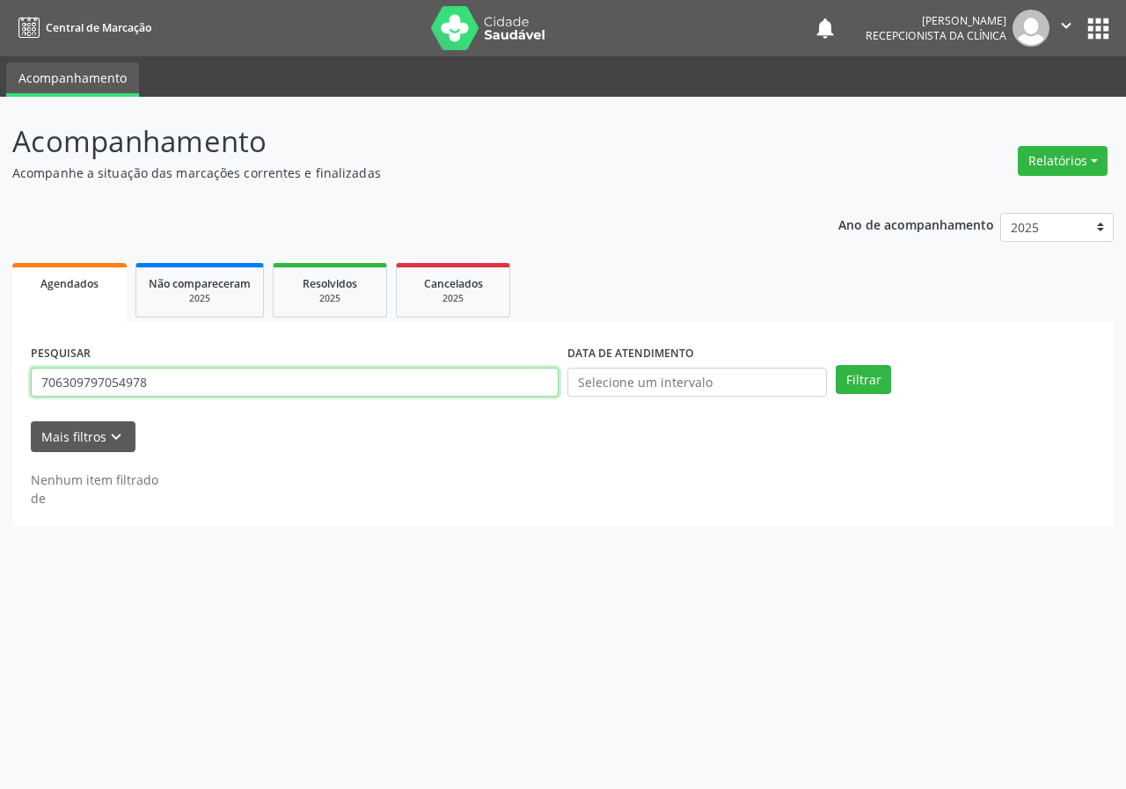
click at [422, 396] on input "706309797054978" at bounding box center [295, 383] width 528 height 30
click at [835, 365] on button "Filtrar" at bounding box center [862, 380] width 55 height 30
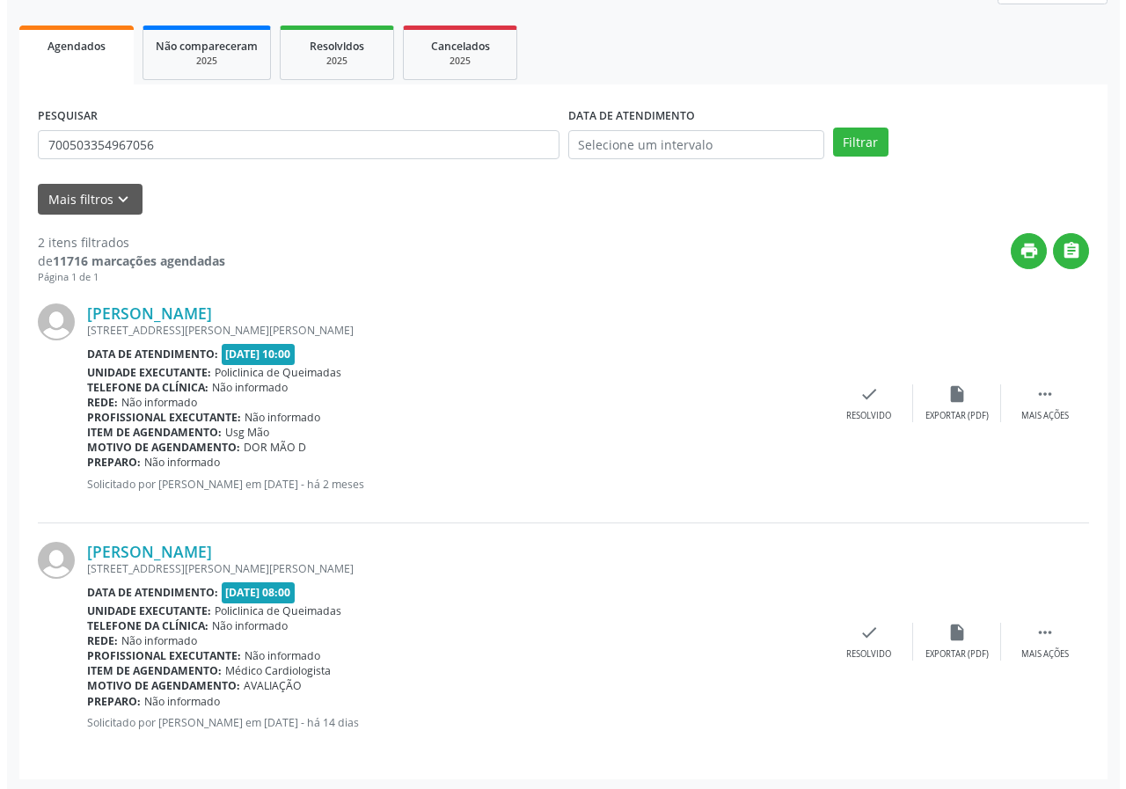
scroll to position [240, 0]
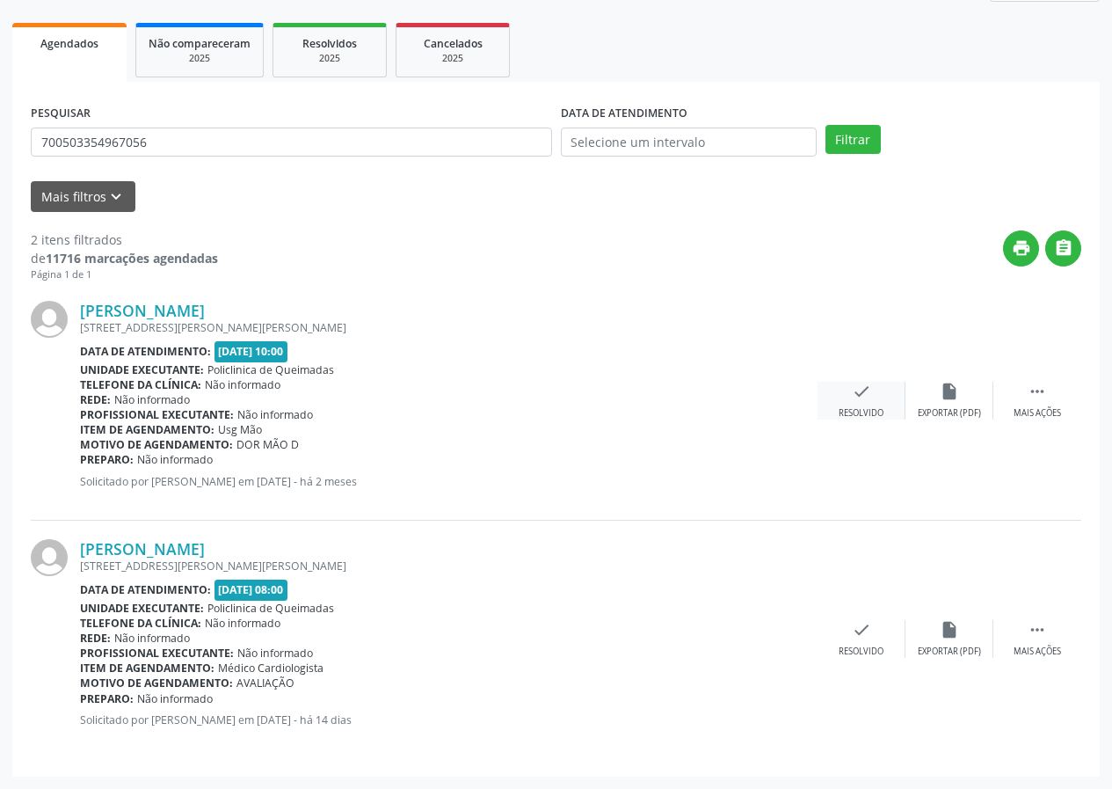
click at [855, 401] on icon "check" at bounding box center [861, 391] width 19 height 19
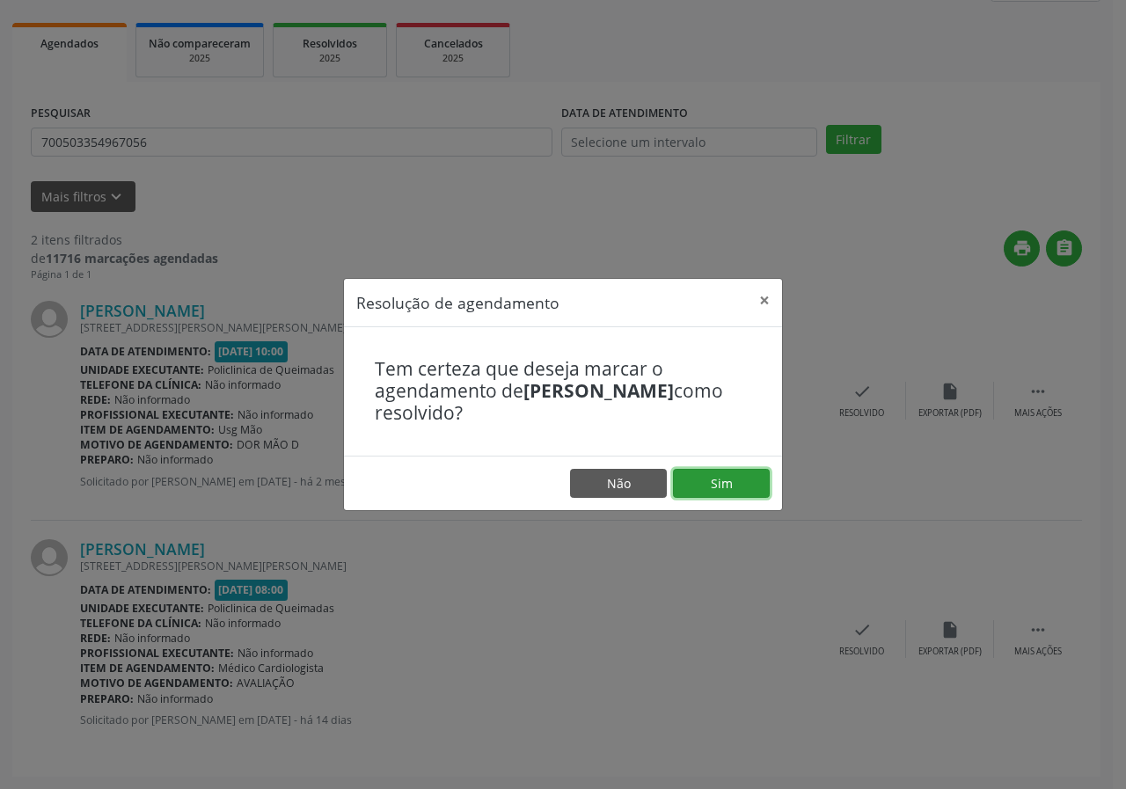
click at [715, 472] on button "Sim" at bounding box center [721, 484] width 97 height 30
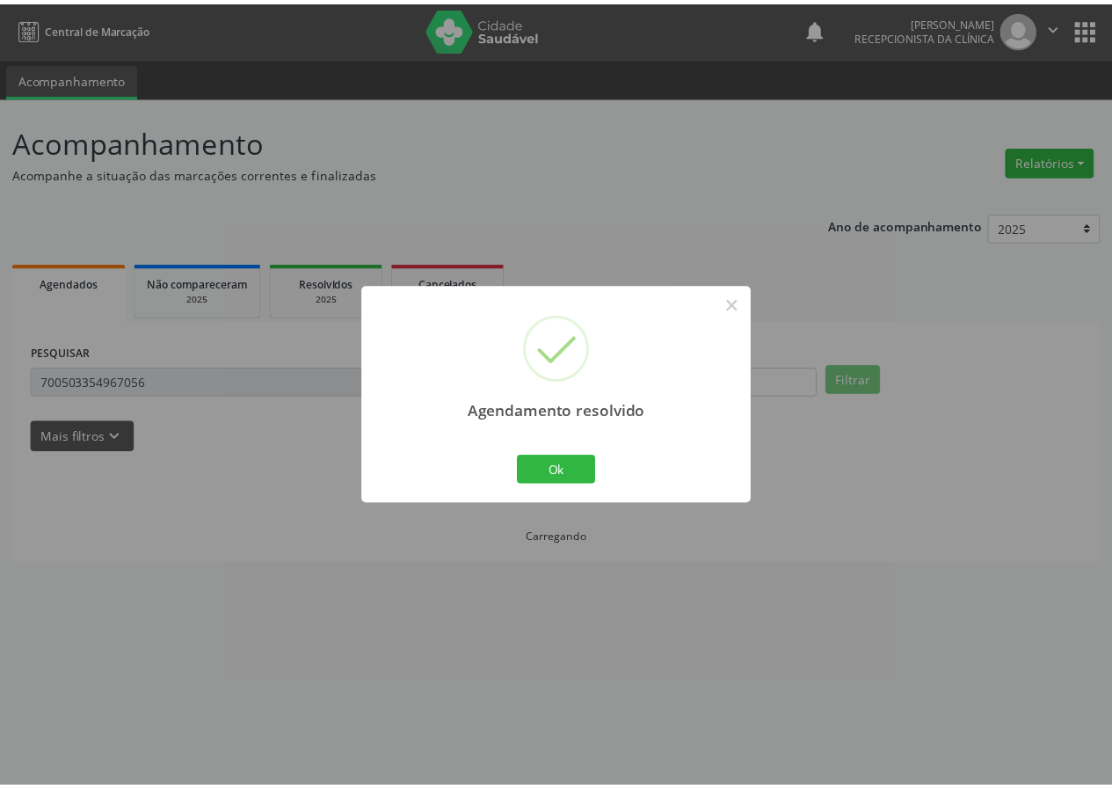
scroll to position [0, 0]
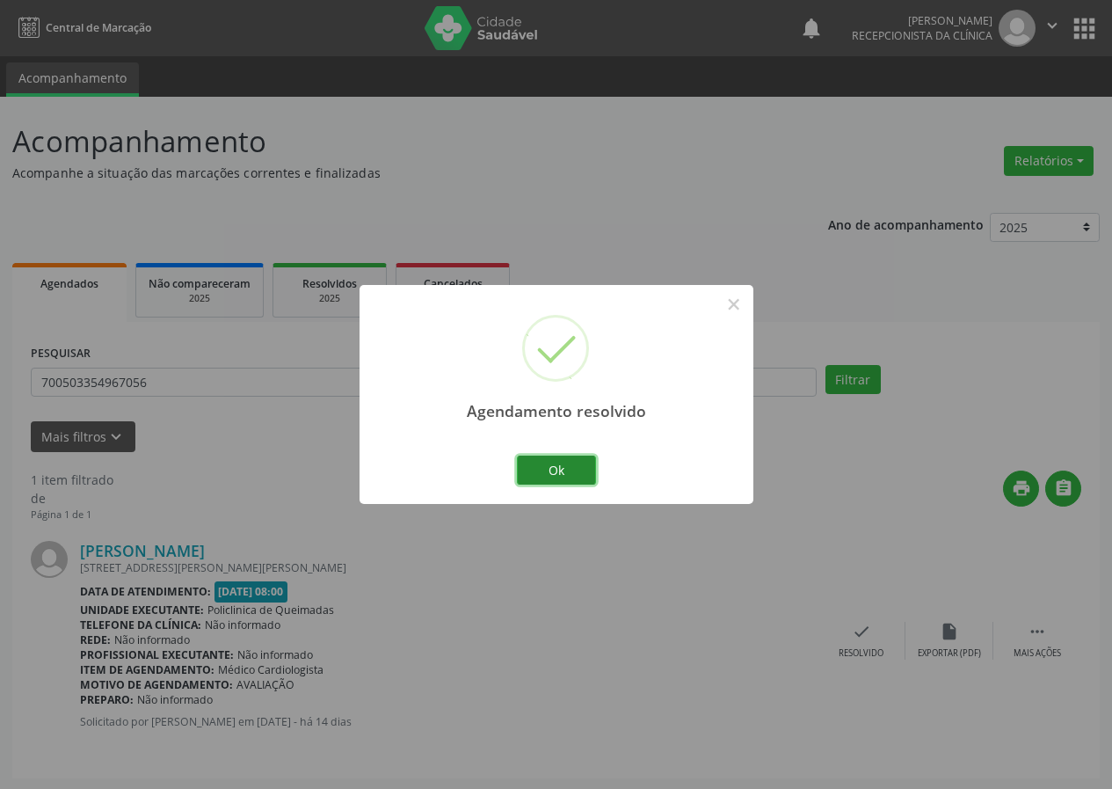
click at [550, 474] on button "Ok" at bounding box center [556, 471] width 79 height 30
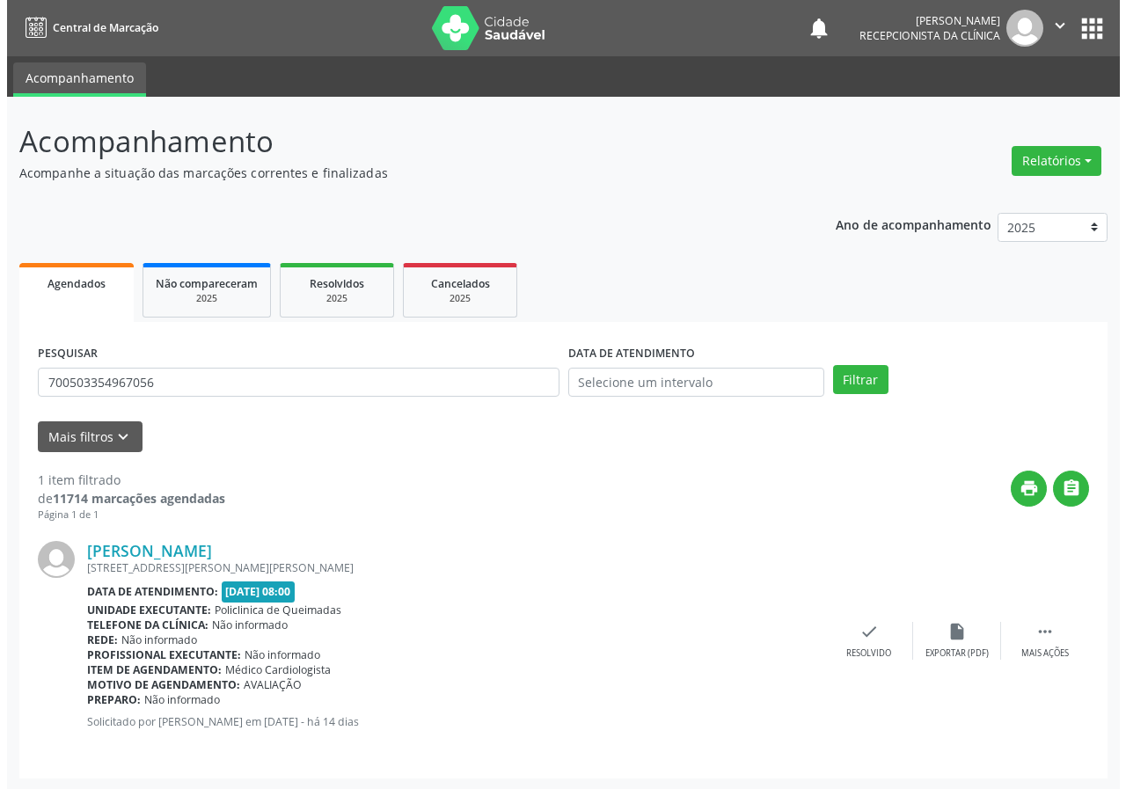
scroll to position [2, 0]
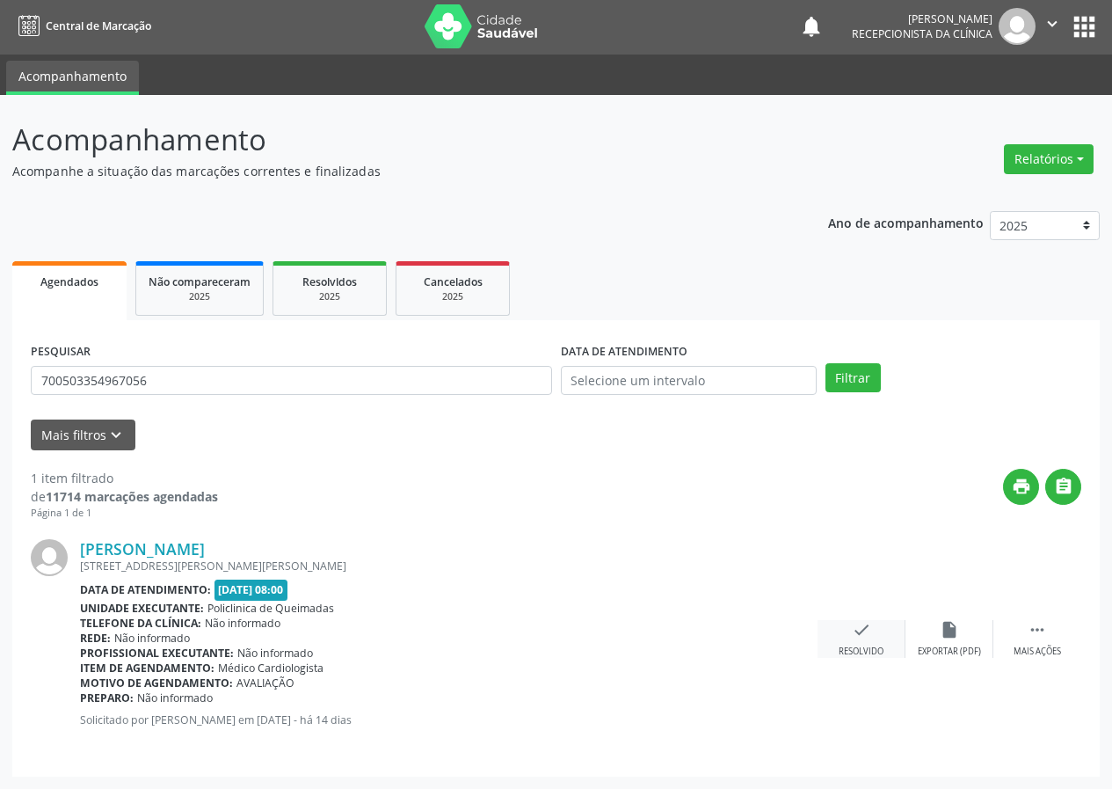
click at [856, 624] on icon "check" at bounding box center [861, 629] width 19 height 19
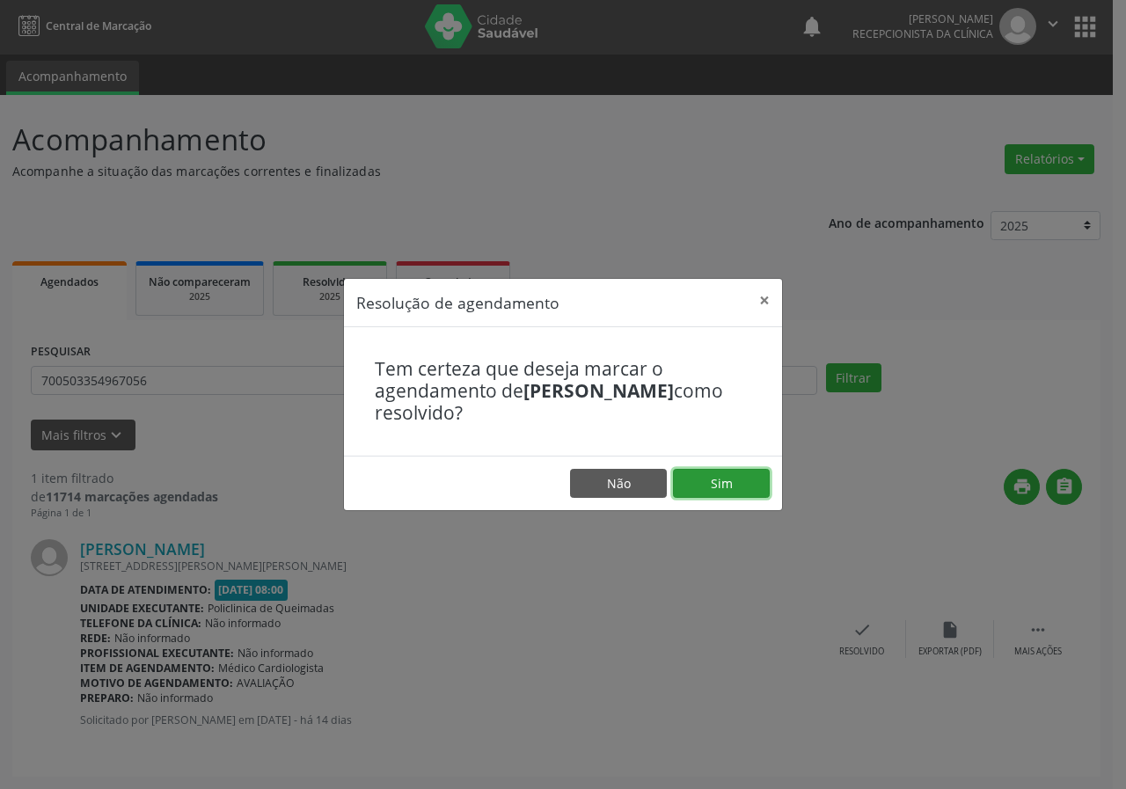
click at [746, 478] on button "Sim" at bounding box center [721, 484] width 97 height 30
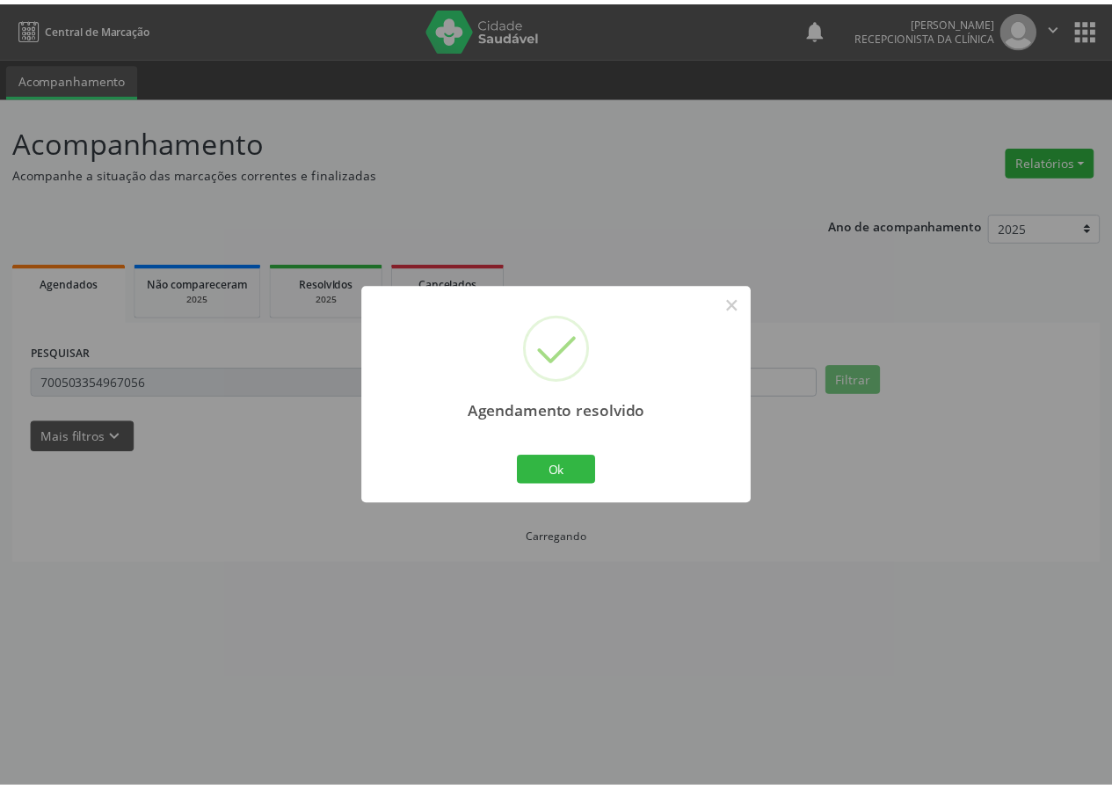
scroll to position [0, 0]
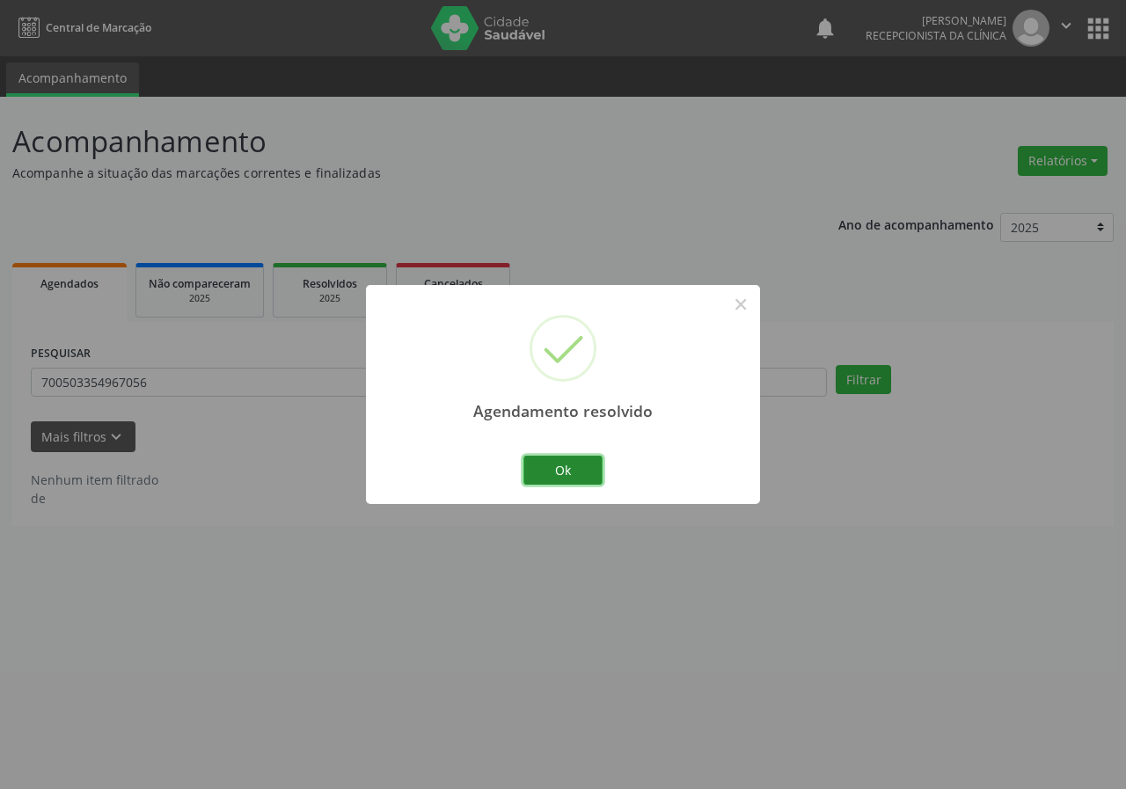
click at [553, 466] on button "Ok" at bounding box center [562, 471] width 79 height 30
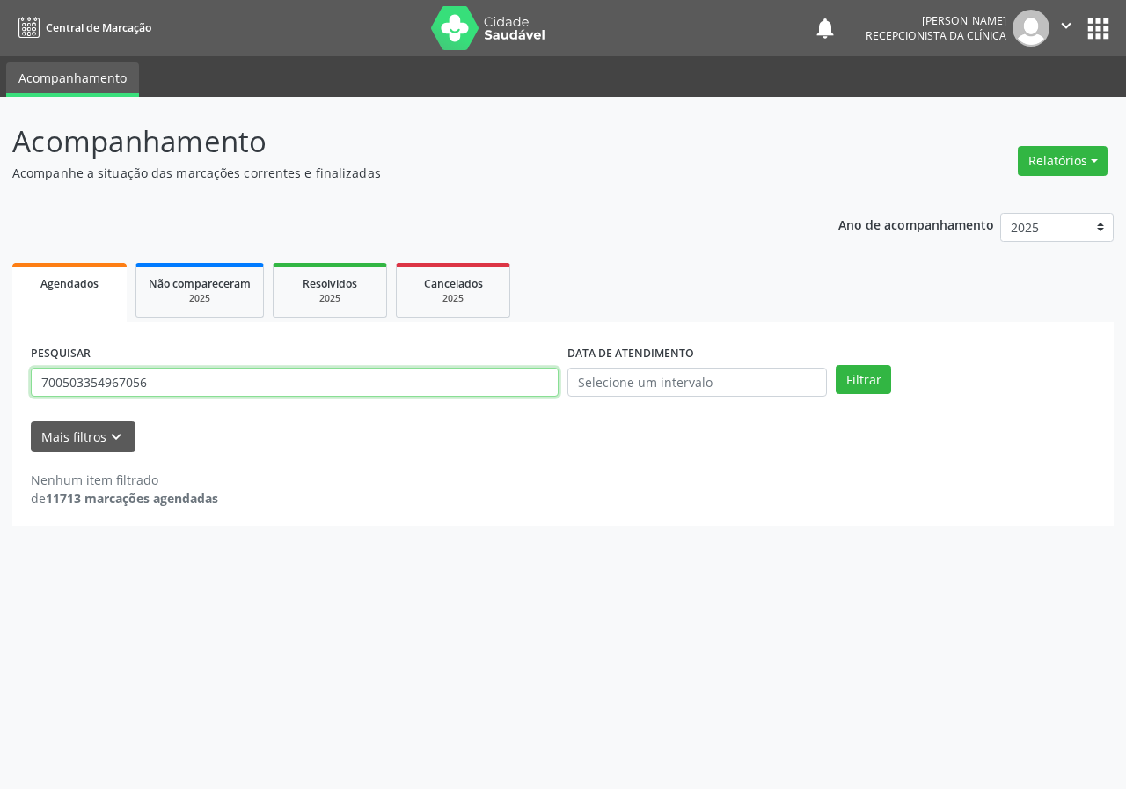
click at [339, 385] on input "700503354967056" at bounding box center [295, 383] width 528 height 30
click at [835, 365] on button "Filtrar" at bounding box center [862, 380] width 55 height 30
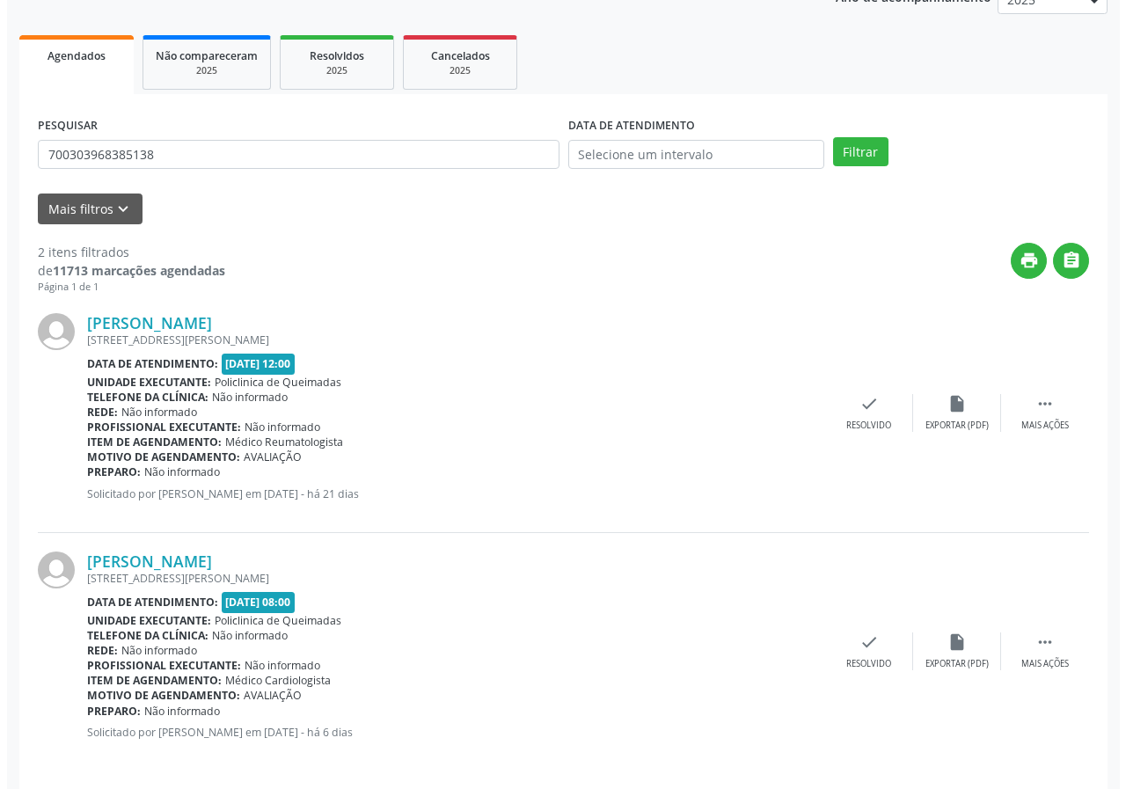
scroll to position [240, 0]
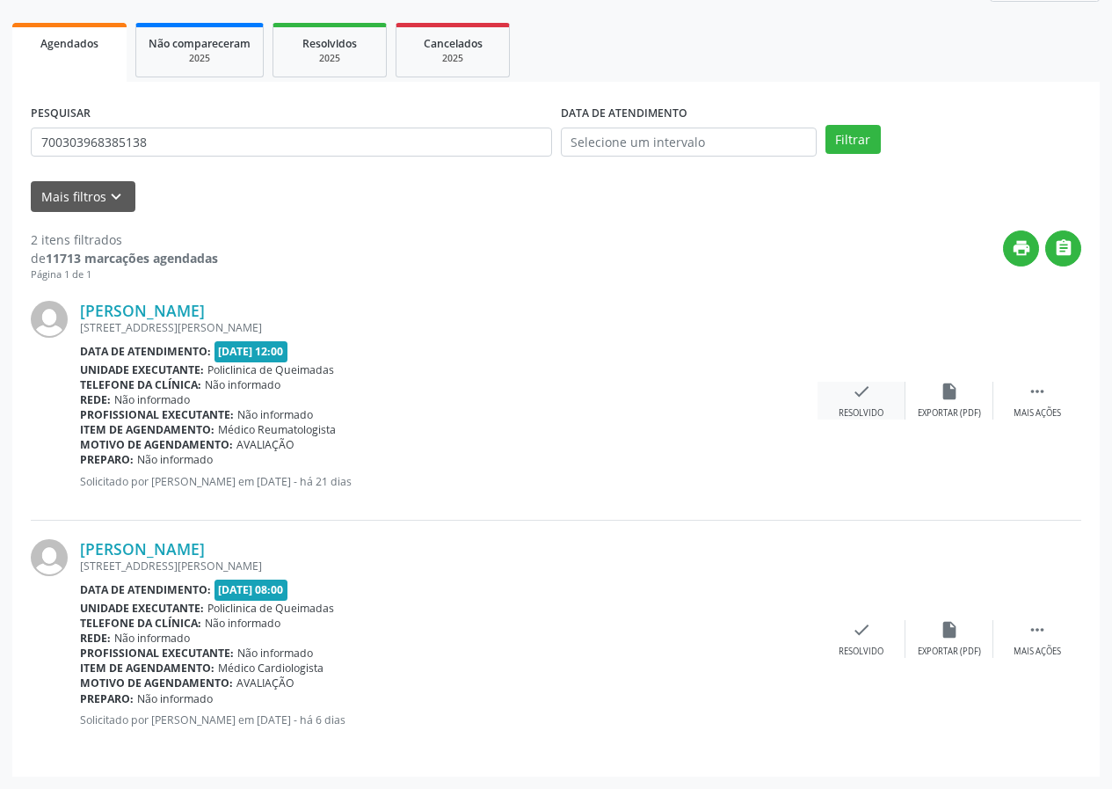
click at [865, 398] on icon "check" at bounding box center [861, 391] width 19 height 19
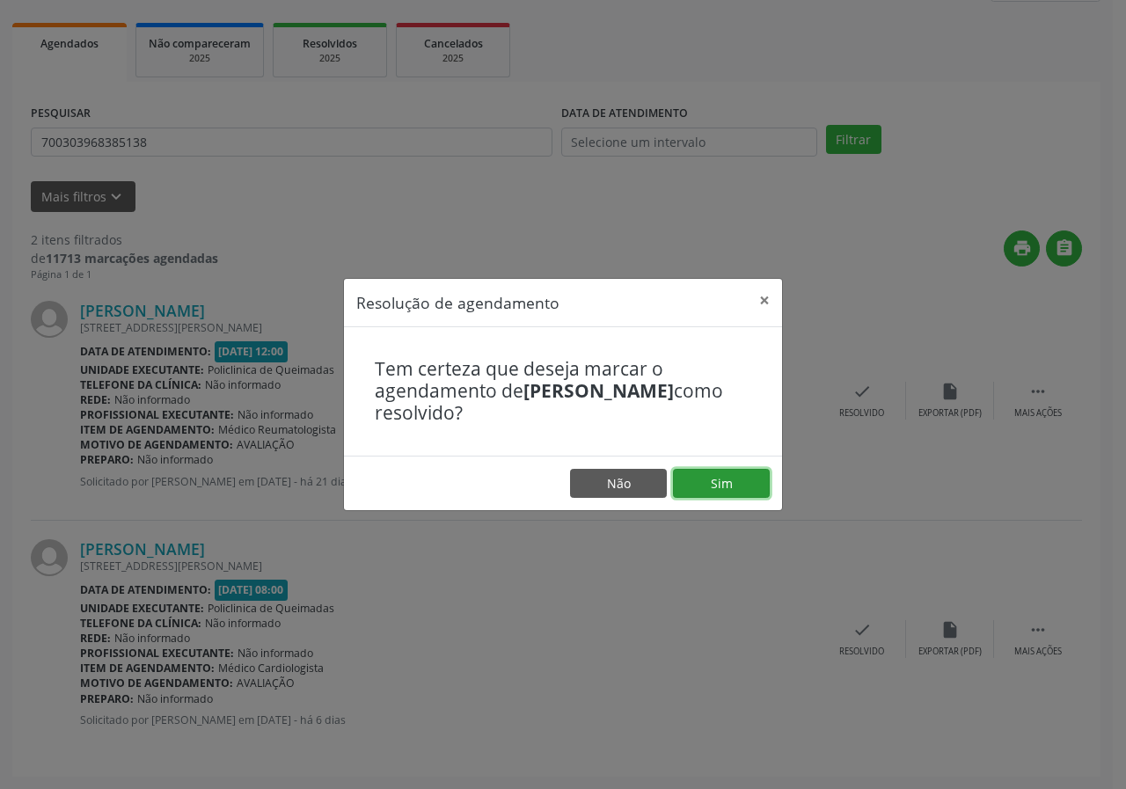
click at [742, 492] on button "Sim" at bounding box center [721, 484] width 97 height 30
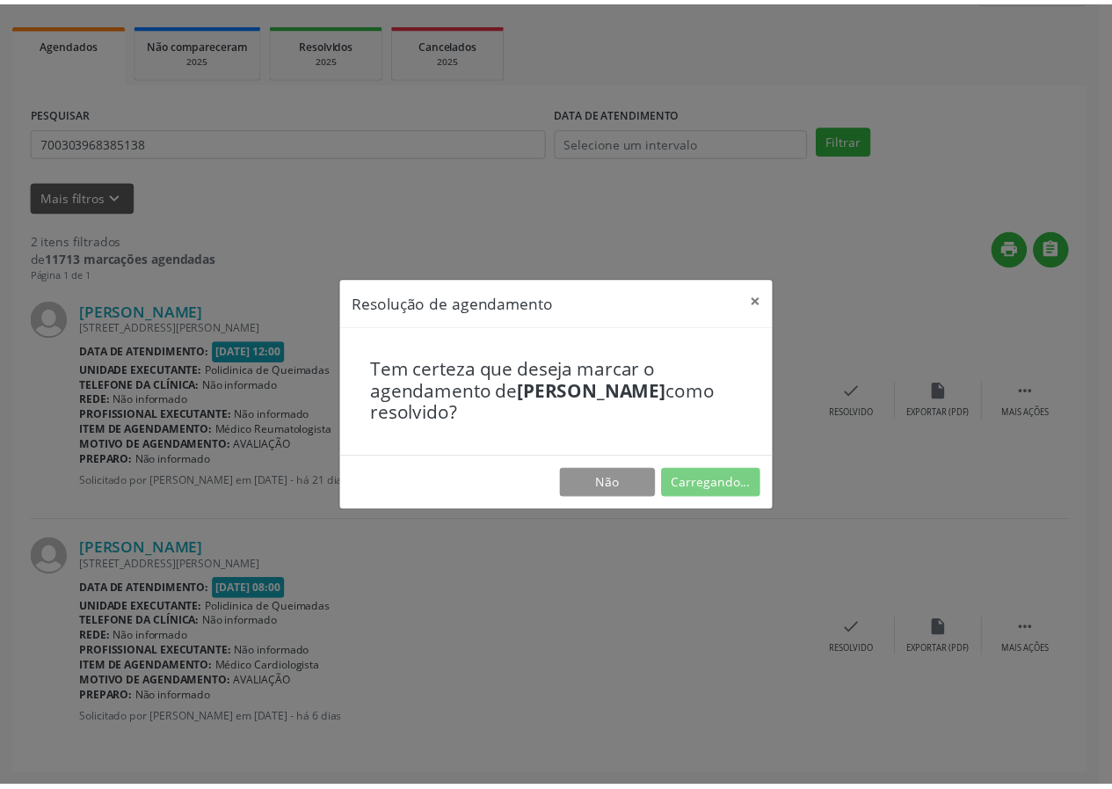
scroll to position [0, 0]
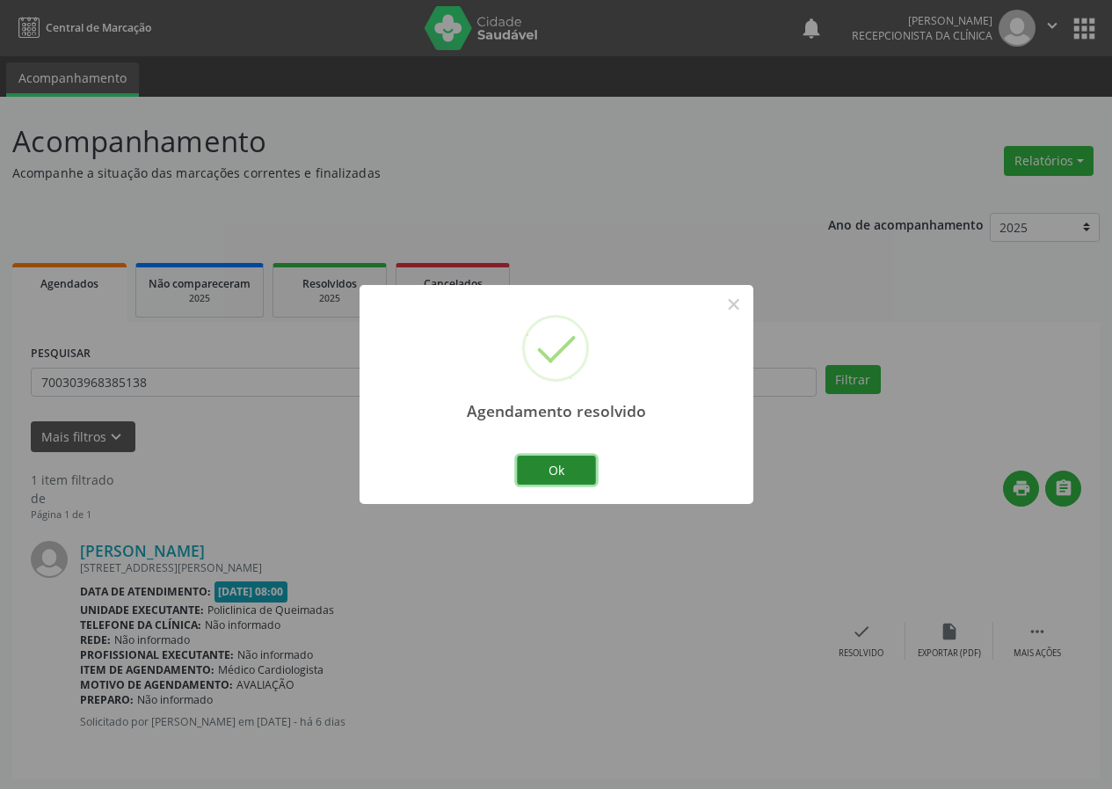
click at [568, 468] on button "Ok" at bounding box center [556, 471] width 79 height 30
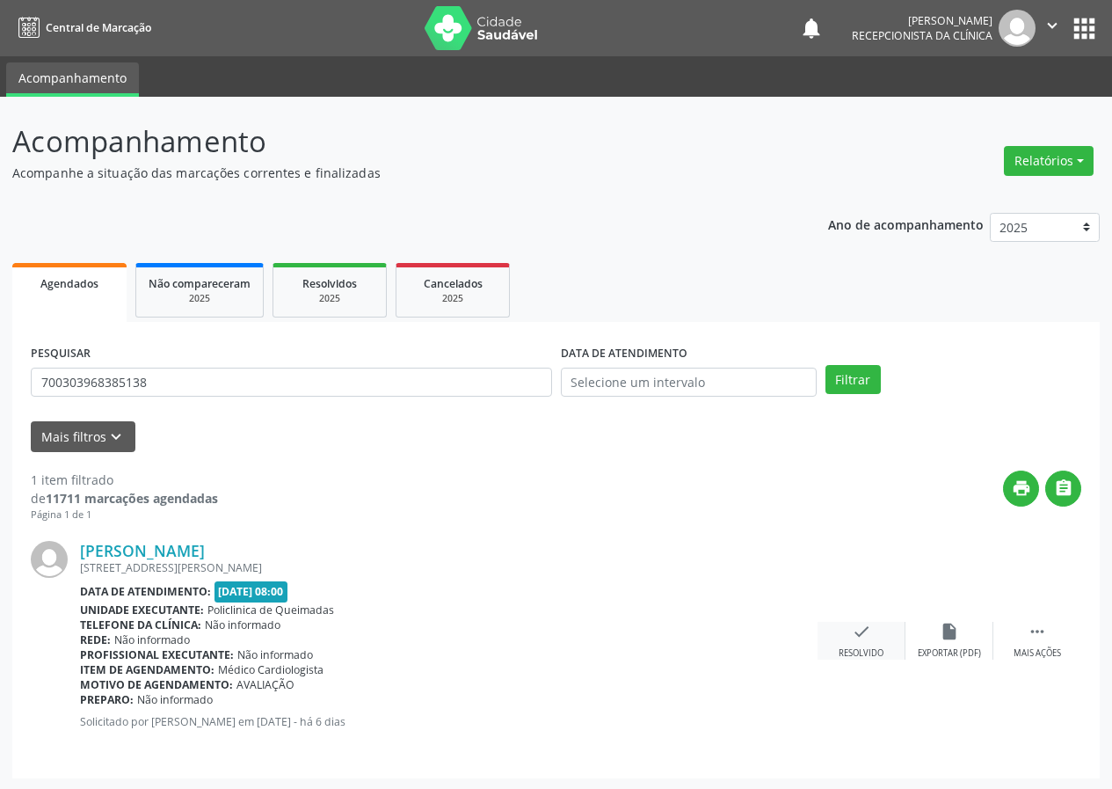
click at [868, 628] on icon "check" at bounding box center [861, 631] width 19 height 19
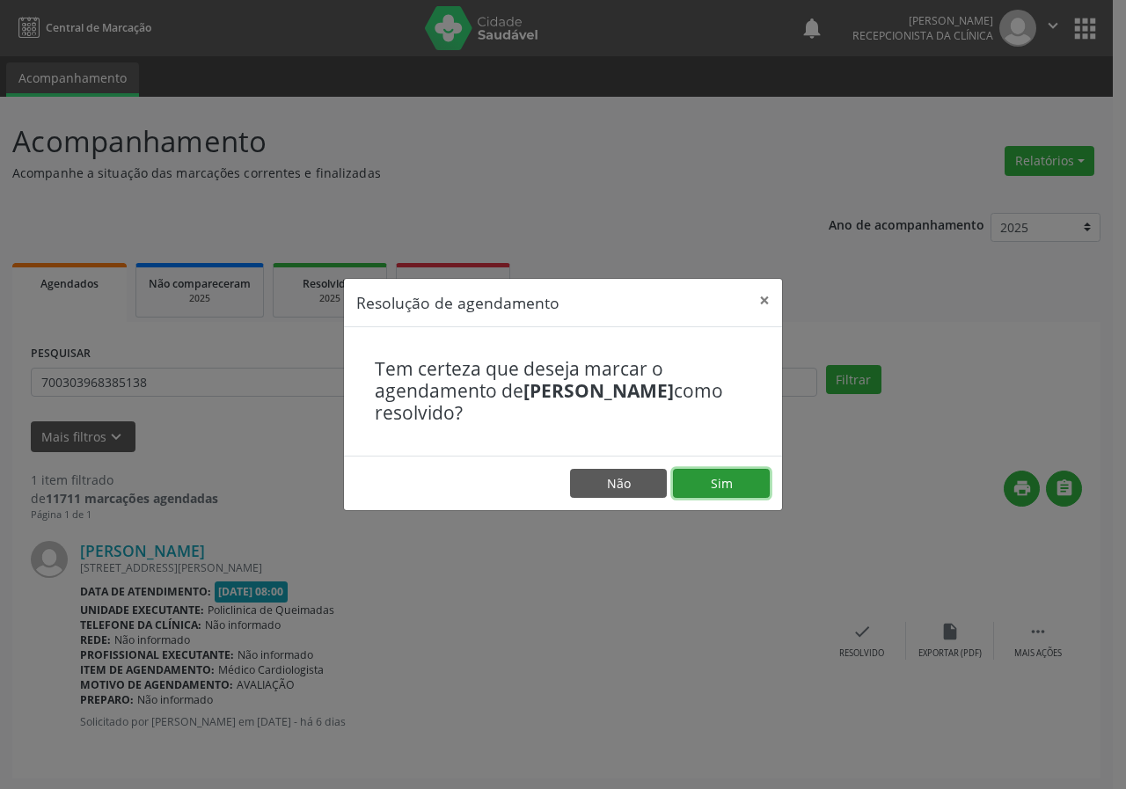
click at [715, 485] on button "Sim" at bounding box center [721, 484] width 97 height 30
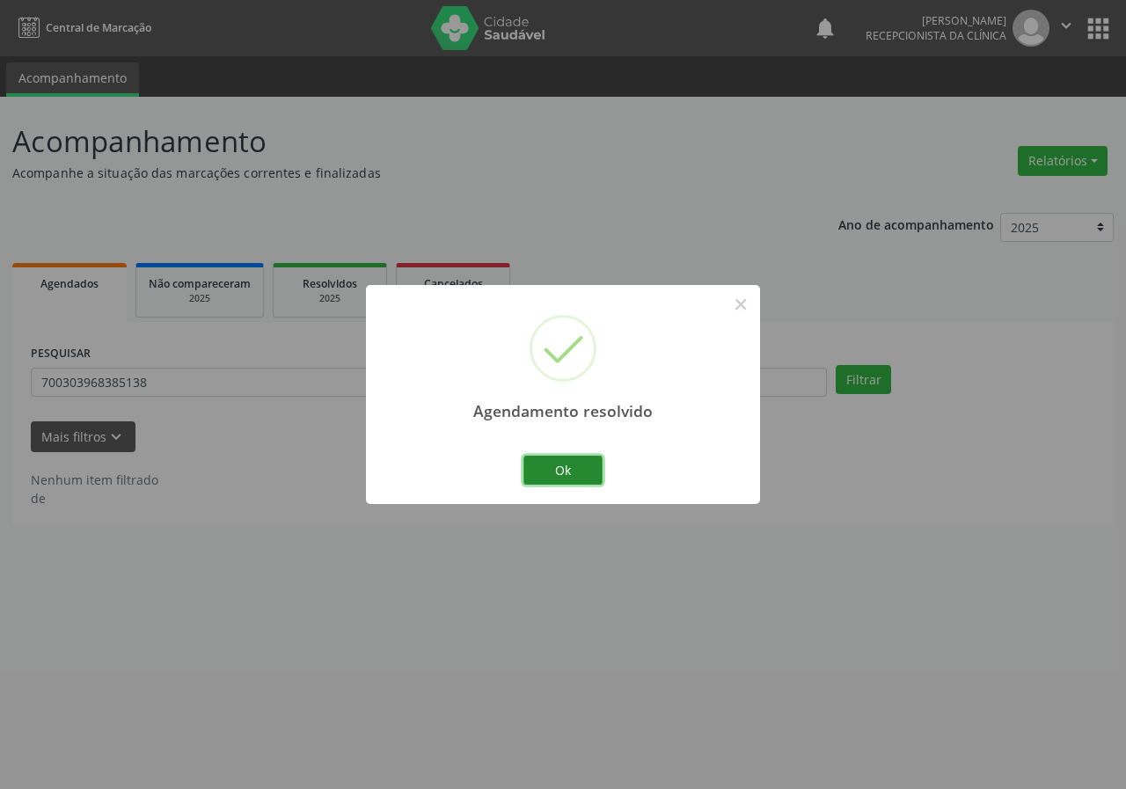
click at [559, 479] on button "Ok" at bounding box center [562, 471] width 79 height 30
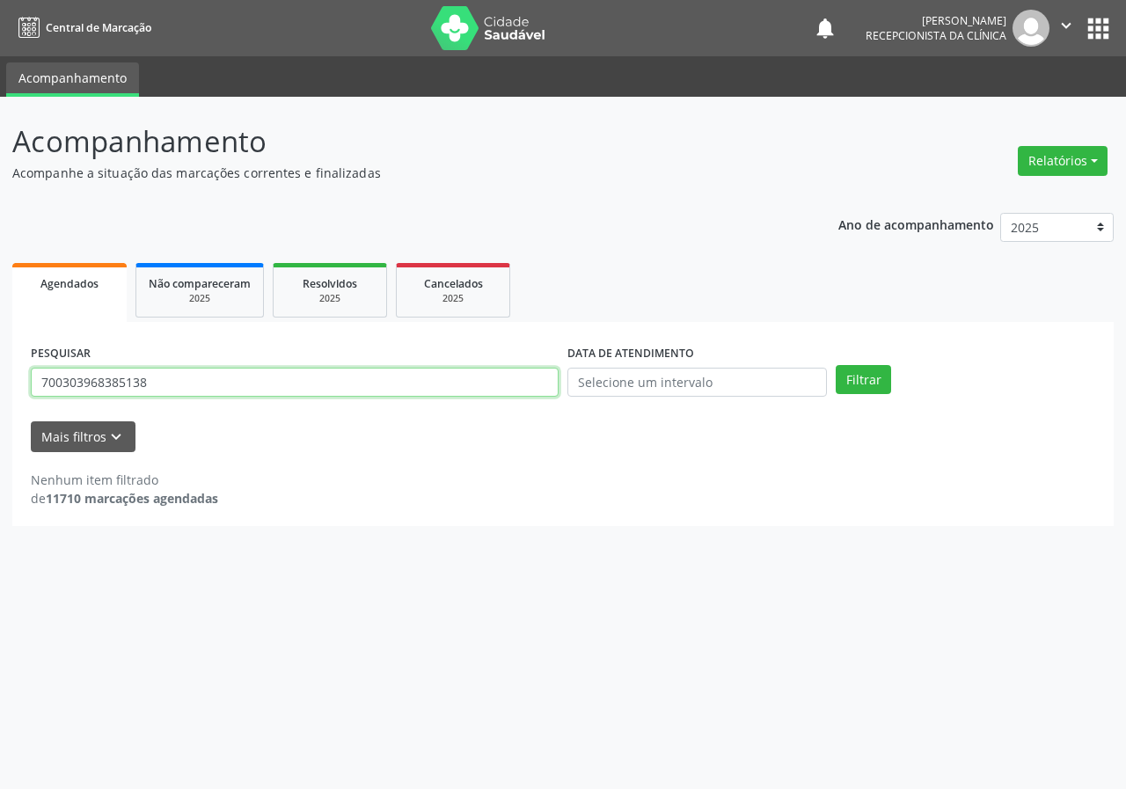
click at [215, 383] on input "700303968385138" at bounding box center [295, 383] width 528 height 30
click at [835, 365] on button "Filtrar" at bounding box center [862, 380] width 55 height 30
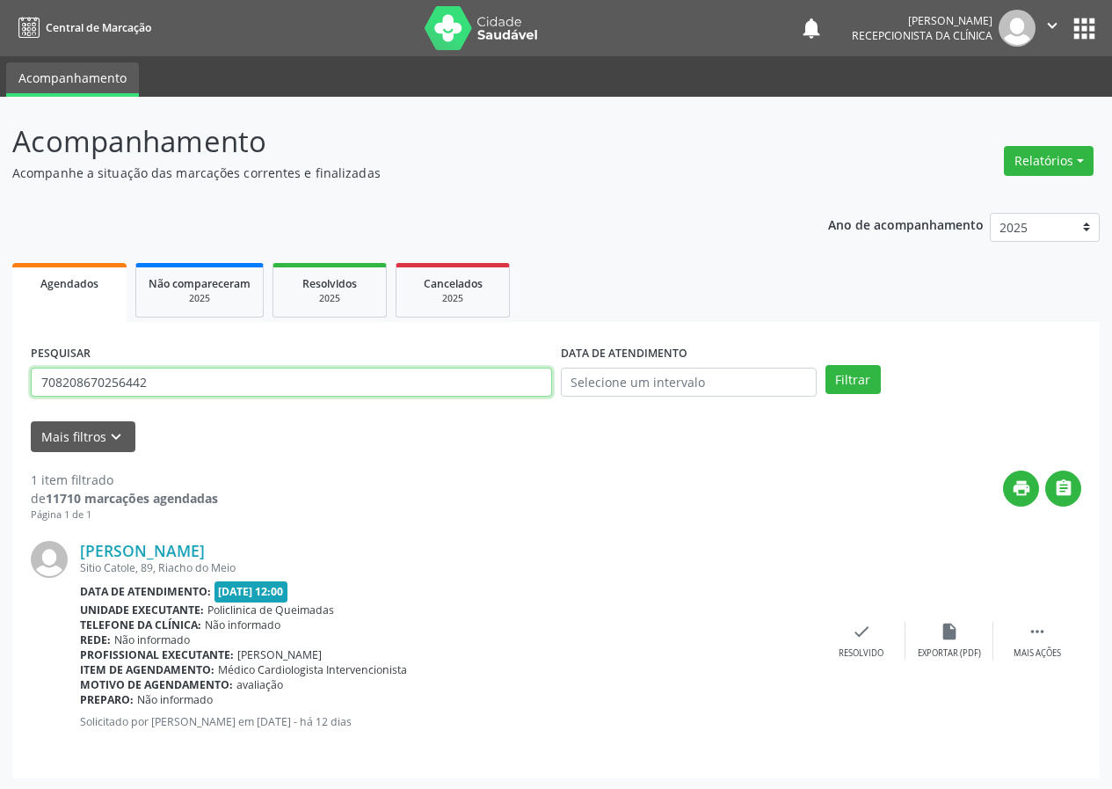
click at [208, 383] on input "708208670256442" at bounding box center [291, 383] width 521 height 30
click at [826, 365] on button "Filtrar" at bounding box center [853, 380] width 55 height 30
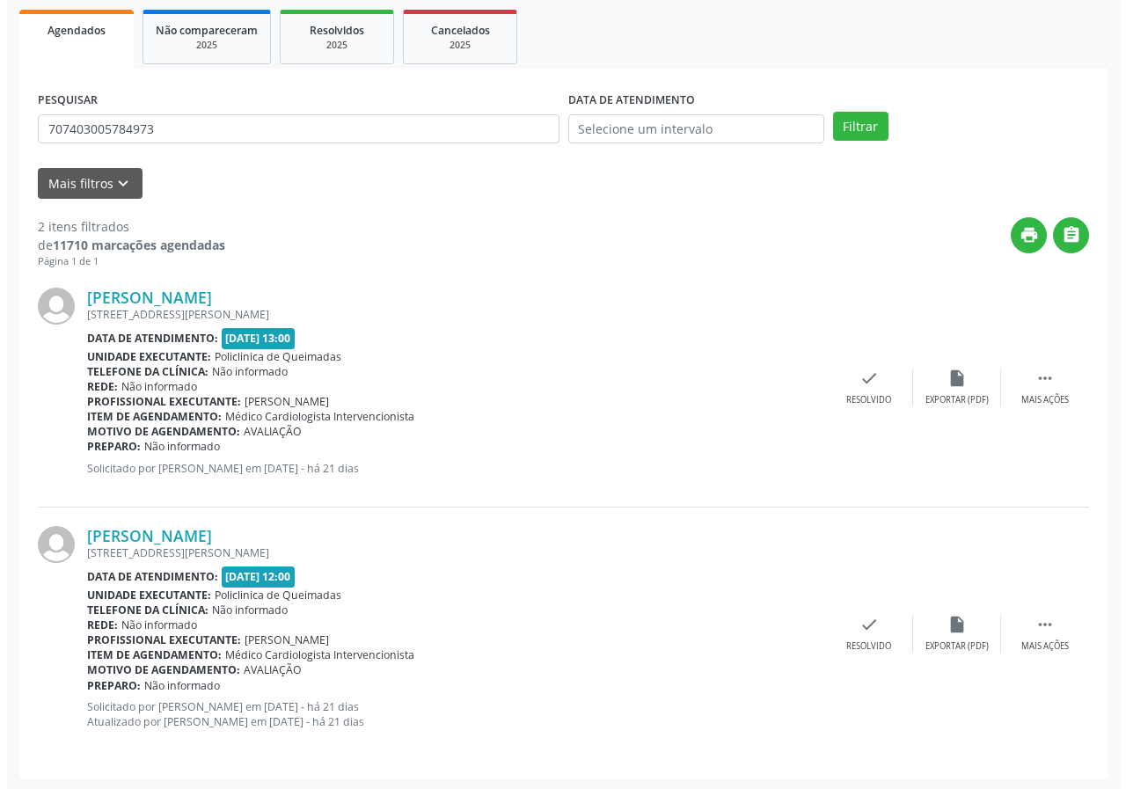
scroll to position [255, 0]
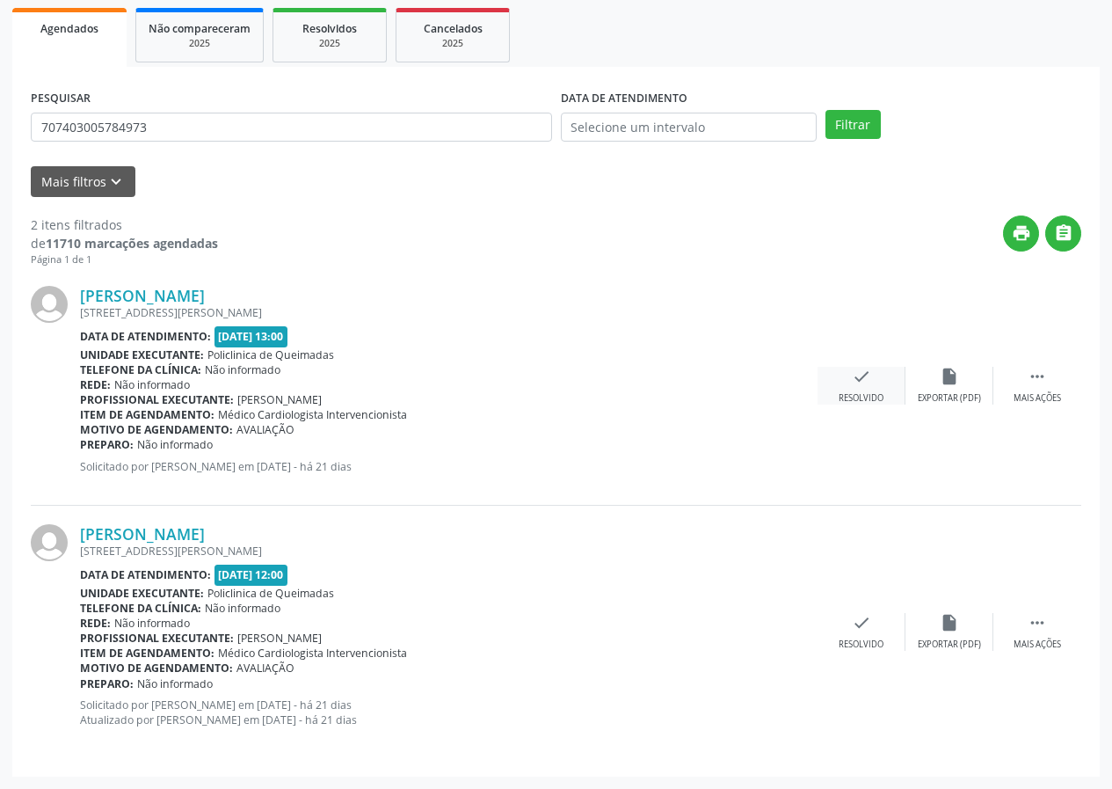
click at [866, 384] on icon "check" at bounding box center [861, 376] width 19 height 19
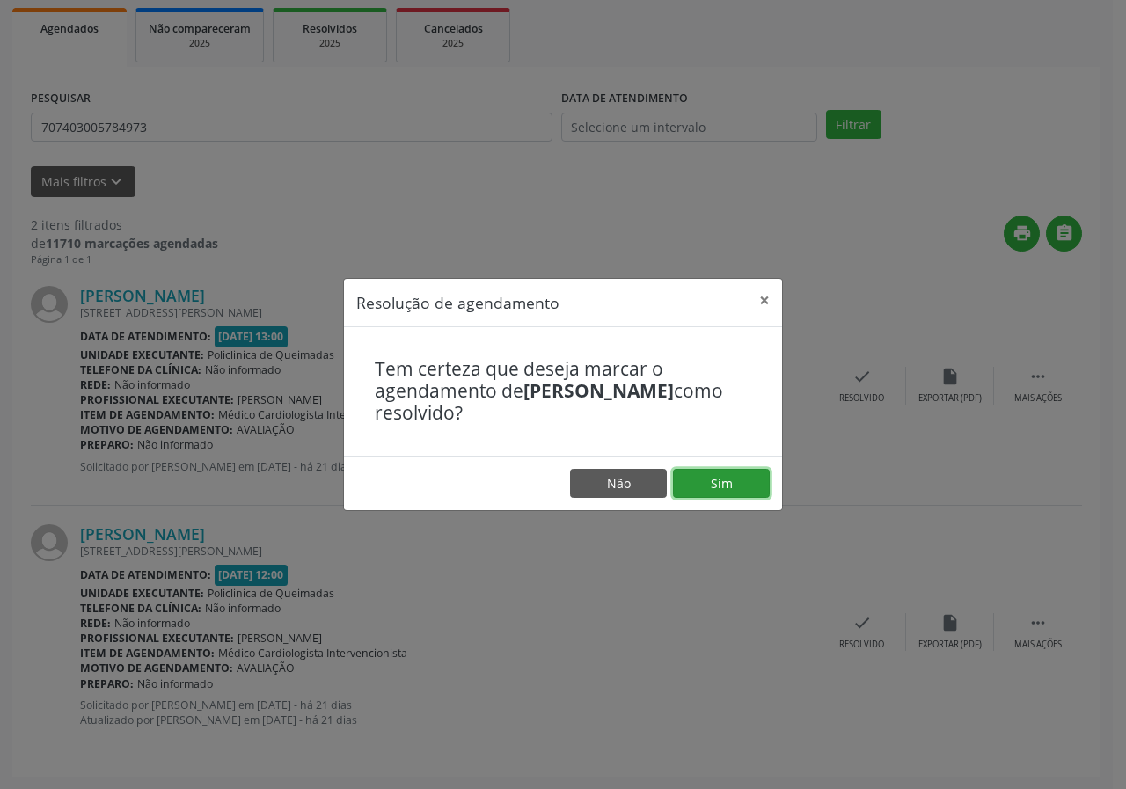
click at [731, 487] on button "Sim" at bounding box center [721, 484] width 97 height 30
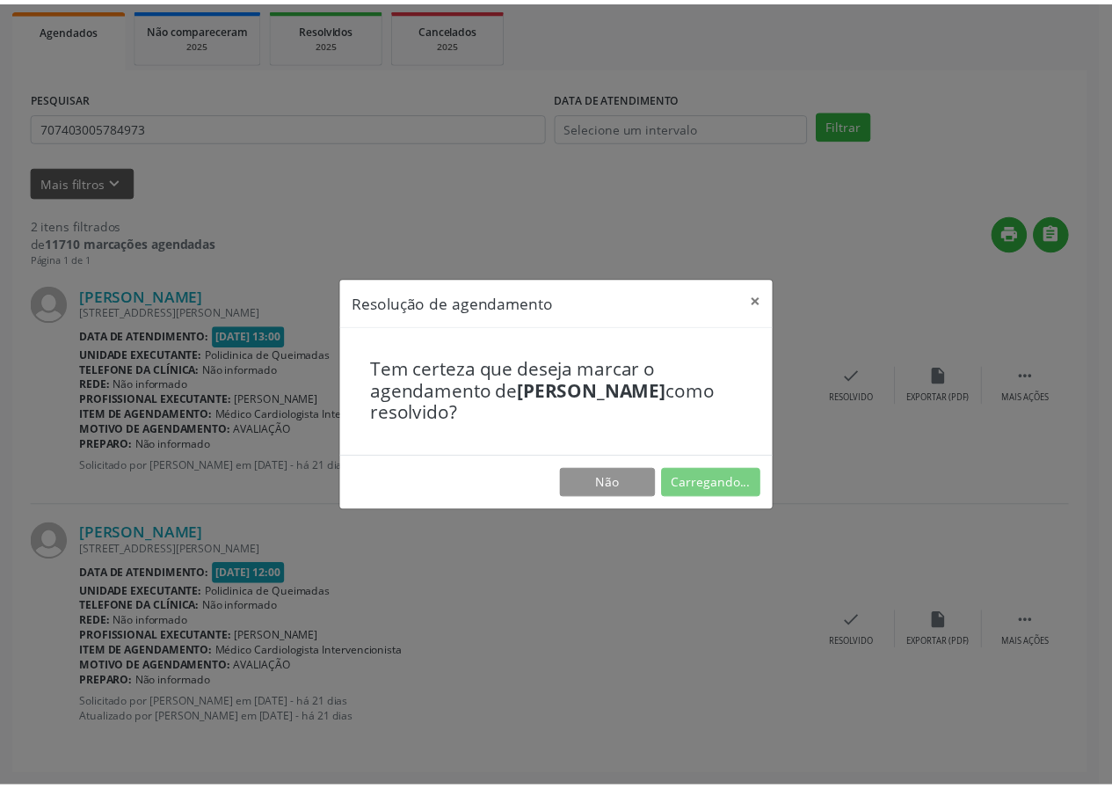
scroll to position [0, 0]
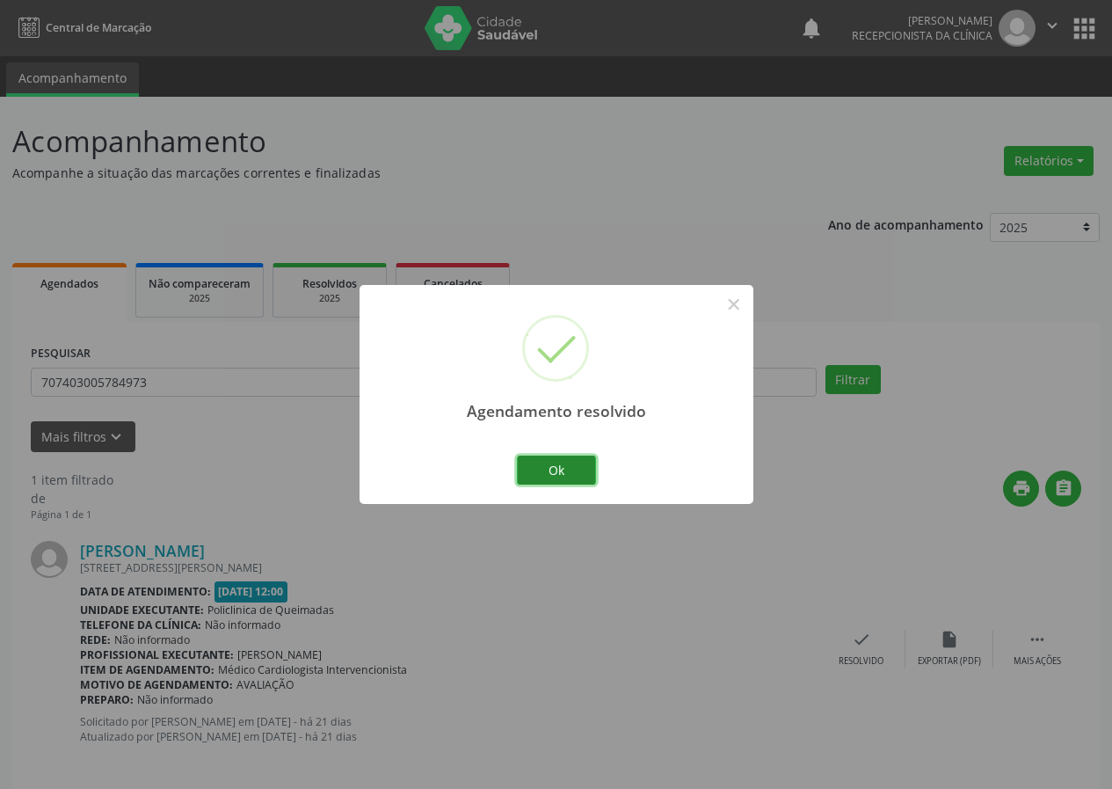
click at [568, 463] on button "Ok" at bounding box center [556, 471] width 79 height 30
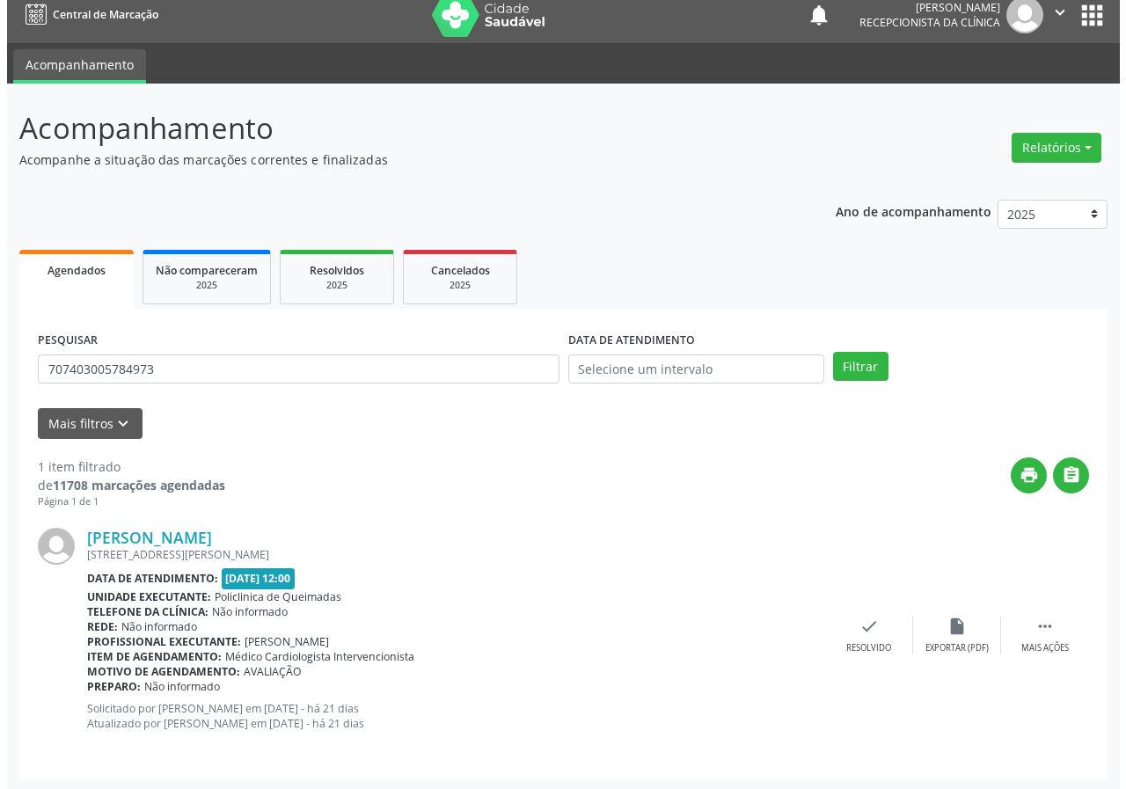
scroll to position [17, 0]
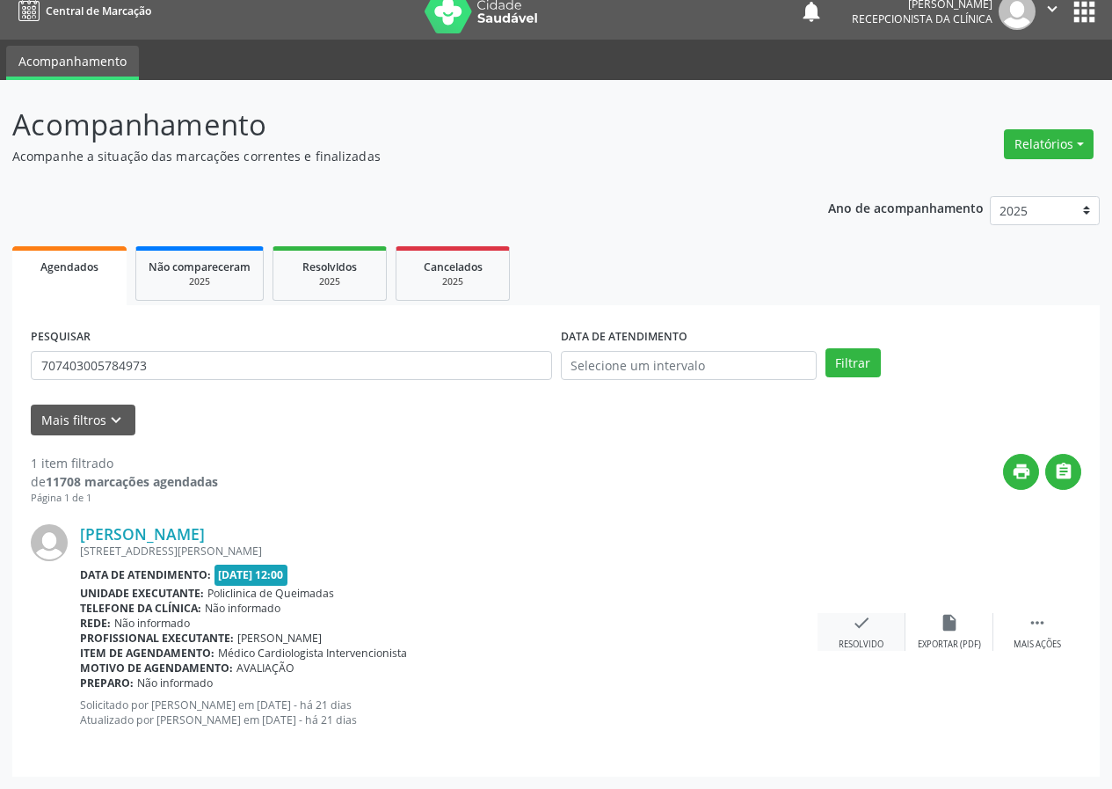
click at [865, 628] on icon "check" at bounding box center [861, 622] width 19 height 19
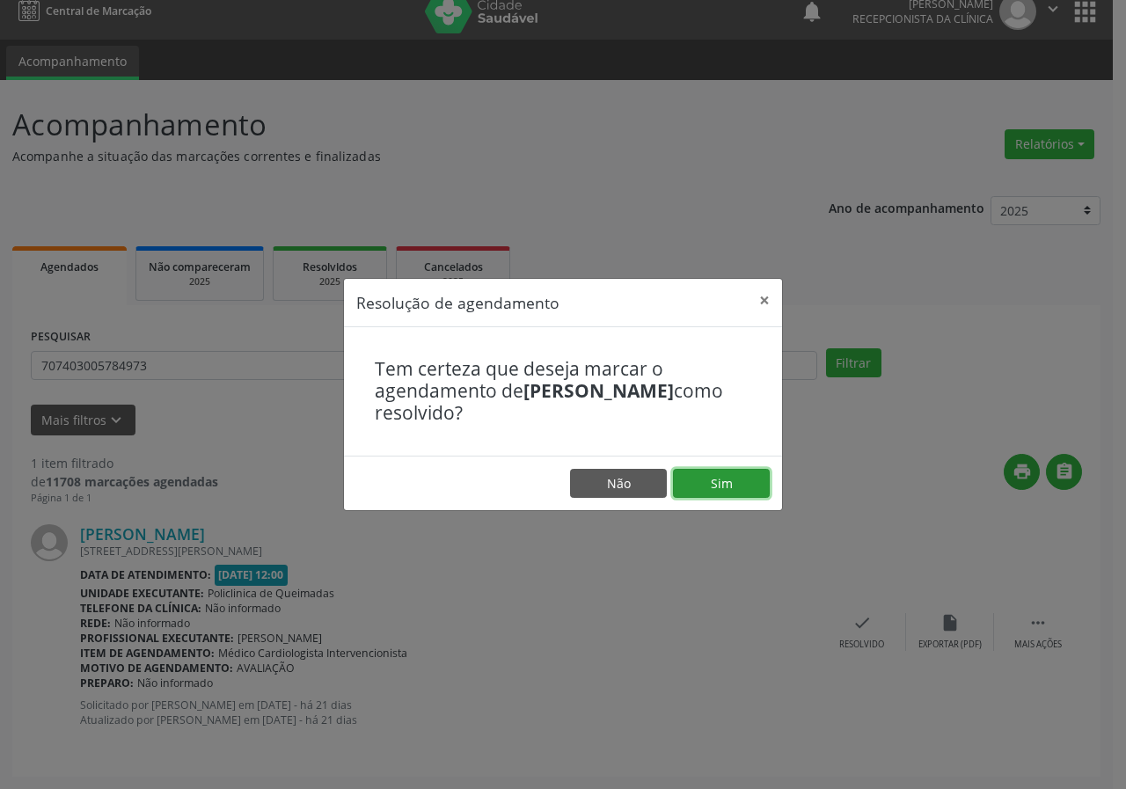
click at [699, 493] on button "Sim" at bounding box center [721, 484] width 97 height 30
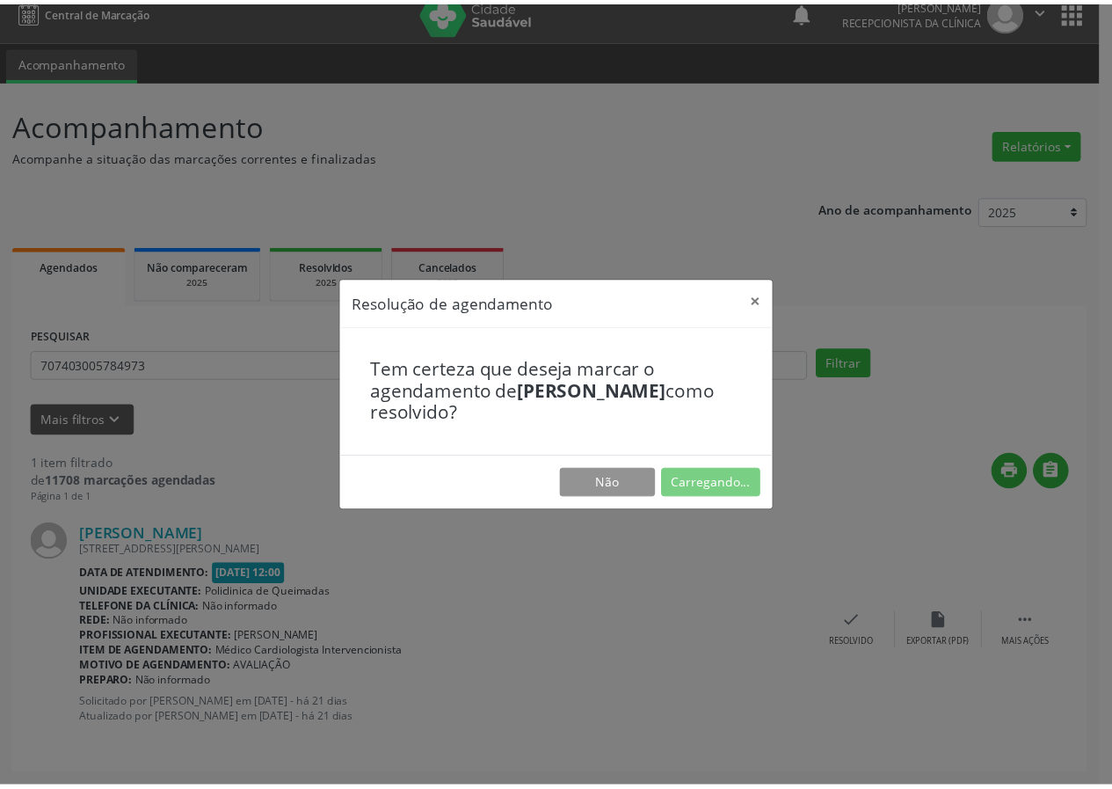
scroll to position [0, 0]
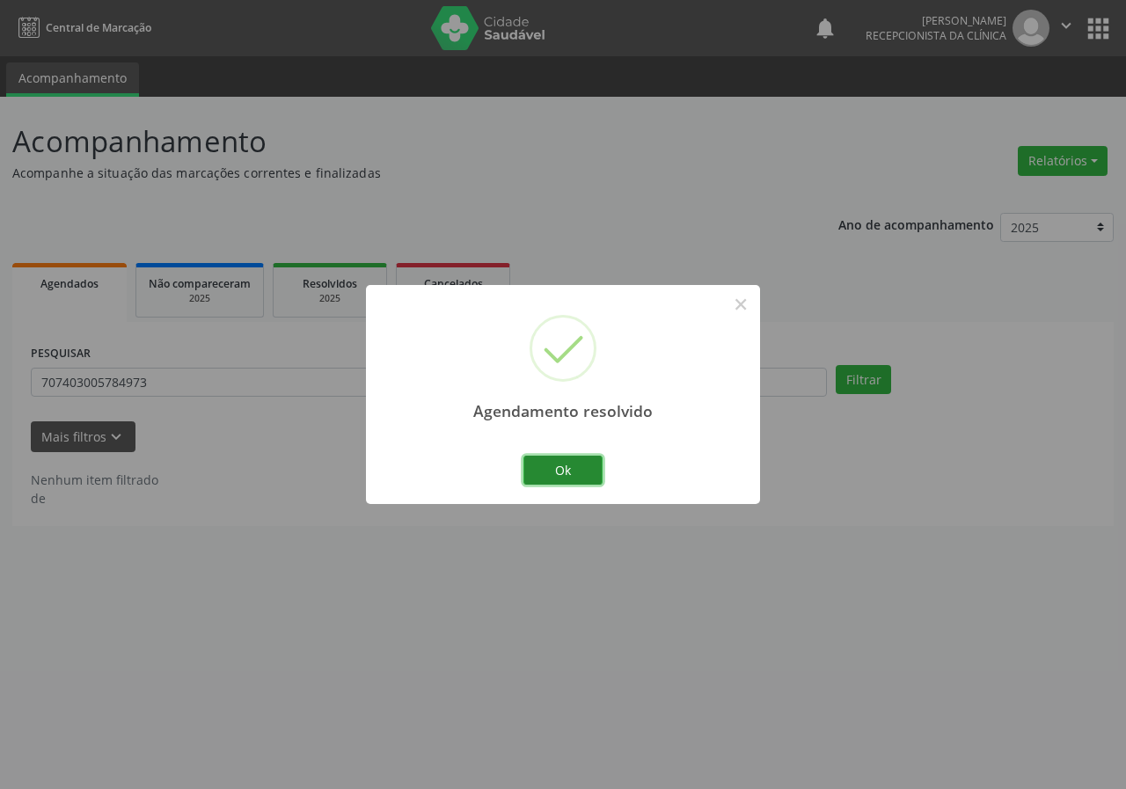
click at [575, 469] on button "Ok" at bounding box center [562, 471] width 79 height 30
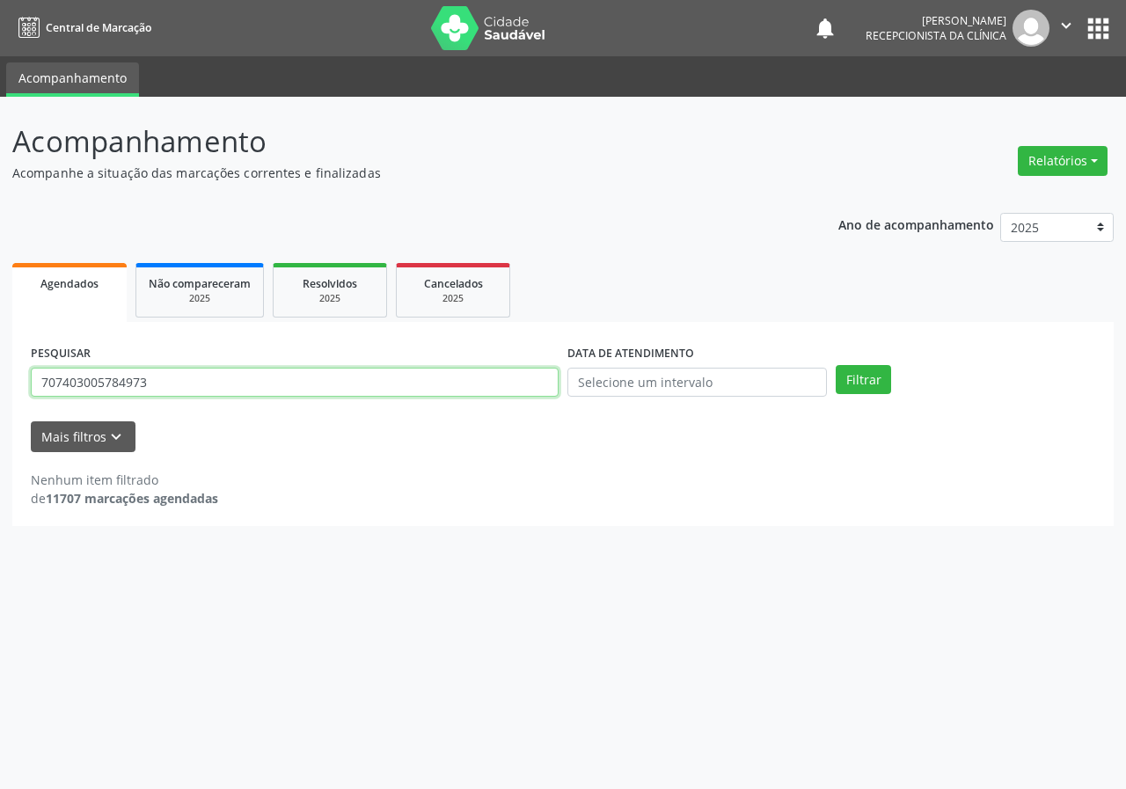
click at [362, 376] on input "707403005784973" at bounding box center [295, 383] width 528 height 30
click at [835, 365] on button "Filtrar" at bounding box center [862, 380] width 55 height 30
click at [339, 372] on input "70360403427531" at bounding box center [295, 383] width 528 height 30
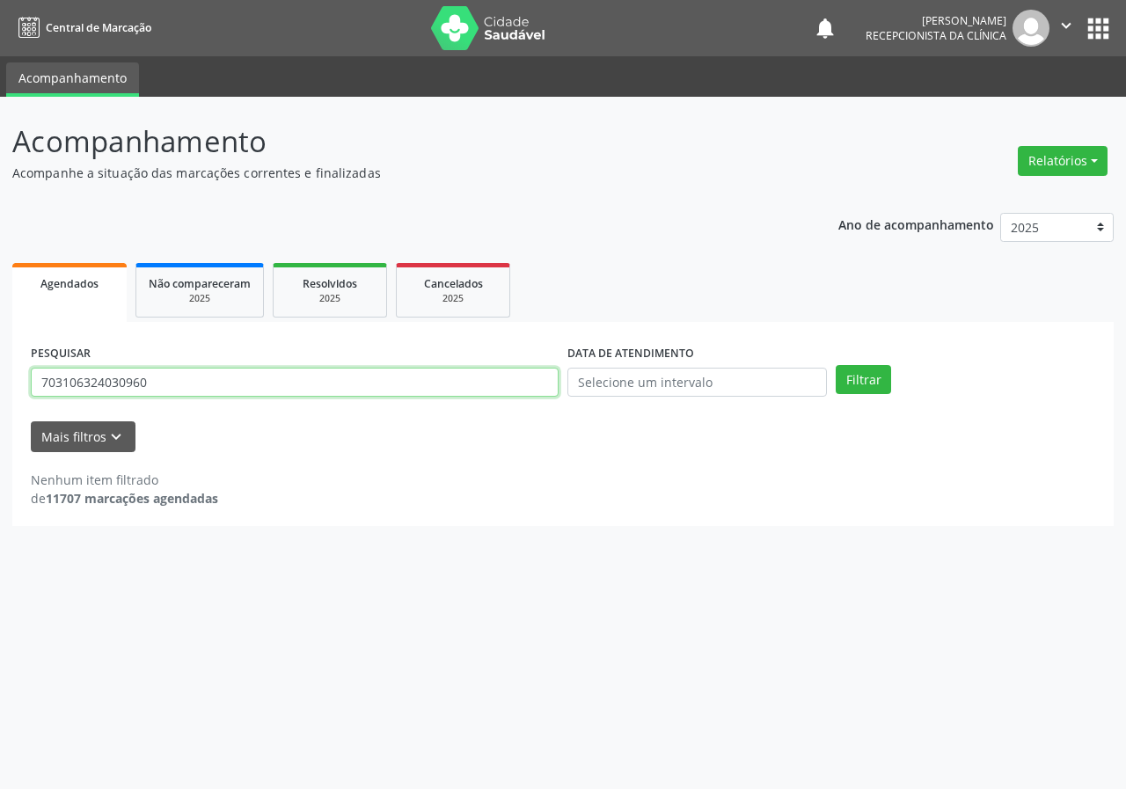
click at [835, 365] on button "Filtrar" at bounding box center [862, 380] width 55 height 30
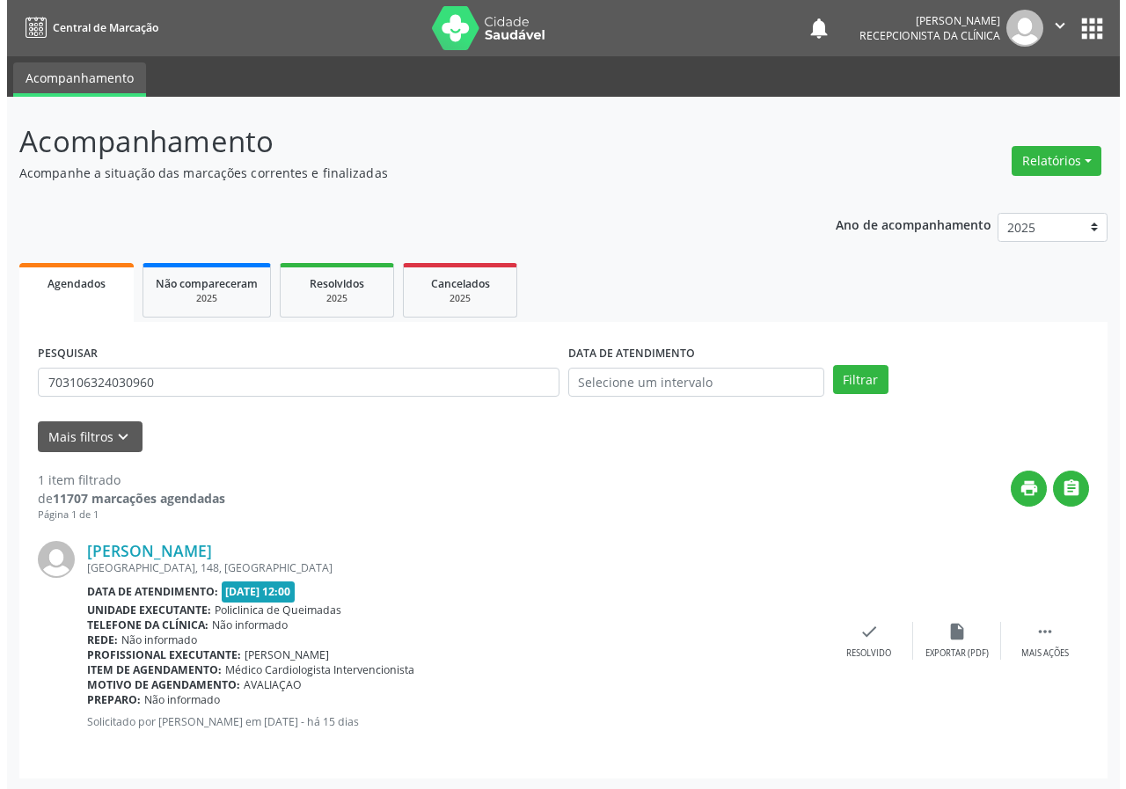
scroll to position [2, 0]
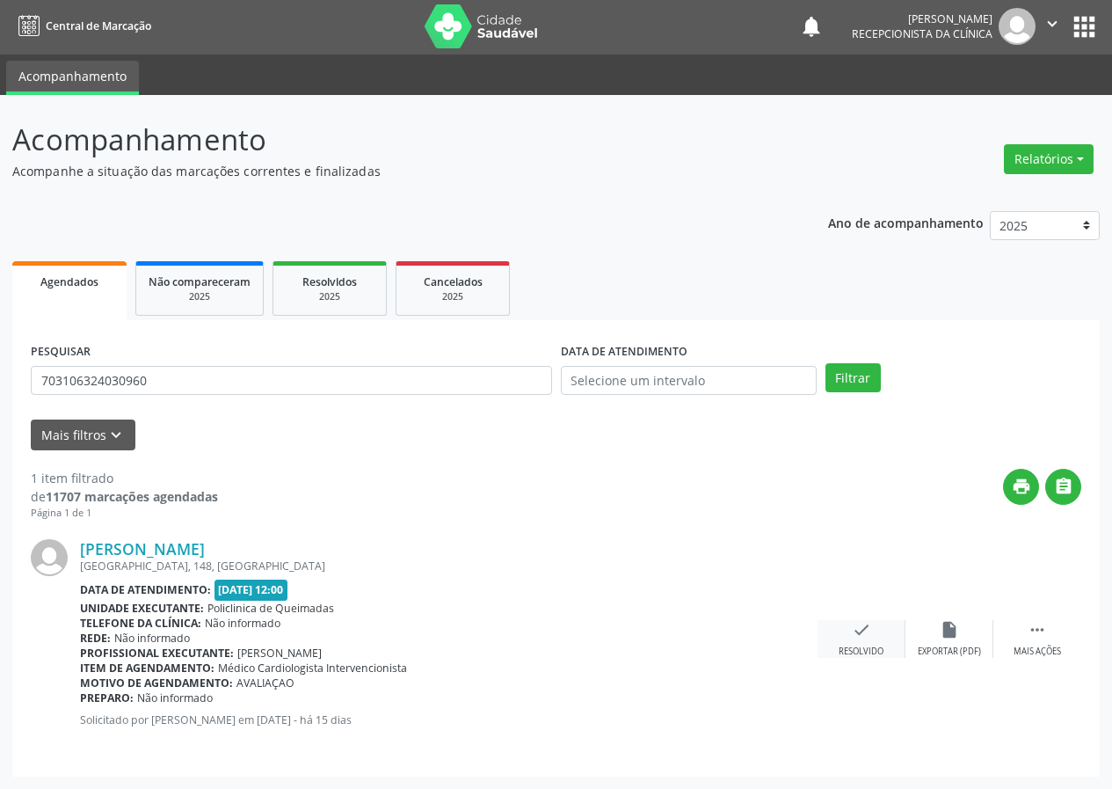
click at [848, 645] on div "check Resolvido" at bounding box center [862, 639] width 88 height 38
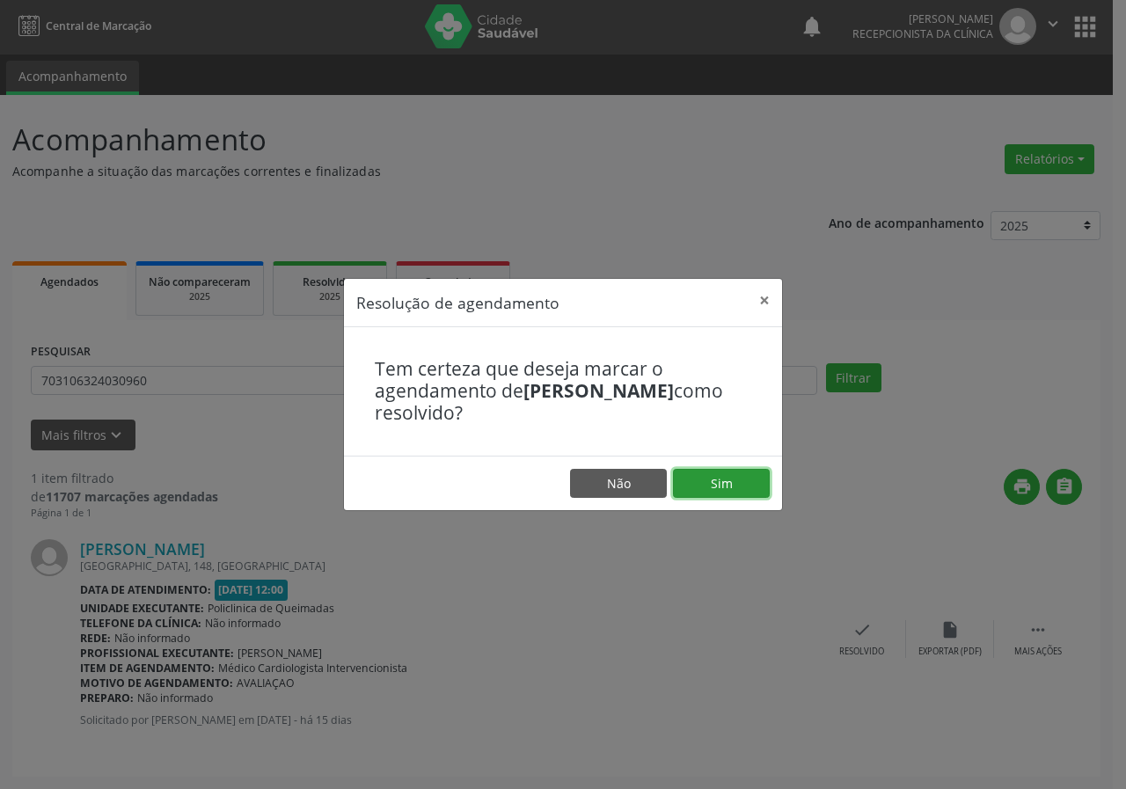
click at [733, 488] on button "Sim" at bounding box center [721, 484] width 97 height 30
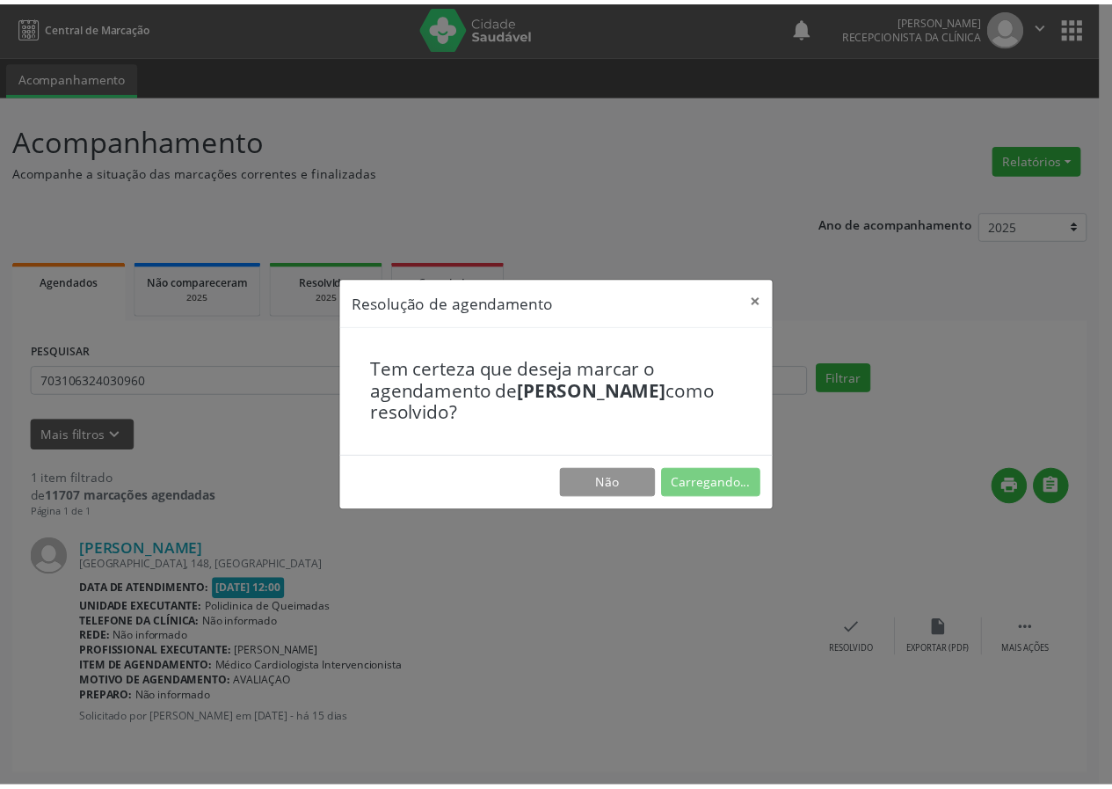
scroll to position [0, 0]
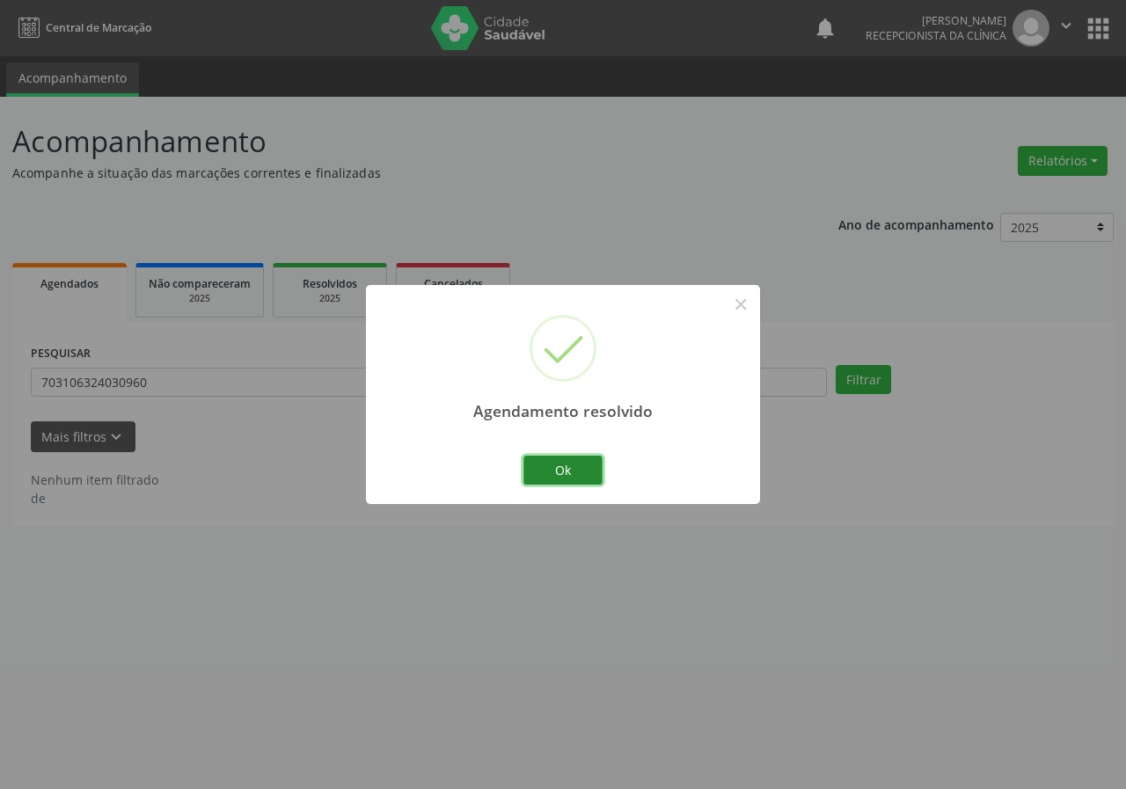
click at [584, 458] on button "Ok" at bounding box center [562, 471] width 79 height 30
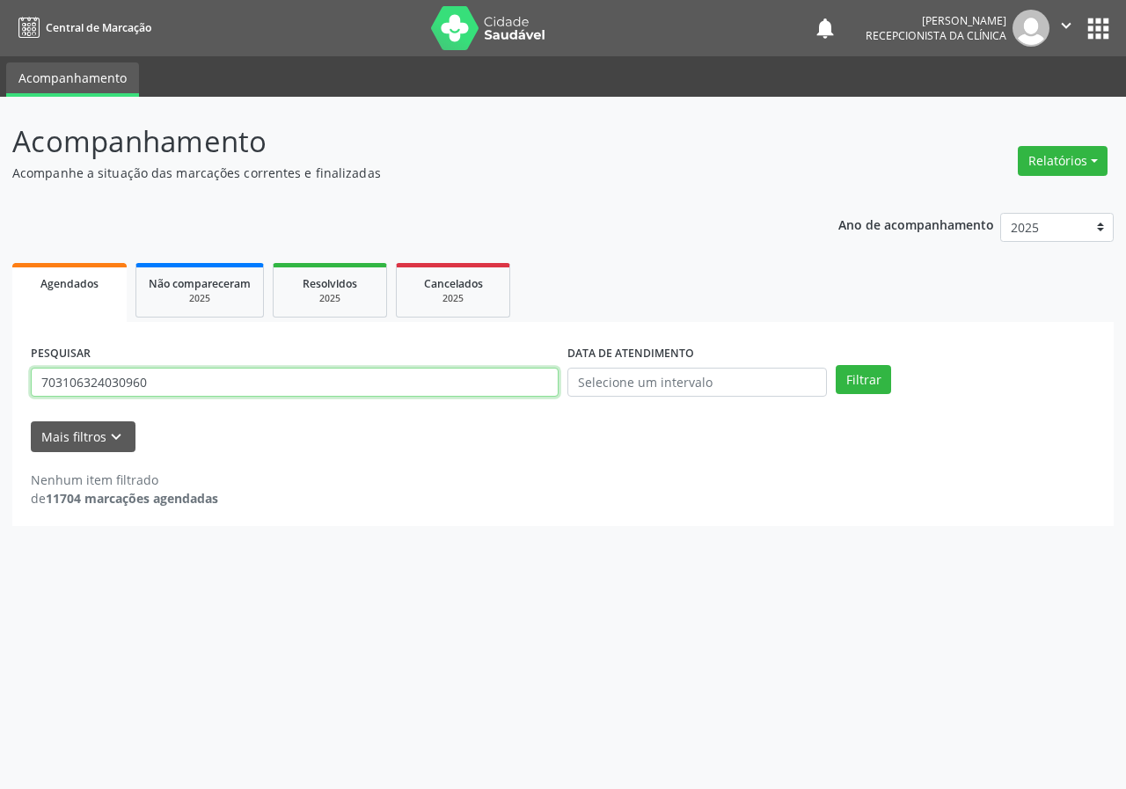
click at [337, 379] on input "703106324030960" at bounding box center [295, 383] width 528 height 30
click at [835, 365] on button "Filtrar" at bounding box center [862, 380] width 55 height 30
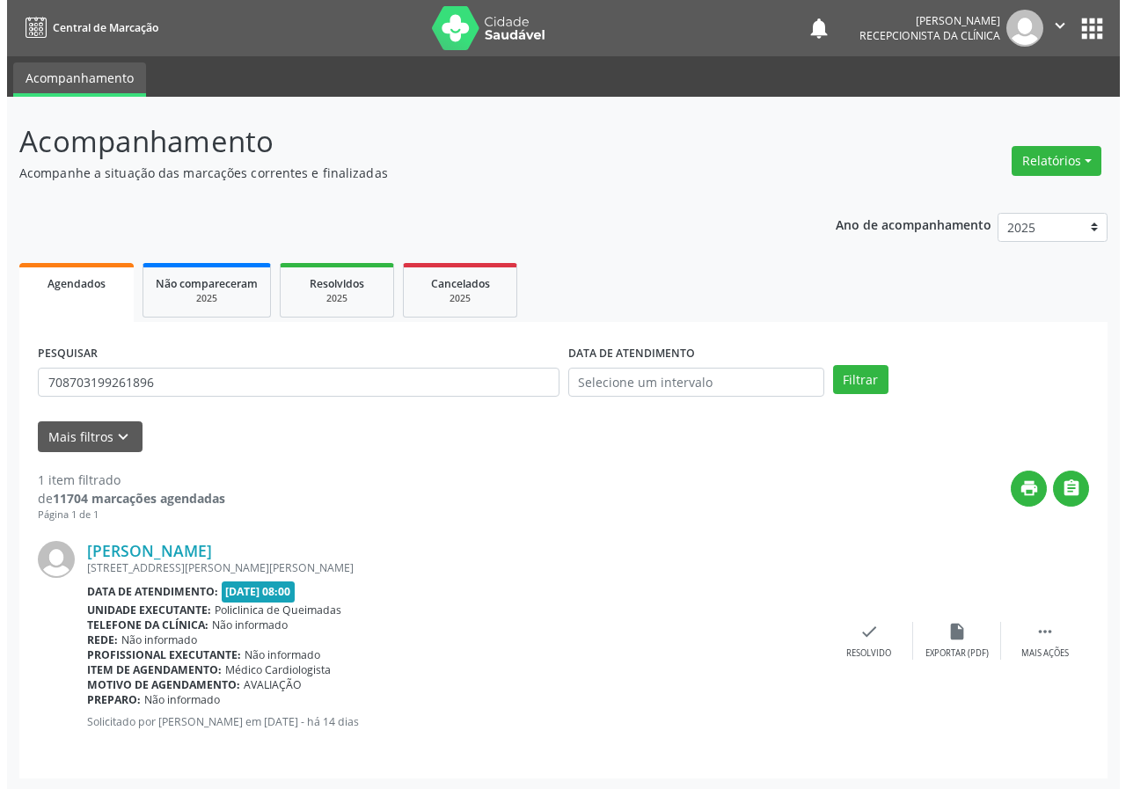
scroll to position [2, 0]
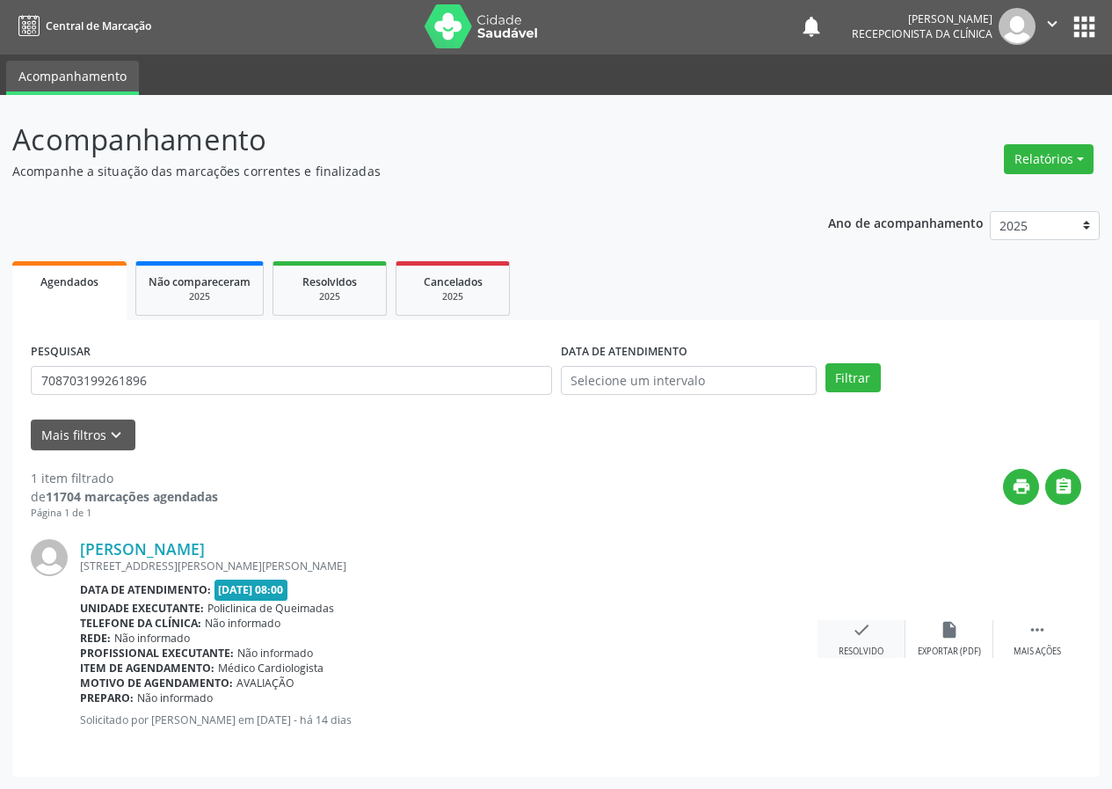
click at [845, 634] on div "check Resolvido" at bounding box center [862, 639] width 88 height 38
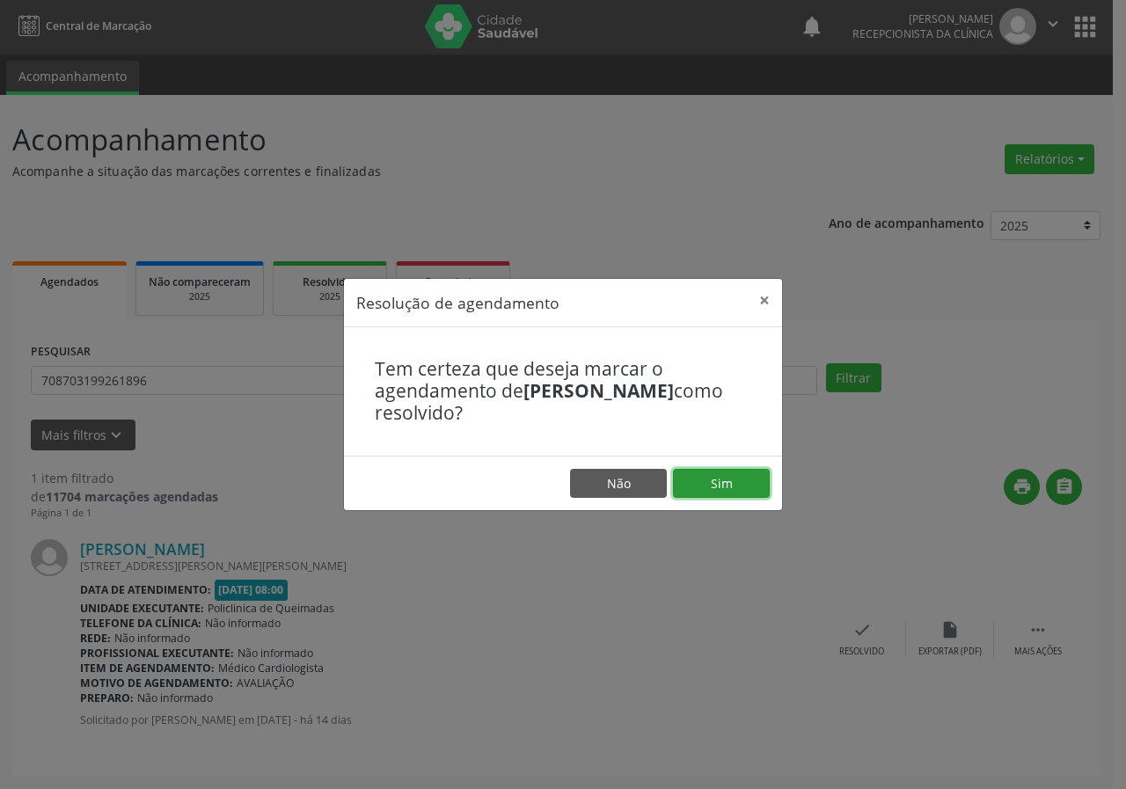
click at [720, 478] on button "Sim" at bounding box center [721, 484] width 97 height 30
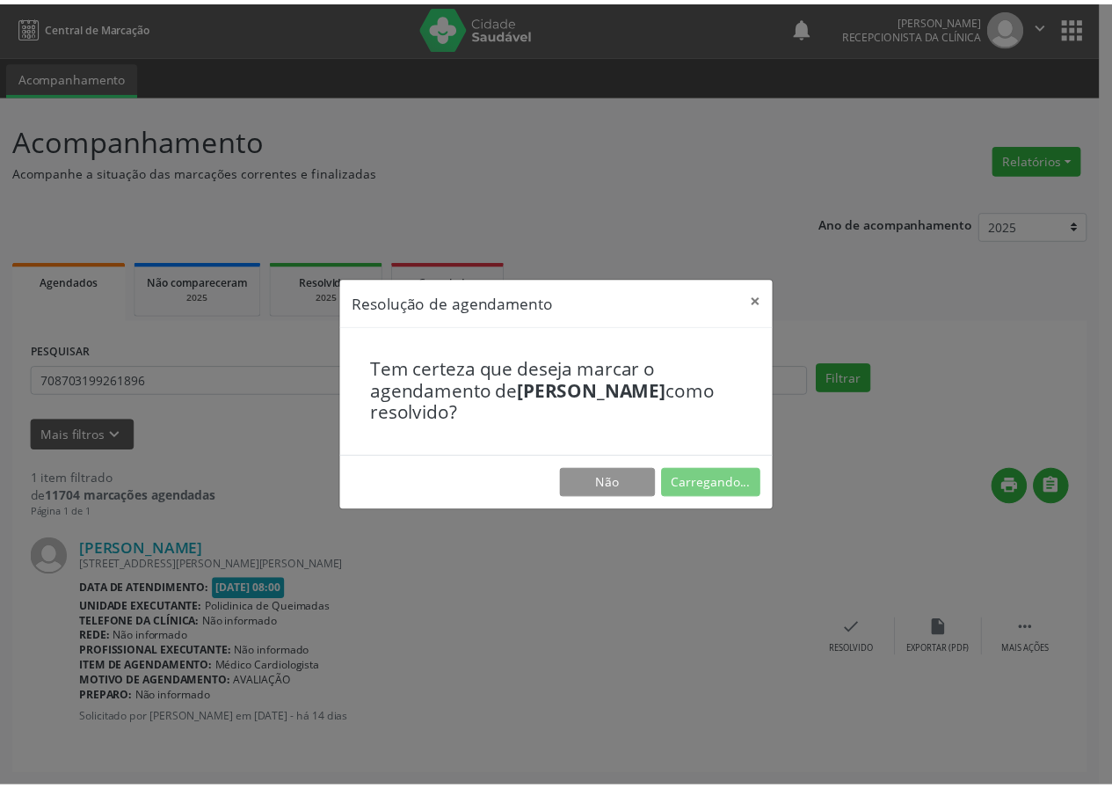
scroll to position [0, 0]
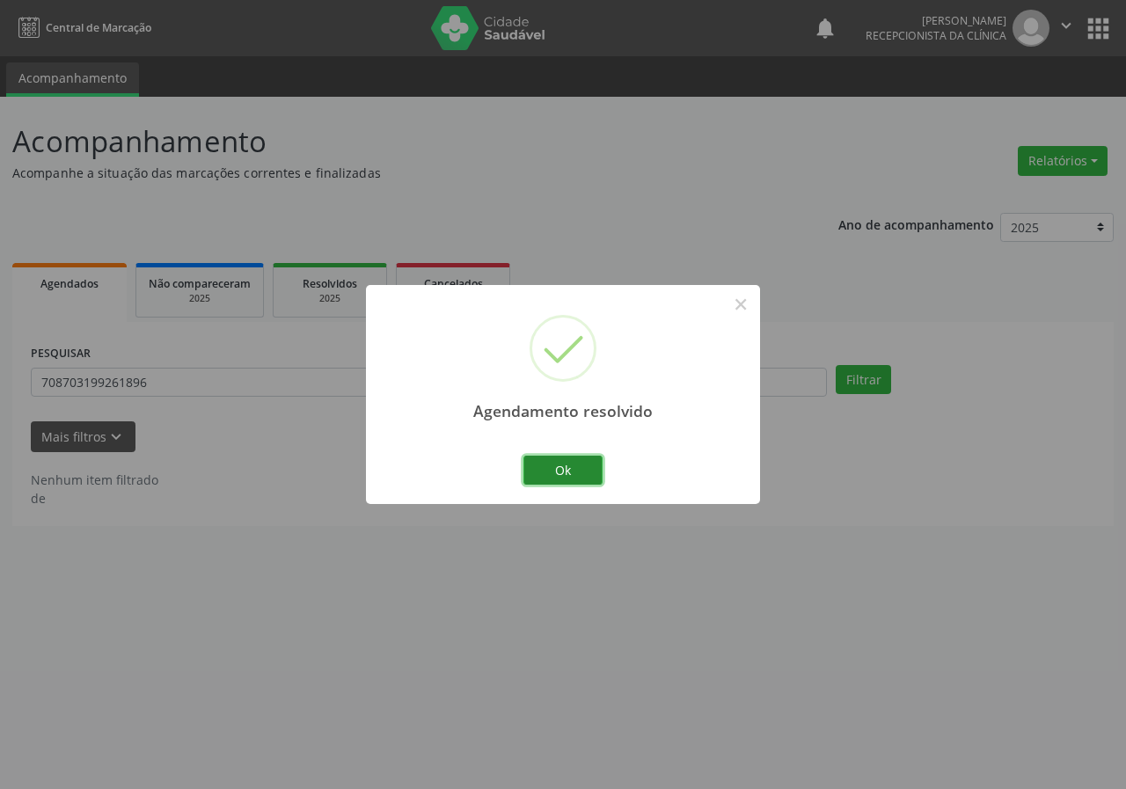
click at [565, 471] on button "Ok" at bounding box center [562, 471] width 79 height 30
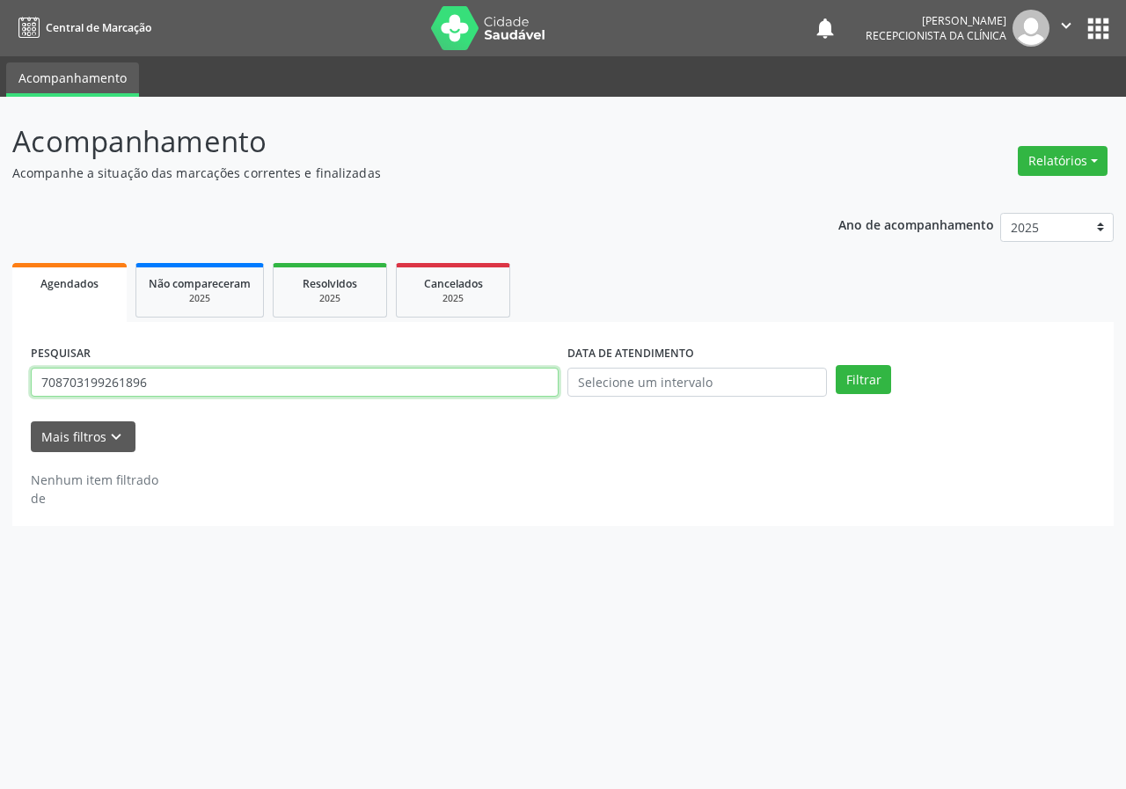
click at [211, 391] on input "708703199261896" at bounding box center [295, 383] width 528 height 30
click at [835, 365] on button "Filtrar" at bounding box center [862, 380] width 55 height 30
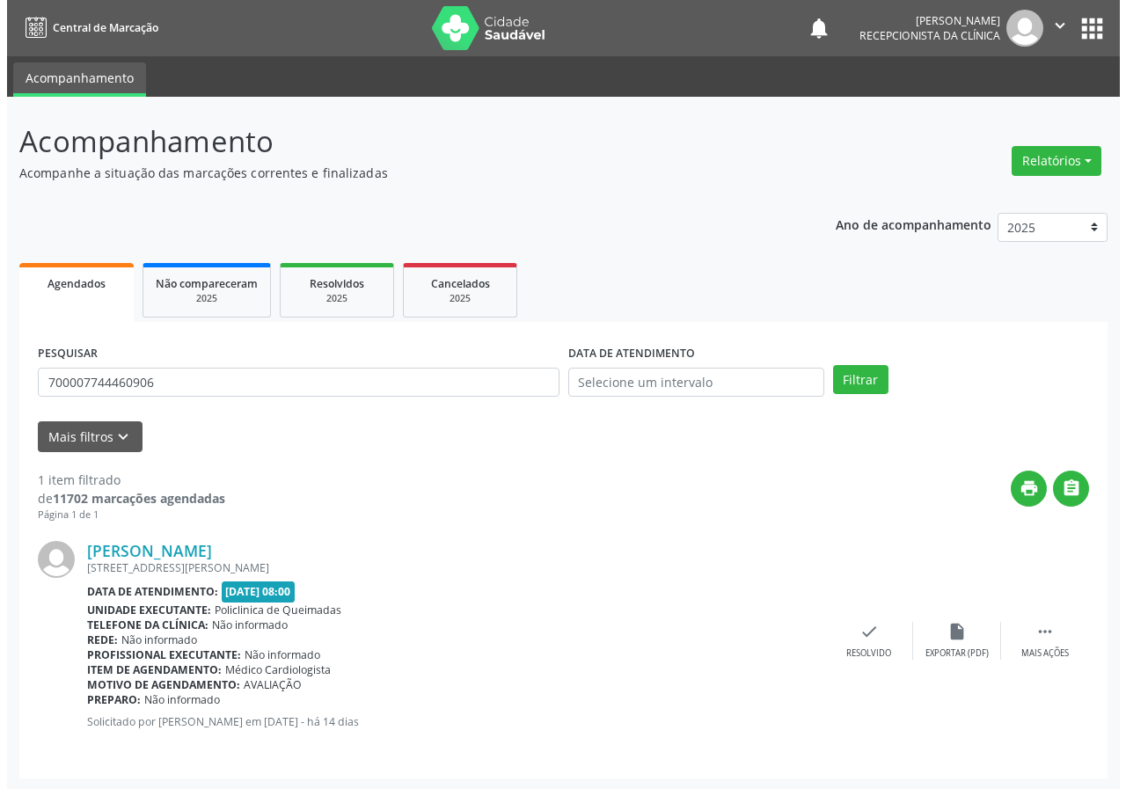
scroll to position [2, 0]
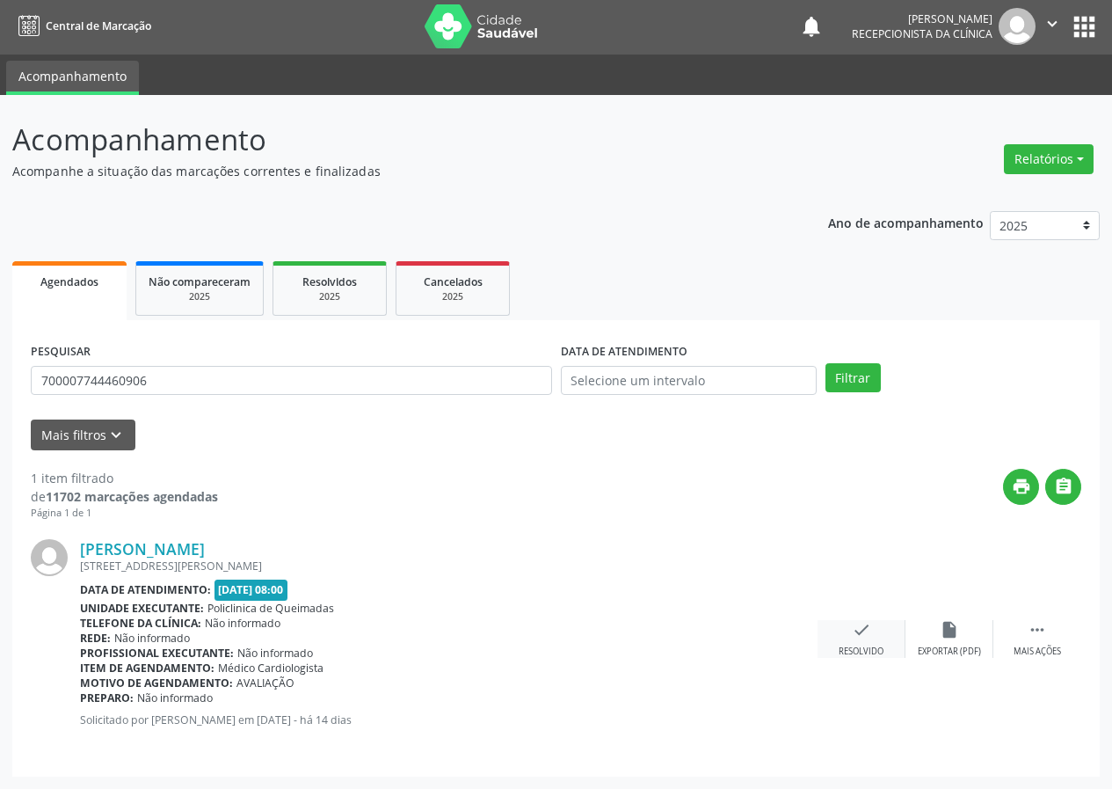
click at [853, 634] on icon "check" at bounding box center [861, 629] width 19 height 19
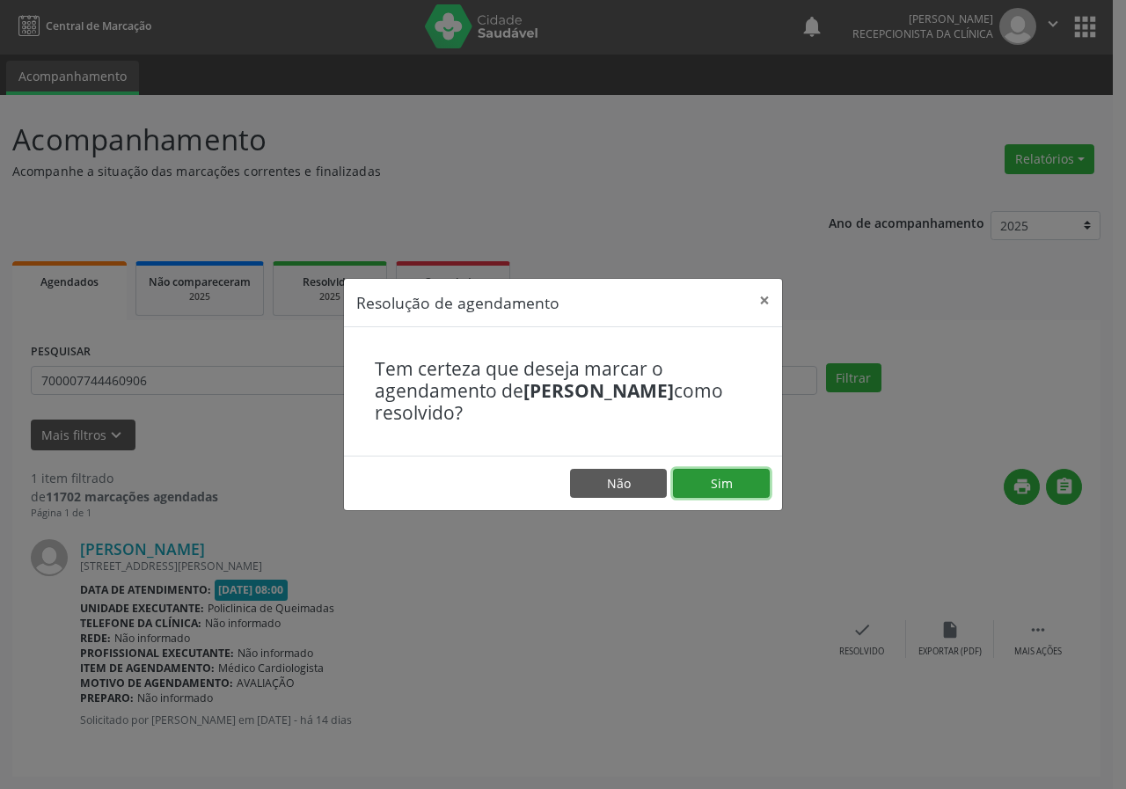
click at [730, 476] on button "Sim" at bounding box center [721, 484] width 97 height 30
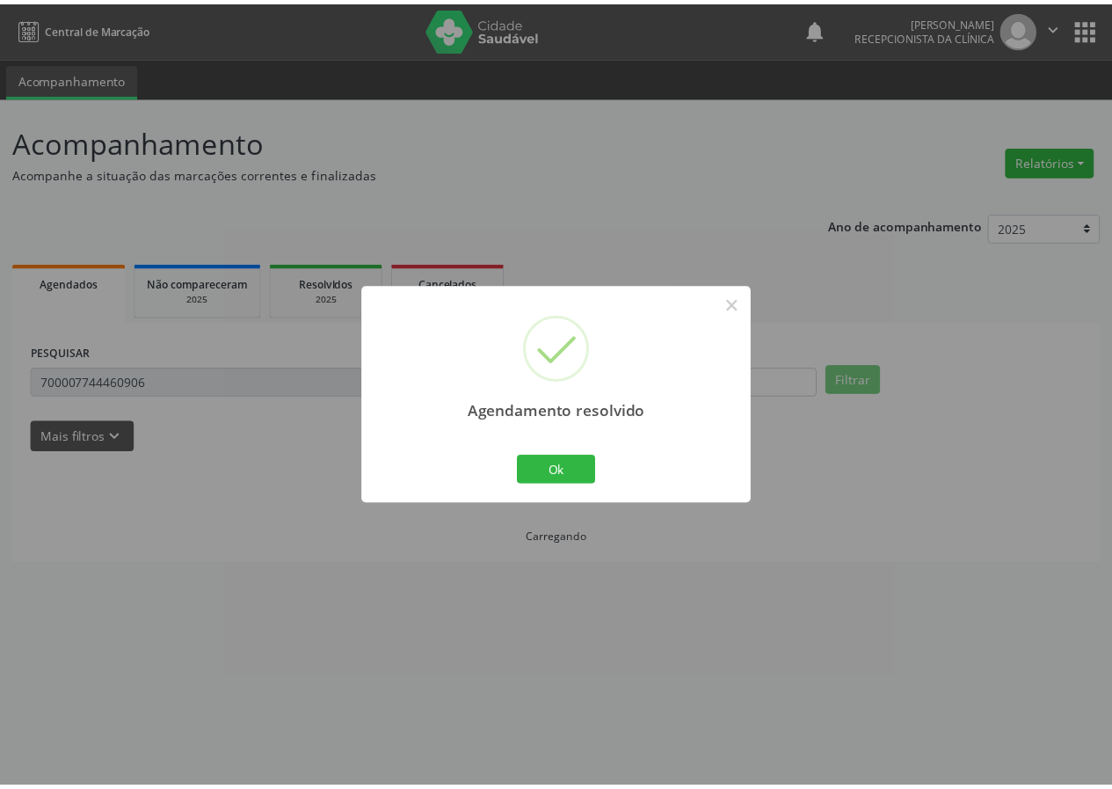
scroll to position [0, 0]
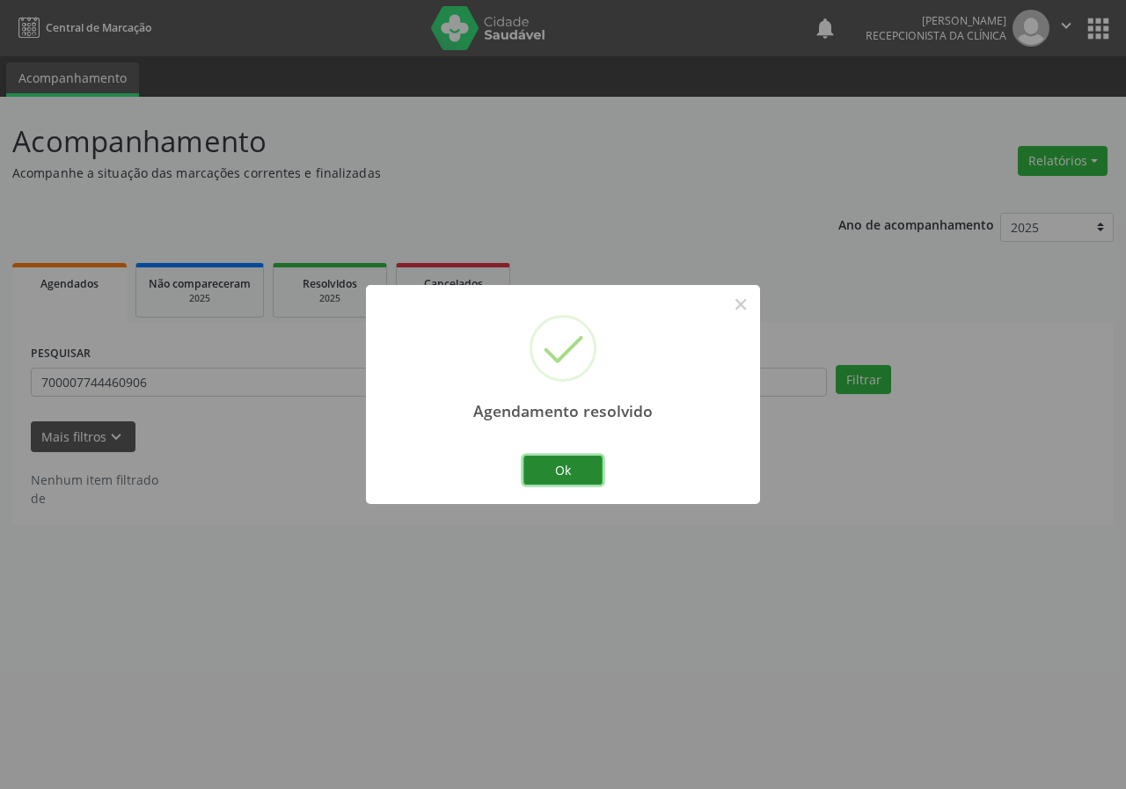
click at [565, 478] on button "Ok" at bounding box center [562, 471] width 79 height 30
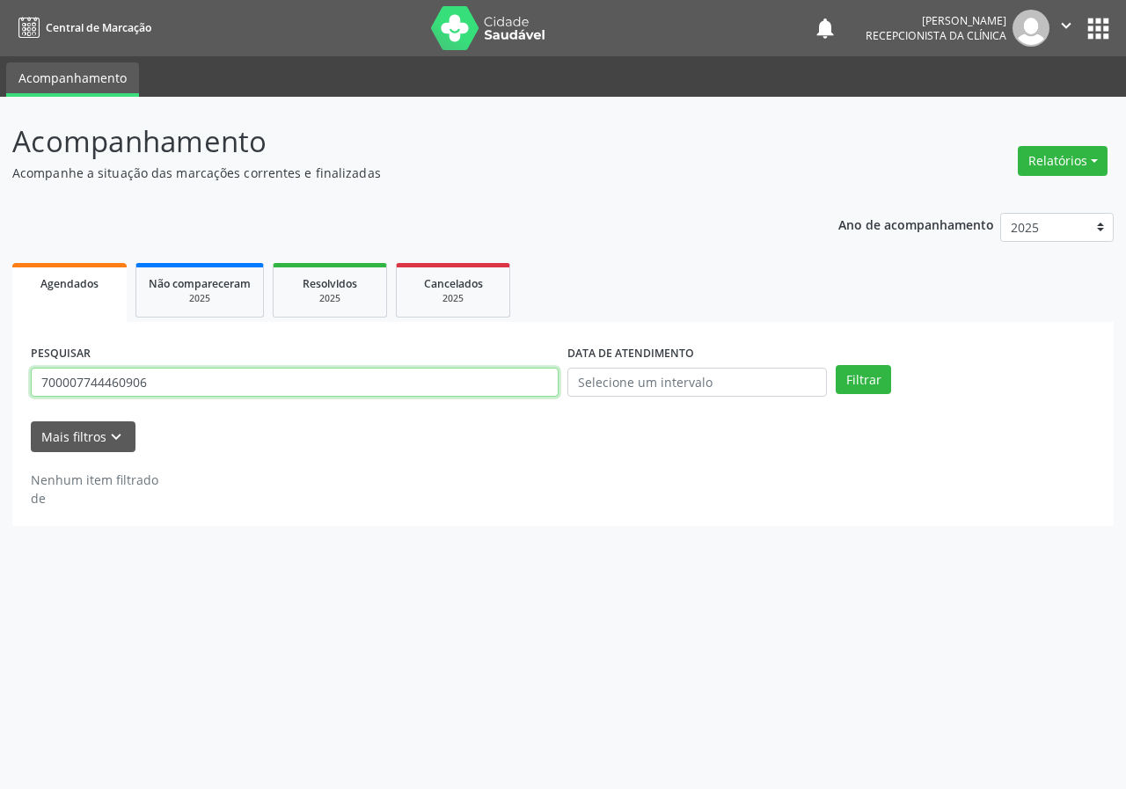
click at [307, 384] on input "700007744460906" at bounding box center [295, 383] width 528 height 30
click at [835, 365] on button "Filtrar" at bounding box center [862, 380] width 55 height 30
click at [114, 383] on input "70580849322036" at bounding box center [295, 383] width 528 height 30
click at [835, 365] on button "Filtrar" at bounding box center [862, 380] width 55 height 30
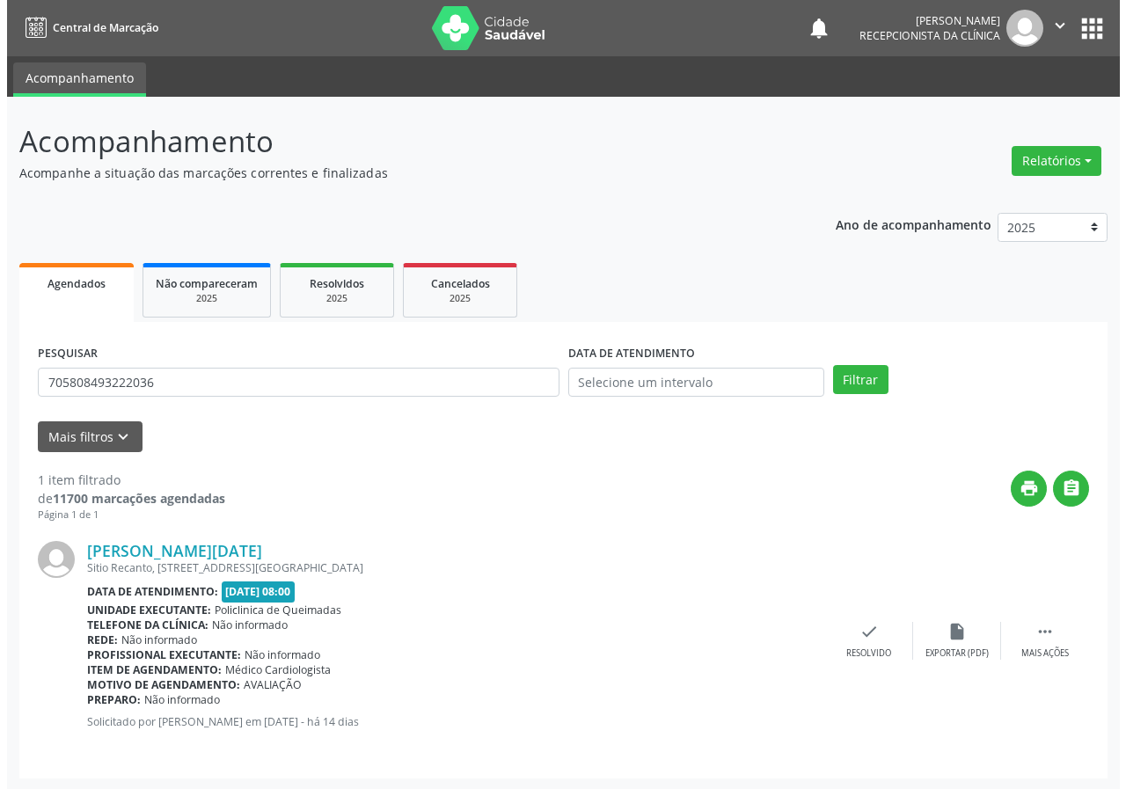
scroll to position [2, 0]
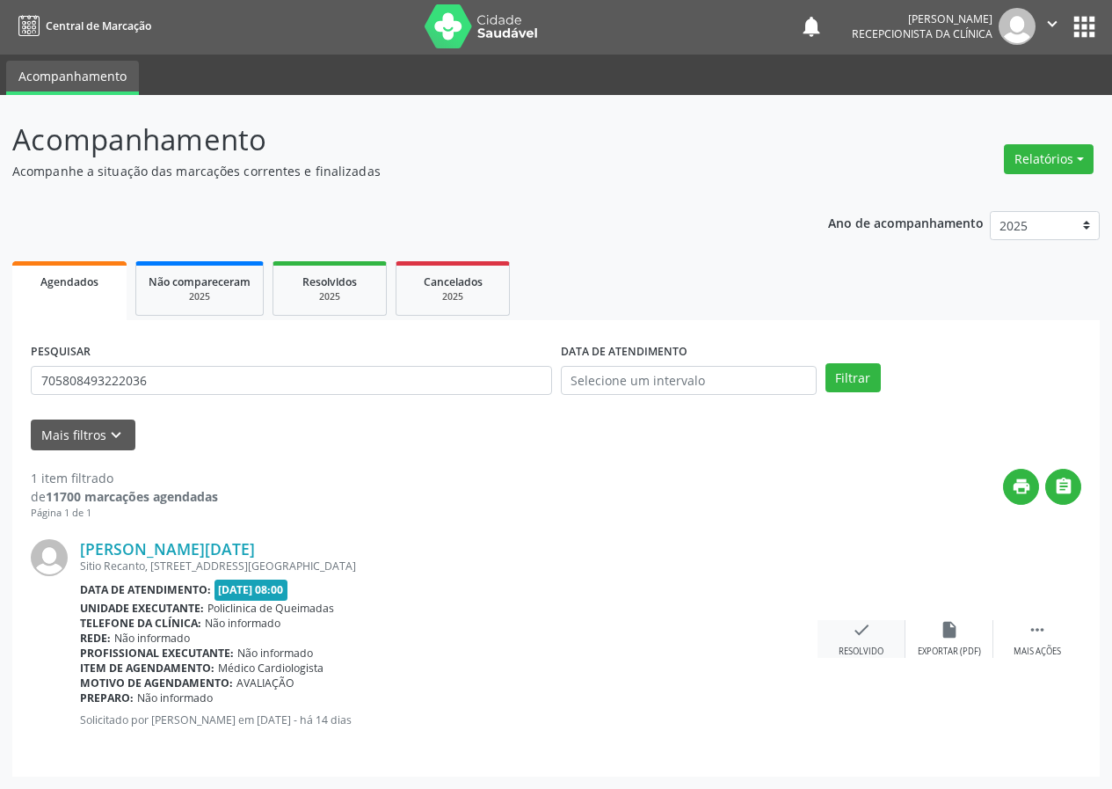
click at [845, 631] on div "check Resolvido" at bounding box center [862, 639] width 88 height 38
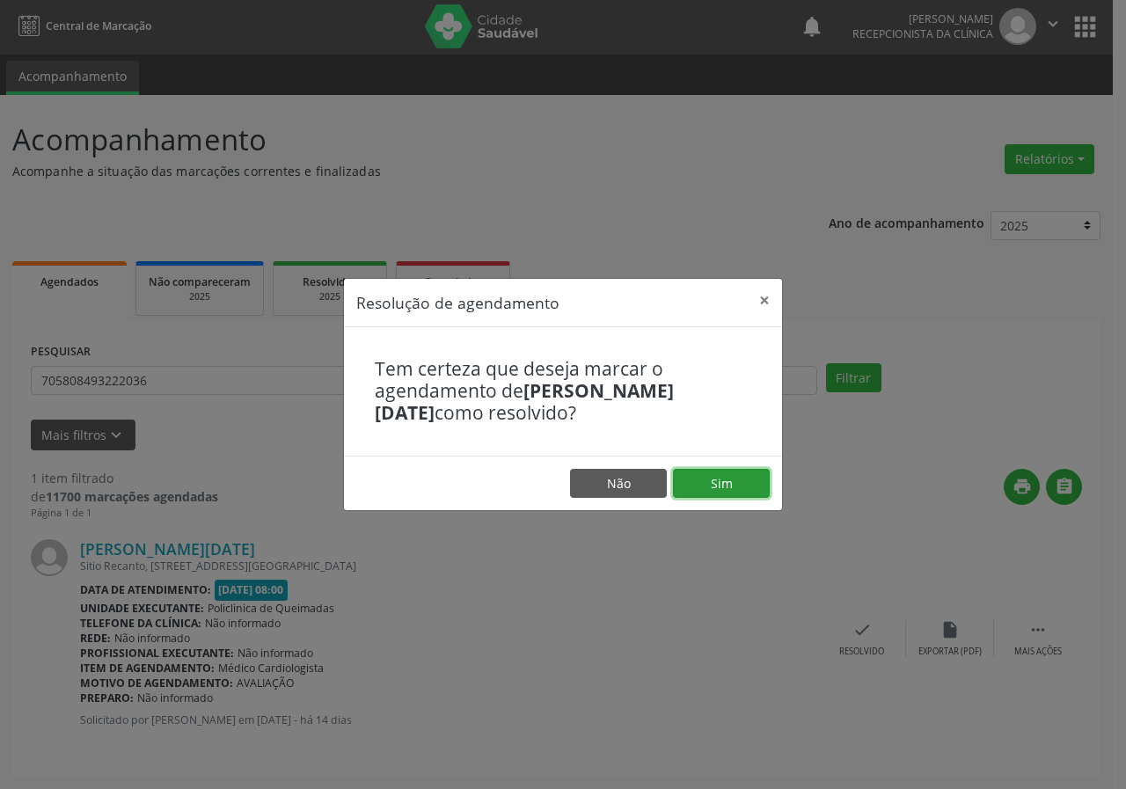
click at [722, 494] on button "Sim" at bounding box center [721, 484] width 97 height 30
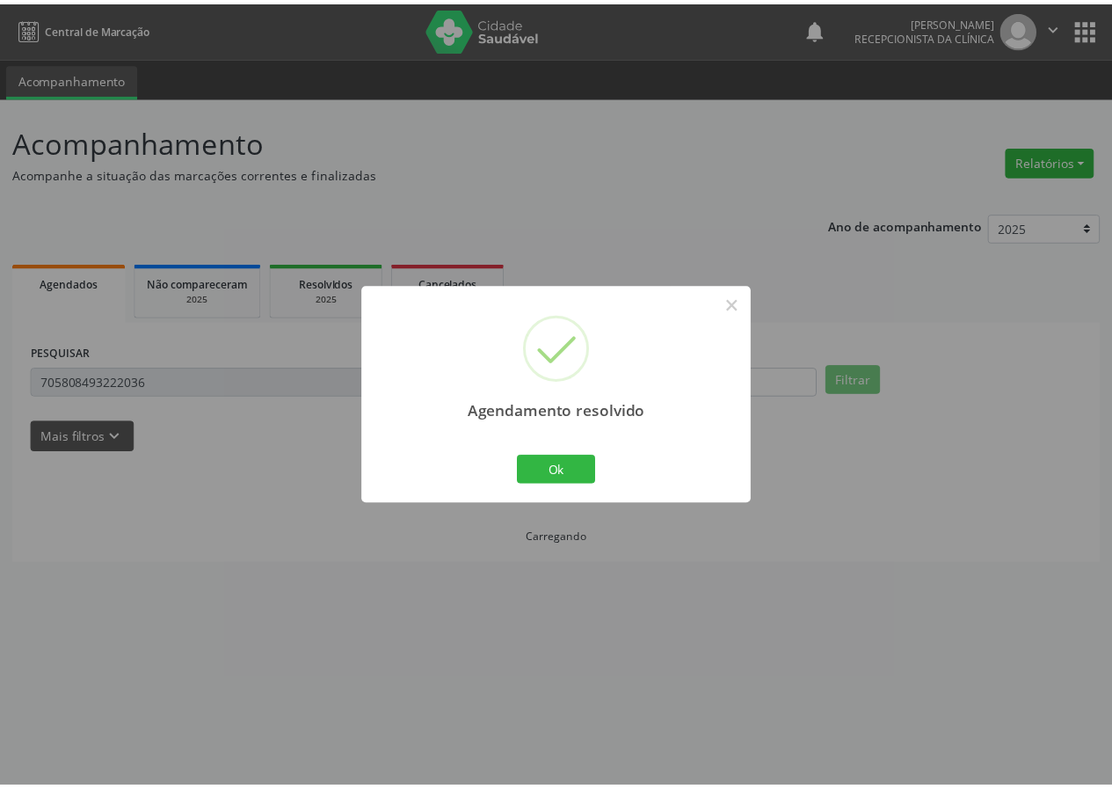
scroll to position [0, 0]
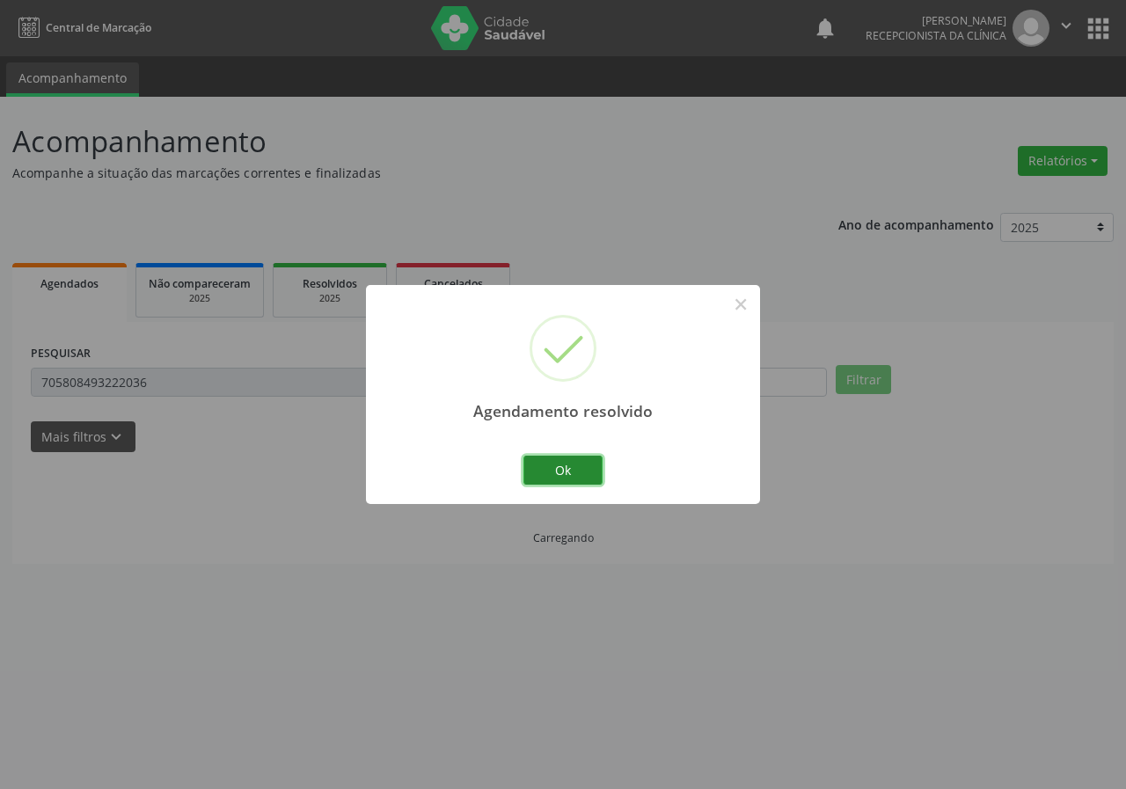
click at [565, 474] on button "Ok" at bounding box center [562, 471] width 79 height 30
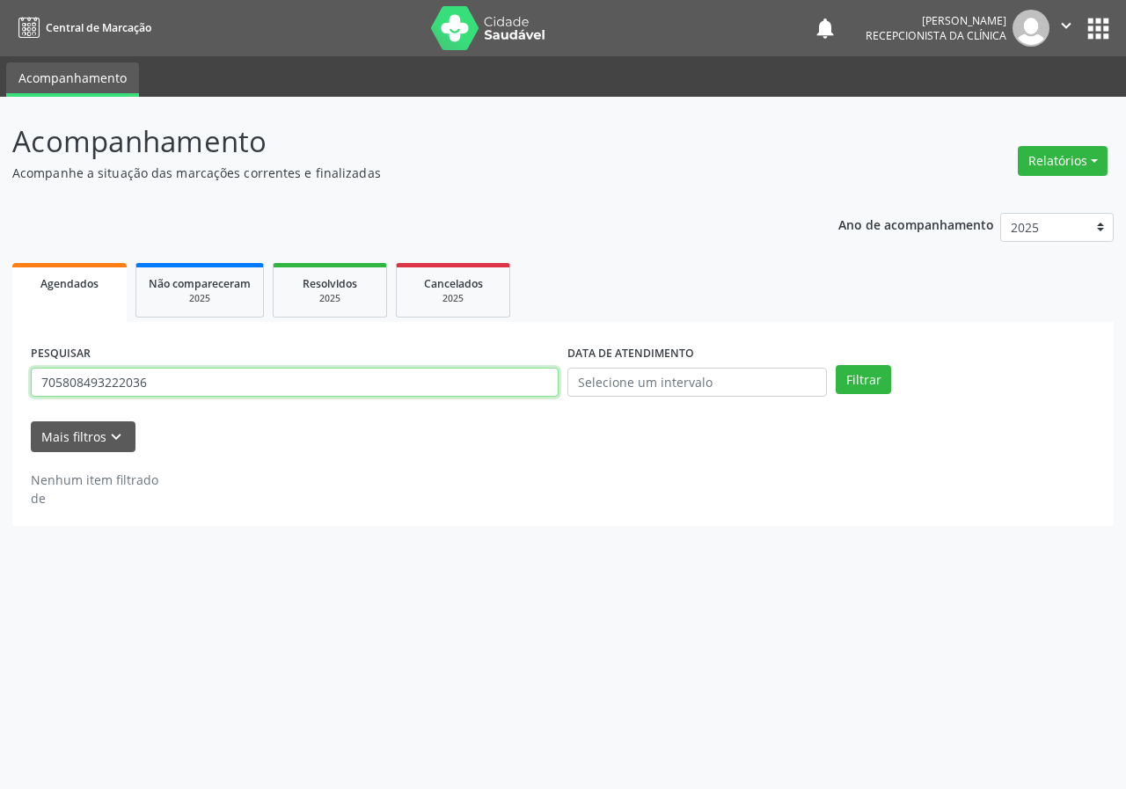
click at [255, 383] on input "705808493222036" at bounding box center [295, 383] width 528 height 30
click at [835, 365] on button "Filtrar" at bounding box center [862, 380] width 55 height 30
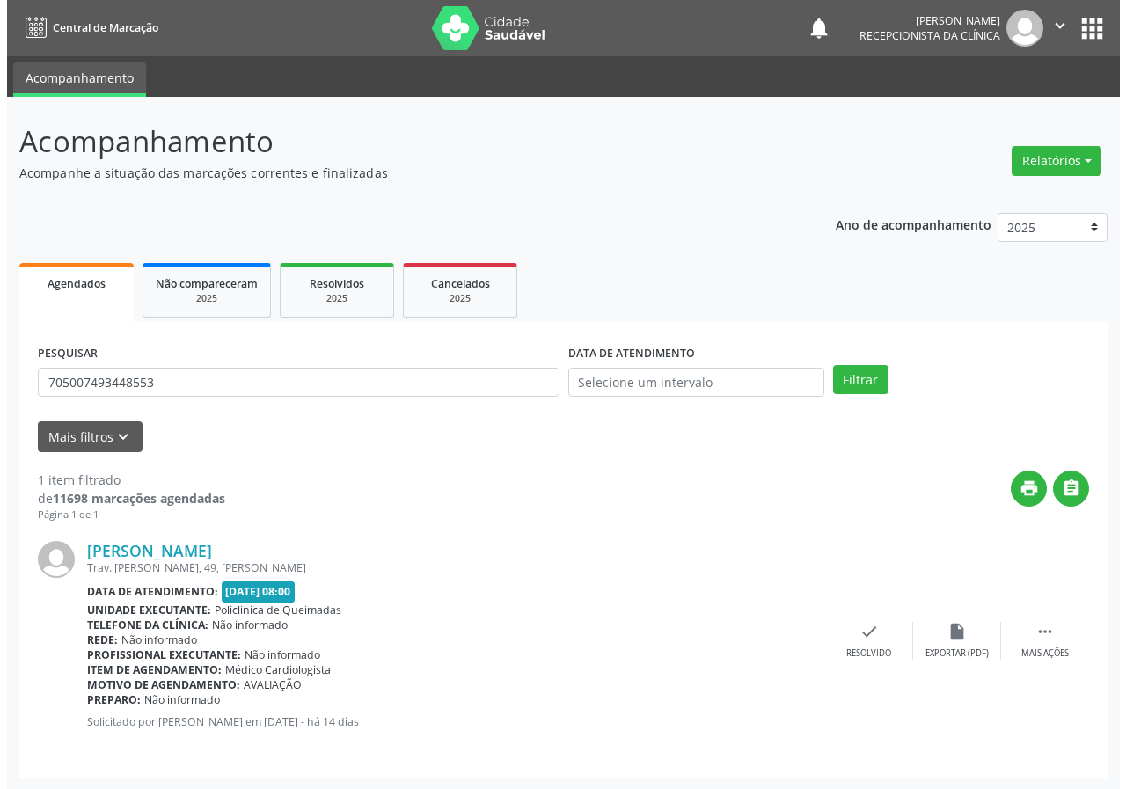
scroll to position [2, 0]
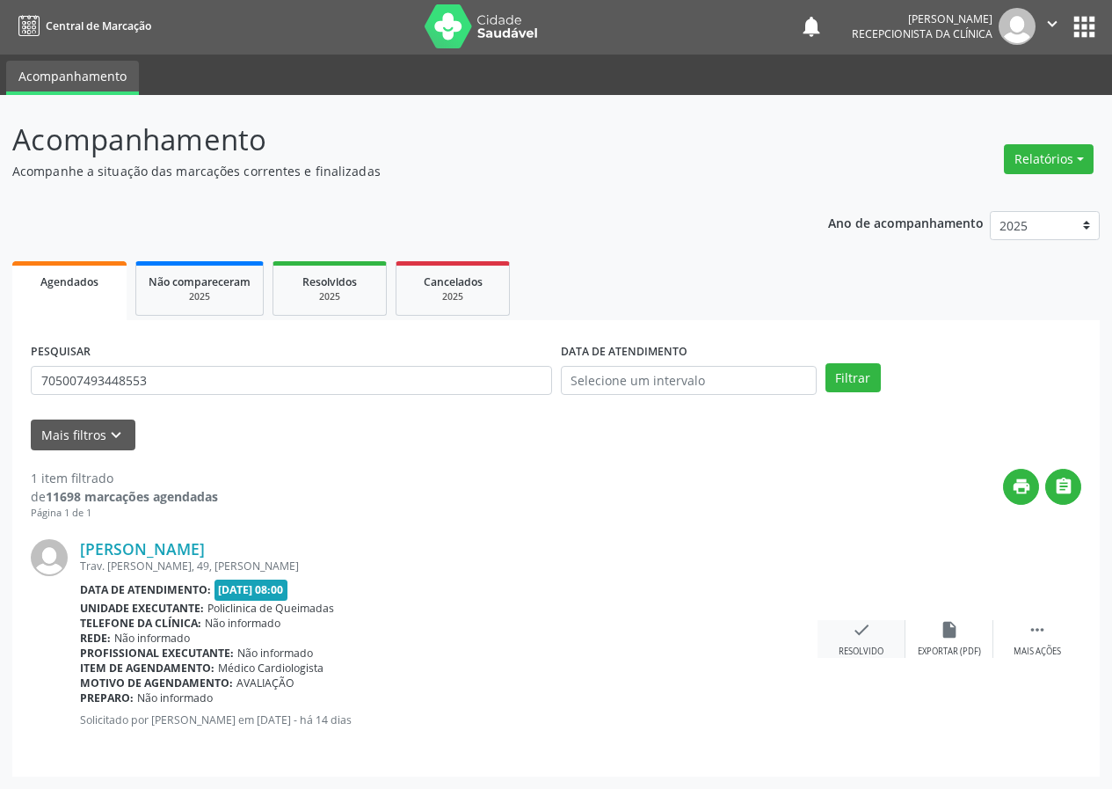
click at [859, 632] on icon "check" at bounding box center [861, 629] width 19 height 19
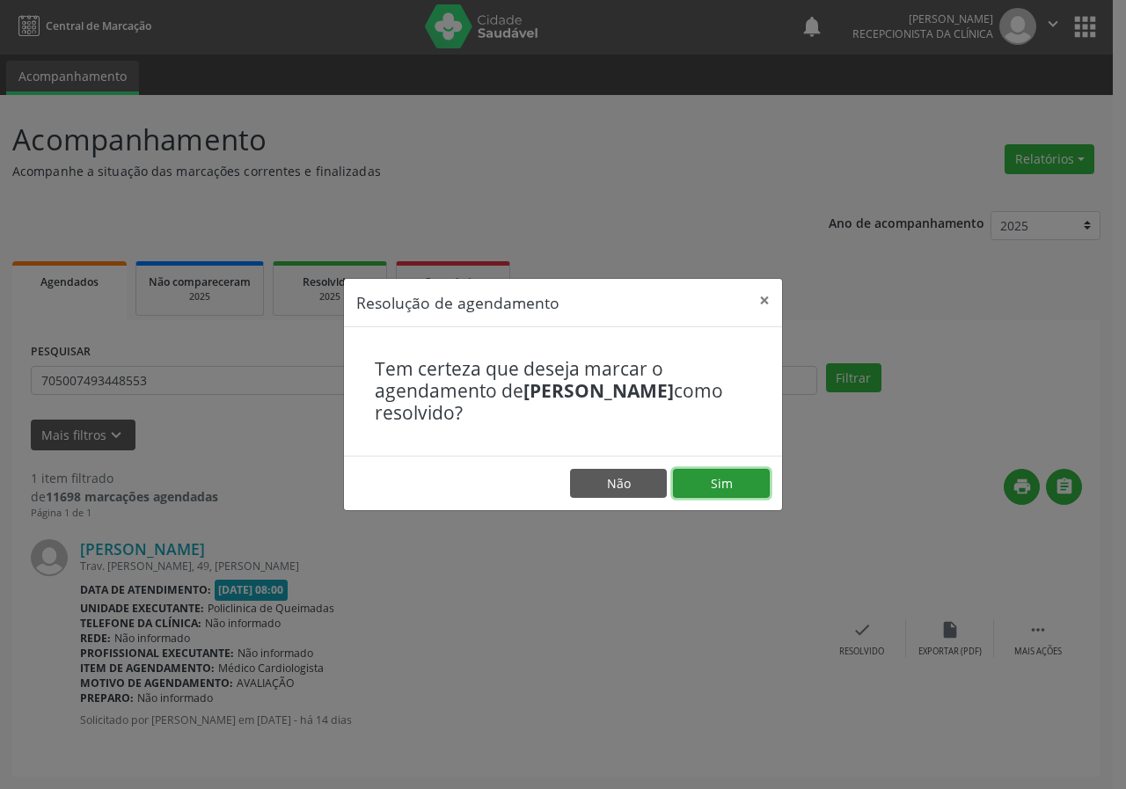
click at [706, 493] on button "Sim" at bounding box center [721, 484] width 97 height 30
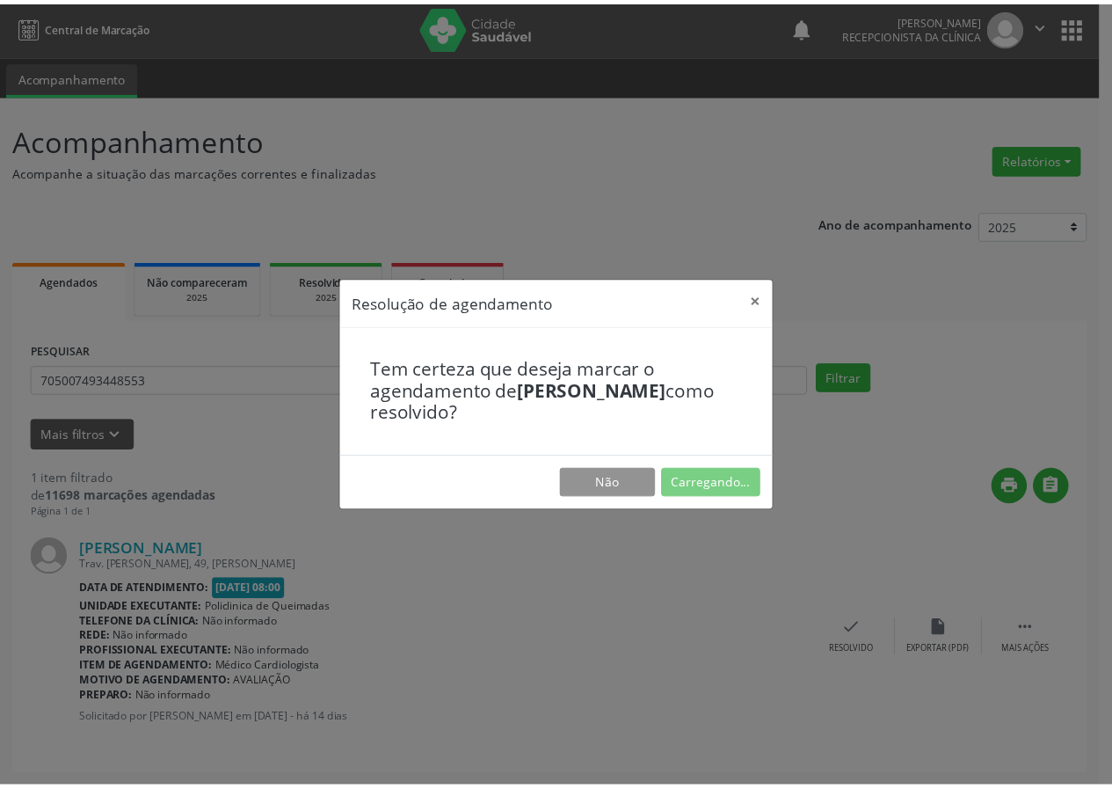
scroll to position [0, 0]
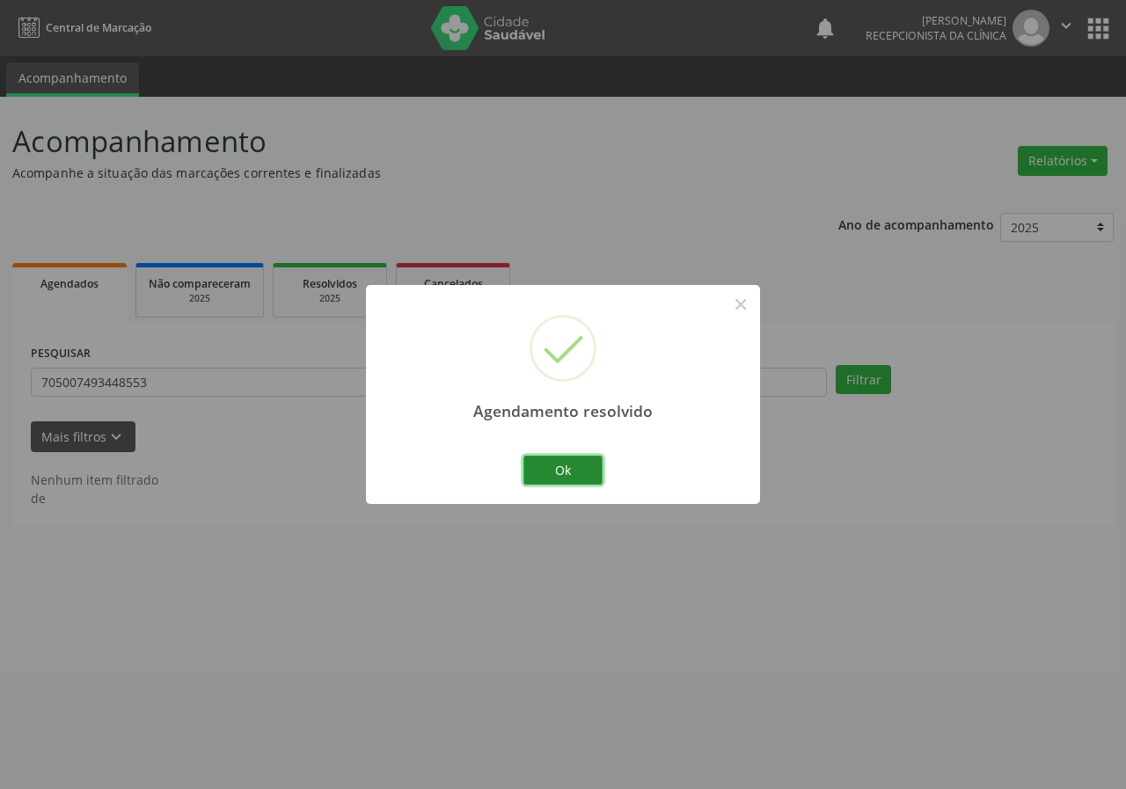
click at [551, 480] on button "Ok" at bounding box center [562, 471] width 79 height 30
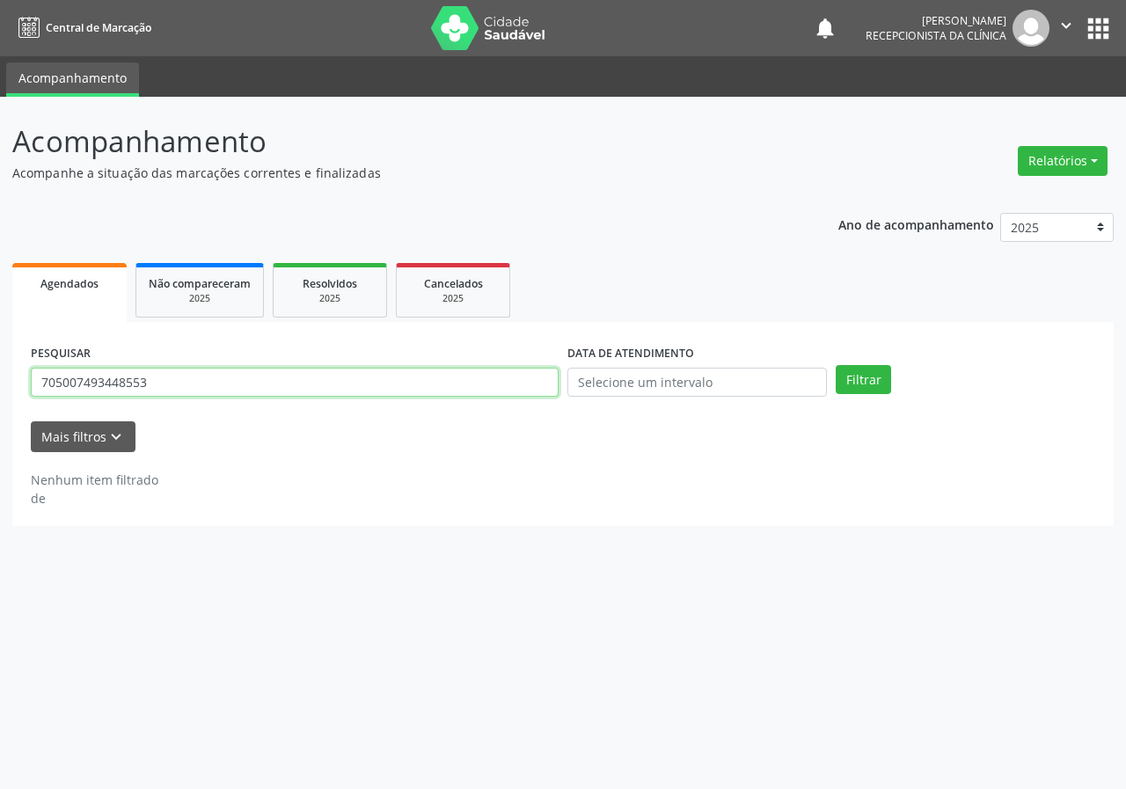
click at [353, 389] on input "705007493448553" at bounding box center [295, 383] width 528 height 30
click at [835, 365] on button "Filtrar" at bounding box center [862, 380] width 55 height 30
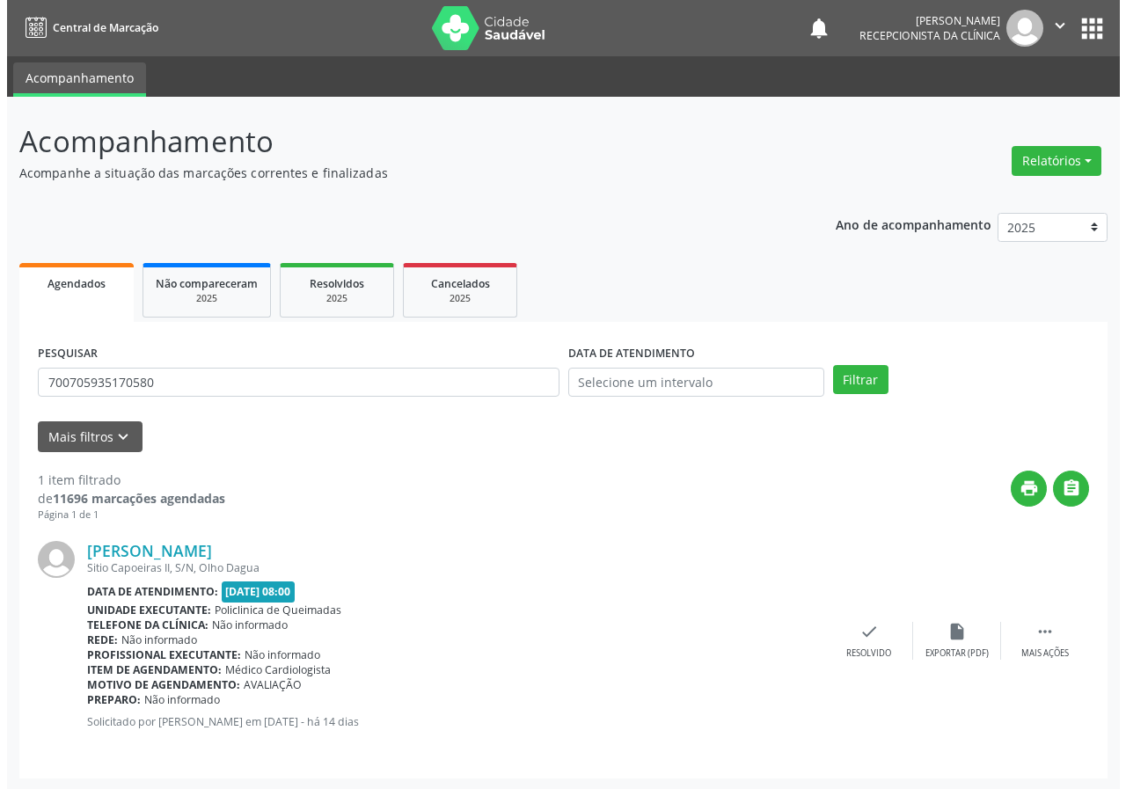
scroll to position [2, 0]
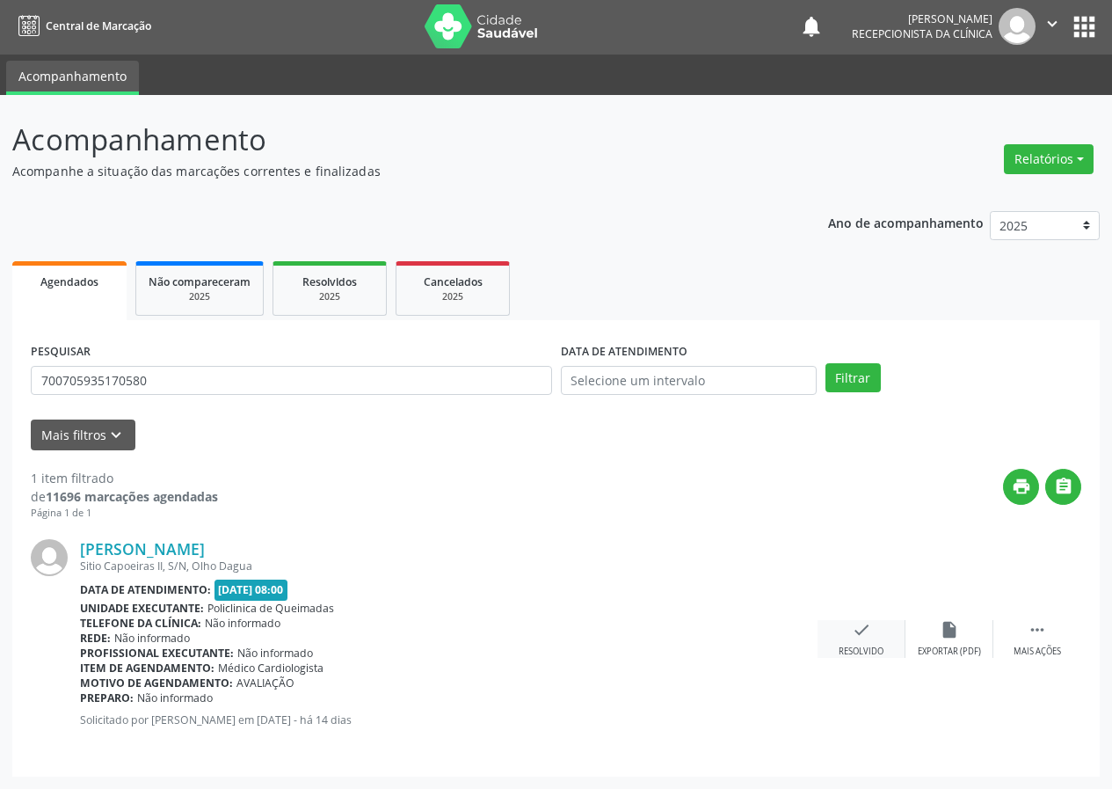
click at [857, 628] on icon "check" at bounding box center [861, 629] width 19 height 19
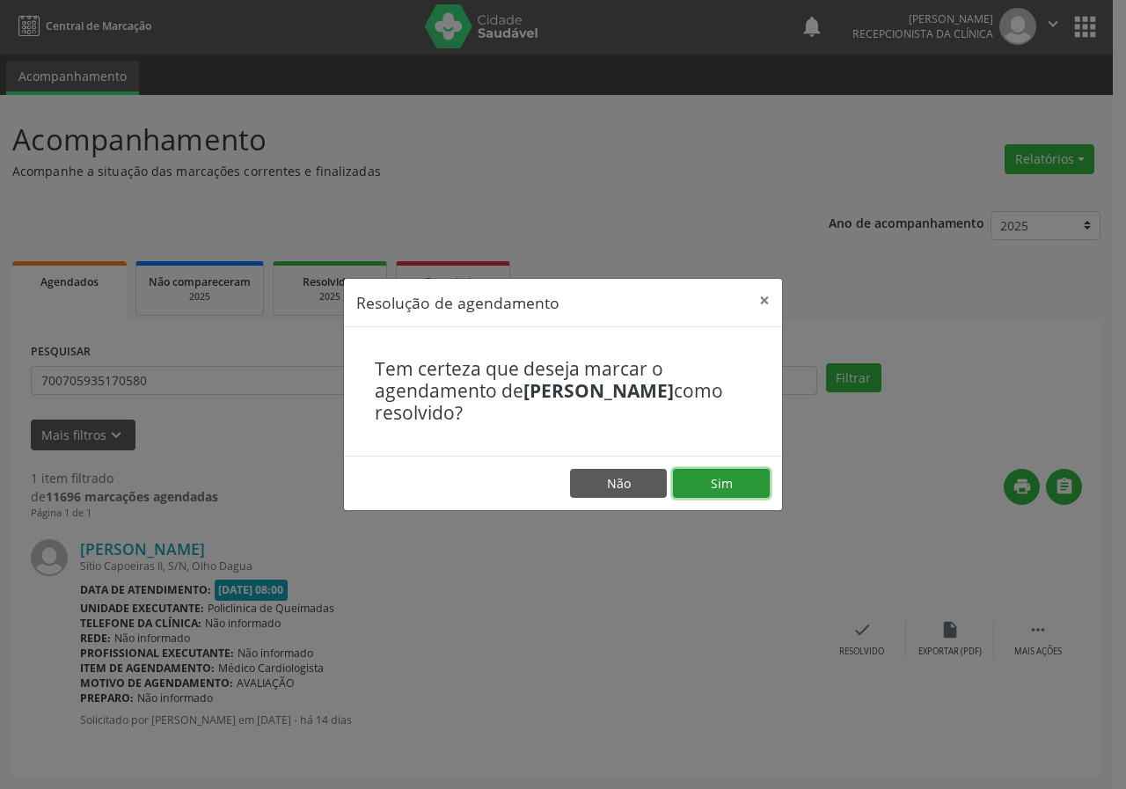
click at [763, 485] on button "Sim" at bounding box center [721, 484] width 97 height 30
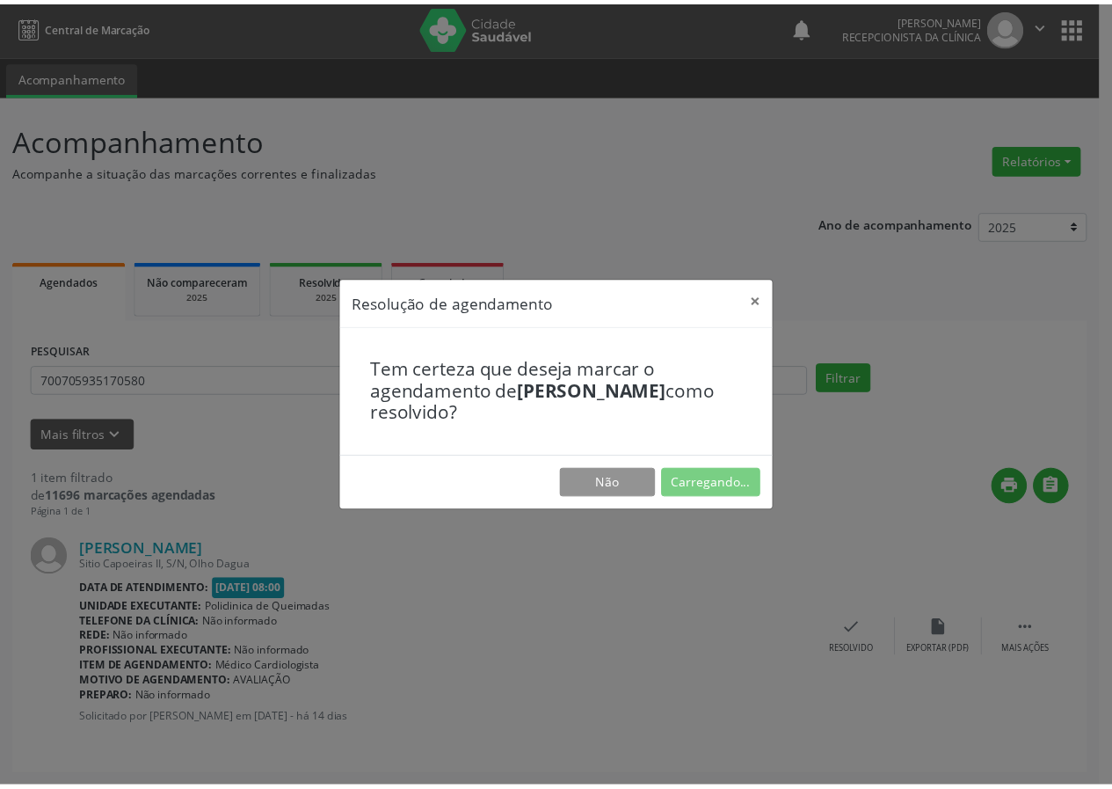
scroll to position [0, 0]
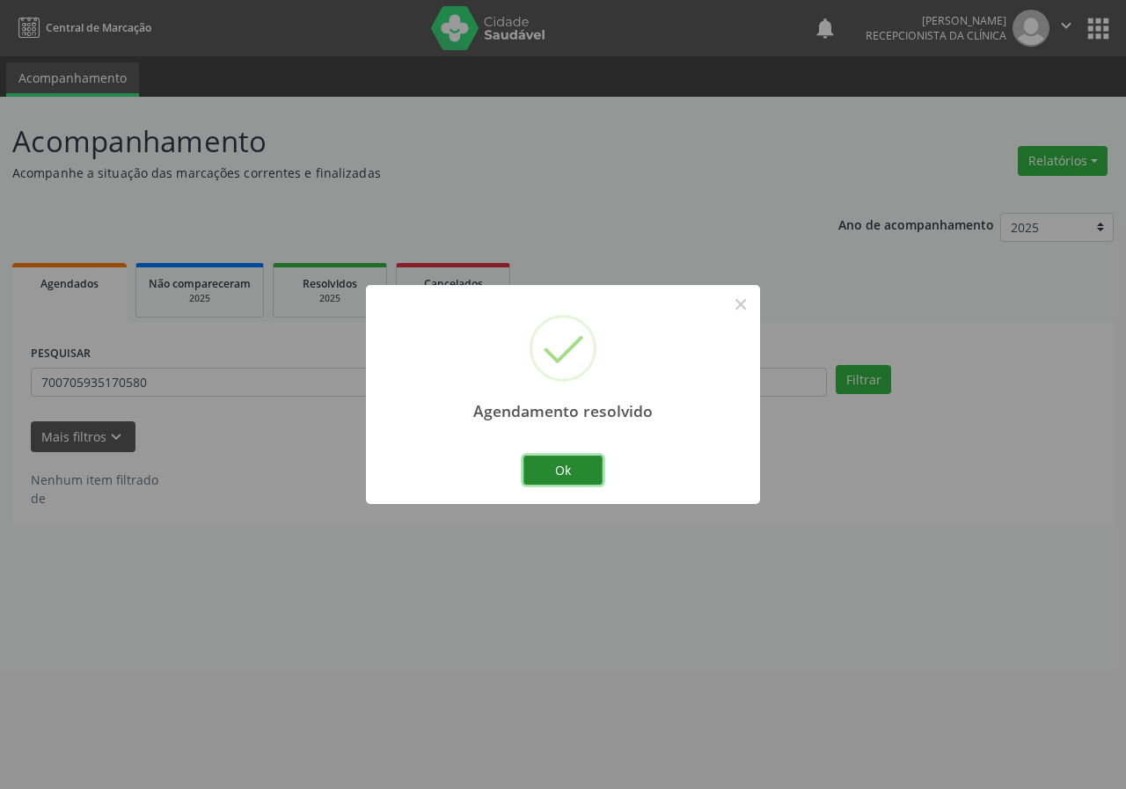
click at [529, 468] on button "Ok" at bounding box center [562, 471] width 79 height 30
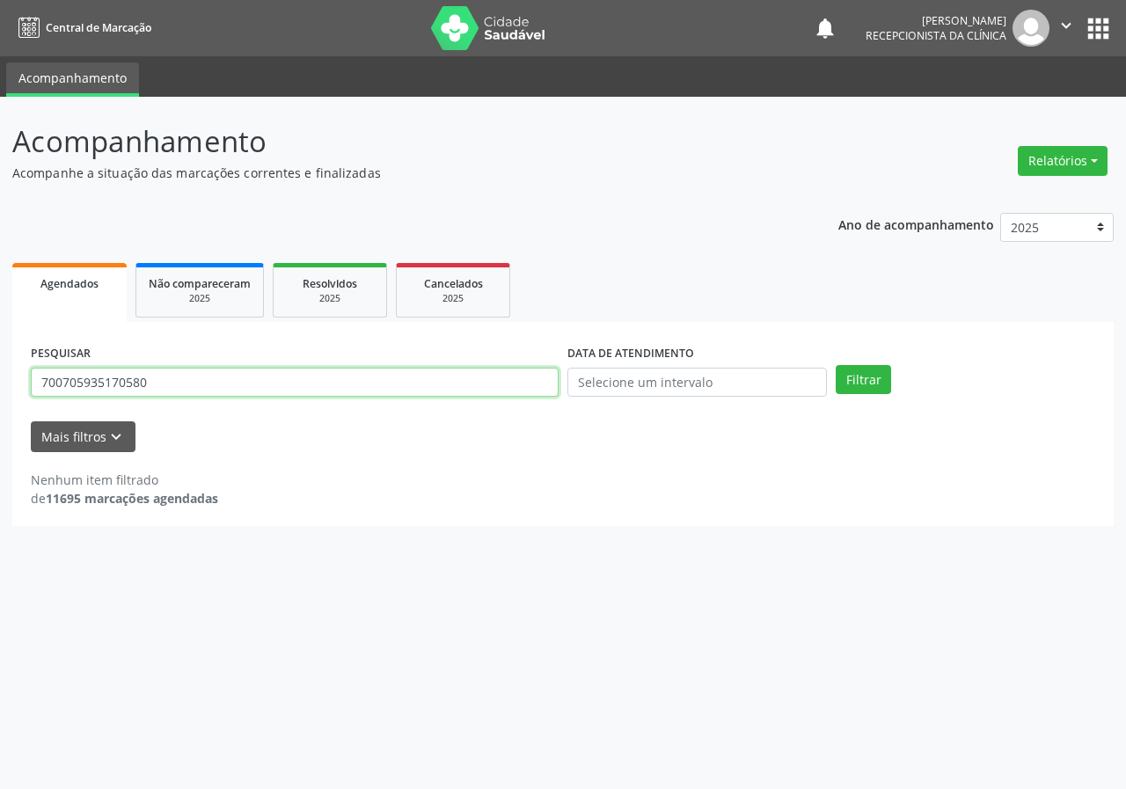
click at [273, 391] on input "700705935170580" at bounding box center [295, 383] width 528 height 30
click at [835, 365] on button "Filtrar" at bounding box center [862, 380] width 55 height 30
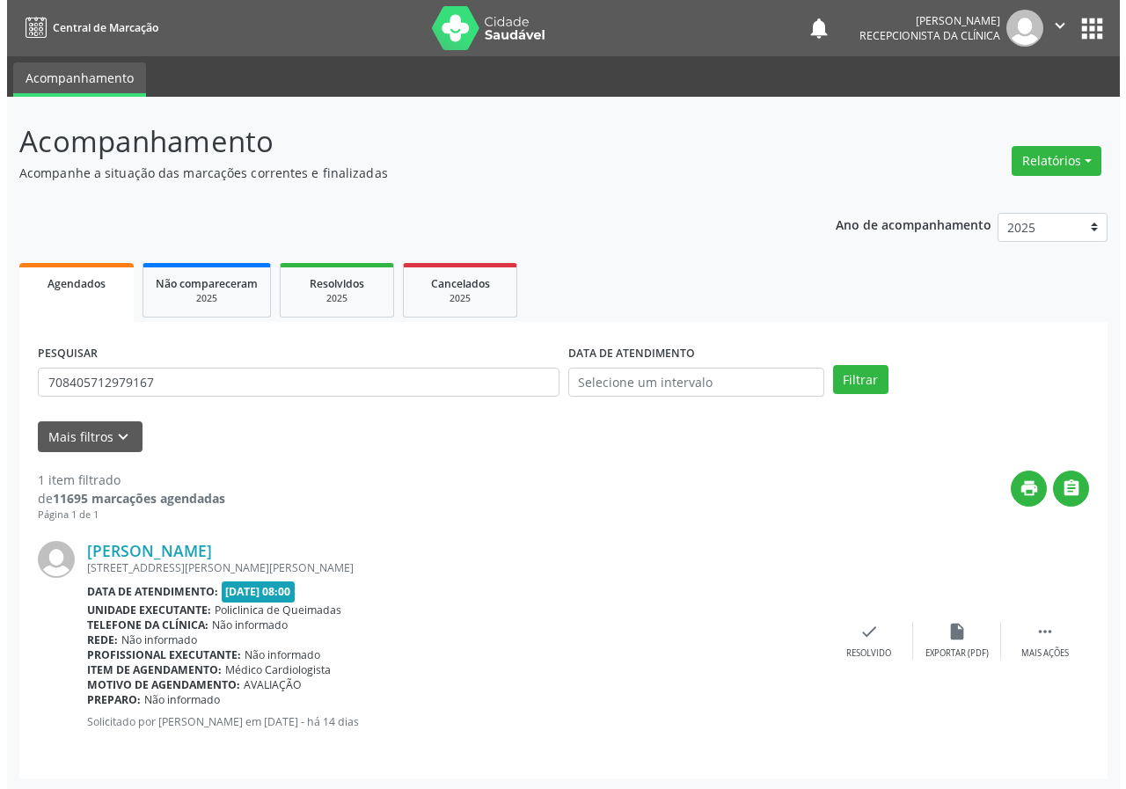
scroll to position [2, 0]
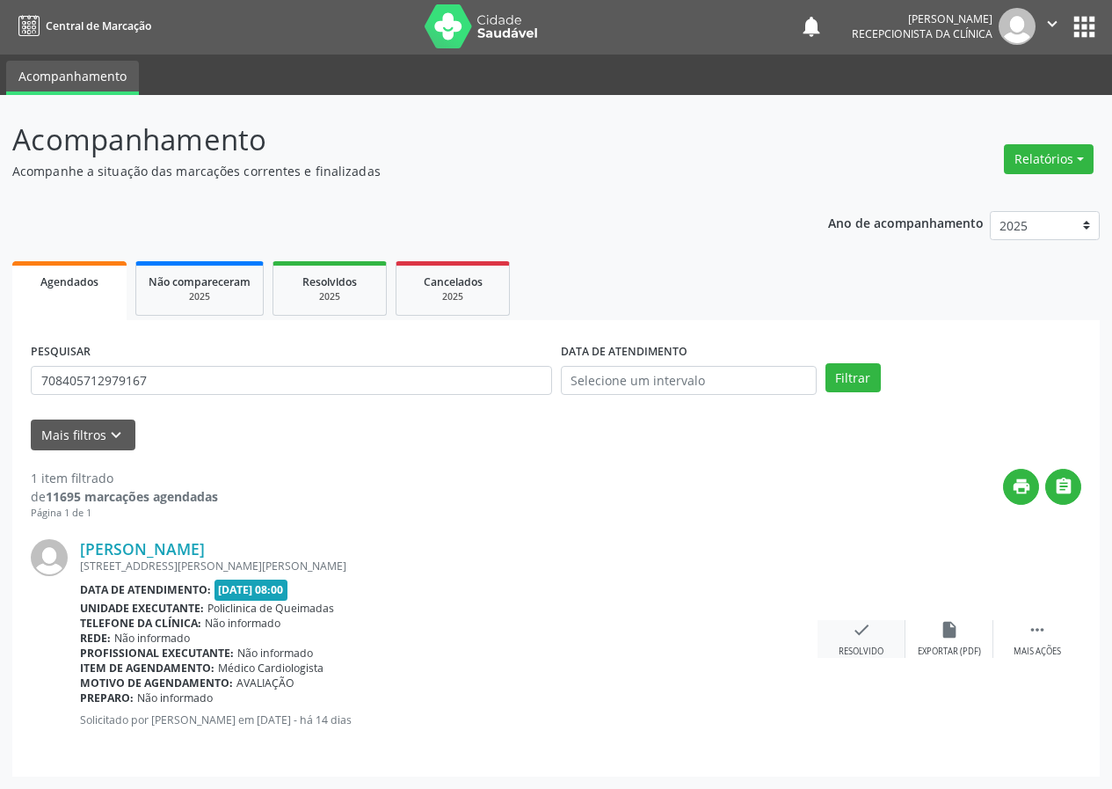
click at [873, 650] on div "Resolvido" at bounding box center [861, 651] width 45 height 12
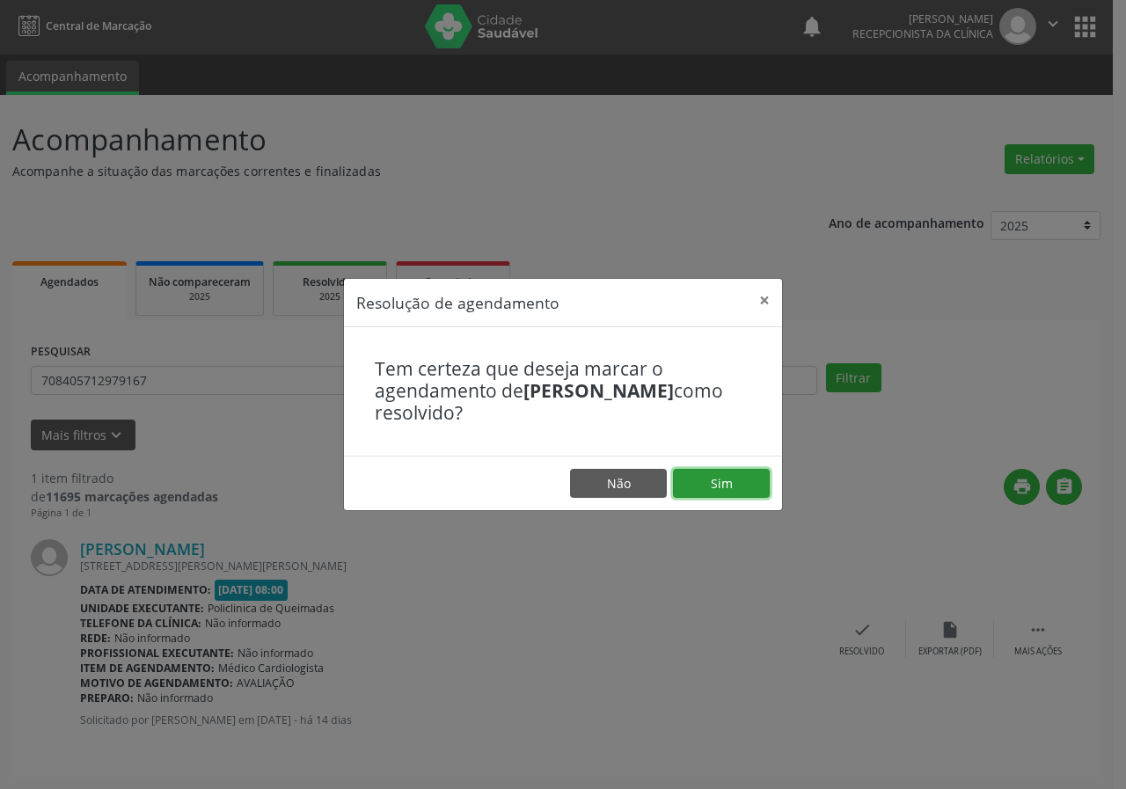
click at [718, 493] on button "Sim" at bounding box center [721, 484] width 97 height 30
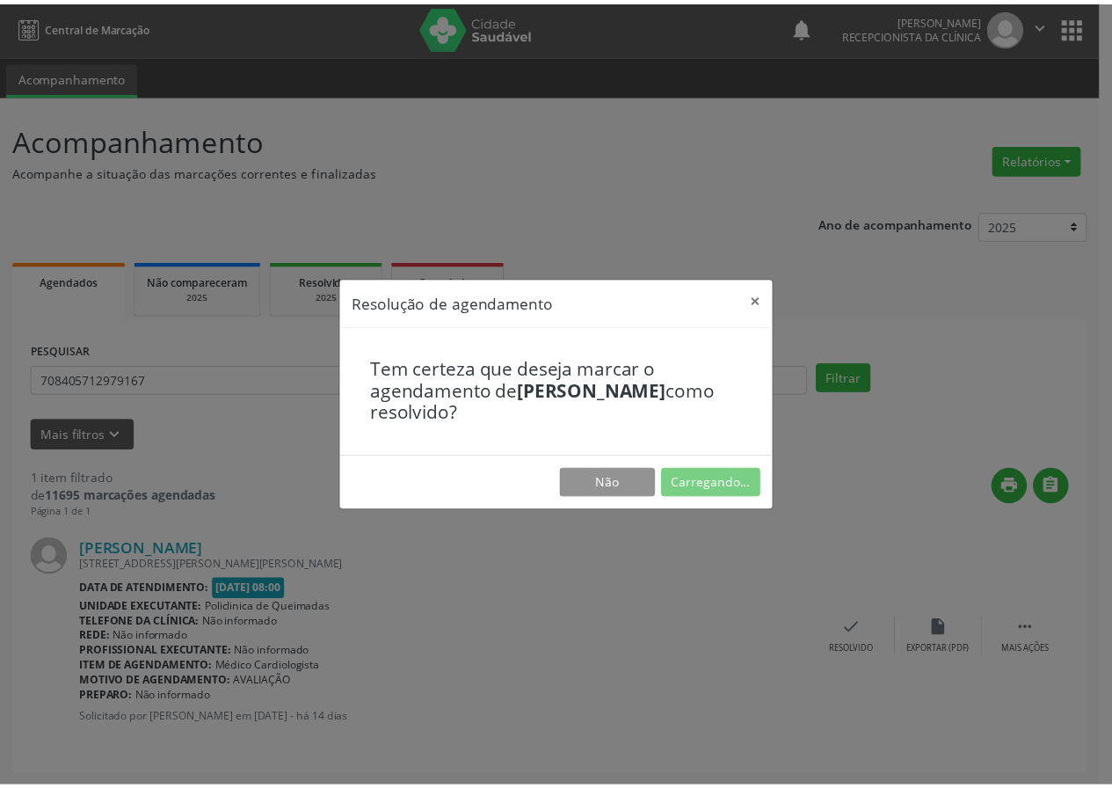
scroll to position [0, 0]
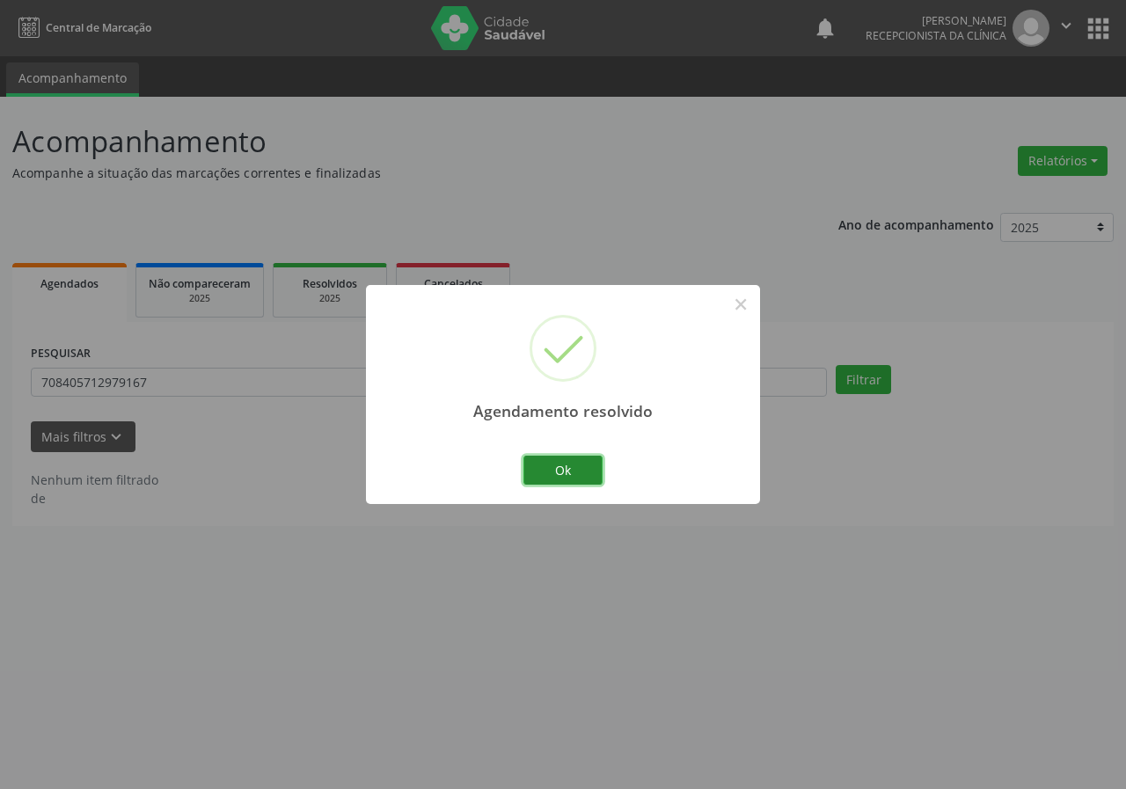
click at [538, 468] on button "Ok" at bounding box center [562, 471] width 79 height 30
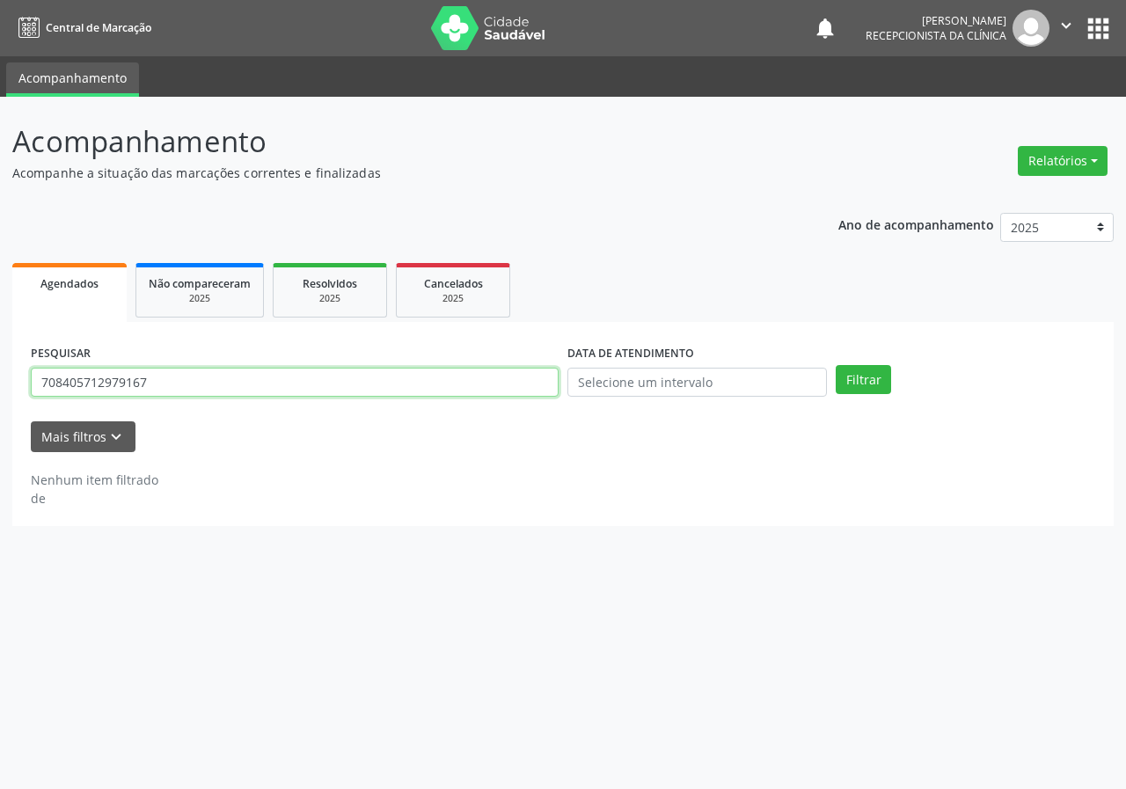
click at [246, 397] on input "708405712979167" at bounding box center [295, 383] width 528 height 30
click at [249, 397] on input "708405712979167" at bounding box center [295, 383] width 528 height 30
click at [835, 365] on button "Filtrar" at bounding box center [862, 380] width 55 height 30
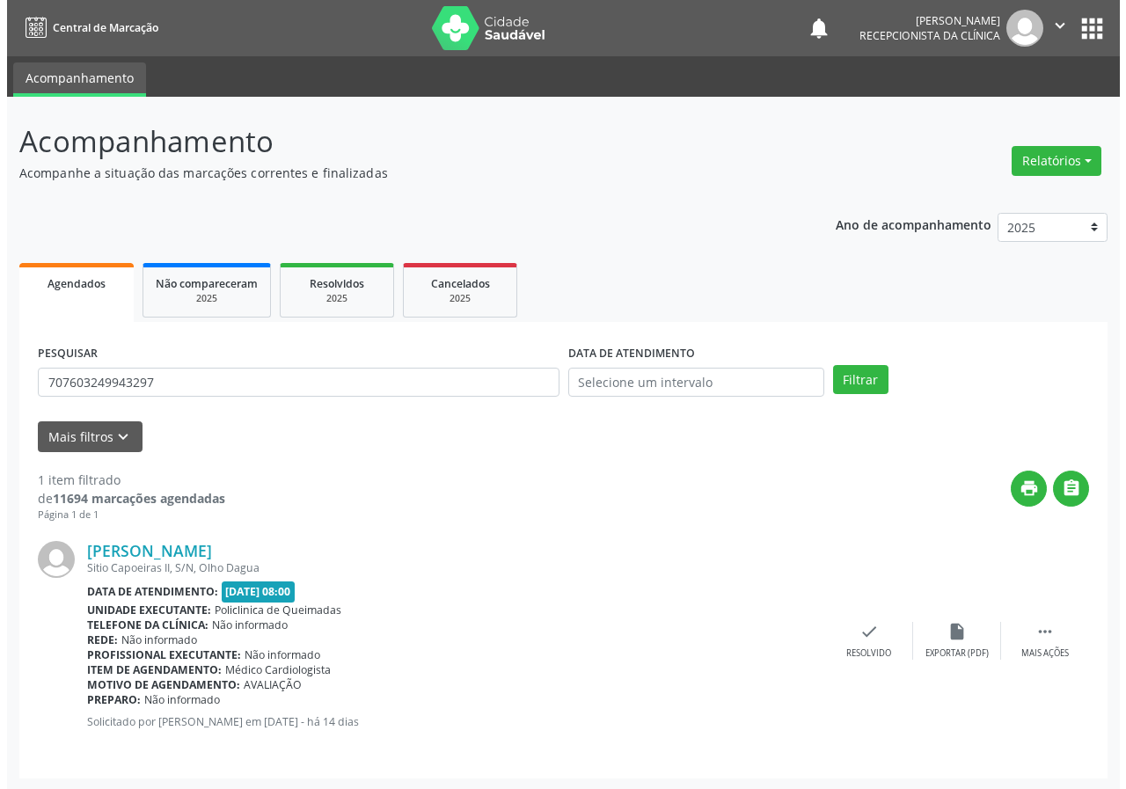
scroll to position [2, 0]
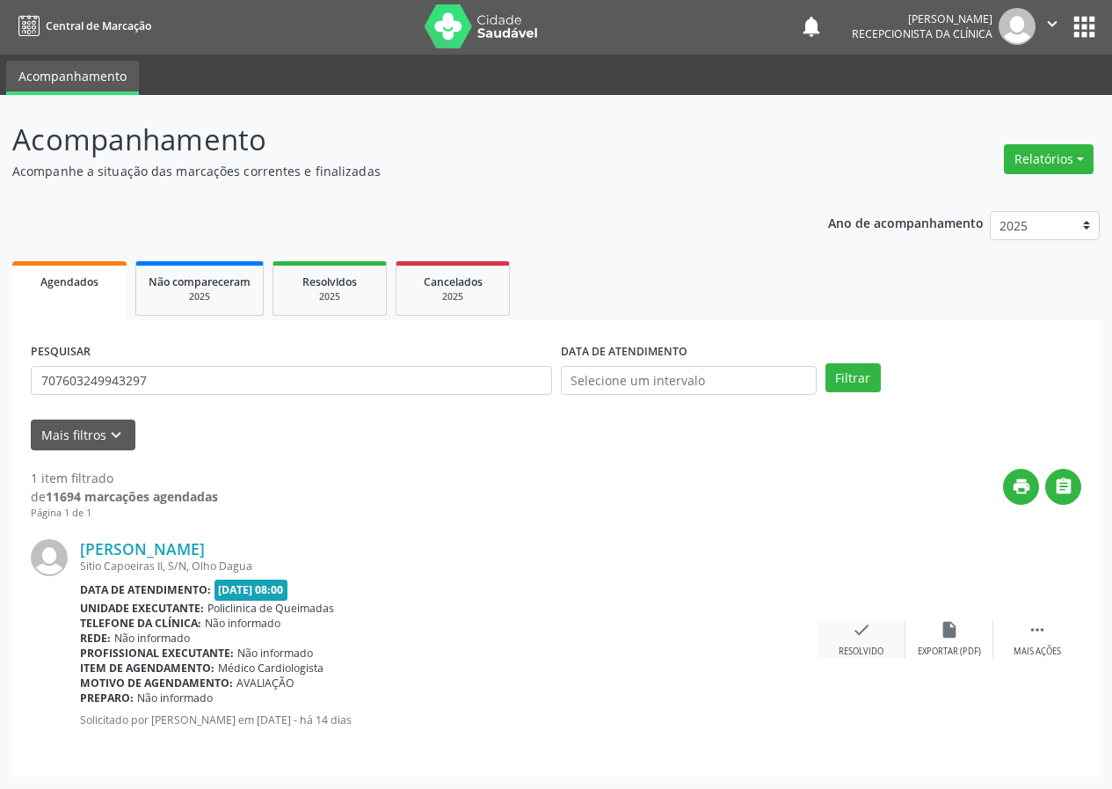
click at [868, 640] on div "check Resolvido" at bounding box center [862, 639] width 88 height 38
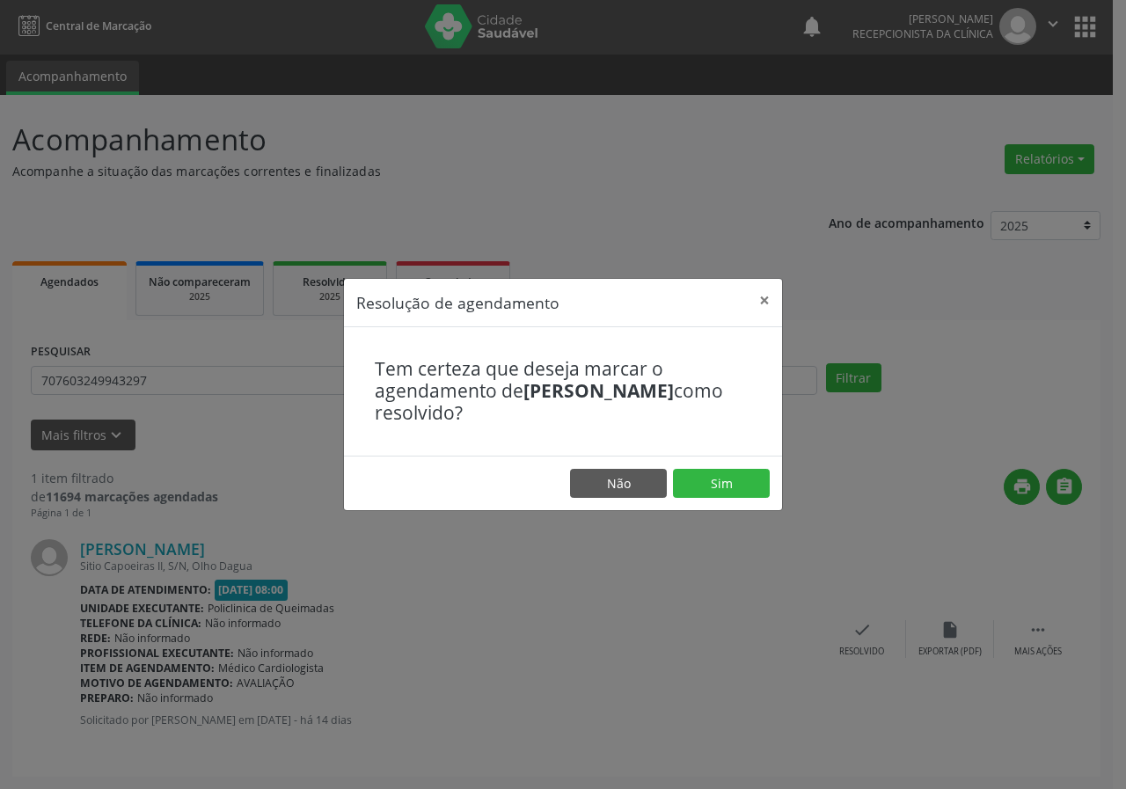
click at [712, 457] on footer "Não Sim" at bounding box center [563, 483] width 438 height 55
click at [722, 488] on button "Sim" at bounding box center [721, 484] width 97 height 30
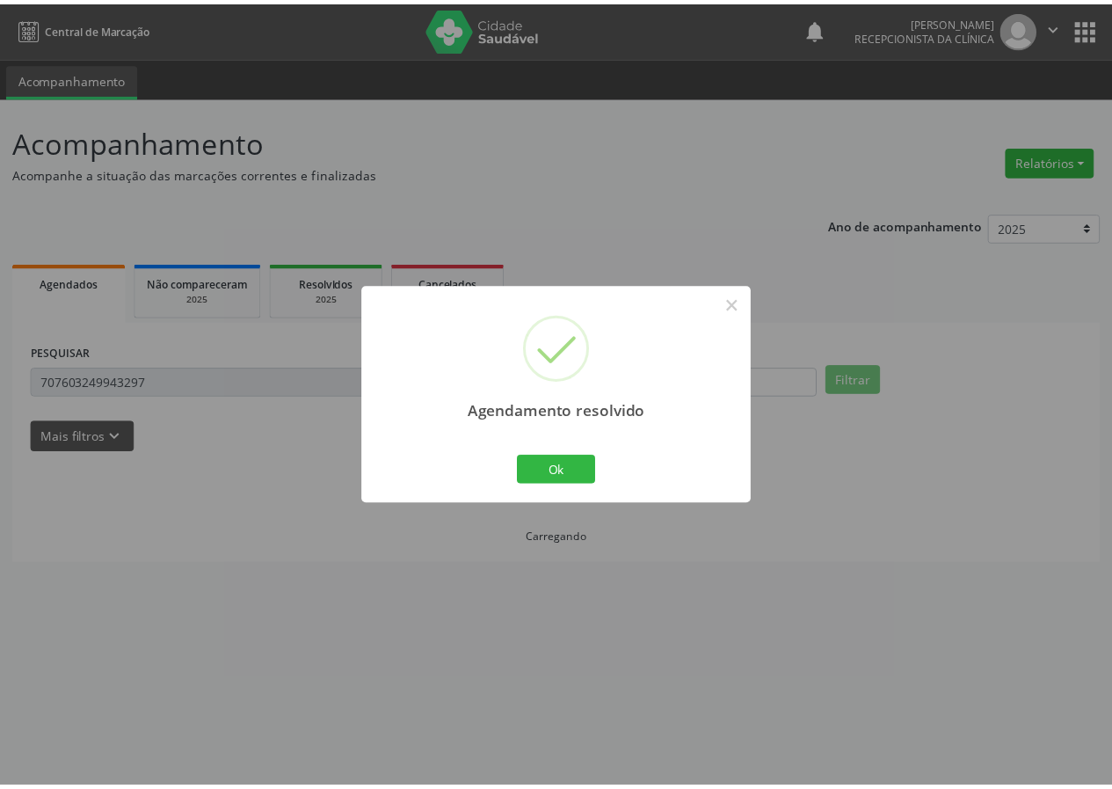
scroll to position [0, 0]
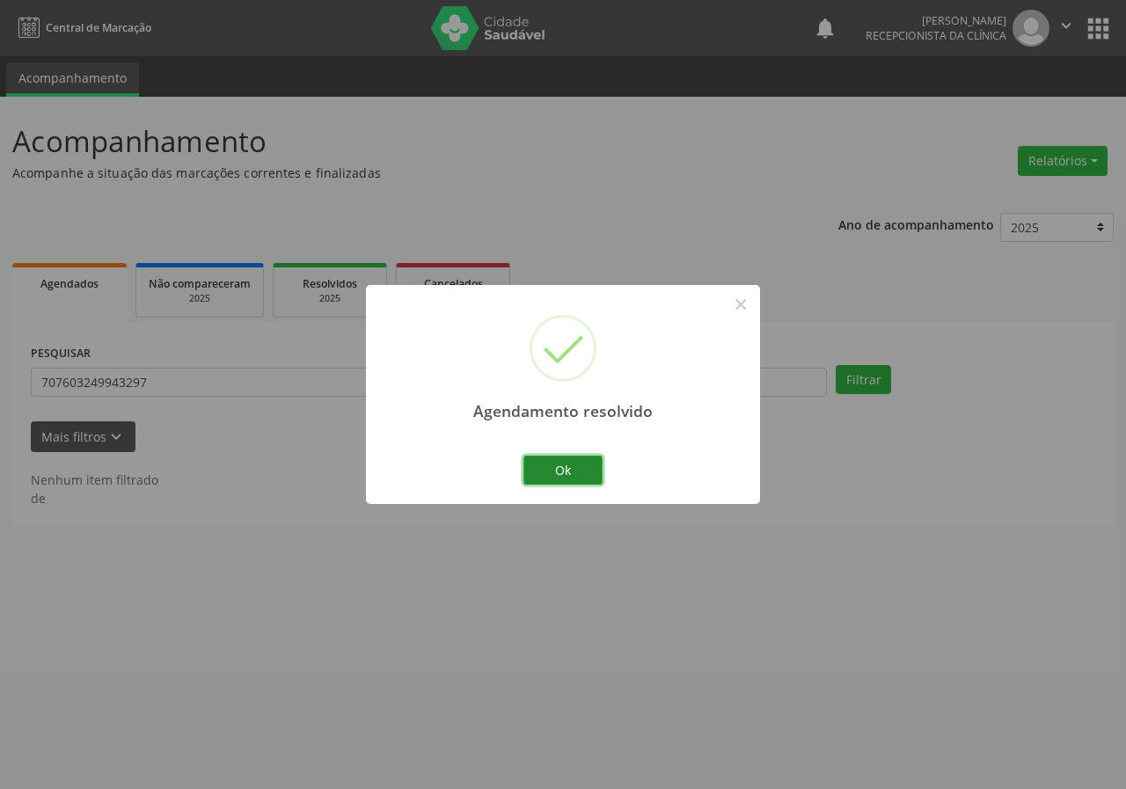
click at [553, 466] on button "Ok" at bounding box center [562, 471] width 79 height 30
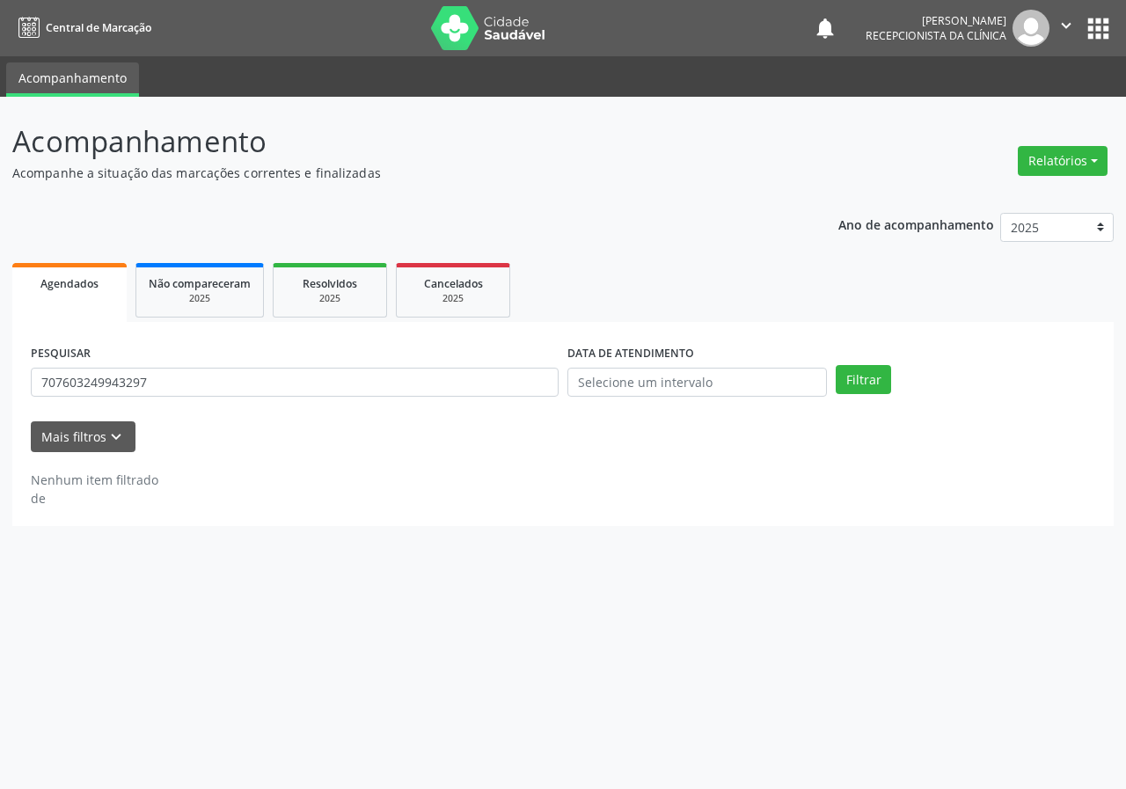
click at [294, 399] on div "PESQUISAR 707603249943297" at bounding box center [294, 374] width 536 height 69
click at [288, 381] on input "707603249943297" at bounding box center [295, 383] width 528 height 30
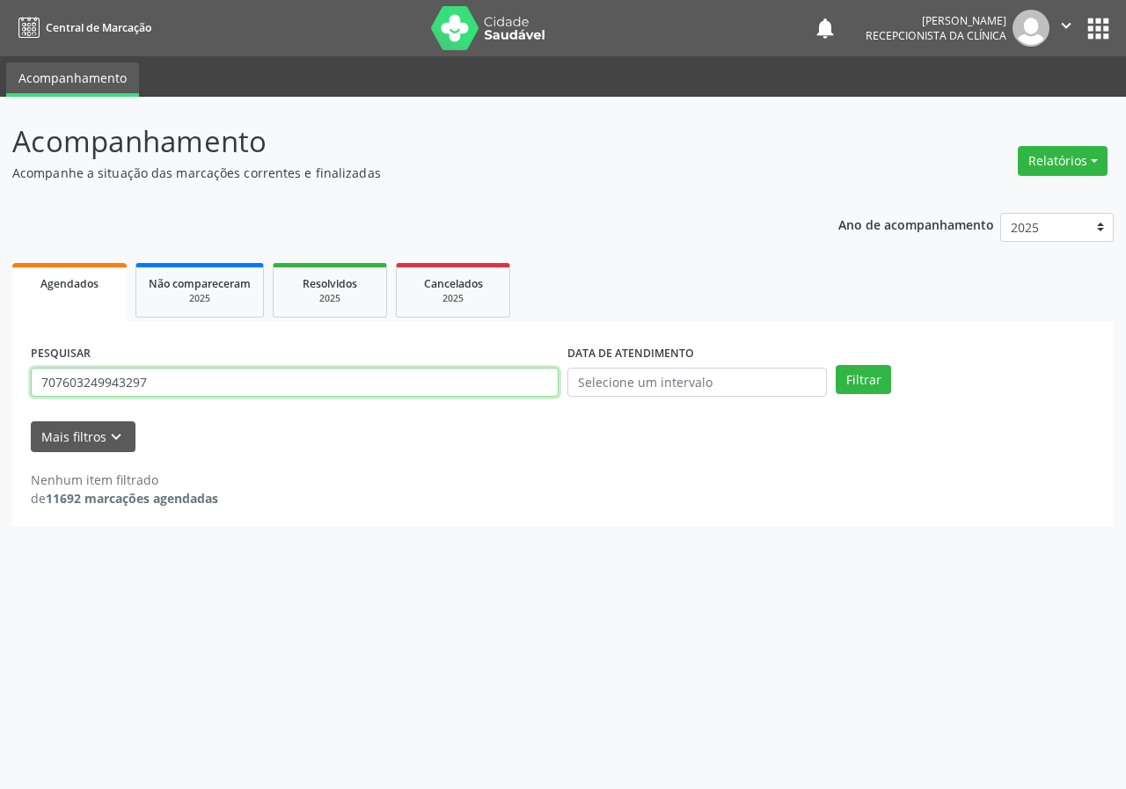
click at [288, 381] on input "707603249943297" at bounding box center [295, 383] width 528 height 30
click at [835, 365] on button "Filtrar" at bounding box center [862, 380] width 55 height 30
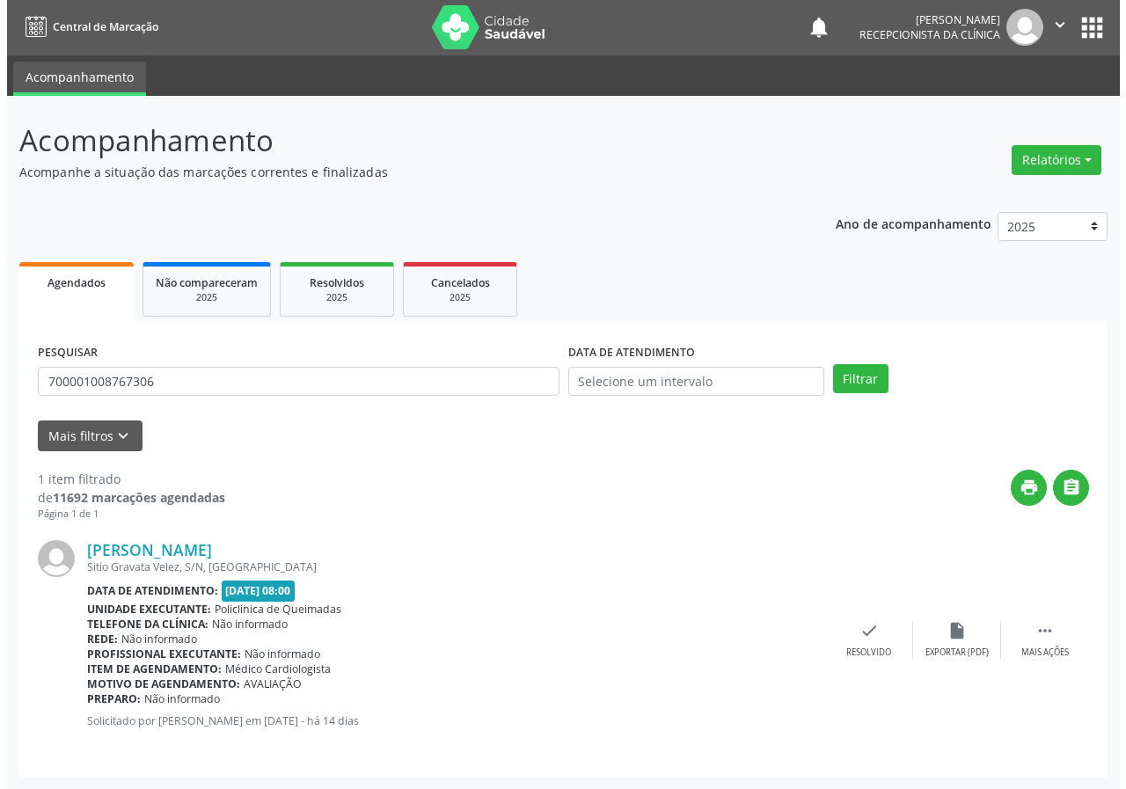
scroll to position [2, 0]
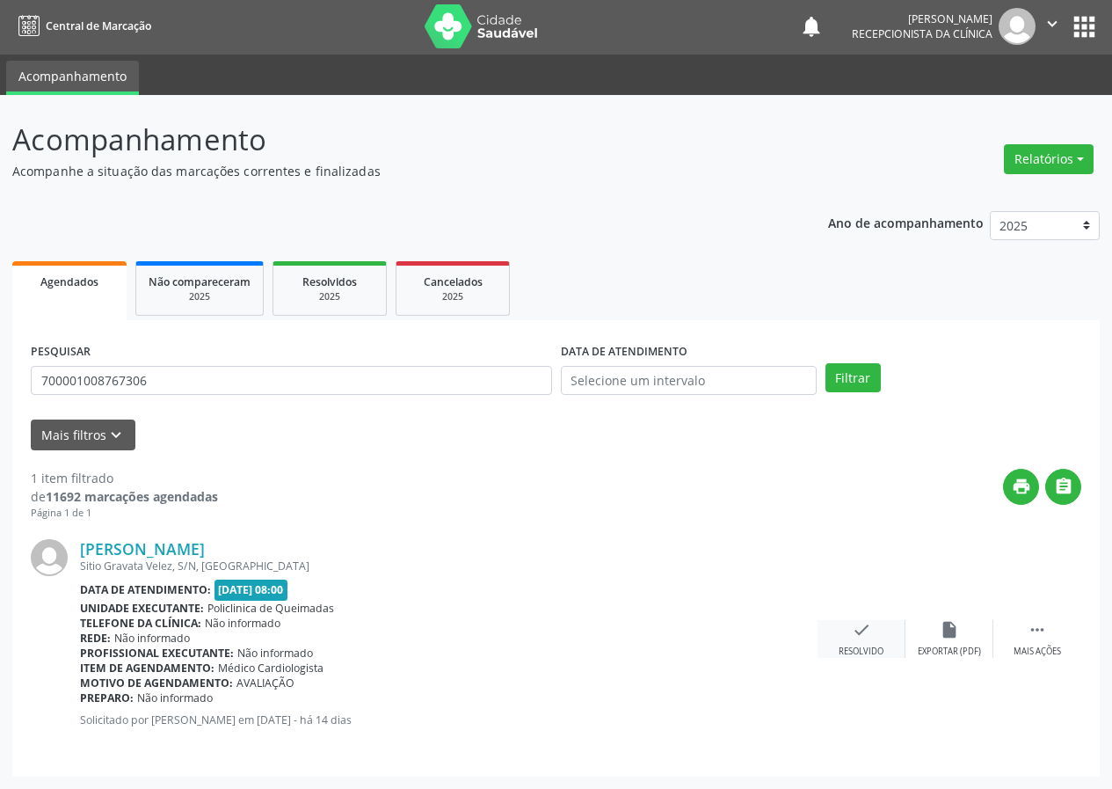
click at [859, 624] on icon "check" at bounding box center [861, 629] width 19 height 19
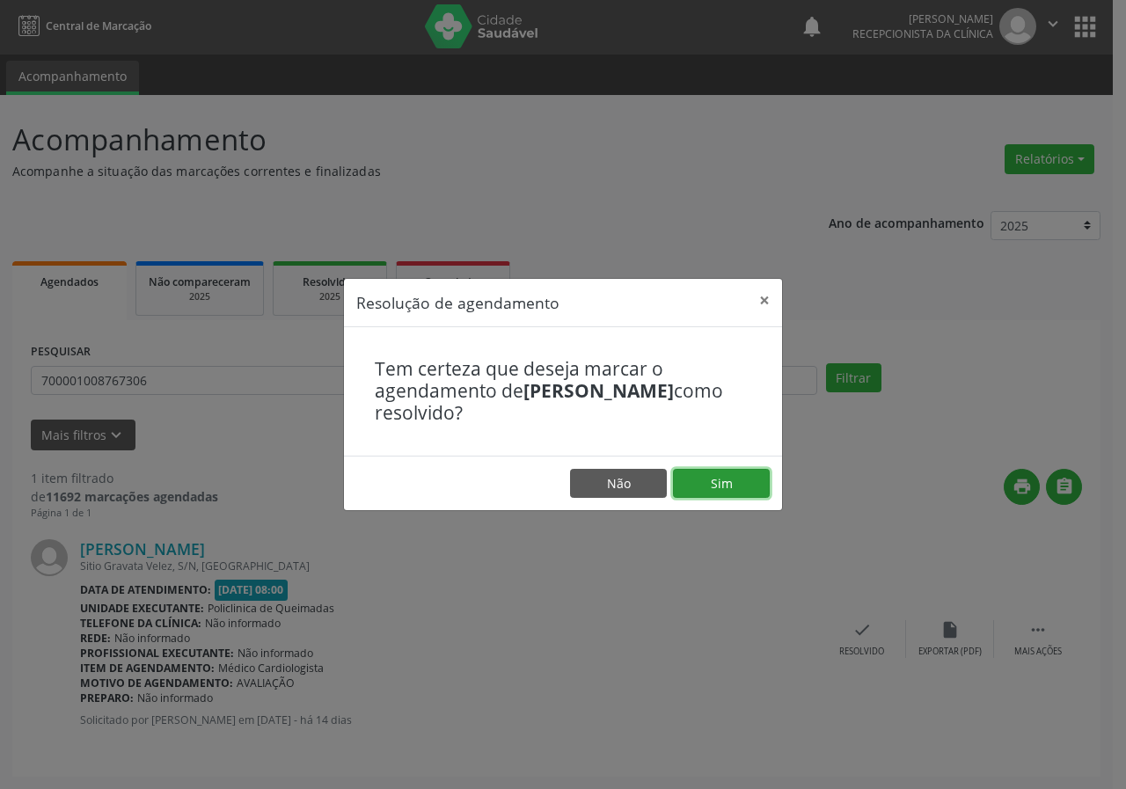
click at [715, 490] on button "Sim" at bounding box center [721, 484] width 97 height 30
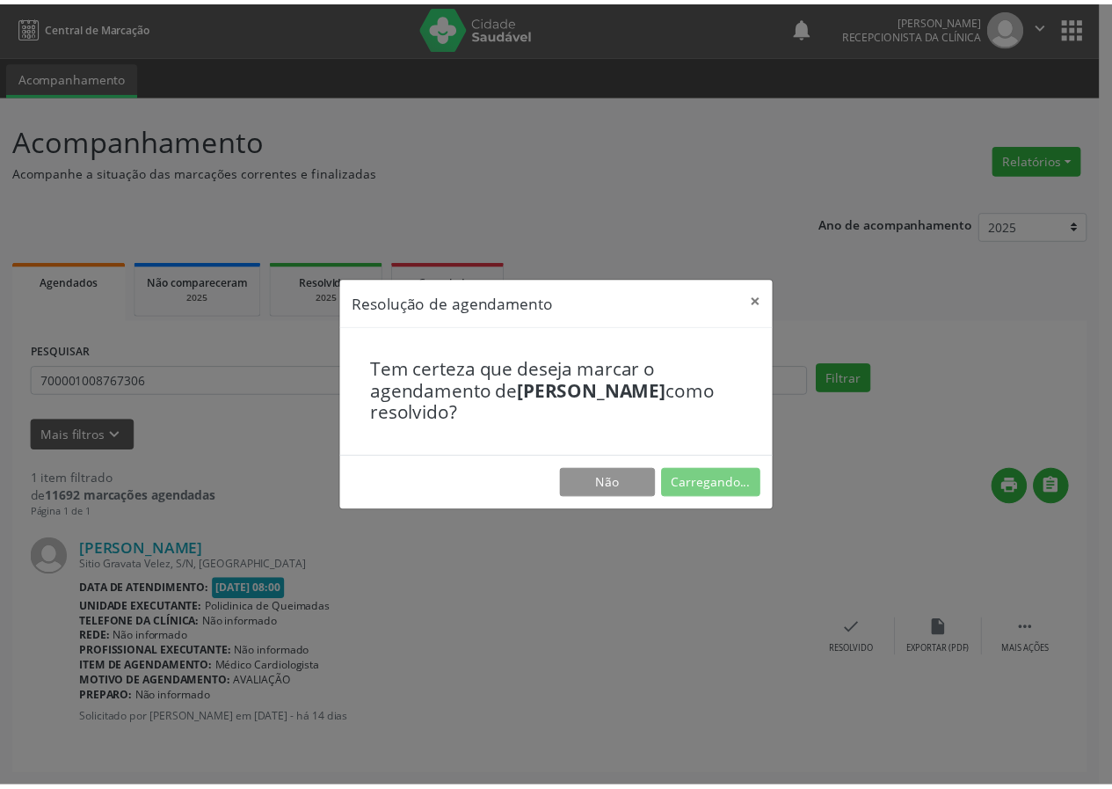
scroll to position [0, 0]
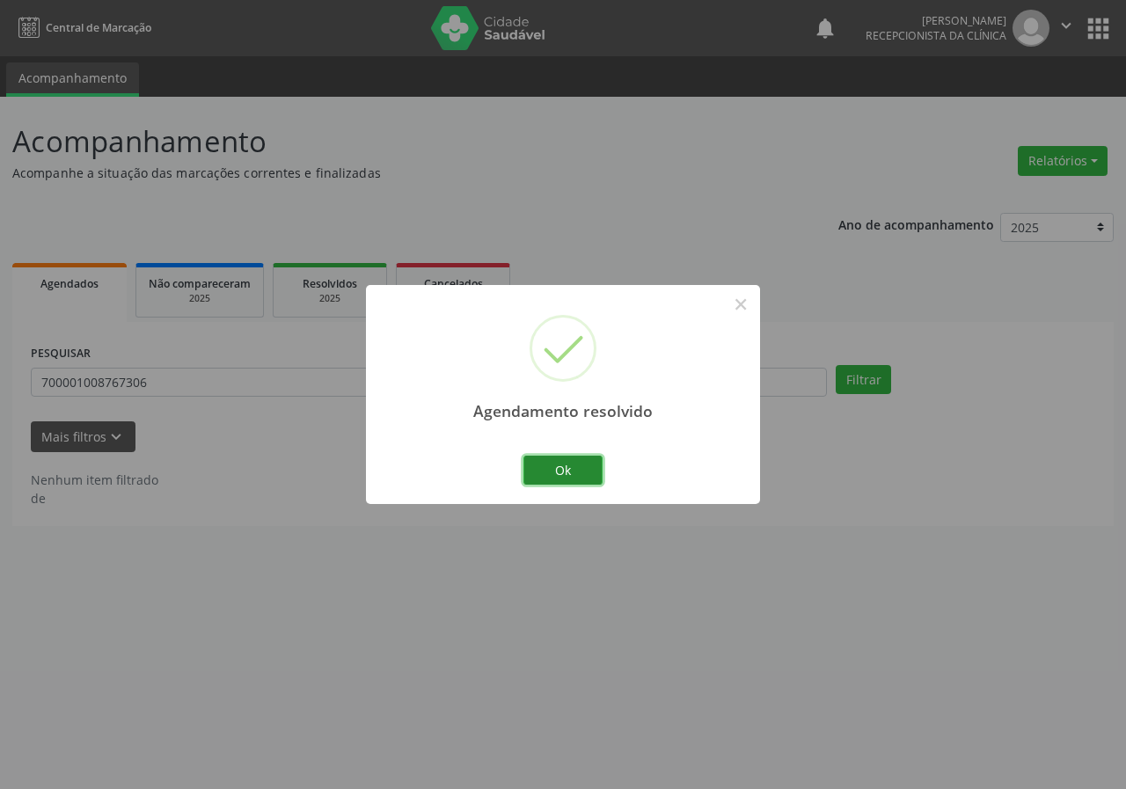
click at [553, 469] on button "Ok" at bounding box center [562, 471] width 79 height 30
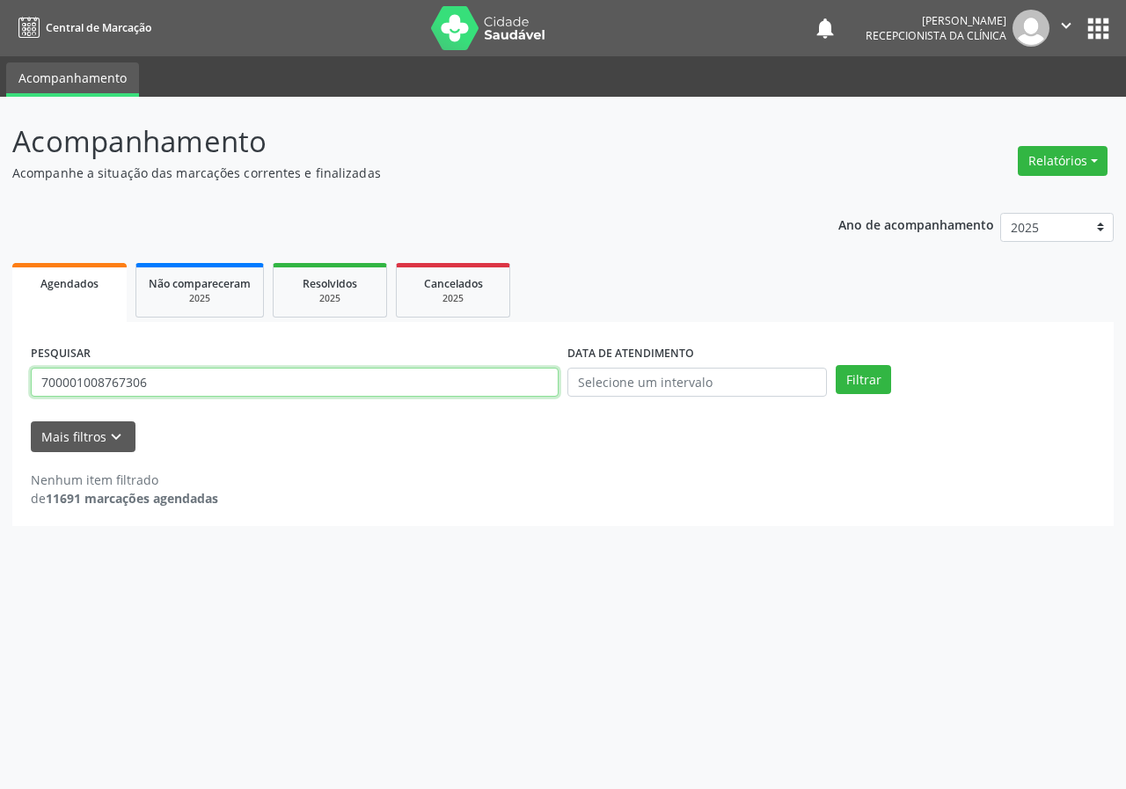
click at [260, 390] on input "700001008767306" at bounding box center [295, 383] width 528 height 30
click at [835, 365] on button "Filtrar" at bounding box center [862, 380] width 55 height 30
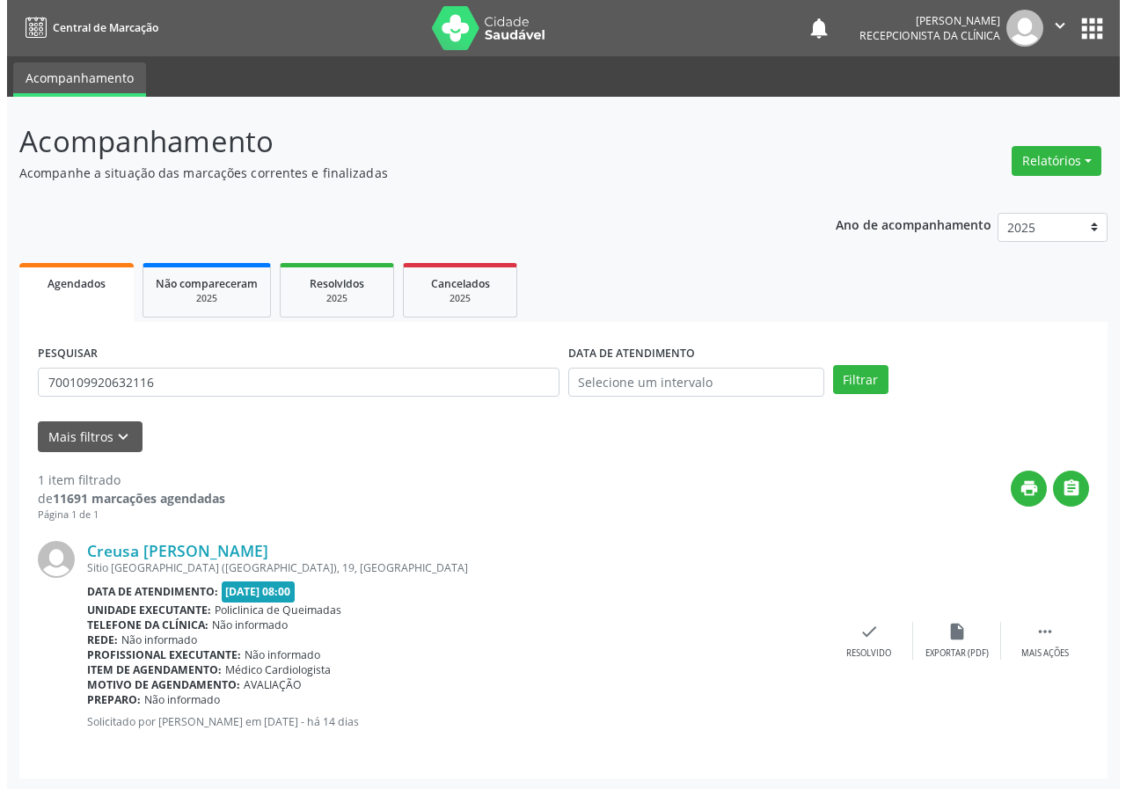
scroll to position [2, 0]
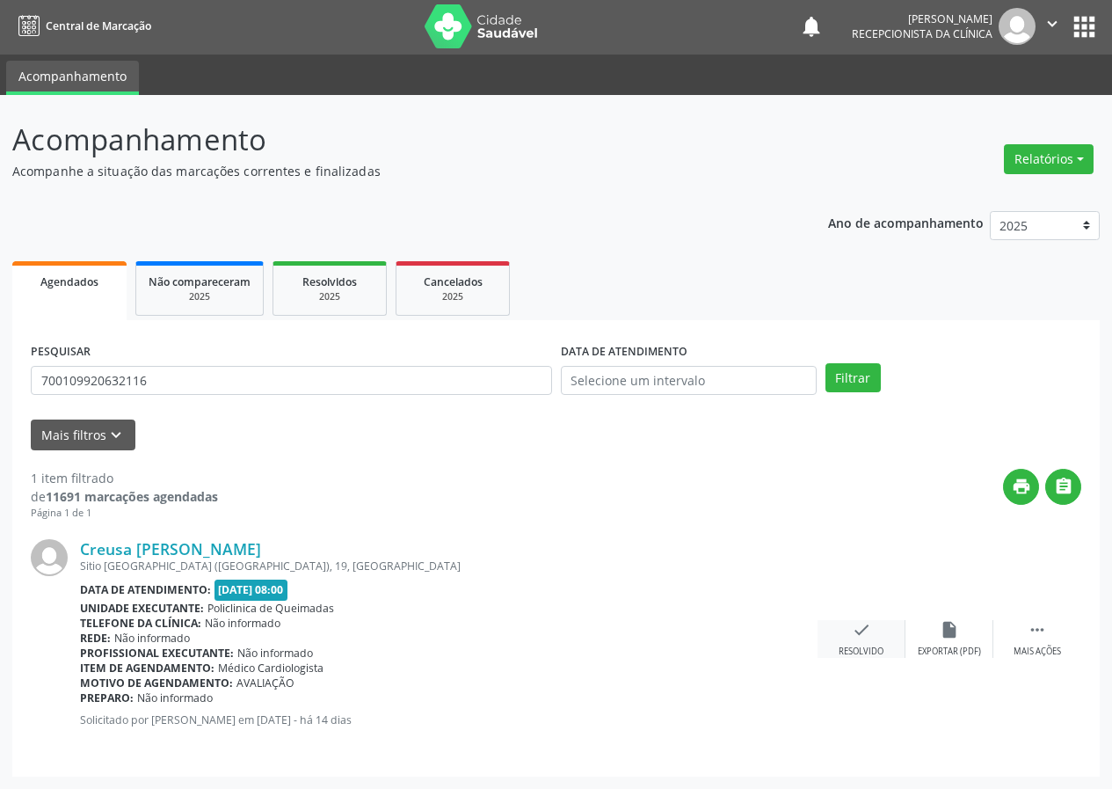
click at [865, 634] on icon "check" at bounding box center [861, 629] width 19 height 19
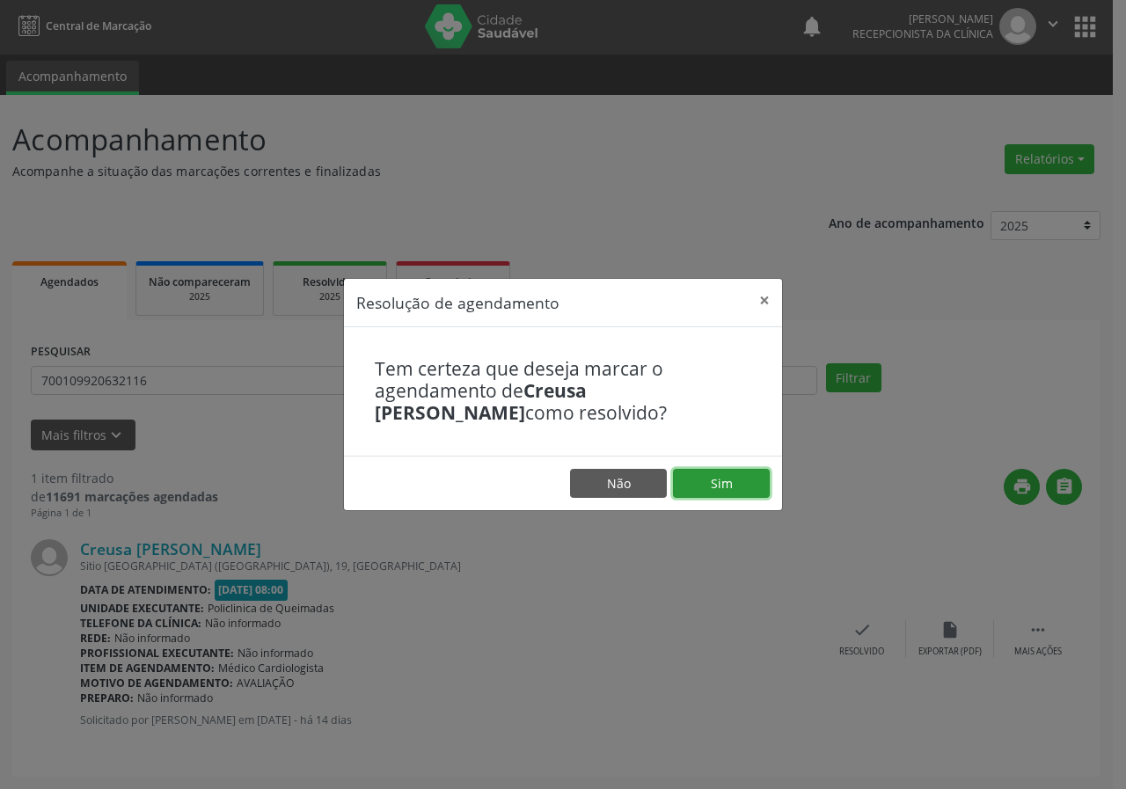
click at [718, 489] on button "Sim" at bounding box center [721, 484] width 97 height 30
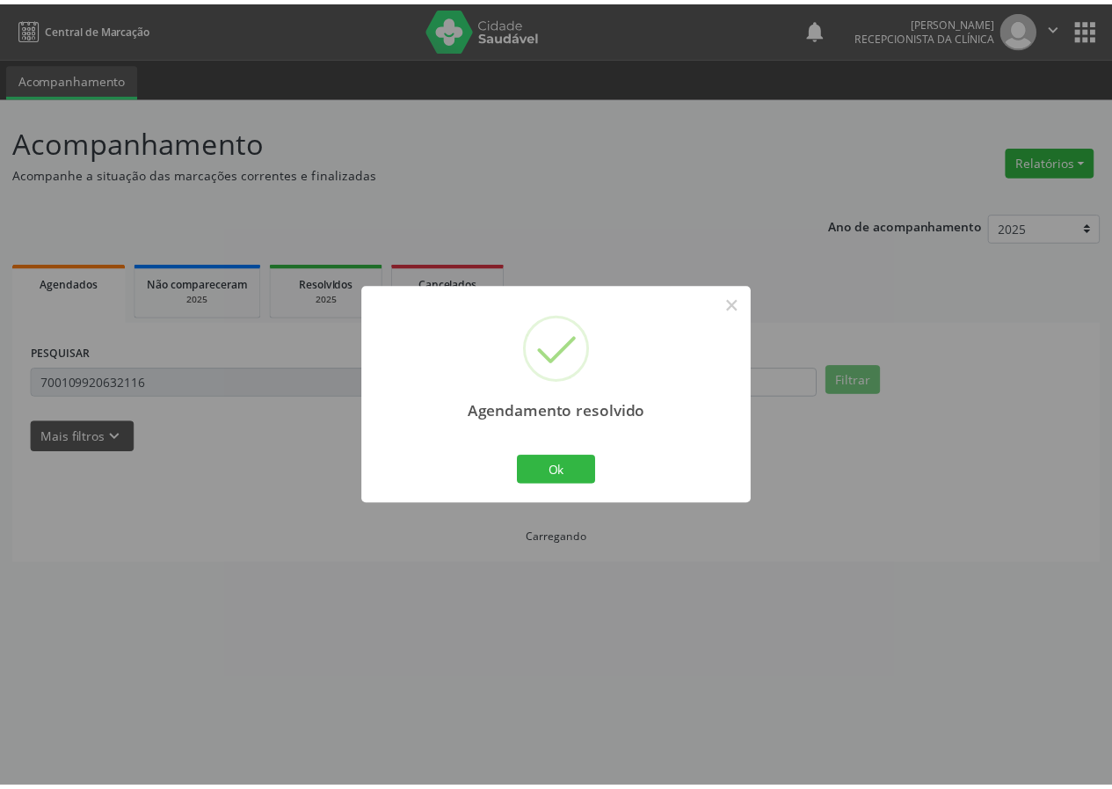
scroll to position [0, 0]
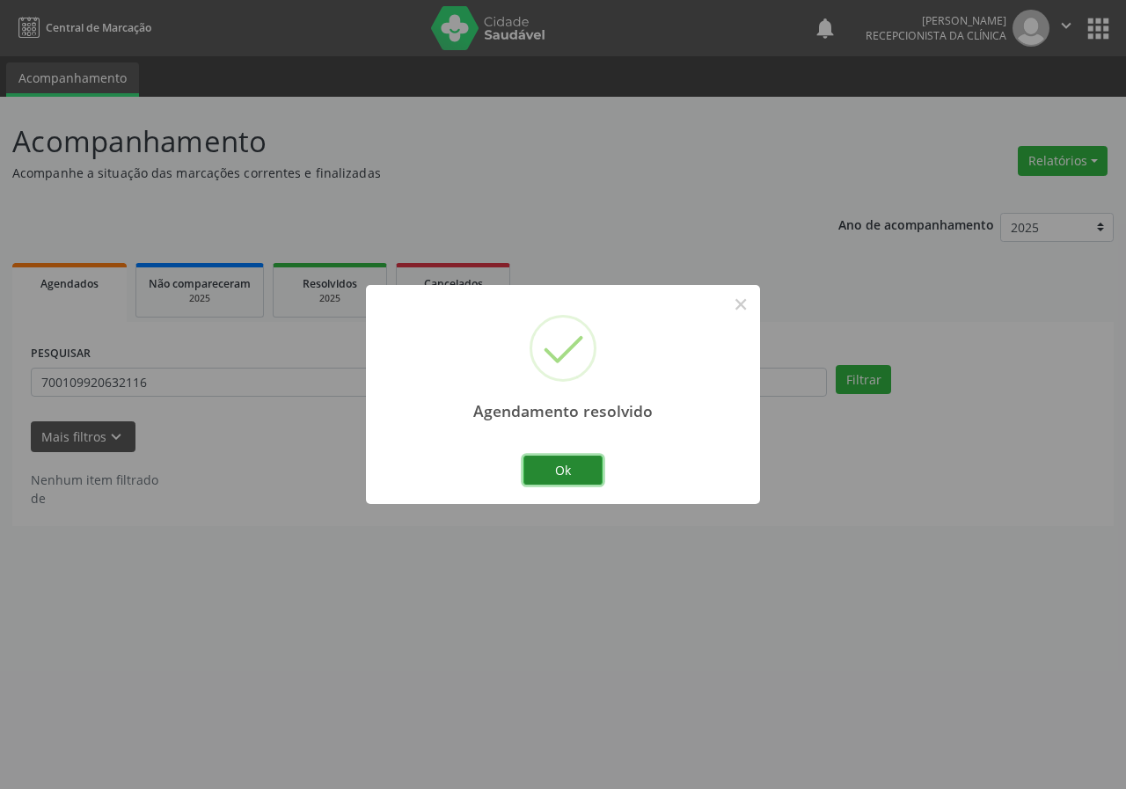
click at [558, 464] on button "Ok" at bounding box center [562, 471] width 79 height 30
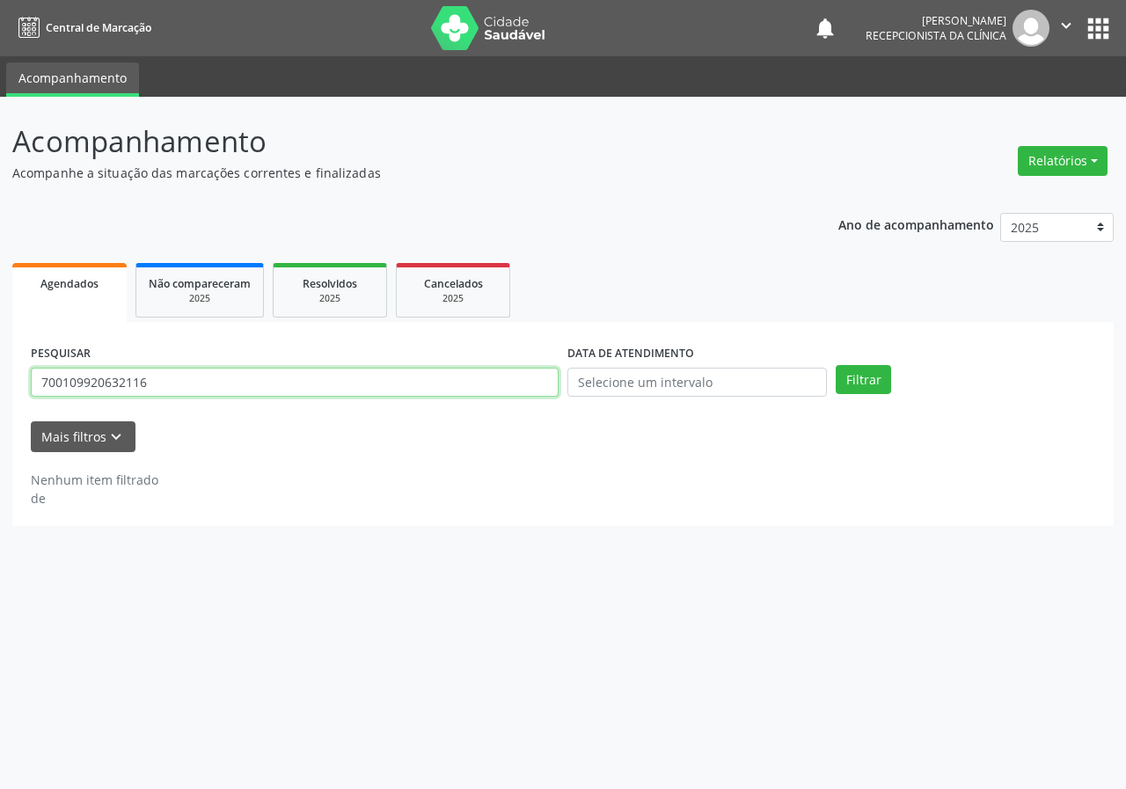
click at [262, 385] on input "700109920632116" at bounding box center [295, 383] width 528 height 30
click at [261, 385] on input "700109920632116" at bounding box center [295, 383] width 528 height 30
click at [835, 365] on button "Filtrar" at bounding box center [862, 380] width 55 height 30
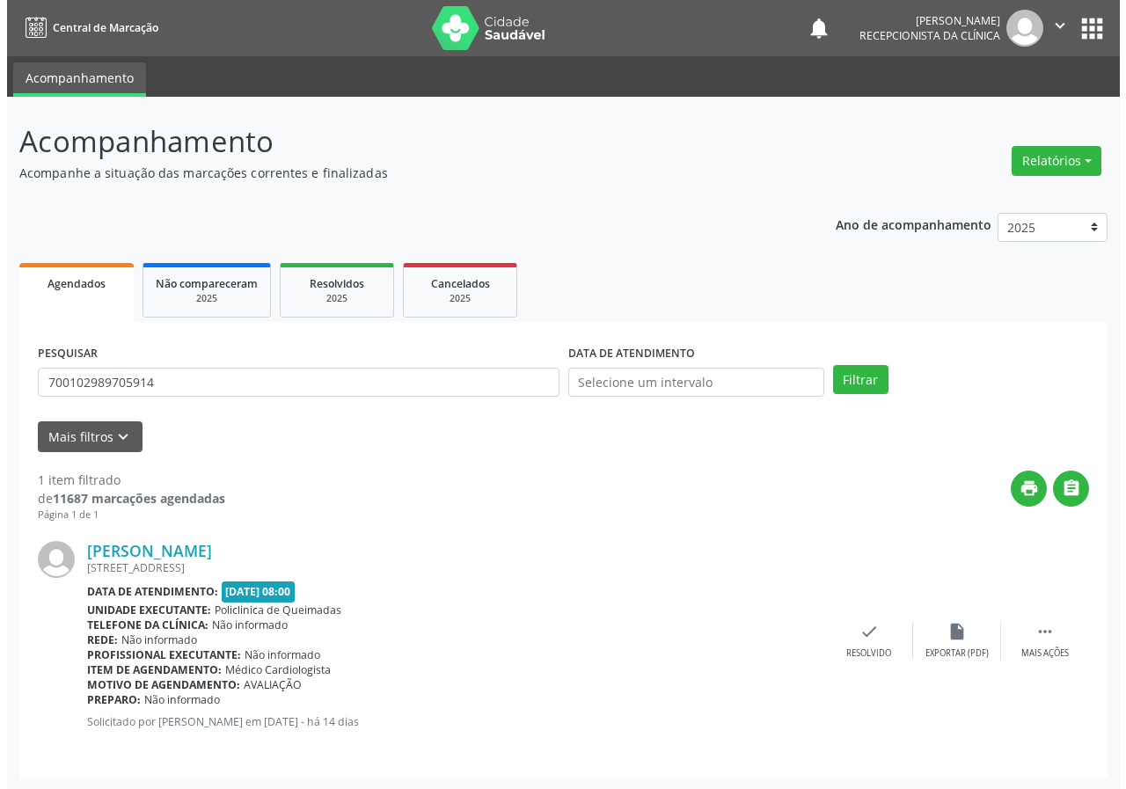
scroll to position [2, 0]
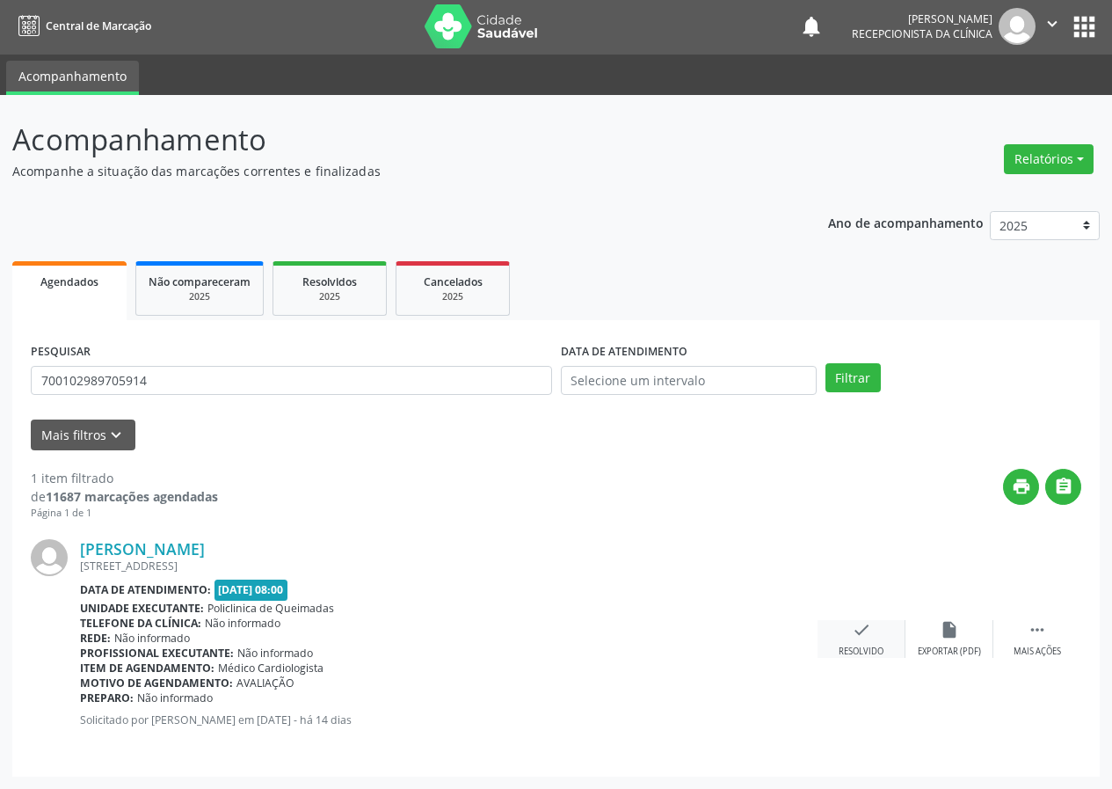
click at [858, 650] on div "Resolvido" at bounding box center [861, 651] width 45 height 12
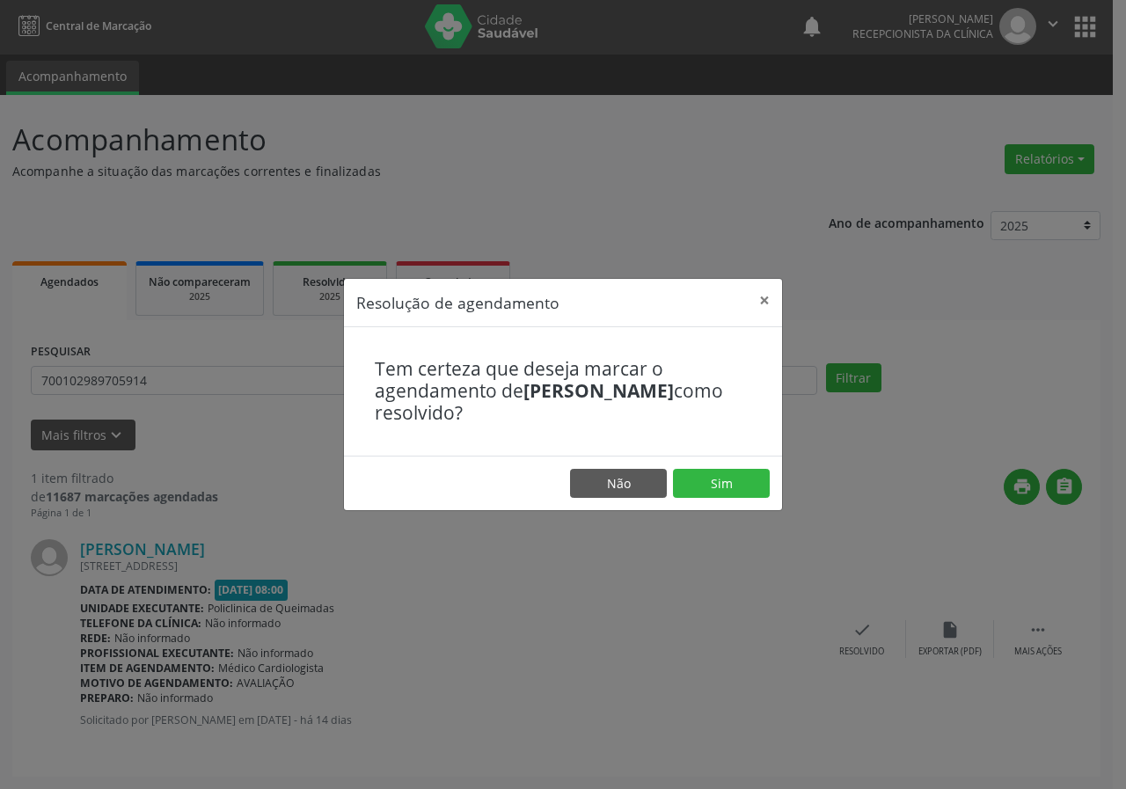
click at [740, 499] on footer "Não Sim" at bounding box center [563, 483] width 438 height 55
click at [732, 479] on button "Sim" at bounding box center [721, 484] width 97 height 30
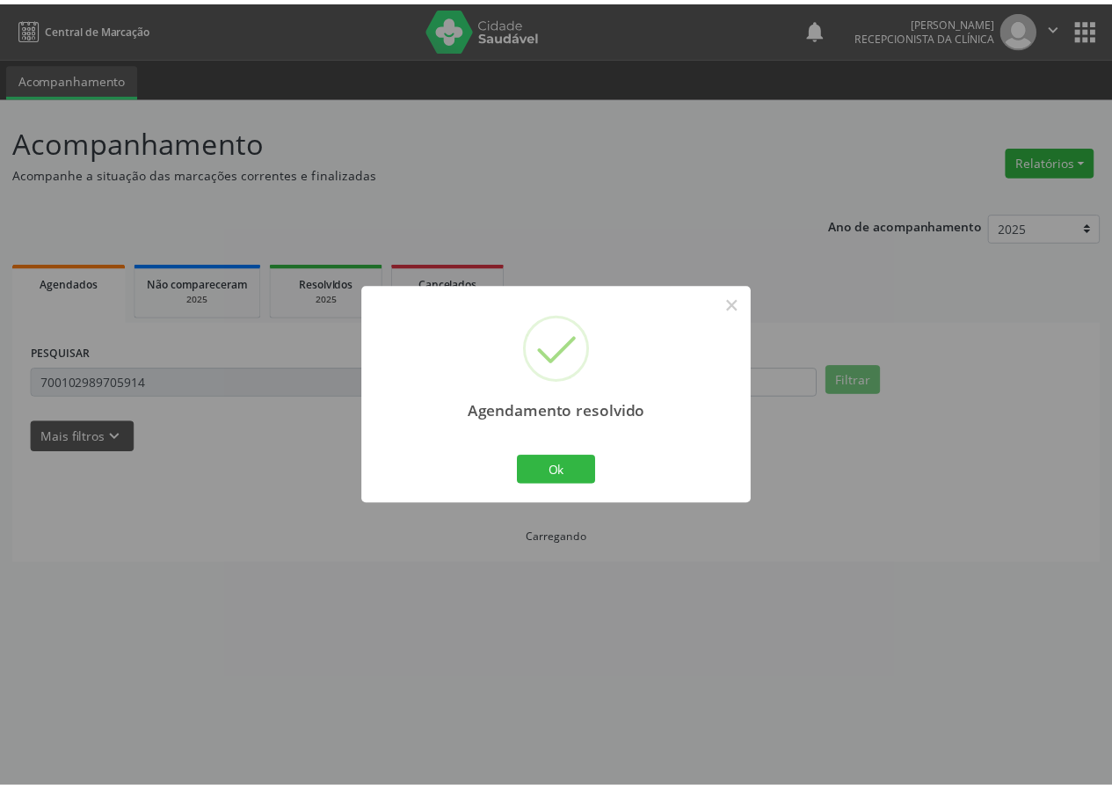
scroll to position [0, 0]
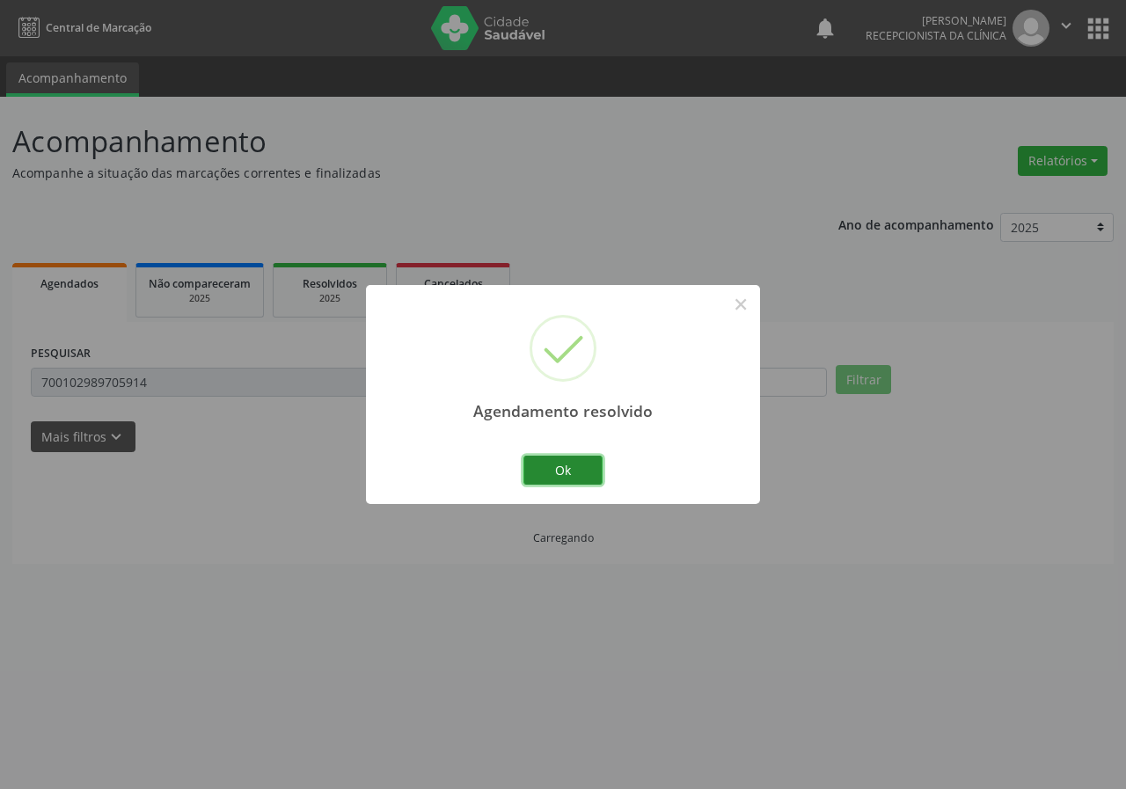
click at [577, 471] on button "Ok" at bounding box center [562, 471] width 79 height 30
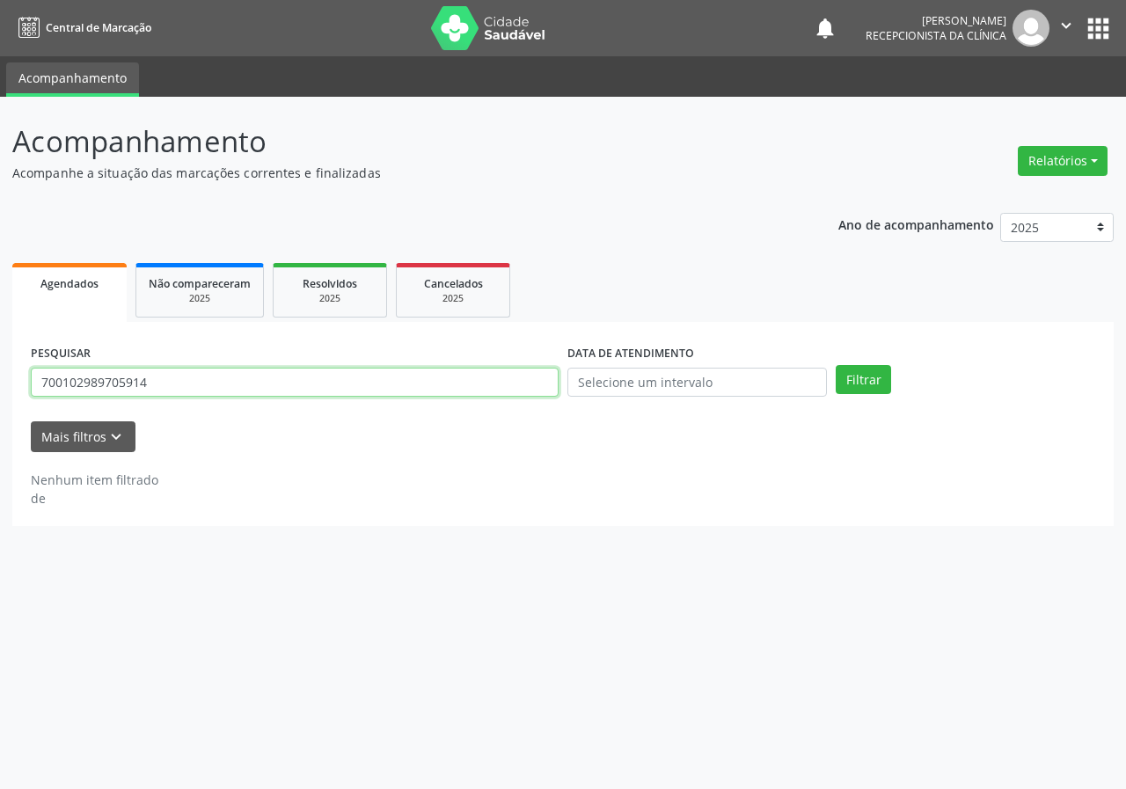
click at [336, 388] on input "700102989705914" at bounding box center [295, 383] width 528 height 30
click at [835, 365] on button "Filtrar" at bounding box center [862, 380] width 55 height 30
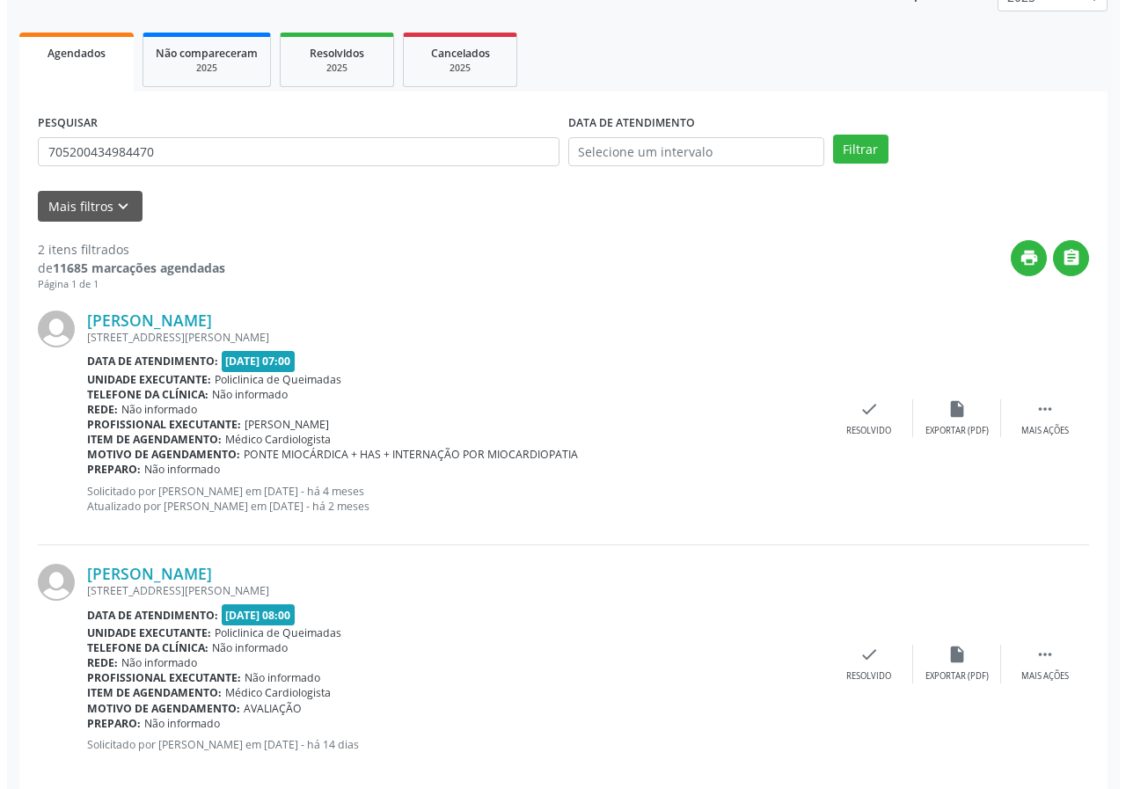
scroll to position [255, 0]
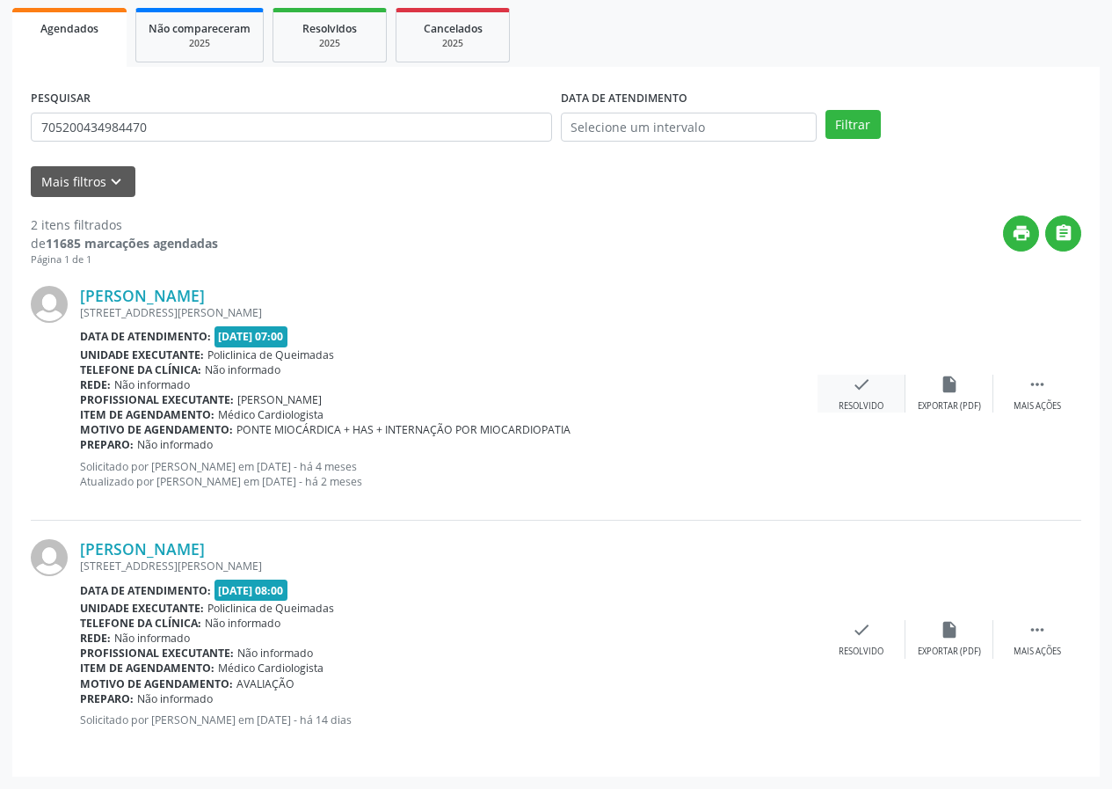
click at [879, 382] on div "check Resolvido" at bounding box center [862, 394] width 88 height 38
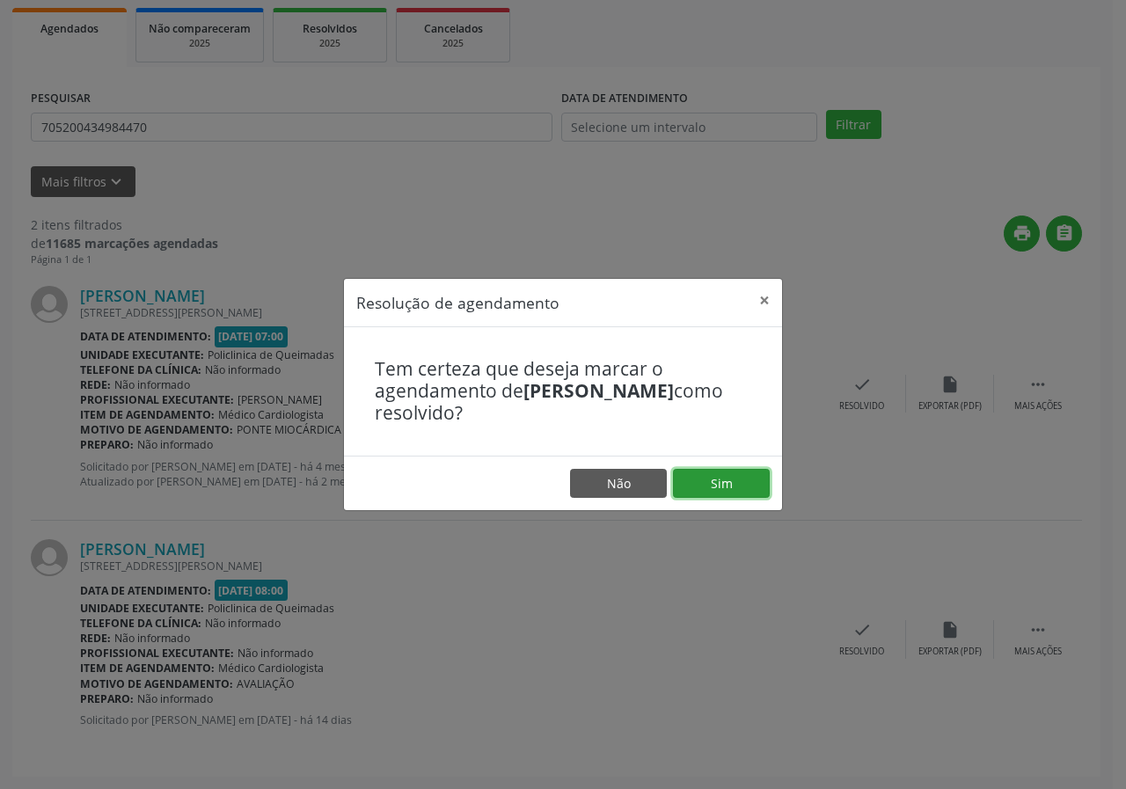
click at [766, 492] on button "Sim" at bounding box center [721, 484] width 97 height 30
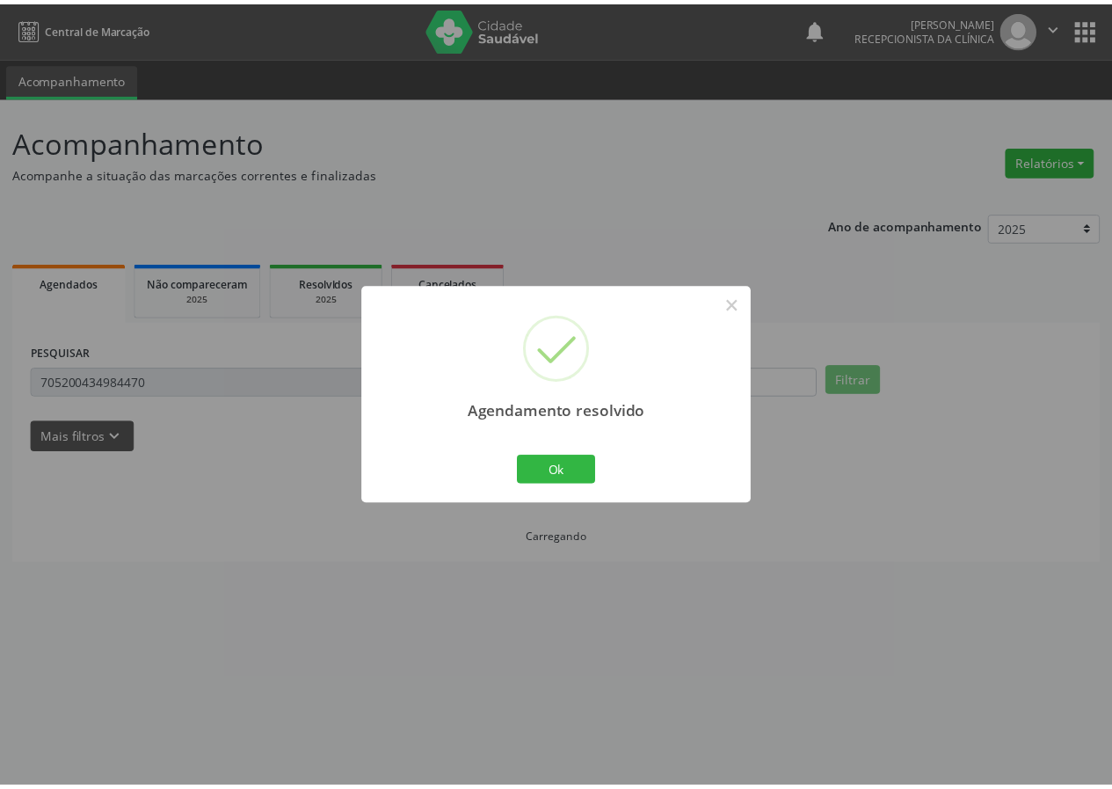
scroll to position [0, 0]
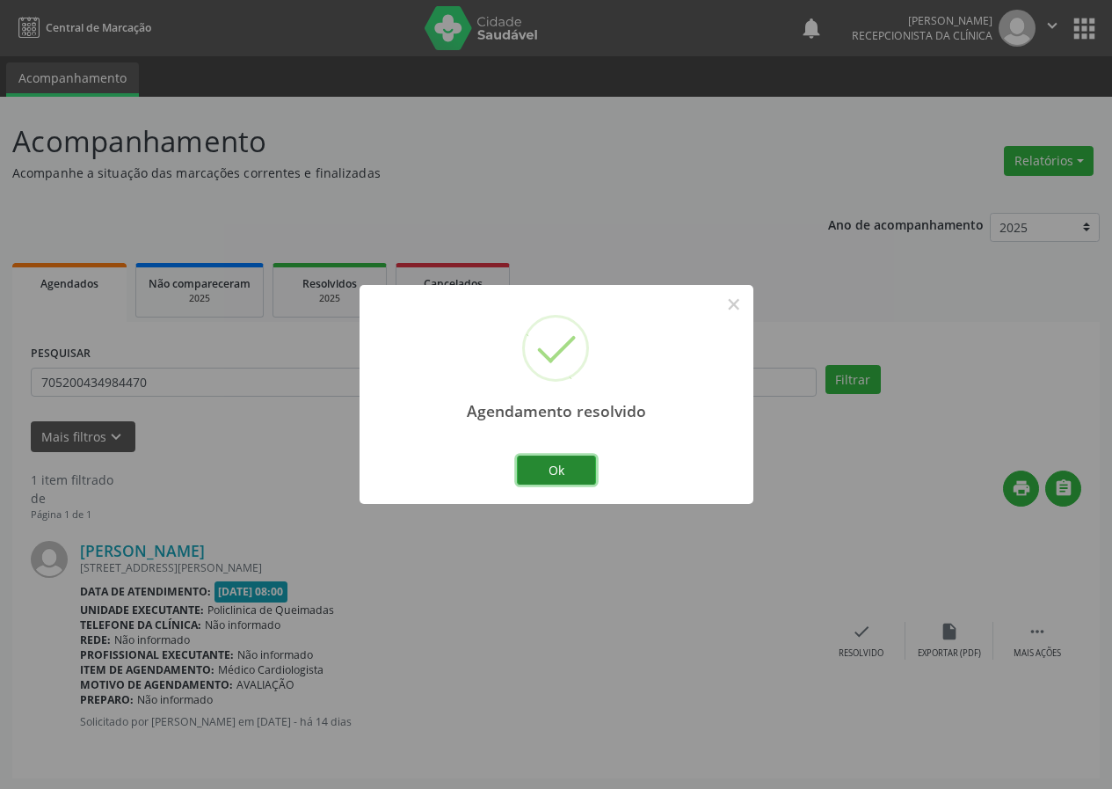
click at [534, 464] on button "Ok" at bounding box center [556, 471] width 79 height 30
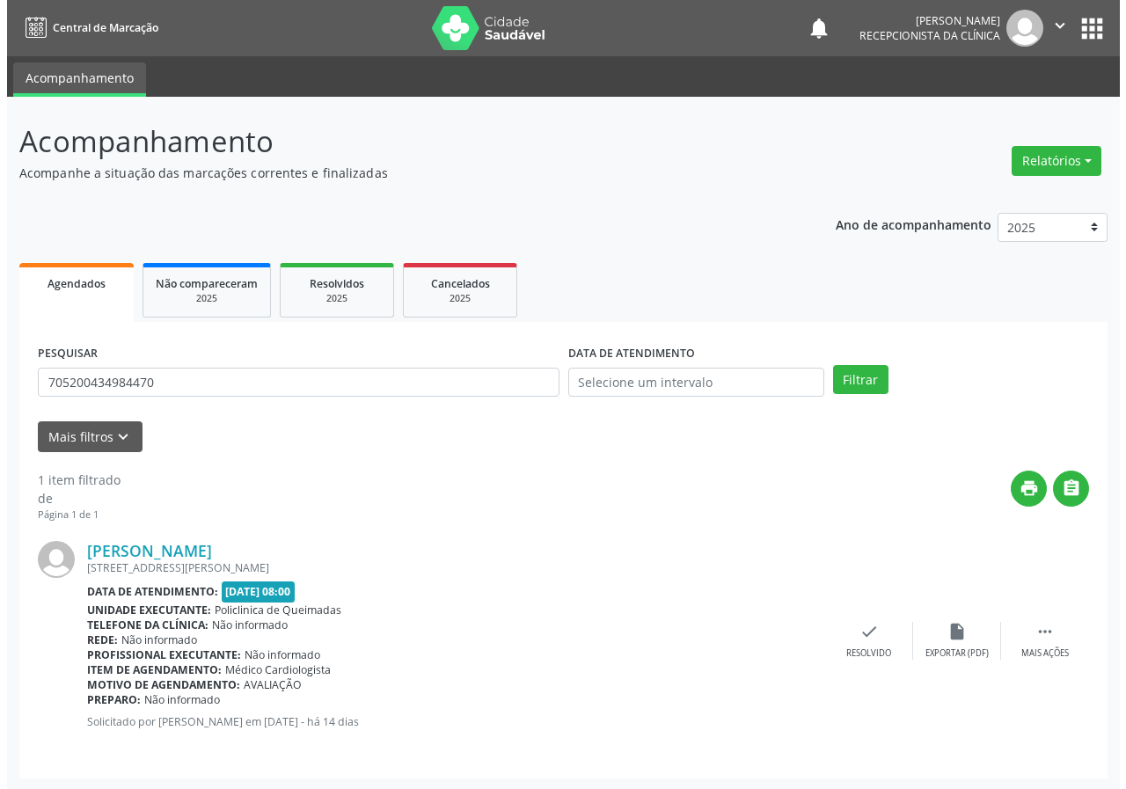
scroll to position [2, 0]
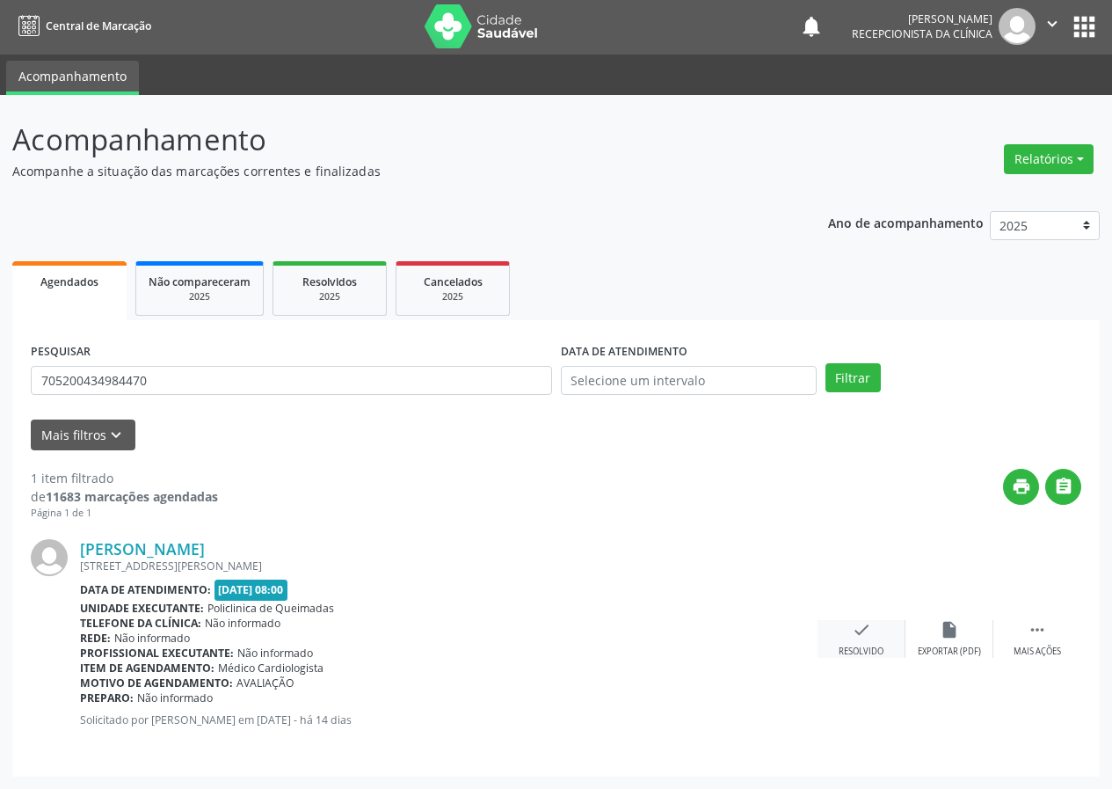
click at [854, 622] on icon "check" at bounding box center [861, 629] width 19 height 19
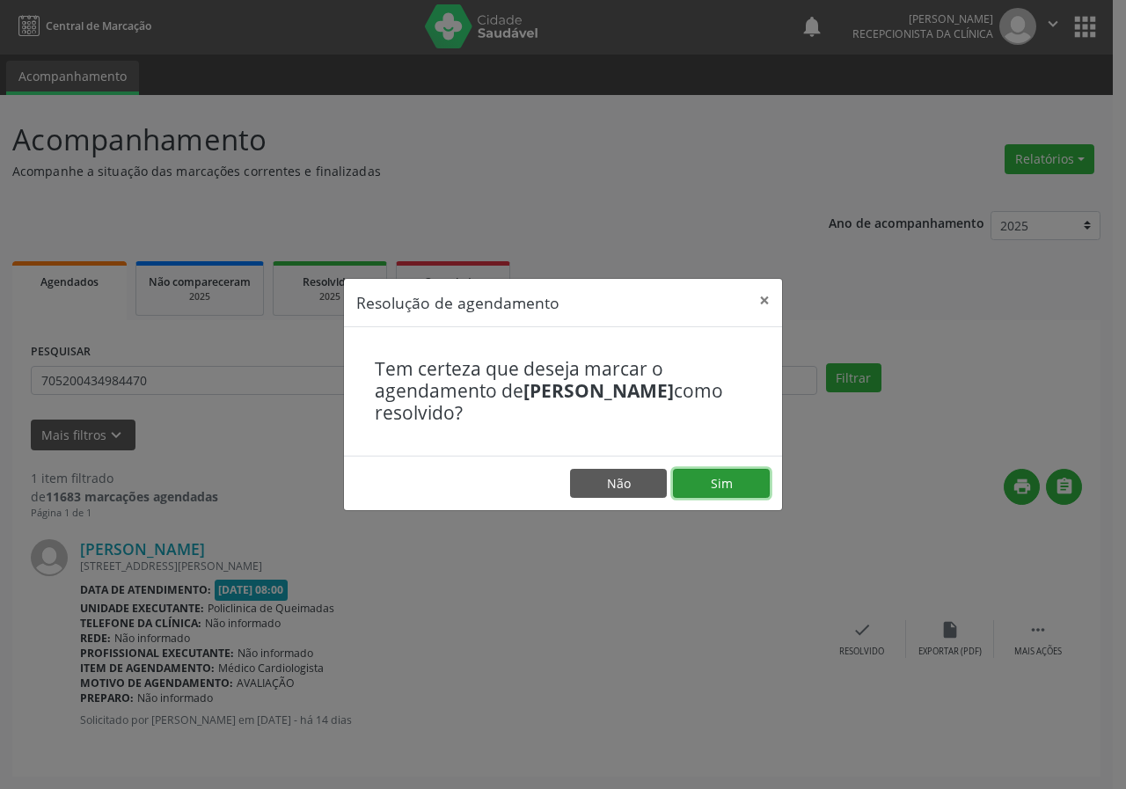
click at [731, 481] on button "Sim" at bounding box center [721, 484] width 97 height 30
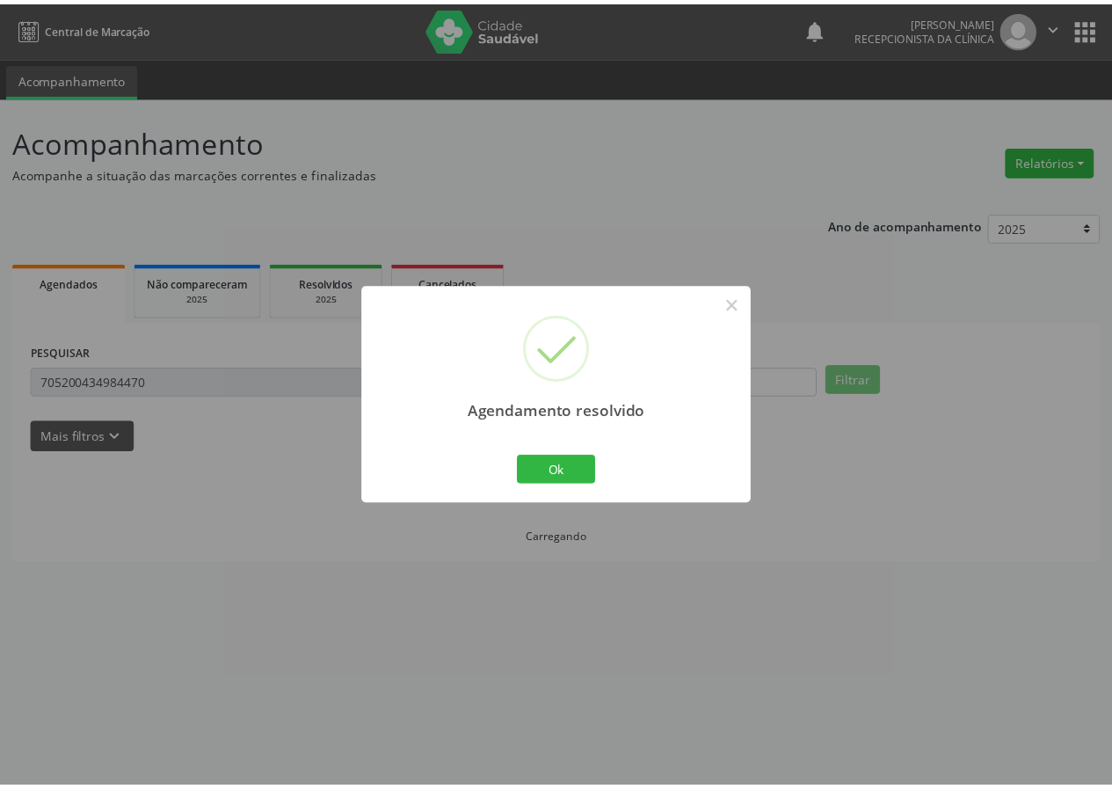
scroll to position [0, 0]
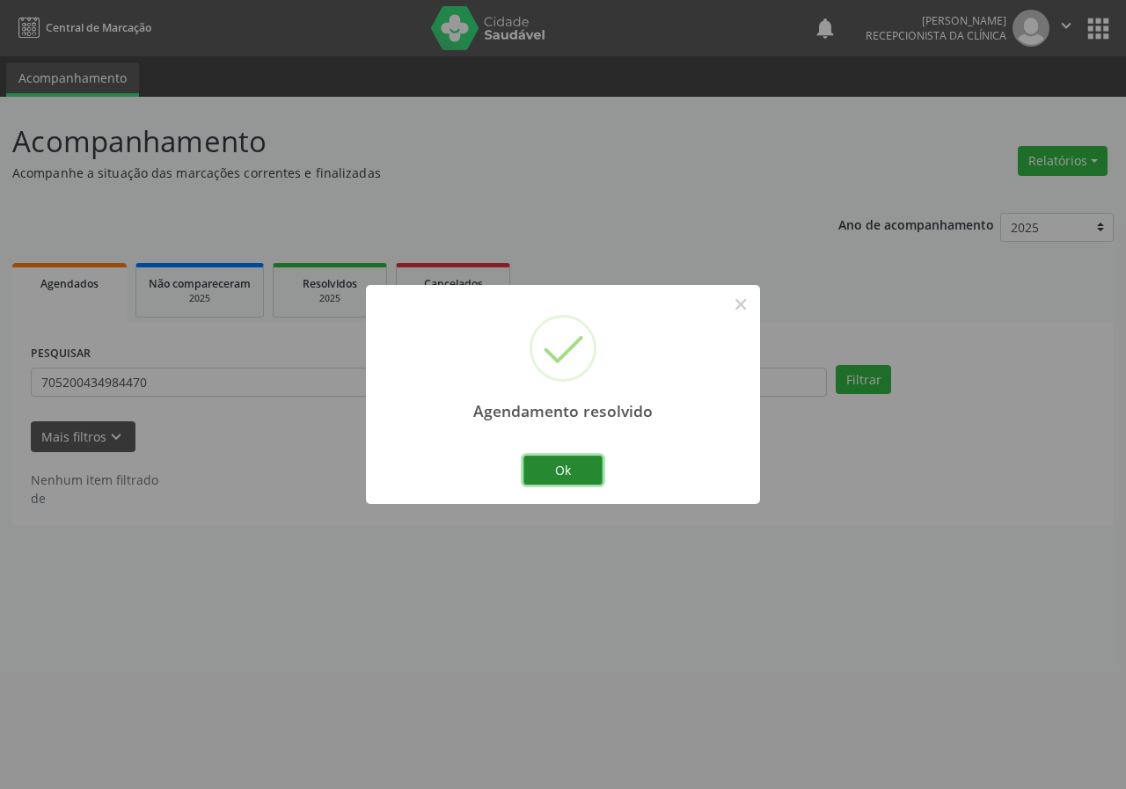
click at [586, 473] on button "Ok" at bounding box center [562, 471] width 79 height 30
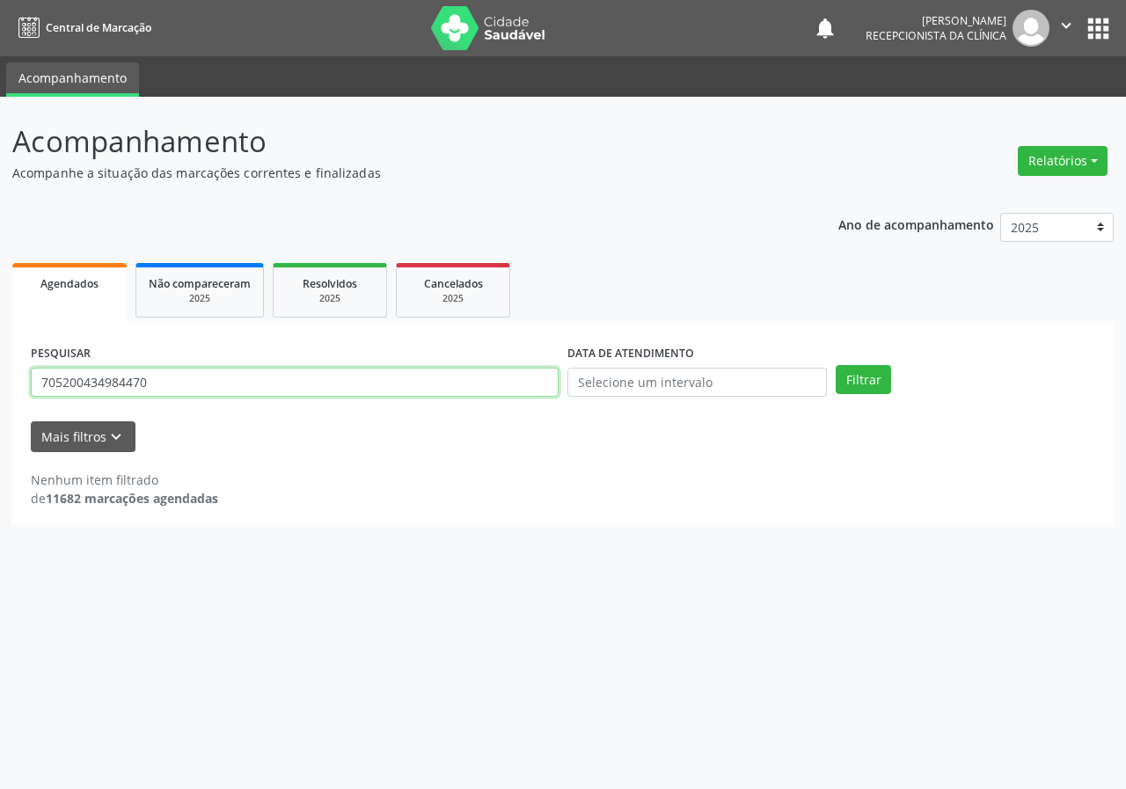
click at [271, 379] on input "705200434984470" at bounding box center [295, 383] width 528 height 30
click at [835, 365] on button "Filtrar" at bounding box center [862, 380] width 55 height 30
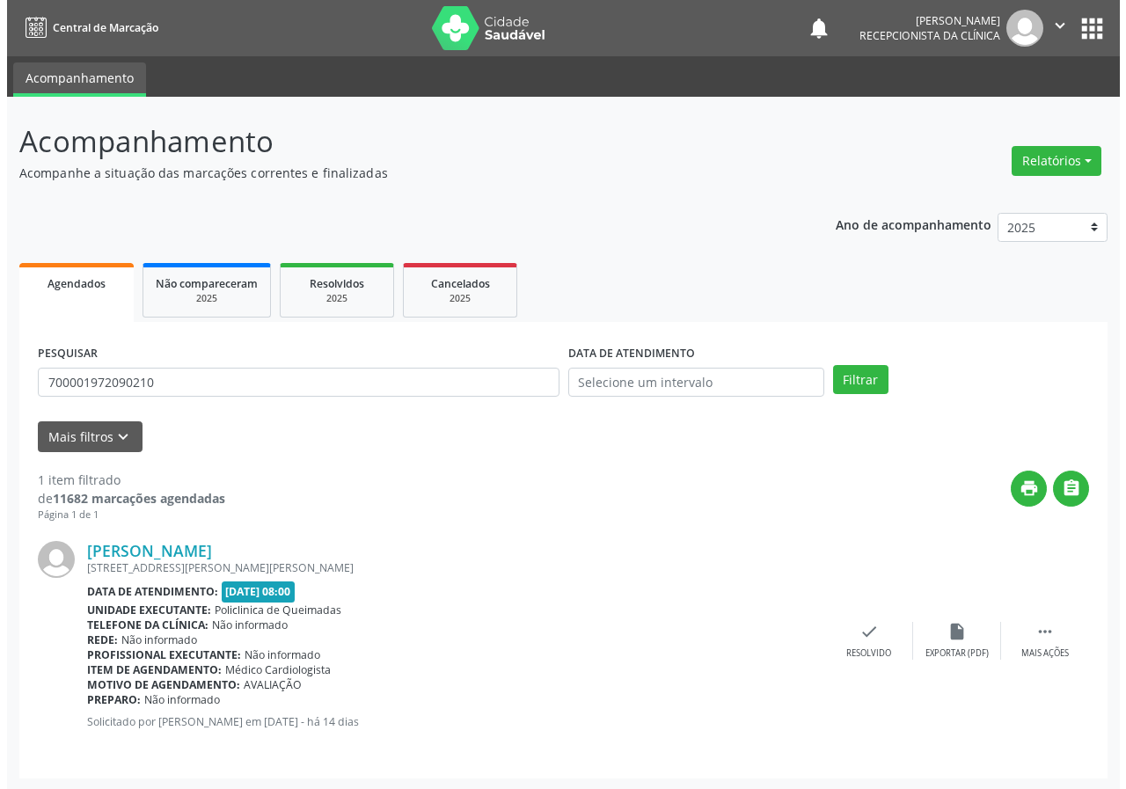
scroll to position [2, 0]
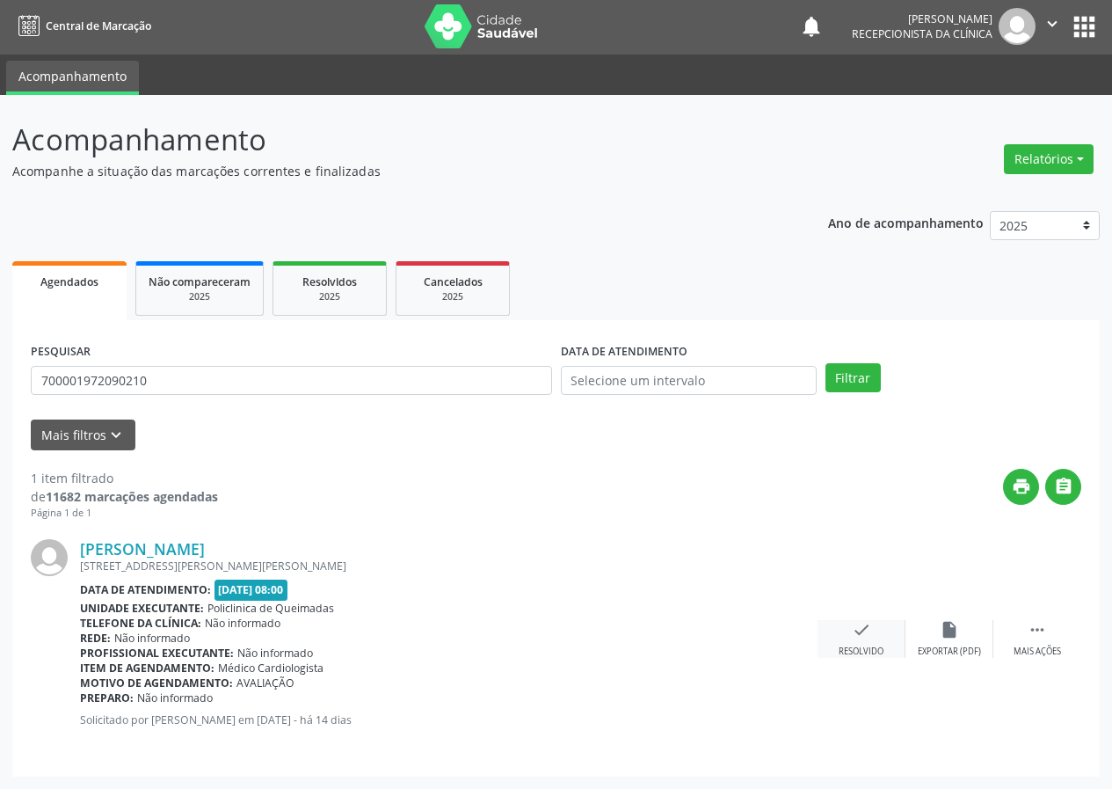
click at [852, 632] on icon "check" at bounding box center [861, 629] width 19 height 19
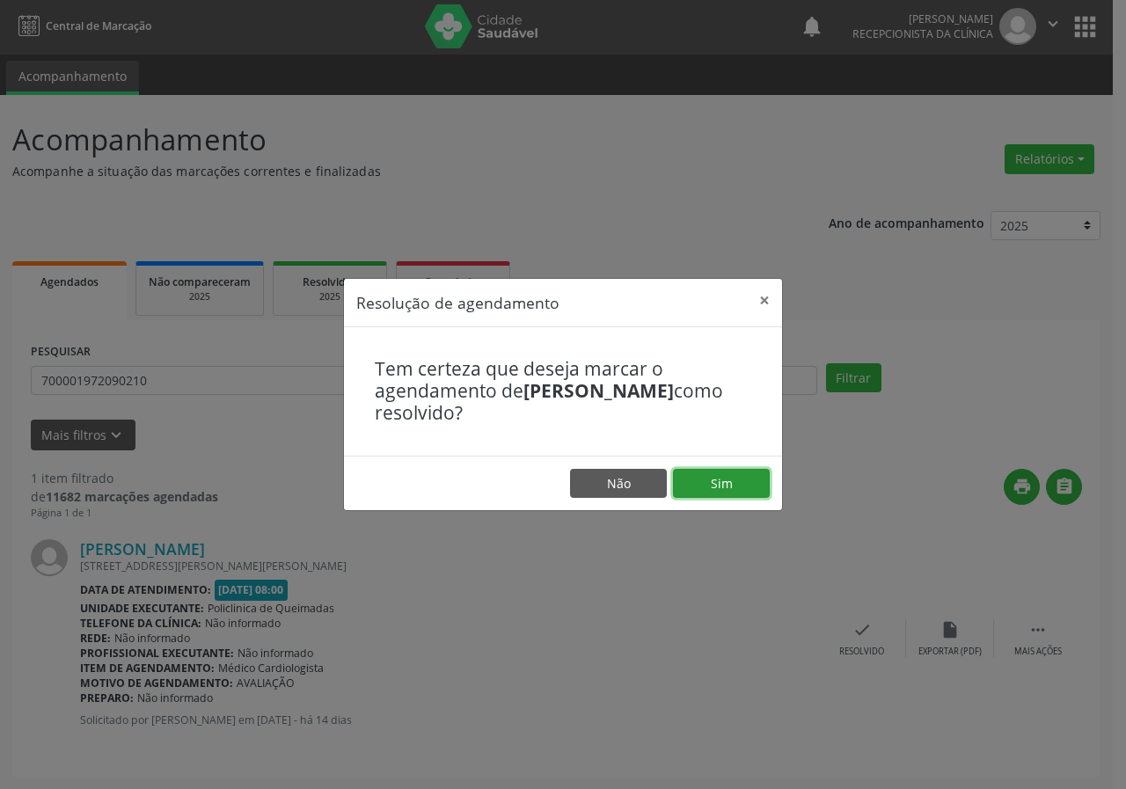
click at [702, 490] on button "Sim" at bounding box center [721, 484] width 97 height 30
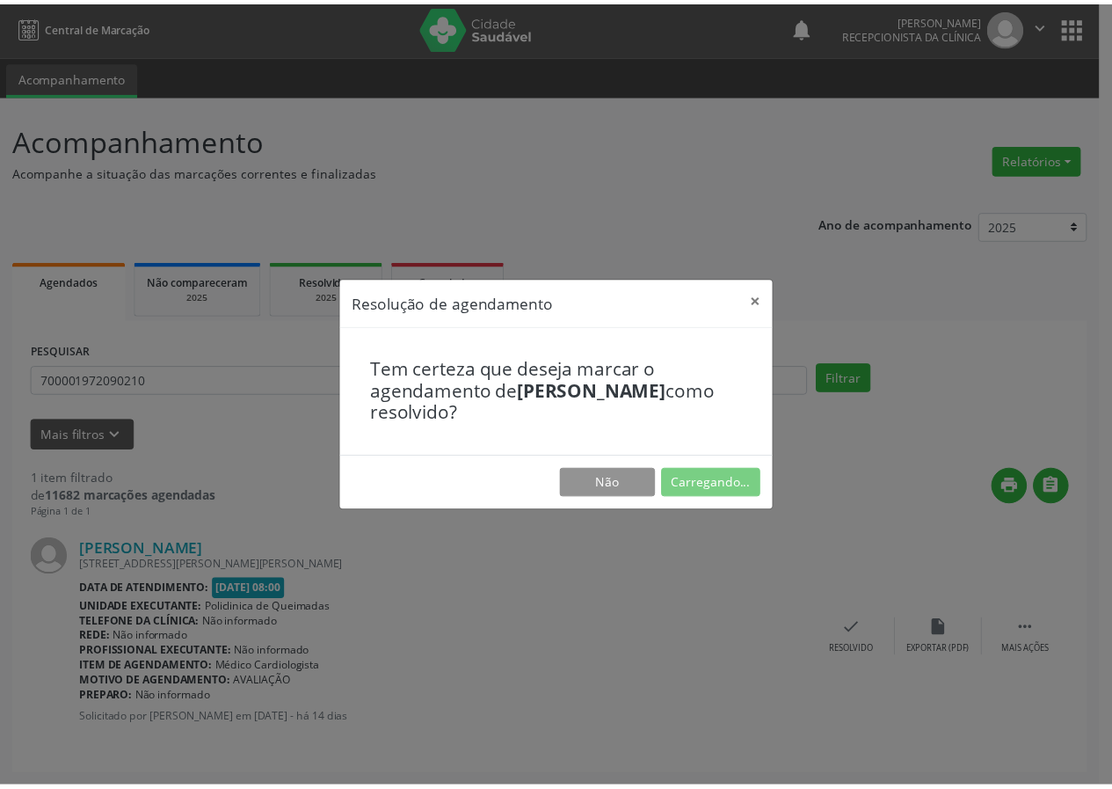
scroll to position [0, 0]
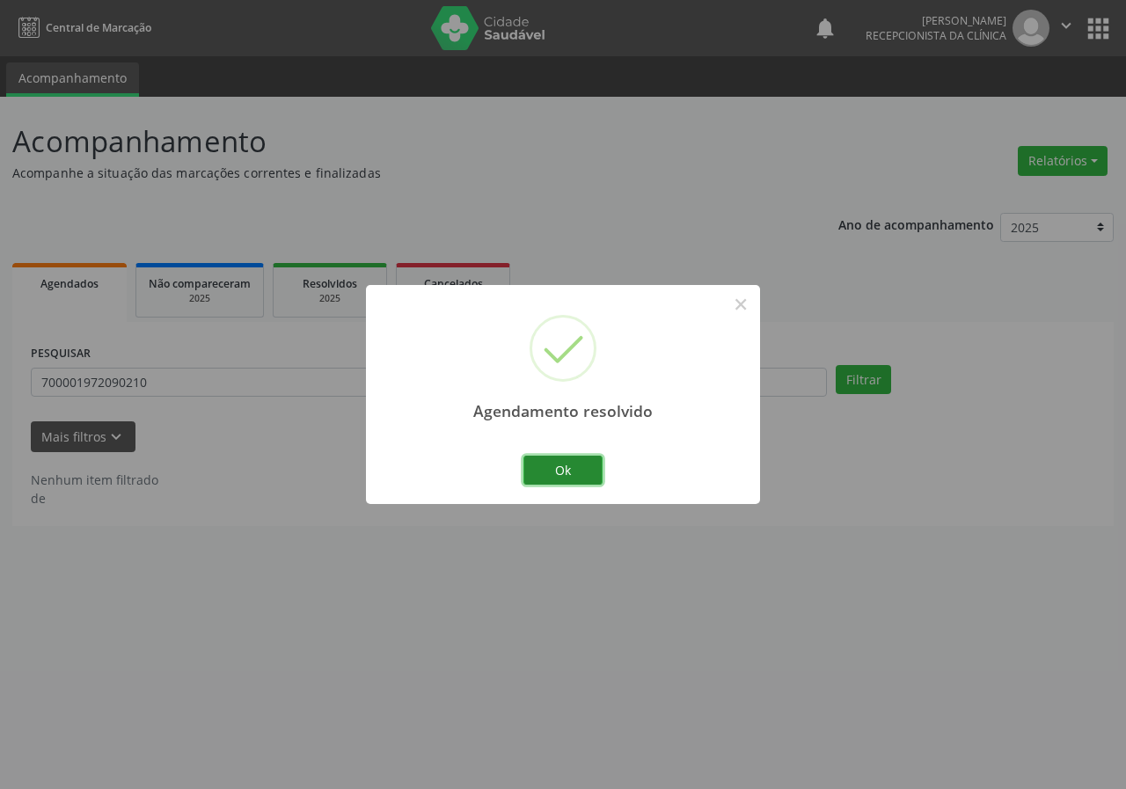
click at [545, 482] on button "Ok" at bounding box center [562, 471] width 79 height 30
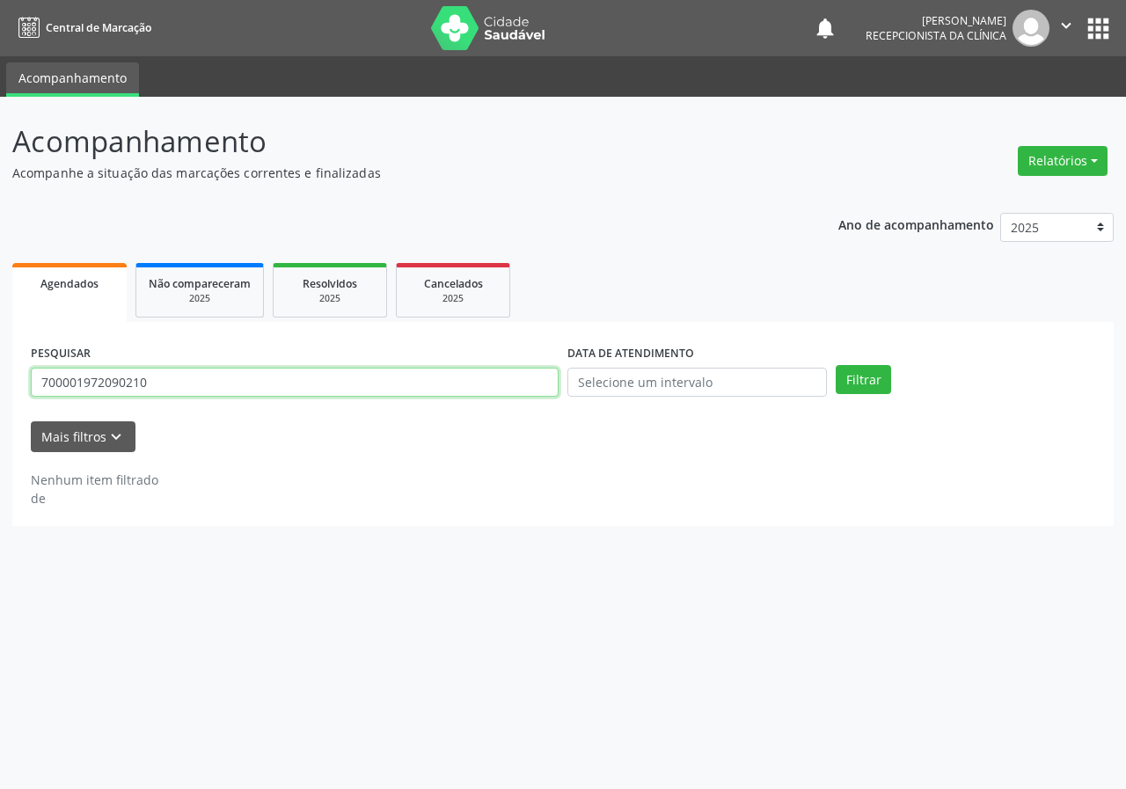
click at [289, 378] on input "700001972090210" at bounding box center [295, 383] width 528 height 30
click at [835, 365] on button "Filtrar" at bounding box center [862, 380] width 55 height 30
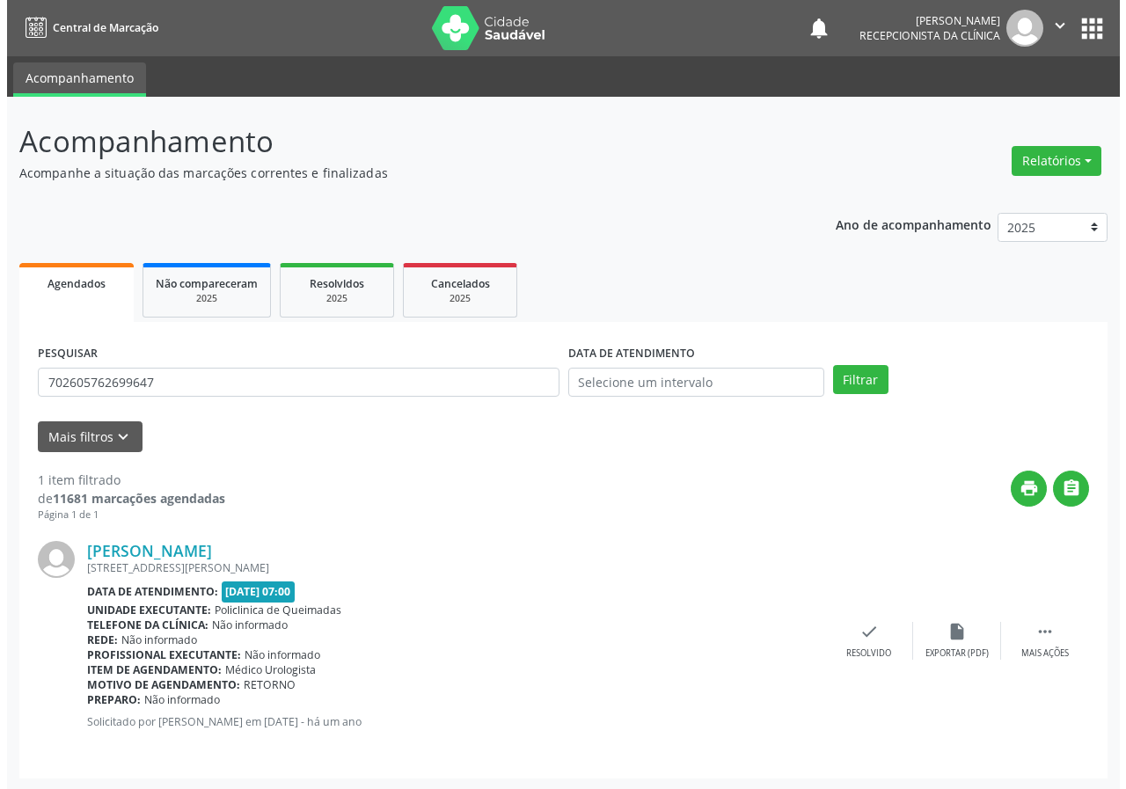
scroll to position [2, 0]
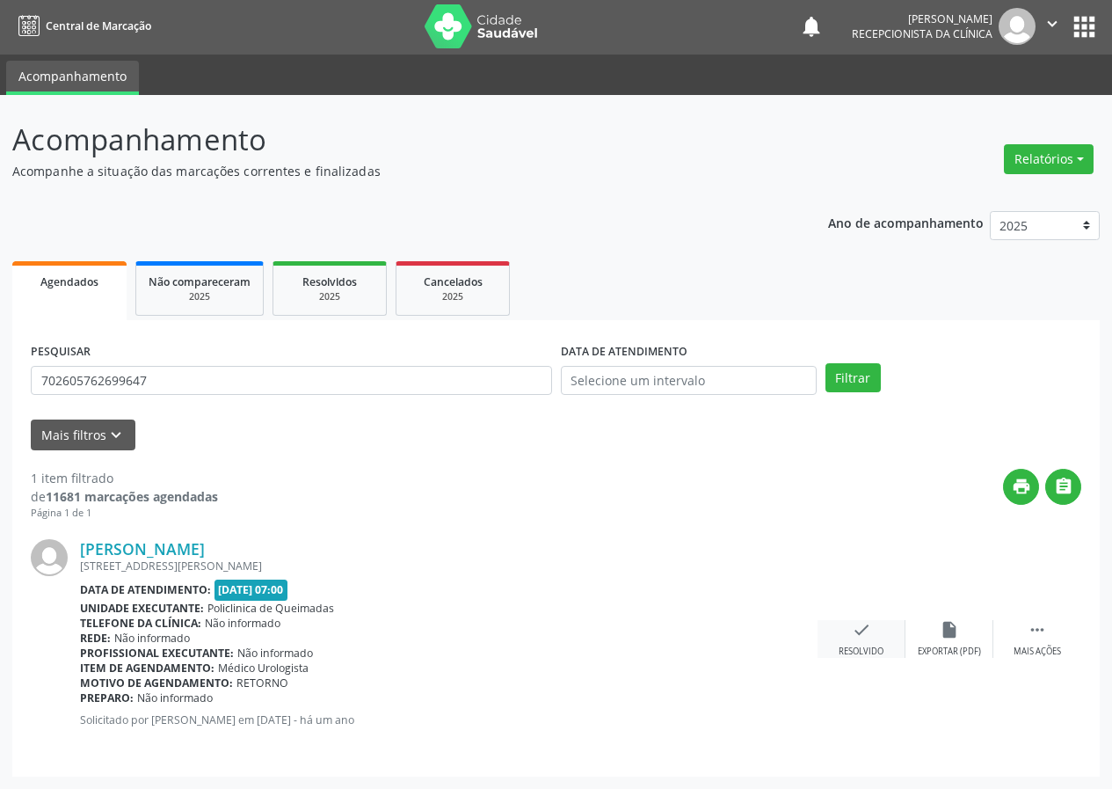
click at [863, 637] on icon "check" at bounding box center [861, 629] width 19 height 19
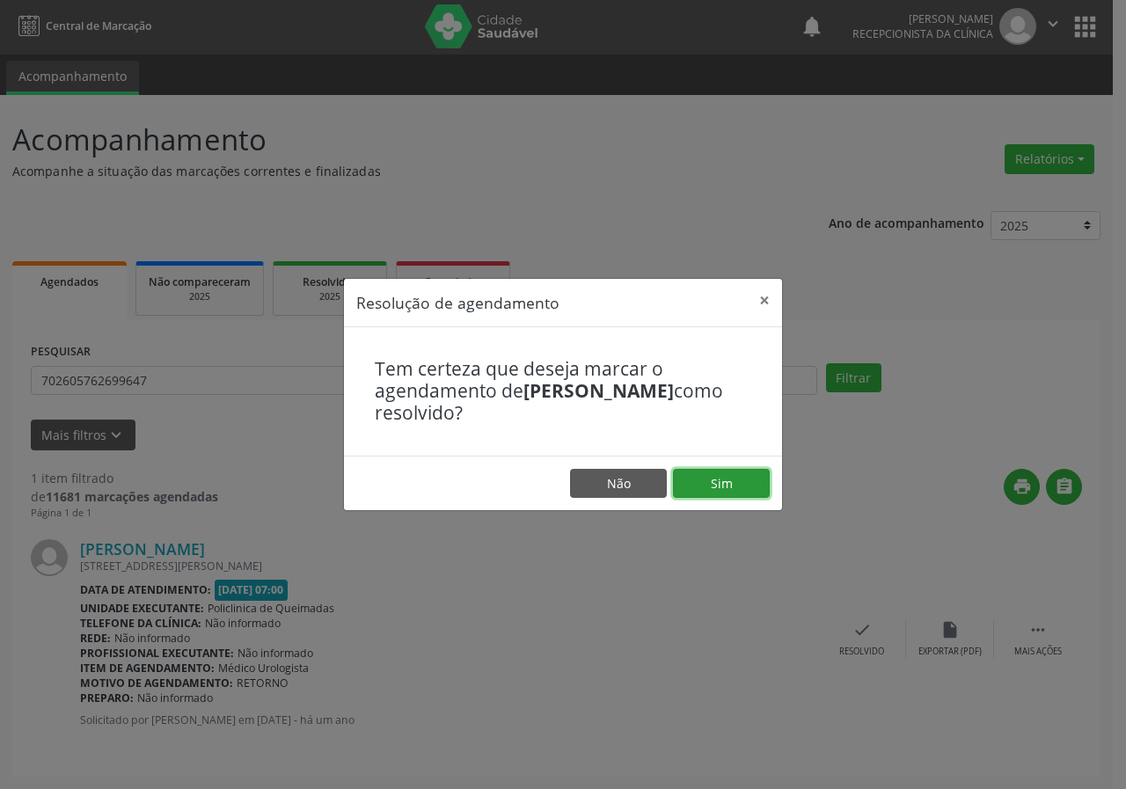
click at [723, 492] on button "Sim" at bounding box center [721, 484] width 97 height 30
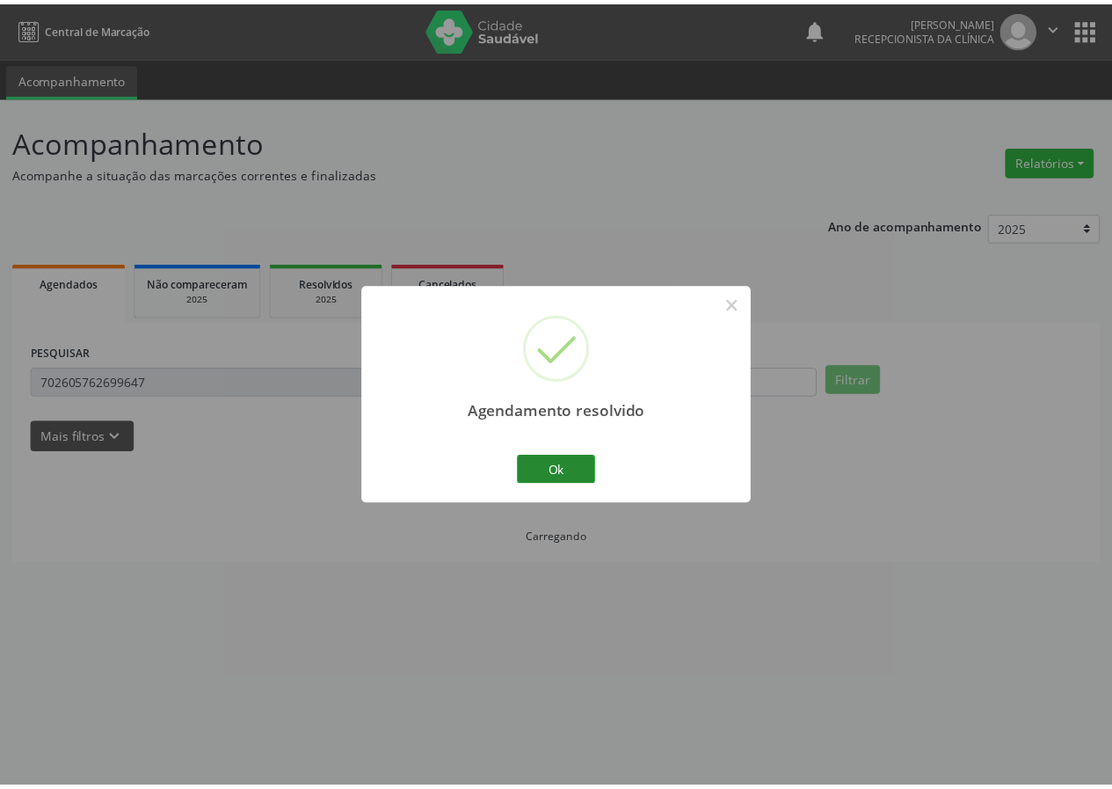
scroll to position [0, 0]
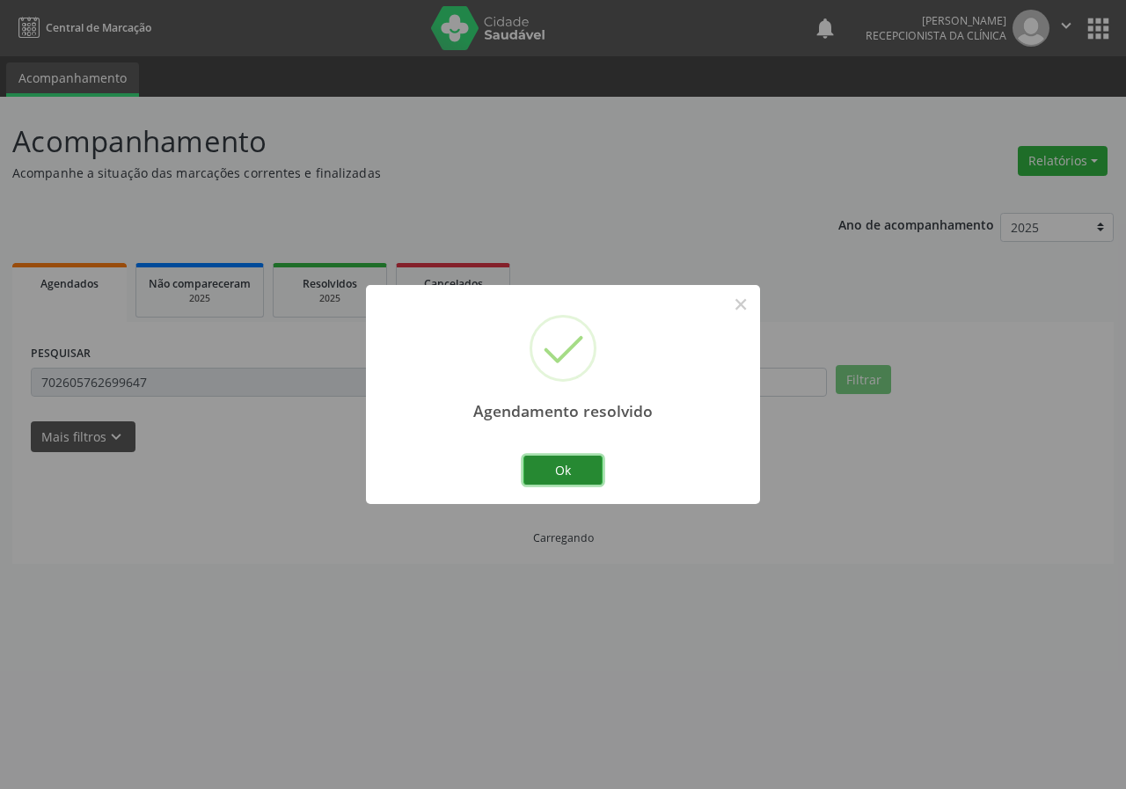
click at [572, 465] on button "Ok" at bounding box center [562, 471] width 79 height 30
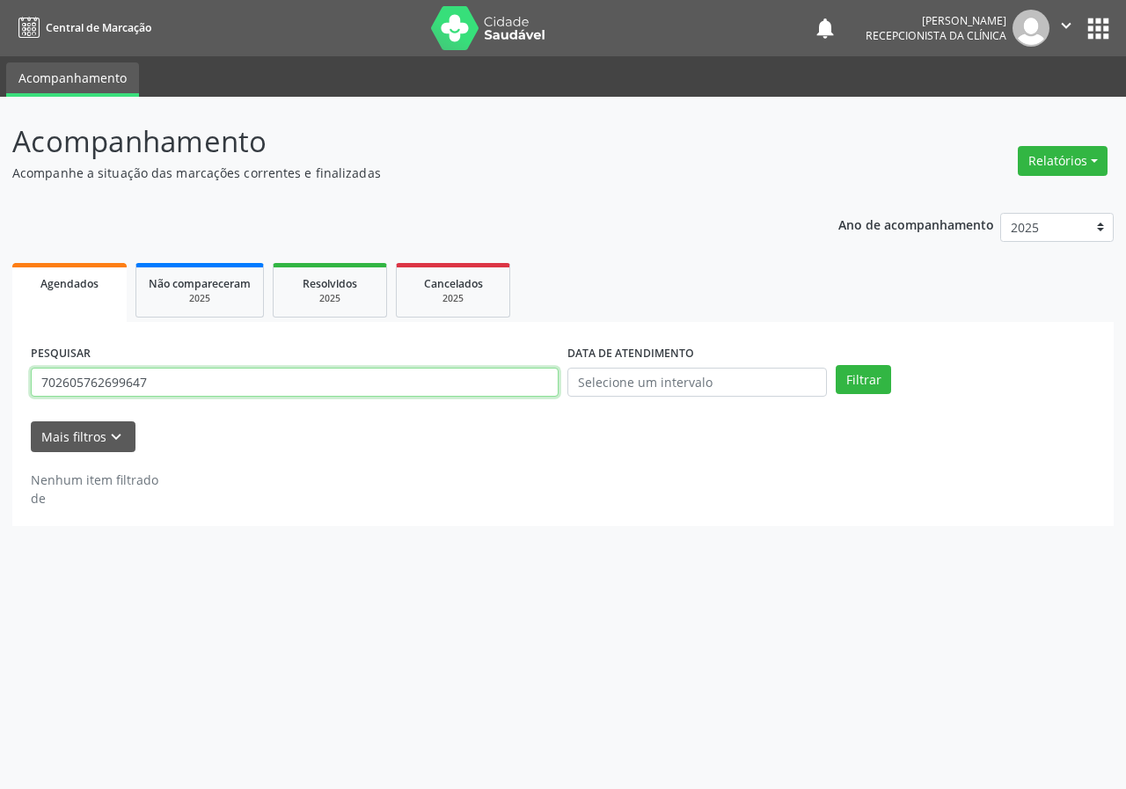
click at [370, 389] on input "702605762699647" at bounding box center [295, 383] width 528 height 30
click at [835, 365] on button "Filtrar" at bounding box center [862, 380] width 55 height 30
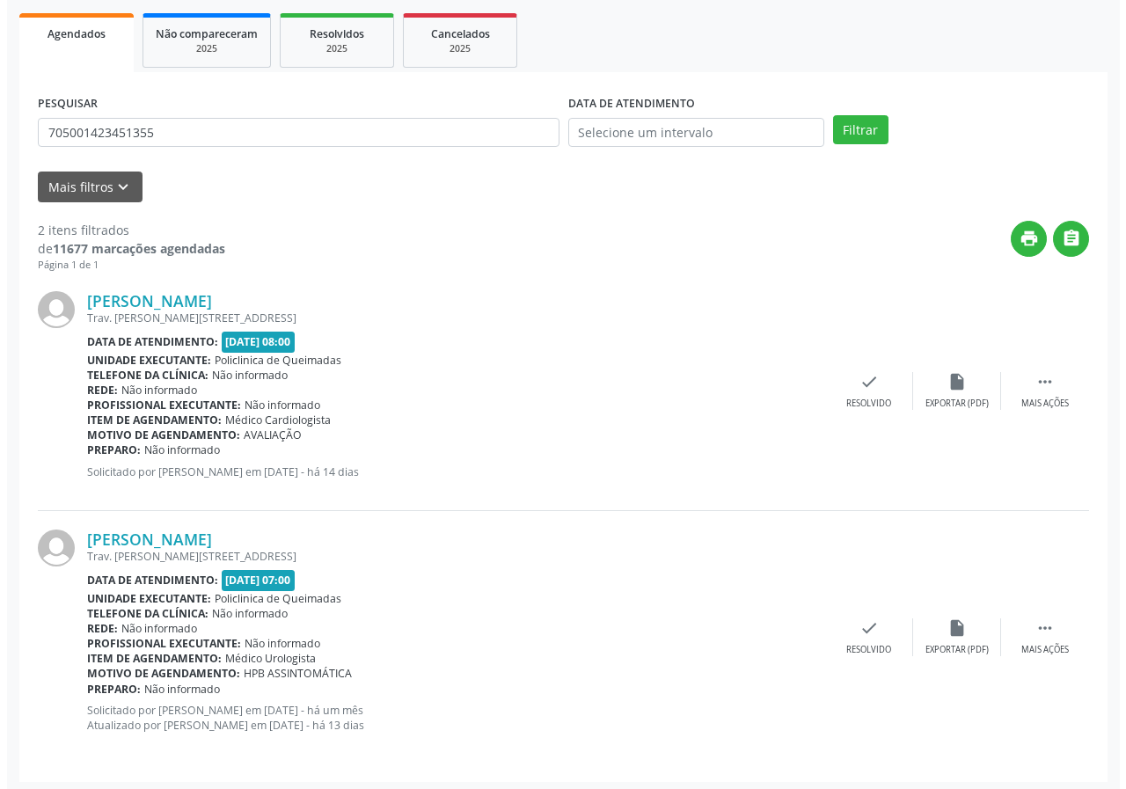
scroll to position [255, 0]
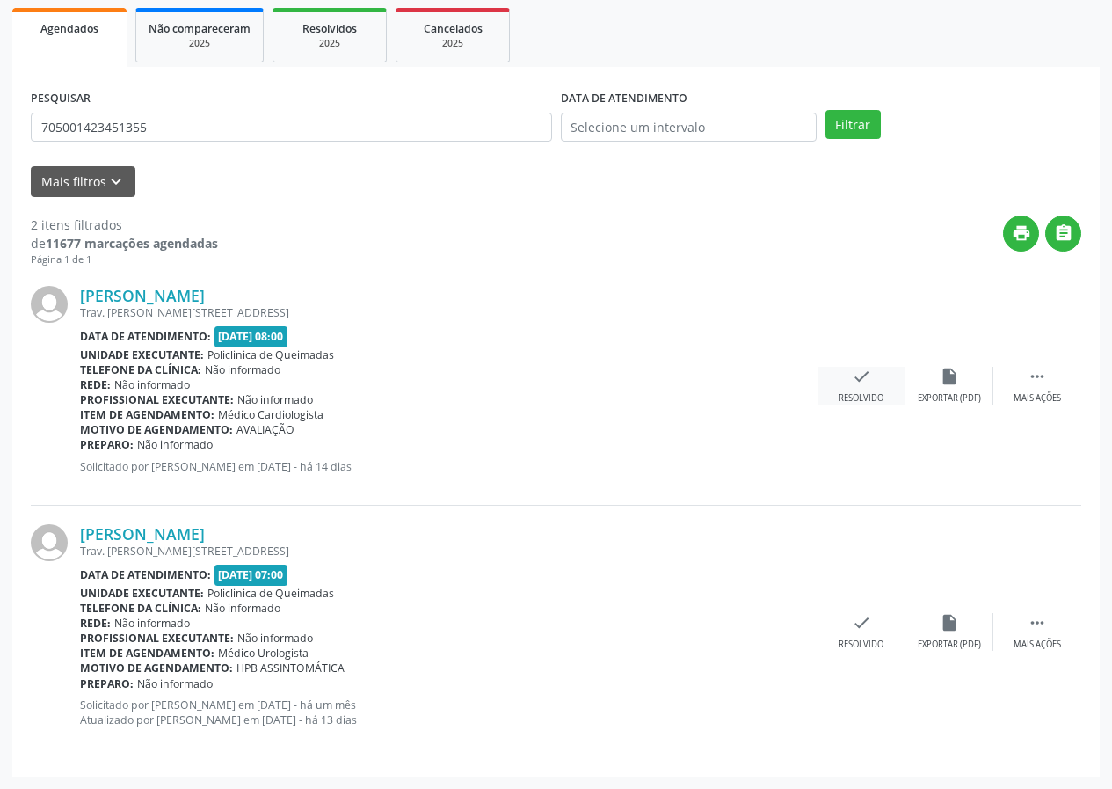
click at [864, 388] on div "check Resolvido" at bounding box center [862, 386] width 88 height 38
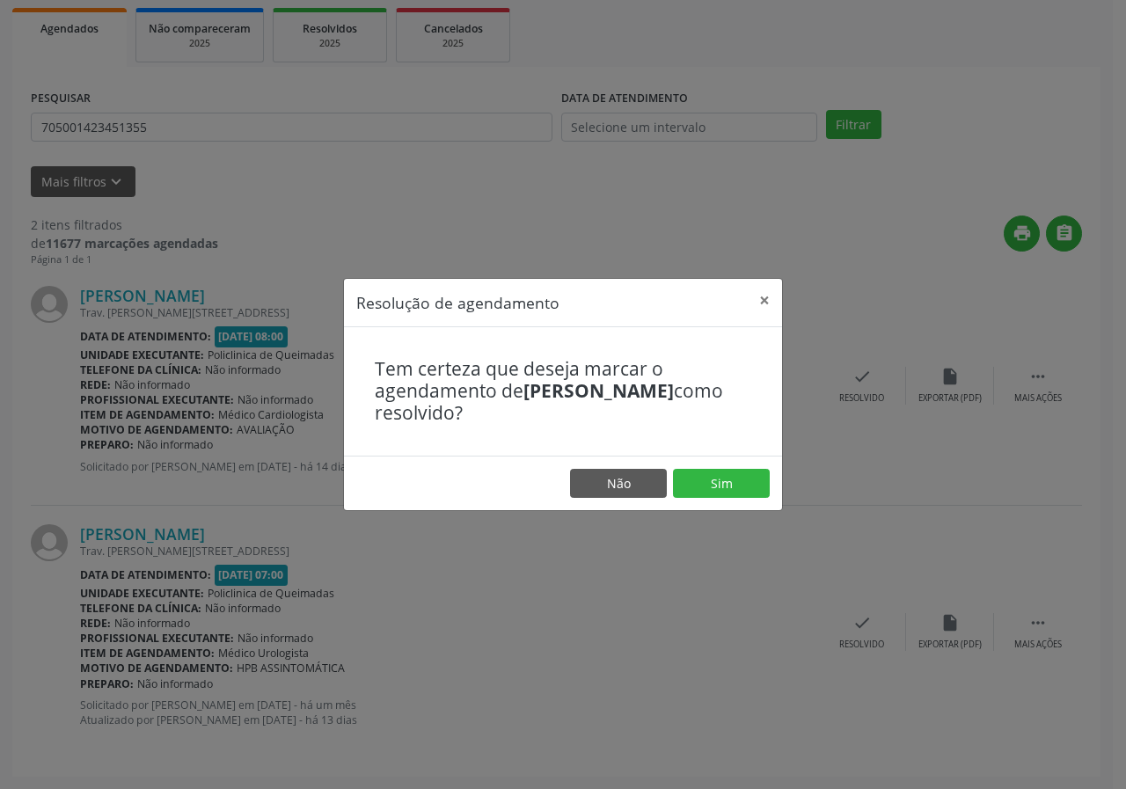
click at [716, 507] on footer "Não Sim" at bounding box center [563, 483] width 438 height 55
click at [698, 489] on button "Sim" at bounding box center [721, 484] width 97 height 30
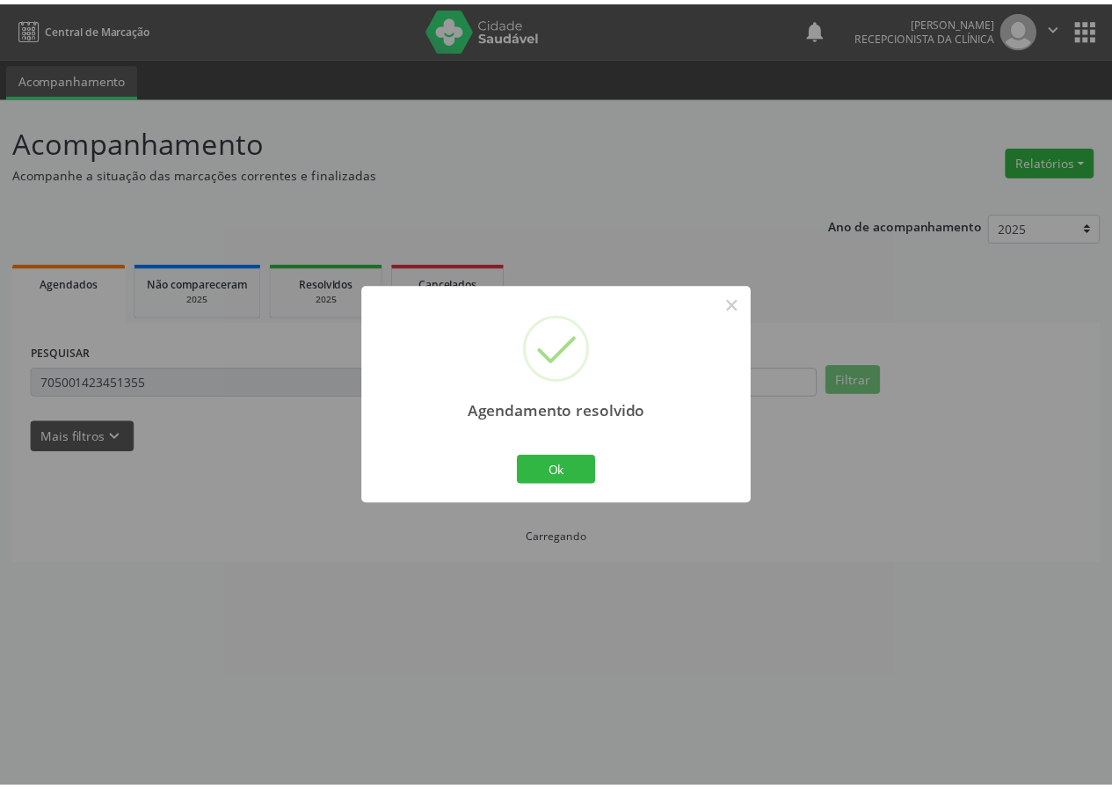
scroll to position [0, 0]
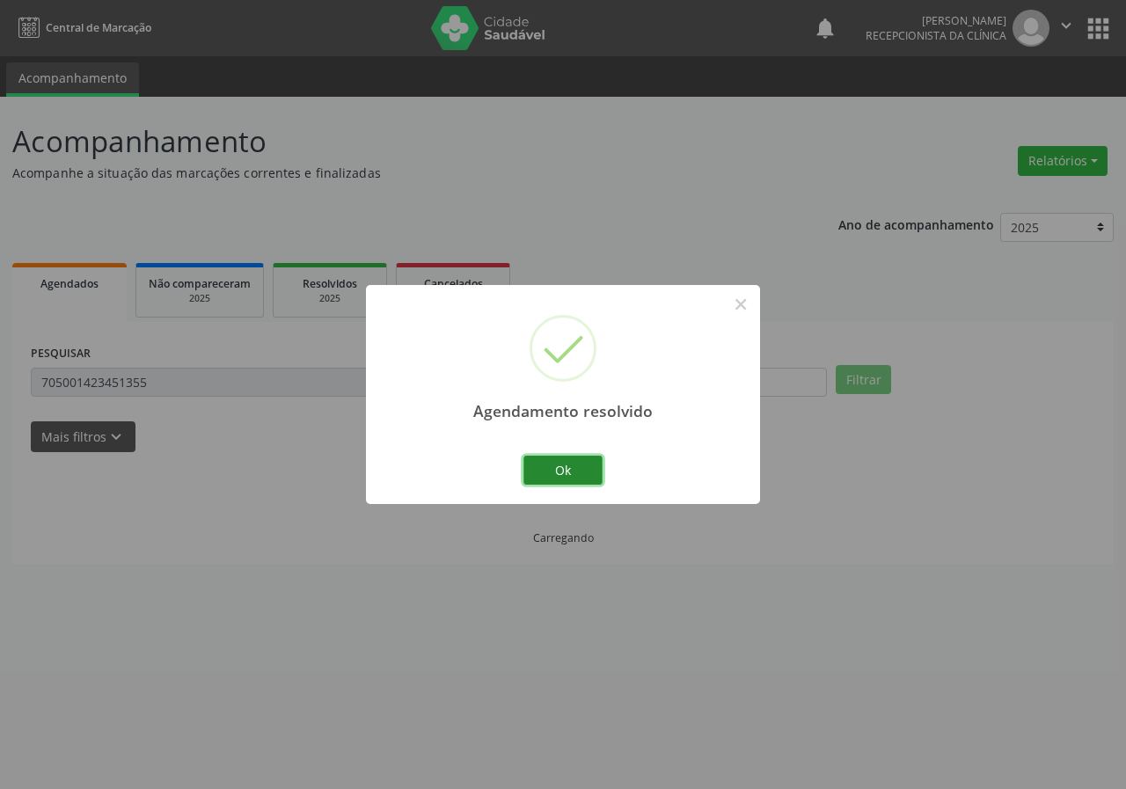
click at [580, 465] on button "Ok" at bounding box center [562, 471] width 79 height 30
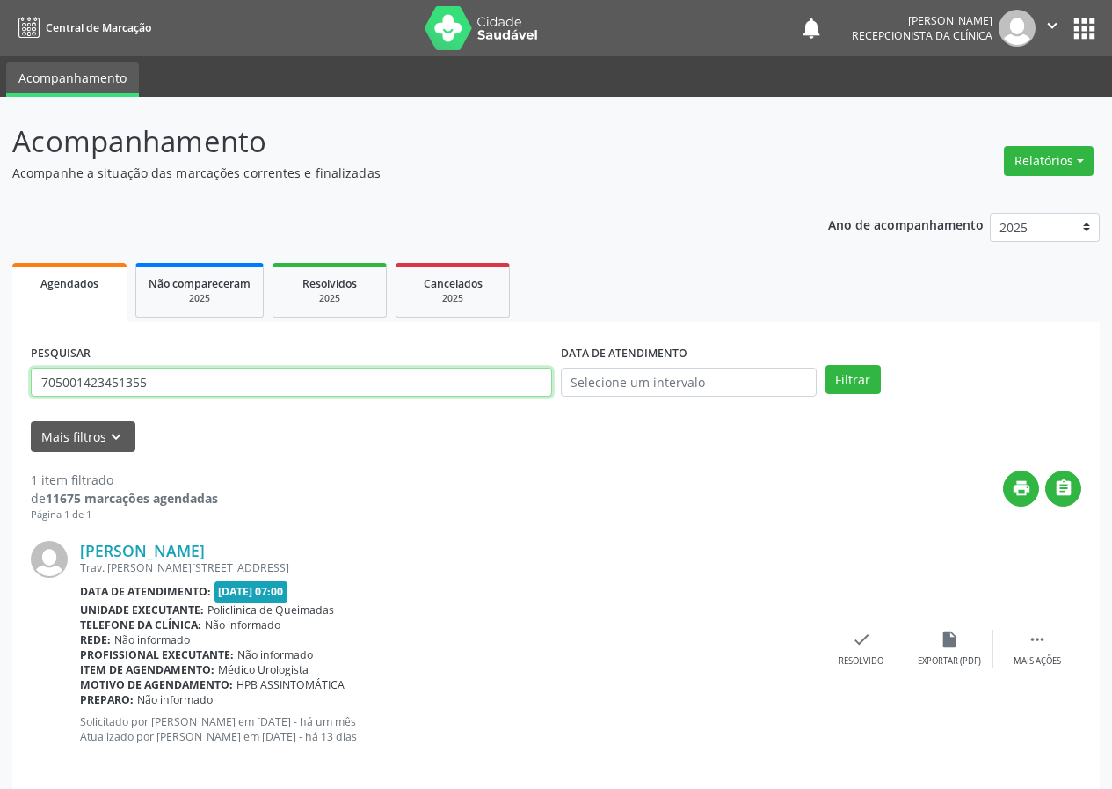
click at [287, 383] on input "705001423451355" at bounding box center [291, 383] width 521 height 30
click at [826, 365] on button "Filtrar" at bounding box center [853, 380] width 55 height 30
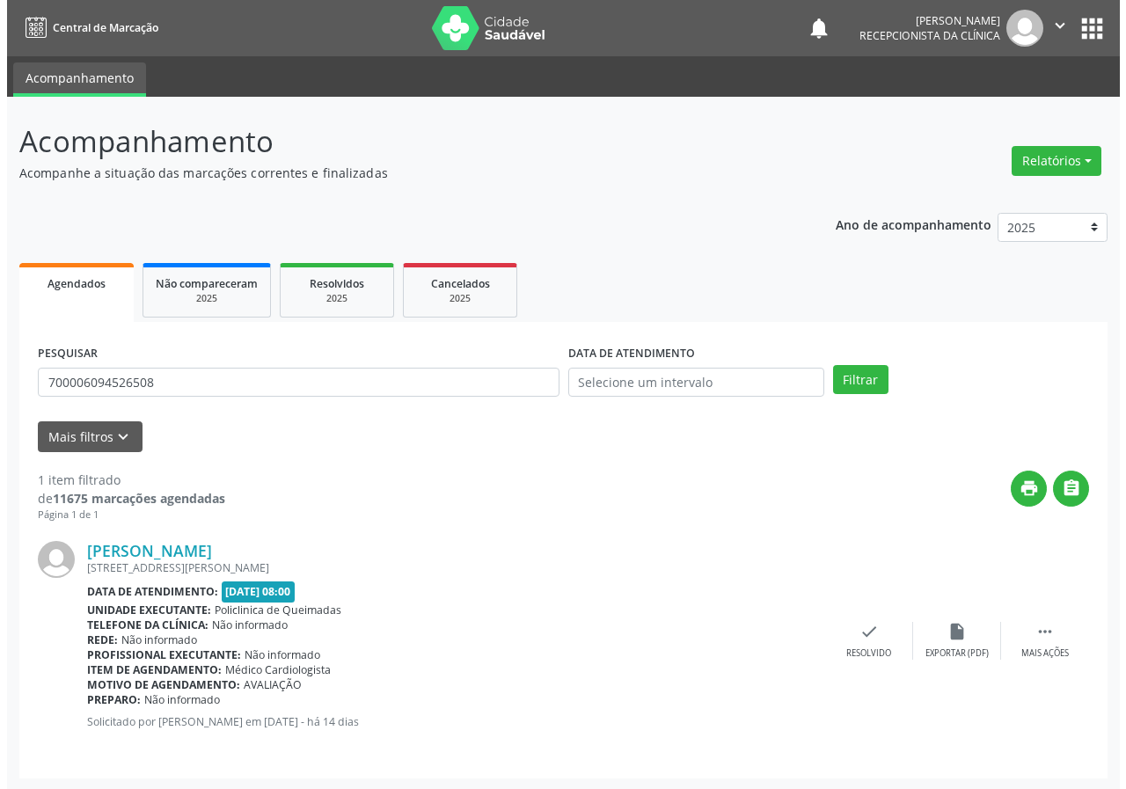
scroll to position [2, 0]
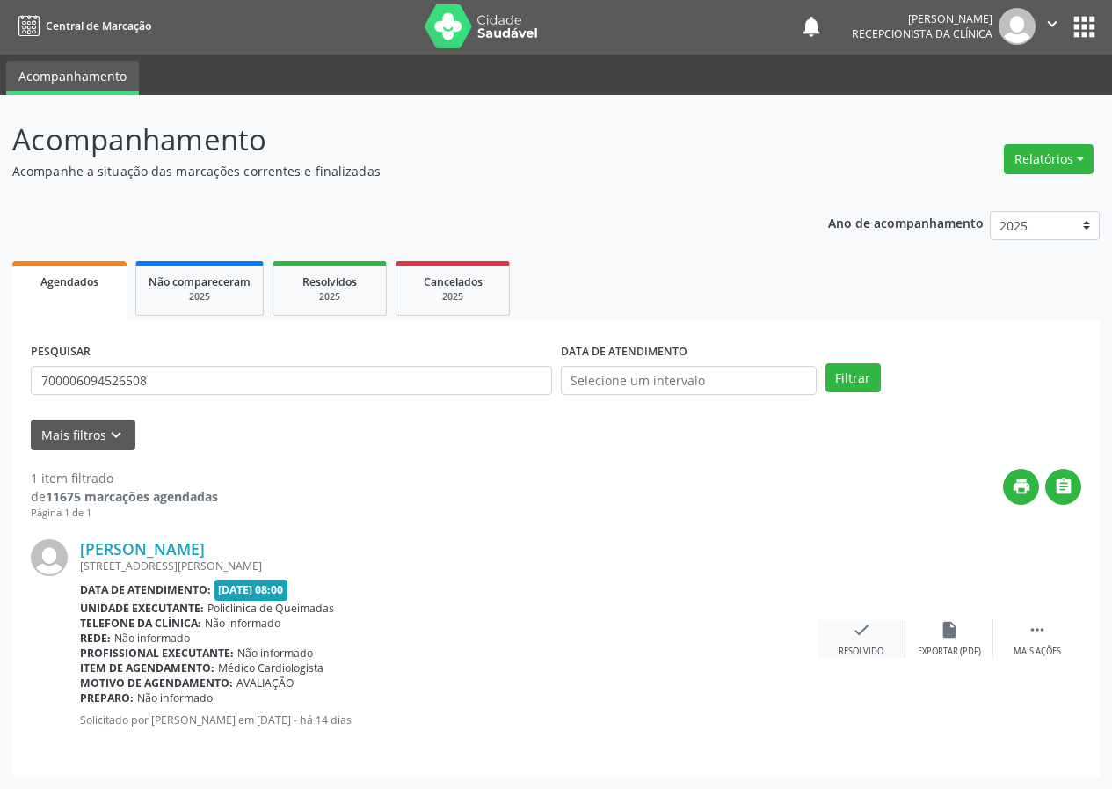
click at [865, 626] on icon "check" at bounding box center [861, 629] width 19 height 19
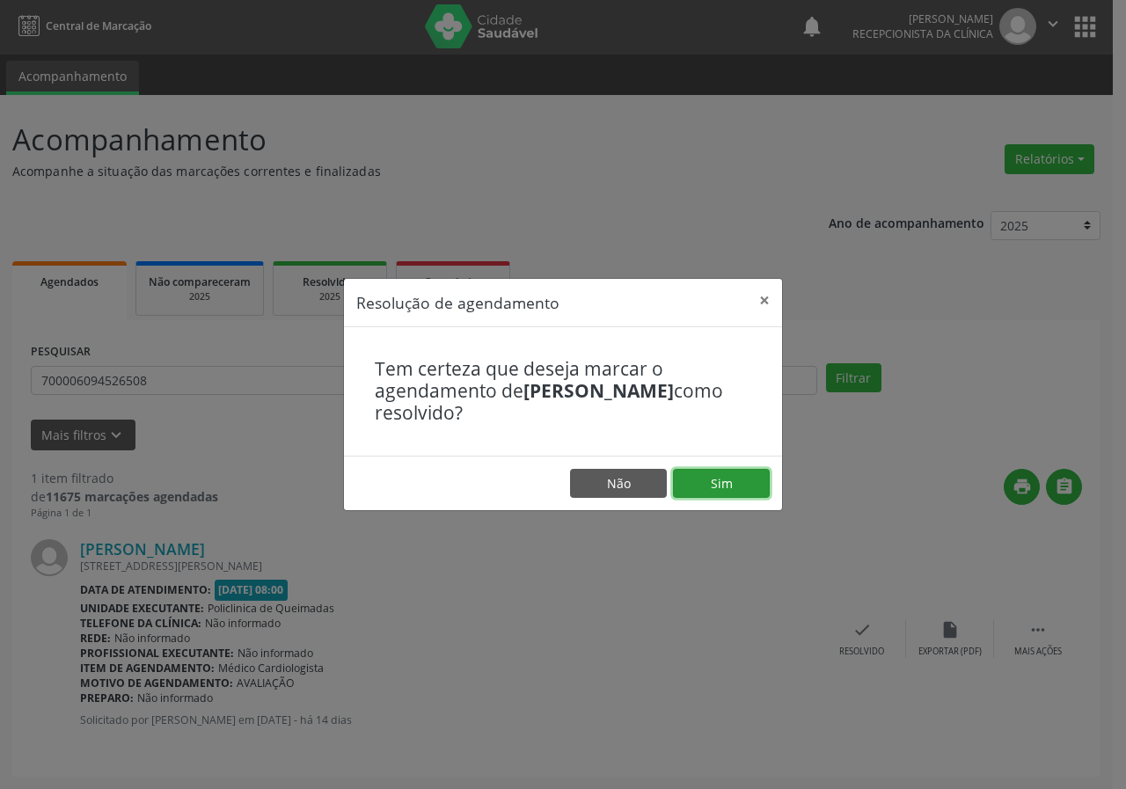
click at [741, 483] on button "Sim" at bounding box center [721, 484] width 97 height 30
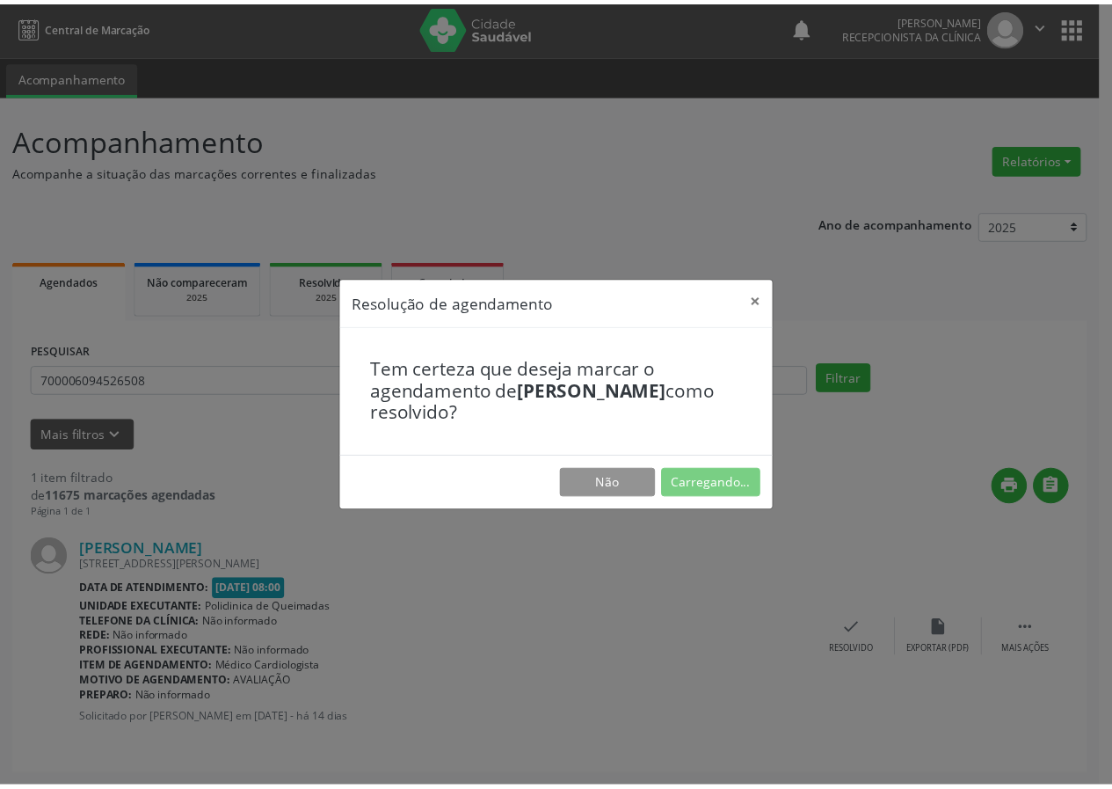
scroll to position [0, 0]
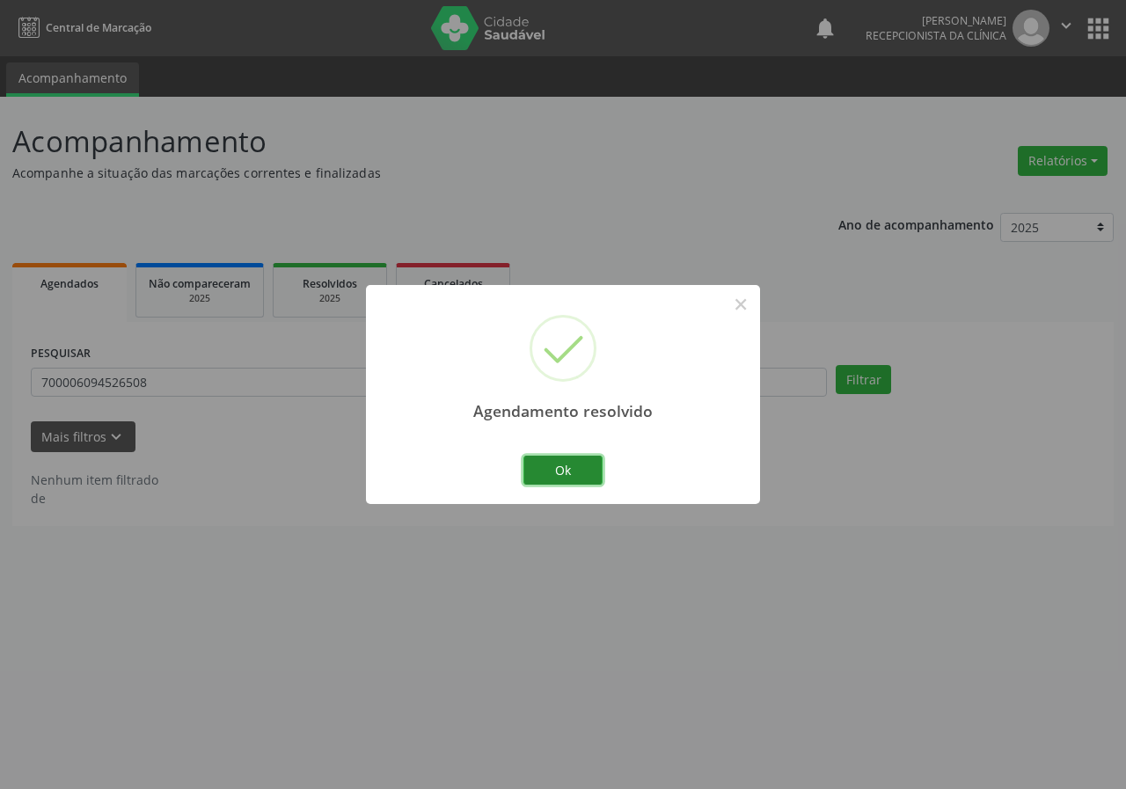
click at [566, 469] on button "Ok" at bounding box center [562, 471] width 79 height 30
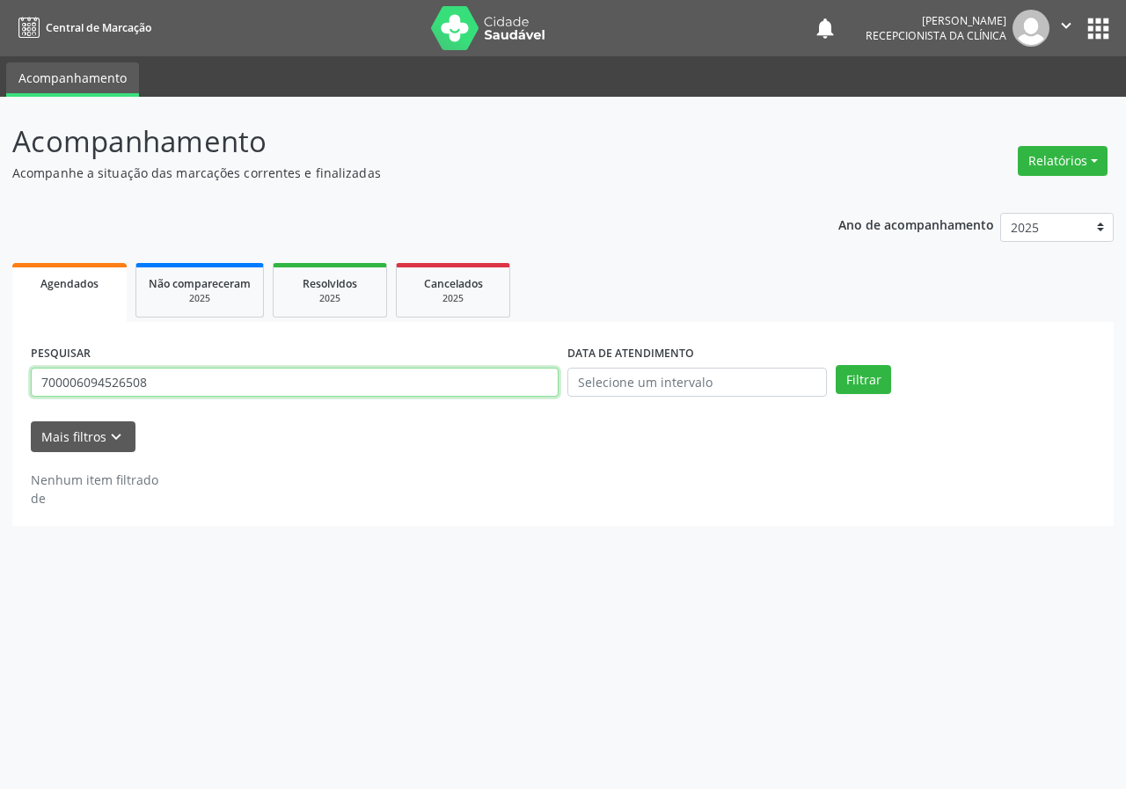
click at [177, 393] on input "700006094526508" at bounding box center [295, 383] width 528 height 30
click at [177, 398] on div "PESQUISAR 700006094526508" at bounding box center [294, 374] width 536 height 69
click at [835, 365] on button "Filtrar" at bounding box center [862, 380] width 55 height 30
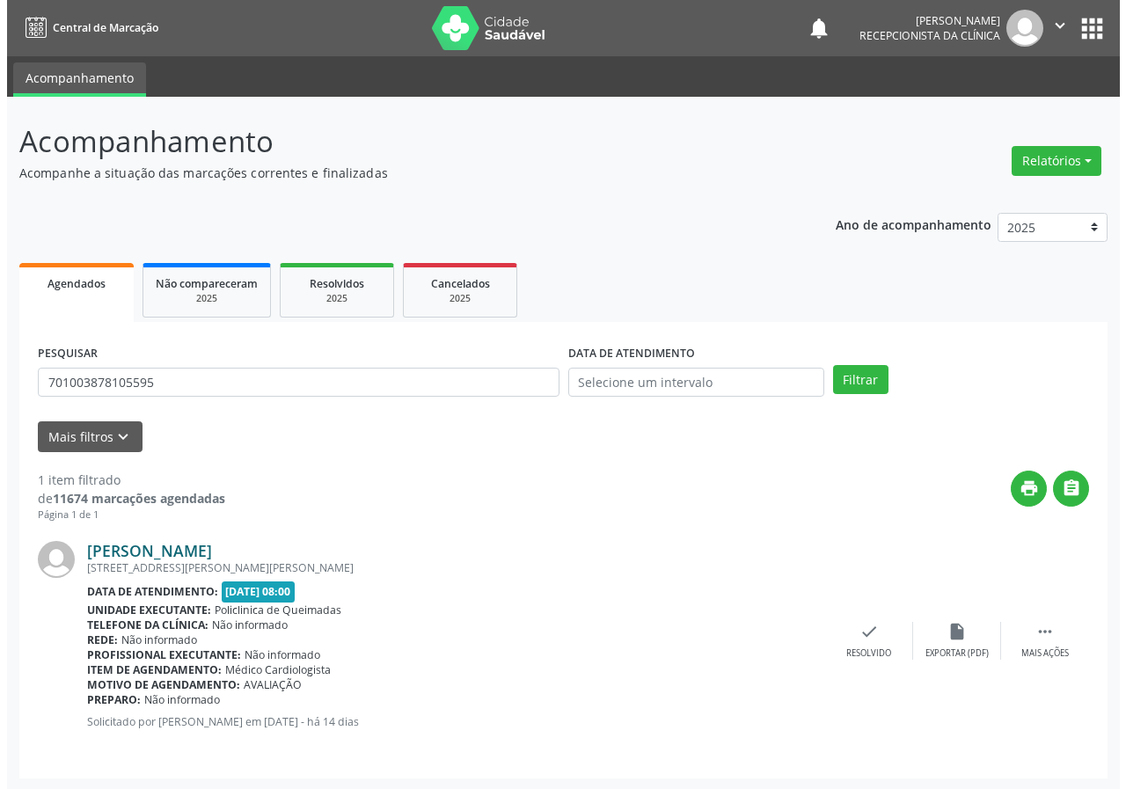
scroll to position [2, 0]
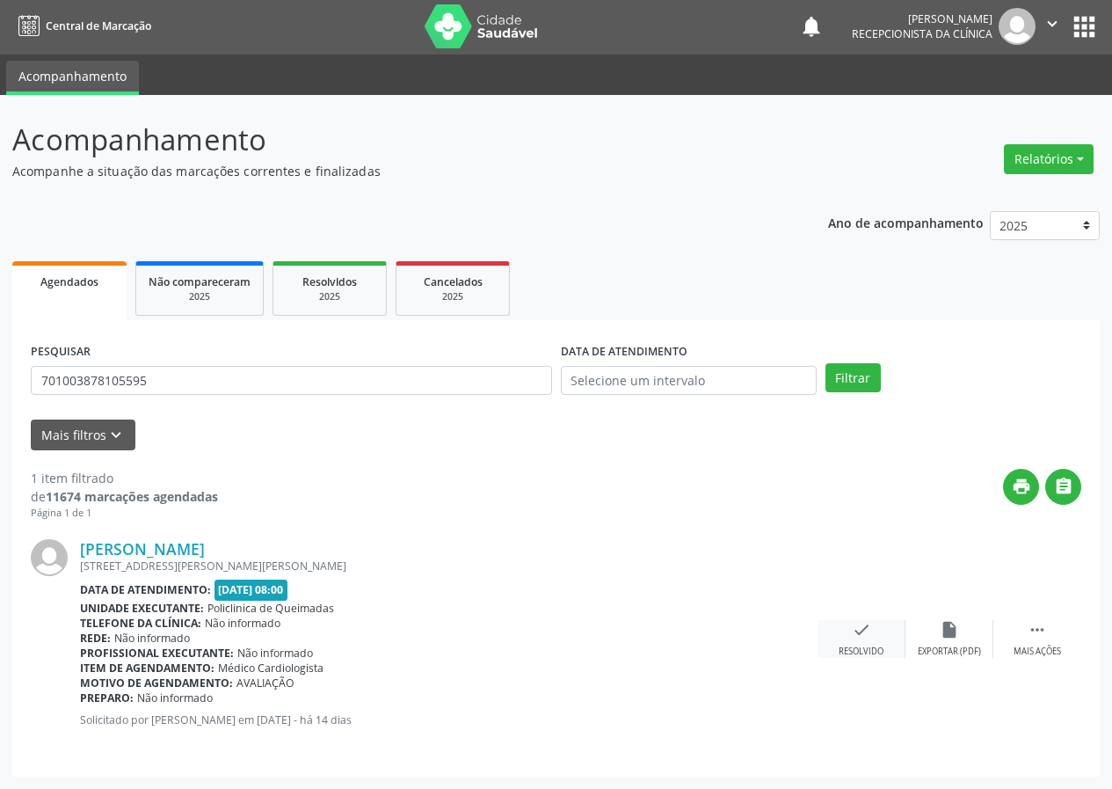
click at [849, 631] on div "check Resolvido" at bounding box center [862, 639] width 88 height 38
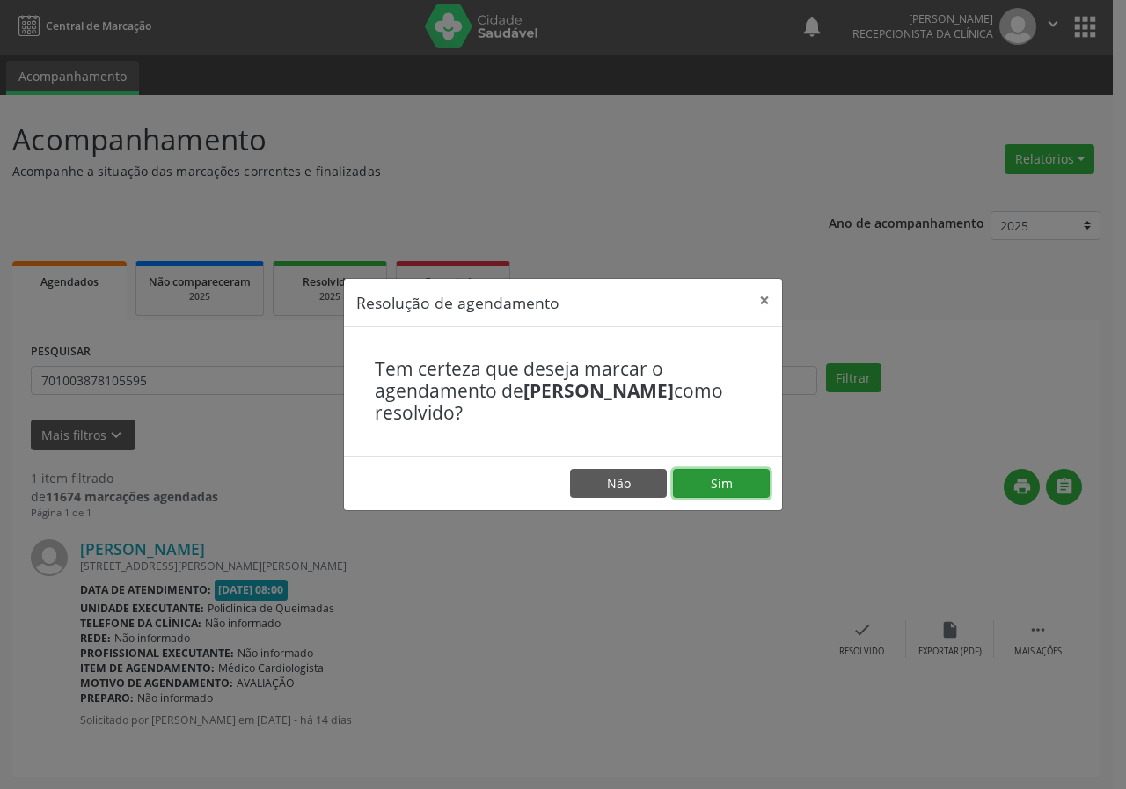
click at [691, 493] on button "Sim" at bounding box center [721, 484] width 97 height 30
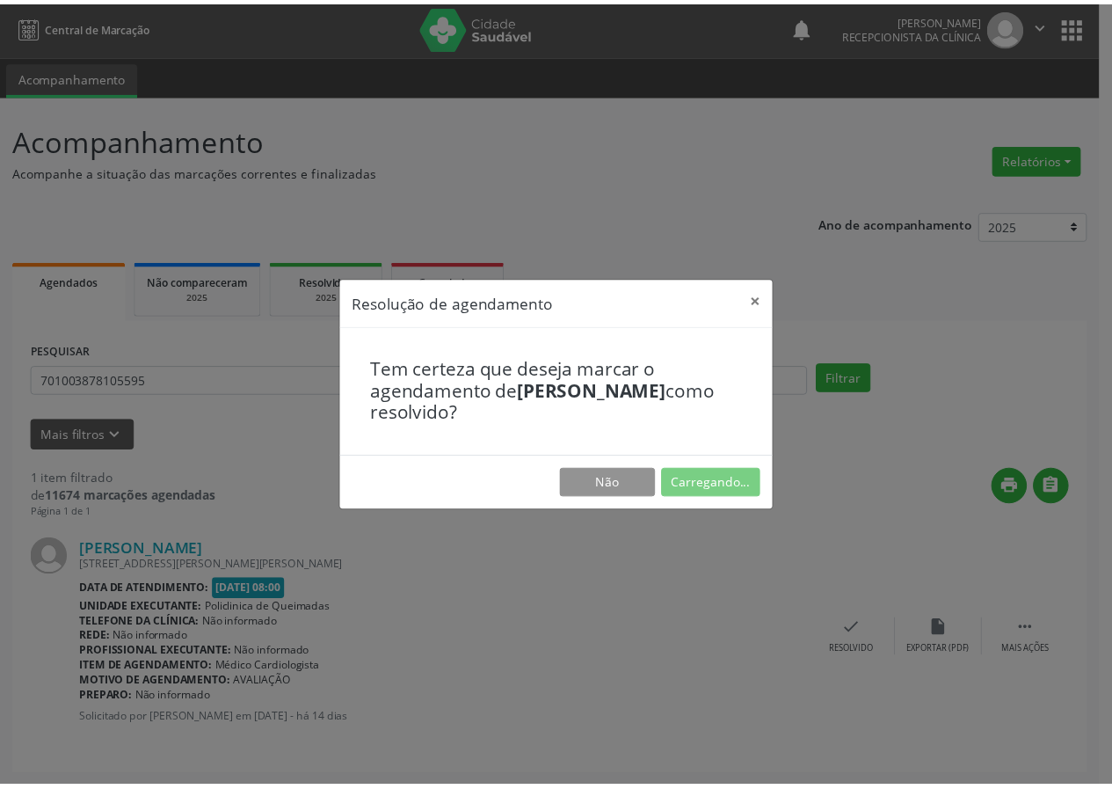
scroll to position [0, 0]
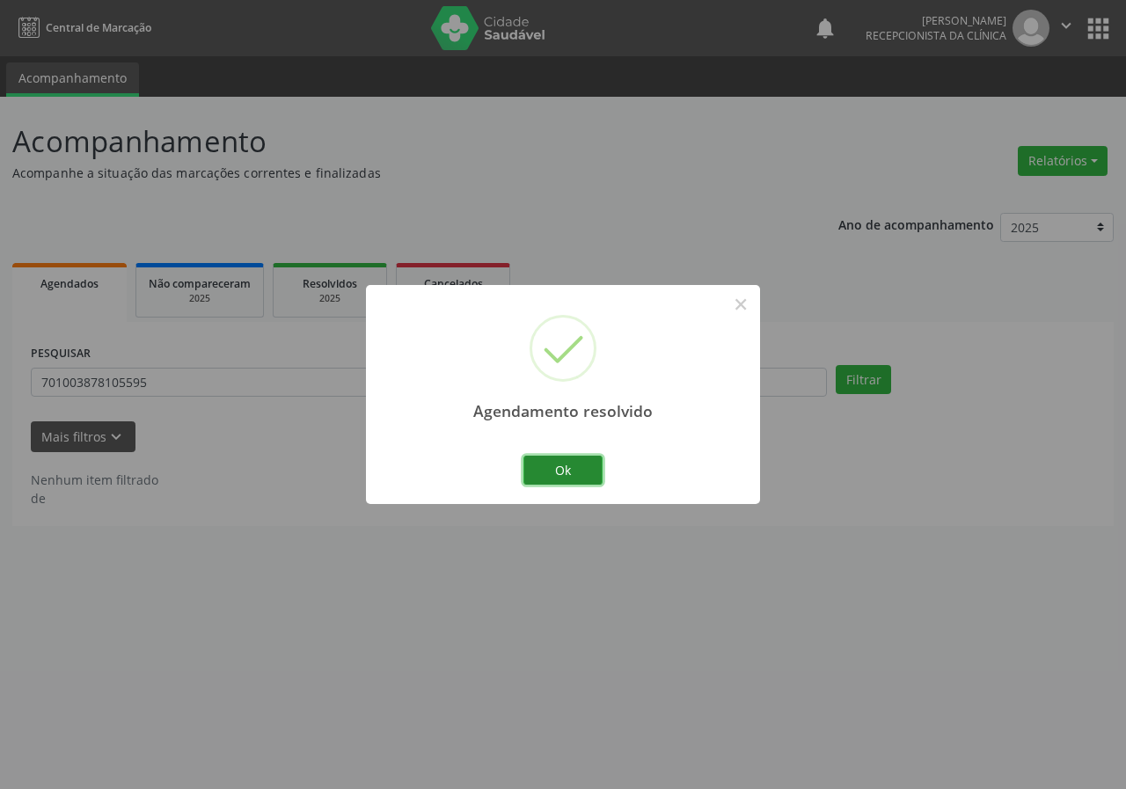
click at [543, 474] on button "Ok" at bounding box center [562, 471] width 79 height 30
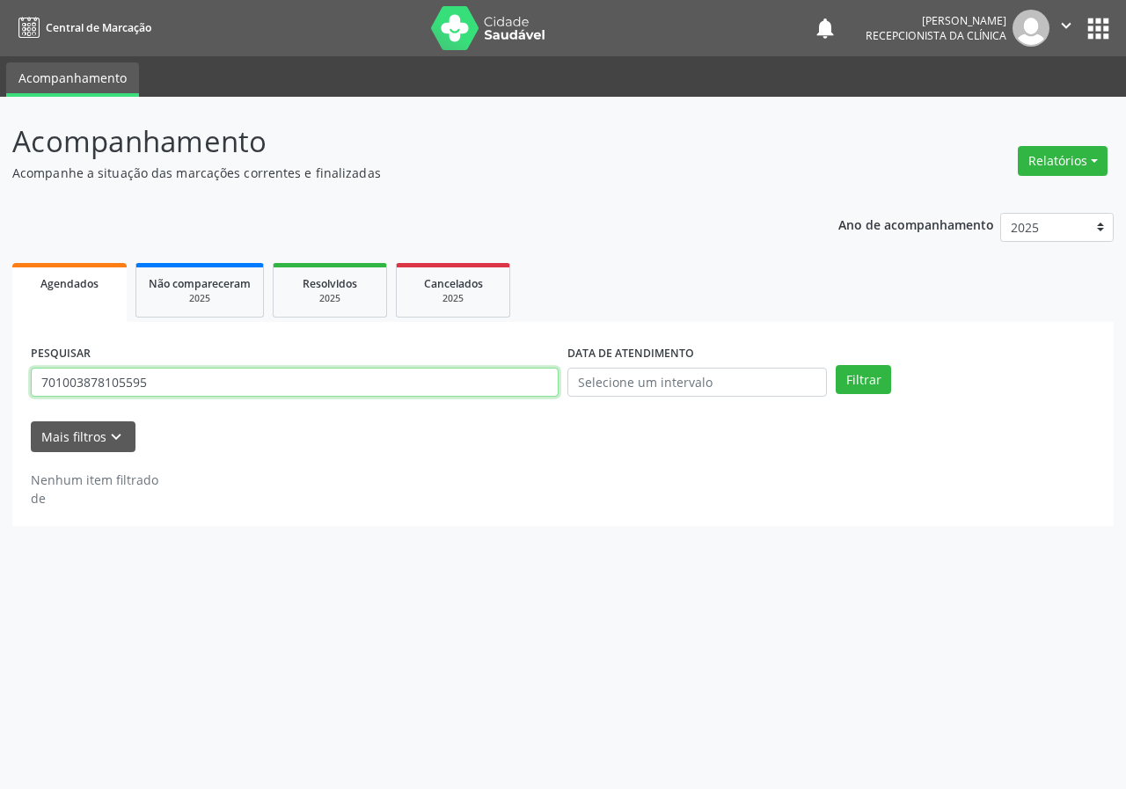
click at [281, 383] on input "701003878105595" at bounding box center [295, 383] width 528 height 30
click at [281, 379] on input "701003878105595" at bounding box center [295, 383] width 528 height 30
click at [280, 381] on input "701003878105595" at bounding box center [295, 383] width 528 height 30
click at [835, 365] on button "Filtrar" at bounding box center [862, 380] width 55 height 30
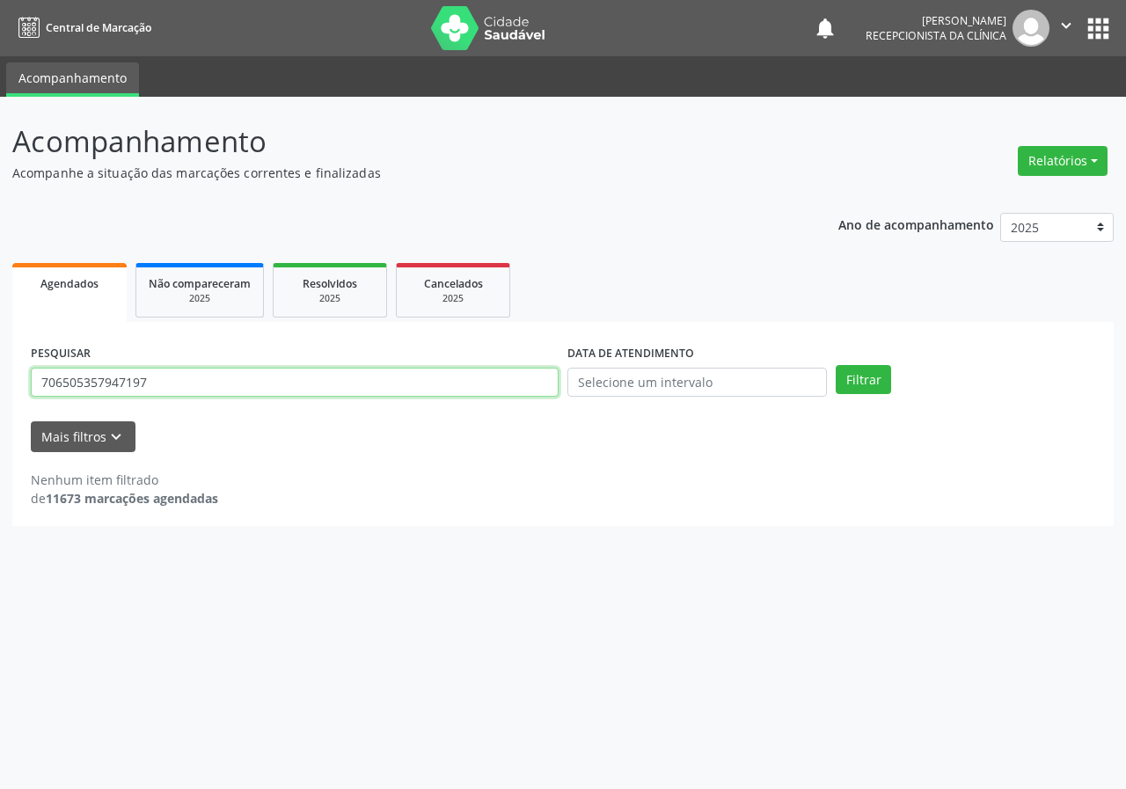
click at [183, 383] on input "706505357947197" at bounding box center [295, 383] width 528 height 30
click at [835, 365] on button "Filtrar" at bounding box center [862, 380] width 55 height 30
click at [164, 380] on input "706505357947197" at bounding box center [295, 383] width 528 height 30
click at [835, 365] on button "Filtrar" at bounding box center [862, 380] width 55 height 30
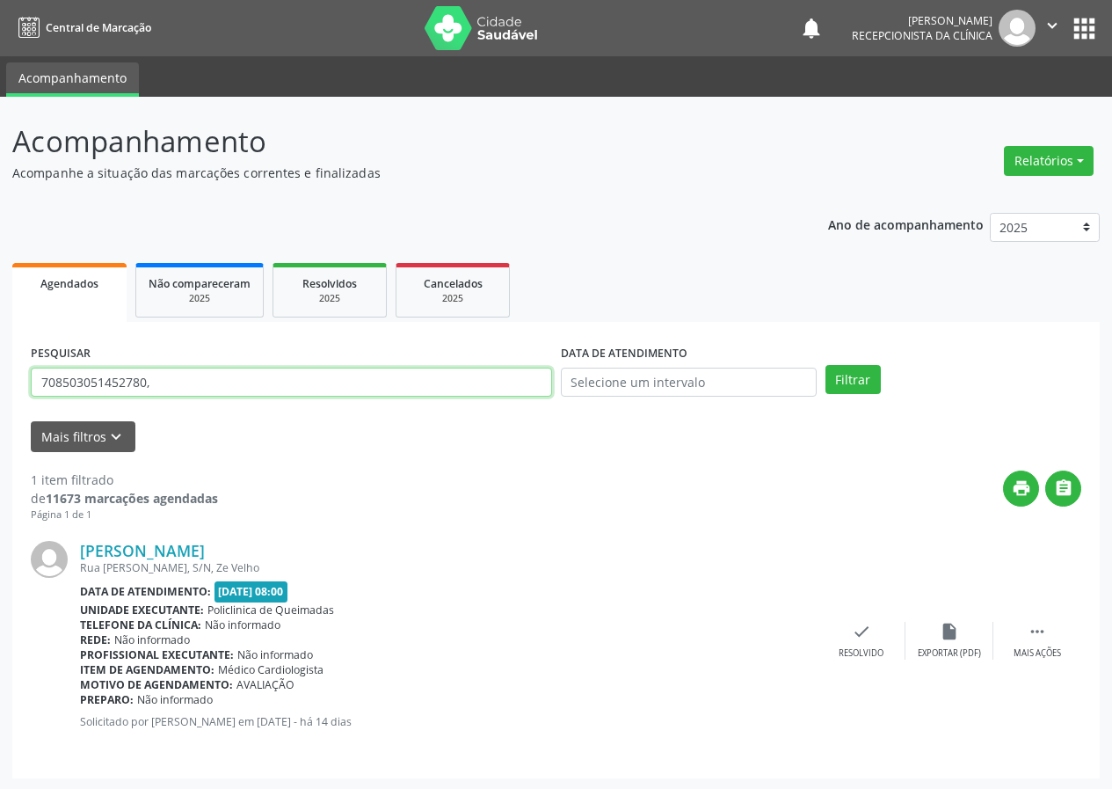
click at [149, 389] on input "708503051452780," at bounding box center [291, 383] width 521 height 30
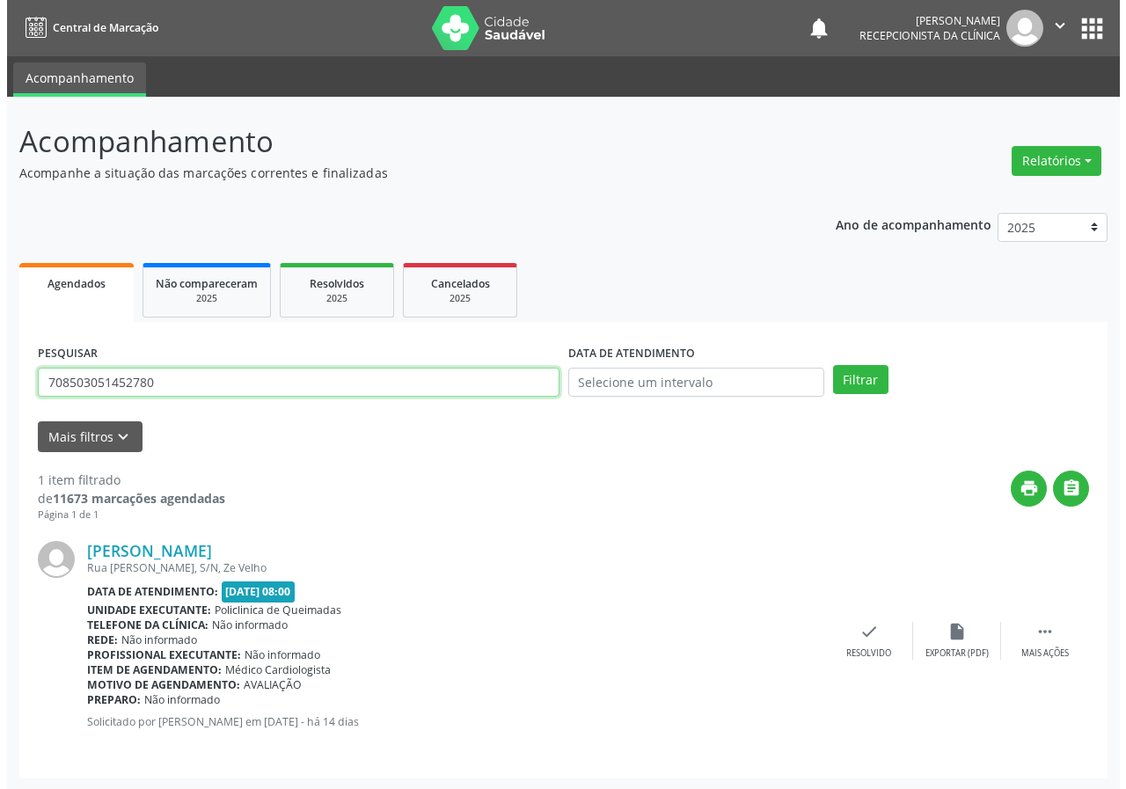
scroll to position [2, 0]
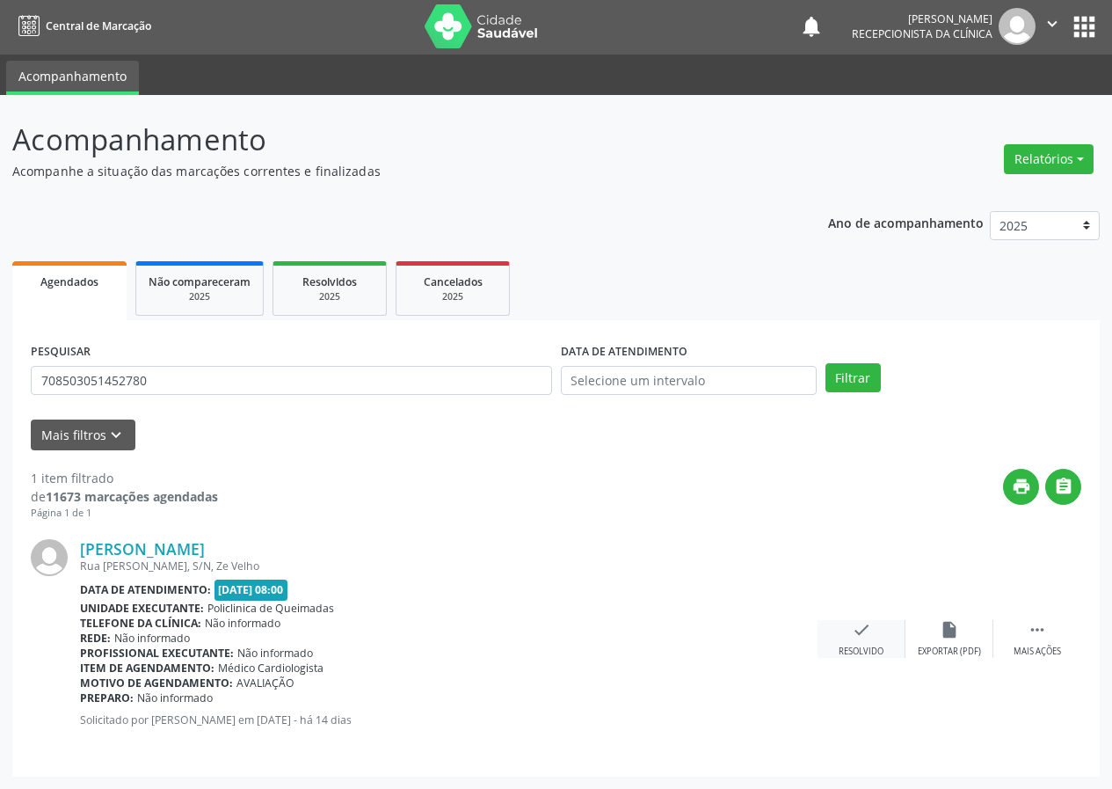
click at [863, 631] on icon "check" at bounding box center [861, 629] width 19 height 19
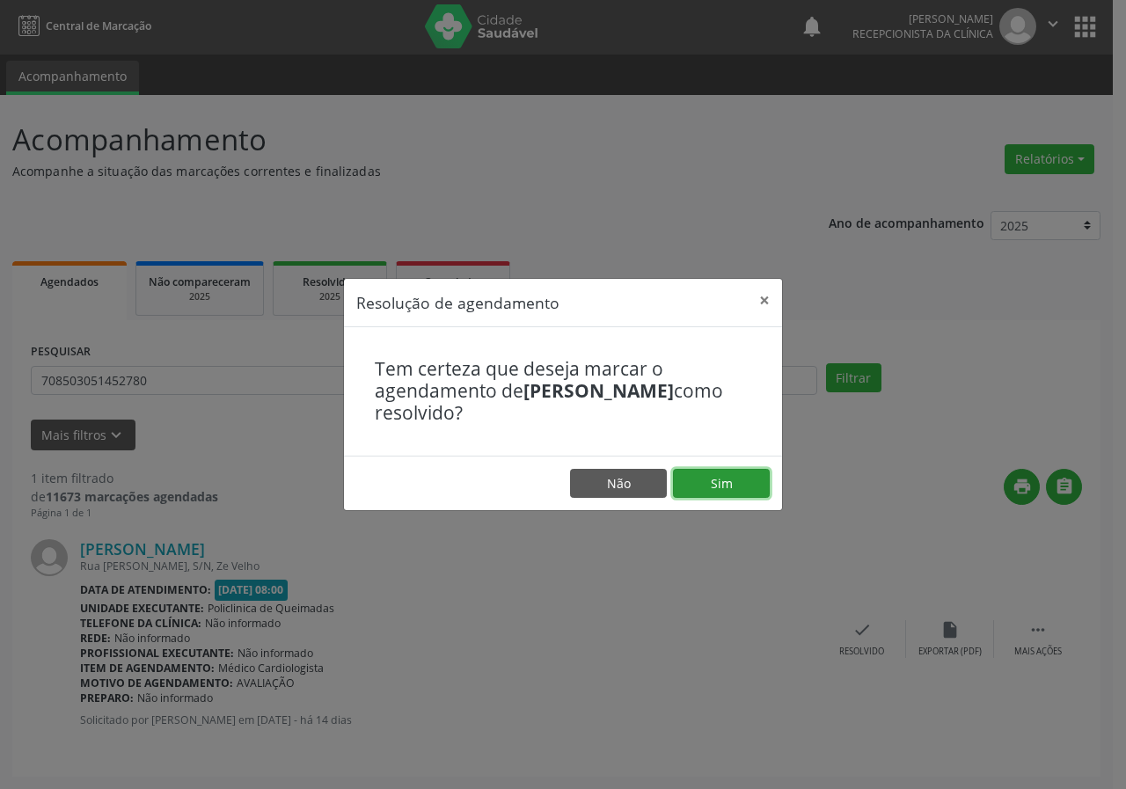
click at [716, 478] on button "Sim" at bounding box center [721, 484] width 97 height 30
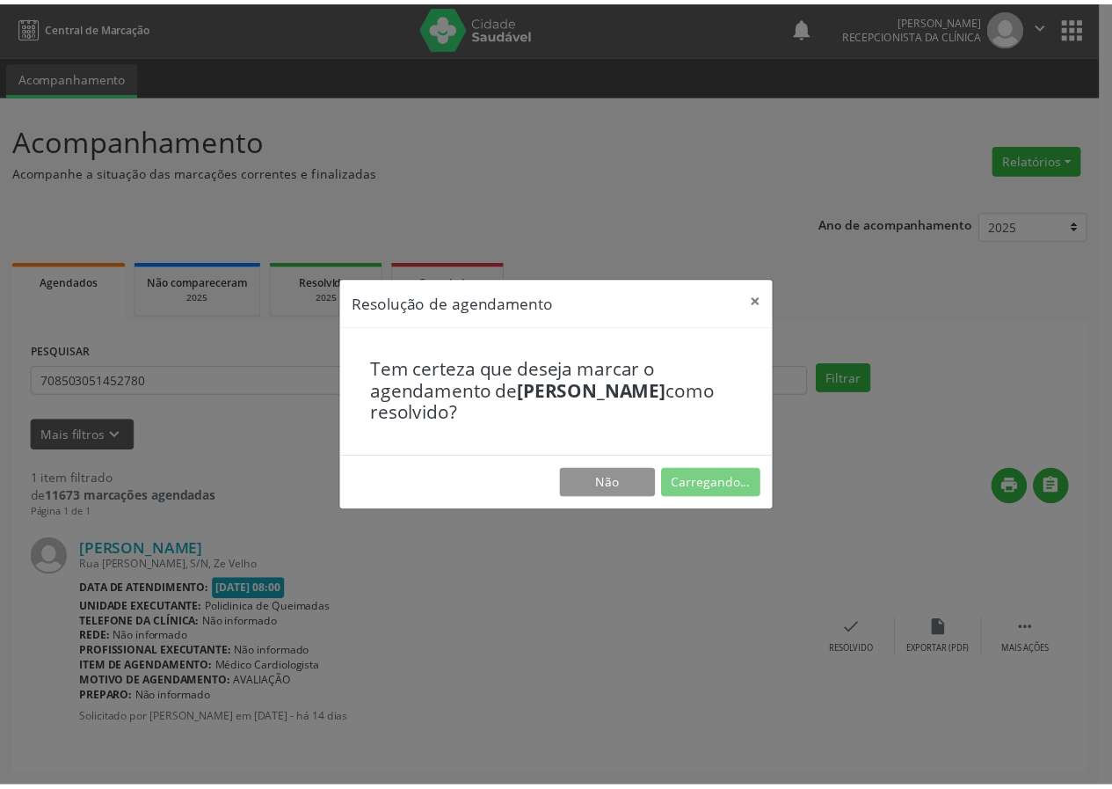
scroll to position [0, 0]
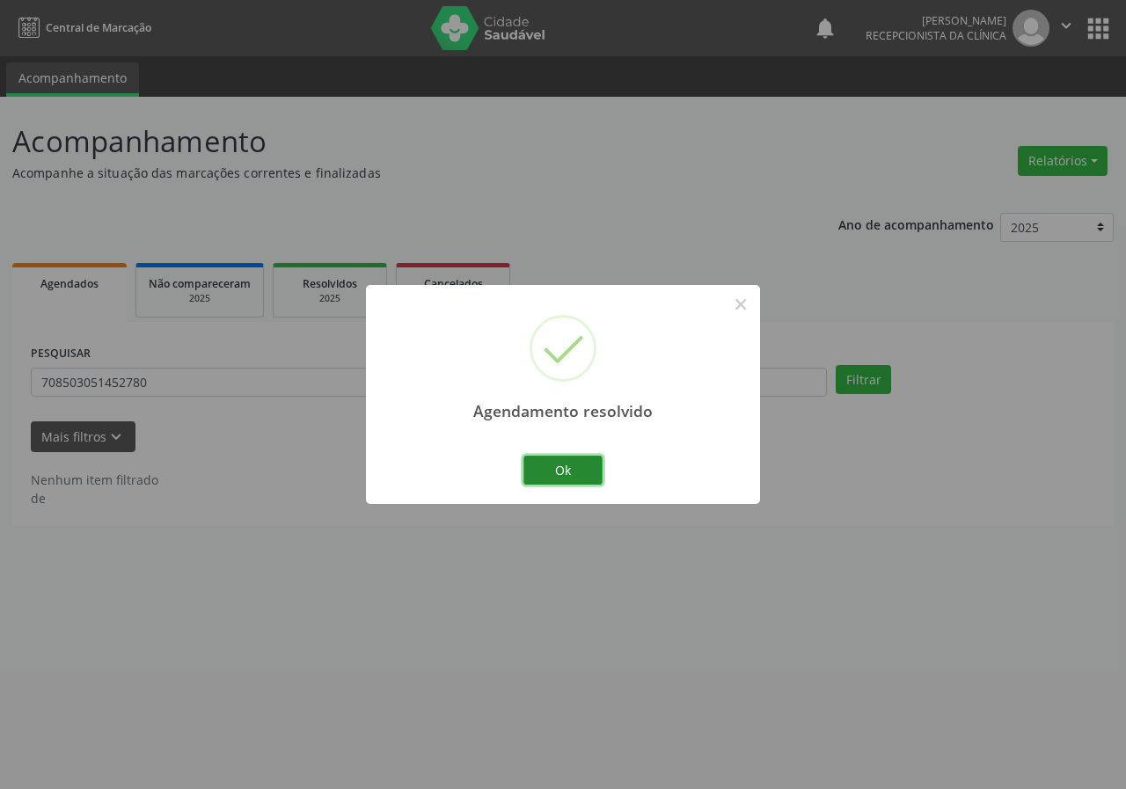
click at [545, 472] on button "Ok" at bounding box center [562, 471] width 79 height 30
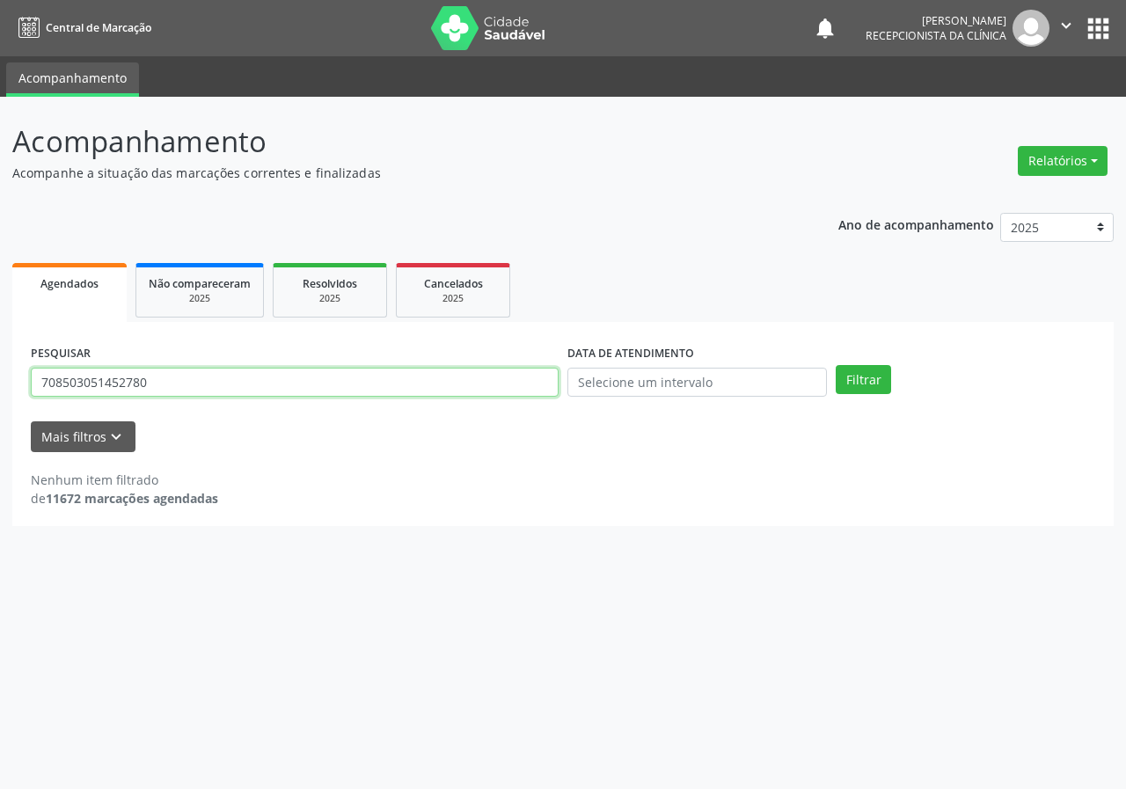
click at [200, 395] on input "708503051452780" at bounding box center [295, 383] width 528 height 30
click at [835, 365] on button "Filtrar" at bounding box center [862, 380] width 55 height 30
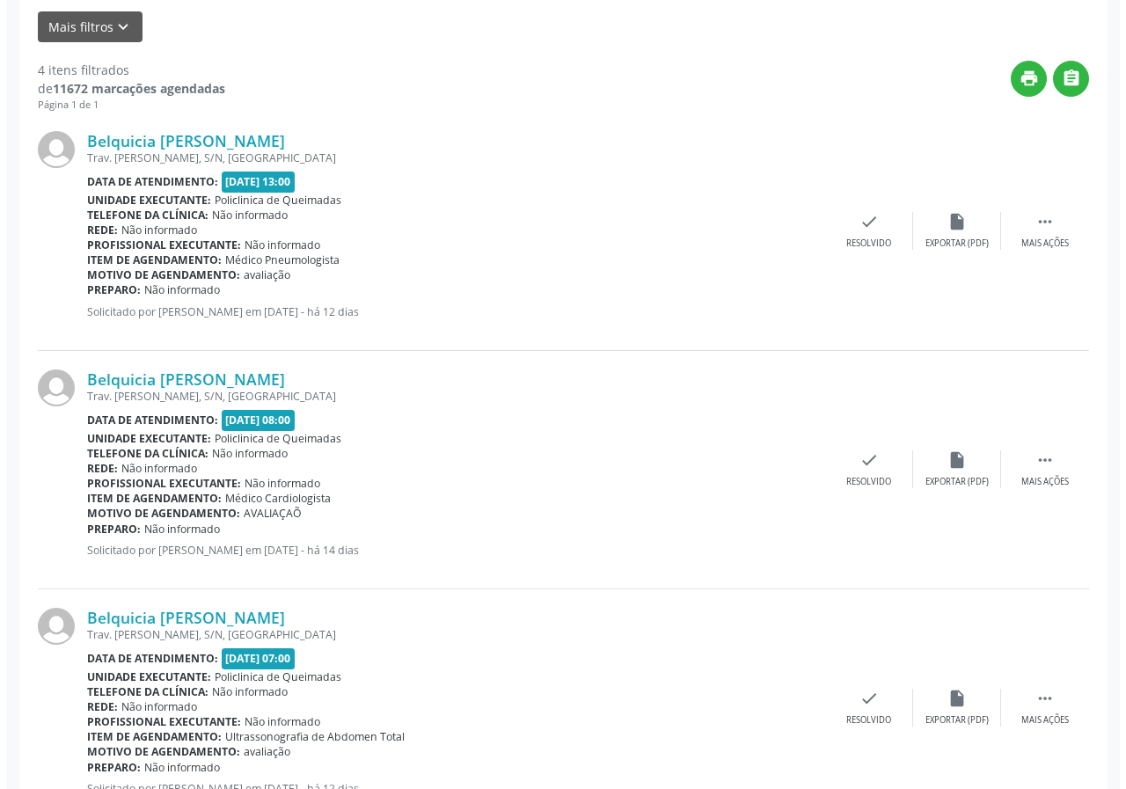
scroll to position [440, 0]
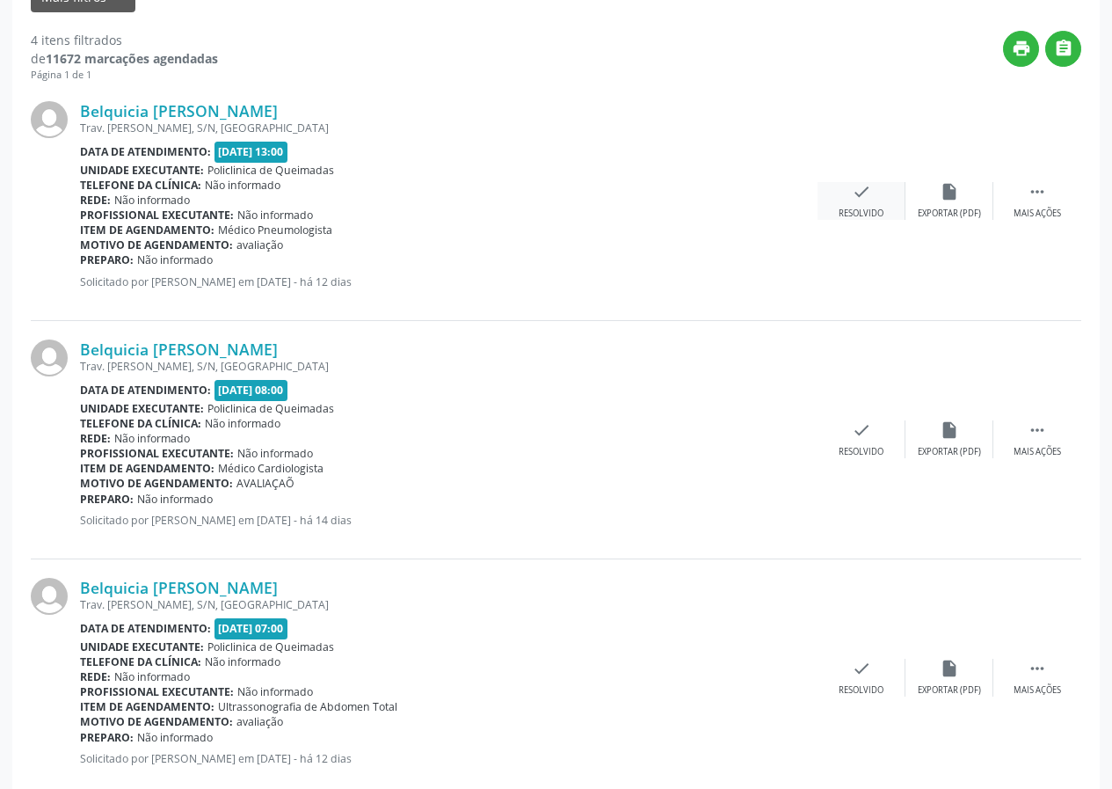
click at [864, 196] on icon "check" at bounding box center [861, 191] width 19 height 19
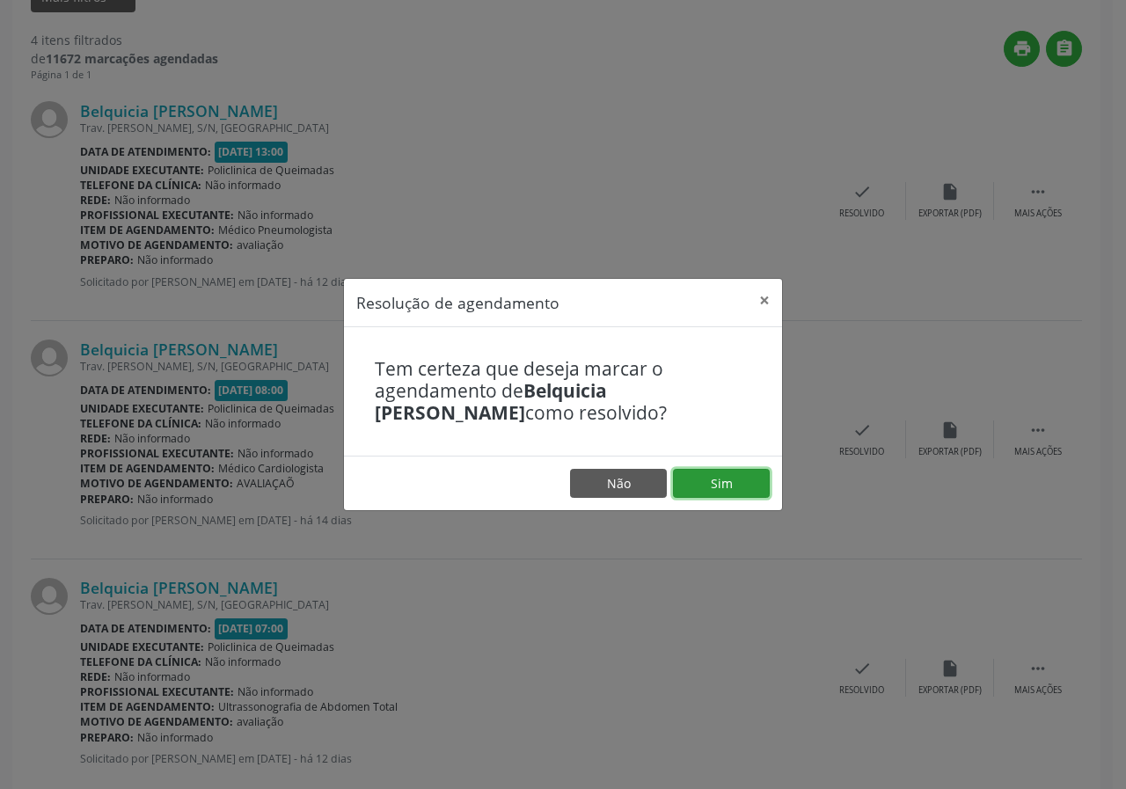
click at [720, 481] on button "Sim" at bounding box center [721, 484] width 97 height 30
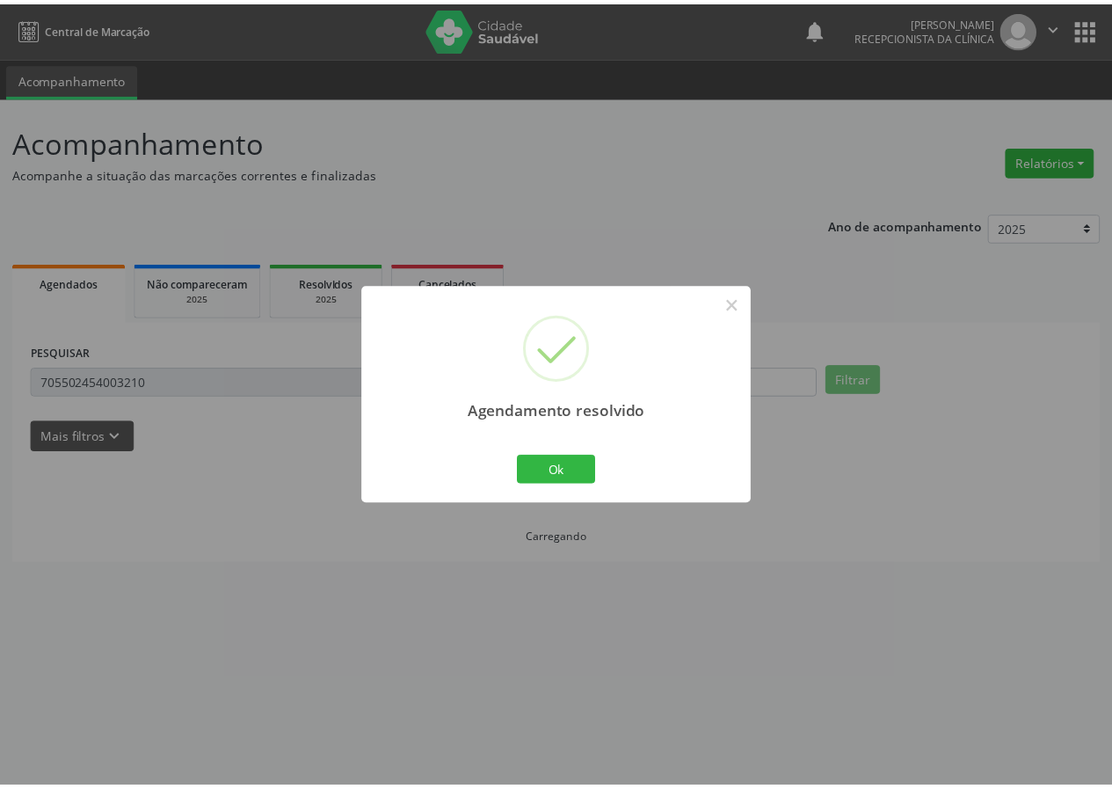
scroll to position [0, 0]
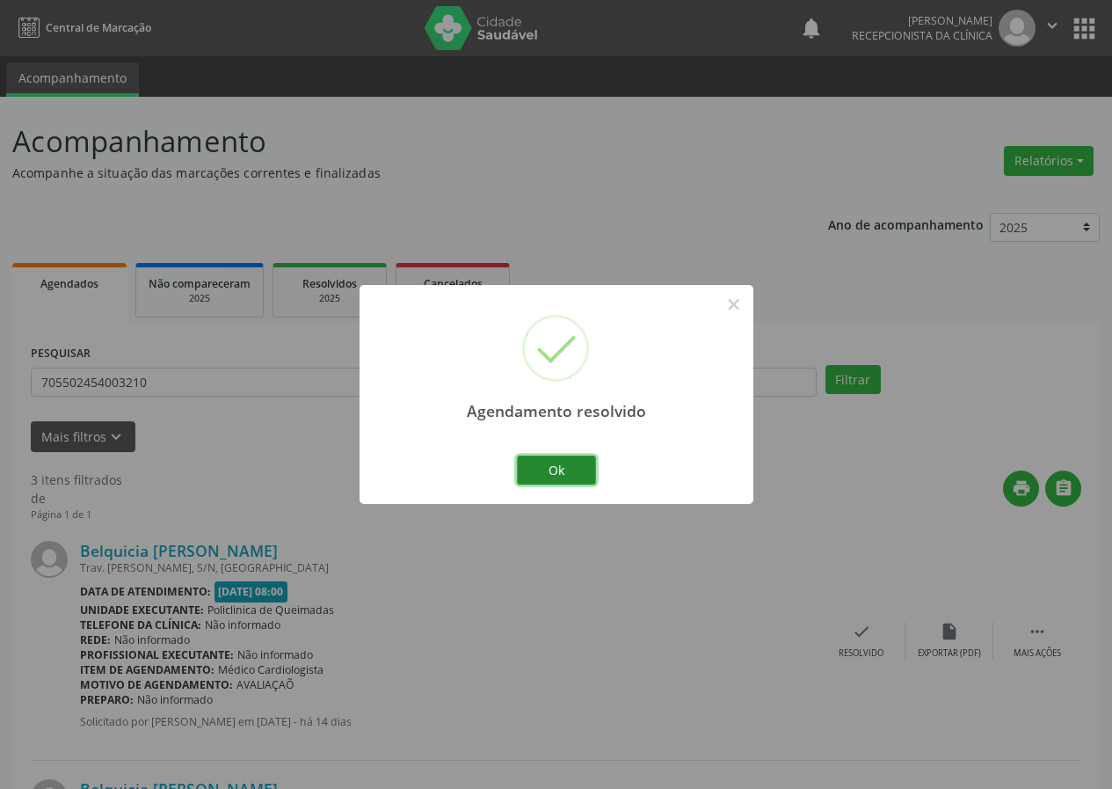
click at [572, 465] on button "Ok" at bounding box center [556, 471] width 79 height 30
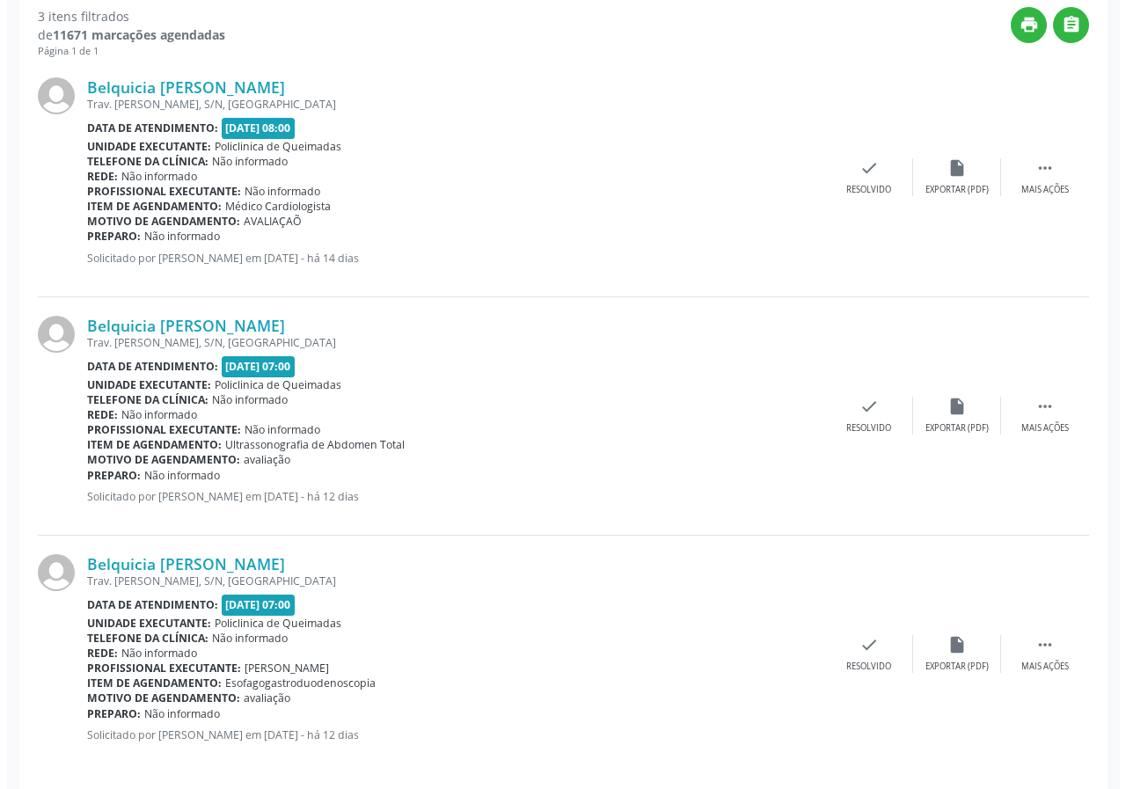
scroll to position [478, 0]
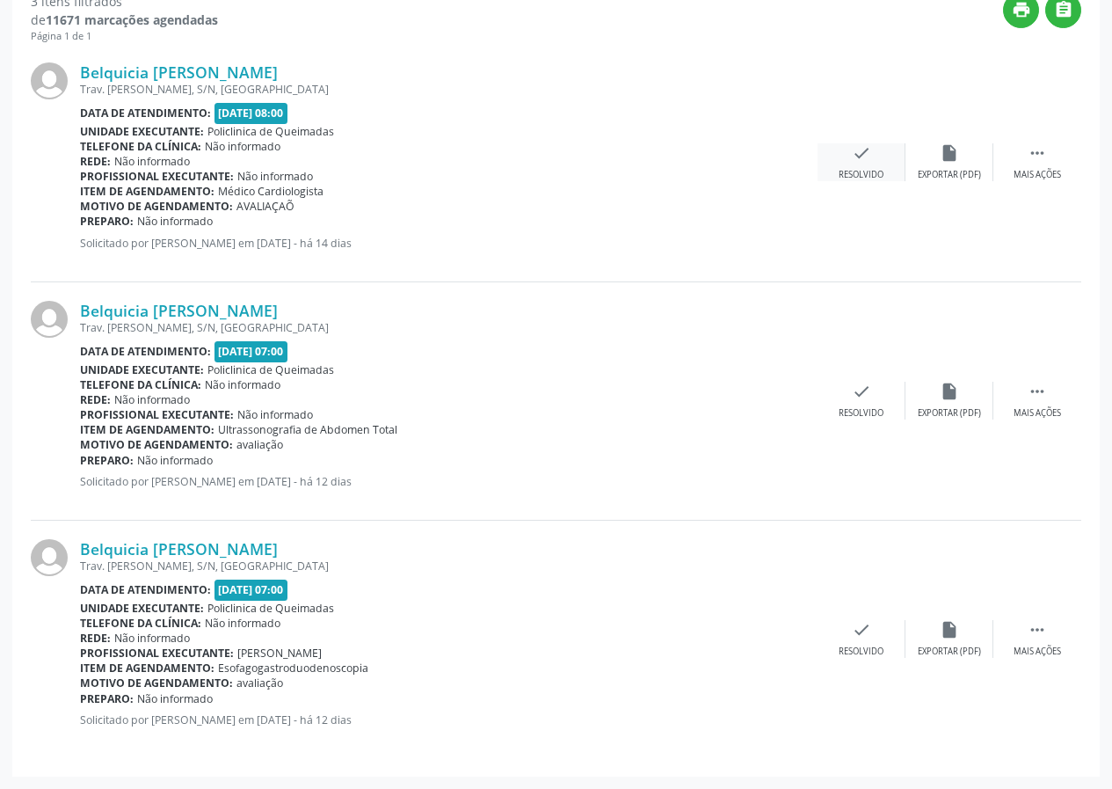
click at [854, 166] on div "check Resolvido" at bounding box center [862, 162] width 88 height 38
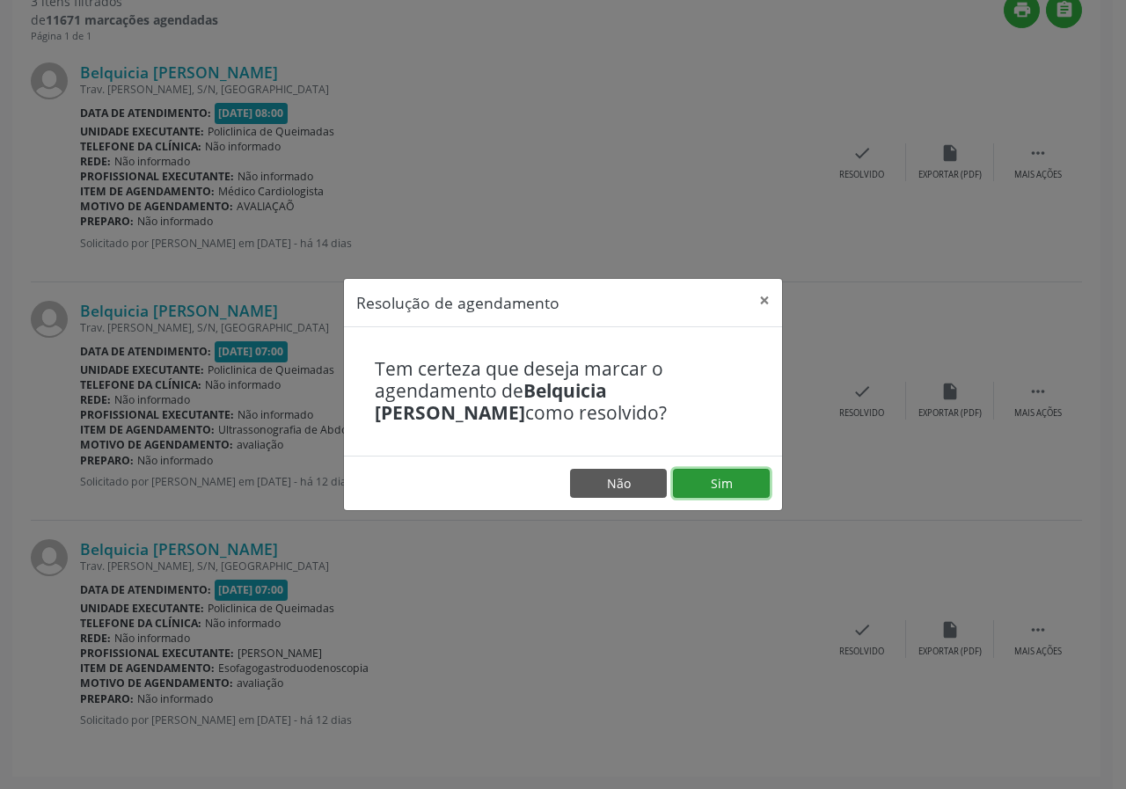
click at [708, 486] on button "Sim" at bounding box center [721, 484] width 97 height 30
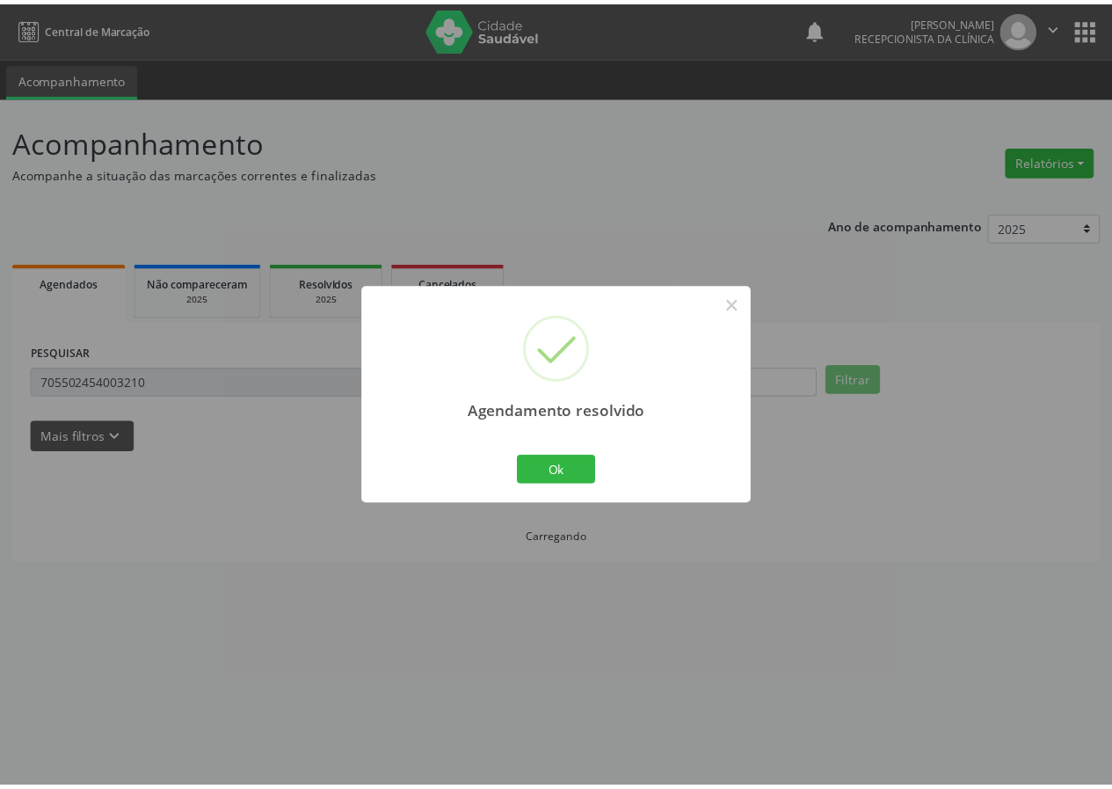
scroll to position [0, 0]
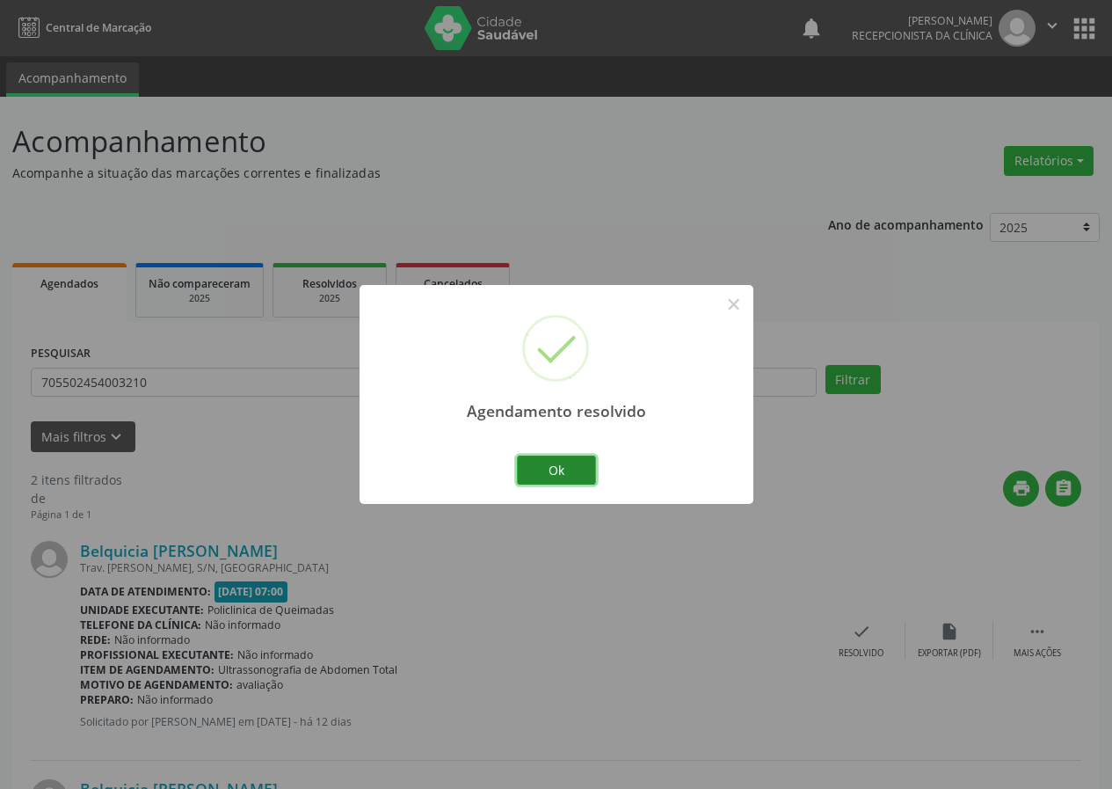
click at [581, 461] on button "Ok" at bounding box center [556, 471] width 79 height 30
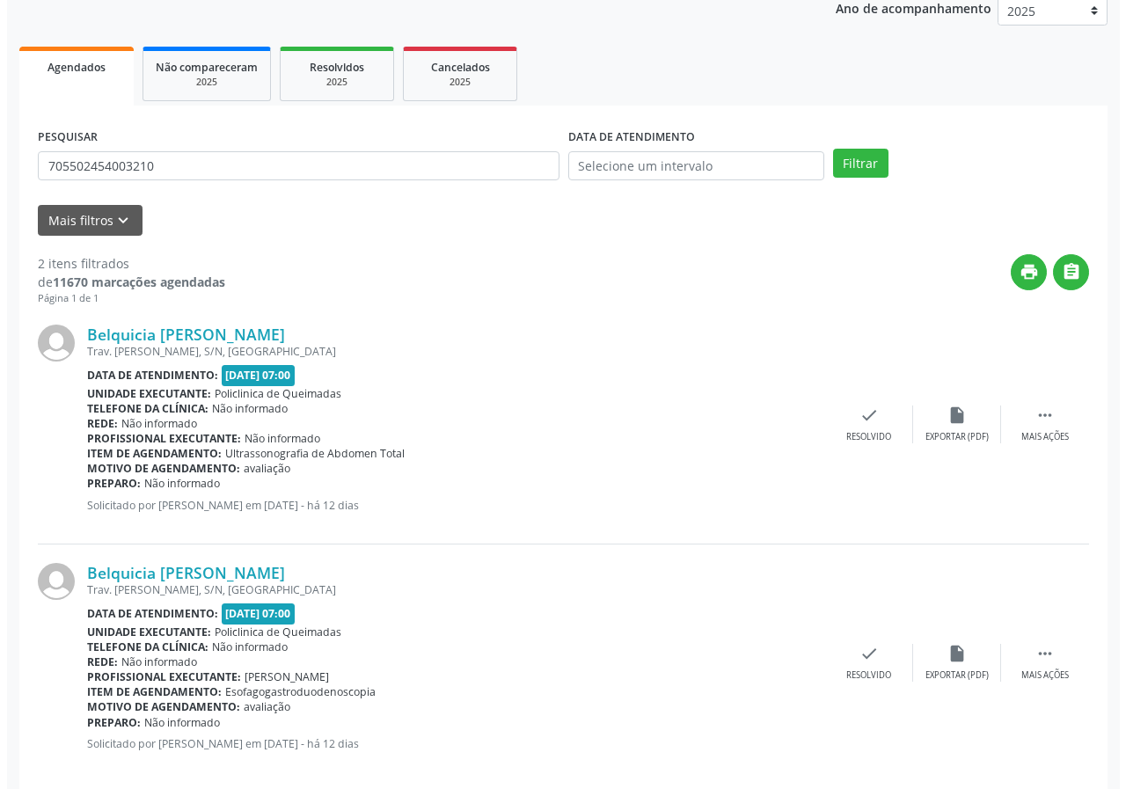
scroll to position [240, 0]
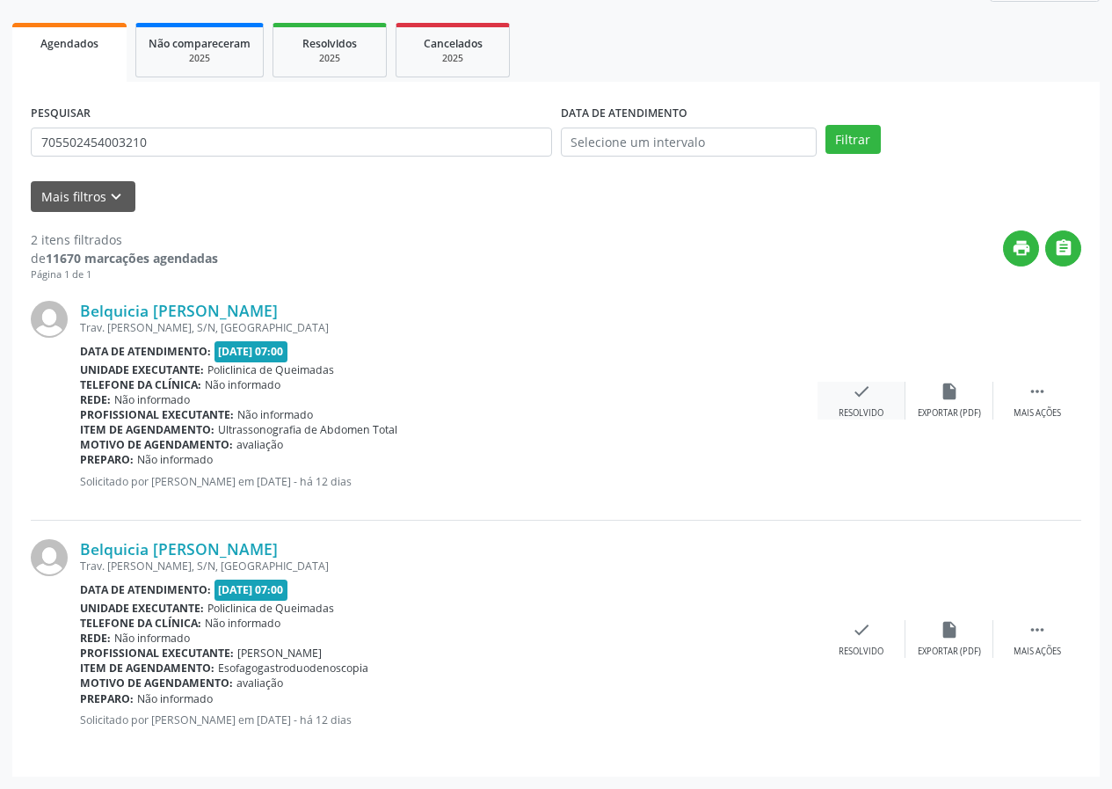
click at [852, 396] on icon "check" at bounding box center [861, 391] width 19 height 19
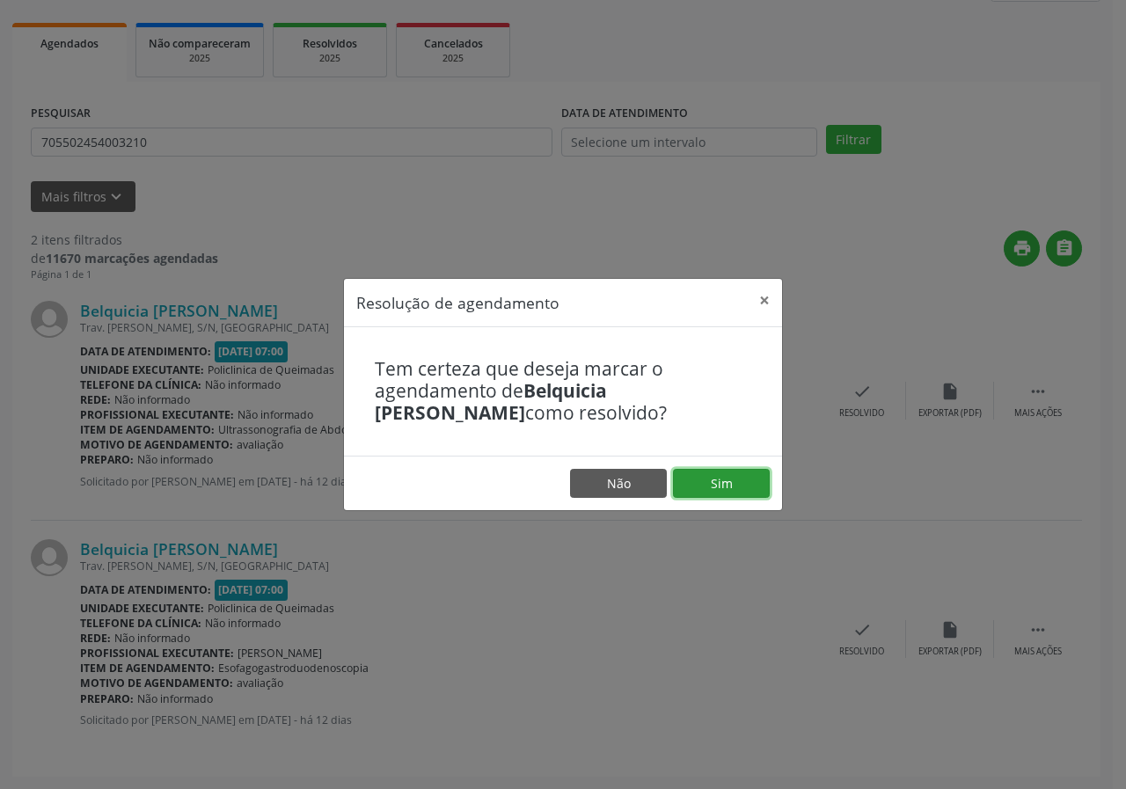
click at [732, 478] on button "Sim" at bounding box center [721, 484] width 97 height 30
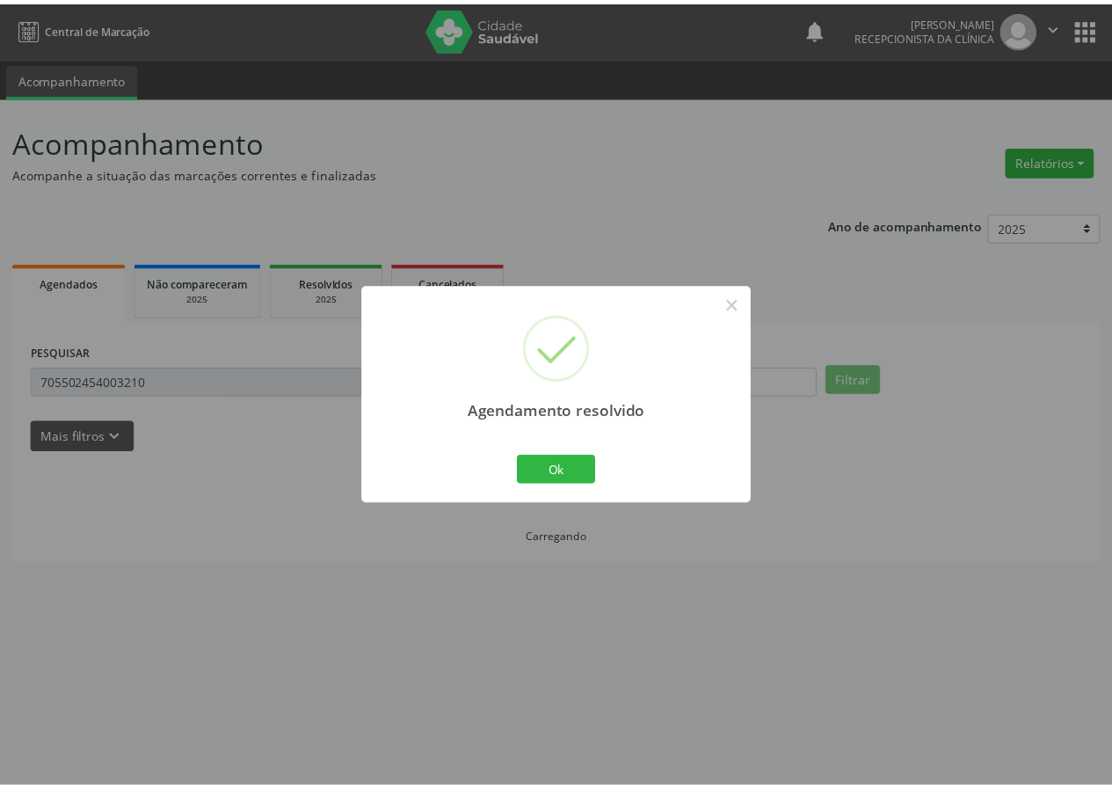
scroll to position [0, 0]
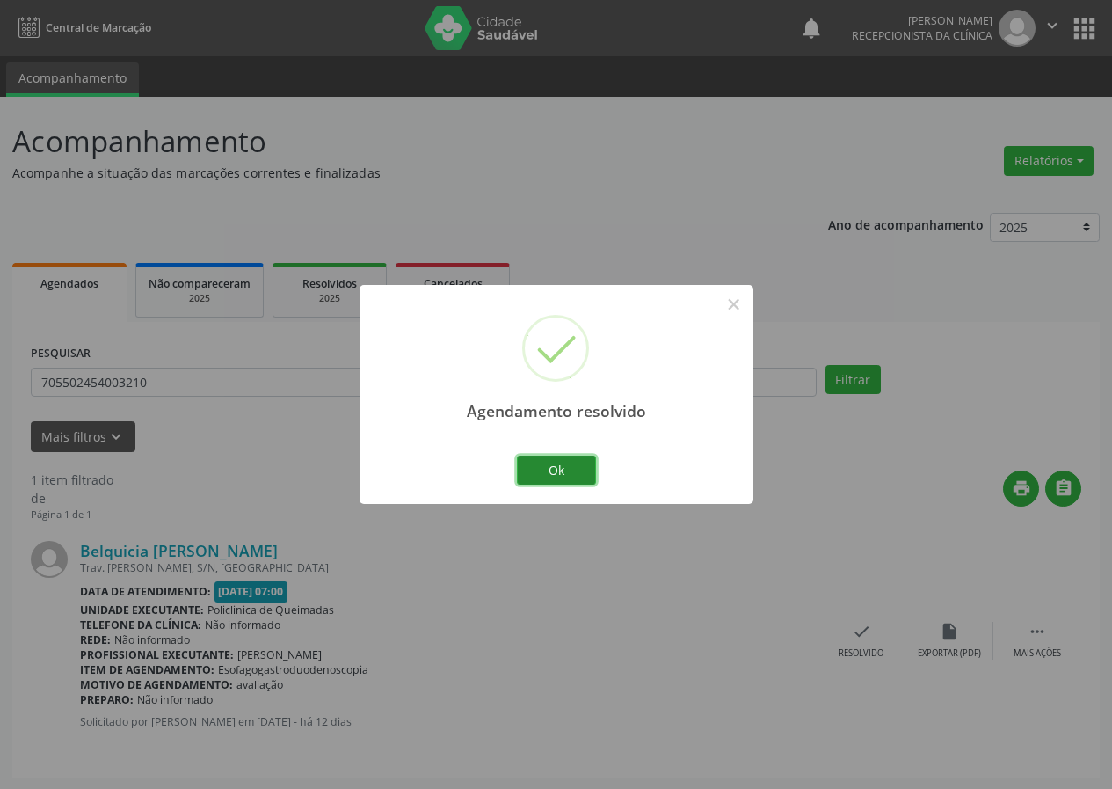
click at [580, 468] on button "Ok" at bounding box center [556, 471] width 79 height 30
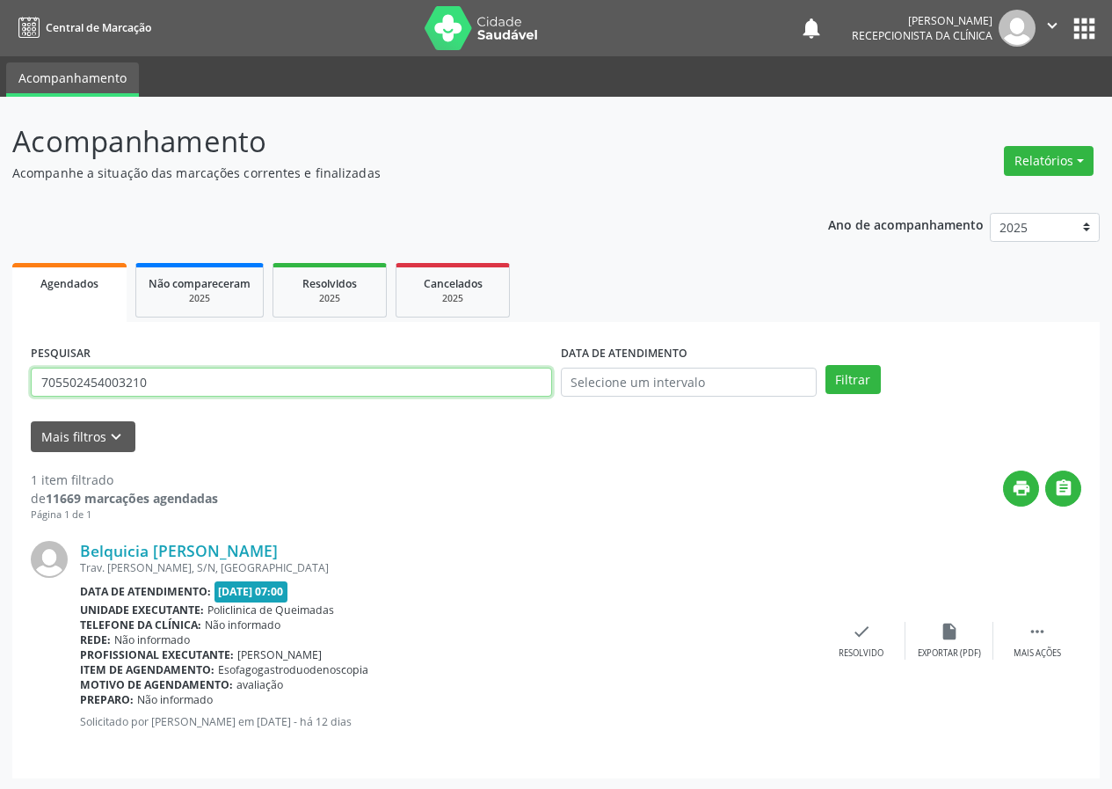
click at [380, 386] on input "705502454003210" at bounding box center [291, 383] width 521 height 30
click at [826, 365] on button "Filtrar" at bounding box center [853, 380] width 55 height 30
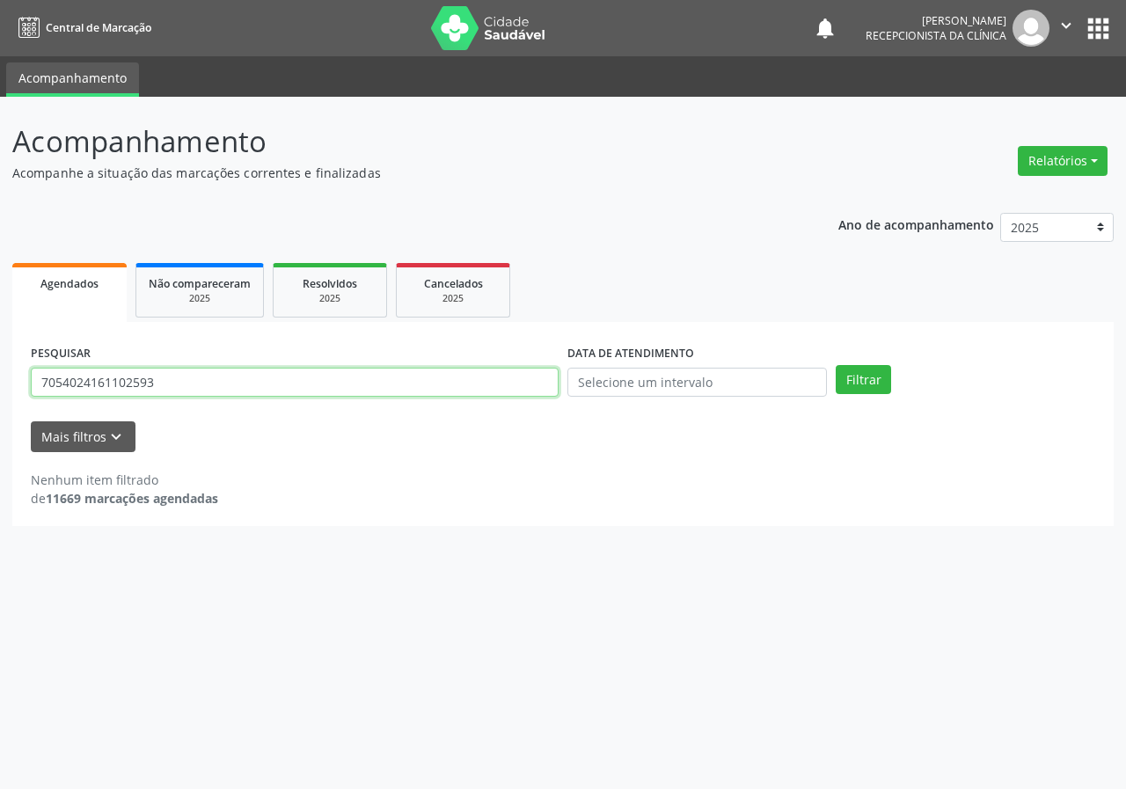
click at [411, 377] on input "7054024161102593" at bounding box center [295, 383] width 528 height 30
click at [835, 365] on button "Filtrar" at bounding box center [862, 380] width 55 height 30
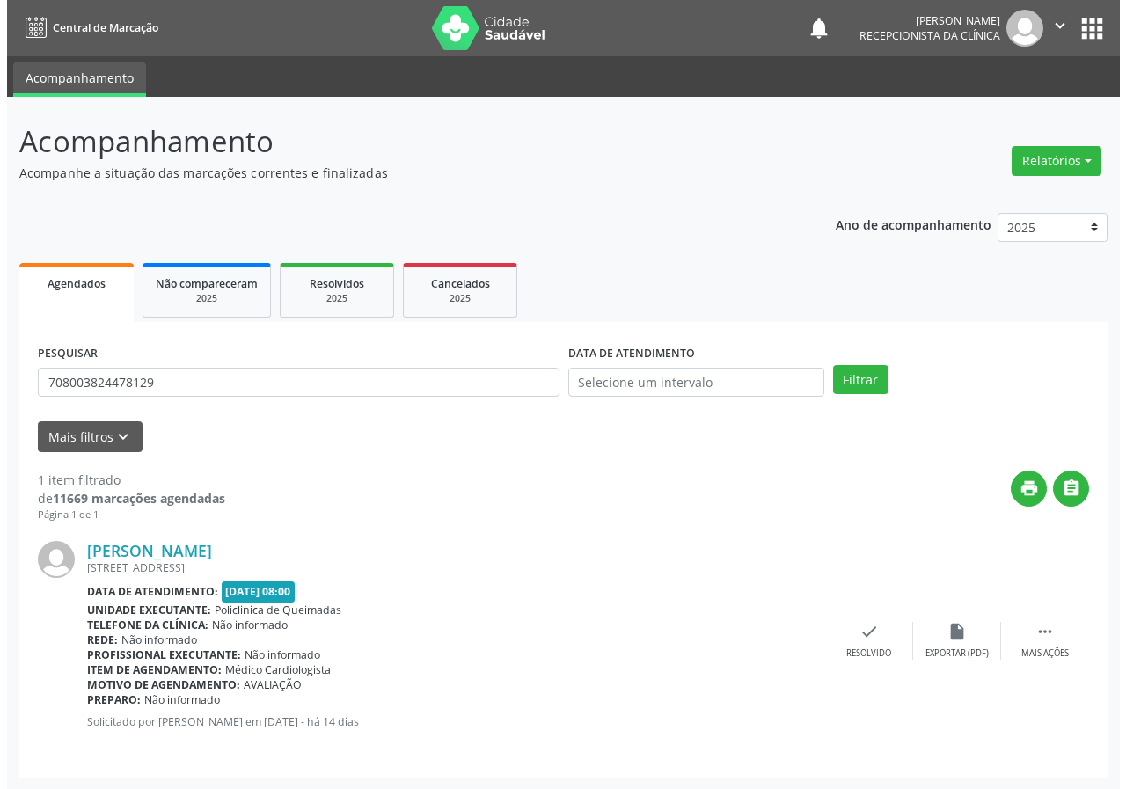
scroll to position [2, 0]
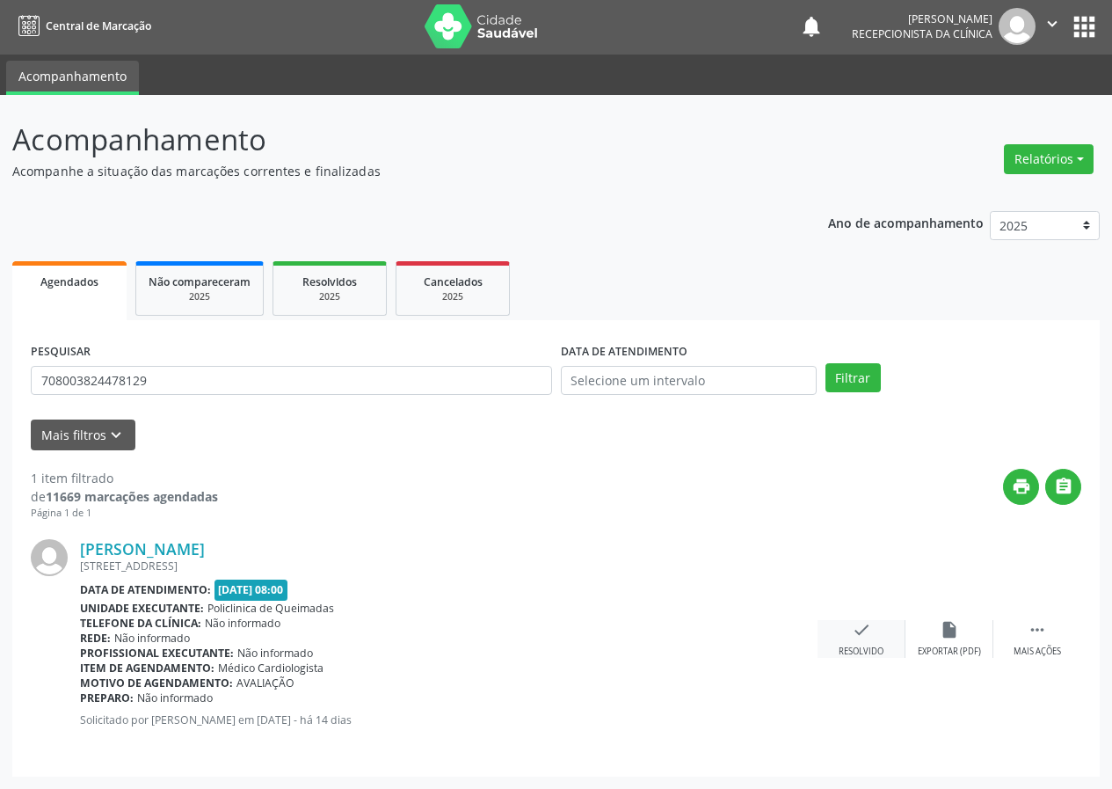
click at [857, 628] on icon "check" at bounding box center [861, 629] width 19 height 19
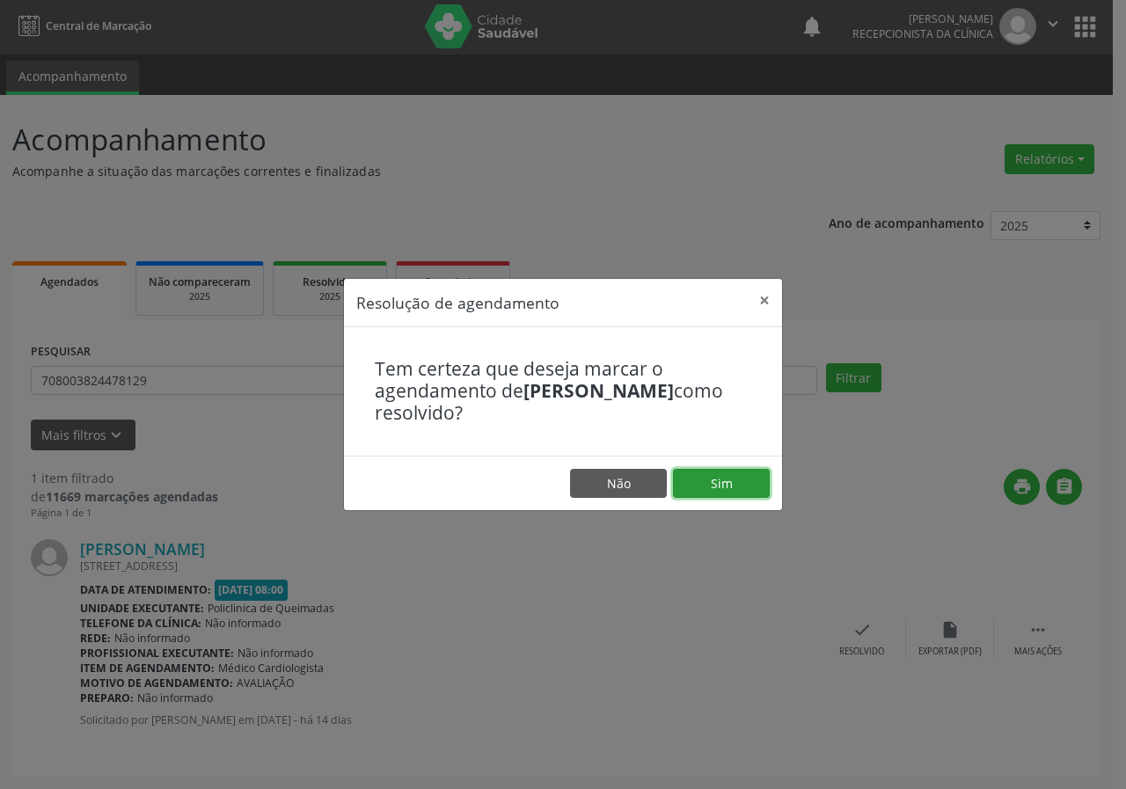
click at [730, 476] on button "Sim" at bounding box center [721, 484] width 97 height 30
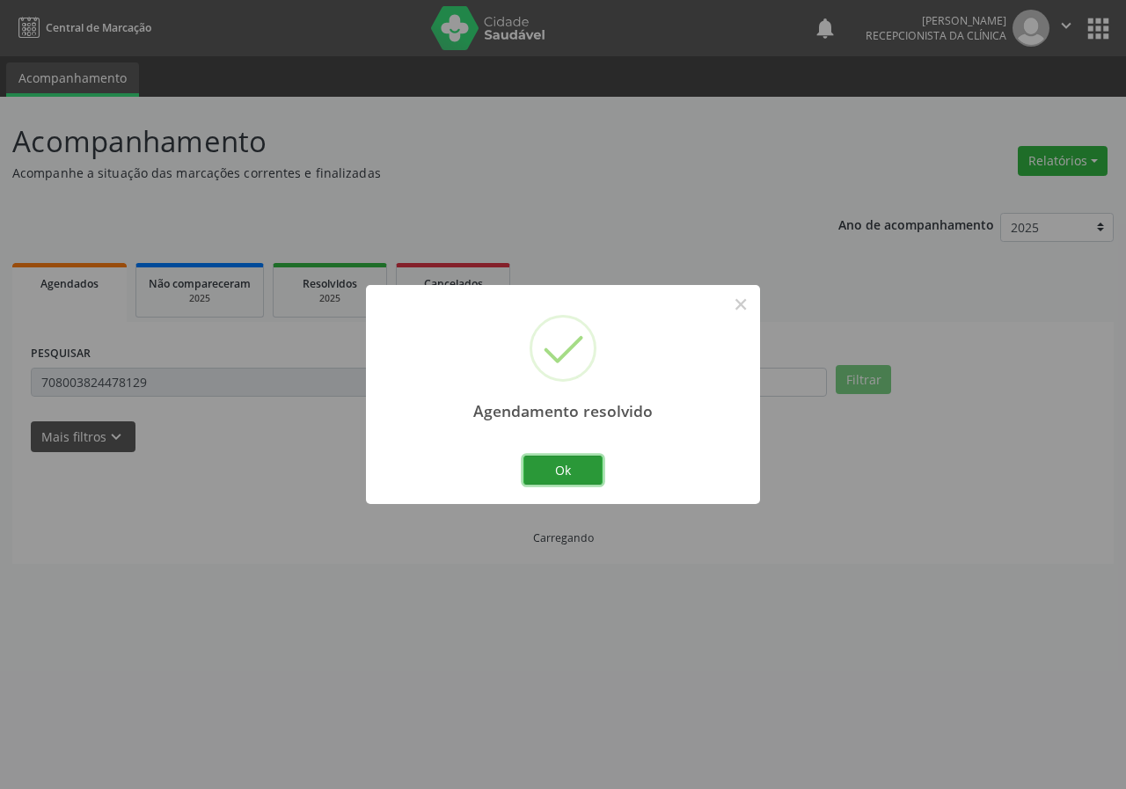
click at [552, 467] on button "Ok" at bounding box center [562, 471] width 79 height 30
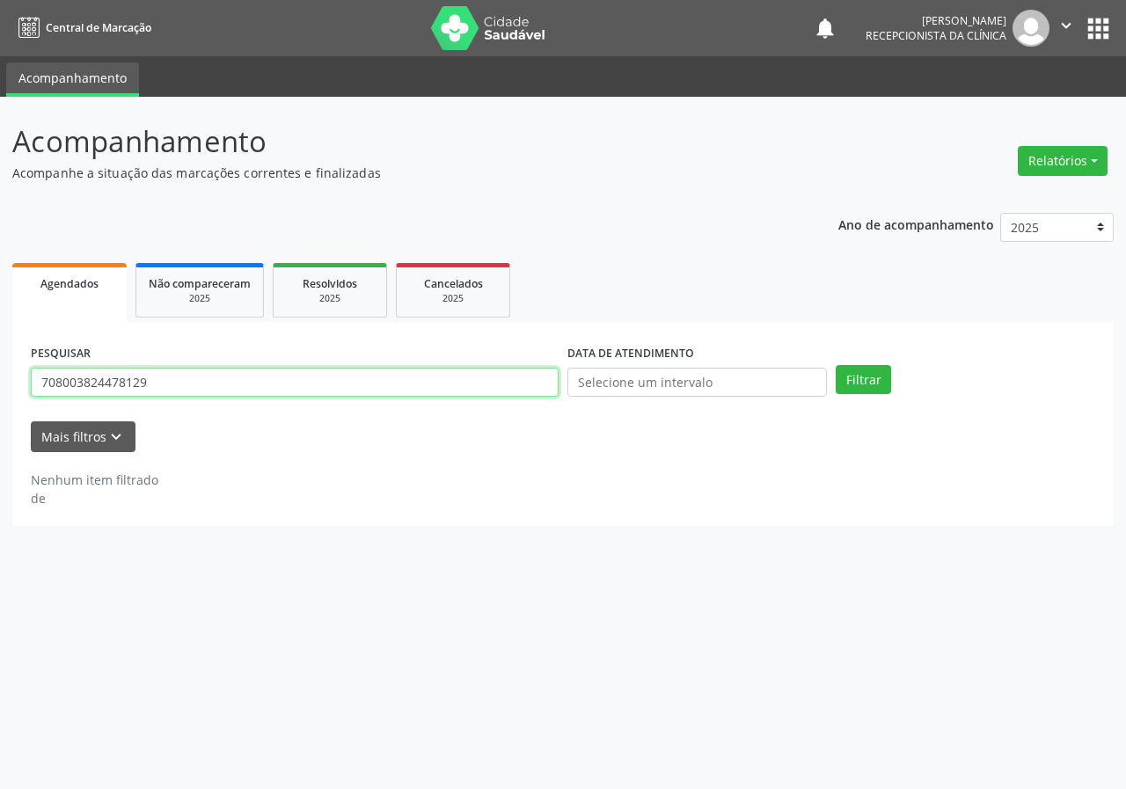
click at [222, 383] on input "708003824478129" at bounding box center [295, 383] width 528 height 30
click at [835, 365] on button "Filtrar" at bounding box center [862, 380] width 55 height 30
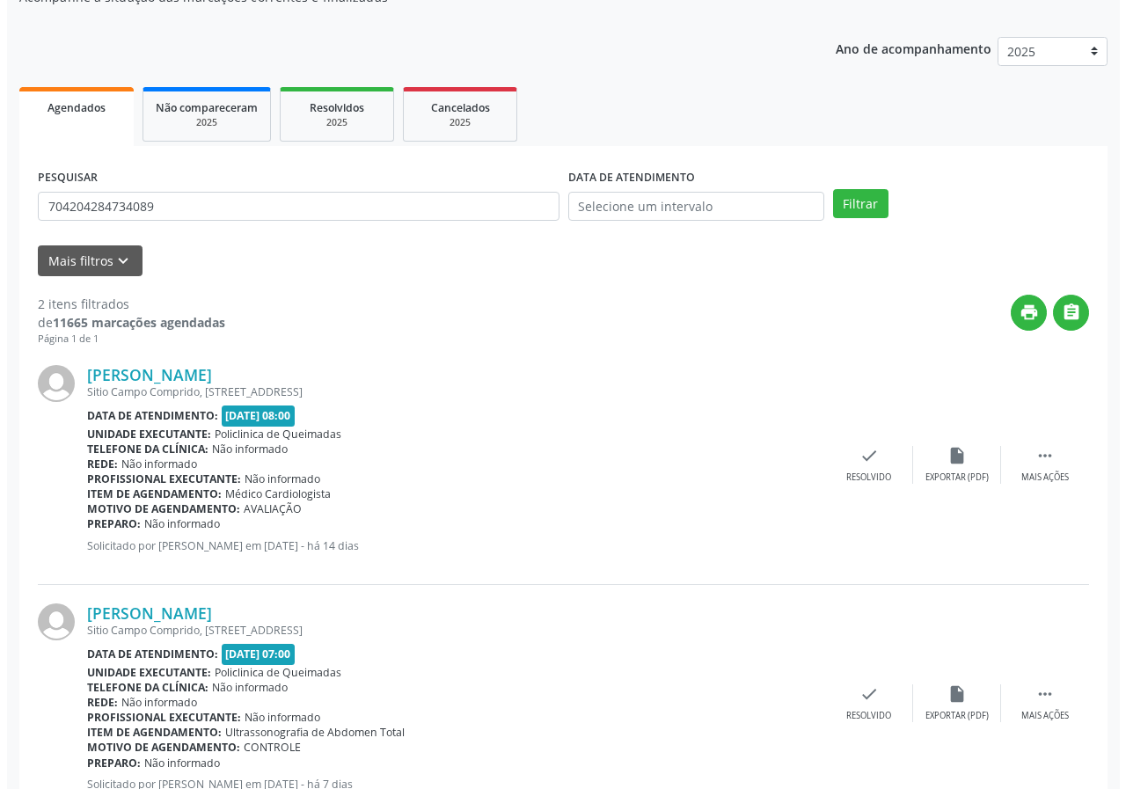
scroll to position [240, 0]
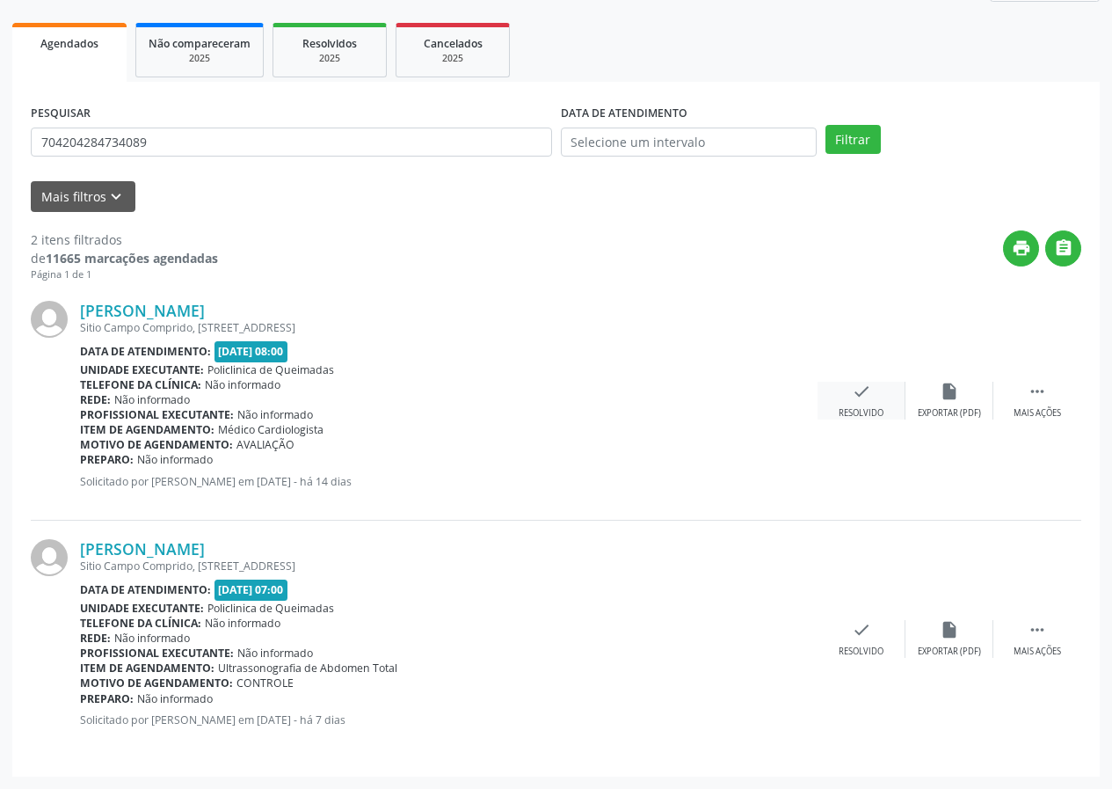
click at [871, 401] on div "check Resolvido" at bounding box center [862, 401] width 88 height 38
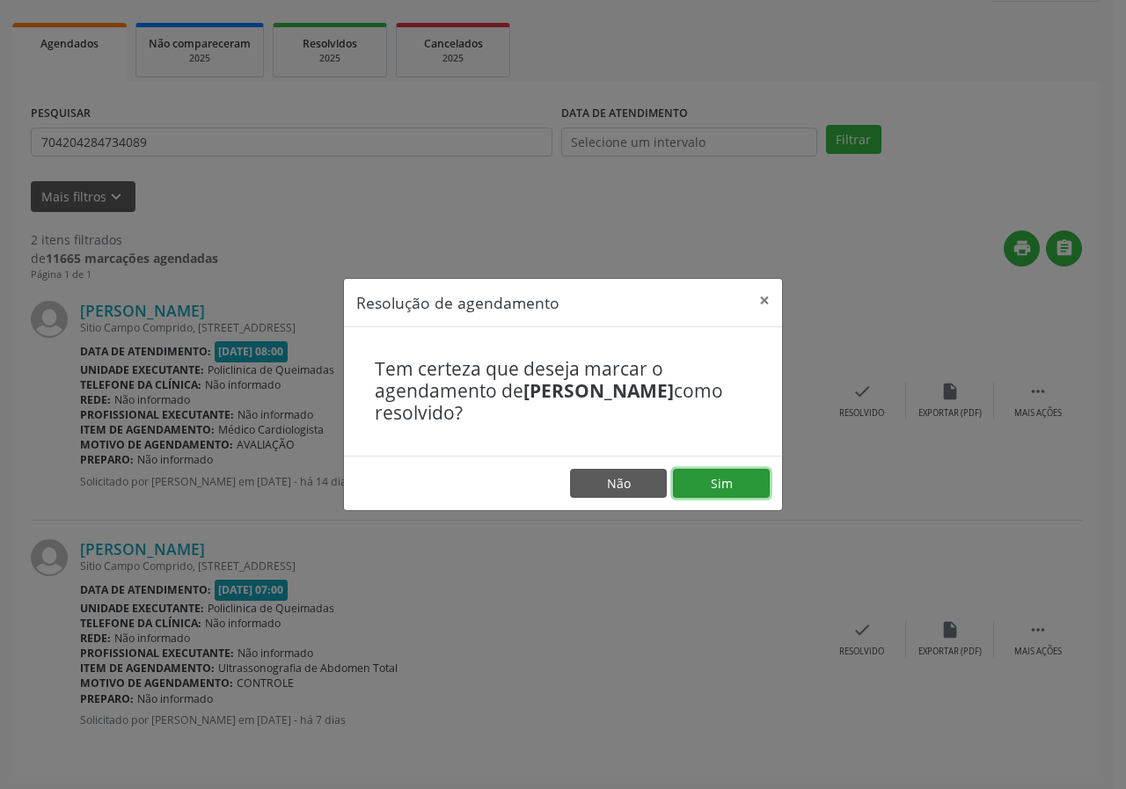
click at [736, 485] on button "Sim" at bounding box center [721, 484] width 97 height 30
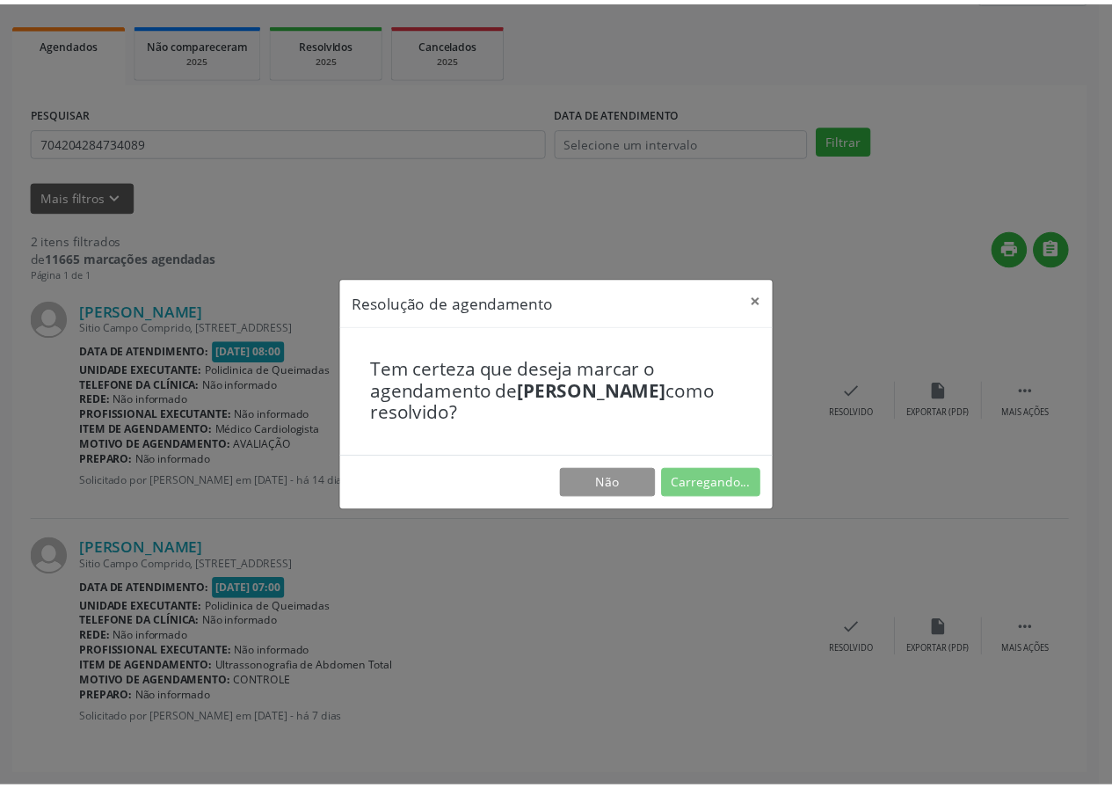
scroll to position [0, 0]
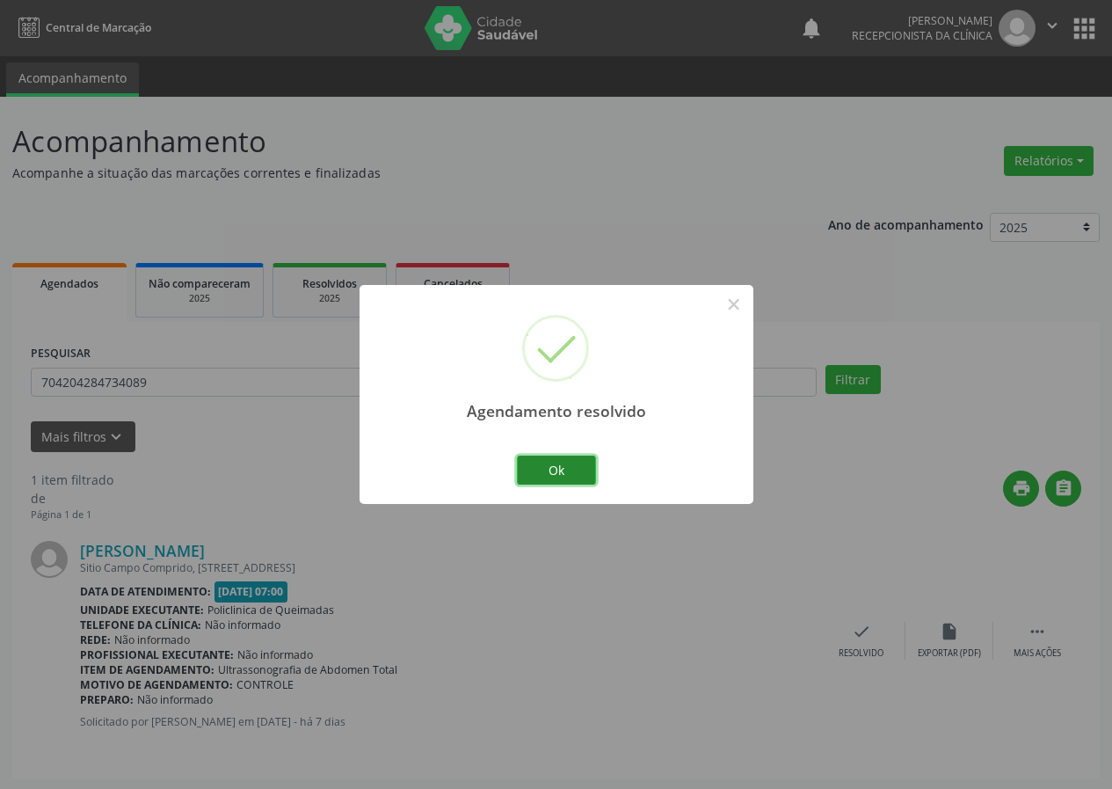
click at [592, 462] on button "Ok" at bounding box center [556, 471] width 79 height 30
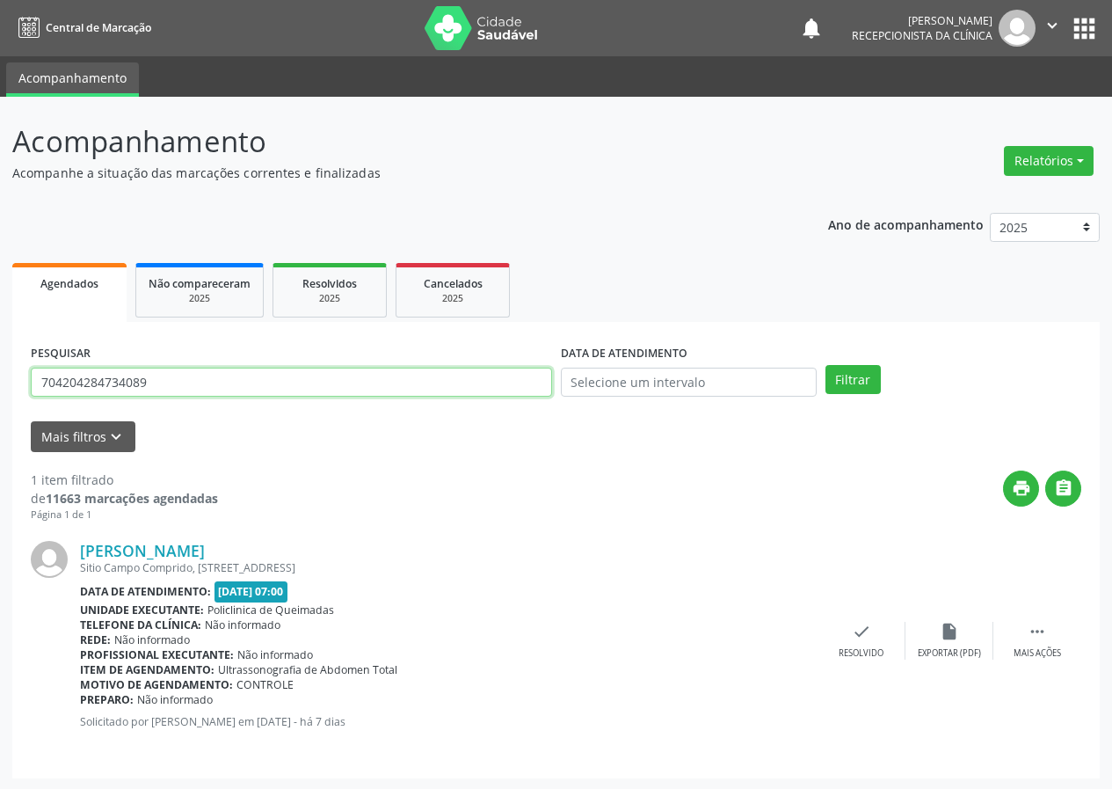
click at [344, 373] on input "704204284734089" at bounding box center [291, 383] width 521 height 30
type input "700009828527604"
click at [826, 365] on button "Filtrar" at bounding box center [853, 380] width 55 height 30
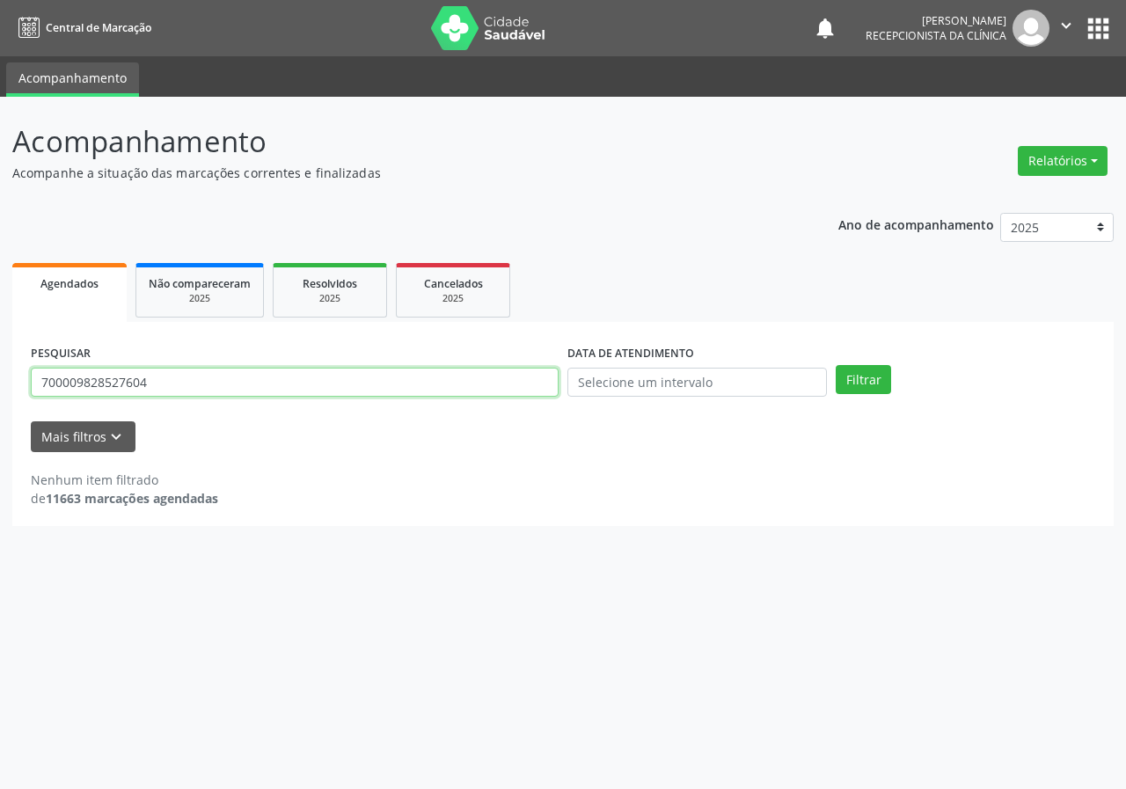
click at [179, 382] on input "700009828527604" at bounding box center [295, 383] width 528 height 30
click at [187, 369] on input "700009828527604" at bounding box center [295, 383] width 528 height 30
click at [835, 365] on button "Filtrar" at bounding box center [862, 380] width 55 height 30
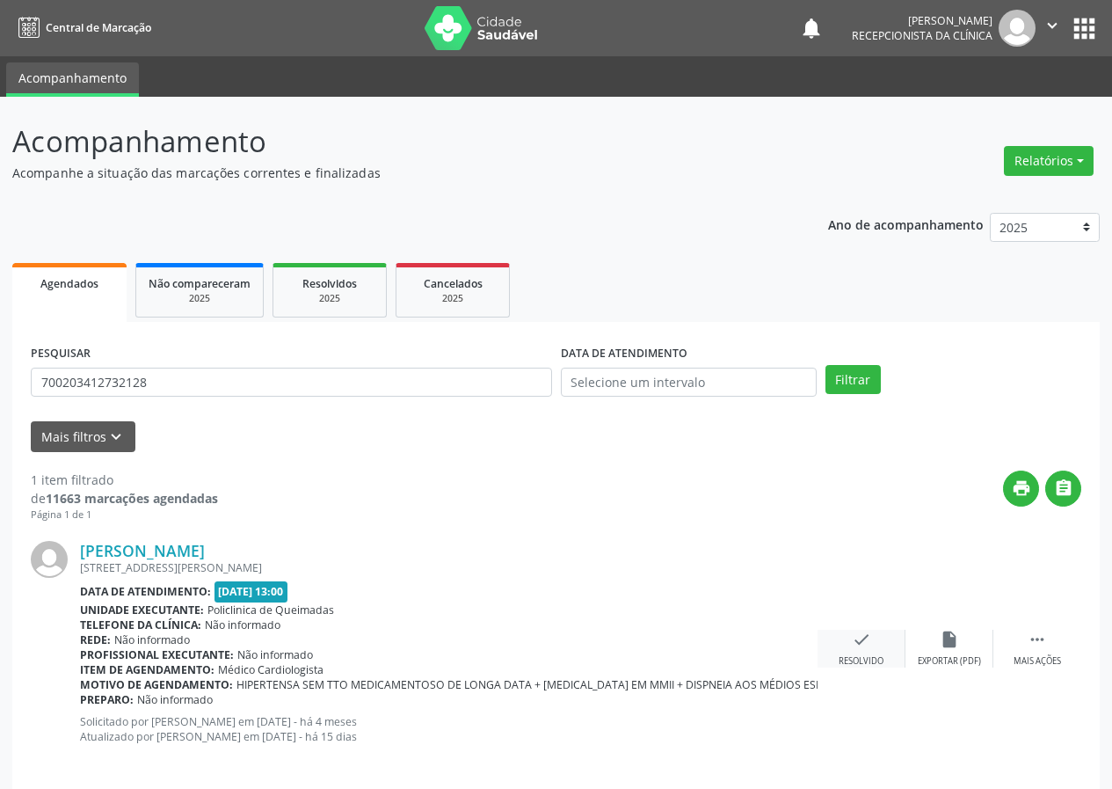
click at [848, 647] on div "check Resolvido" at bounding box center [862, 649] width 88 height 38
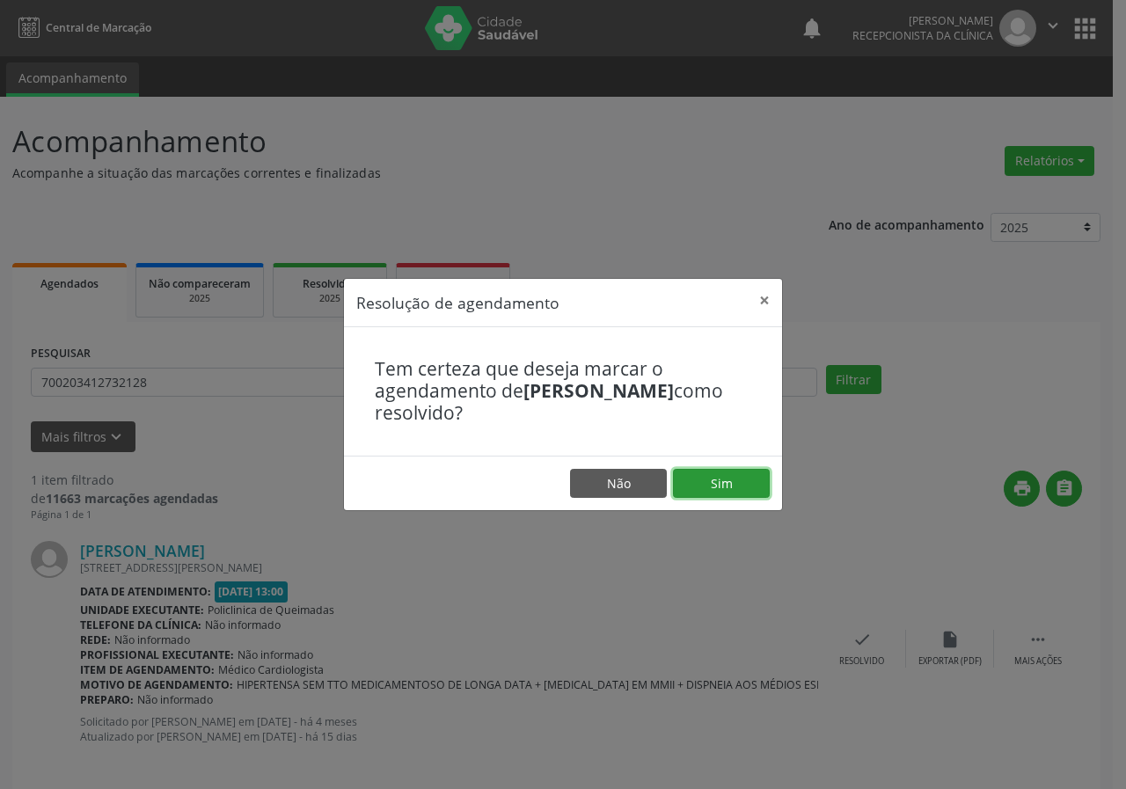
click at [733, 477] on button "Sim" at bounding box center [721, 484] width 97 height 30
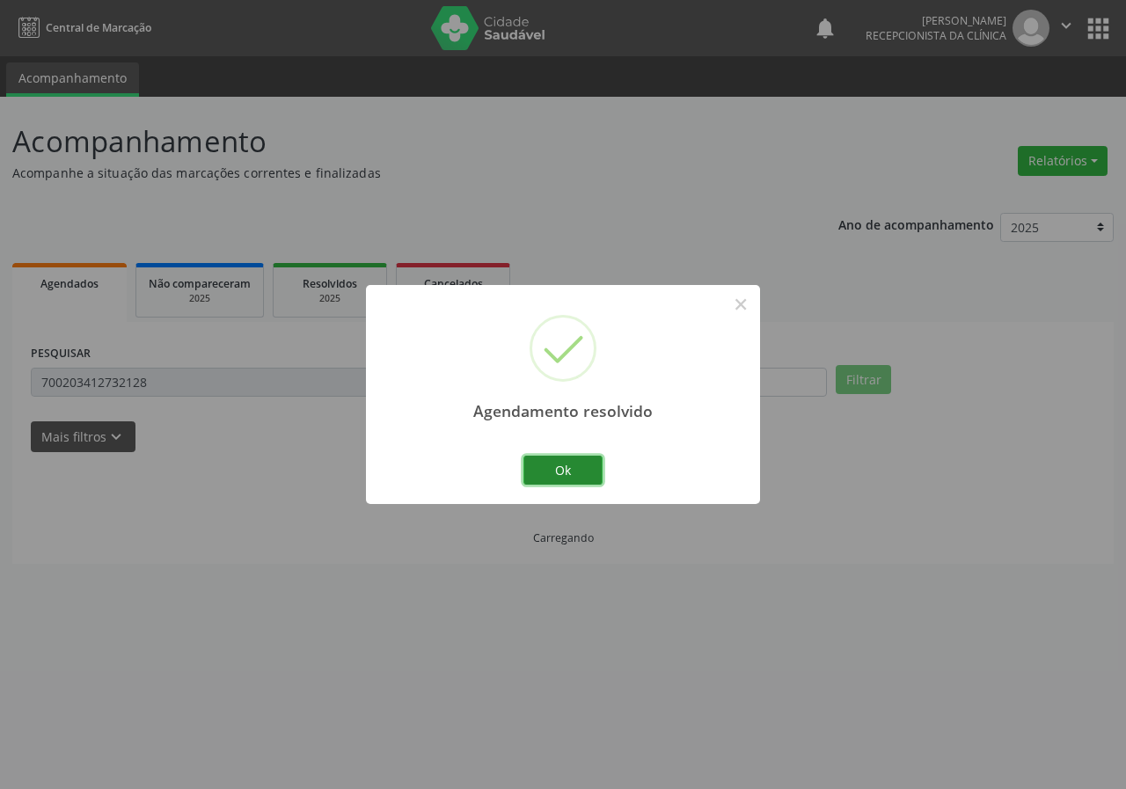
click at [552, 470] on button "Ok" at bounding box center [562, 471] width 79 height 30
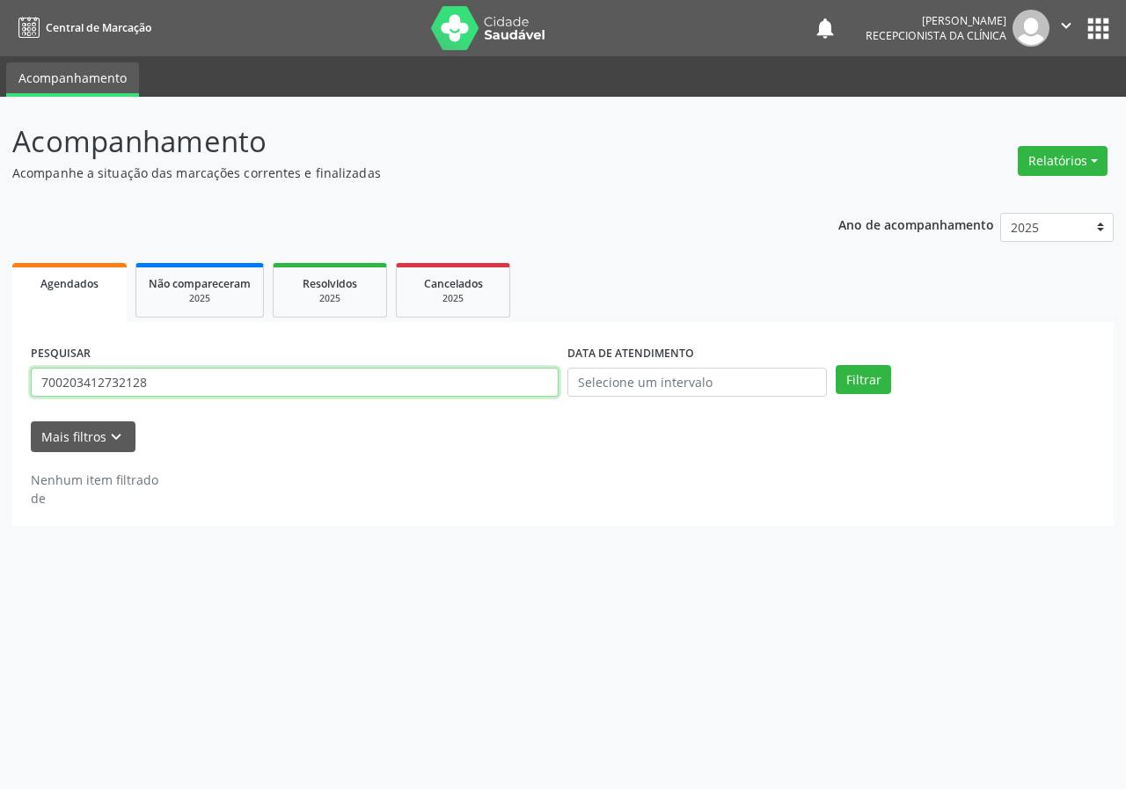
click at [261, 387] on input "700203412732128" at bounding box center [295, 383] width 528 height 30
click at [835, 365] on button "Filtrar" at bounding box center [862, 380] width 55 height 30
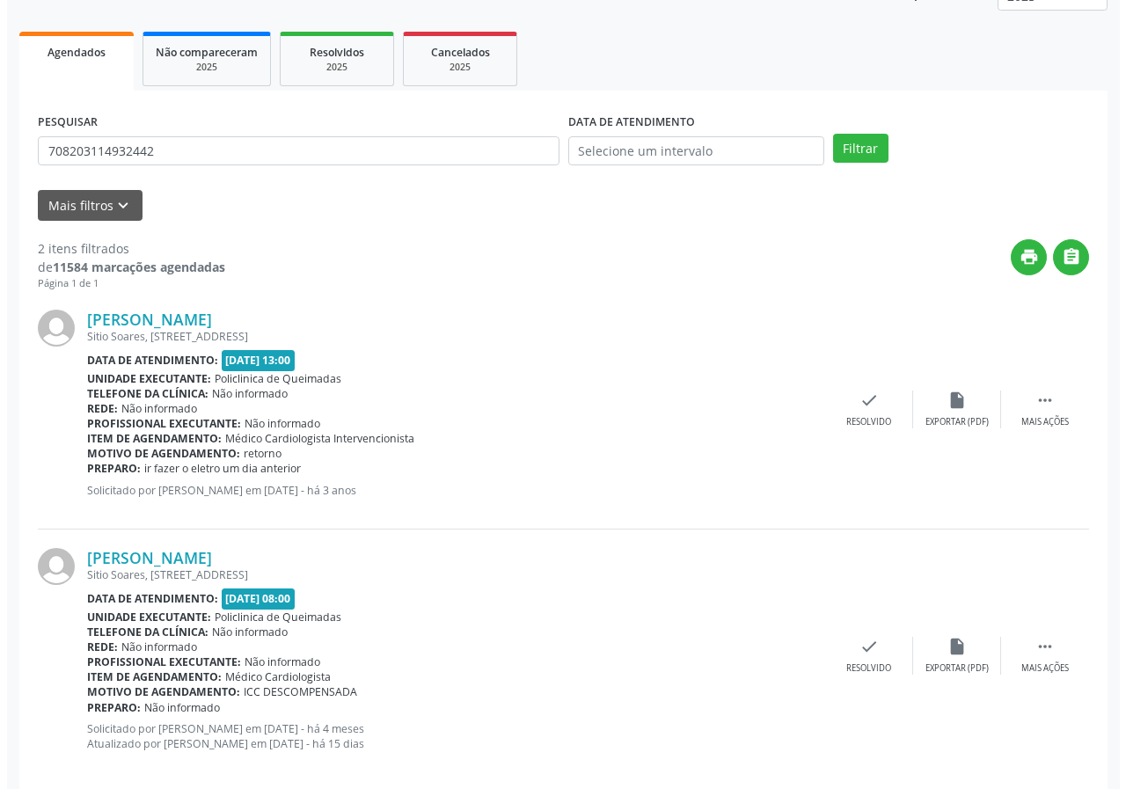
scroll to position [255, 0]
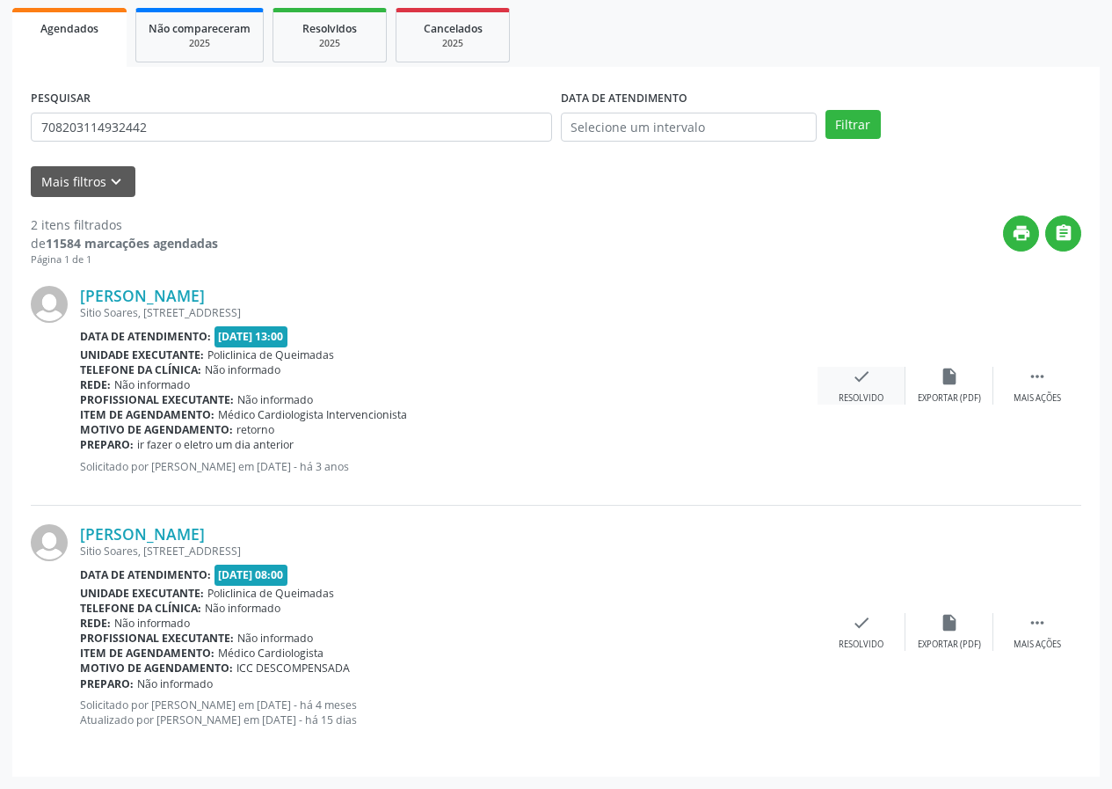
click at [859, 376] on icon "check" at bounding box center [861, 376] width 19 height 19
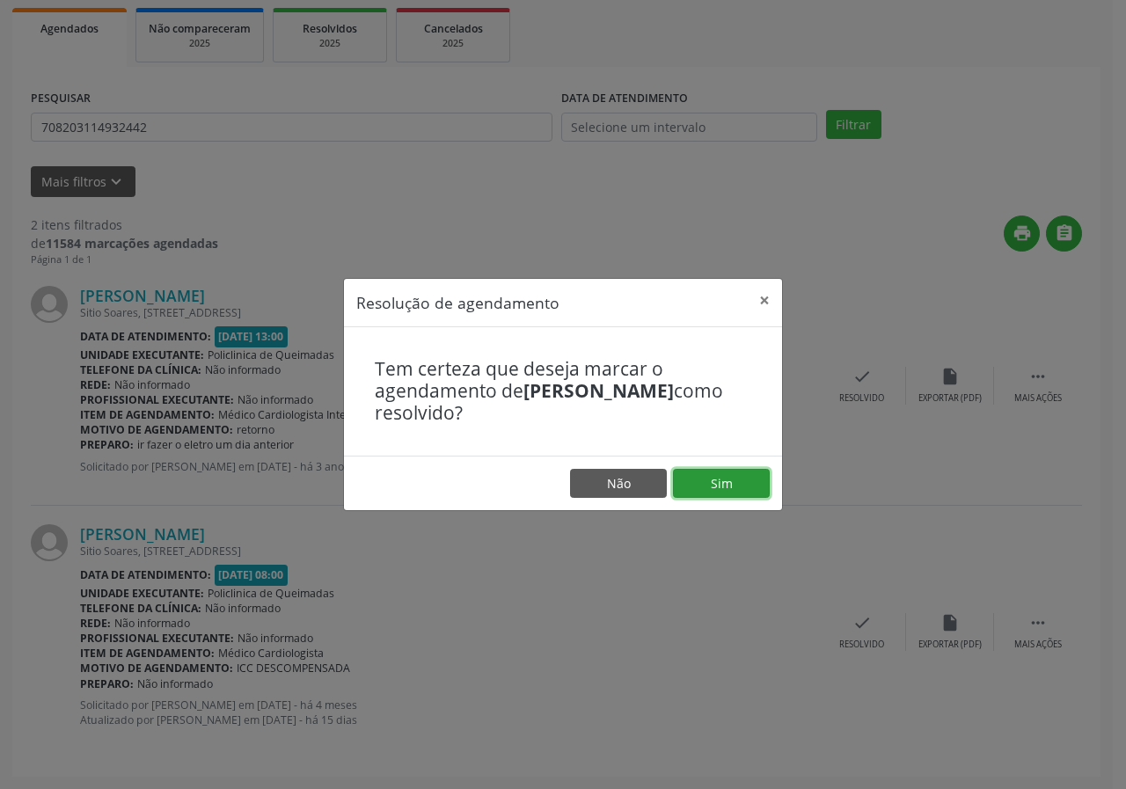
click at [729, 498] on button "Sim" at bounding box center [721, 484] width 97 height 30
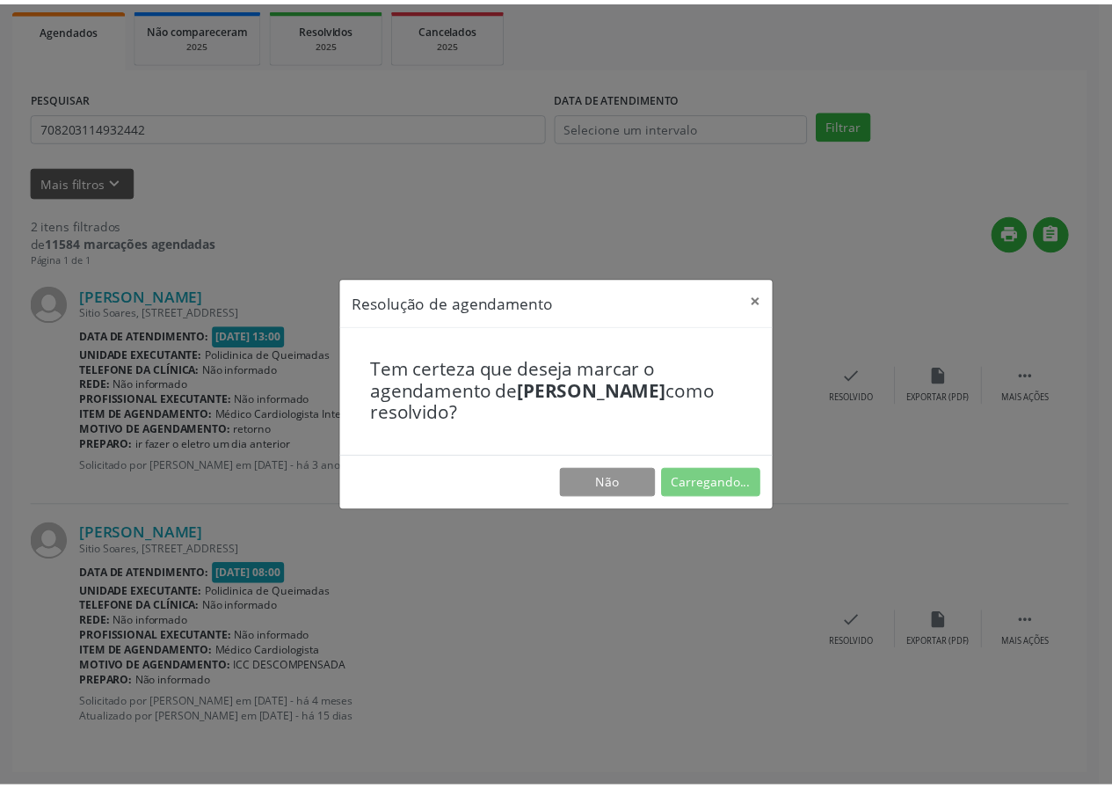
scroll to position [0, 0]
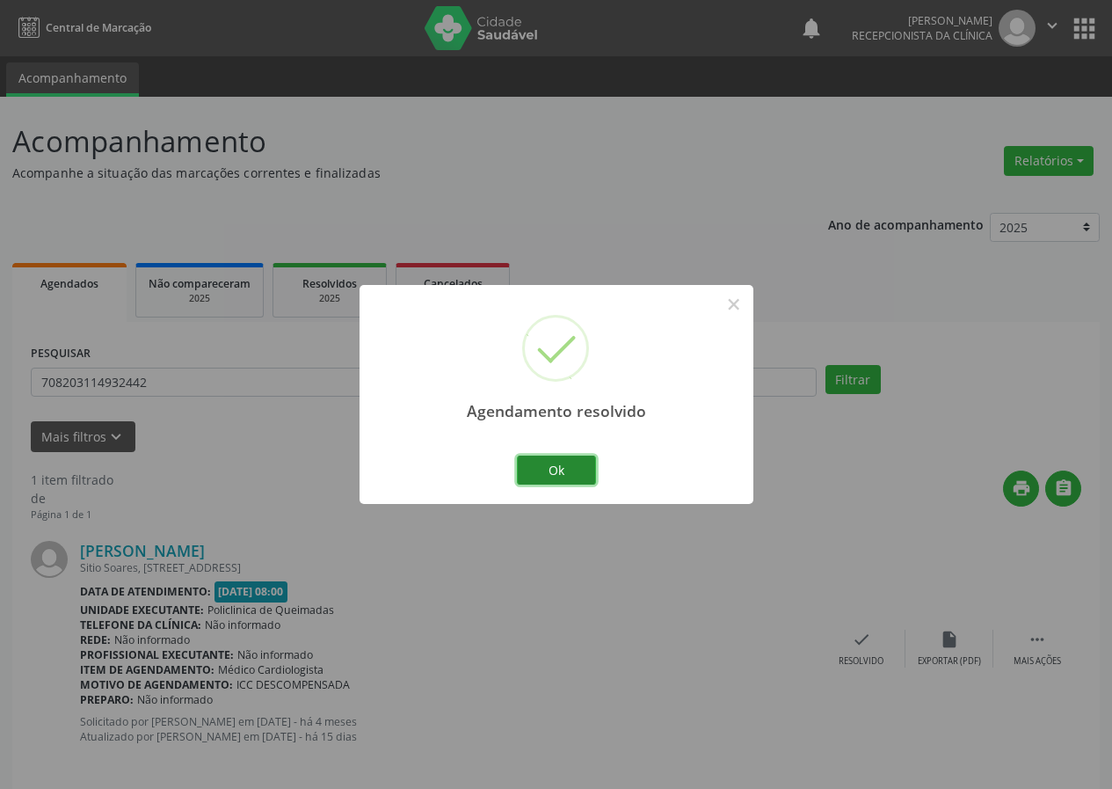
click at [577, 470] on button "Ok" at bounding box center [556, 471] width 79 height 30
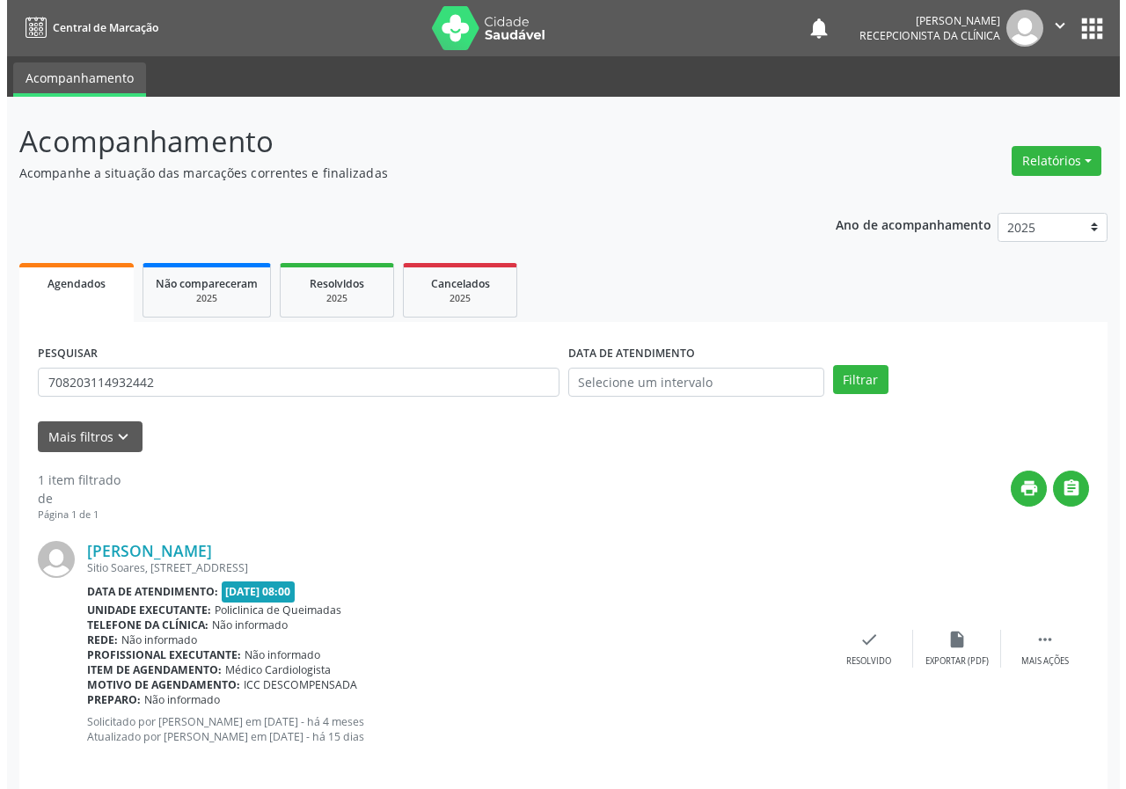
scroll to position [17, 0]
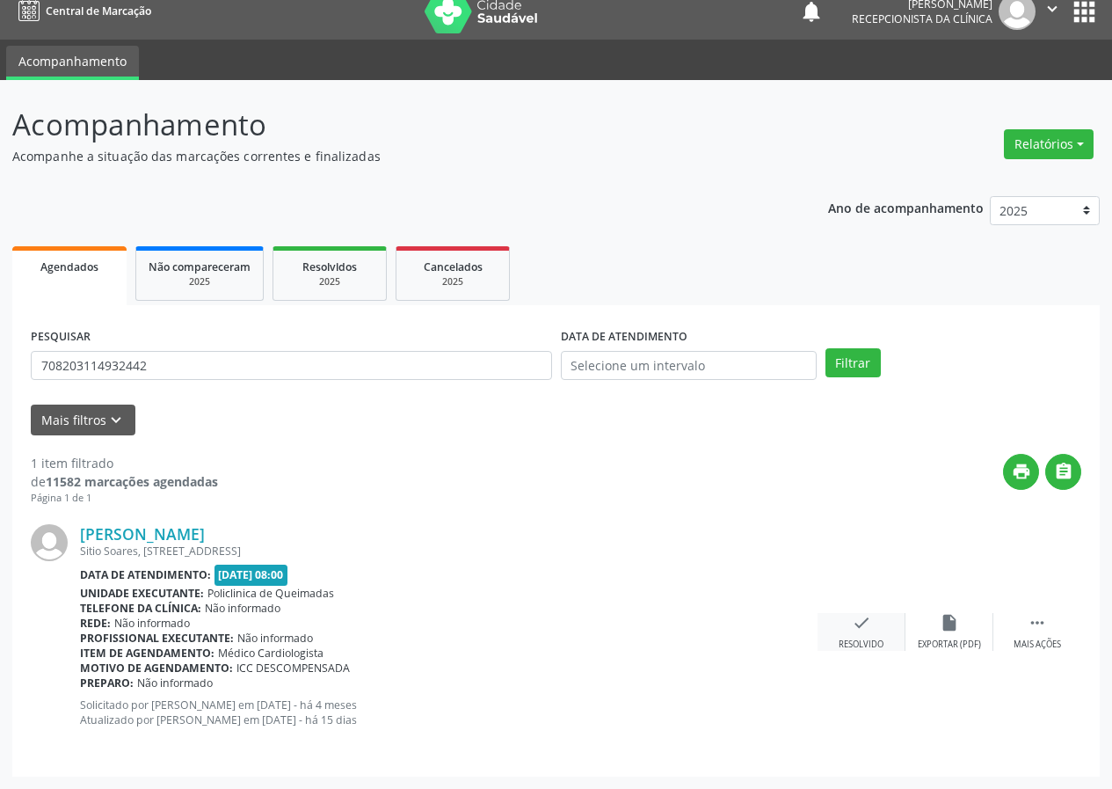
click at [866, 636] on div "check Resolvido" at bounding box center [862, 632] width 88 height 38
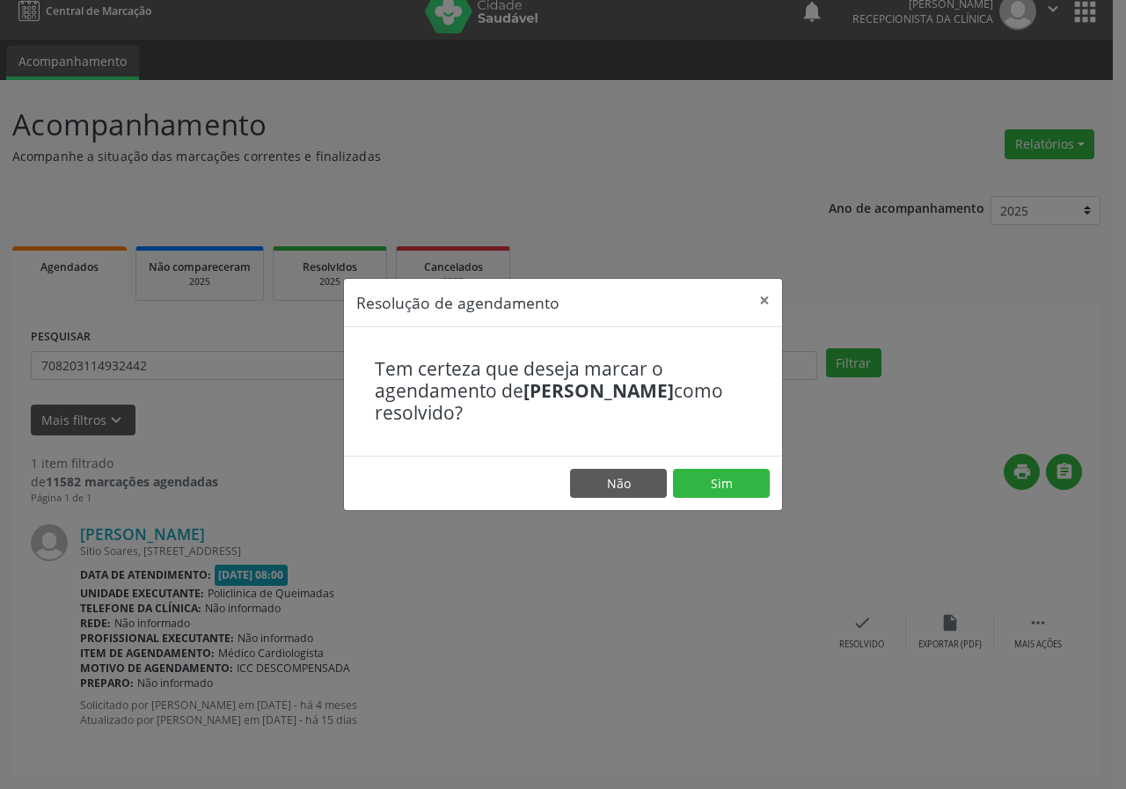
click at [740, 508] on footer "Não Sim" at bounding box center [563, 483] width 438 height 55
click at [695, 478] on button "Sim" at bounding box center [721, 484] width 97 height 30
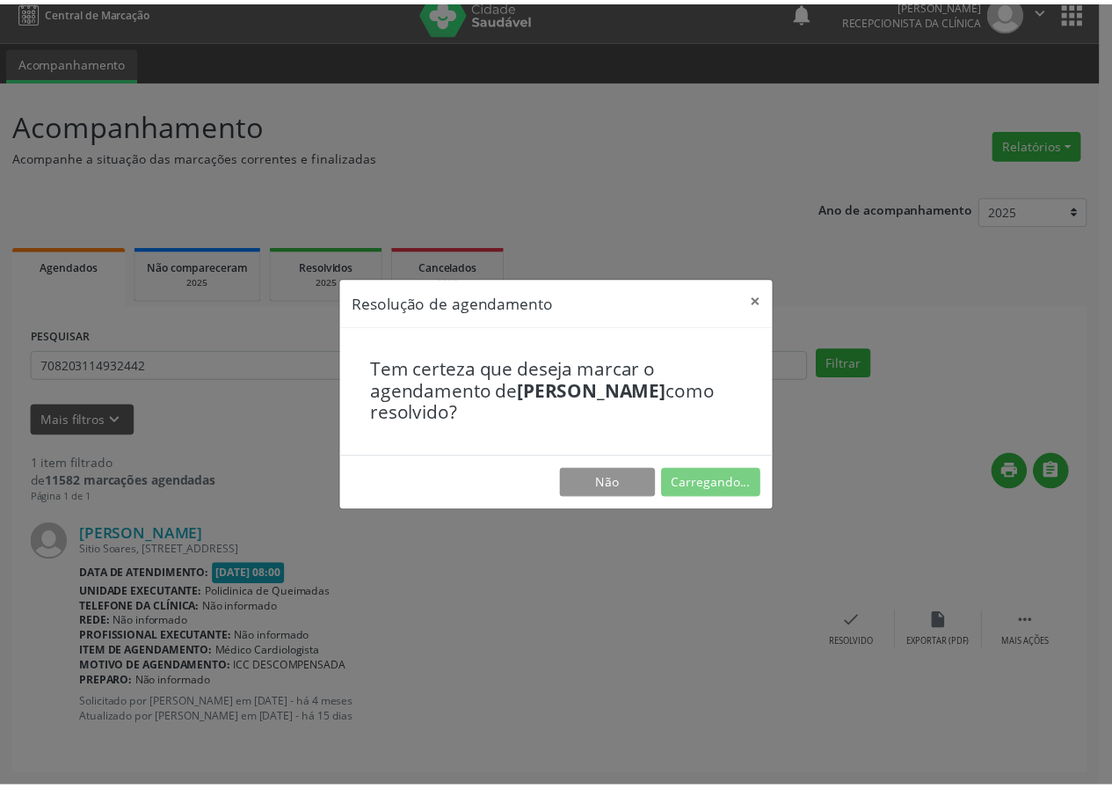
scroll to position [0, 0]
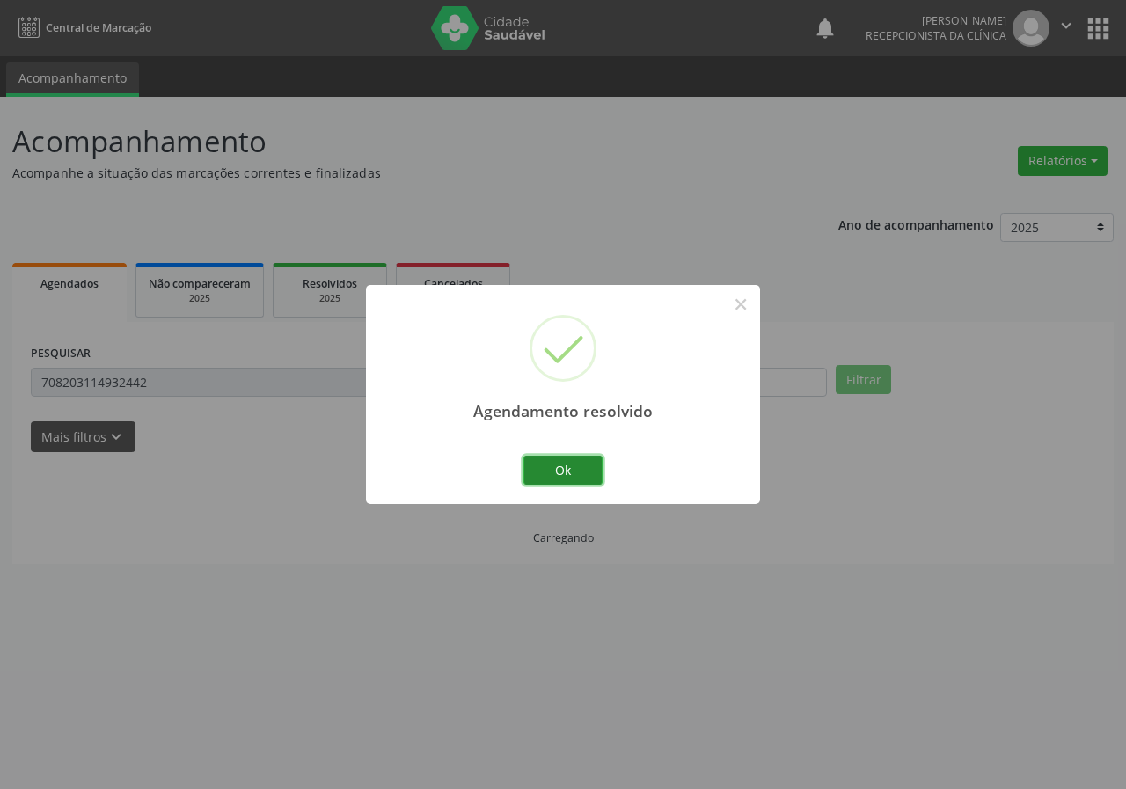
click at [572, 478] on button "Ok" at bounding box center [562, 471] width 79 height 30
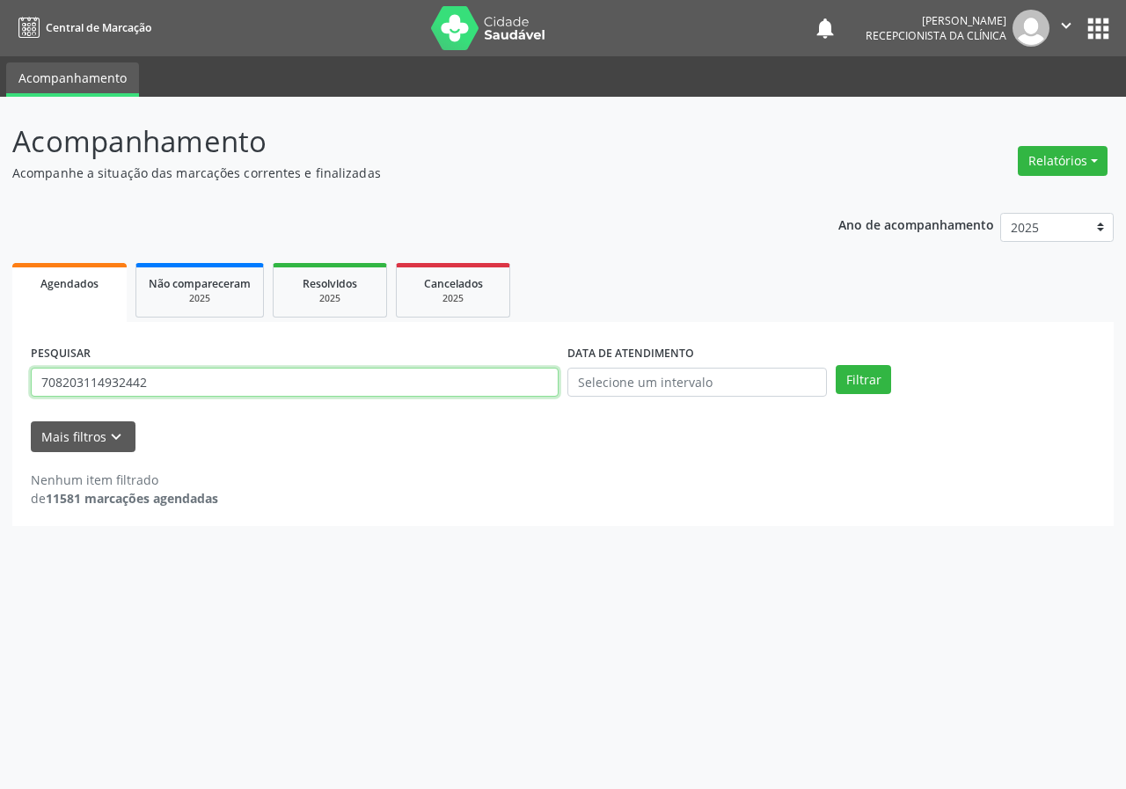
click at [189, 387] on input "708203114932442" at bounding box center [295, 383] width 528 height 30
click at [835, 365] on button "Filtrar" at bounding box center [862, 380] width 55 height 30
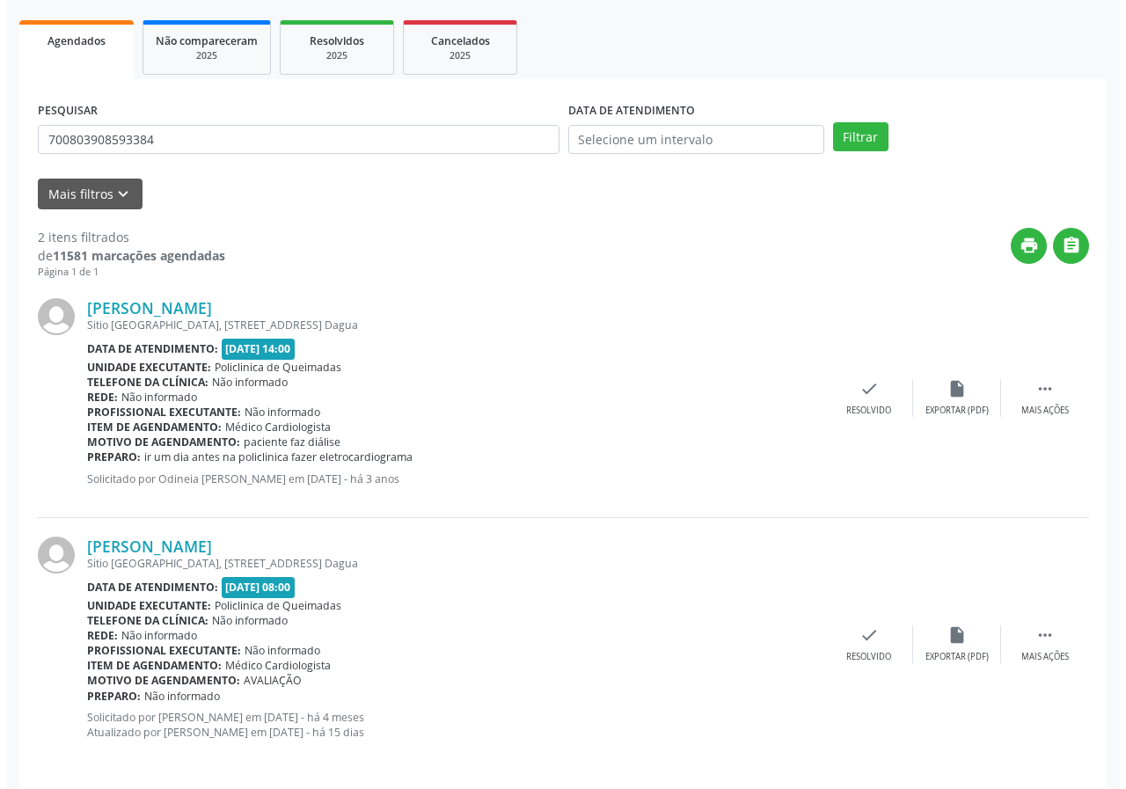
scroll to position [255, 0]
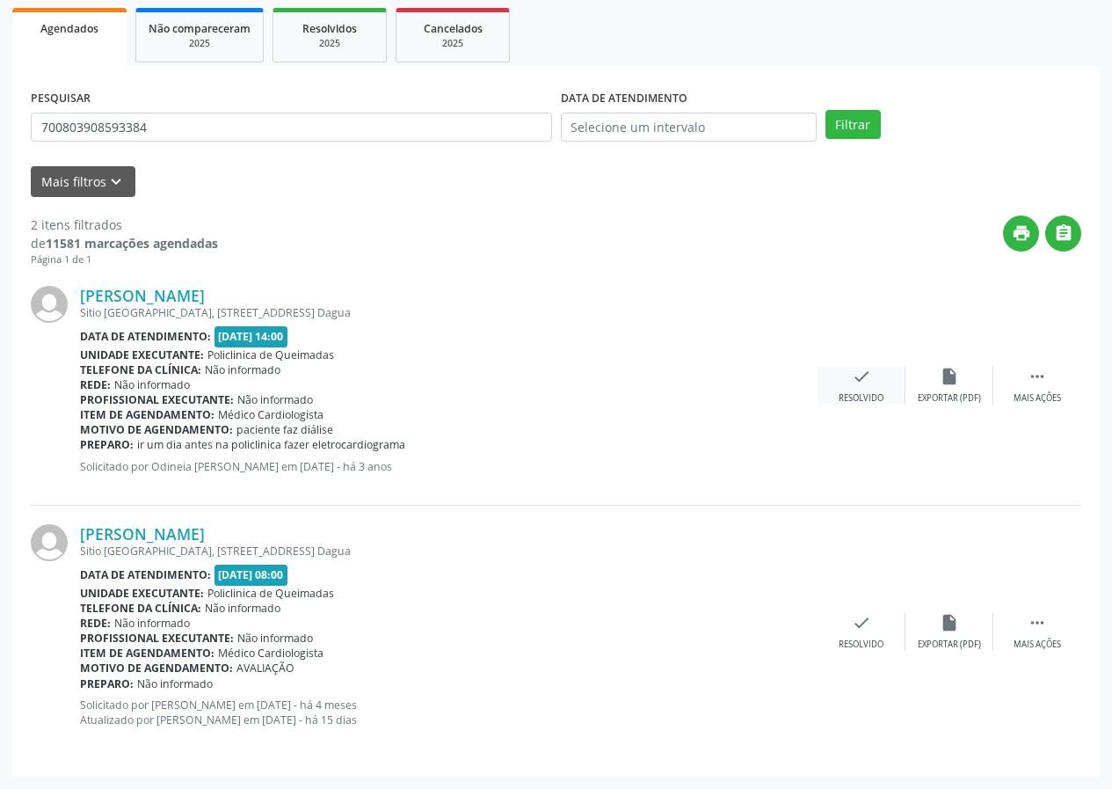
click at [855, 379] on icon "check" at bounding box center [861, 376] width 19 height 19
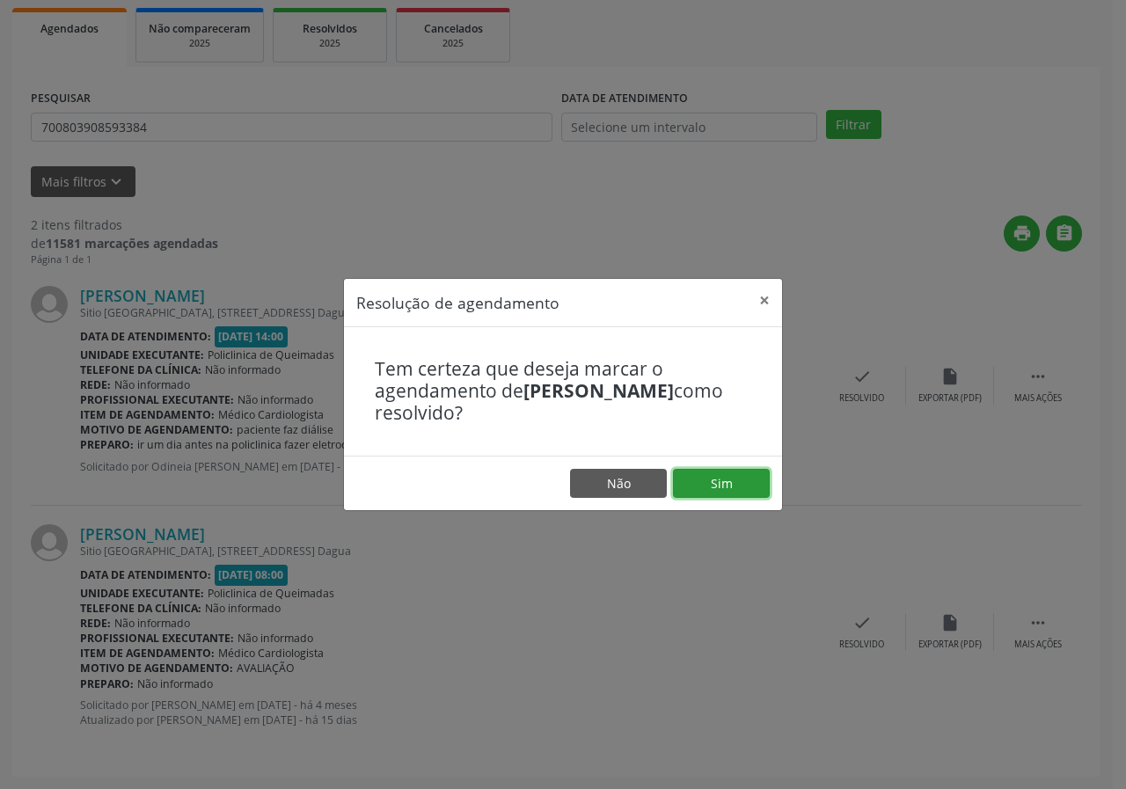
click at [717, 486] on button "Sim" at bounding box center [721, 484] width 97 height 30
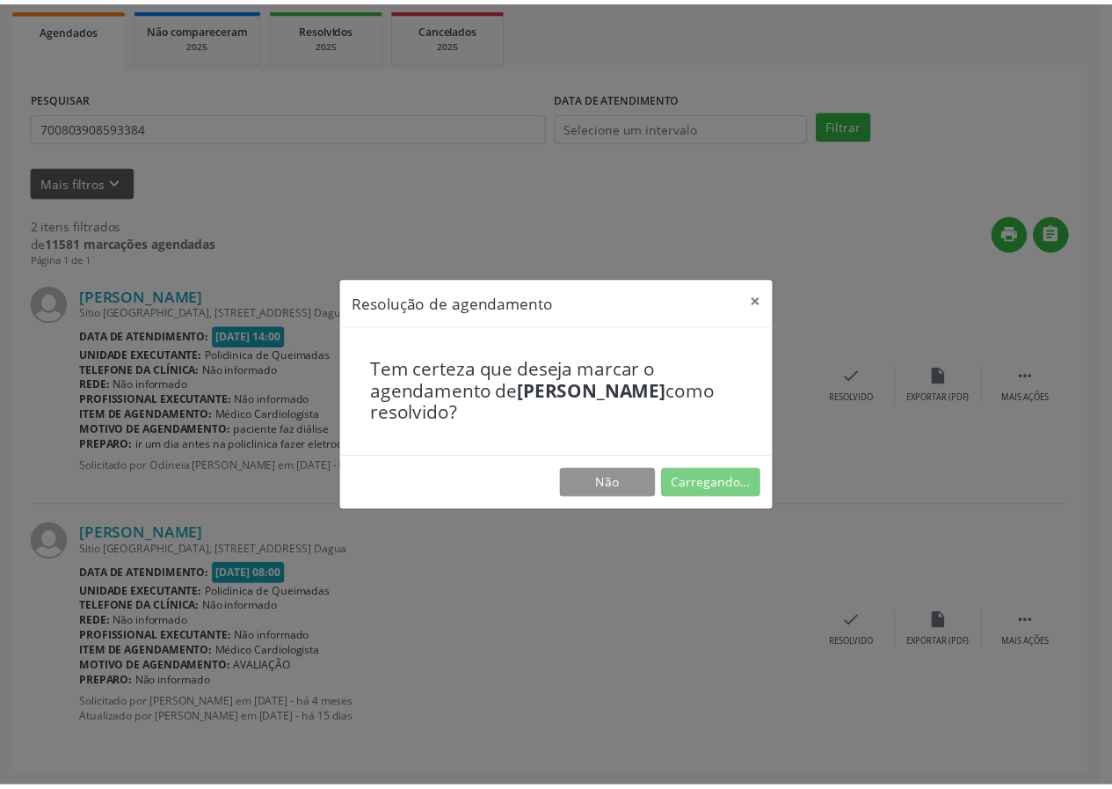
scroll to position [0, 0]
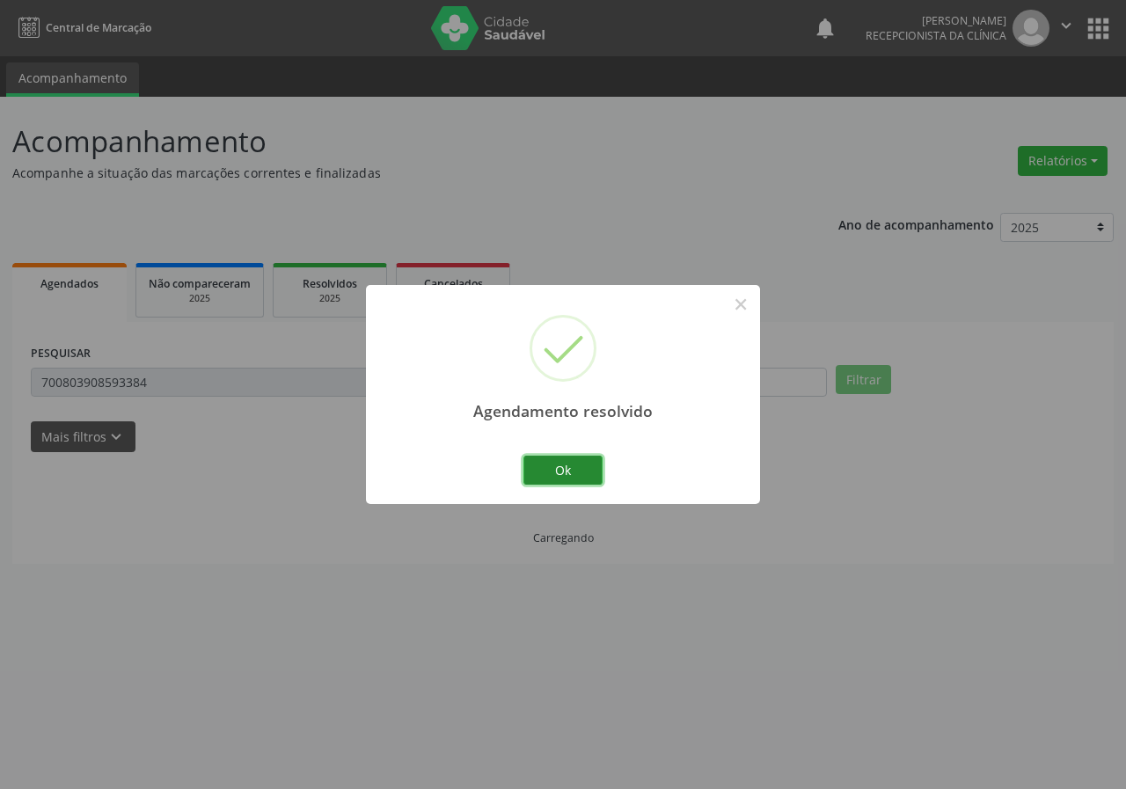
click at [547, 471] on button "Ok" at bounding box center [562, 471] width 79 height 30
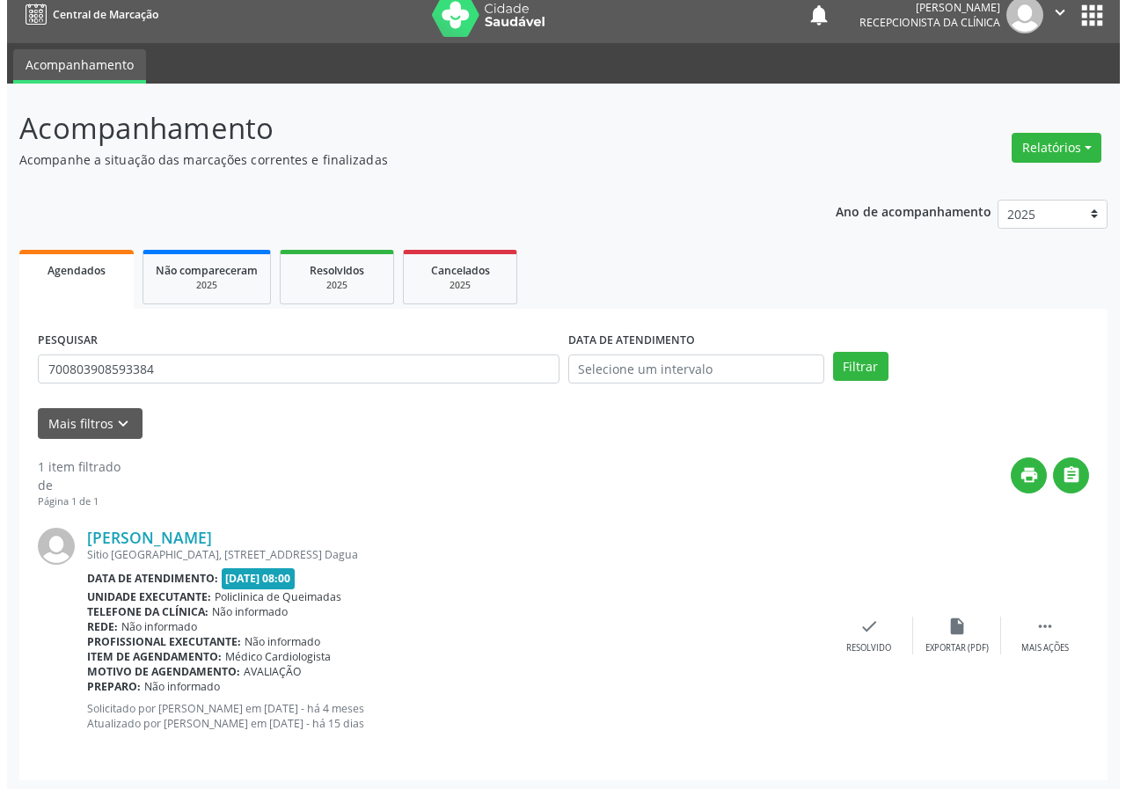
scroll to position [17, 0]
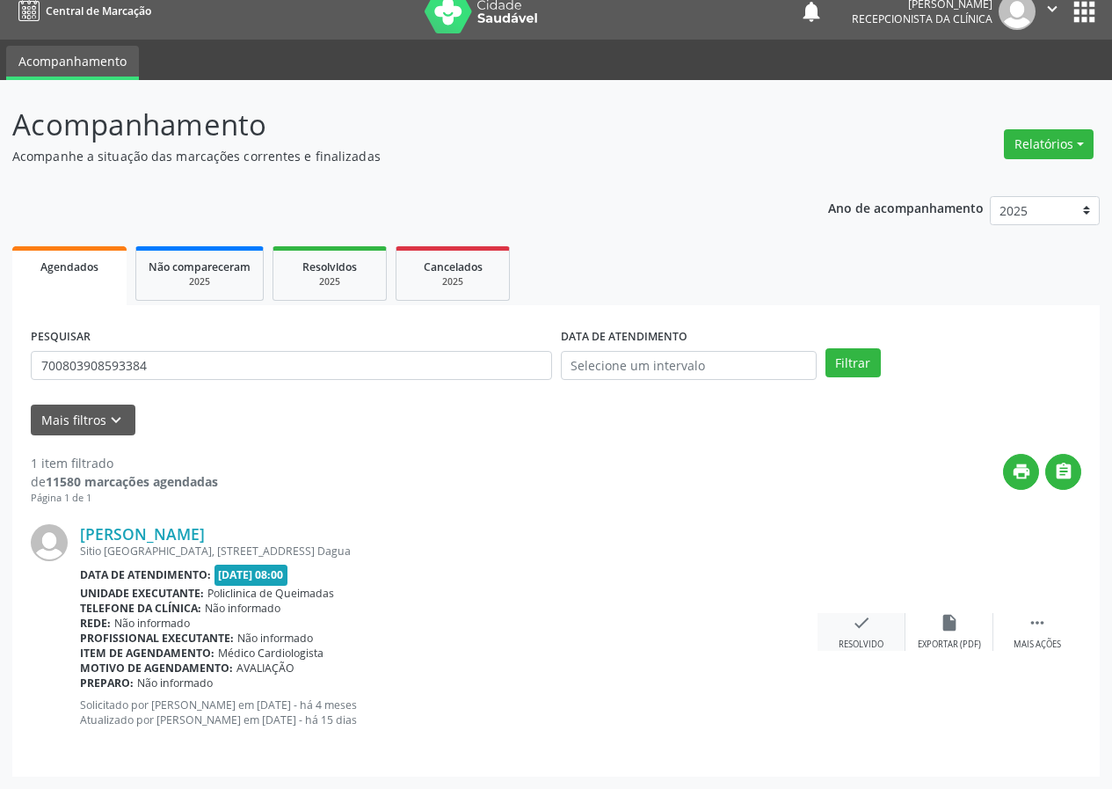
click at [843, 627] on div "check Resolvido" at bounding box center [862, 632] width 88 height 38
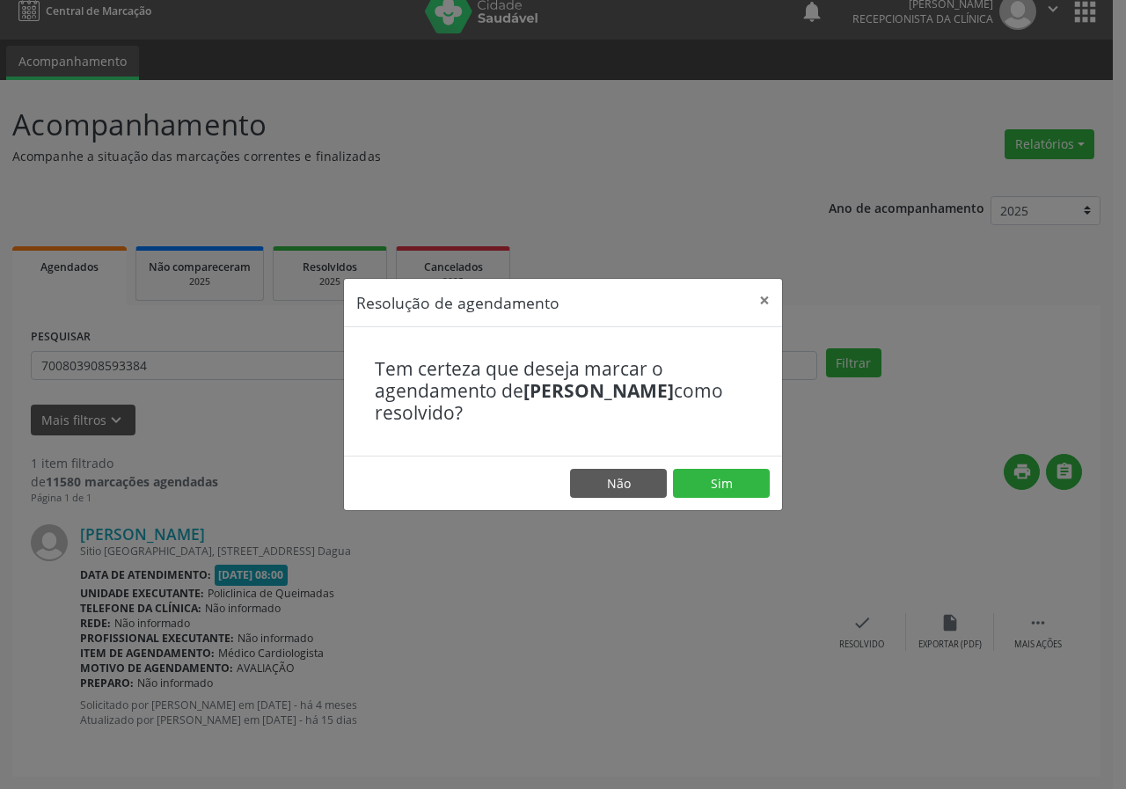
click at [734, 503] on footer "Não Sim" at bounding box center [563, 483] width 438 height 55
click at [725, 483] on button "Sim" at bounding box center [721, 484] width 97 height 30
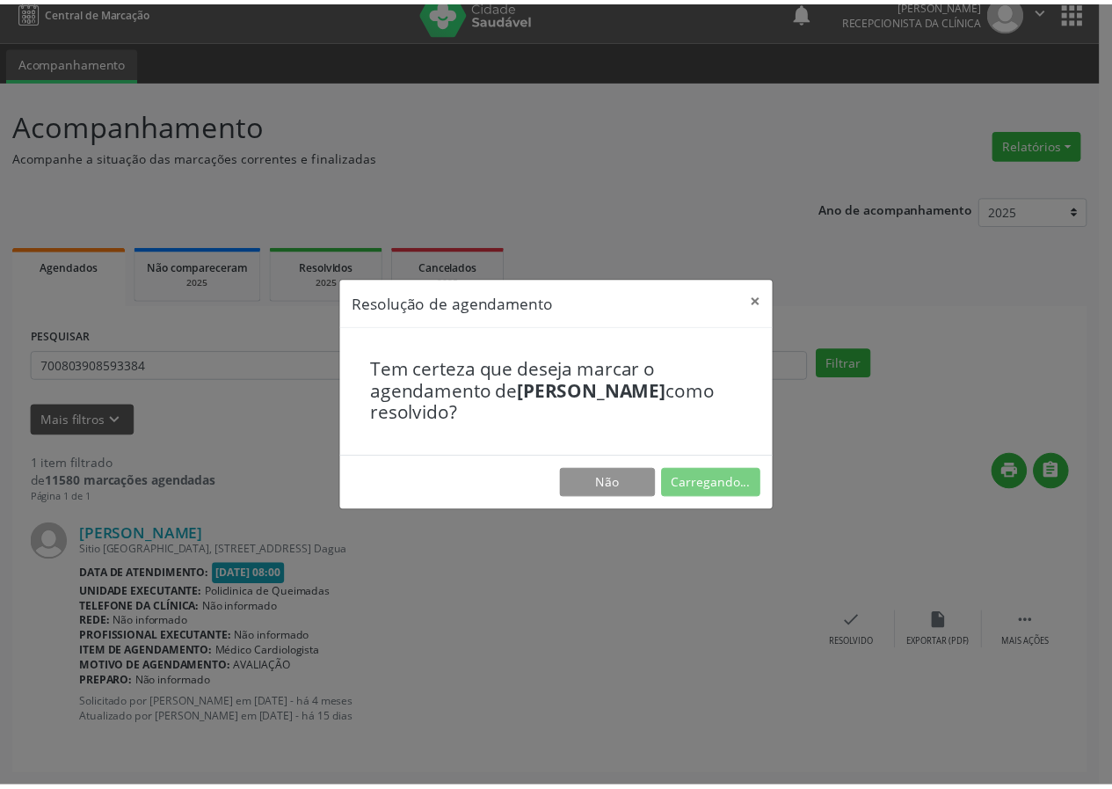
scroll to position [0, 0]
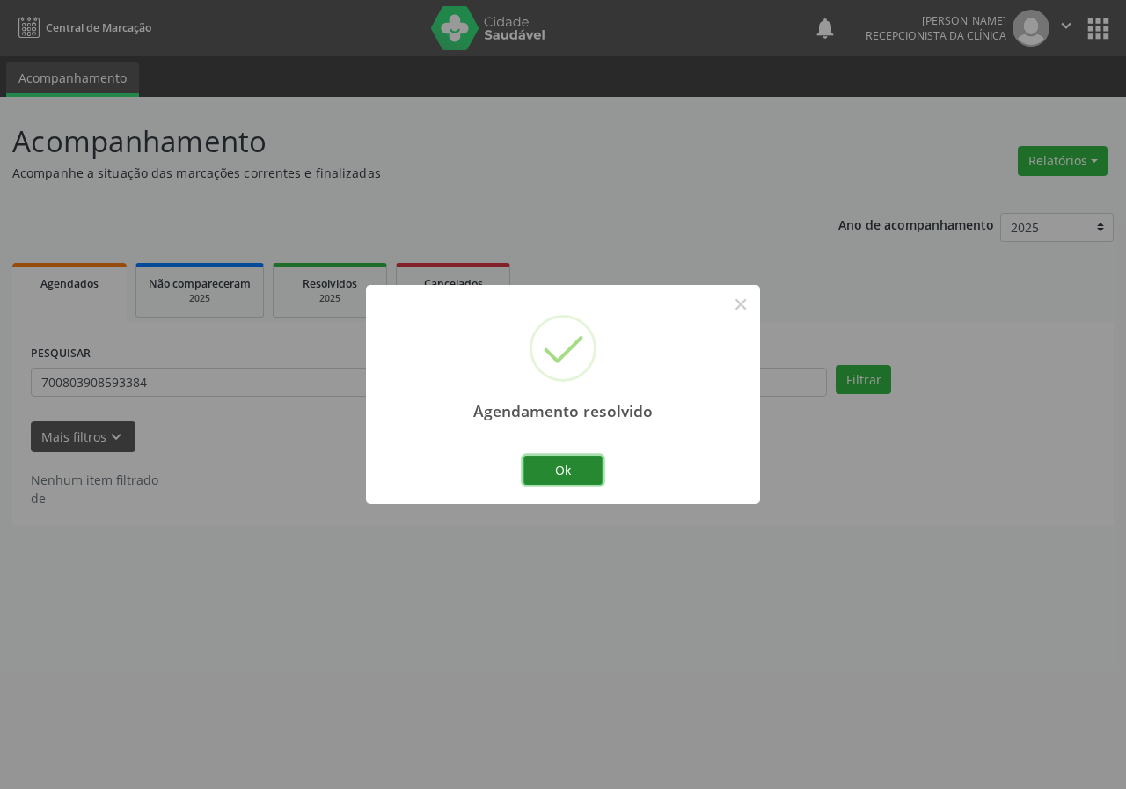
click at [547, 473] on button "Ok" at bounding box center [562, 471] width 79 height 30
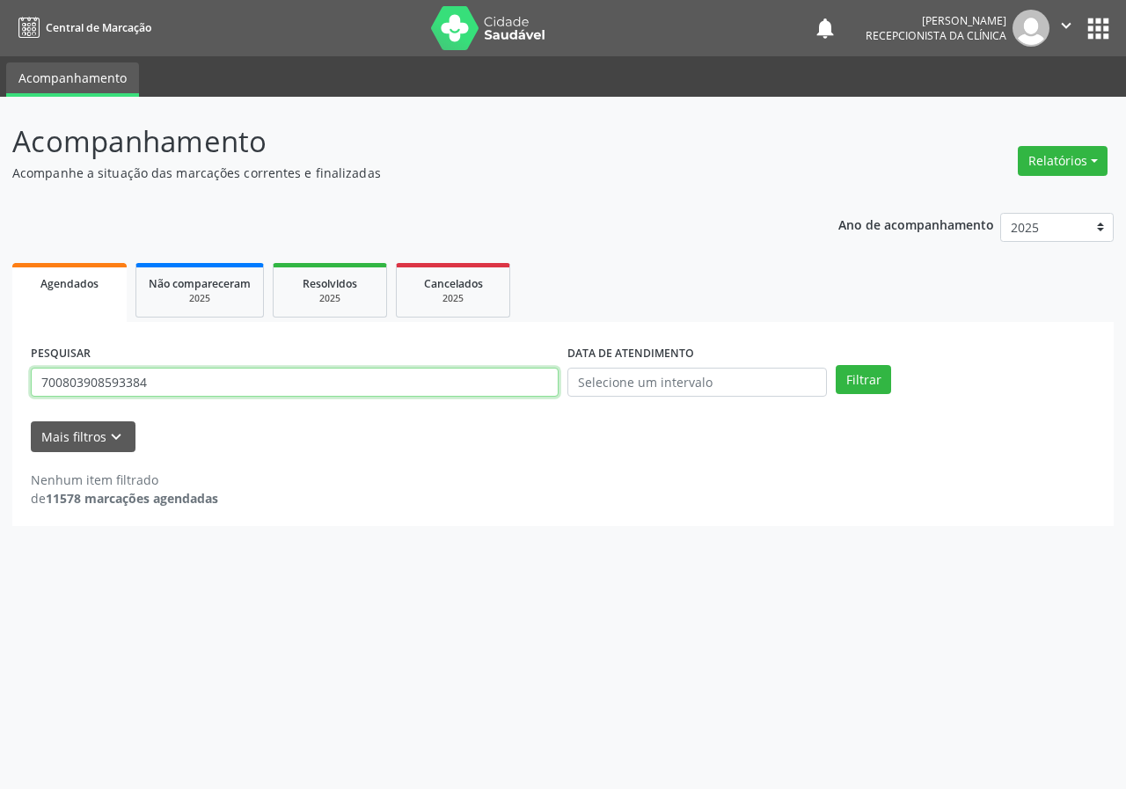
click at [331, 392] on input "700803908593384" at bounding box center [295, 383] width 528 height 30
click at [331, 391] on input "700803908593384" at bounding box center [295, 383] width 528 height 30
click at [835, 365] on button "Filtrar" at bounding box center [862, 380] width 55 height 30
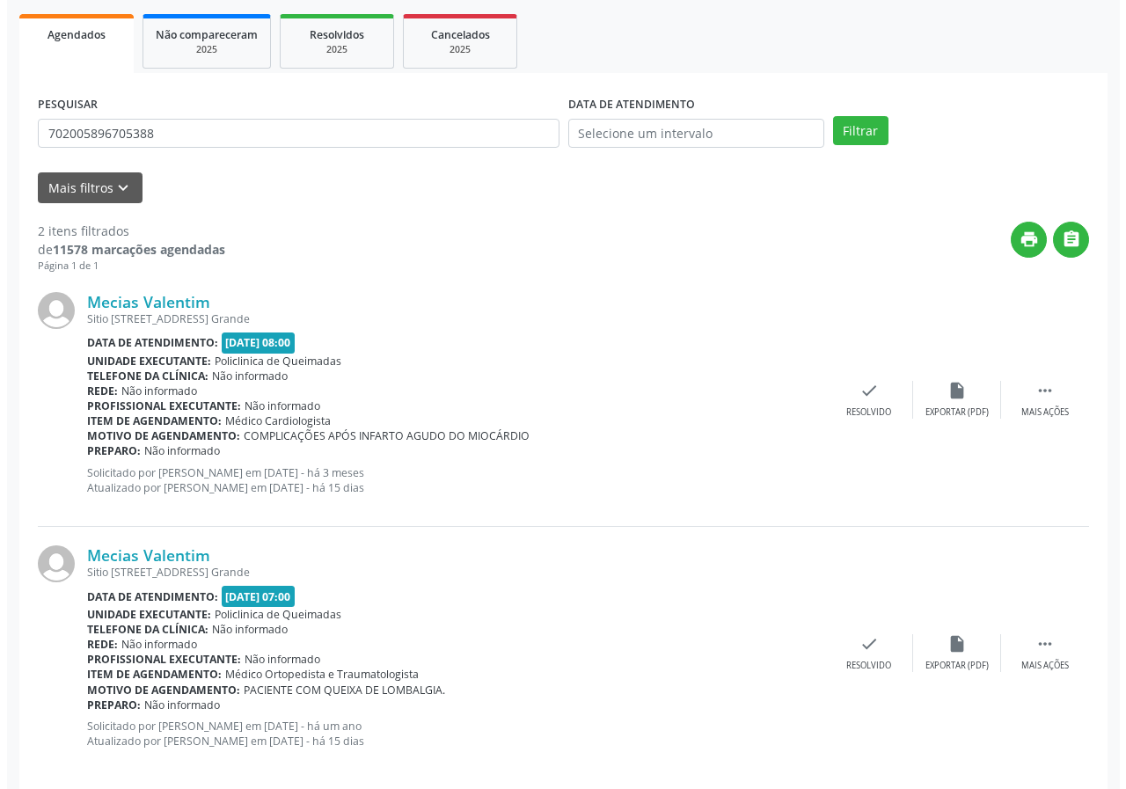
scroll to position [270, 0]
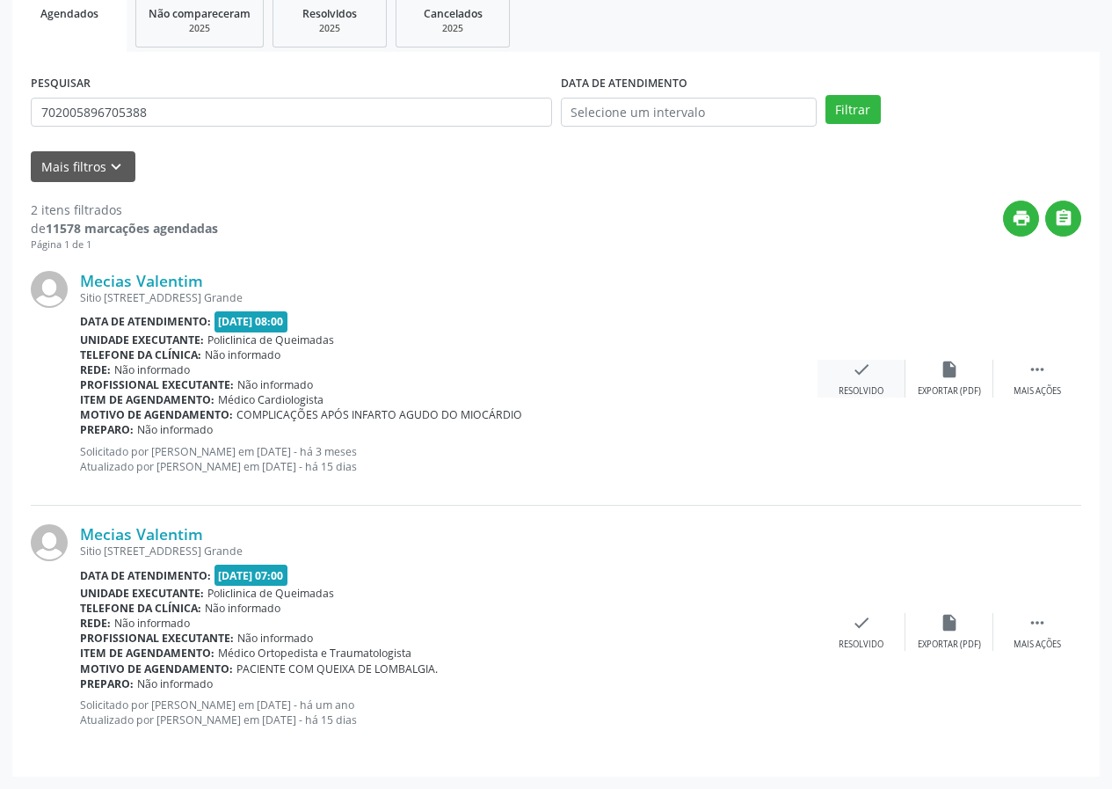
click at [858, 369] on icon "check" at bounding box center [861, 369] width 19 height 19
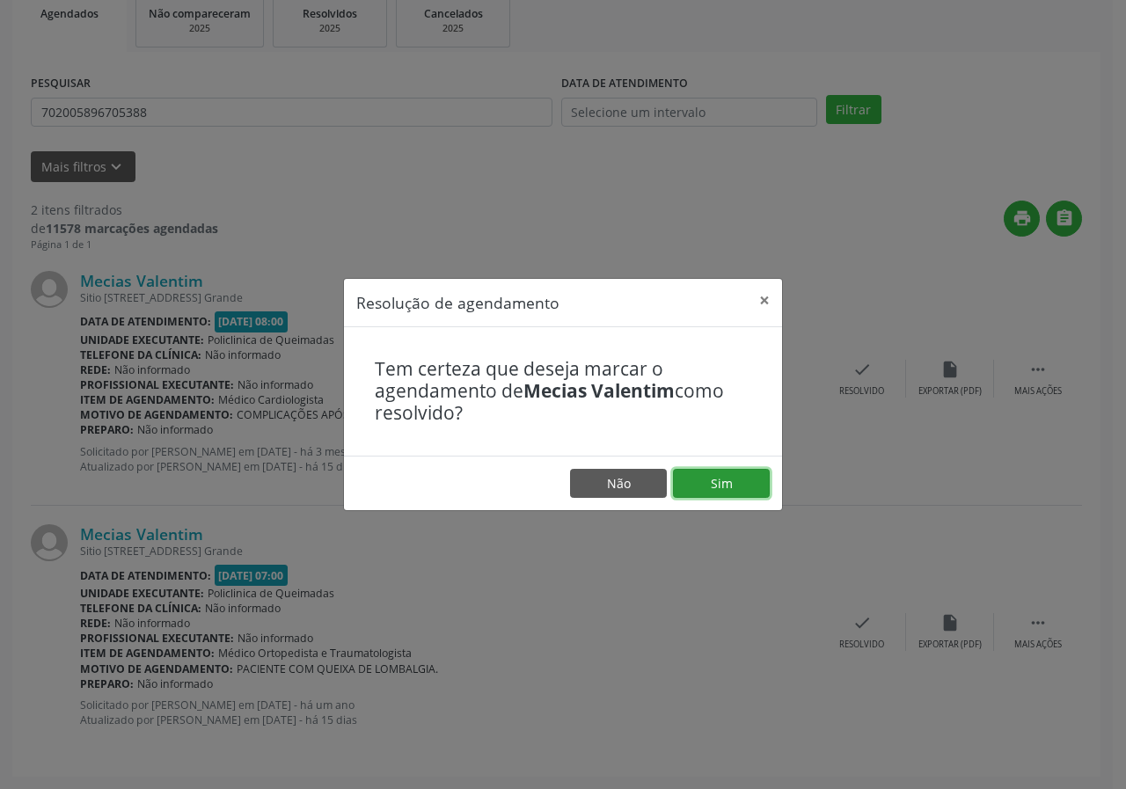
click at [698, 470] on button "Sim" at bounding box center [721, 484] width 97 height 30
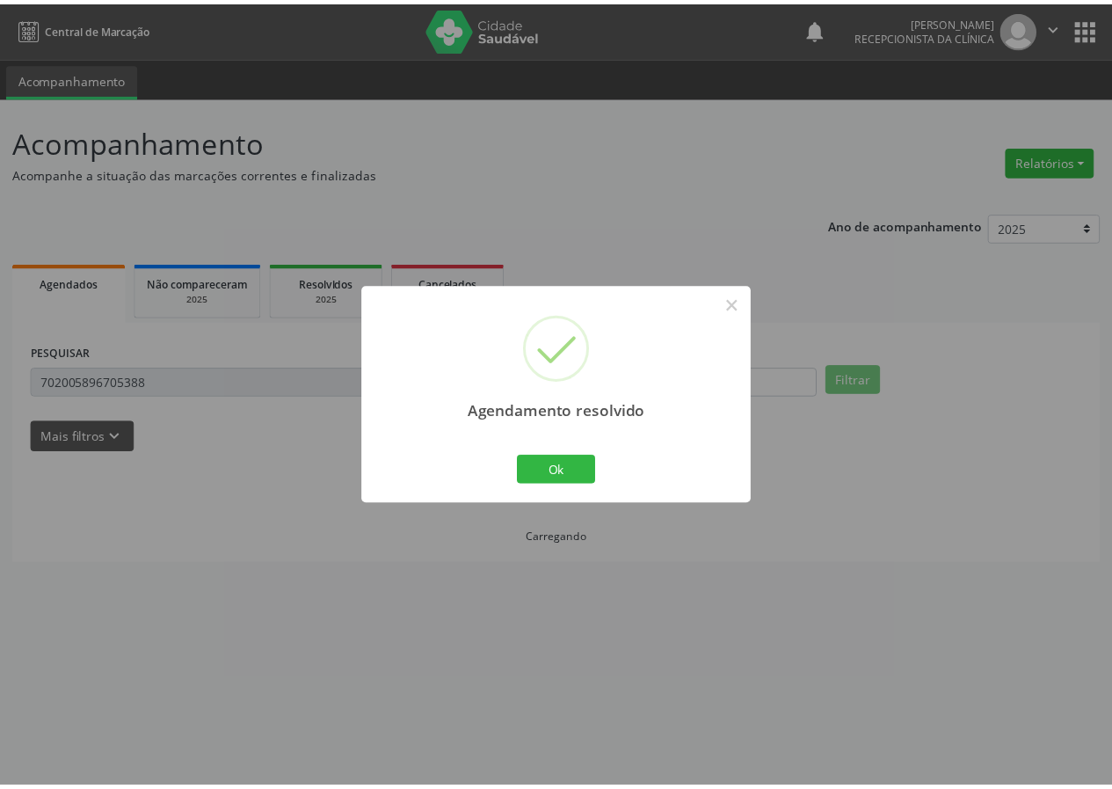
scroll to position [0, 0]
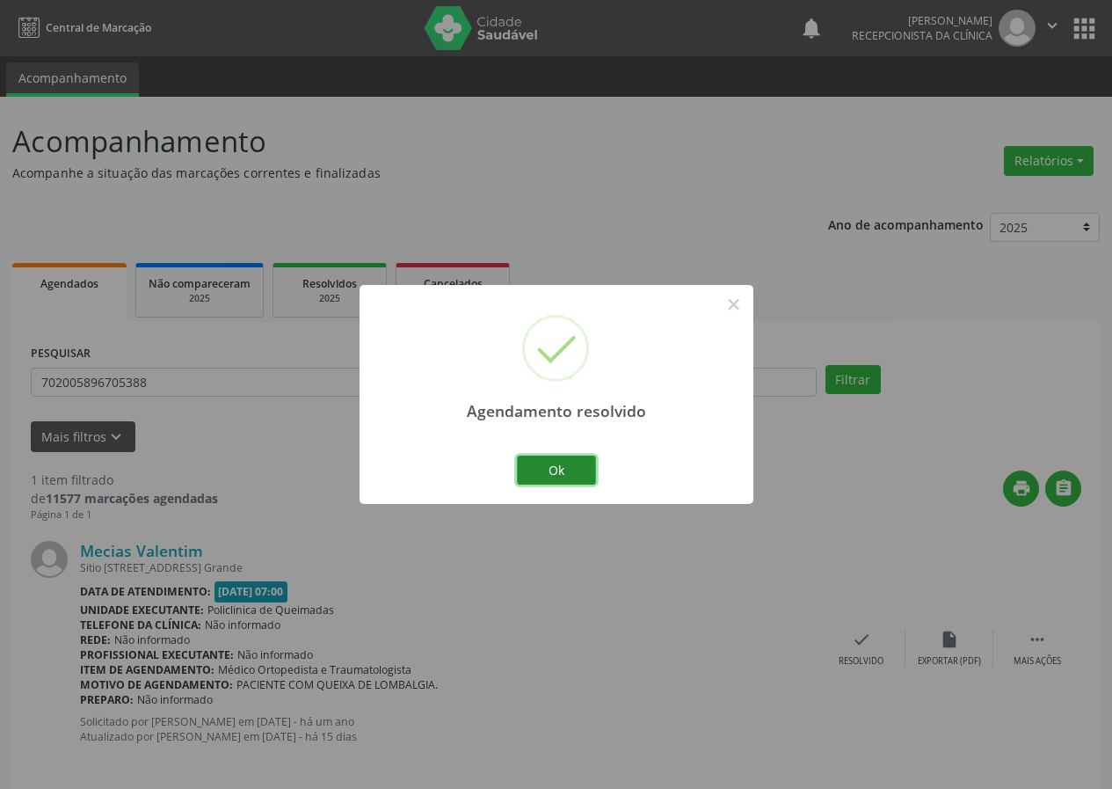
click at [546, 463] on button "Ok" at bounding box center [556, 471] width 79 height 30
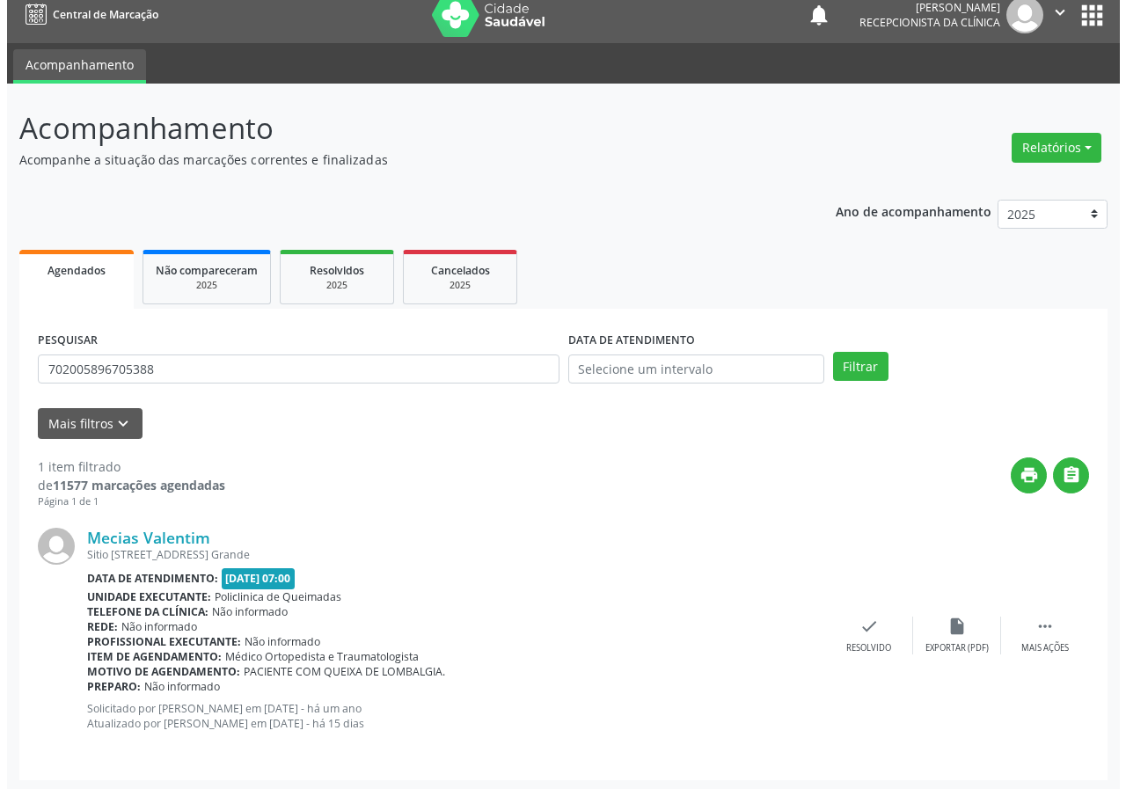
scroll to position [17, 0]
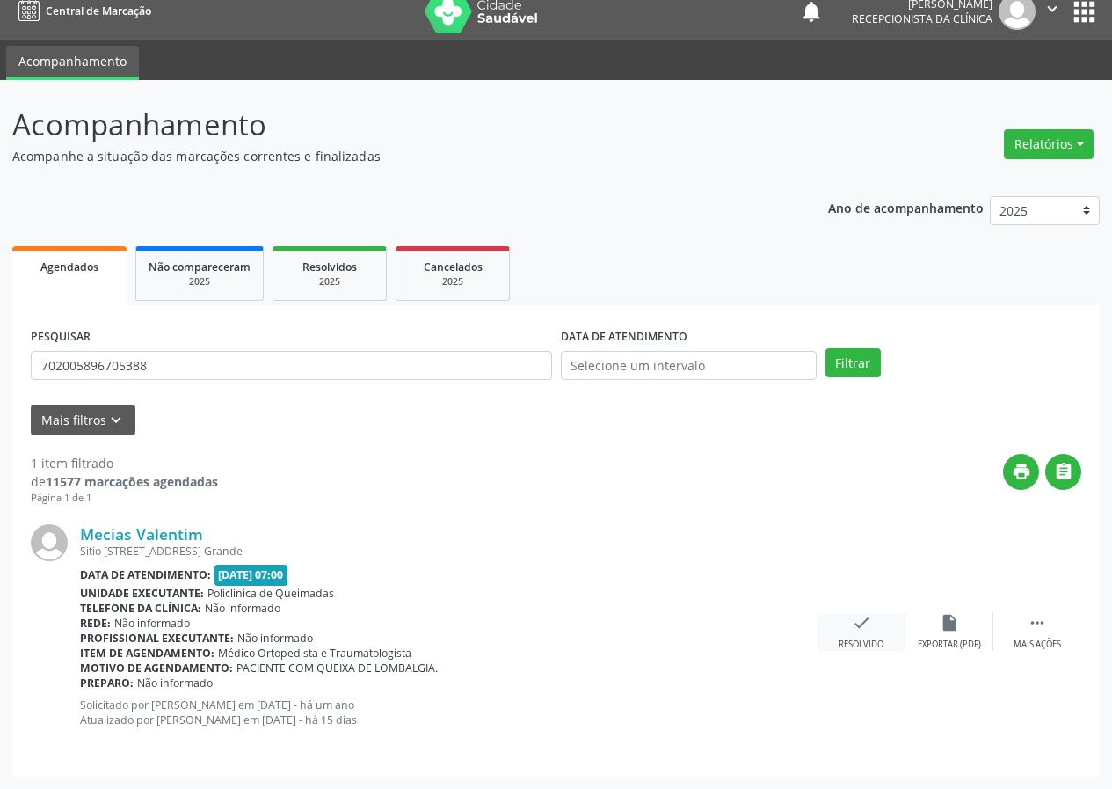
click at [847, 618] on div "check Resolvido" at bounding box center [862, 632] width 88 height 38
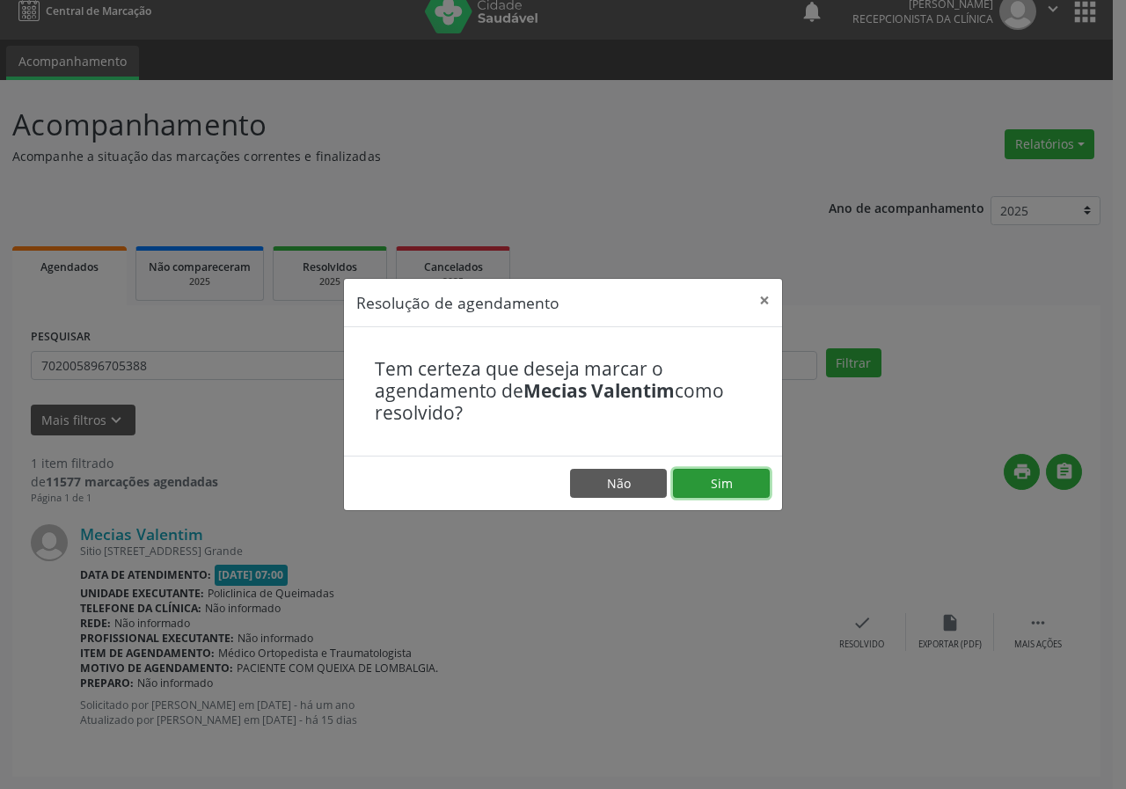
click at [760, 478] on button "Sim" at bounding box center [721, 484] width 97 height 30
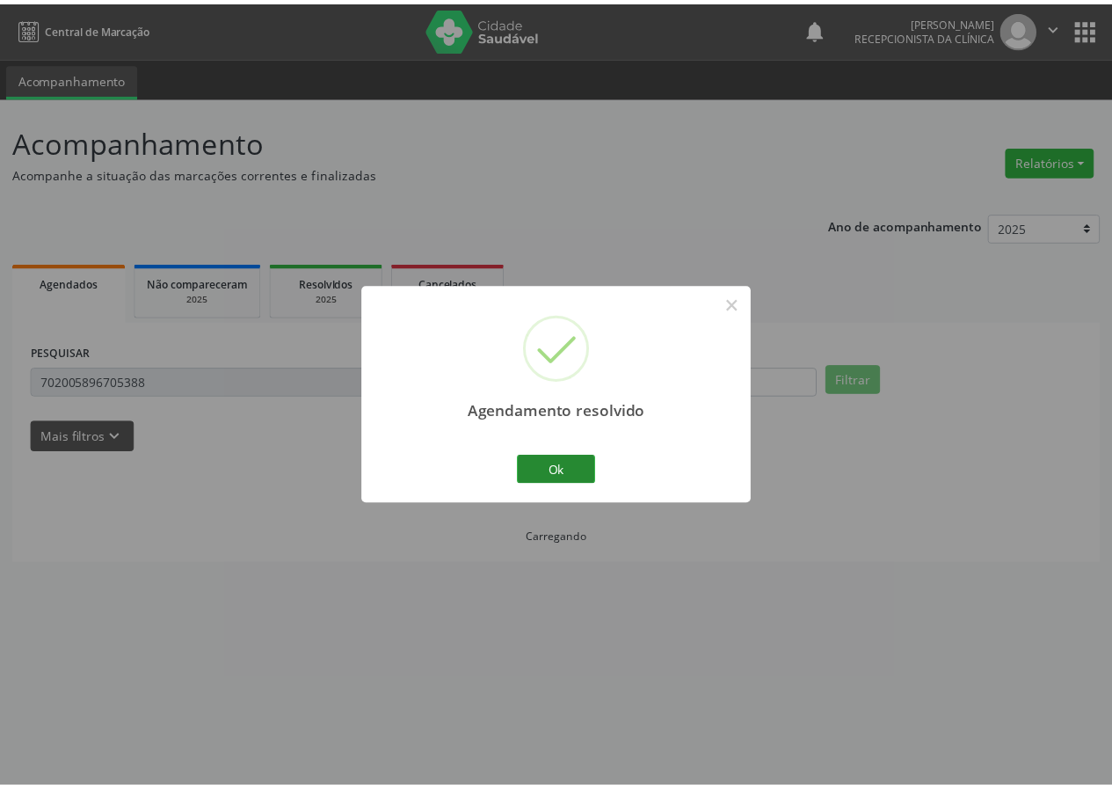
scroll to position [0, 0]
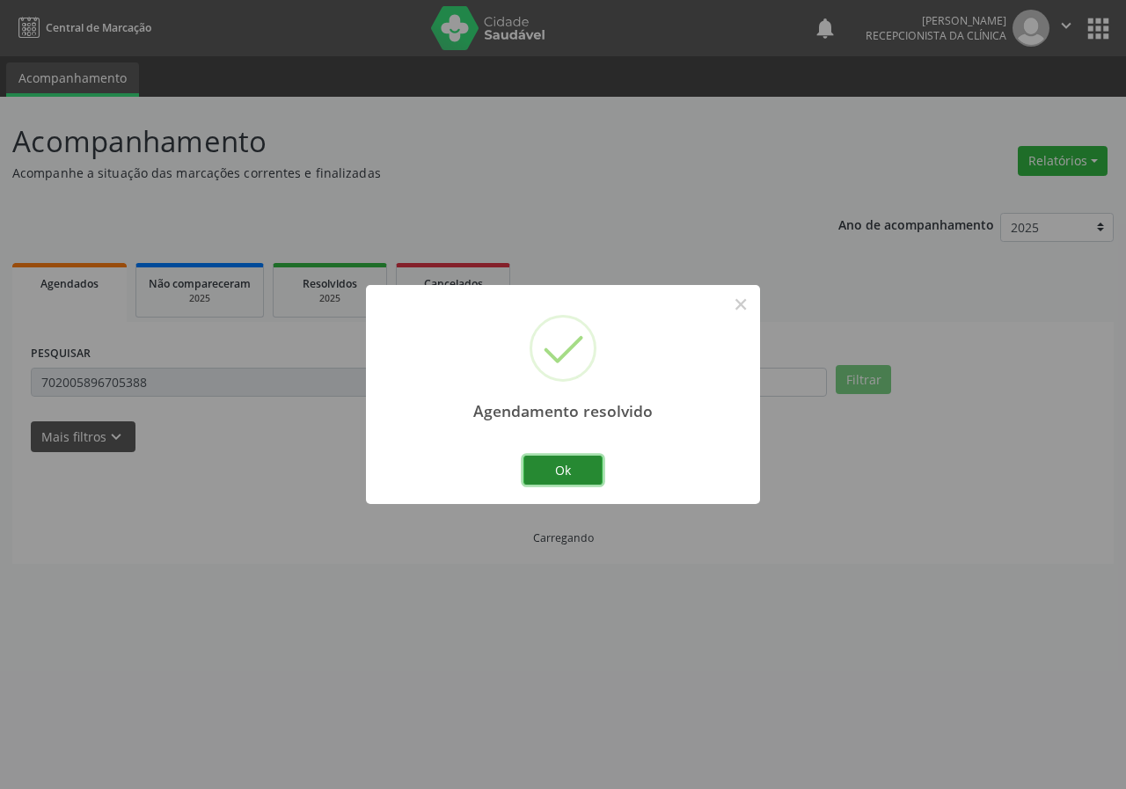
click at [566, 474] on button "Ok" at bounding box center [562, 471] width 79 height 30
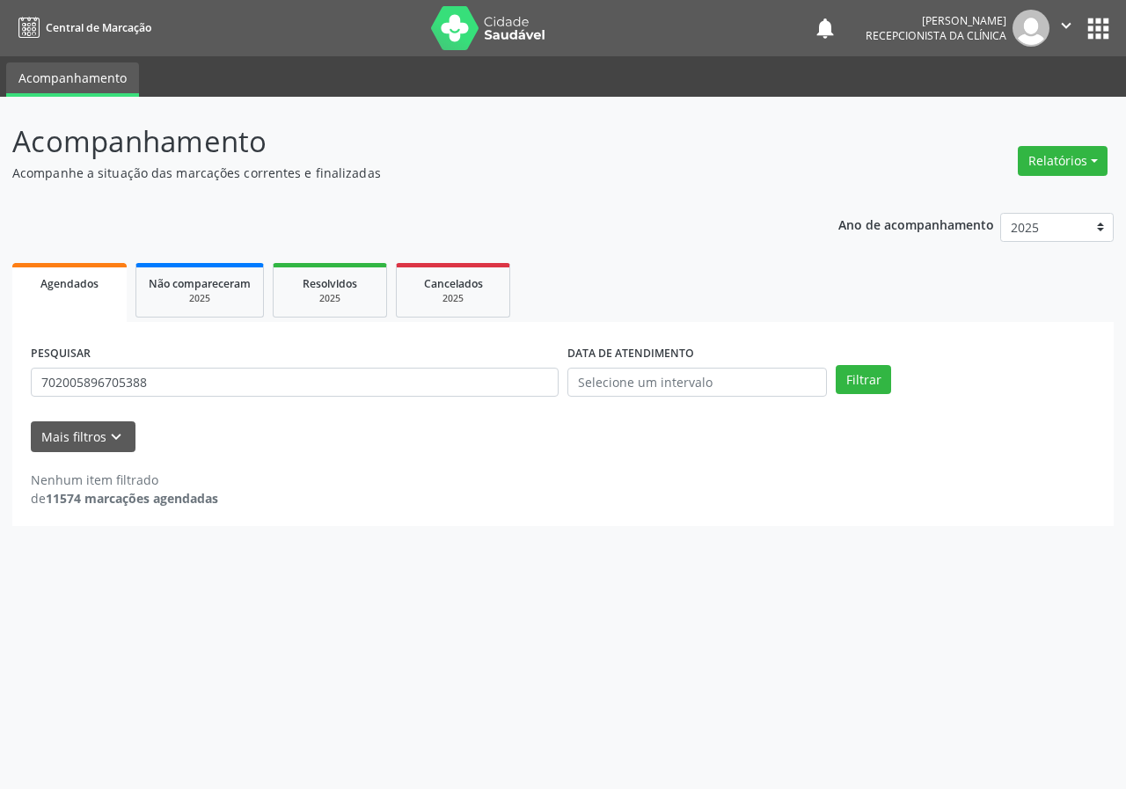
click at [277, 345] on div "PESQUISAR 702005896705388" at bounding box center [294, 374] width 536 height 69
click at [275, 378] on input "702005896705388" at bounding box center [295, 383] width 528 height 30
click at [835, 365] on button "Filtrar" at bounding box center [862, 380] width 55 height 30
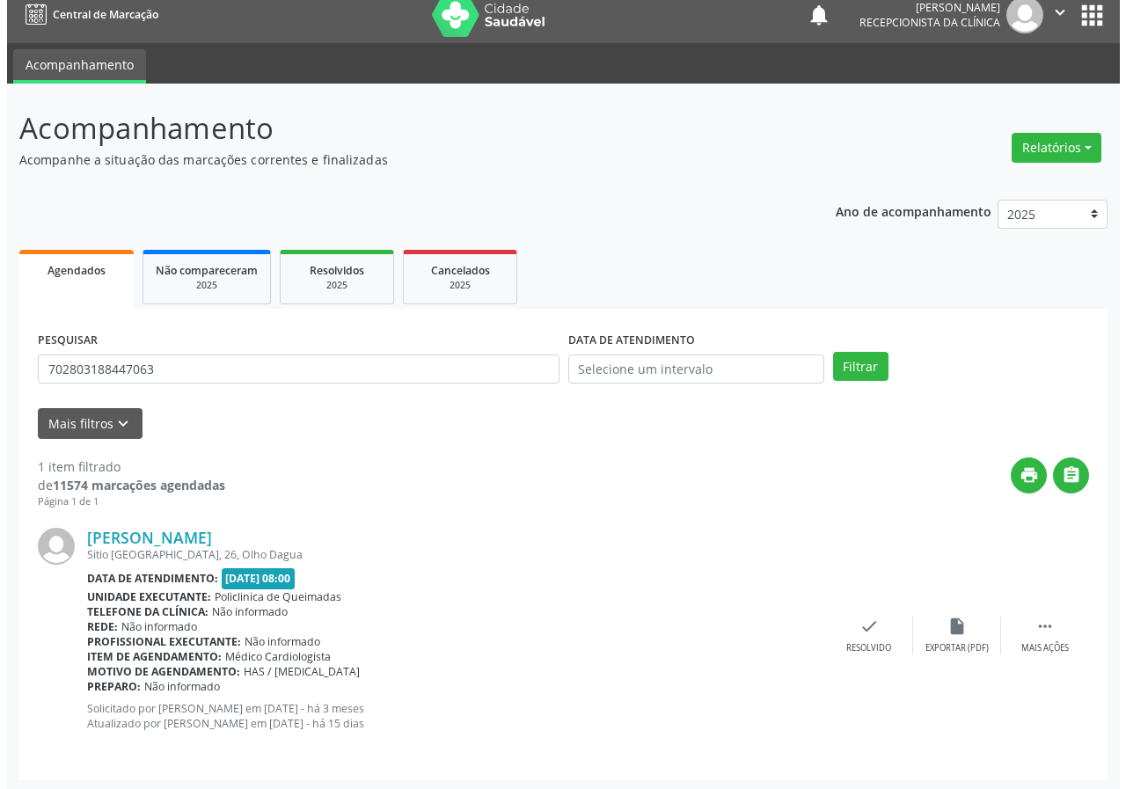
scroll to position [17, 0]
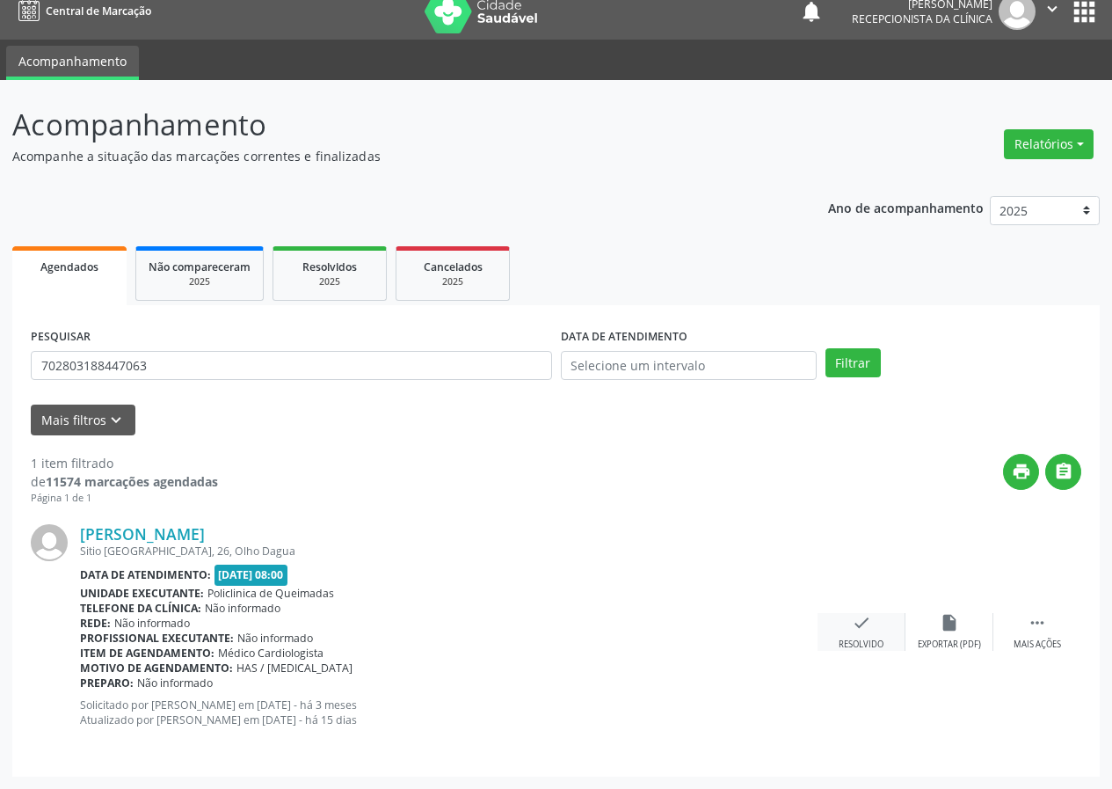
click at [867, 638] on div "Resolvido" at bounding box center [861, 644] width 45 height 12
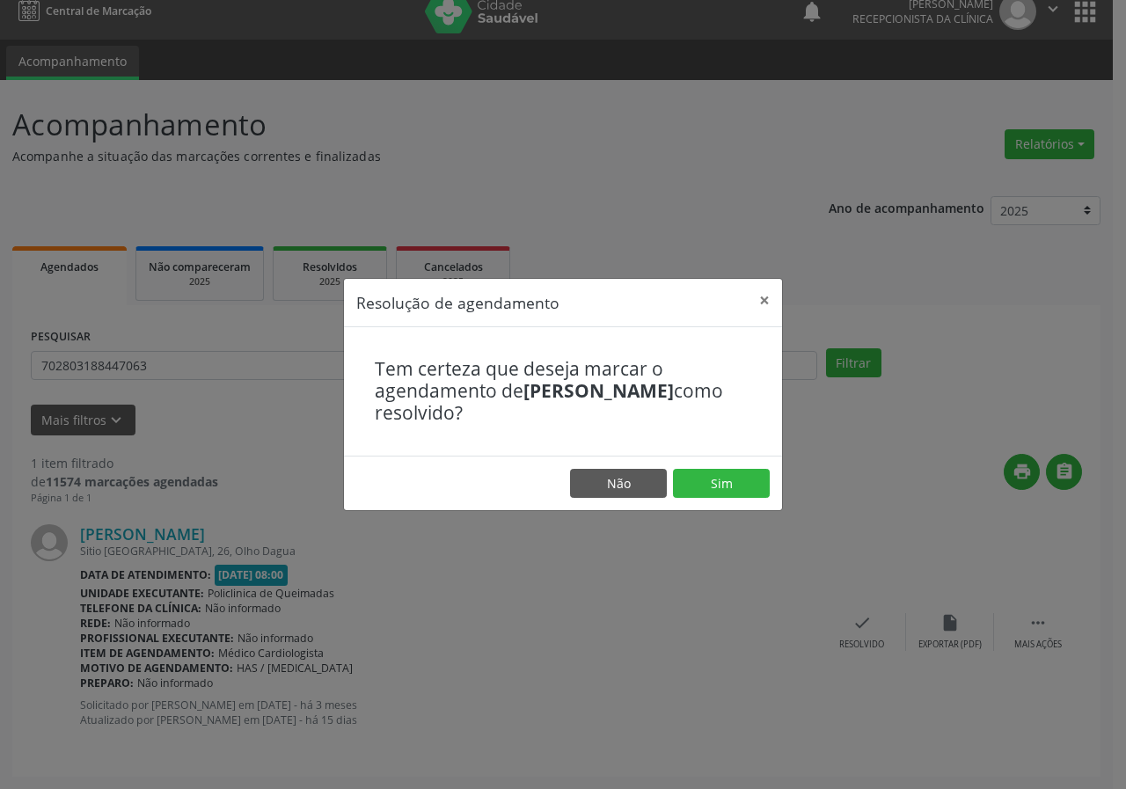
click at [757, 501] on footer "Não Sim" at bounding box center [563, 483] width 438 height 55
click at [749, 481] on button "Sim" at bounding box center [721, 484] width 97 height 30
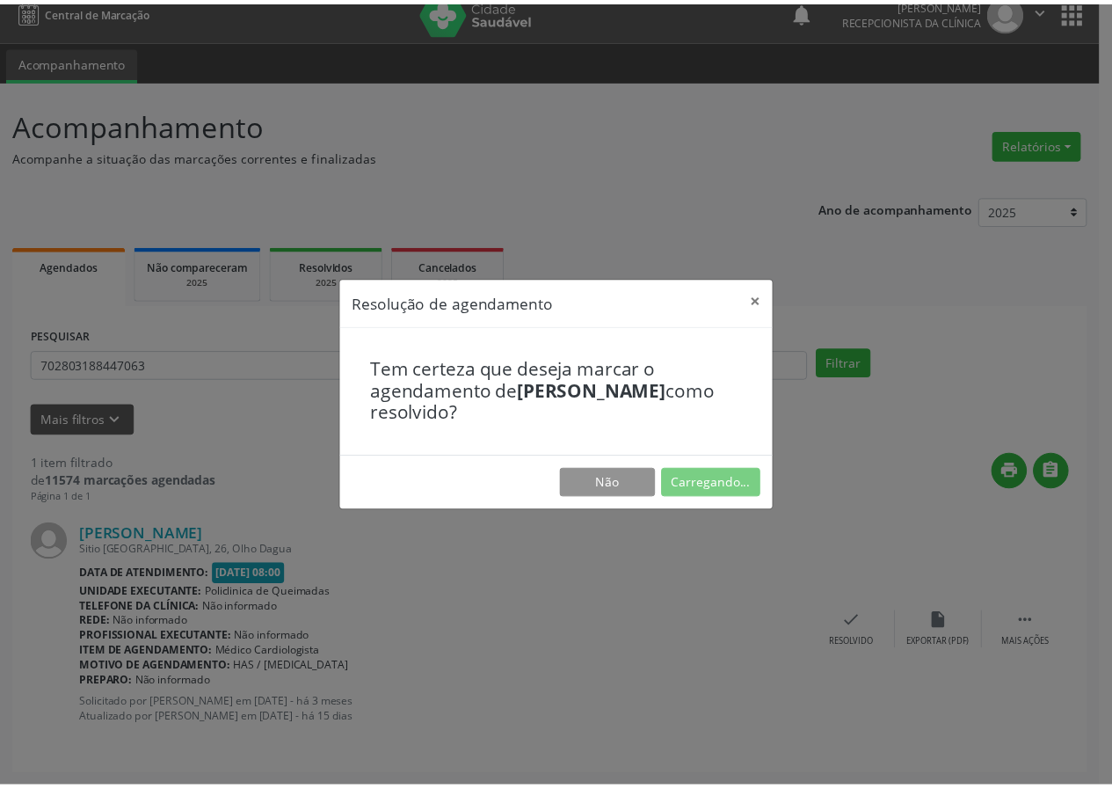
scroll to position [0, 0]
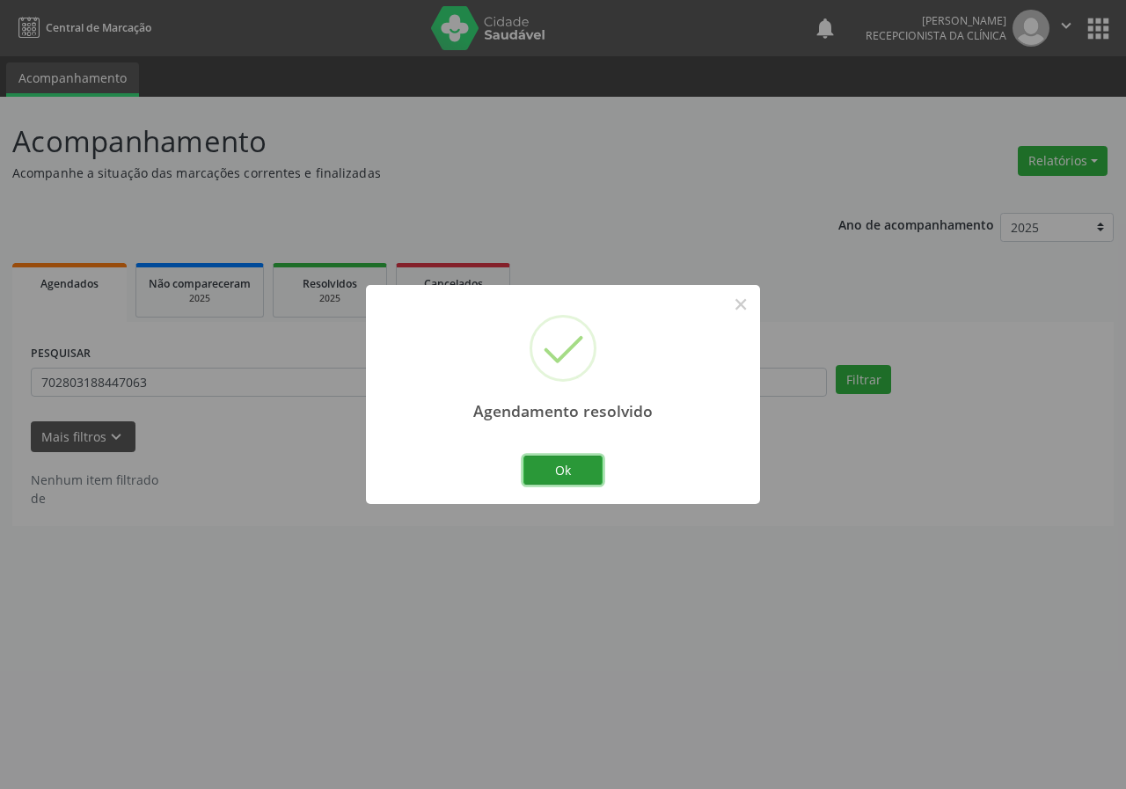
drag, startPoint x: 542, startPoint y: 474, endPoint x: 90, endPoint y: 358, distance: 466.7
click at [534, 478] on button "Ok" at bounding box center [562, 471] width 79 height 30
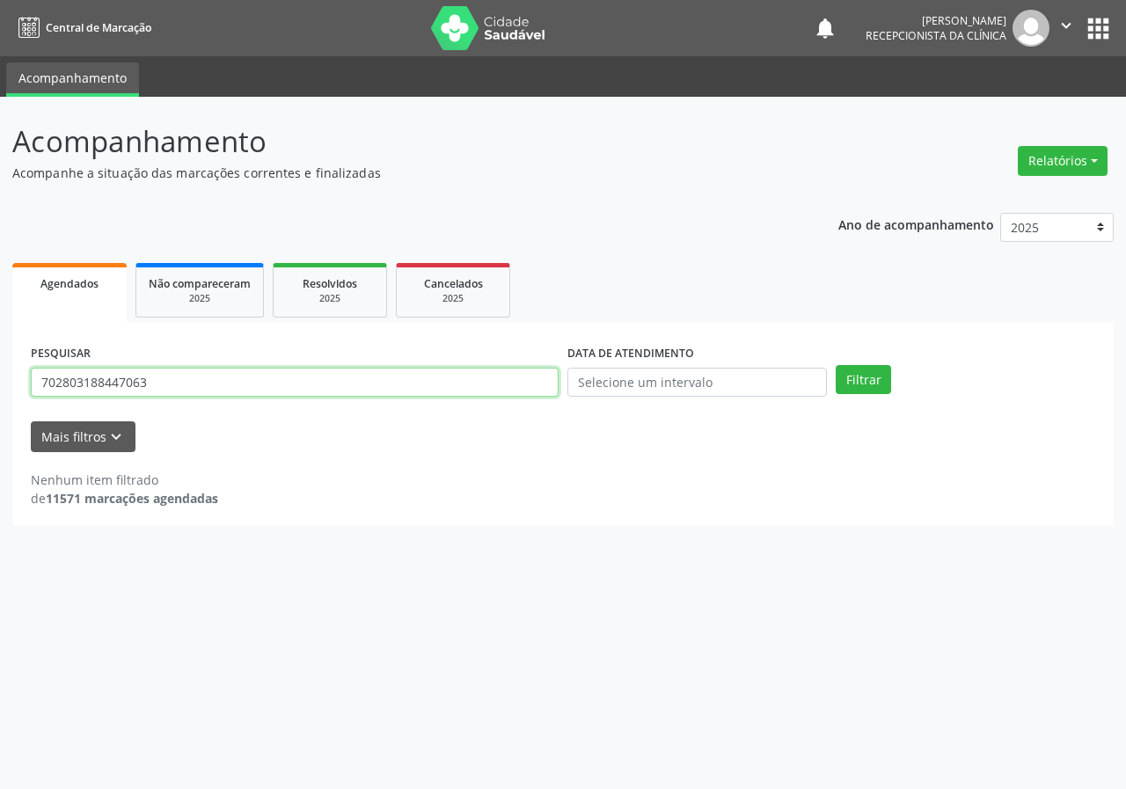
click at [213, 397] on input "702803188447063" at bounding box center [295, 383] width 528 height 30
click at [209, 392] on input "702803188447063" at bounding box center [295, 383] width 528 height 30
drag, startPoint x: 209, startPoint y: 389, endPoint x: 201, endPoint y: 385, distance: 9.5
click at [208, 389] on input "702803188447063" at bounding box center [295, 383] width 528 height 30
click at [835, 365] on button "Filtrar" at bounding box center [862, 380] width 55 height 30
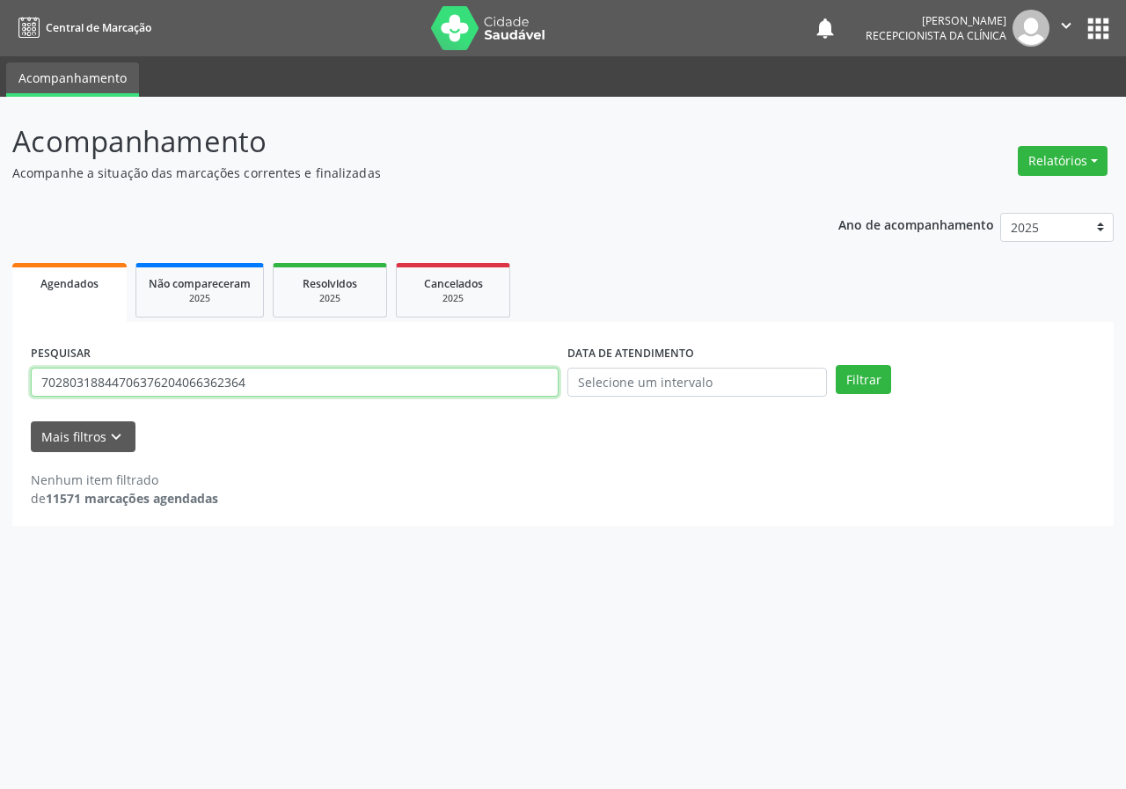
drag, startPoint x: 246, startPoint y: 376, endPoint x: 258, endPoint y: 376, distance: 11.4
click at [247, 376] on input "70280318844706376204066362364" at bounding box center [295, 383] width 528 height 30
click at [259, 375] on input "70280318844706376204066362364" at bounding box center [295, 383] width 528 height 30
click at [261, 369] on input "70280318844706376204066362364" at bounding box center [295, 383] width 528 height 30
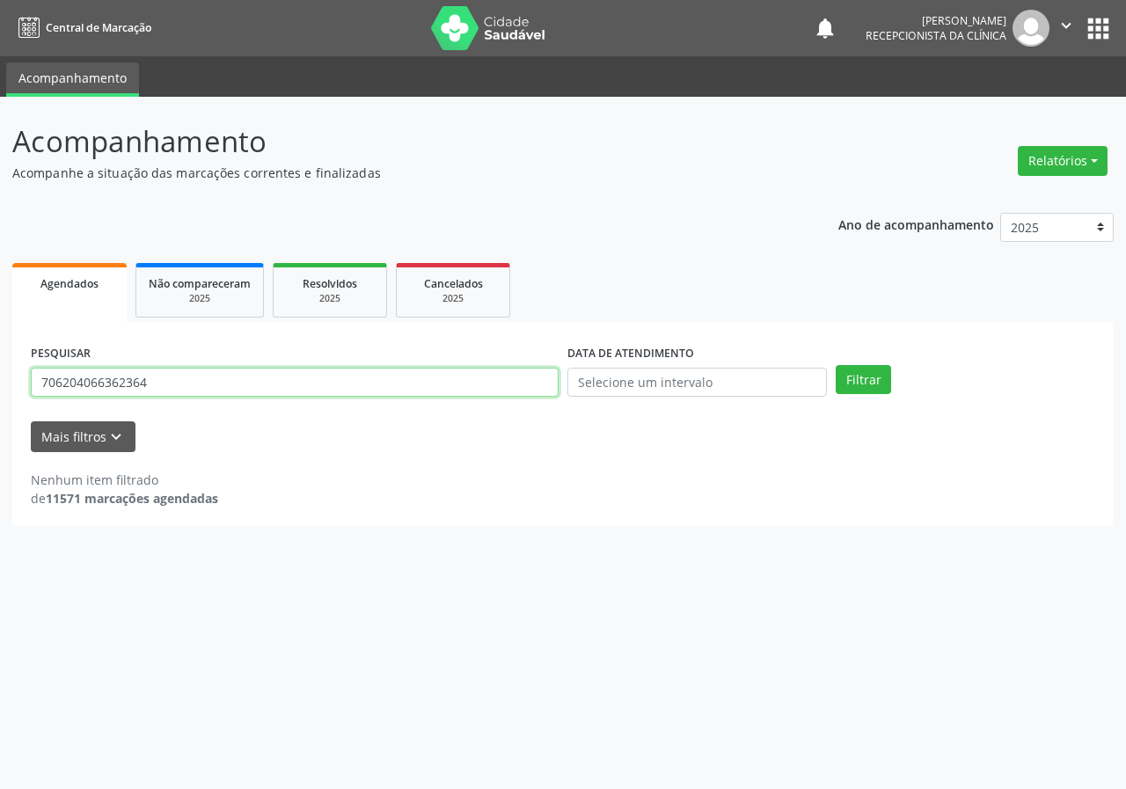
click at [835, 365] on button "Filtrar" at bounding box center [862, 380] width 55 height 30
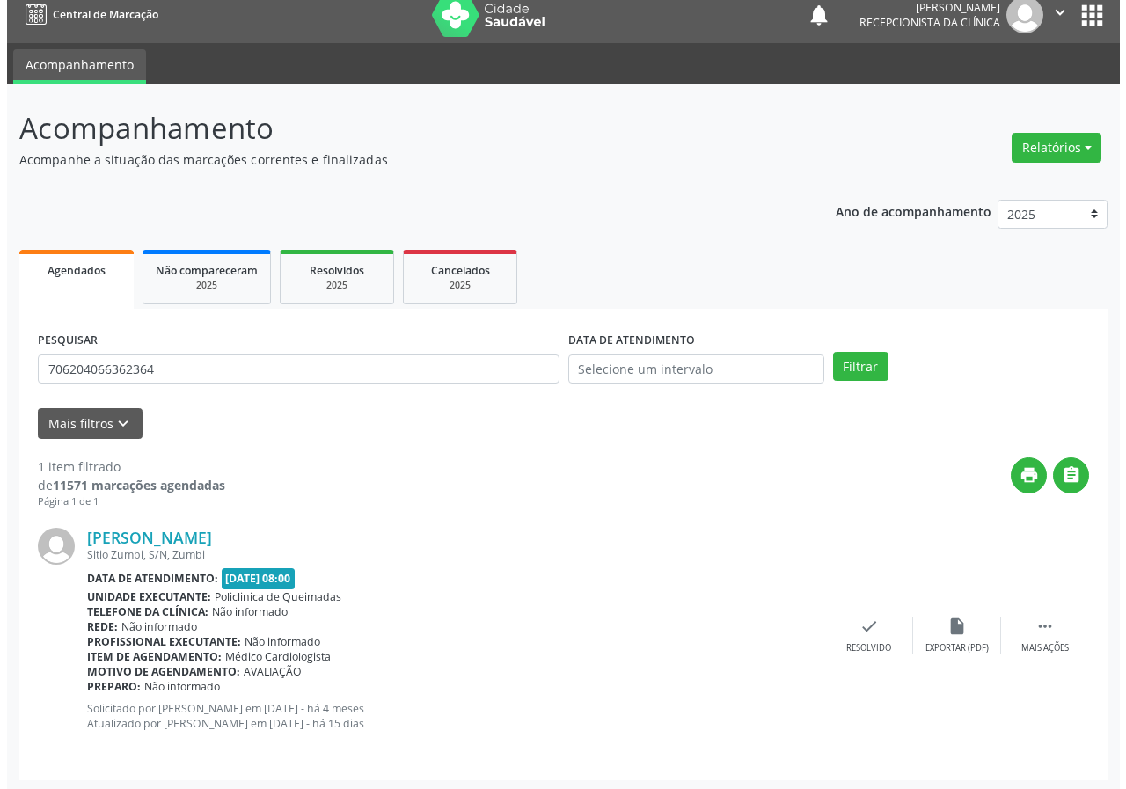
scroll to position [17, 0]
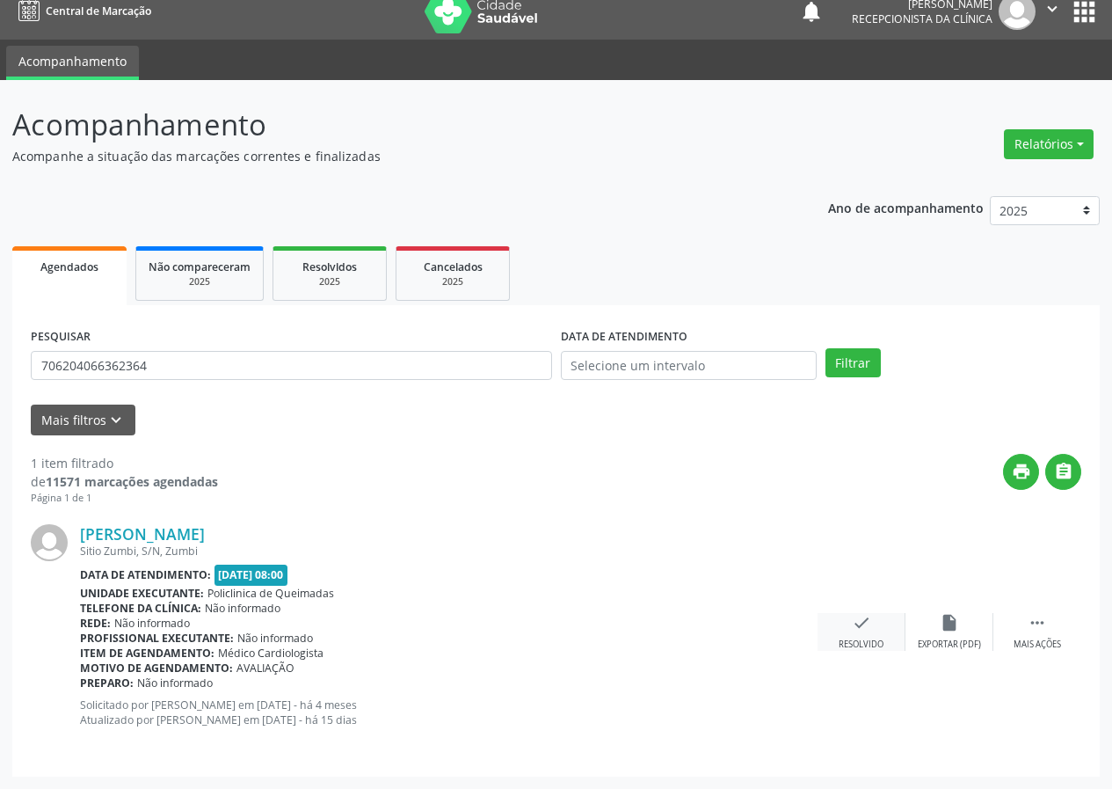
click at [878, 637] on div "check Resolvido" at bounding box center [862, 632] width 88 height 38
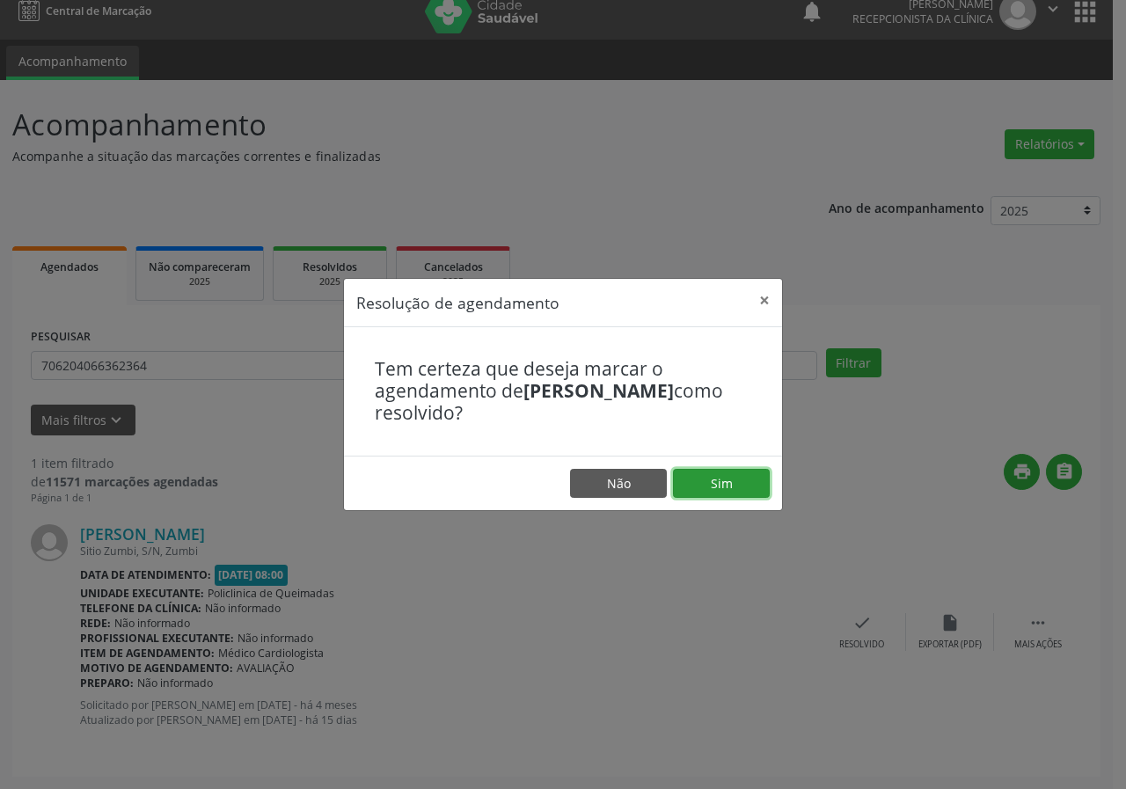
click at [716, 487] on button "Sim" at bounding box center [721, 484] width 97 height 30
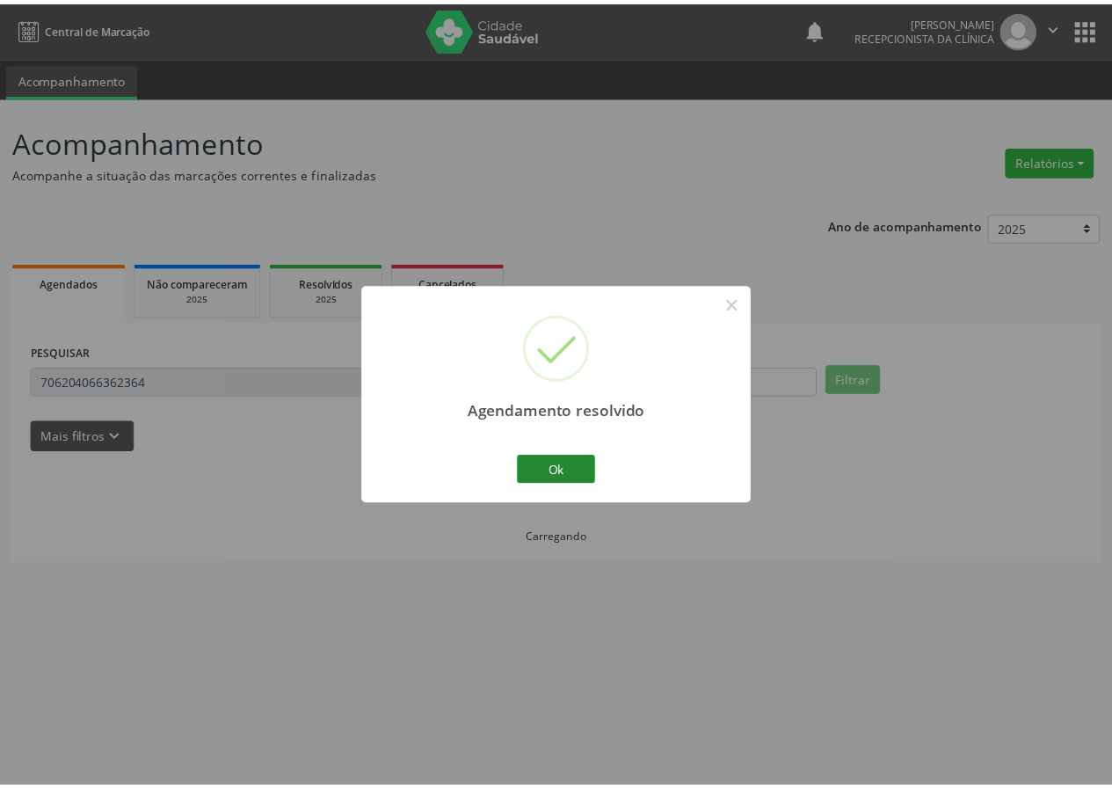
scroll to position [0, 0]
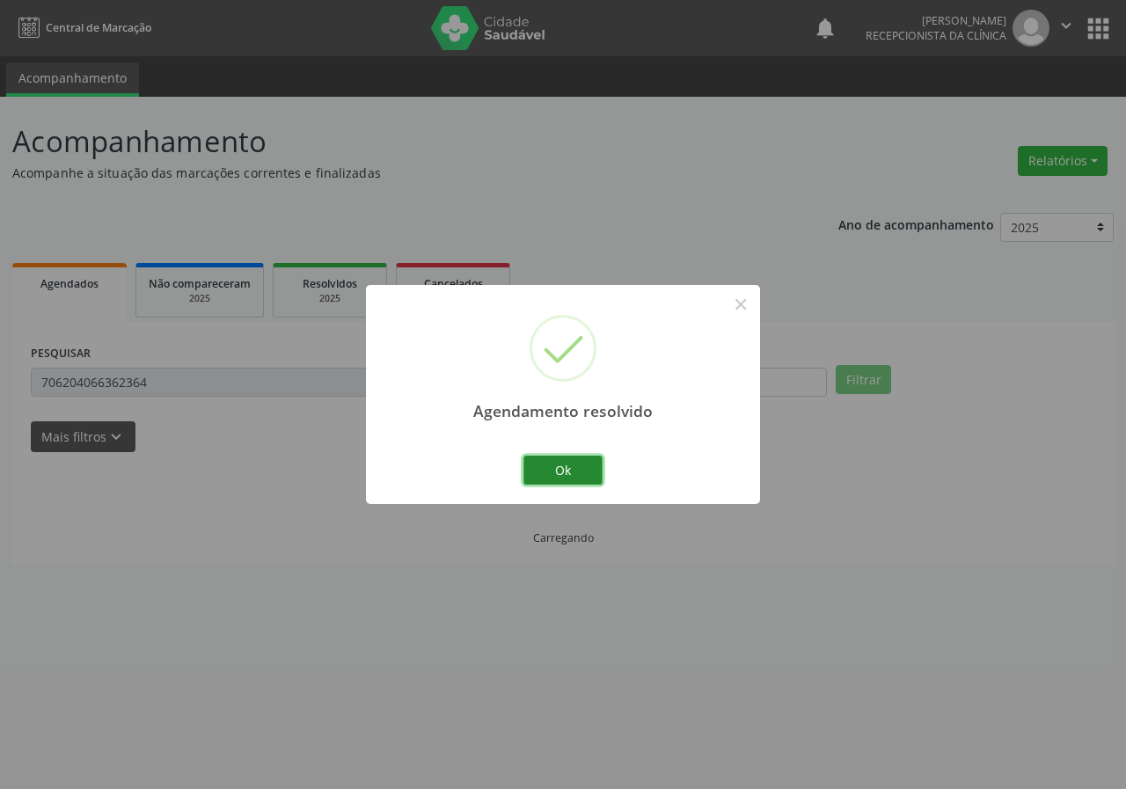
click at [547, 471] on button "Ok" at bounding box center [562, 471] width 79 height 30
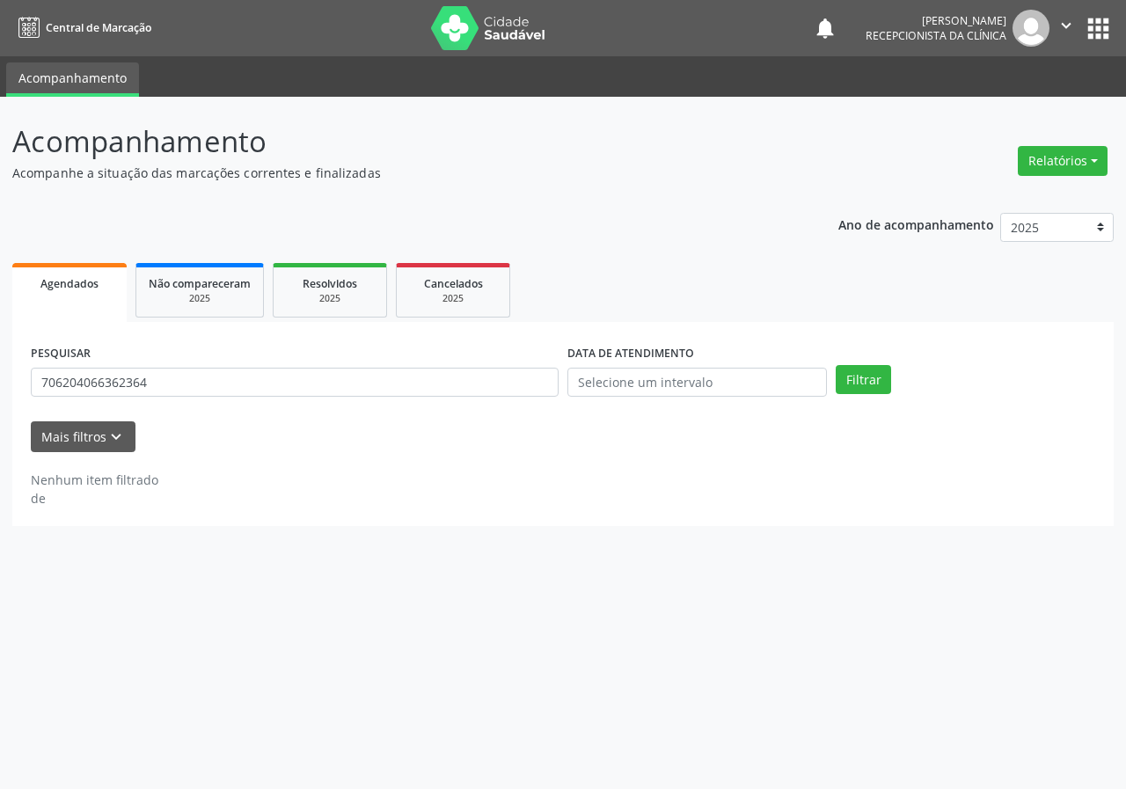
click at [341, 402] on div "PESQUISAR 706204066362364" at bounding box center [294, 374] width 536 height 69
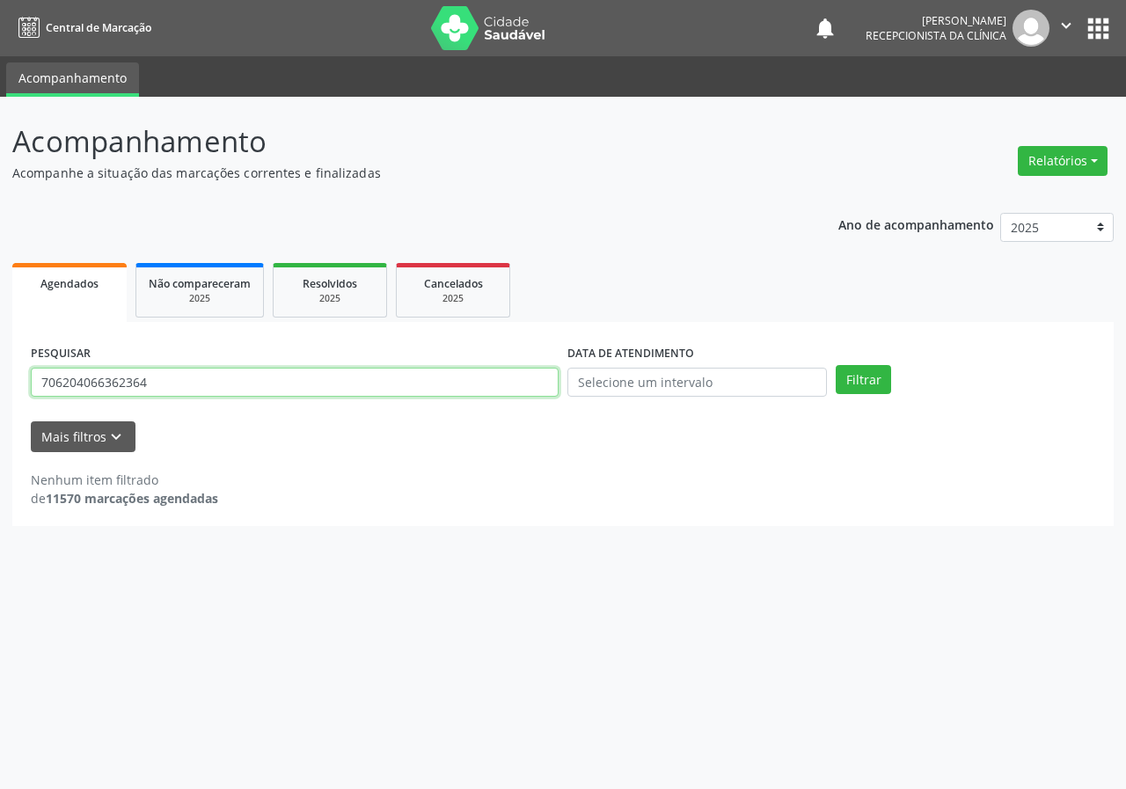
click at [341, 396] on input "706204066362364" at bounding box center [295, 383] width 528 height 30
click at [835, 365] on button "Filtrar" at bounding box center [862, 380] width 55 height 30
click at [179, 375] on input "705002659425553" at bounding box center [295, 383] width 528 height 30
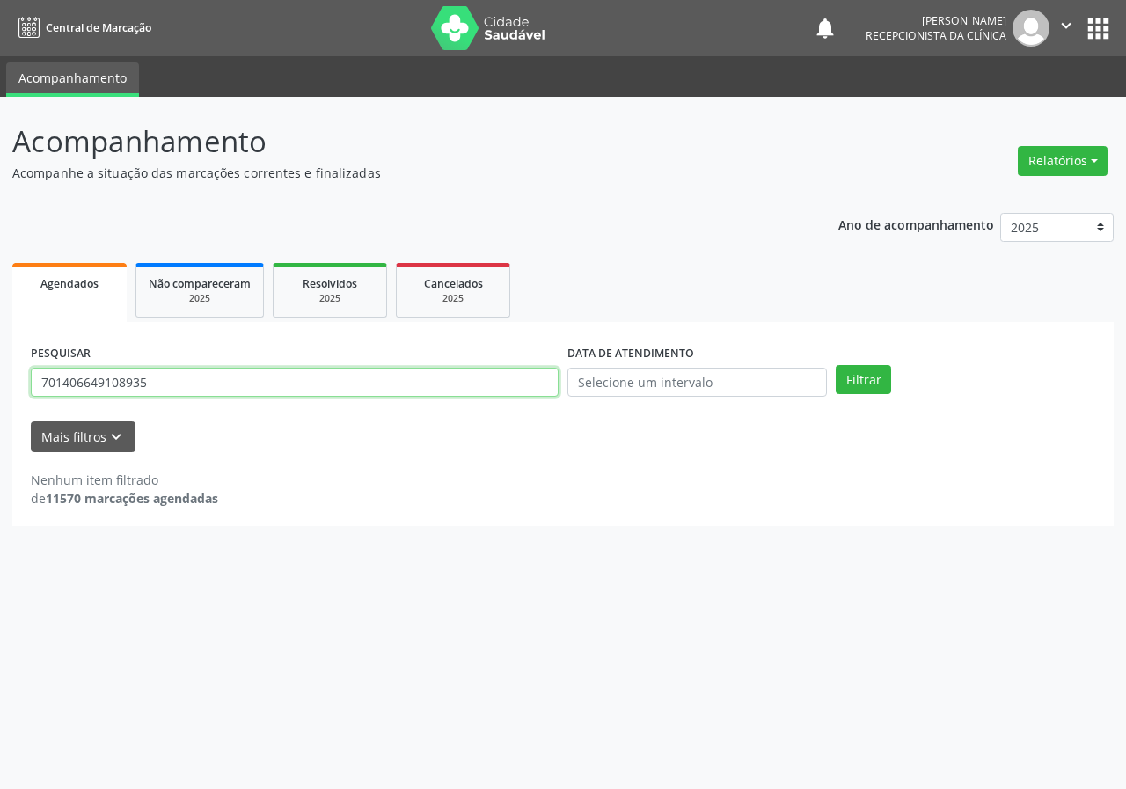
click at [835, 365] on button "Filtrar" at bounding box center [862, 380] width 55 height 30
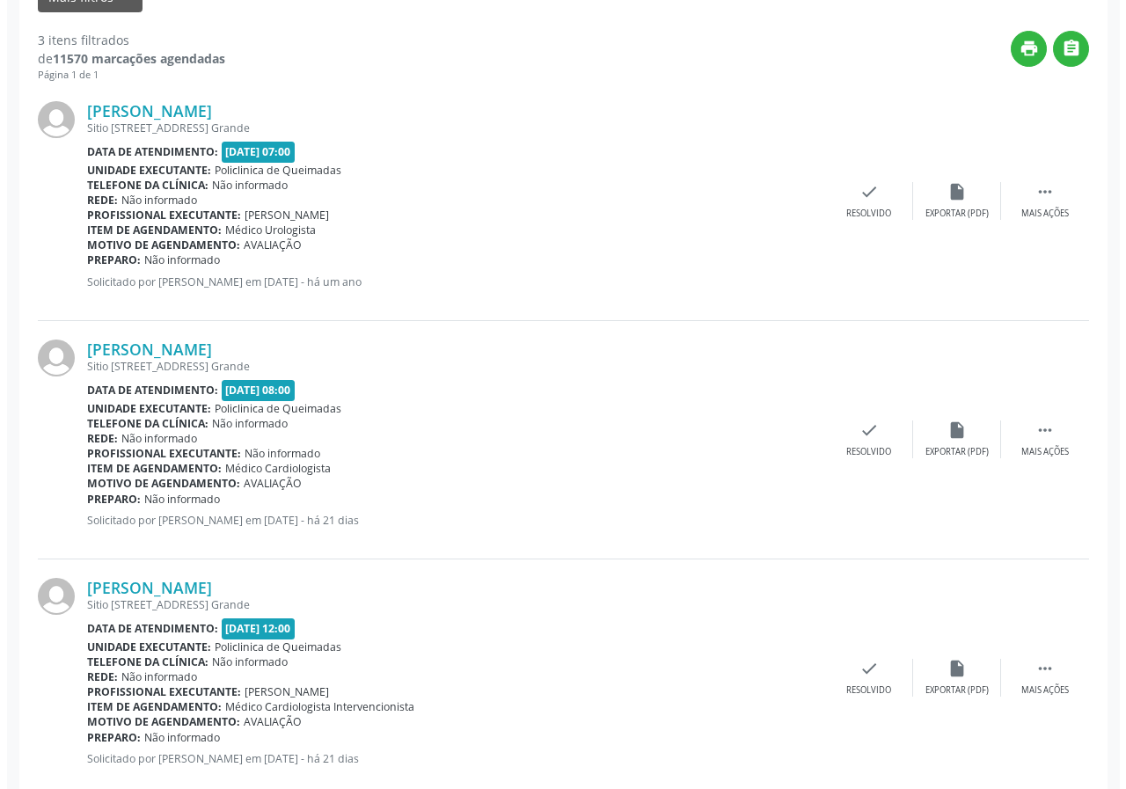
scroll to position [478, 0]
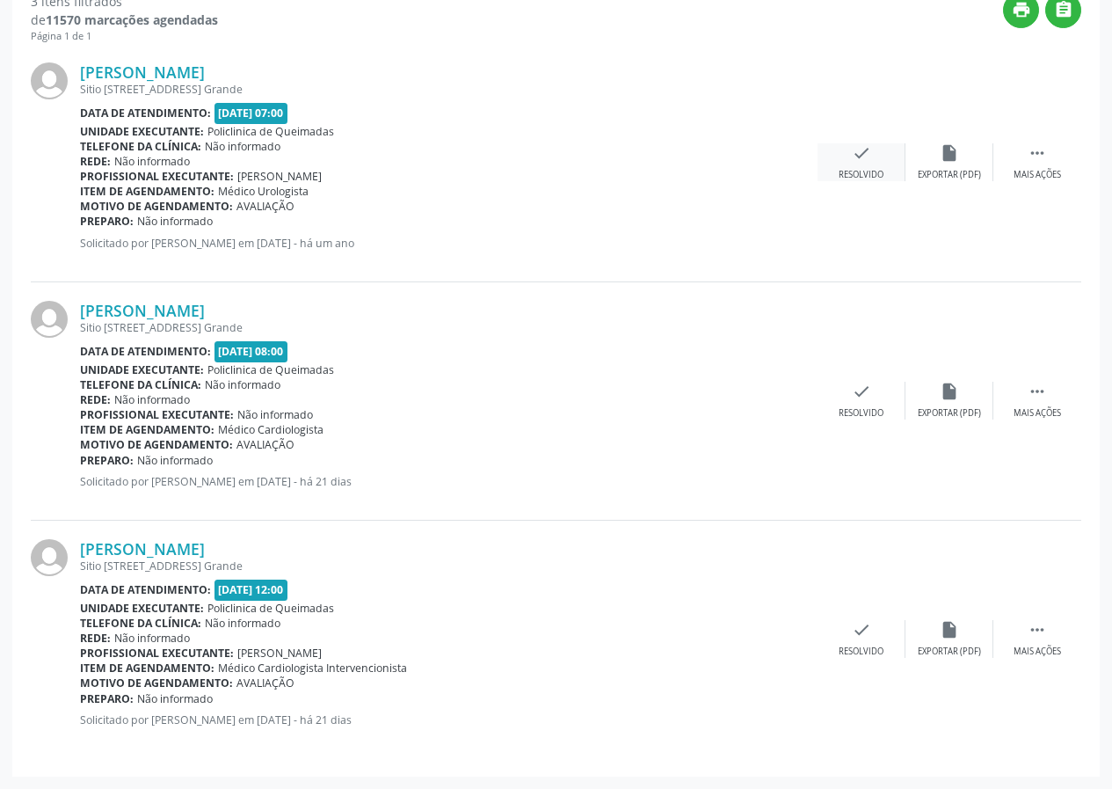
click at [850, 156] on div "check Resolvido" at bounding box center [862, 162] width 88 height 38
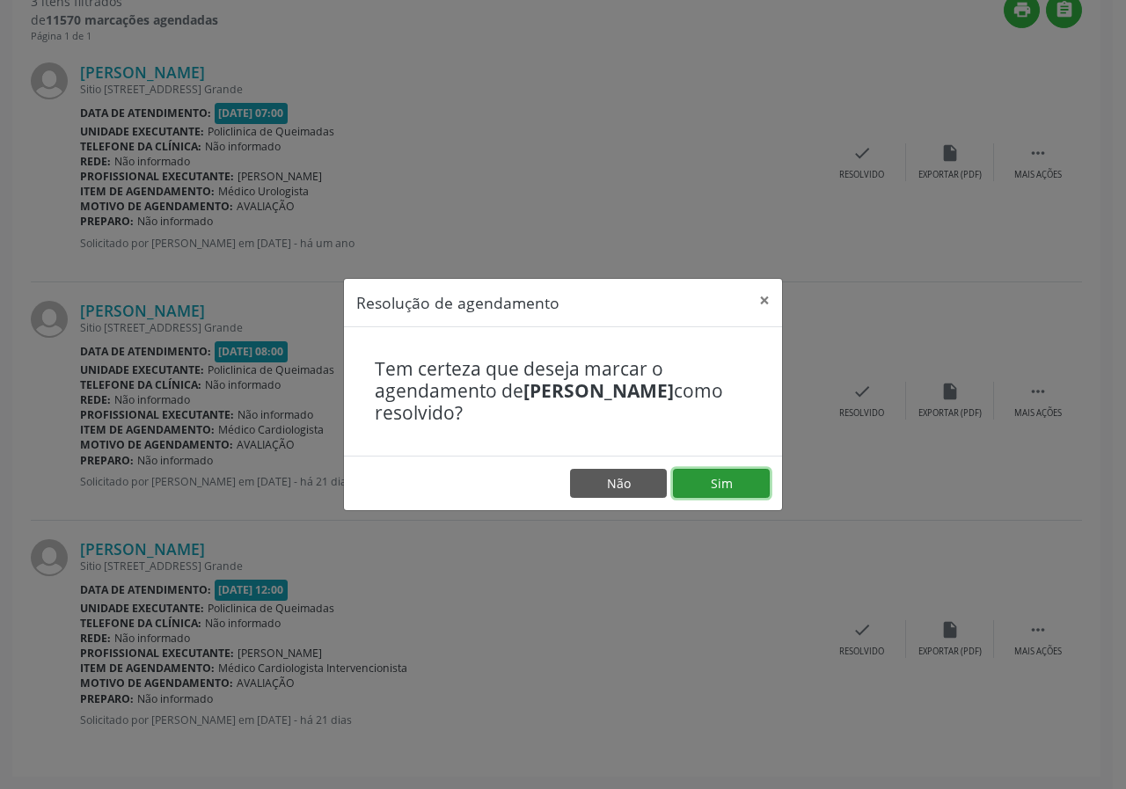
click at [696, 488] on button "Sim" at bounding box center [721, 484] width 97 height 30
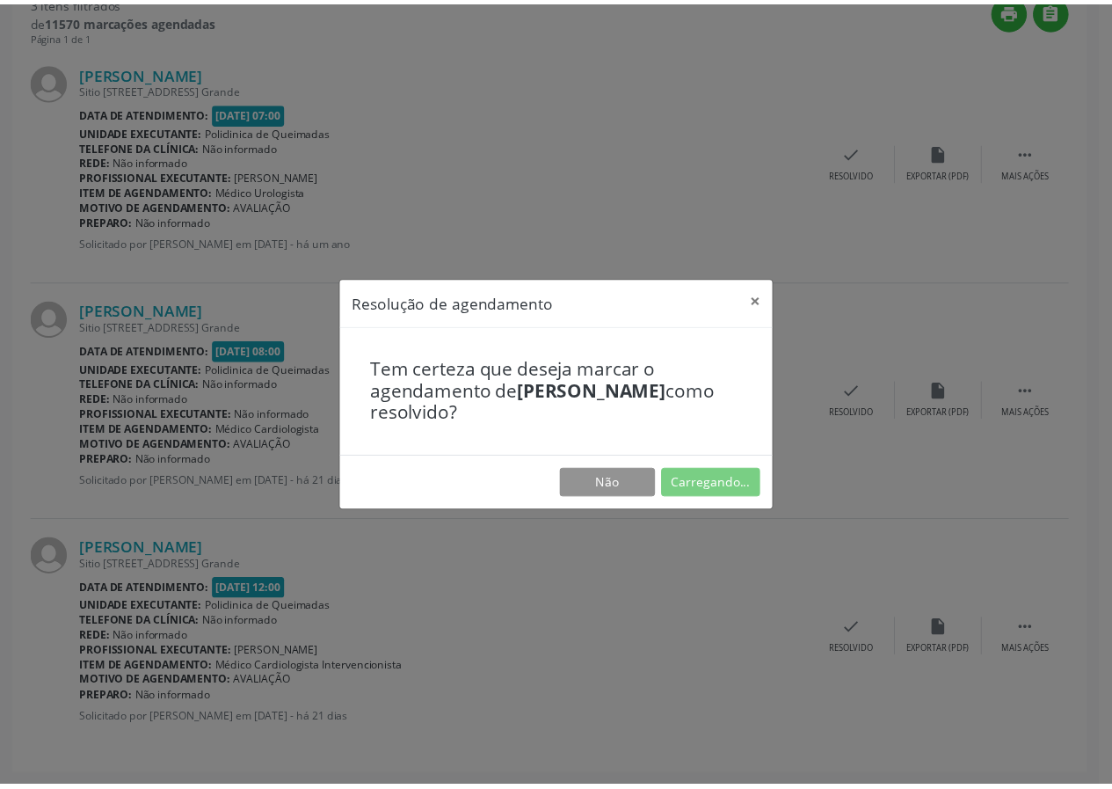
scroll to position [0, 0]
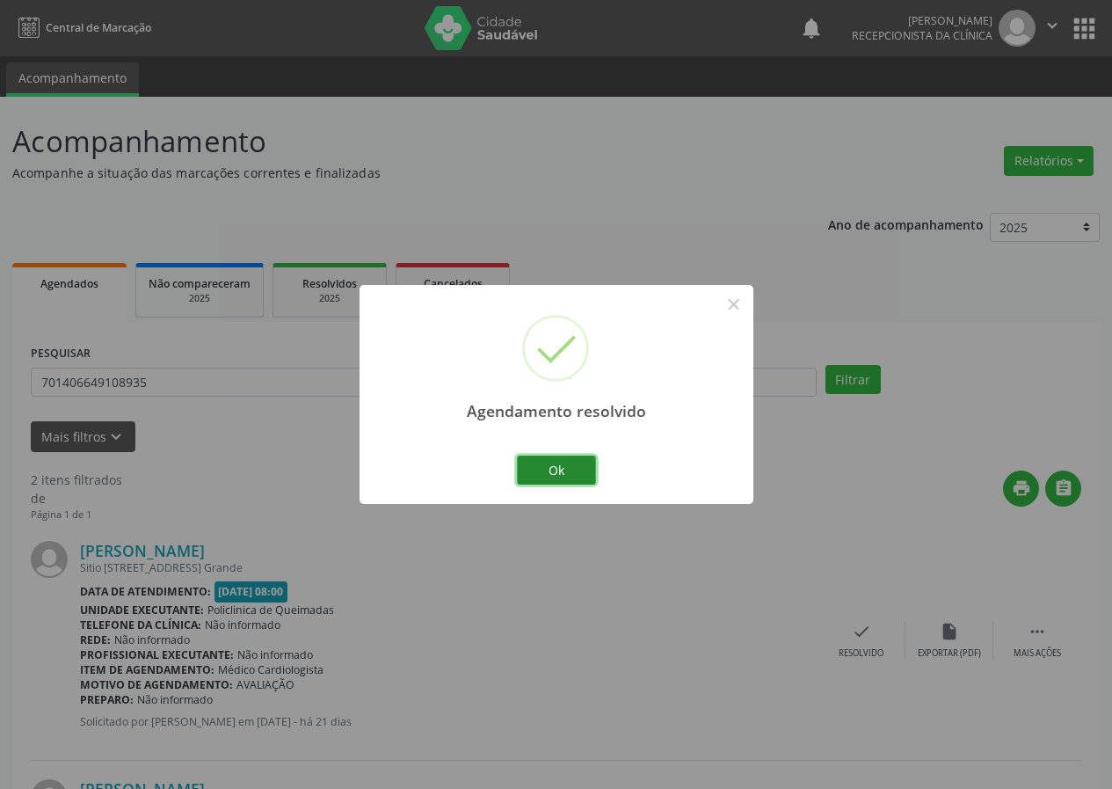
click at [562, 471] on button "Ok" at bounding box center [556, 471] width 79 height 30
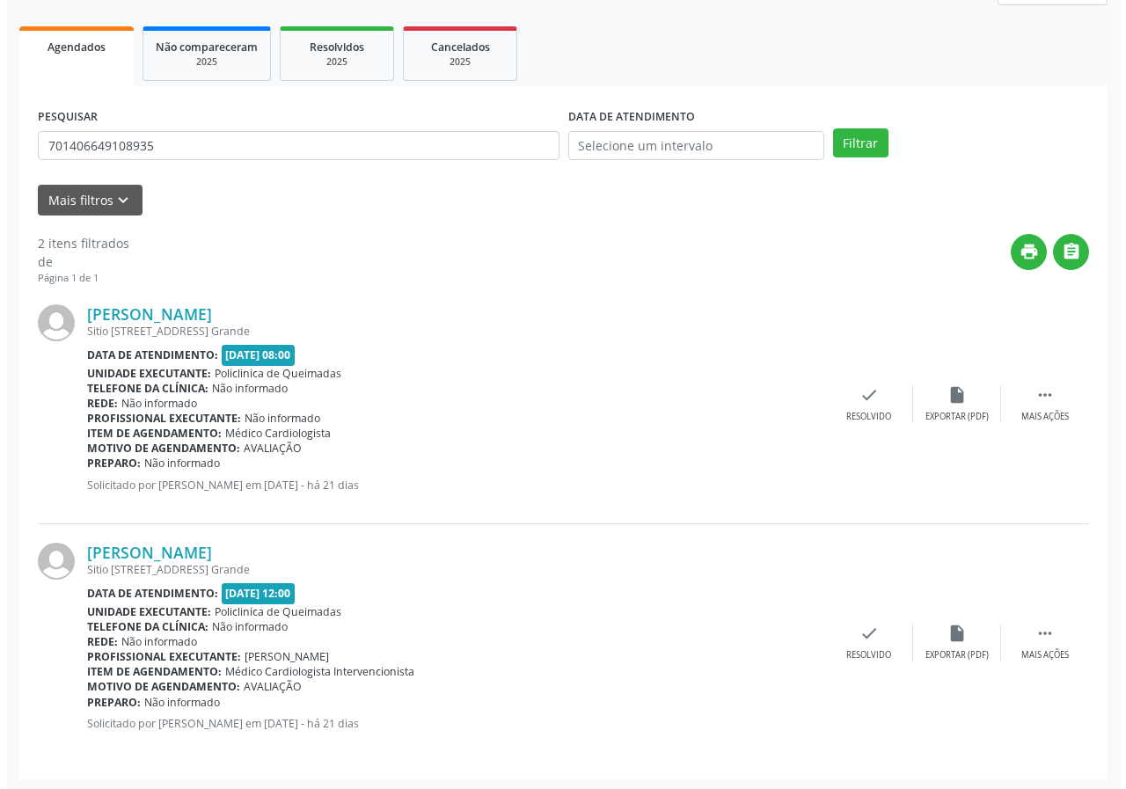
scroll to position [240, 0]
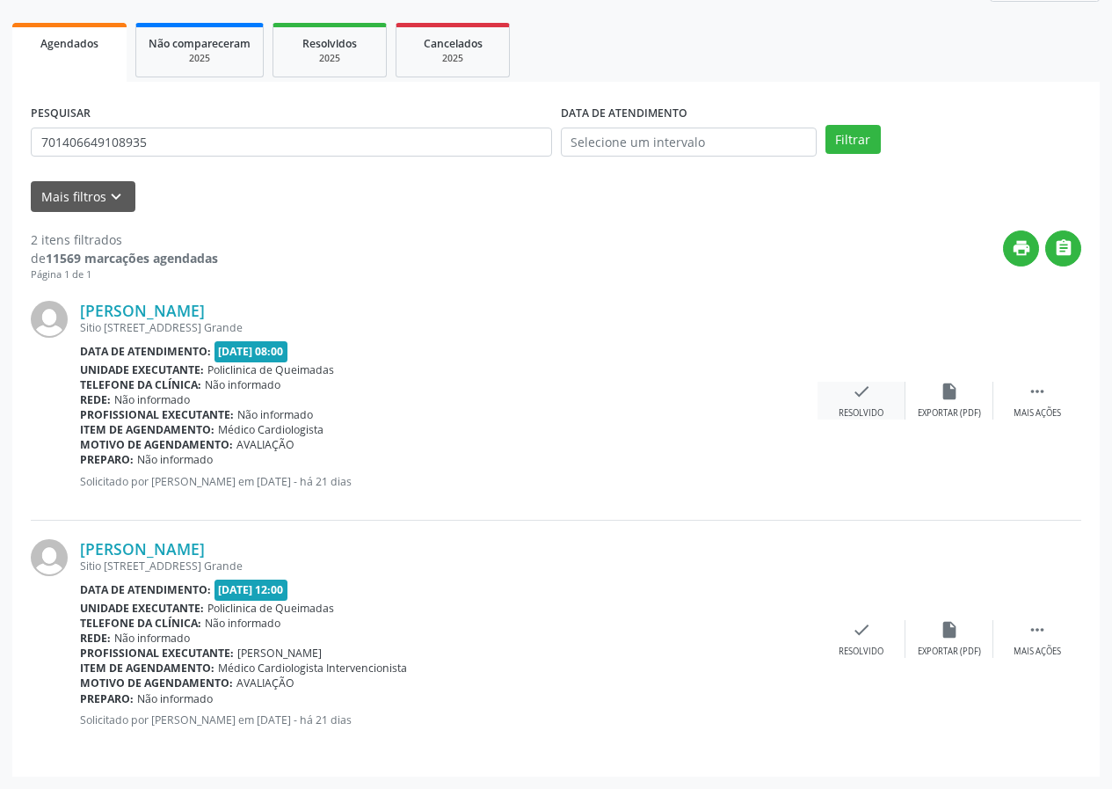
click at [864, 396] on icon "check" at bounding box center [861, 391] width 19 height 19
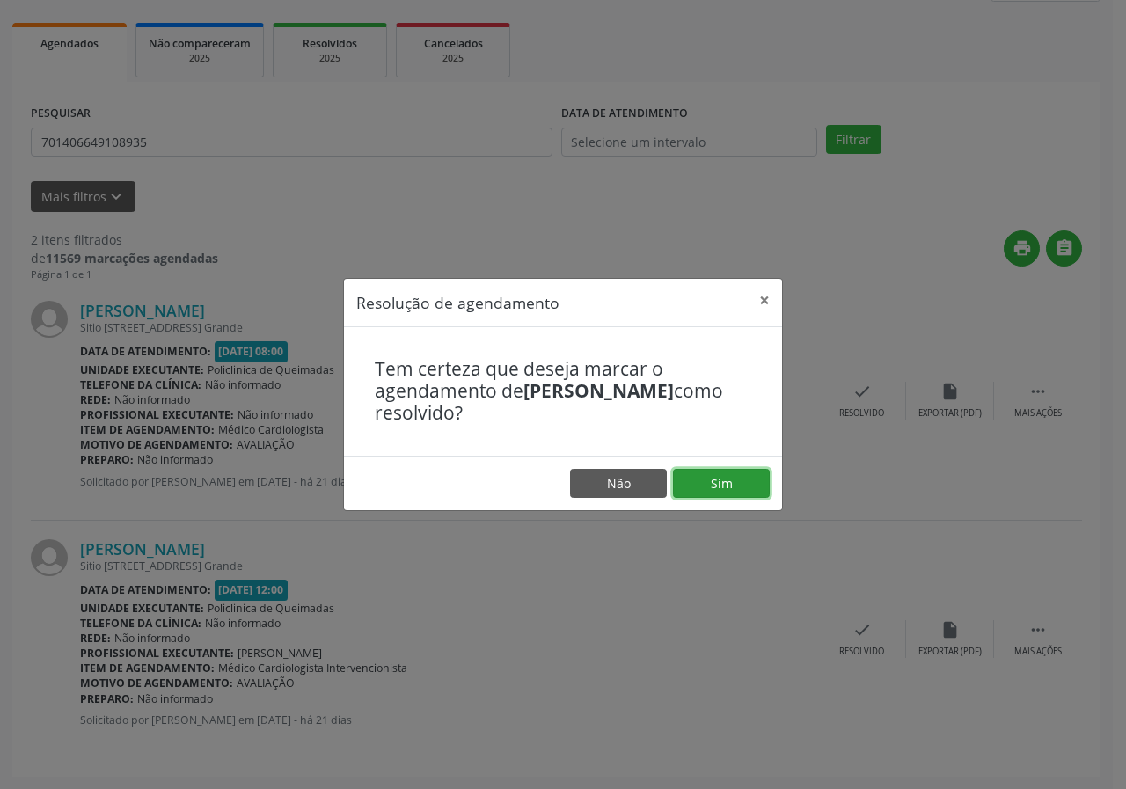
click at [749, 489] on button "Sim" at bounding box center [721, 484] width 97 height 30
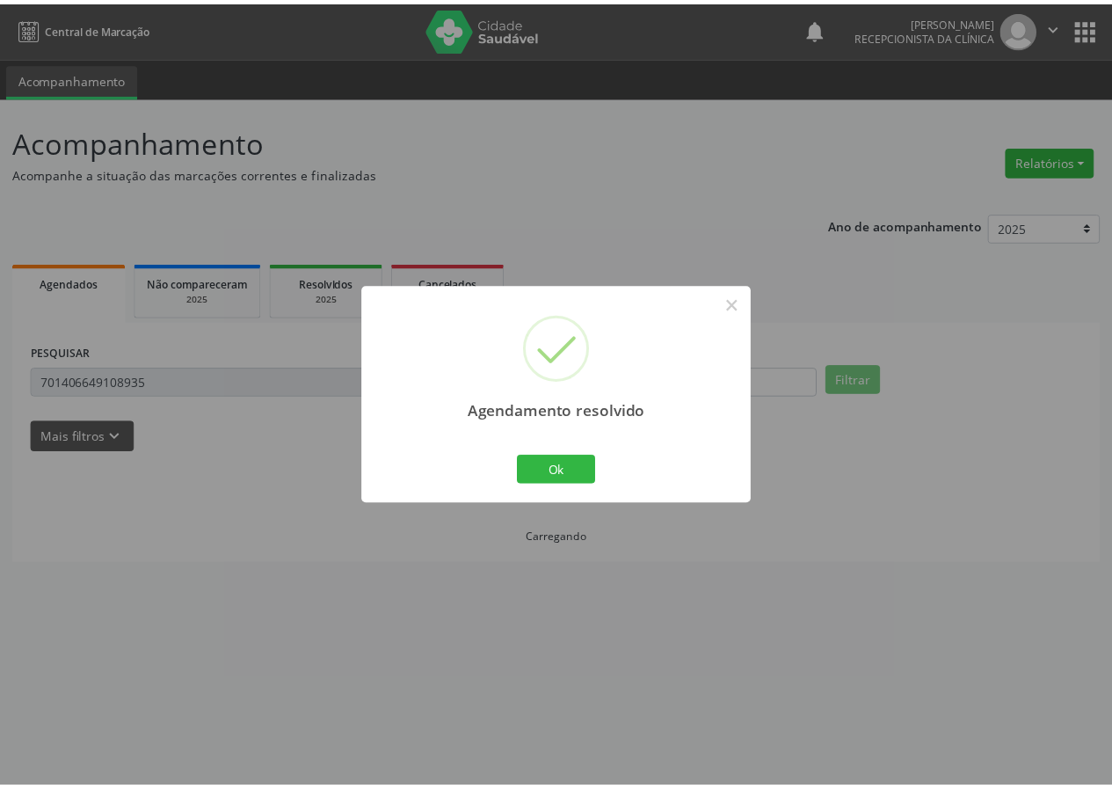
scroll to position [0, 0]
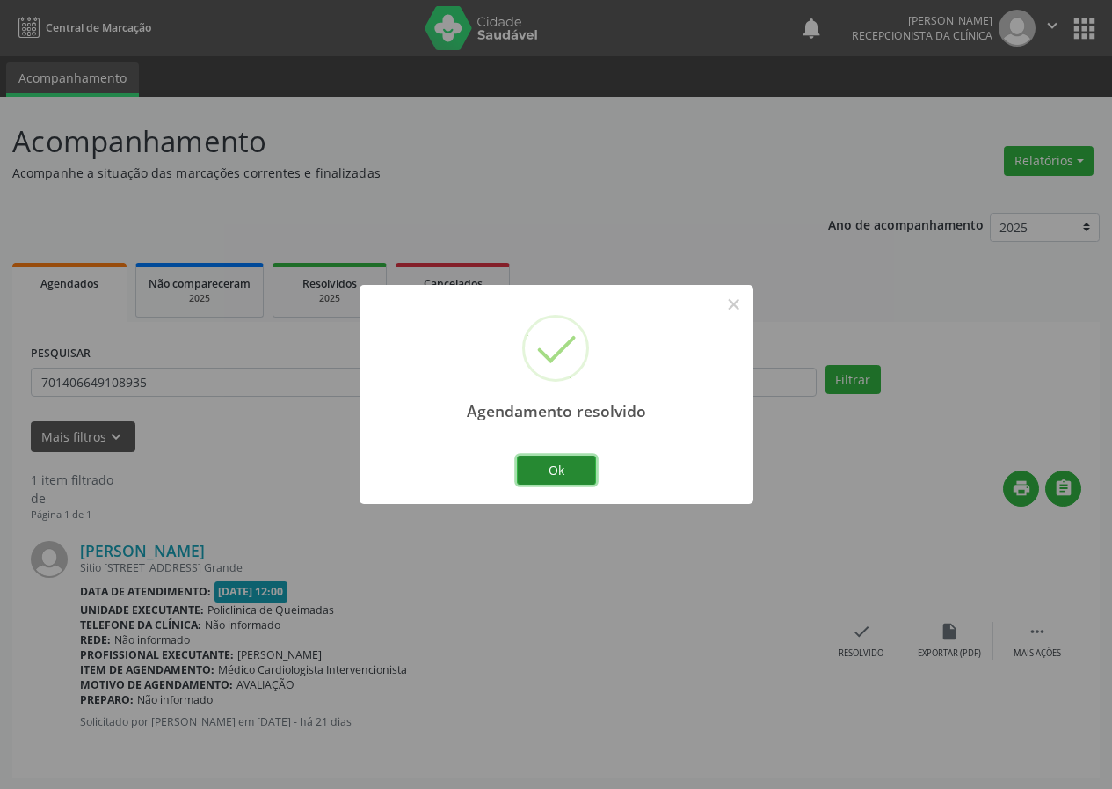
click at [565, 478] on button "Ok" at bounding box center [556, 471] width 79 height 30
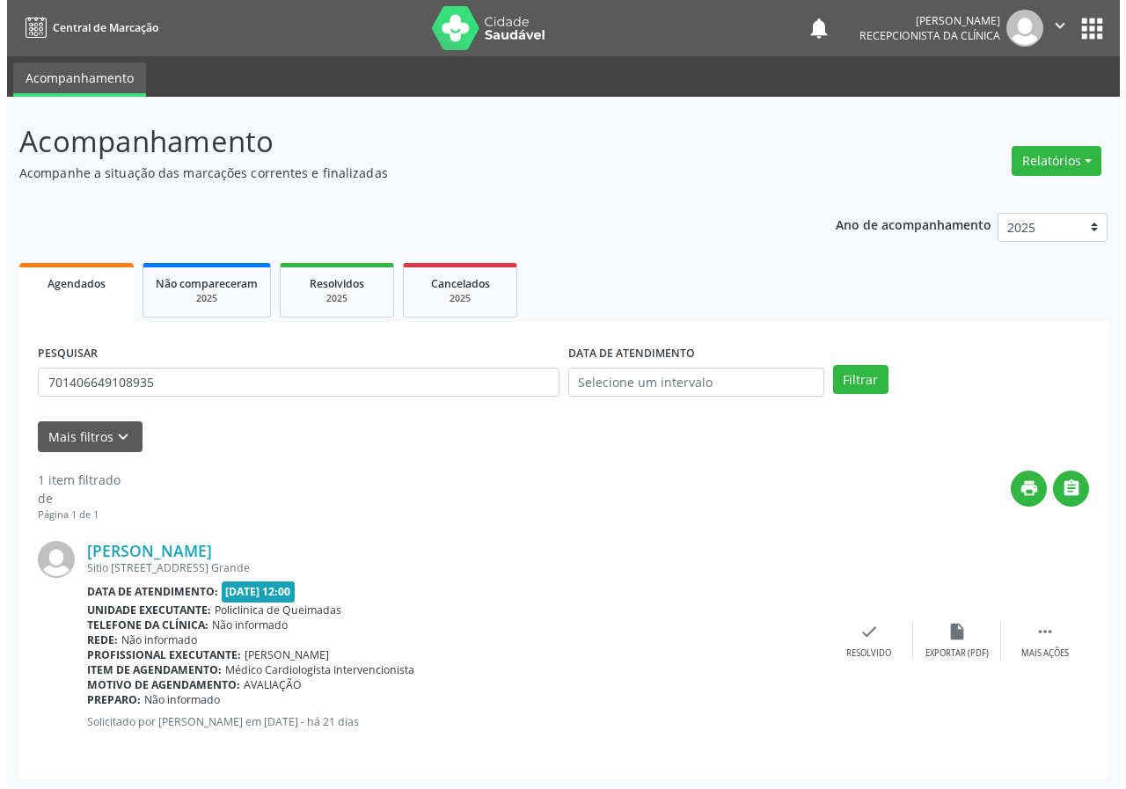
scroll to position [2, 0]
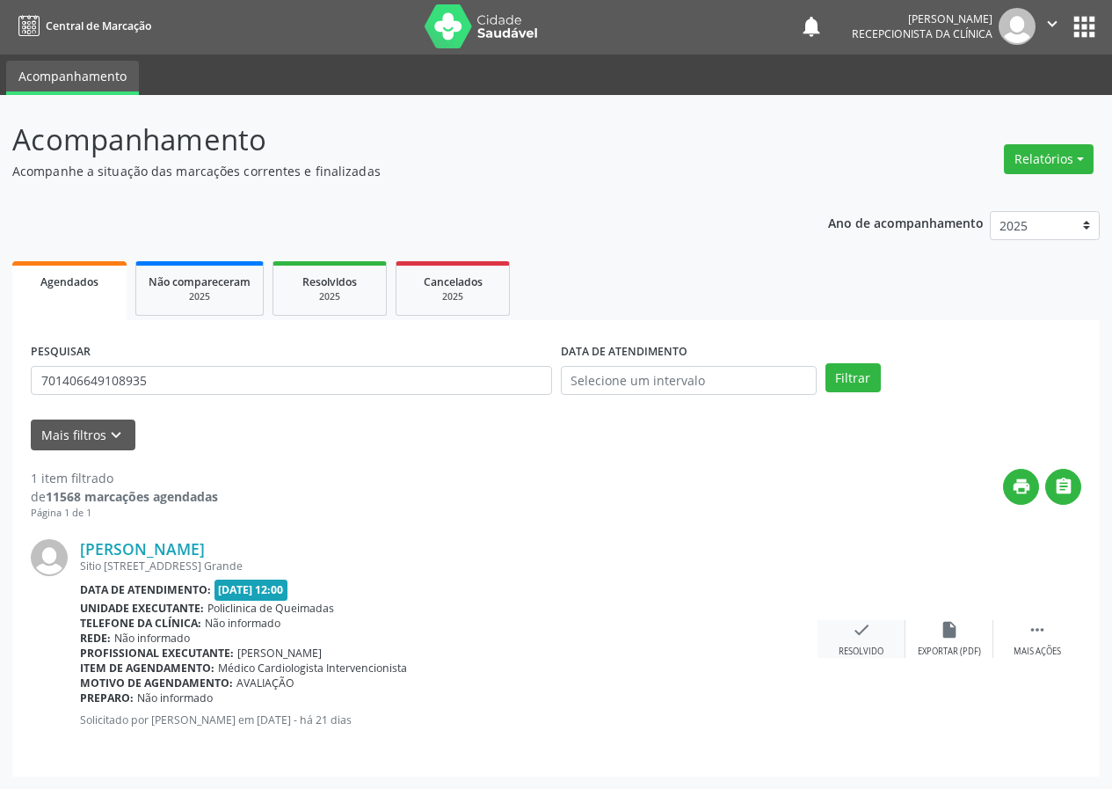
click at [870, 632] on icon "check" at bounding box center [861, 629] width 19 height 19
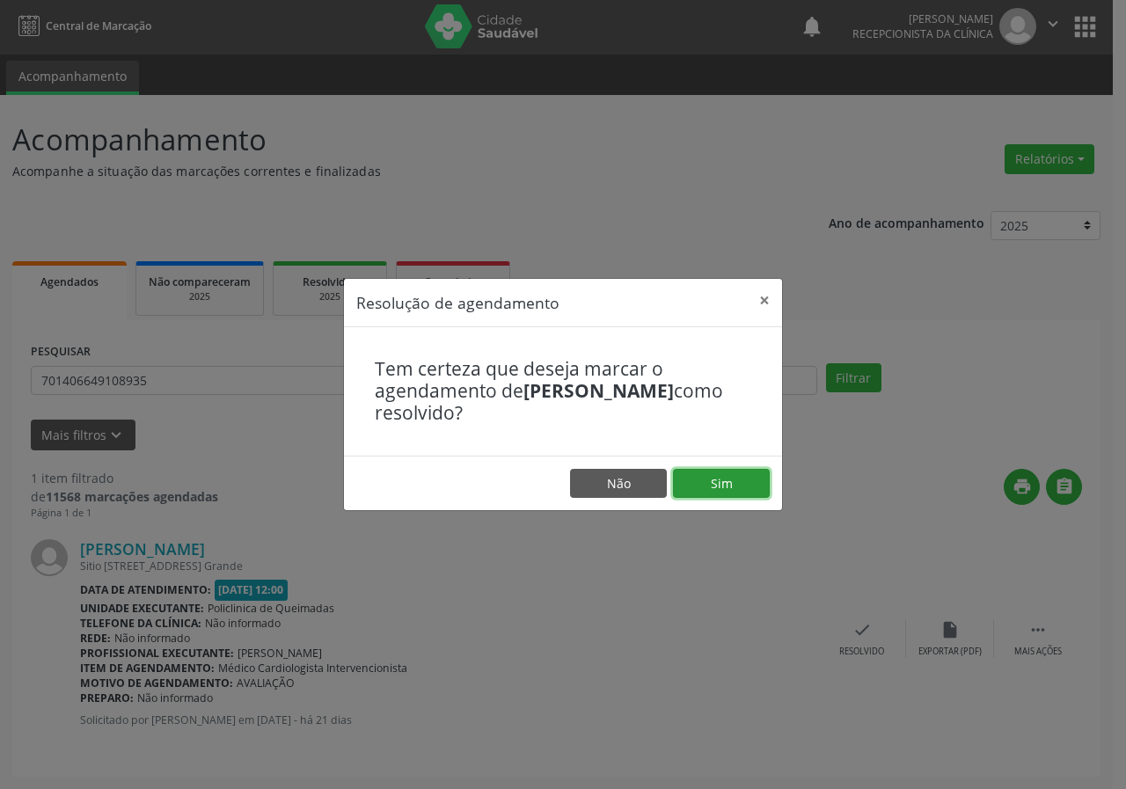
click at [714, 485] on button "Sim" at bounding box center [721, 484] width 97 height 30
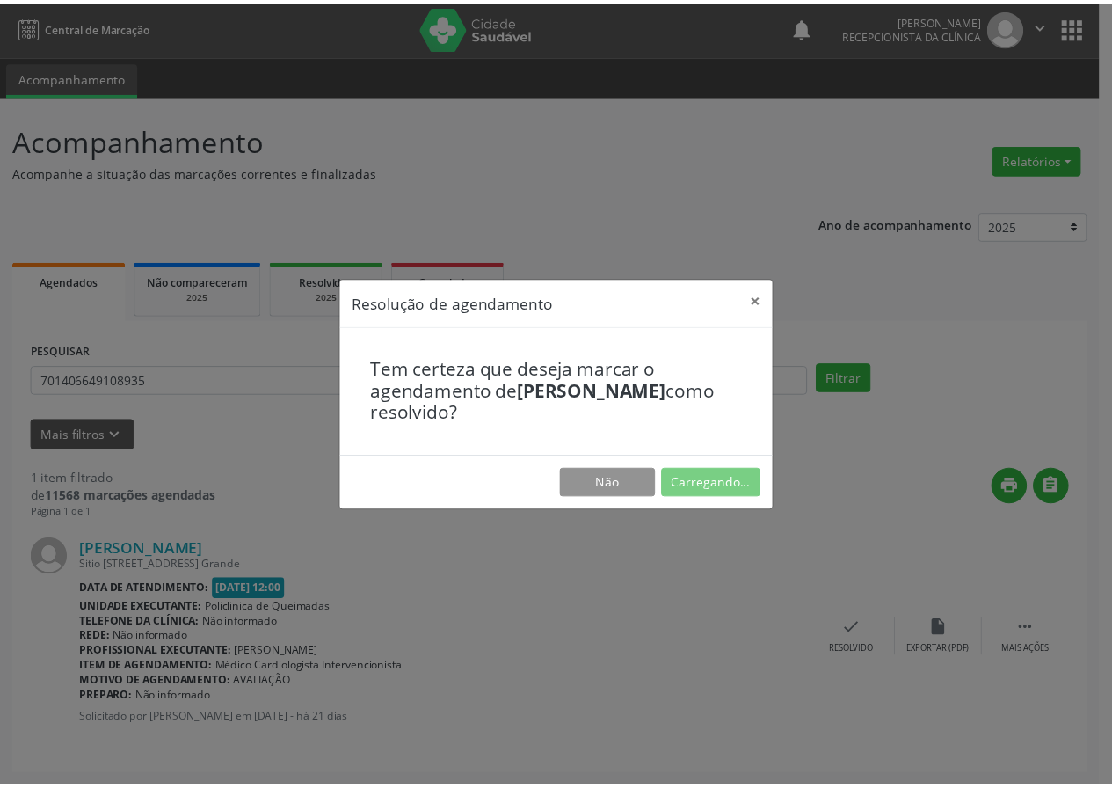
scroll to position [0, 0]
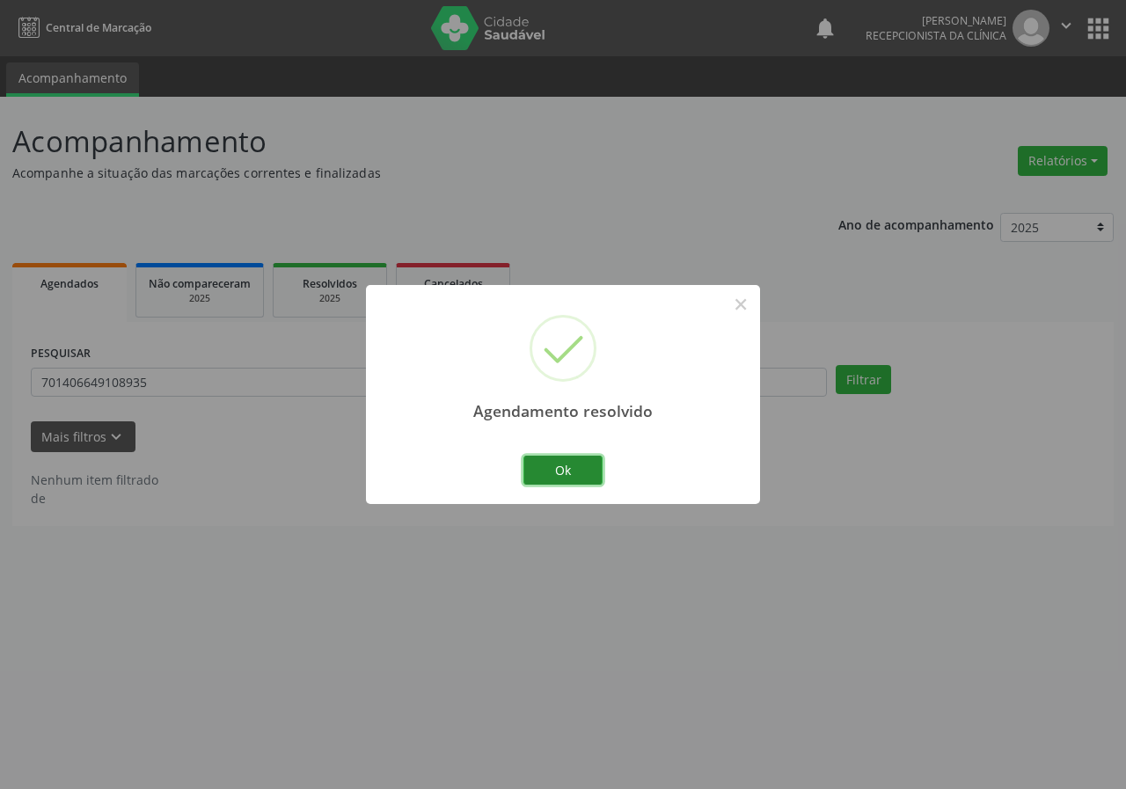
click at [575, 477] on button "Ok" at bounding box center [562, 471] width 79 height 30
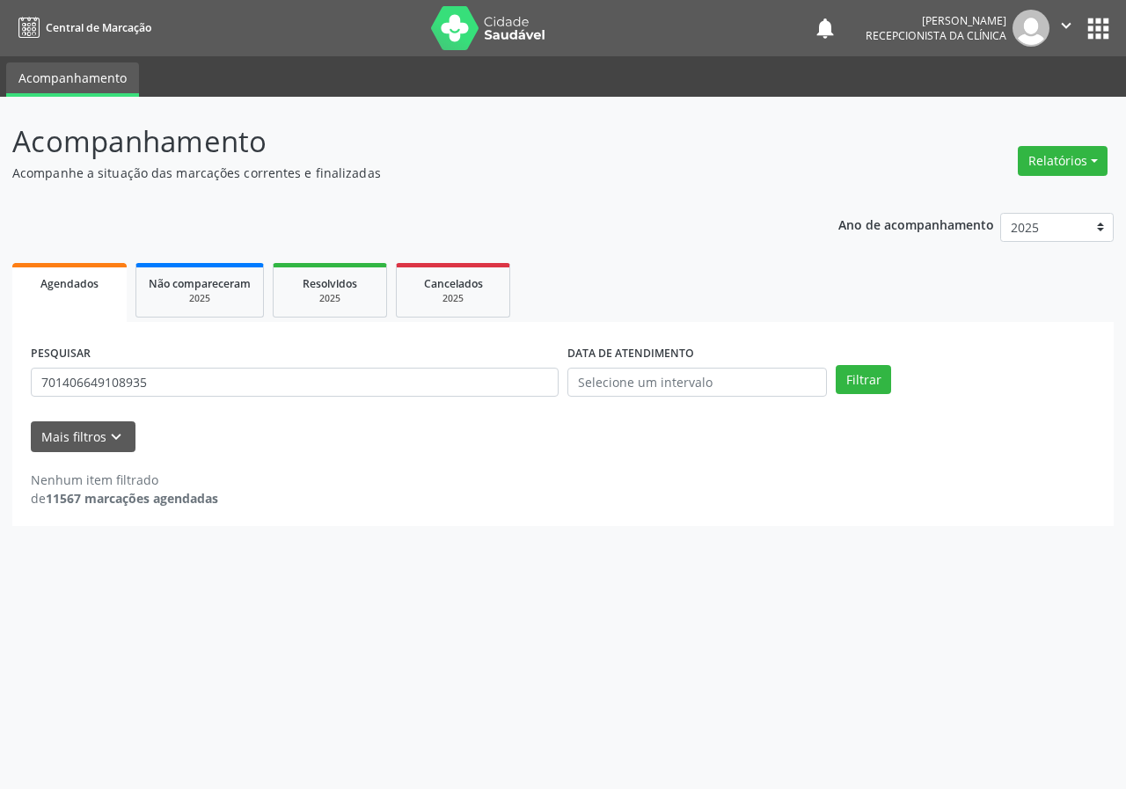
click at [215, 365] on div "PESQUISAR 701406649108935" at bounding box center [294, 374] width 536 height 69
click at [228, 407] on div "PESQUISAR 701406649108935" at bounding box center [294, 374] width 536 height 69
click at [228, 406] on div "PESQUISAR 701406649108935" at bounding box center [294, 374] width 536 height 69
click at [223, 388] on input "701406649108935" at bounding box center [295, 383] width 528 height 30
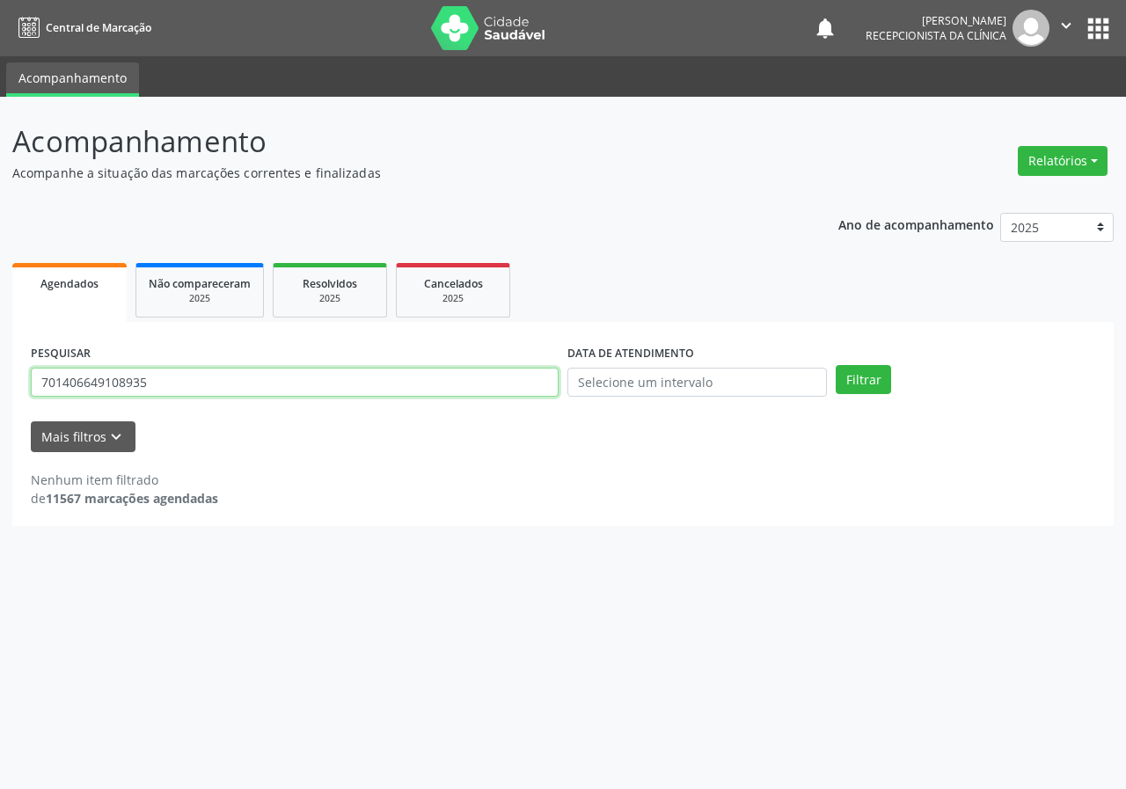
click at [223, 388] on input "701406649108935" at bounding box center [295, 383] width 528 height 30
click at [835, 365] on button "Filtrar" at bounding box center [862, 380] width 55 height 30
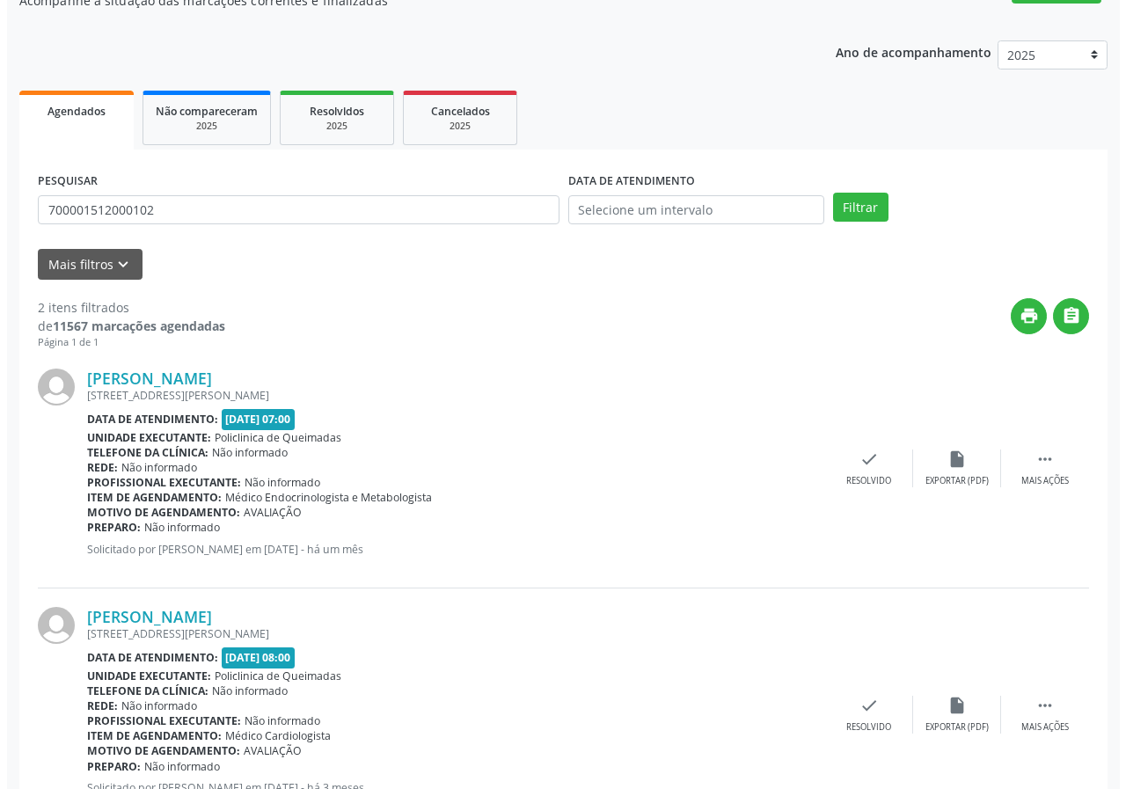
scroll to position [255, 0]
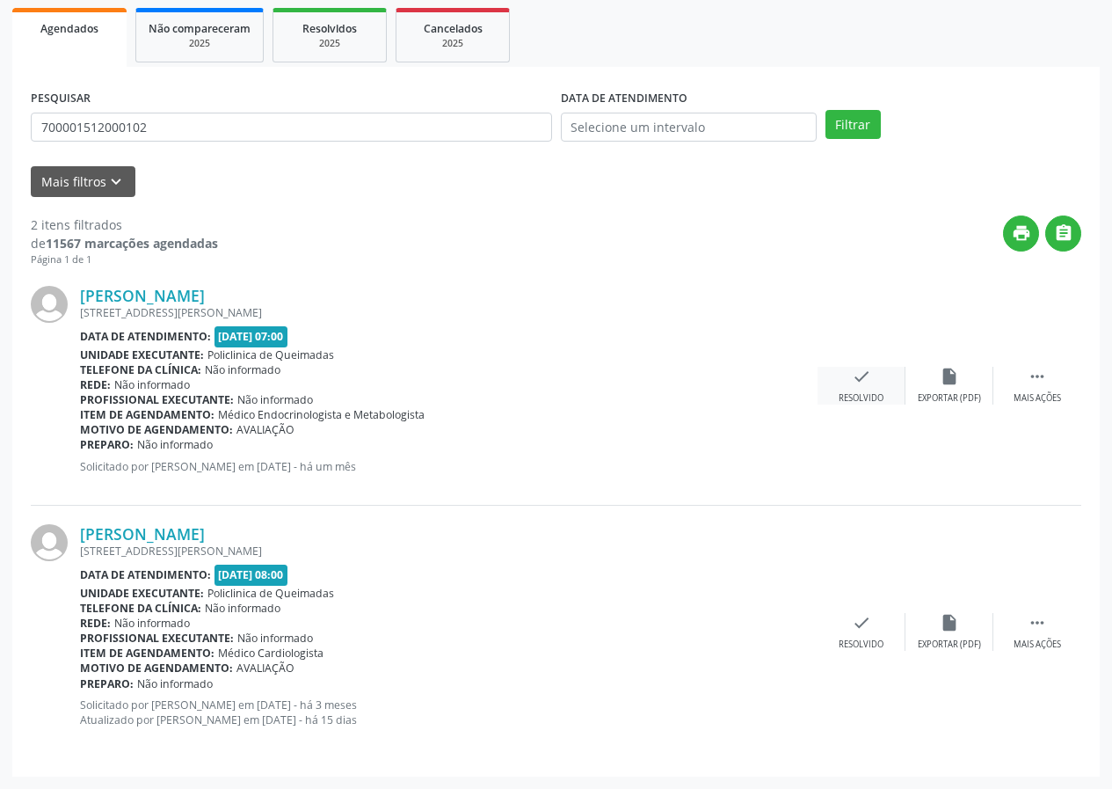
click at [871, 383] on icon "check" at bounding box center [861, 376] width 19 height 19
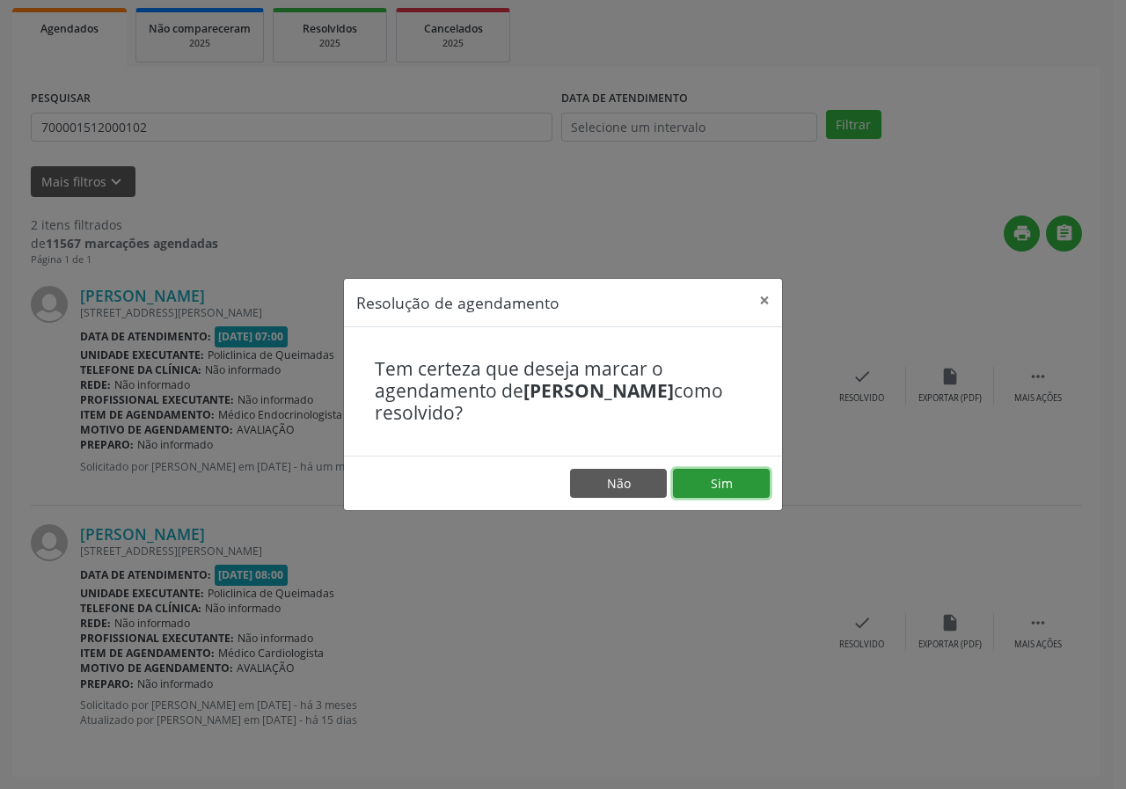
click at [734, 476] on button "Sim" at bounding box center [721, 484] width 97 height 30
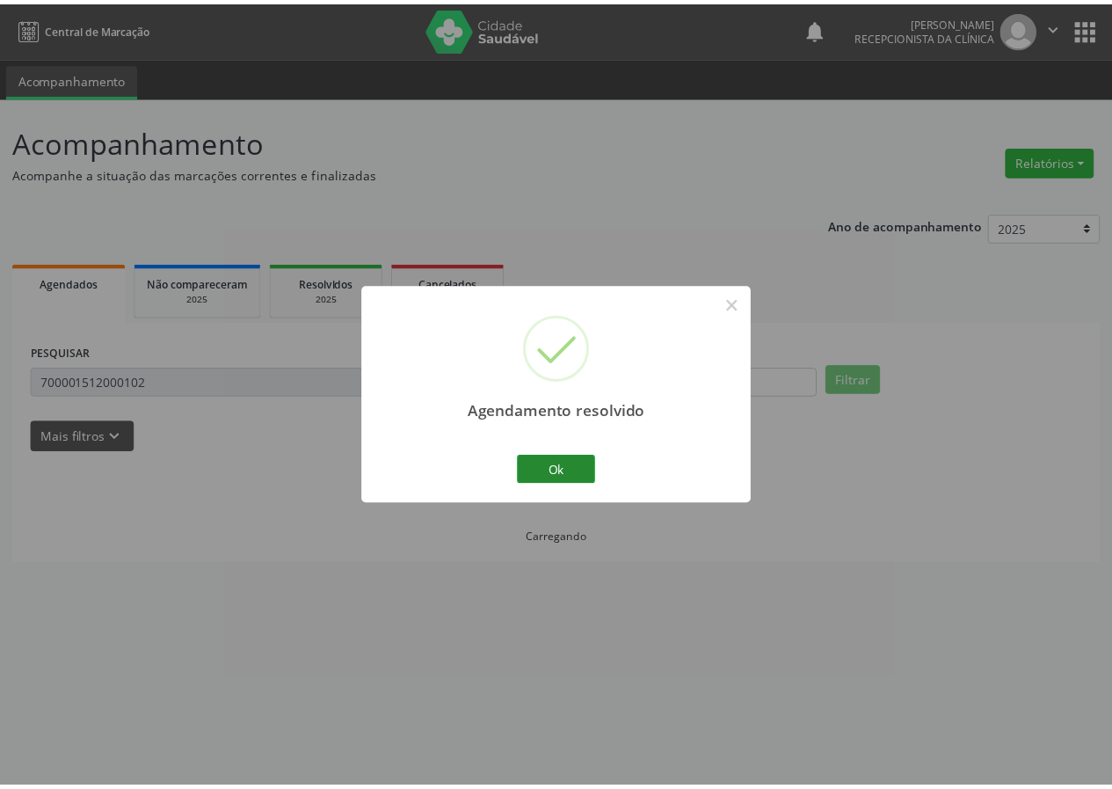
scroll to position [0, 0]
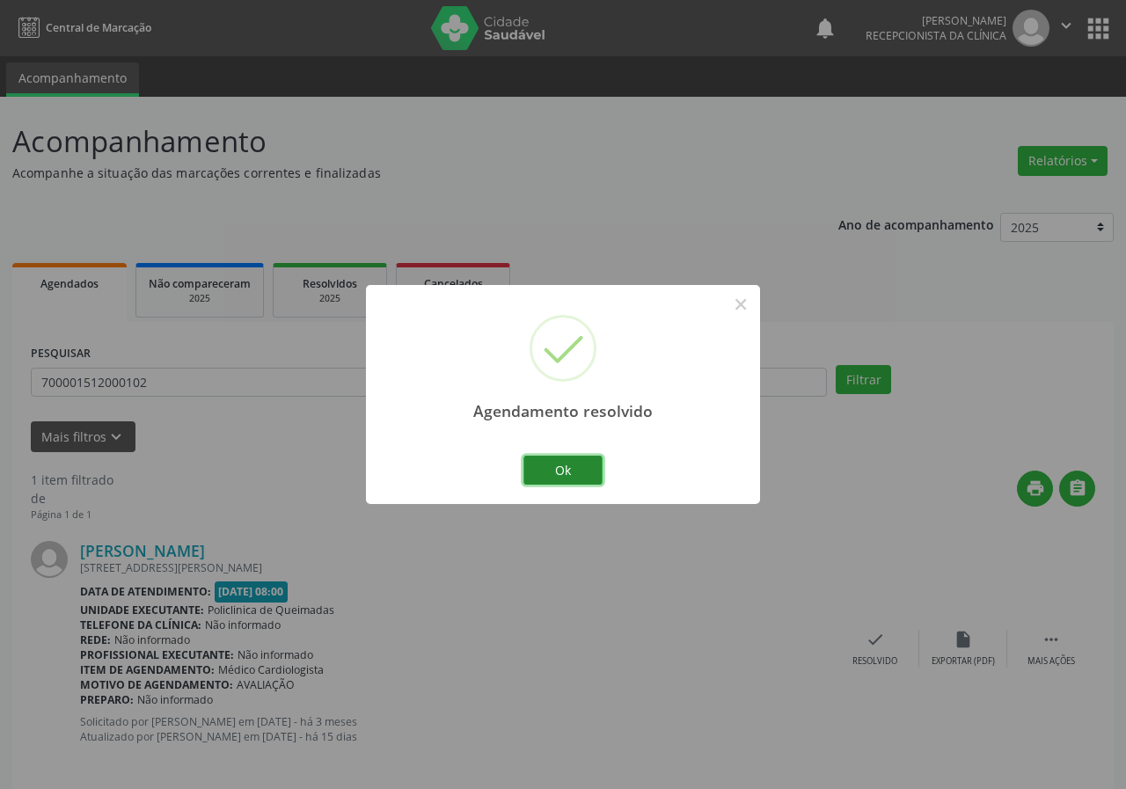
click at [577, 457] on button "Ok" at bounding box center [562, 471] width 79 height 30
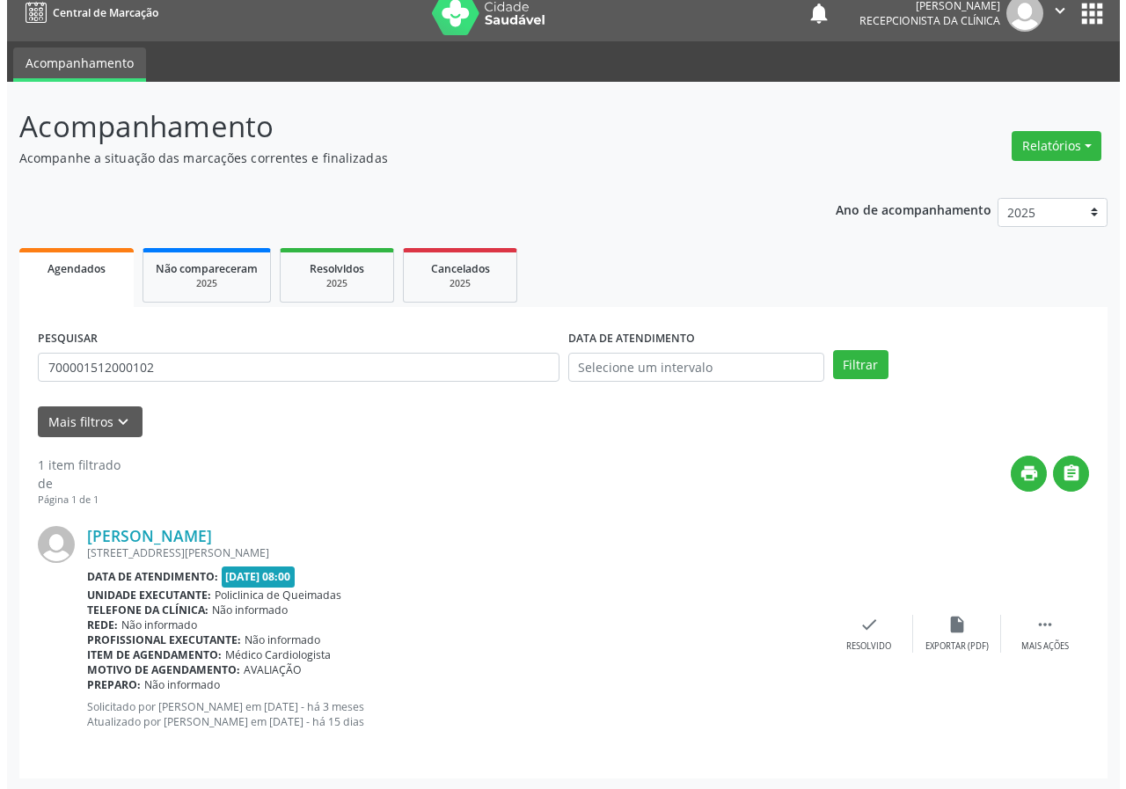
scroll to position [17, 0]
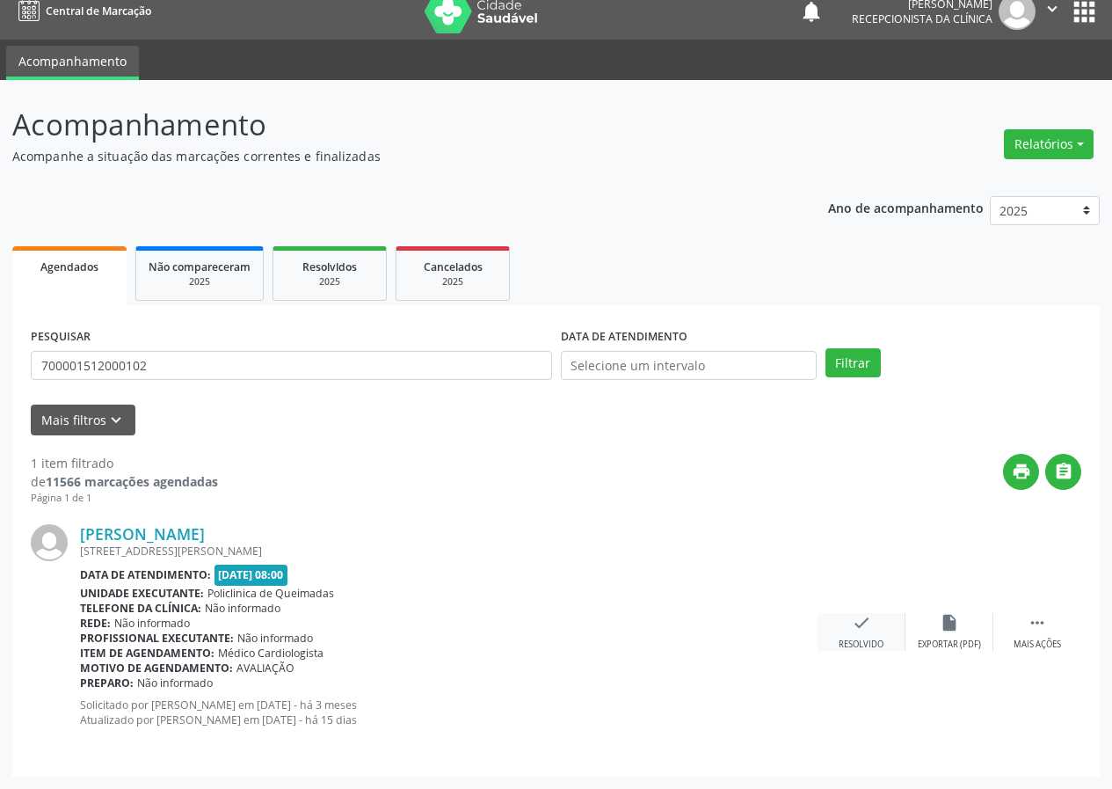
click at [871, 617] on div "check Resolvido" at bounding box center [862, 632] width 88 height 38
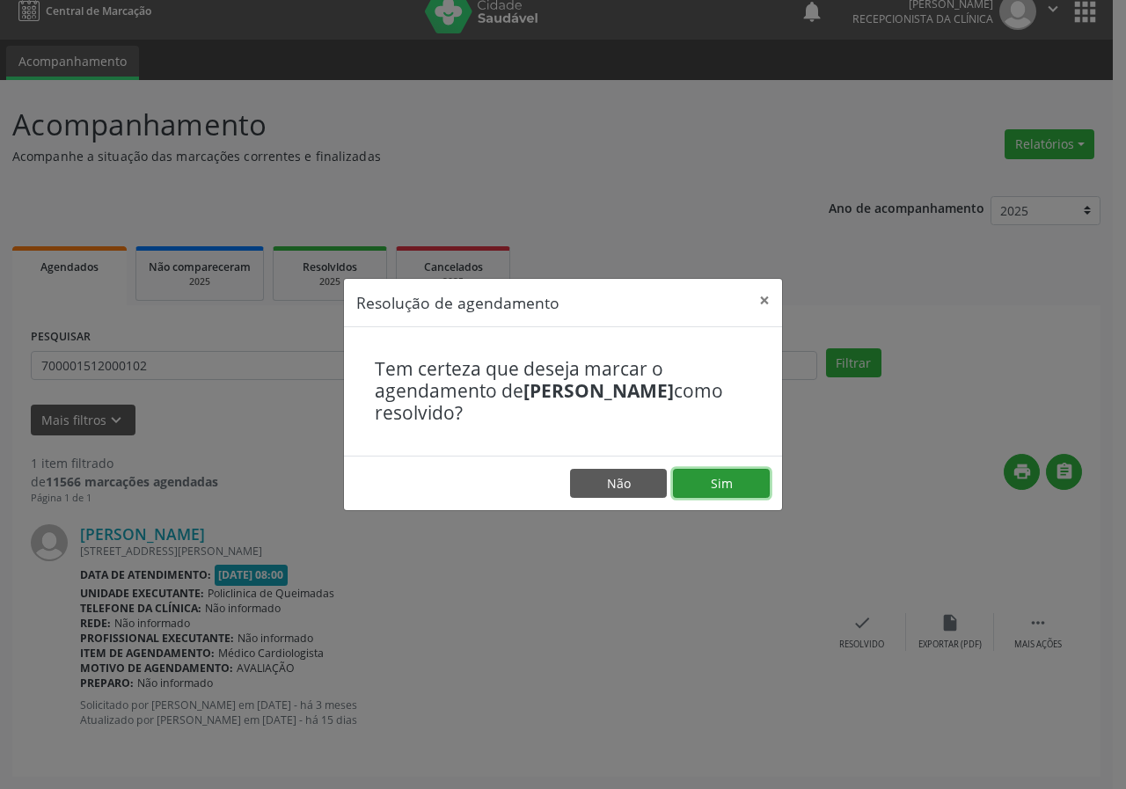
click at [702, 486] on button "Sim" at bounding box center [721, 484] width 97 height 30
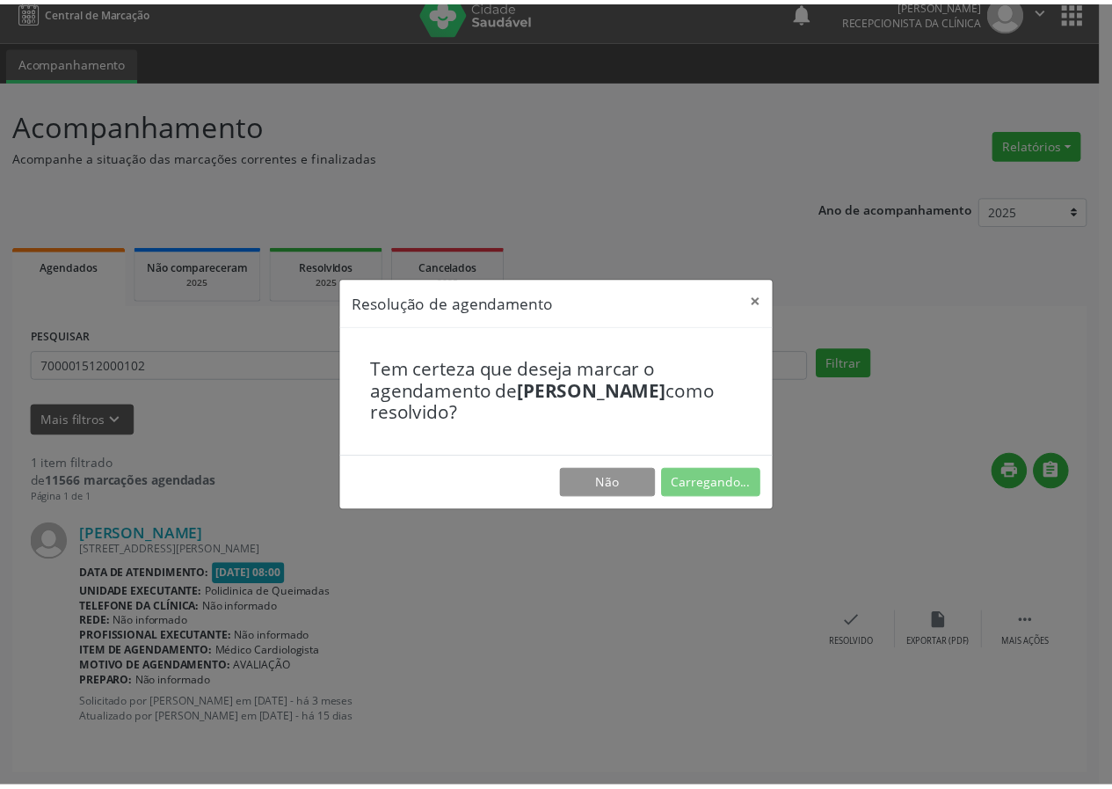
scroll to position [0, 0]
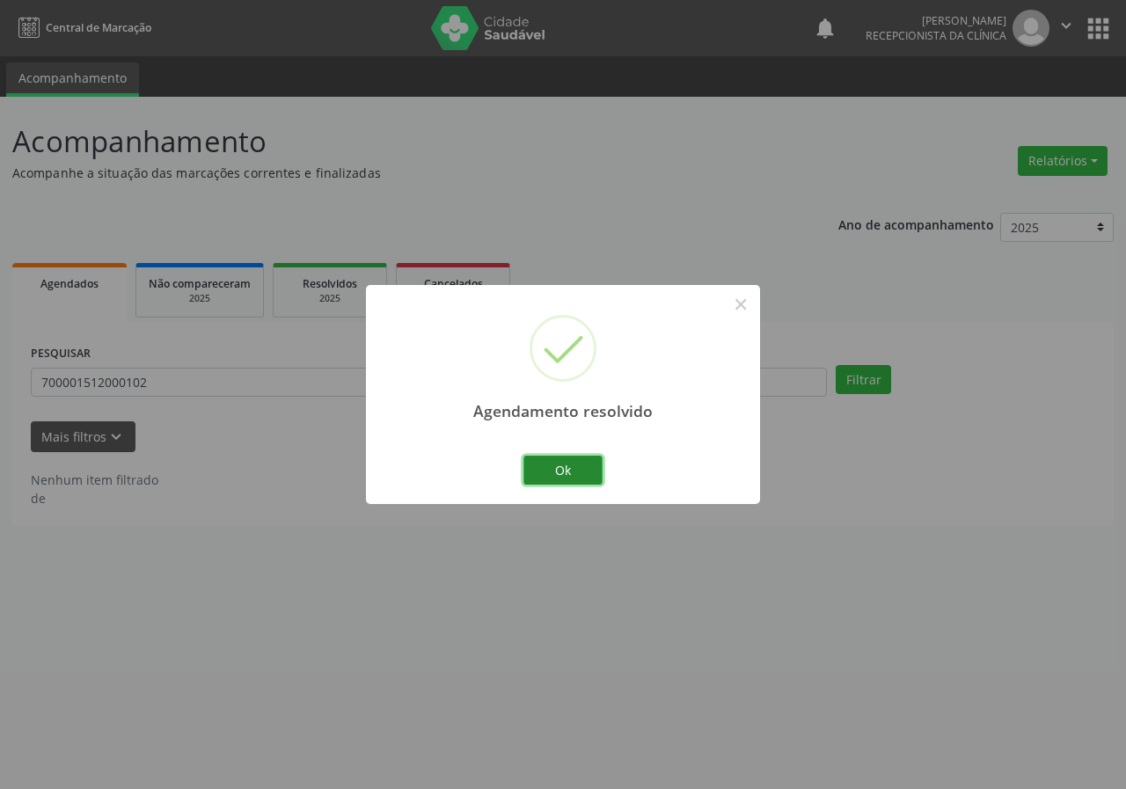
click at [579, 485] on button "Ok" at bounding box center [562, 471] width 79 height 30
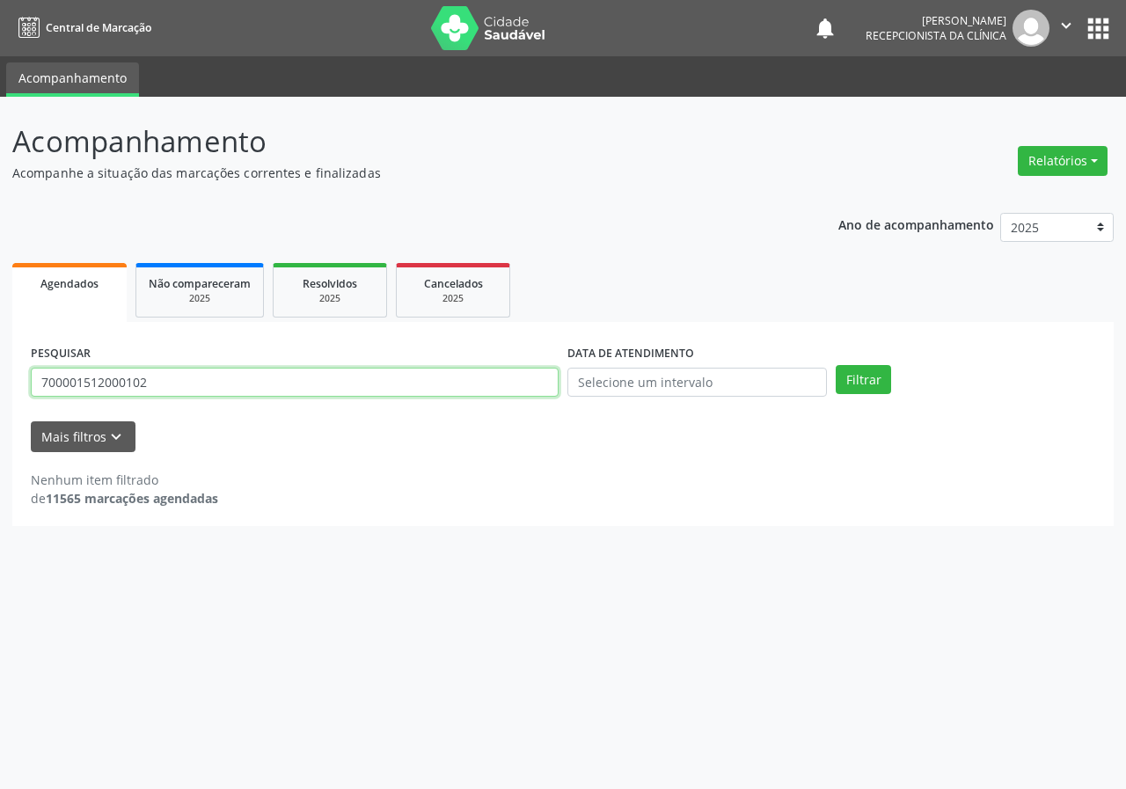
click at [311, 387] on input "700001512000102" at bounding box center [295, 383] width 528 height 30
click at [835, 365] on button "Filtrar" at bounding box center [862, 380] width 55 height 30
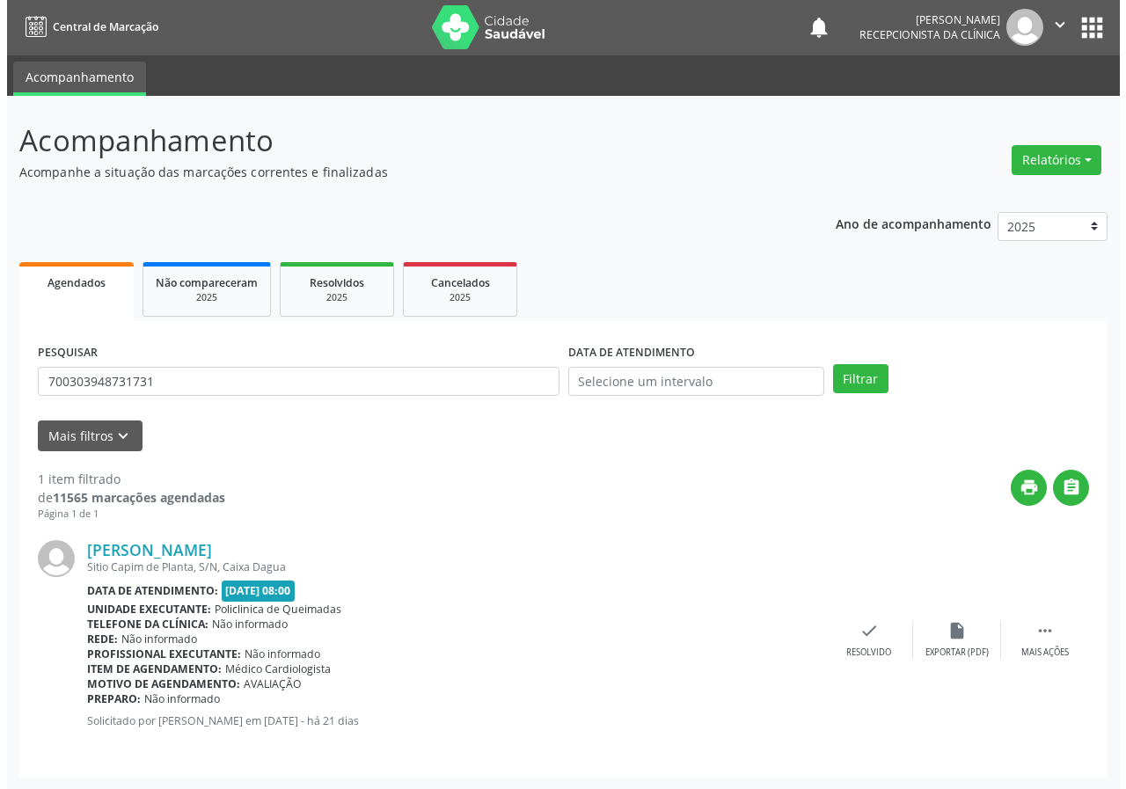
scroll to position [2, 0]
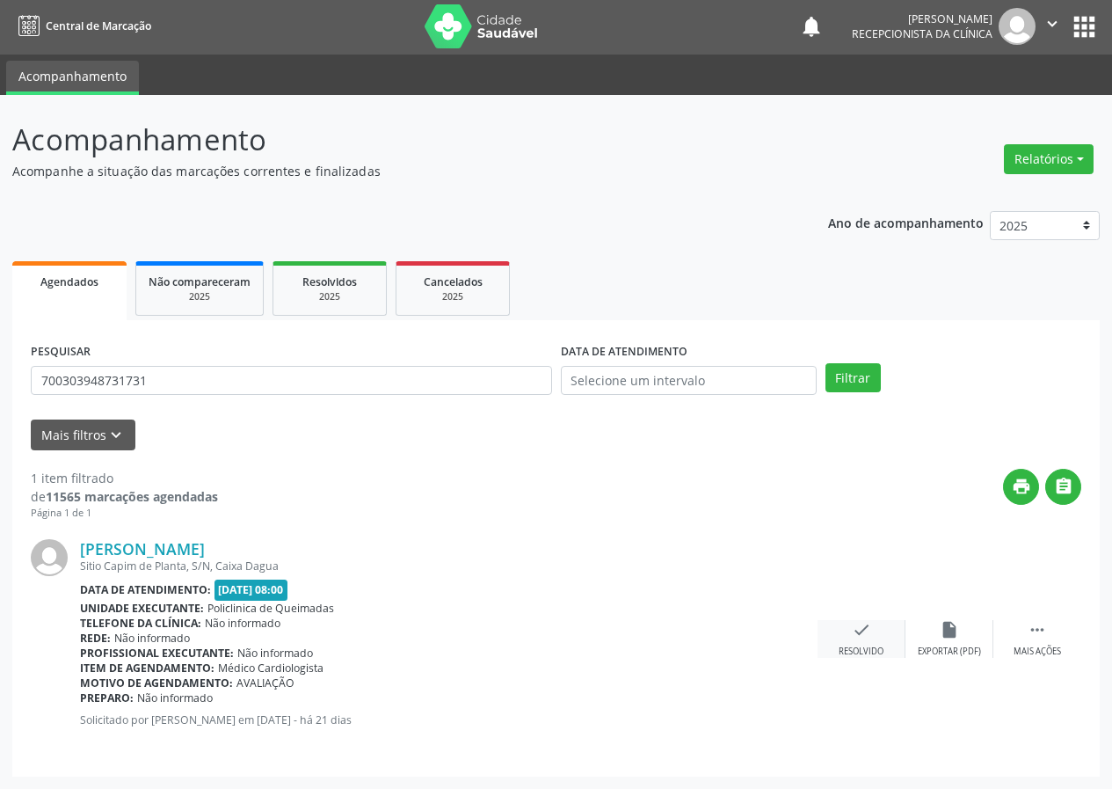
click at [848, 632] on div "check Resolvido" at bounding box center [862, 639] width 88 height 38
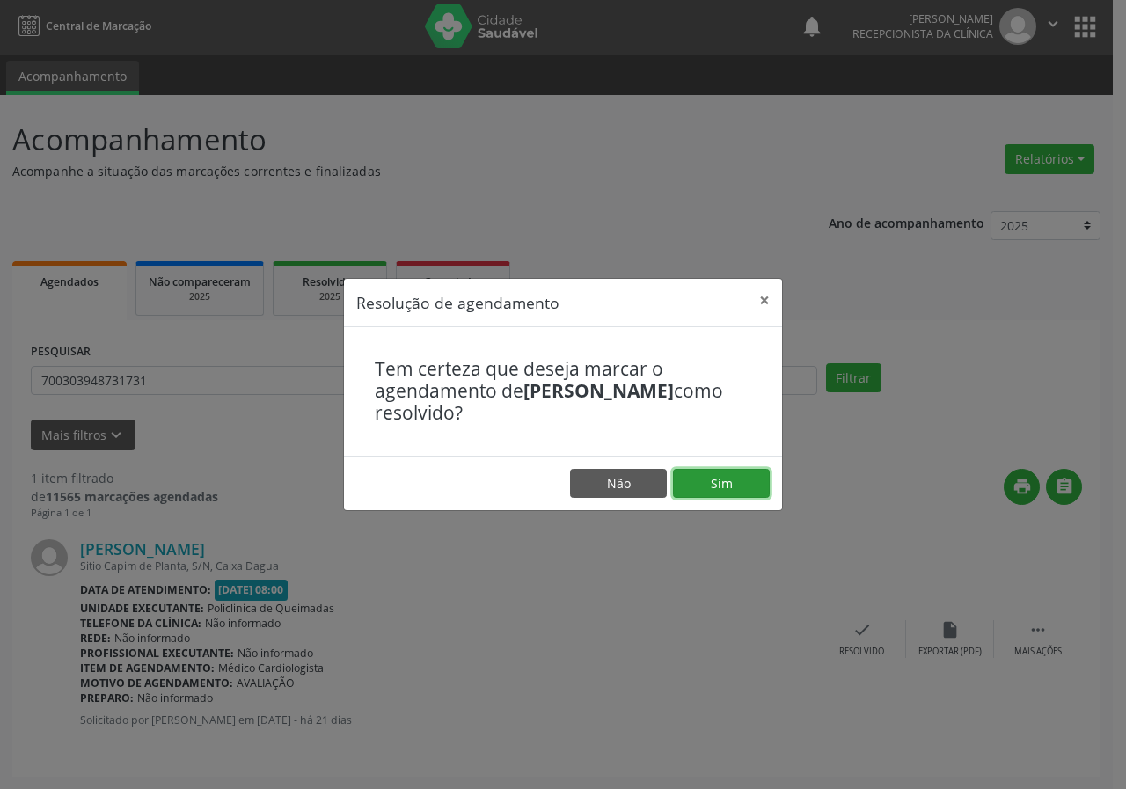
click at [745, 494] on button "Sim" at bounding box center [721, 484] width 97 height 30
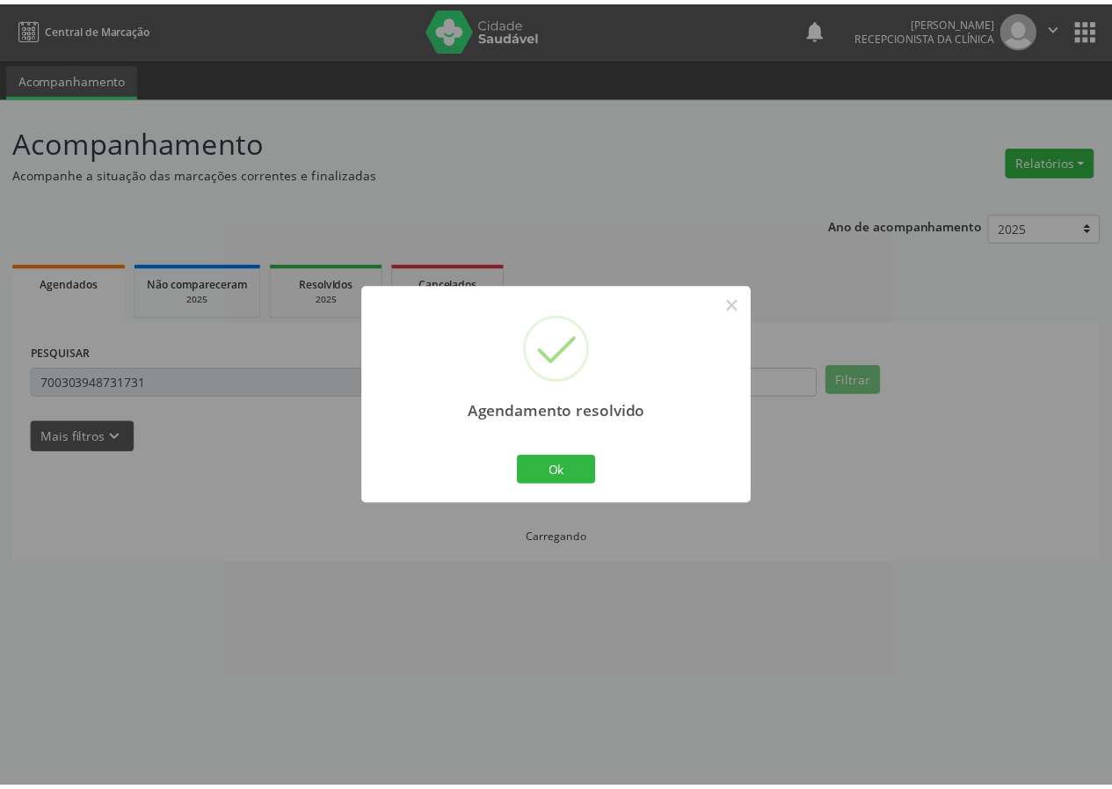
scroll to position [0, 0]
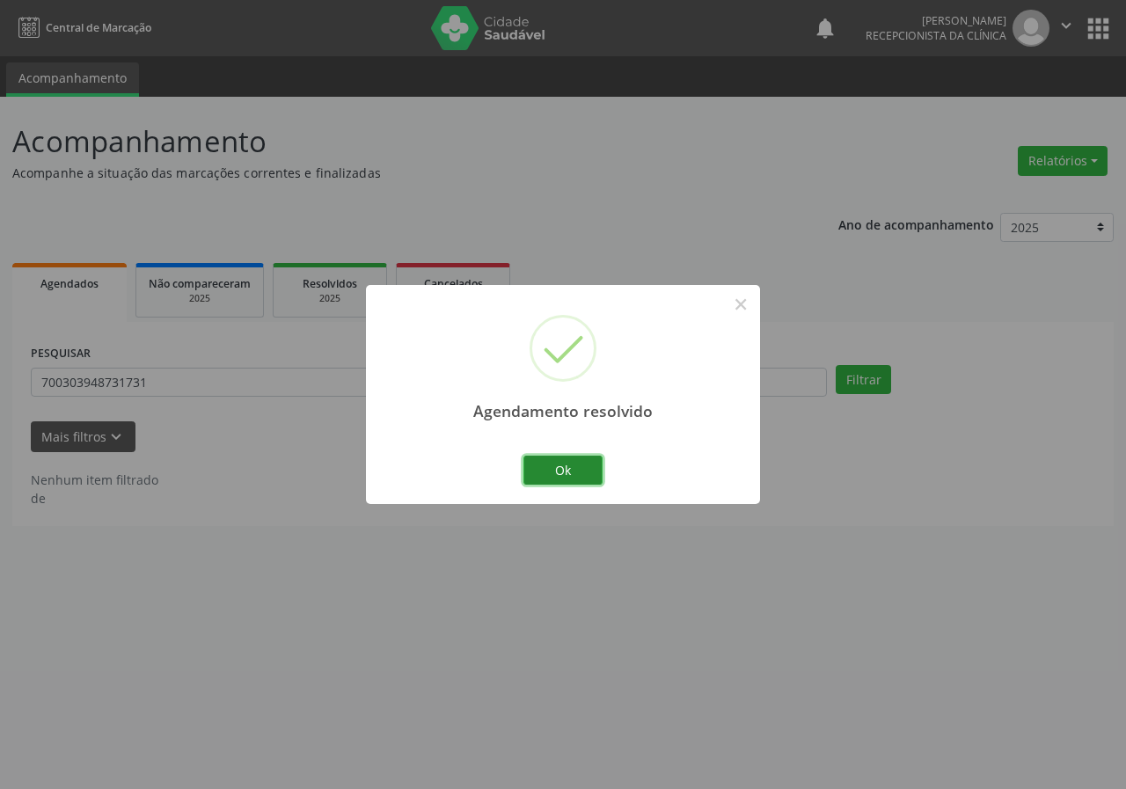
click at [583, 478] on button "Ok" at bounding box center [562, 471] width 79 height 30
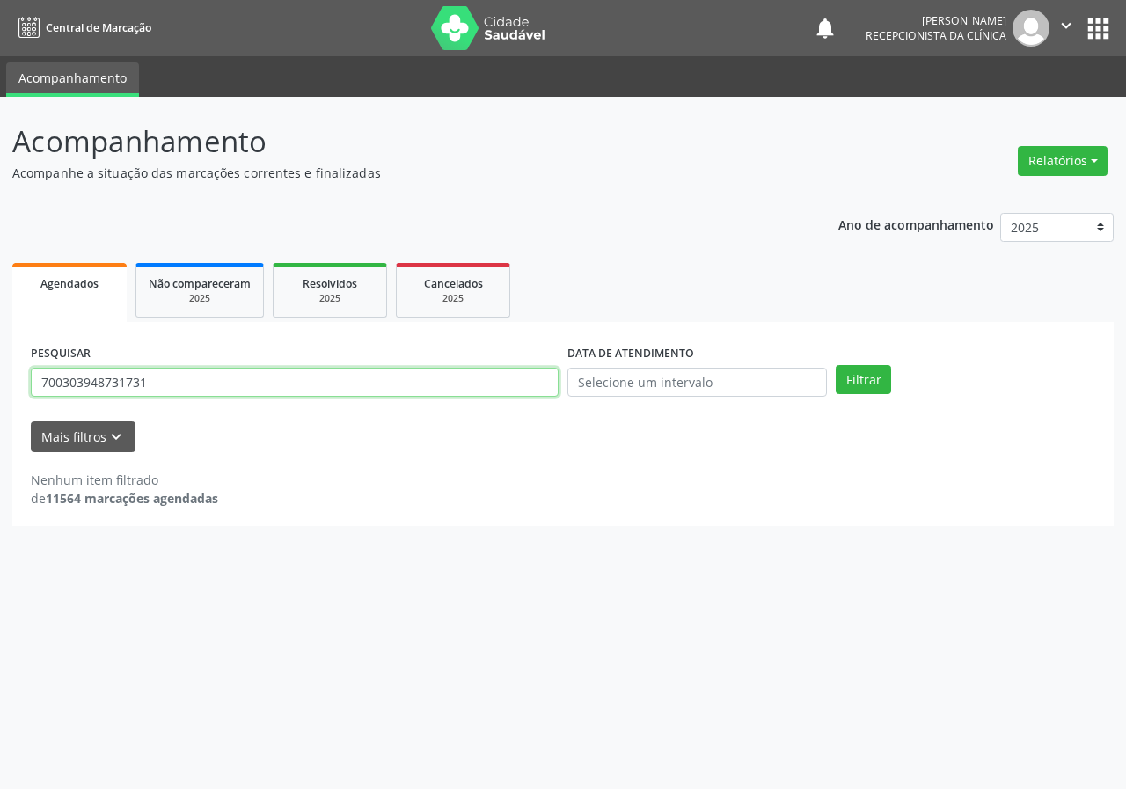
click at [356, 376] on input "700303948731731" at bounding box center [295, 383] width 528 height 30
click at [835, 365] on button "Filtrar" at bounding box center [862, 380] width 55 height 30
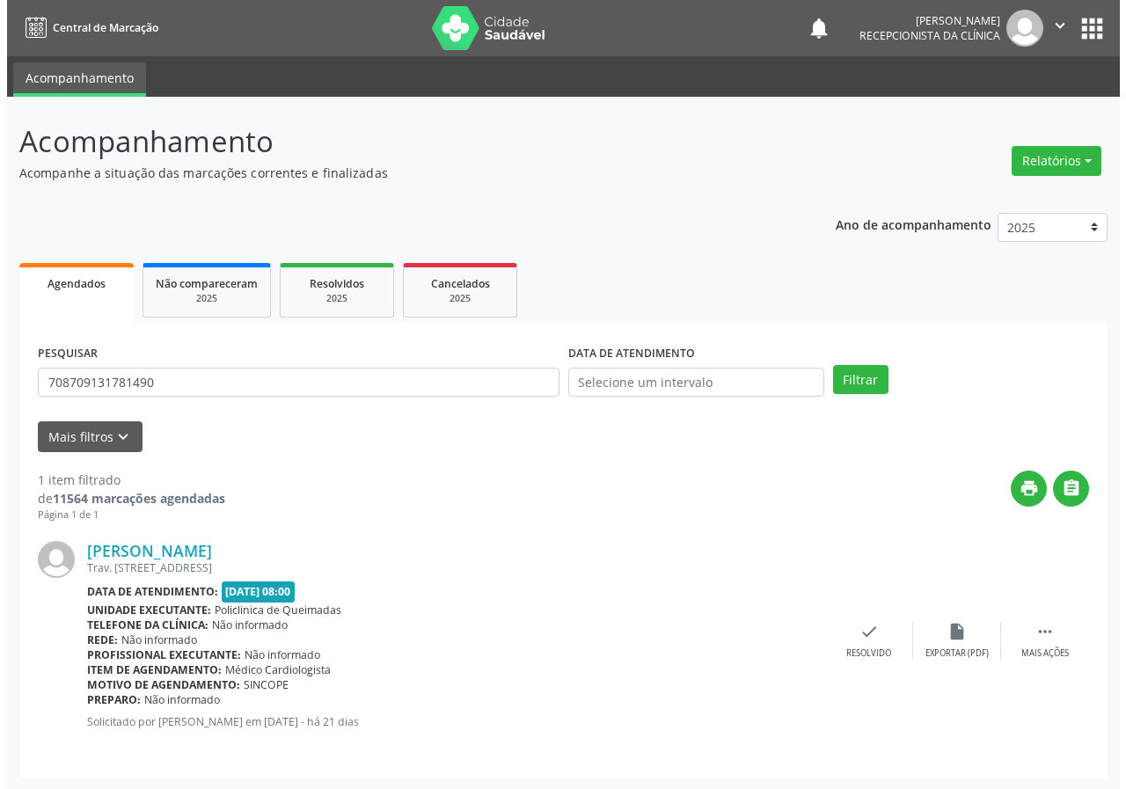
scroll to position [2, 0]
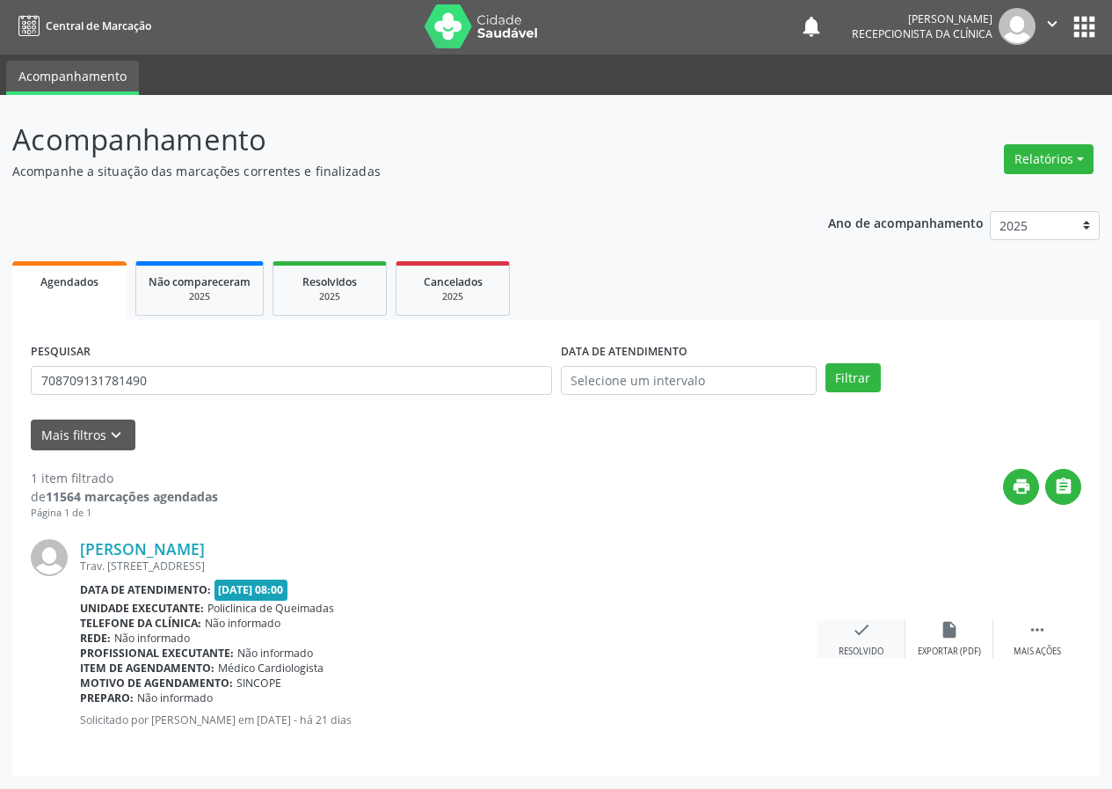
click at [877, 637] on div "check Resolvido" at bounding box center [862, 639] width 88 height 38
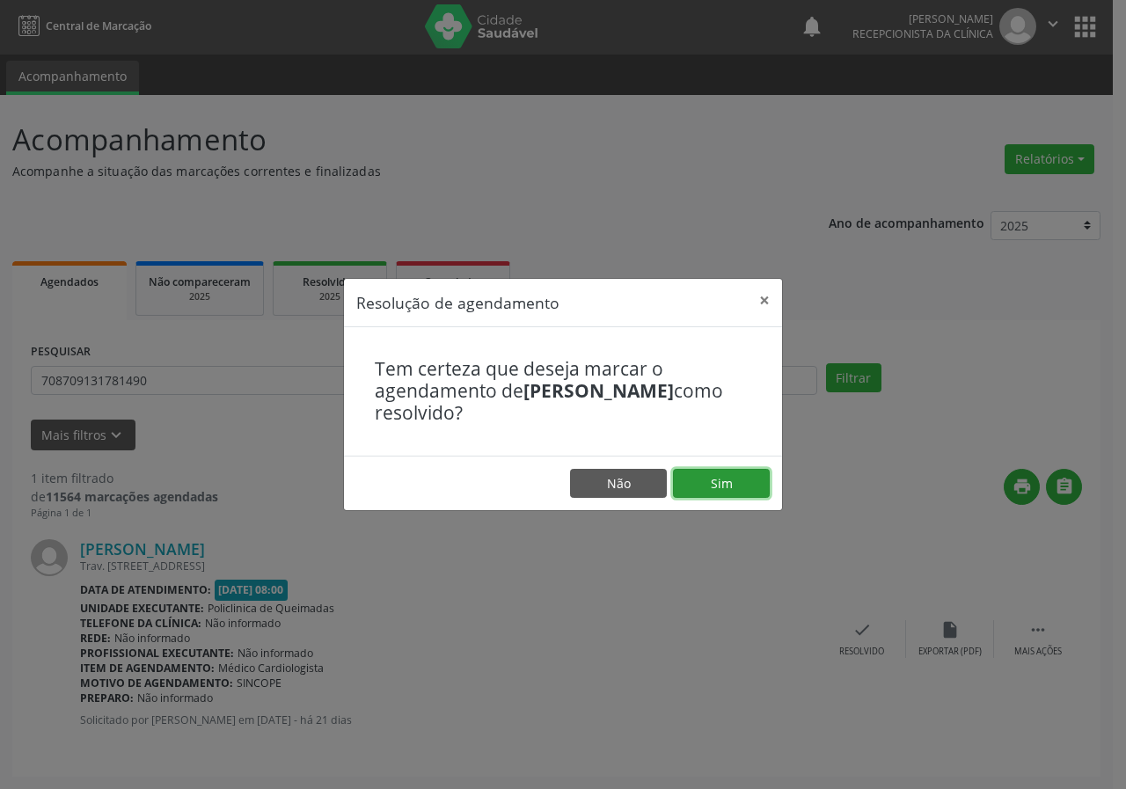
click at [704, 476] on button "Sim" at bounding box center [721, 484] width 97 height 30
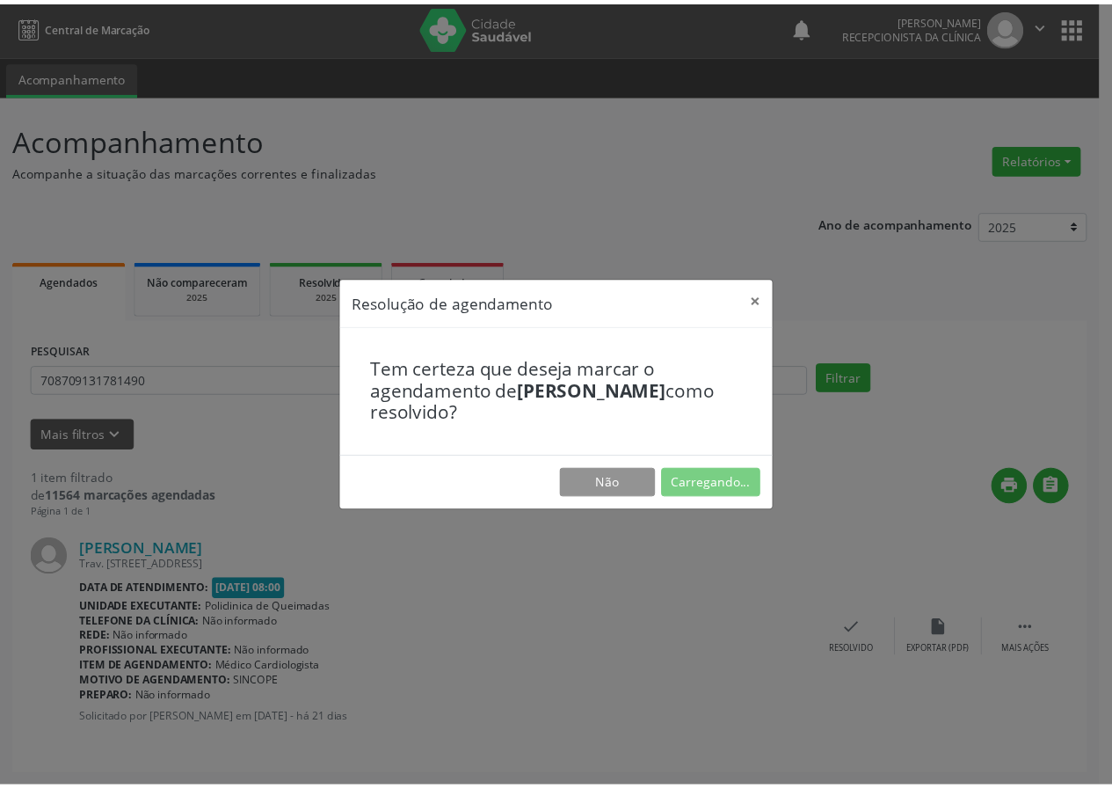
scroll to position [0, 0]
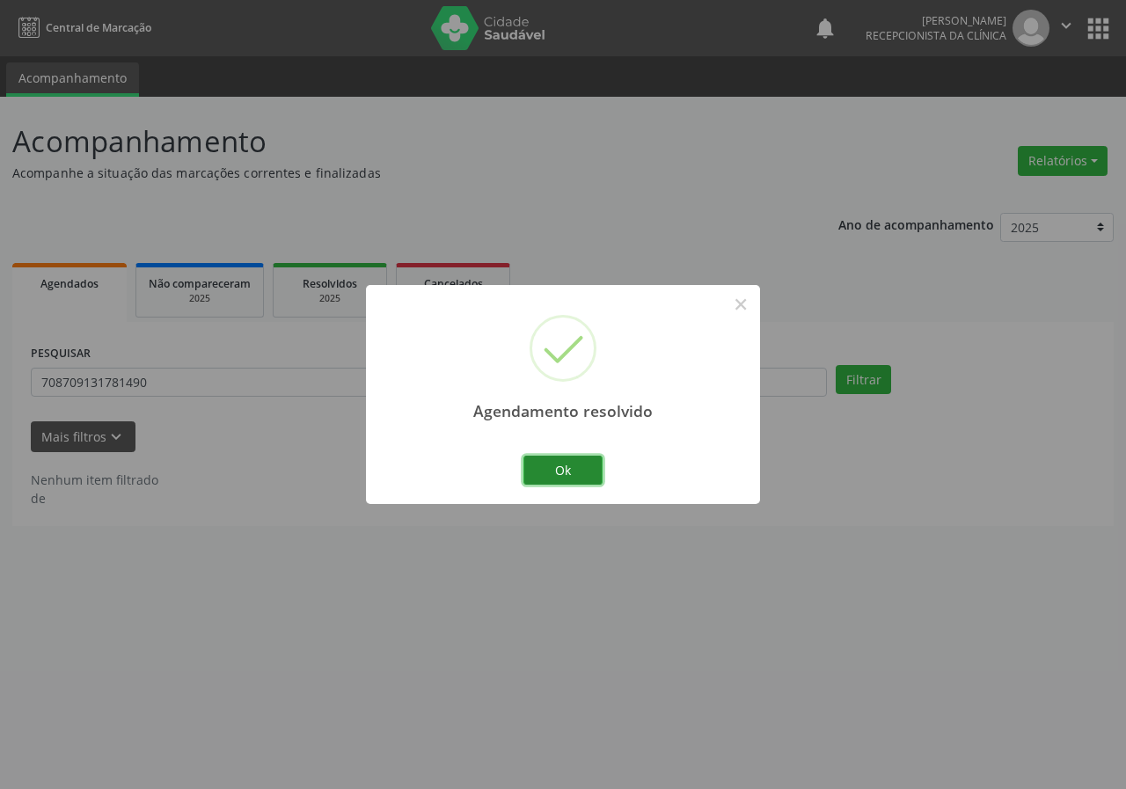
click at [559, 466] on button "Ok" at bounding box center [562, 471] width 79 height 30
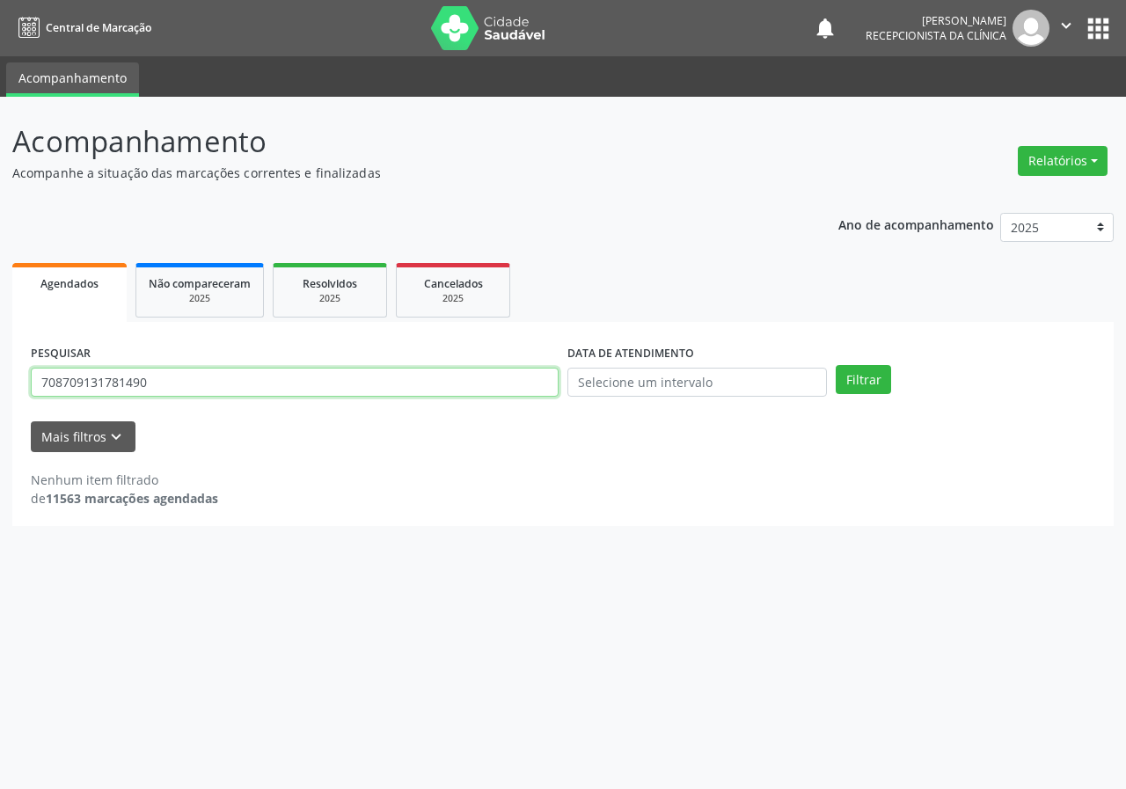
click at [234, 377] on input "708709131781490" at bounding box center [295, 383] width 528 height 30
click at [835, 365] on button "Filtrar" at bounding box center [862, 380] width 55 height 30
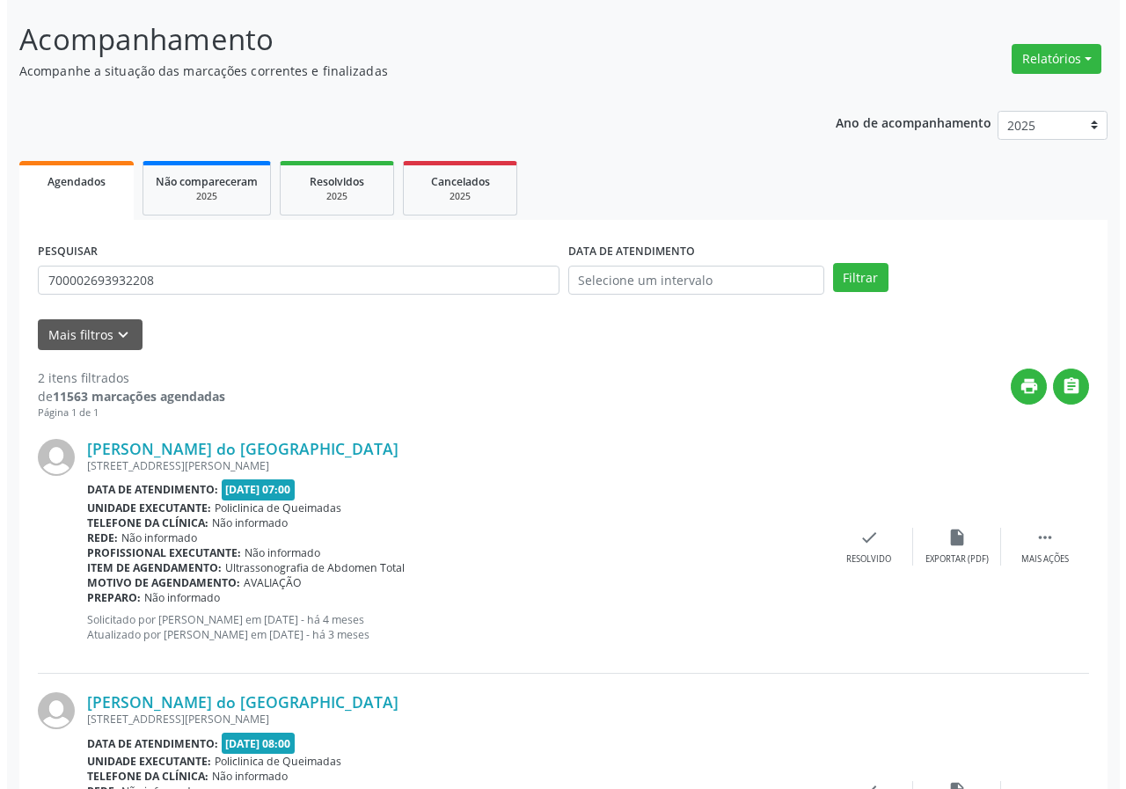
scroll to position [270, 0]
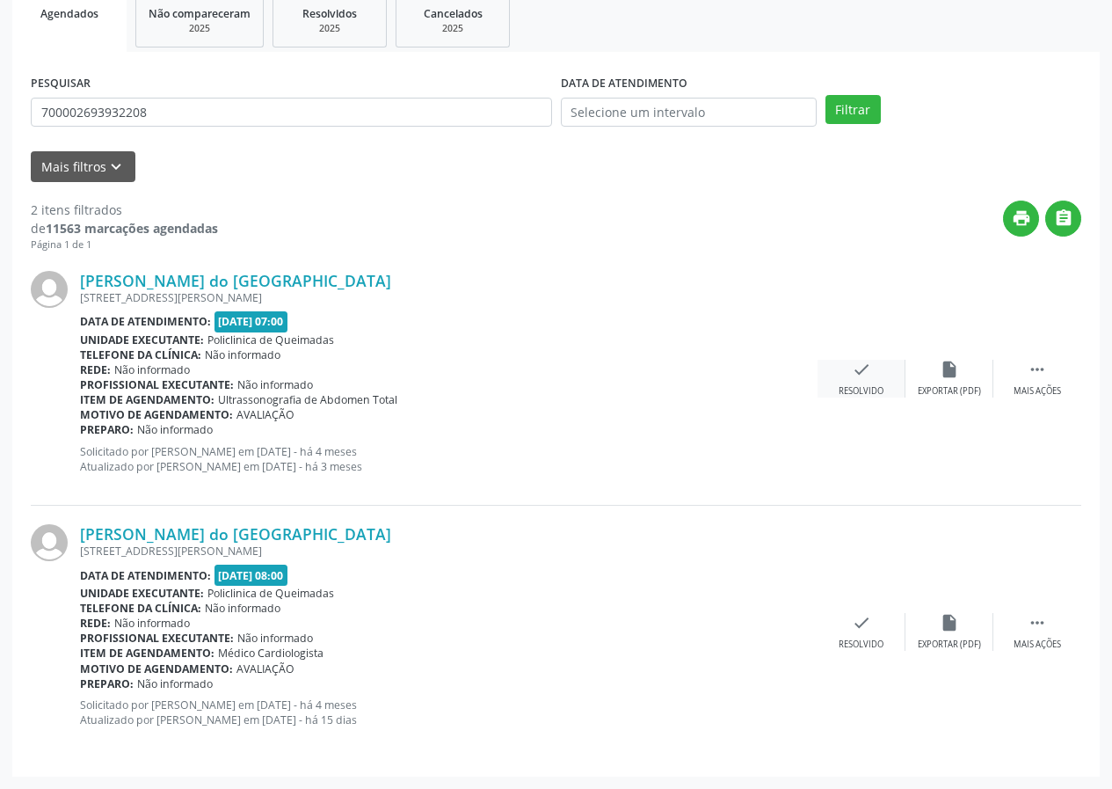
click at [864, 388] on div "Resolvido" at bounding box center [861, 391] width 45 height 12
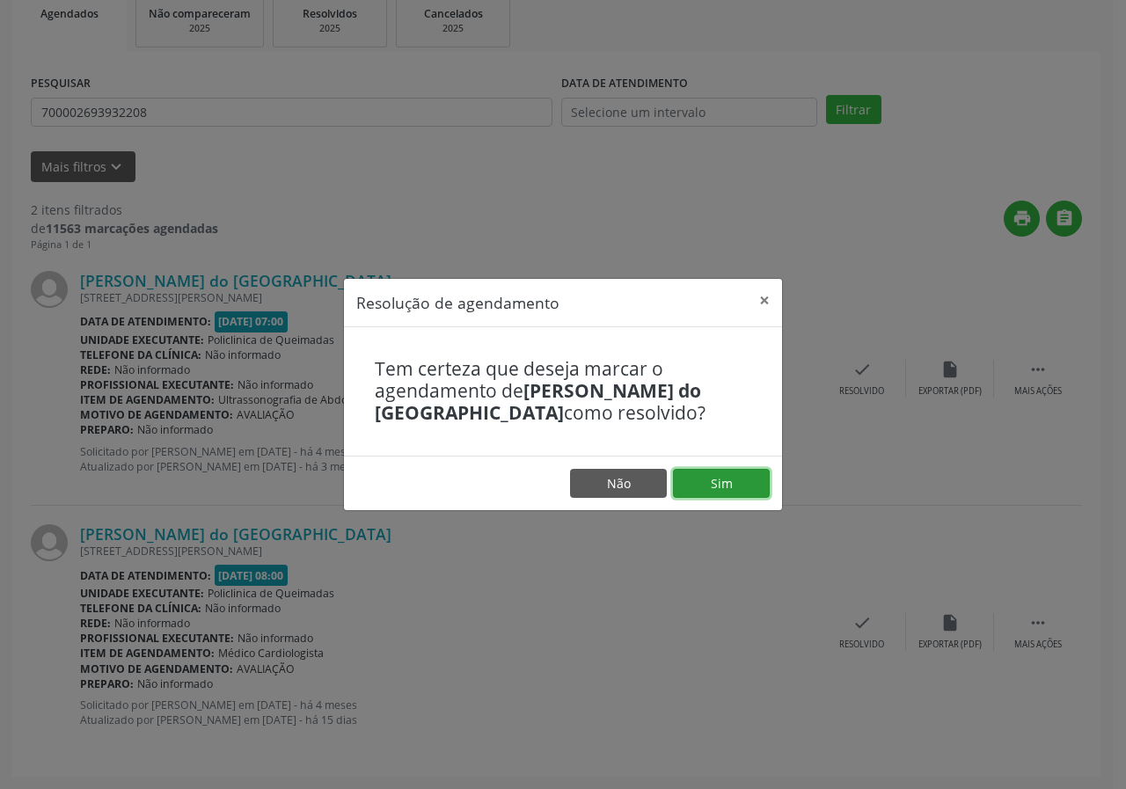
click at [726, 494] on button "Sim" at bounding box center [721, 484] width 97 height 30
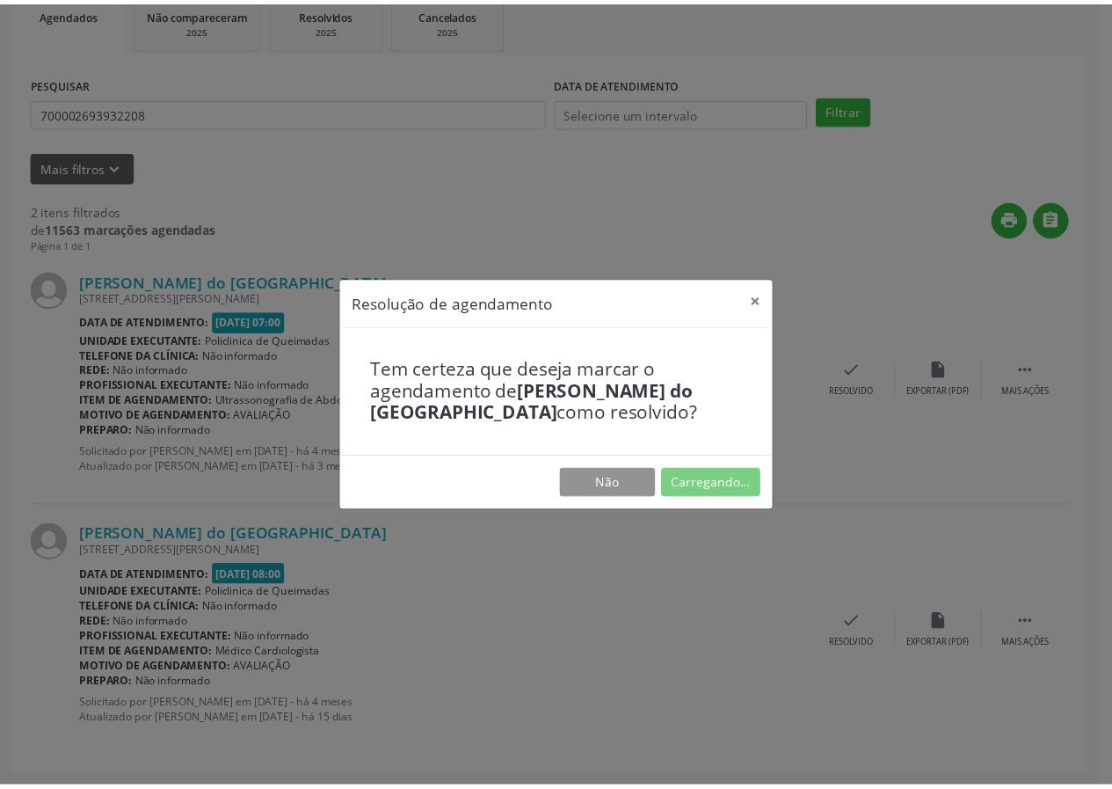
scroll to position [0, 0]
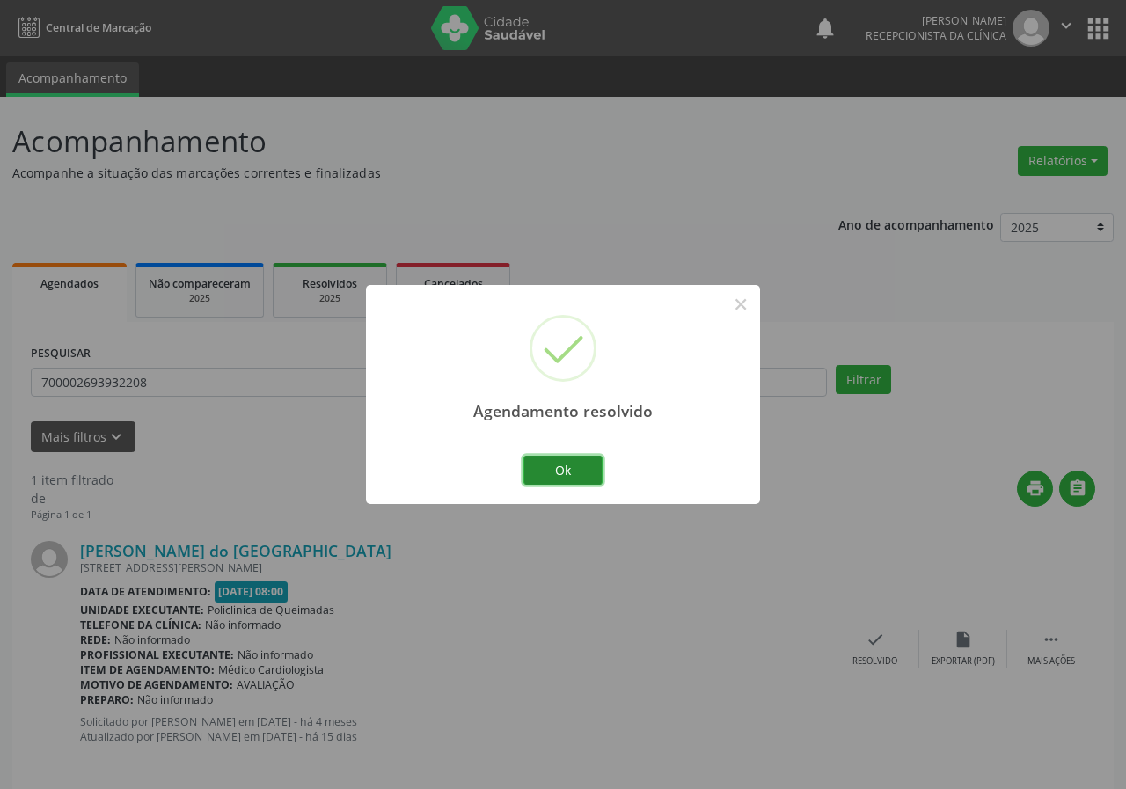
click at [564, 473] on button "Ok" at bounding box center [562, 471] width 79 height 30
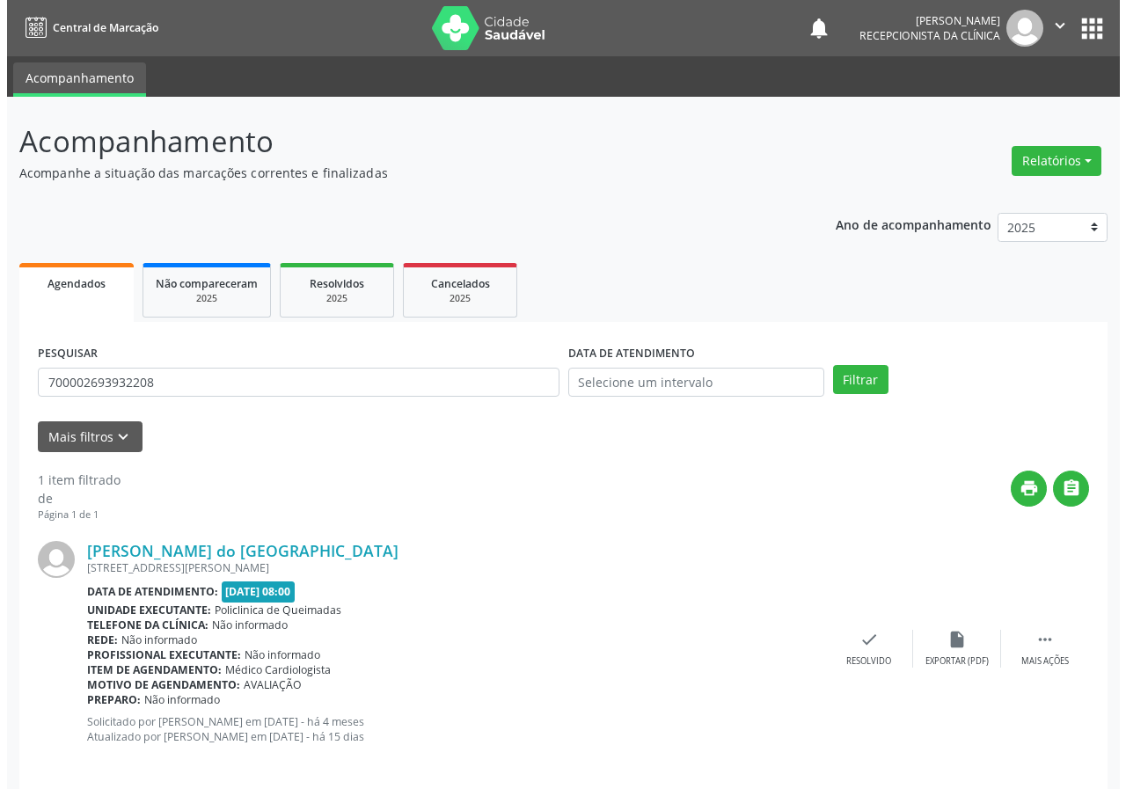
scroll to position [17, 0]
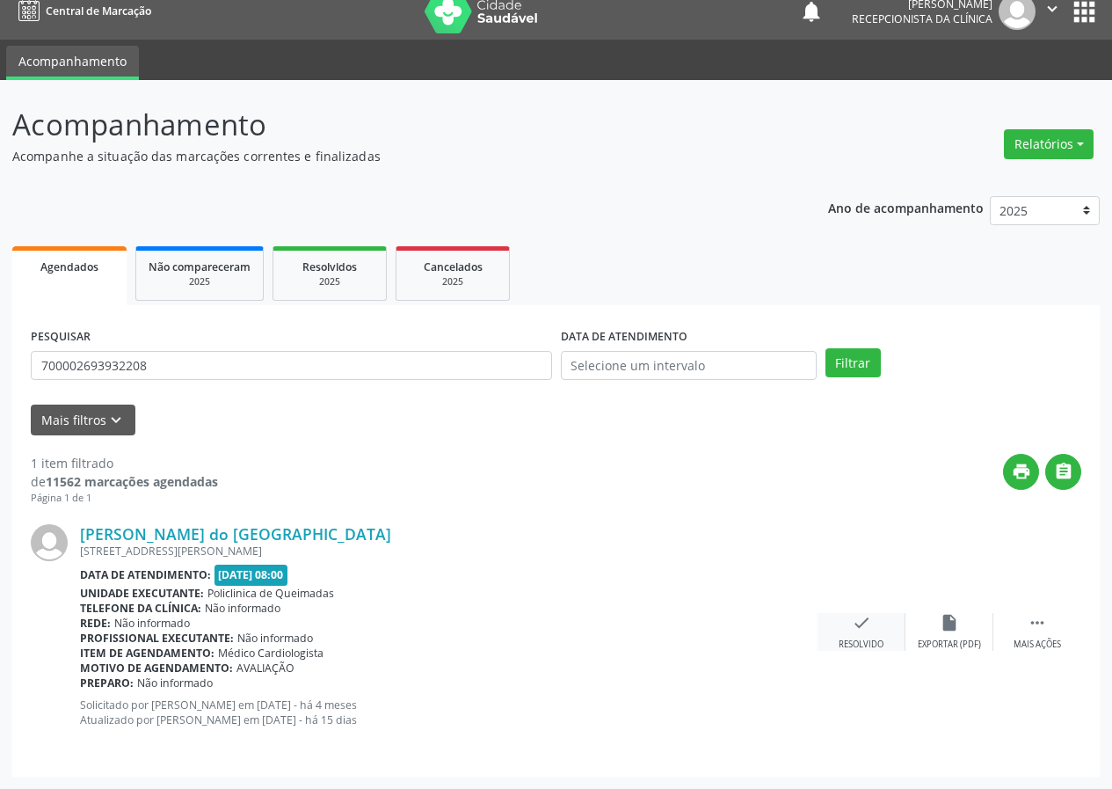
click at [843, 638] on div "Resolvido" at bounding box center [861, 644] width 45 height 12
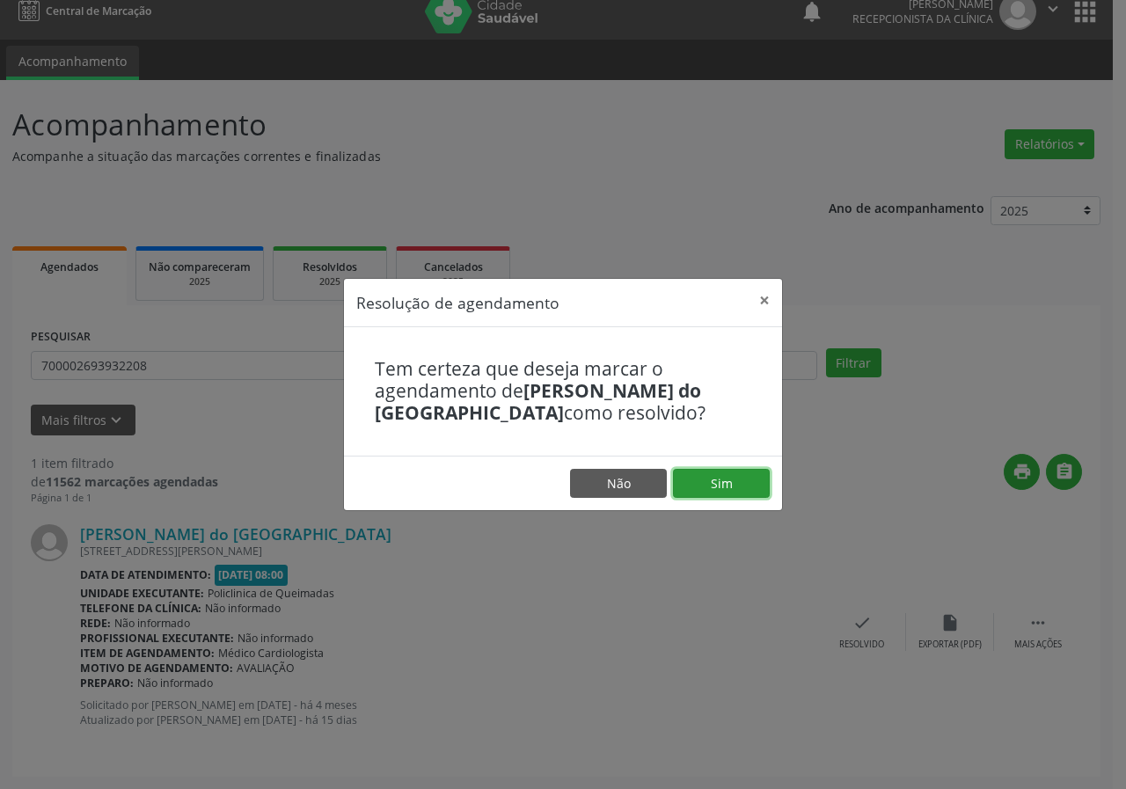
click at [720, 479] on button "Sim" at bounding box center [721, 484] width 97 height 30
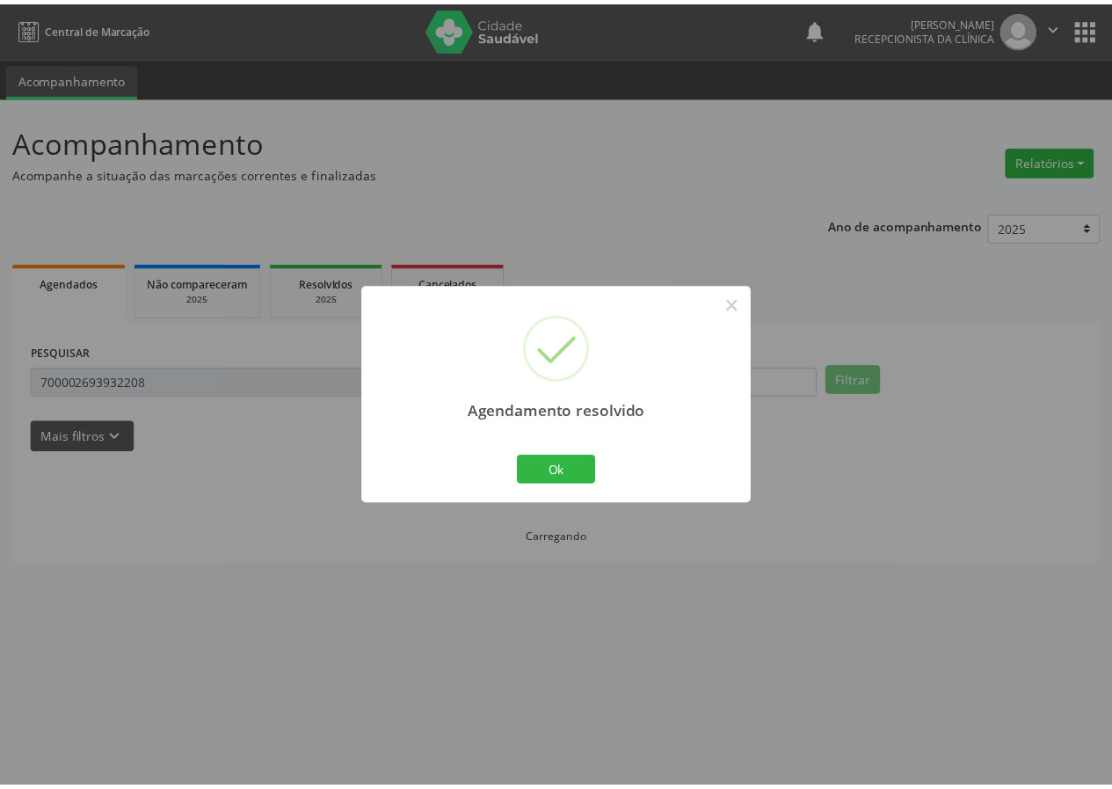
scroll to position [0, 0]
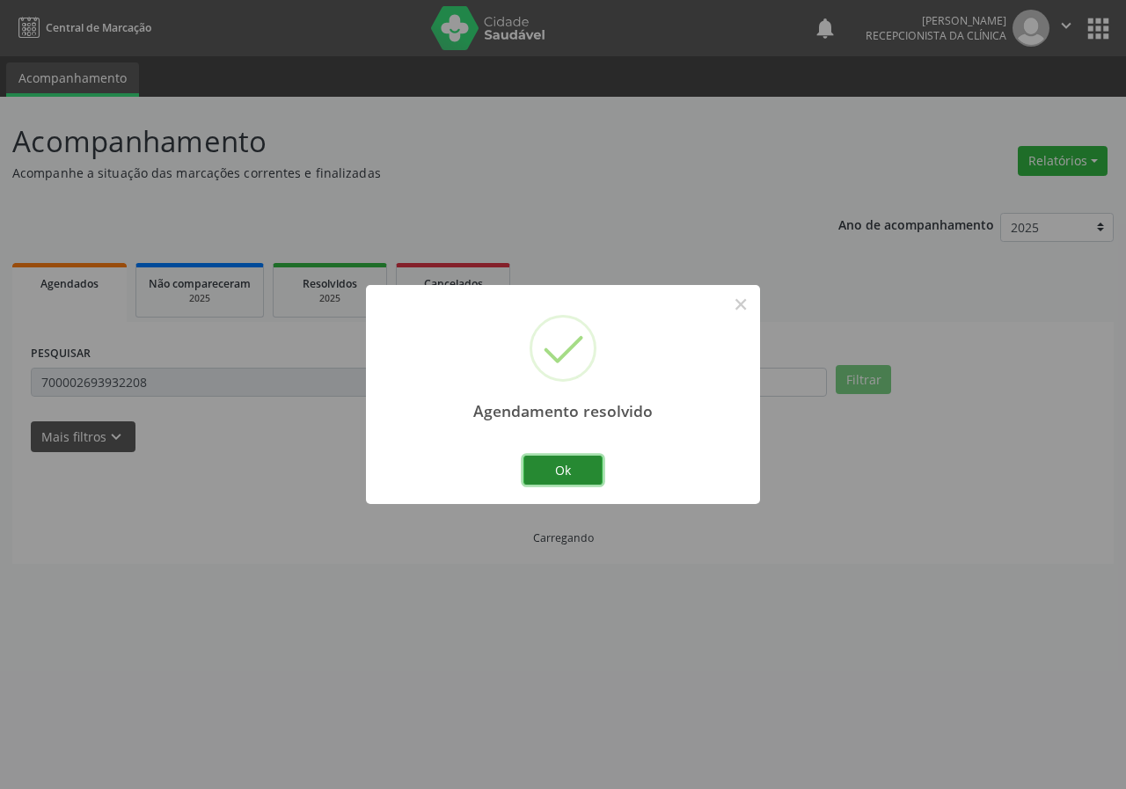
click at [573, 462] on button "Ok" at bounding box center [562, 471] width 79 height 30
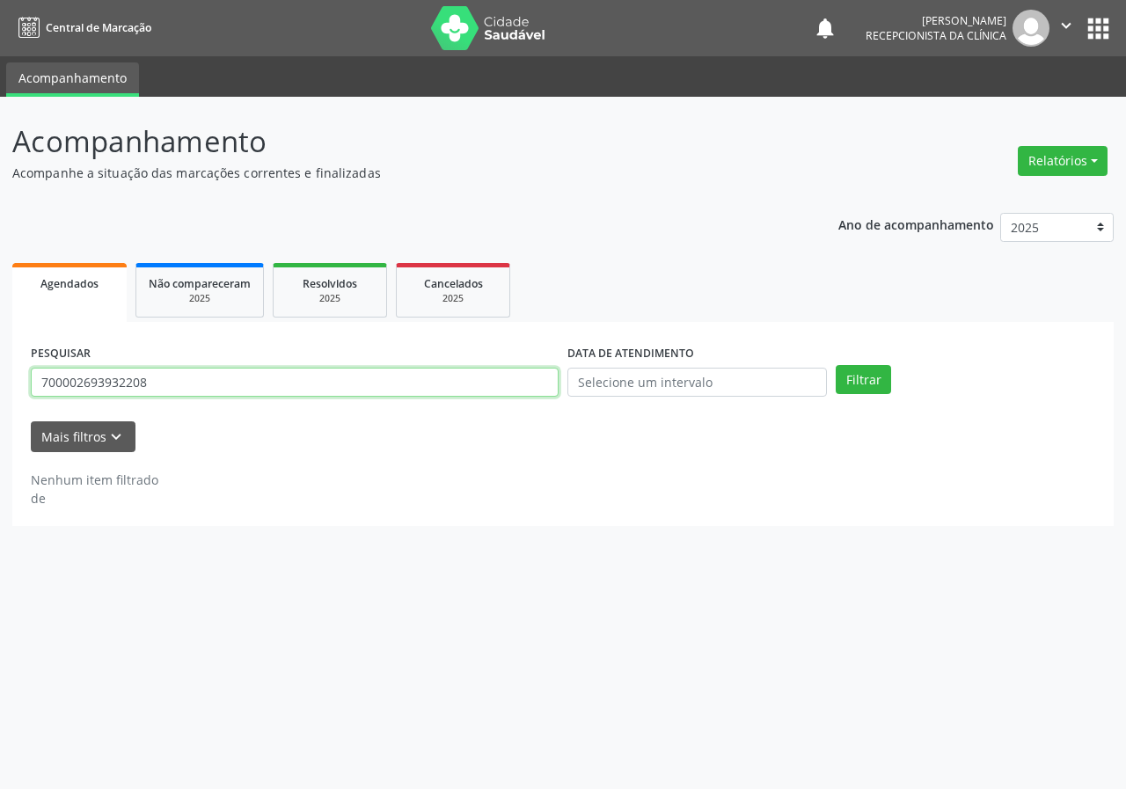
click at [165, 388] on input "700002693932208" at bounding box center [295, 383] width 528 height 30
click at [165, 386] on input "700002693932208" at bounding box center [295, 383] width 528 height 30
click at [835, 365] on button "Filtrar" at bounding box center [862, 380] width 55 height 30
click at [183, 377] on input "7003019613366336" at bounding box center [295, 383] width 528 height 30
click at [835, 365] on button "Filtrar" at bounding box center [862, 380] width 55 height 30
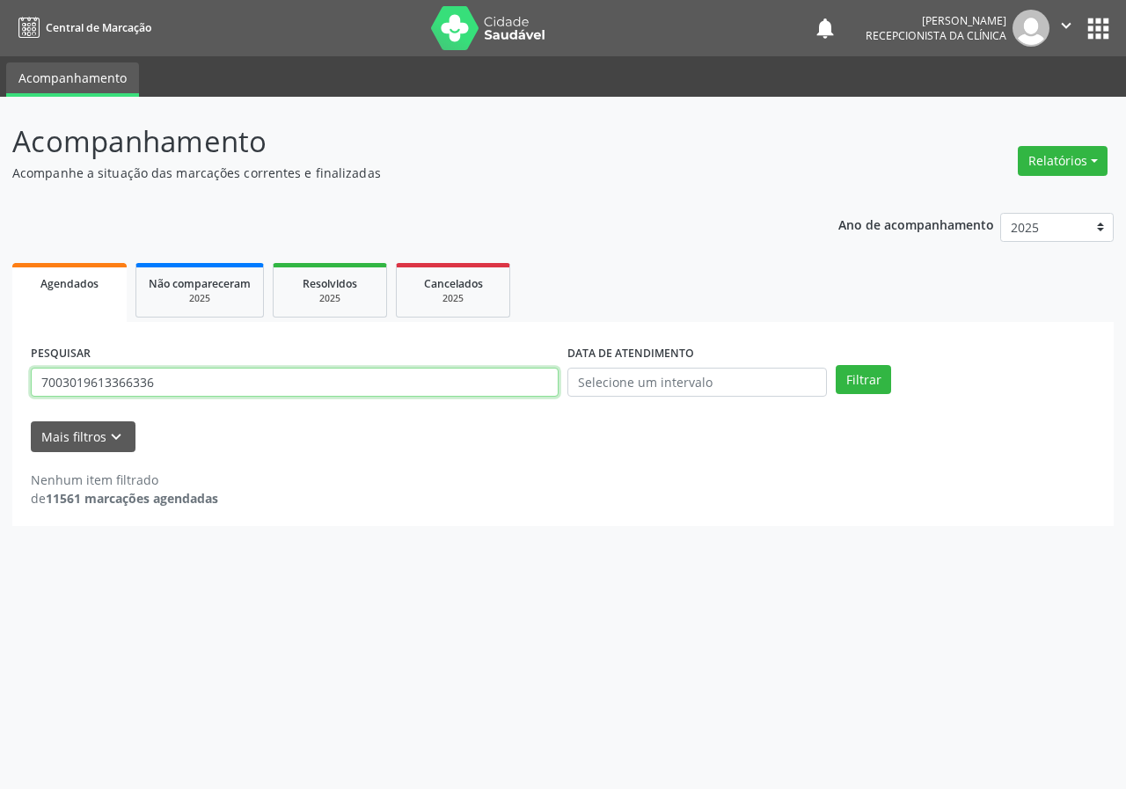
click at [198, 376] on input "7003019613366336" at bounding box center [295, 383] width 528 height 30
click at [835, 365] on button "Filtrar" at bounding box center [862, 380] width 55 height 30
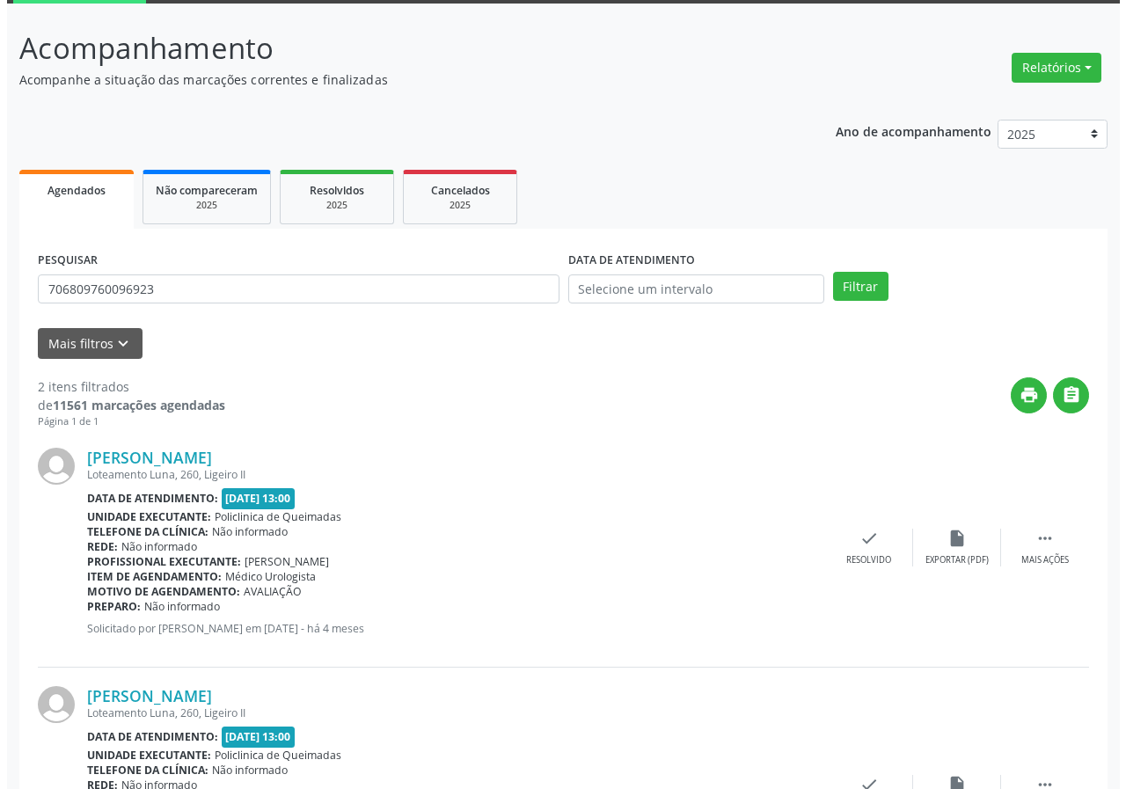
scroll to position [255, 0]
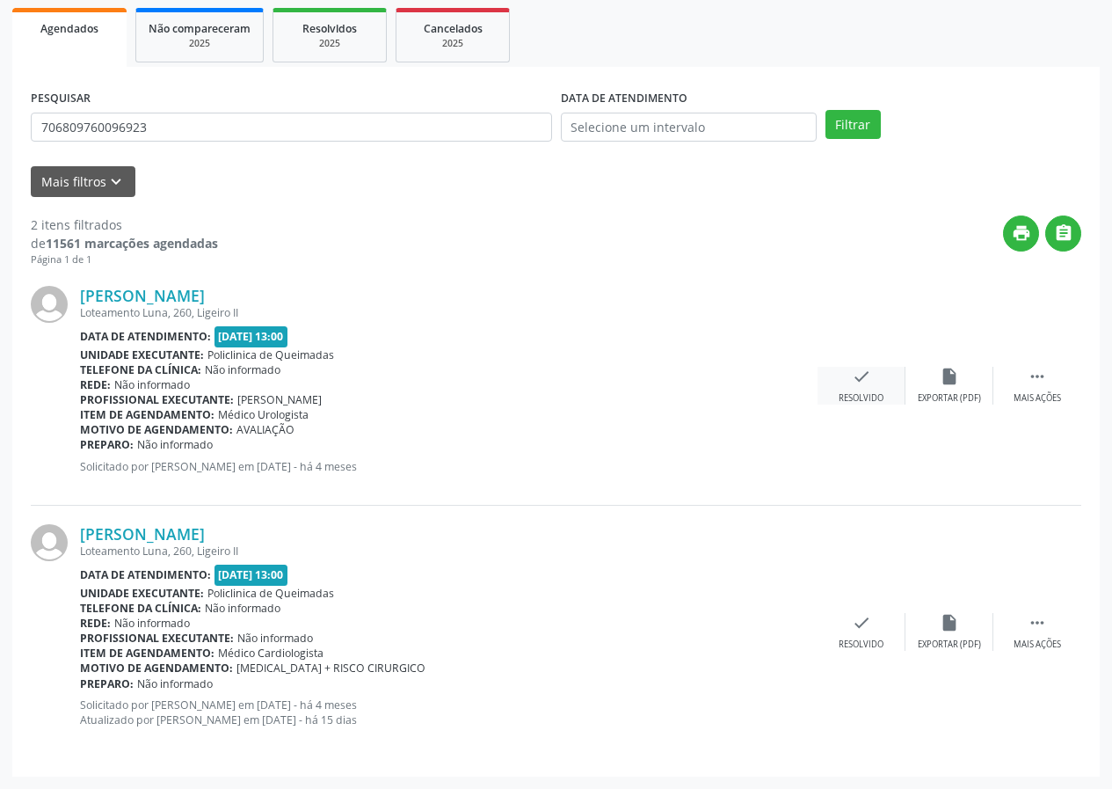
click at [848, 391] on div "check Resolvido" at bounding box center [862, 386] width 88 height 38
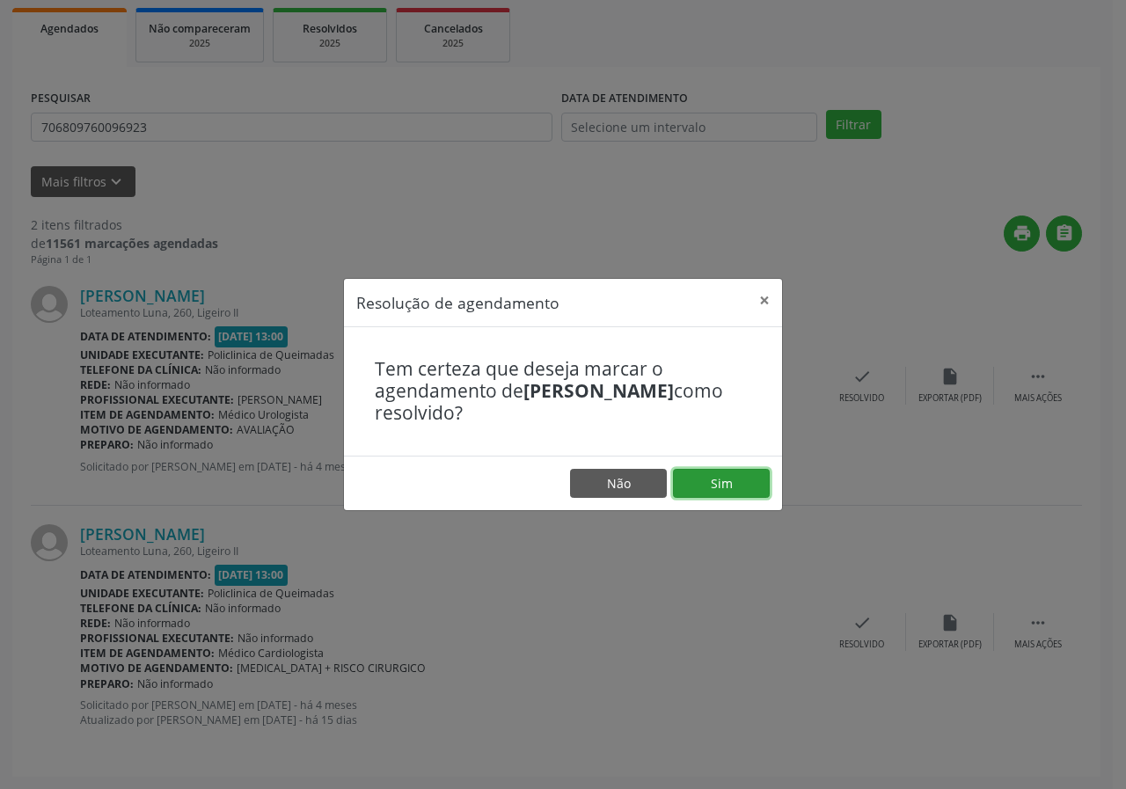
click at [722, 476] on button "Sim" at bounding box center [721, 484] width 97 height 30
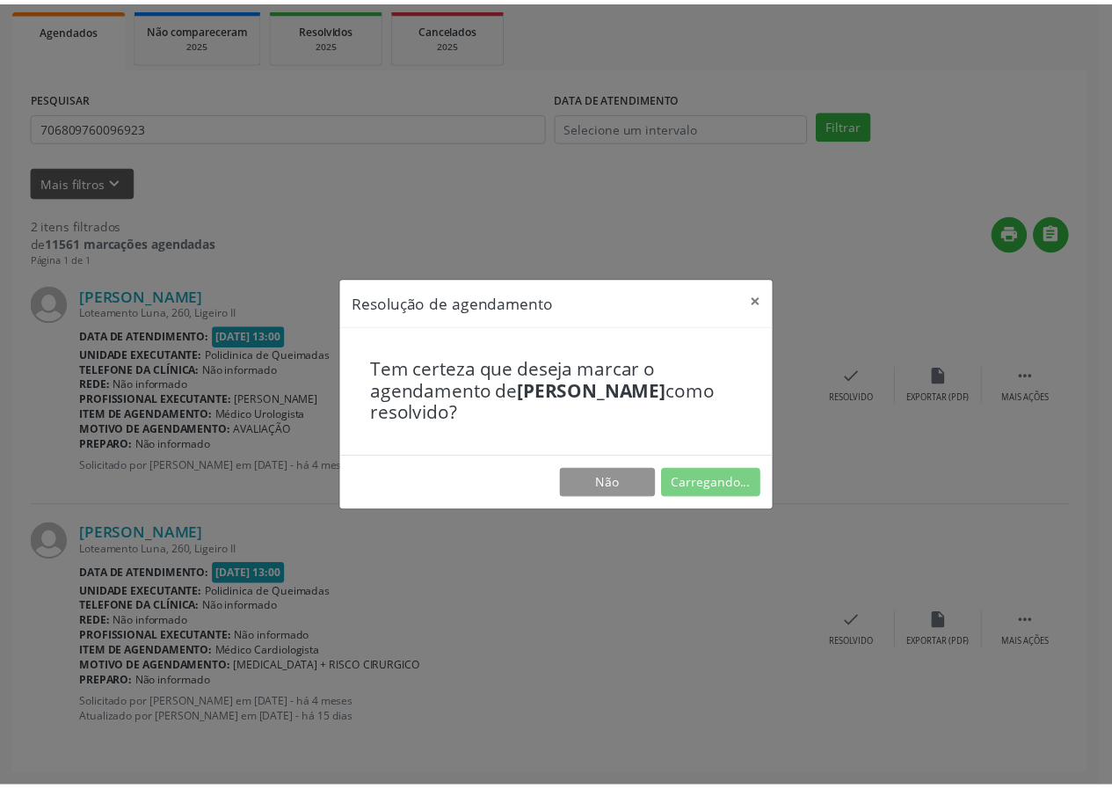
scroll to position [0, 0]
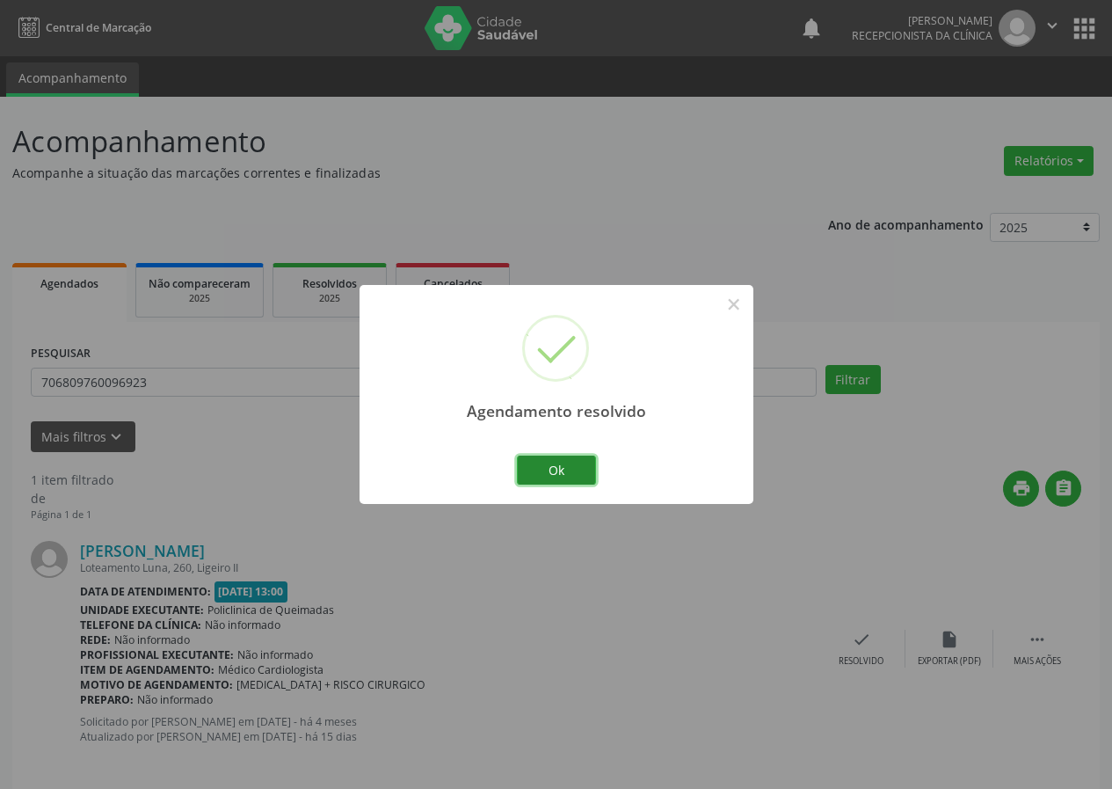
click at [572, 463] on button "Ok" at bounding box center [556, 471] width 79 height 30
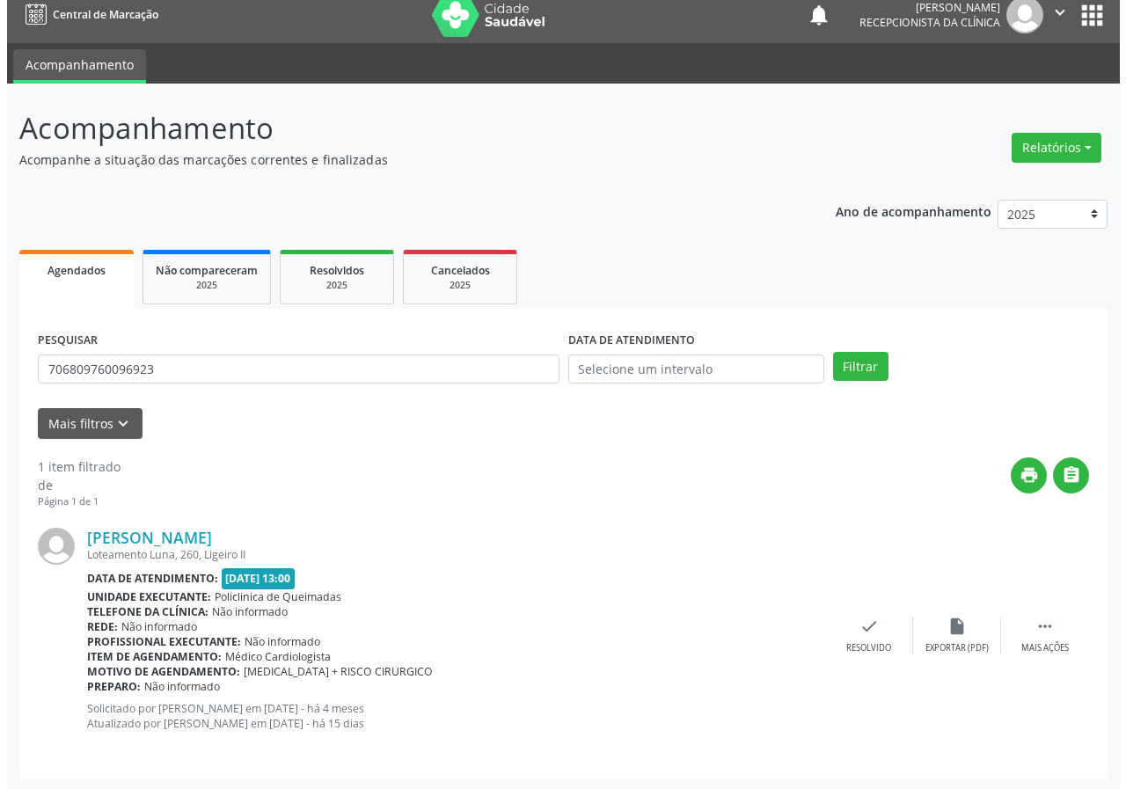
scroll to position [17, 0]
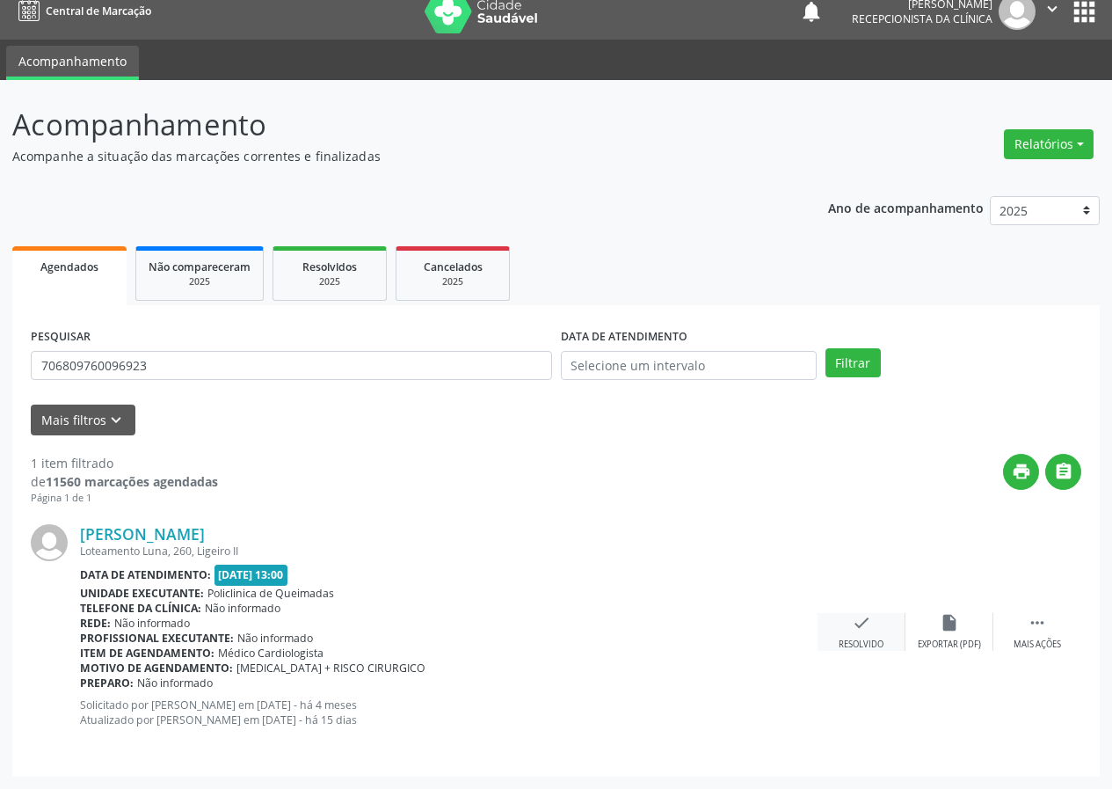
click at [857, 632] on div "check Resolvido" at bounding box center [862, 632] width 88 height 38
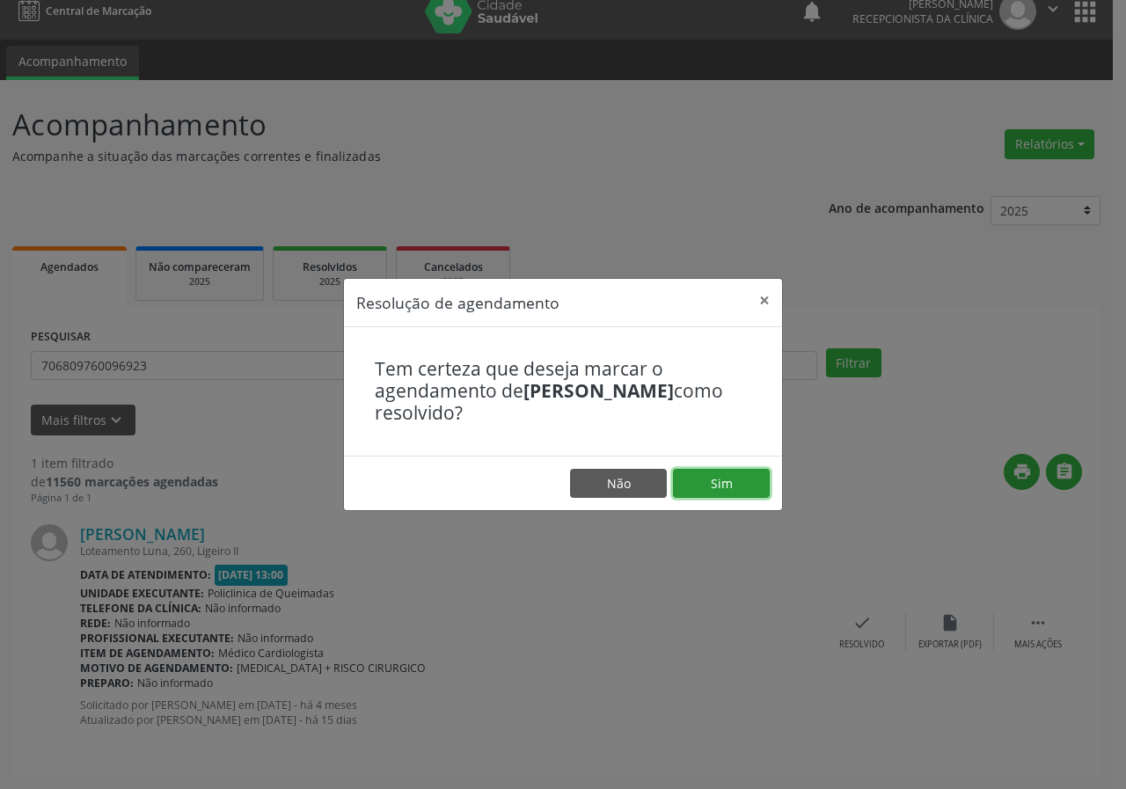
click at [733, 492] on button "Sim" at bounding box center [721, 484] width 97 height 30
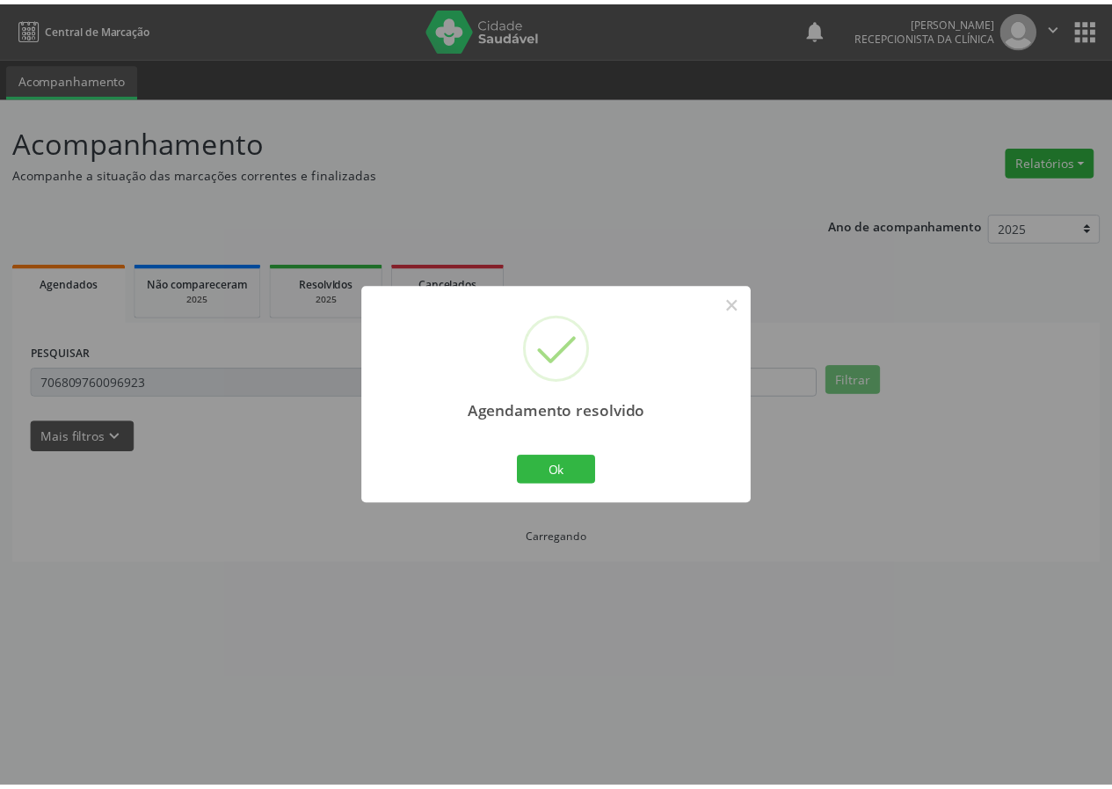
scroll to position [0, 0]
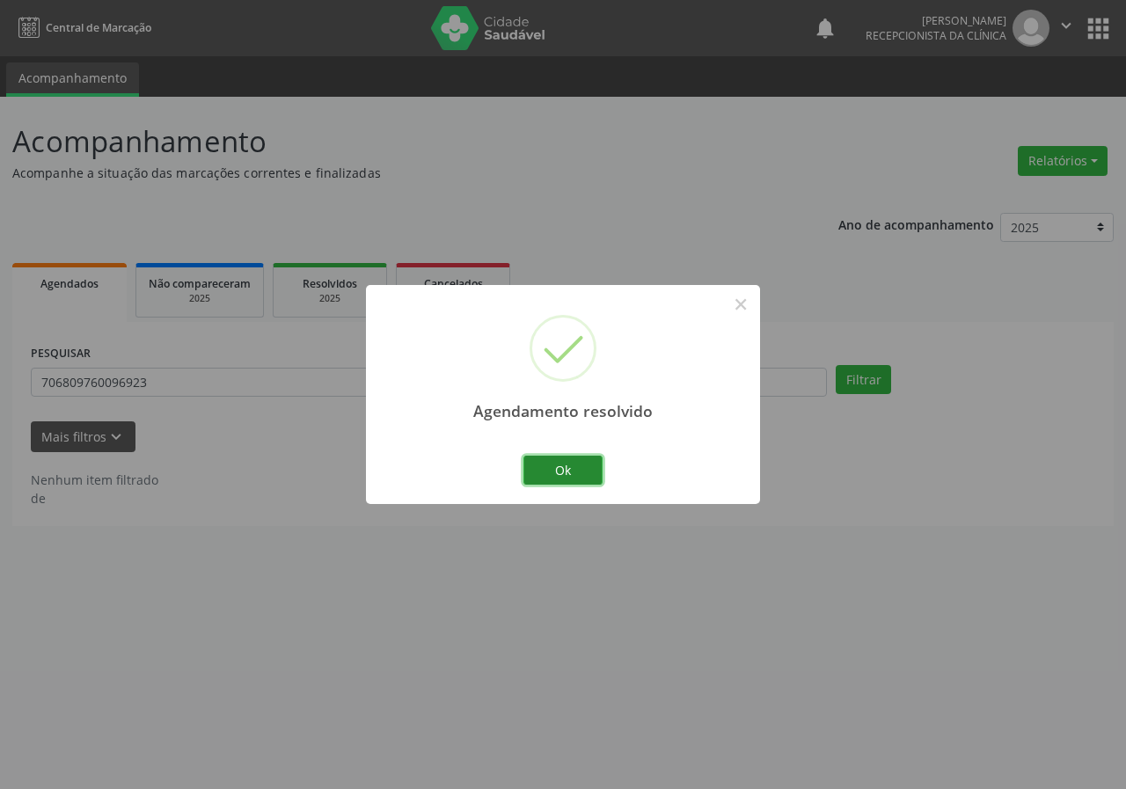
click at [584, 468] on button "Ok" at bounding box center [562, 471] width 79 height 30
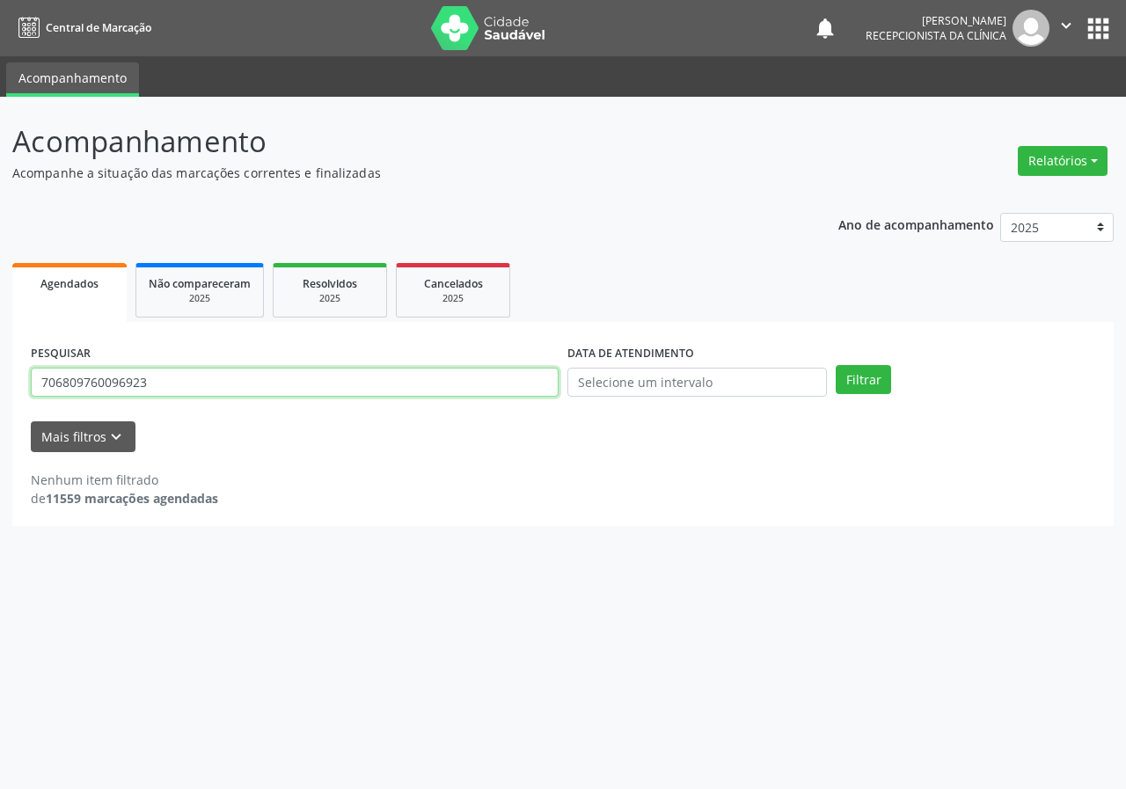
click at [295, 383] on input "706809760096923" at bounding box center [295, 383] width 528 height 30
click at [835, 365] on button "Filtrar" at bounding box center [862, 380] width 55 height 30
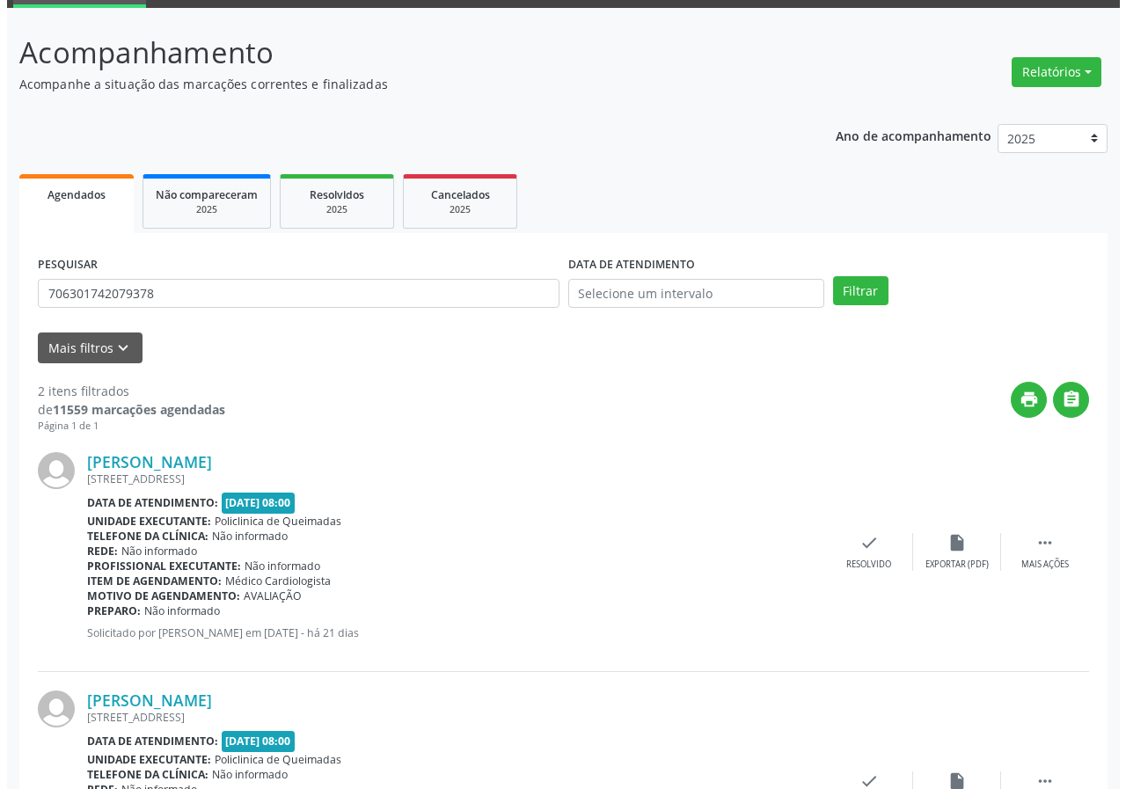
scroll to position [240, 0]
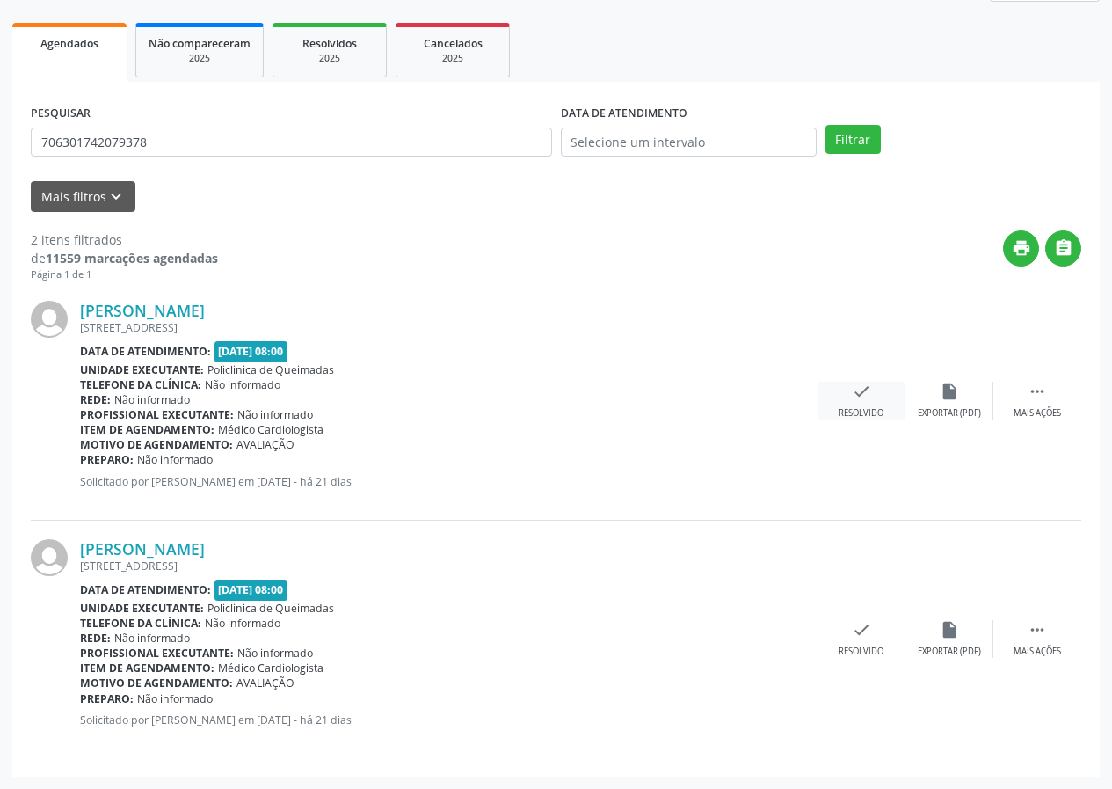
click at [868, 400] on icon "check" at bounding box center [861, 391] width 19 height 19
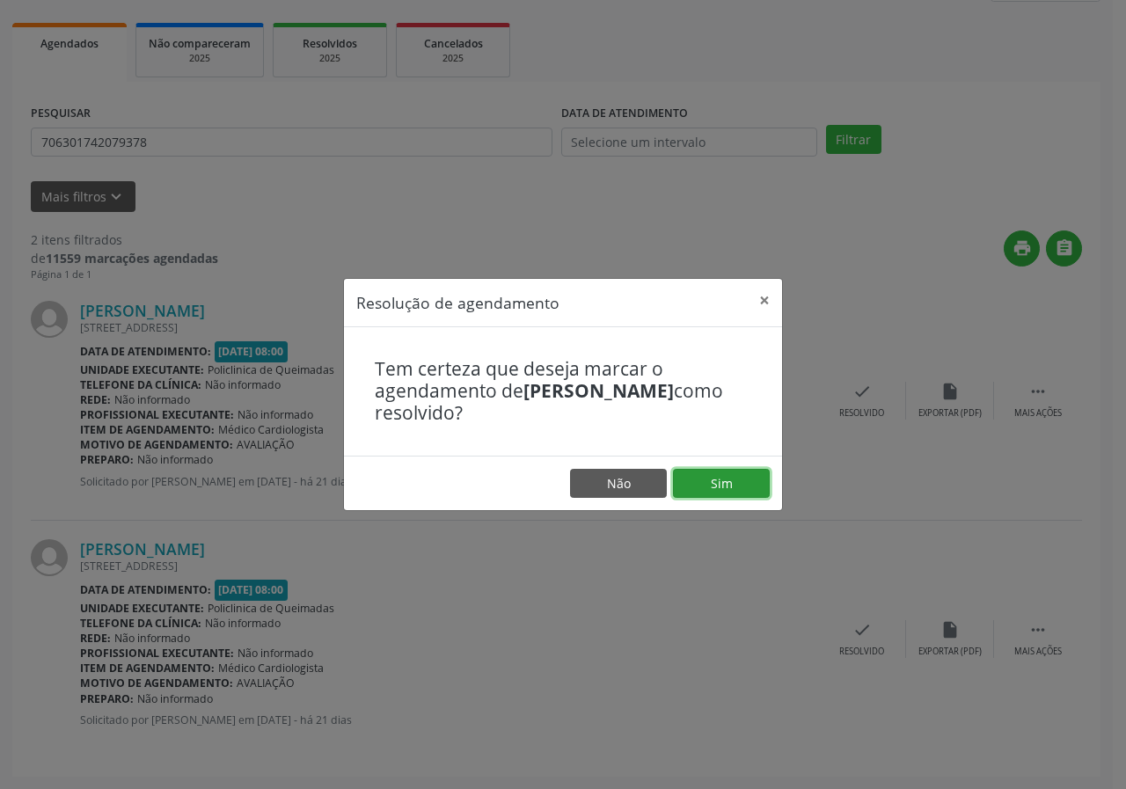
click at [761, 484] on button "Sim" at bounding box center [721, 484] width 97 height 30
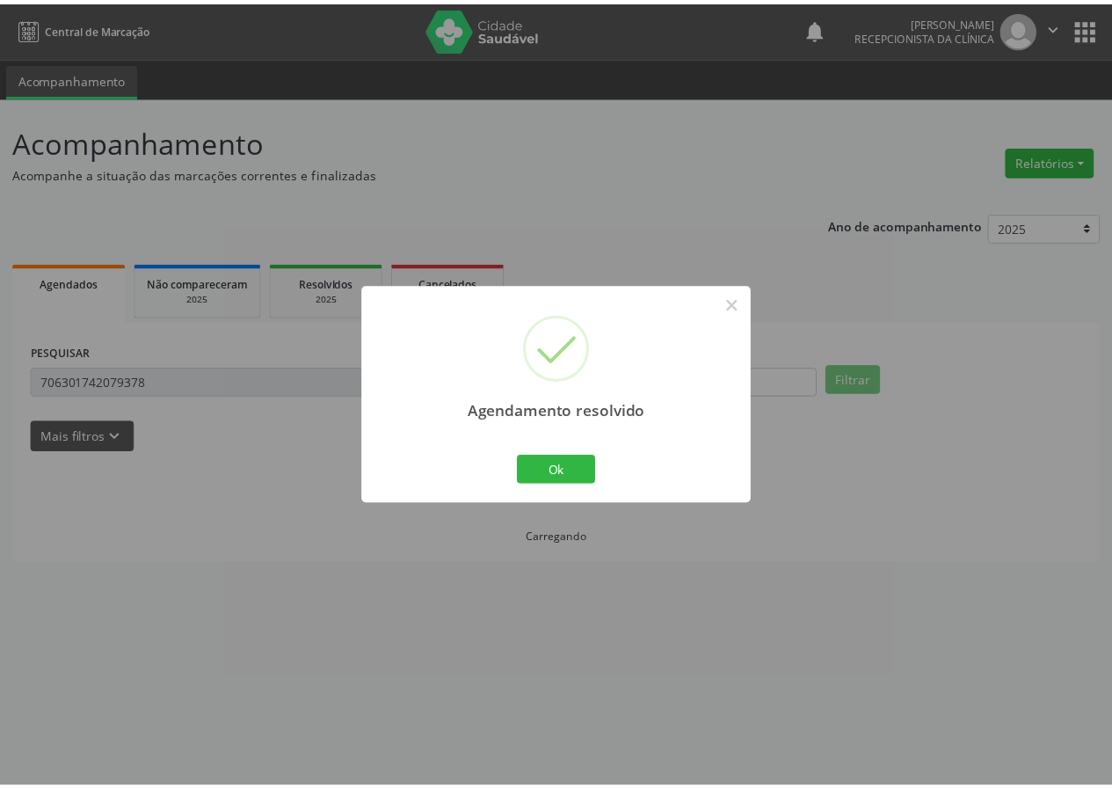
scroll to position [0, 0]
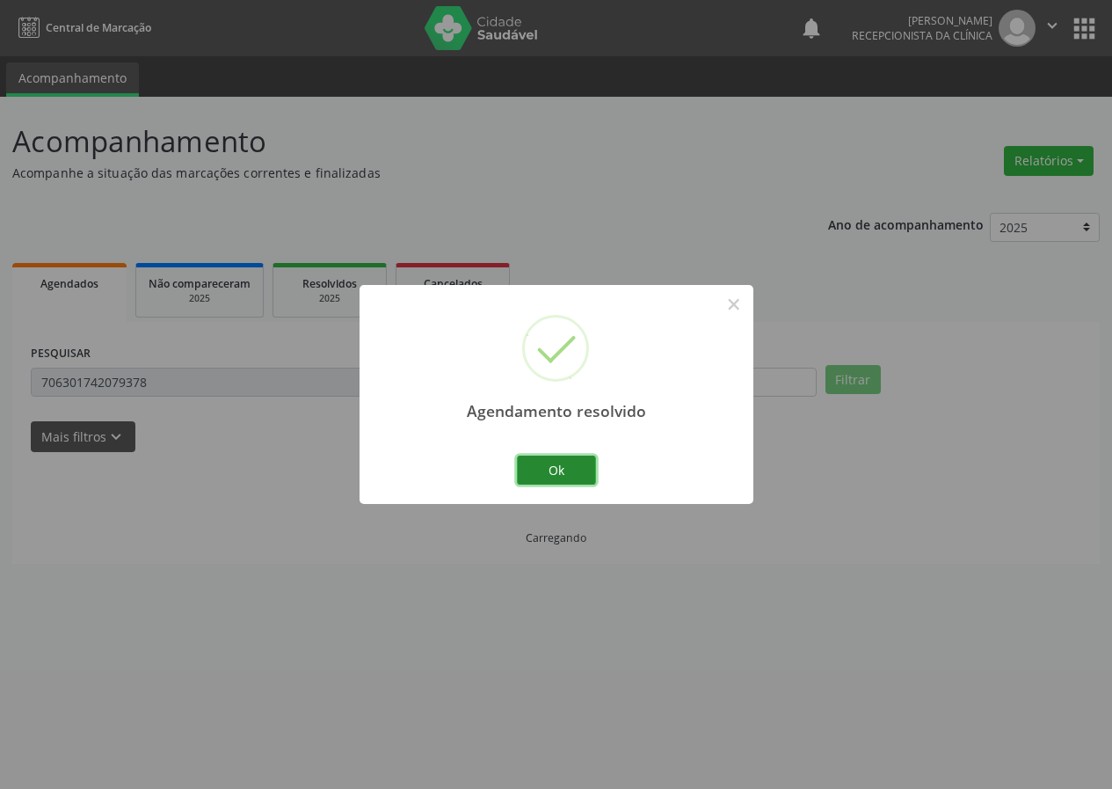
click at [543, 466] on button "Ok" at bounding box center [556, 471] width 79 height 30
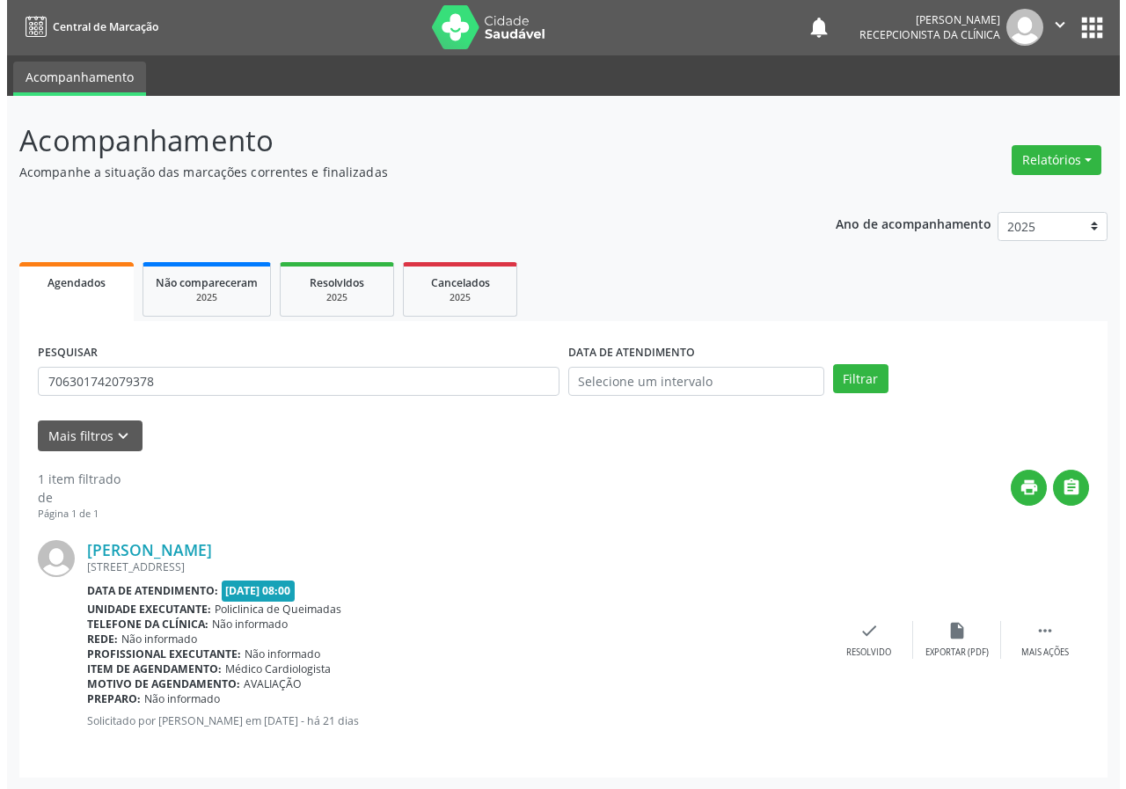
scroll to position [2, 0]
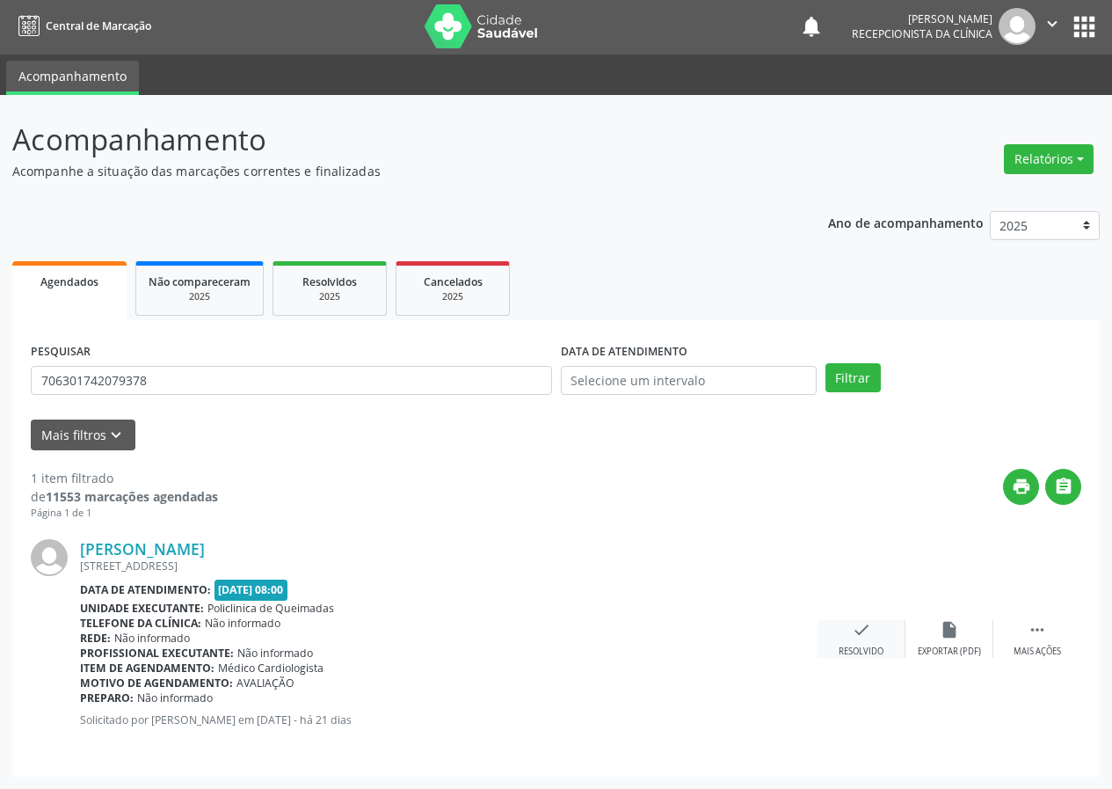
click at [893, 635] on div "check Resolvido" at bounding box center [862, 639] width 88 height 38
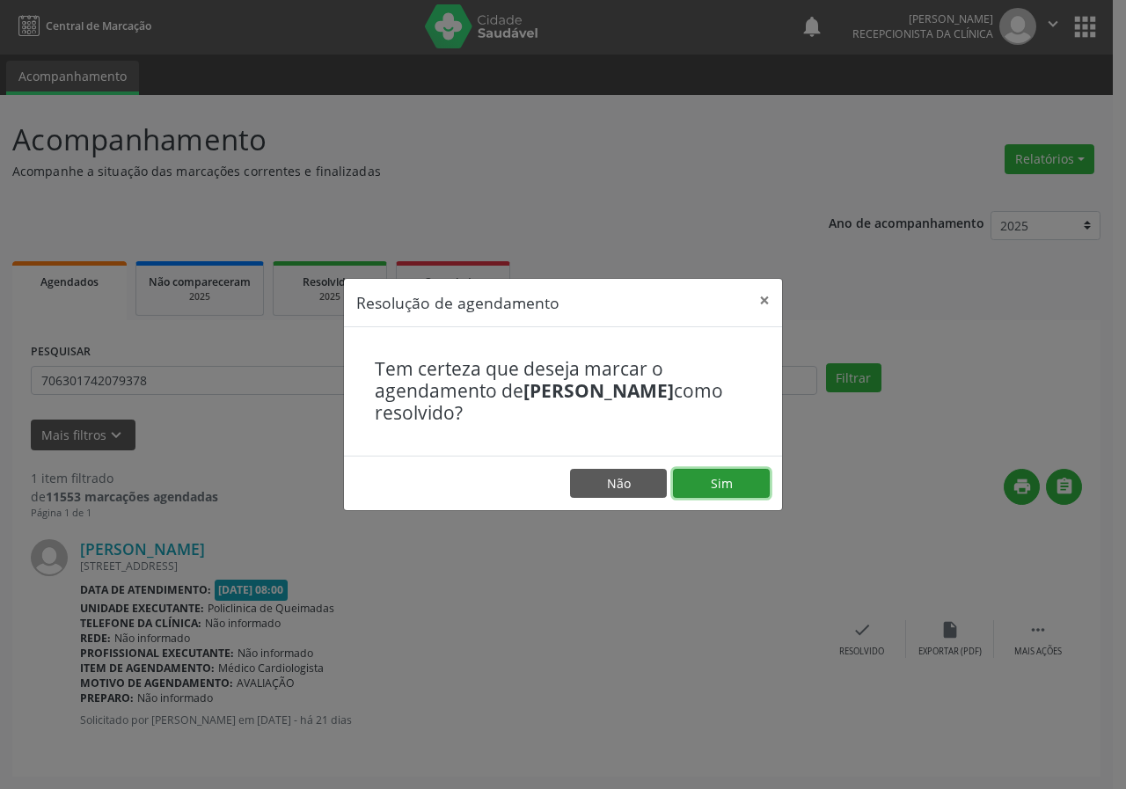
click at [757, 487] on button "Sim" at bounding box center [721, 484] width 97 height 30
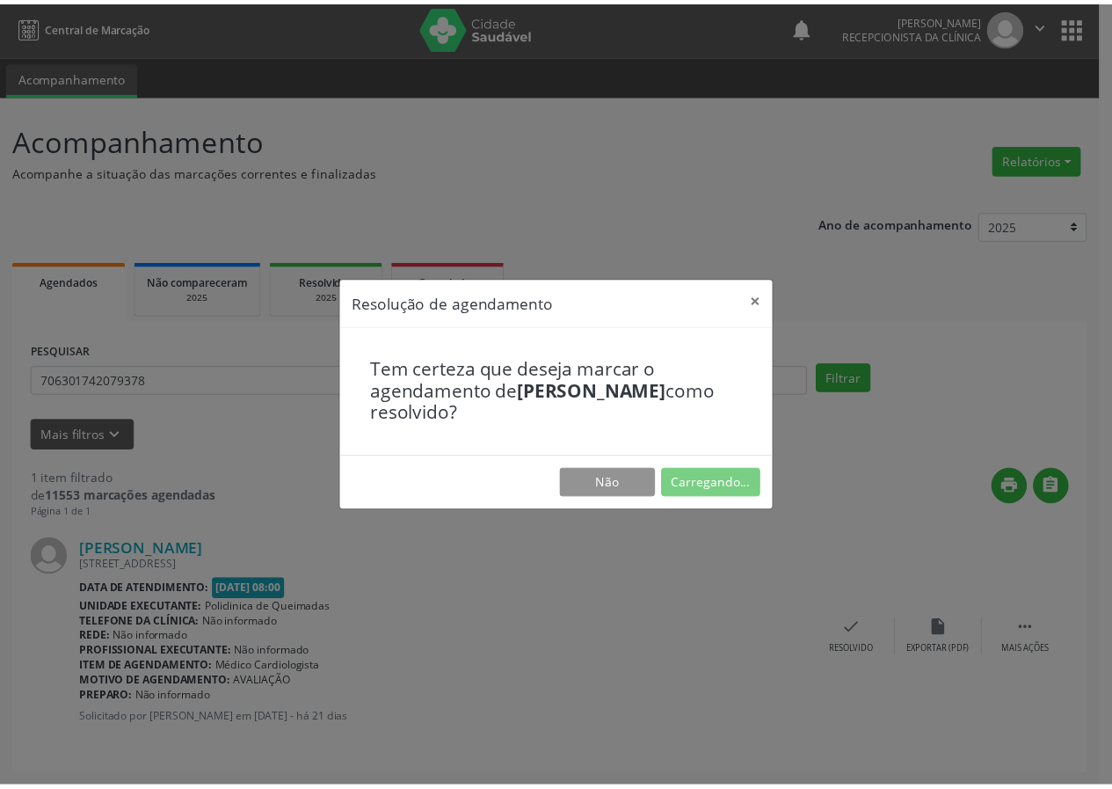
scroll to position [0, 0]
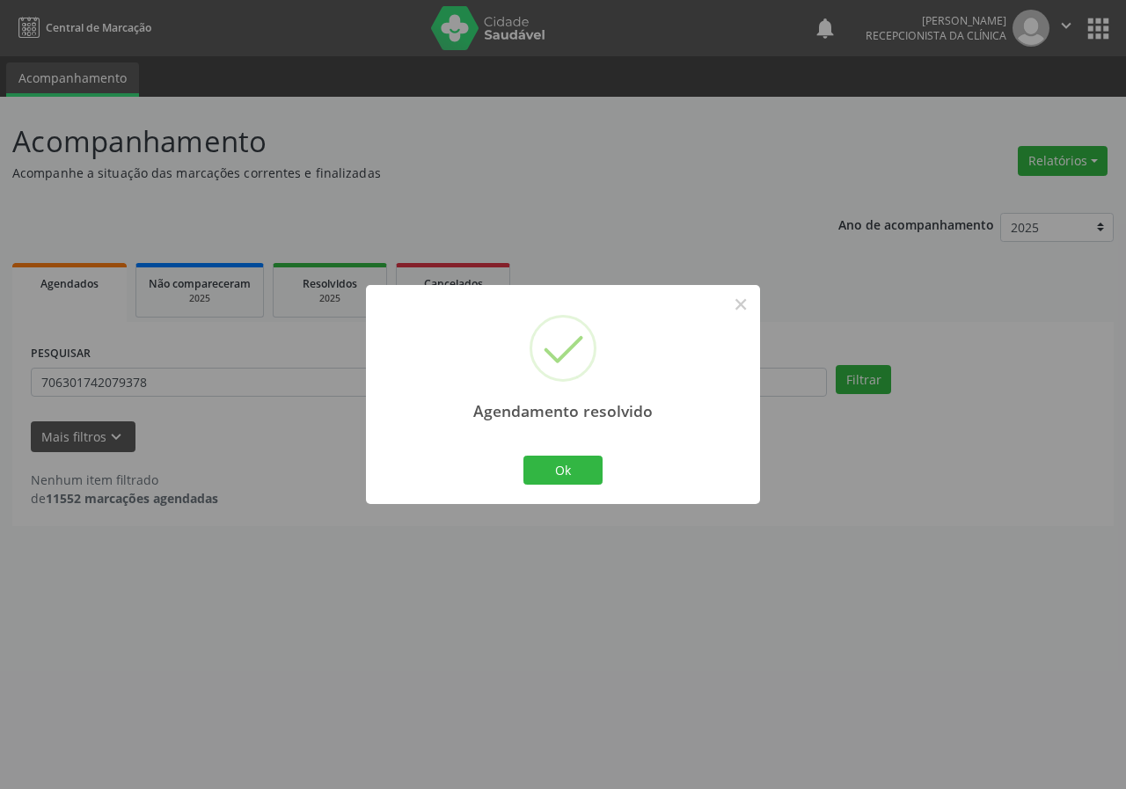
click at [603, 469] on div "Ok Cancel" at bounding box center [563, 469] width 87 height 37
click at [601, 469] on button "Ok" at bounding box center [562, 471] width 79 height 30
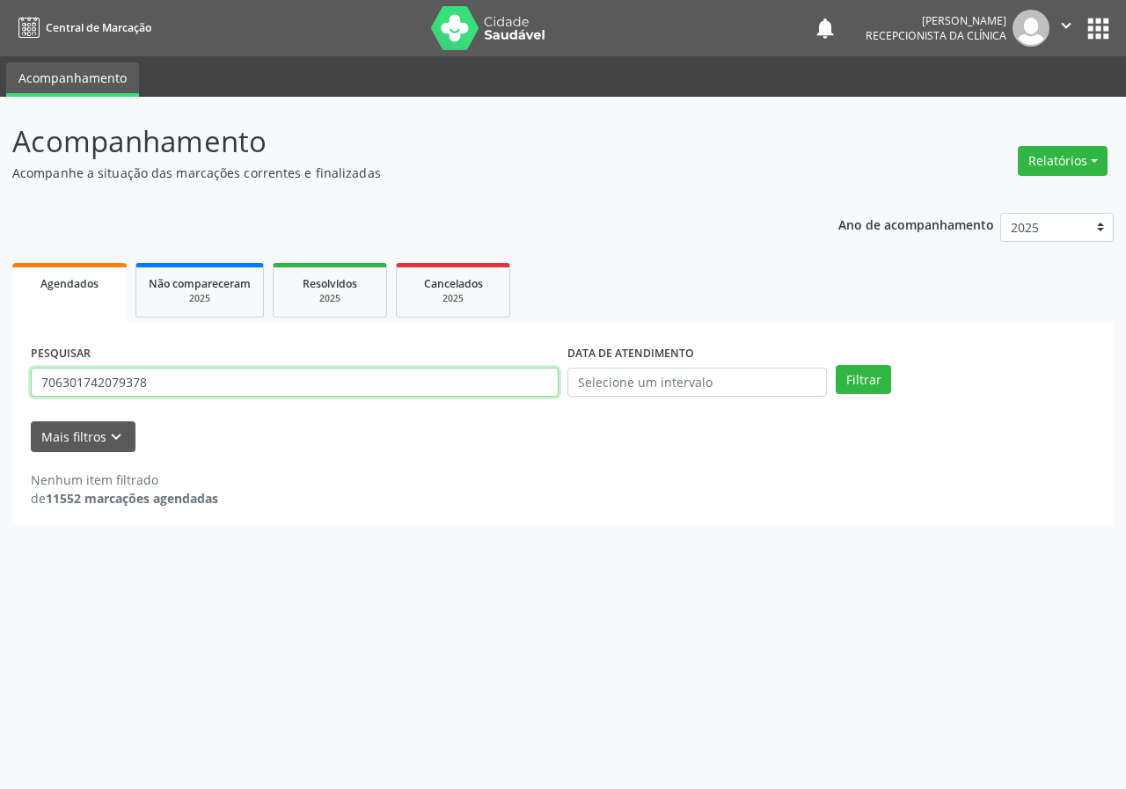
click at [169, 375] on input "706301742079378" at bounding box center [295, 383] width 528 height 30
click at [835, 365] on button "Filtrar" at bounding box center [862, 380] width 55 height 30
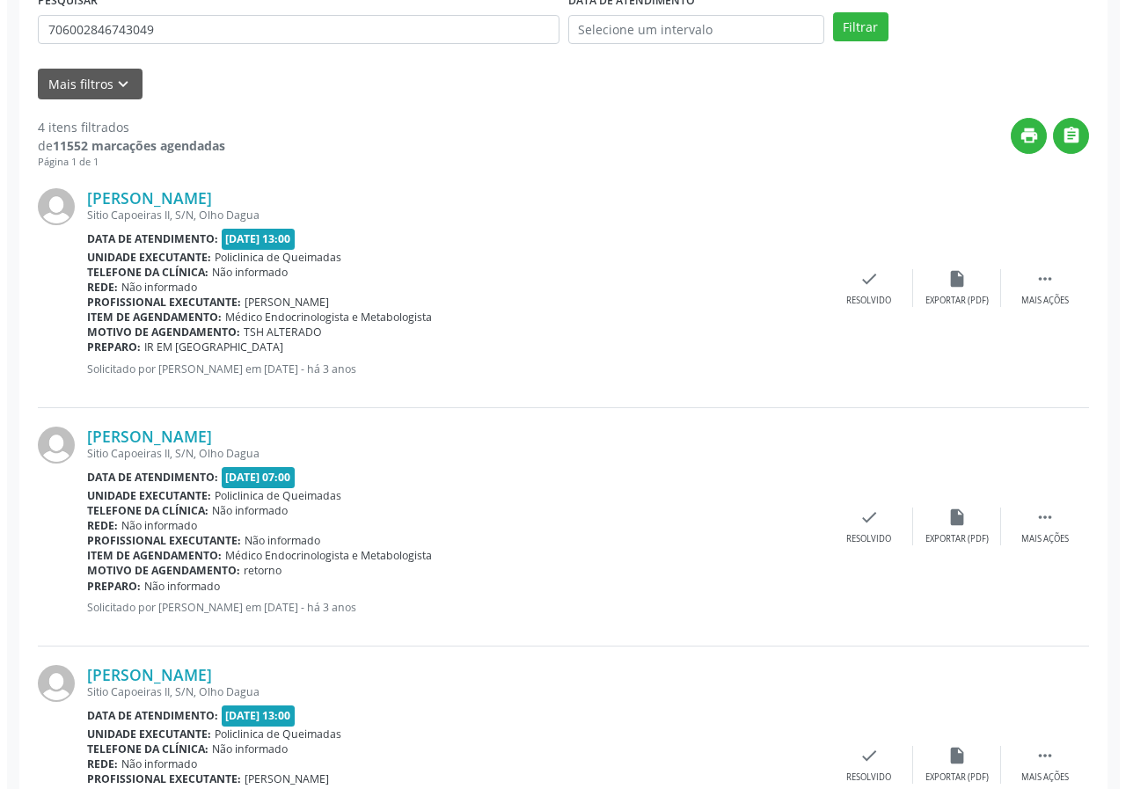
scroll to position [352, 0]
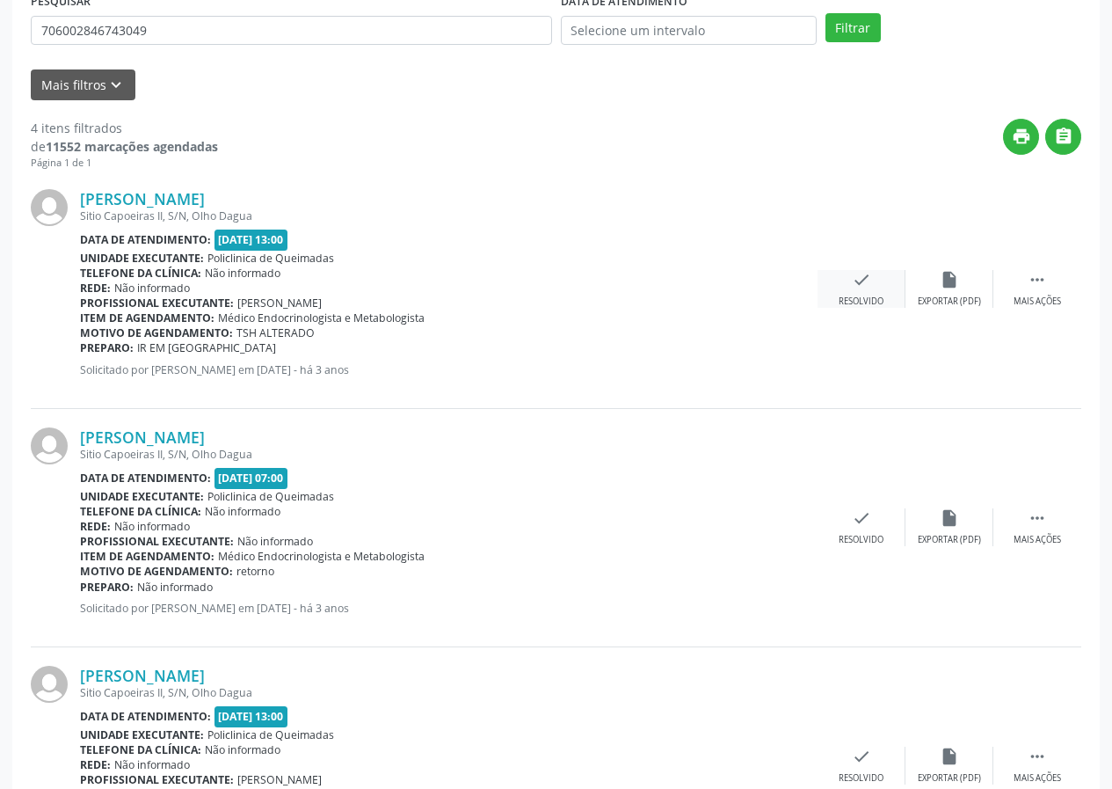
click at [873, 293] on div "check Resolvido" at bounding box center [862, 289] width 88 height 38
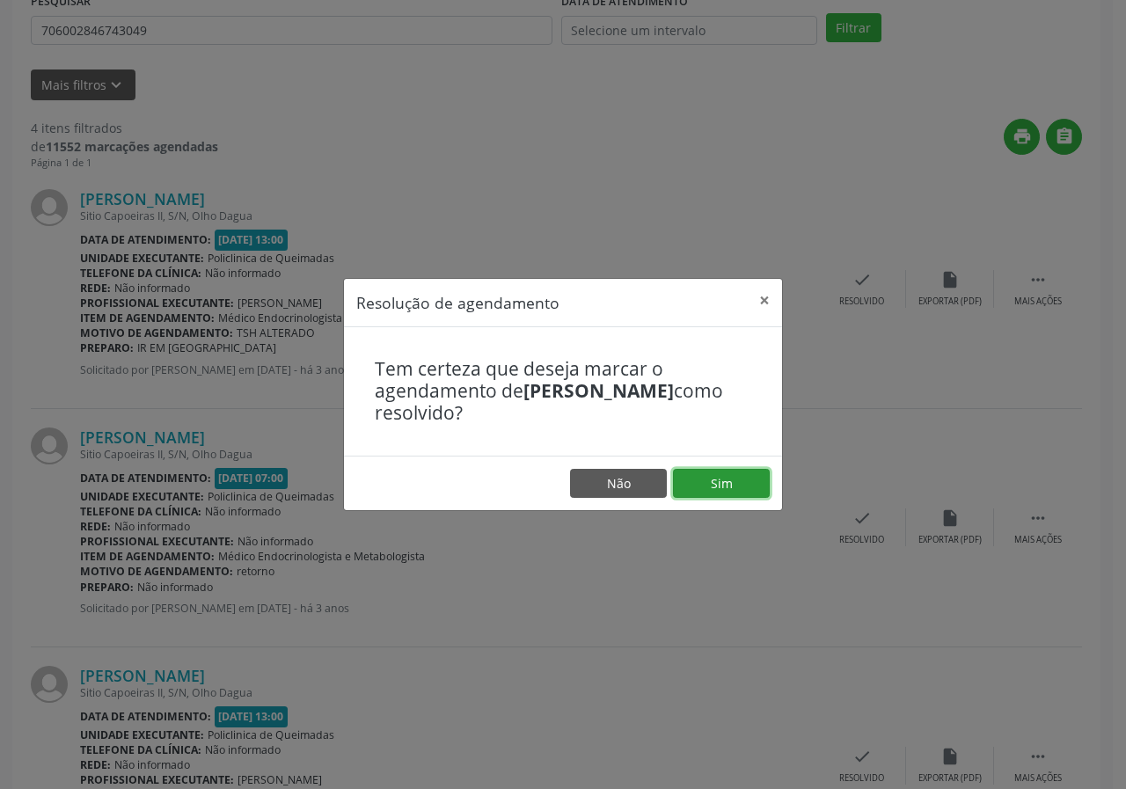
click at [719, 485] on button "Sim" at bounding box center [721, 484] width 97 height 30
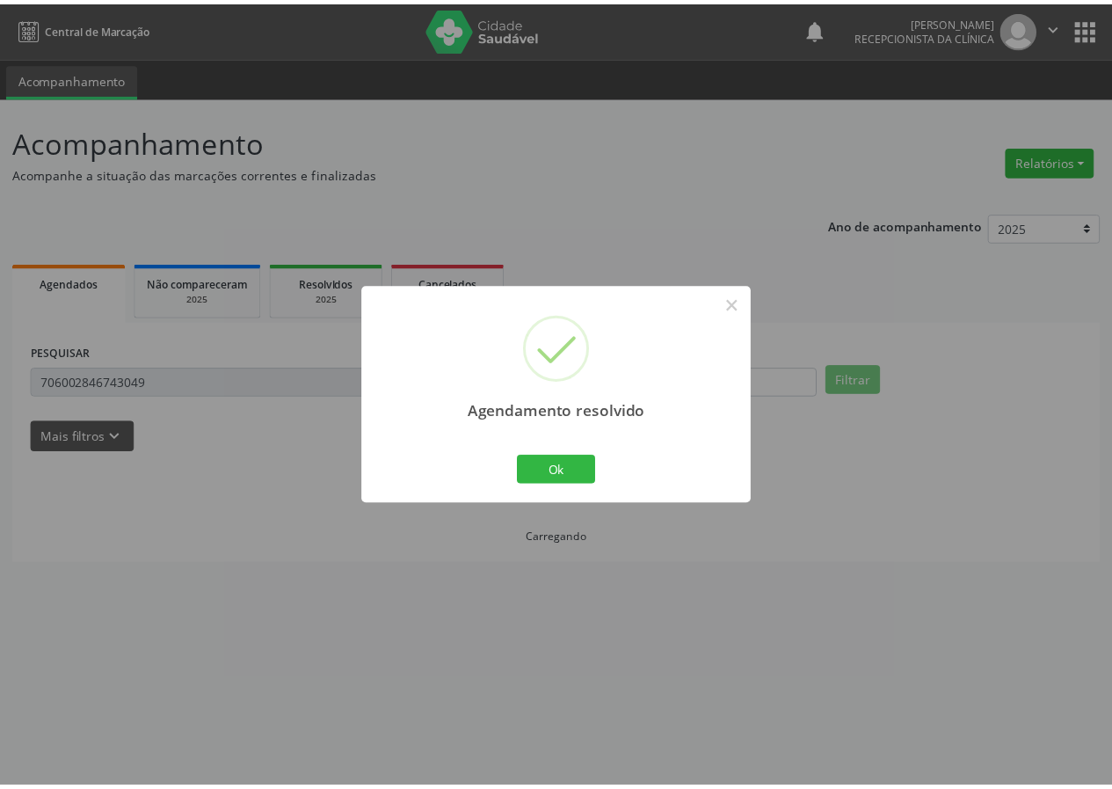
scroll to position [0, 0]
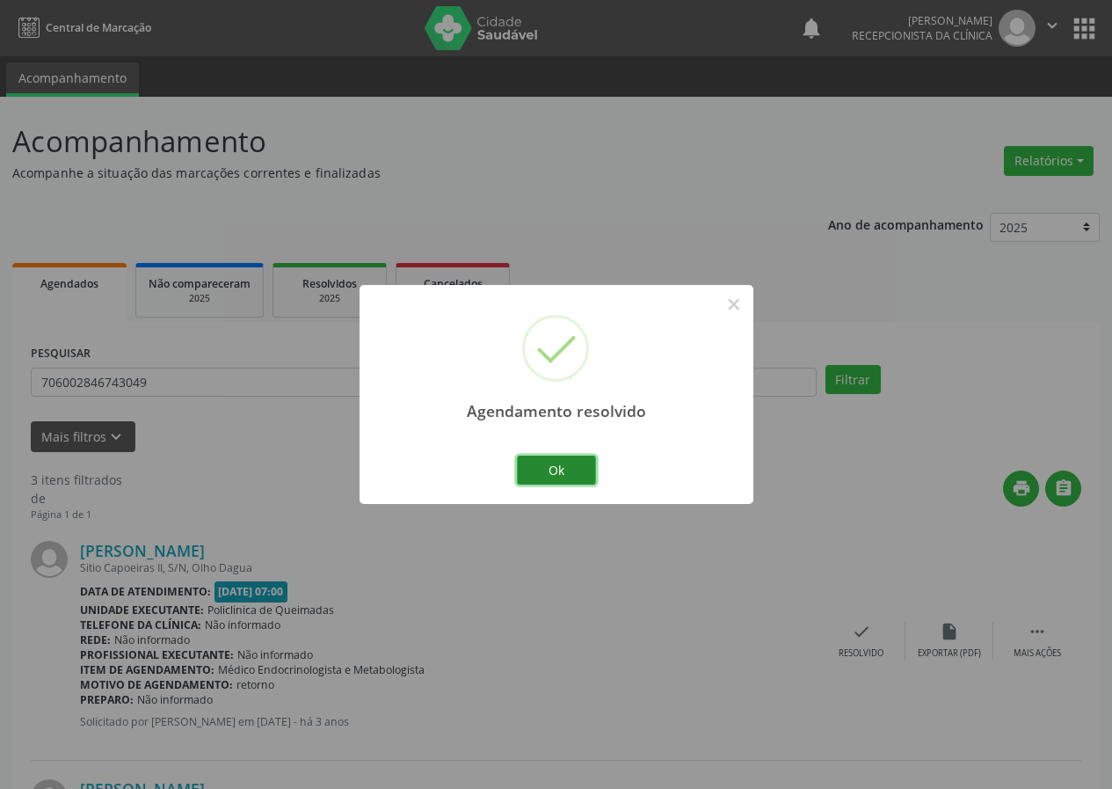
click at [567, 456] on button "Ok" at bounding box center [556, 471] width 79 height 30
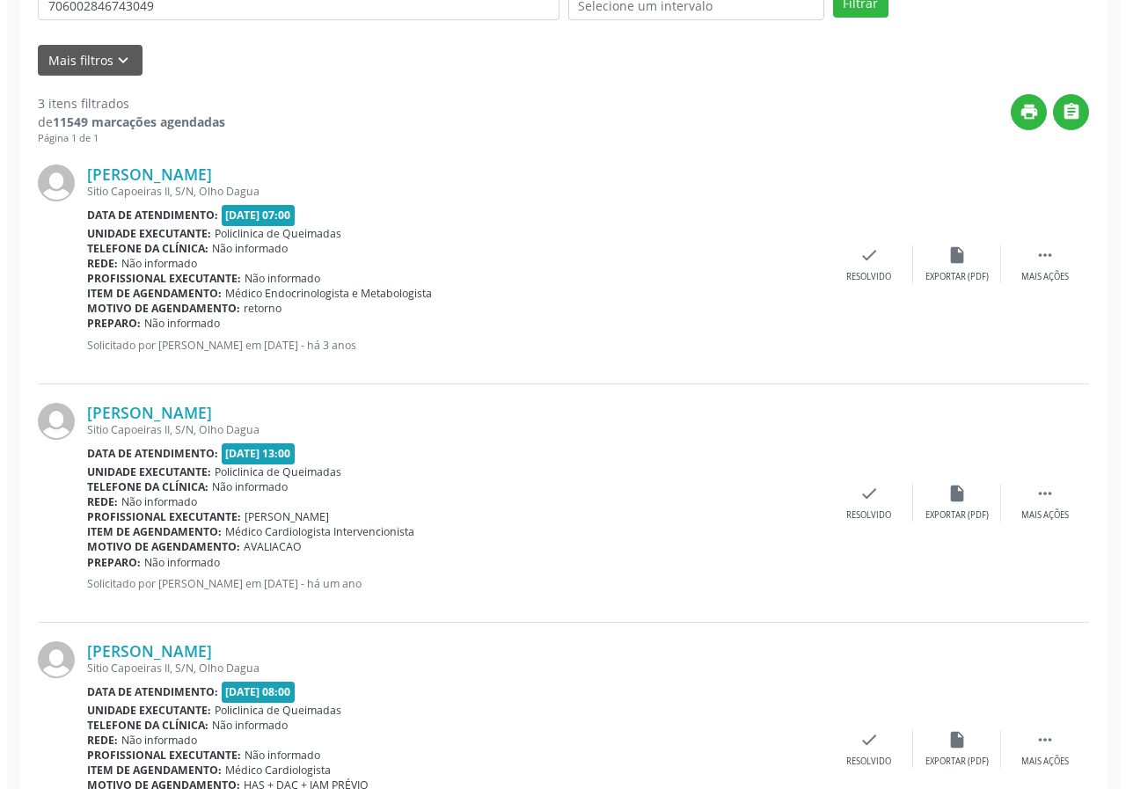
scroll to position [493, 0]
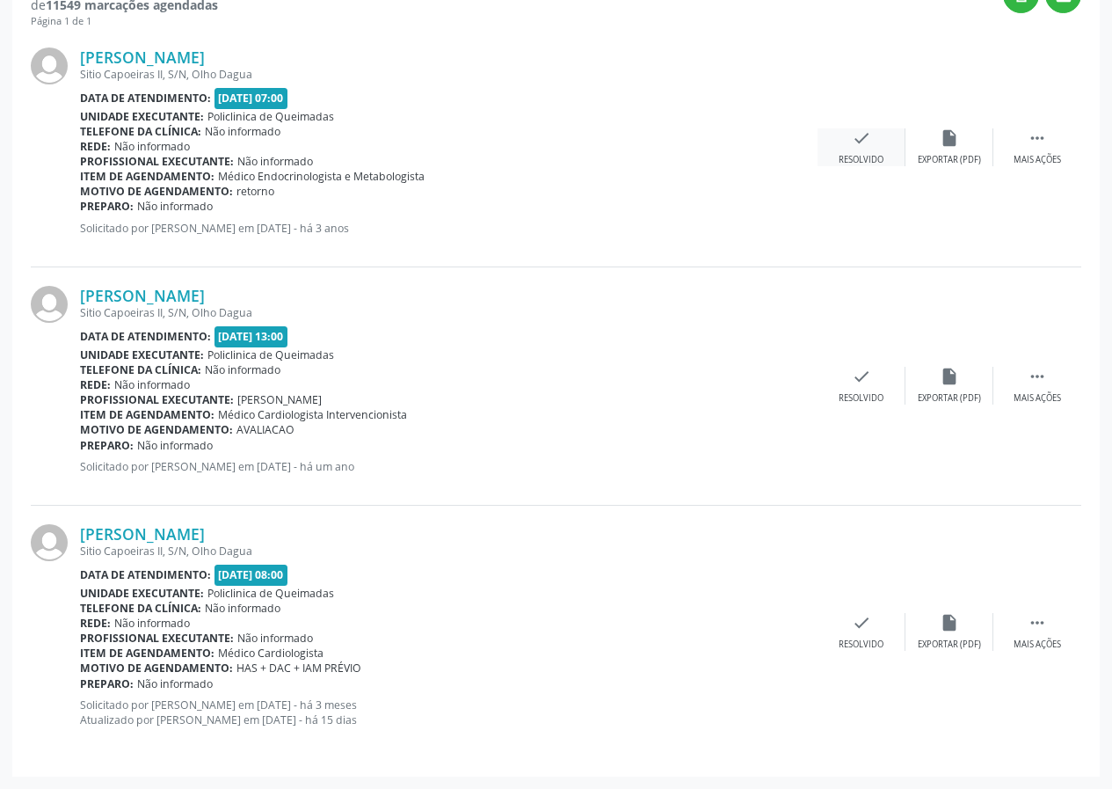
click at [849, 144] on div "check Resolvido" at bounding box center [862, 147] width 88 height 38
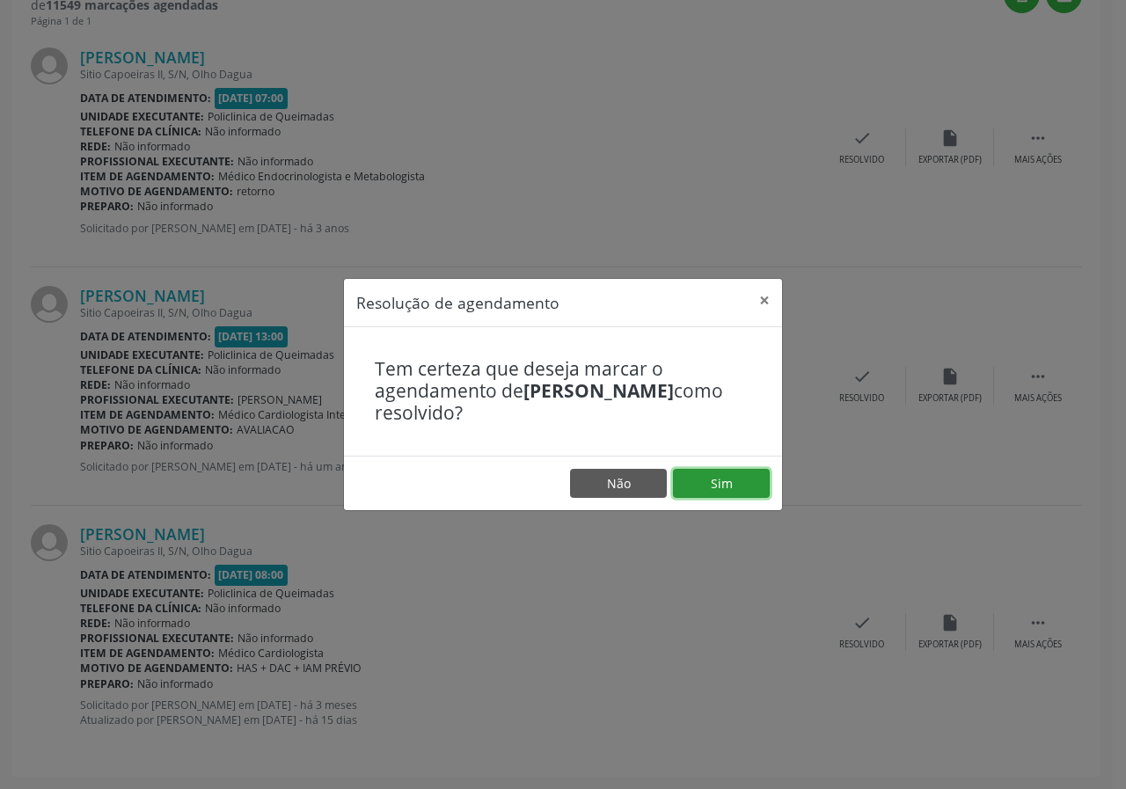
click at [736, 480] on button "Sim" at bounding box center [721, 484] width 97 height 30
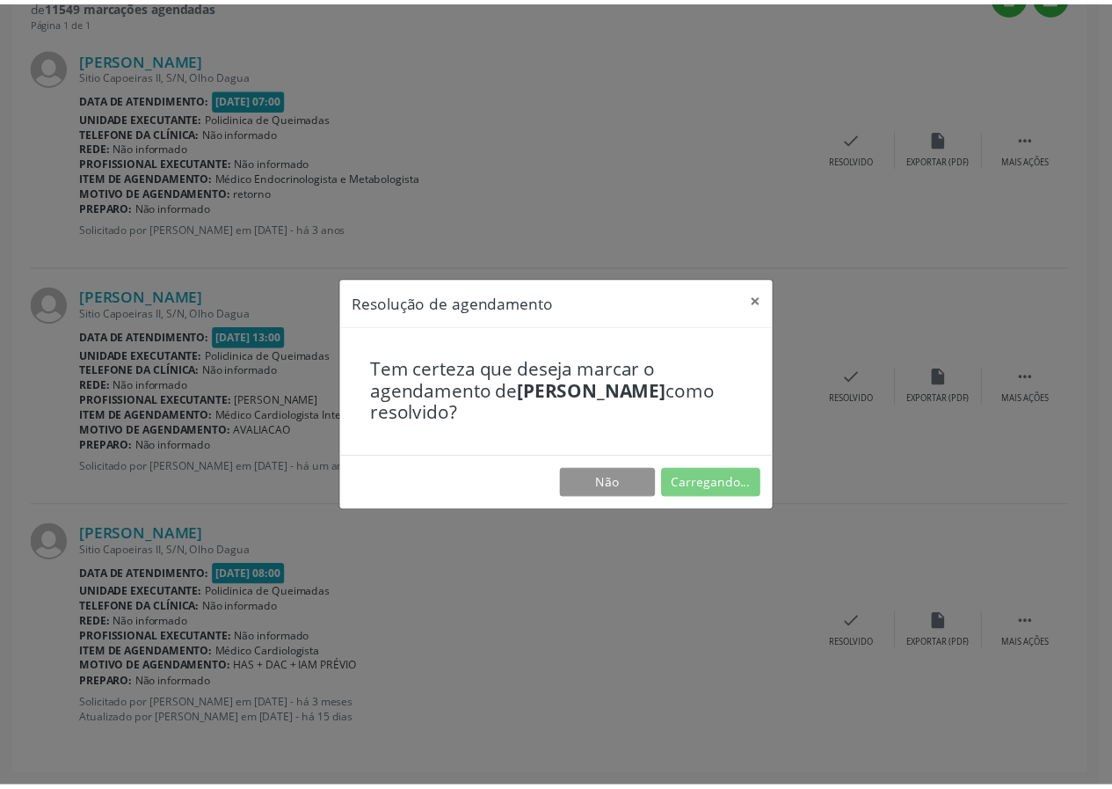
scroll to position [0, 0]
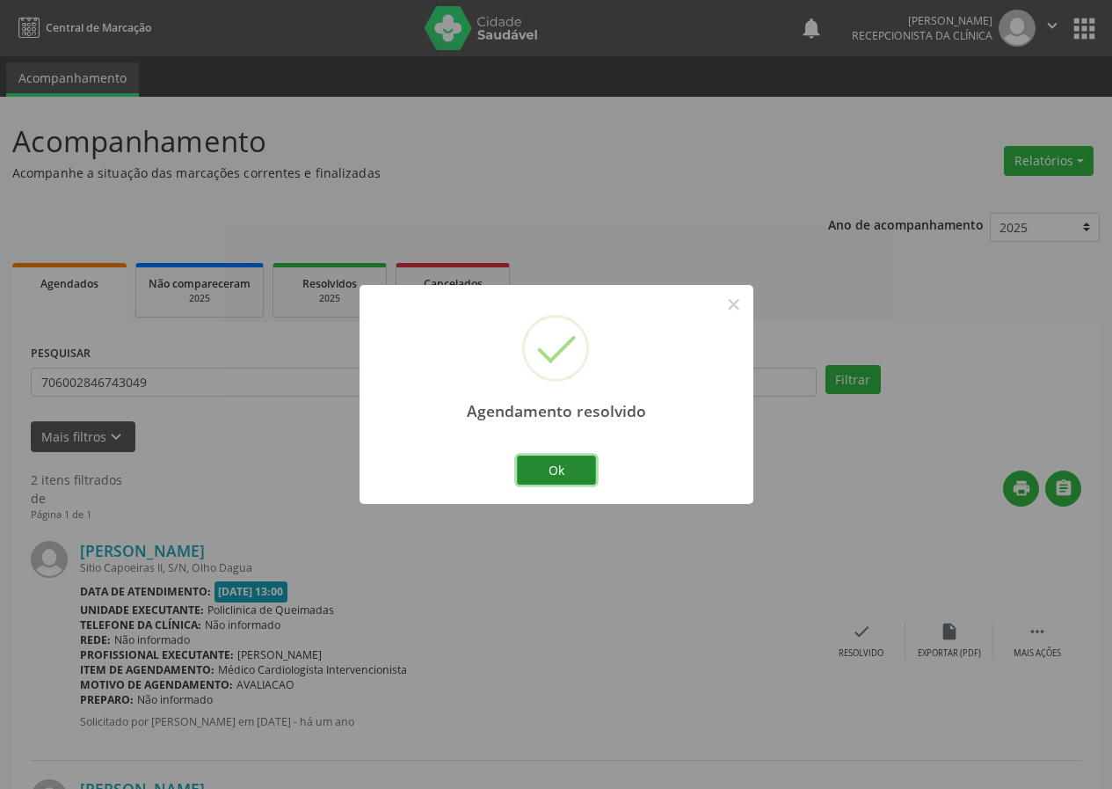
click at [575, 475] on button "Ok" at bounding box center [556, 471] width 79 height 30
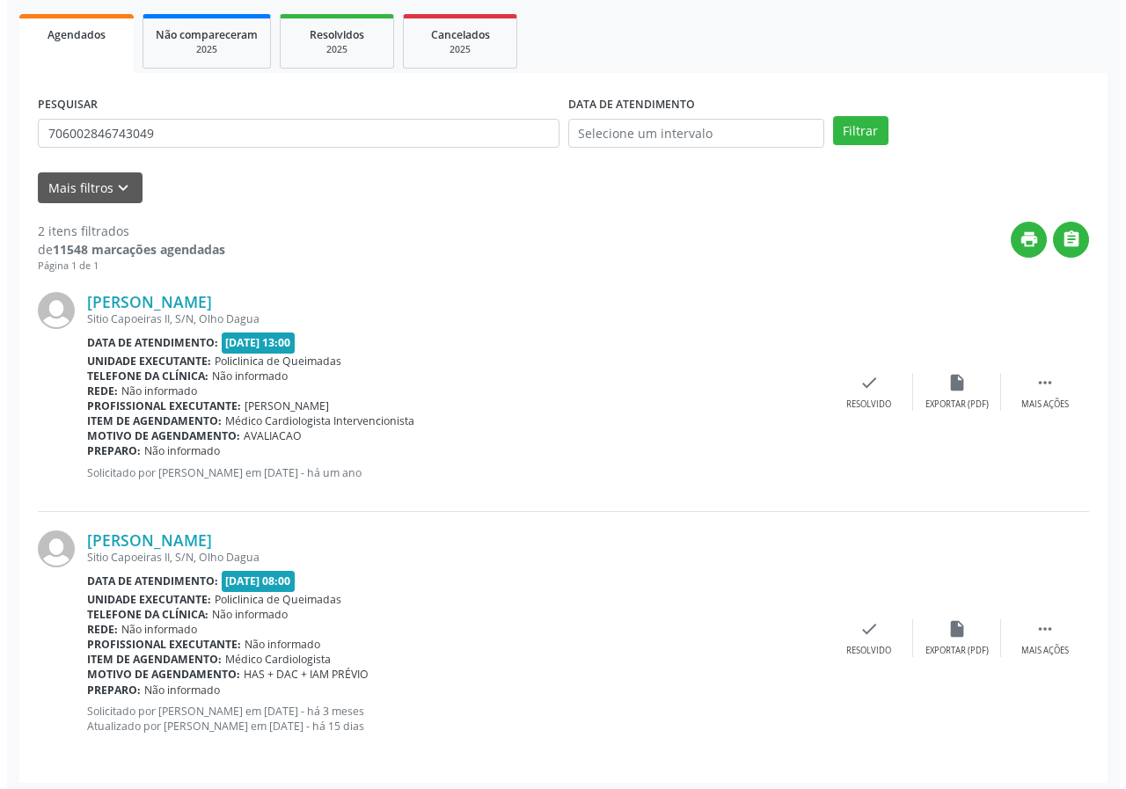
scroll to position [255, 0]
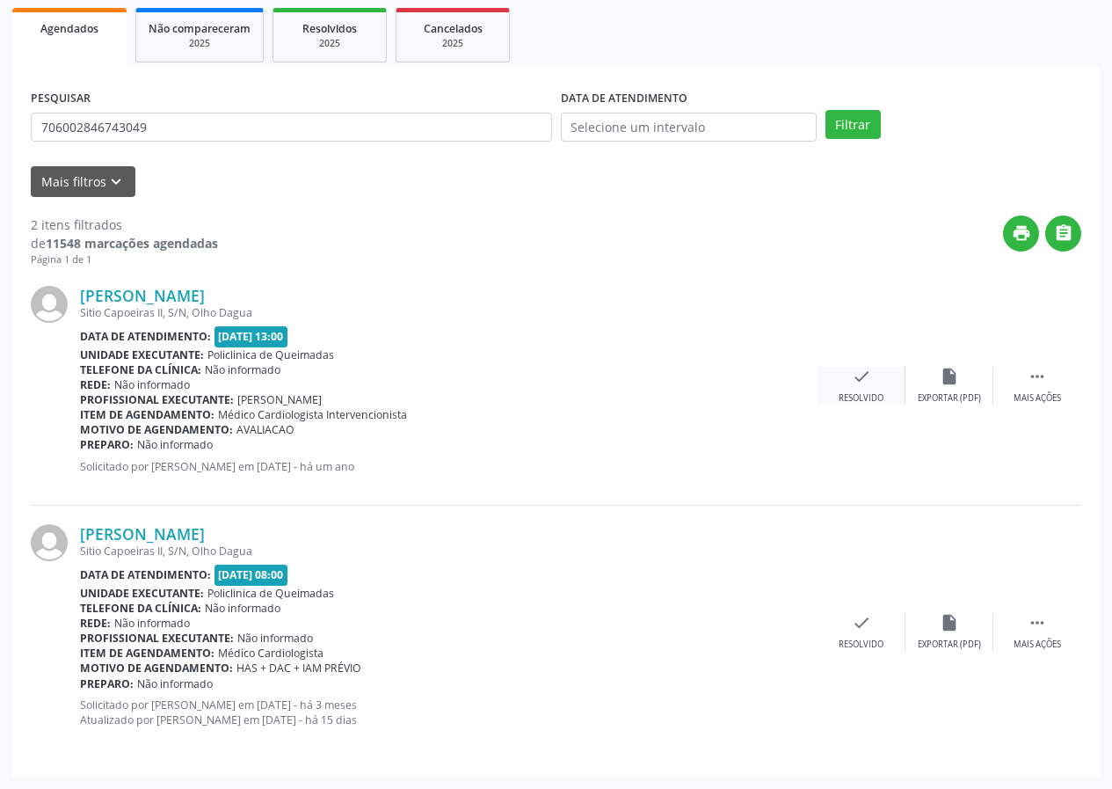
click at [842, 372] on div "check Resolvido" at bounding box center [862, 386] width 88 height 38
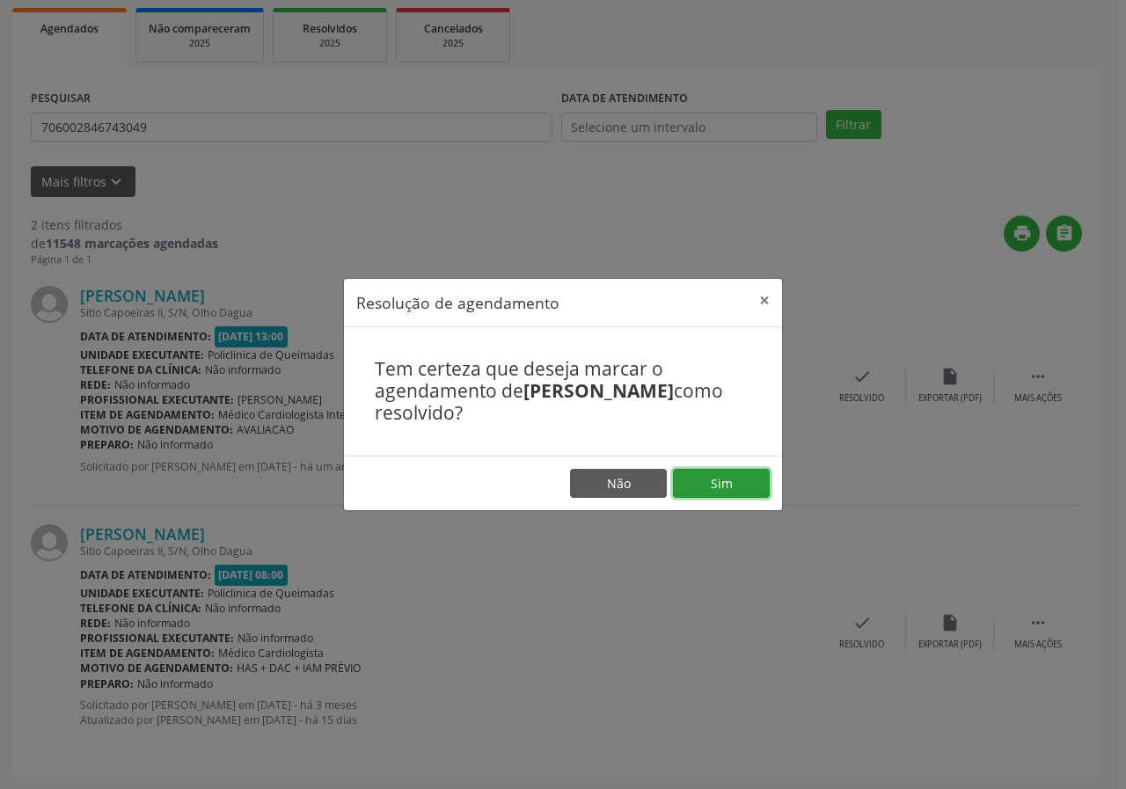
click at [704, 485] on button "Sim" at bounding box center [721, 484] width 97 height 30
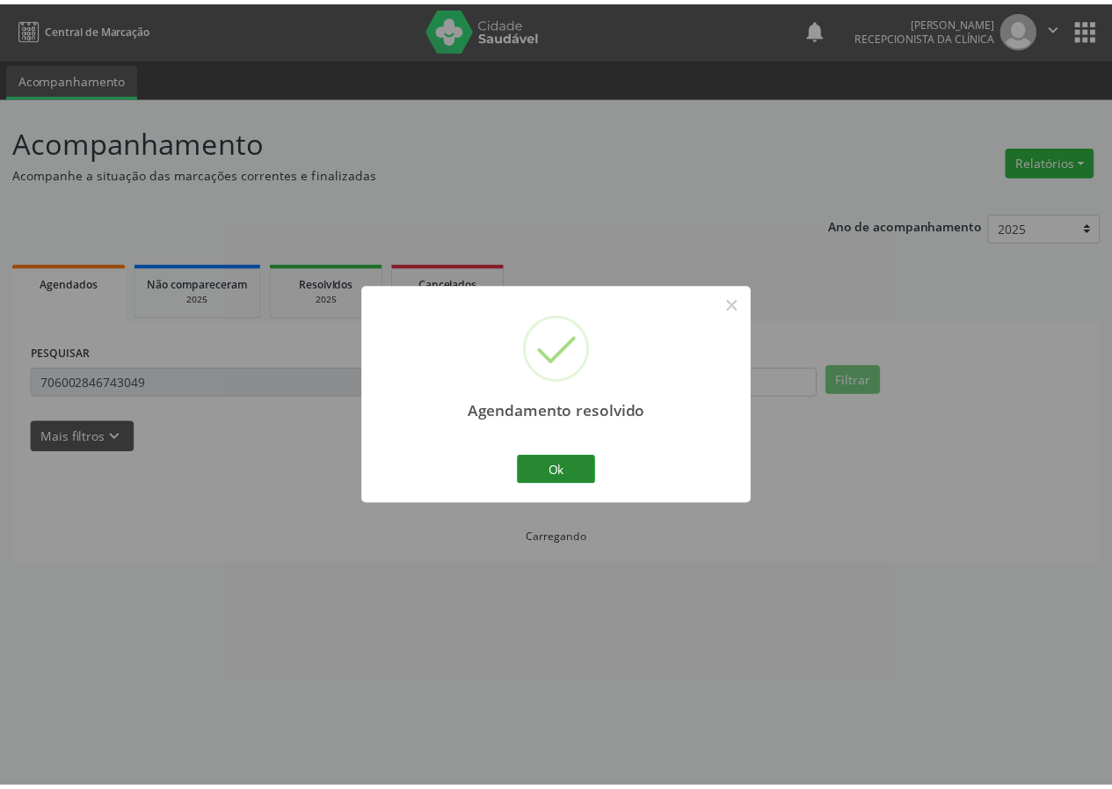
scroll to position [0, 0]
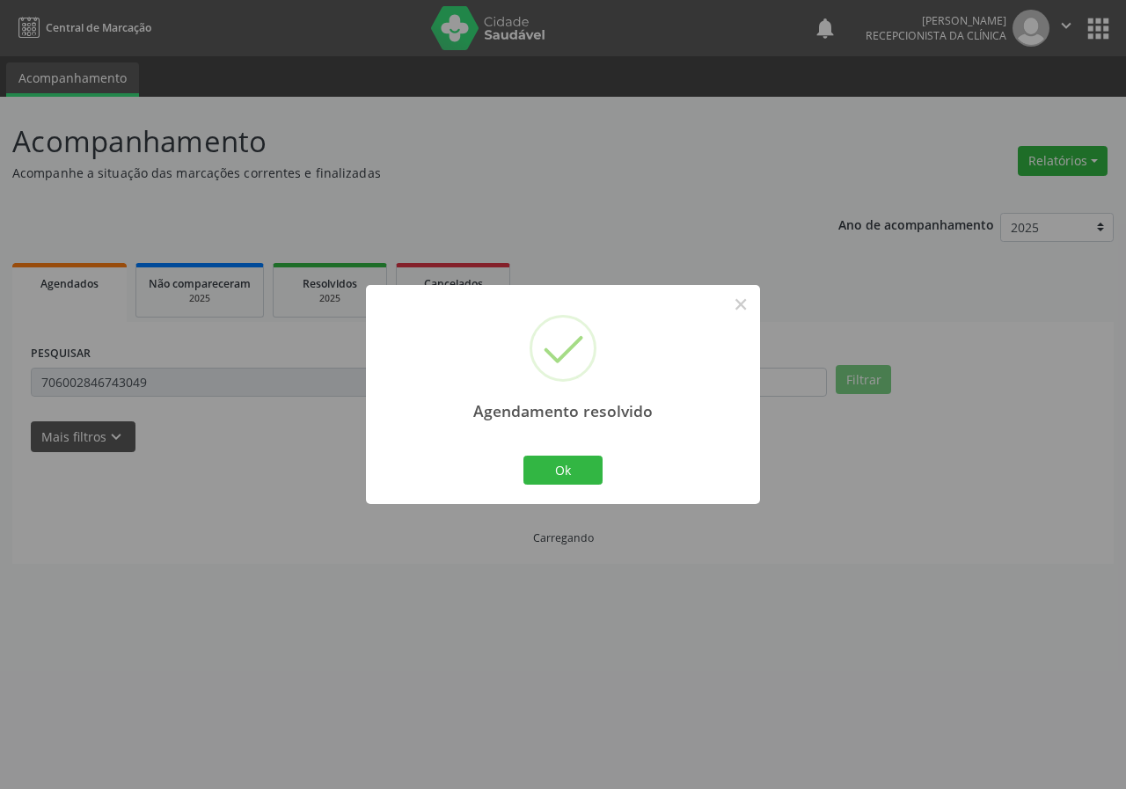
click at [582, 453] on div "Ok Cancel" at bounding box center [563, 469] width 87 height 37
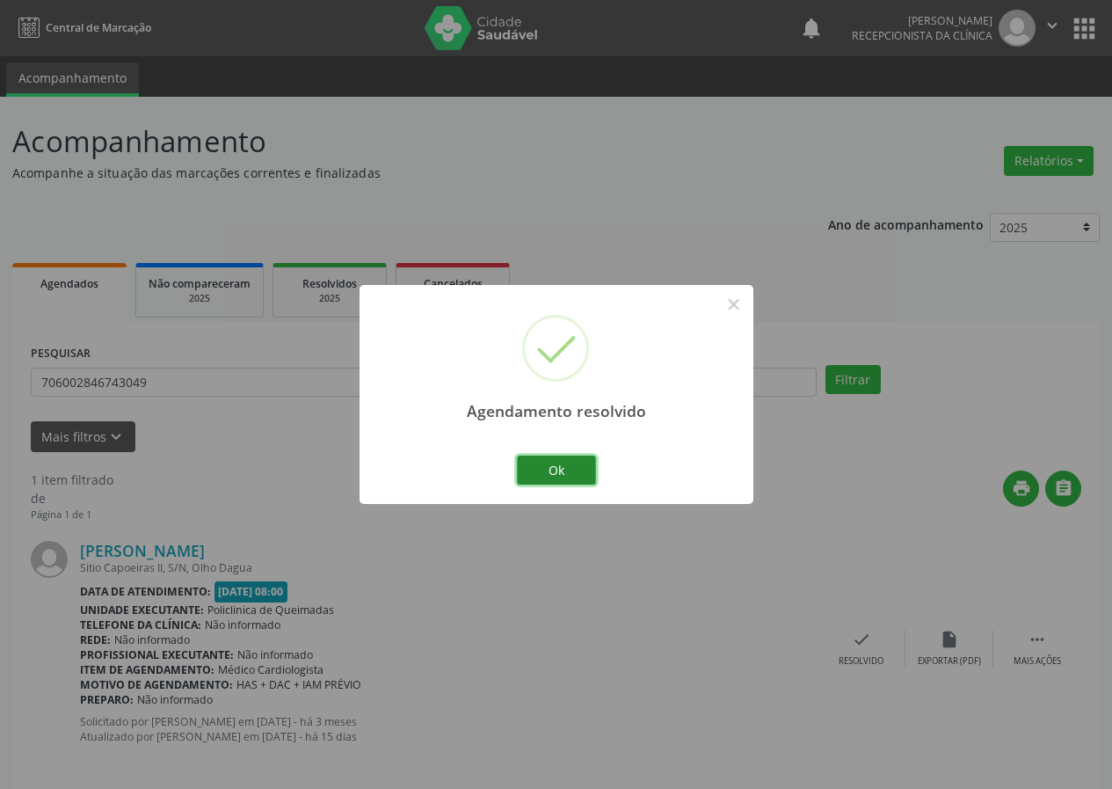
click at [577, 460] on button "Ok" at bounding box center [556, 471] width 79 height 30
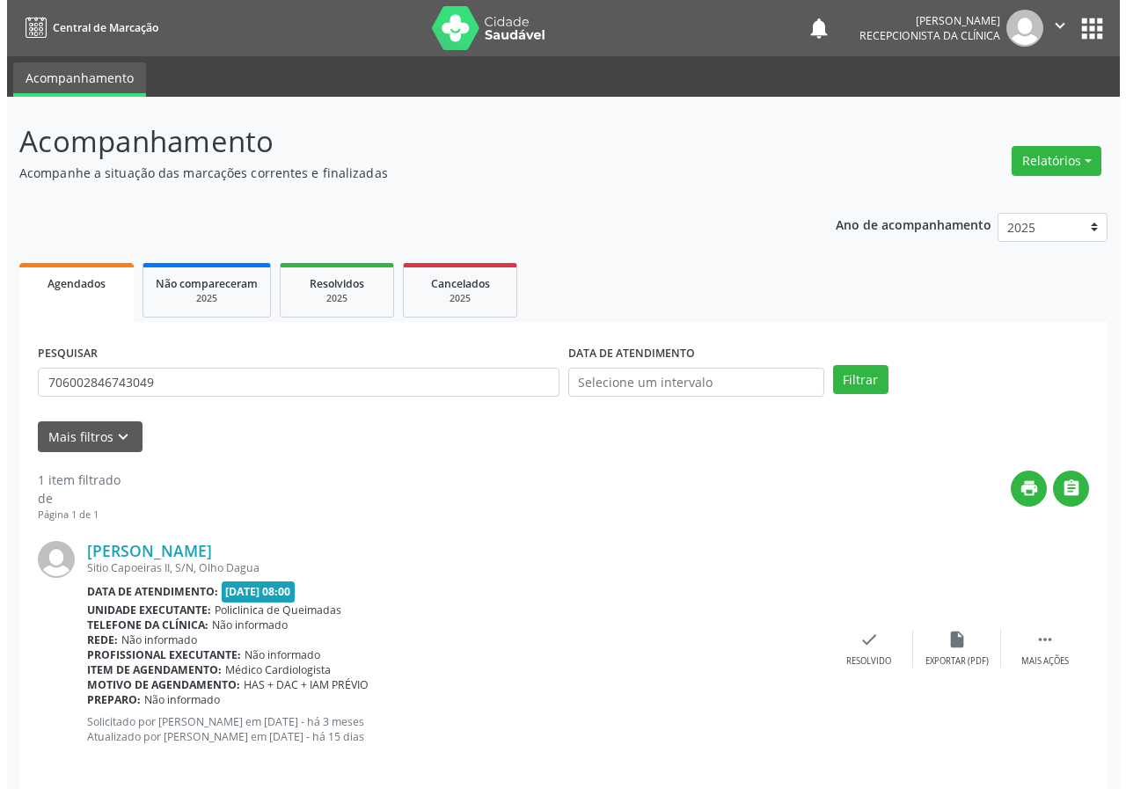
scroll to position [17, 0]
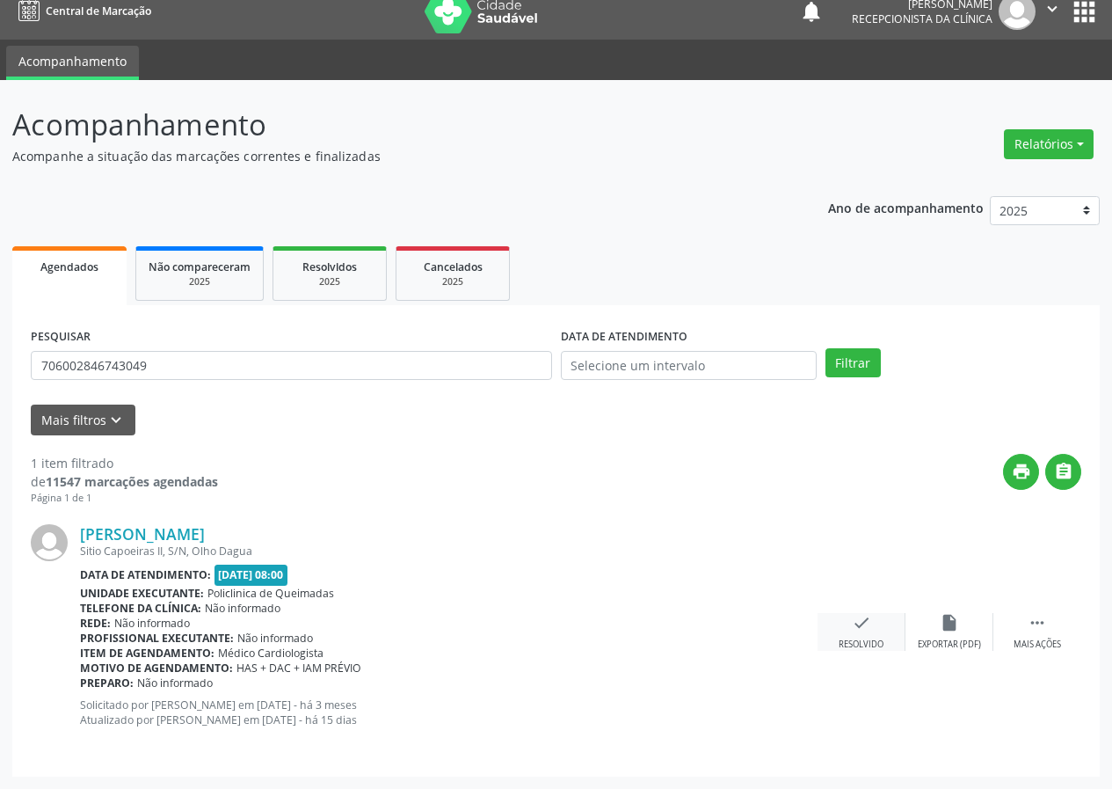
click at [867, 624] on icon "check" at bounding box center [861, 622] width 19 height 19
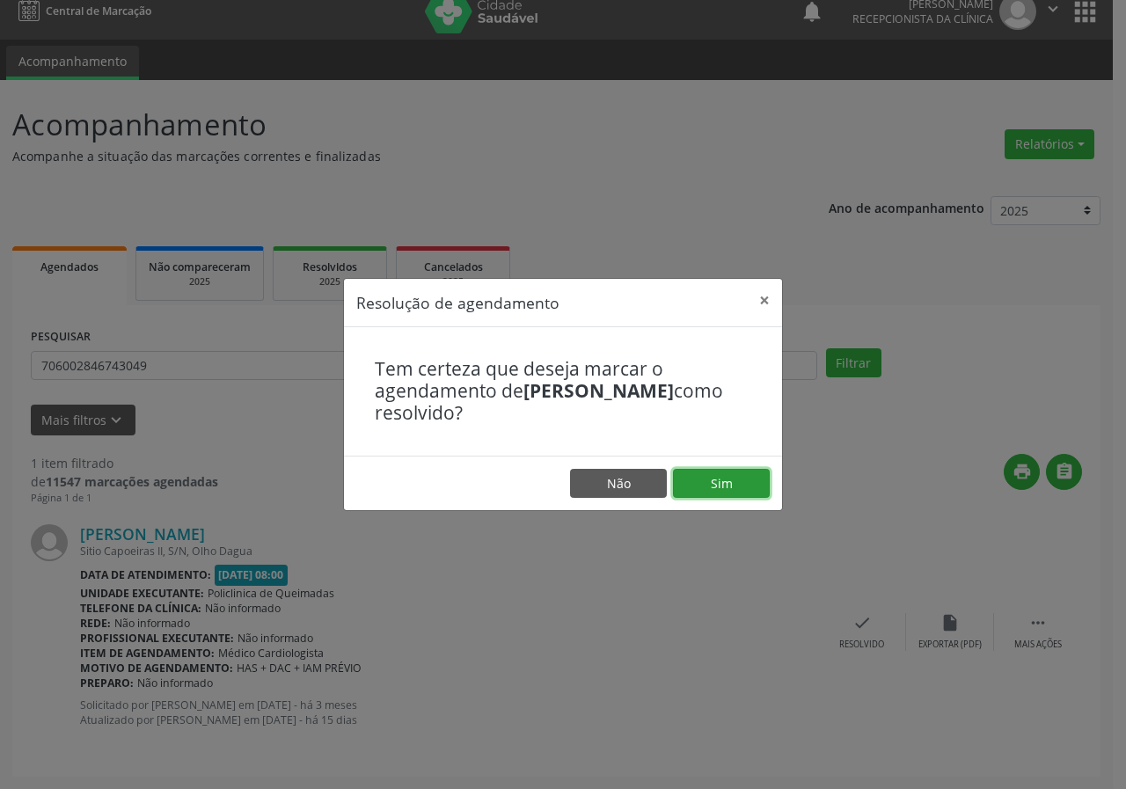
click at [753, 485] on button "Sim" at bounding box center [721, 484] width 97 height 30
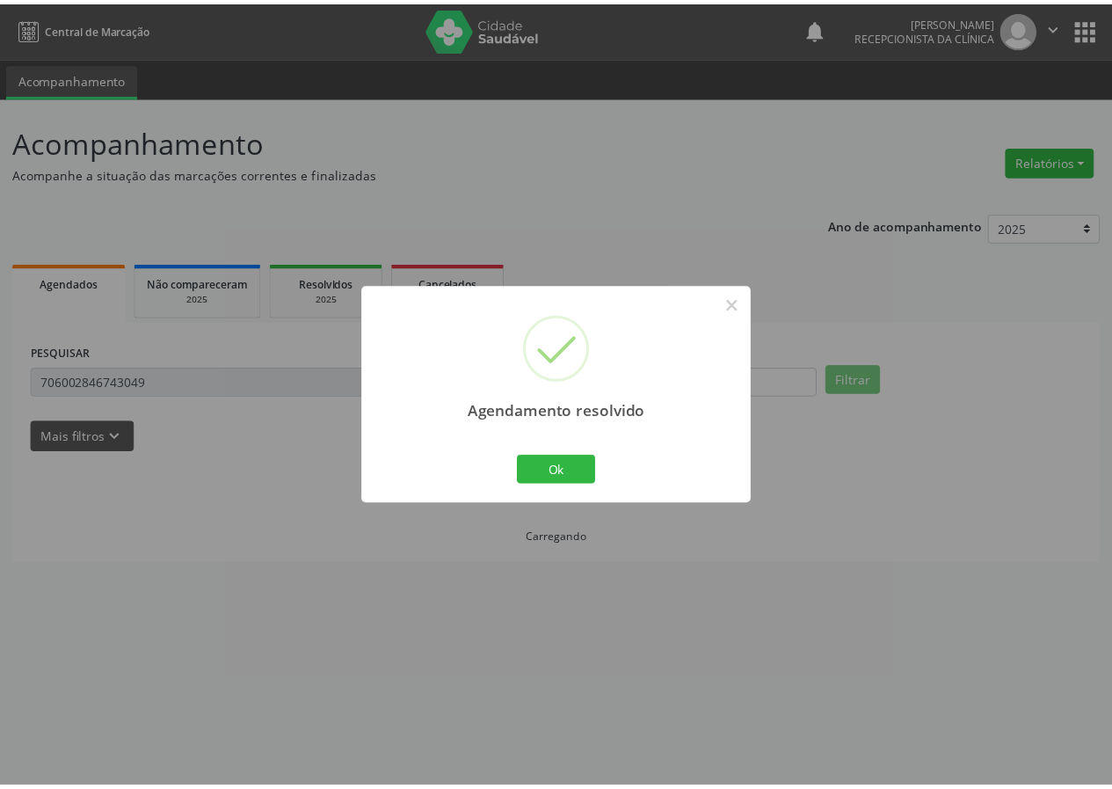
scroll to position [0, 0]
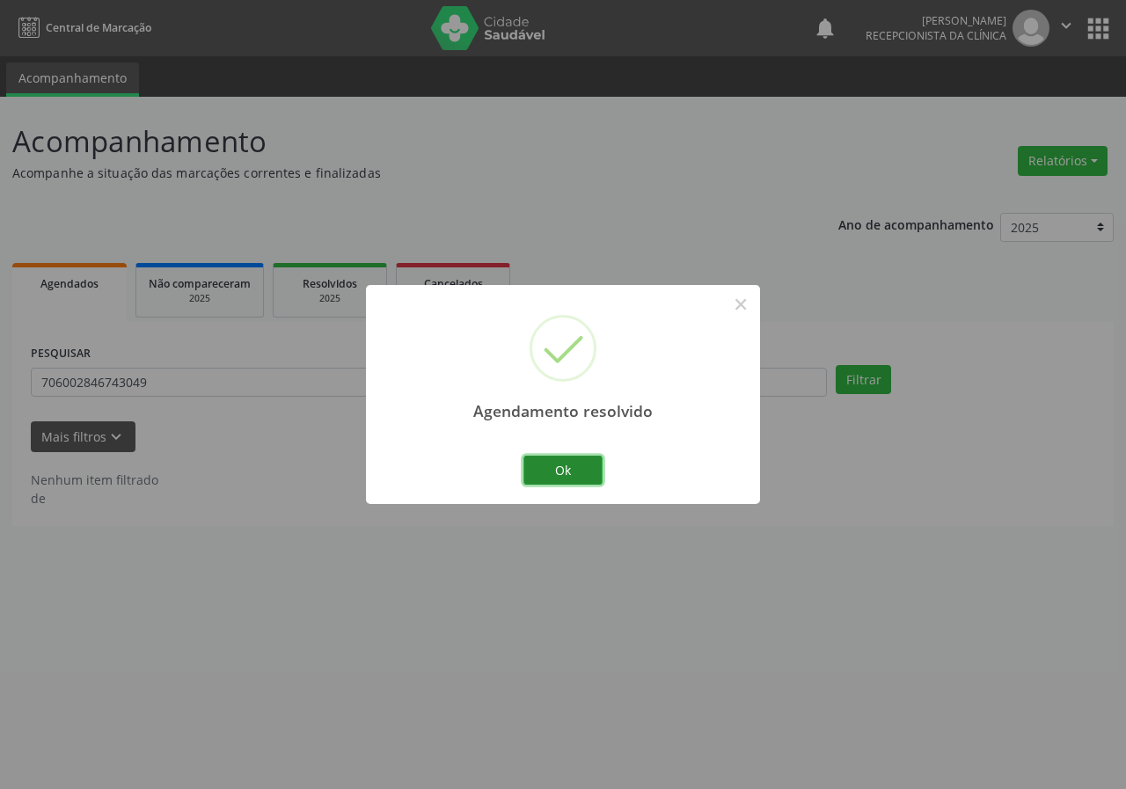
click at [577, 466] on button "Ok" at bounding box center [562, 471] width 79 height 30
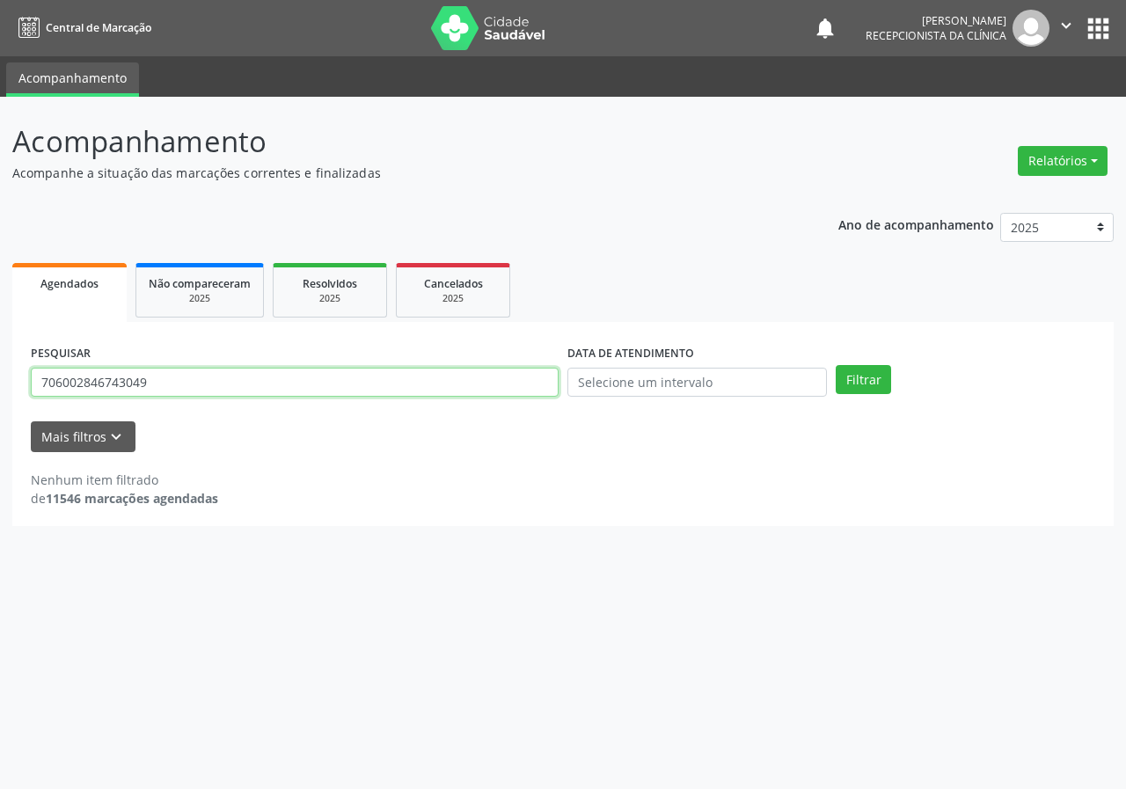
click at [248, 394] on input "706002846743049" at bounding box center [295, 383] width 528 height 30
click at [835, 365] on button "Filtrar" at bounding box center [862, 380] width 55 height 30
click at [197, 376] on input "703605008829630" at bounding box center [295, 383] width 528 height 30
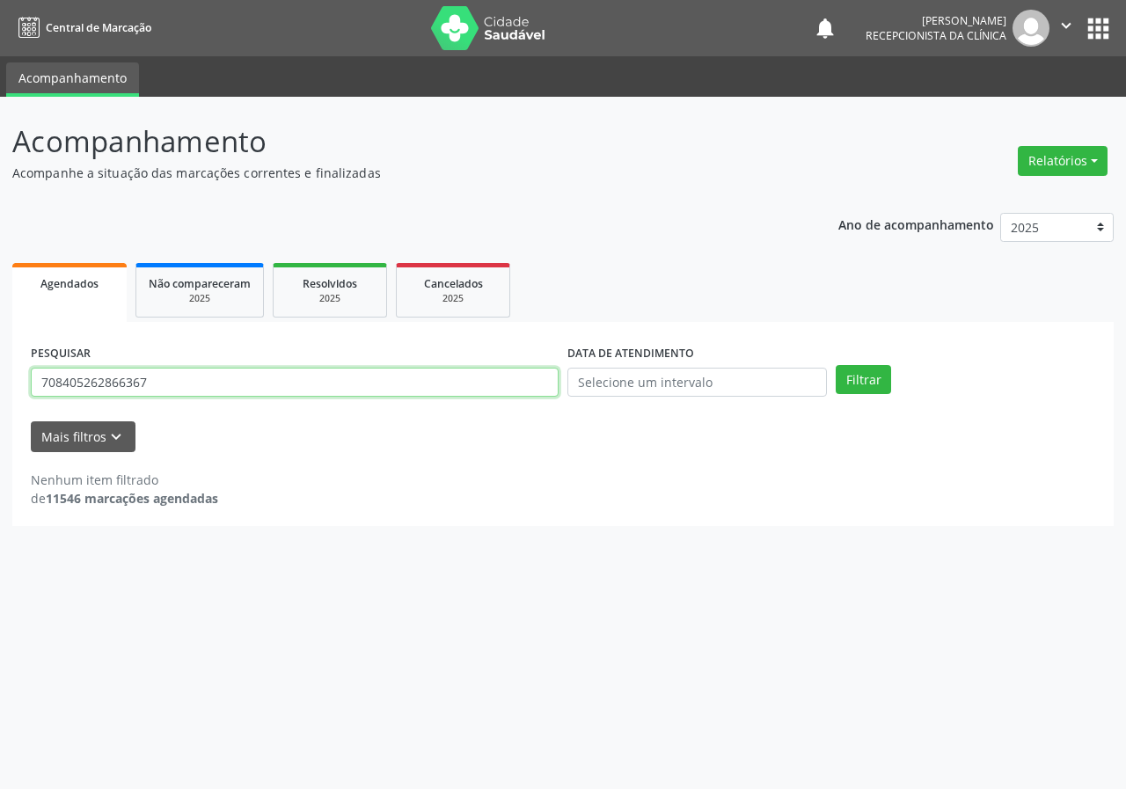
click at [835, 365] on button "Filtrar" at bounding box center [862, 380] width 55 height 30
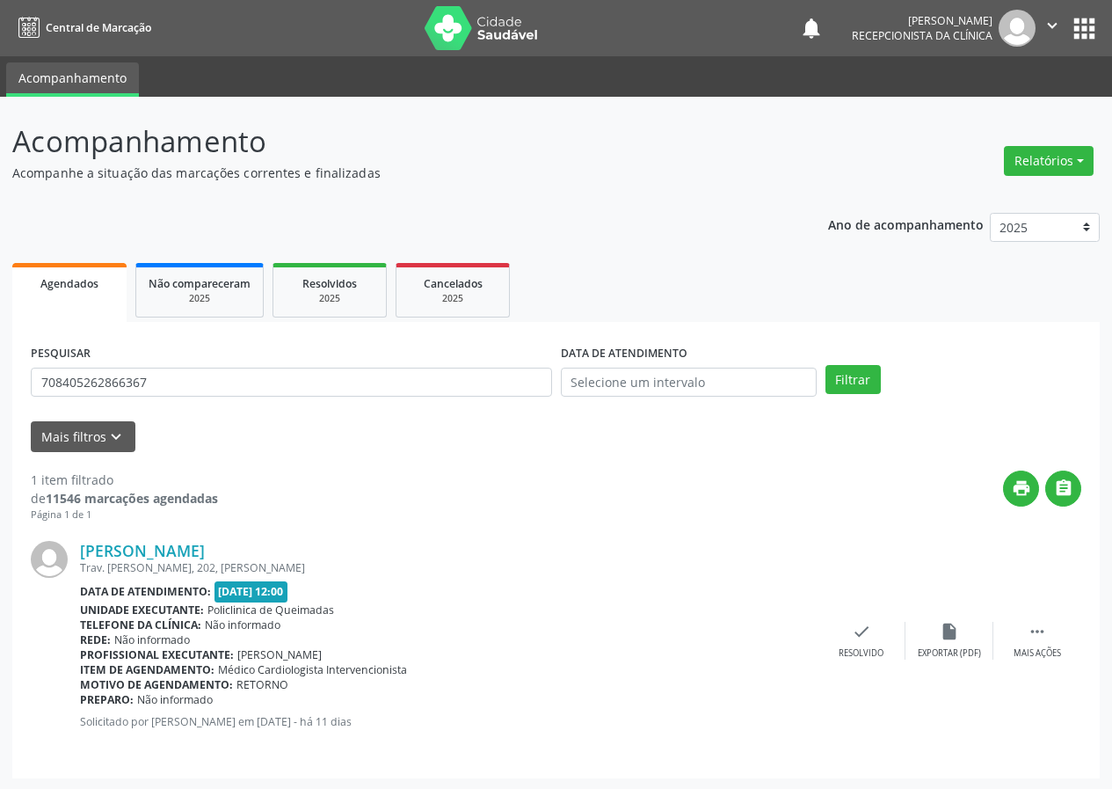
scroll to position [2, 0]
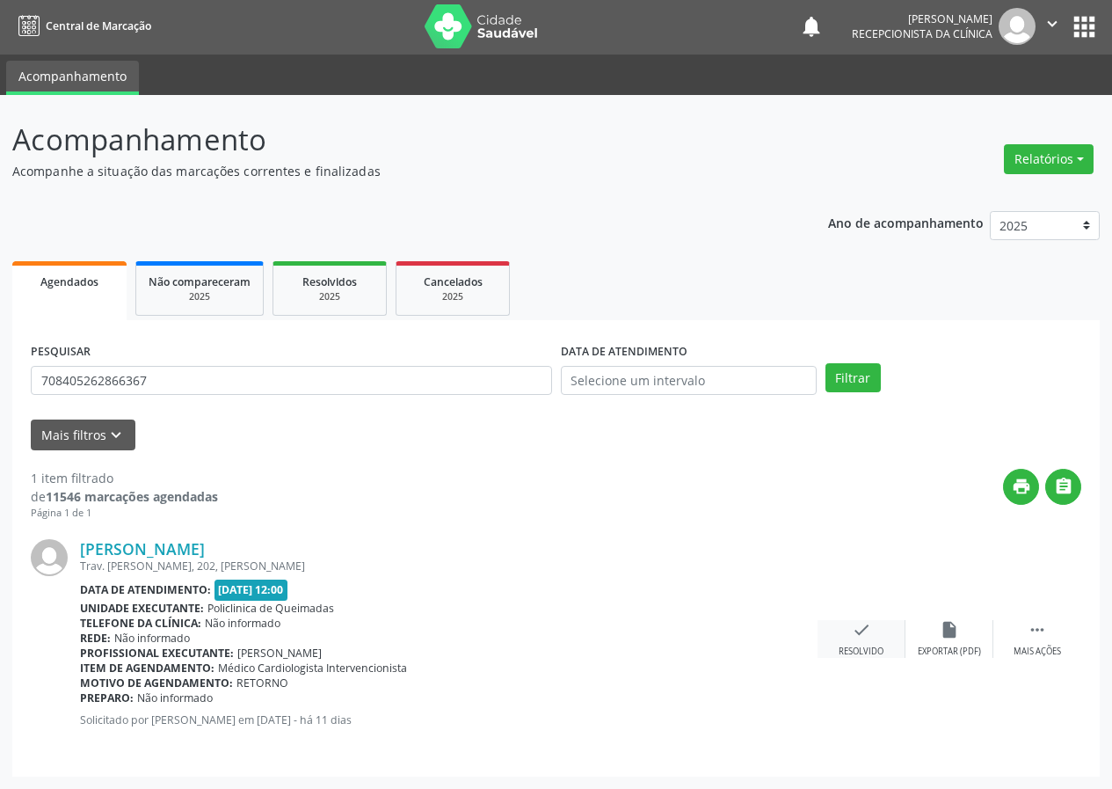
click at [867, 631] on icon "check" at bounding box center [861, 629] width 19 height 19
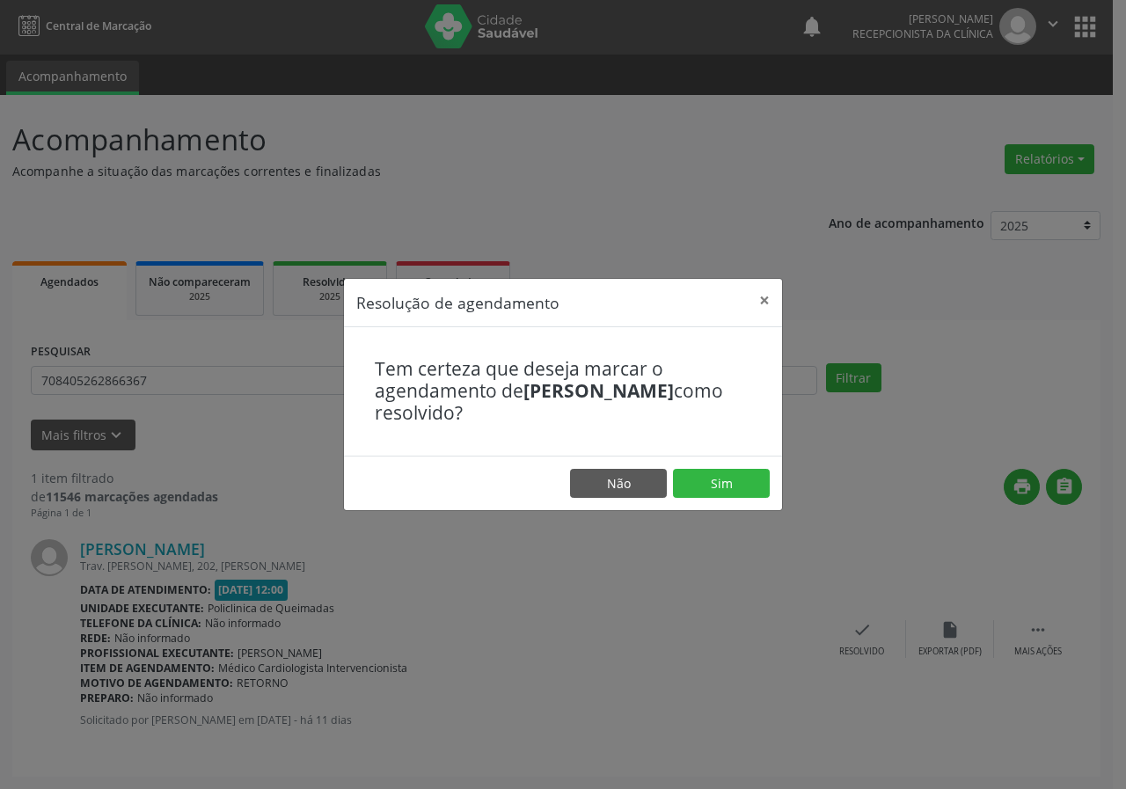
click at [700, 602] on div "Resolução de agendamento × Tem certeza que deseja marcar o agendamento de [PERS…" at bounding box center [563, 394] width 1126 height 789
click at [608, 478] on button "Não" at bounding box center [618, 484] width 97 height 30
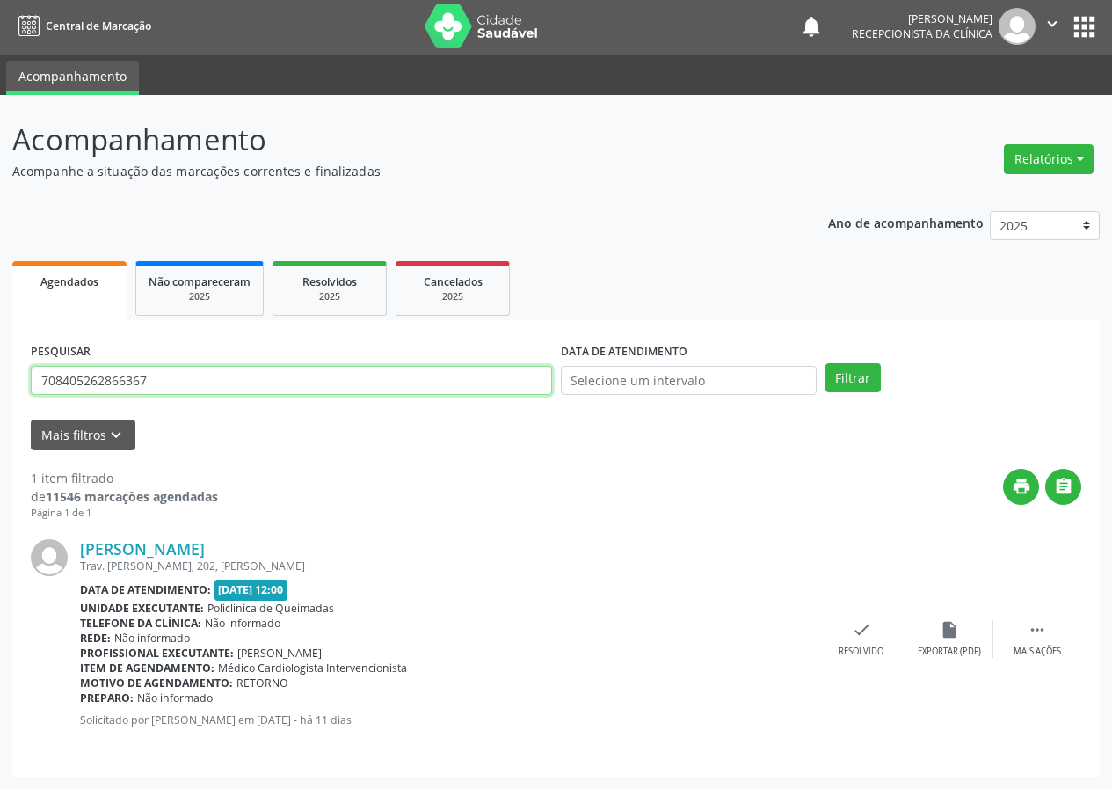
click at [180, 385] on input "708405262866367" at bounding box center [291, 381] width 521 height 30
click at [826, 363] on button "Filtrar" at bounding box center [853, 378] width 55 height 30
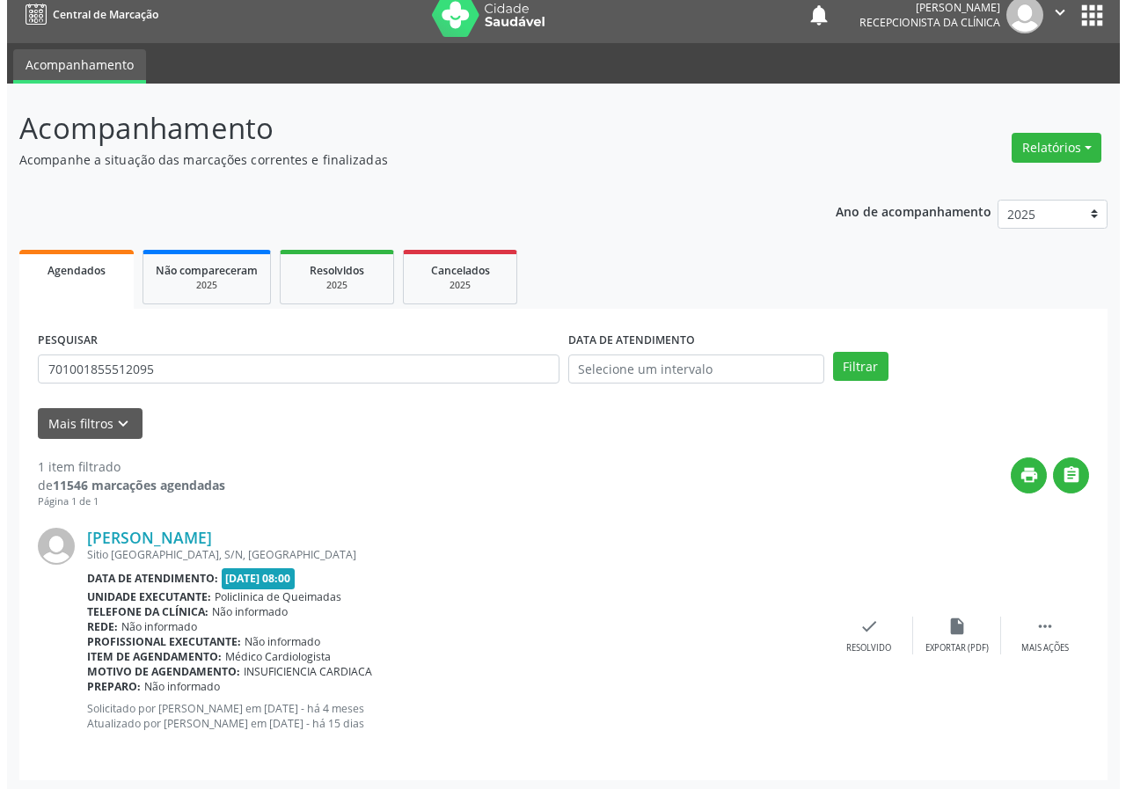
scroll to position [17, 0]
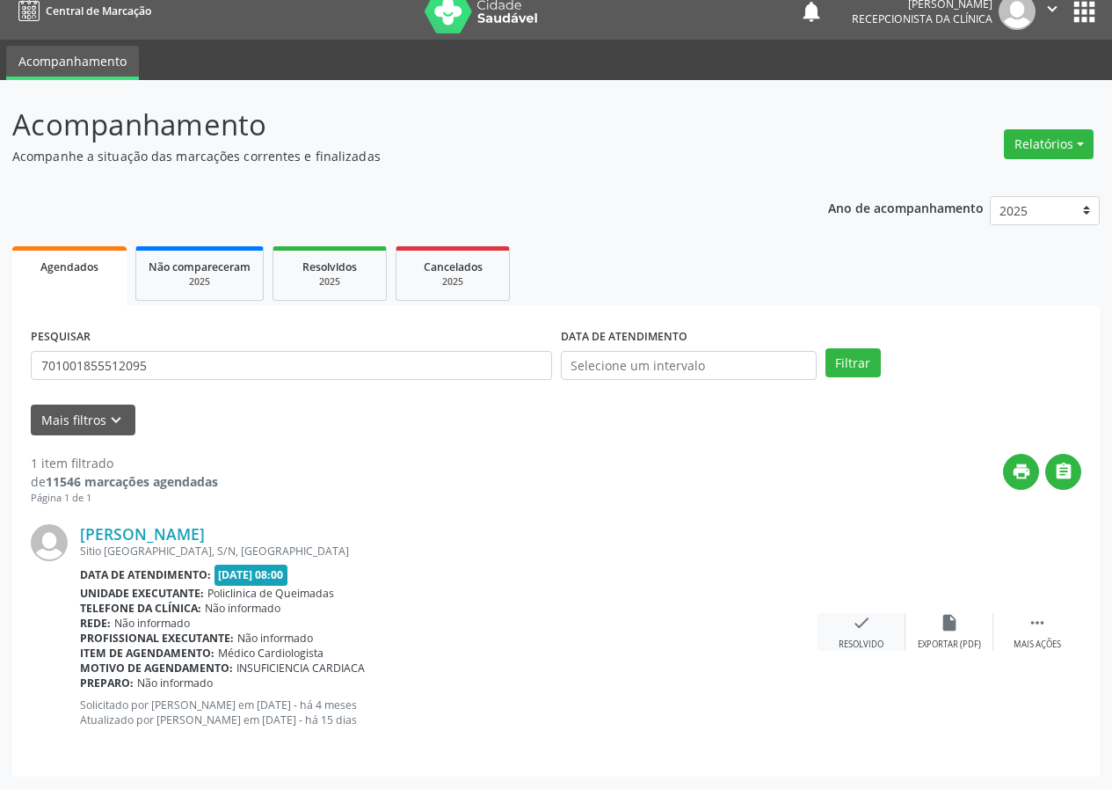
click at [857, 637] on div "check Resolvido" at bounding box center [862, 632] width 88 height 38
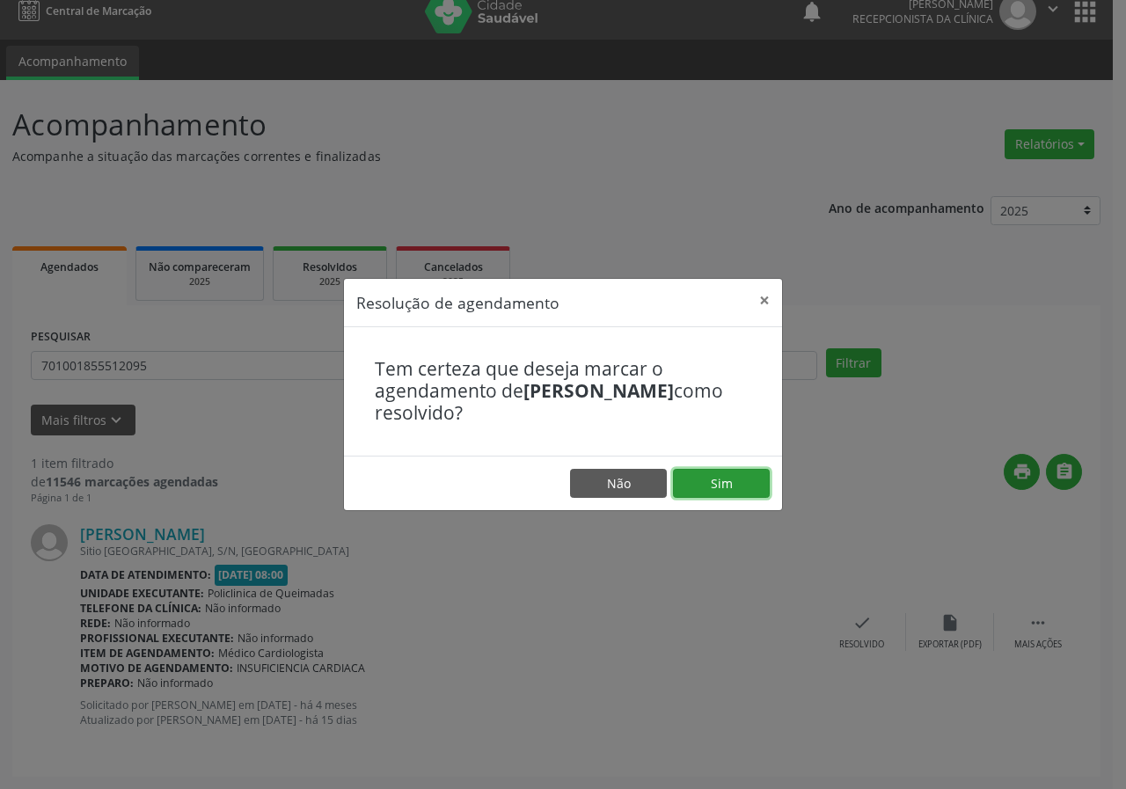
click at [739, 491] on button "Sim" at bounding box center [721, 484] width 97 height 30
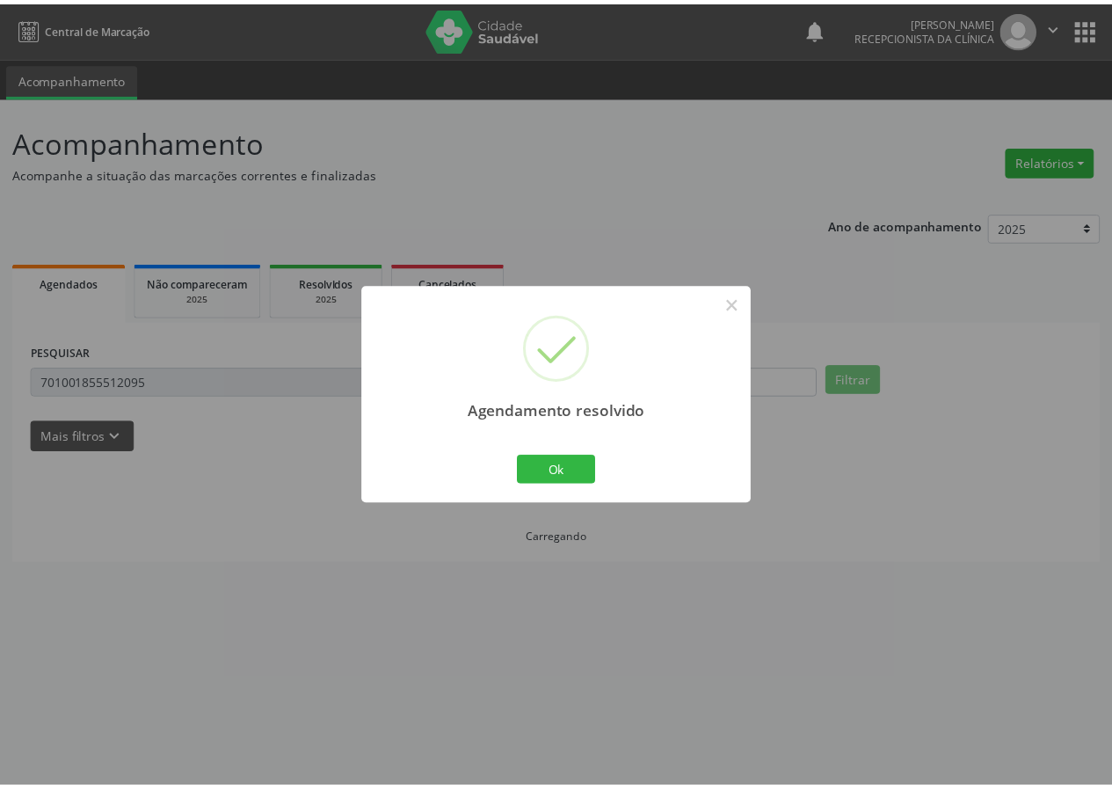
scroll to position [0, 0]
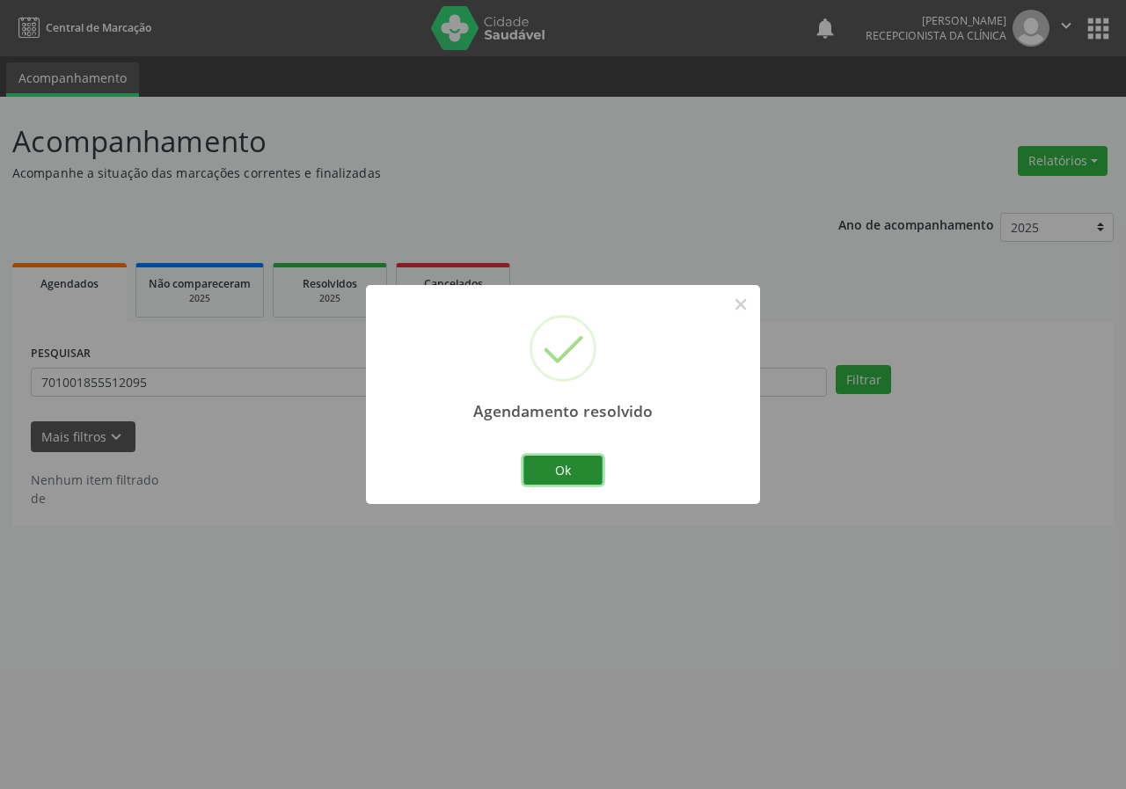
click at [544, 463] on button "Ok" at bounding box center [562, 471] width 79 height 30
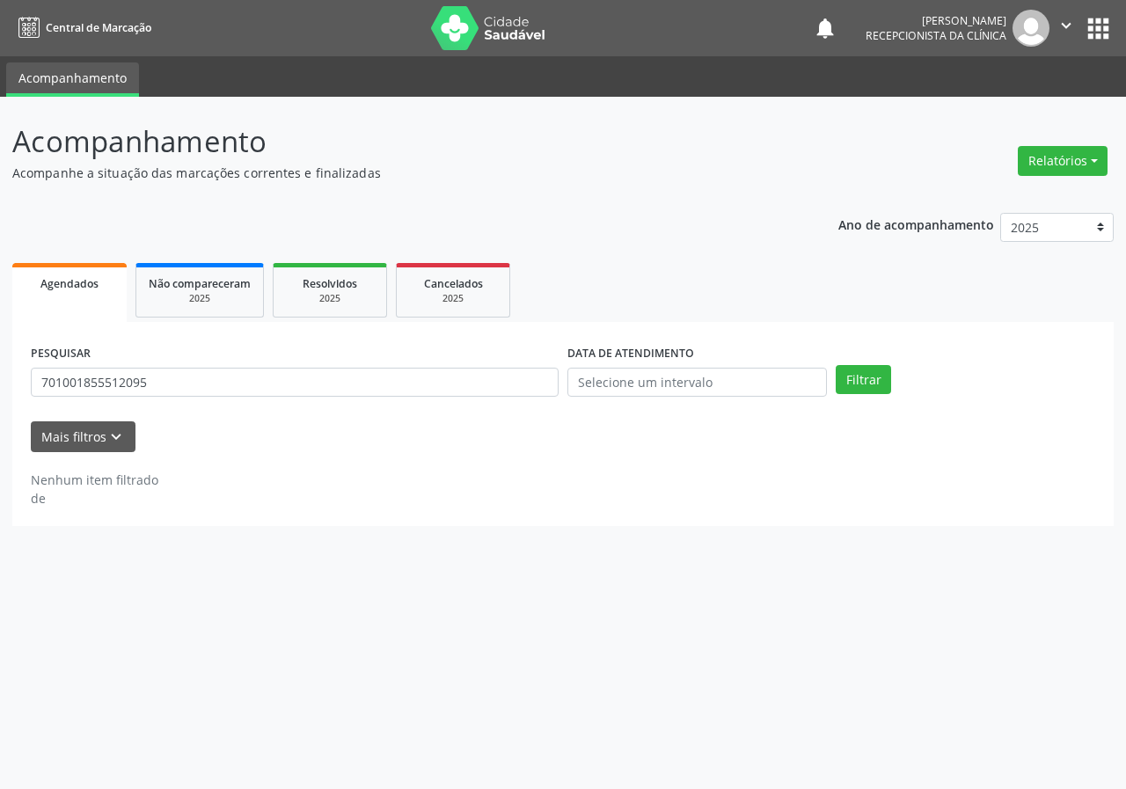
drag, startPoint x: 283, startPoint y: 365, endPoint x: 282, endPoint y: 384, distance: 19.4
click at [283, 373] on div "PESQUISAR 701001855512095" at bounding box center [294, 374] width 536 height 69
click at [282, 384] on input "701001855512095" at bounding box center [295, 383] width 528 height 30
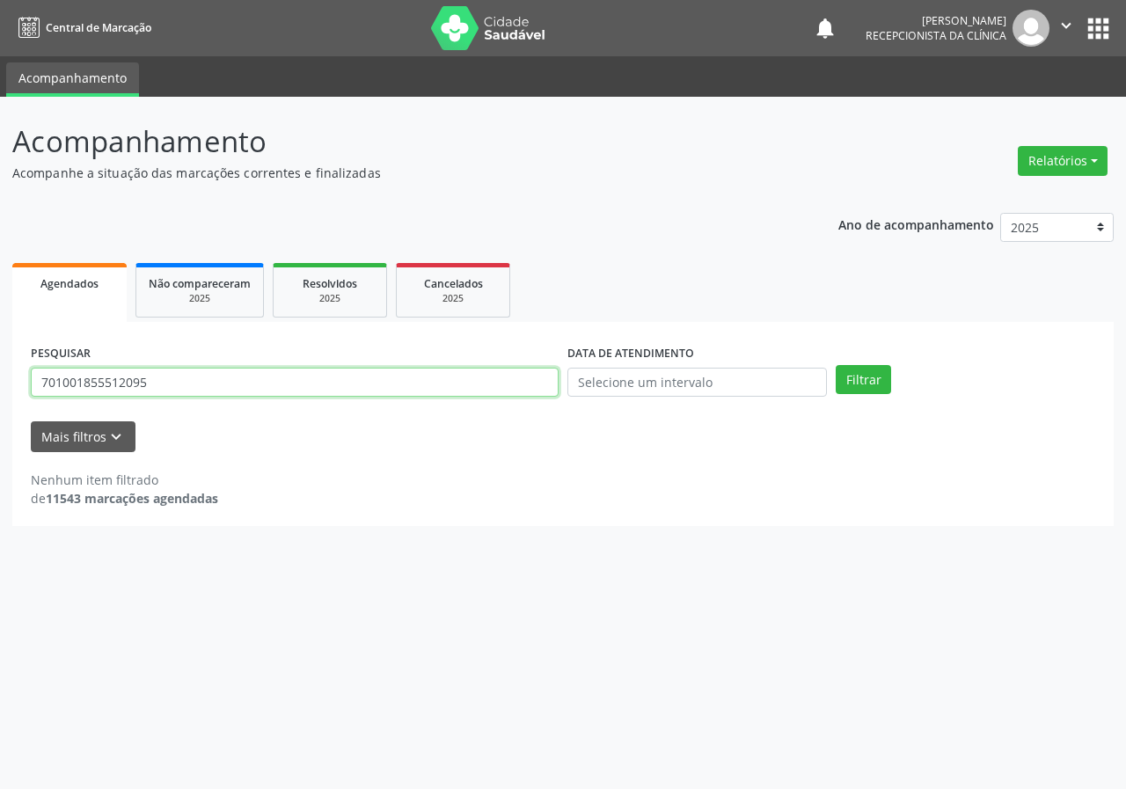
click at [282, 384] on input "701001855512095" at bounding box center [295, 383] width 528 height 30
click at [835, 365] on button "Filtrar" at bounding box center [862, 380] width 55 height 30
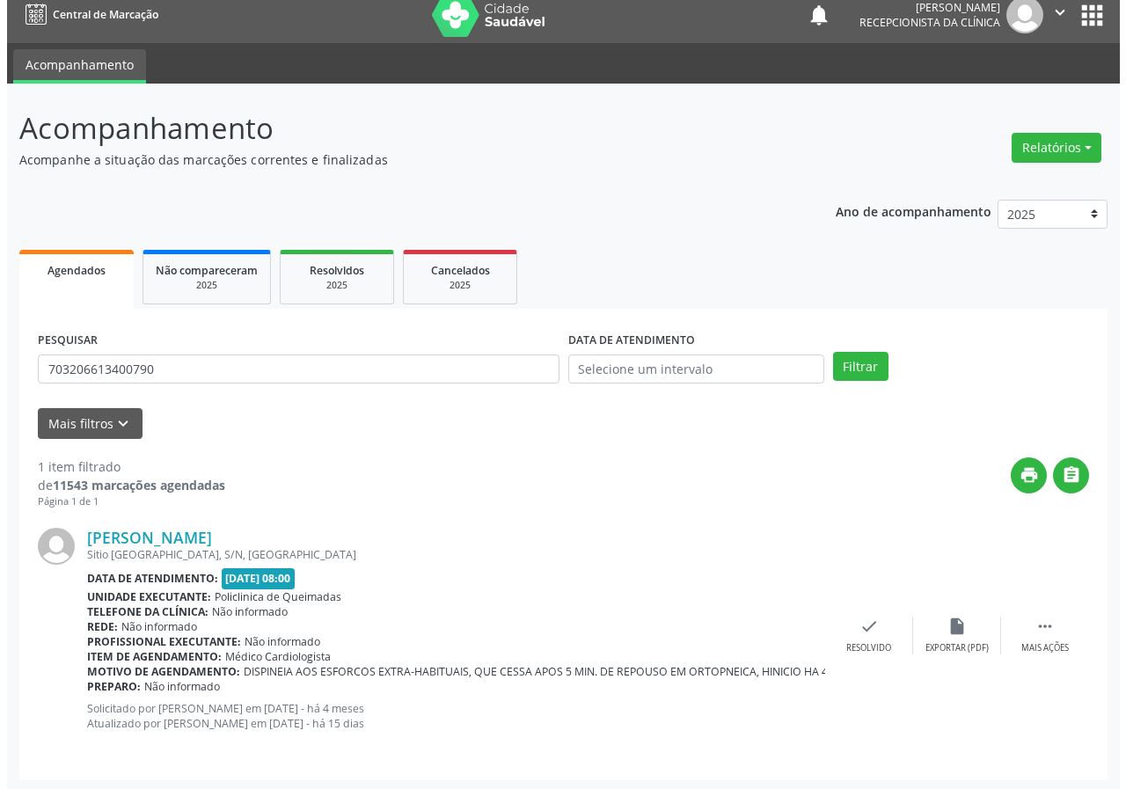
scroll to position [17, 0]
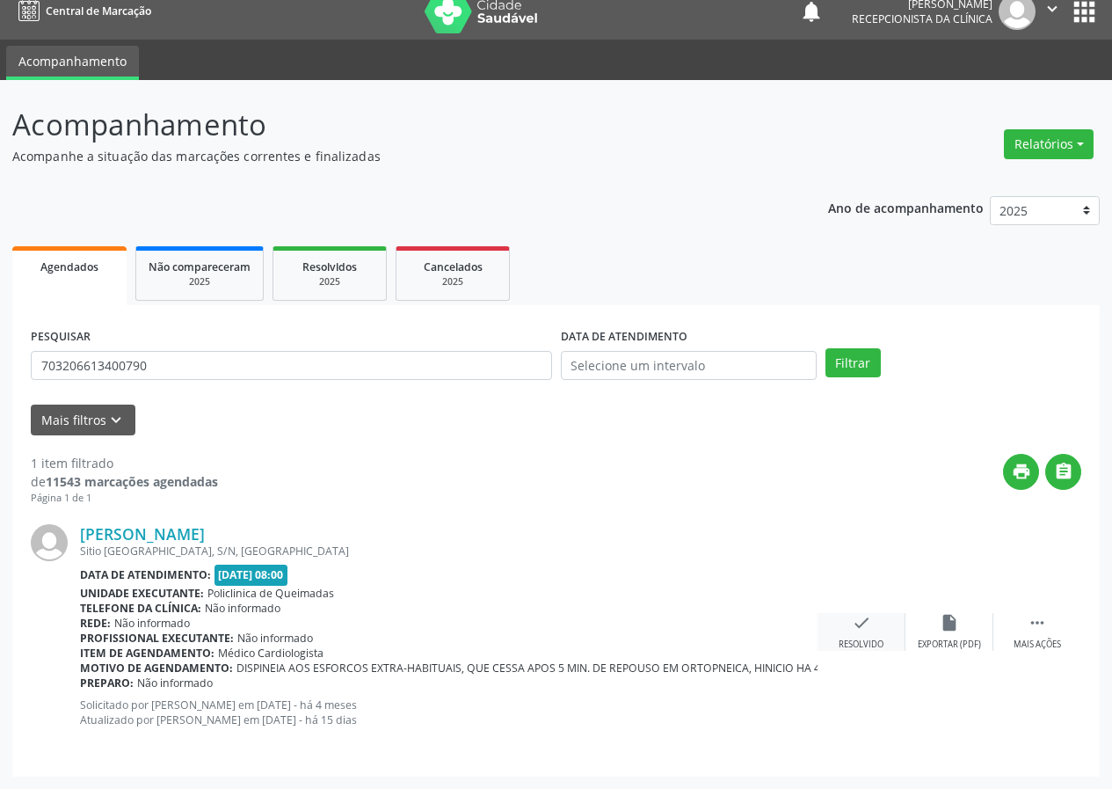
click at [854, 622] on icon "check" at bounding box center [861, 622] width 19 height 19
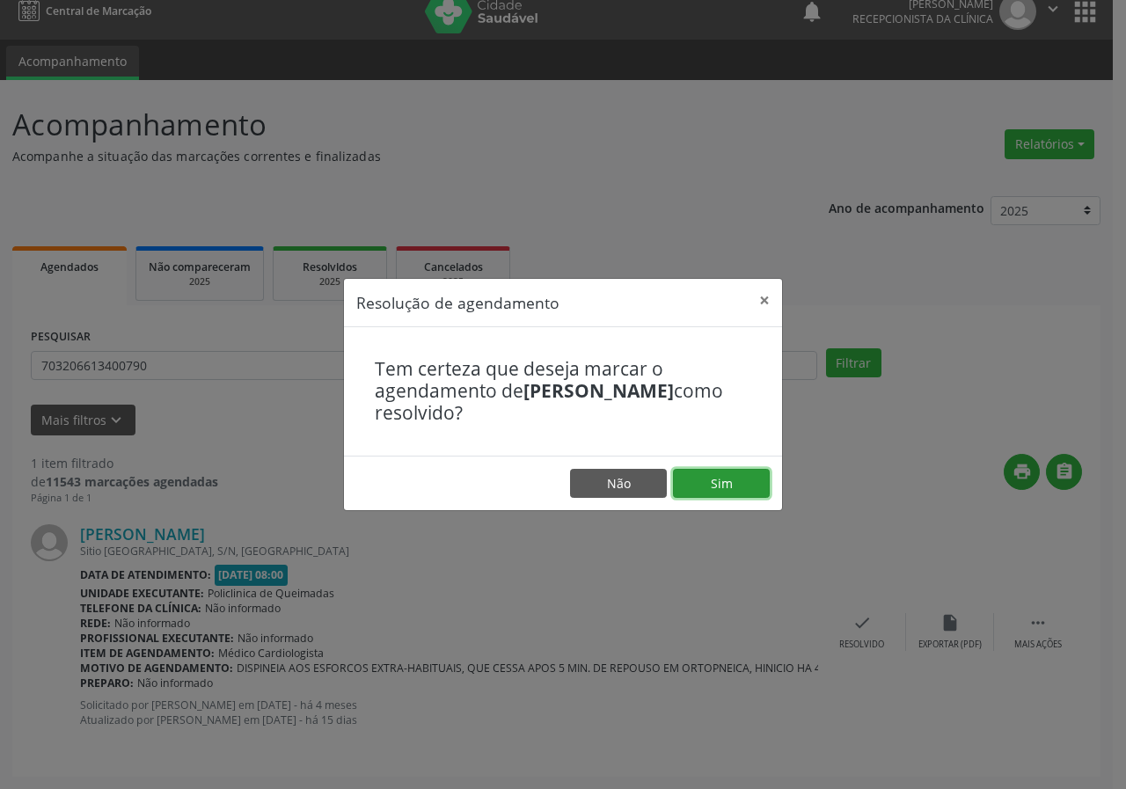
click at [731, 482] on button "Sim" at bounding box center [721, 484] width 97 height 30
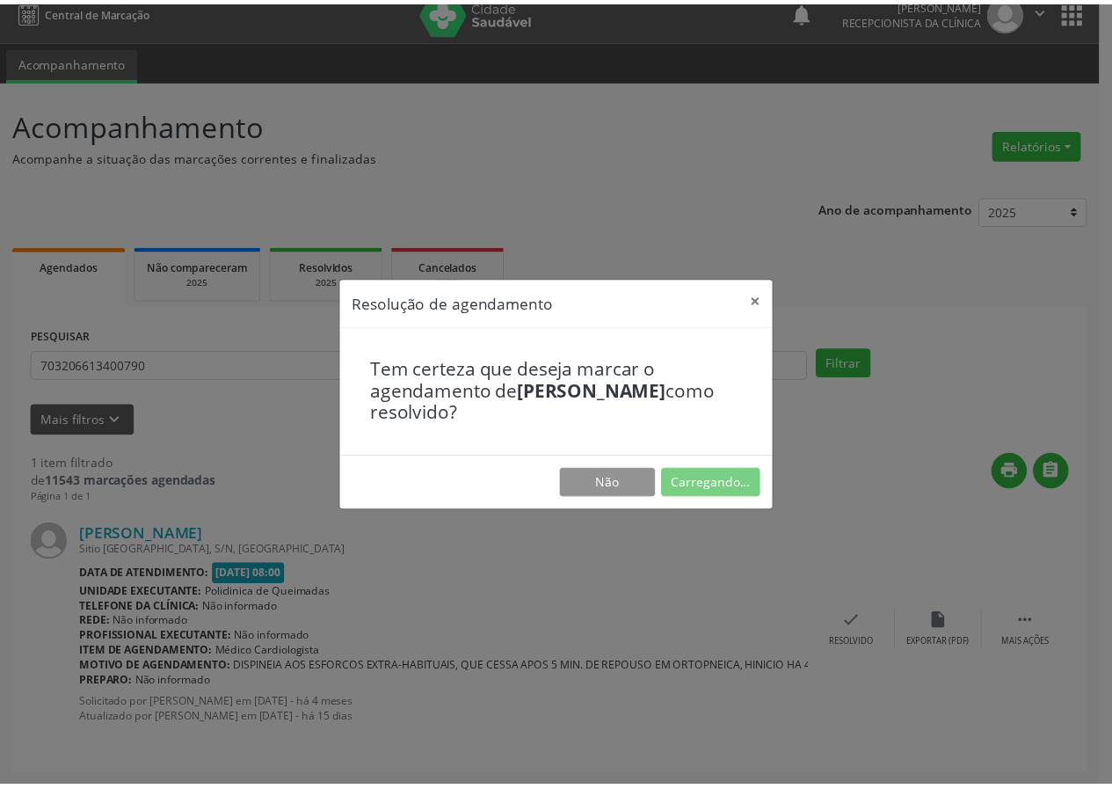
scroll to position [0, 0]
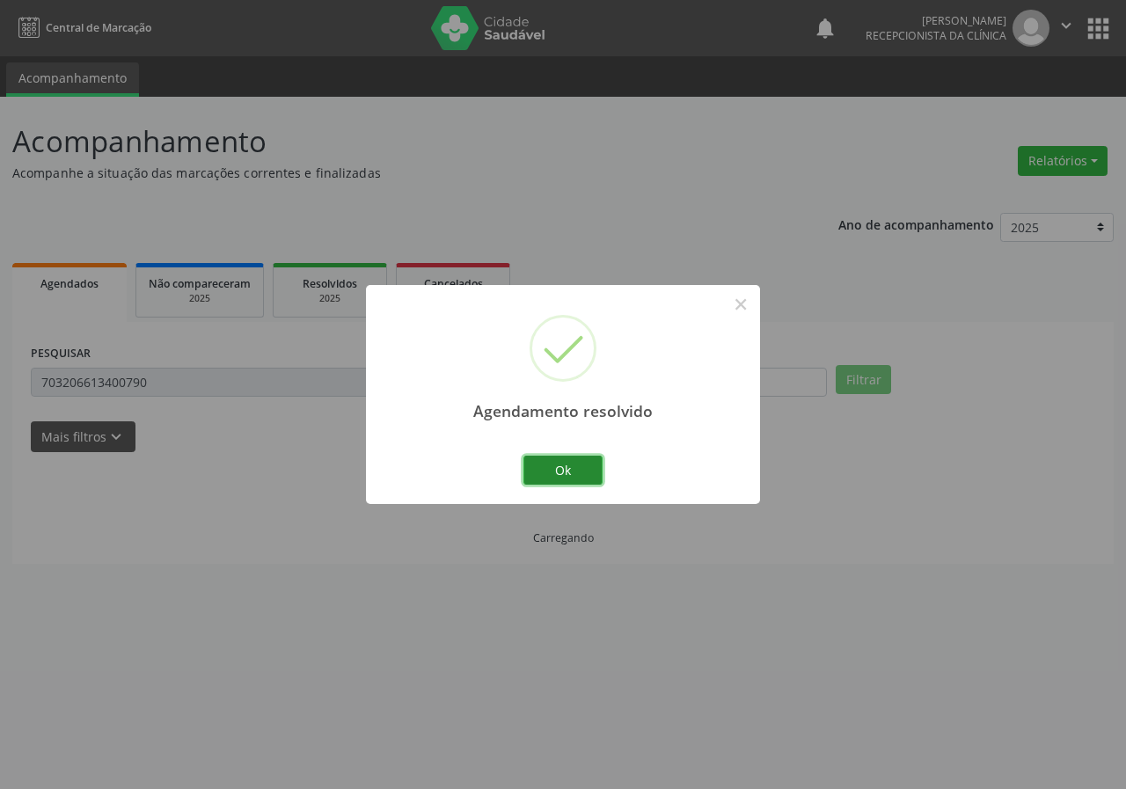
click at [533, 474] on button "Ok" at bounding box center [562, 471] width 79 height 30
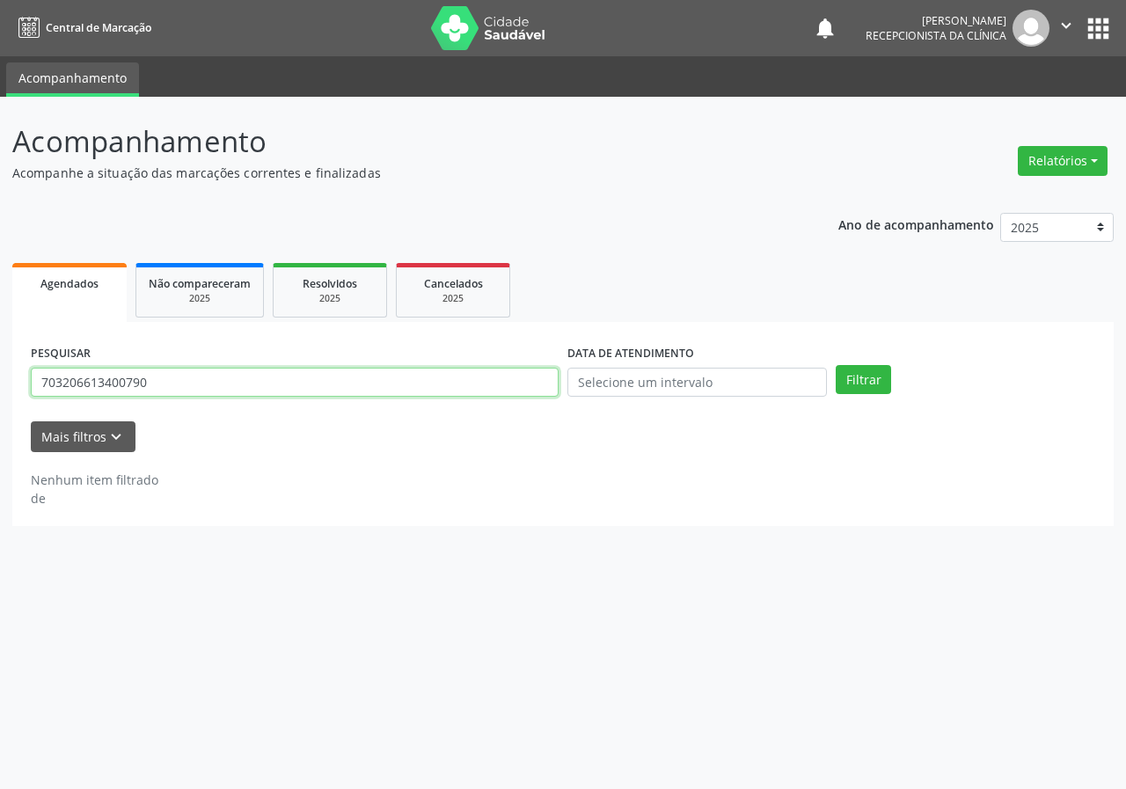
click at [370, 382] on input "703206613400790" at bounding box center [295, 383] width 528 height 30
click at [835, 365] on button "Filtrar" at bounding box center [862, 380] width 55 height 30
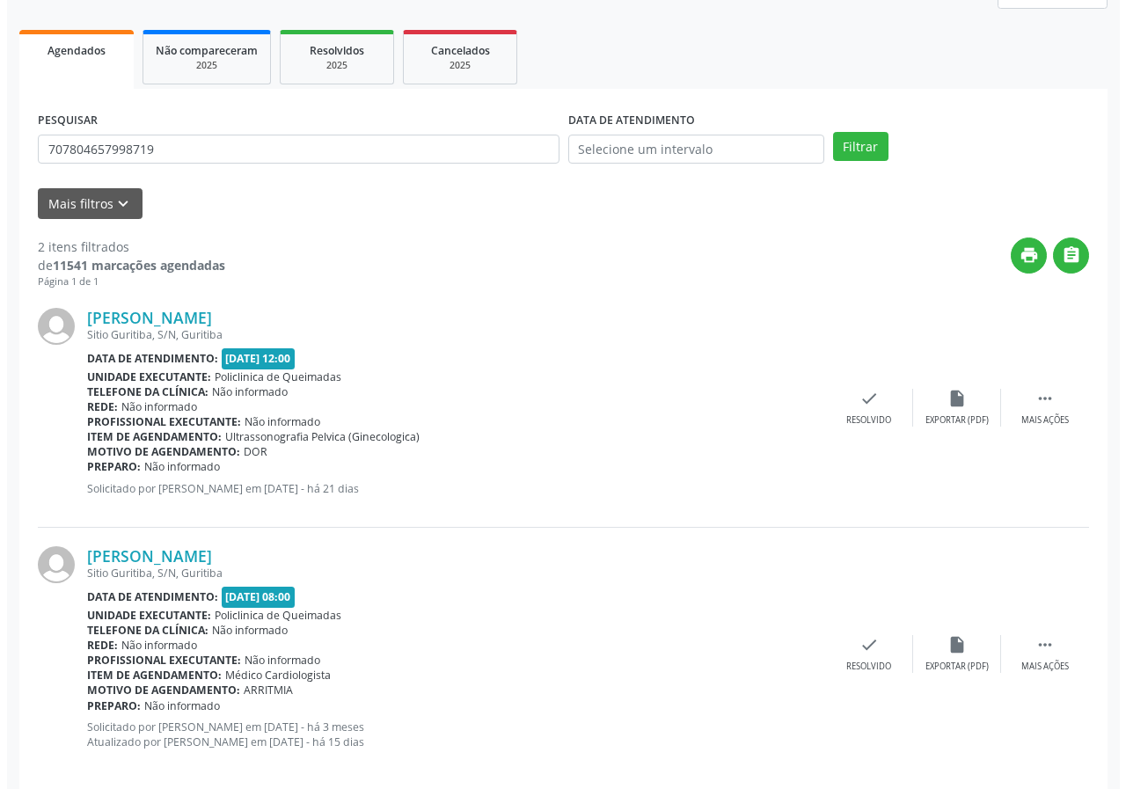
scroll to position [255, 0]
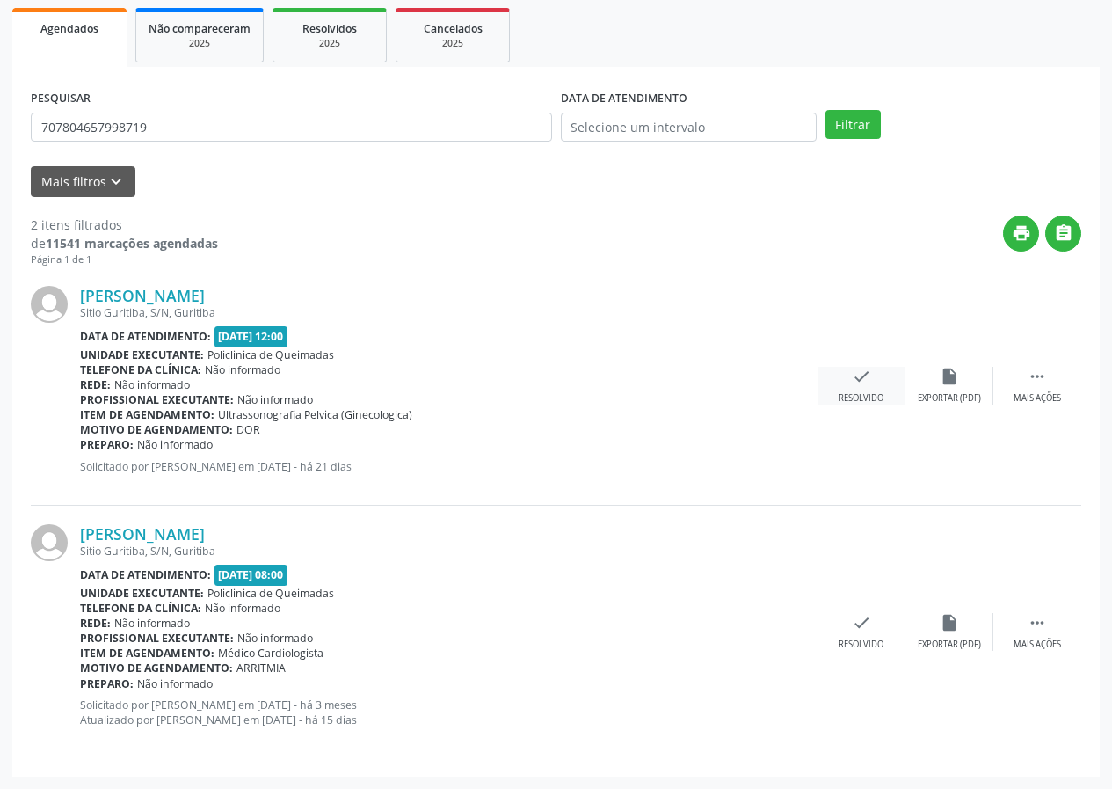
click at [854, 383] on icon "check" at bounding box center [861, 376] width 19 height 19
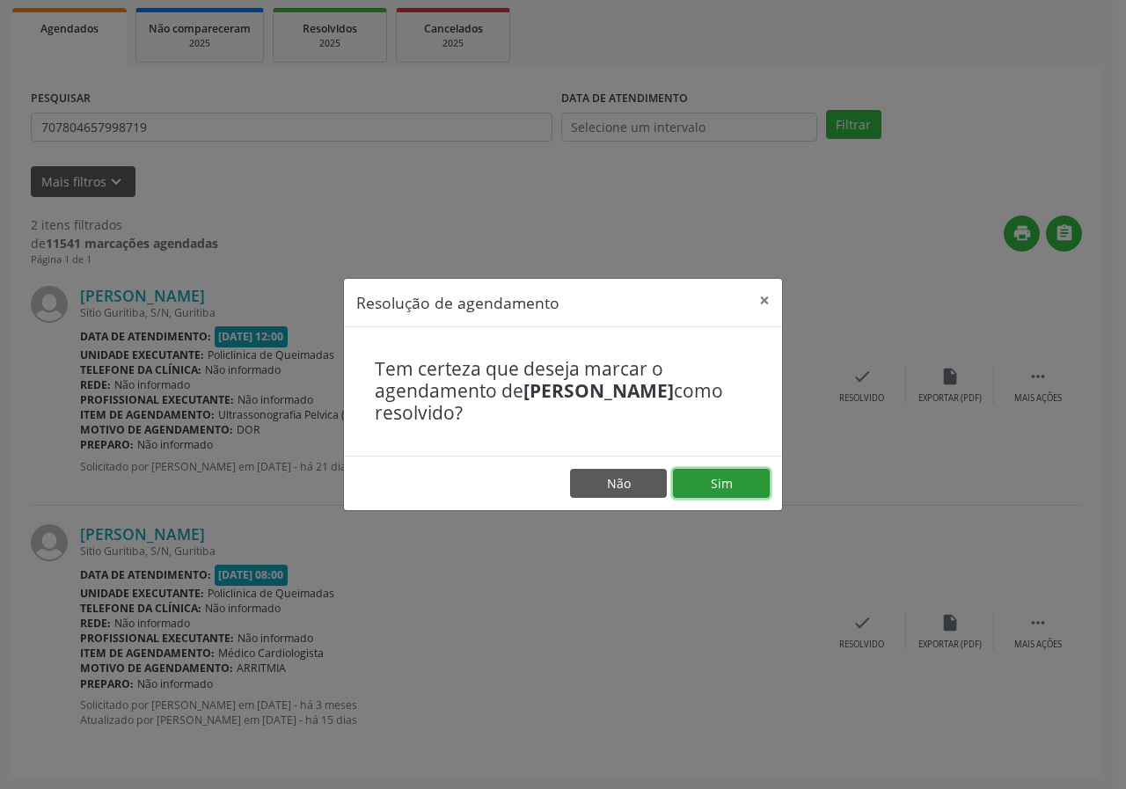
click at [681, 478] on button "Sim" at bounding box center [721, 484] width 97 height 30
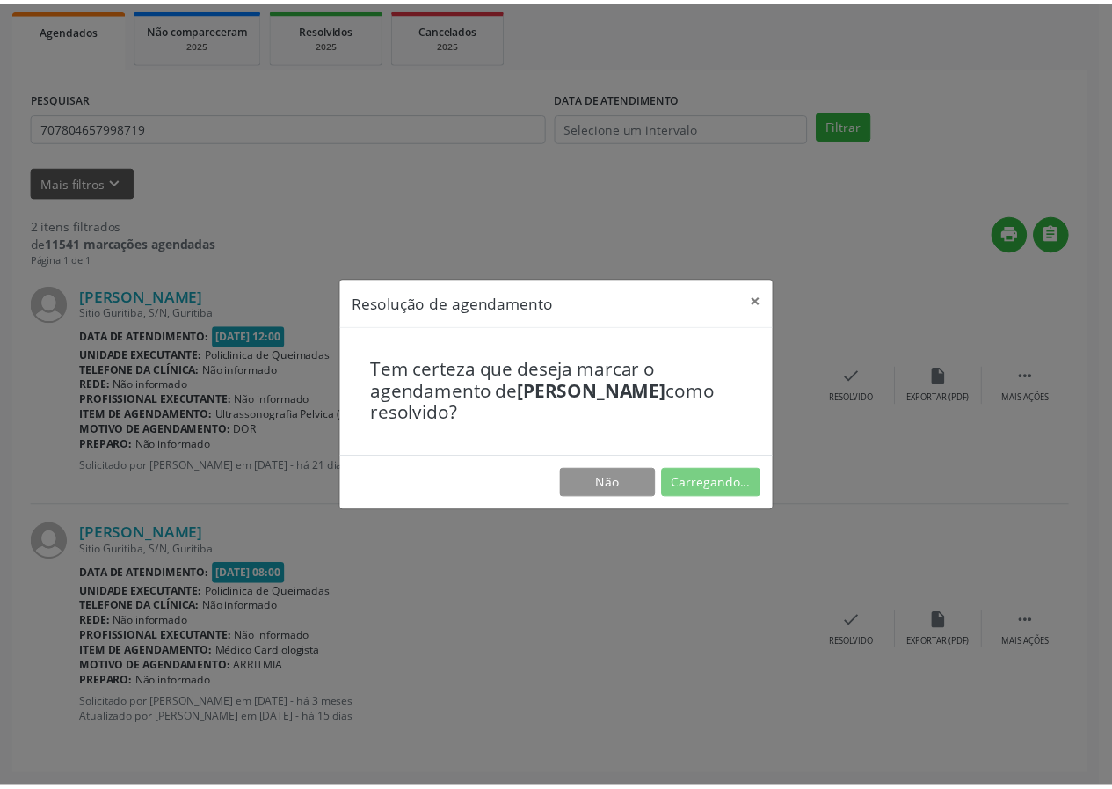
scroll to position [0, 0]
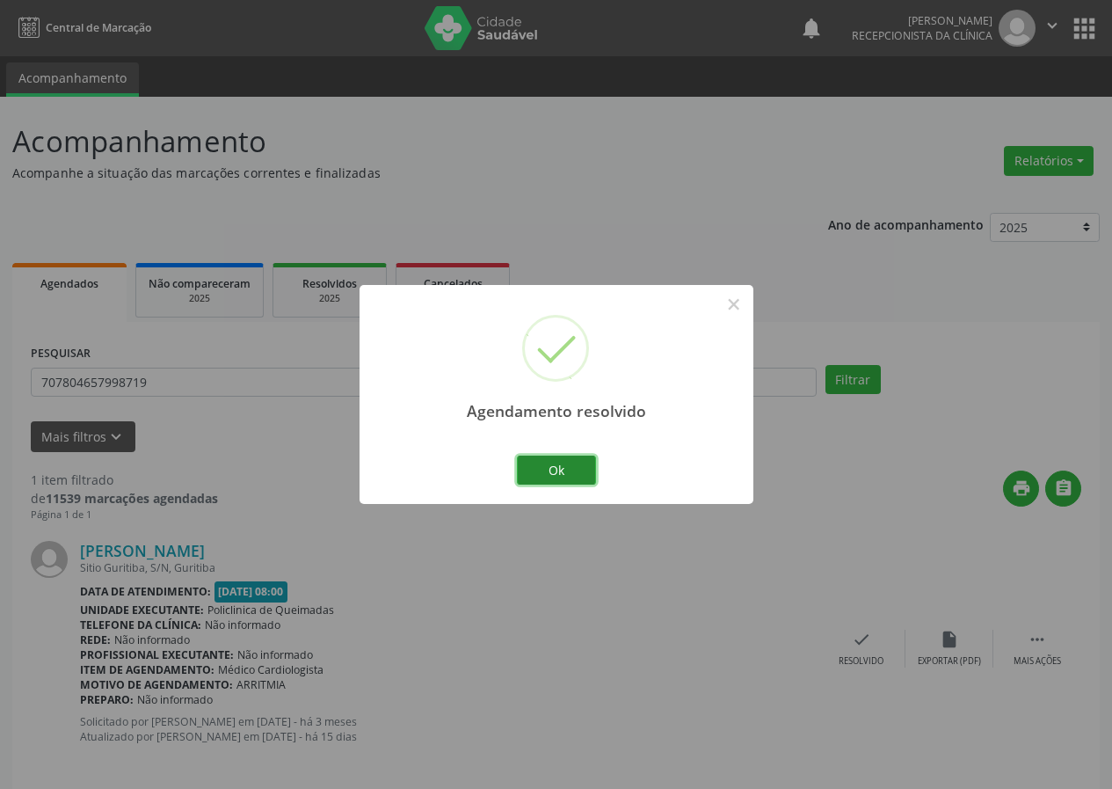
click at [588, 457] on button "Ok" at bounding box center [556, 471] width 79 height 30
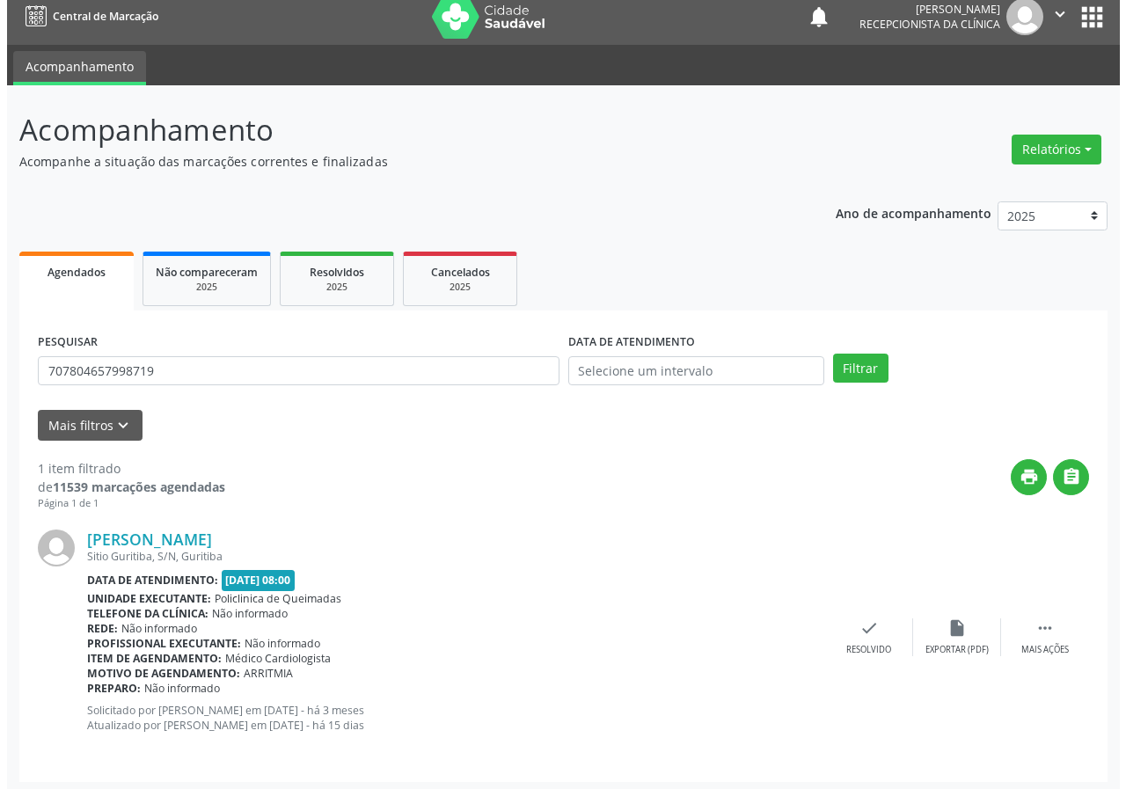
scroll to position [17, 0]
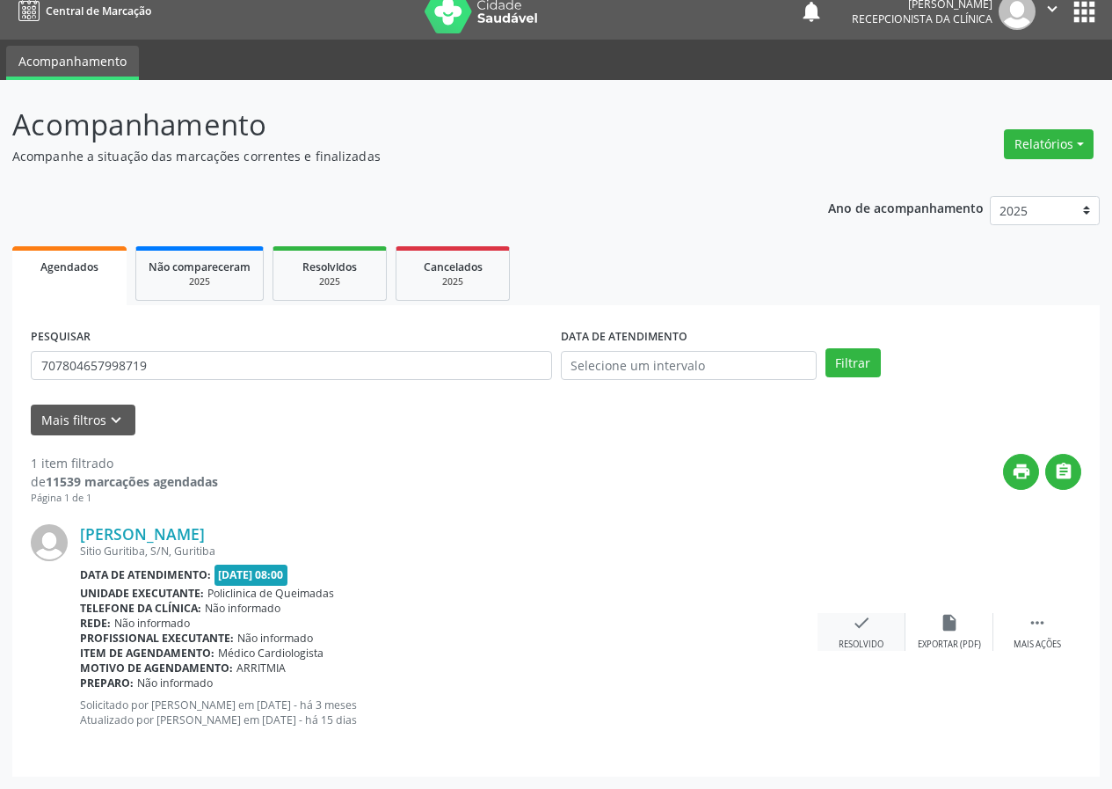
click at [866, 616] on icon "check" at bounding box center [861, 622] width 19 height 19
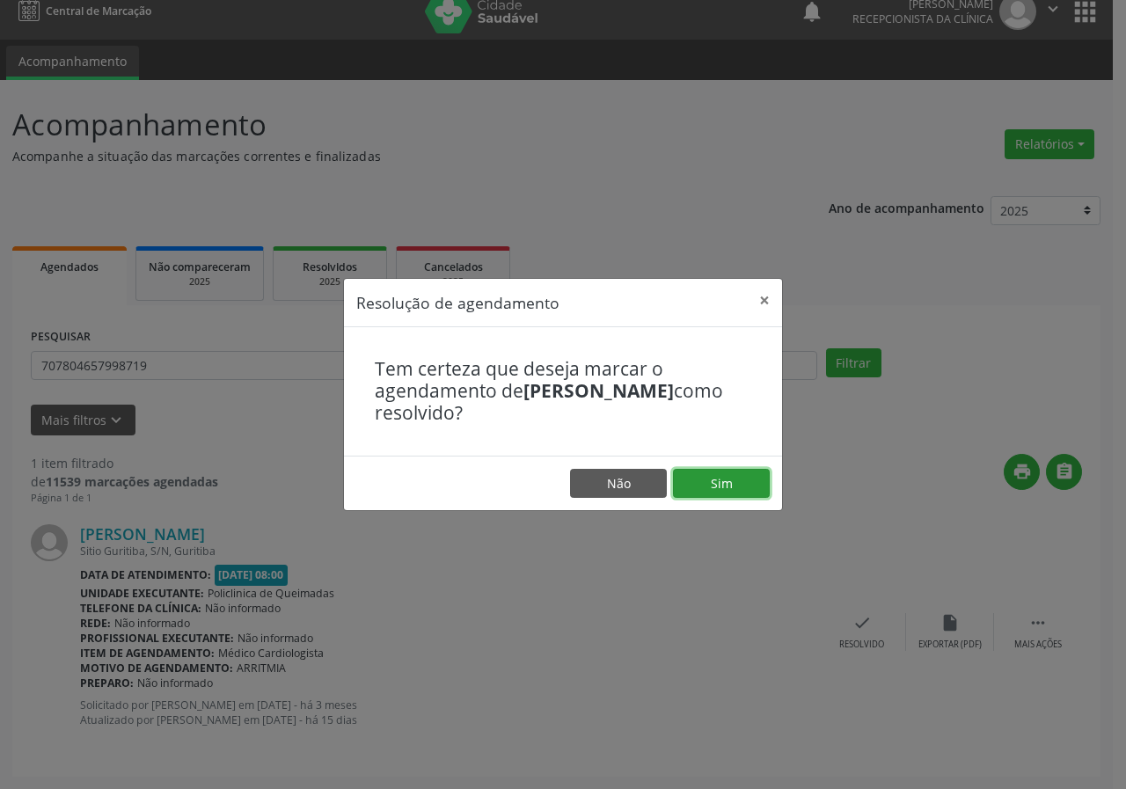
click at [747, 482] on button "Sim" at bounding box center [721, 484] width 97 height 30
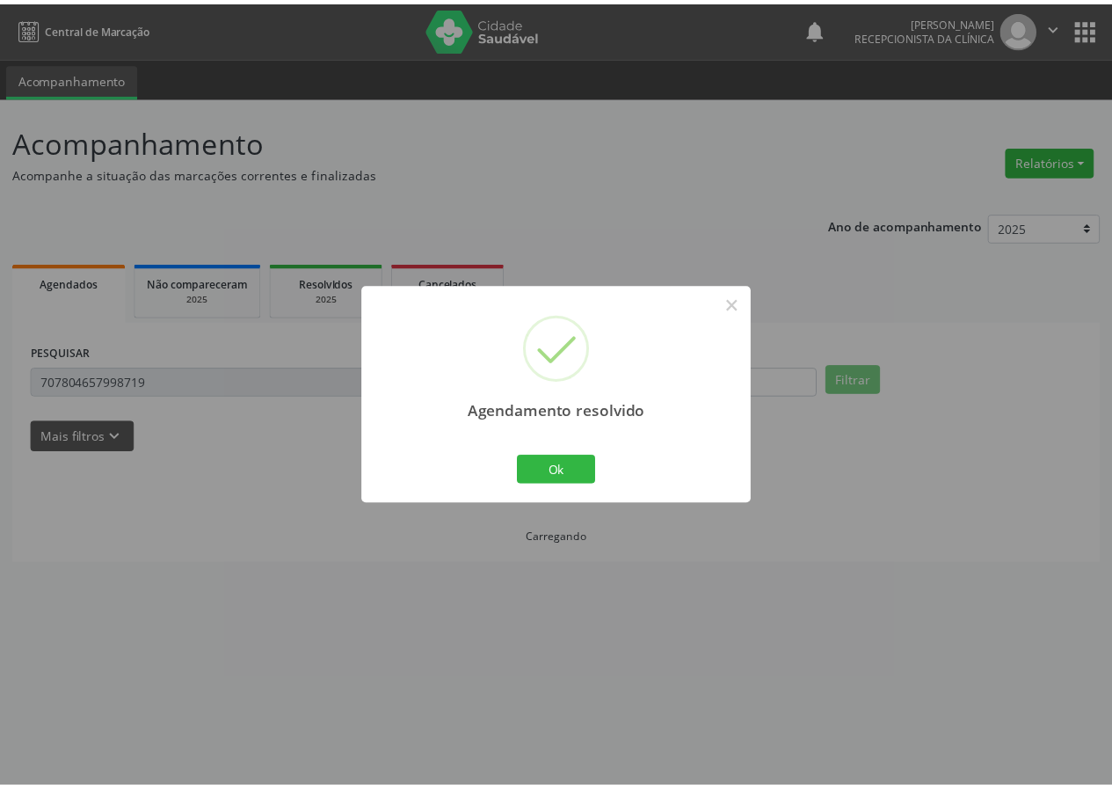
scroll to position [0, 0]
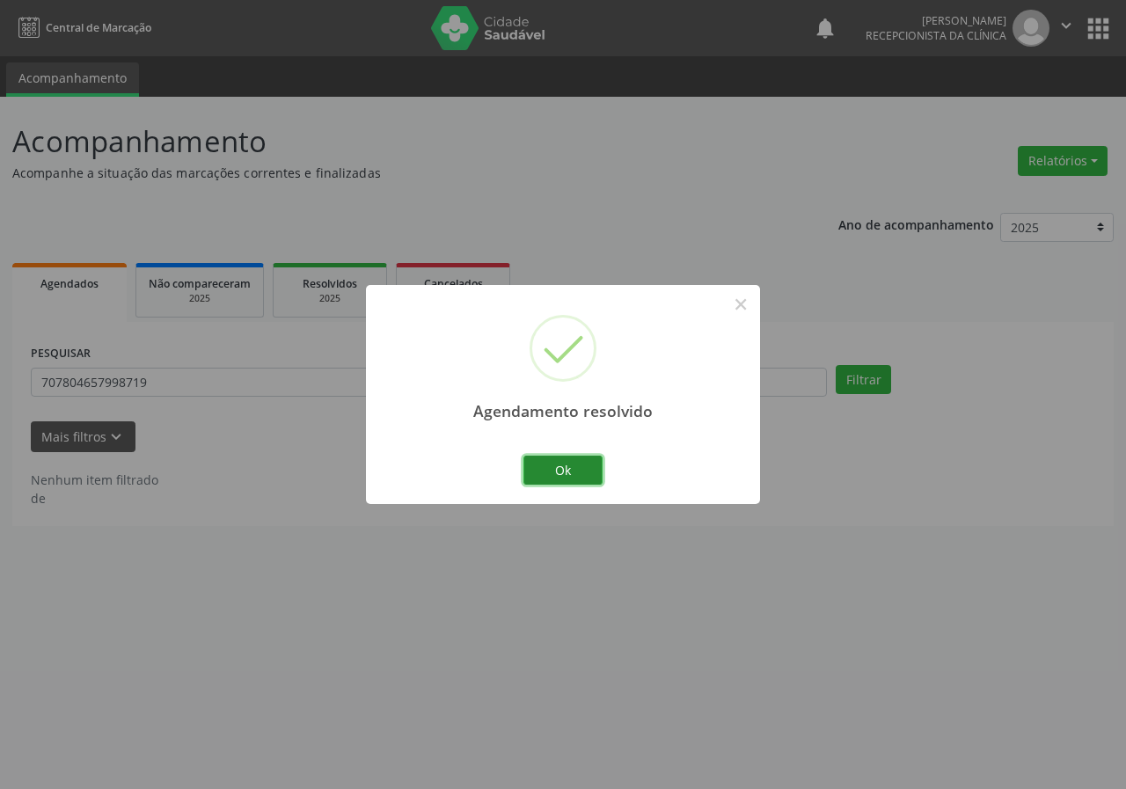
click at [558, 470] on button "Ok" at bounding box center [562, 471] width 79 height 30
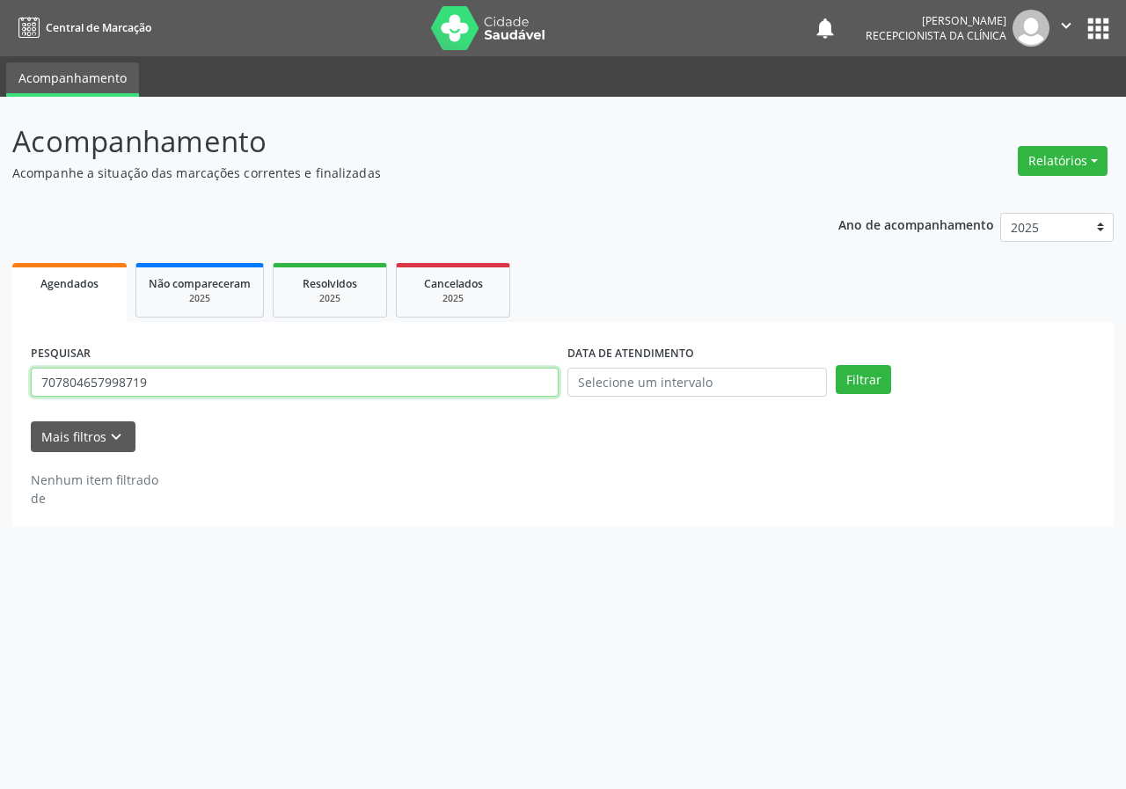
click at [321, 384] on input "707804657998719" at bounding box center [295, 383] width 528 height 30
click at [835, 365] on button "Filtrar" at bounding box center [862, 380] width 55 height 30
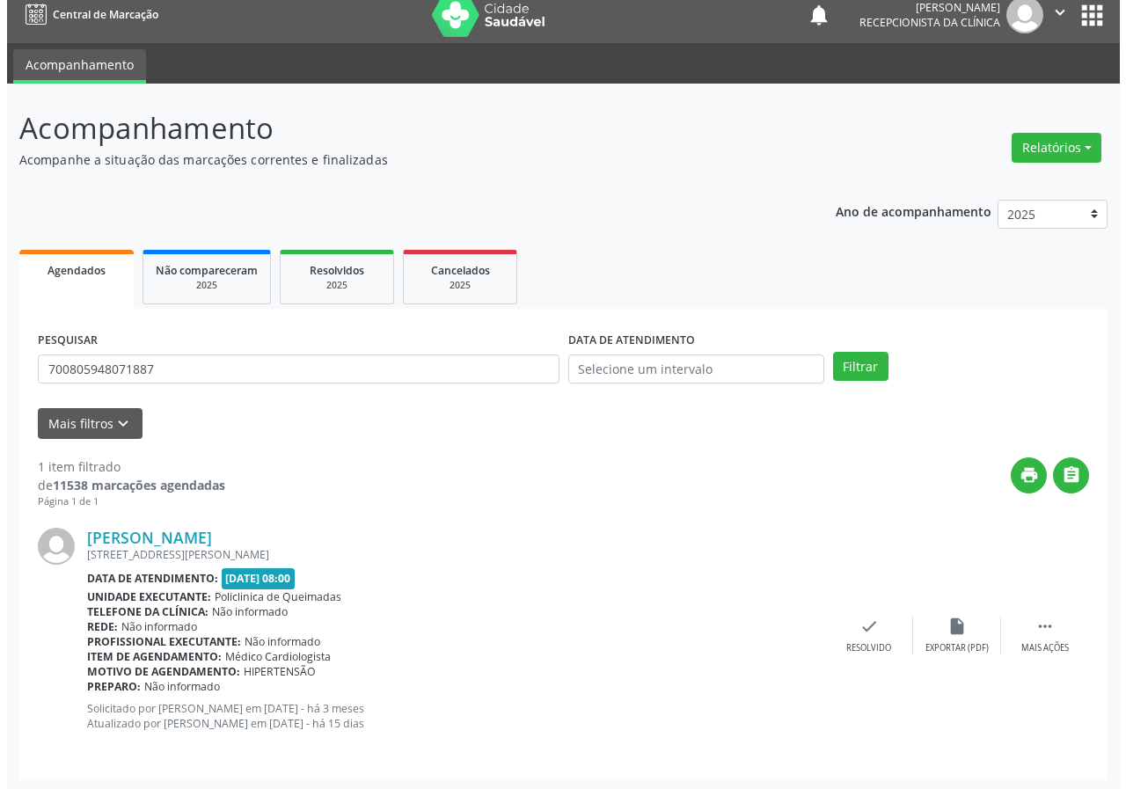
scroll to position [17, 0]
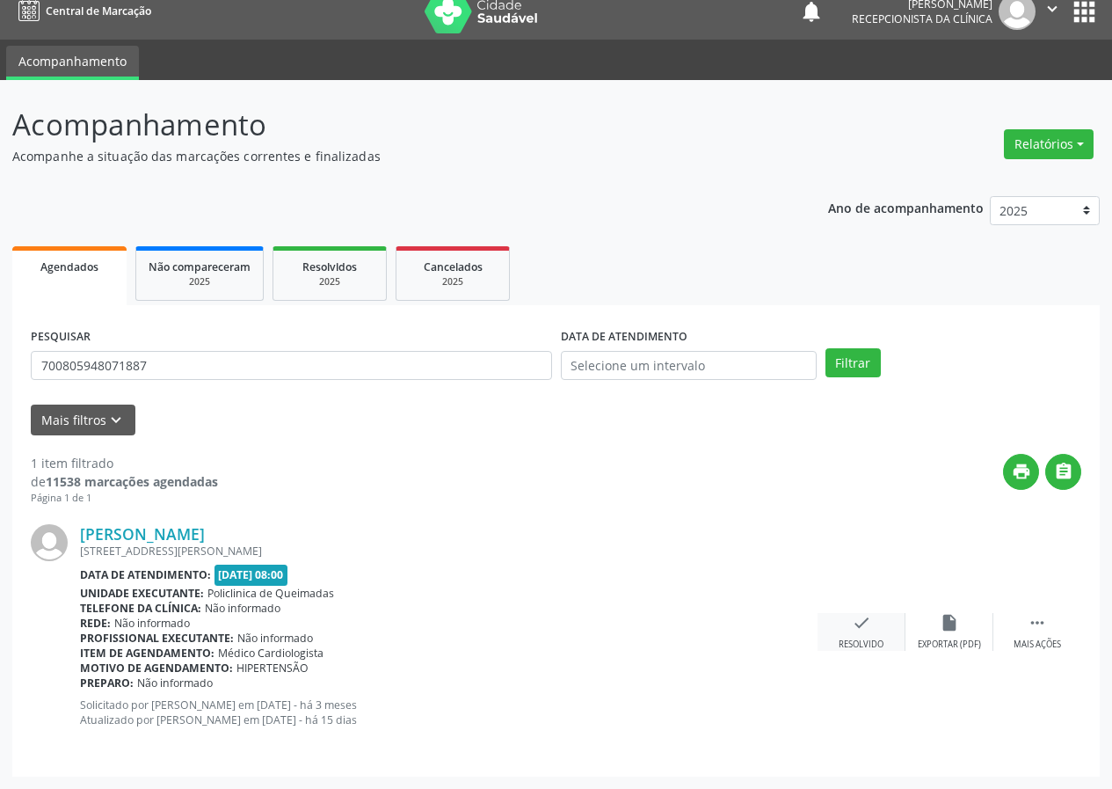
click at [857, 622] on icon "check" at bounding box center [861, 622] width 19 height 19
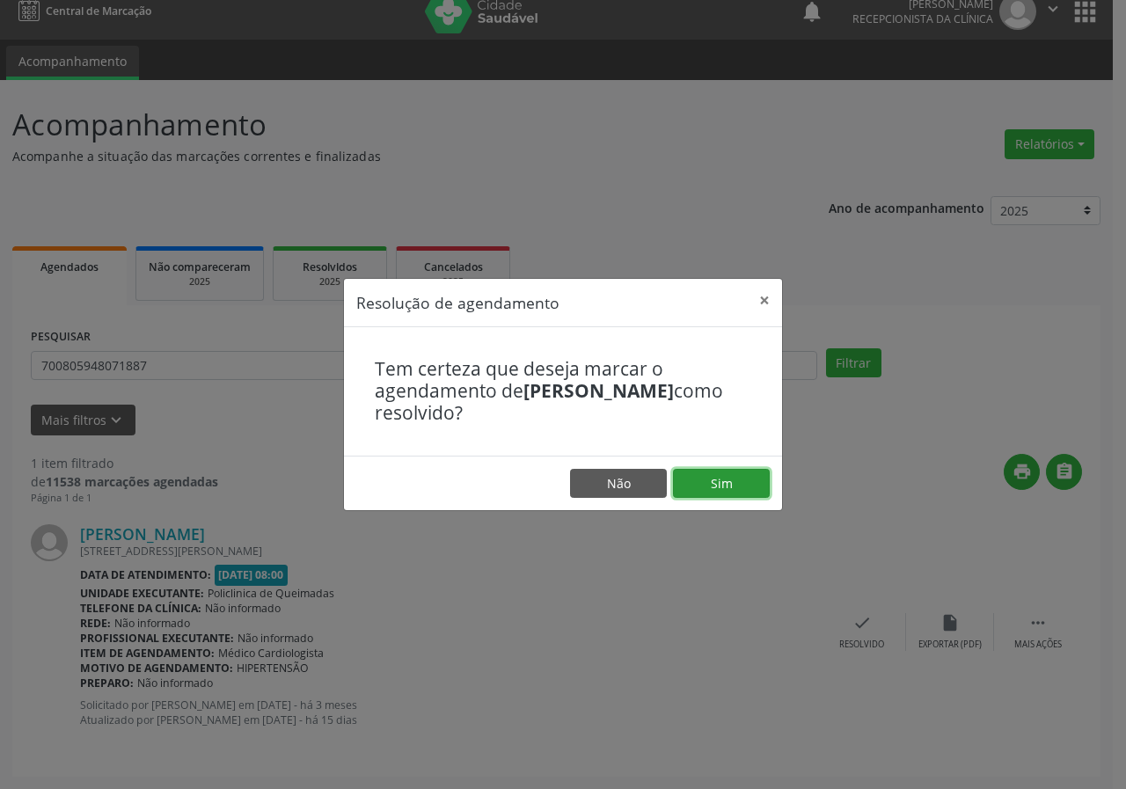
click at [683, 478] on button "Sim" at bounding box center [721, 484] width 97 height 30
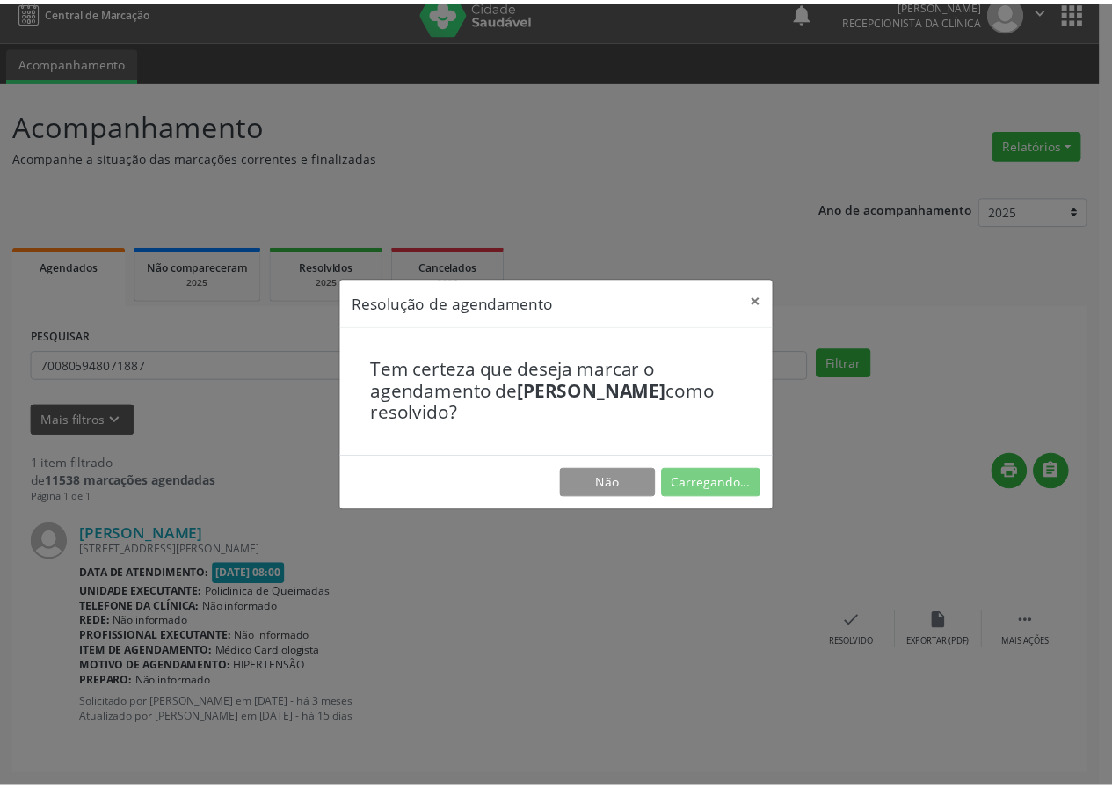
scroll to position [0, 0]
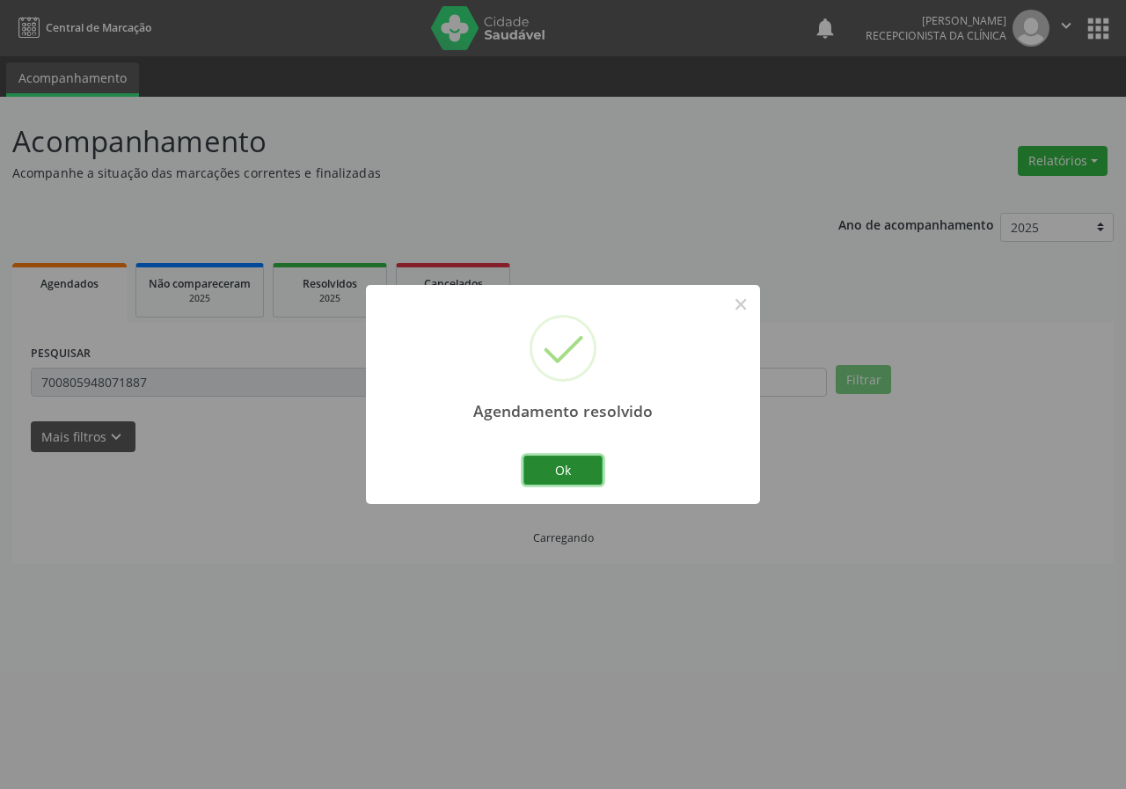
click at [578, 479] on button "Ok" at bounding box center [562, 471] width 79 height 30
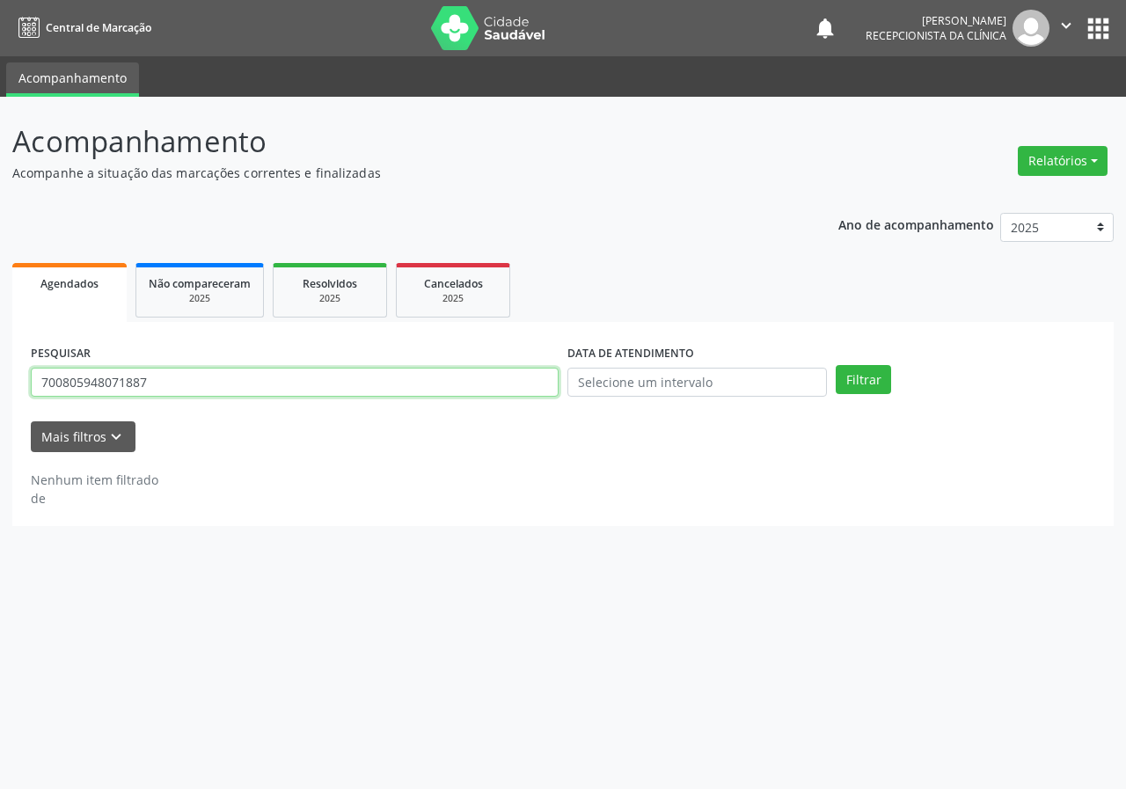
click at [201, 383] on input "700805948071887" at bounding box center [295, 383] width 528 height 30
click at [835, 365] on button "Filtrar" at bounding box center [862, 380] width 55 height 30
click at [186, 392] on input "700408928870640" at bounding box center [295, 383] width 528 height 30
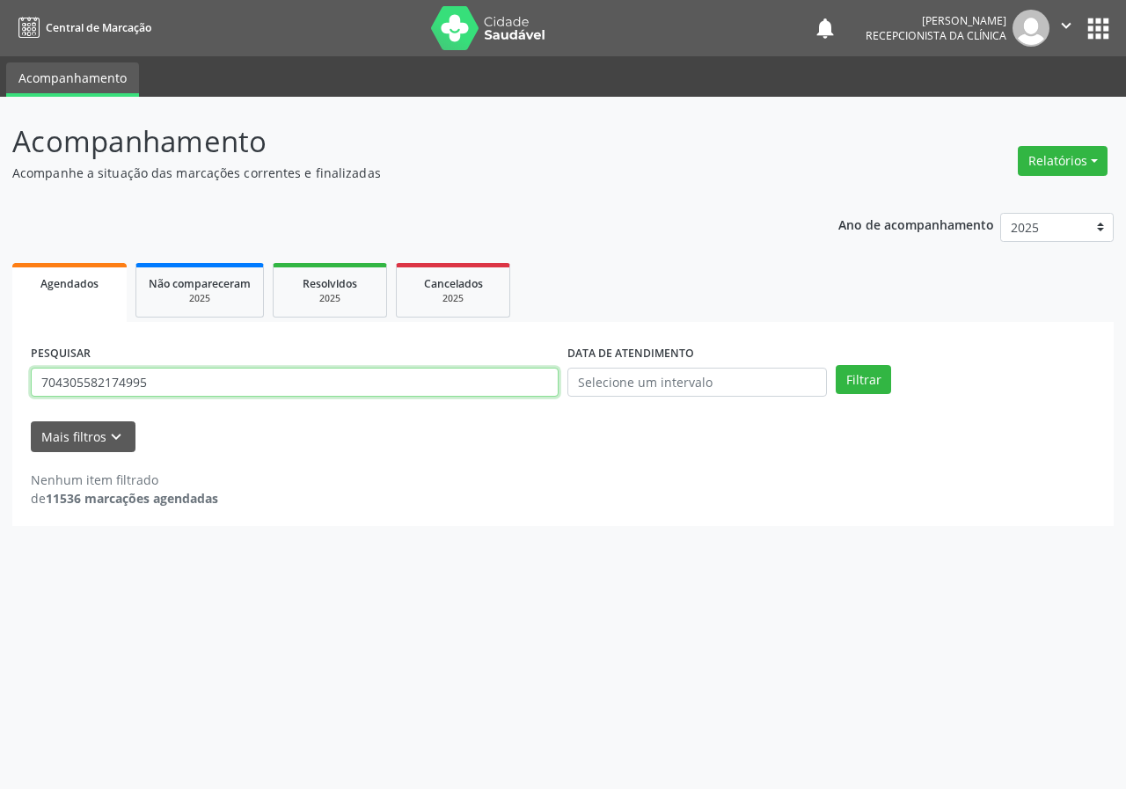
click at [835, 365] on button "Filtrar" at bounding box center [862, 380] width 55 height 30
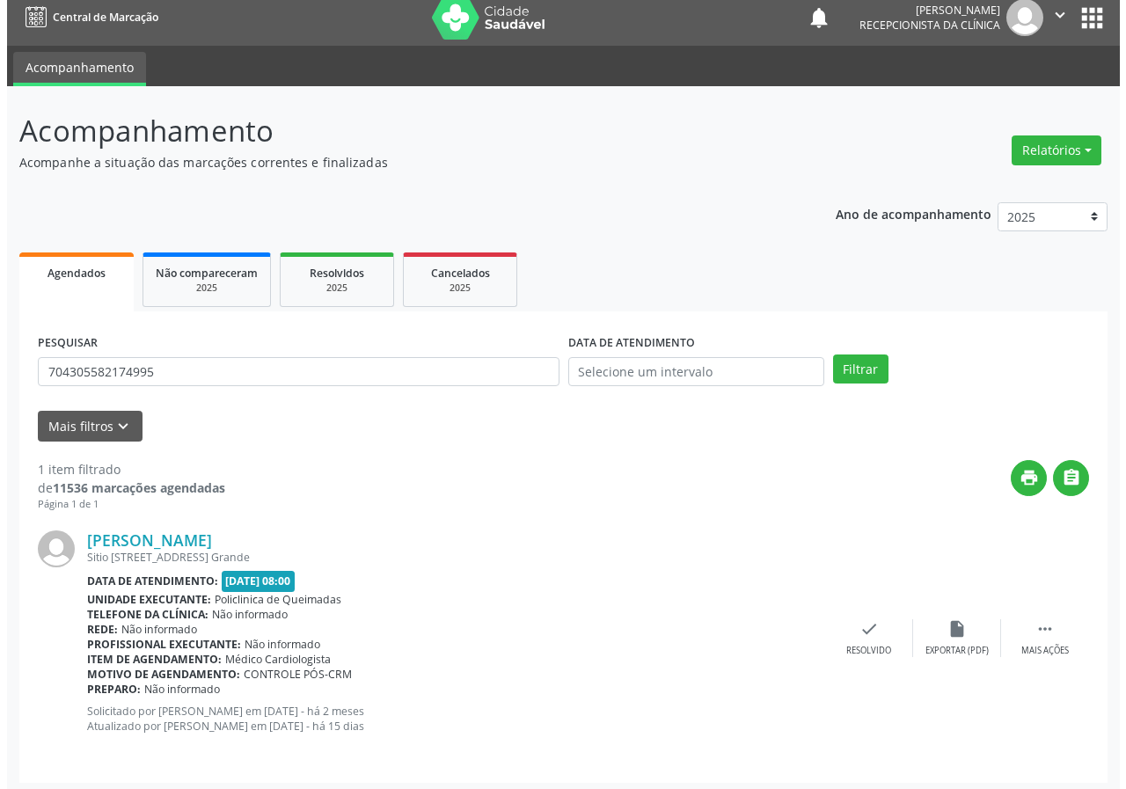
scroll to position [17, 0]
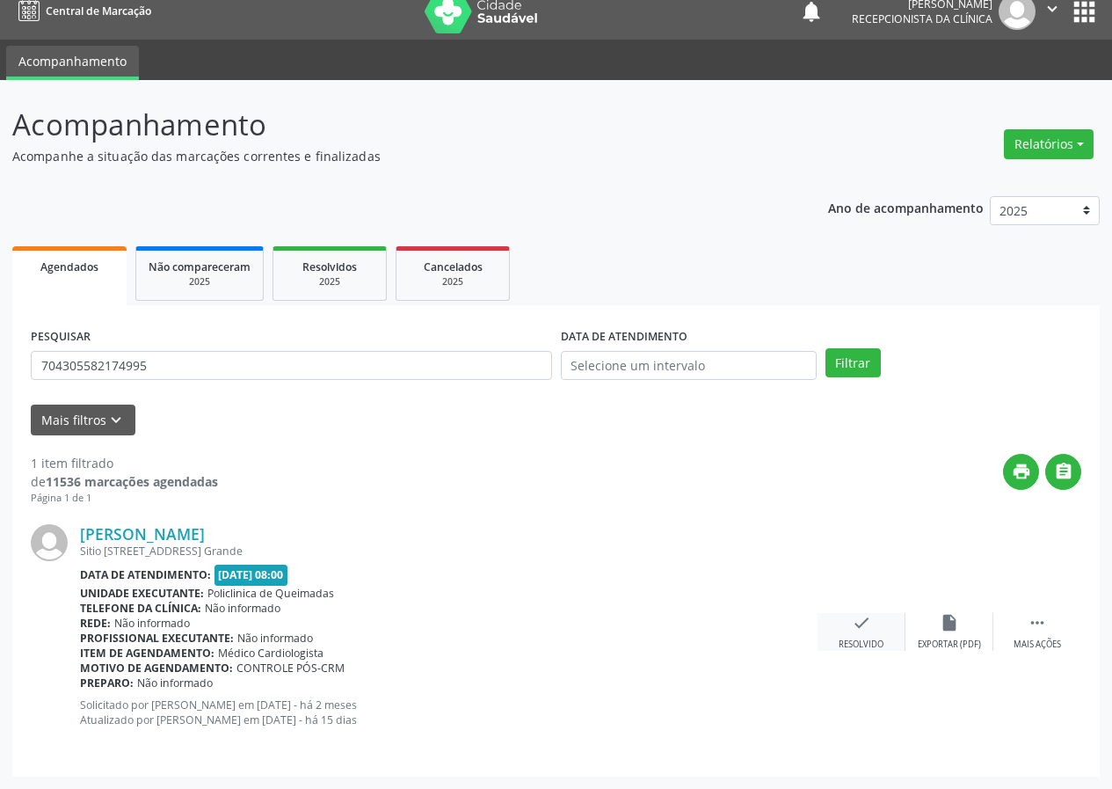
click at [850, 641] on div "Resolvido" at bounding box center [861, 644] width 45 height 12
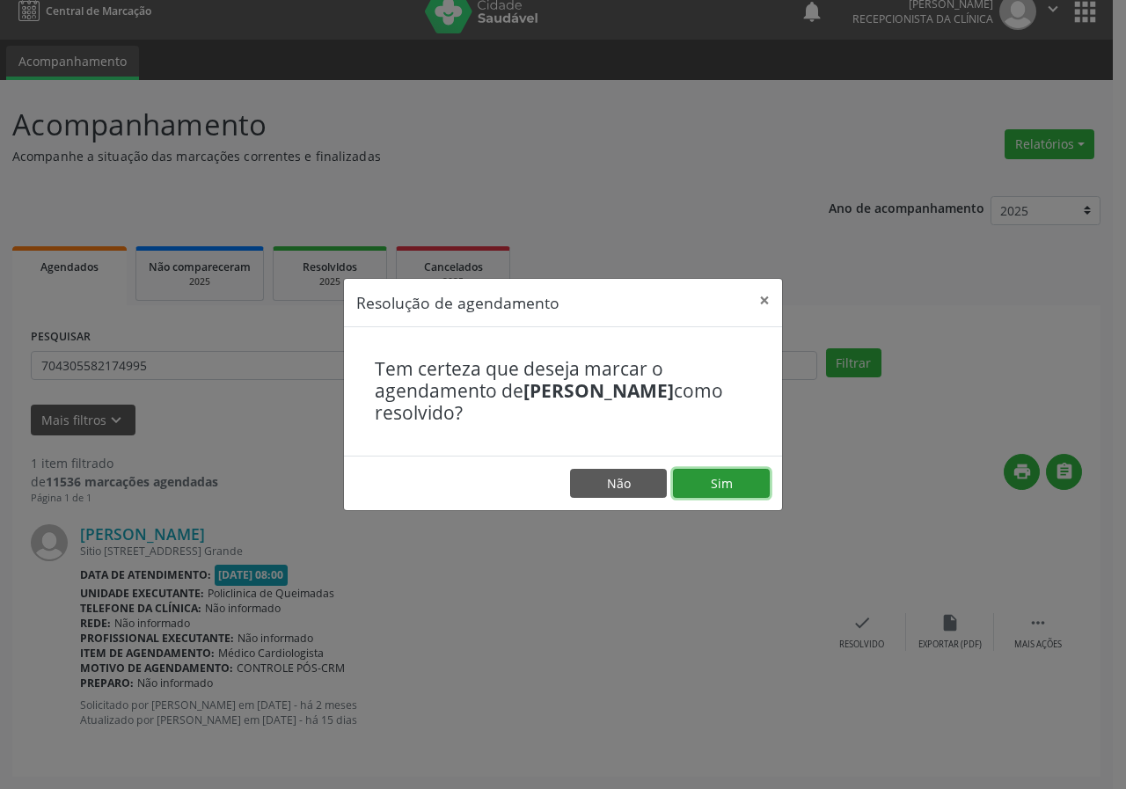
click at [699, 476] on button "Sim" at bounding box center [721, 484] width 97 height 30
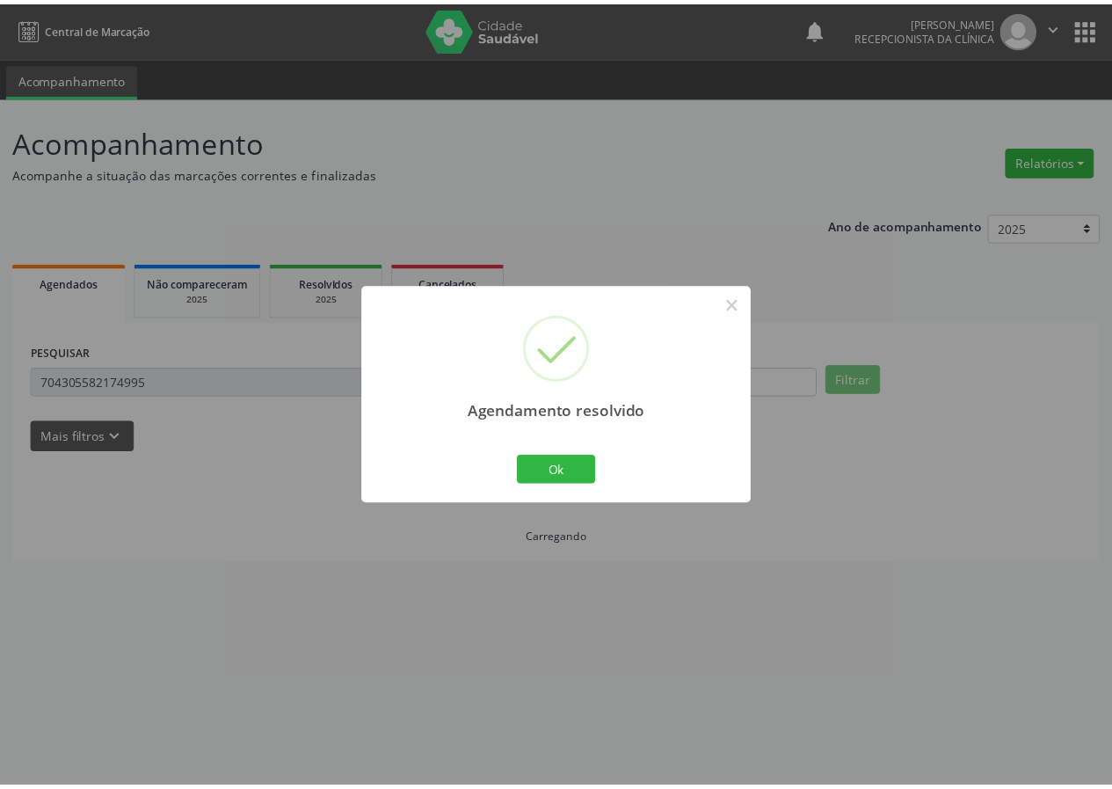
scroll to position [0, 0]
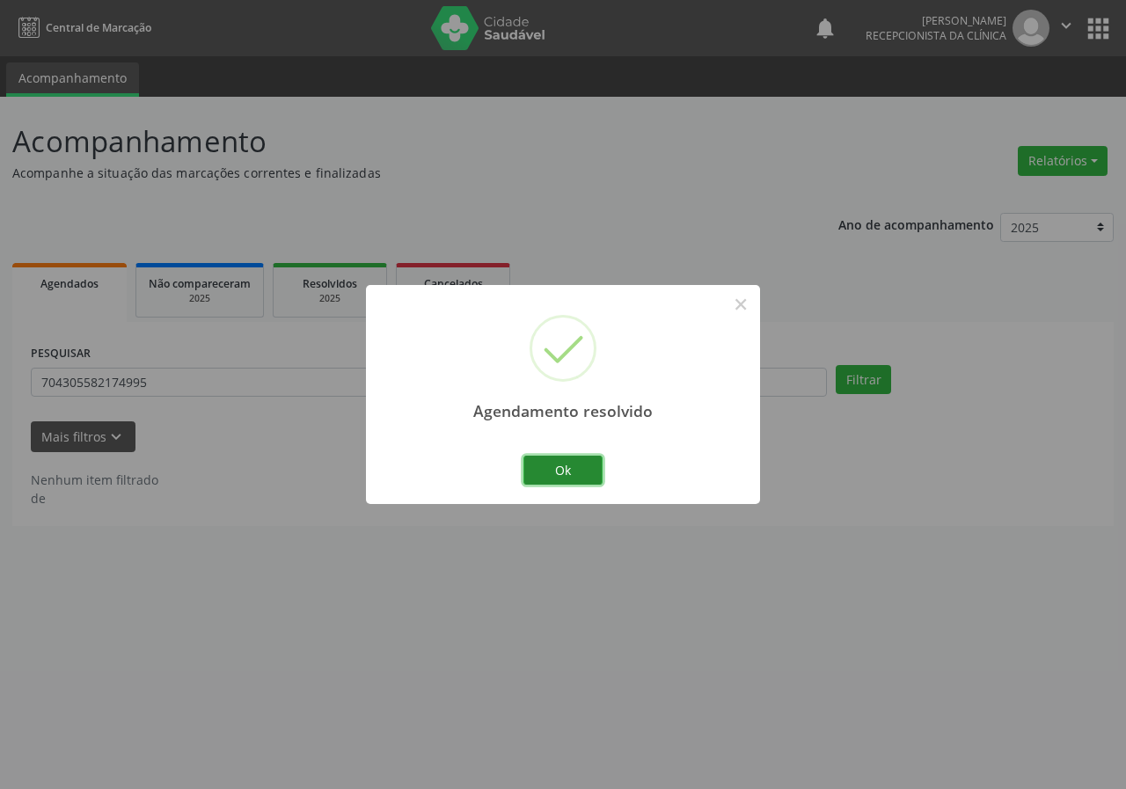
click at [553, 477] on button "Ok" at bounding box center [562, 471] width 79 height 30
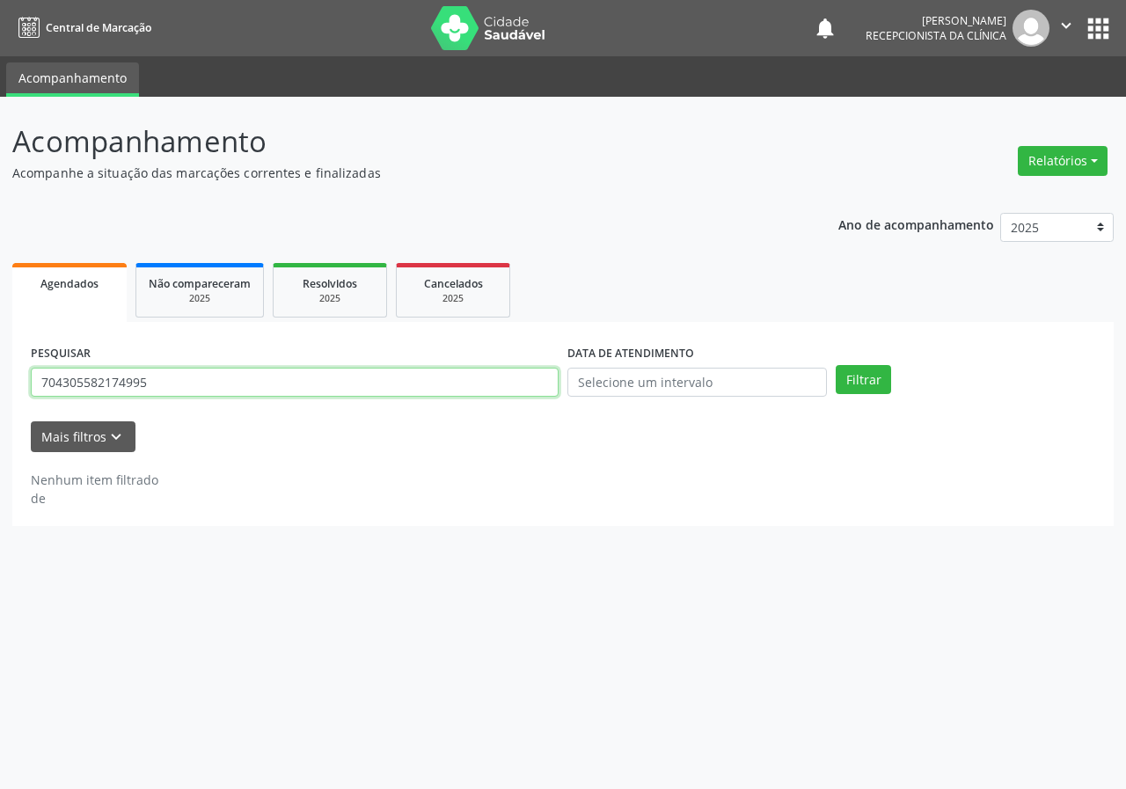
click at [201, 380] on input "704305582174995" at bounding box center [295, 383] width 528 height 30
click at [835, 365] on button "Filtrar" at bounding box center [862, 380] width 55 height 30
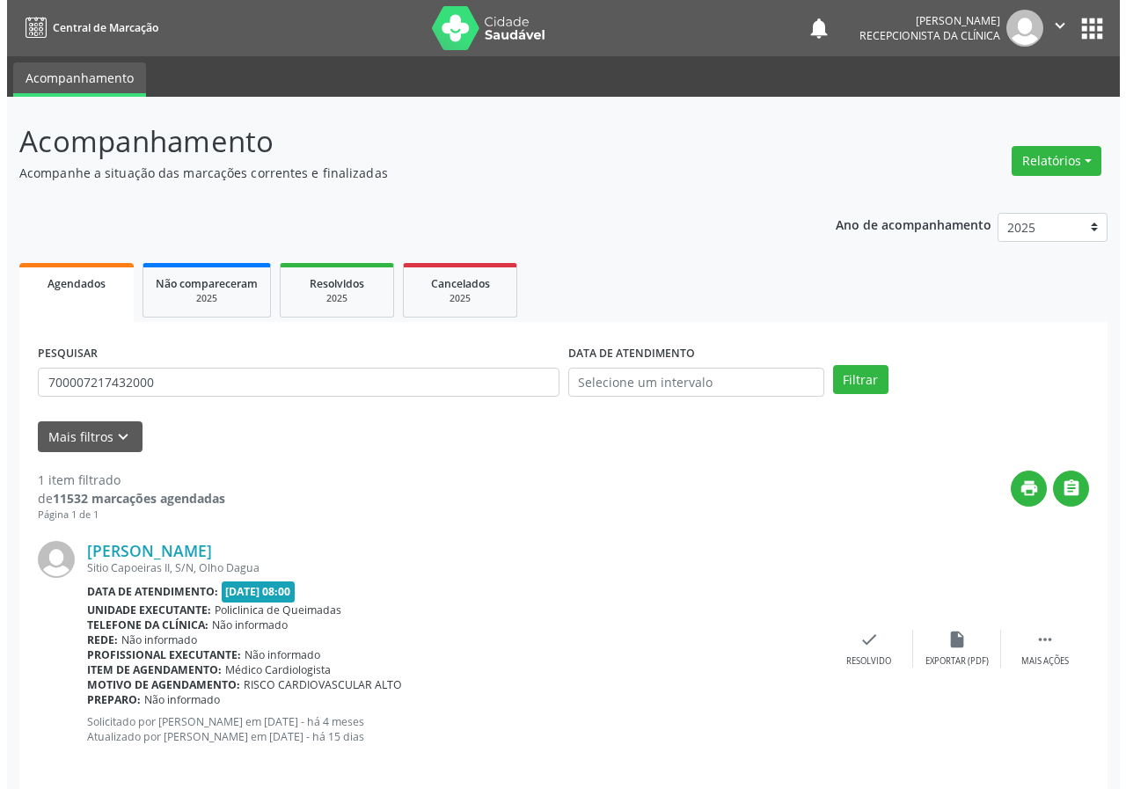
scroll to position [17, 0]
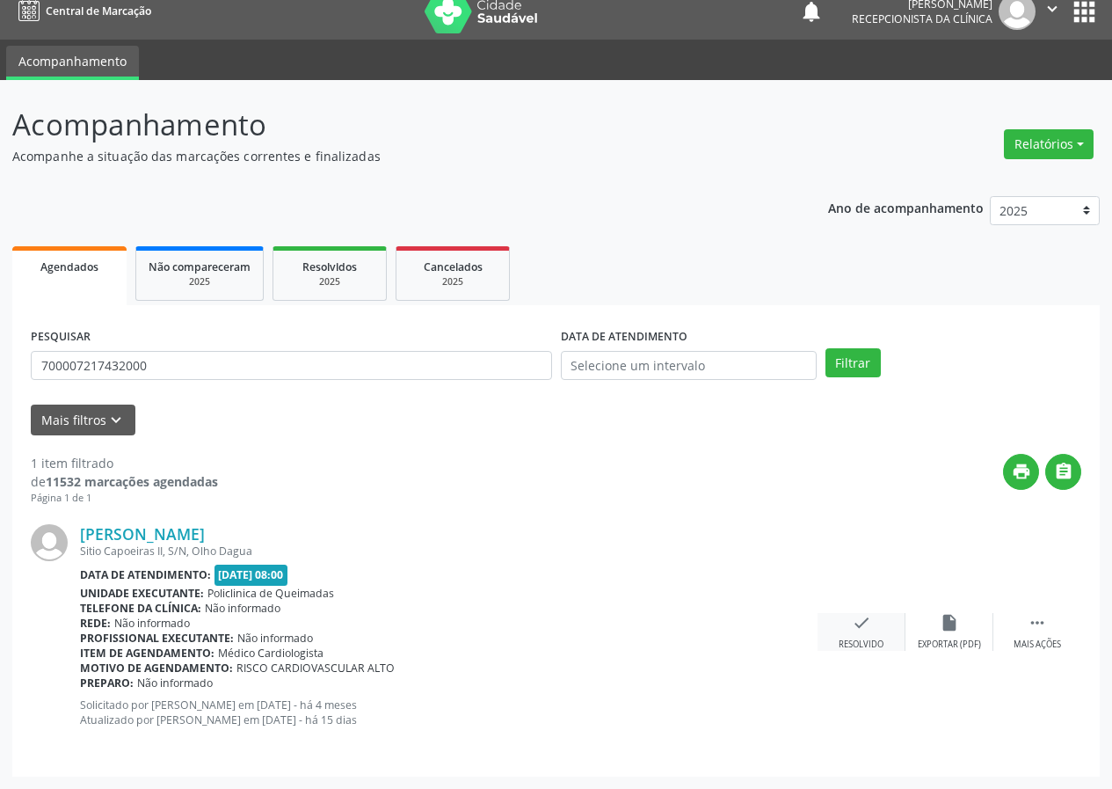
click at [872, 627] on div "check Resolvido" at bounding box center [862, 632] width 88 height 38
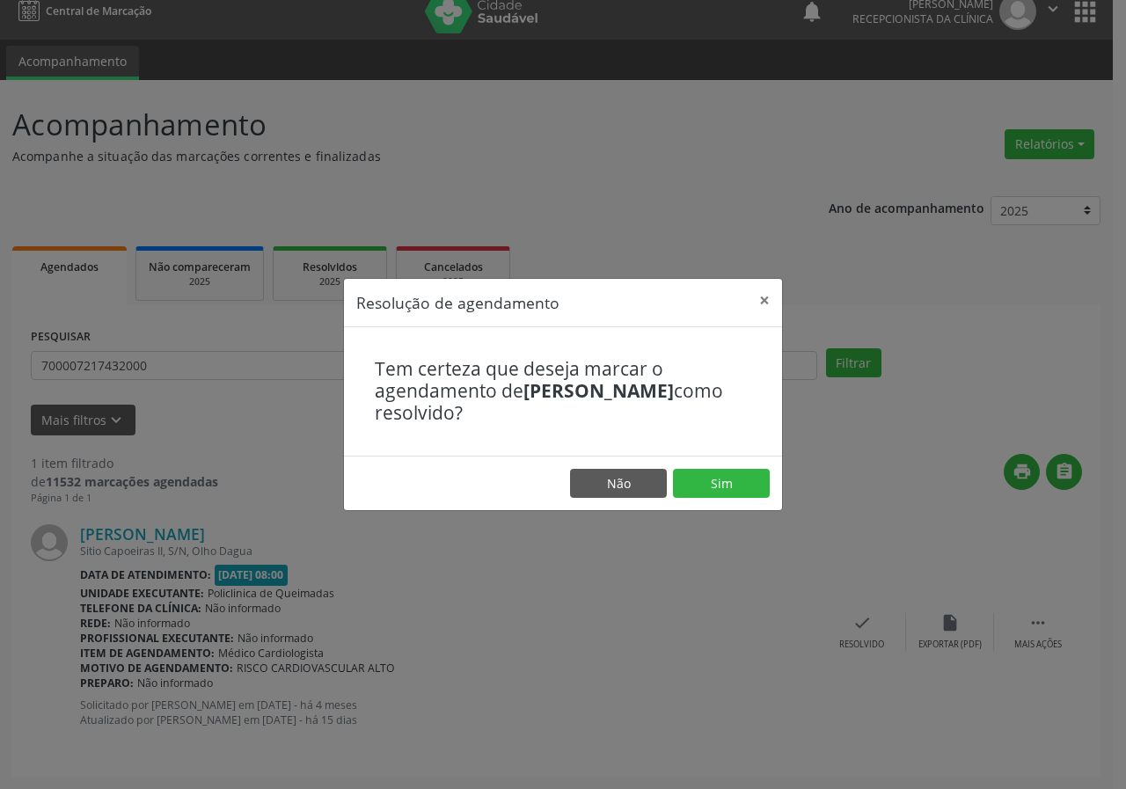
click at [727, 464] on footer "Não Sim" at bounding box center [563, 483] width 438 height 55
click at [716, 483] on button "Sim" at bounding box center [721, 484] width 97 height 30
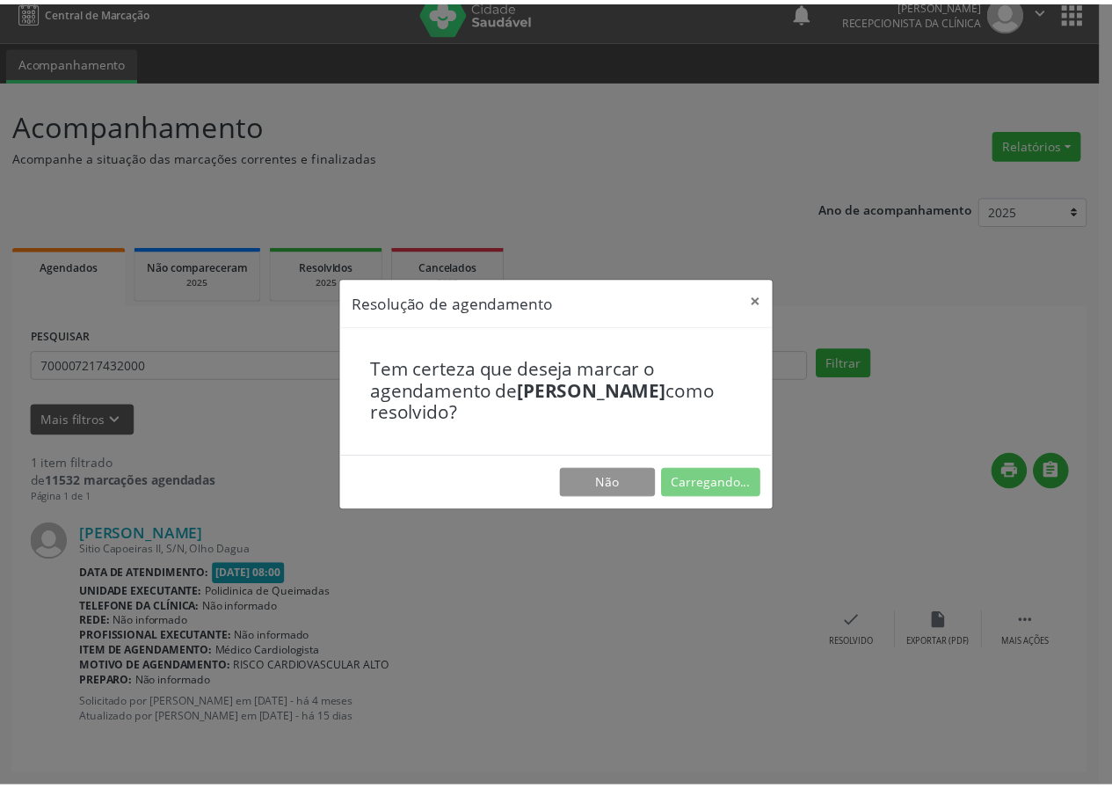
scroll to position [0, 0]
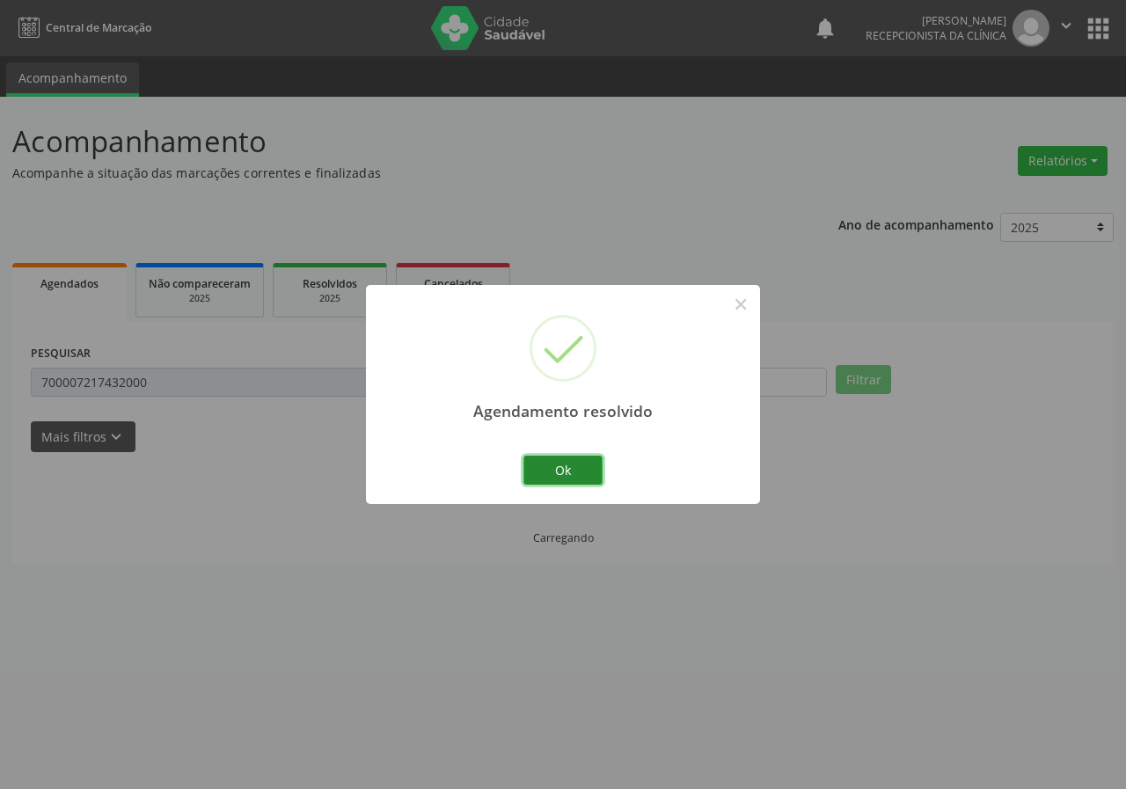
click at [590, 477] on button "Ok" at bounding box center [562, 471] width 79 height 30
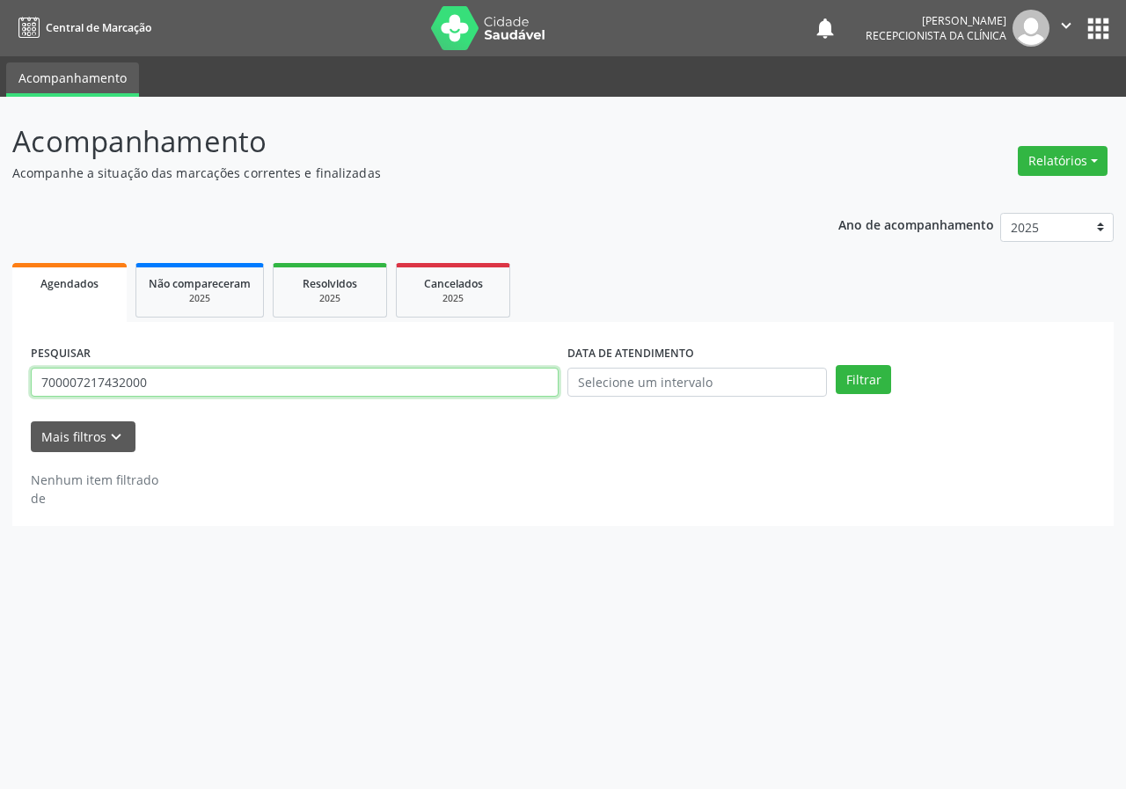
click at [415, 381] on input "700007217432000" at bounding box center [295, 383] width 528 height 30
click at [415, 382] on input "700007217432000" at bounding box center [295, 383] width 528 height 30
click at [835, 365] on button "Filtrar" at bounding box center [862, 380] width 55 height 30
click at [69, 383] on input "7050008697070452" at bounding box center [295, 383] width 528 height 30
click at [835, 365] on button "Filtrar" at bounding box center [862, 380] width 55 height 30
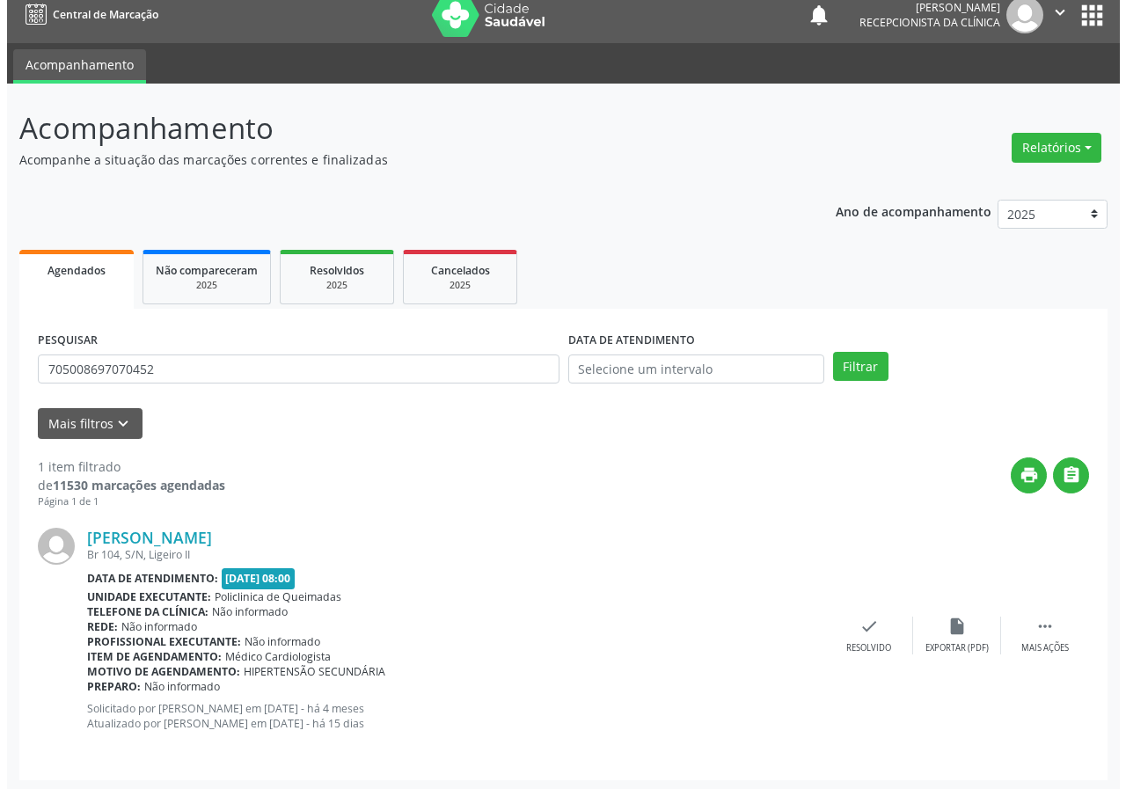
scroll to position [17, 0]
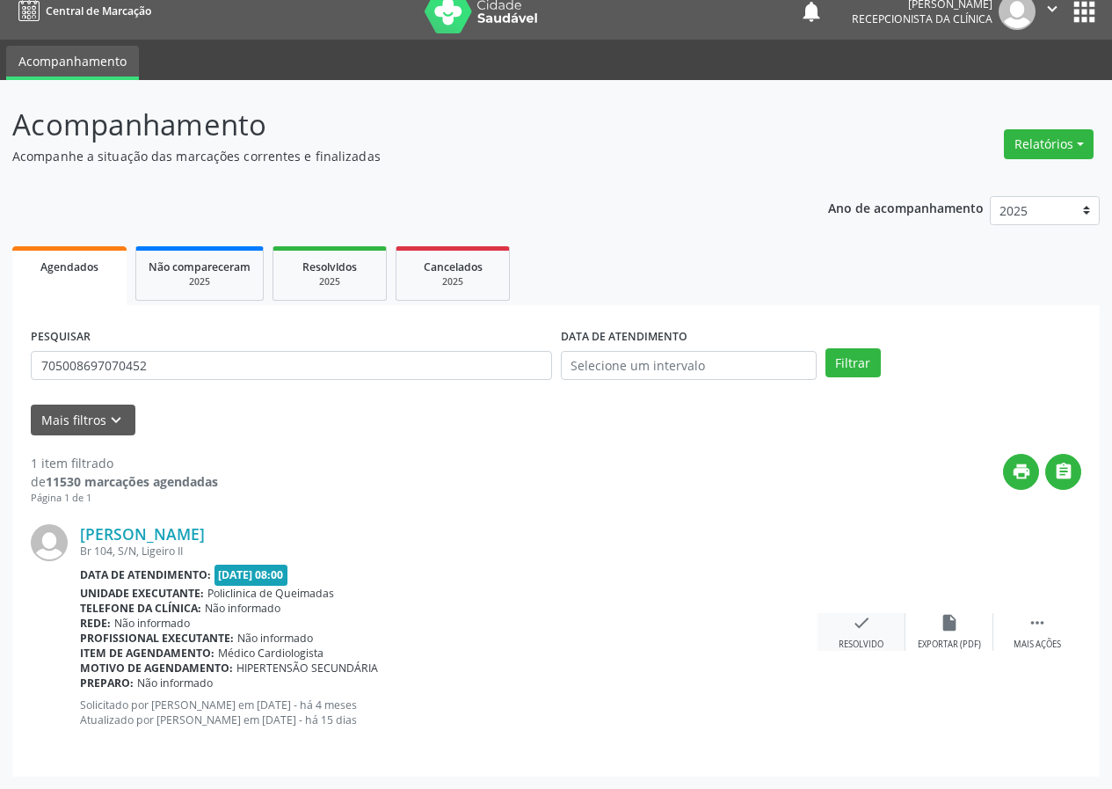
click at [876, 628] on div "check Resolvido" at bounding box center [862, 632] width 88 height 38
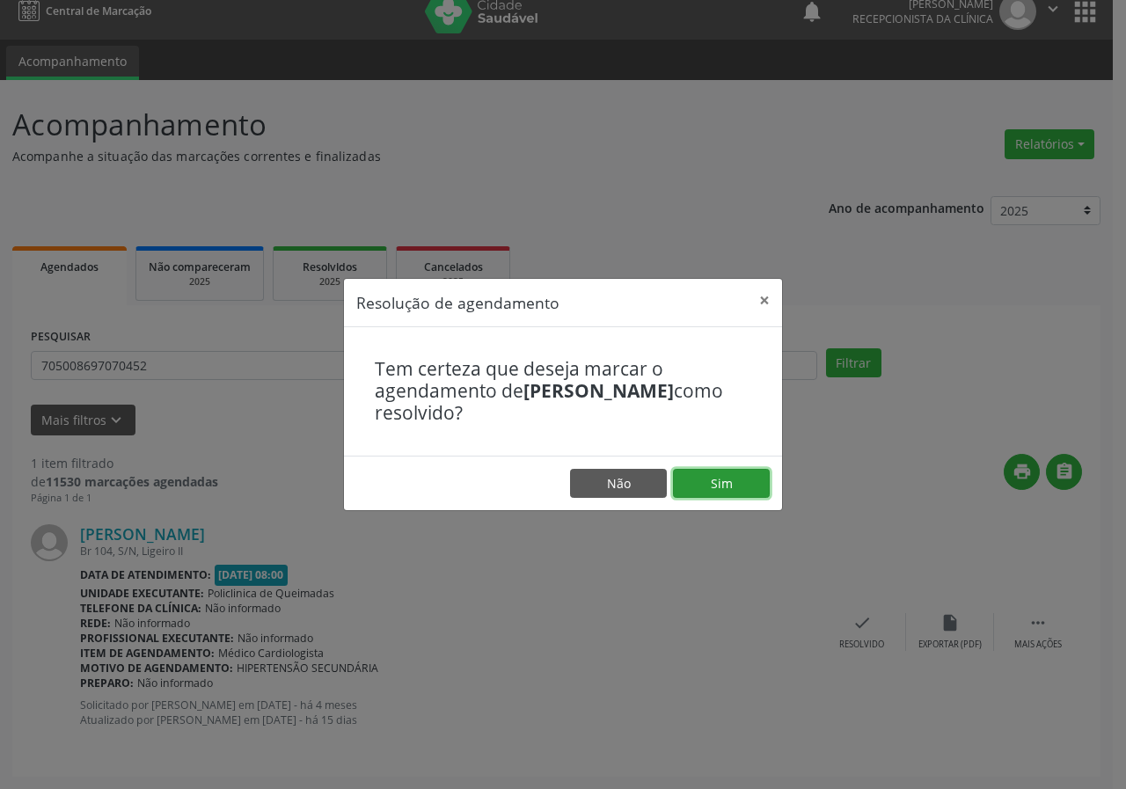
click at [689, 479] on button "Sim" at bounding box center [721, 484] width 97 height 30
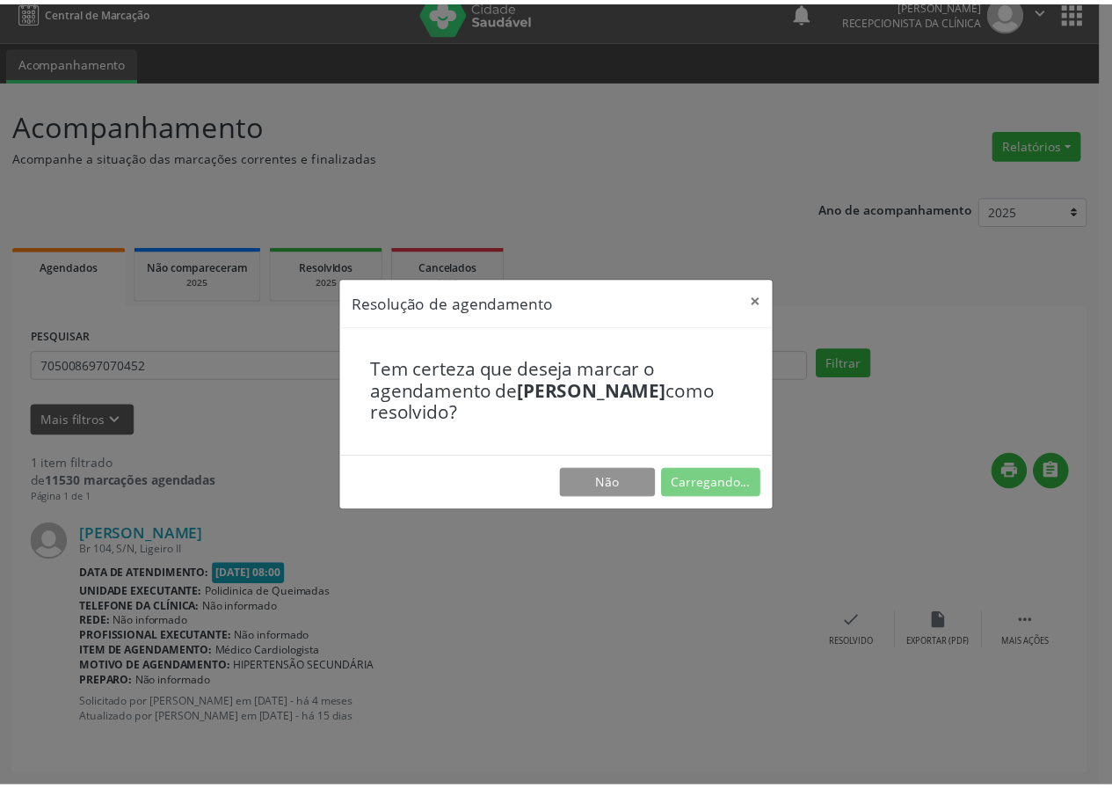
scroll to position [0, 0]
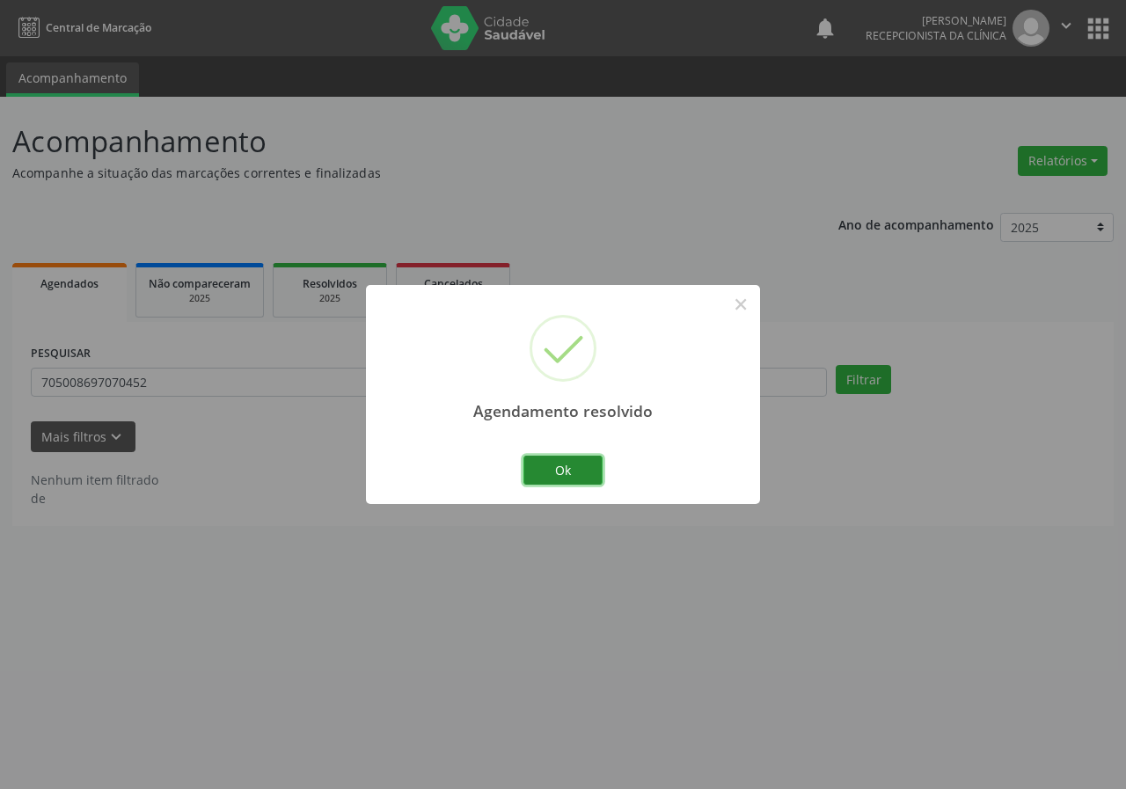
click at [576, 467] on button "Ok" at bounding box center [562, 471] width 79 height 30
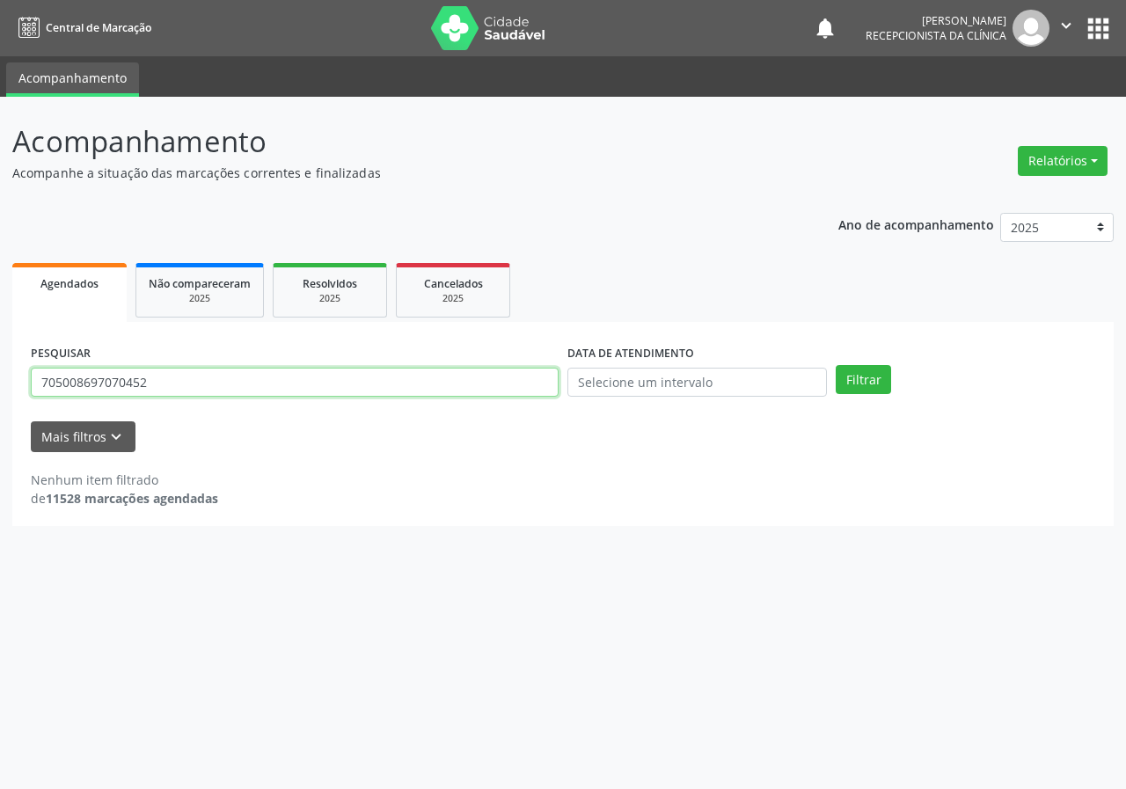
click at [338, 375] on input "705008697070452" at bounding box center [295, 383] width 528 height 30
click at [835, 365] on button "Filtrar" at bounding box center [862, 380] width 55 height 30
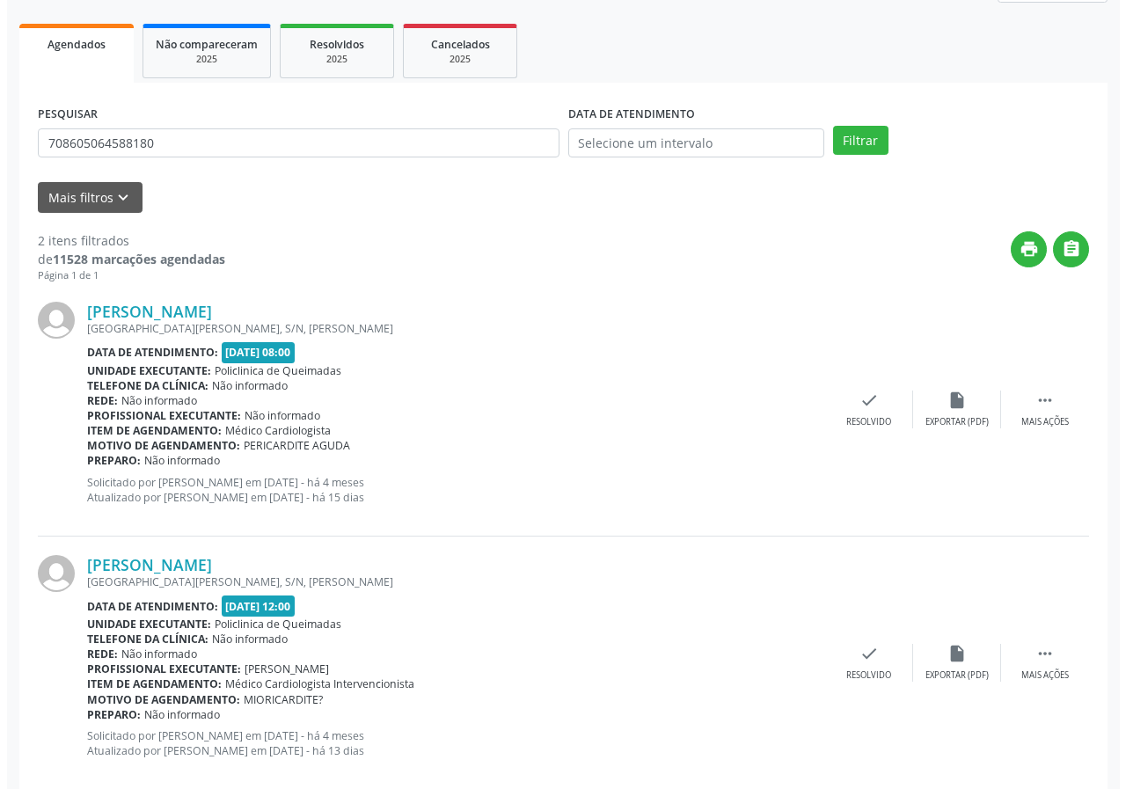
scroll to position [270, 0]
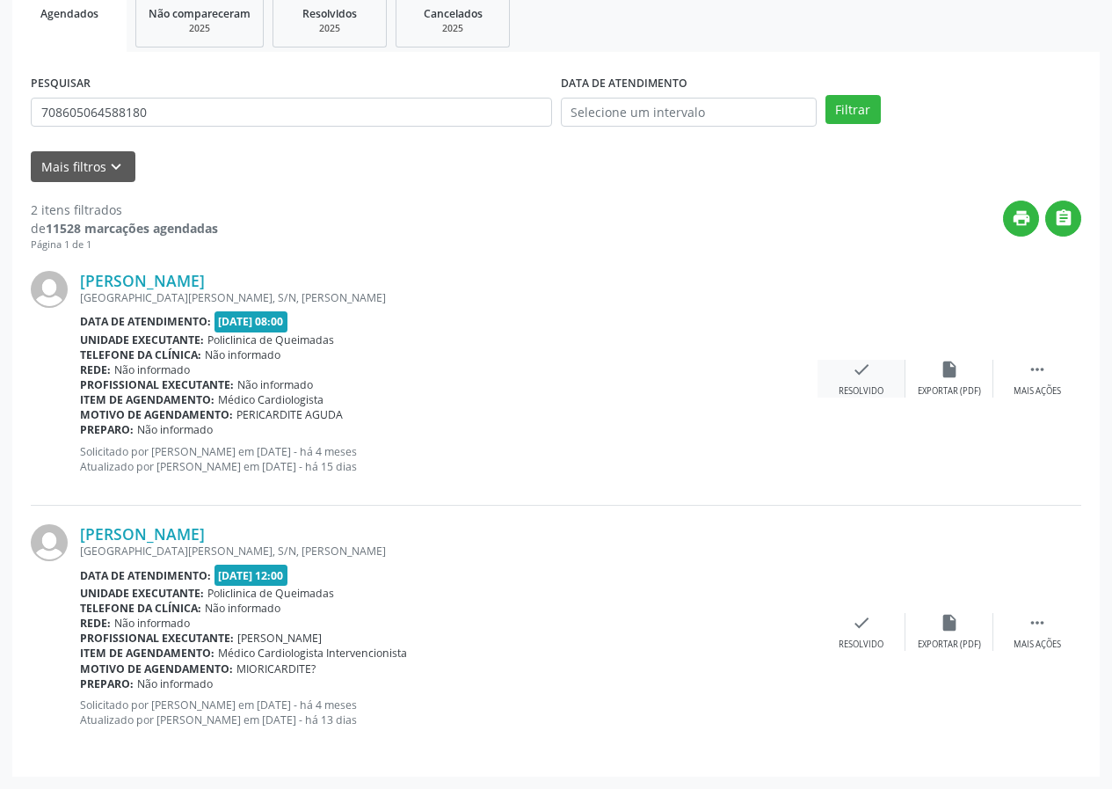
click at [860, 373] on icon "check" at bounding box center [861, 369] width 19 height 19
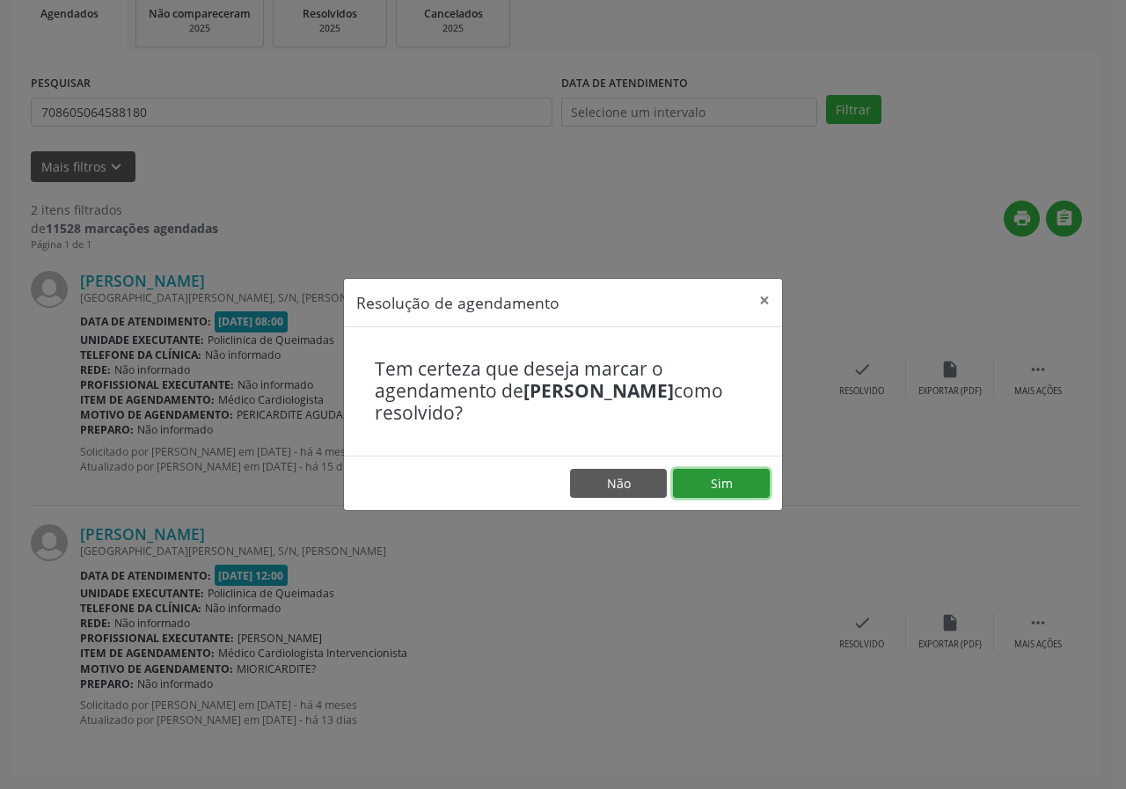
click at [740, 471] on button "Sim" at bounding box center [721, 484] width 97 height 30
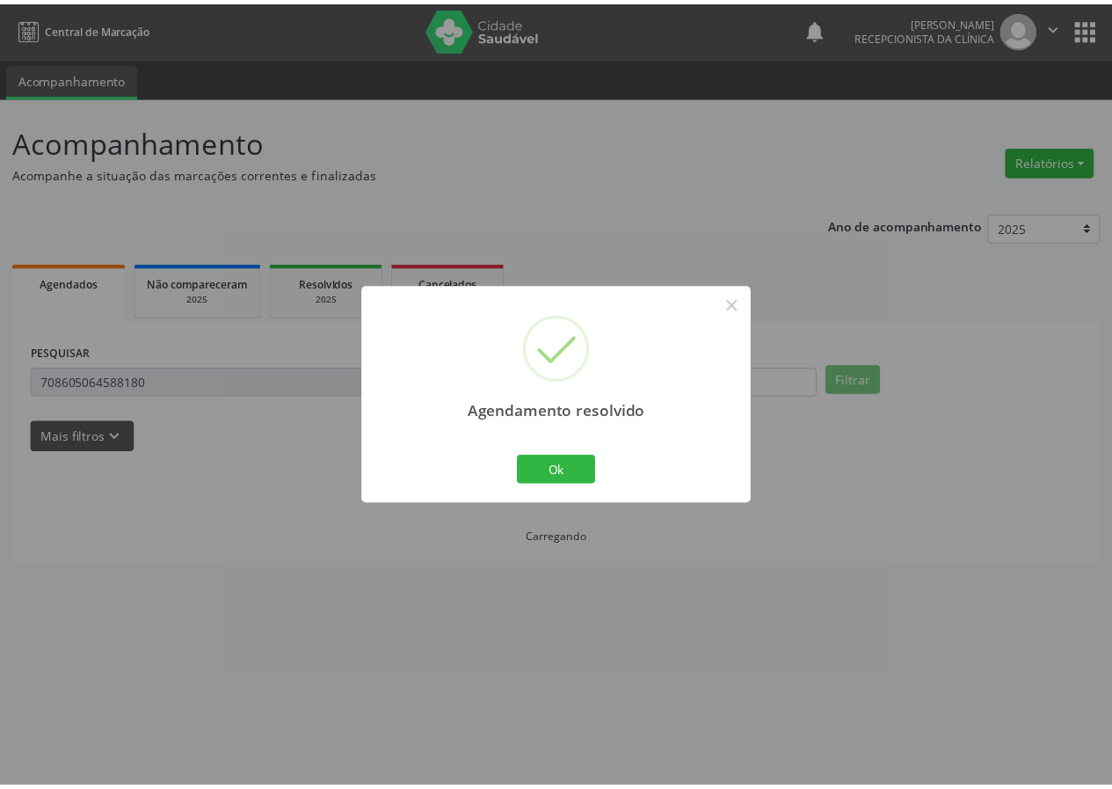
scroll to position [0, 0]
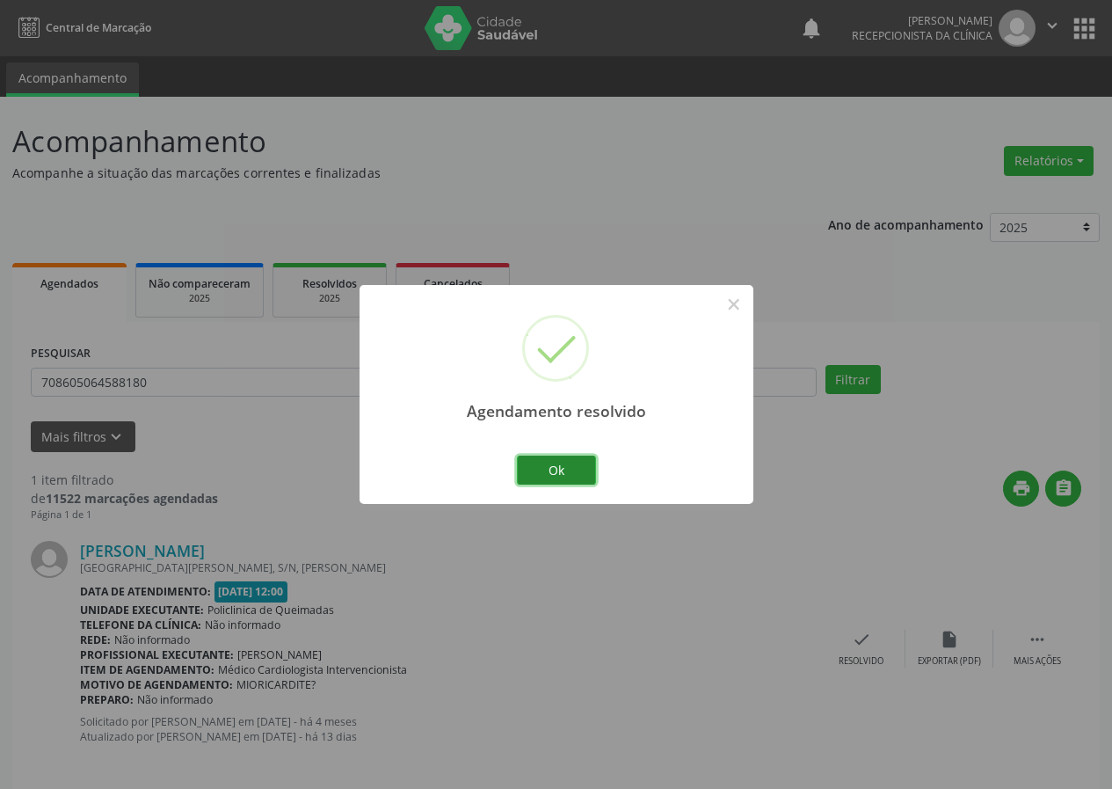
click at [556, 467] on button "Ok" at bounding box center [556, 471] width 79 height 30
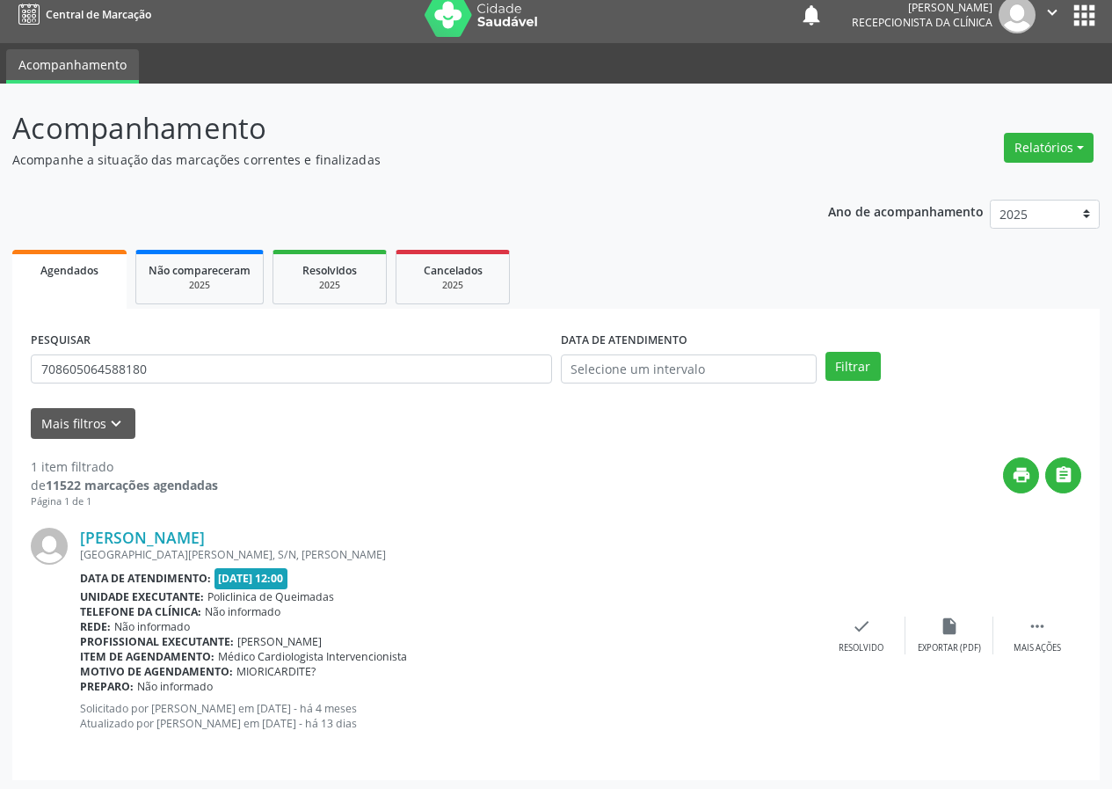
scroll to position [17, 0]
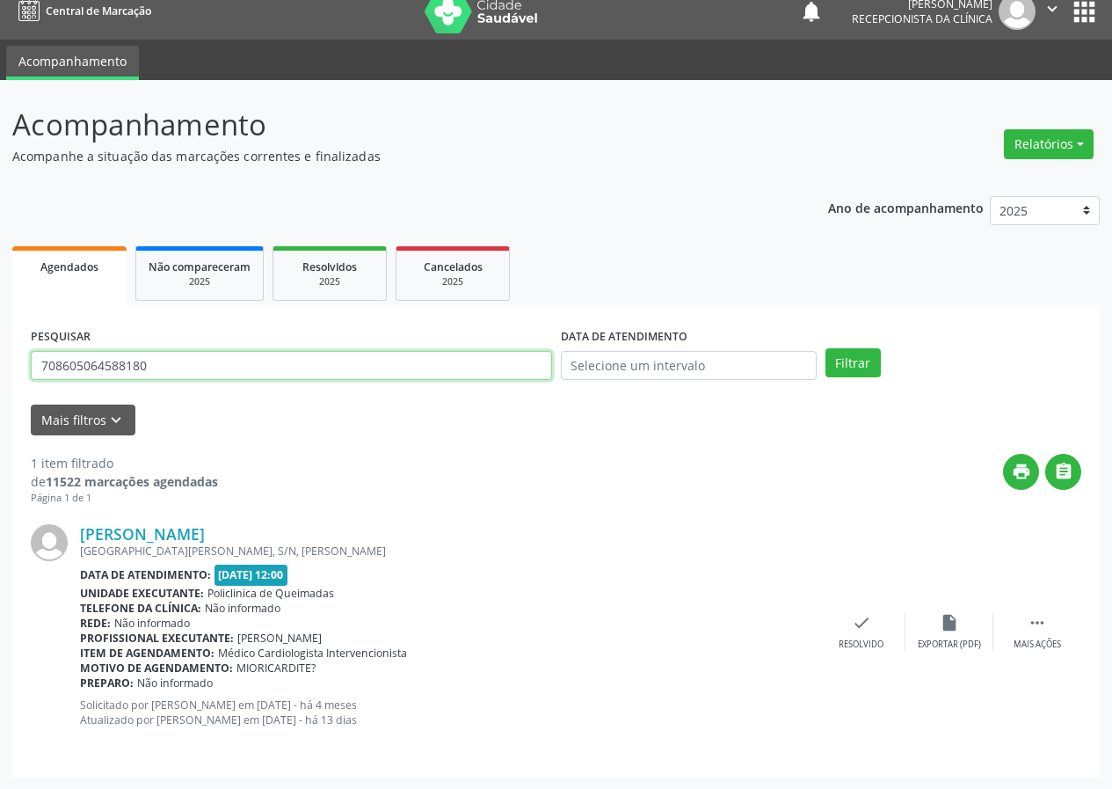
click at [262, 369] on input "708605064588180" at bounding box center [291, 366] width 521 height 30
click at [826, 348] on button "Filtrar" at bounding box center [853, 363] width 55 height 30
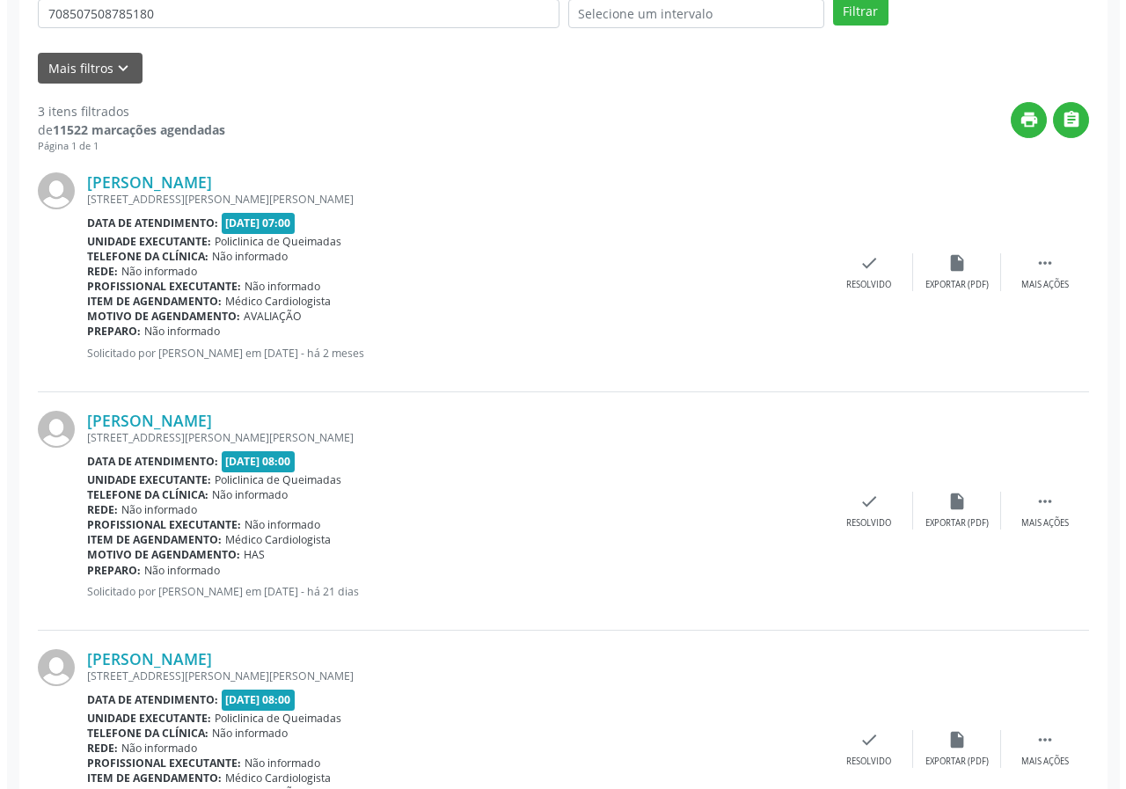
scroll to position [478, 0]
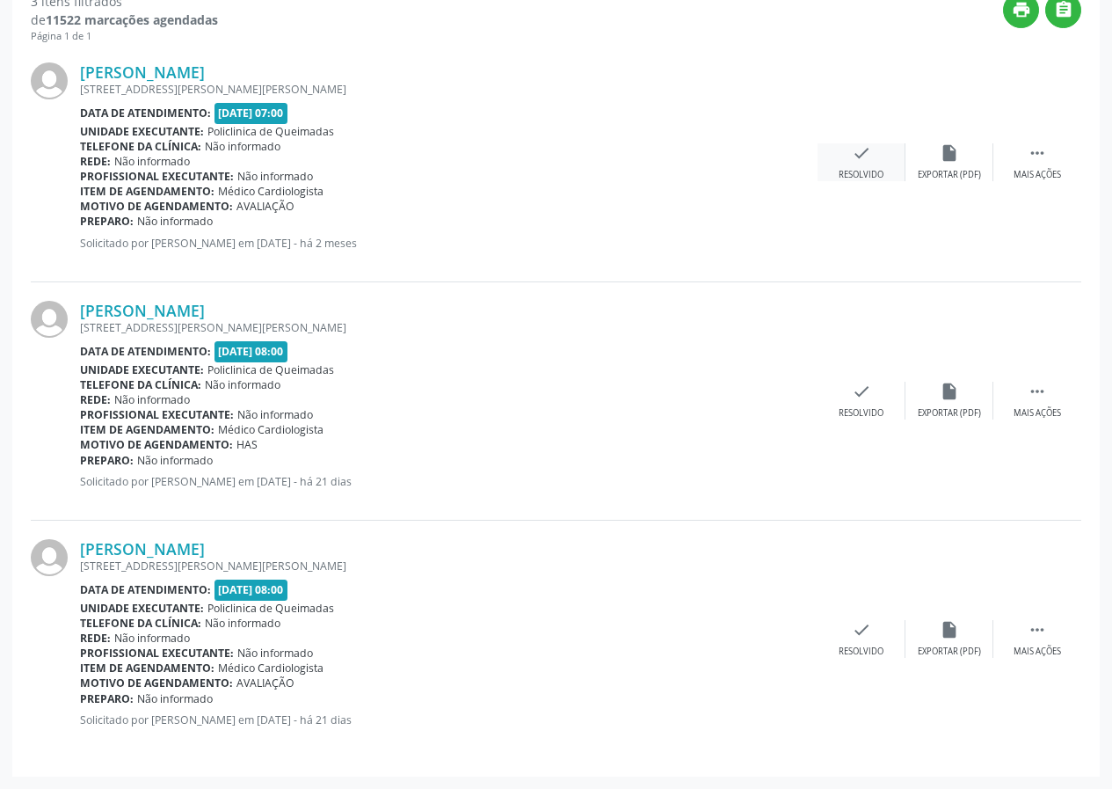
click at [861, 163] on icon "check" at bounding box center [861, 152] width 19 height 19
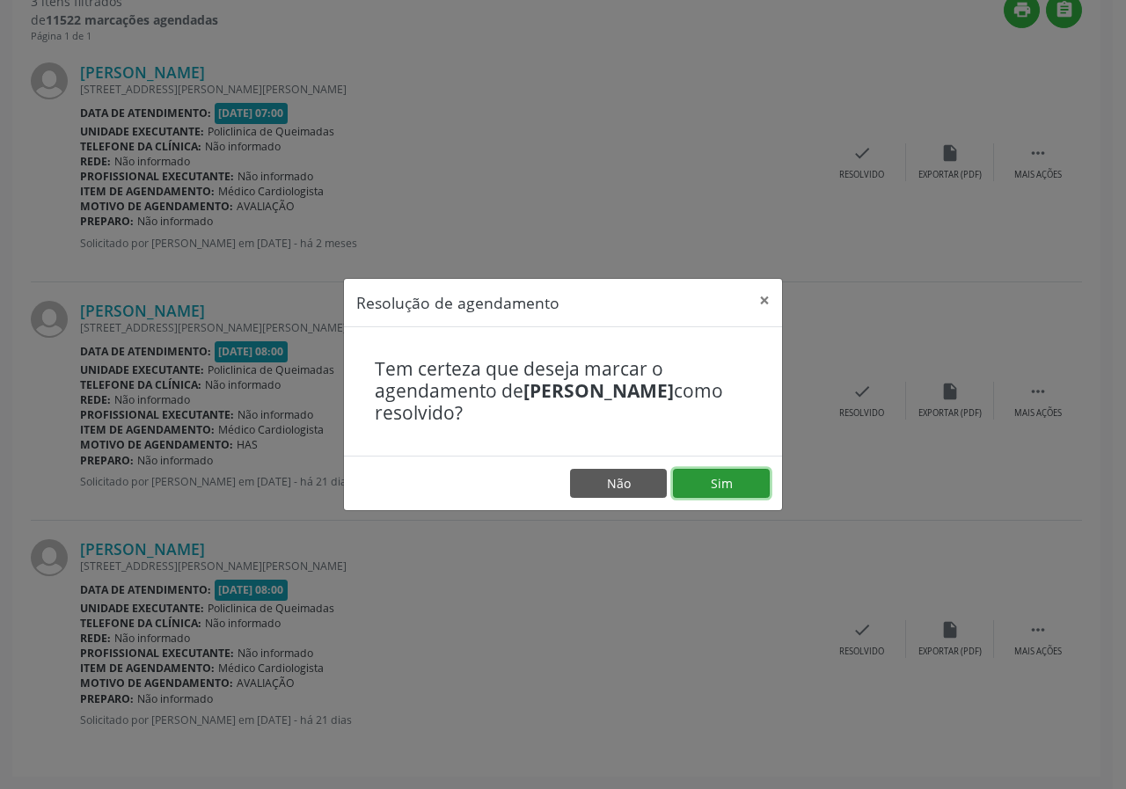
click at [733, 475] on button "Sim" at bounding box center [721, 484] width 97 height 30
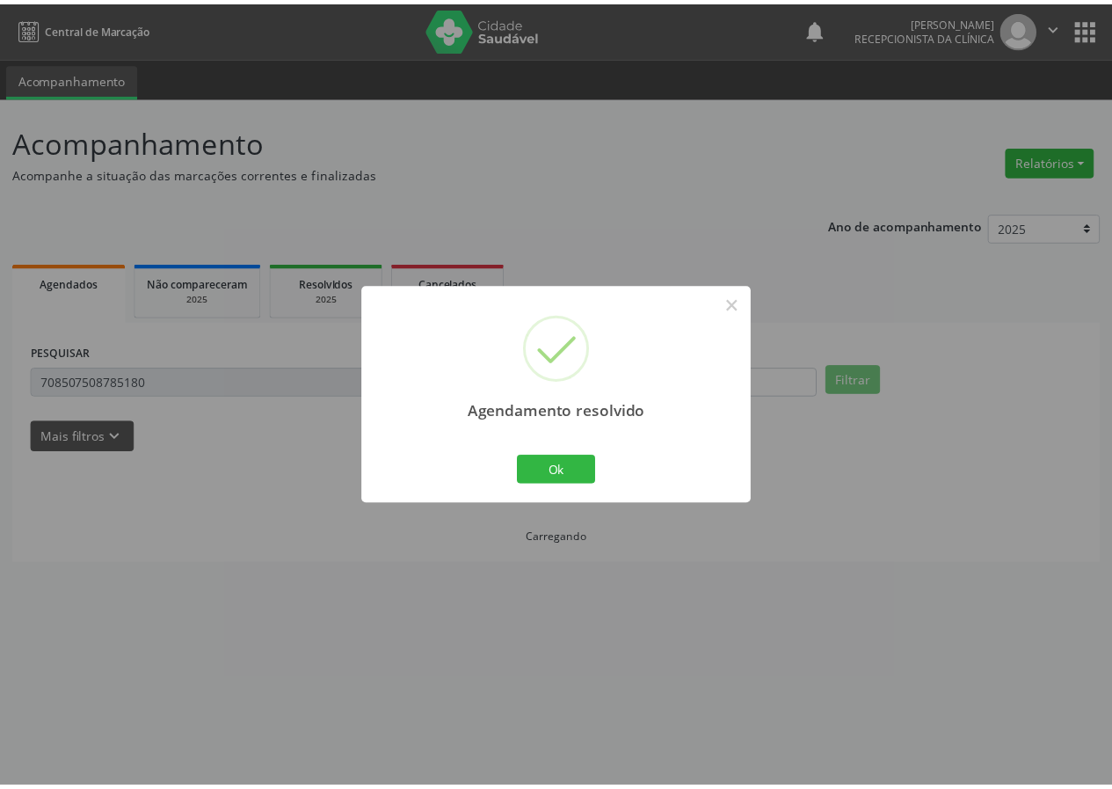
scroll to position [0, 0]
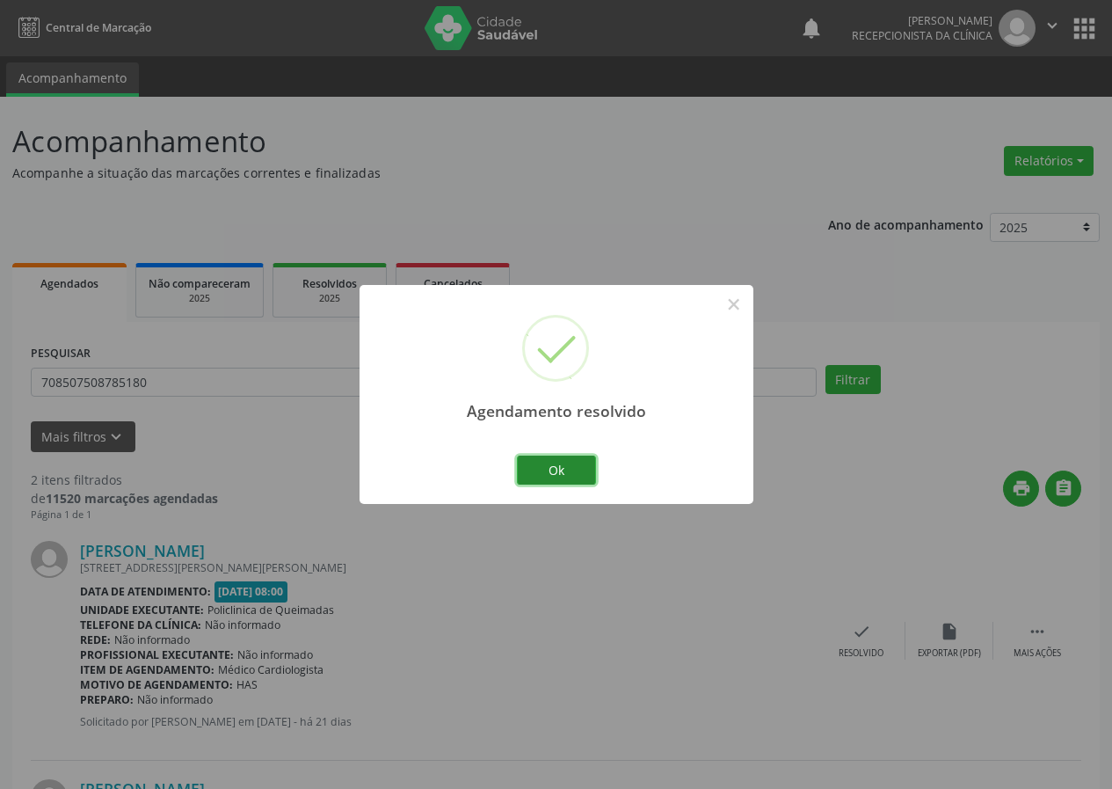
click at [550, 457] on button "Ok" at bounding box center [556, 471] width 79 height 30
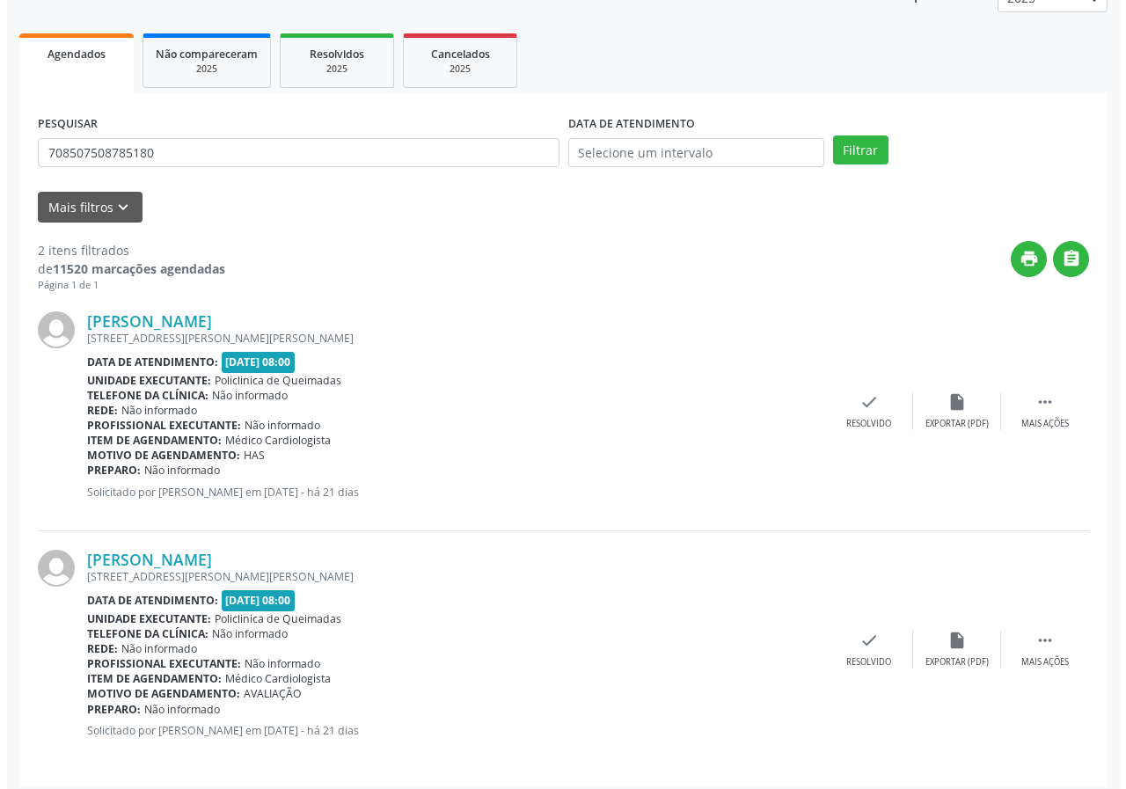
scroll to position [240, 0]
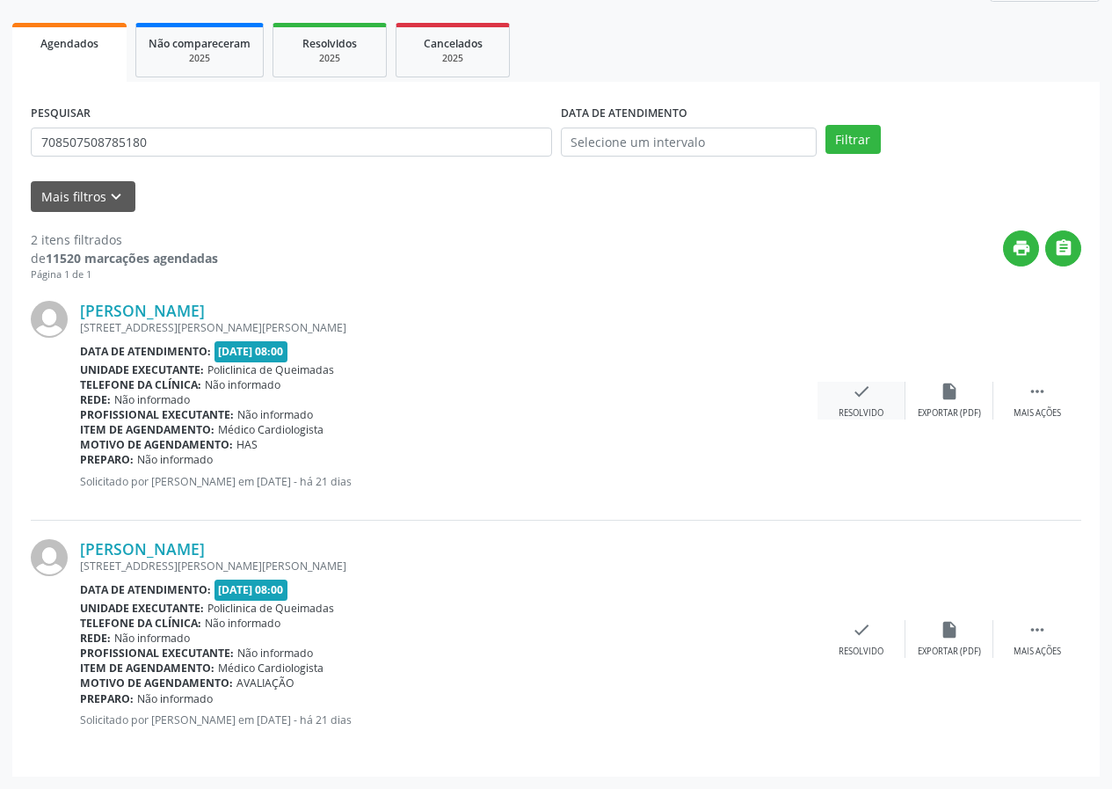
click at [878, 406] on div "check Resolvido" at bounding box center [862, 401] width 88 height 38
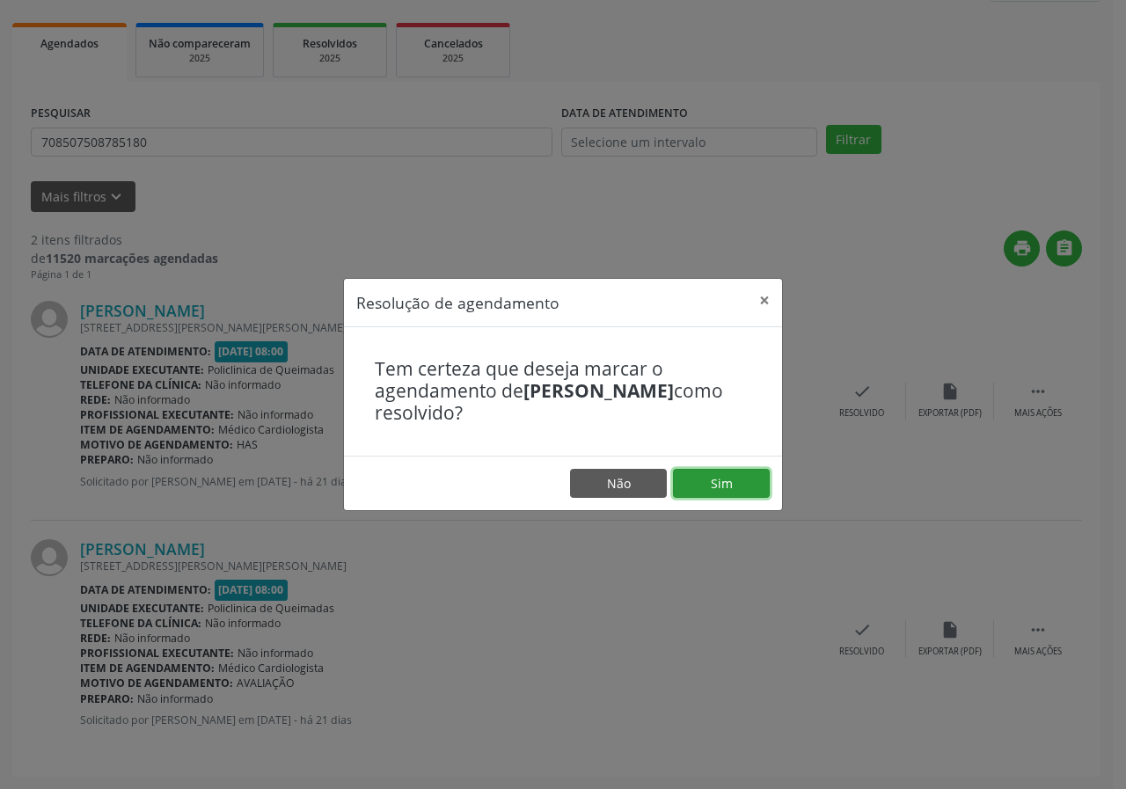
click at [730, 475] on button "Sim" at bounding box center [721, 484] width 97 height 30
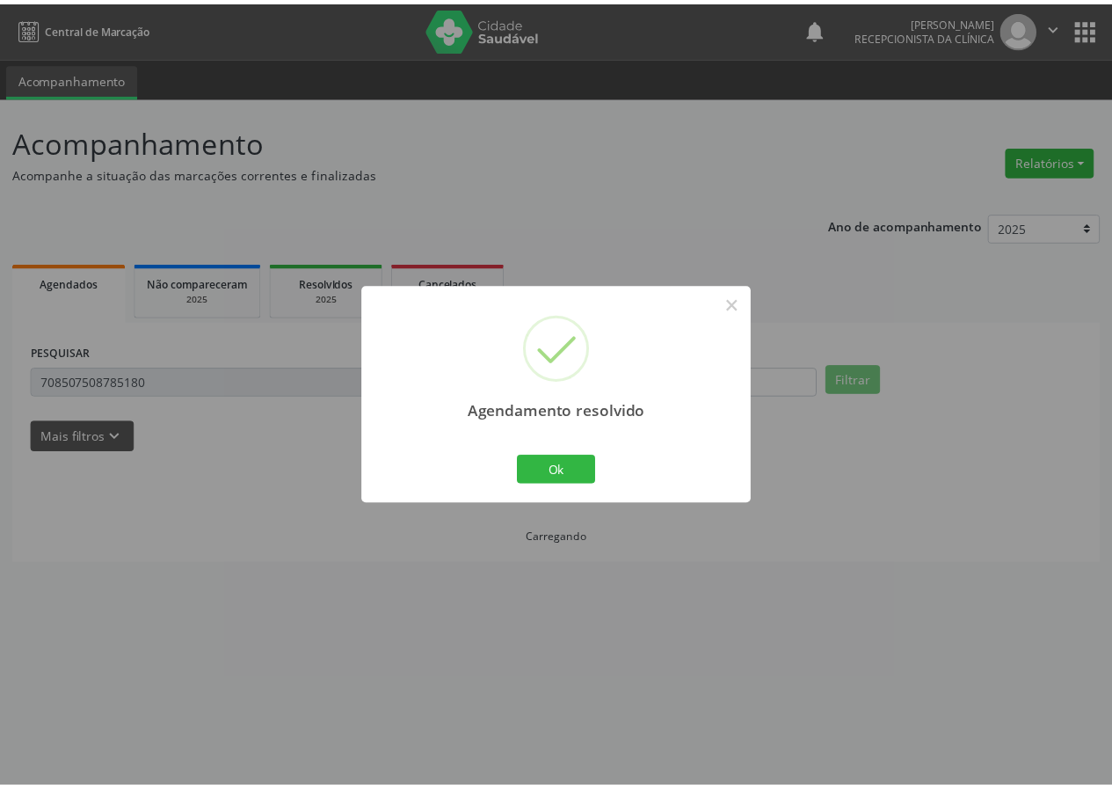
scroll to position [0, 0]
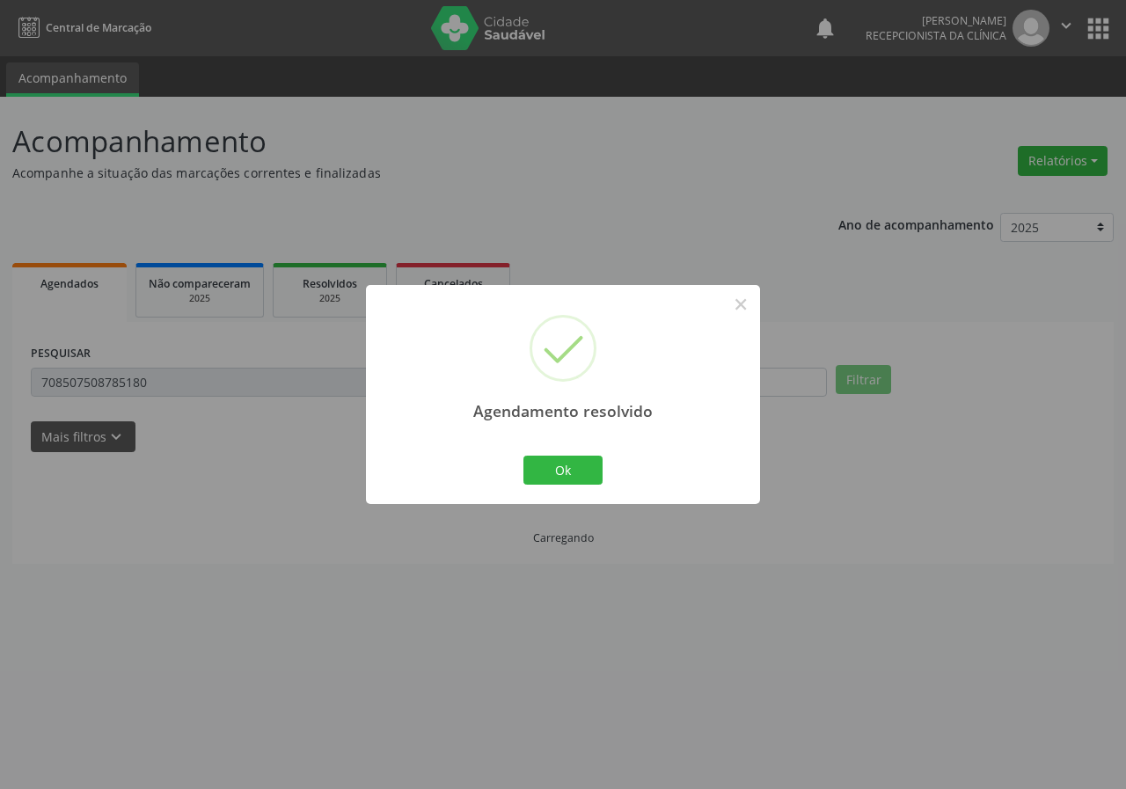
click at [555, 453] on div "Ok Cancel" at bounding box center [563, 469] width 87 height 37
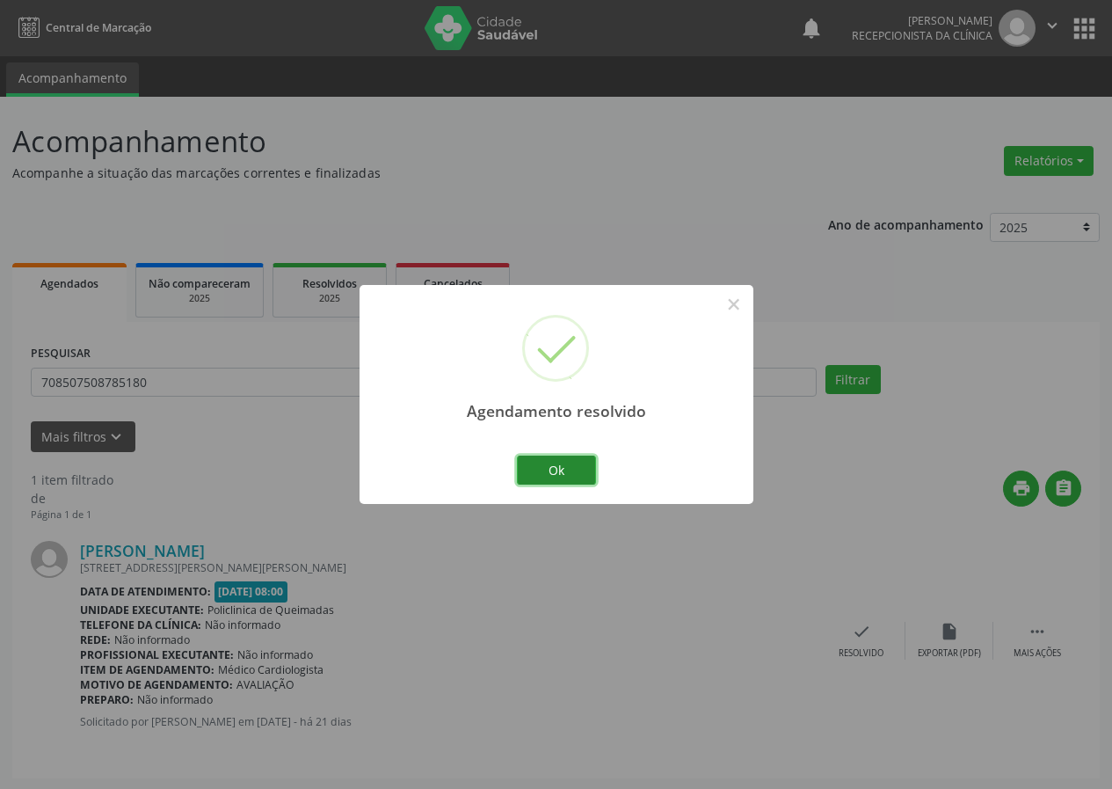
click at [555, 474] on button "Ok" at bounding box center [556, 471] width 79 height 30
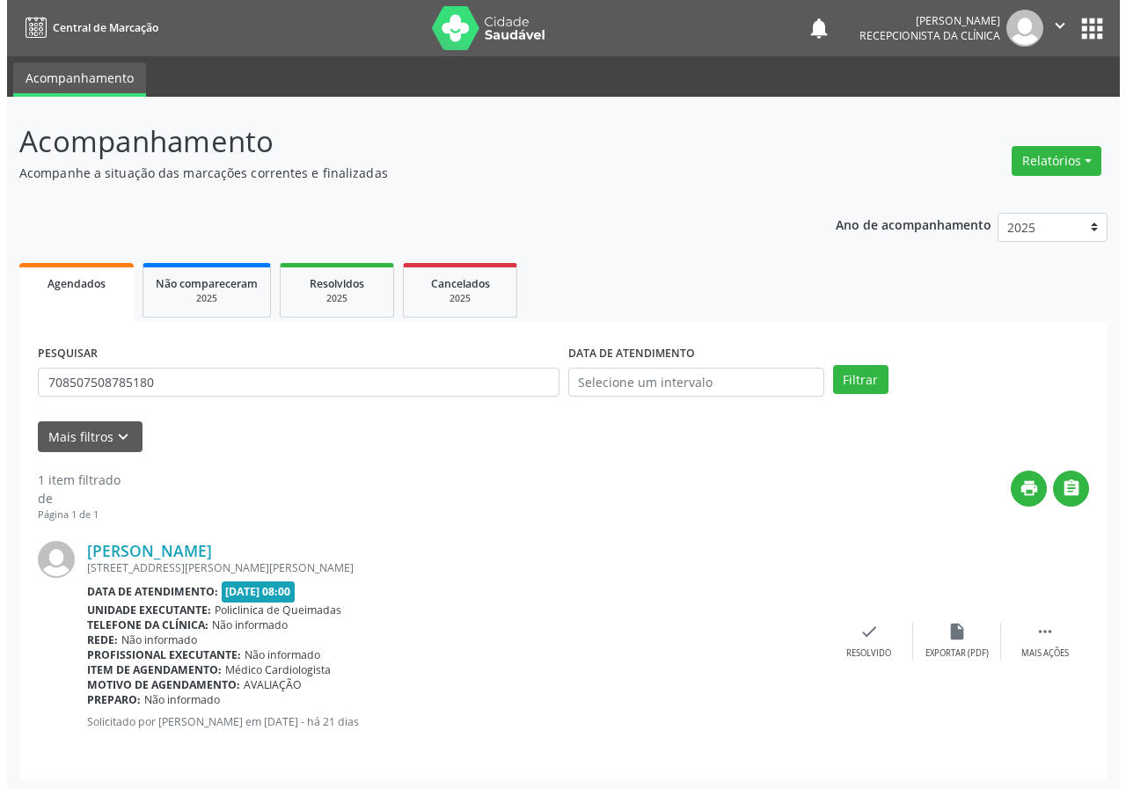
scroll to position [2, 0]
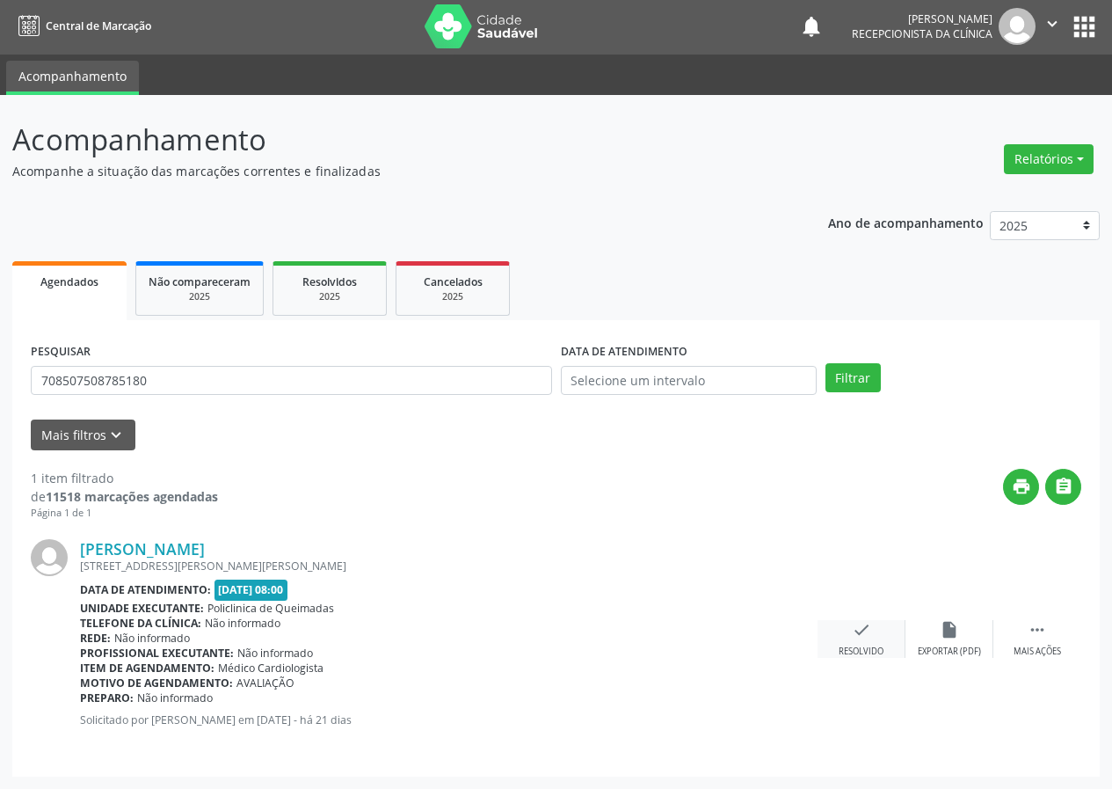
click at [903, 644] on div "check Resolvido" at bounding box center [862, 639] width 88 height 38
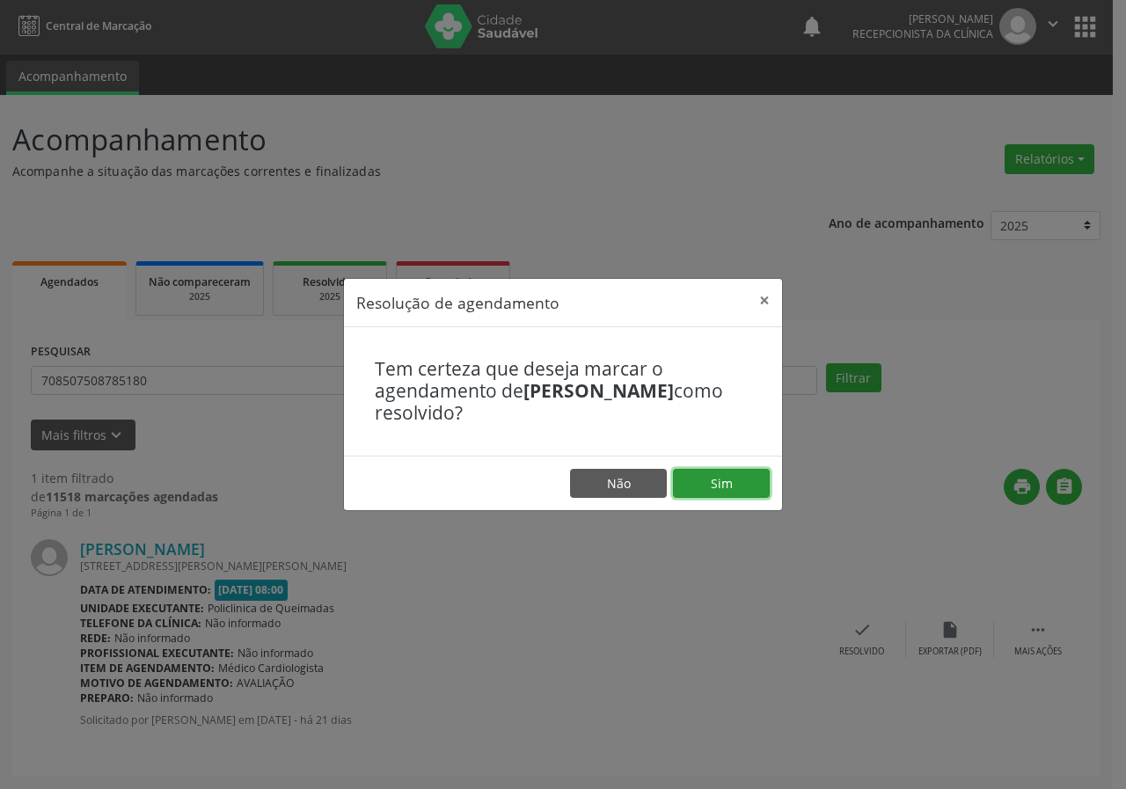
click at [732, 486] on button "Sim" at bounding box center [721, 484] width 97 height 30
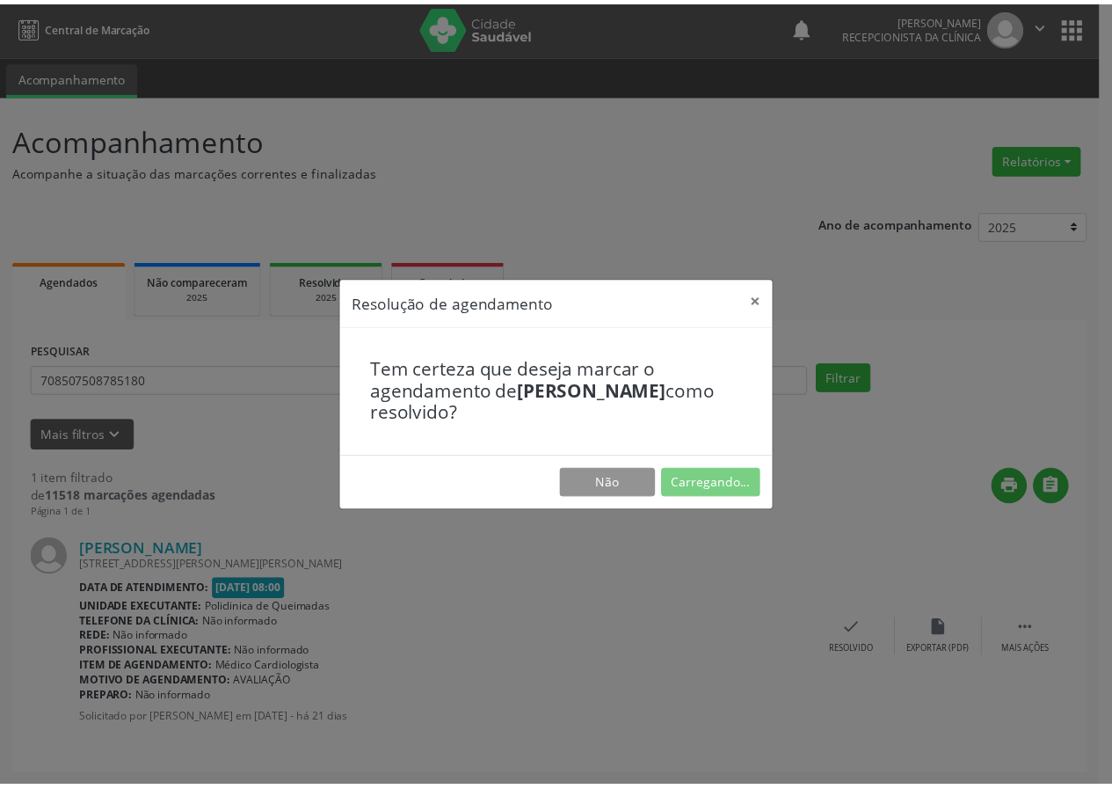
scroll to position [0, 0]
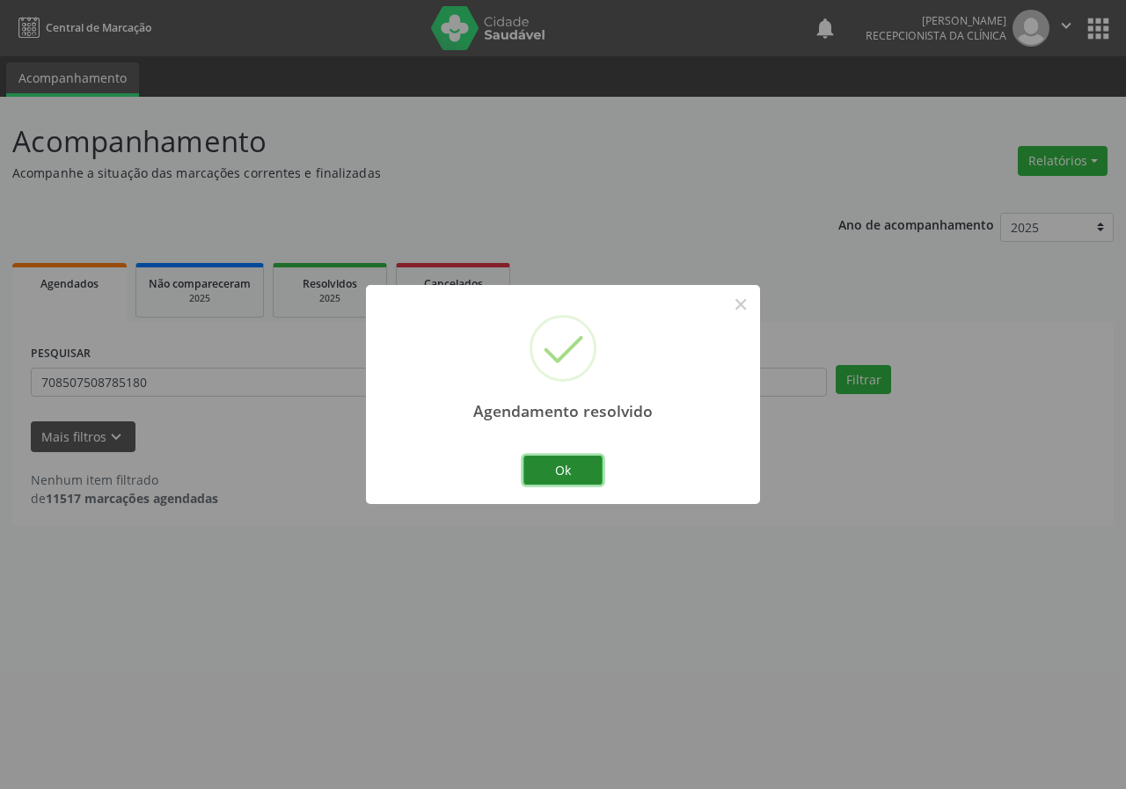
click at [554, 479] on button "Ok" at bounding box center [562, 471] width 79 height 30
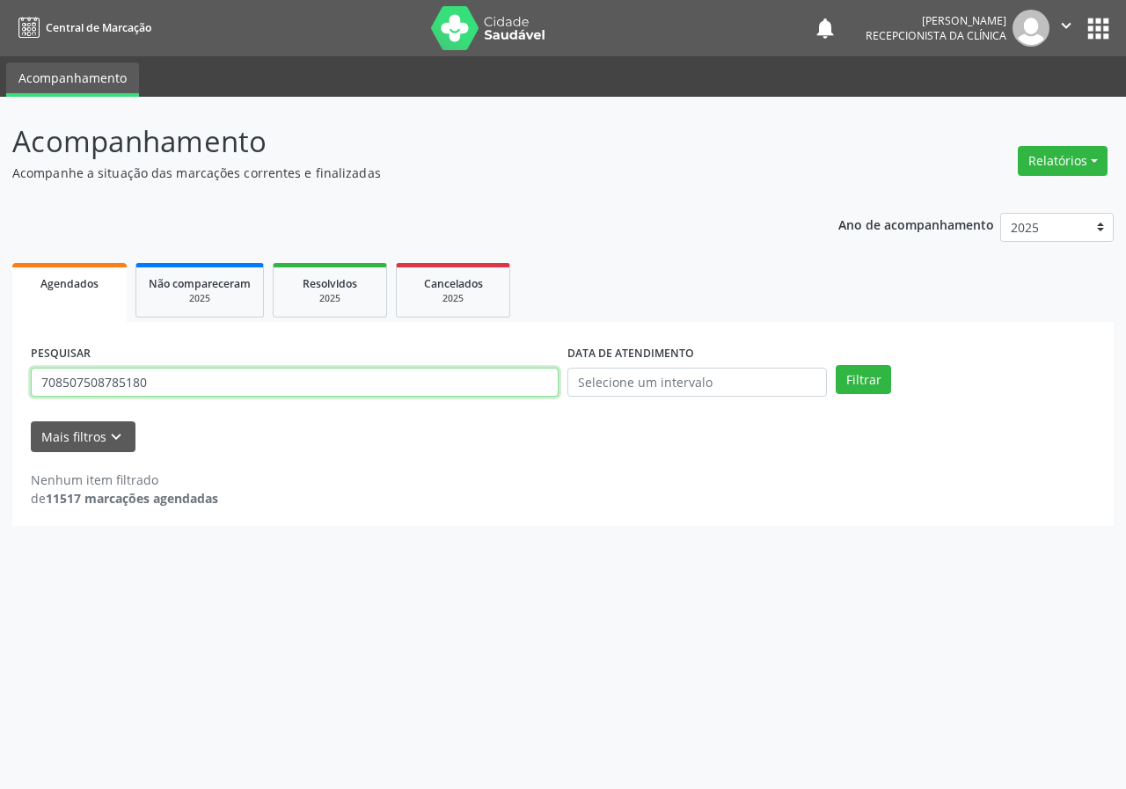
click at [332, 384] on input "708507508785180" at bounding box center [295, 383] width 528 height 30
click at [835, 365] on button "Filtrar" at bounding box center [862, 380] width 55 height 30
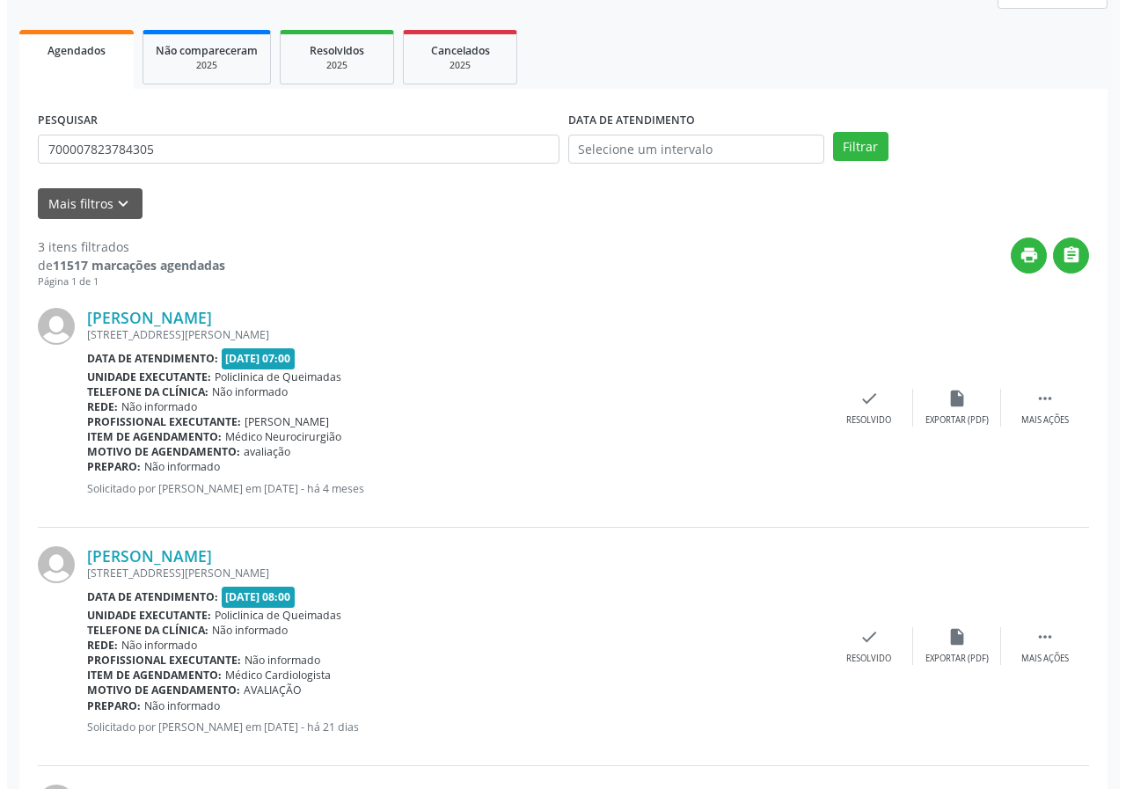
scroll to position [478, 0]
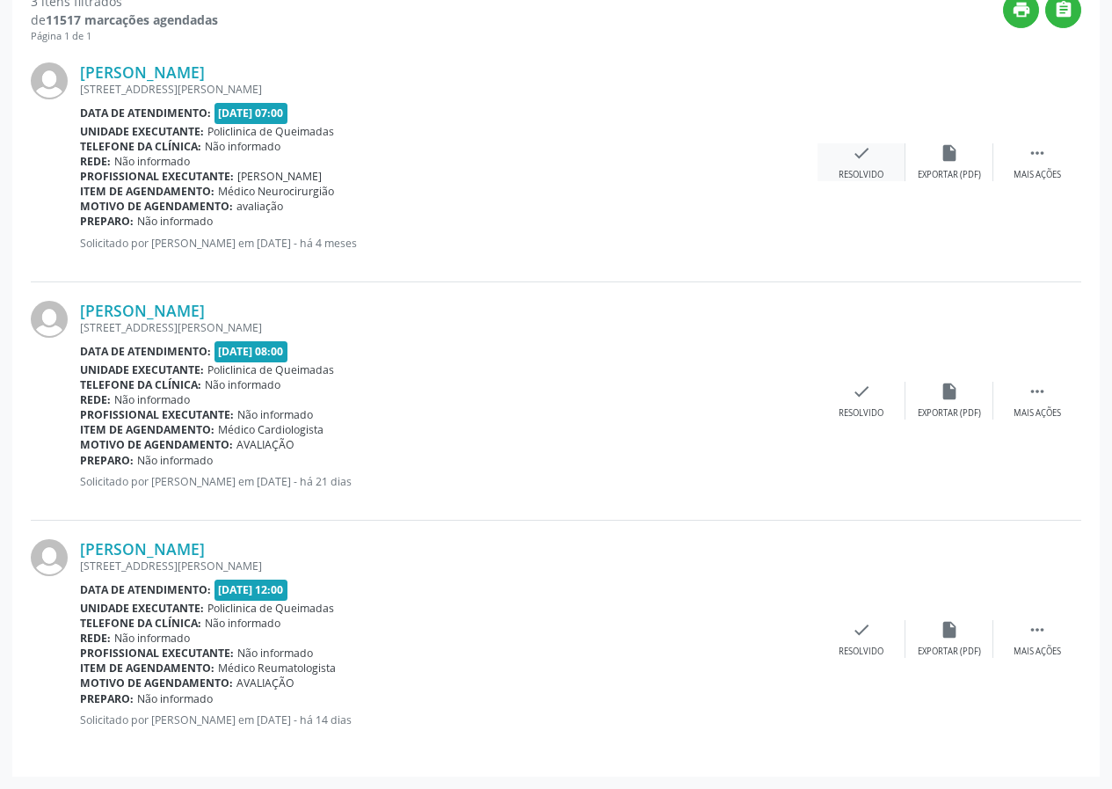
click at [875, 157] on div "check Resolvido" at bounding box center [862, 162] width 88 height 38
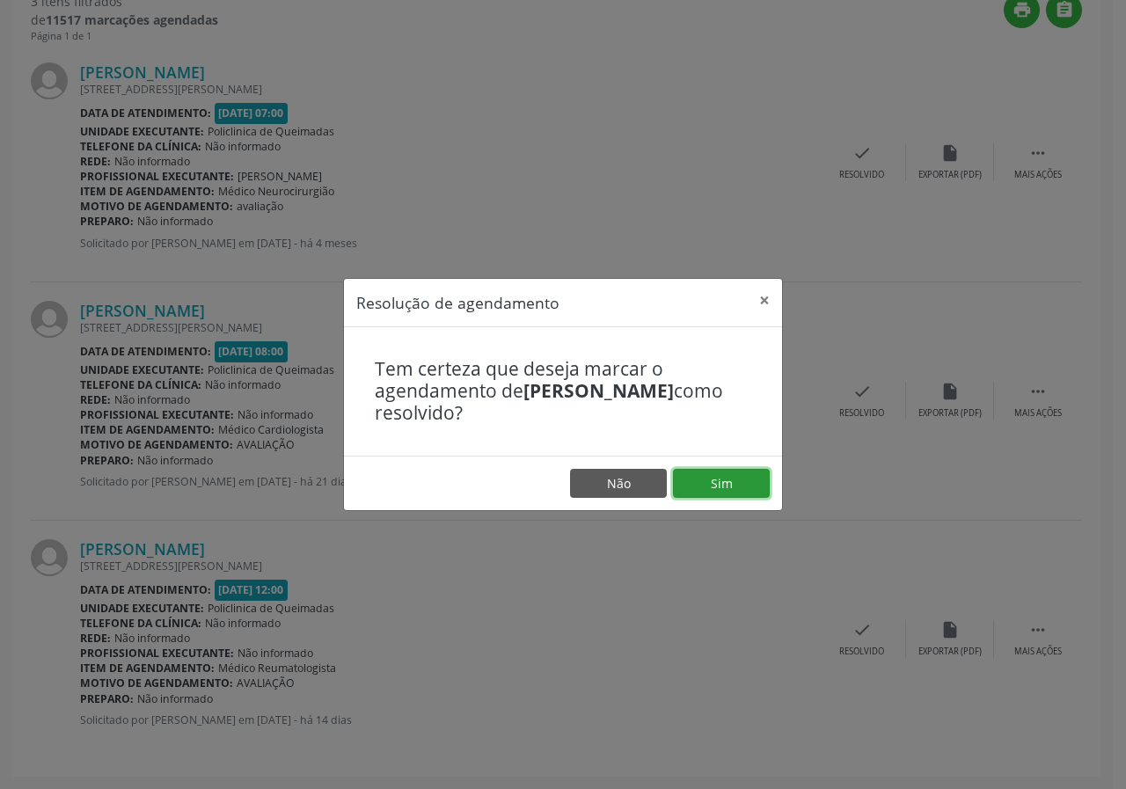
click at [718, 493] on button "Sim" at bounding box center [721, 484] width 97 height 30
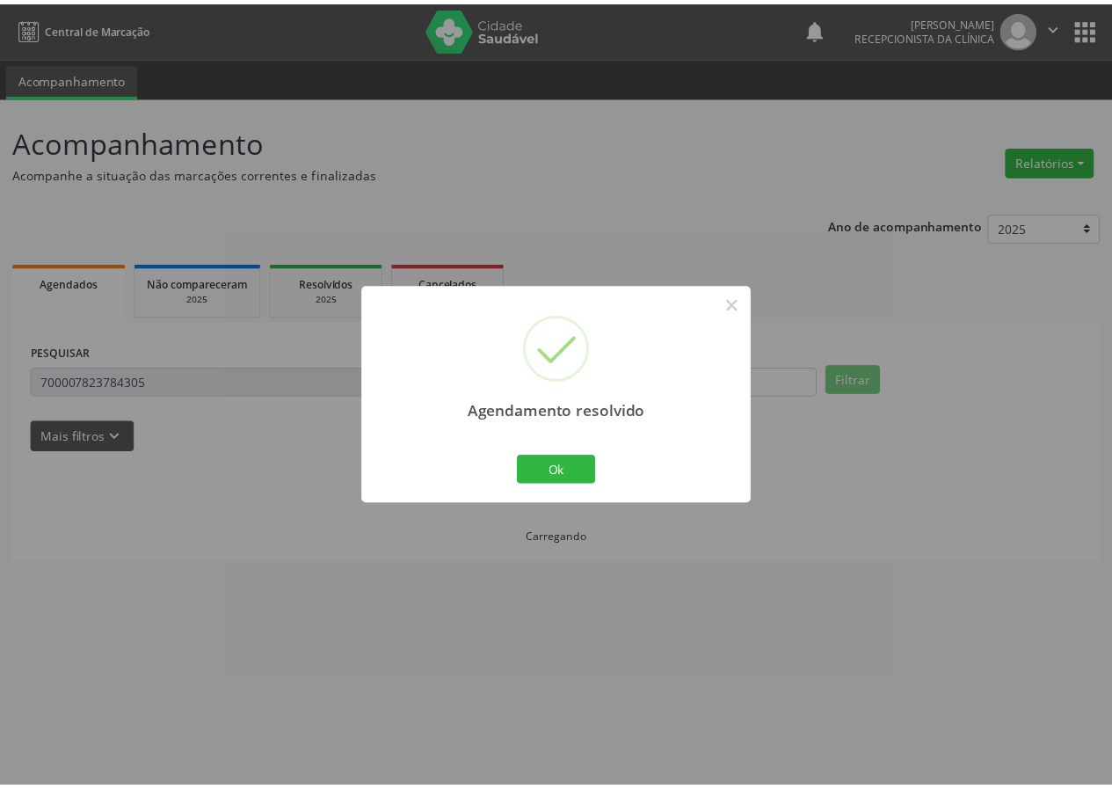
scroll to position [0, 0]
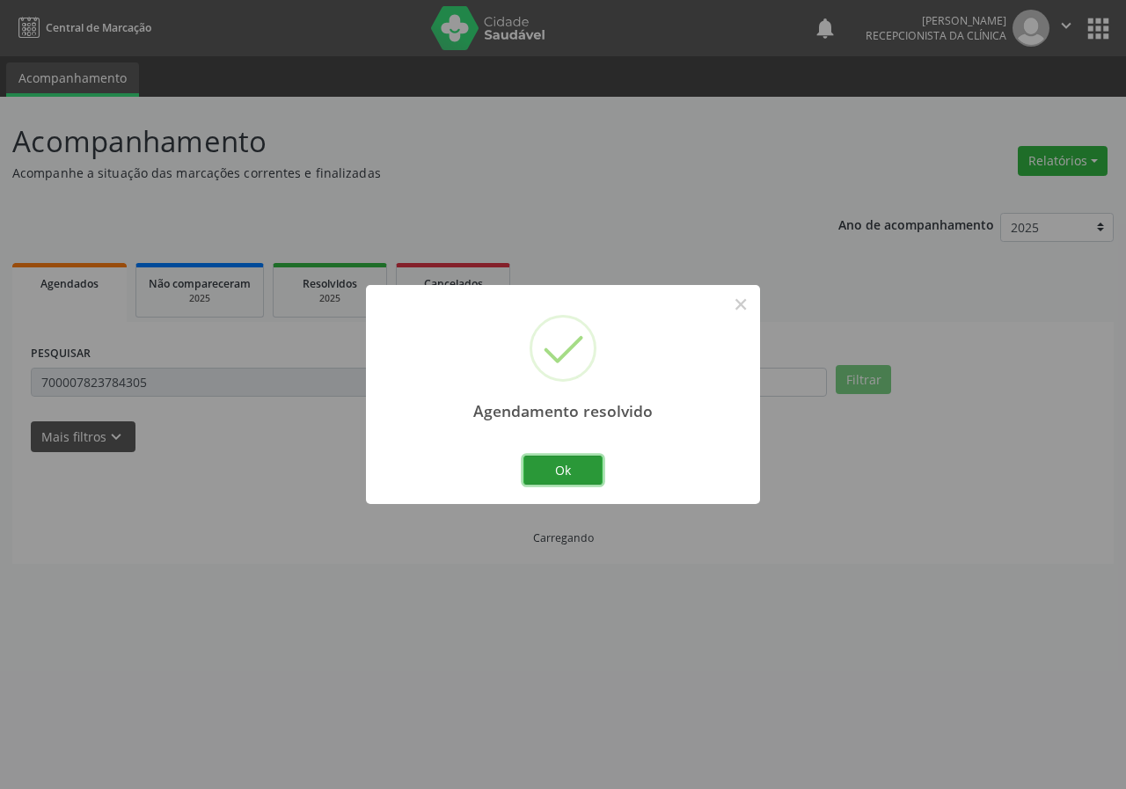
click at [580, 470] on button "Ok" at bounding box center [562, 471] width 79 height 30
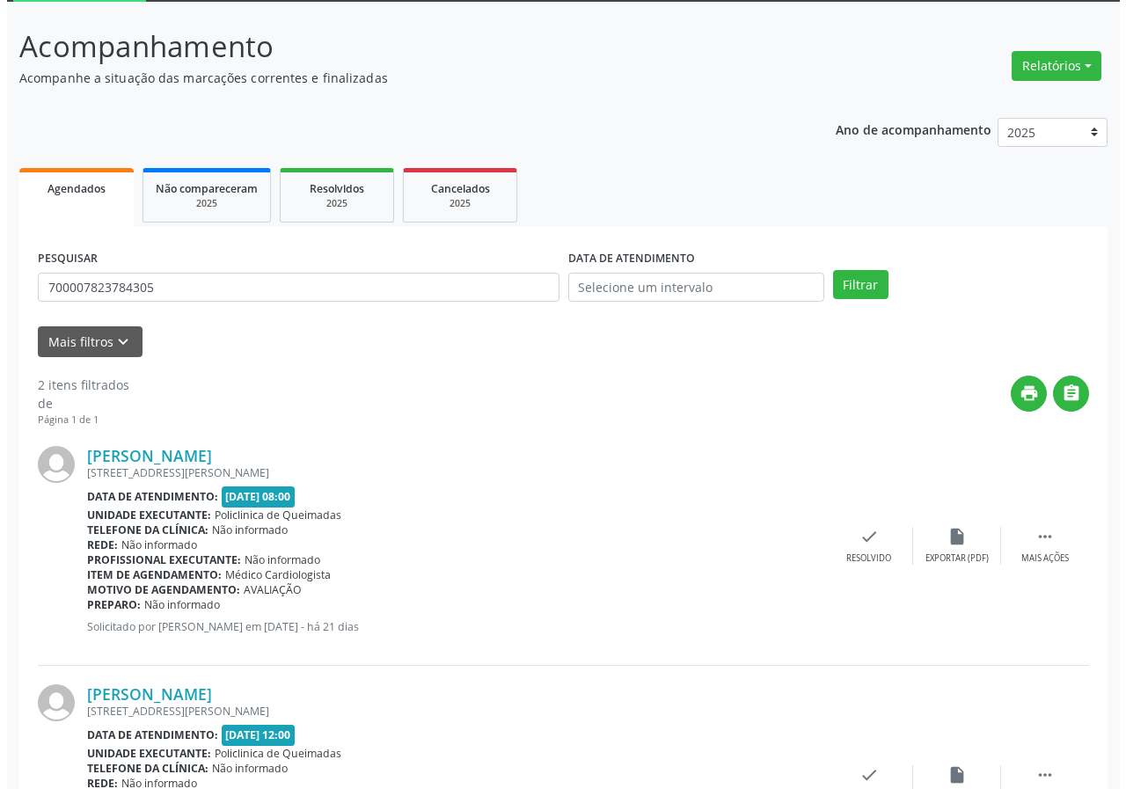
scroll to position [240, 0]
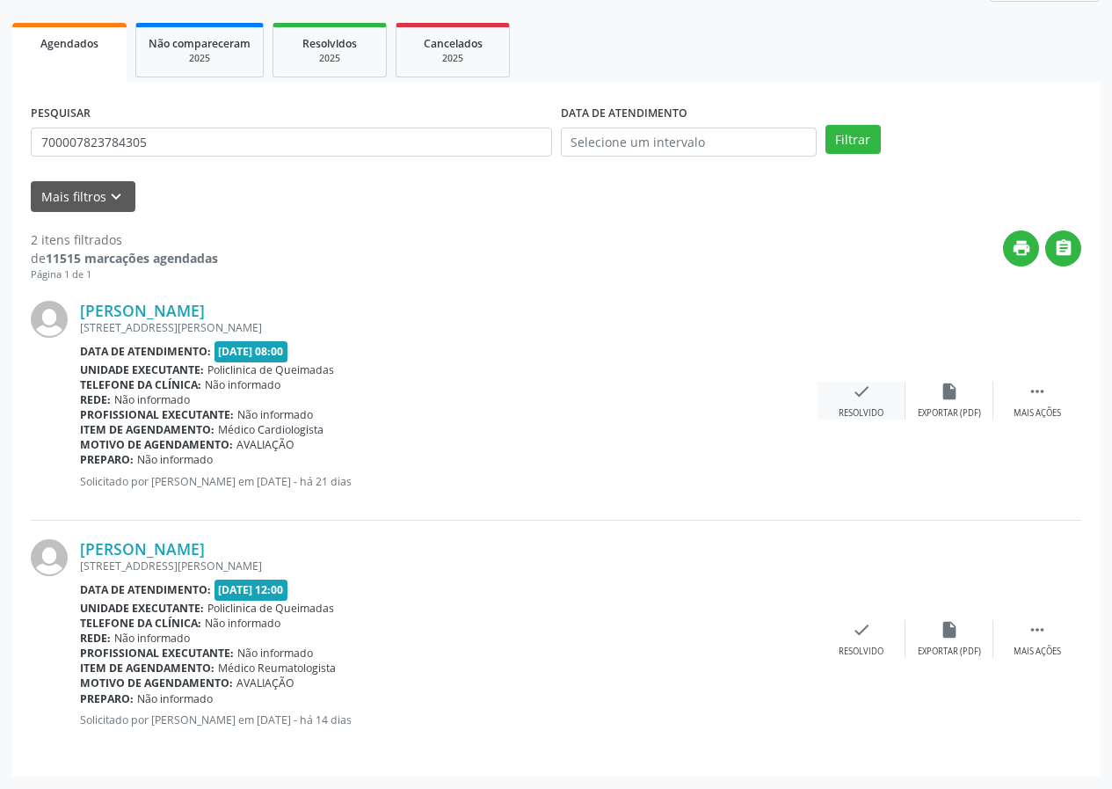
click at [856, 391] on icon "check" at bounding box center [861, 391] width 19 height 19
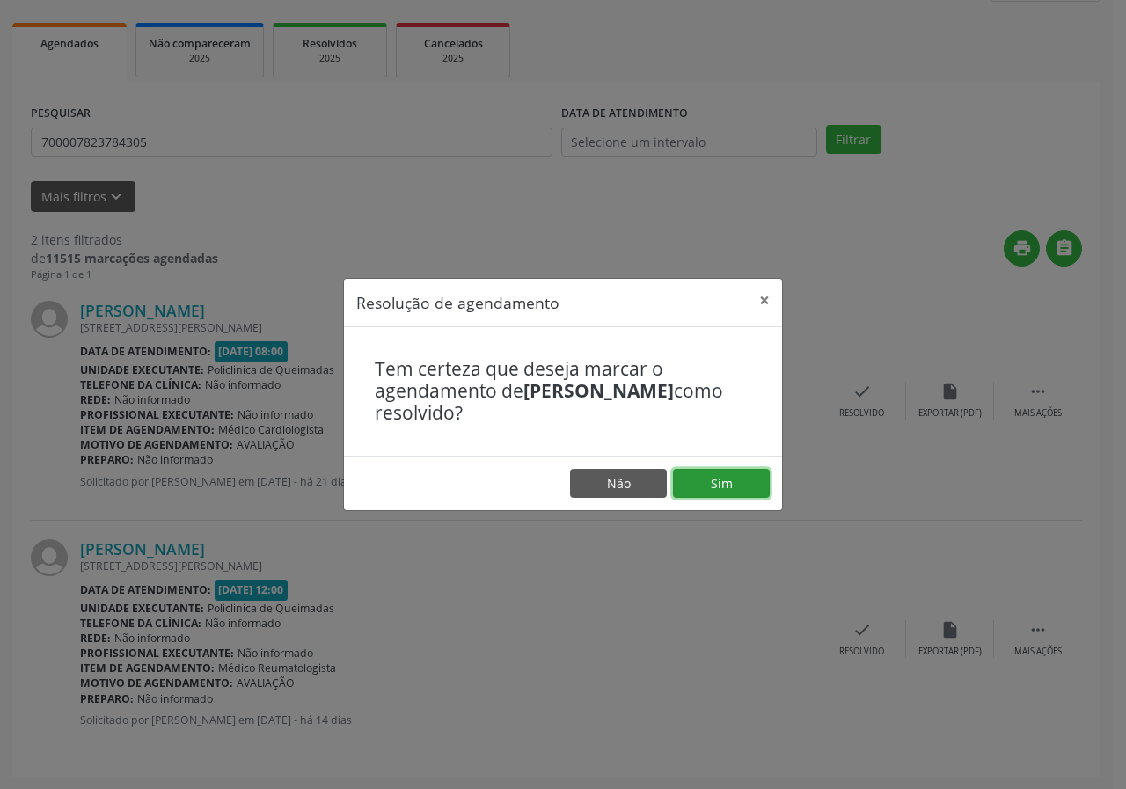
click at [741, 483] on button "Sim" at bounding box center [721, 484] width 97 height 30
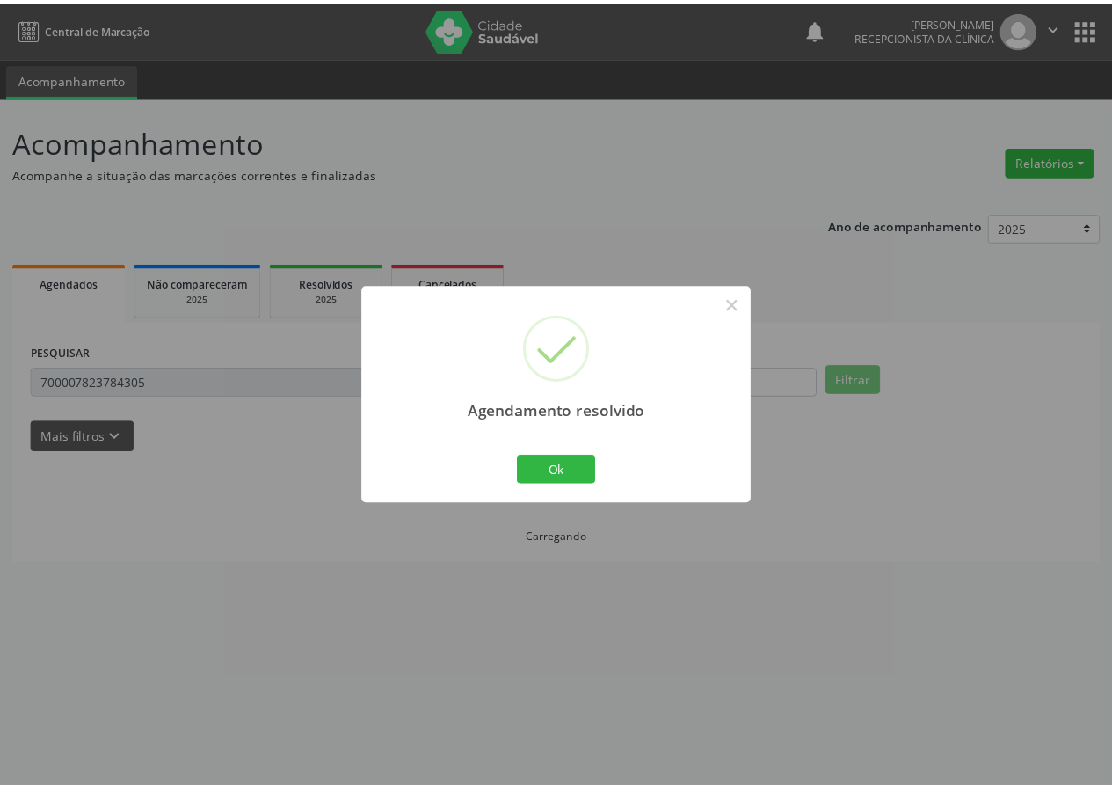
scroll to position [0, 0]
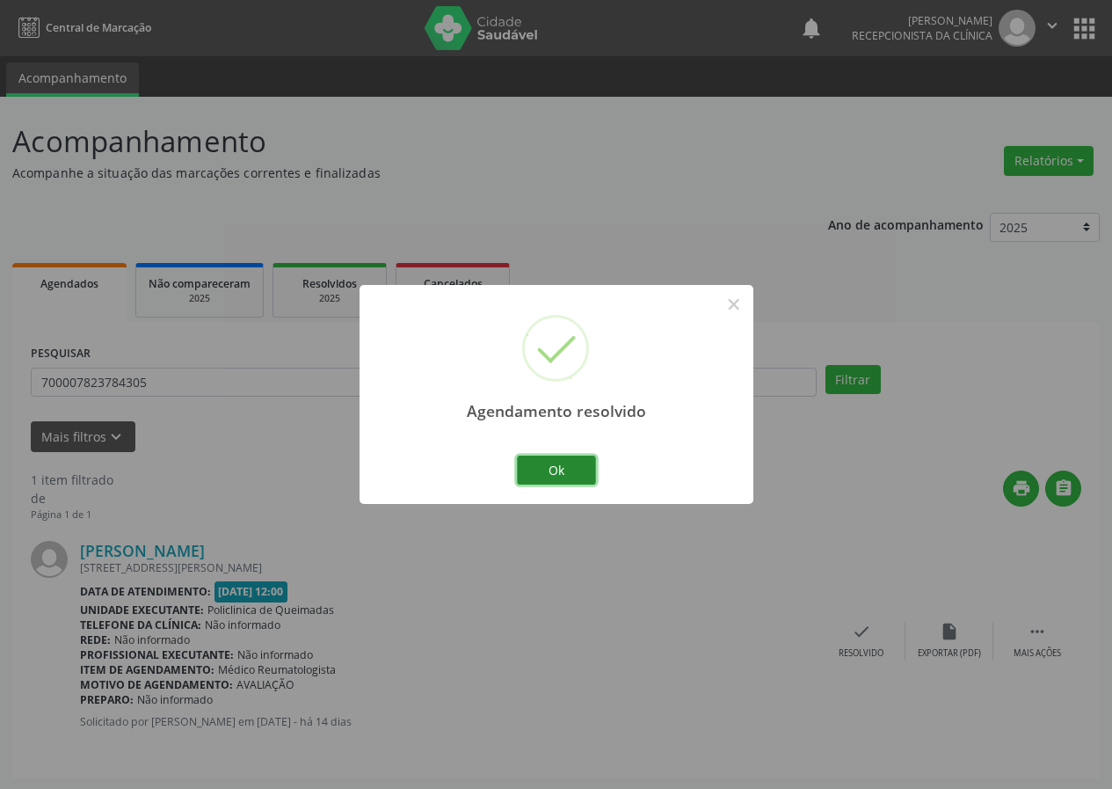
click at [527, 475] on button "Ok" at bounding box center [556, 471] width 79 height 30
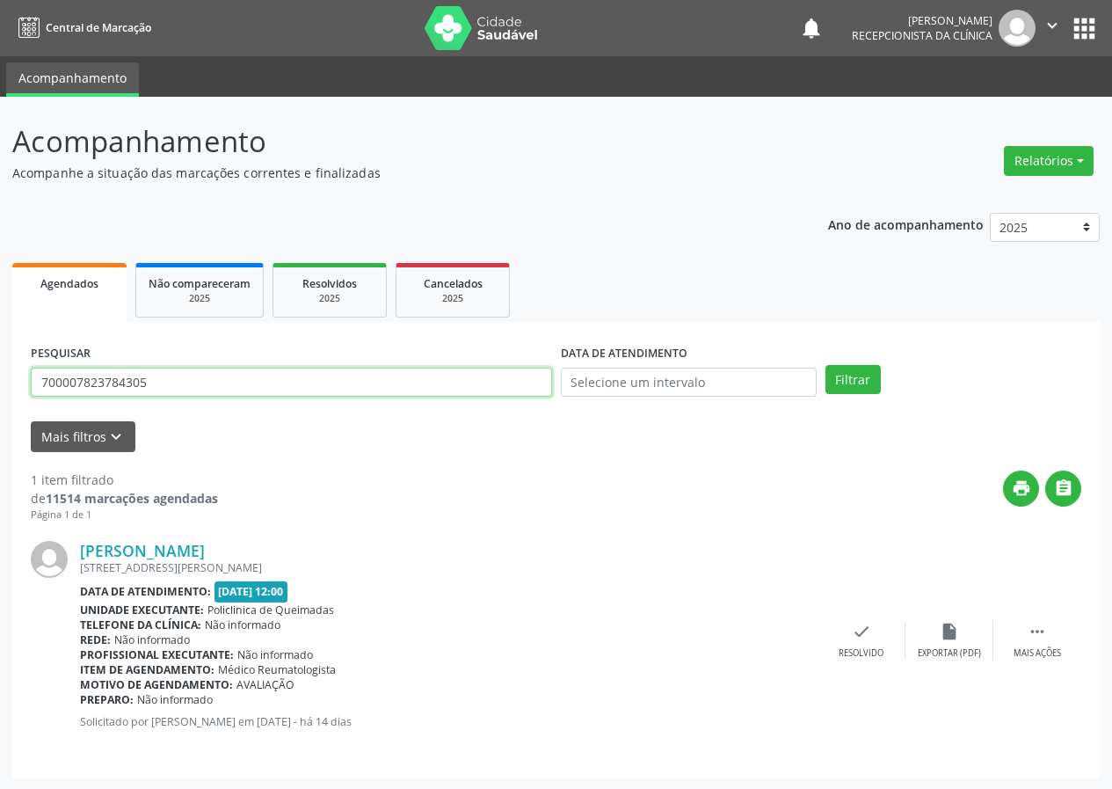
click at [394, 383] on input "700007823784305" at bounding box center [291, 383] width 521 height 30
click at [826, 365] on button "Filtrar" at bounding box center [853, 380] width 55 height 30
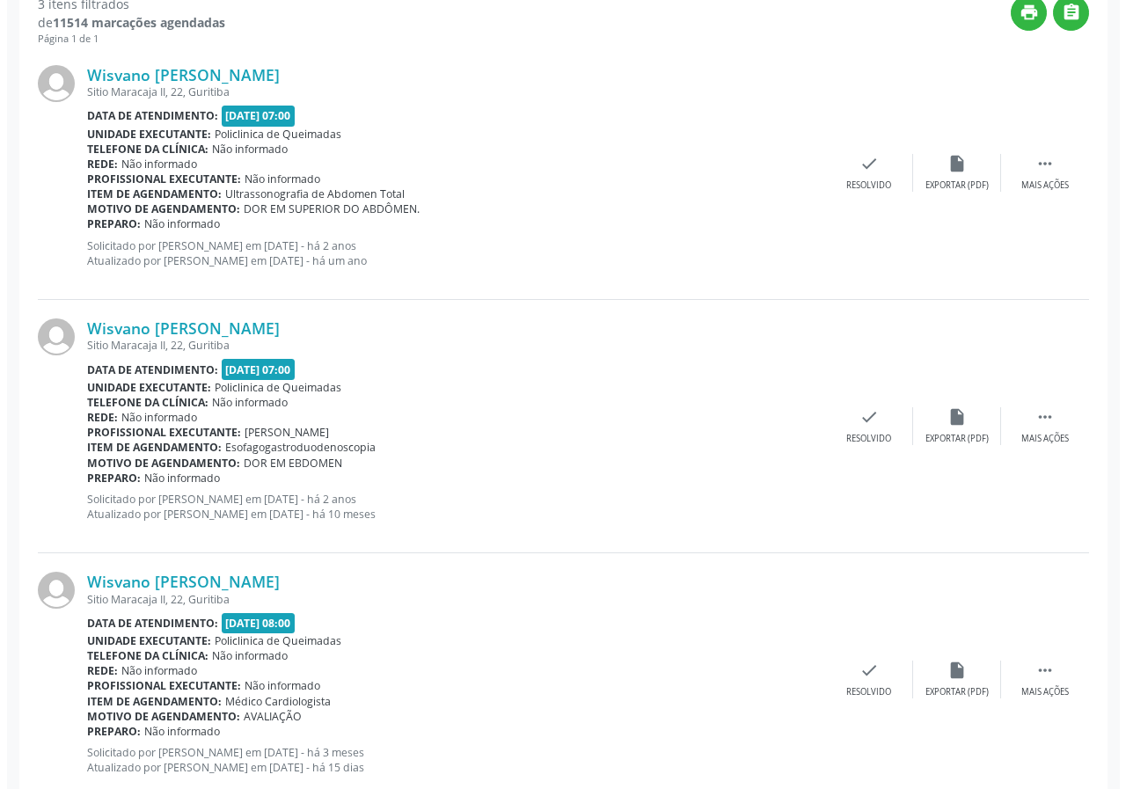
scroll to position [523, 0]
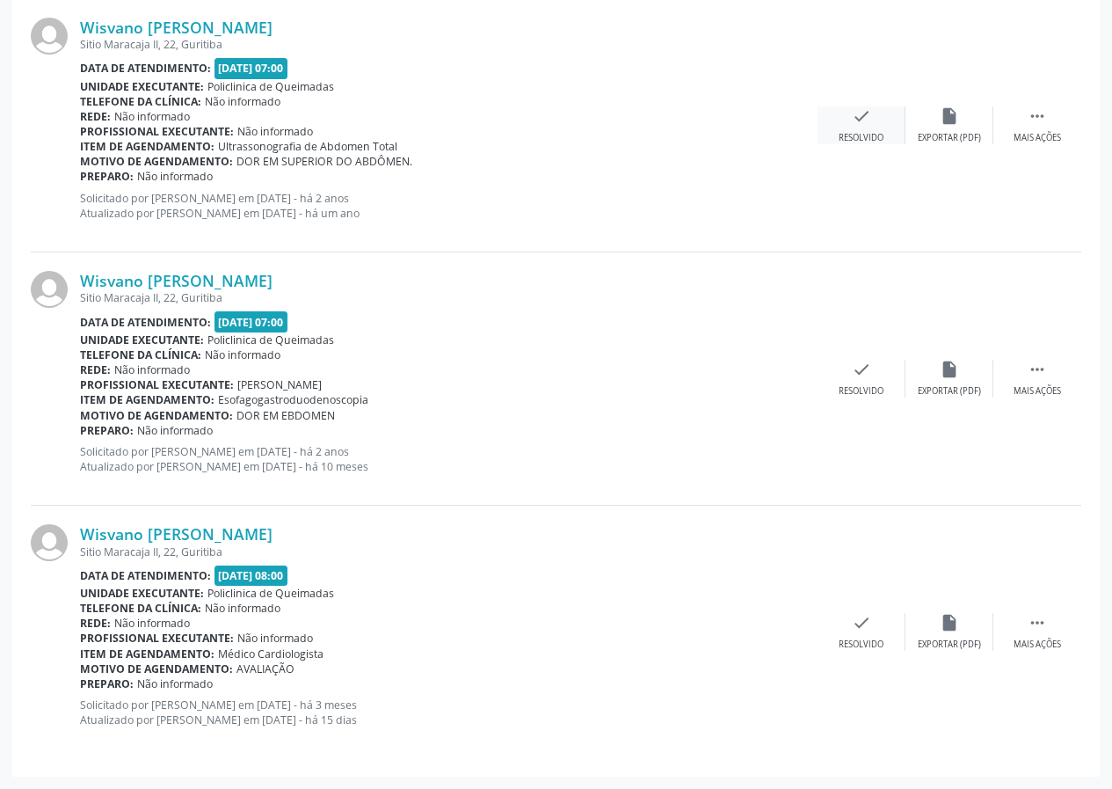
click at [872, 113] on div "check Resolvido" at bounding box center [862, 125] width 88 height 38
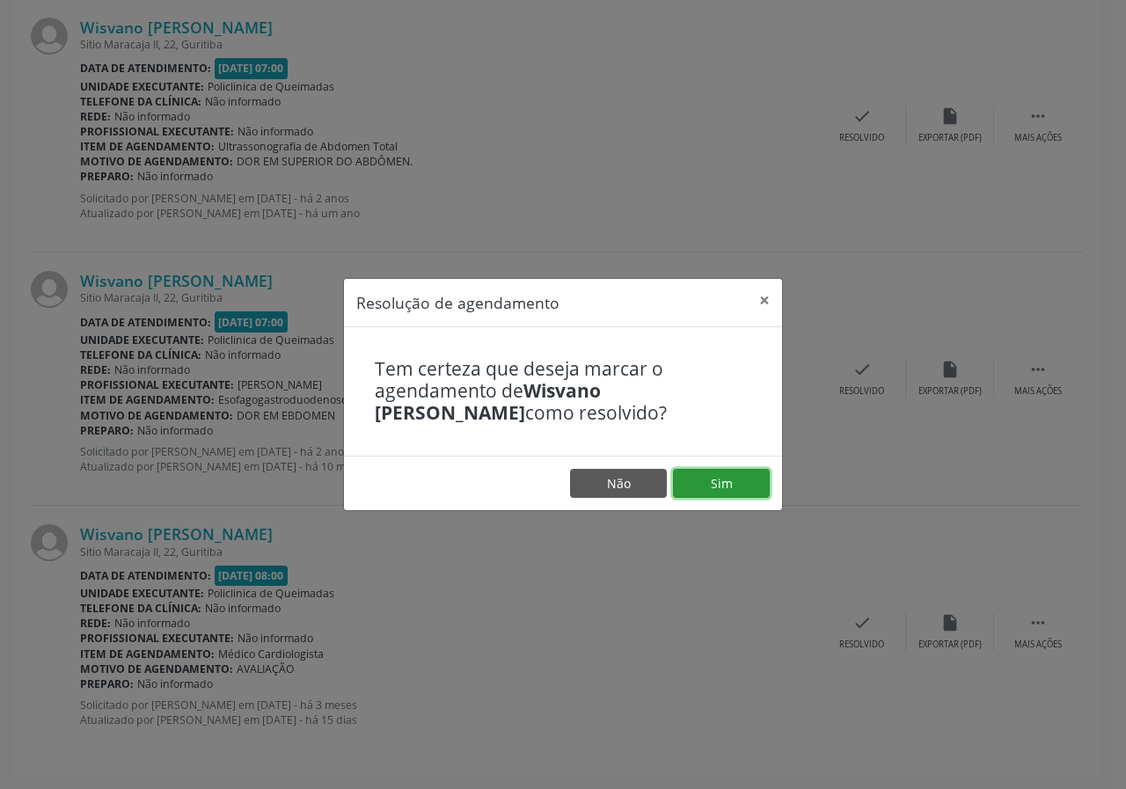
click at [747, 490] on button "Sim" at bounding box center [721, 484] width 97 height 30
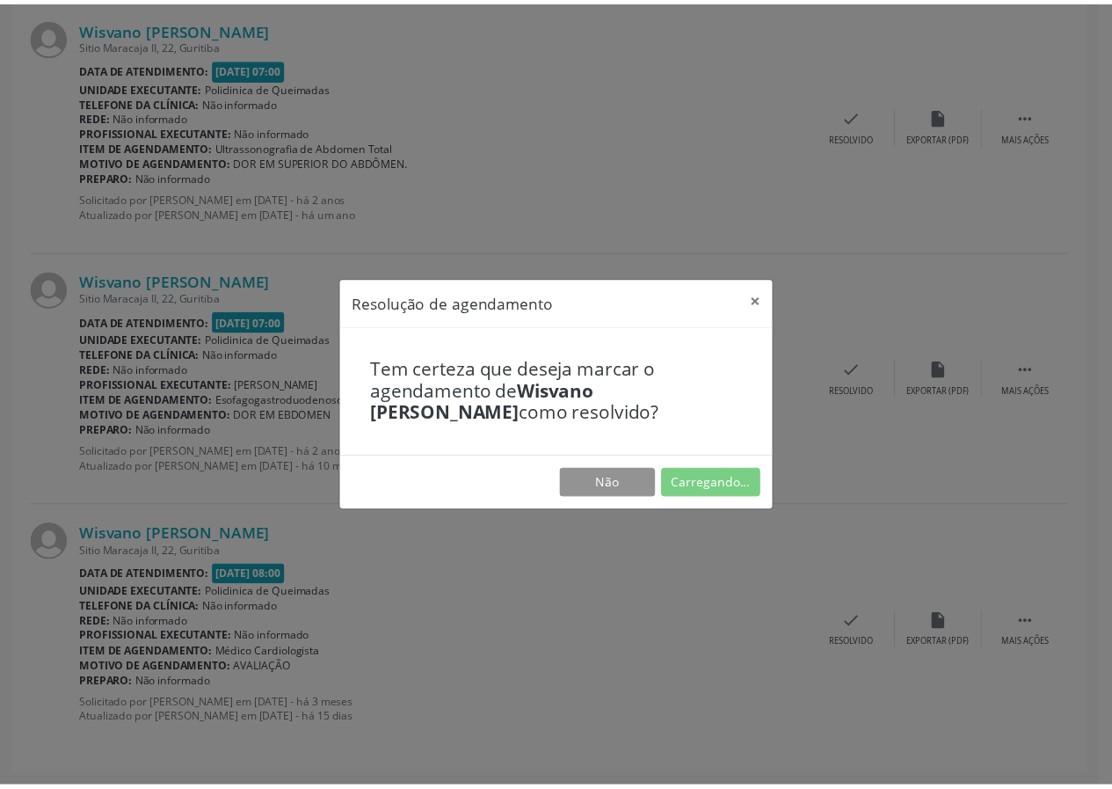
scroll to position [0, 0]
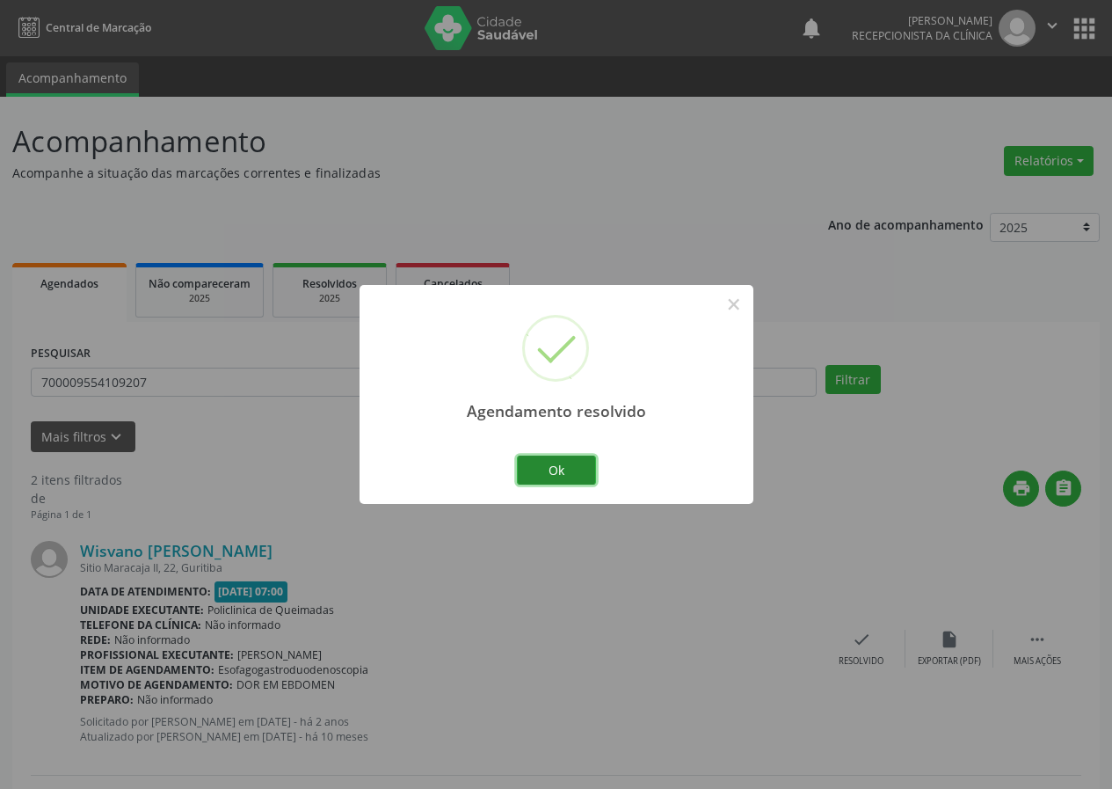
click at [572, 467] on button "Ok" at bounding box center [556, 471] width 79 height 30
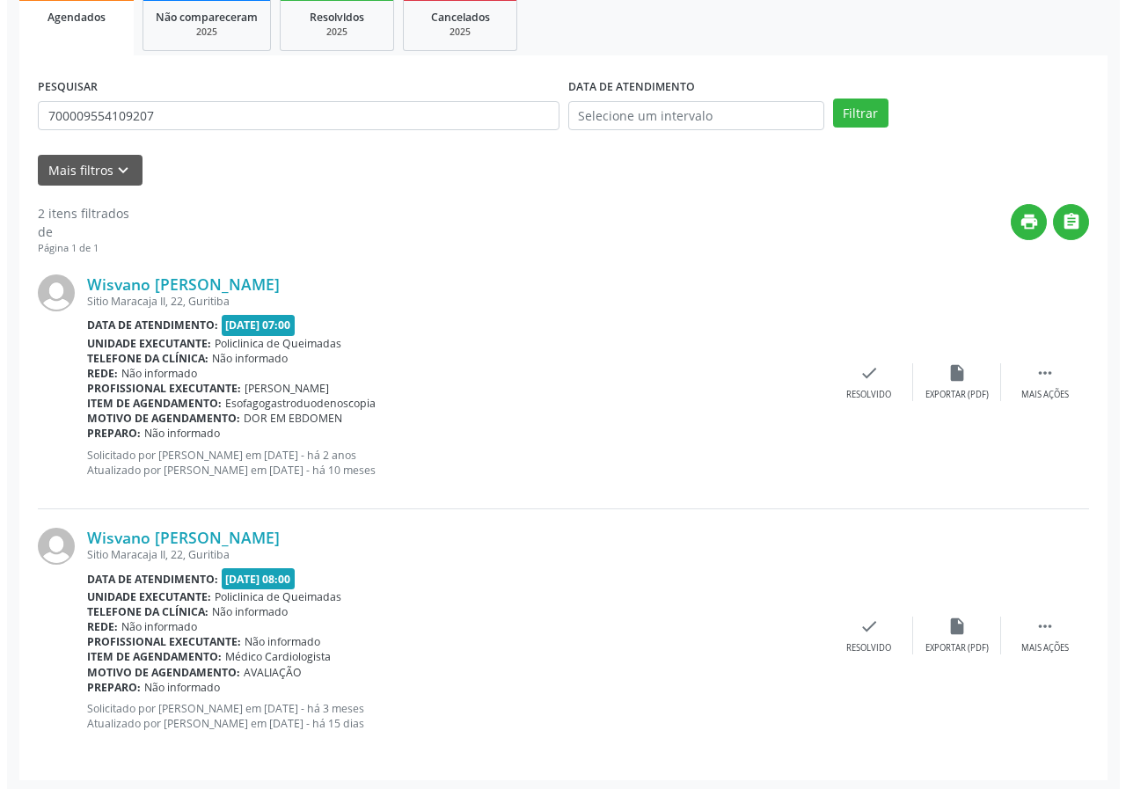
scroll to position [270, 0]
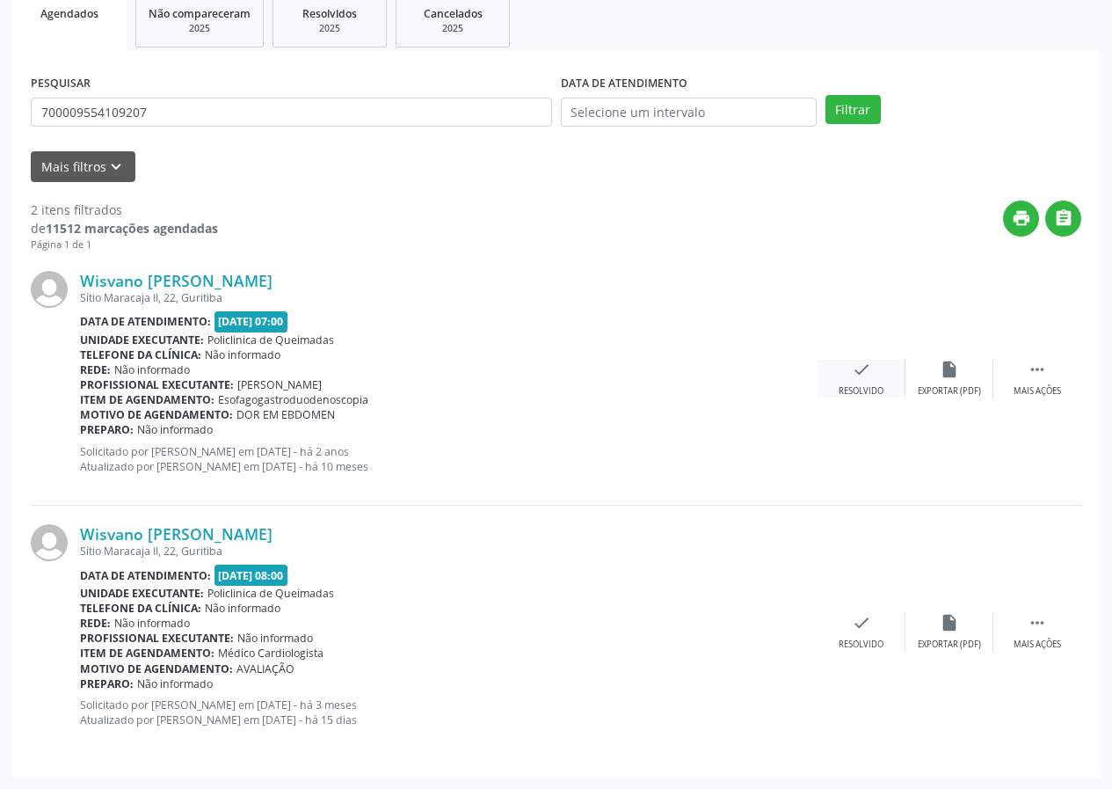
click at [866, 368] on icon "check" at bounding box center [861, 369] width 19 height 19
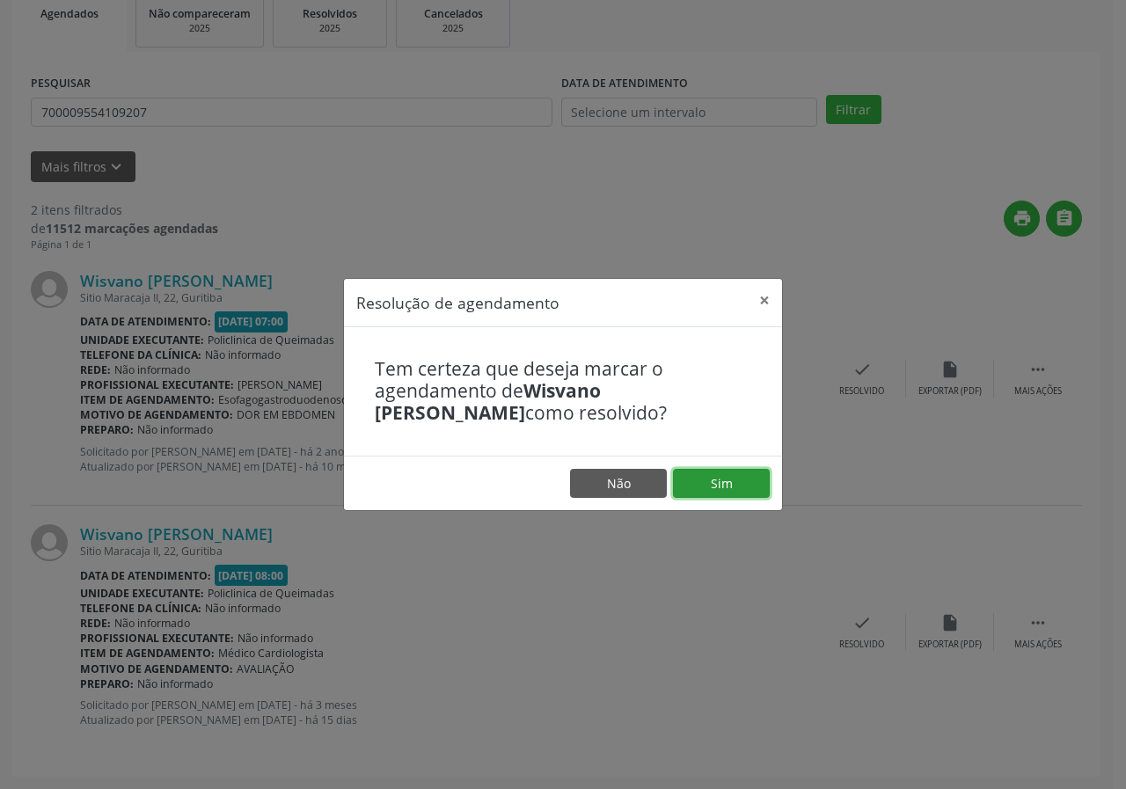
click at [756, 486] on button "Sim" at bounding box center [721, 484] width 97 height 30
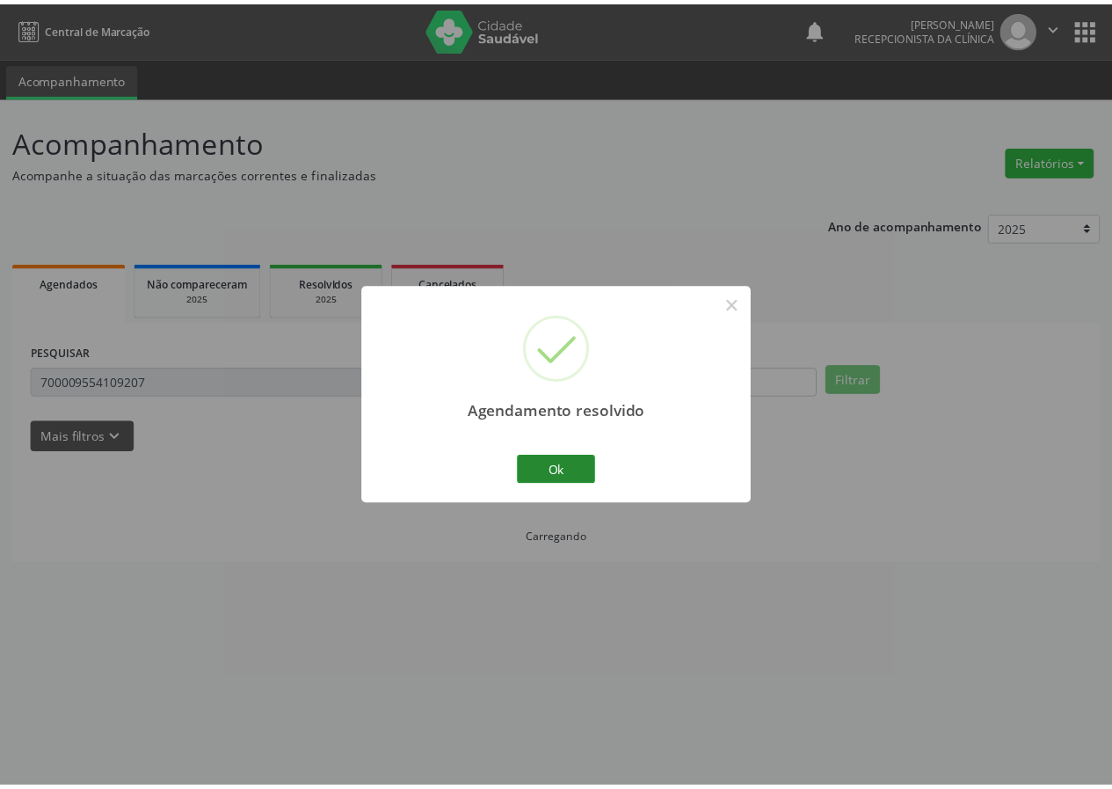
scroll to position [0, 0]
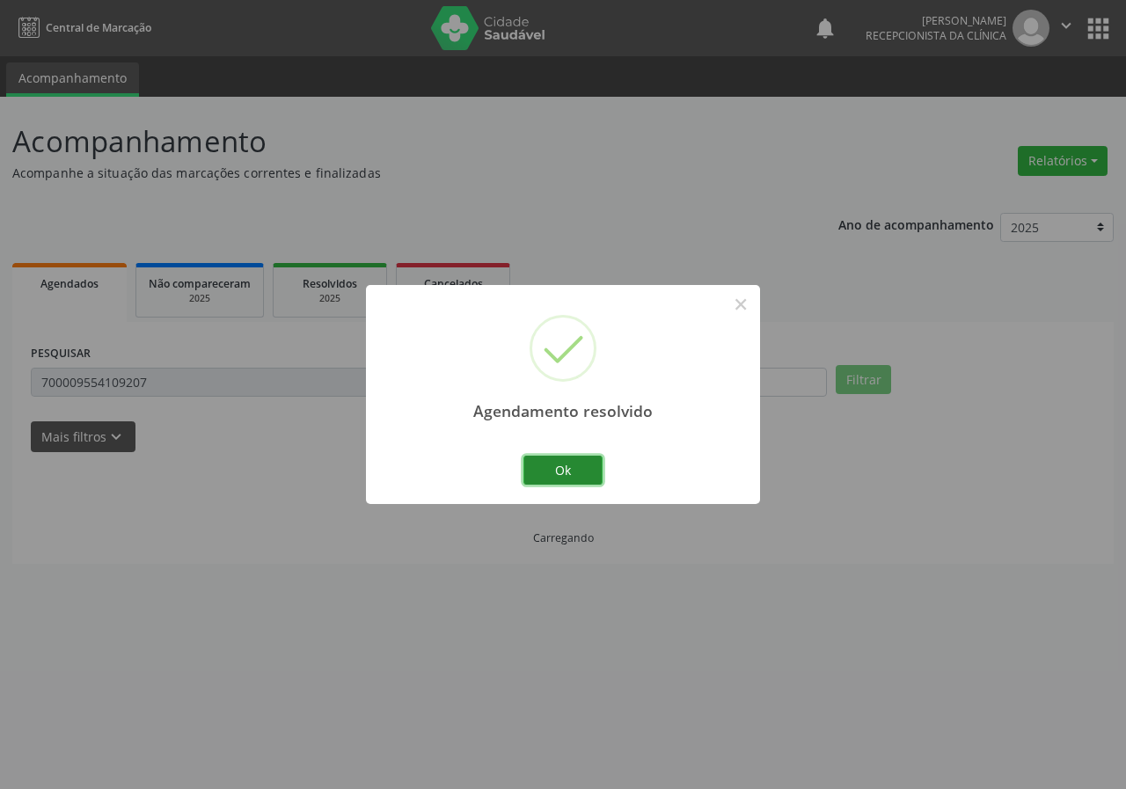
click at [571, 474] on button "Ok" at bounding box center [562, 471] width 79 height 30
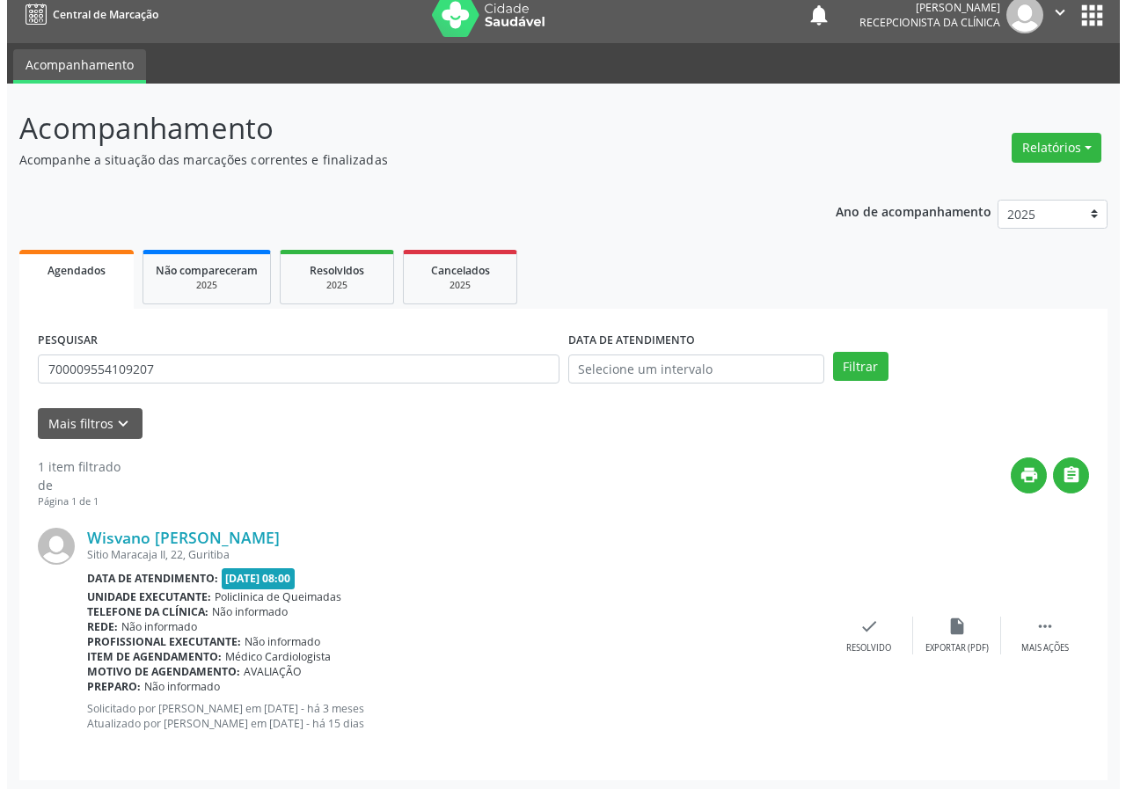
scroll to position [17, 0]
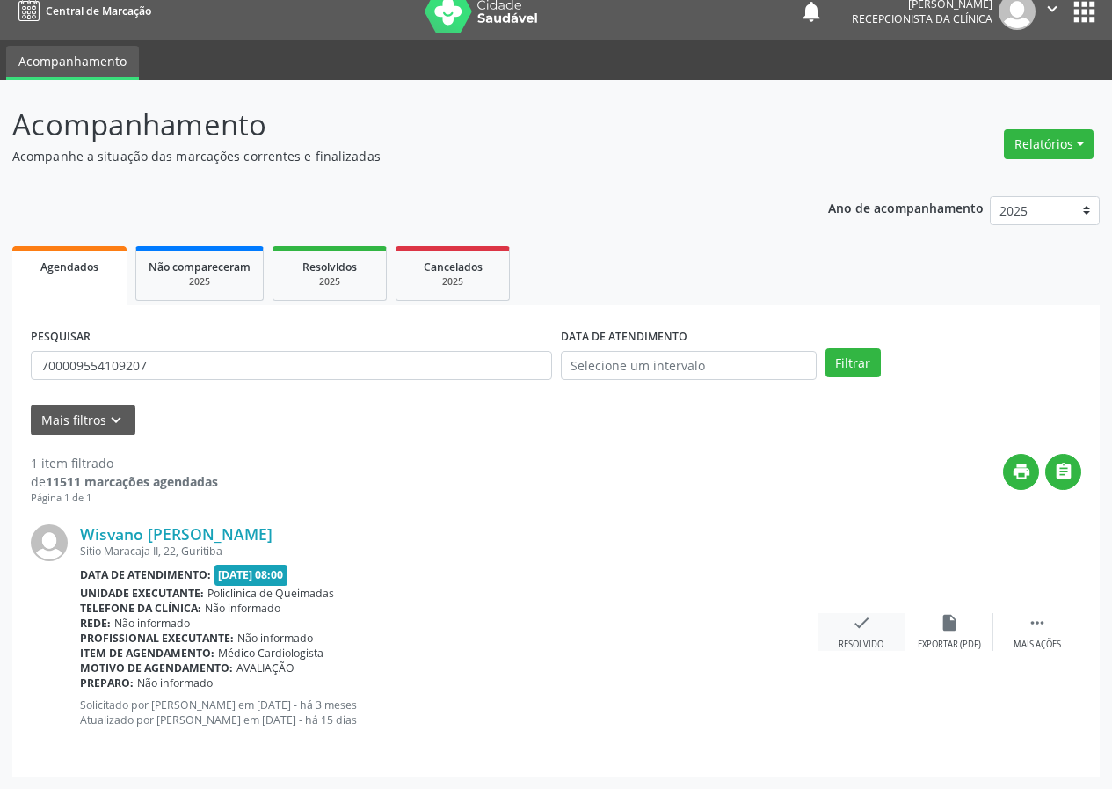
click at [868, 618] on icon "check" at bounding box center [861, 622] width 19 height 19
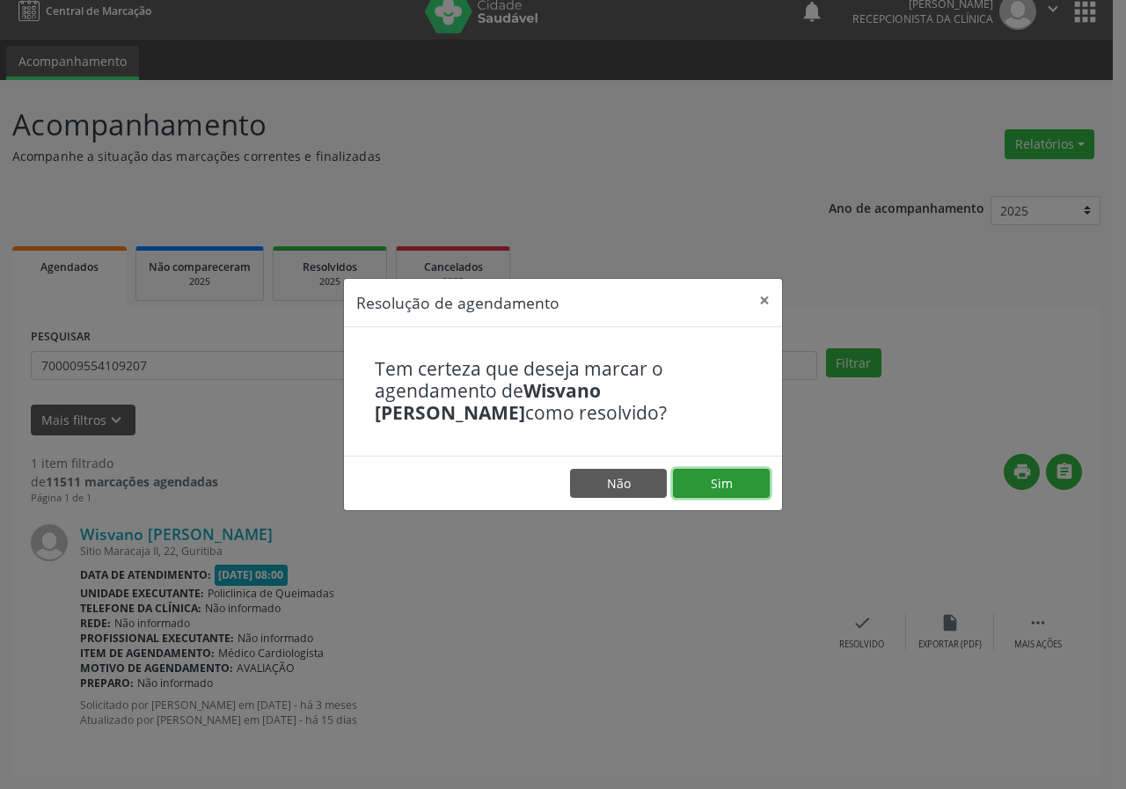
click at [702, 478] on button "Sim" at bounding box center [721, 484] width 97 height 30
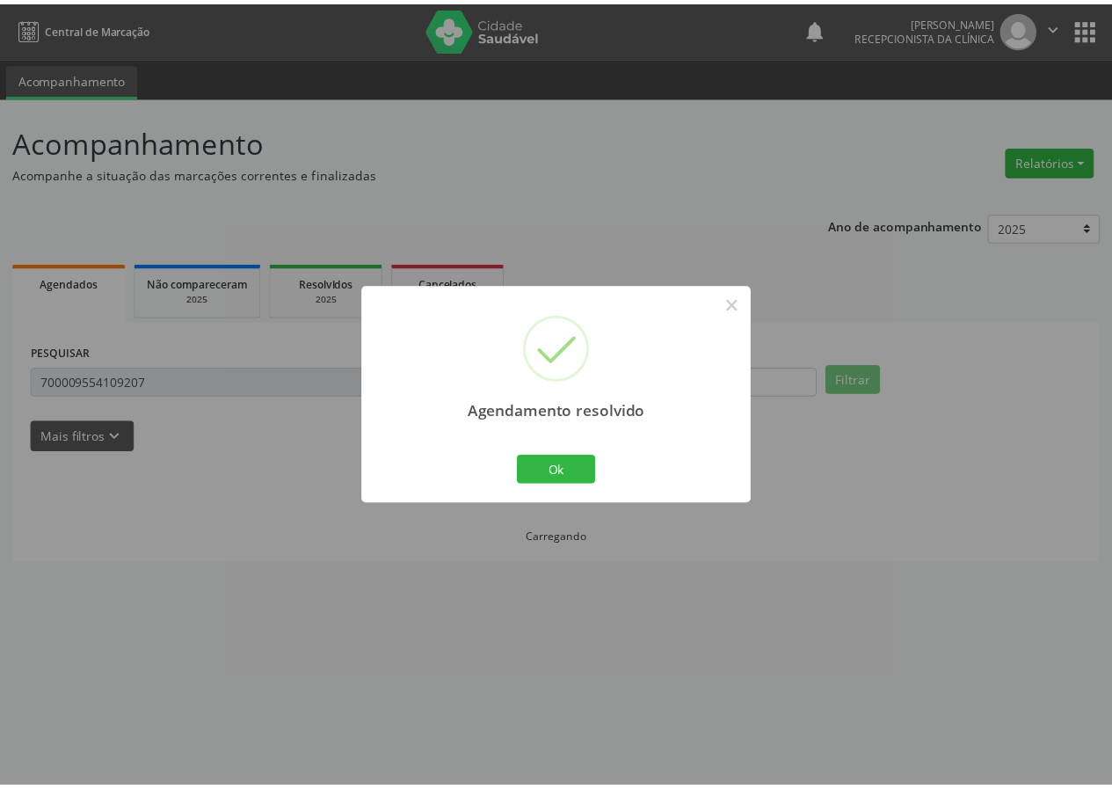
scroll to position [0, 0]
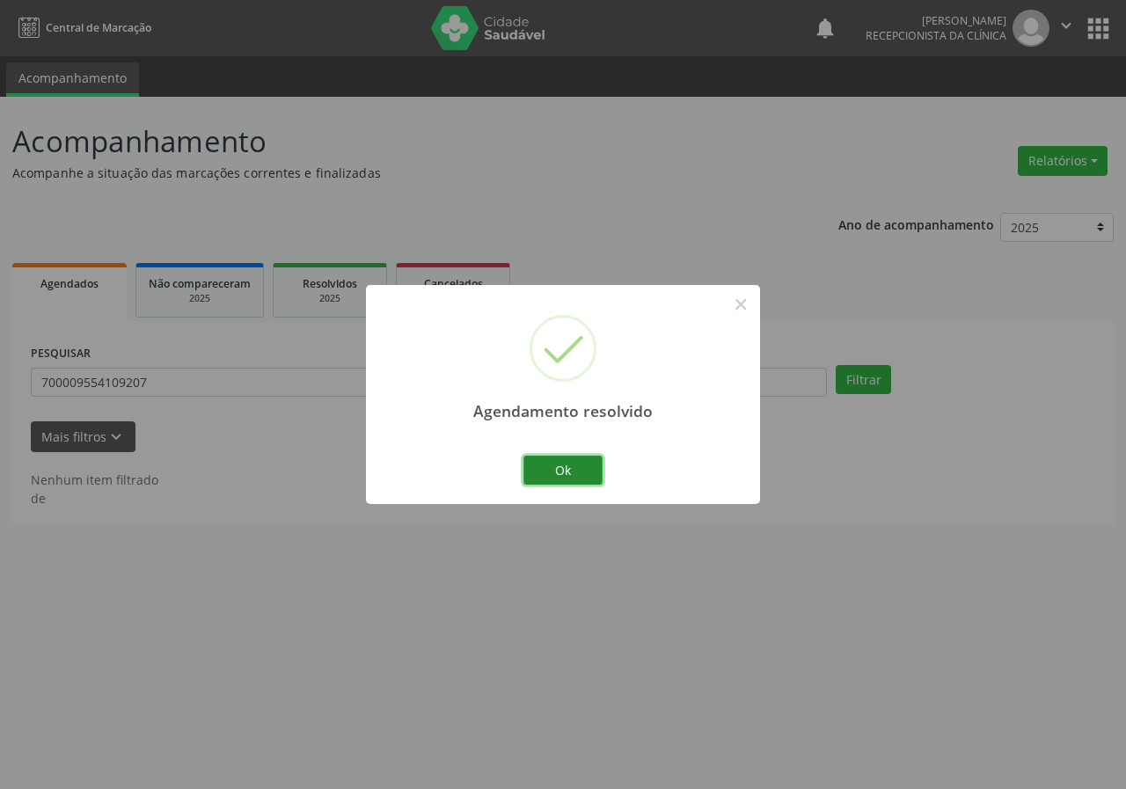
click at [550, 466] on button "Ok" at bounding box center [562, 471] width 79 height 30
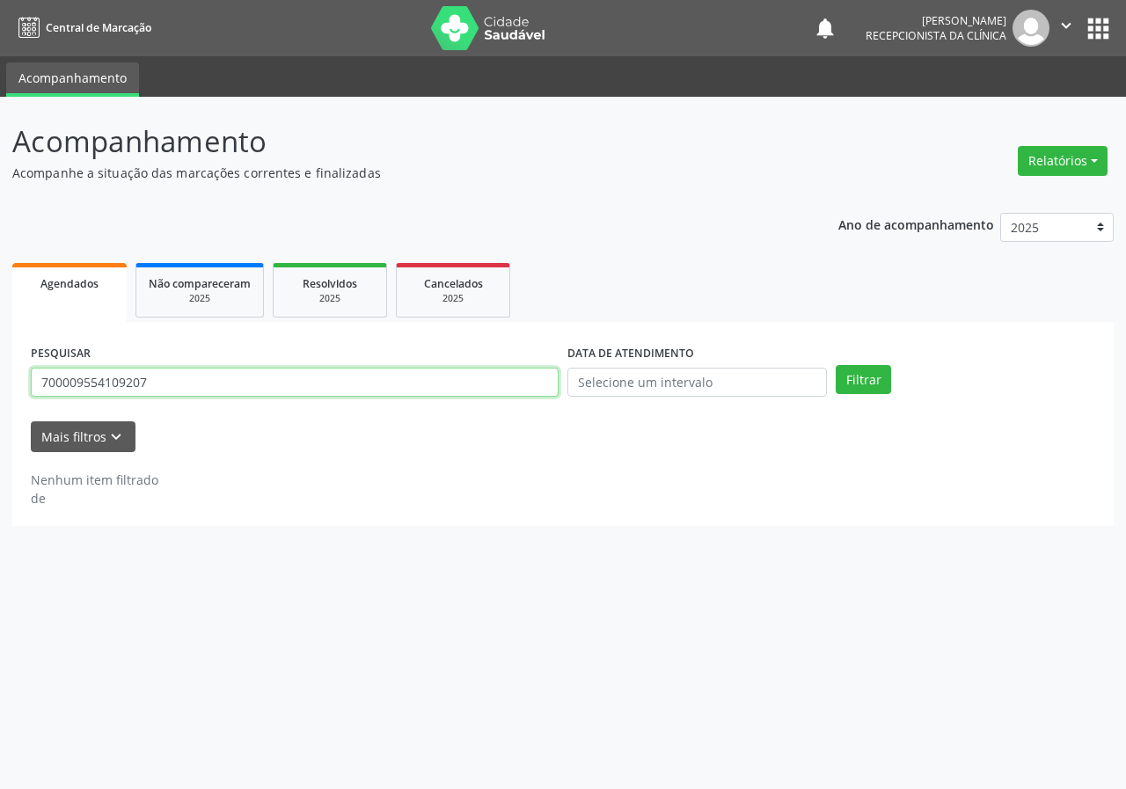
click at [428, 375] on input "700009554109207" at bounding box center [295, 383] width 528 height 30
click at [835, 365] on button "Filtrar" at bounding box center [862, 380] width 55 height 30
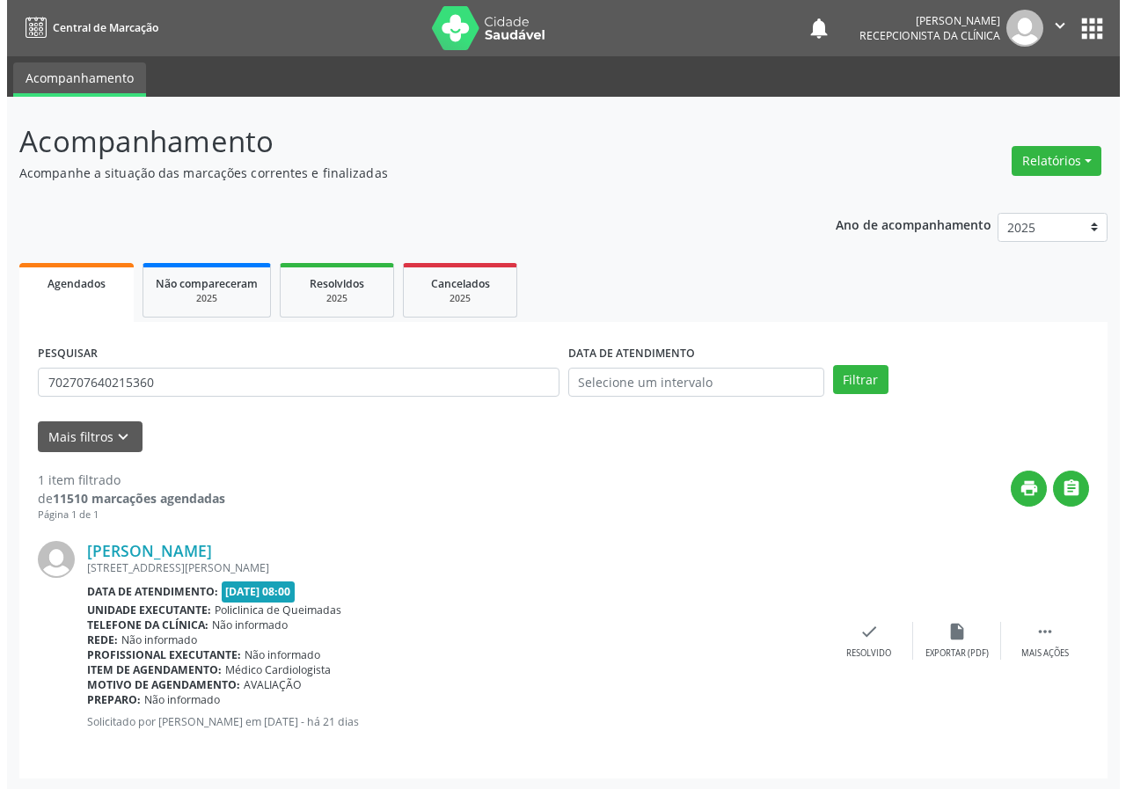
scroll to position [2, 0]
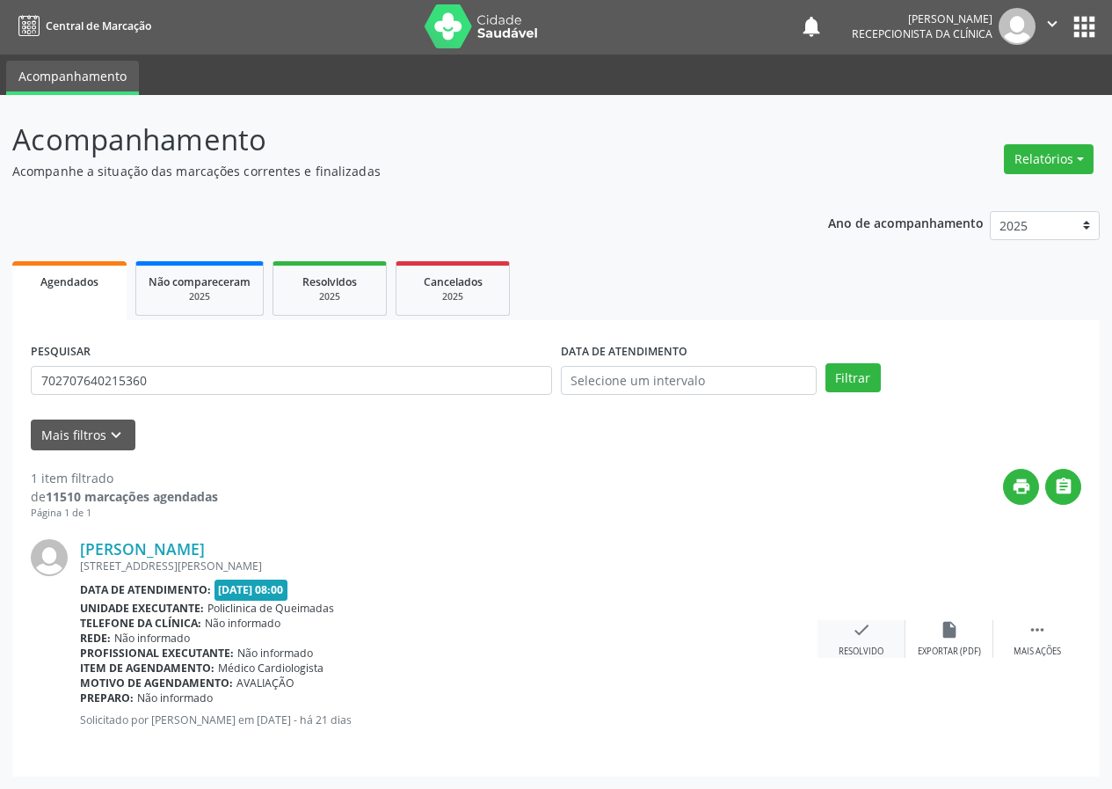
click at [853, 630] on icon "check" at bounding box center [861, 629] width 19 height 19
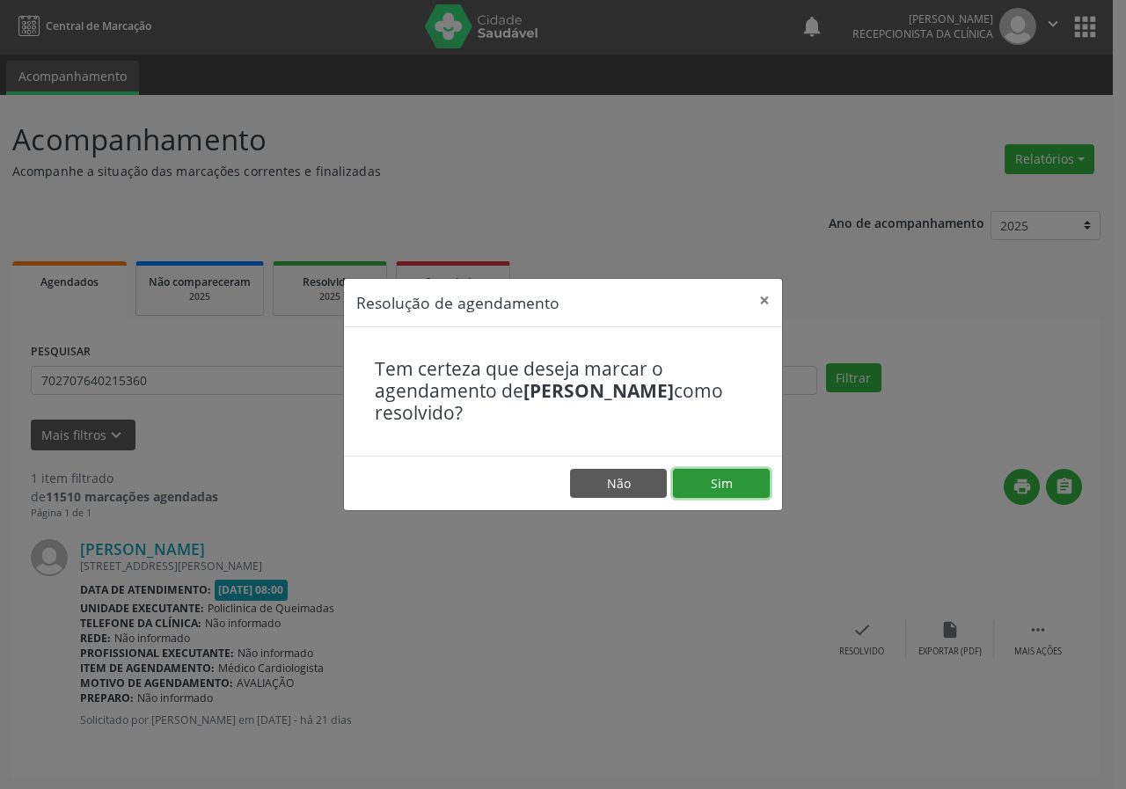
click at [734, 471] on button "Sim" at bounding box center [721, 484] width 97 height 30
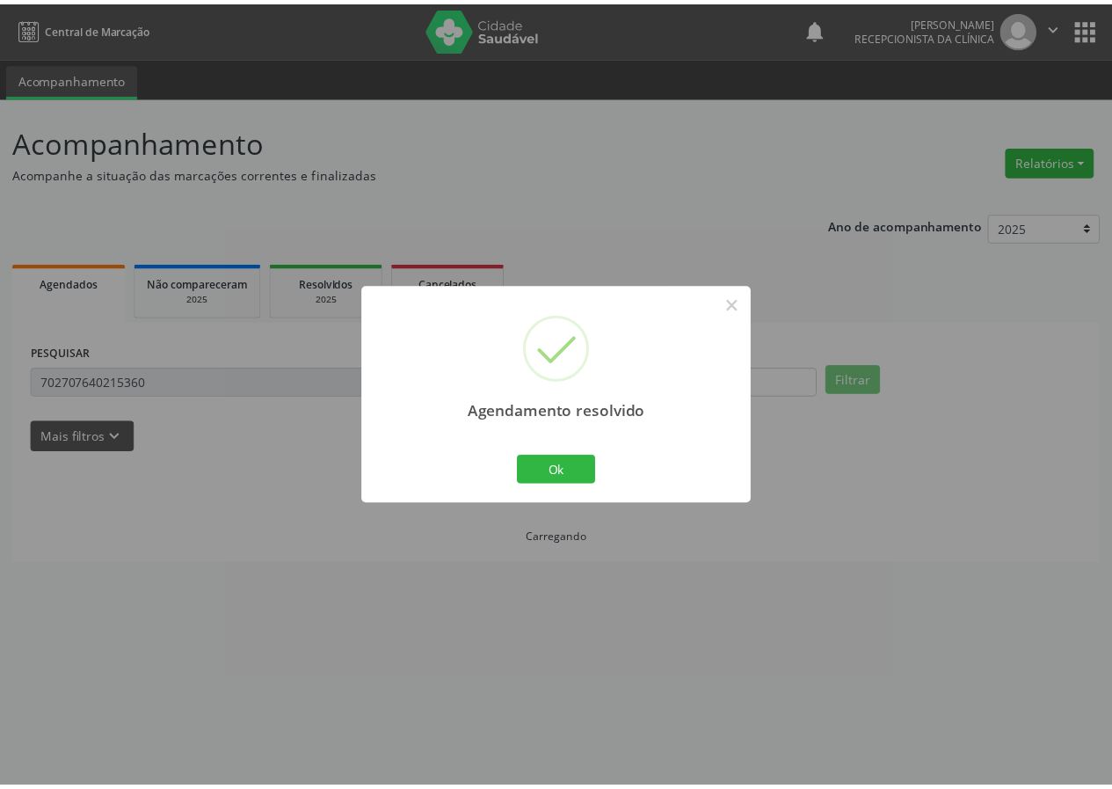
scroll to position [0, 0]
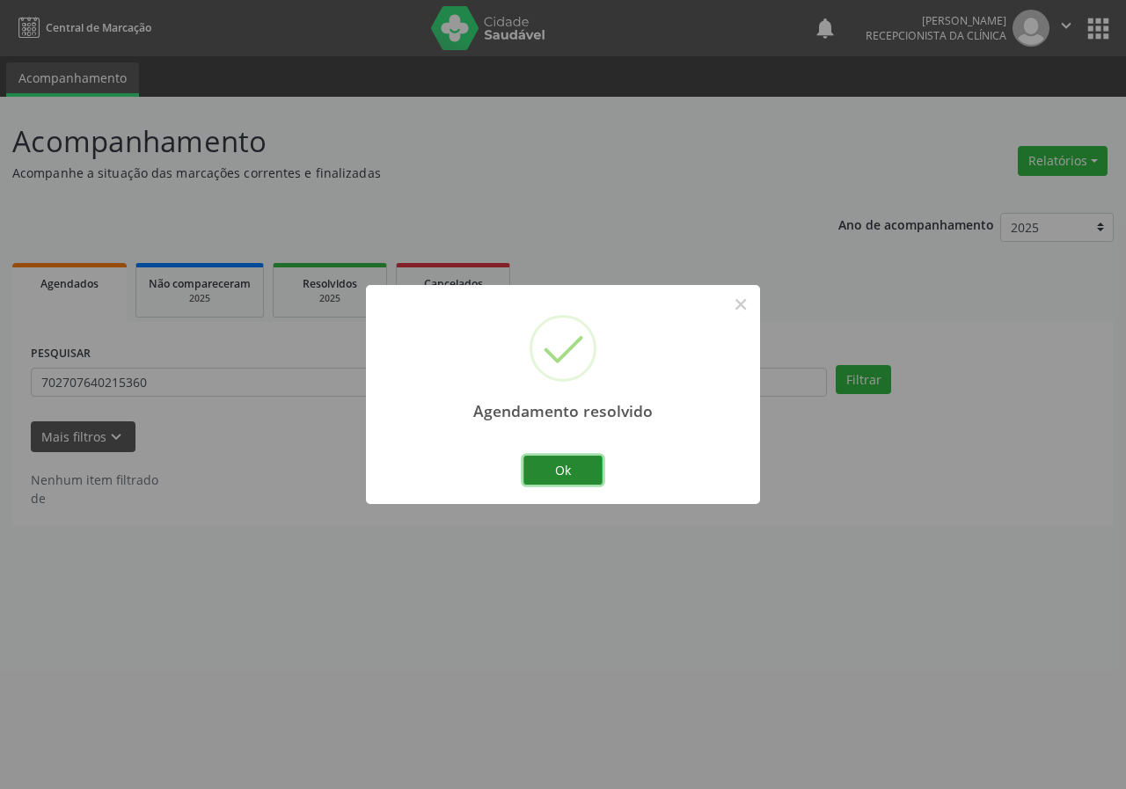
click at [580, 482] on button "Ok" at bounding box center [562, 471] width 79 height 30
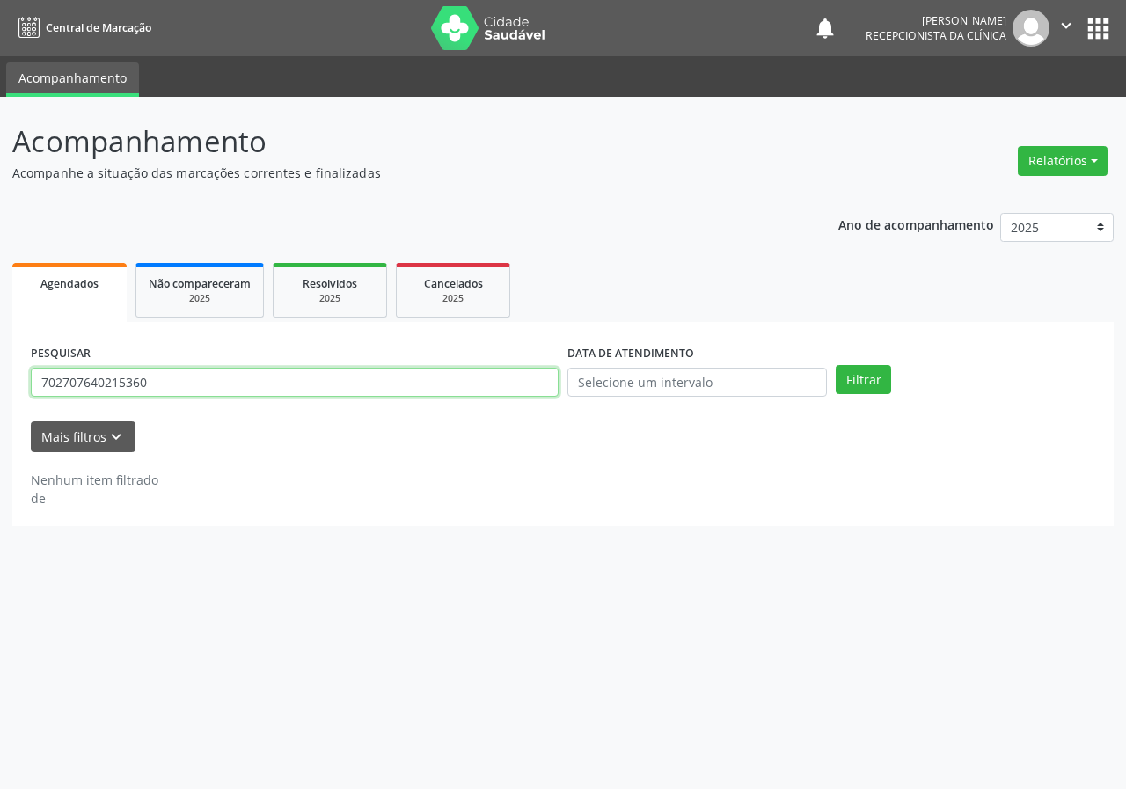
click at [369, 385] on input "702707640215360" at bounding box center [295, 383] width 528 height 30
click at [835, 365] on button "Filtrar" at bounding box center [862, 380] width 55 height 30
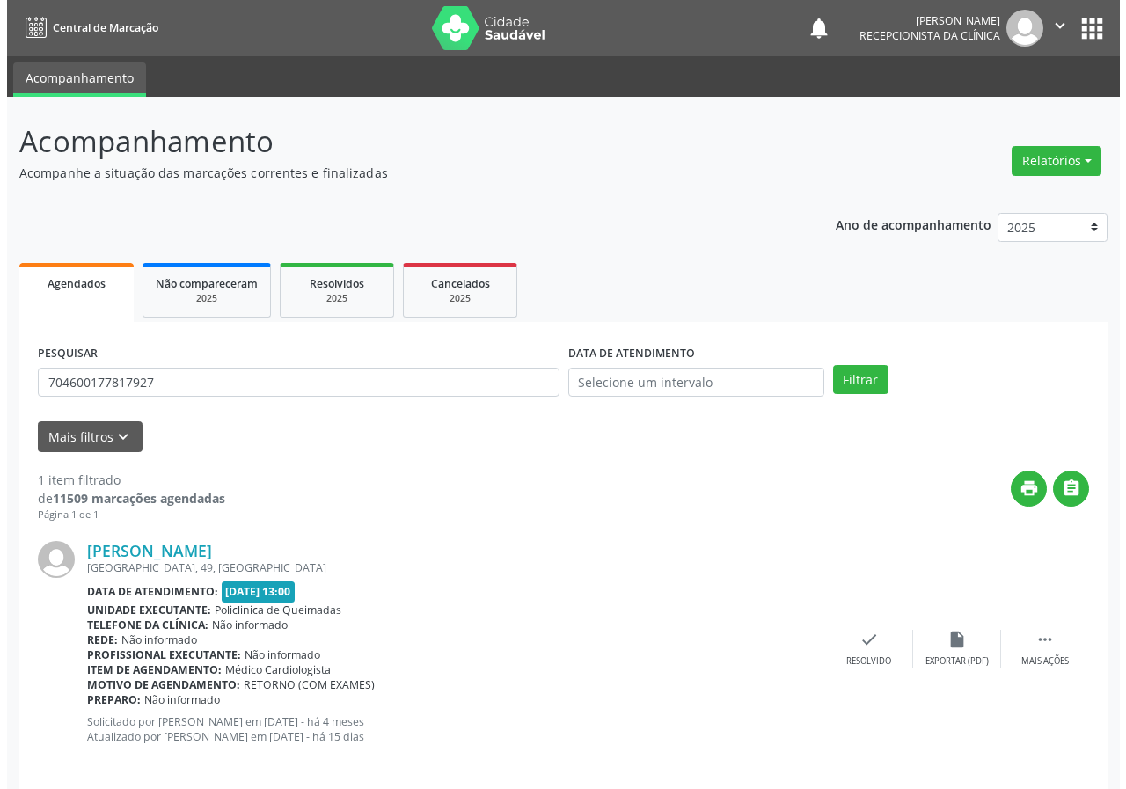
scroll to position [17, 0]
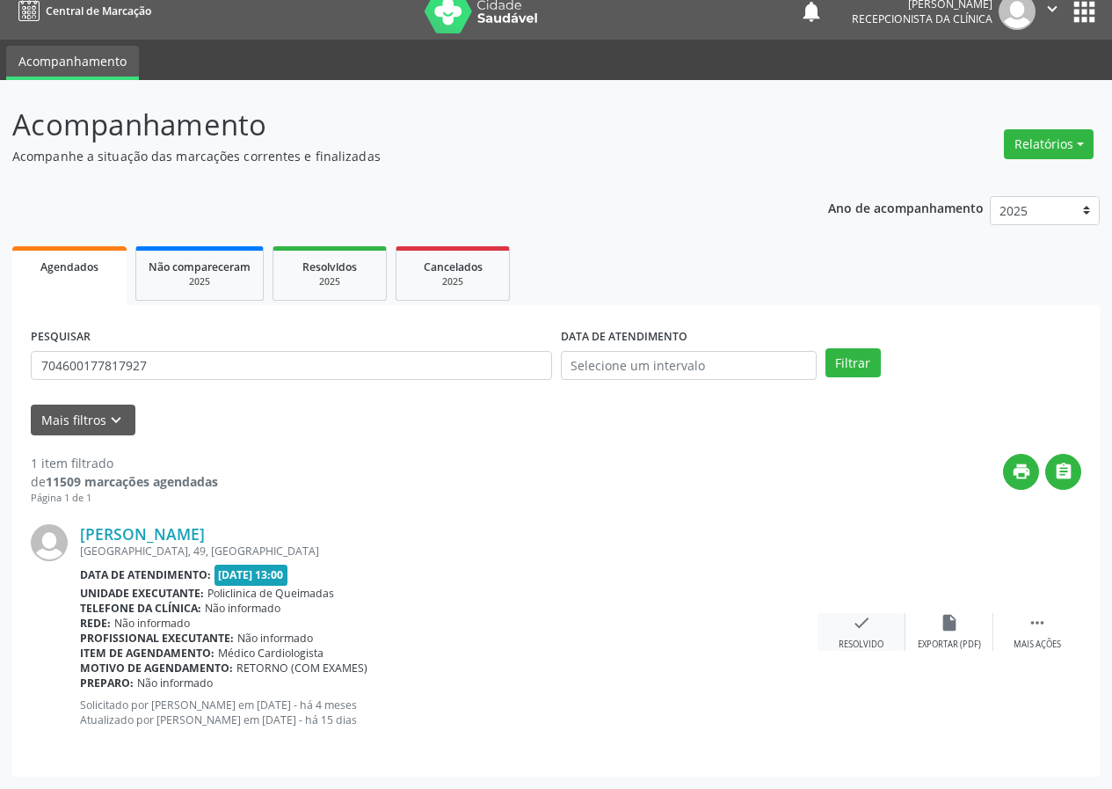
click at [850, 623] on div "check Resolvido" at bounding box center [862, 632] width 88 height 38
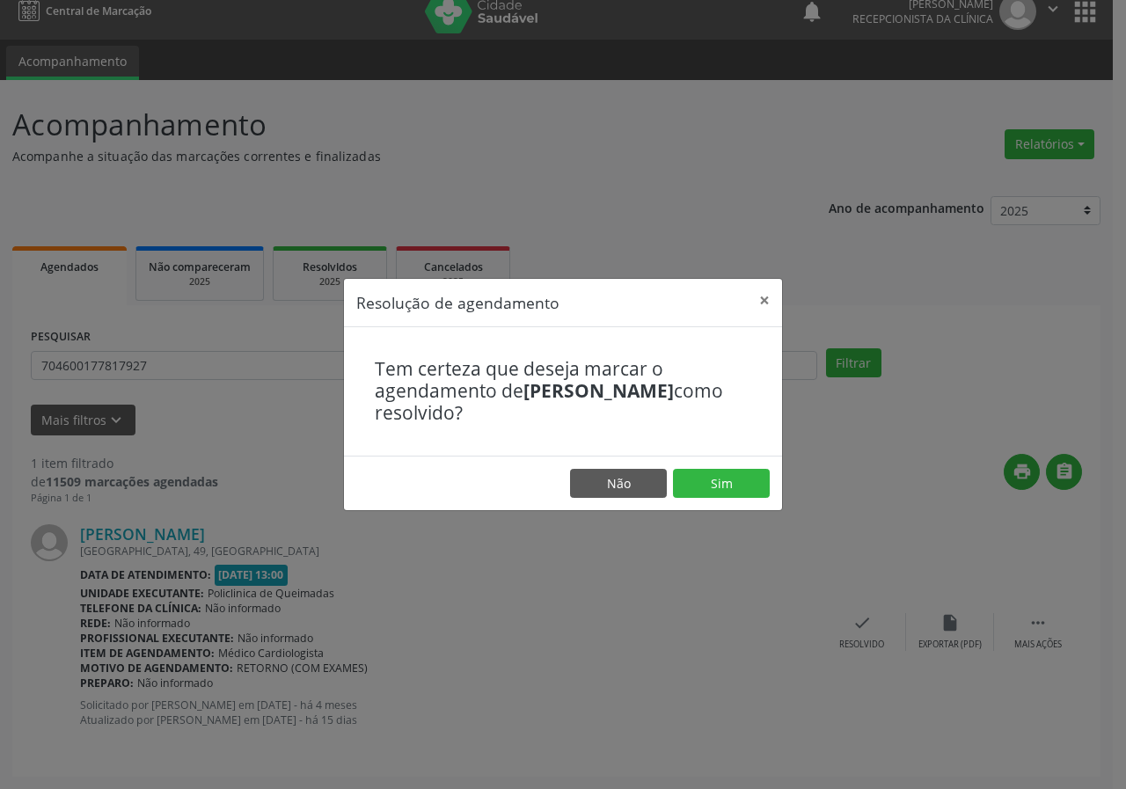
click at [711, 467] on footer "Não Sim" at bounding box center [563, 483] width 438 height 55
click at [723, 484] on button "Sim" at bounding box center [721, 484] width 97 height 30
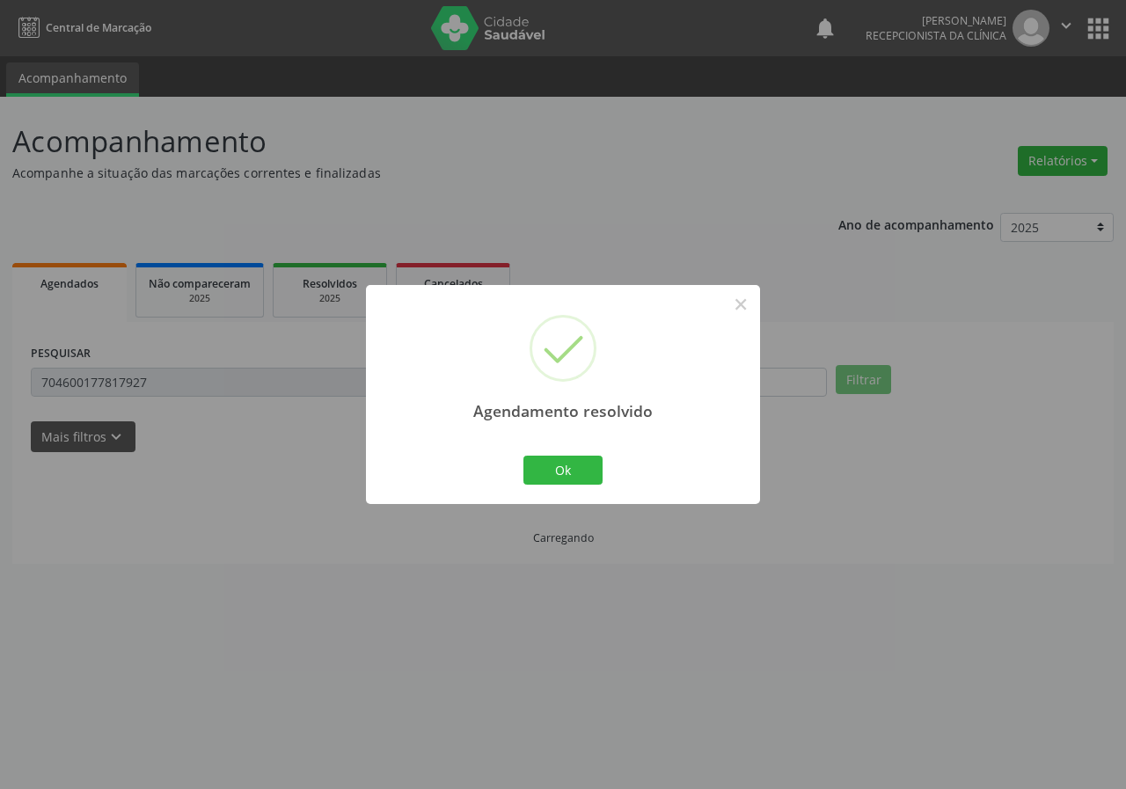
scroll to position [0, 0]
click at [597, 488] on div "Ok Cancel" at bounding box center [563, 469] width 87 height 37
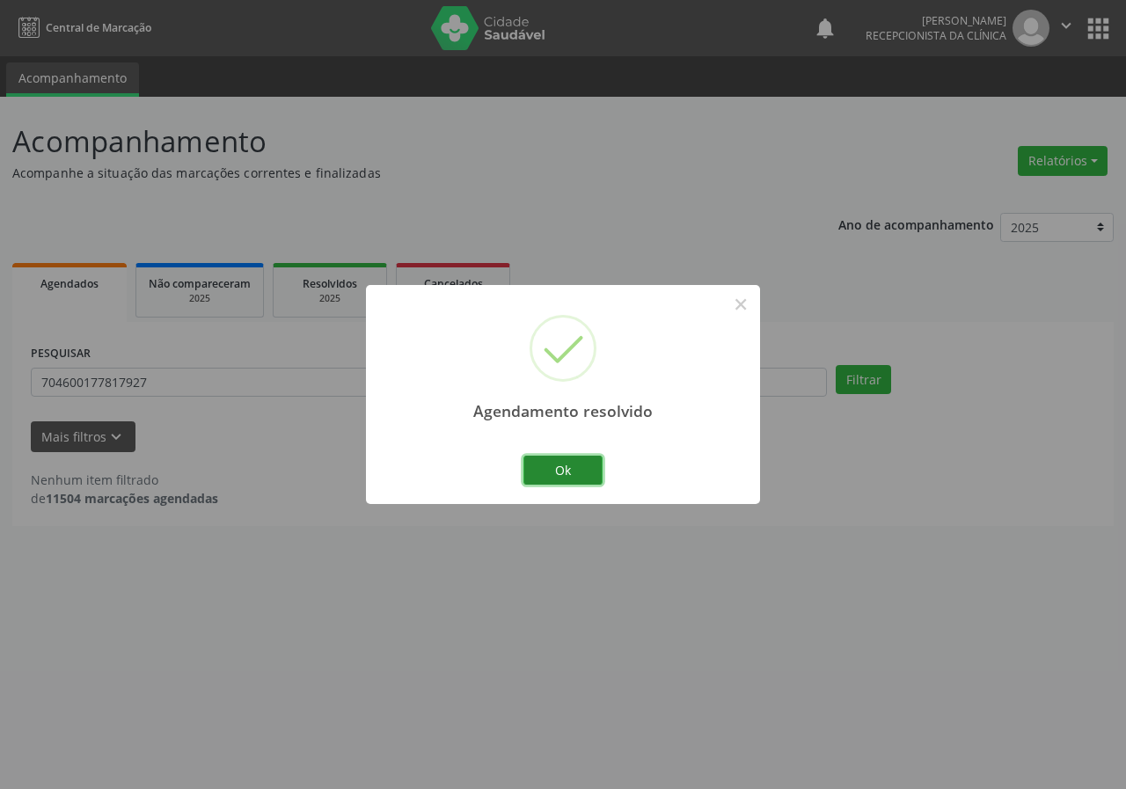
click at [565, 461] on button "Ok" at bounding box center [562, 471] width 79 height 30
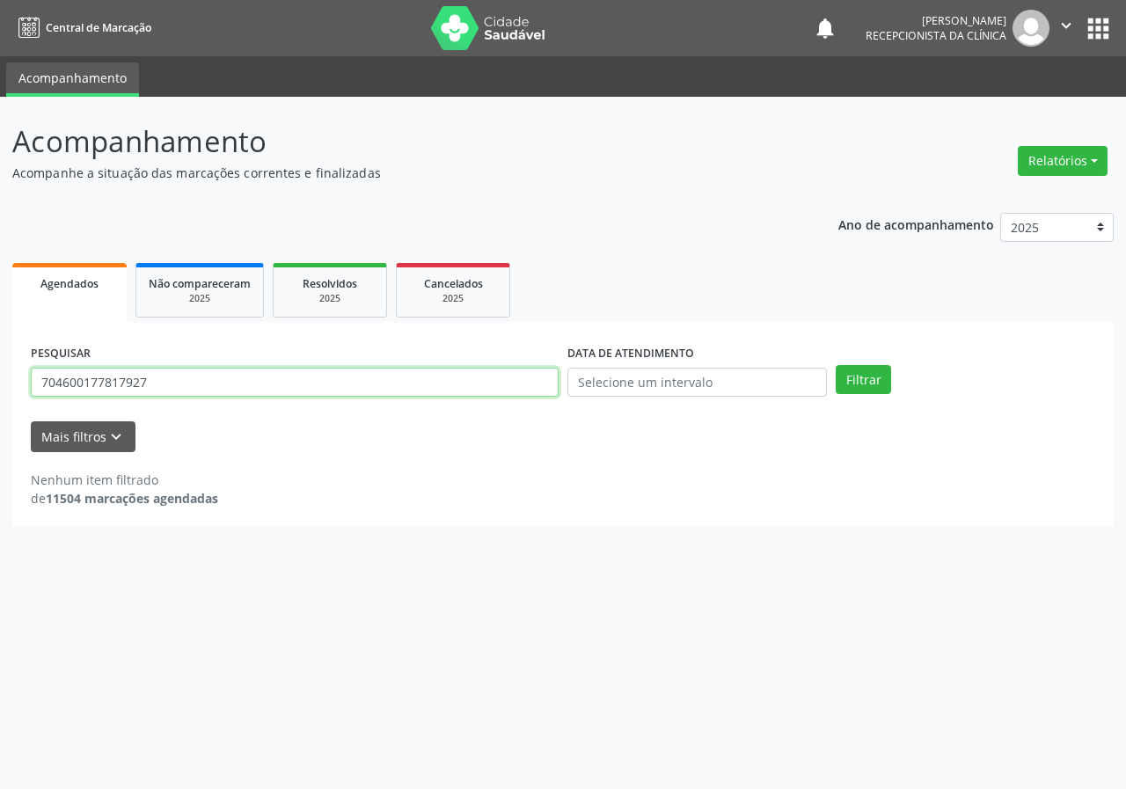
click at [316, 382] on input "704600177817927" at bounding box center [295, 383] width 528 height 30
click at [316, 383] on input "704600177817927" at bounding box center [295, 383] width 528 height 30
click at [835, 365] on button "Filtrar" at bounding box center [862, 380] width 55 height 30
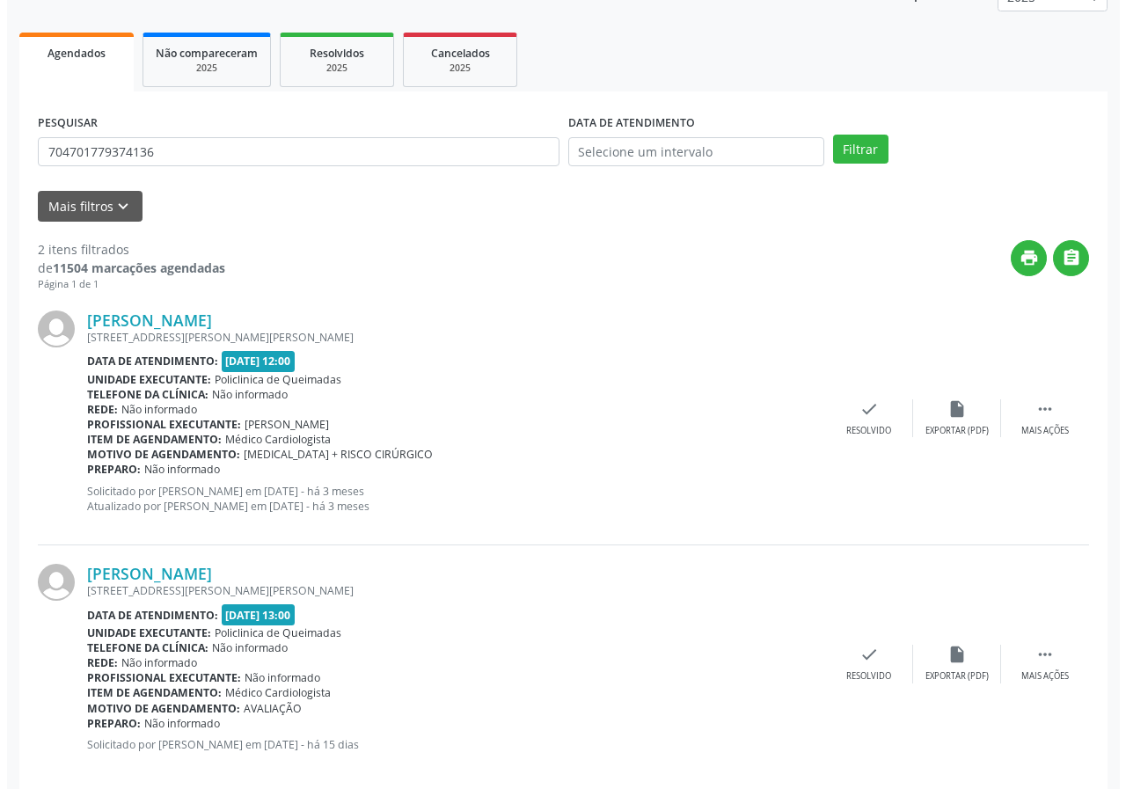
scroll to position [255, 0]
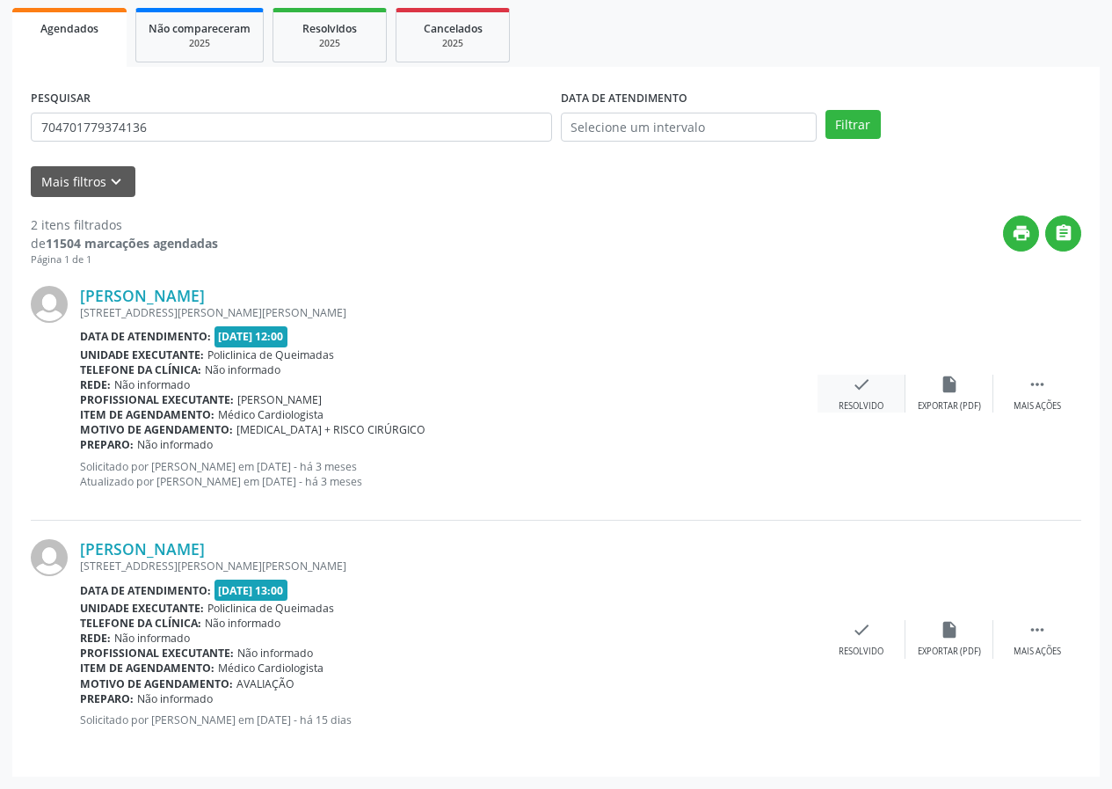
click at [862, 390] on icon "check" at bounding box center [861, 384] width 19 height 19
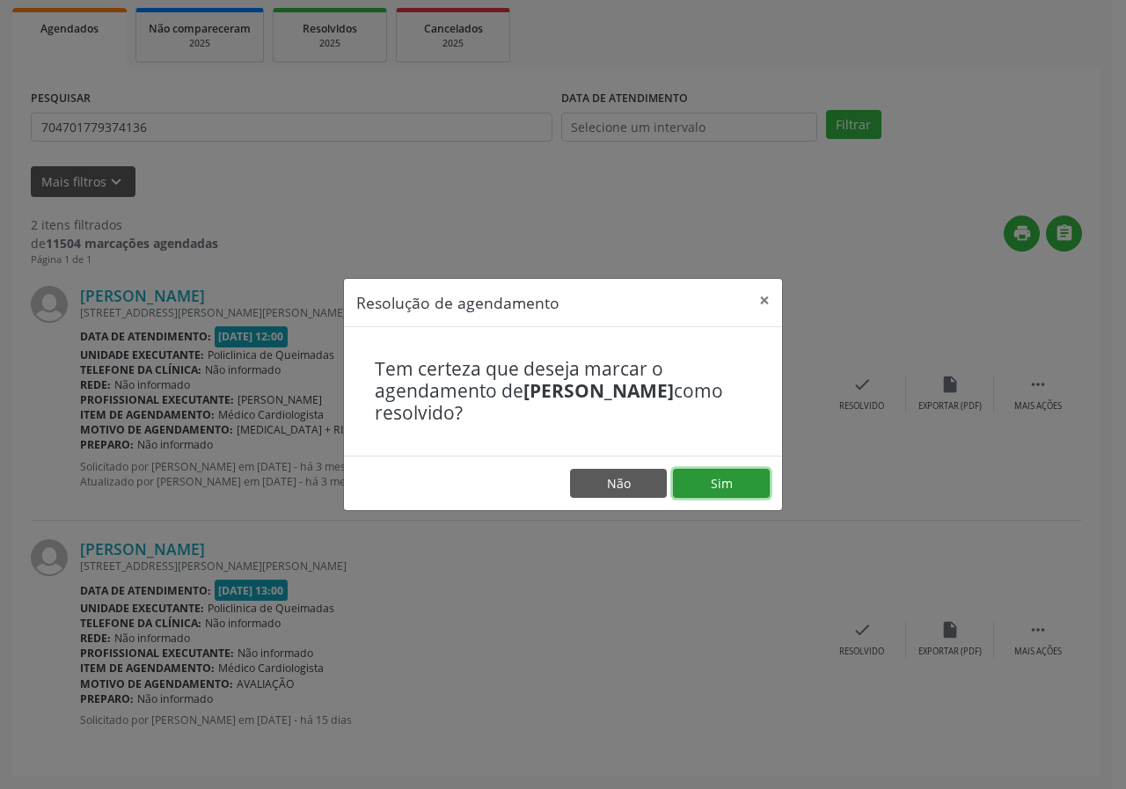
click at [740, 490] on button "Sim" at bounding box center [721, 484] width 97 height 30
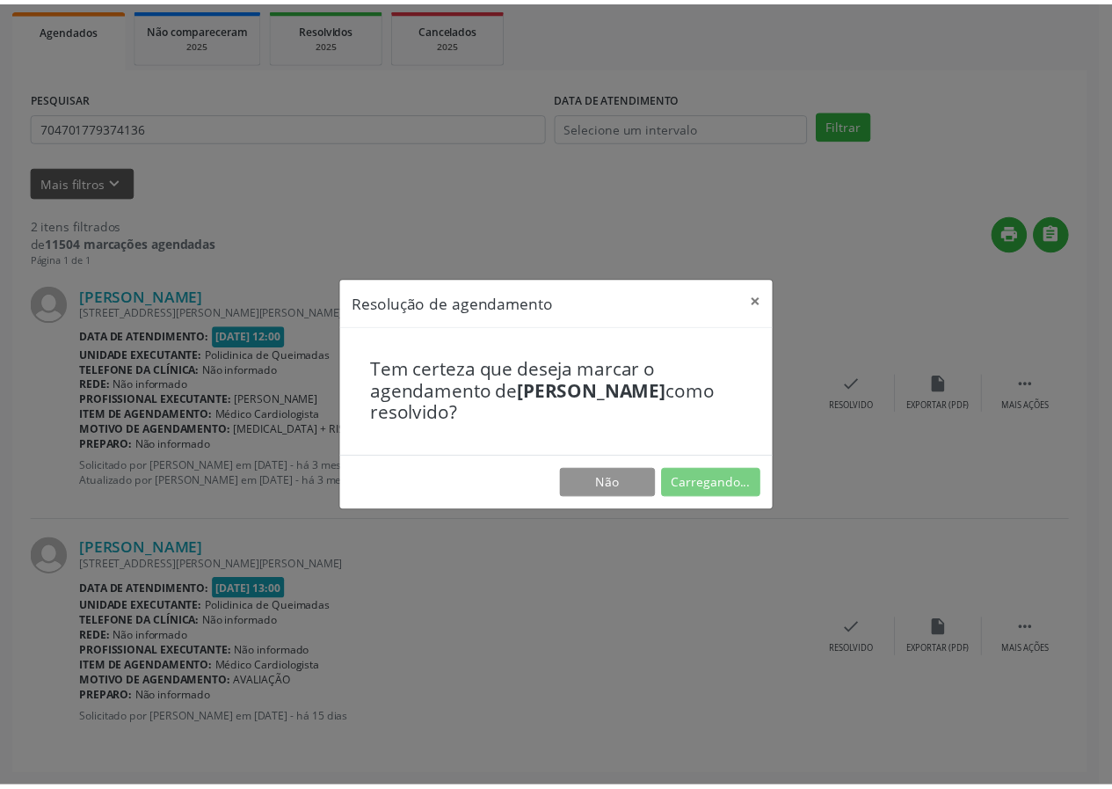
scroll to position [0, 0]
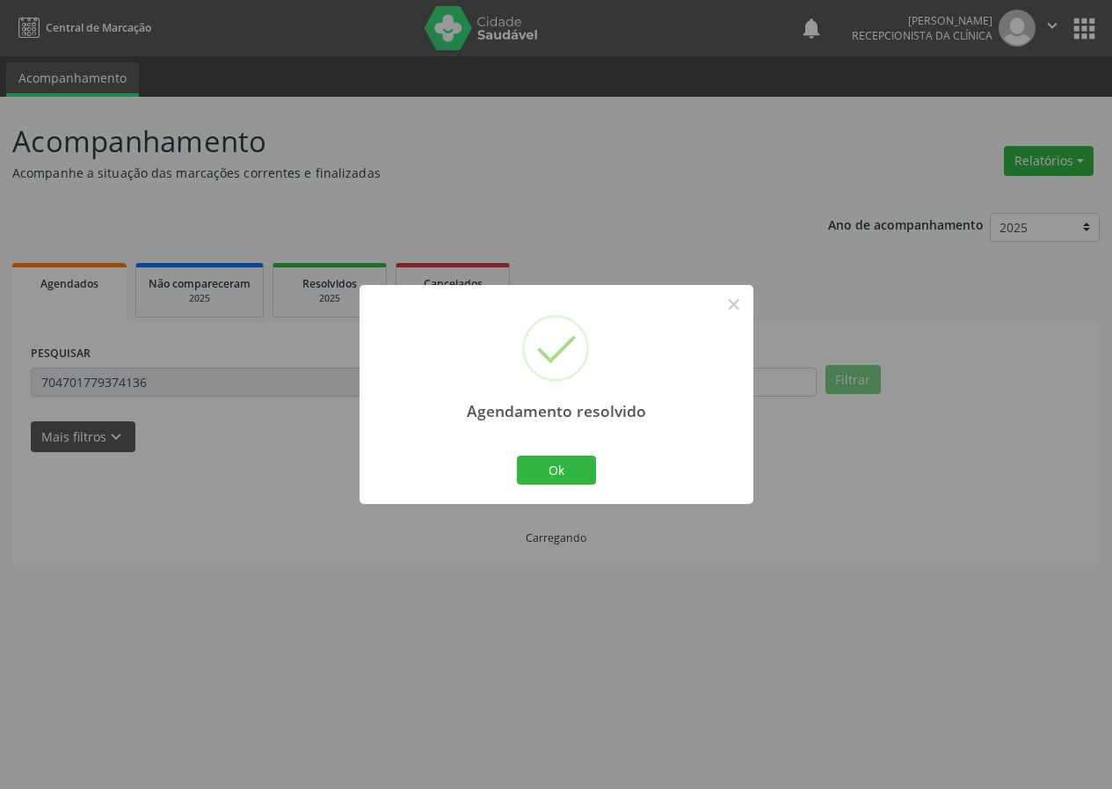
click at [580, 454] on div "Ok Cancel" at bounding box center [556, 469] width 87 height 37
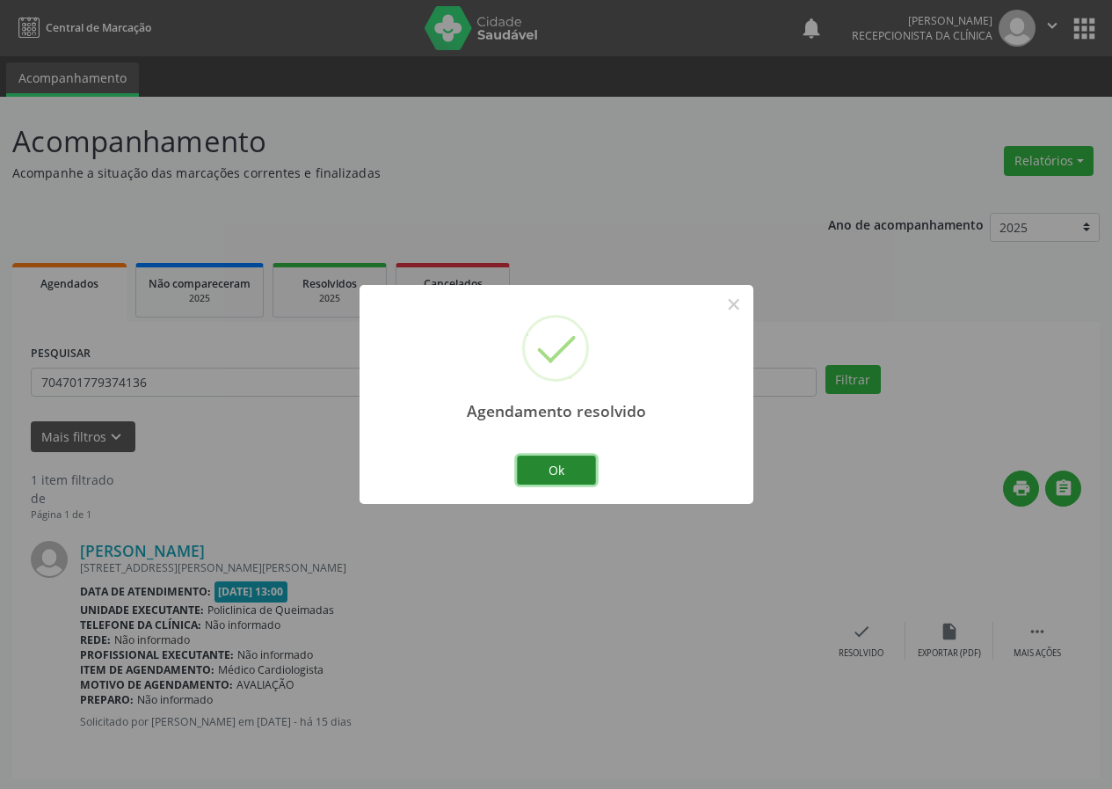
click at [572, 463] on button "Ok" at bounding box center [556, 471] width 79 height 30
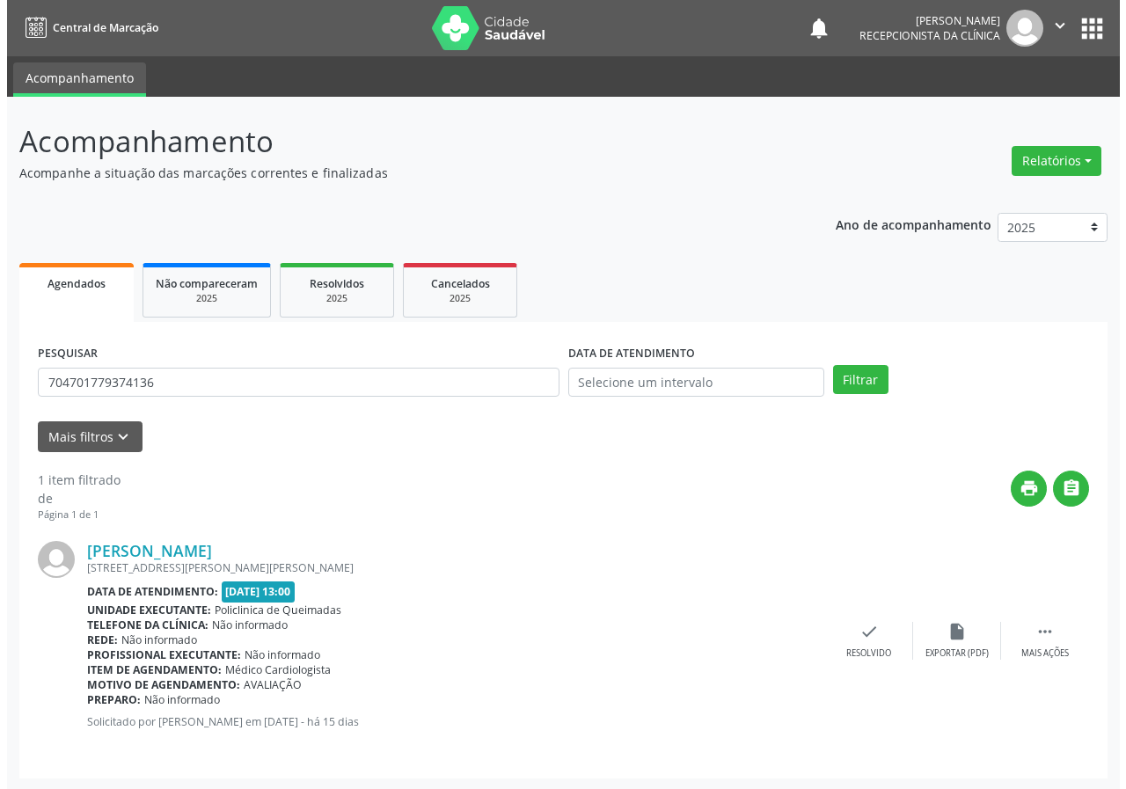
scroll to position [2, 0]
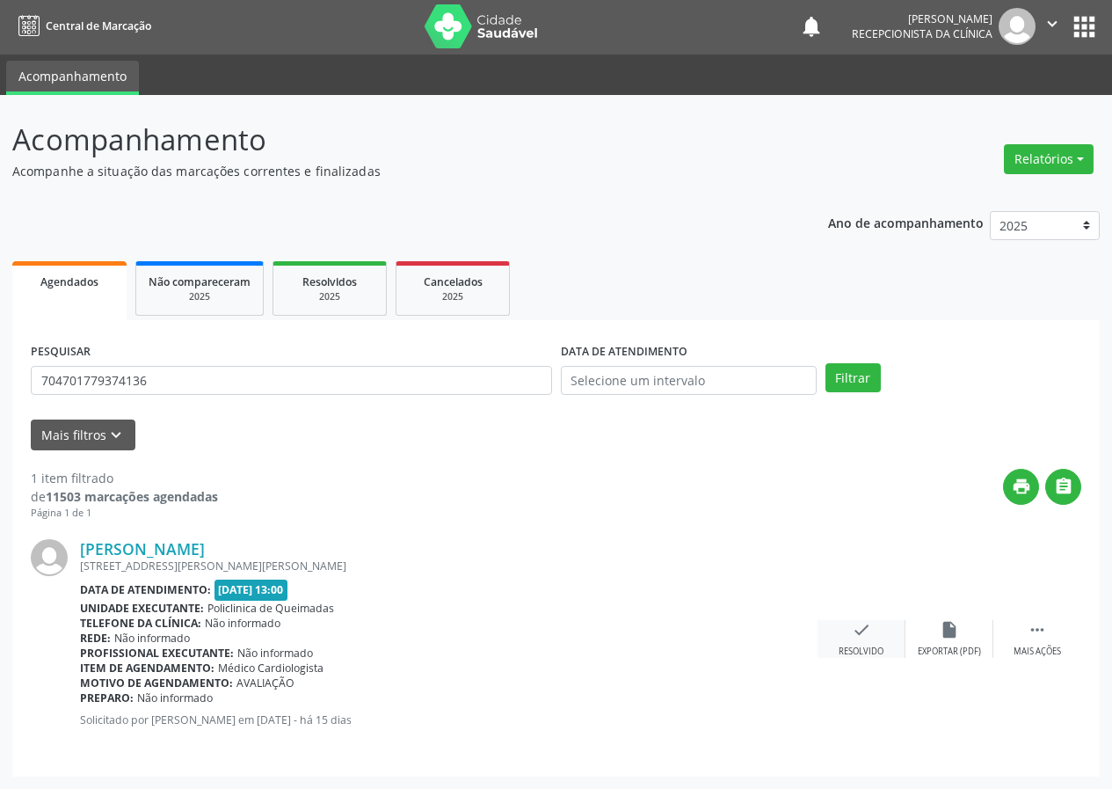
click at [858, 625] on icon "check" at bounding box center [861, 629] width 19 height 19
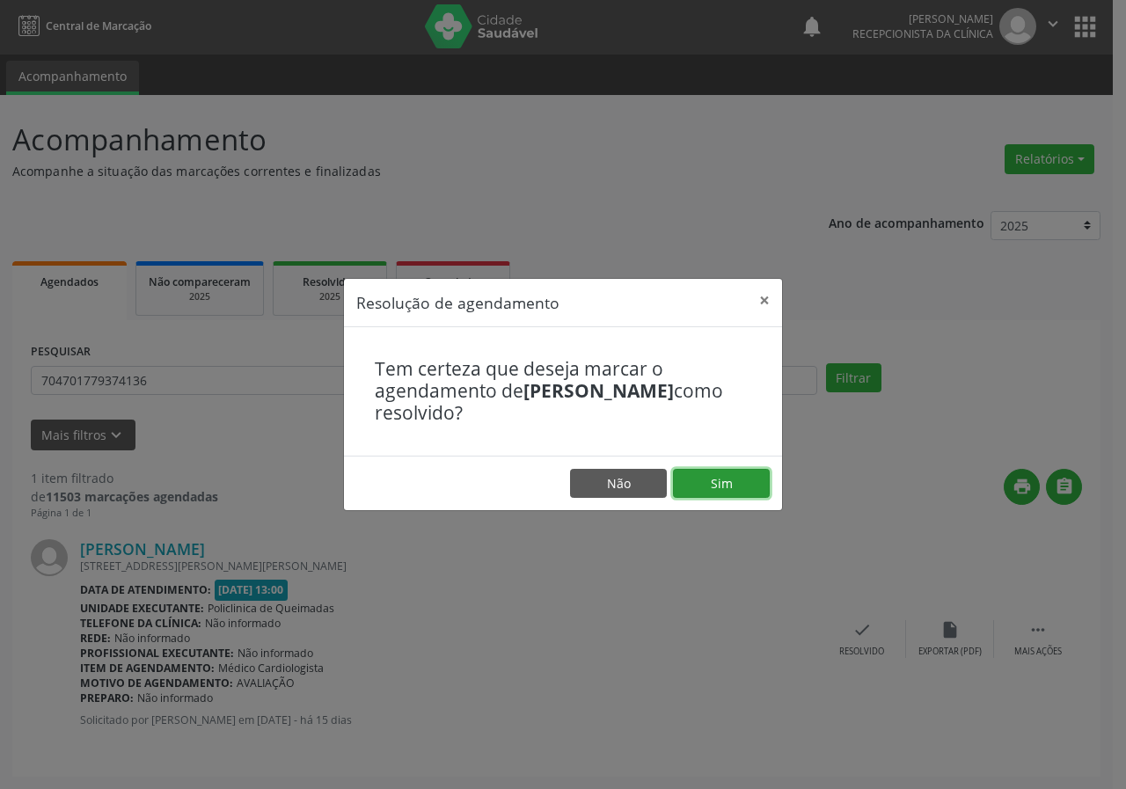
click at [725, 486] on button "Sim" at bounding box center [721, 484] width 97 height 30
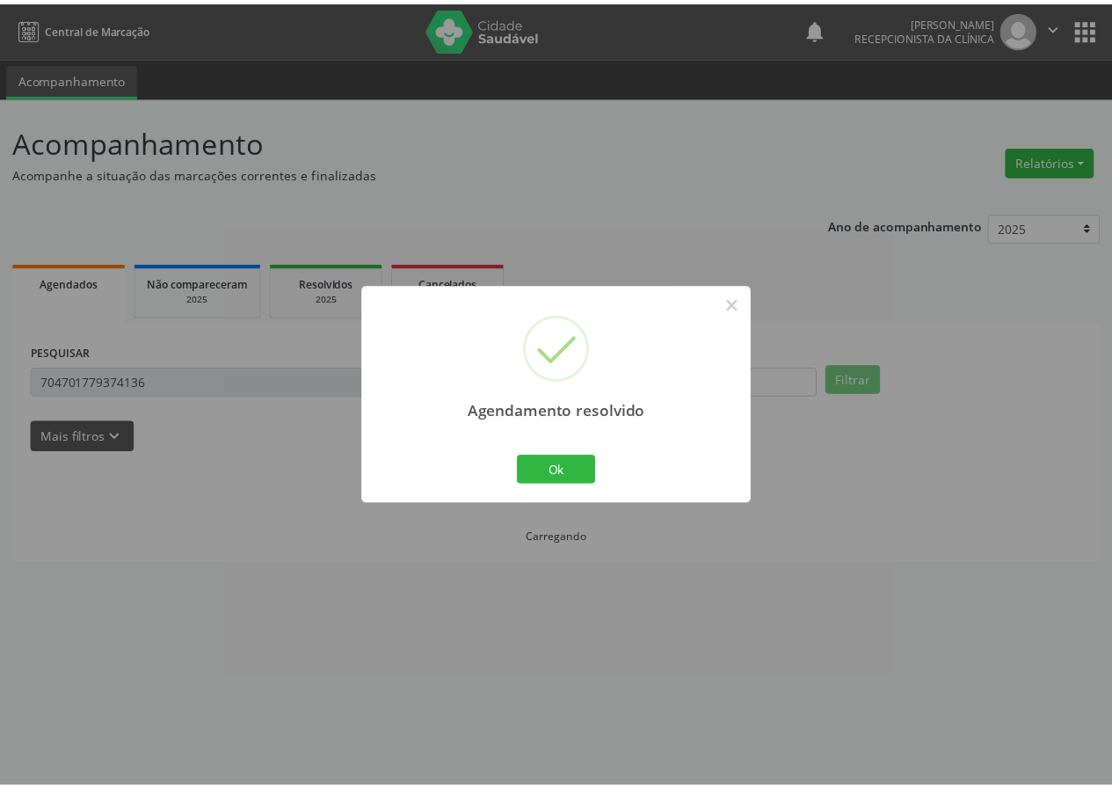
scroll to position [0, 0]
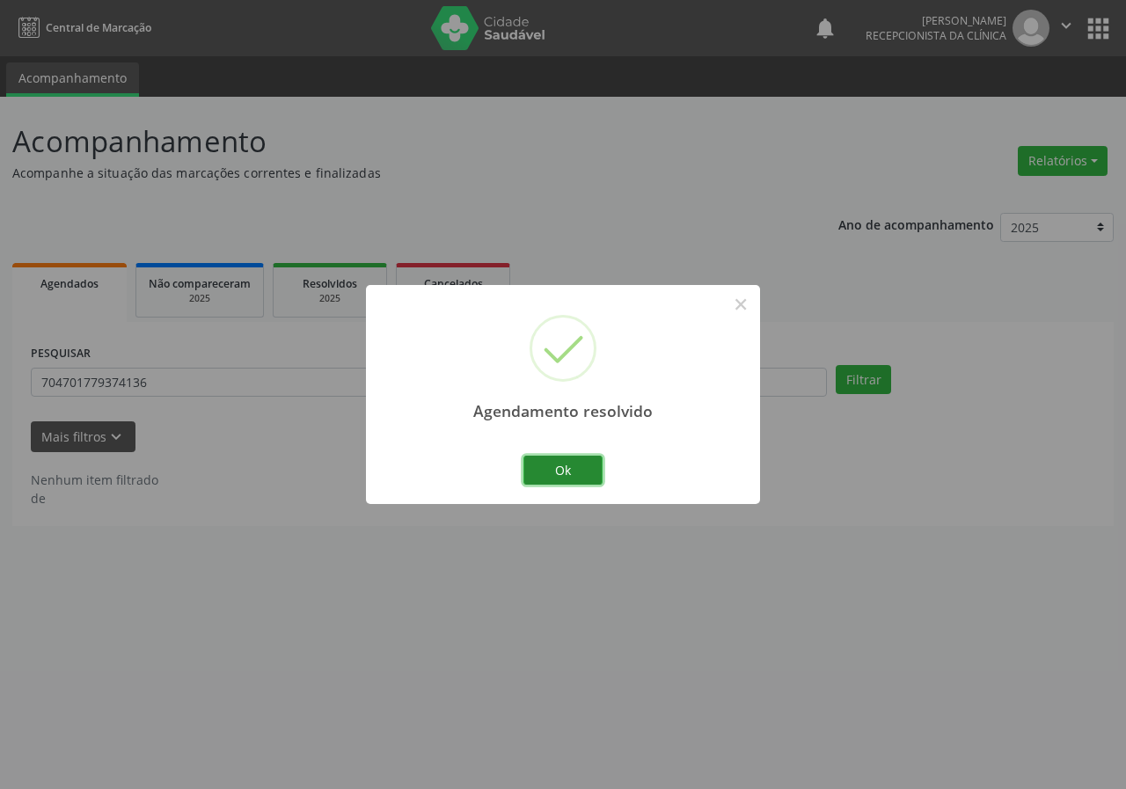
click at [581, 465] on button "Ok" at bounding box center [562, 471] width 79 height 30
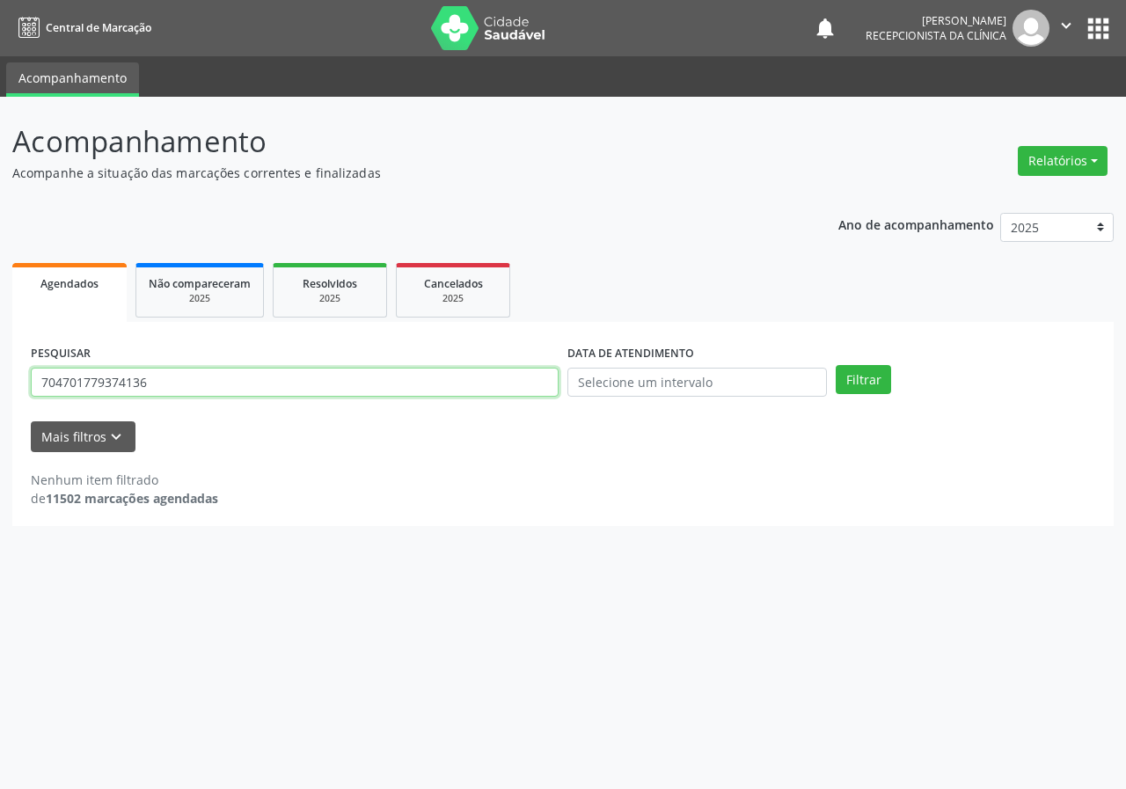
click at [414, 389] on input "704701779374136" at bounding box center [295, 383] width 528 height 30
click at [835, 365] on button "Filtrar" at bounding box center [862, 380] width 55 height 30
click at [225, 388] on input "706209562875662" at bounding box center [295, 383] width 528 height 30
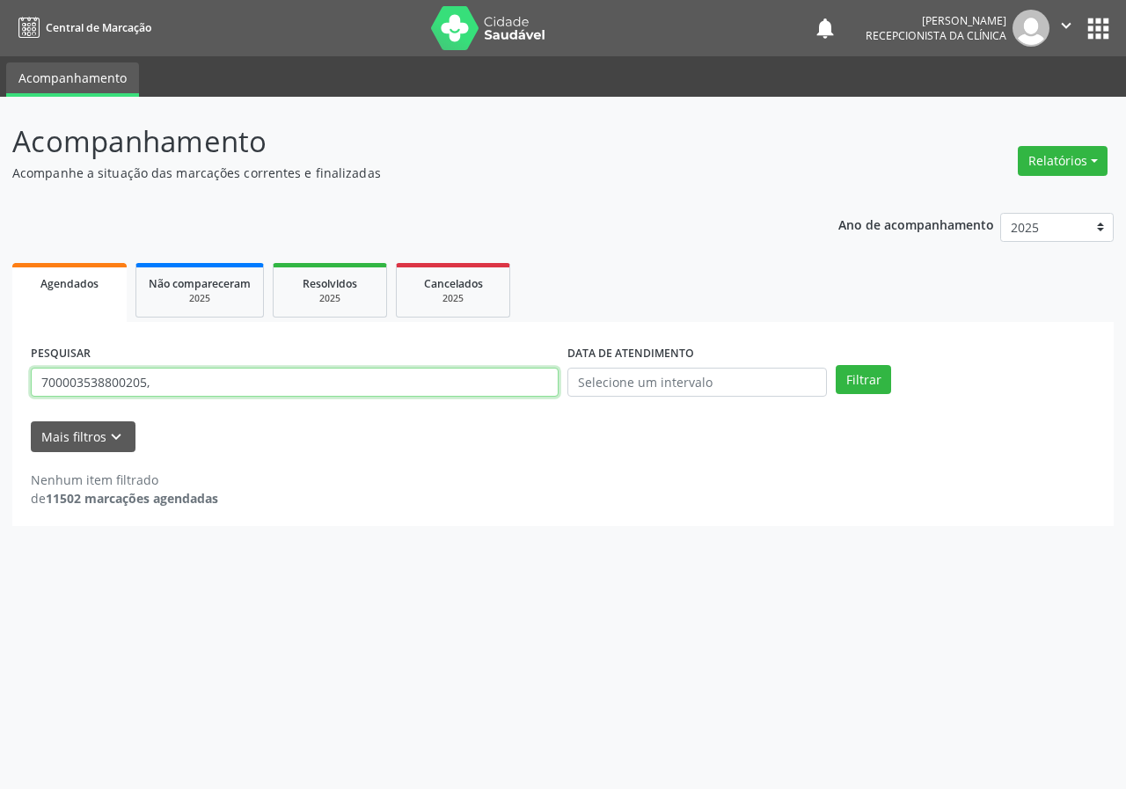
click at [835, 365] on button "Filtrar" at bounding box center [862, 380] width 55 height 30
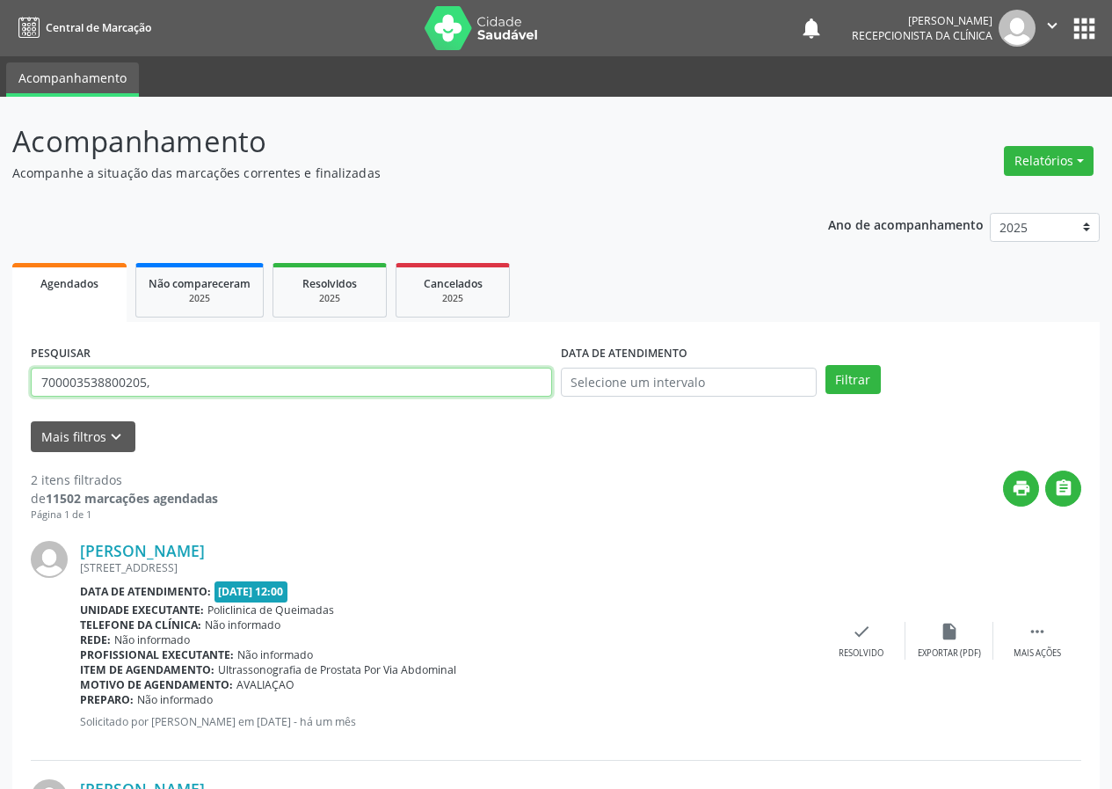
click at [231, 387] on input "700003538800205," at bounding box center [291, 383] width 521 height 30
click at [826, 365] on button "Filtrar" at bounding box center [853, 380] width 55 height 30
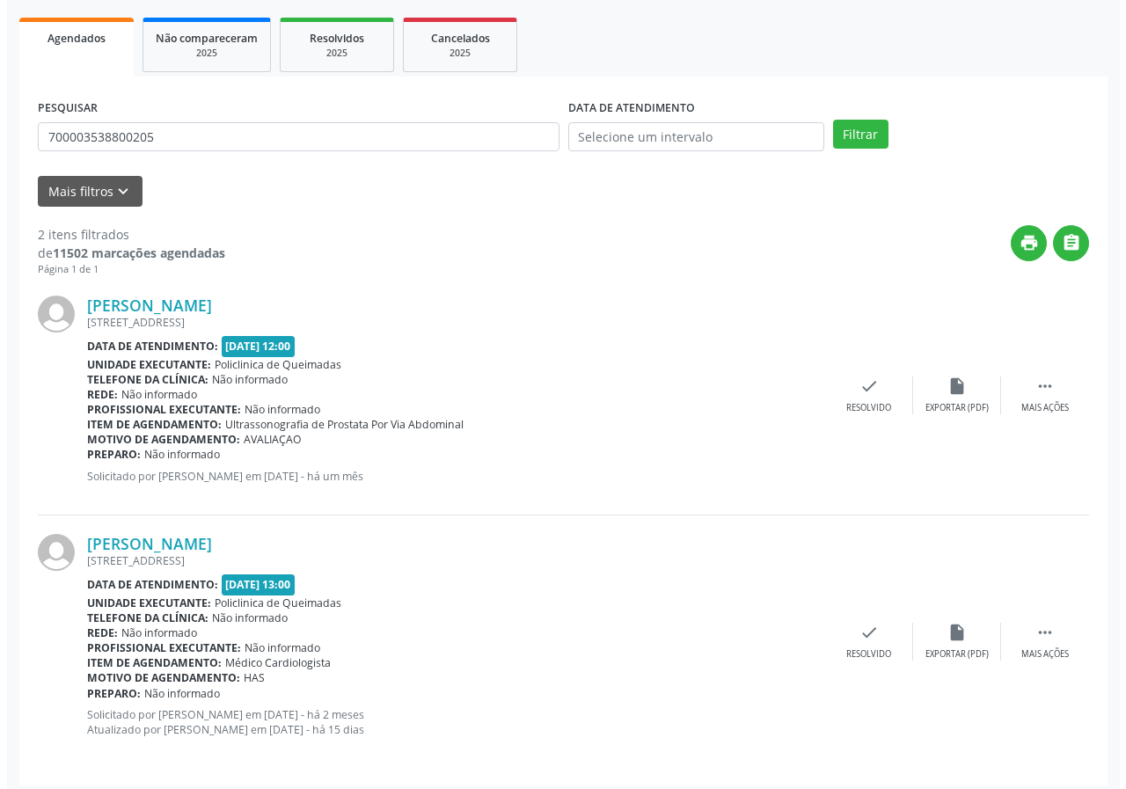
scroll to position [255, 0]
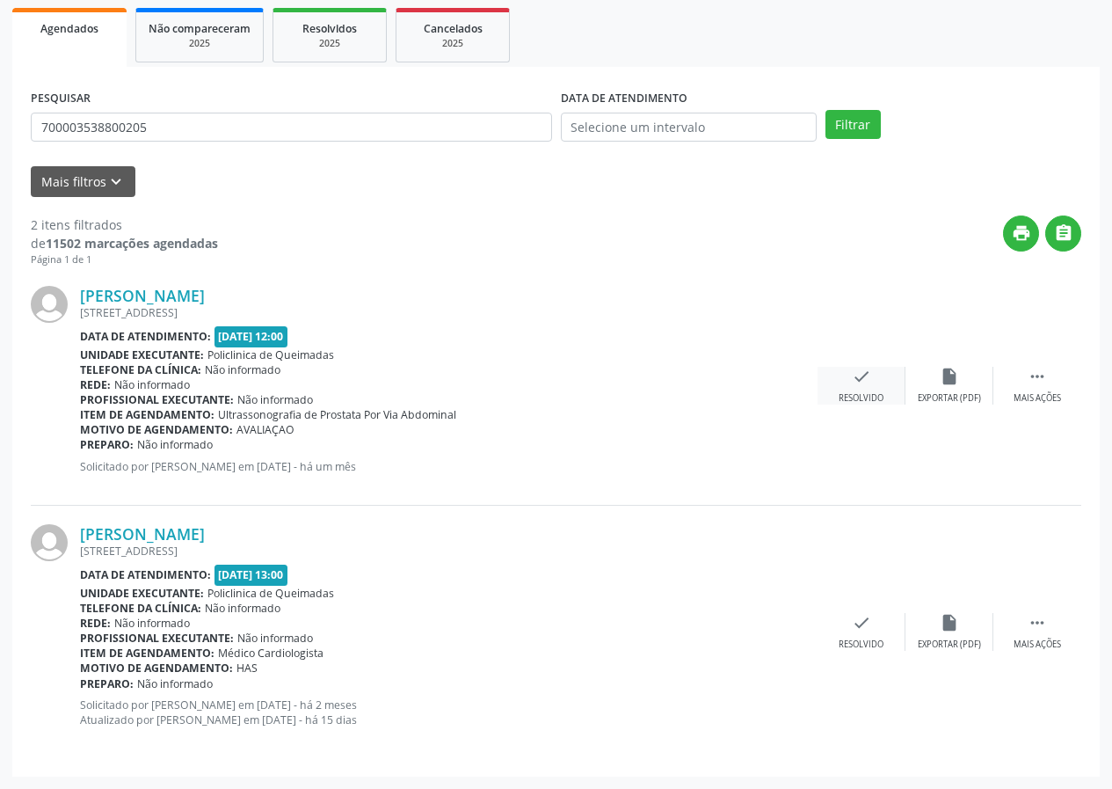
click at [854, 385] on icon "check" at bounding box center [861, 376] width 19 height 19
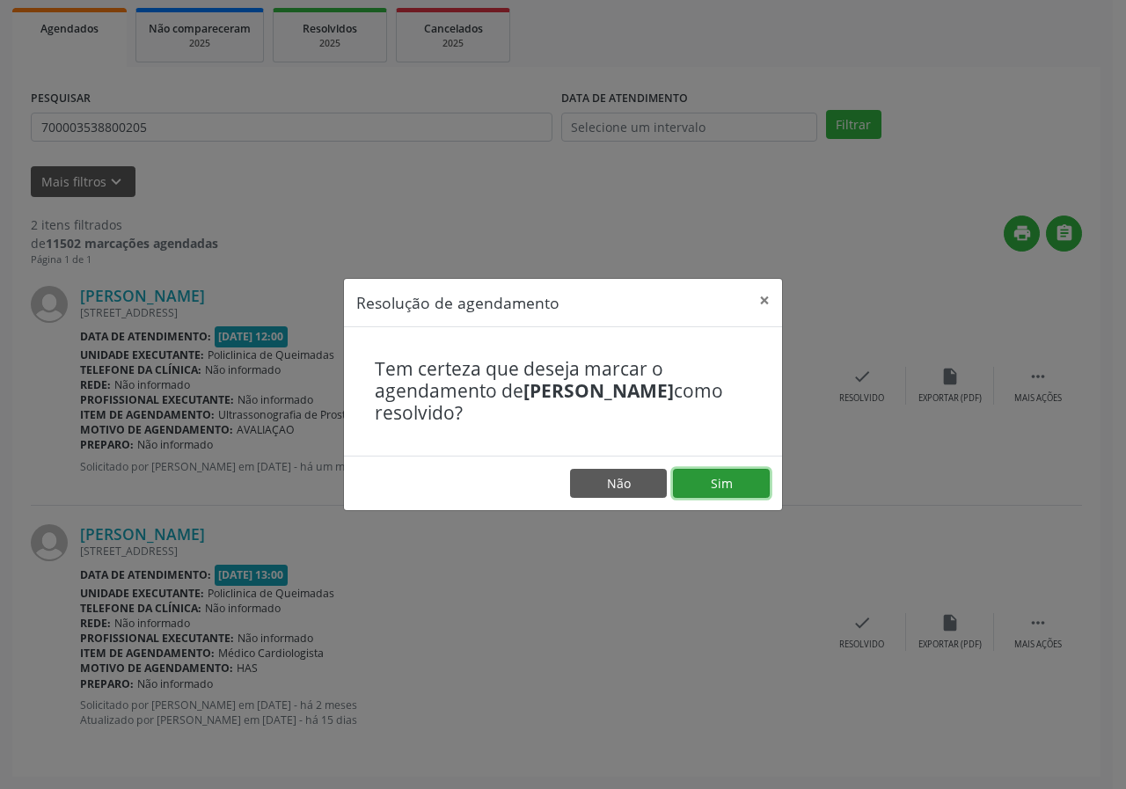
click at [724, 496] on button "Sim" at bounding box center [721, 484] width 97 height 30
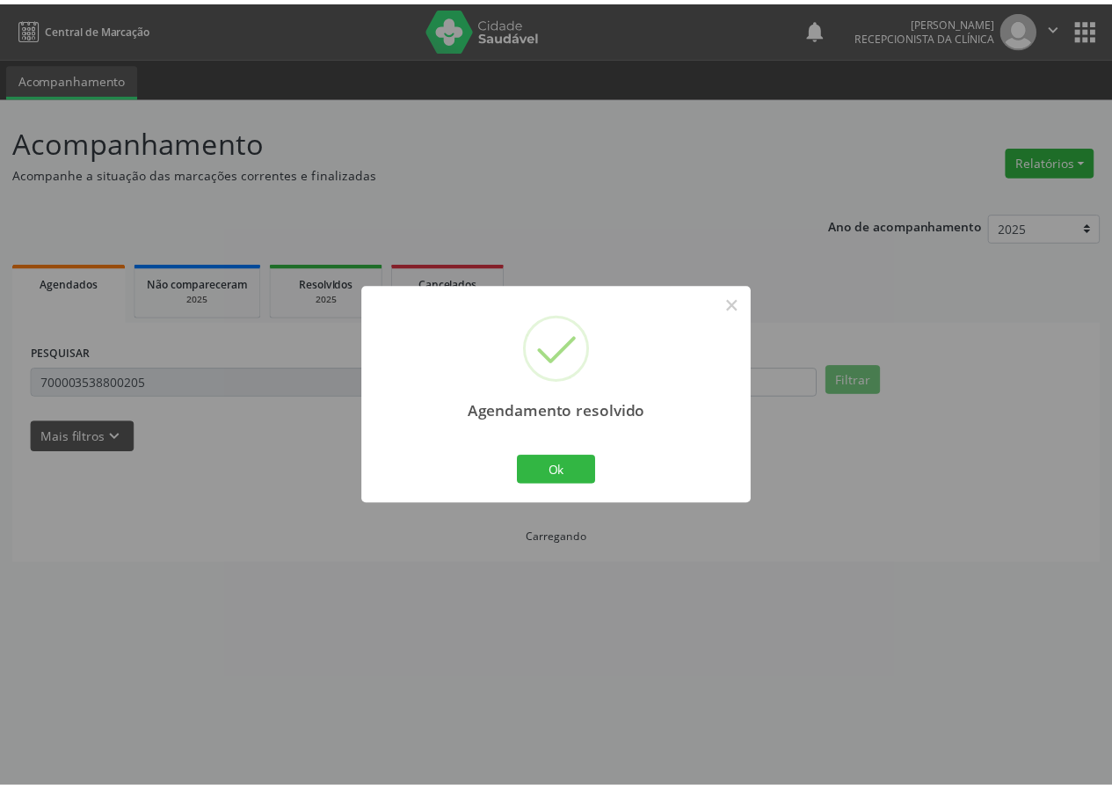
scroll to position [0, 0]
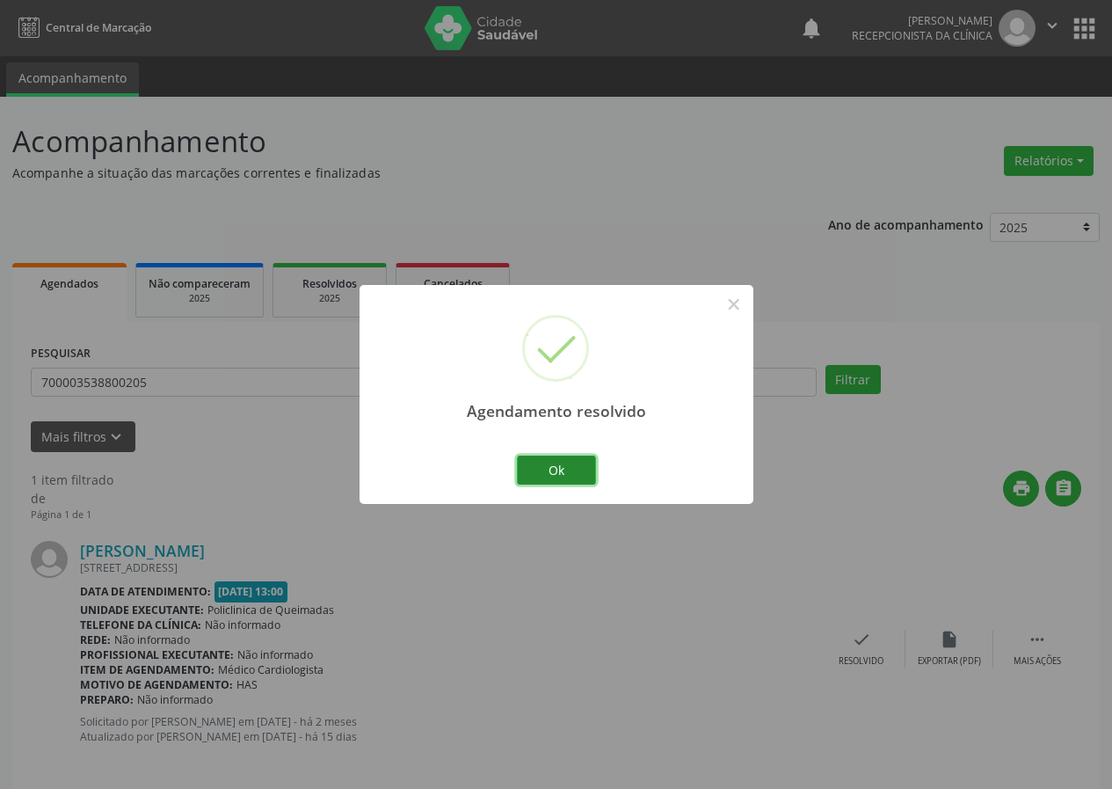
click at [579, 461] on button "Ok" at bounding box center [556, 471] width 79 height 30
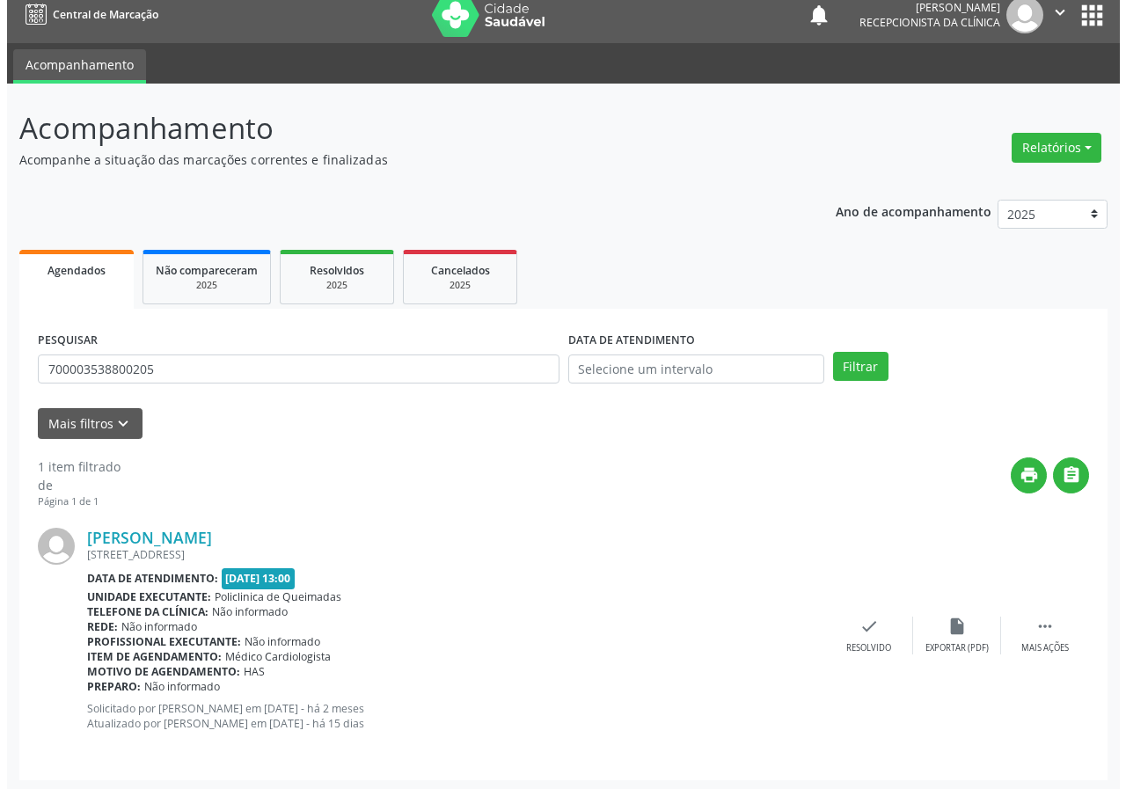
scroll to position [17, 0]
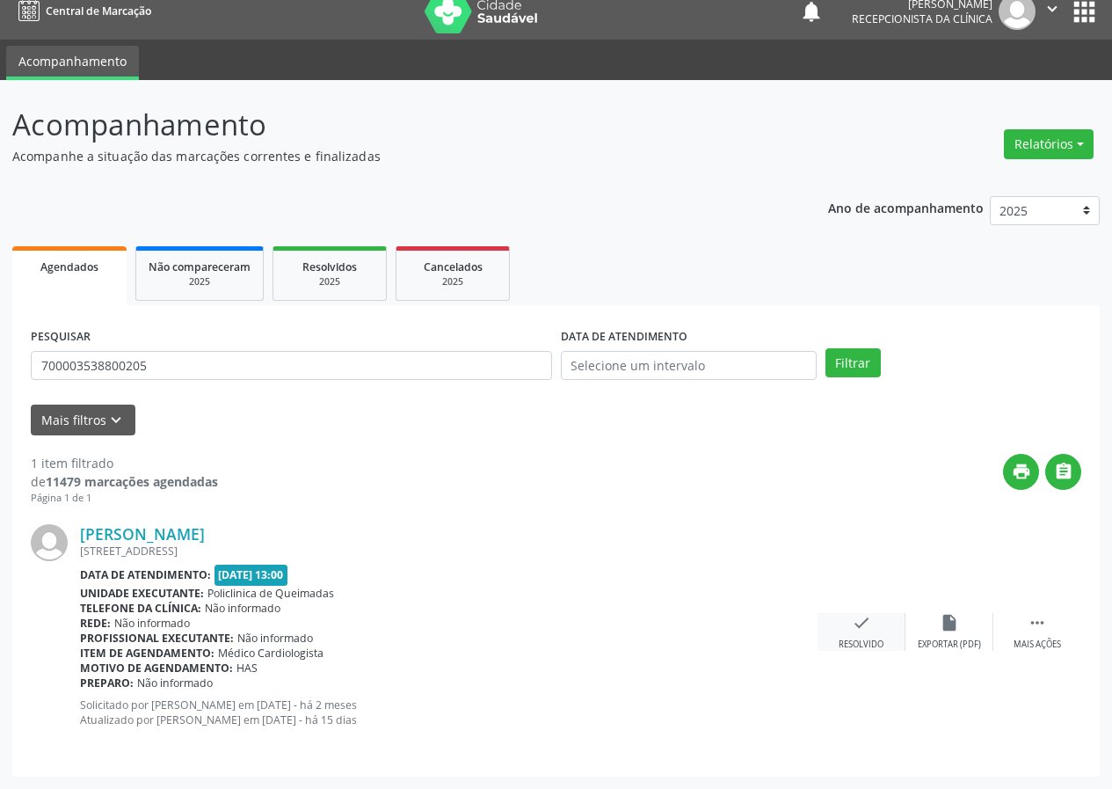
click at [881, 631] on div "check Resolvido" at bounding box center [862, 632] width 88 height 38
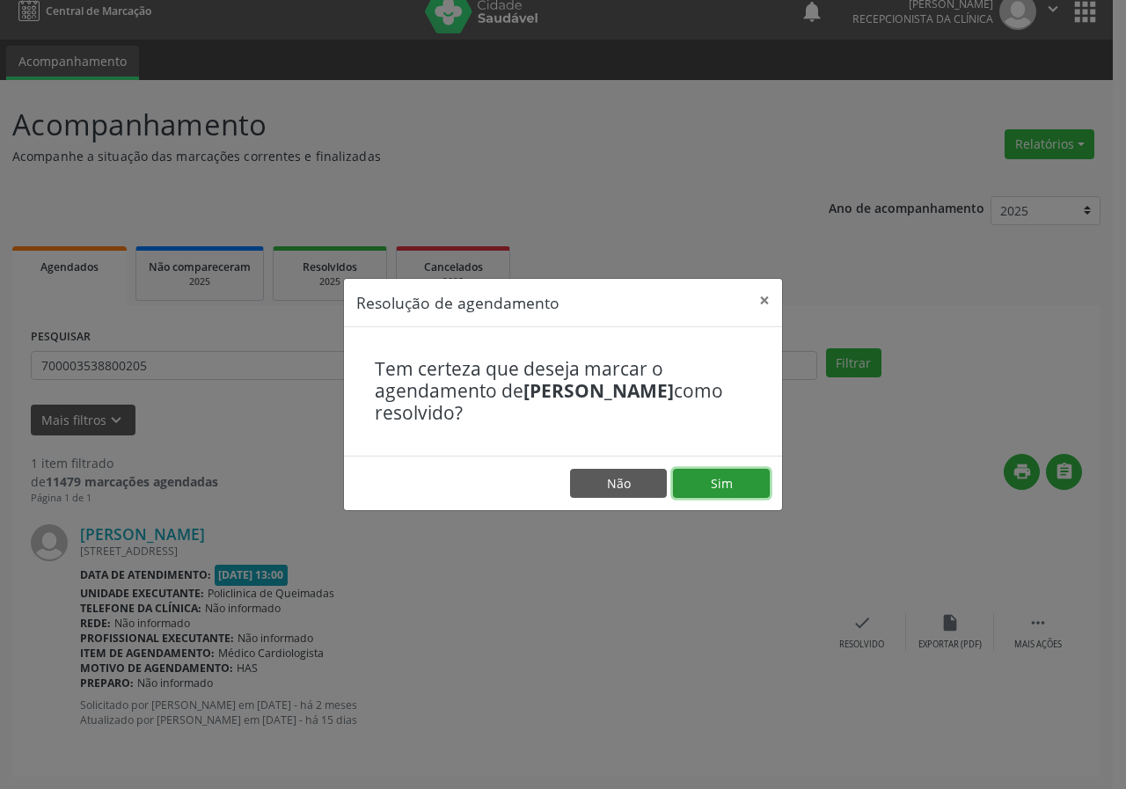
click at [743, 475] on button "Sim" at bounding box center [721, 484] width 97 height 30
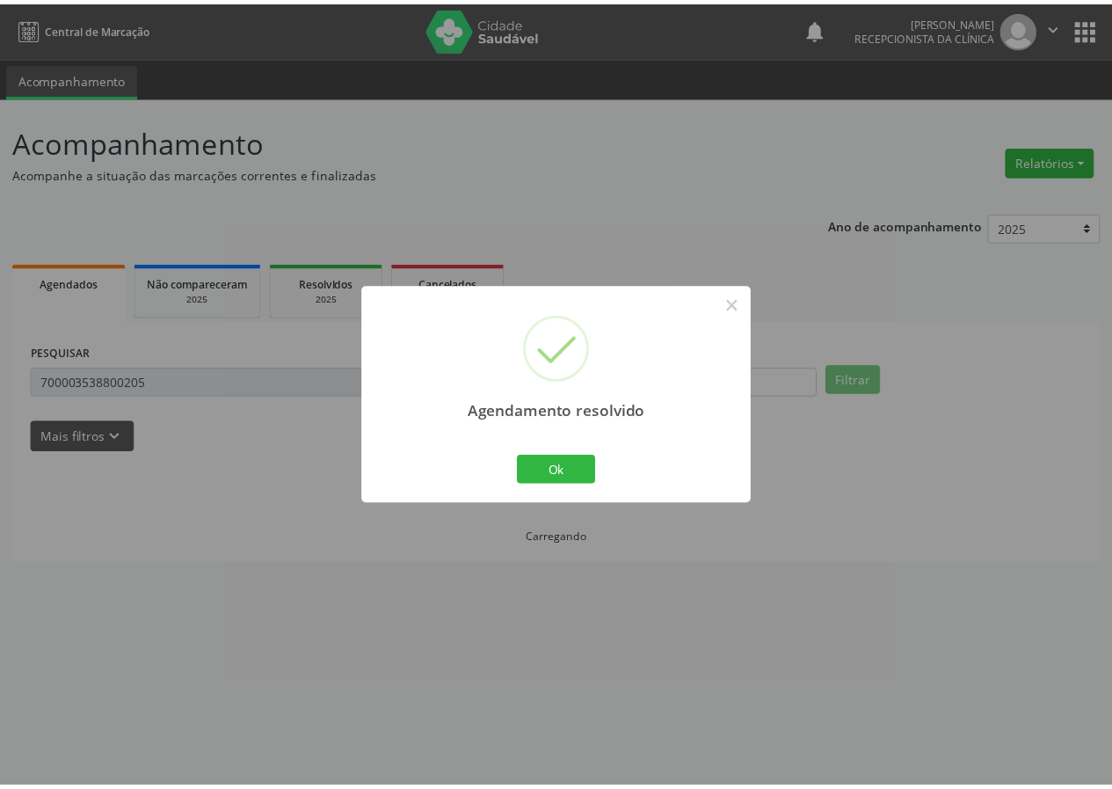
scroll to position [0, 0]
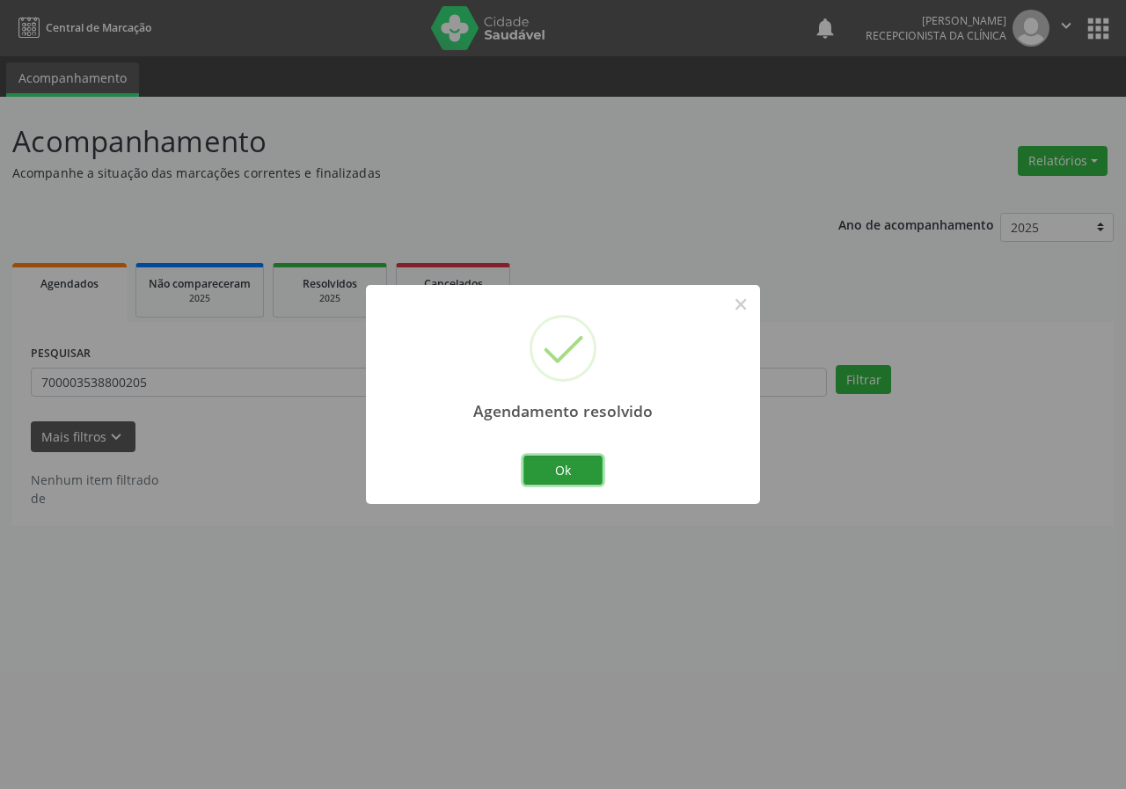
drag, startPoint x: 554, startPoint y: 474, endPoint x: 446, endPoint y: 381, distance: 142.8
click at [552, 474] on button "Ok" at bounding box center [562, 471] width 79 height 30
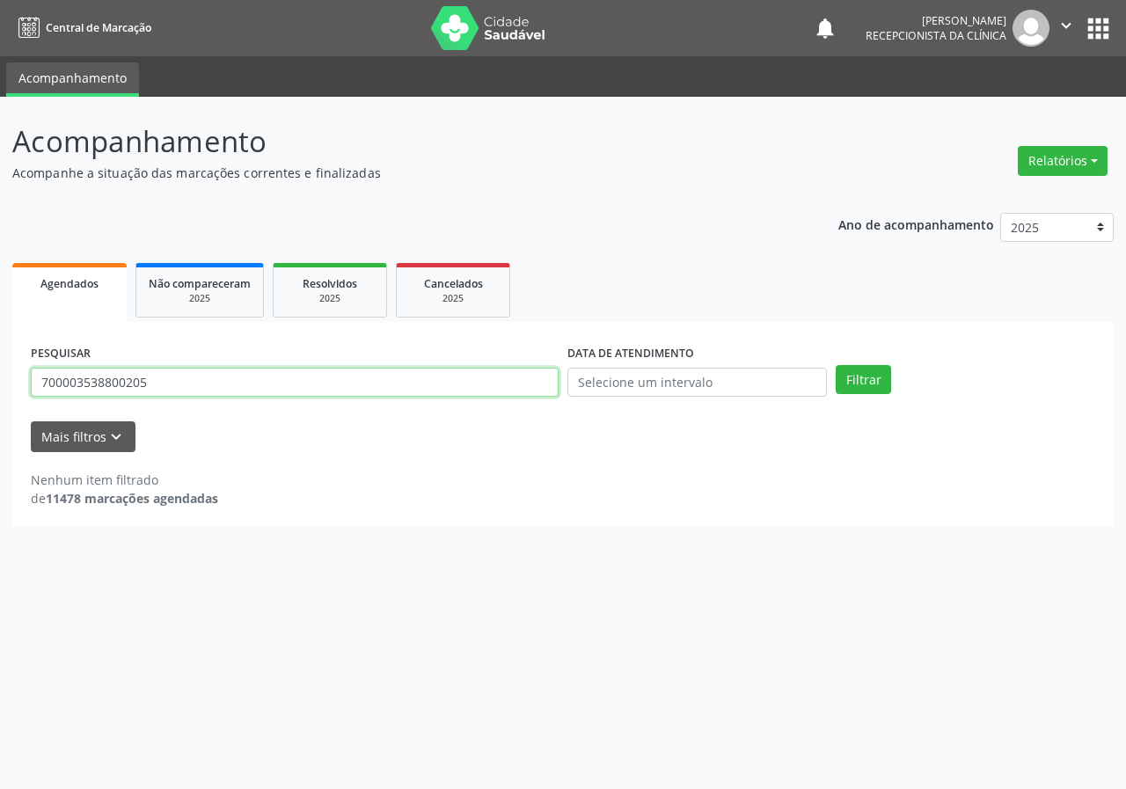
click at [343, 393] on input "700003538800205" at bounding box center [295, 383] width 528 height 30
click at [835, 365] on button "Filtrar" at bounding box center [862, 380] width 55 height 30
click at [171, 392] on input "702000880694581" at bounding box center [295, 383] width 528 height 30
click at [835, 365] on button "Filtrar" at bounding box center [862, 380] width 55 height 30
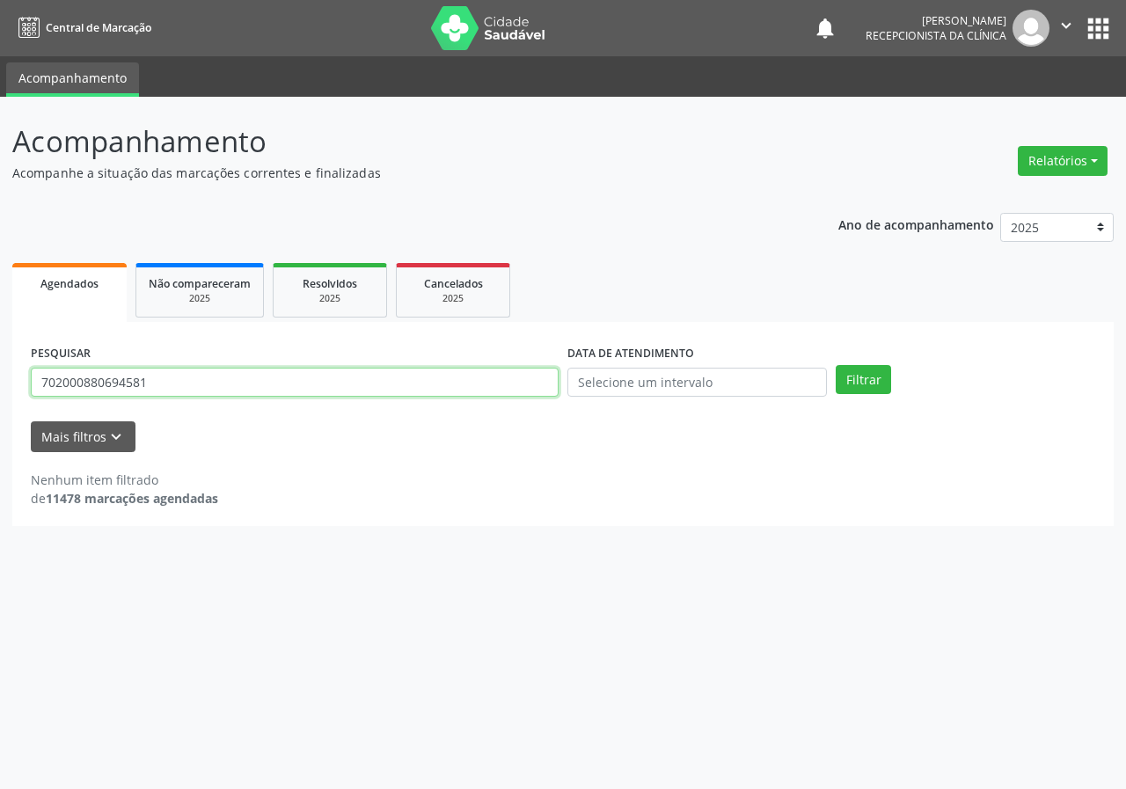
click at [274, 388] on input "702000880694581" at bounding box center [295, 383] width 528 height 30
click at [835, 365] on button "Filtrar" at bounding box center [862, 380] width 55 height 30
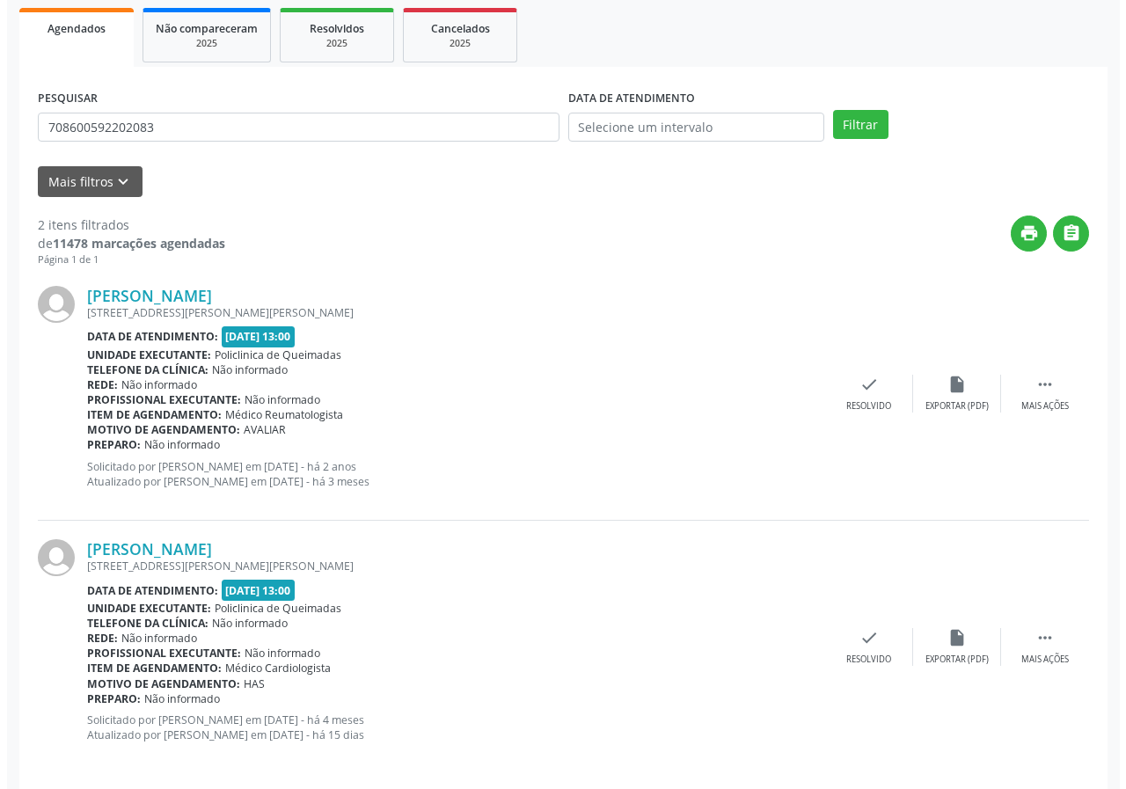
scroll to position [270, 0]
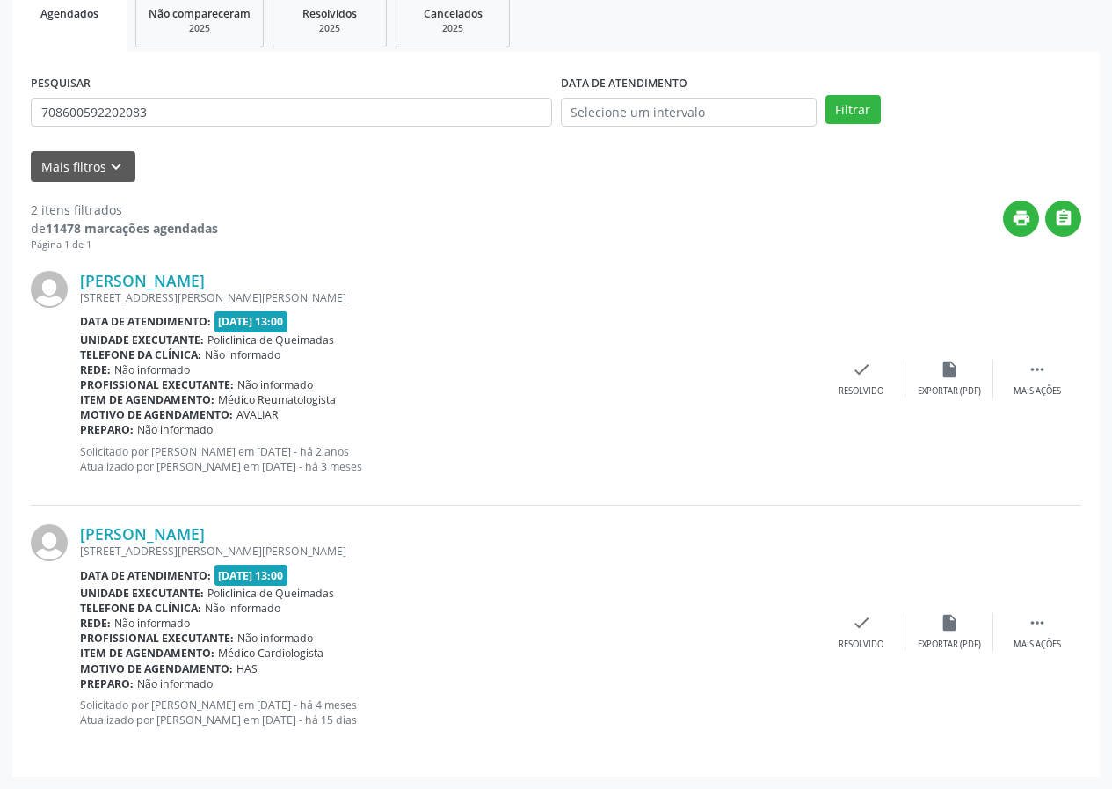
click at [857, 358] on div "[PERSON_NAME] [STREET_ADDRESS][PERSON_NAME][PERSON_NAME] Data de atendimento: […" at bounding box center [556, 378] width 1051 height 253
click at [844, 379] on div "check Resolvido" at bounding box center [862, 379] width 88 height 38
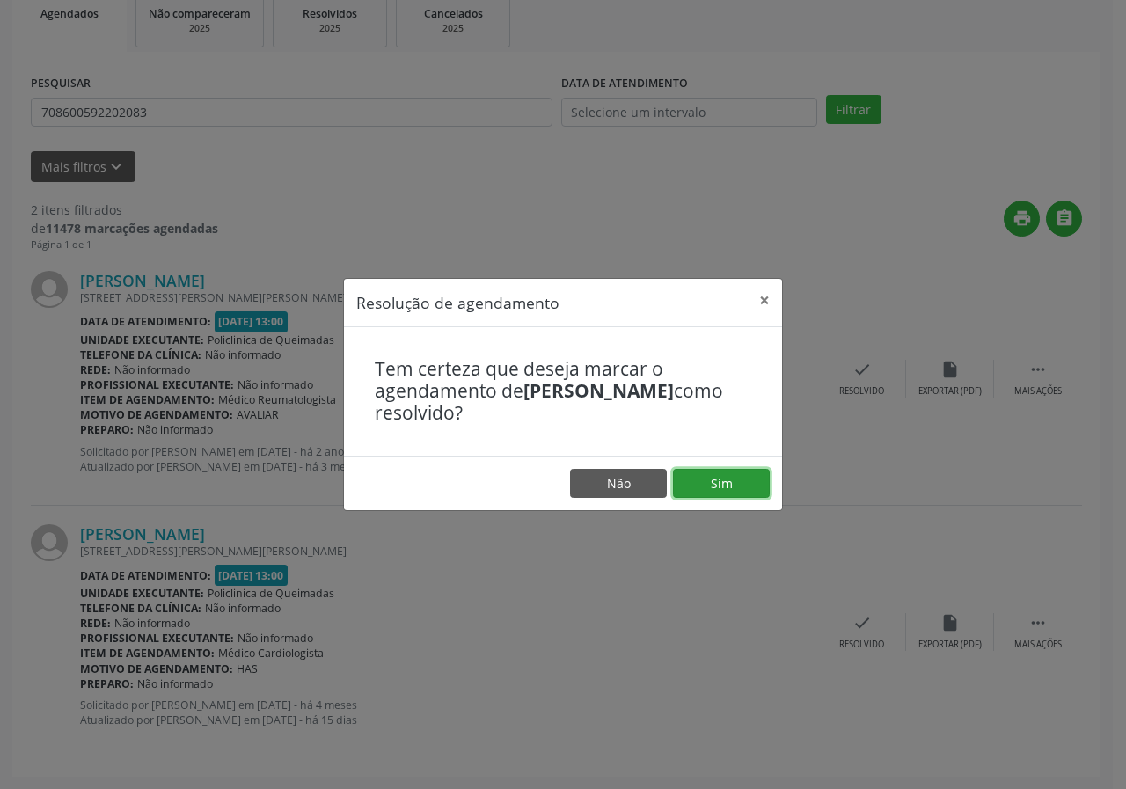
click at [748, 470] on button "Sim" at bounding box center [721, 484] width 97 height 30
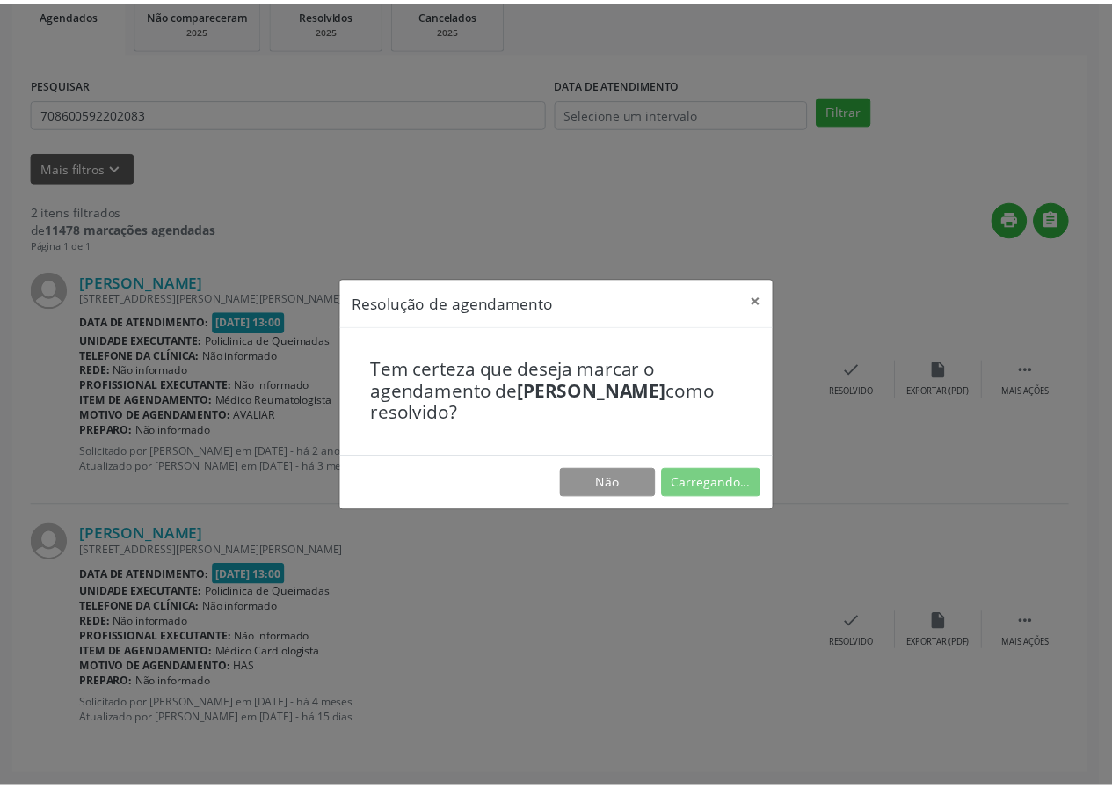
scroll to position [0, 0]
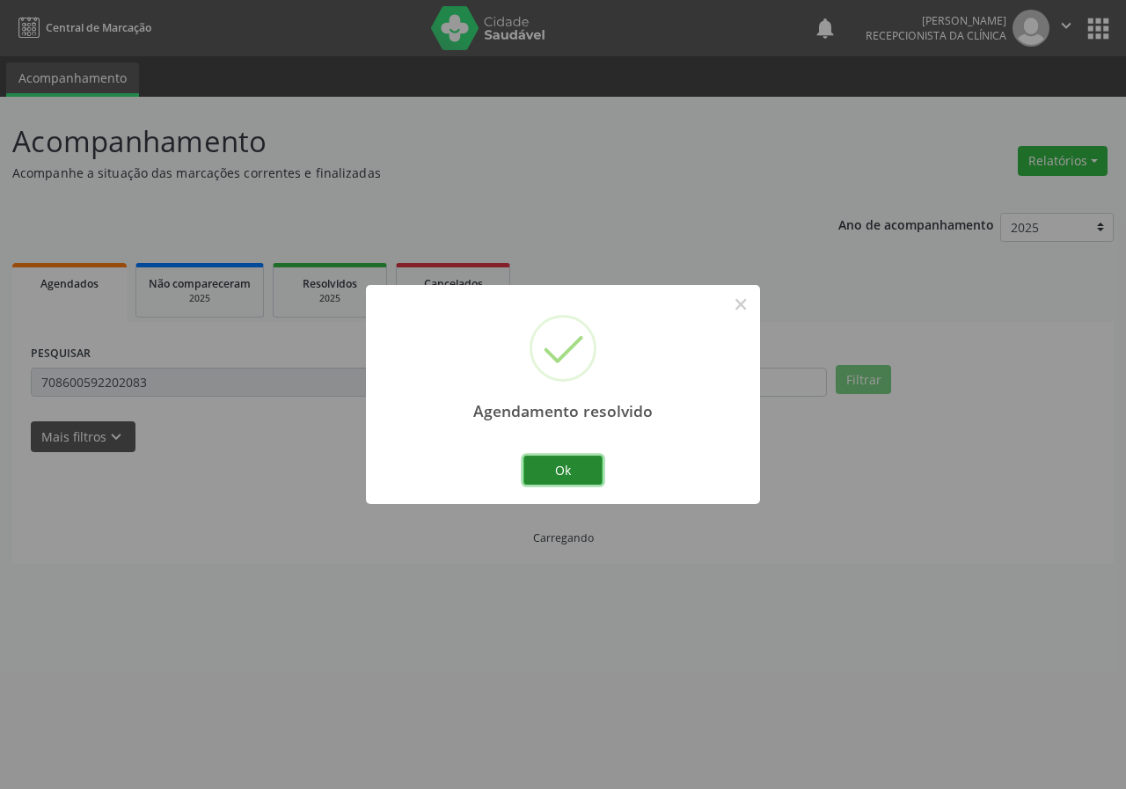
click at [540, 473] on button "Ok" at bounding box center [562, 471] width 79 height 30
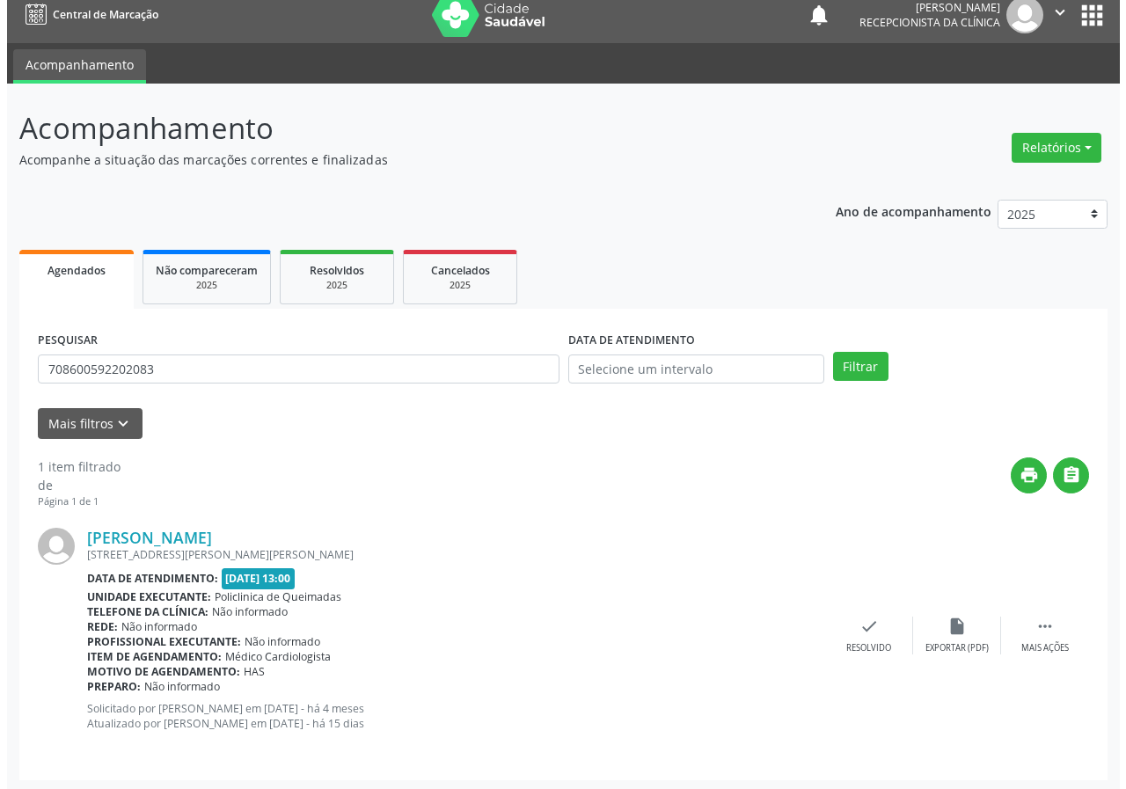
scroll to position [17, 0]
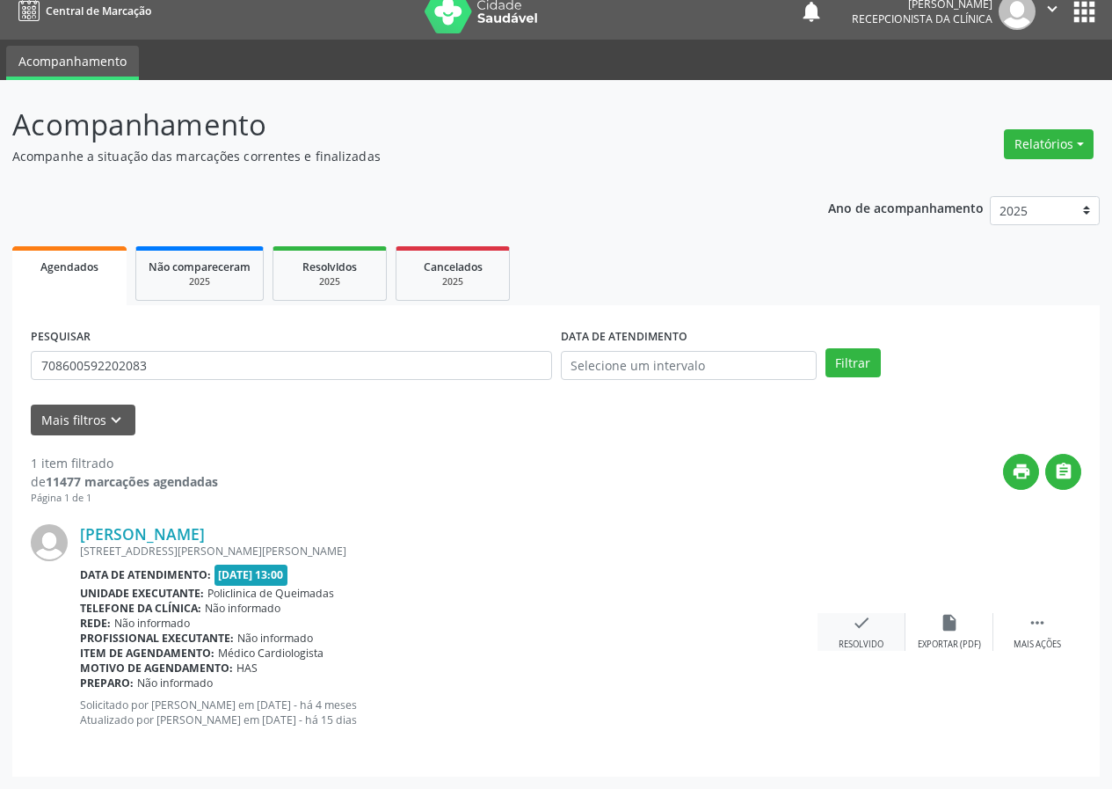
click at [855, 639] on div "Resolvido" at bounding box center [861, 644] width 45 height 12
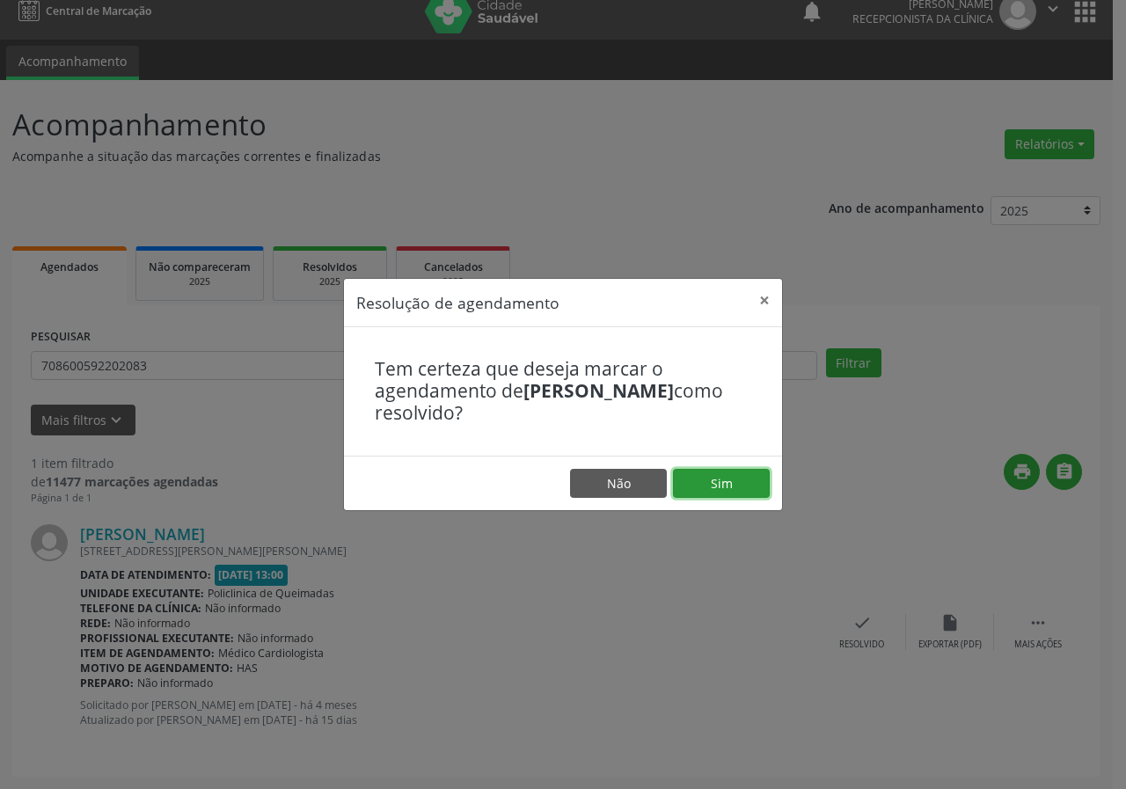
click at [696, 482] on button "Sim" at bounding box center [721, 484] width 97 height 30
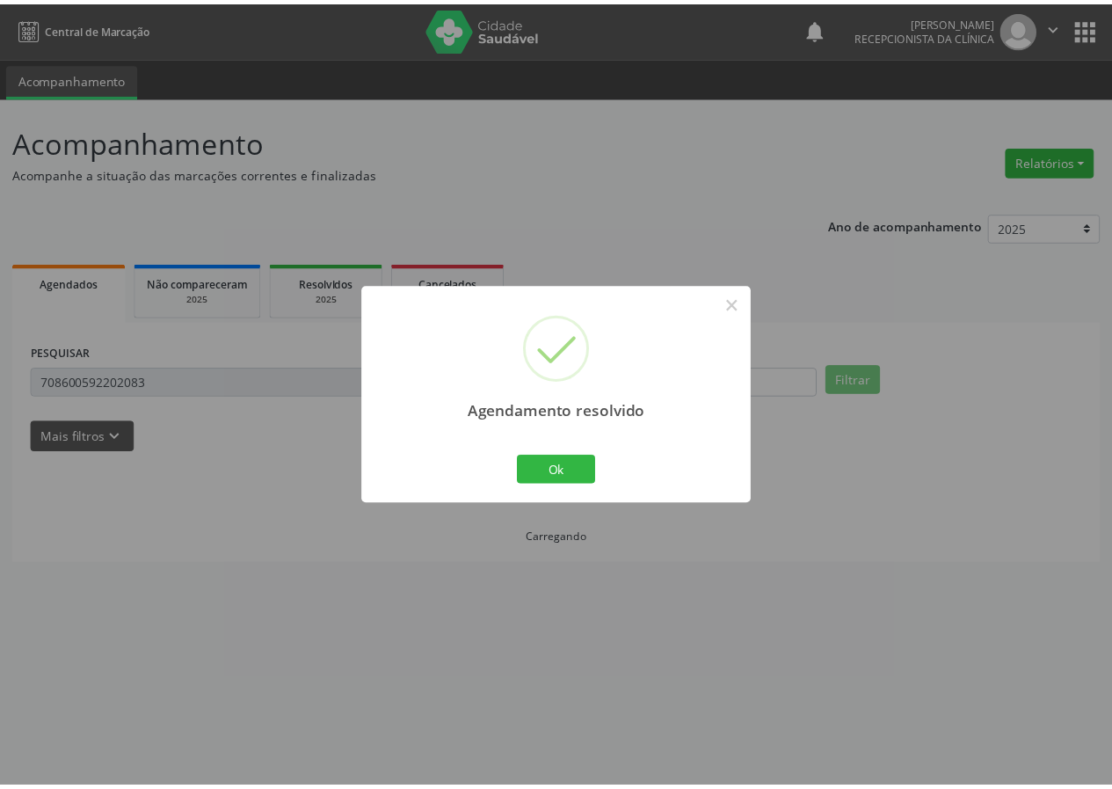
scroll to position [0, 0]
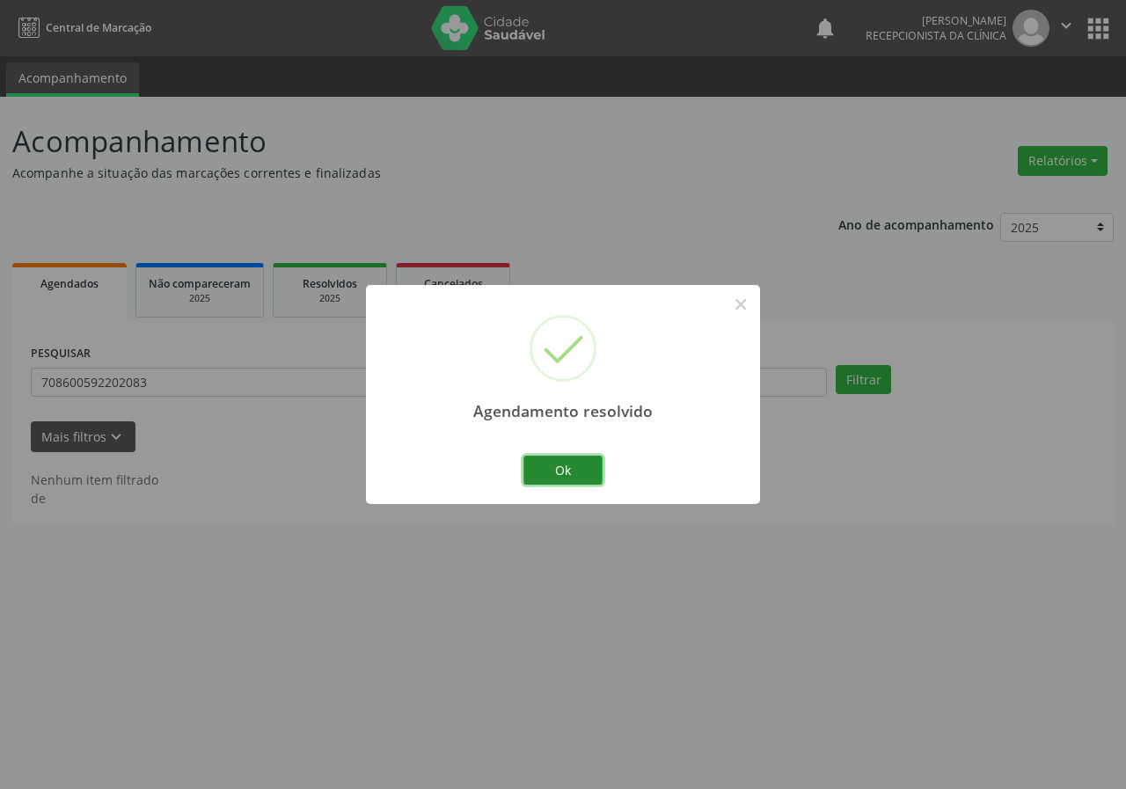
click at [543, 478] on button "Ok" at bounding box center [562, 471] width 79 height 30
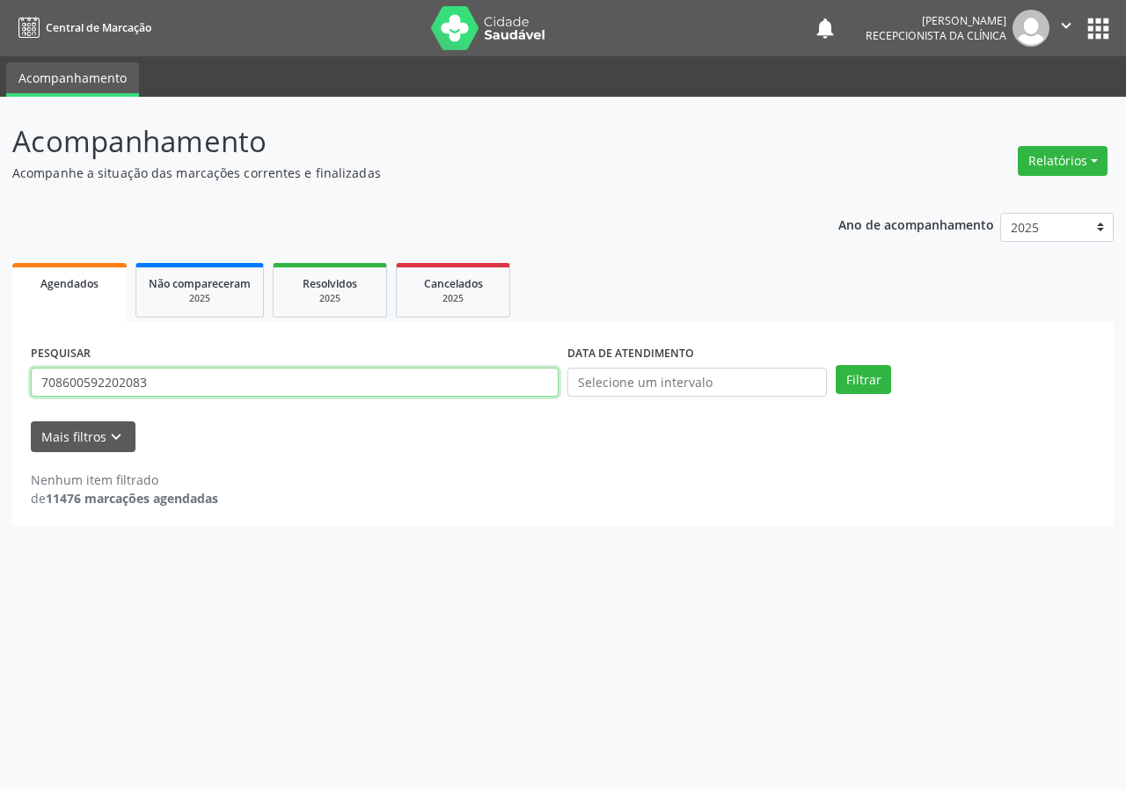
click at [311, 384] on input "708600592202083" at bounding box center [295, 383] width 528 height 30
click at [835, 365] on button "Filtrar" at bounding box center [862, 380] width 55 height 30
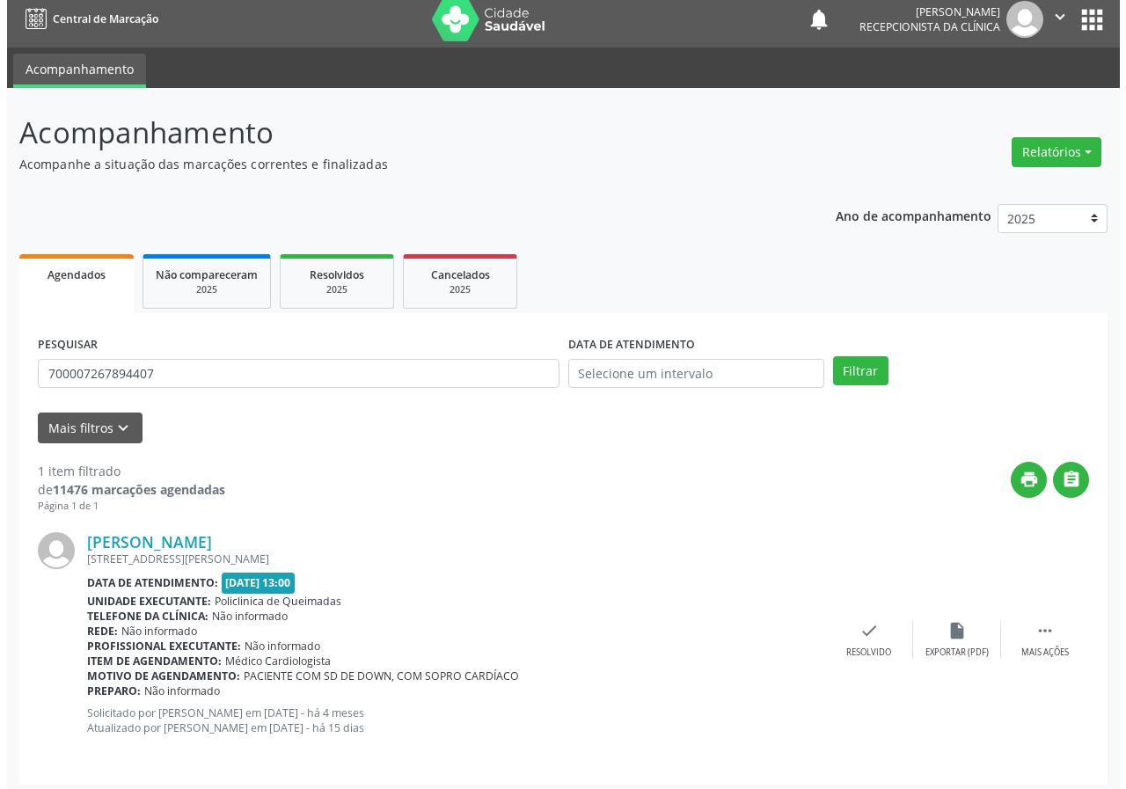
scroll to position [17, 0]
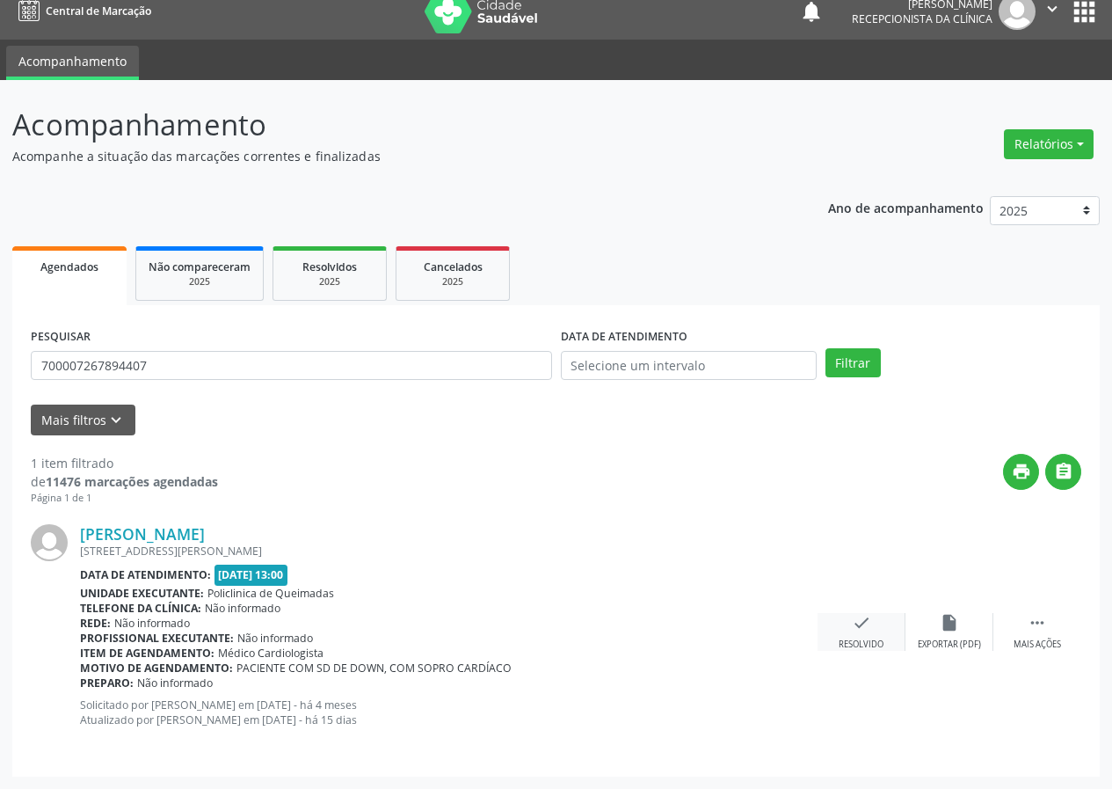
click at [867, 624] on icon "check" at bounding box center [861, 622] width 19 height 19
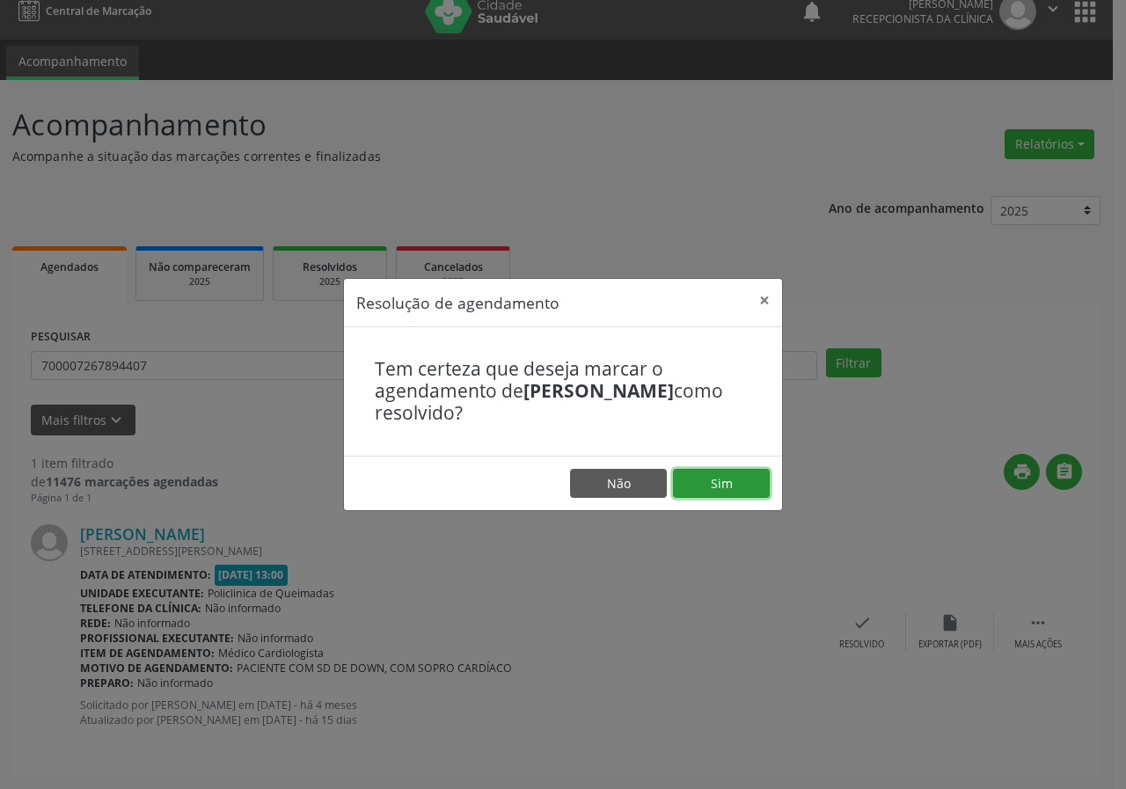
click at [728, 484] on button "Sim" at bounding box center [721, 484] width 97 height 30
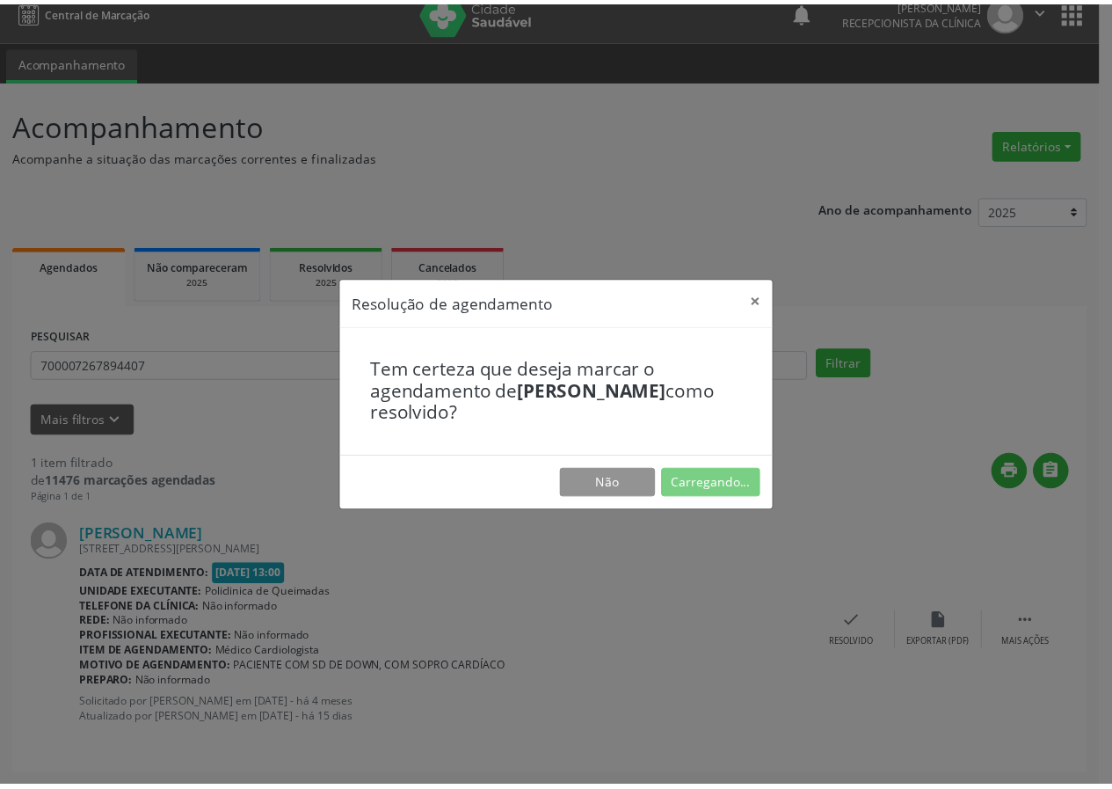
scroll to position [0, 0]
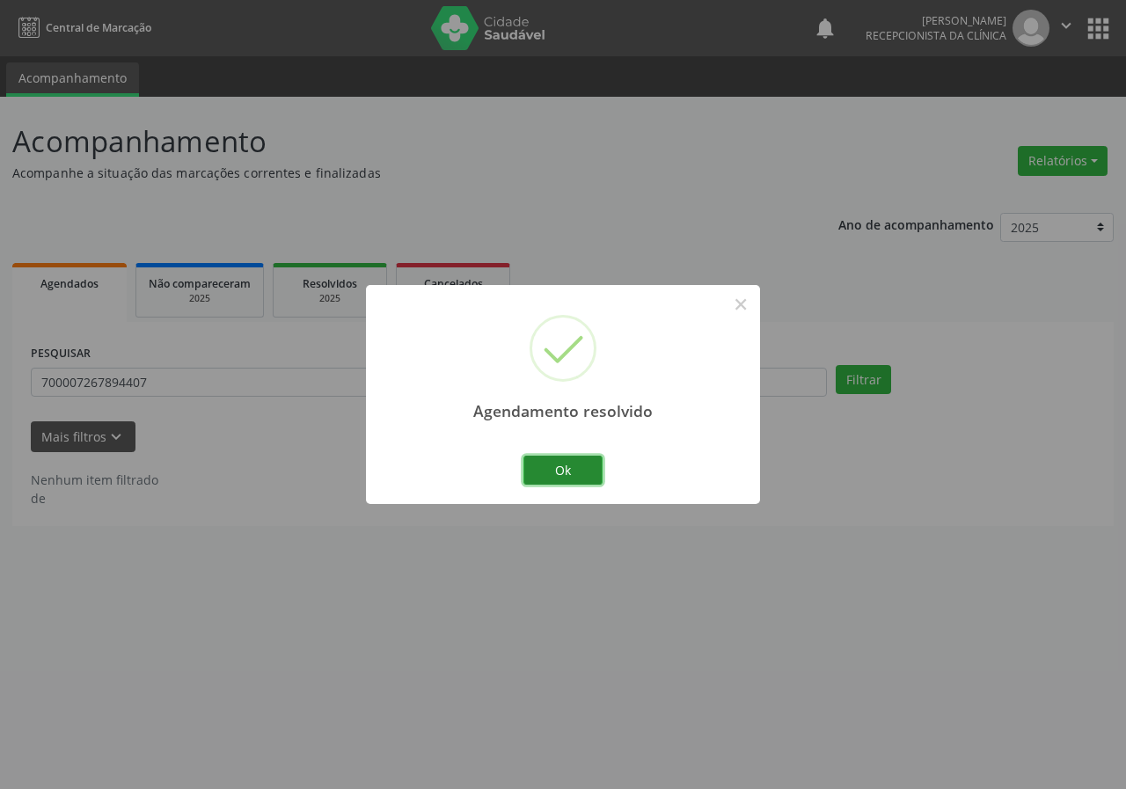
click at [543, 474] on button "Ok" at bounding box center [562, 471] width 79 height 30
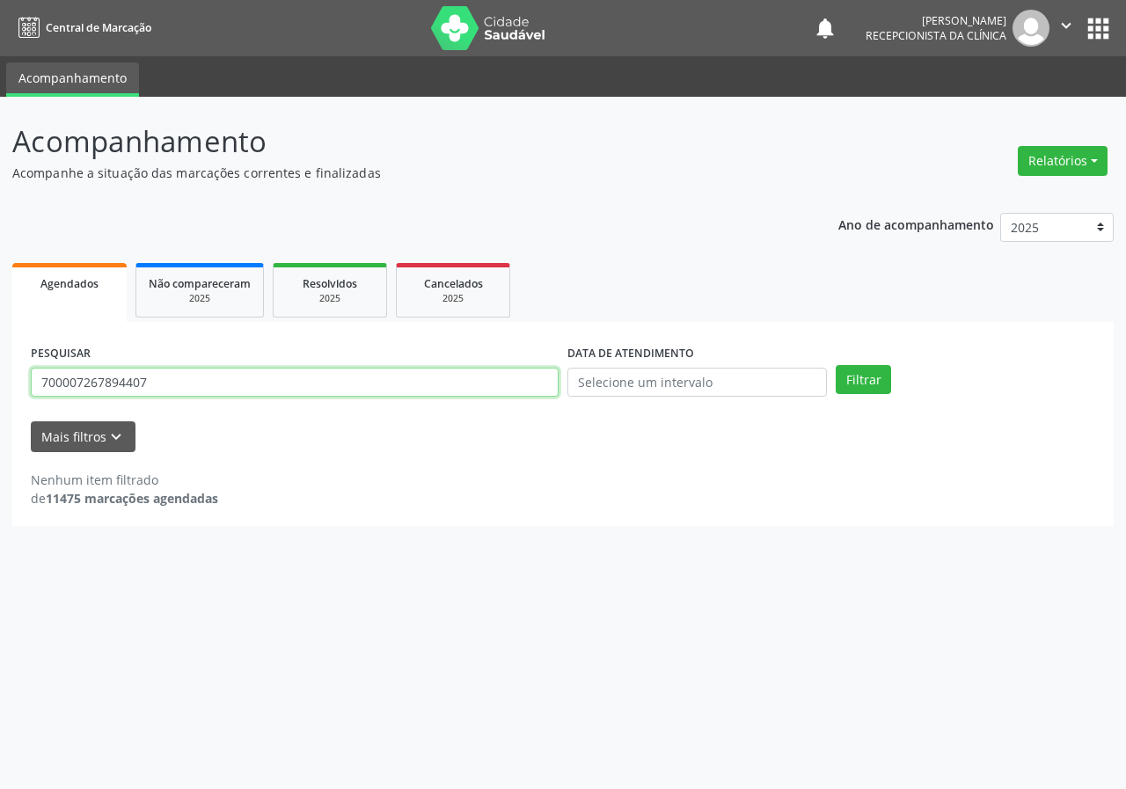
click at [208, 380] on input "700007267894407" at bounding box center [295, 383] width 528 height 30
click at [208, 374] on input "700007267894407" at bounding box center [295, 383] width 528 height 30
click at [835, 365] on button "Filtrar" at bounding box center [862, 380] width 55 height 30
click at [295, 368] on input "700007267894407708604595763489" at bounding box center [295, 383] width 528 height 30
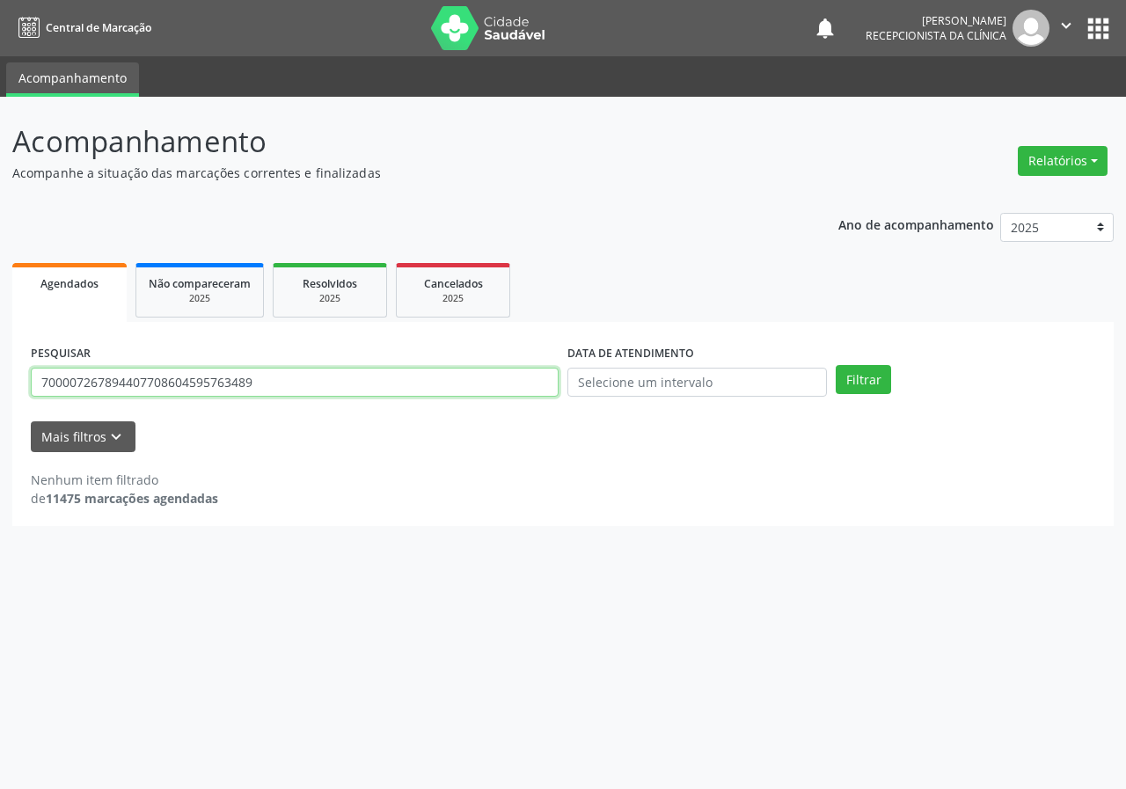
click at [295, 368] on input "700007267894407708604595763489" at bounding box center [295, 383] width 528 height 30
click at [835, 365] on button "Filtrar" at bounding box center [862, 380] width 55 height 30
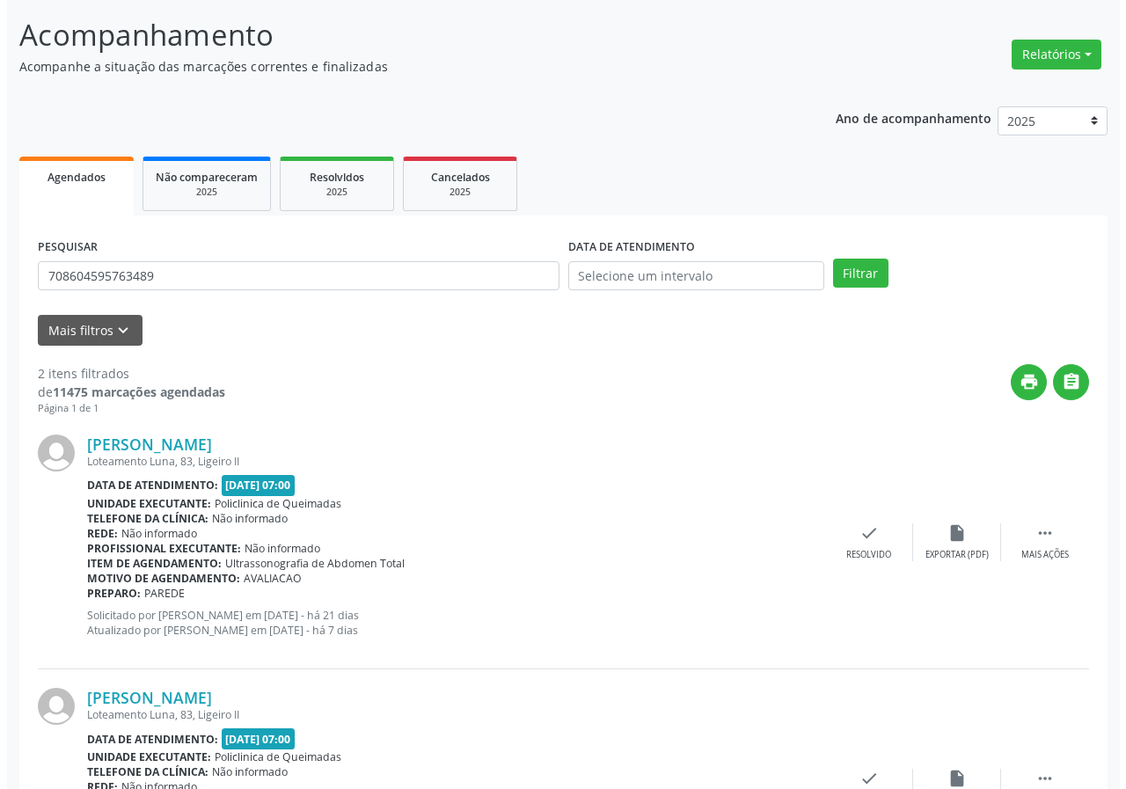
scroll to position [255, 0]
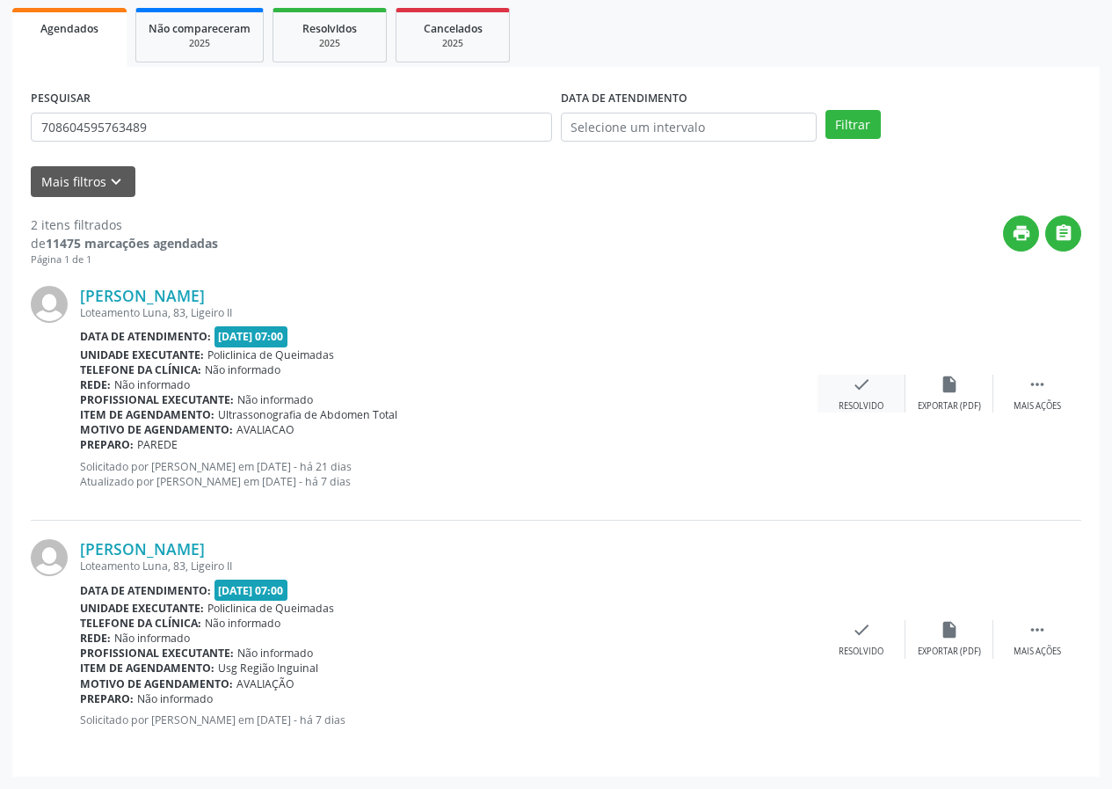
click at [860, 398] on div "check Resolvido" at bounding box center [862, 394] width 88 height 38
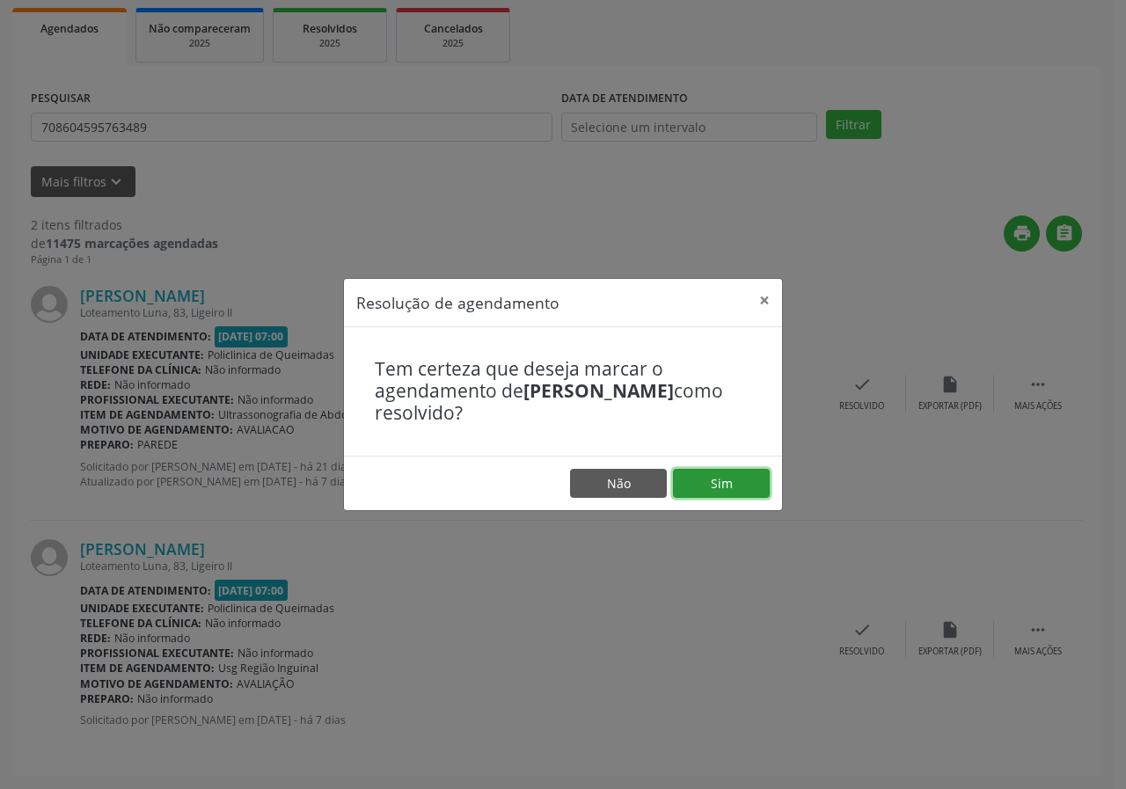
click at [734, 474] on button "Sim" at bounding box center [721, 484] width 97 height 30
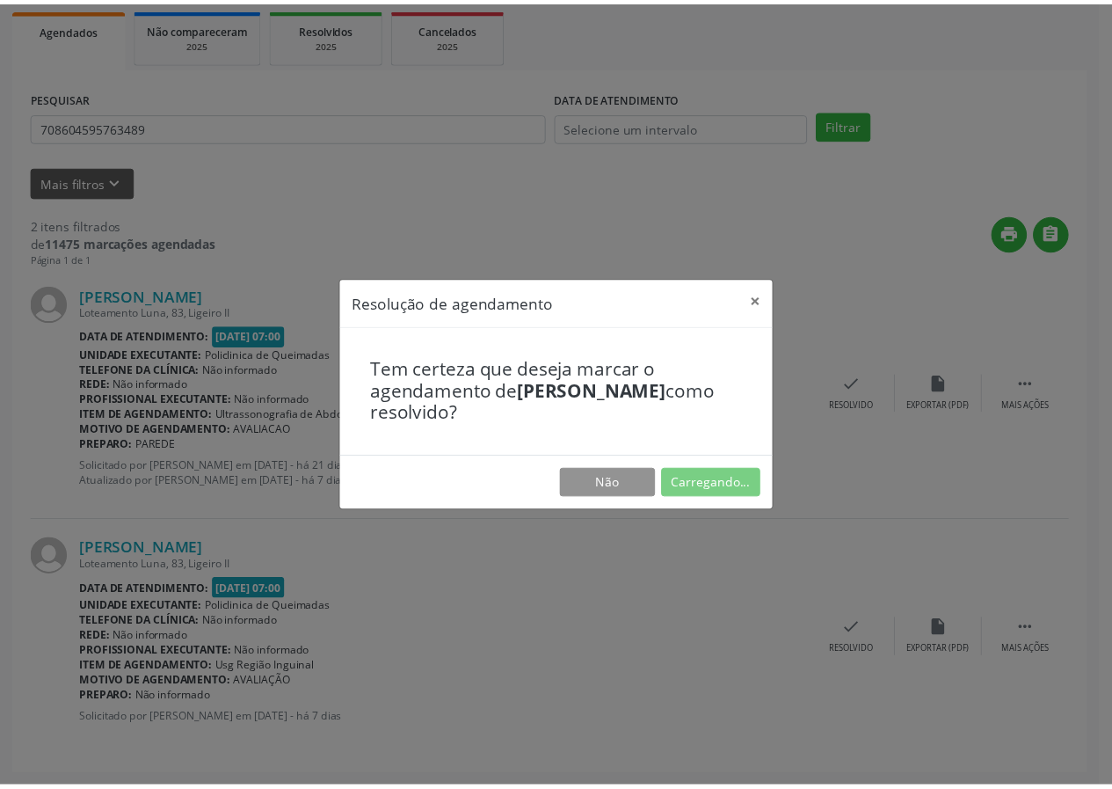
scroll to position [0, 0]
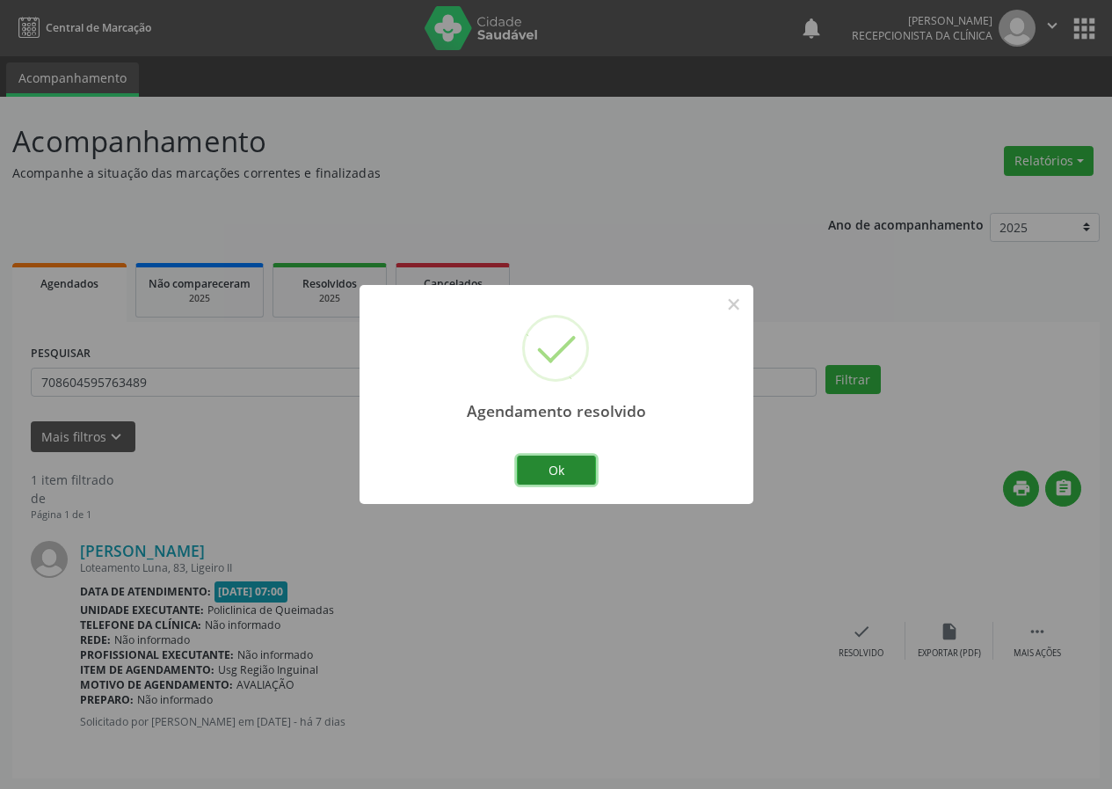
click at [566, 467] on button "Ok" at bounding box center [556, 471] width 79 height 30
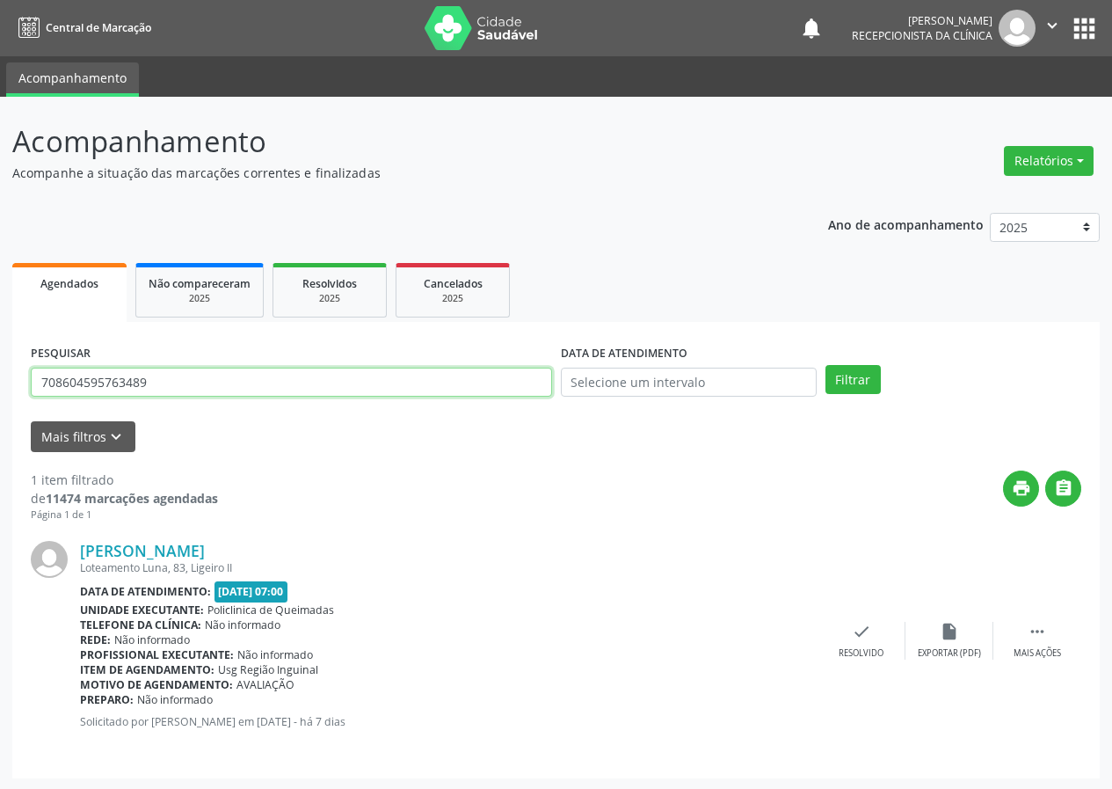
click at [288, 384] on input "708604595763489" at bounding box center [291, 383] width 521 height 30
click at [826, 365] on button "Filtrar" at bounding box center [853, 380] width 55 height 30
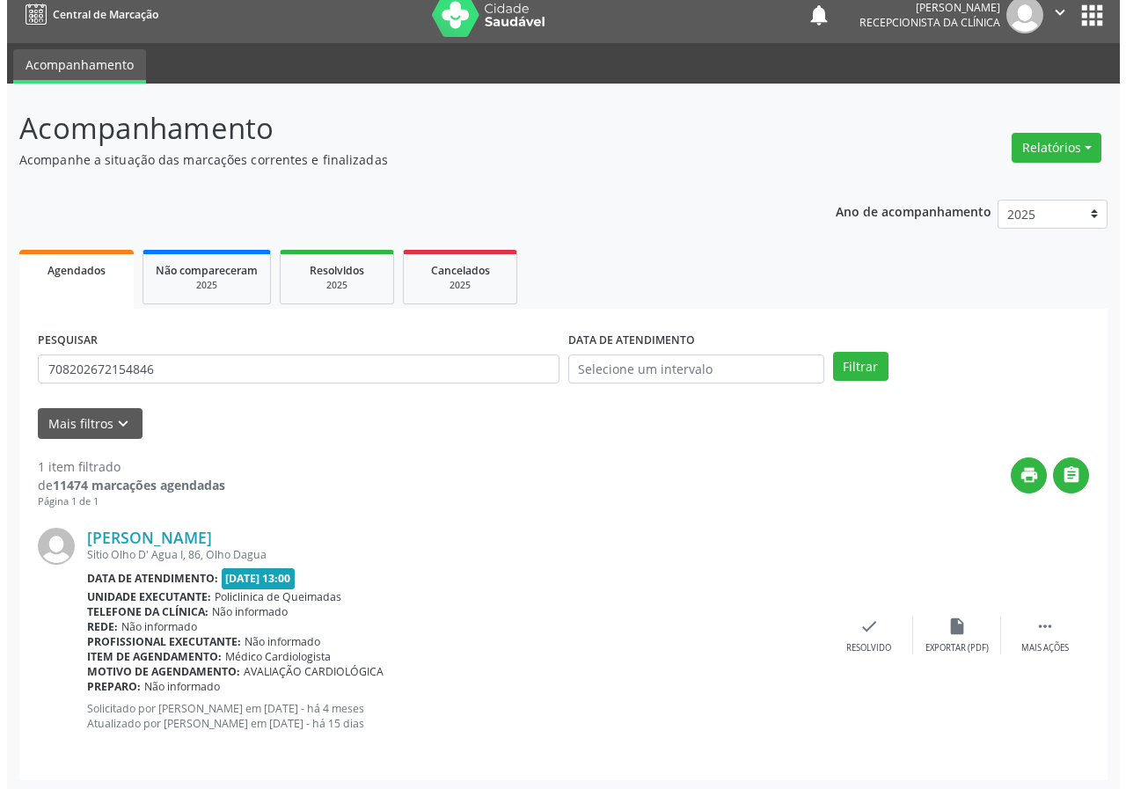
scroll to position [17, 0]
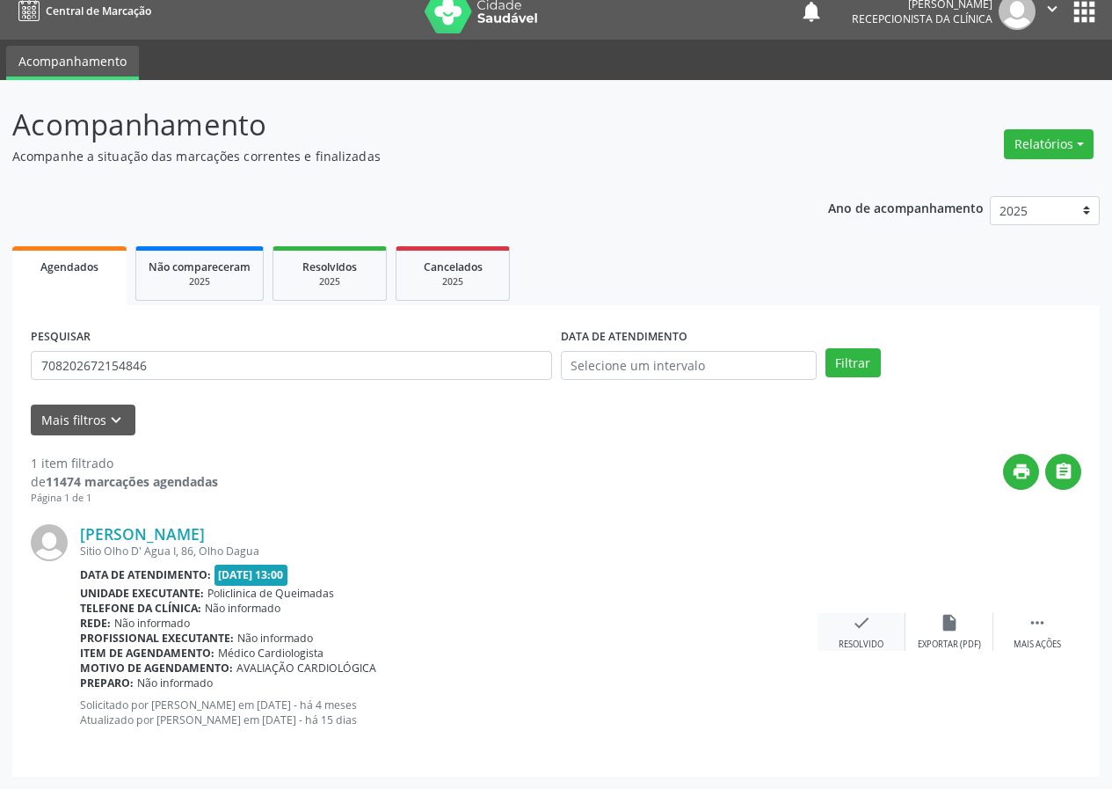
click at [868, 626] on icon "check" at bounding box center [861, 622] width 19 height 19
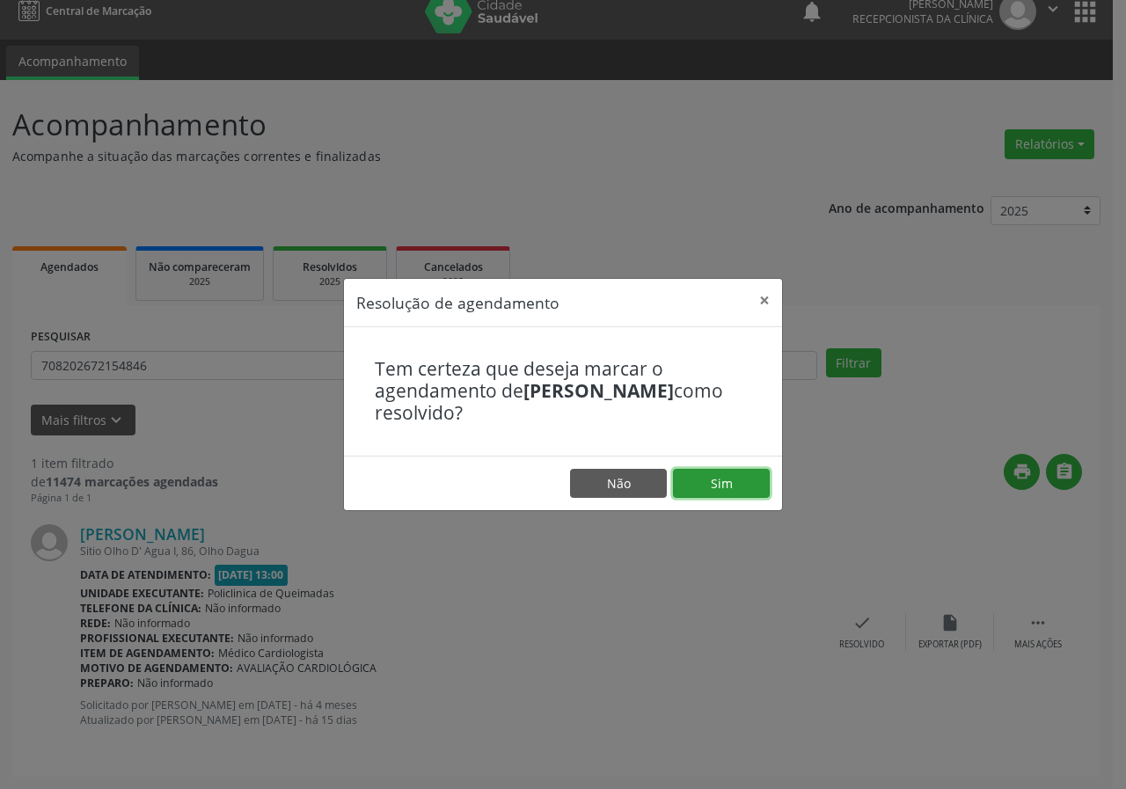
click at [730, 493] on button "Sim" at bounding box center [721, 484] width 97 height 30
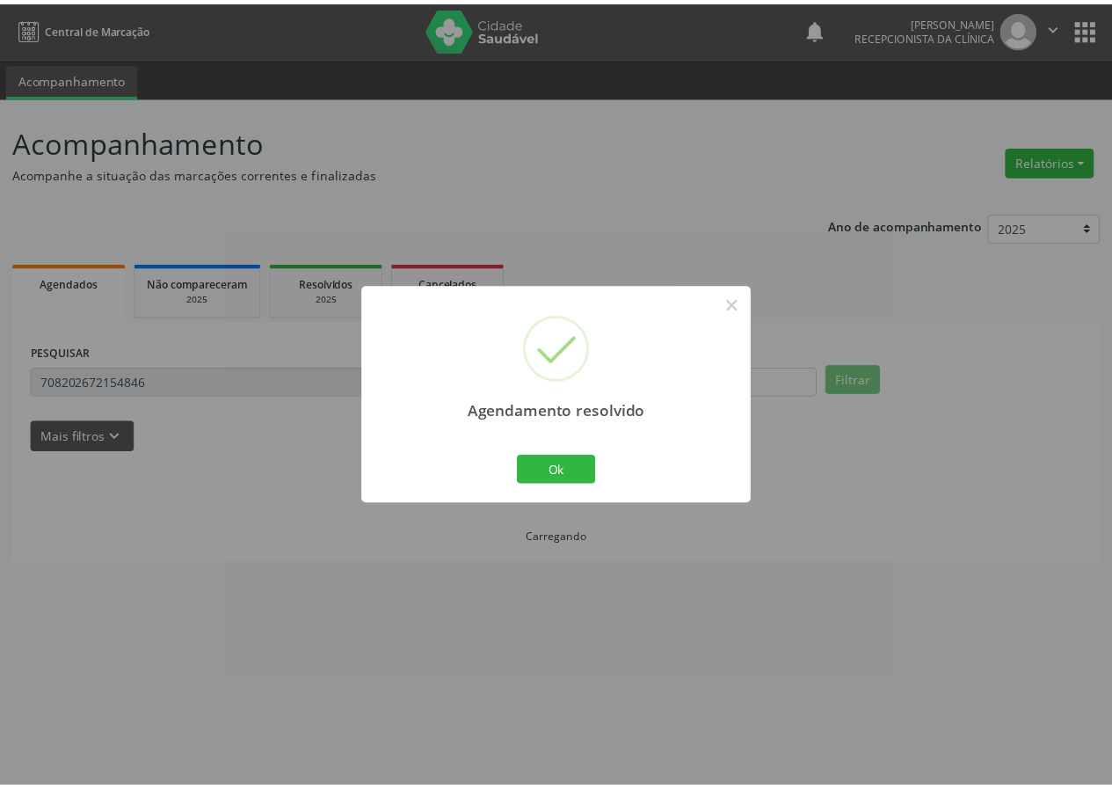
scroll to position [0, 0]
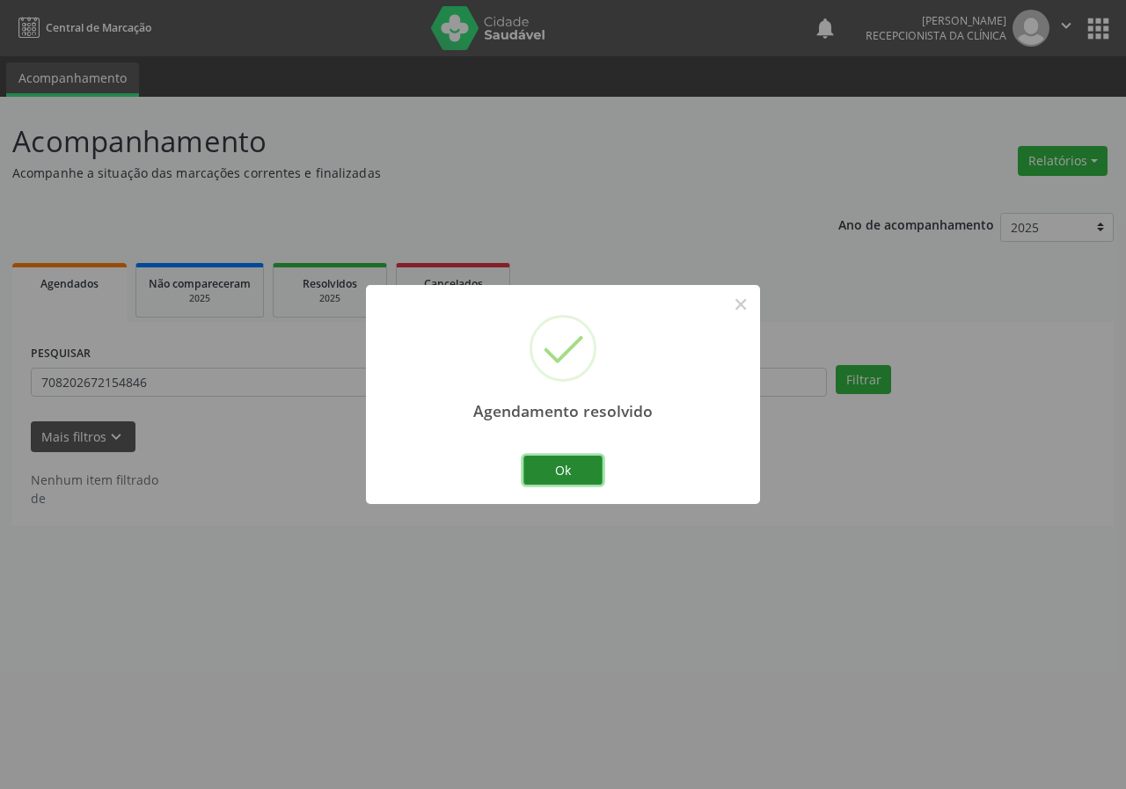
click at [579, 478] on button "Ok" at bounding box center [562, 471] width 79 height 30
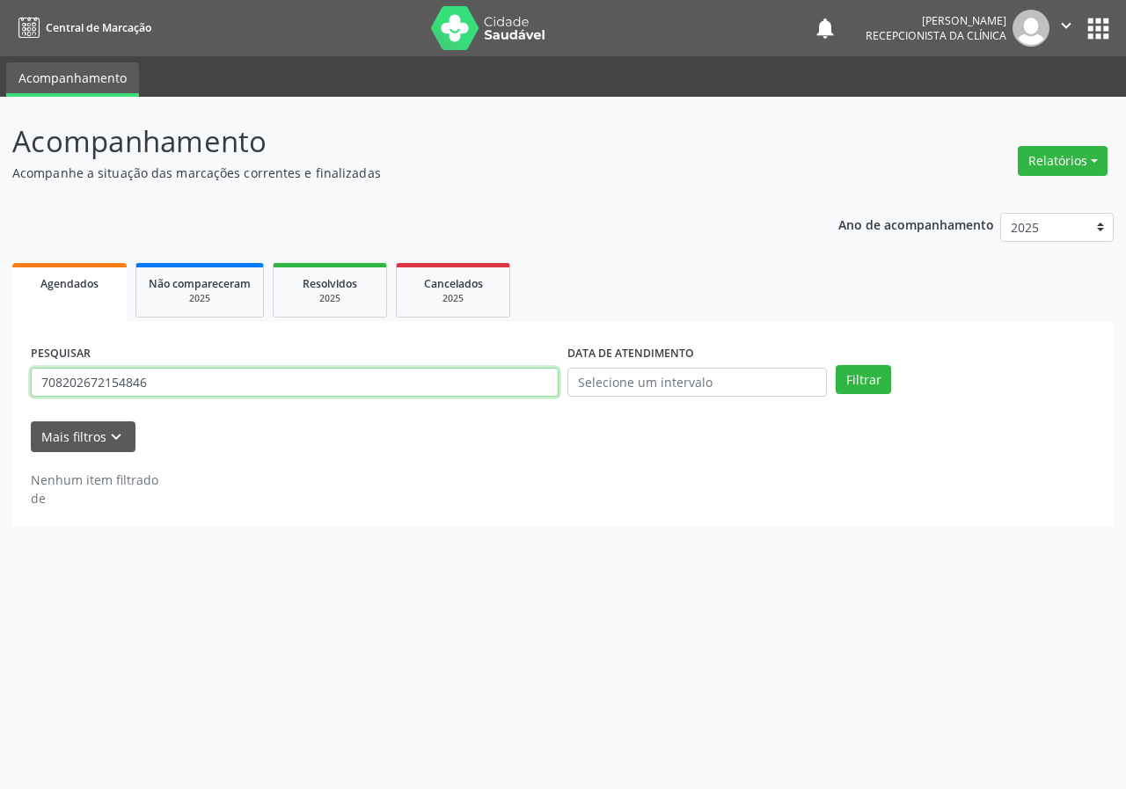
click at [274, 378] on input "708202672154846" at bounding box center [295, 383] width 528 height 30
click at [835, 365] on button "Filtrar" at bounding box center [862, 380] width 55 height 30
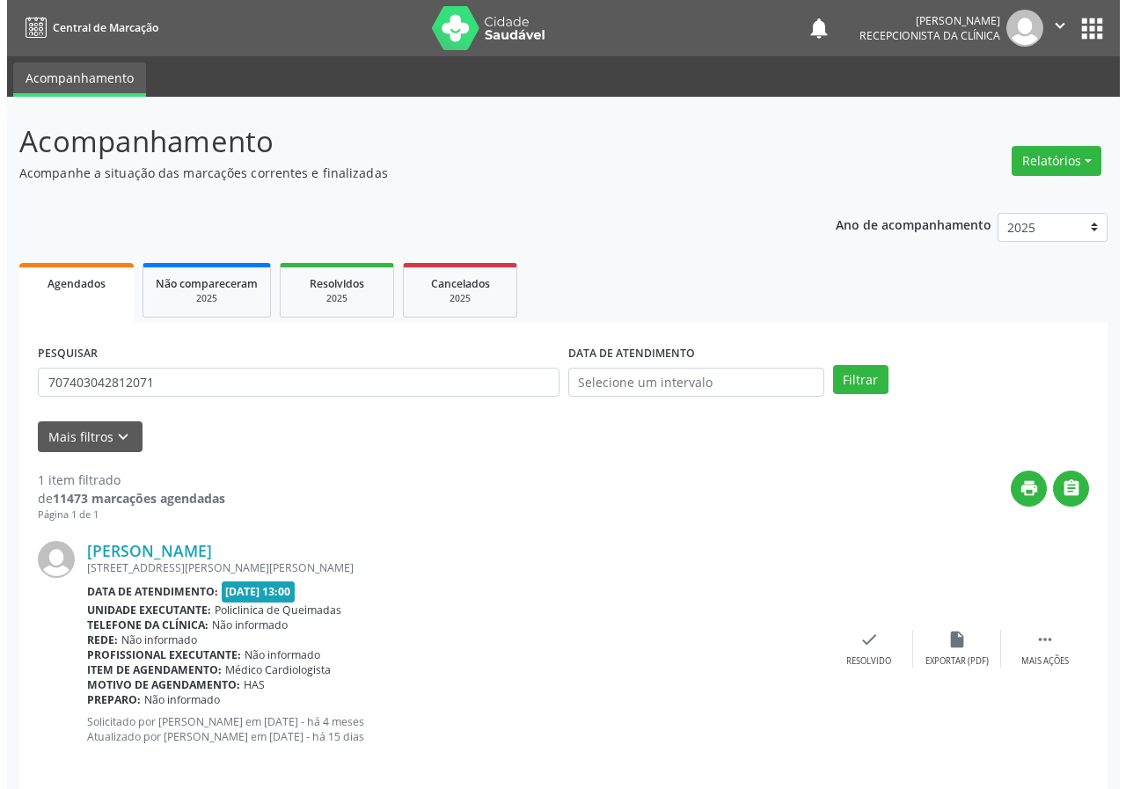
scroll to position [17, 0]
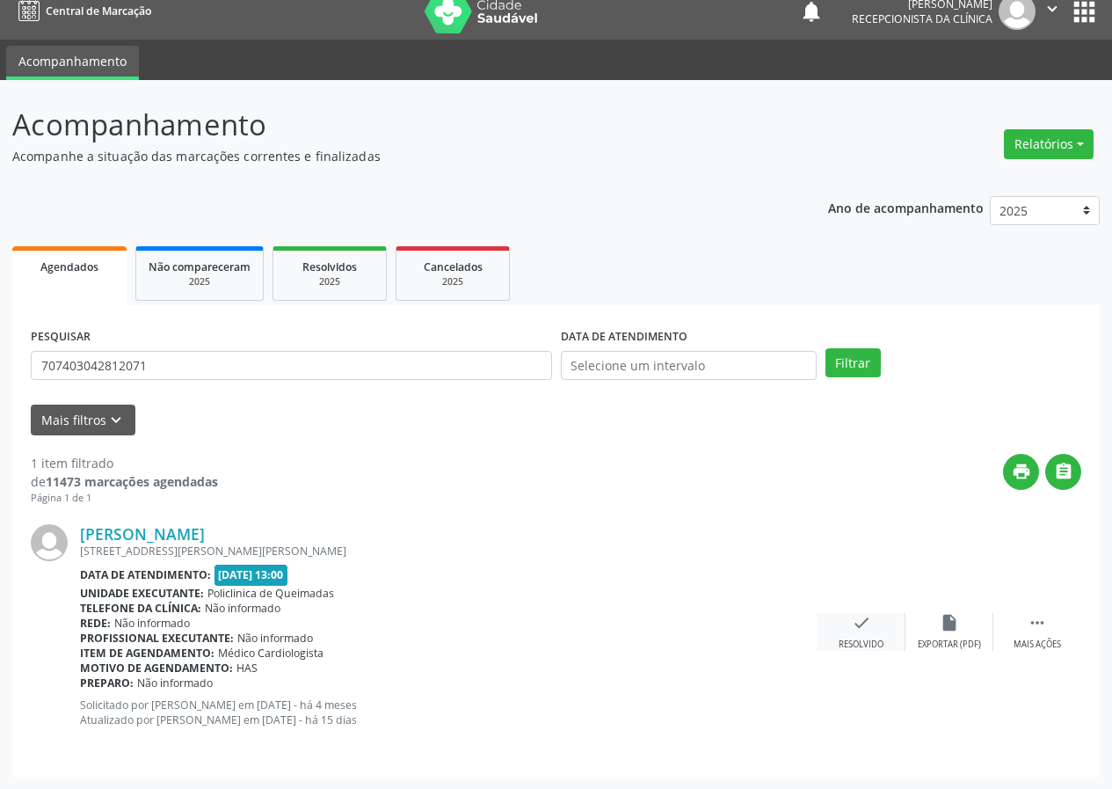
click at [866, 623] on icon "check" at bounding box center [861, 622] width 19 height 19
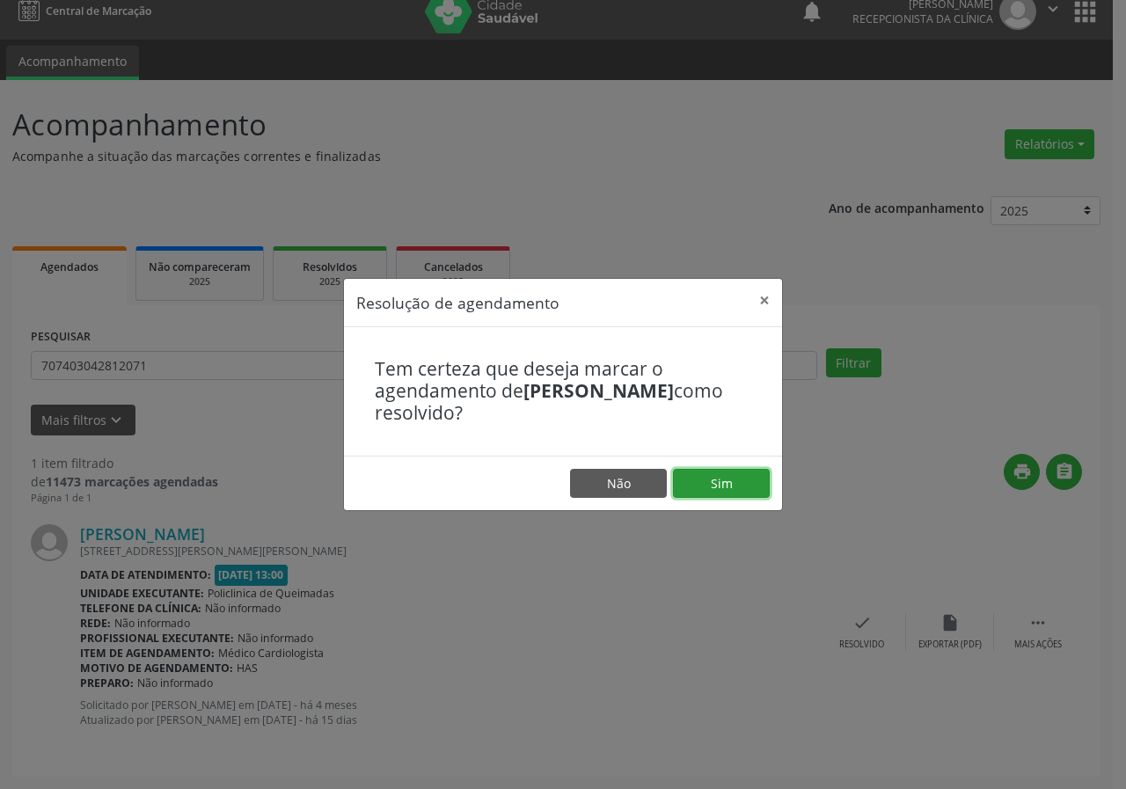
click at [745, 487] on button "Sim" at bounding box center [721, 484] width 97 height 30
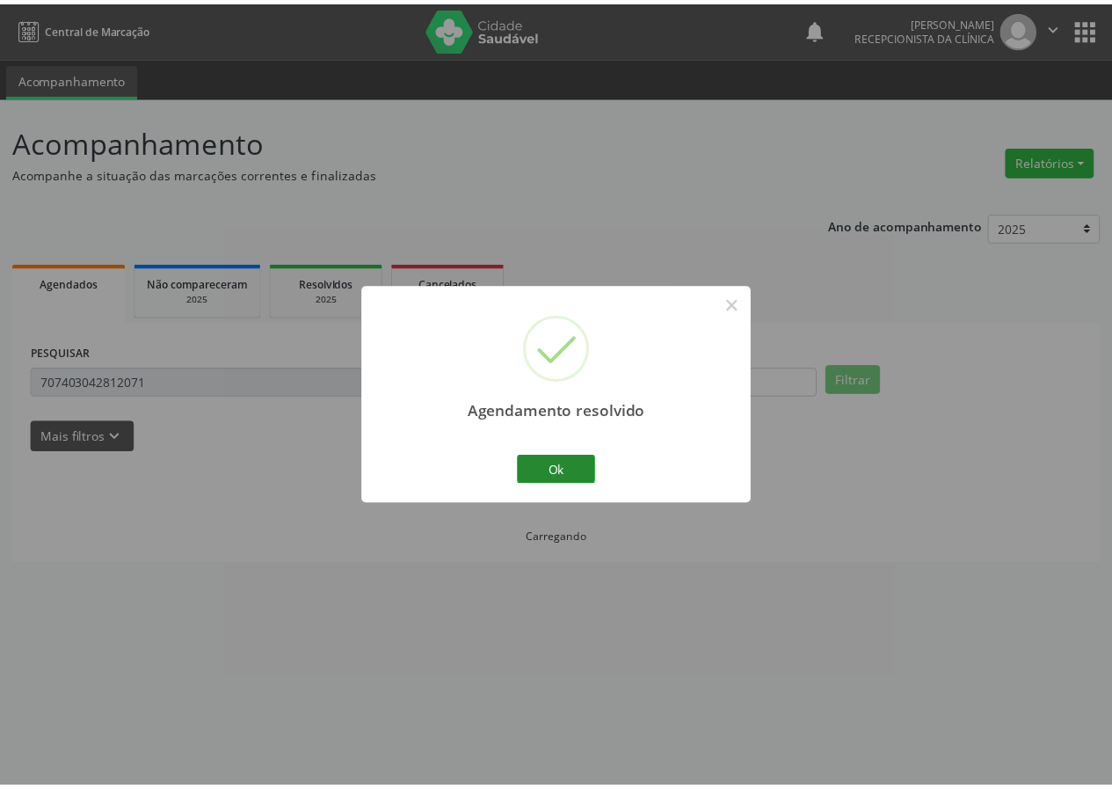
scroll to position [0, 0]
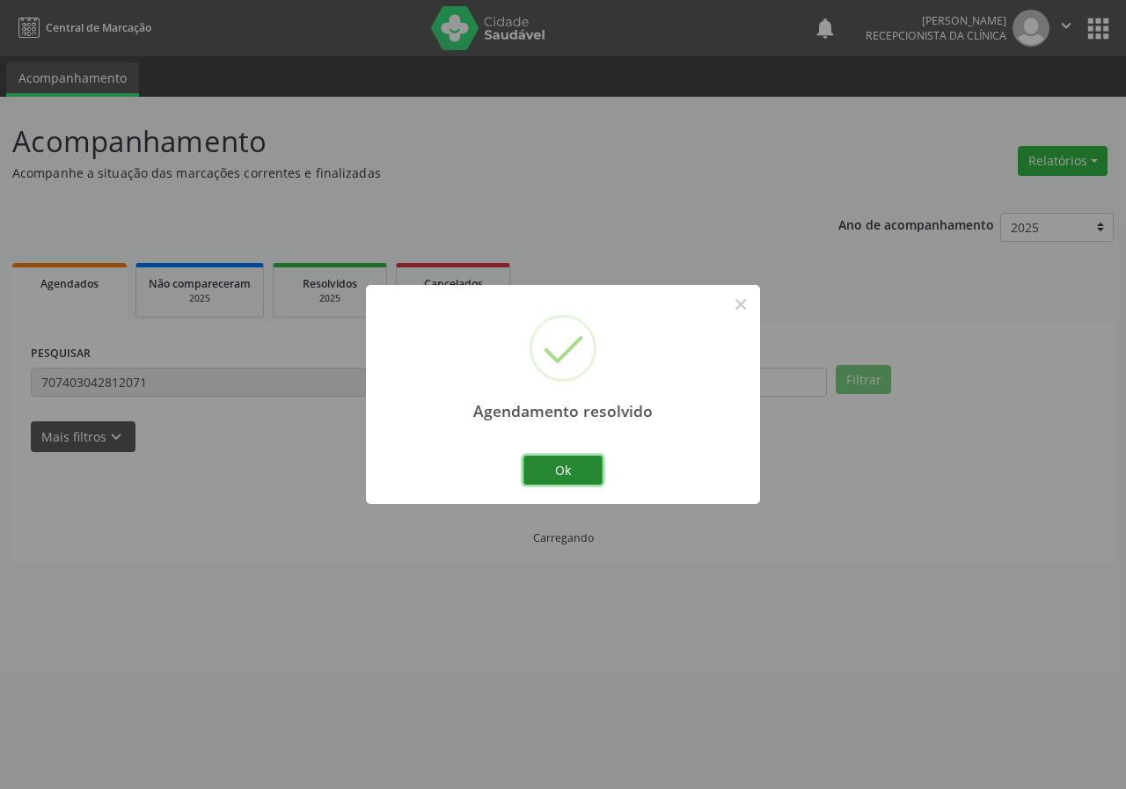
click at [572, 461] on button "Ok" at bounding box center [562, 471] width 79 height 30
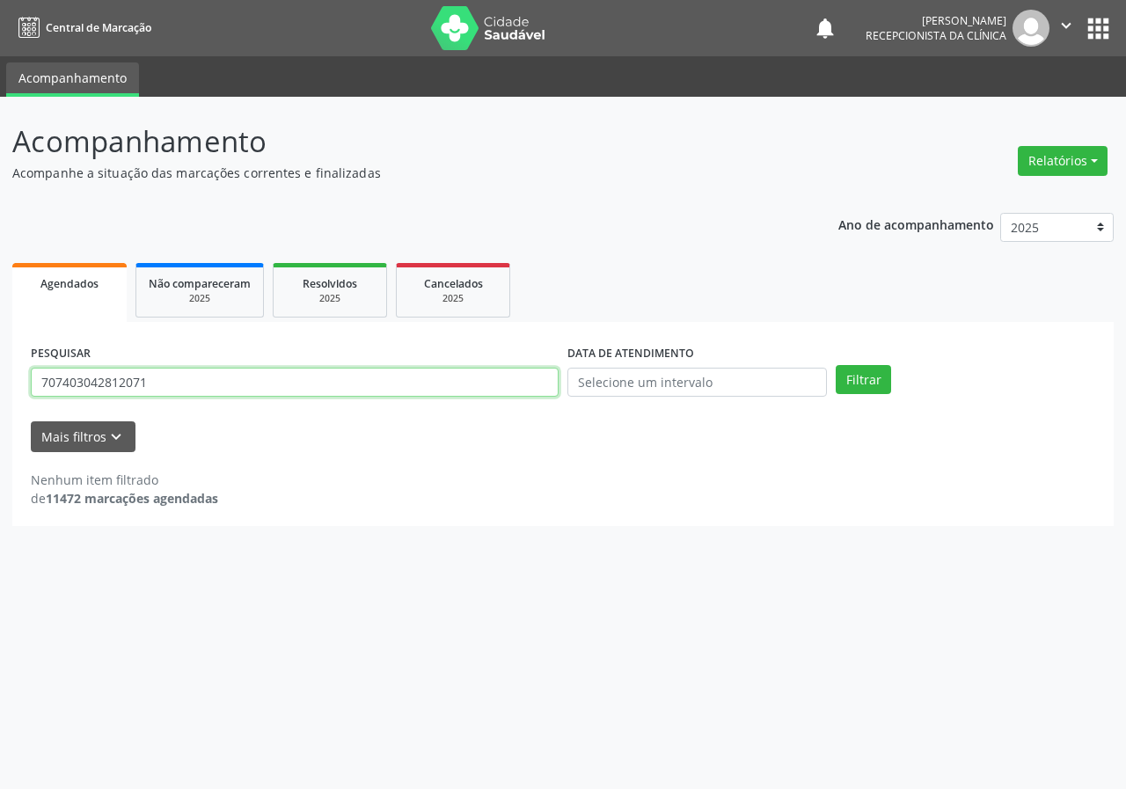
click at [323, 392] on input "707403042812071" at bounding box center [295, 383] width 528 height 30
type input "702305182472410"
click at [835, 365] on button "Filtrar" at bounding box center [862, 380] width 55 height 30
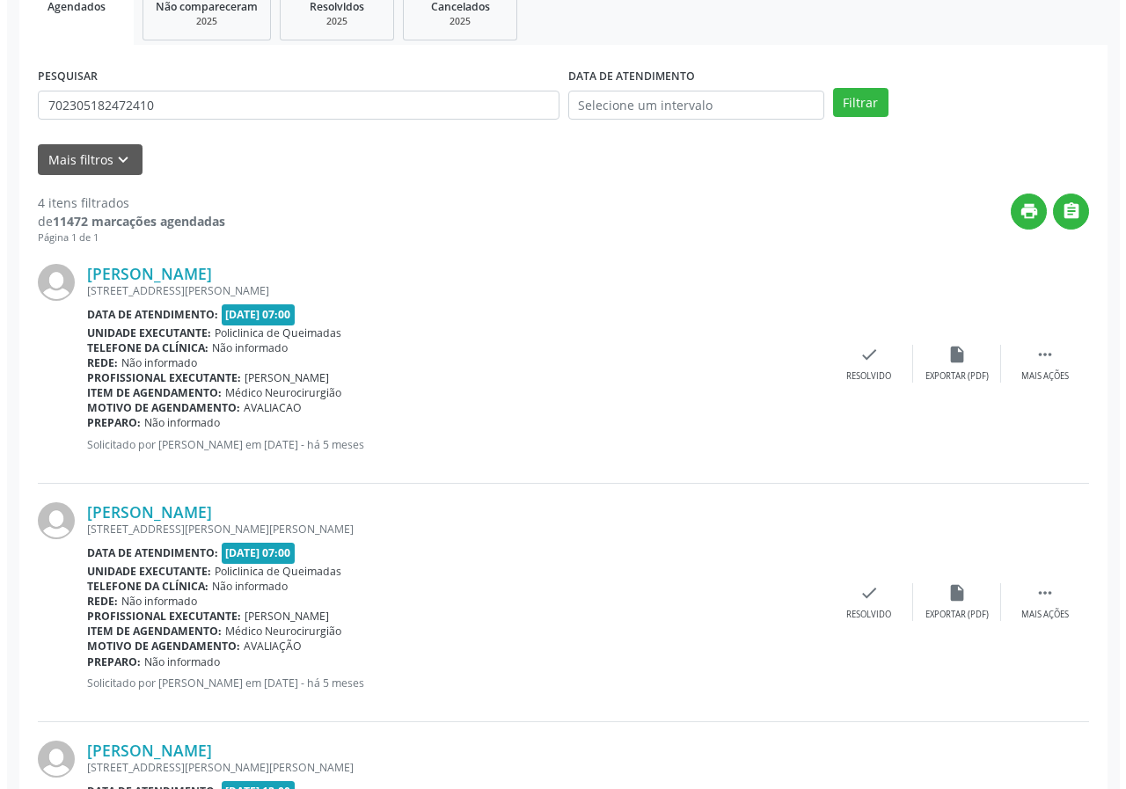
scroll to position [365, 0]
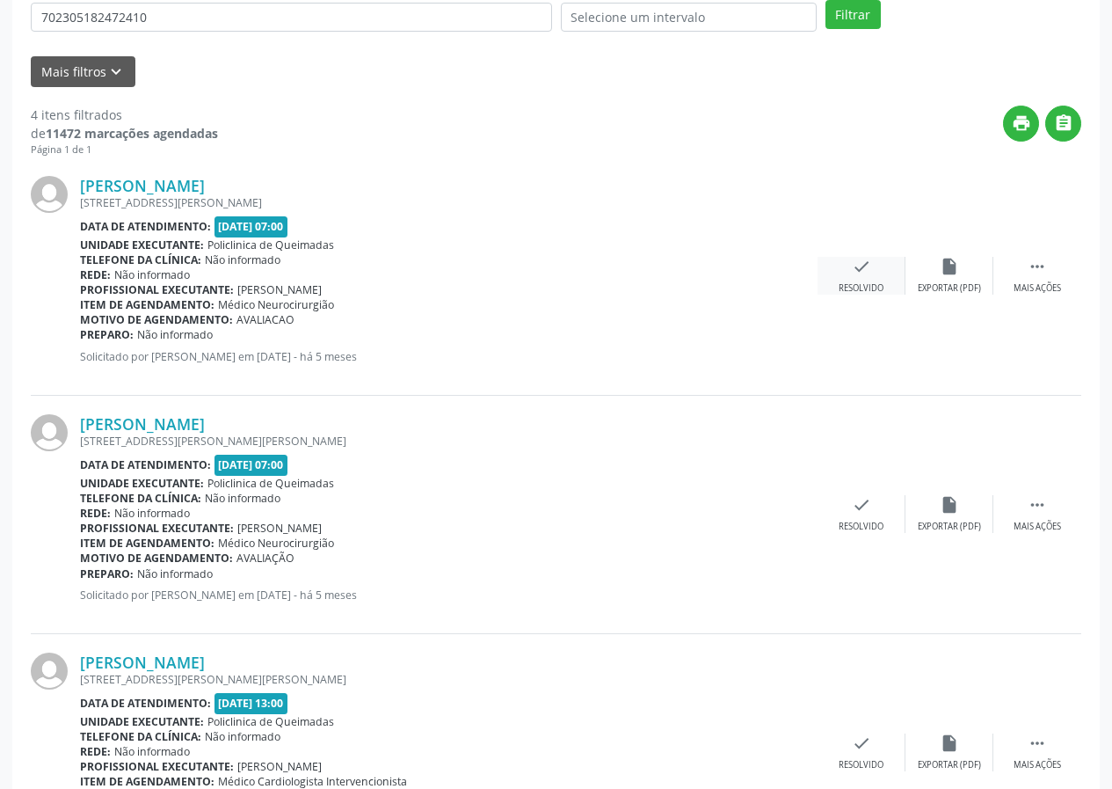
click at [871, 259] on div "check Resolvido" at bounding box center [862, 276] width 88 height 38
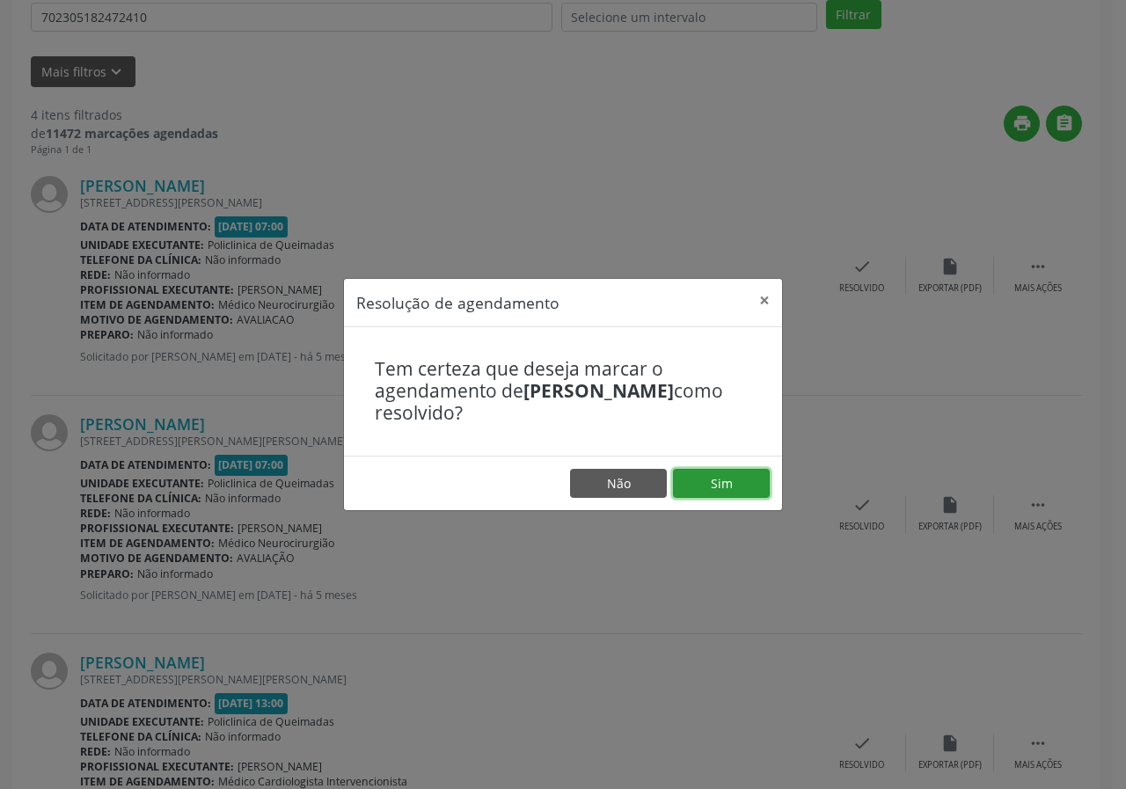
click at [731, 471] on button "Sim" at bounding box center [721, 484] width 97 height 30
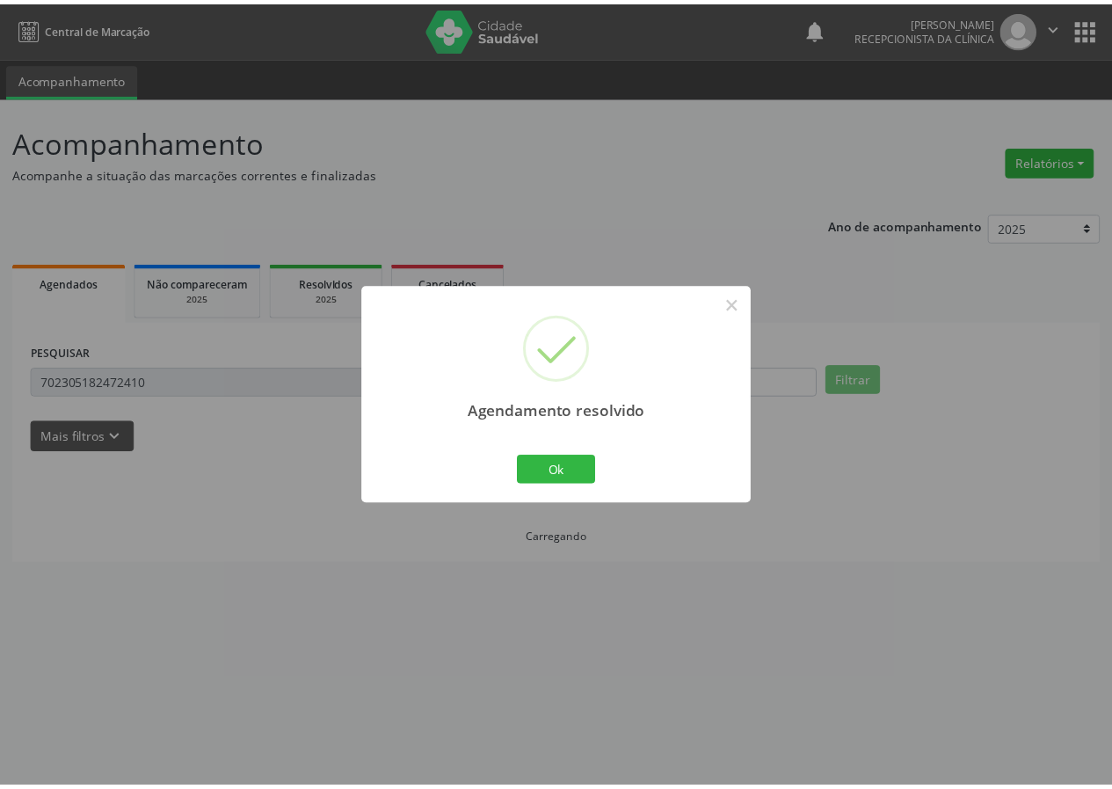
scroll to position [0, 0]
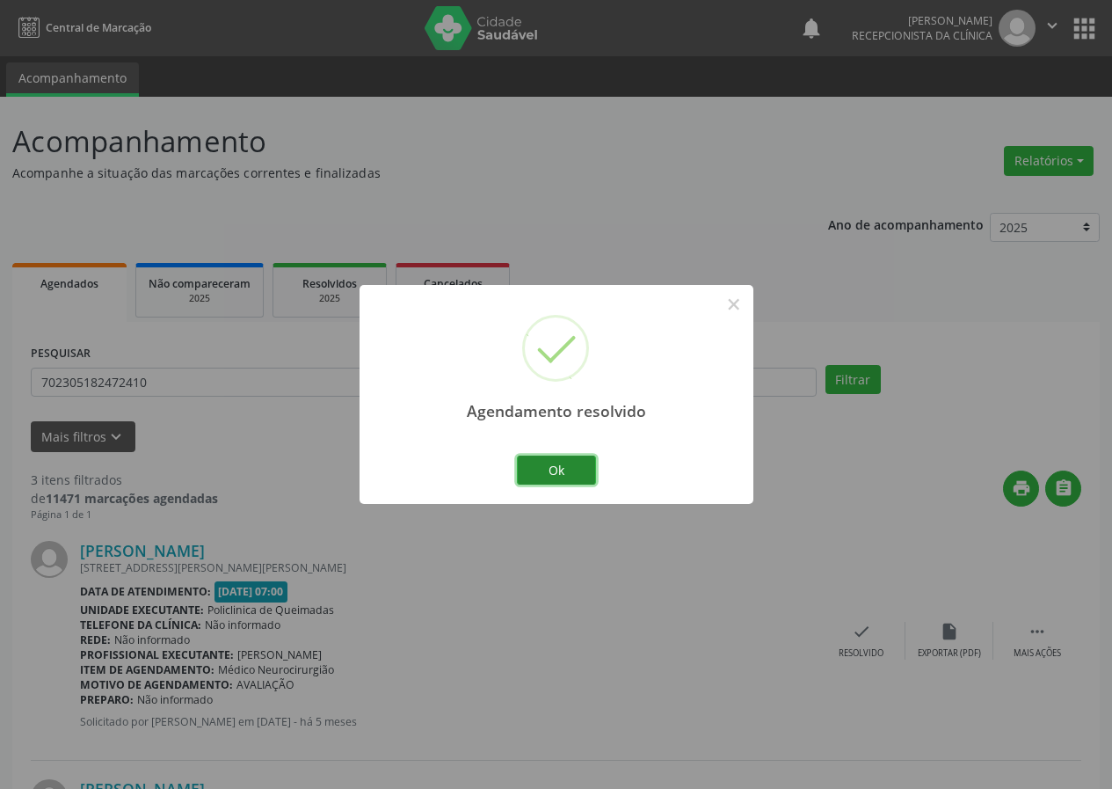
click at [550, 476] on button "Ok" at bounding box center [556, 471] width 79 height 30
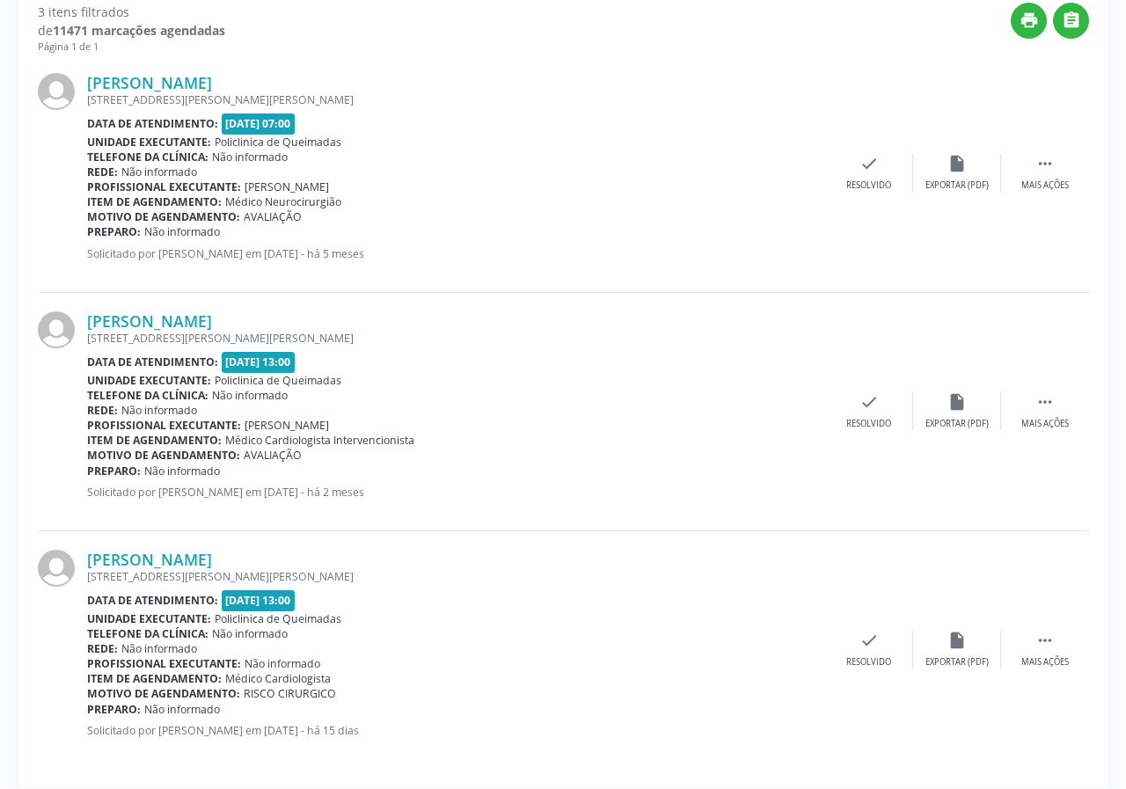
scroll to position [478, 0]
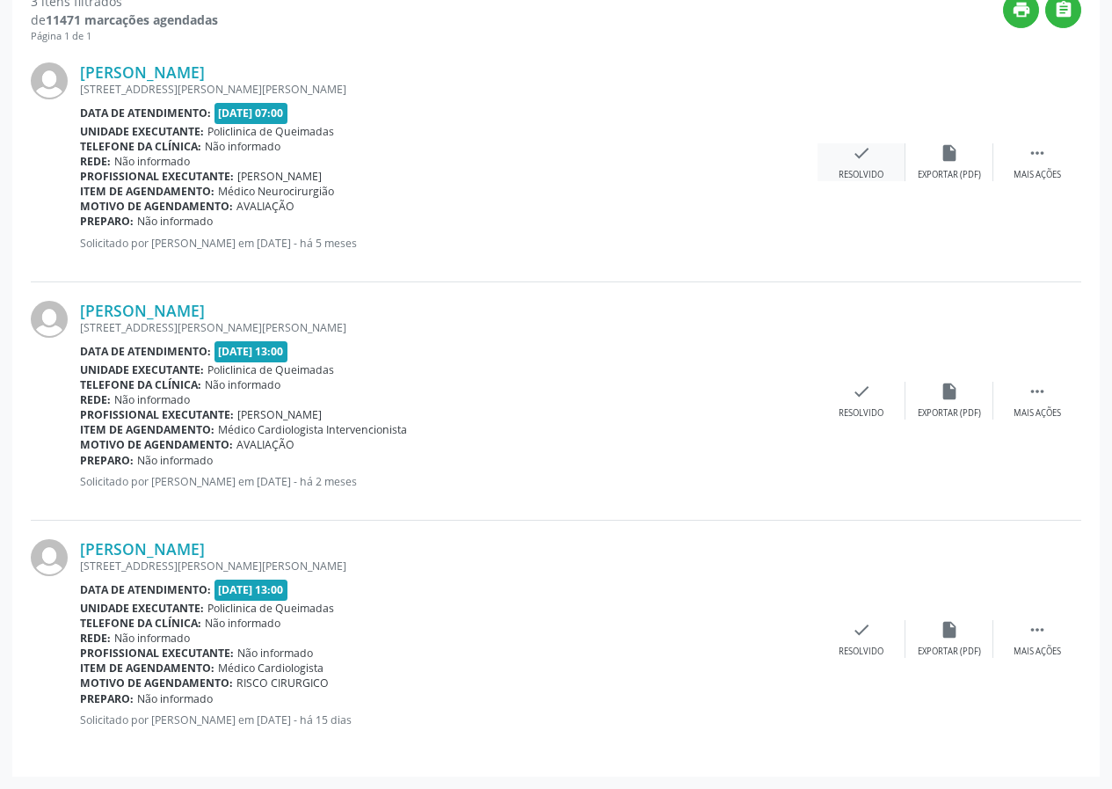
click at [867, 157] on icon "check" at bounding box center [861, 152] width 19 height 19
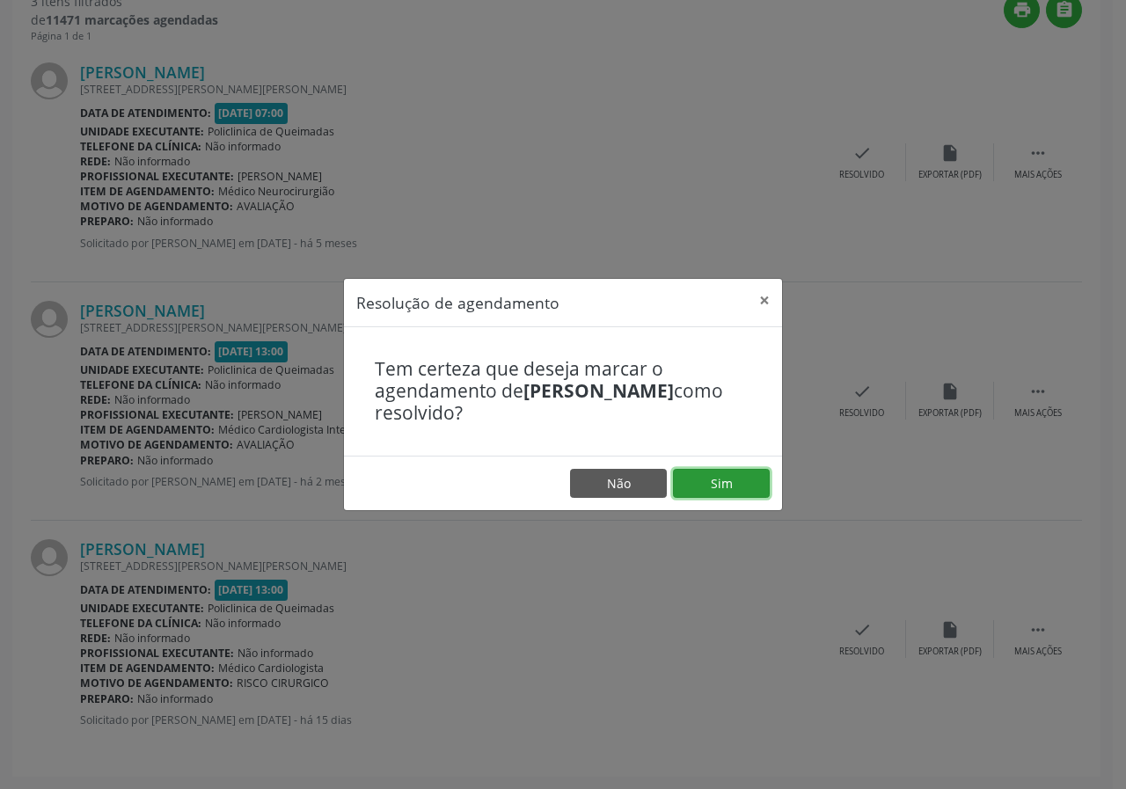
click at [739, 495] on button "Sim" at bounding box center [721, 484] width 97 height 30
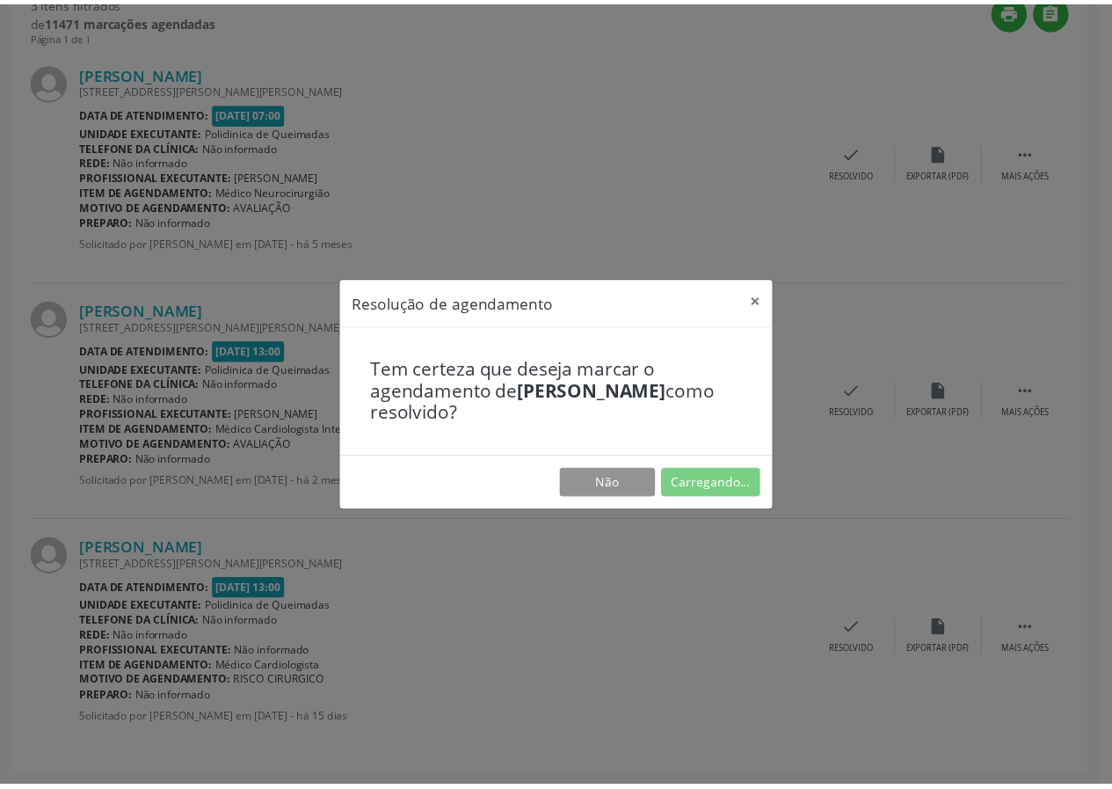
scroll to position [0, 0]
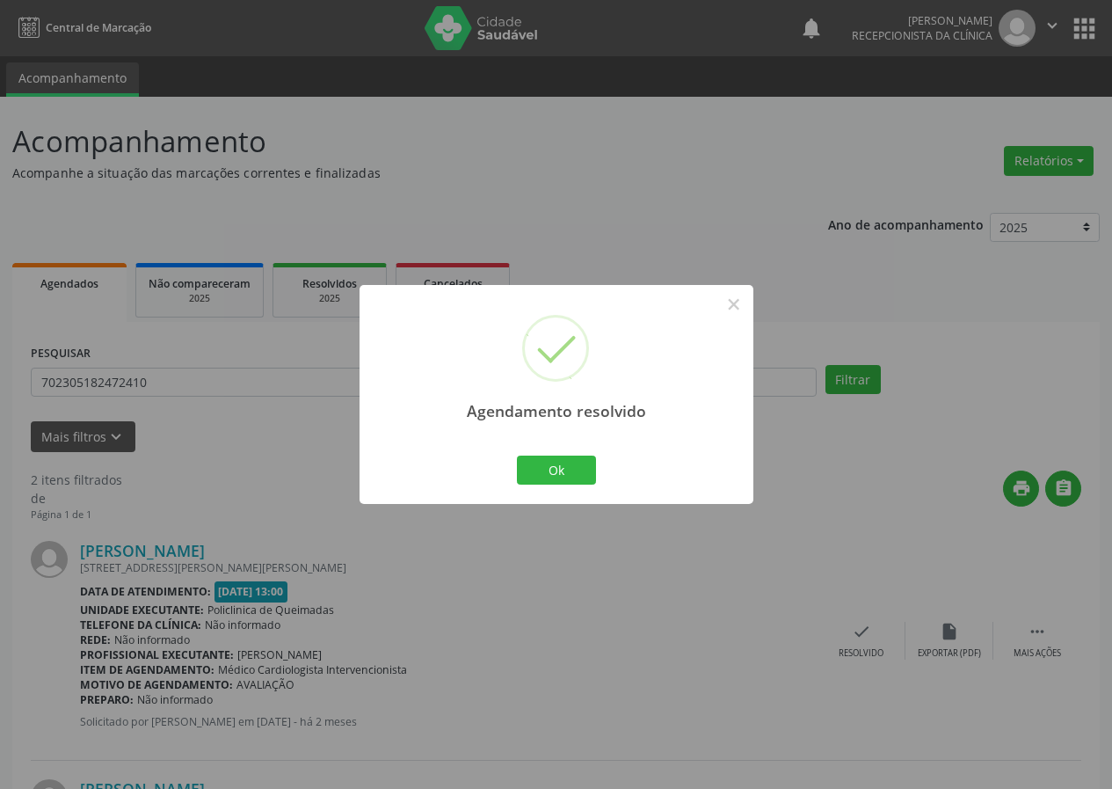
click at [594, 486] on div "Ok Cancel" at bounding box center [556, 469] width 87 height 37
click at [588, 475] on button "Ok" at bounding box center [556, 471] width 79 height 30
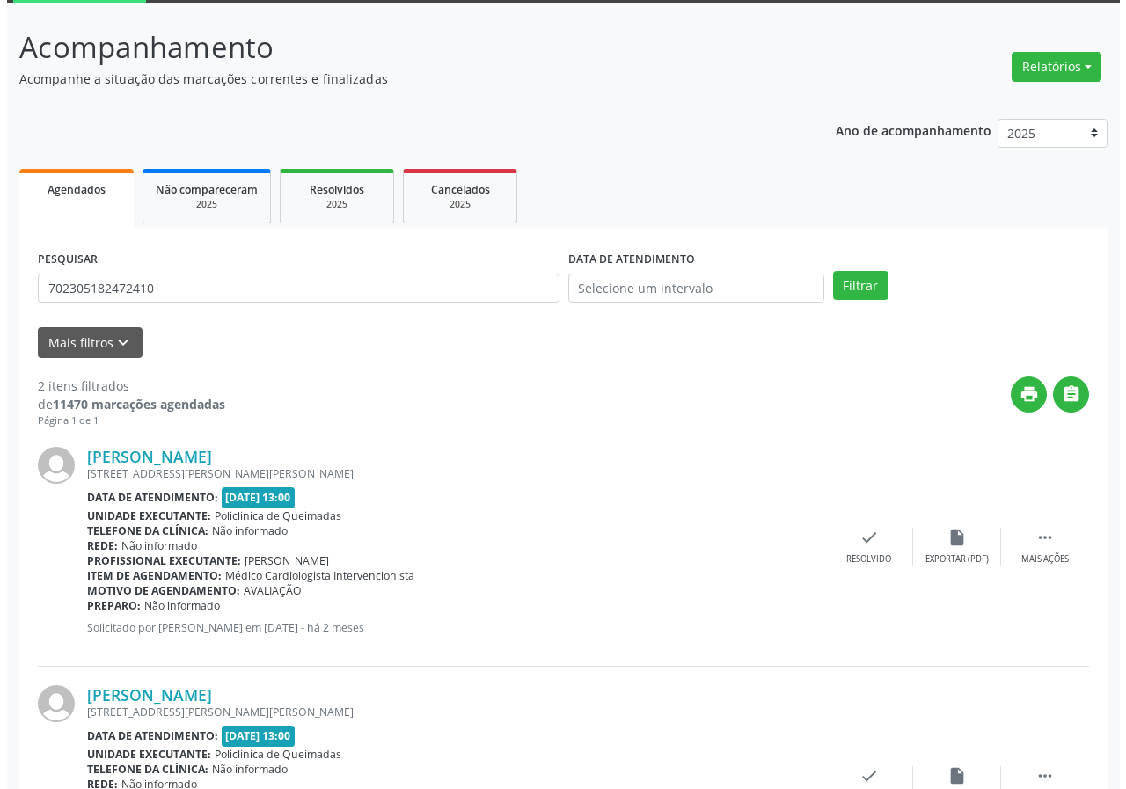
scroll to position [240, 0]
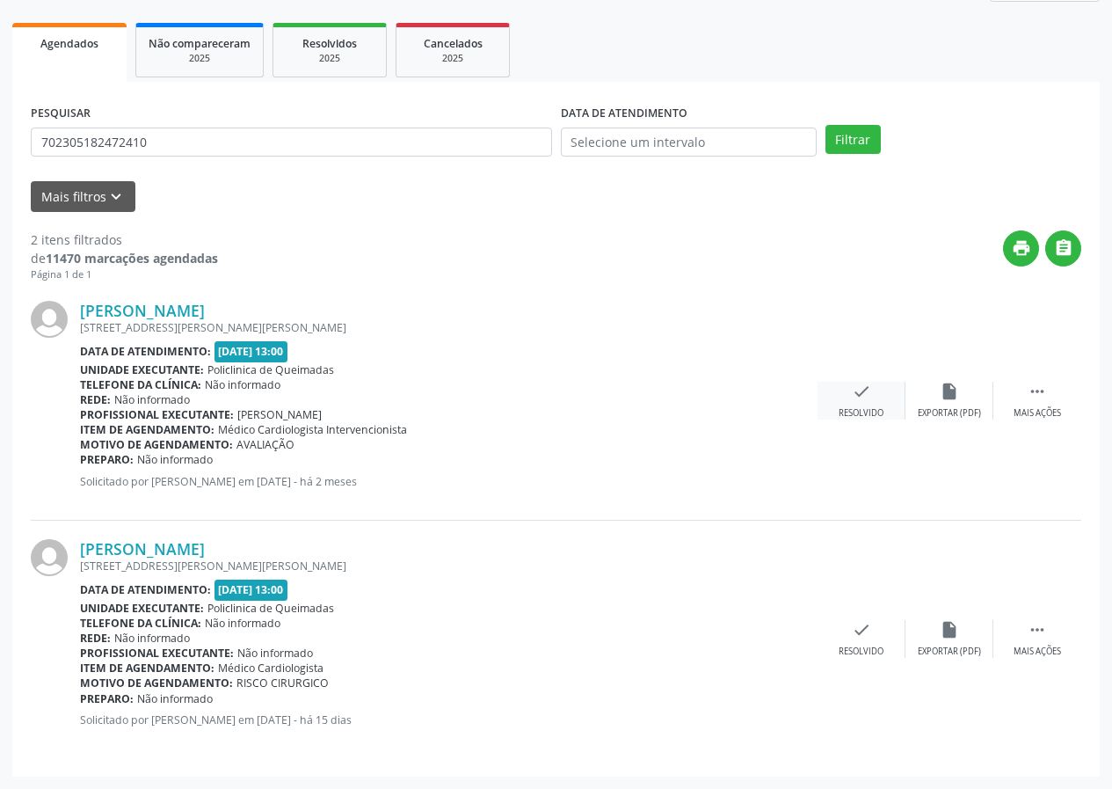
click at [857, 397] on icon "check" at bounding box center [861, 391] width 19 height 19
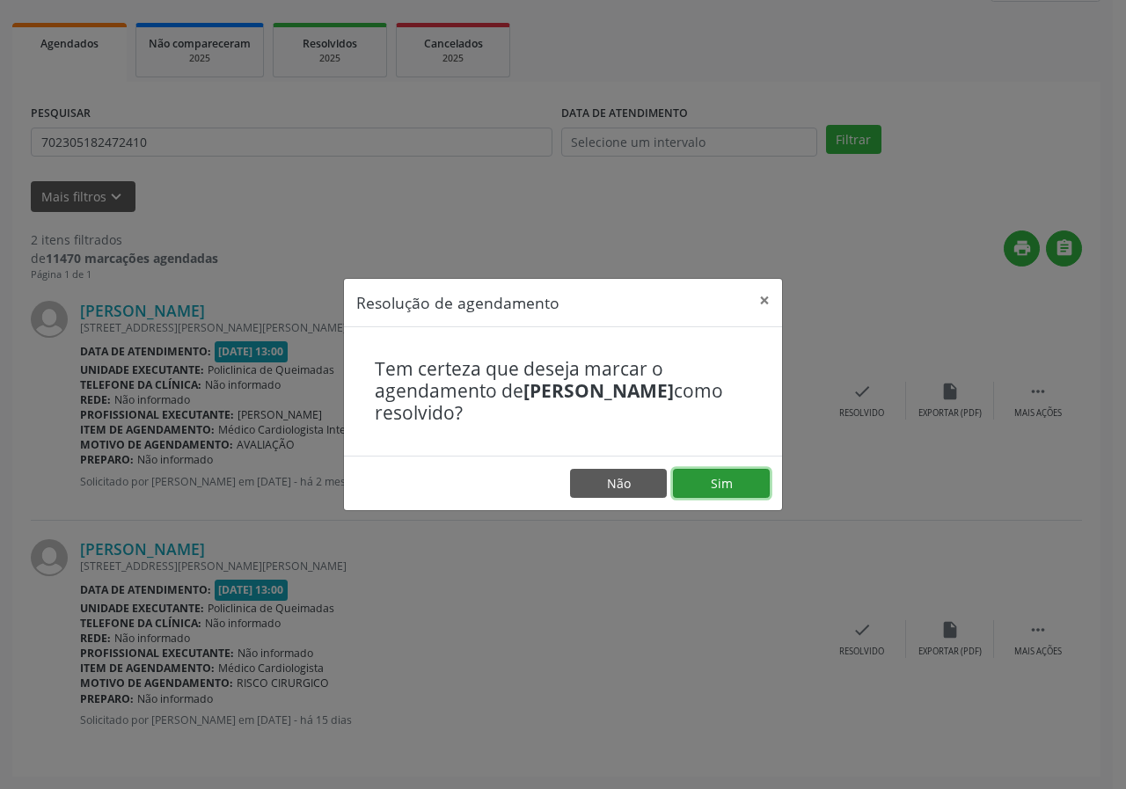
click at [733, 489] on button "Sim" at bounding box center [721, 484] width 97 height 30
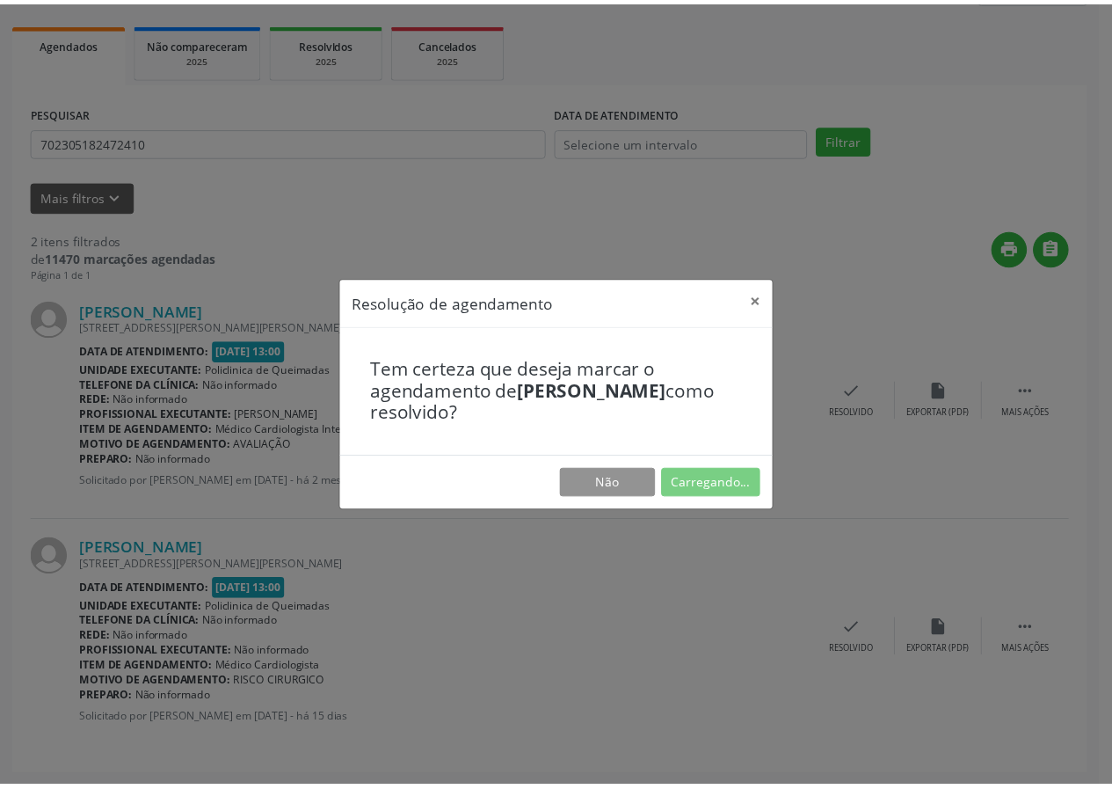
scroll to position [0, 0]
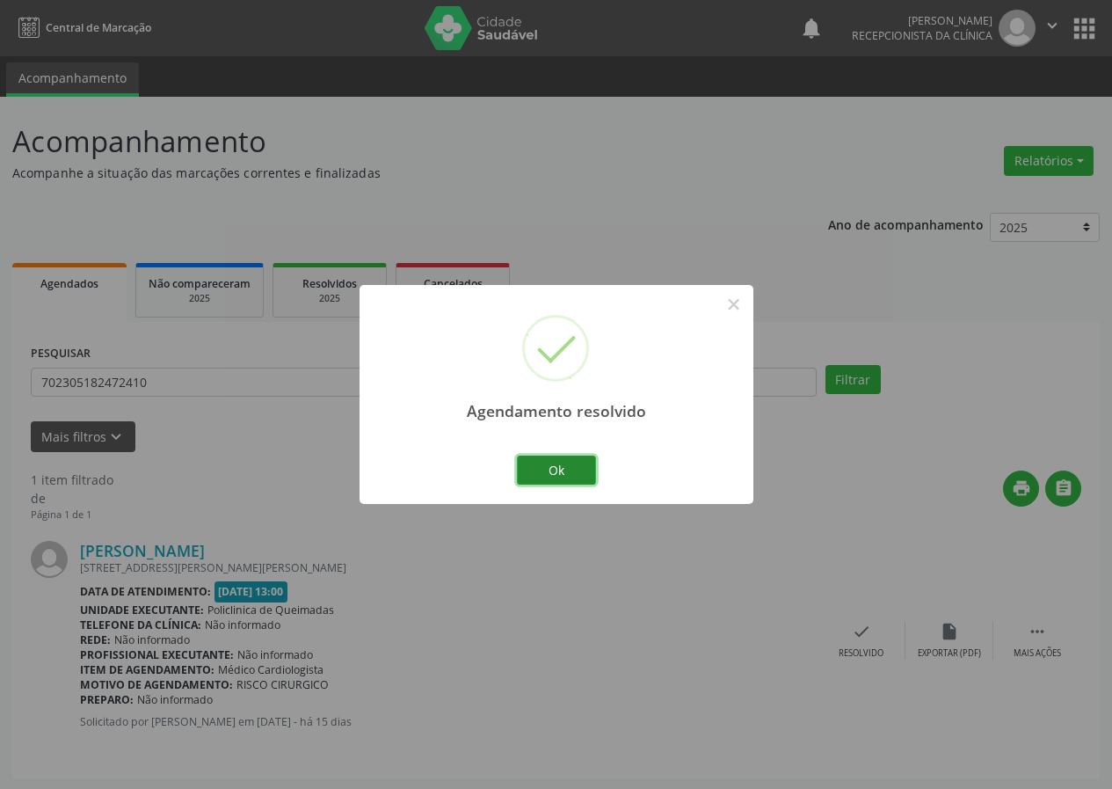
click at [568, 460] on button "Ok" at bounding box center [556, 471] width 79 height 30
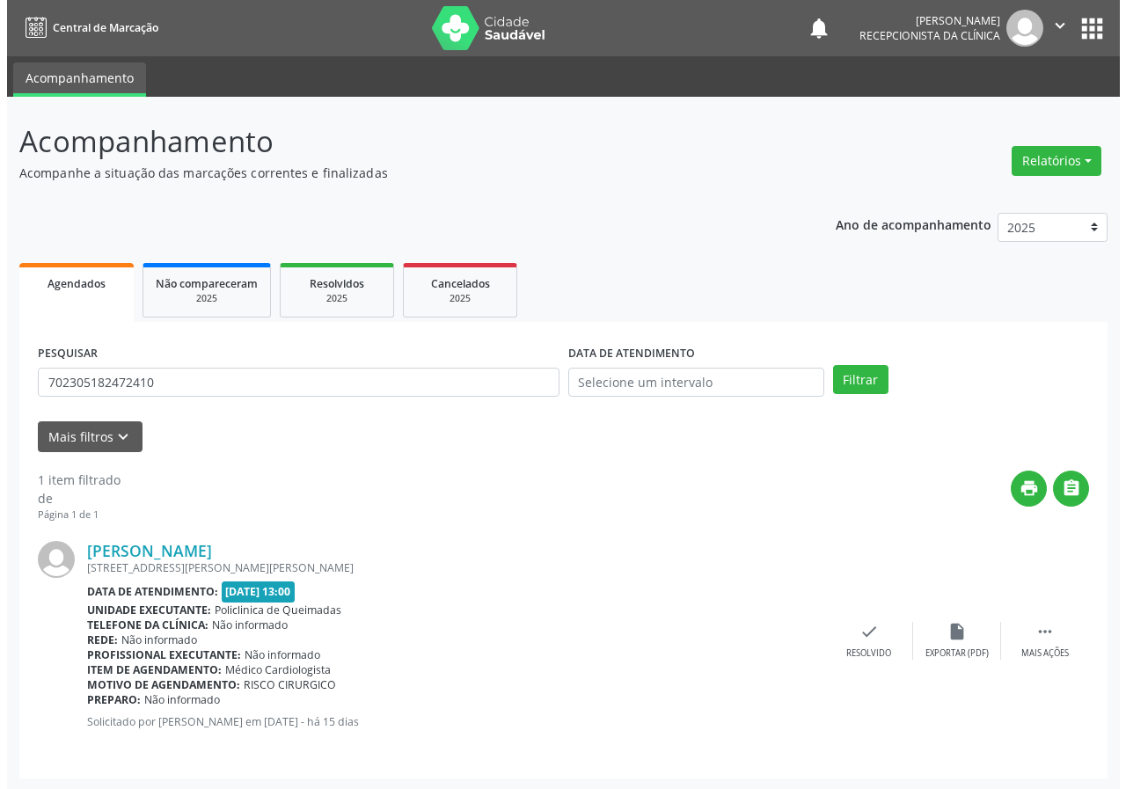
scroll to position [2, 0]
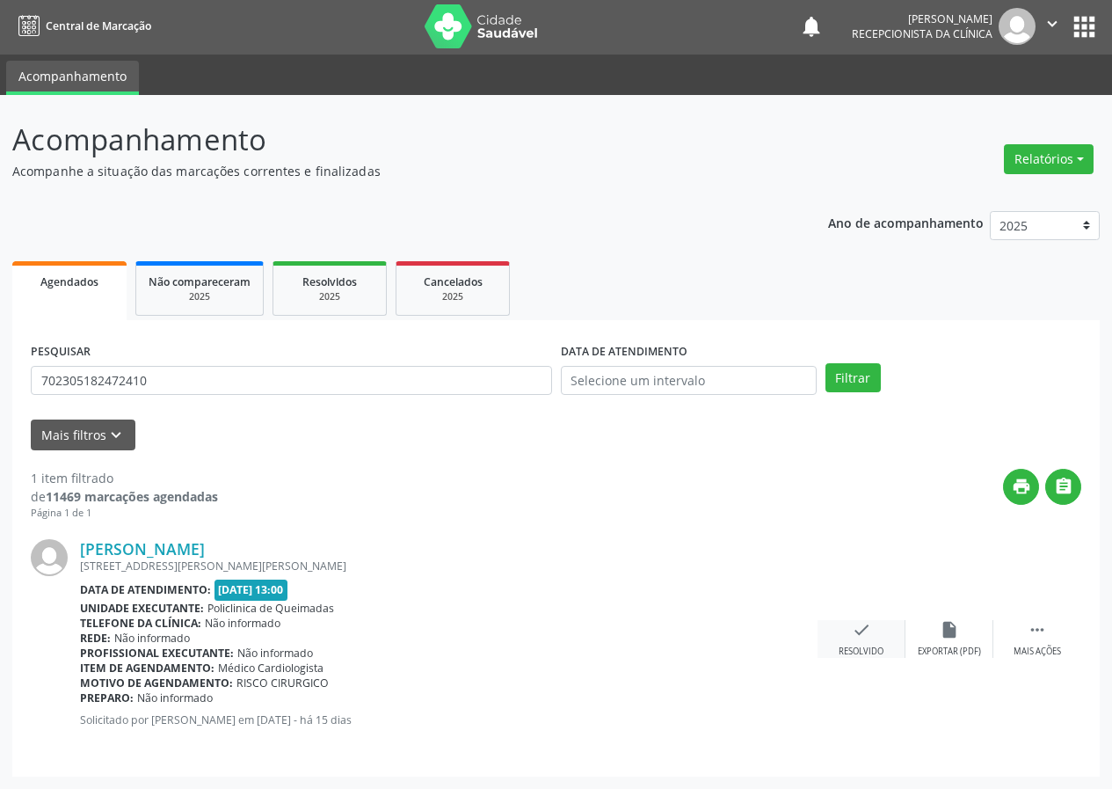
click at [871, 635] on icon "check" at bounding box center [861, 629] width 19 height 19
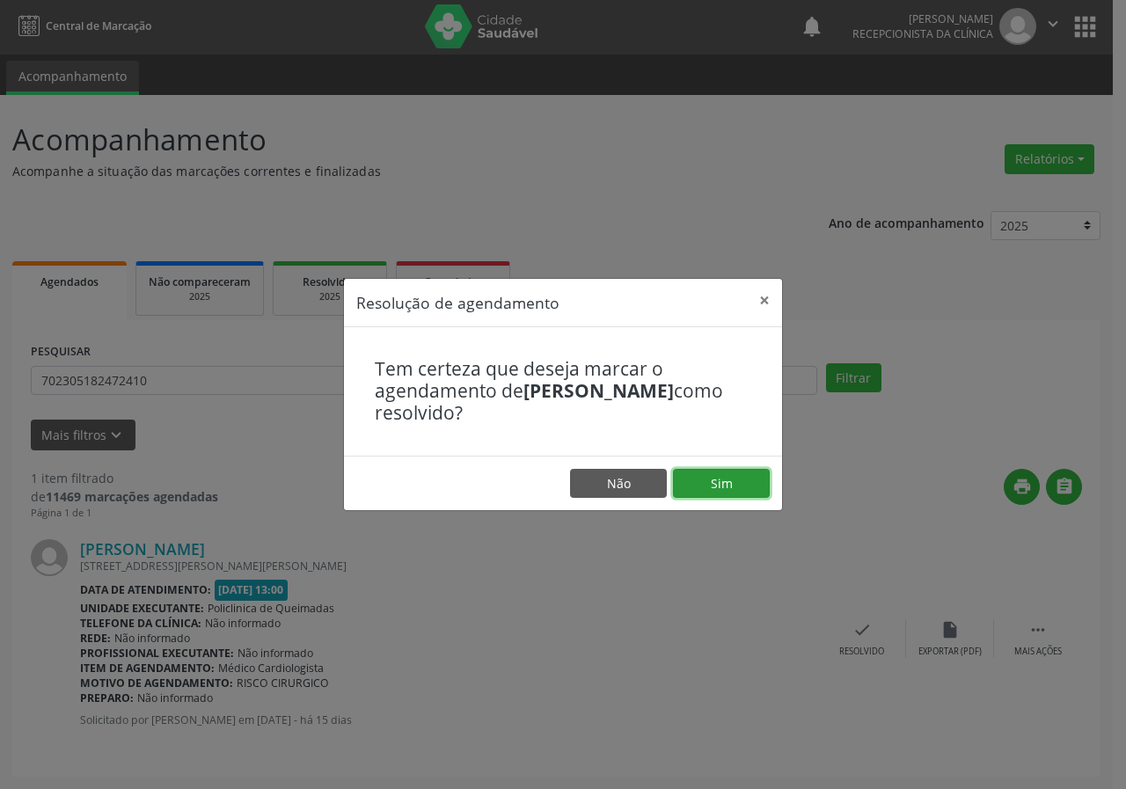
click at [729, 478] on button "Sim" at bounding box center [721, 484] width 97 height 30
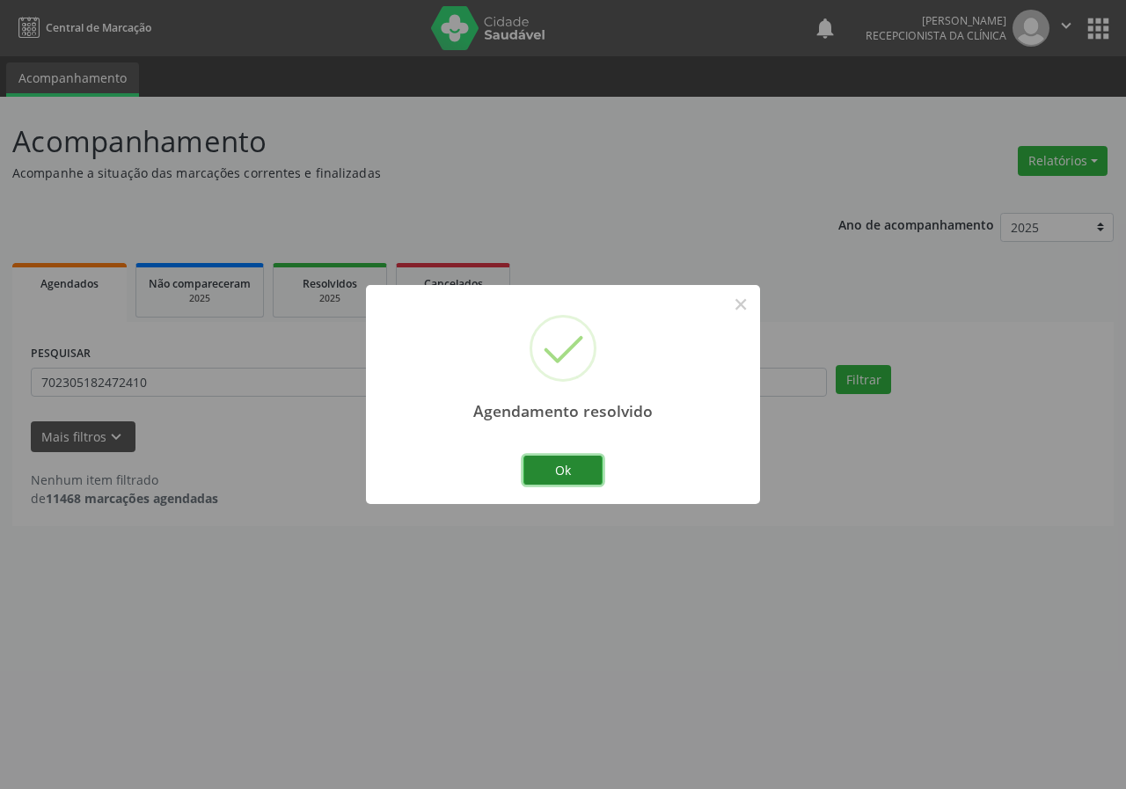
click at [525, 468] on button "Ok" at bounding box center [562, 471] width 79 height 30
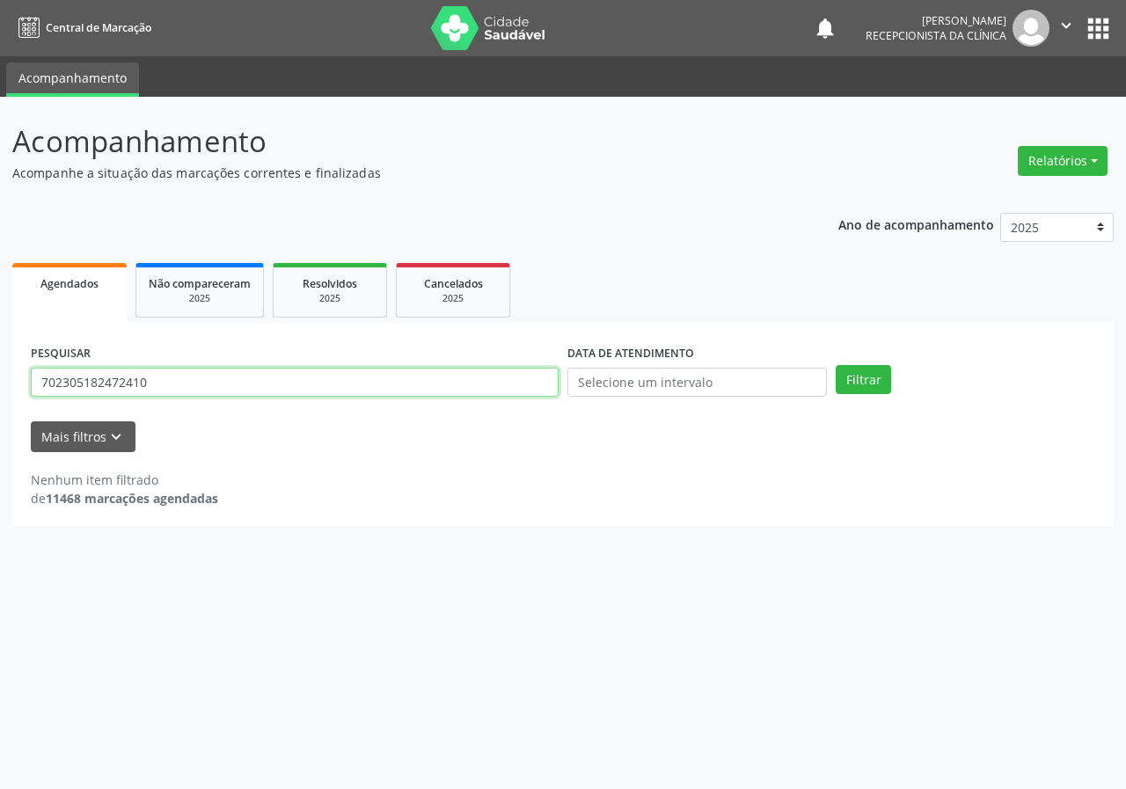
click at [368, 390] on input "702305182472410" at bounding box center [295, 383] width 528 height 30
